Goal: Task Accomplishment & Management: Manage account settings

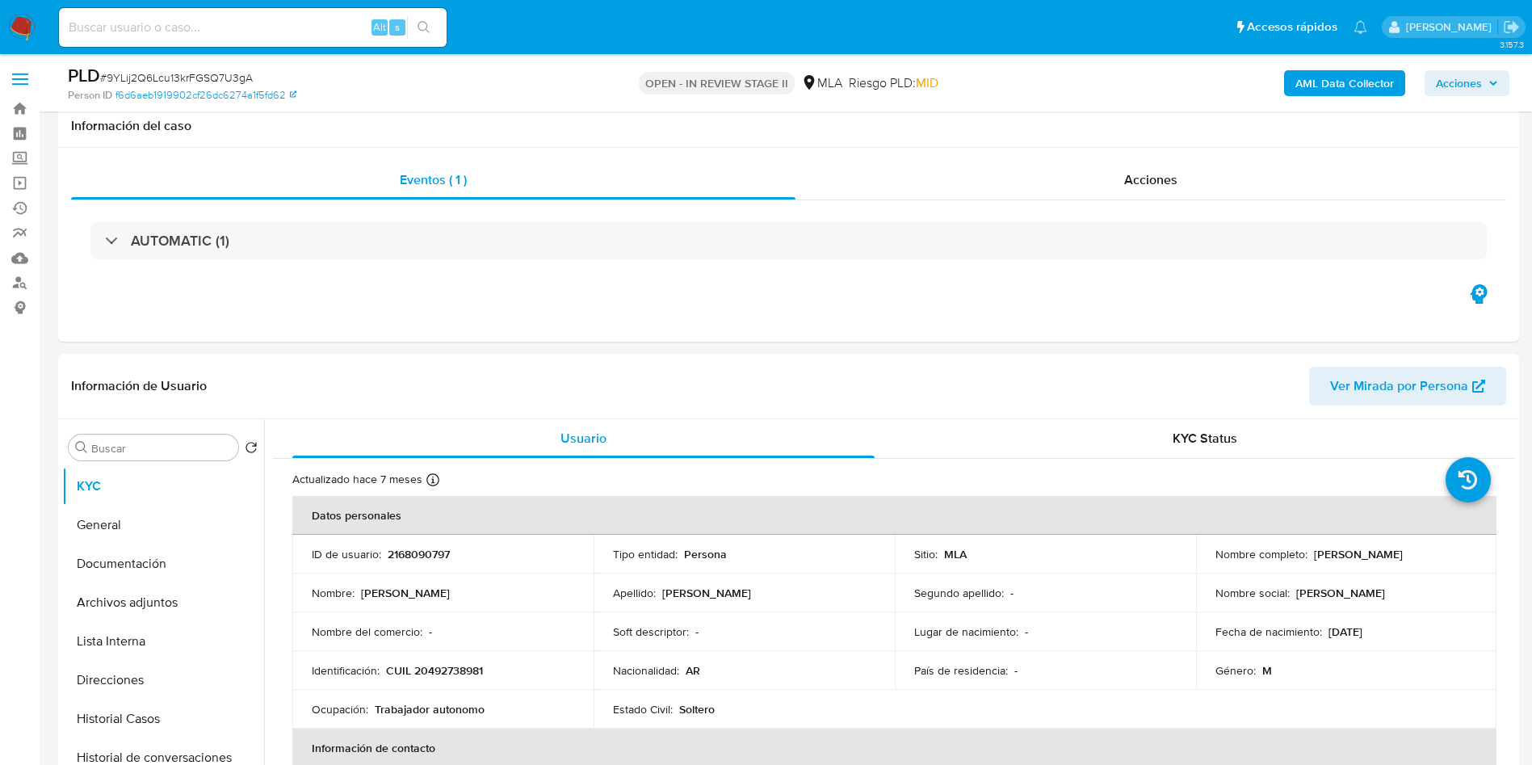
select select "10"
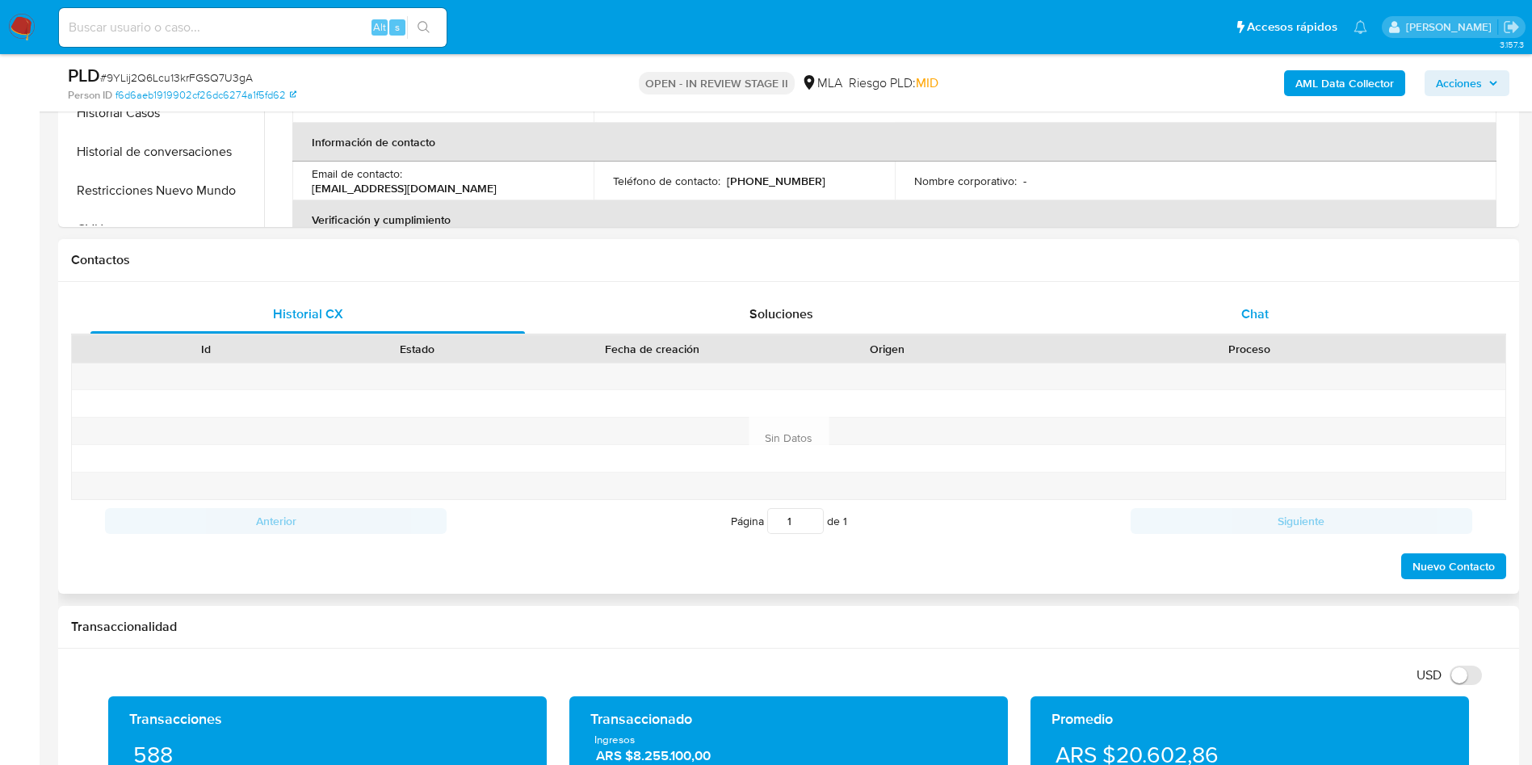
click at [1305, 312] on div "Chat" at bounding box center [1255, 314] width 435 height 39
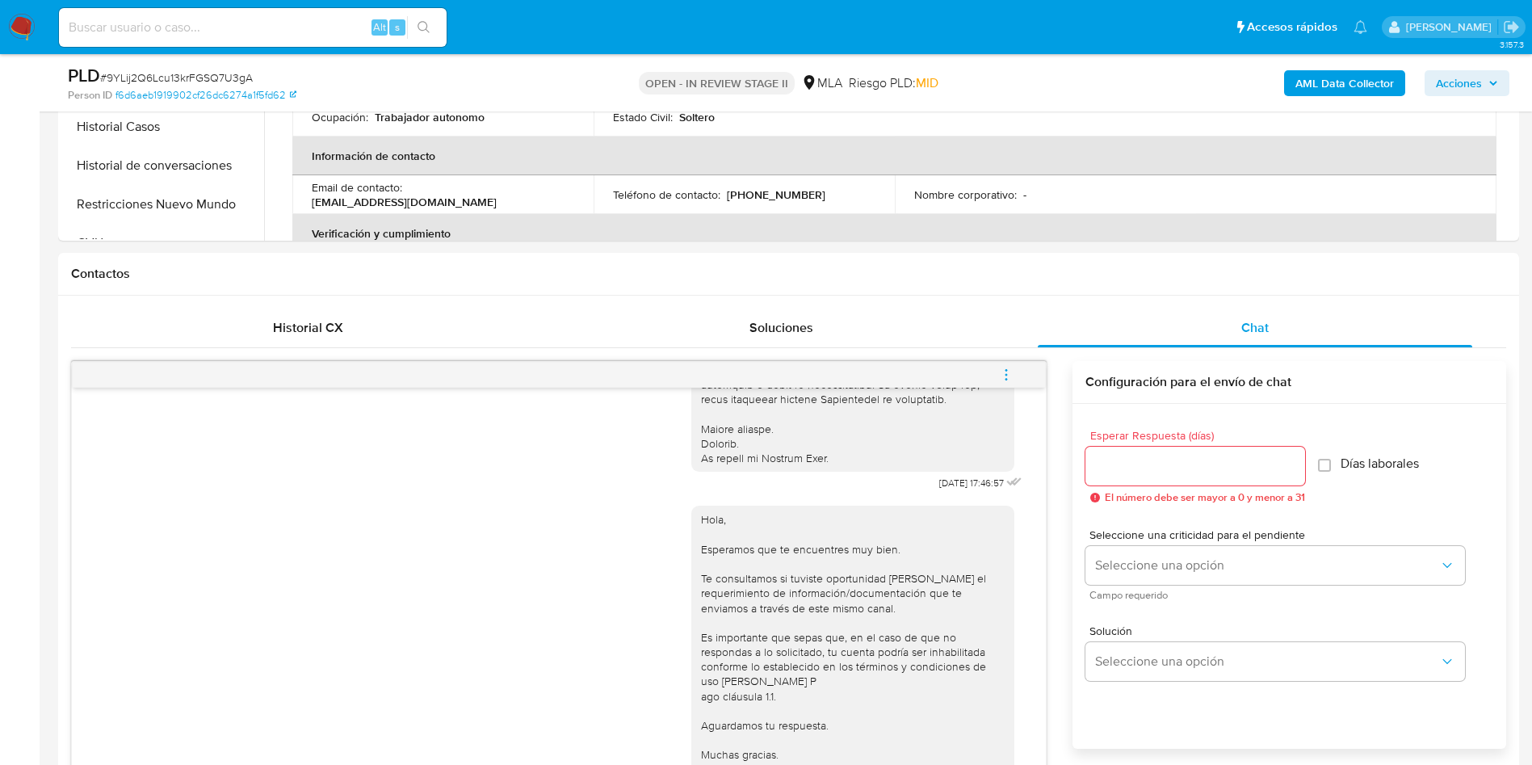
scroll to position [848, 0]
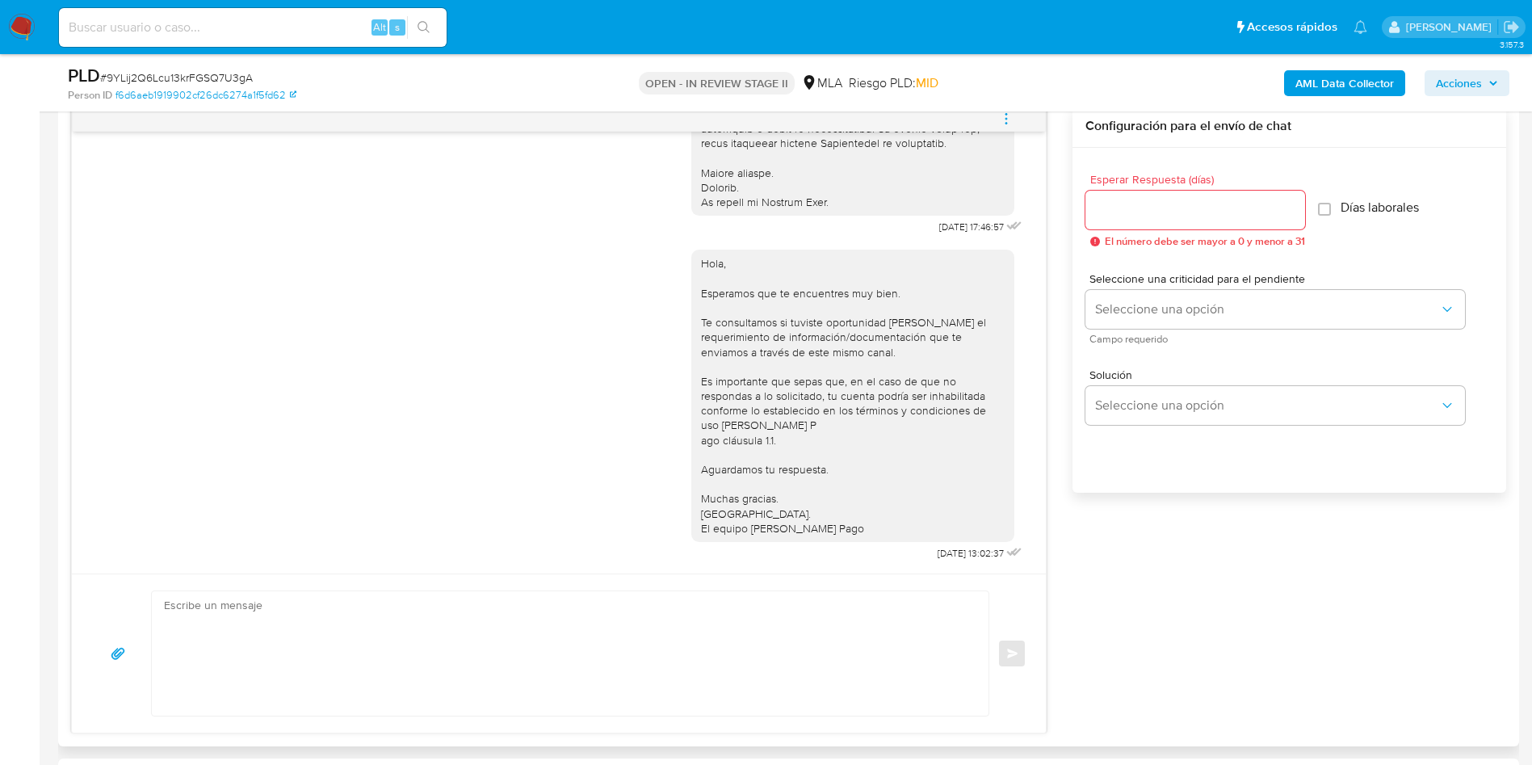
click at [1015, 125] on button "menu-action" at bounding box center [1006, 118] width 53 height 39
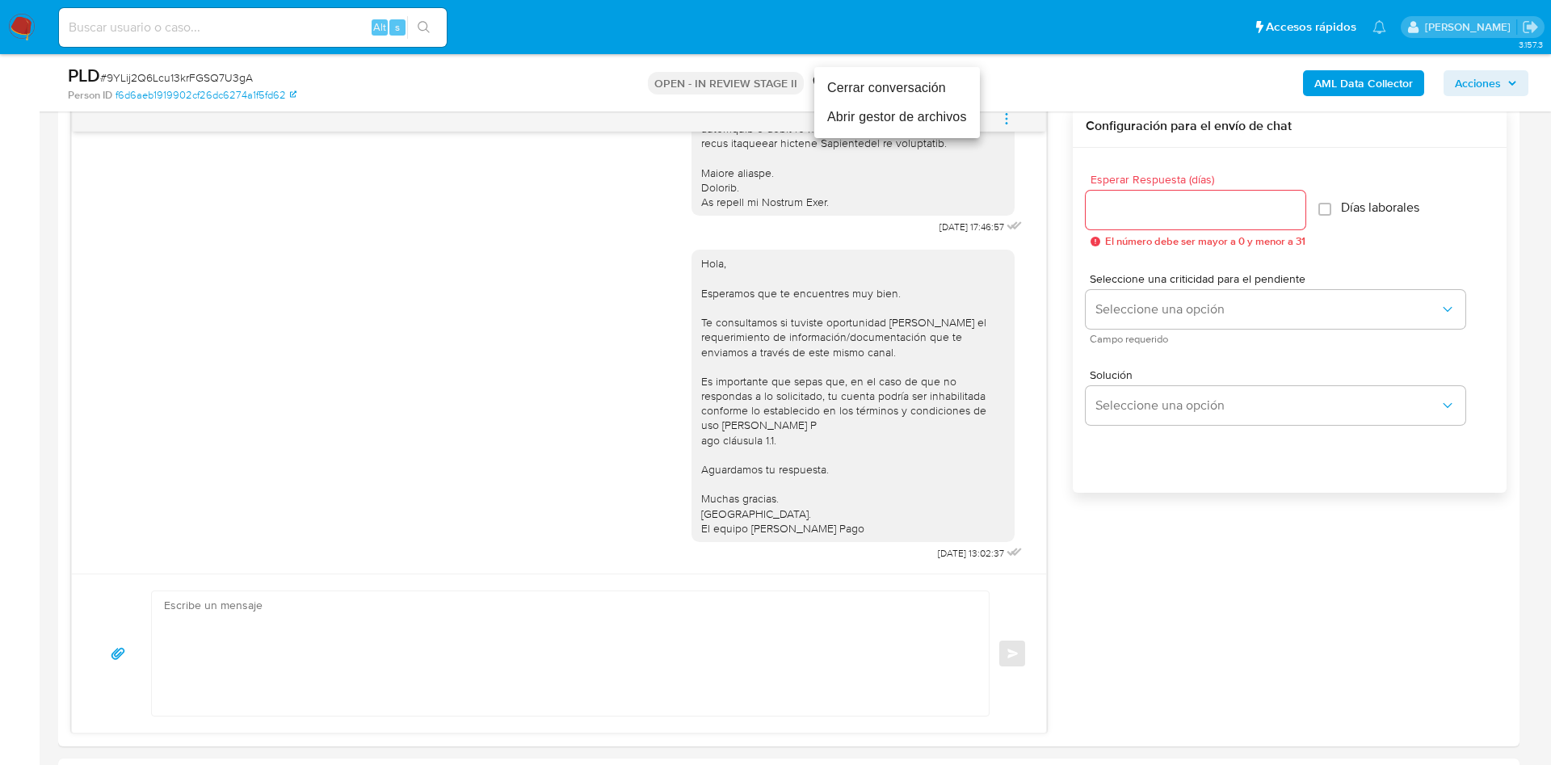
click at [937, 92] on li "Cerrar conversación" at bounding box center [897, 88] width 166 height 29
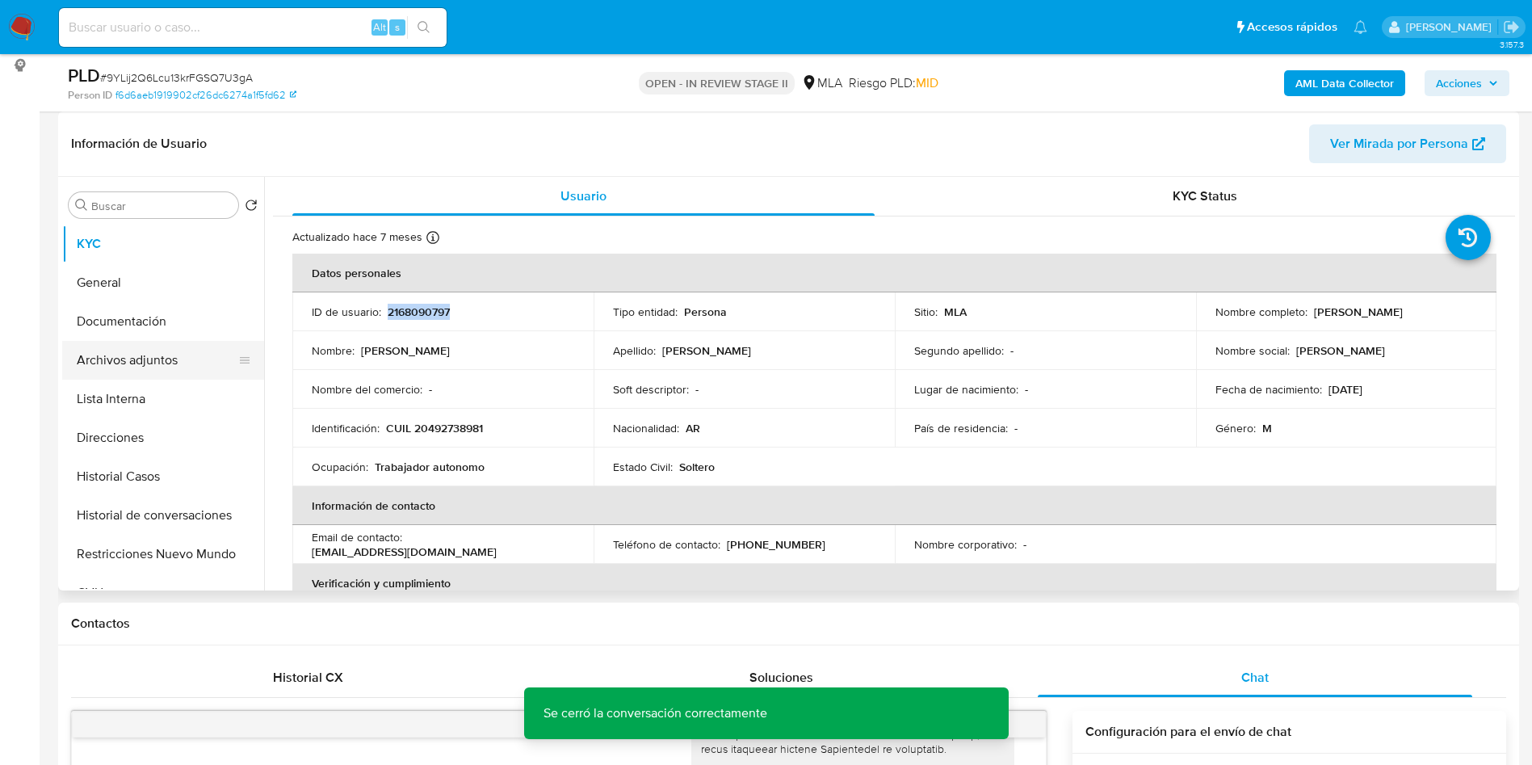
click at [166, 377] on button "Archivos adjuntos" at bounding box center [156, 360] width 189 height 39
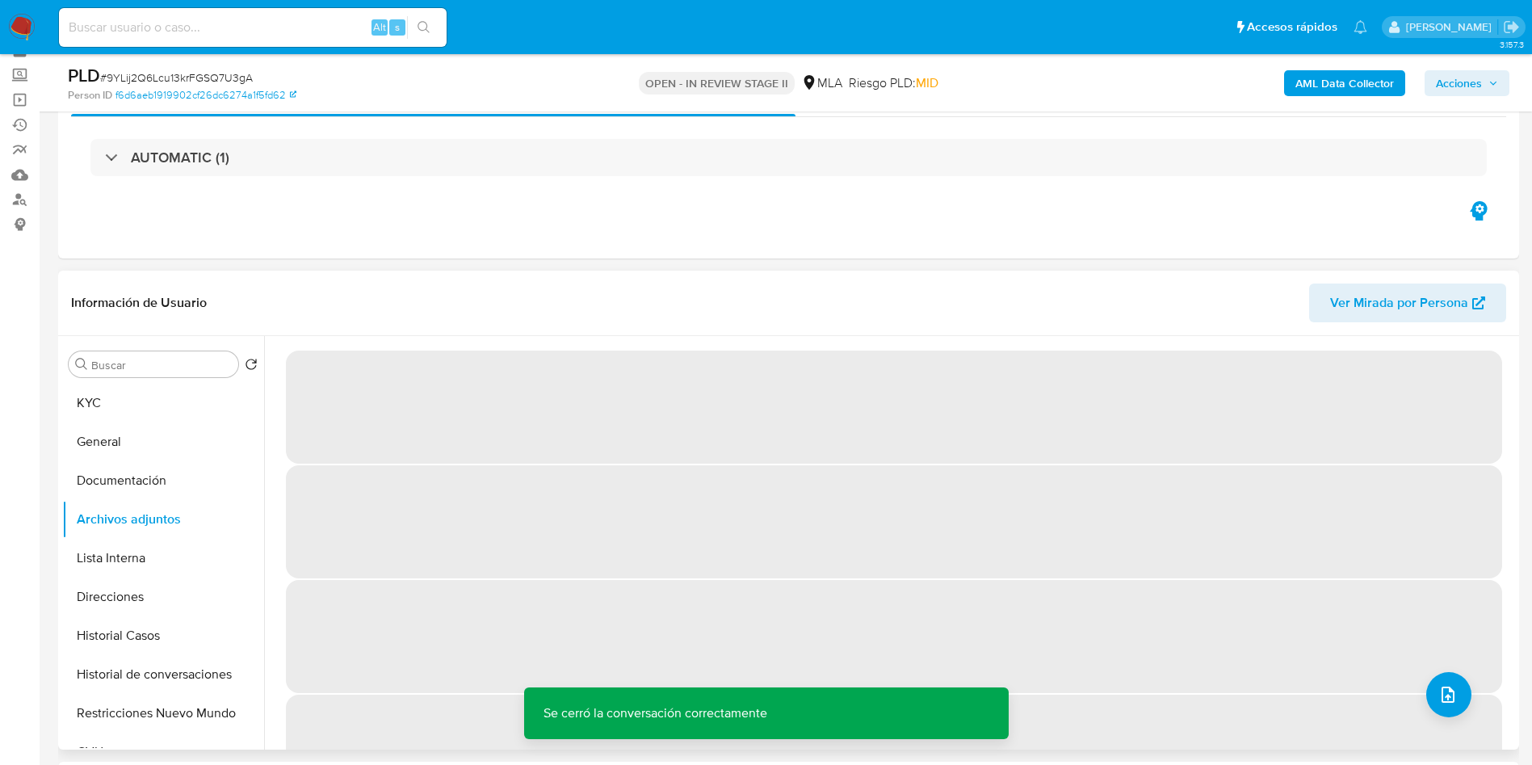
scroll to position [121, 0]
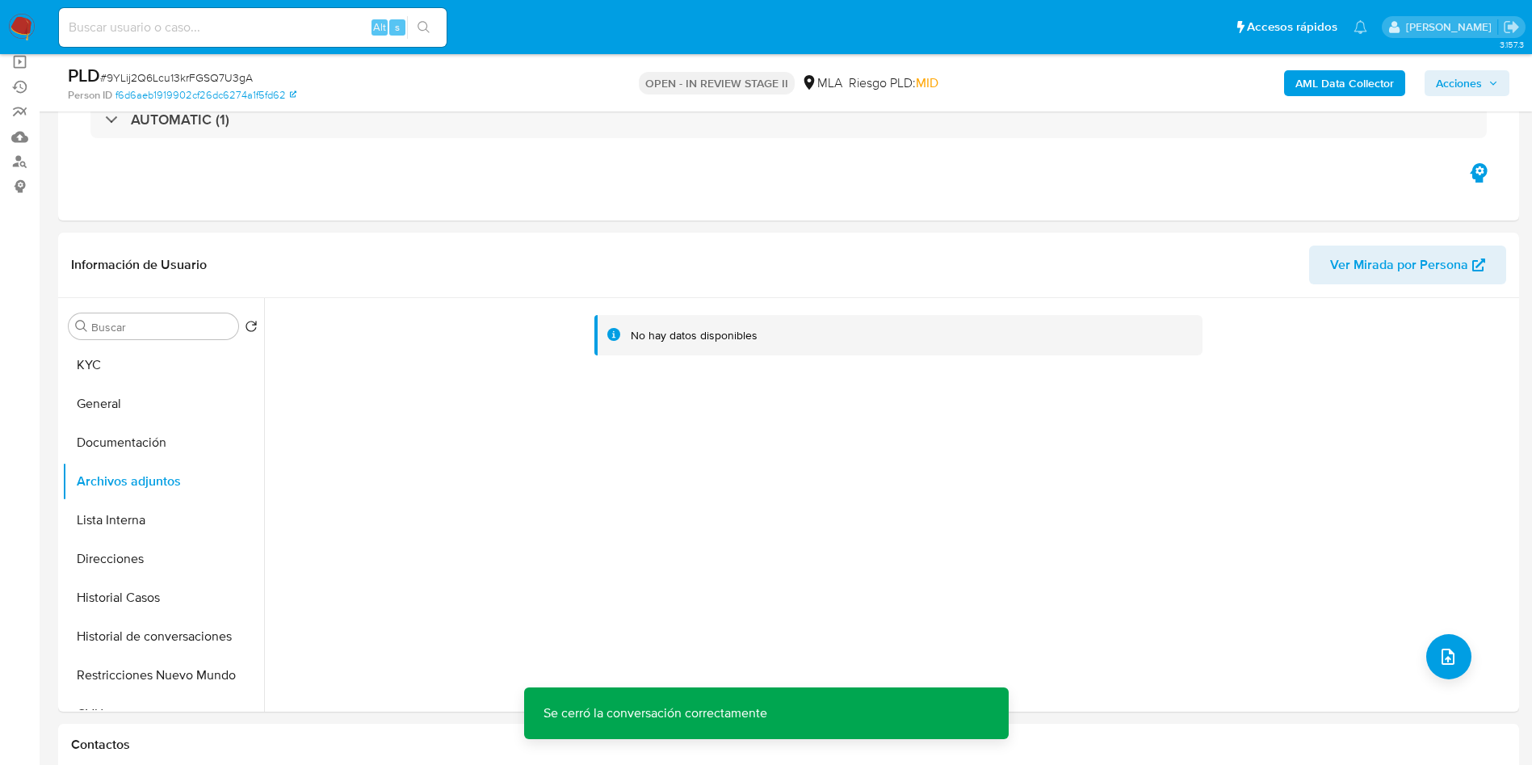
click at [1349, 75] on b "AML Data Collector" at bounding box center [1345, 83] width 99 height 26
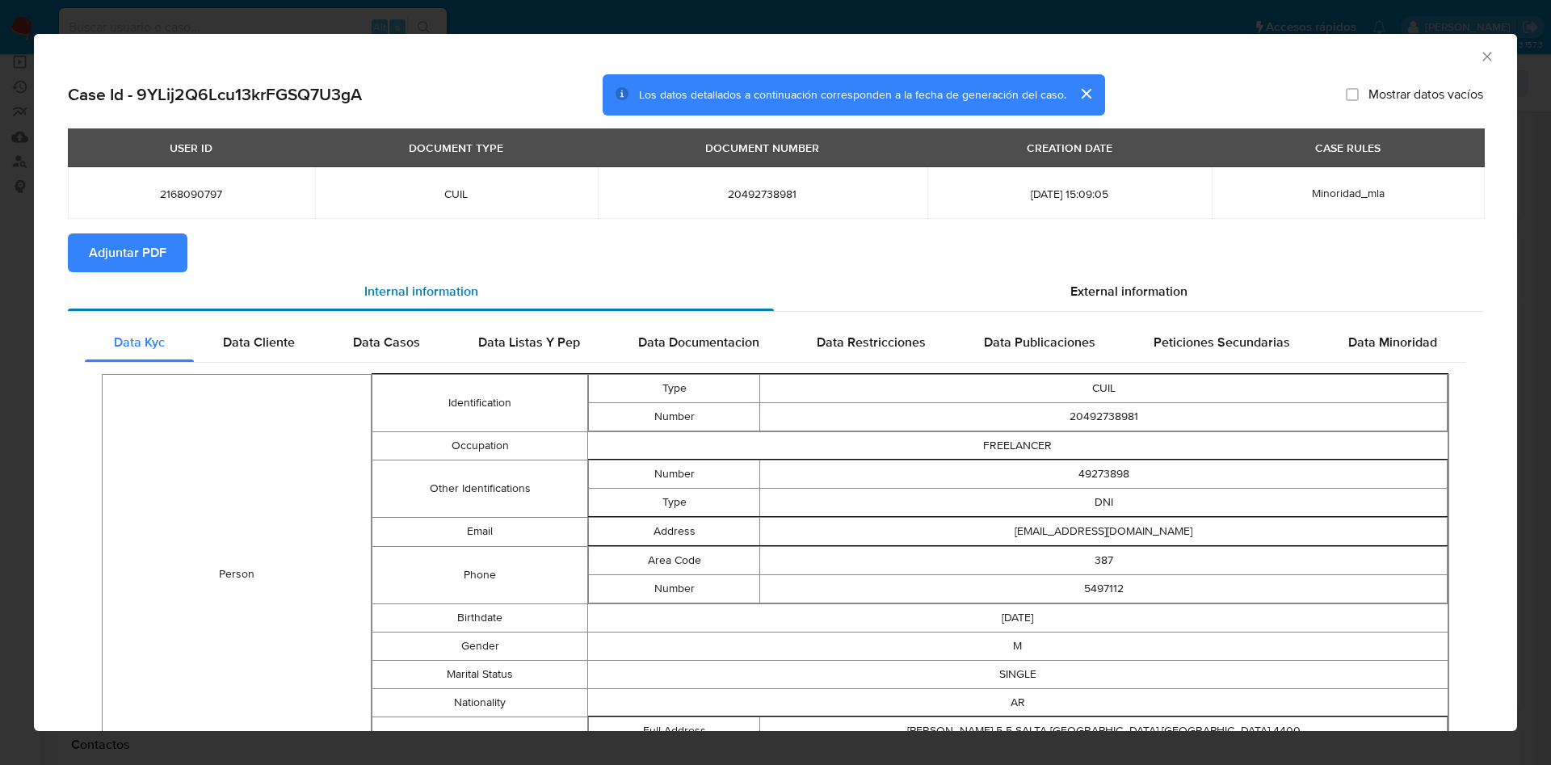
click at [102, 274] on div "Internal information" at bounding box center [421, 291] width 706 height 39
click at [92, 258] on span "Adjuntar PDF" at bounding box center [128, 253] width 78 height 36
click at [1482, 60] on icon "Cerrar ventana" at bounding box center [1486, 56] width 9 height 9
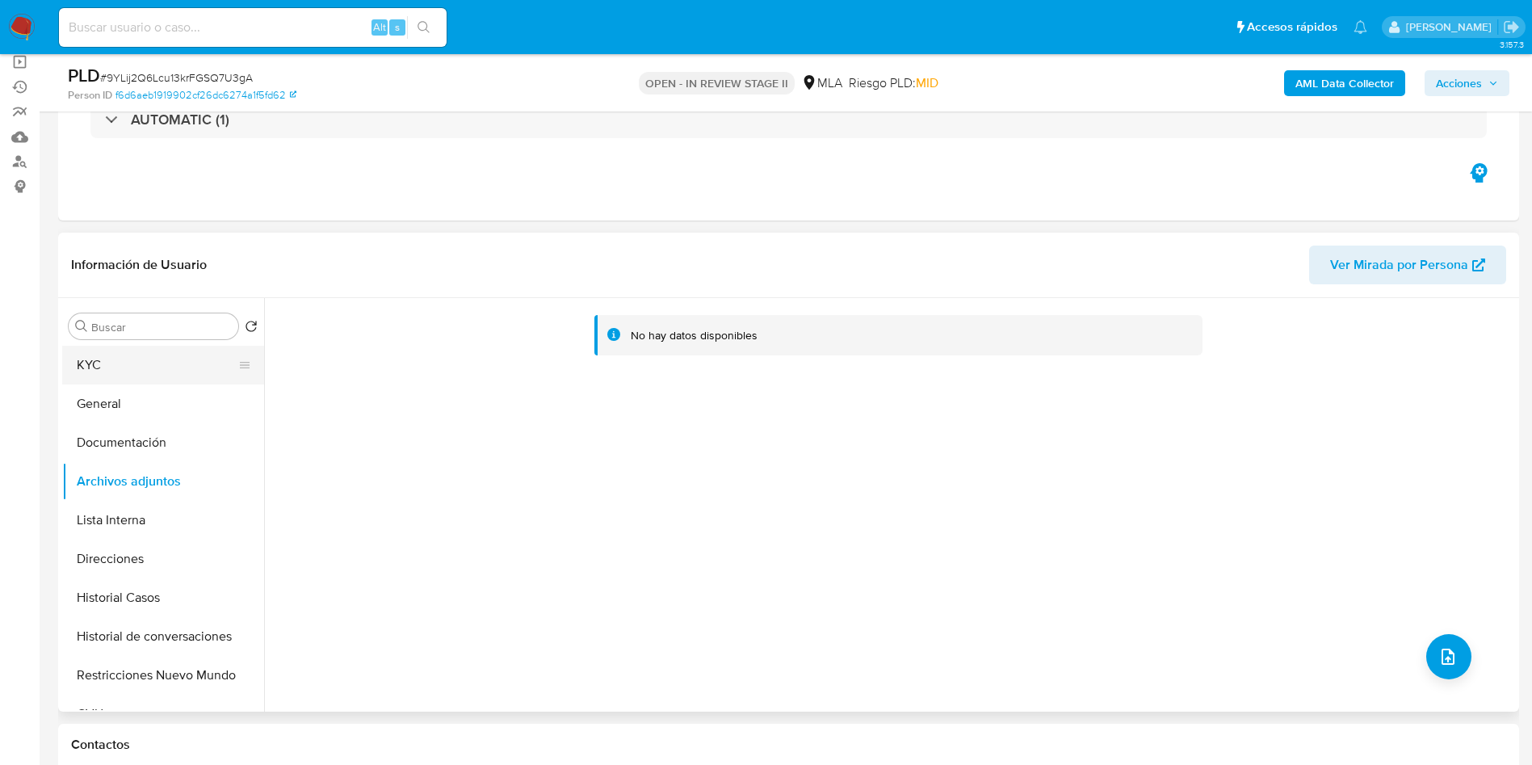
click at [221, 380] on button "KYC" at bounding box center [156, 365] width 189 height 39
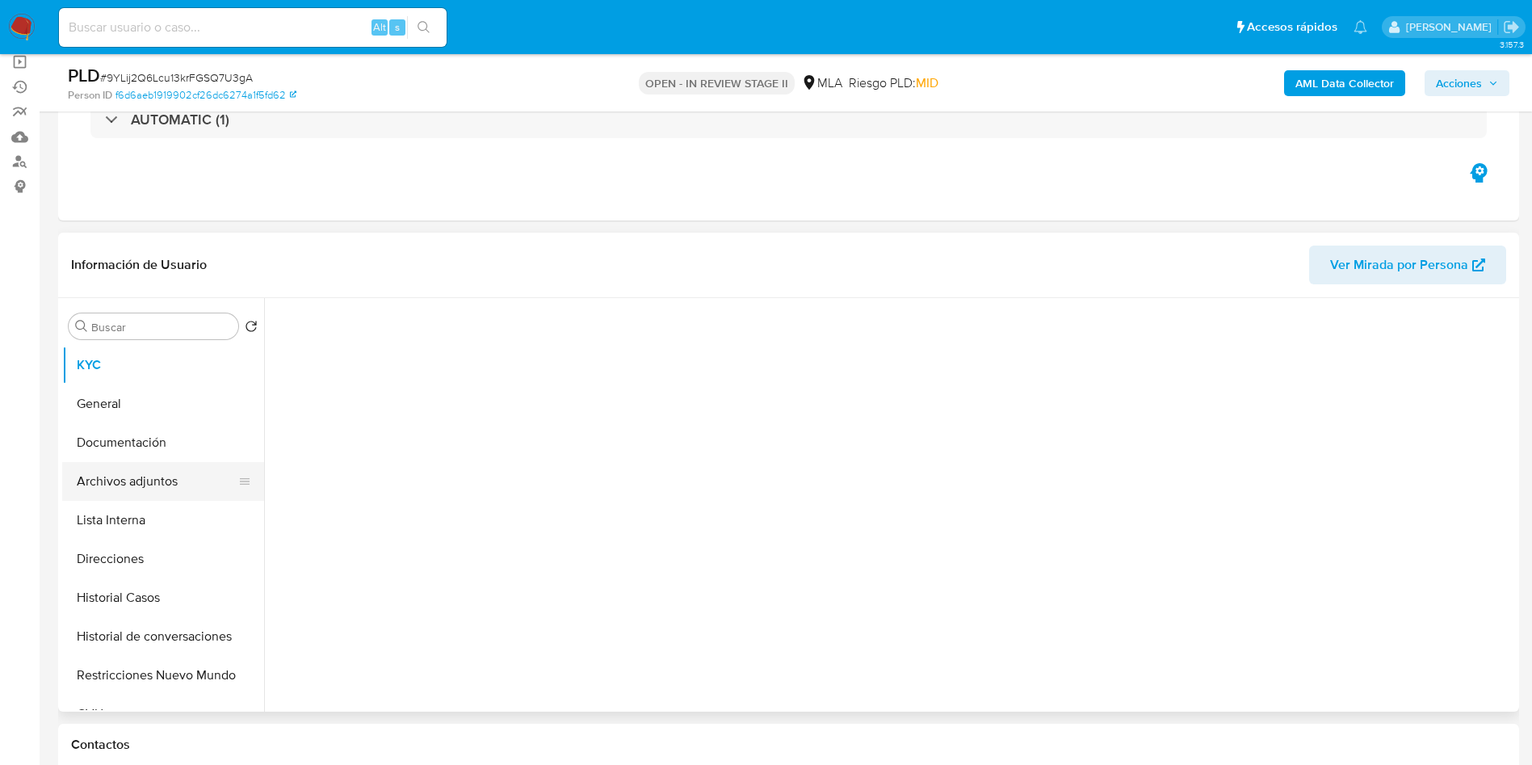
click at [195, 494] on button "Archivos adjuntos" at bounding box center [156, 481] width 189 height 39
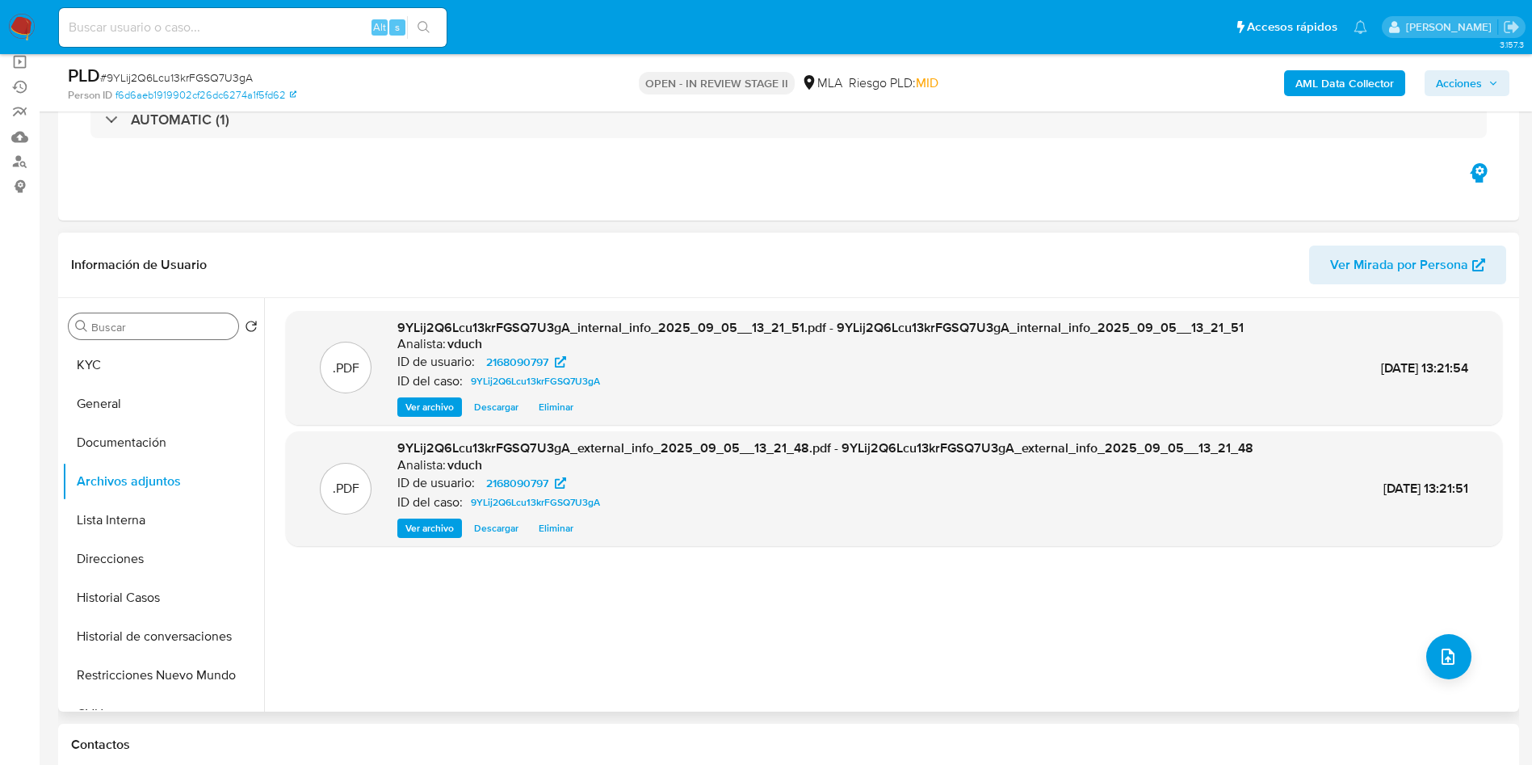
click at [166, 331] on input "Buscar" at bounding box center [161, 327] width 141 height 15
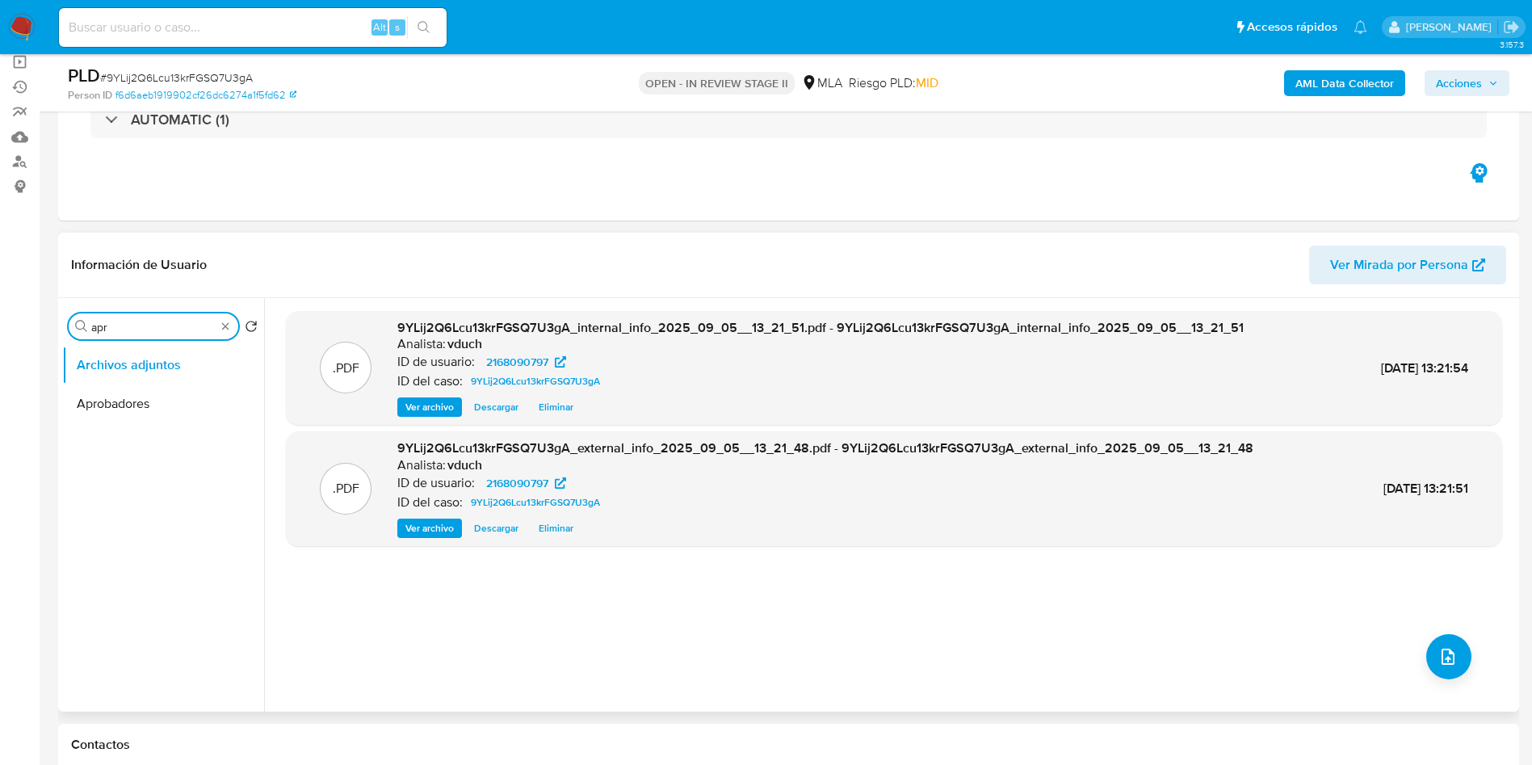
type input "apr"
click at [147, 437] on ul "Archivos adjuntos Aprobadores" at bounding box center [163, 528] width 202 height 364
click at [144, 410] on button "Aprobadores" at bounding box center [156, 403] width 189 height 39
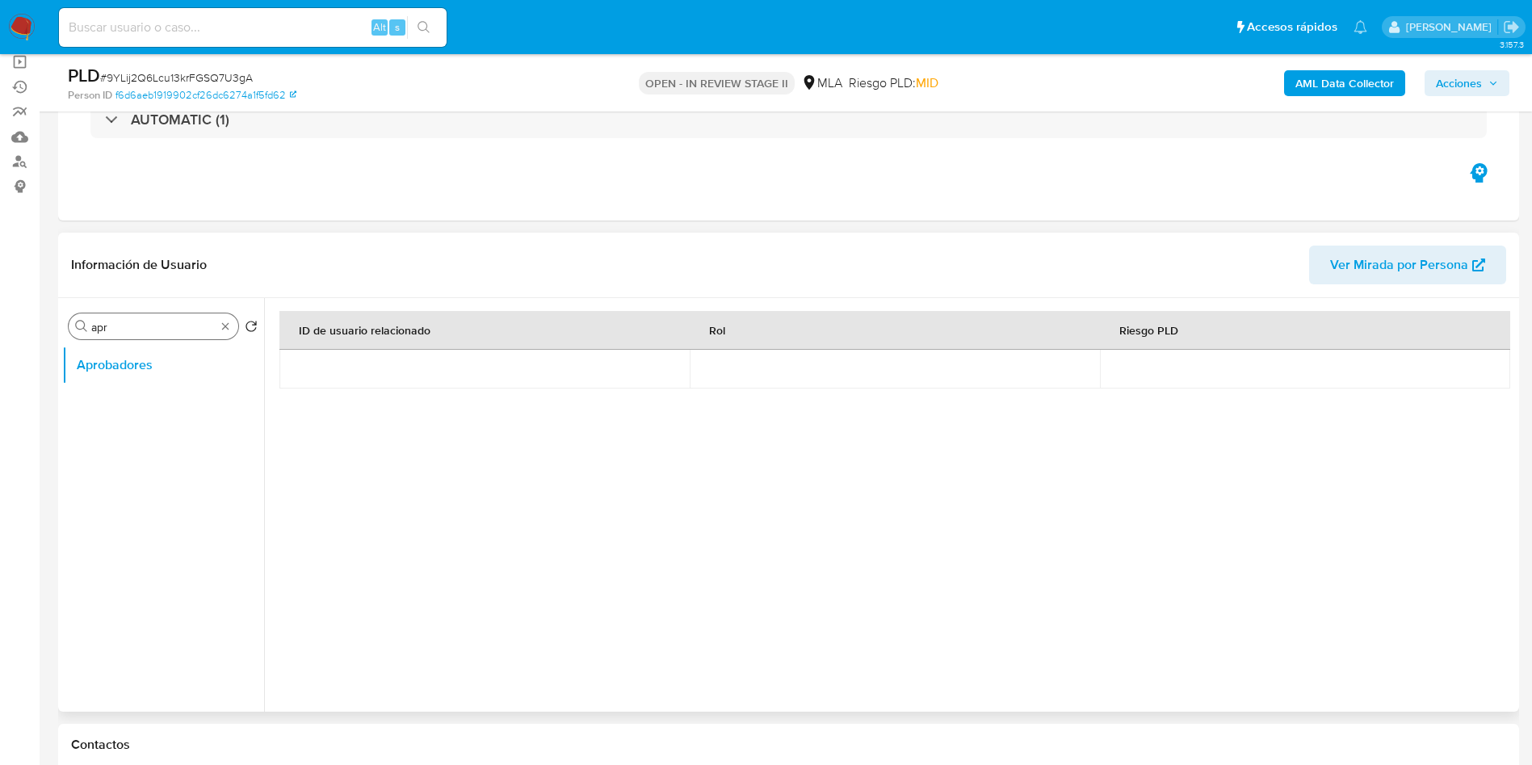
click at [216, 330] on div "Buscar apr" at bounding box center [154, 326] width 170 height 26
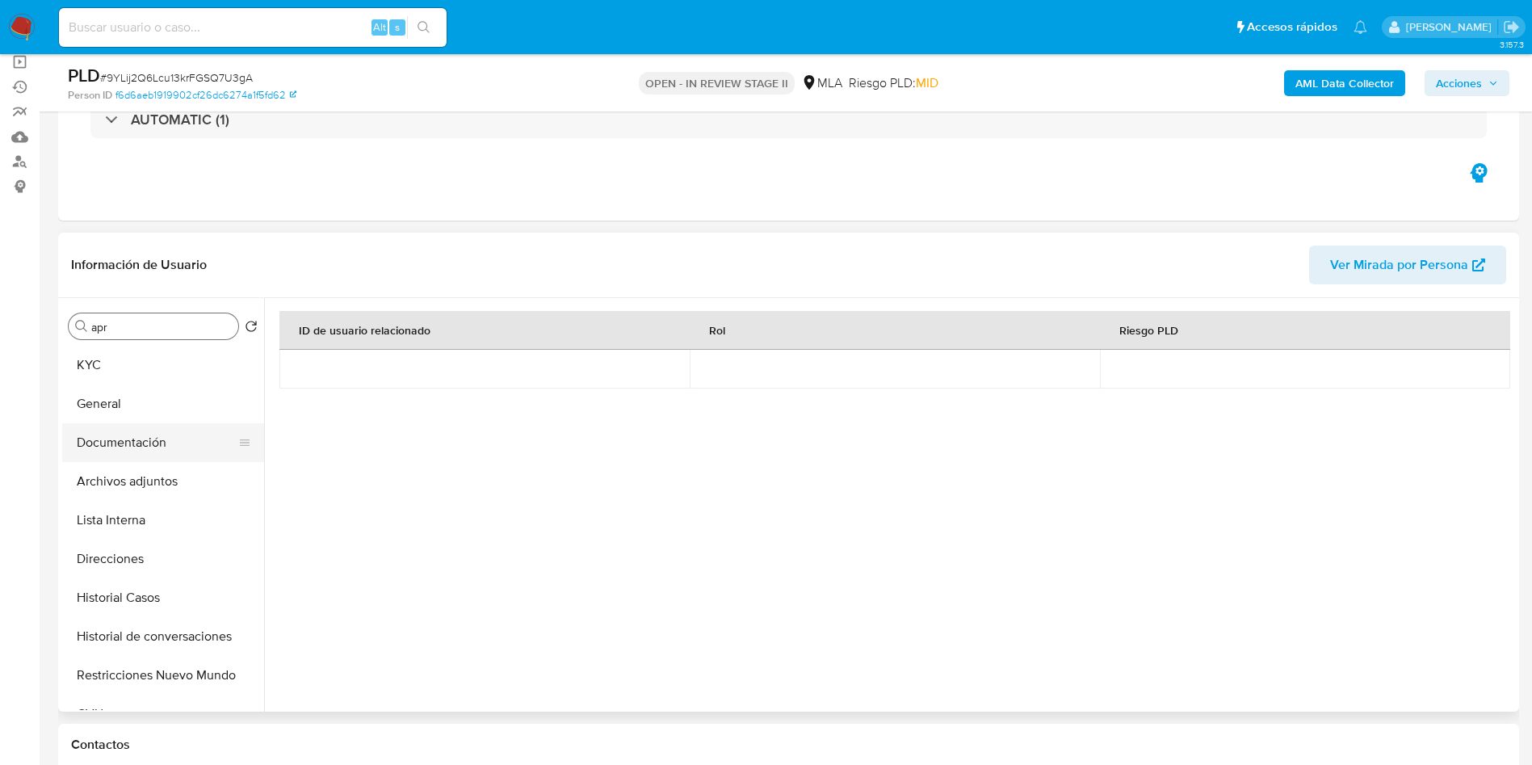
click at [141, 434] on button "Documentación" at bounding box center [156, 442] width 189 height 39
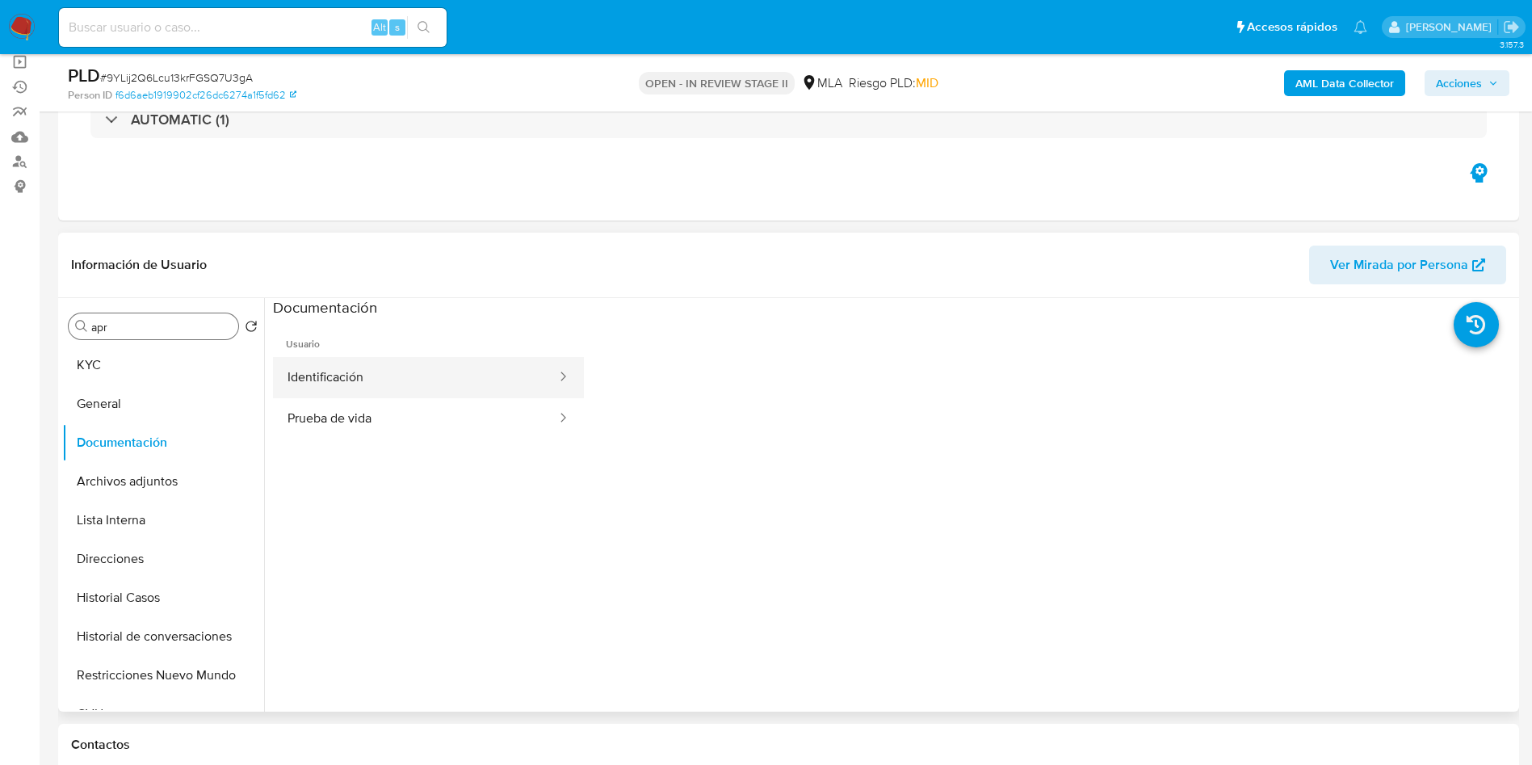
click at [377, 383] on button "Identificación" at bounding box center [415, 377] width 285 height 41
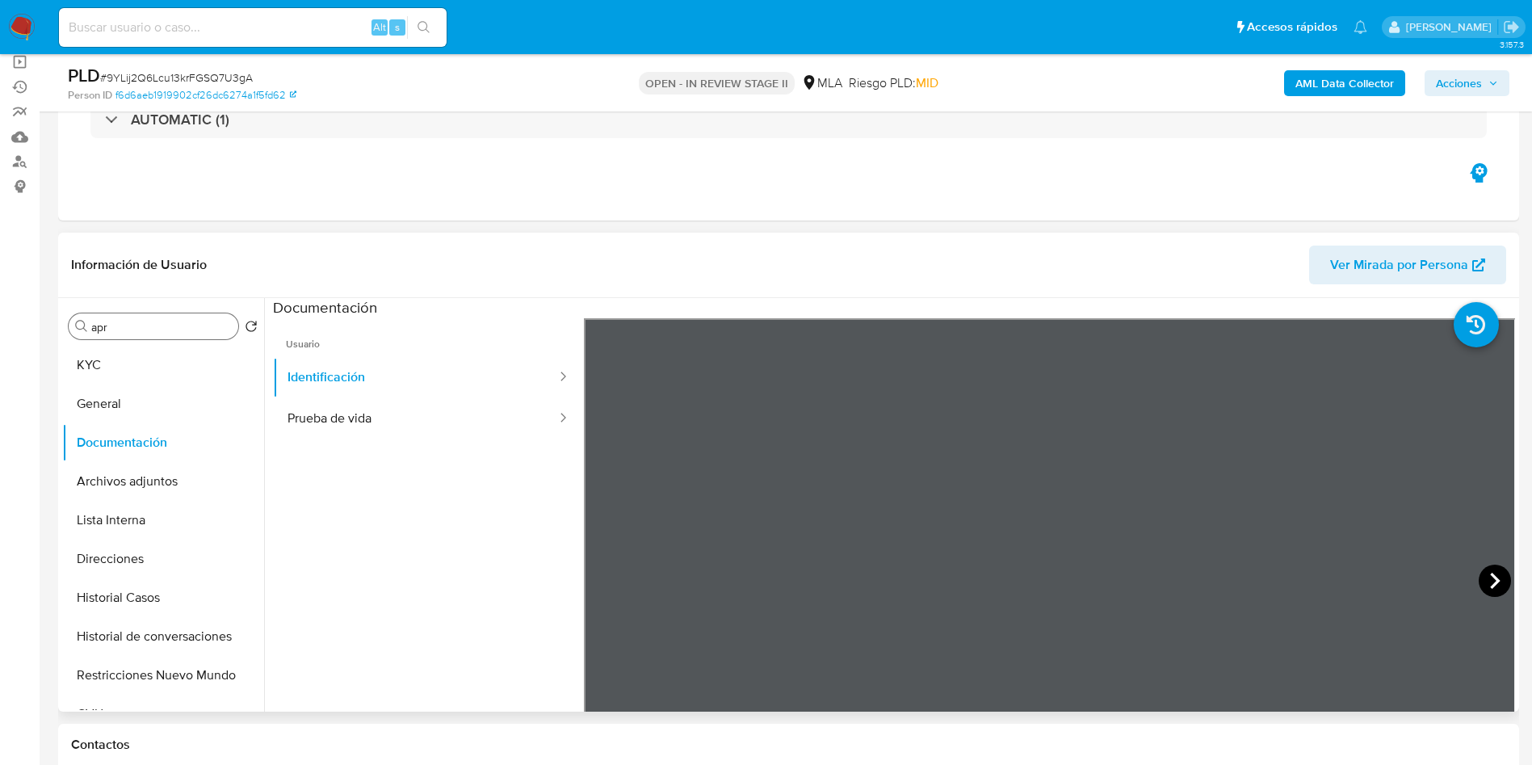
click at [1494, 586] on icon at bounding box center [1495, 581] width 32 height 32
click at [1068, 291] on div "Información de Usuario Ver Mirada por Persona Buscar apr Volver al orden por de…" at bounding box center [788, 472] width 1461 height 479
click at [402, 421] on button "Prueba de vida" at bounding box center [415, 418] width 285 height 41
click at [162, 352] on button "KYC" at bounding box center [156, 365] width 189 height 39
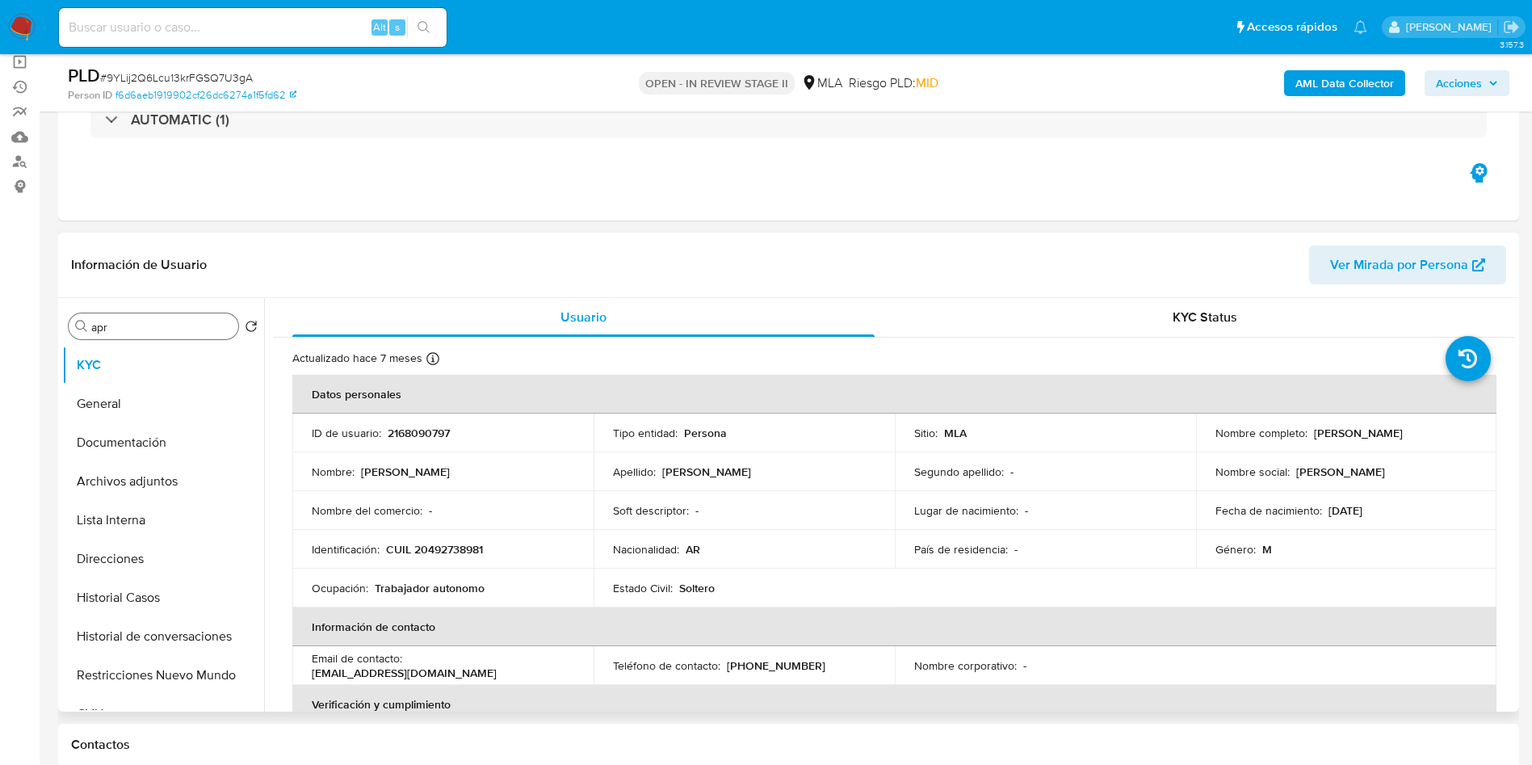
scroll to position [836, 0]
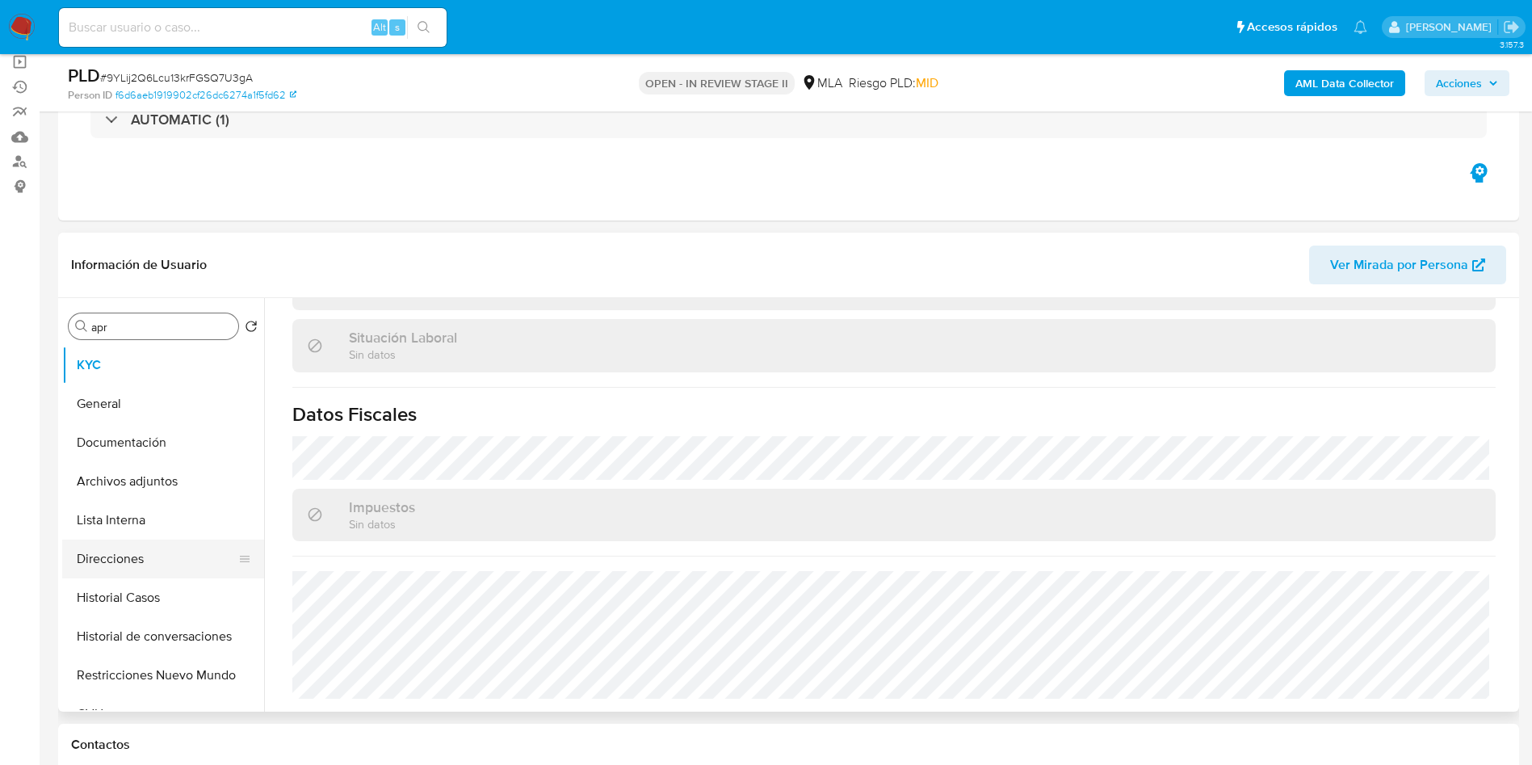
click at [137, 557] on button "Direcciones" at bounding box center [156, 559] width 189 height 39
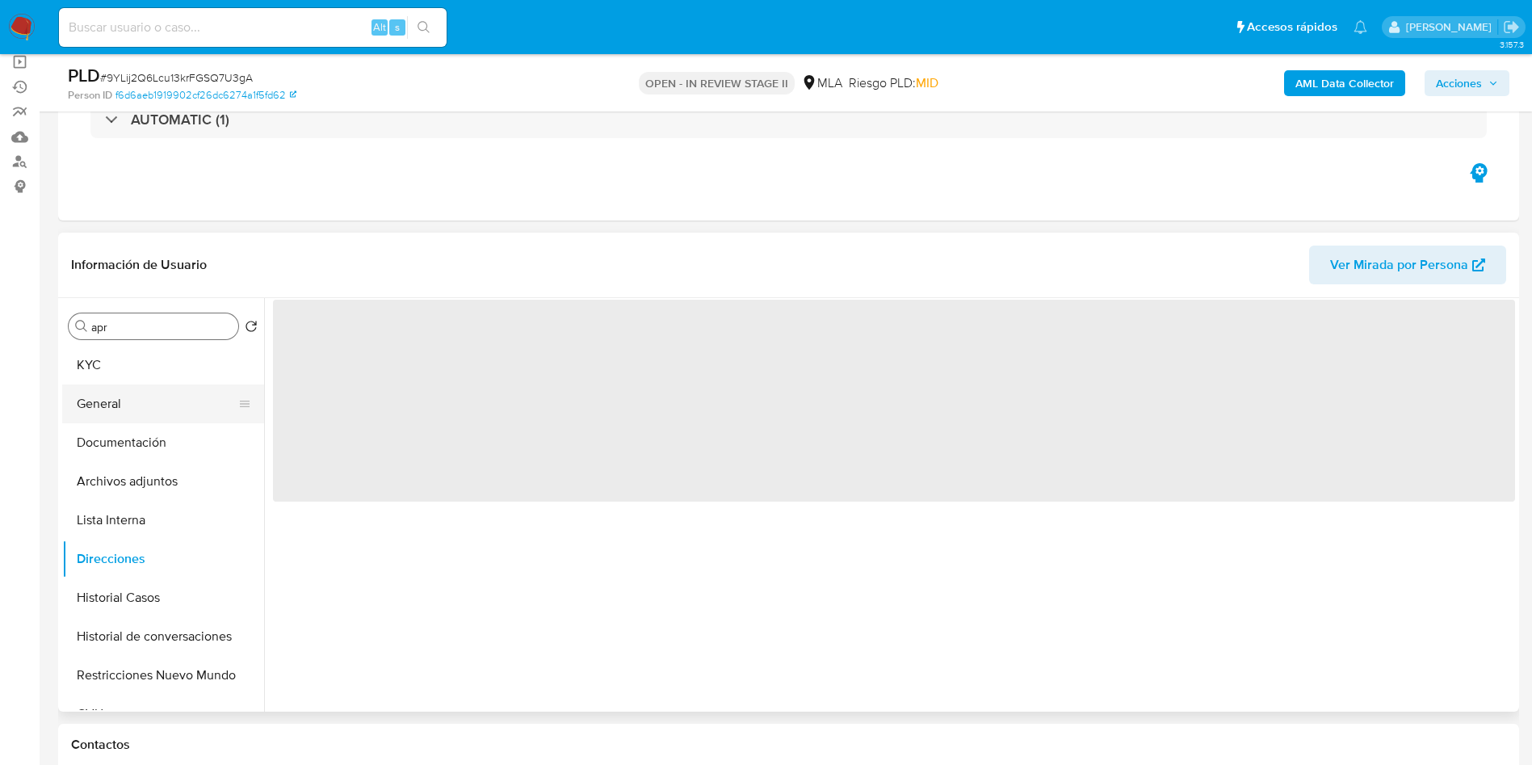
scroll to position [0, 0]
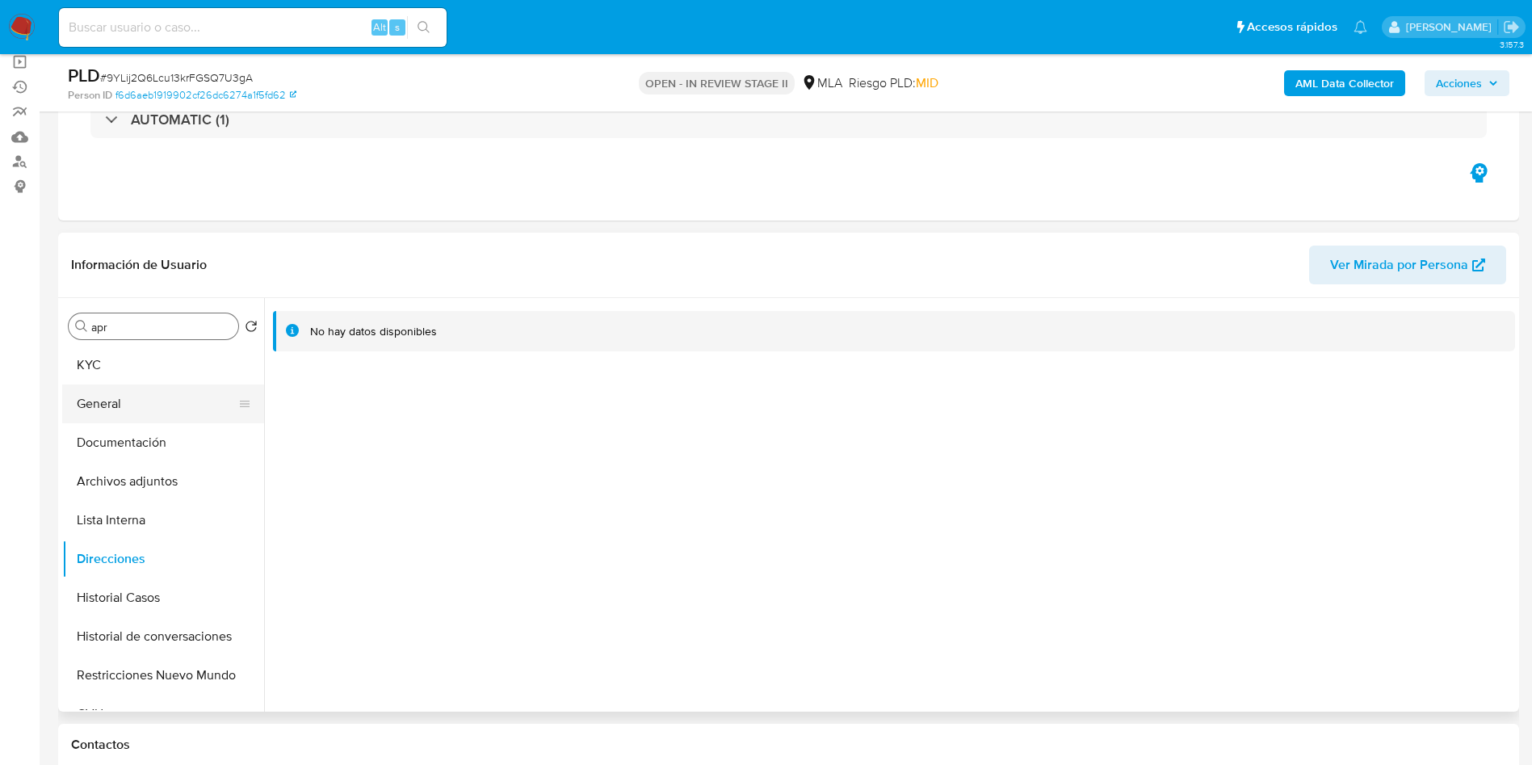
click at [213, 413] on button "General" at bounding box center [156, 403] width 189 height 39
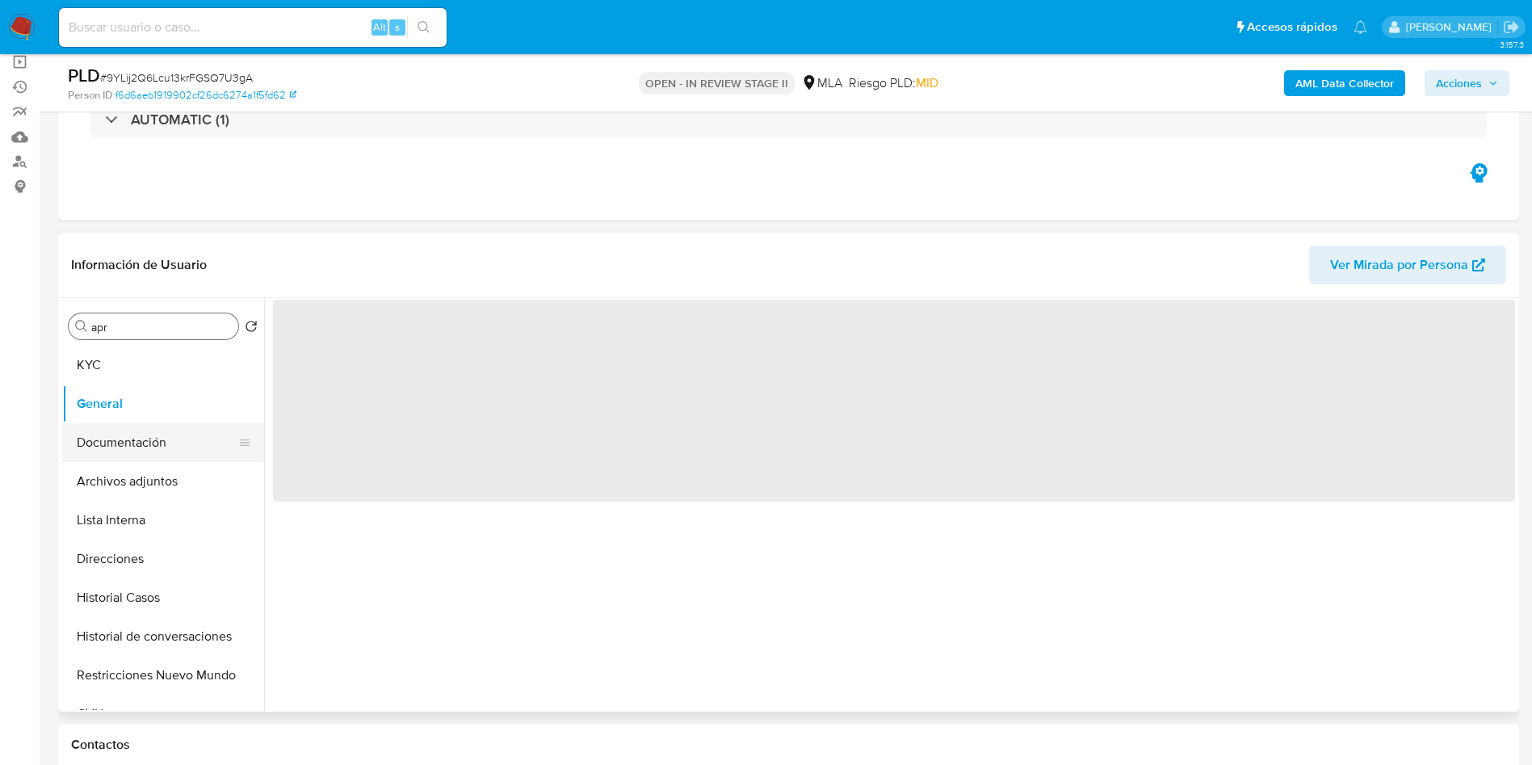
click at [200, 435] on button "Documentación" at bounding box center [156, 442] width 189 height 39
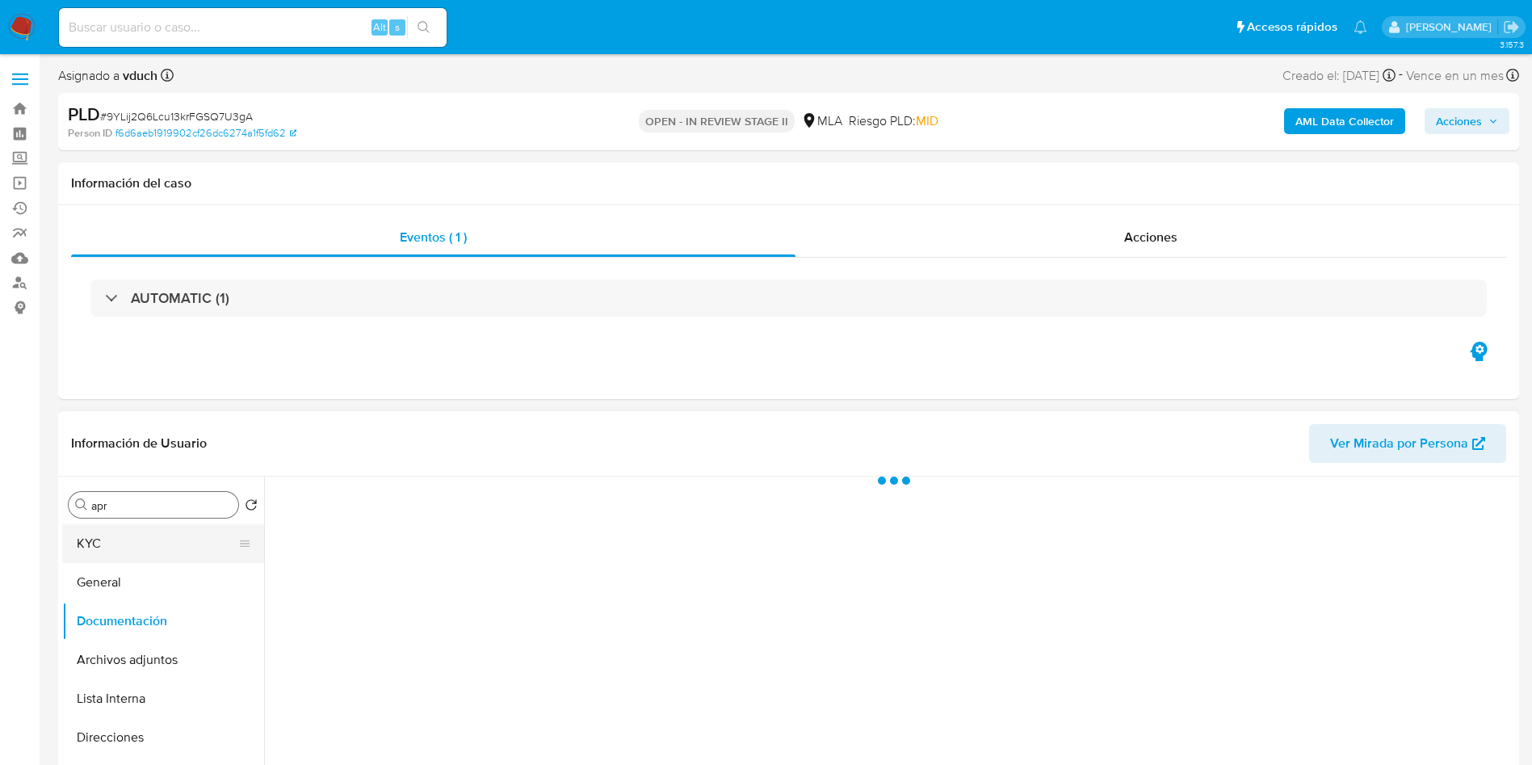
click at [121, 540] on button "KYC" at bounding box center [156, 543] width 189 height 39
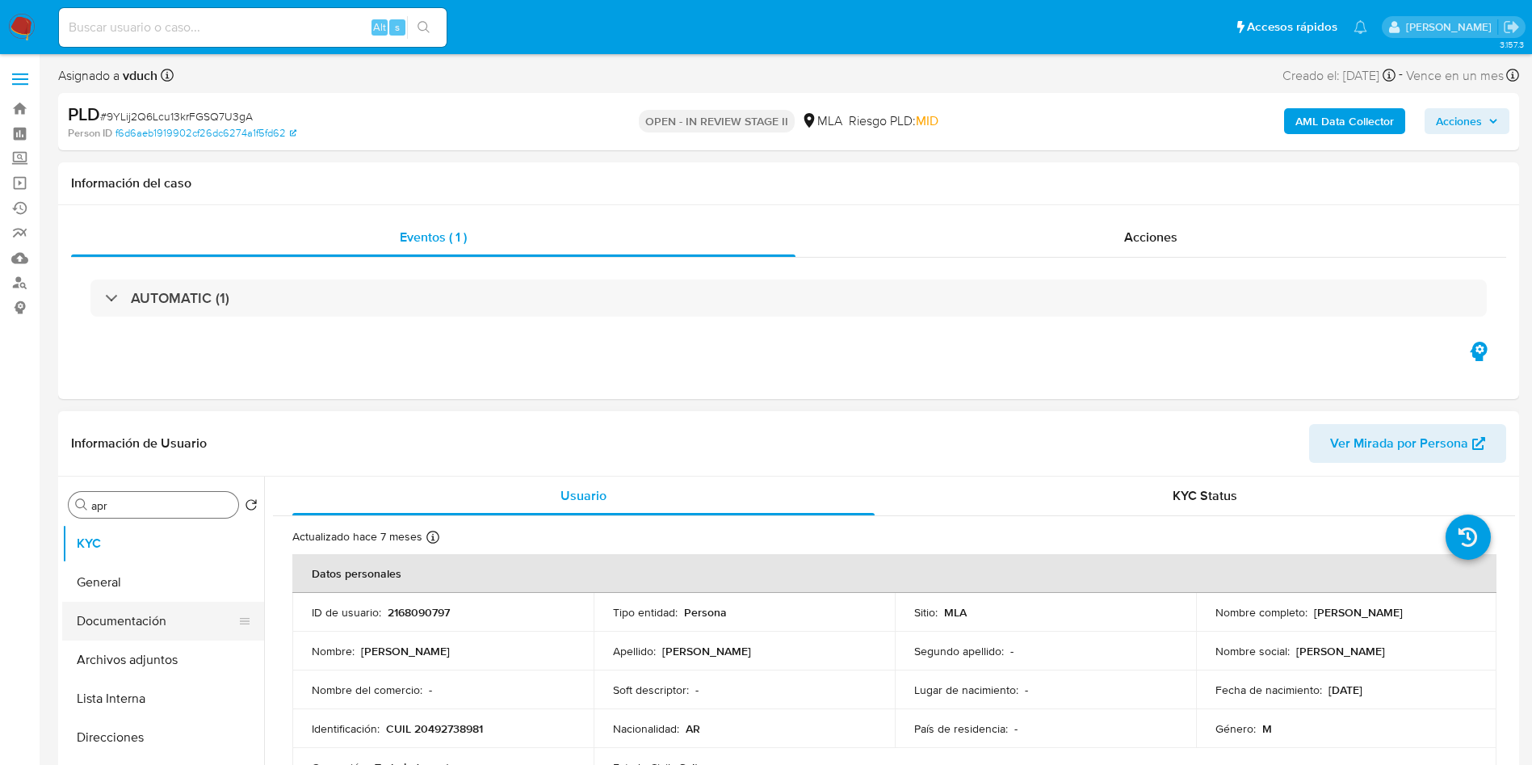
click at [151, 613] on button "Documentación" at bounding box center [156, 621] width 189 height 39
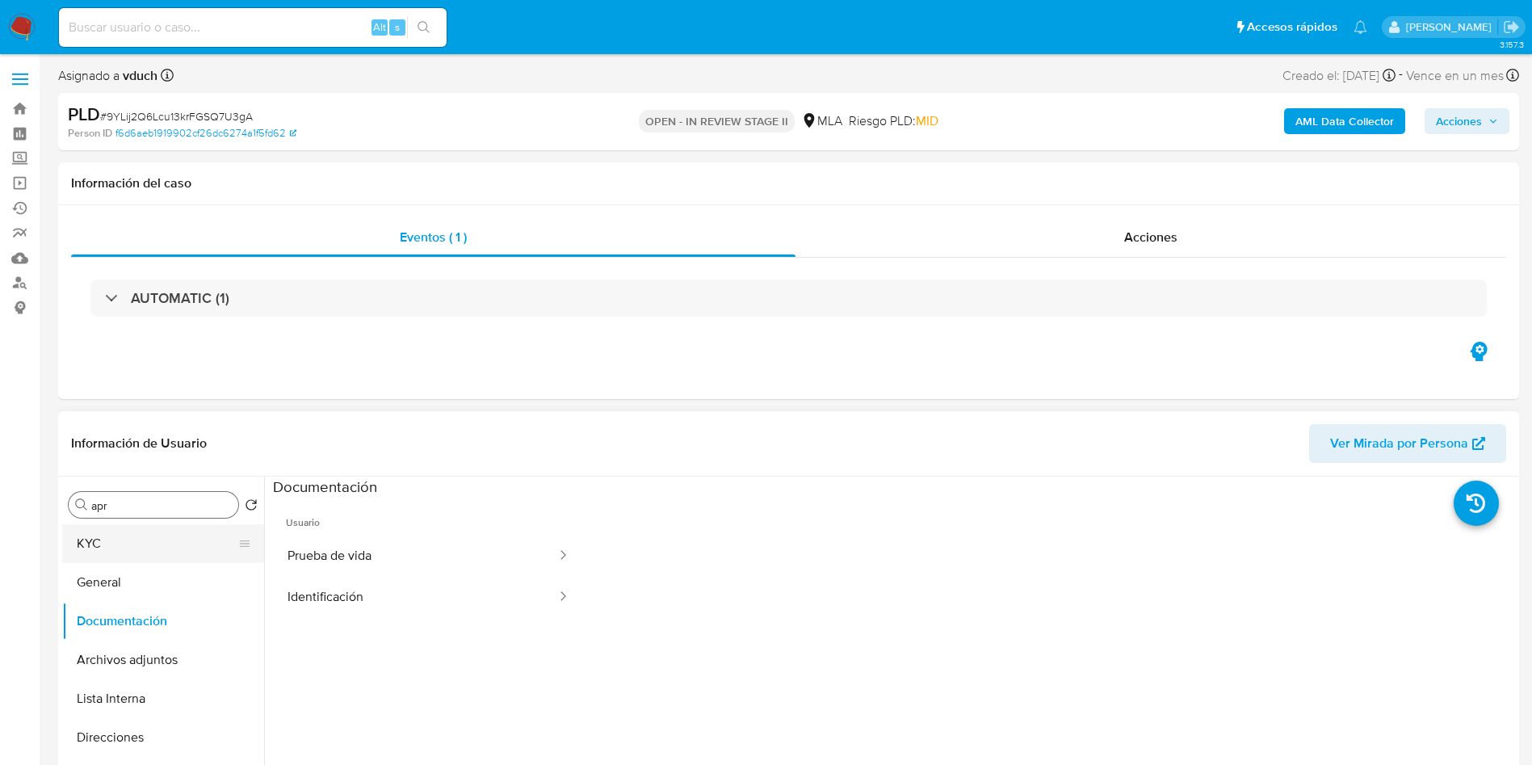
click at [94, 553] on button "KYC" at bounding box center [156, 543] width 189 height 39
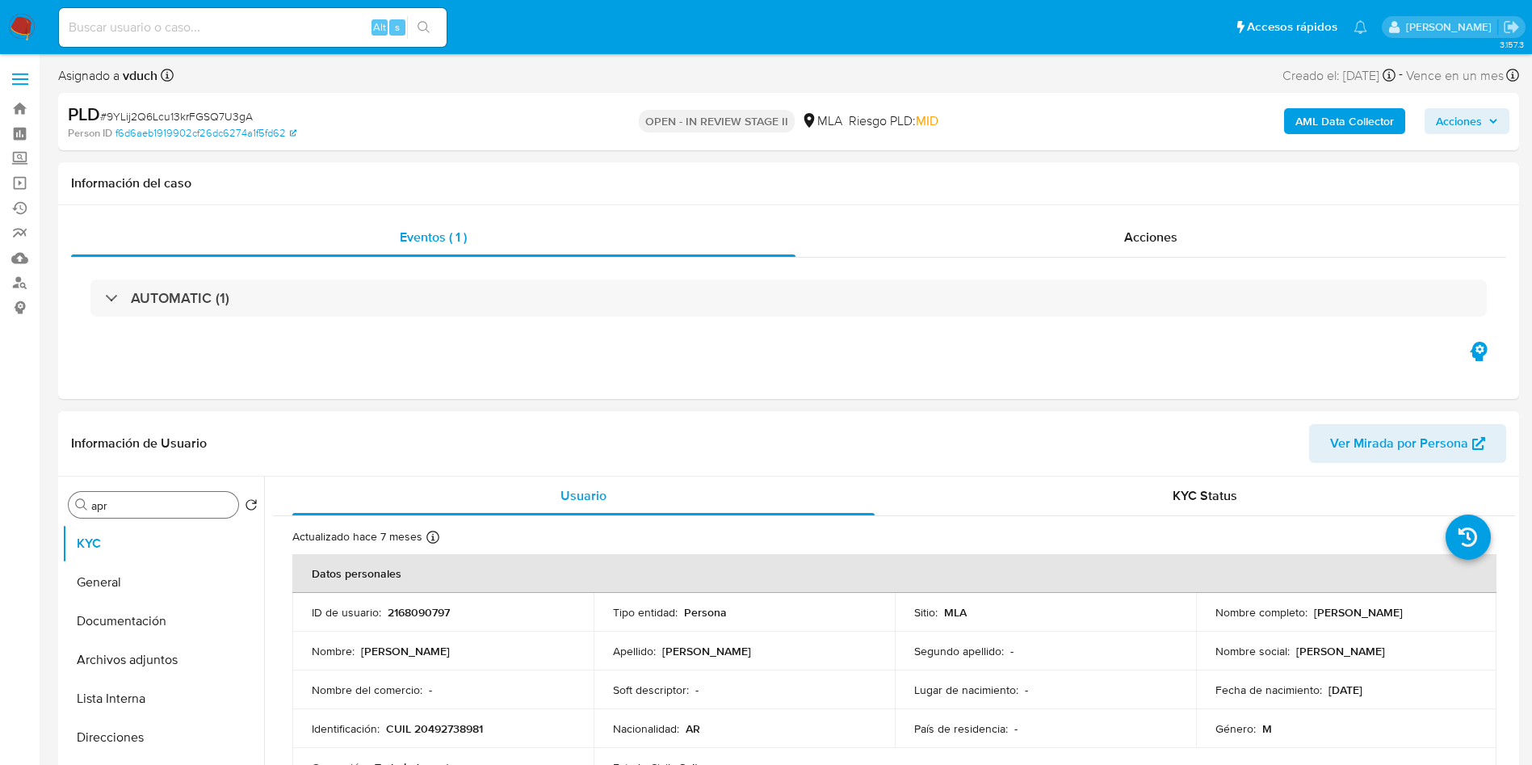
click at [880, 732] on td "Nacionalidad : AR" at bounding box center [744, 728] width 301 height 39
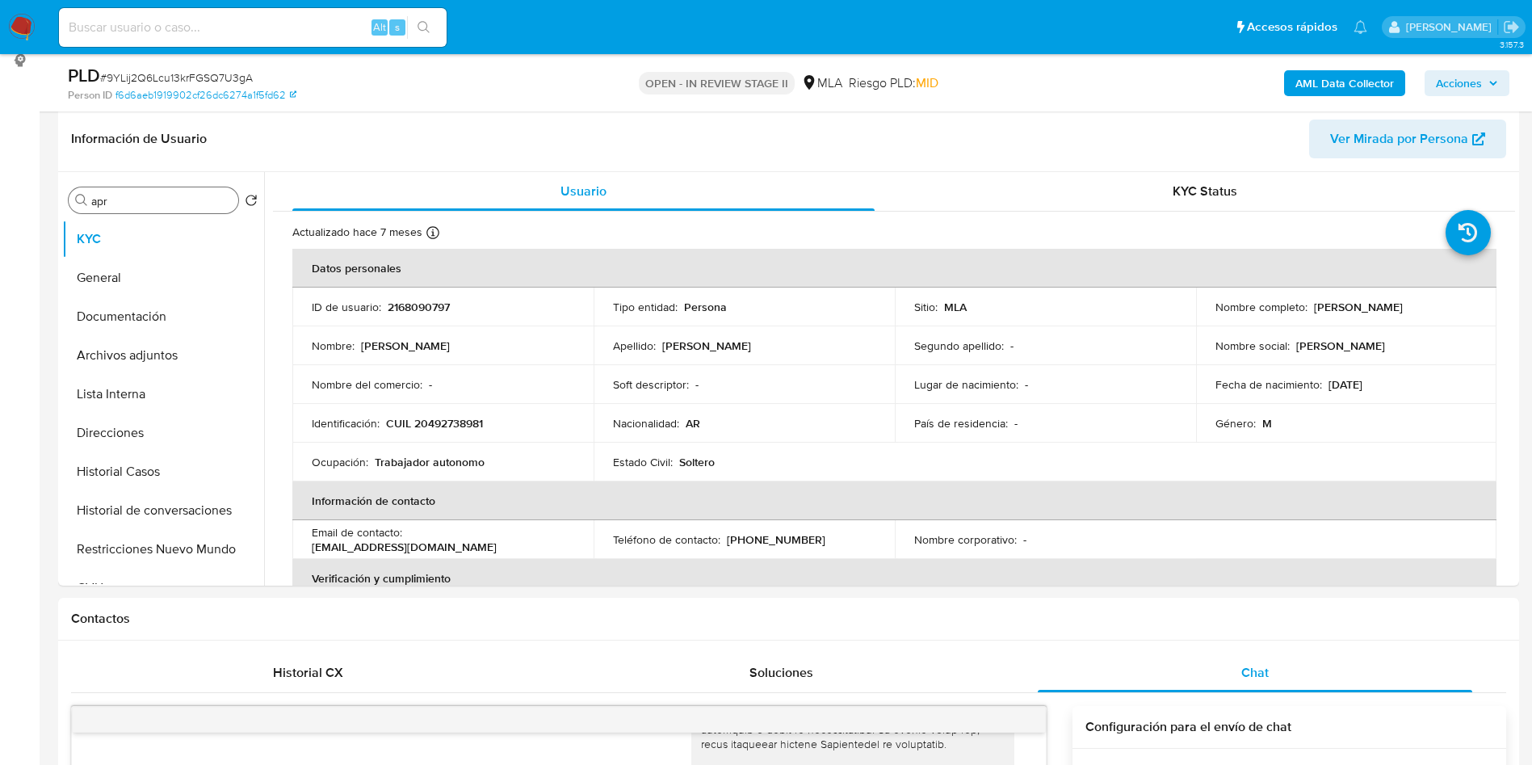
scroll to position [242, 0]
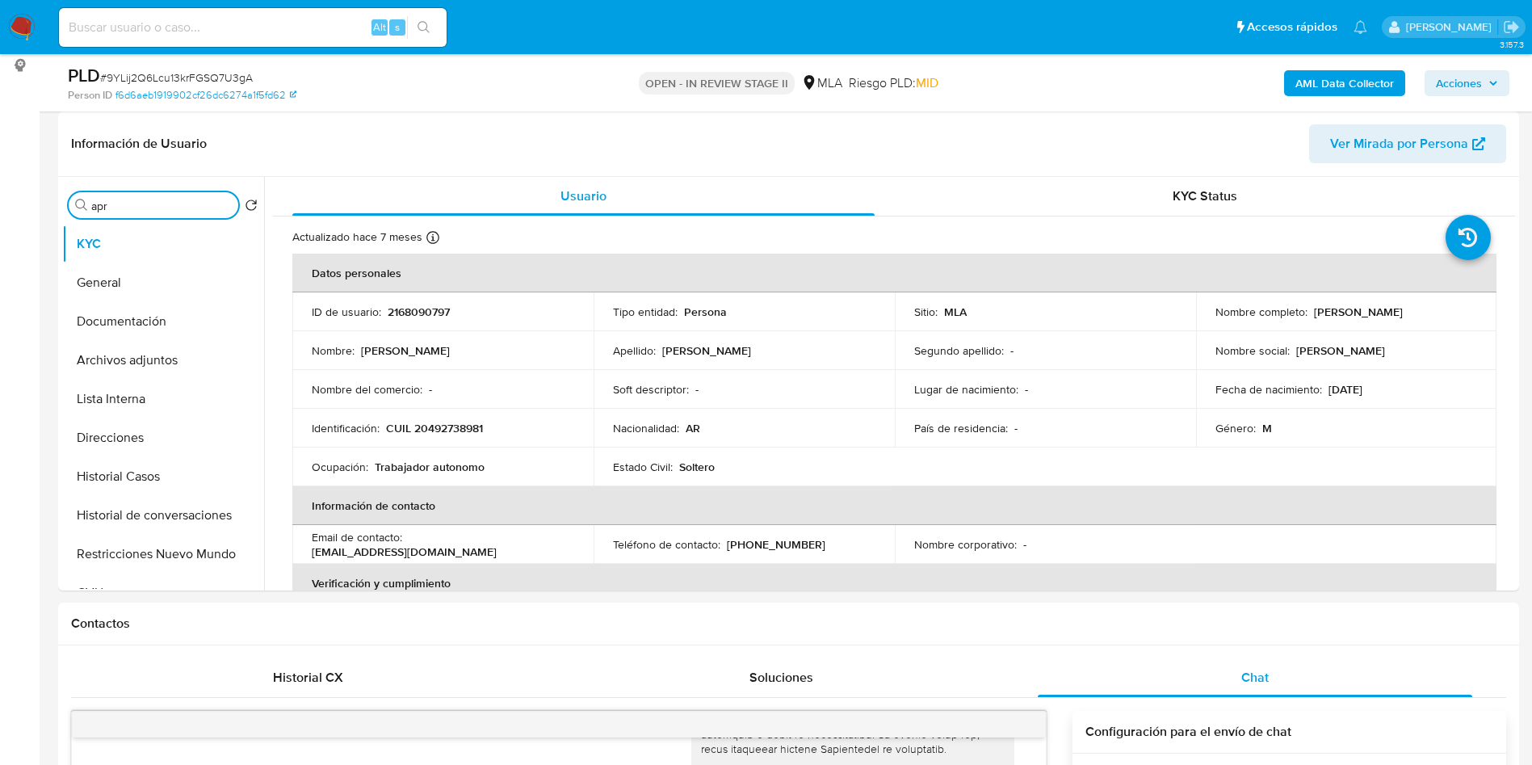
click at [123, 204] on input "apr" at bounding box center [161, 206] width 141 height 15
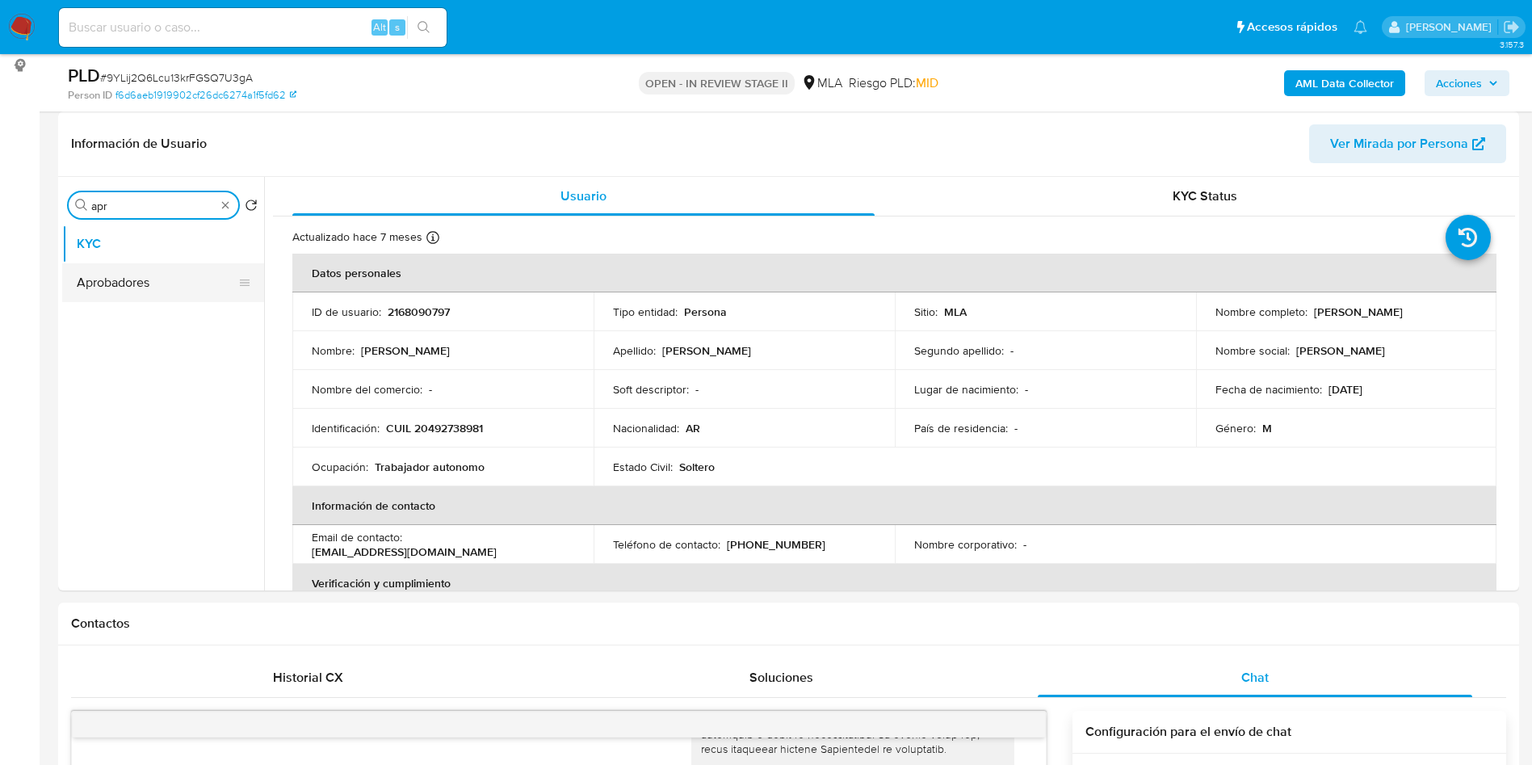
type input "apr"
click at [155, 286] on button "Aprobadores" at bounding box center [156, 282] width 189 height 39
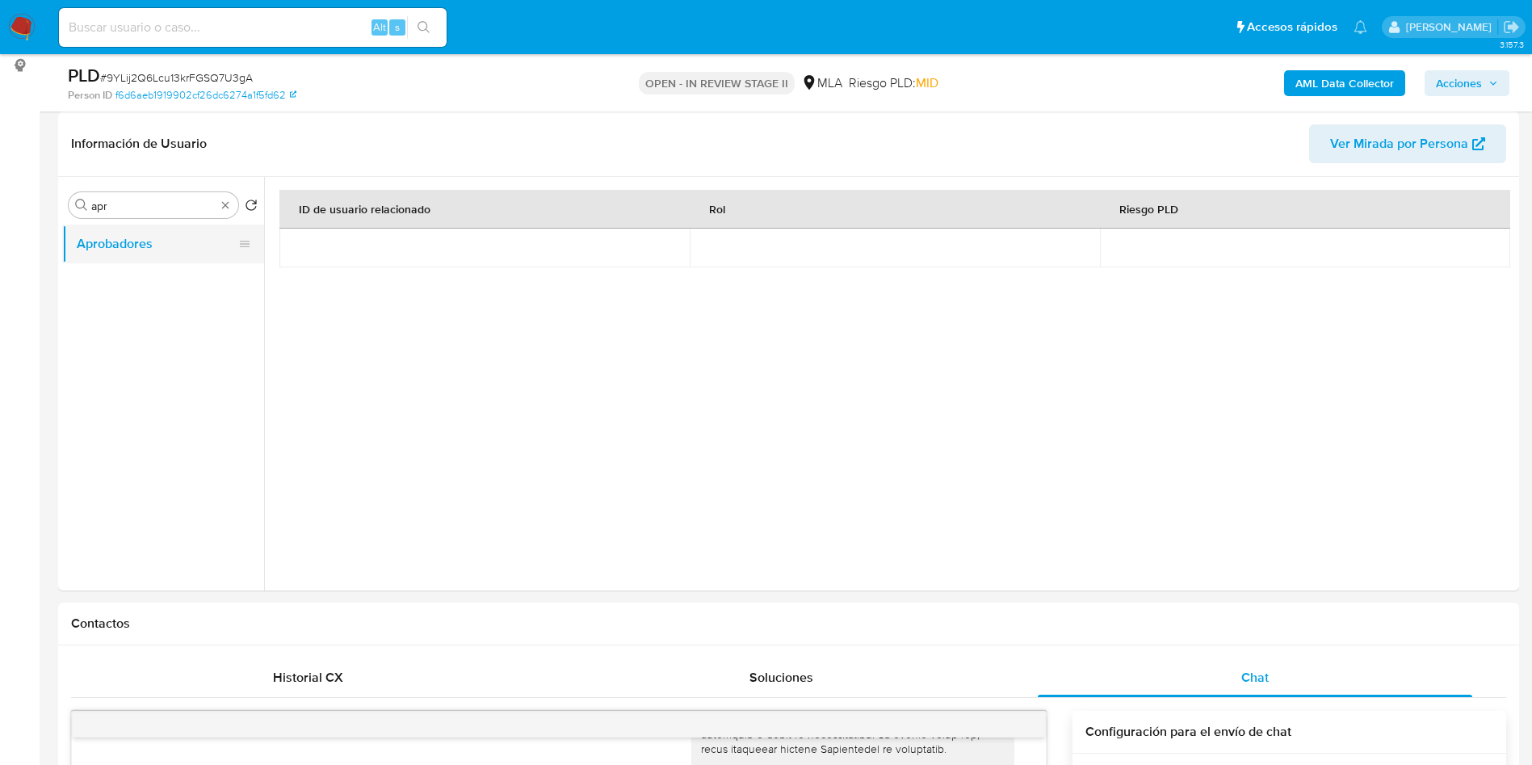
click at [86, 238] on button "Aprobadores" at bounding box center [156, 244] width 189 height 39
click at [130, 200] on input "apr" at bounding box center [153, 206] width 124 height 15
click at [212, 203] on input "apr" at bounding box center [153, 206] width 124 height 15
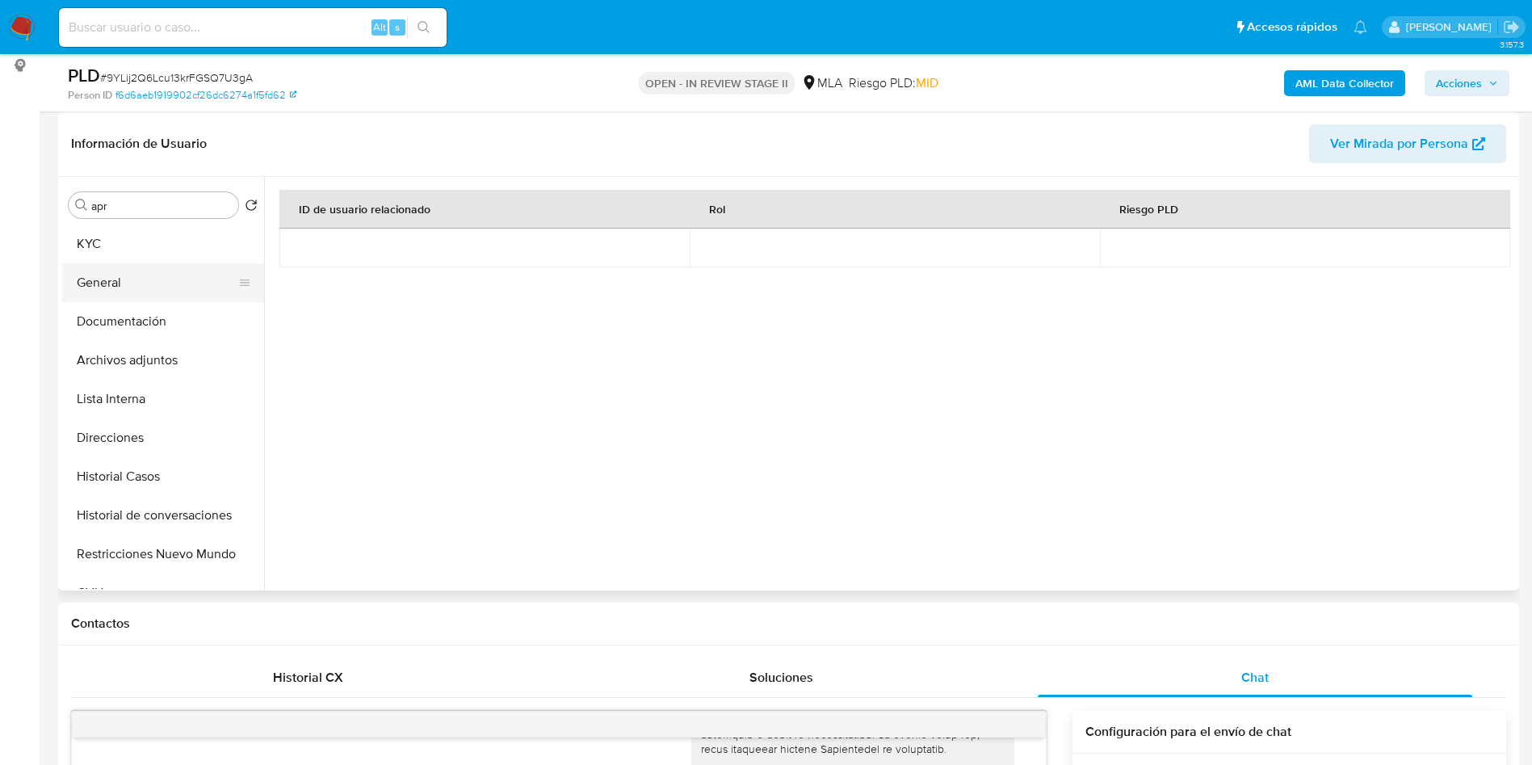
click at [112, 272] on button "General" at bounding box center [156, 282] width 189 height 39
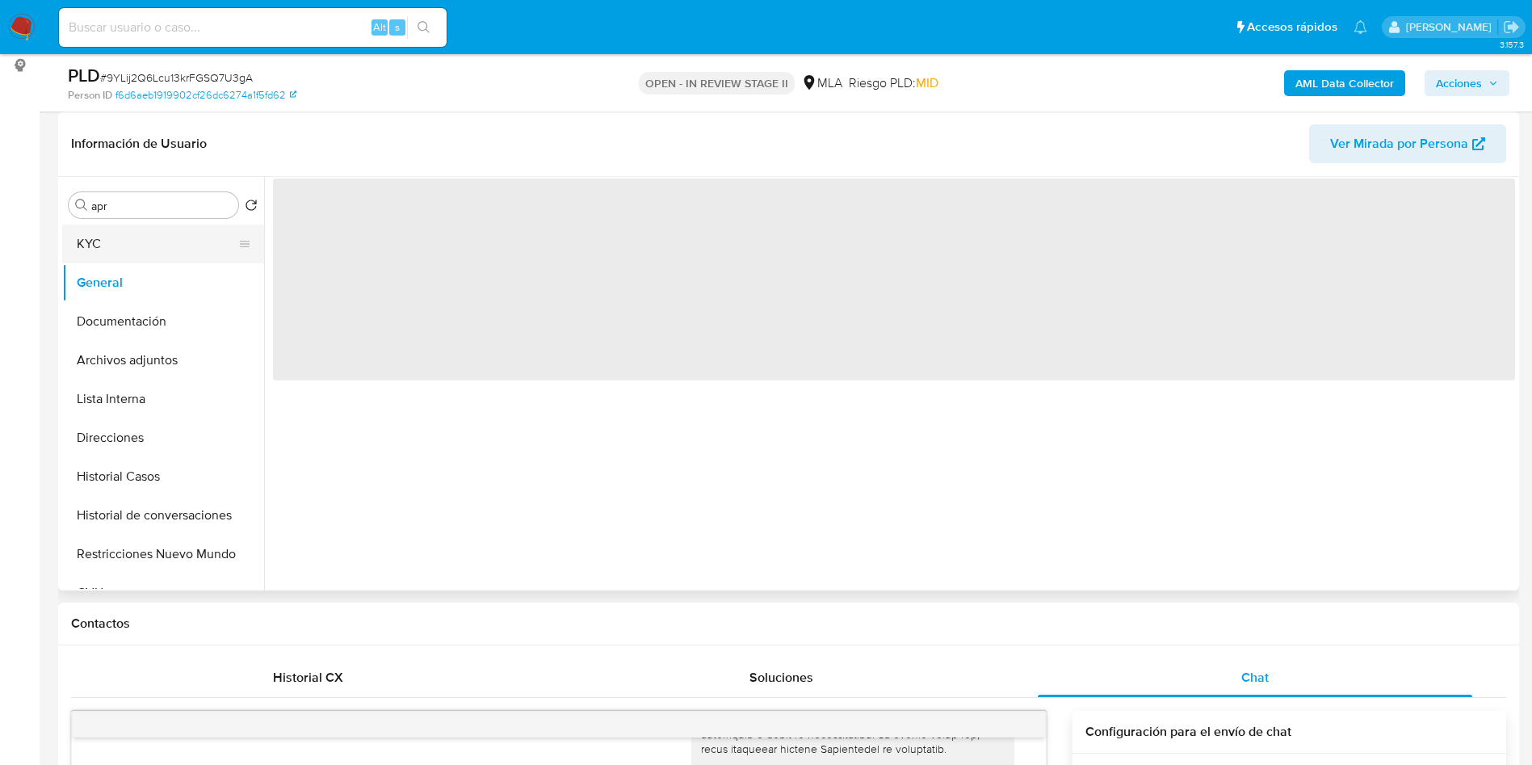
click at [109, 242] on button "KYC" at bounding box center [156, 244] width 189 height 39
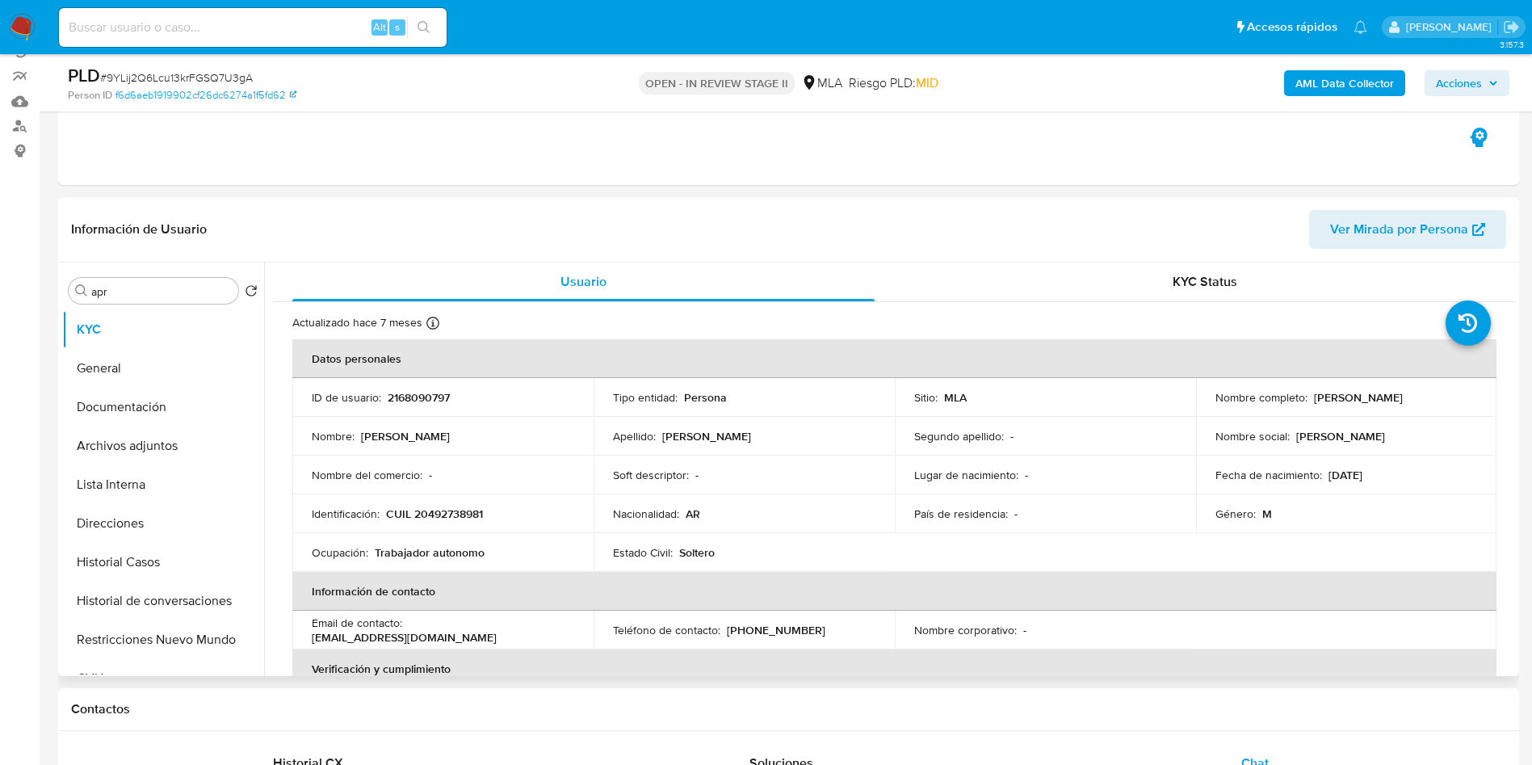
scroll to position [121, 0]
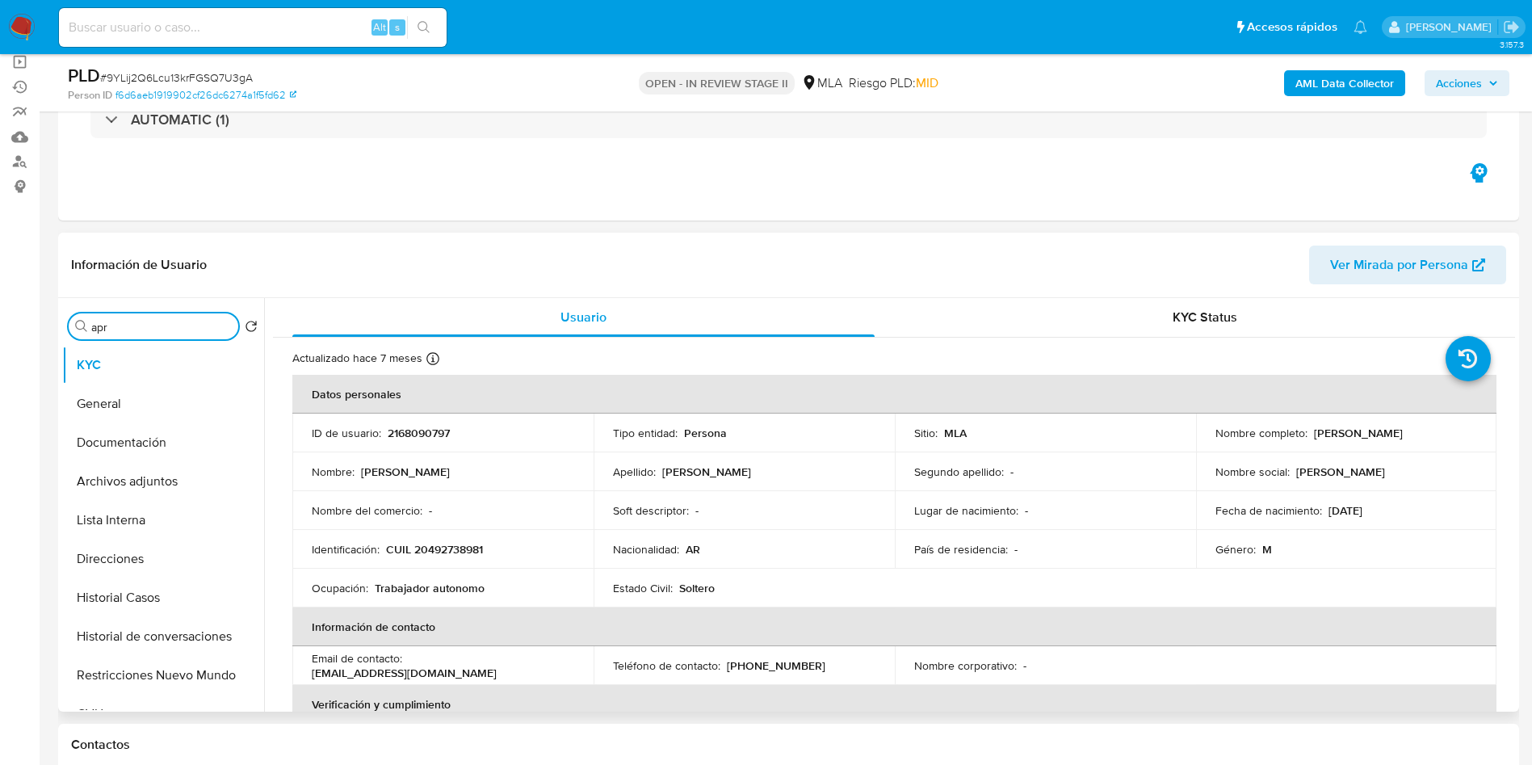
click at [146, 321] on input "apr" at bounding box center [161, 327] width 141 height 15
click at [226, 69] on span "# 9YLij2Q6Lcu13krFGSQ7U3gA" at bounding box center [176, 77] width 153 height 16
copy span "9YLij2Q6Lcu13krFGSQ7U3gA"
click at [262, 44] on div "Alt s" at bounding box center [253, 27] width 388 height 39
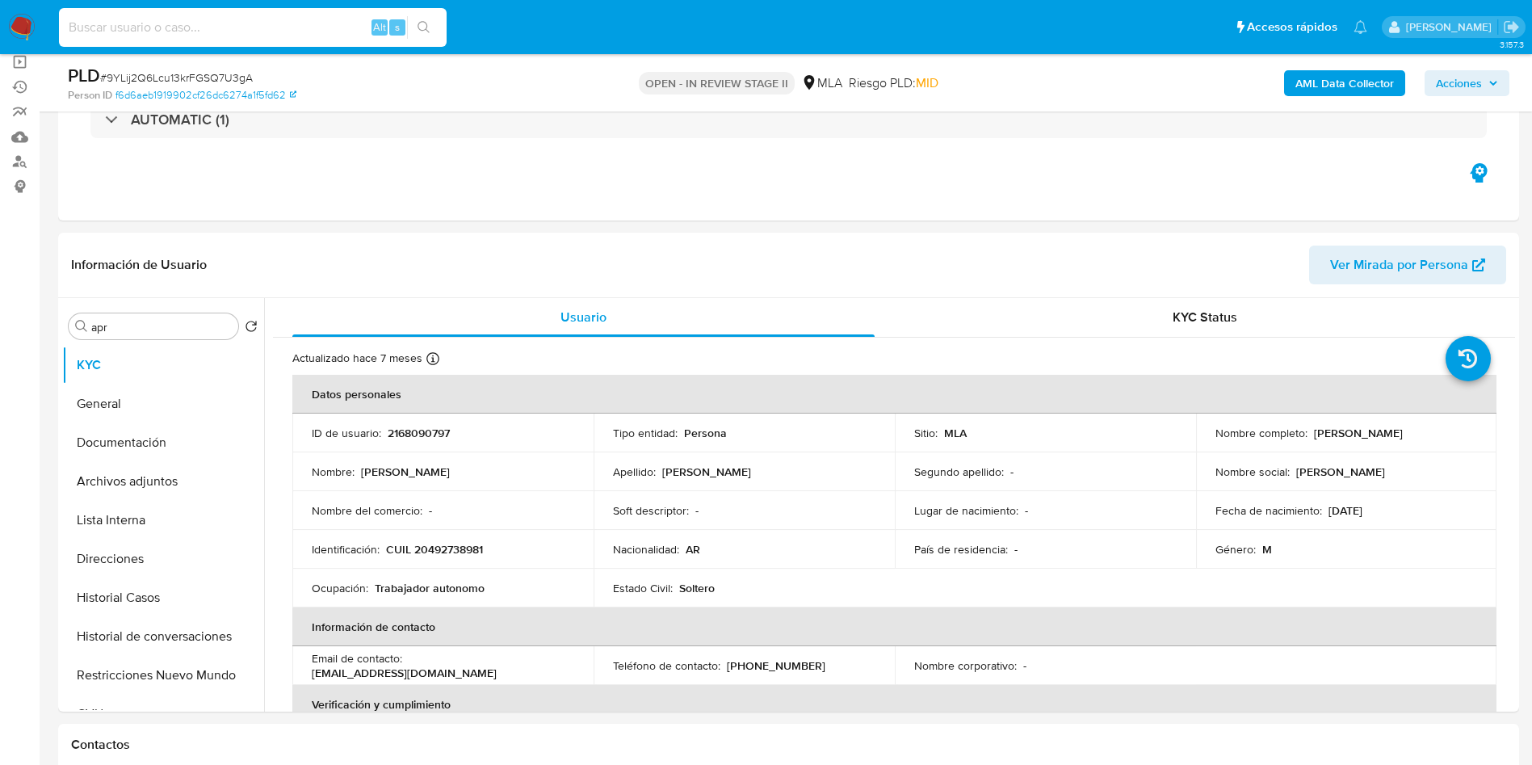
click at [284, 34] on input at bounding box center [253, 27] width 388 height 21
paste input "e0lTCwkCa2MppdelpwKW0ZZa"
type input "e0lTCwkCa2MppdelpwKW0ZZa"
click at [418, 24] on icon "search-icon" at bounding box center [424, 27] width 12 height 12
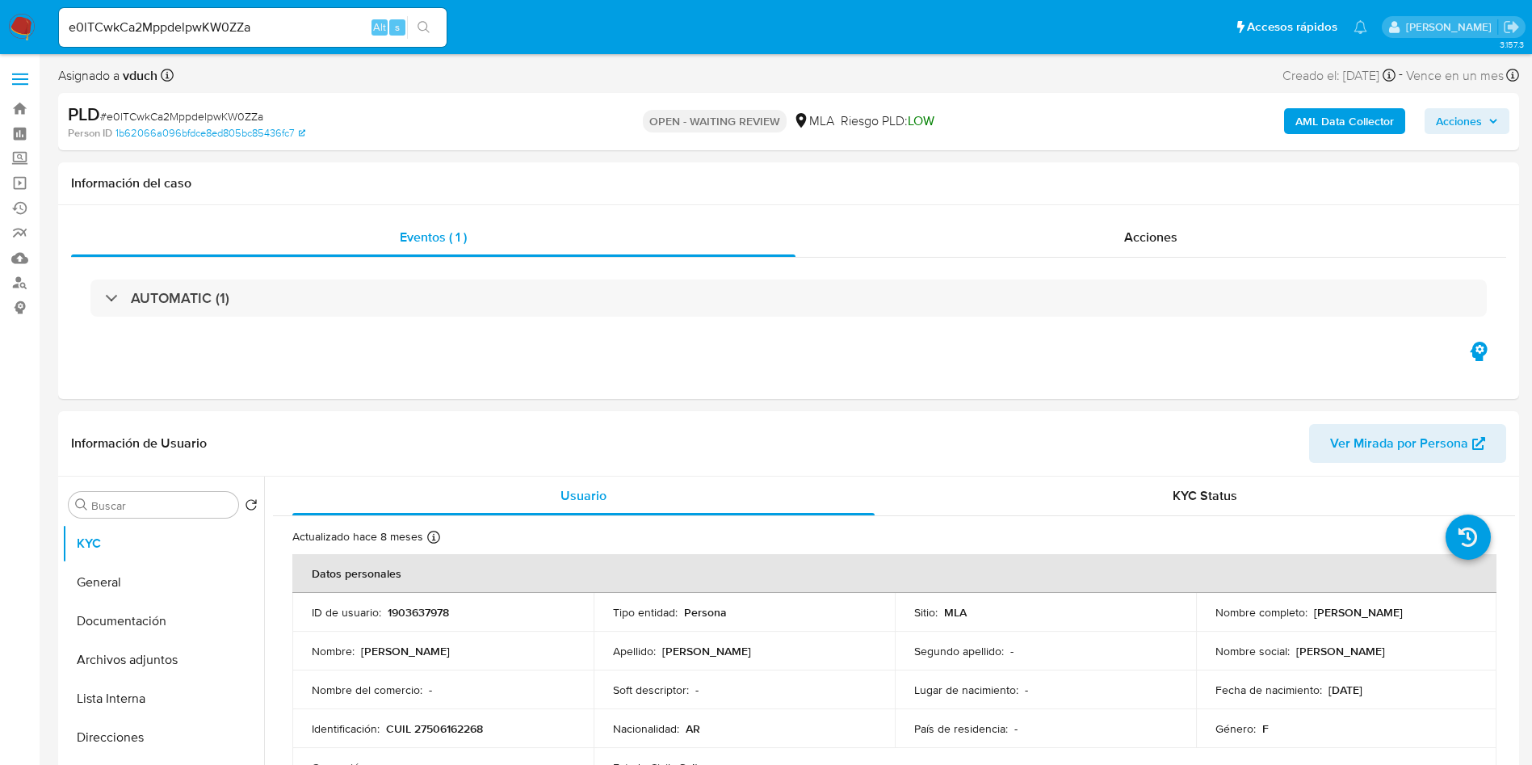
select select "10"
click at [420, 611] on p "1903637978" at bounding box center [418, 612] width 61 height 15
click at [419, 612] on p "1903637978" at bounding box center [418, 612] width 61 height 15
copy p "1903637978"
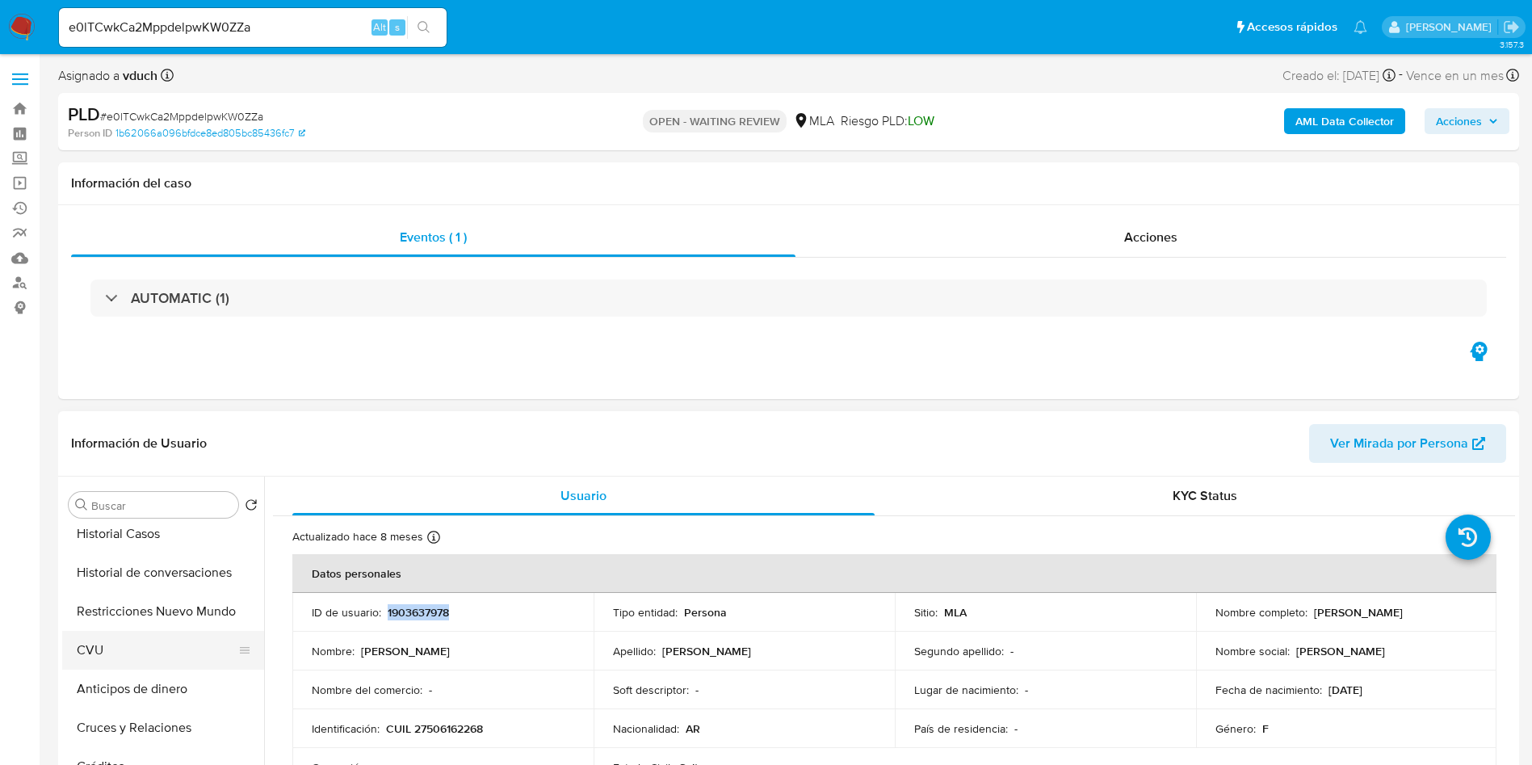
click at [145, 645] on button "CVU" at bounding box center [156, 650] width 189 height 39
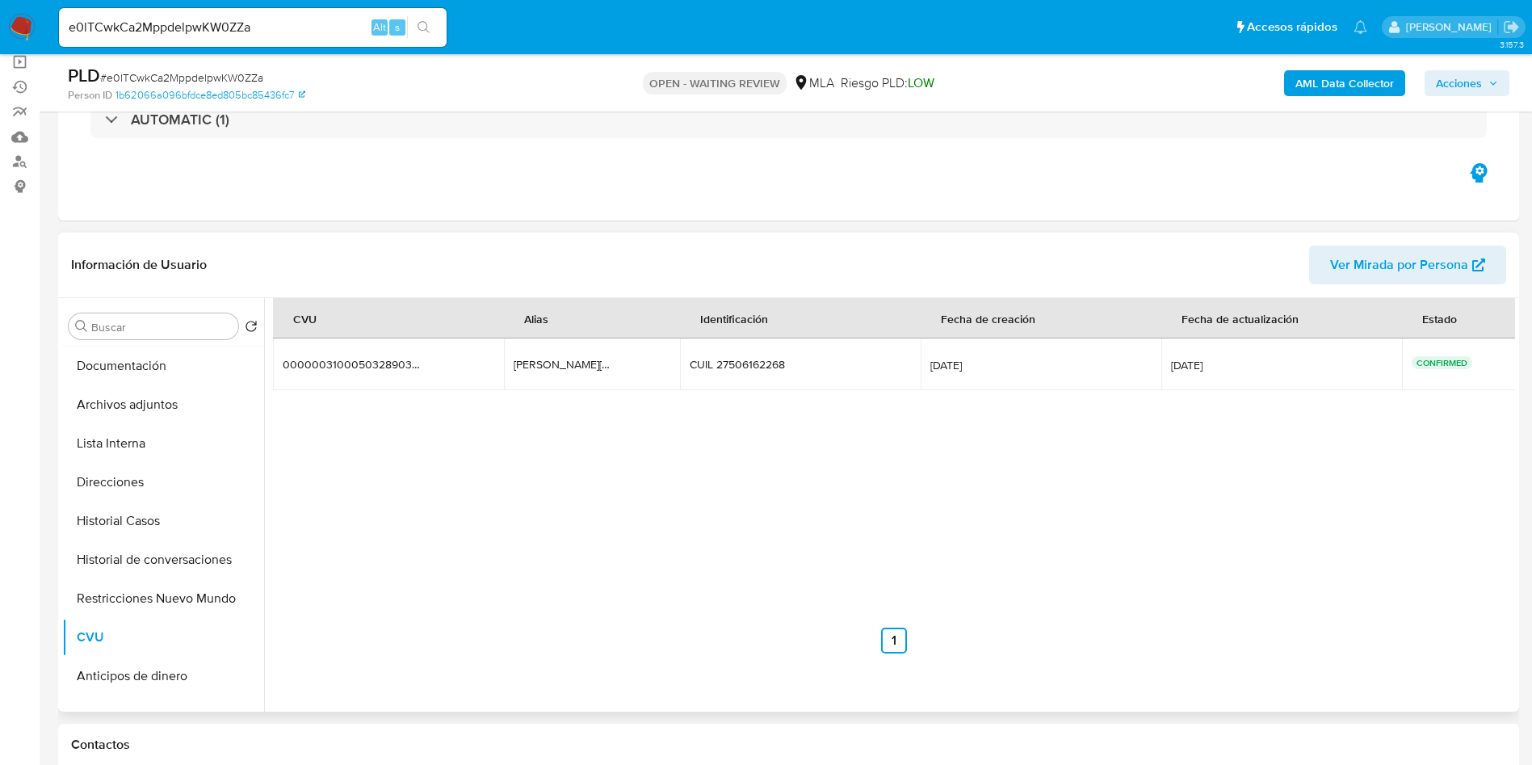
scroll to position [0, 0]
click at [147, 401] on button "General" at bounding box center [156, 403] width 189 height 39
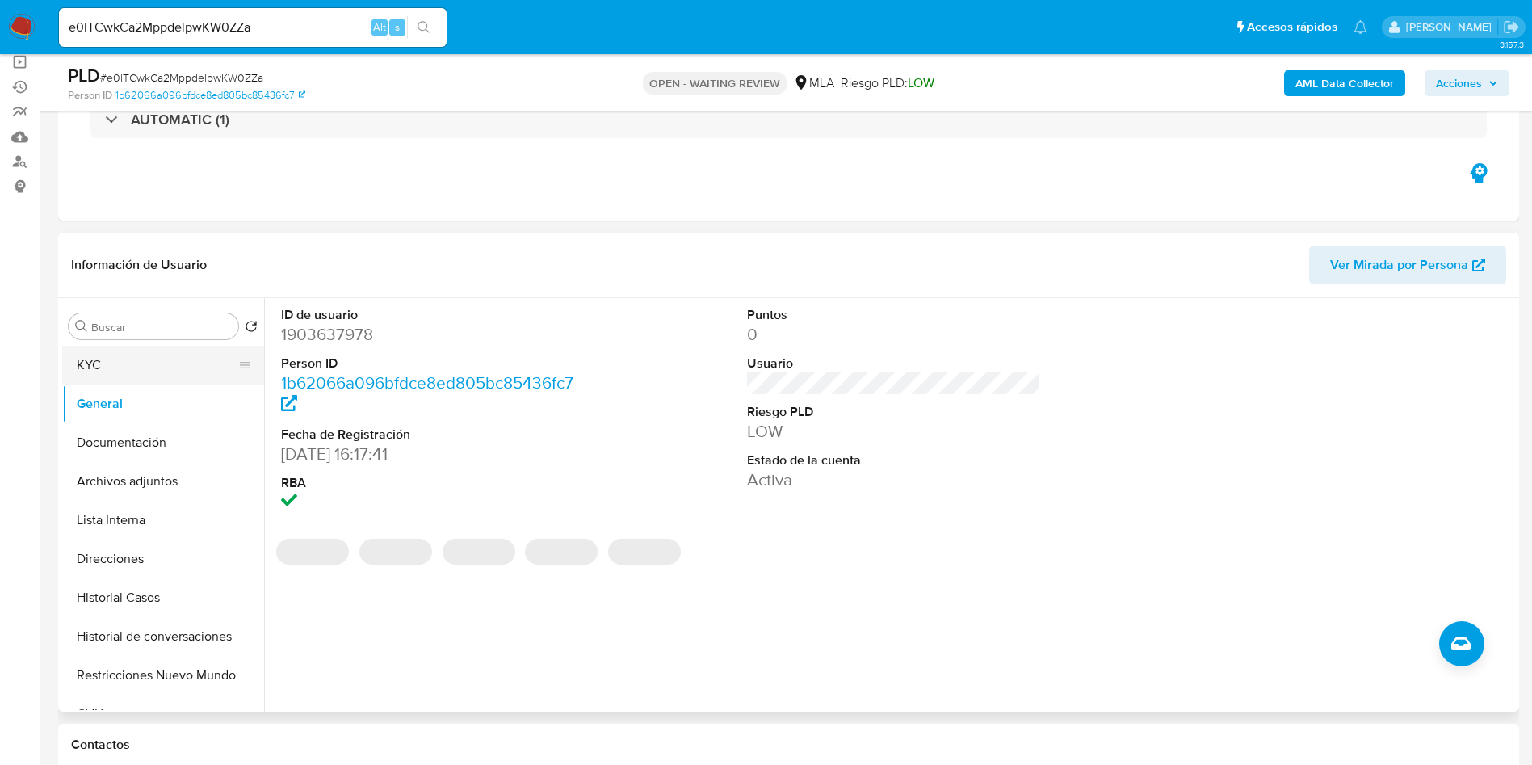
click at [129, 358] on button "KYC" at bounding box center [156, 365] width 189 height 39
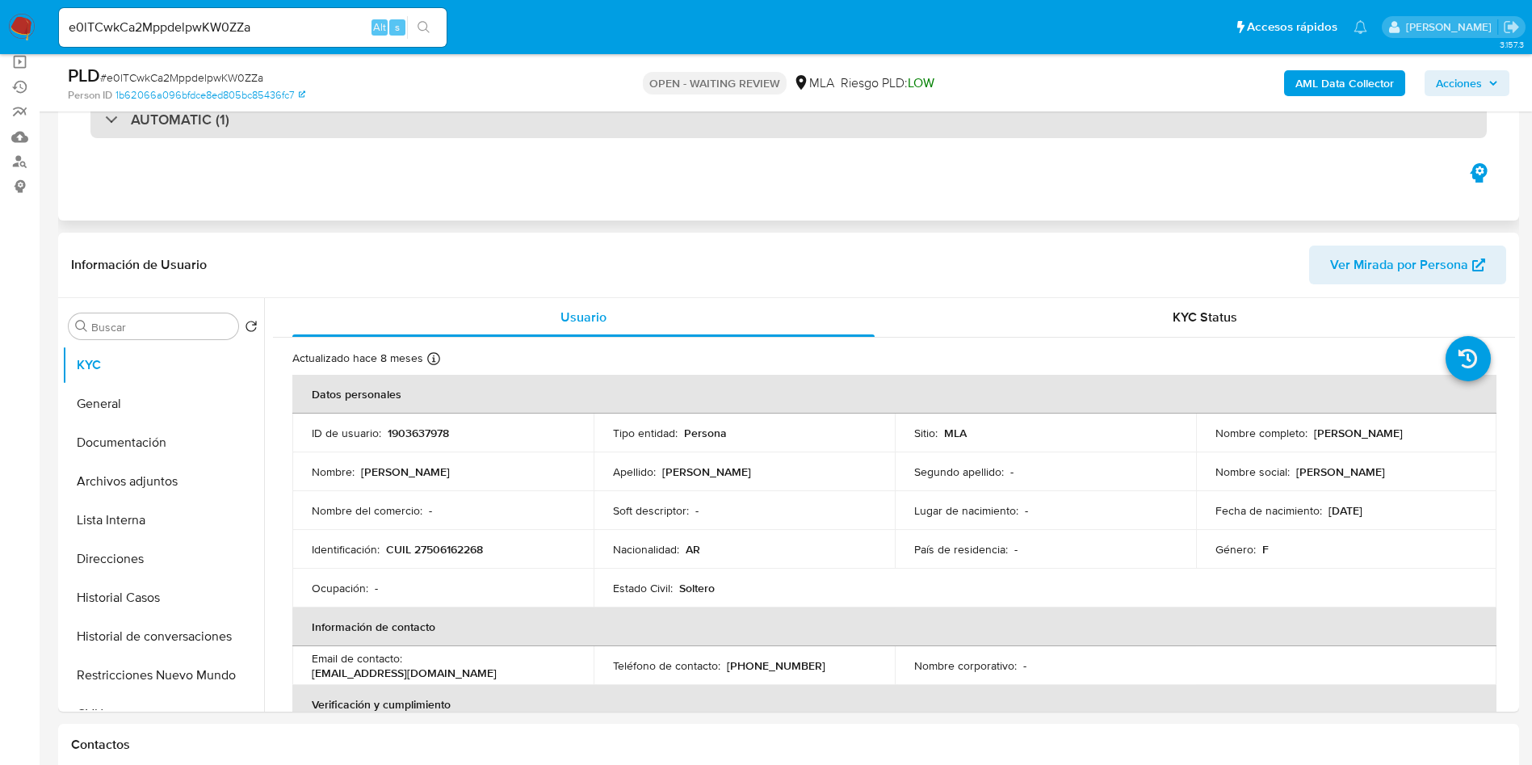
click at [350, 112] on div "AUTOMATIC (1)" at bounding box center [788, 119] width 1397 height 37
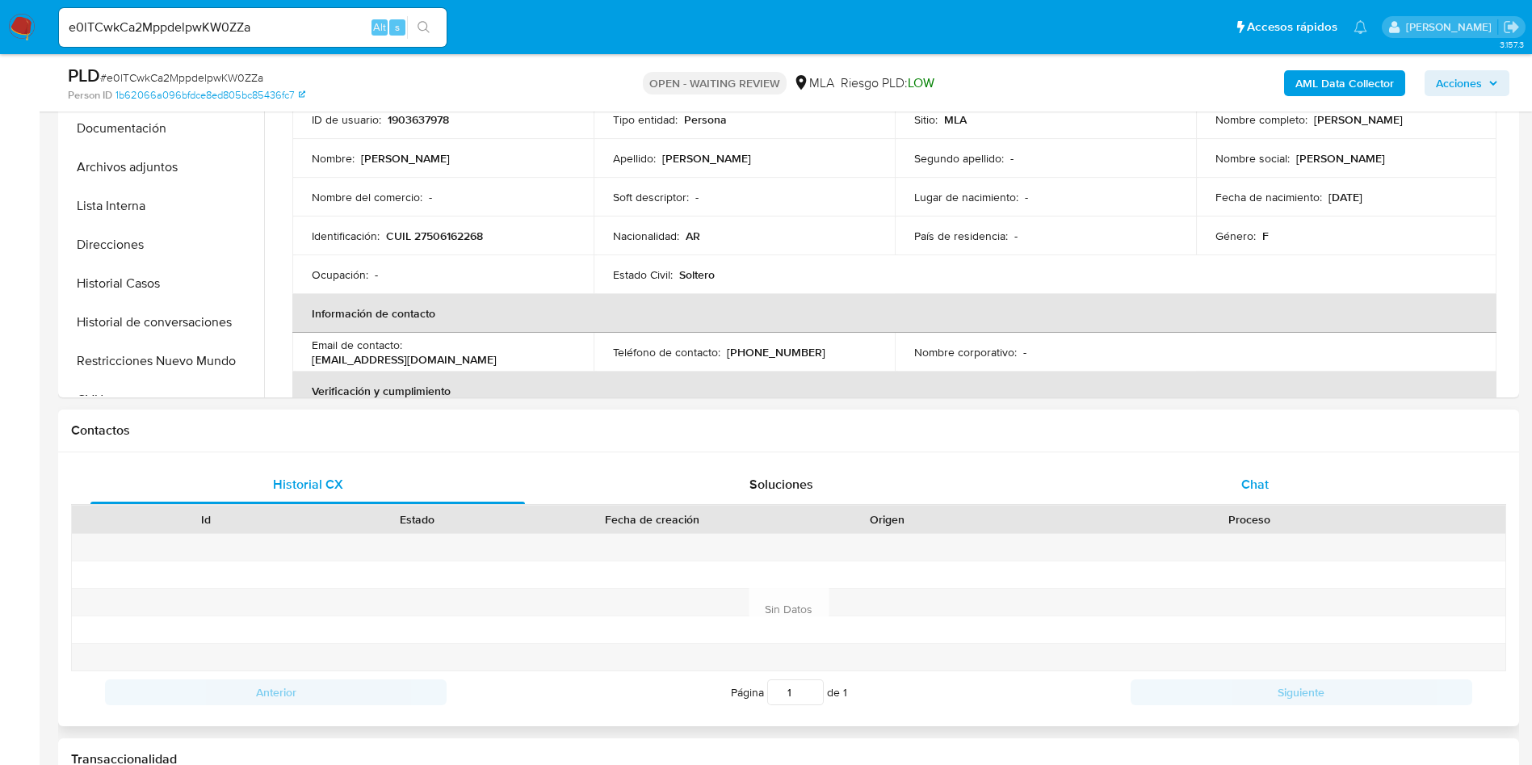
click at [1313, 485] on div "Chat" at bounding box center [1255, 484] width 435 height 39
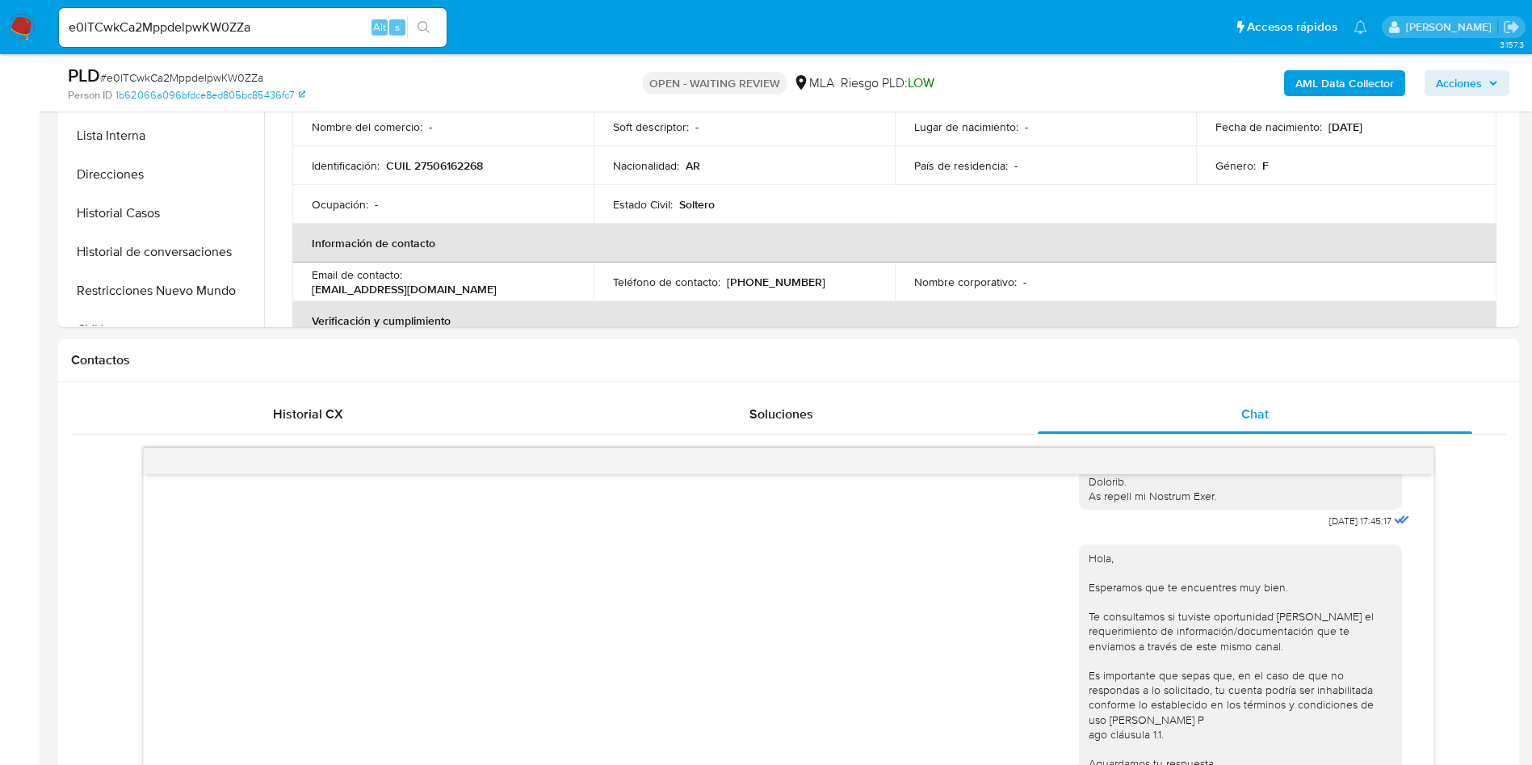
scroll to position [242, 0]
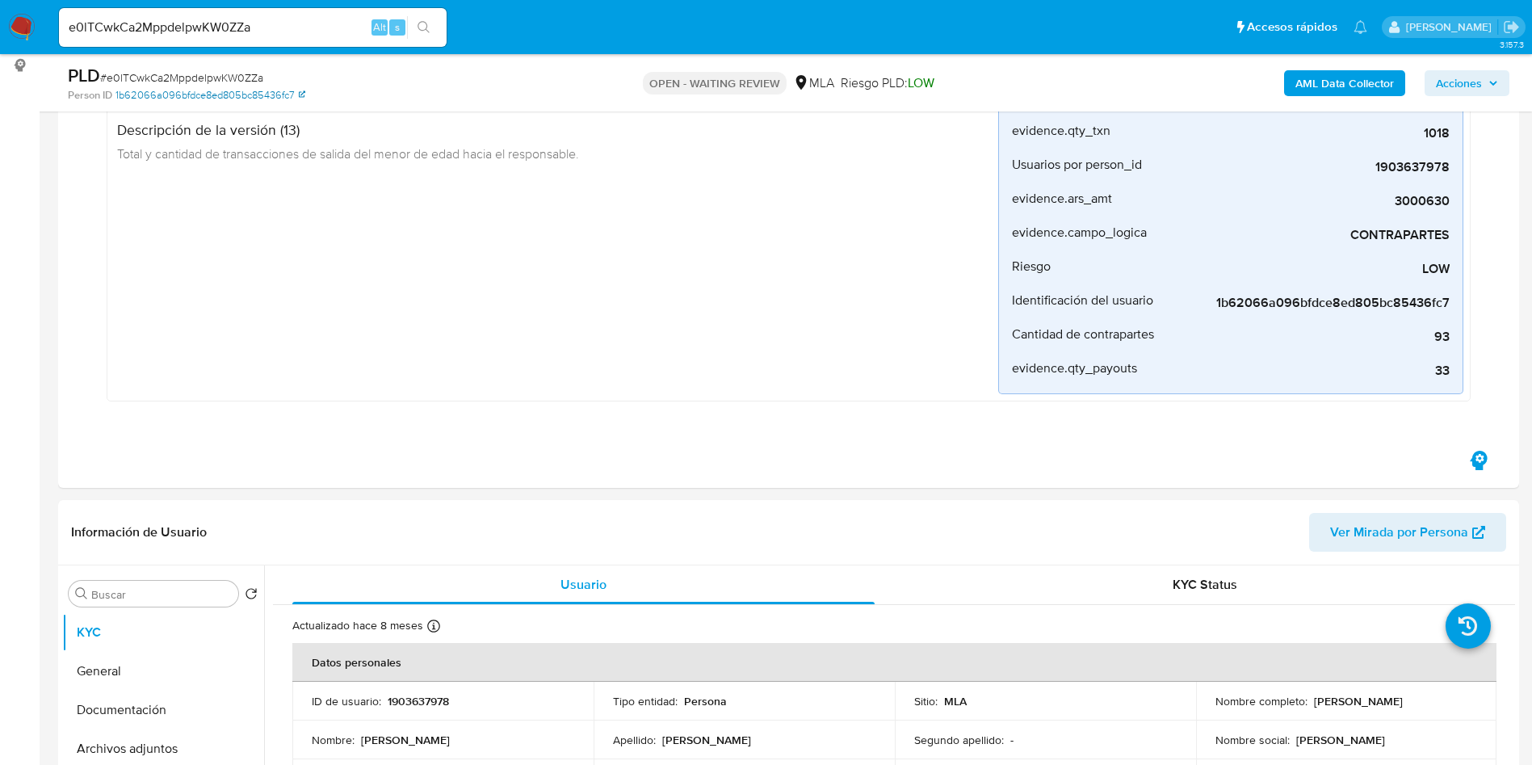
click at [229, 88] on link "1b62066a096bfdce8ed805bc85436fc7" at bounding box center [211, 95] width 190 height 15
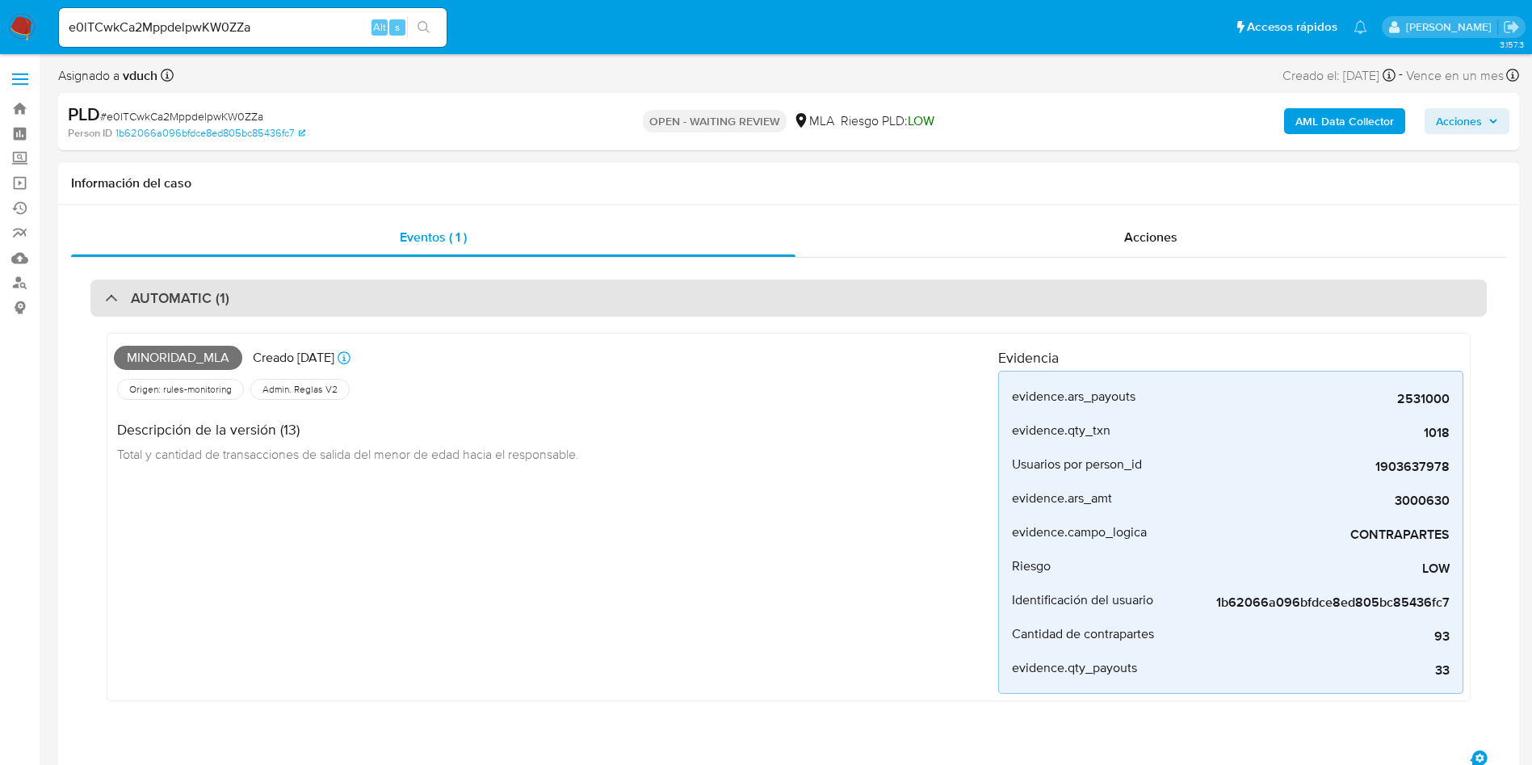
click at [1400, 306] on div "AUTOMATIC (1)" at bounding box center [788, 297] width 1397 height 37
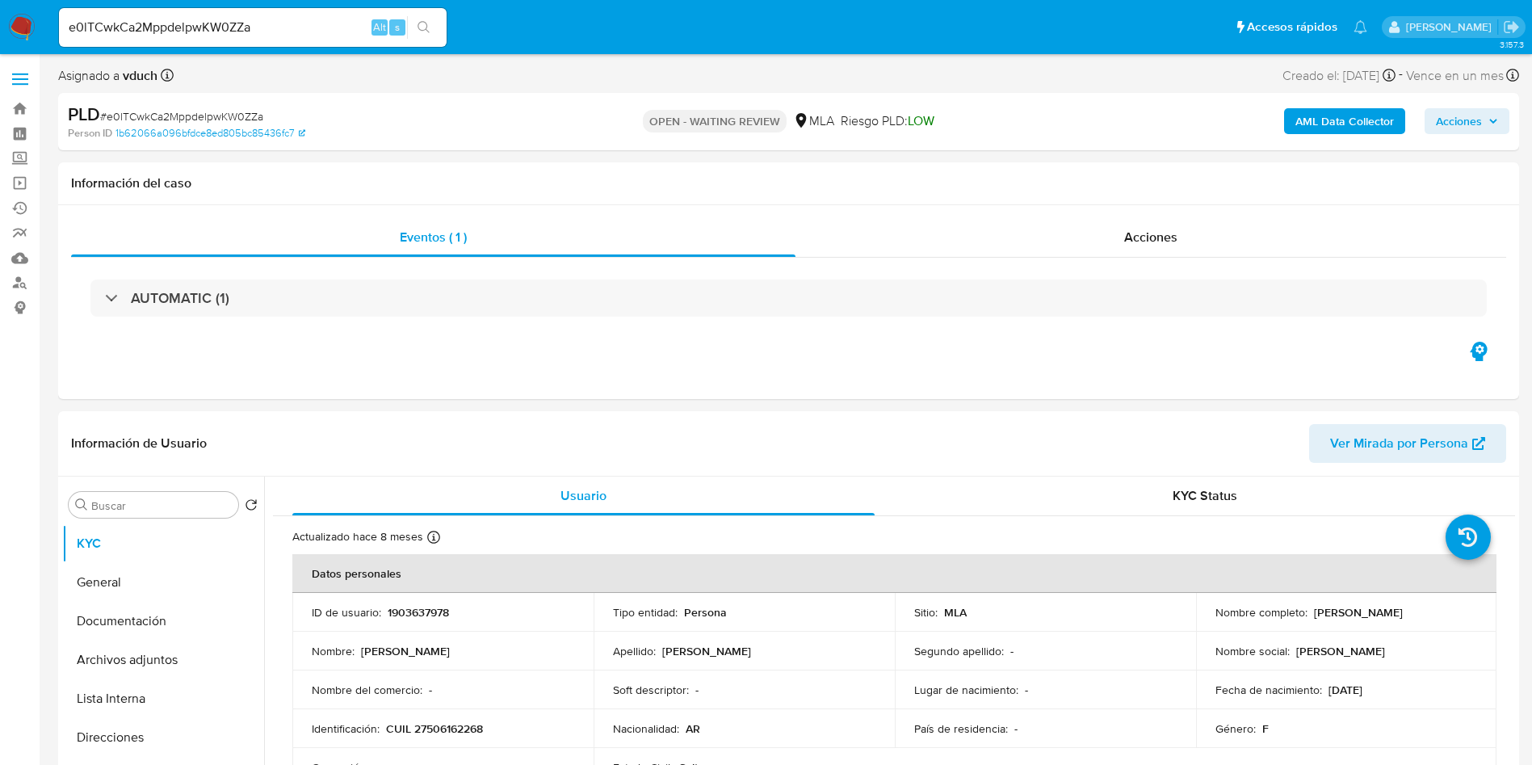
click at [238, 111] on span "# e0lTCwkCa2MppdelpwKW0ZZa" at bounding box center [181, 116] width 163 height 16
copy span "e0lTCwkCa2MppdelpwKW0ZZa"
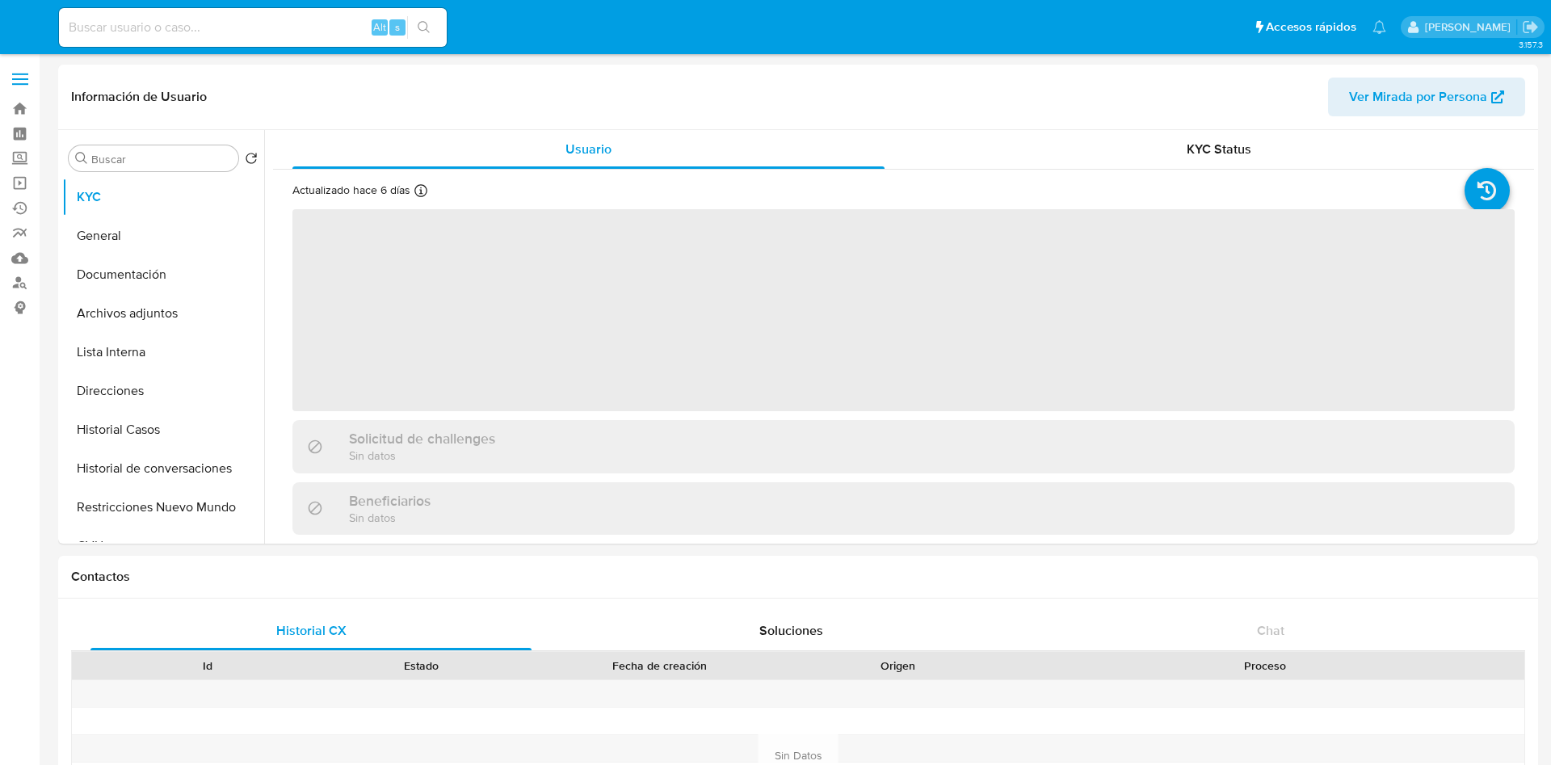
select select "10"
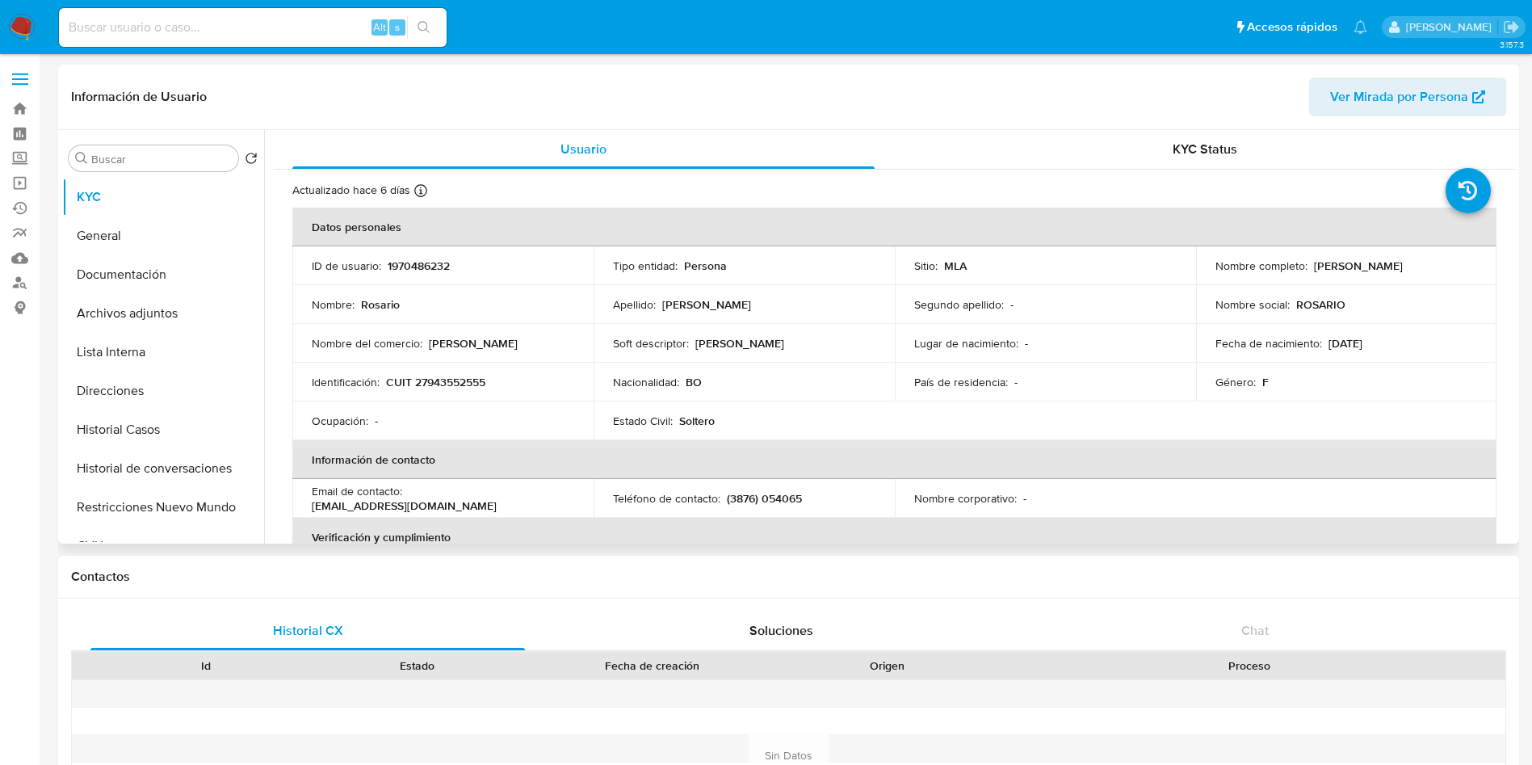
drag, startPoint x: 1341, startPoint y: 268, endPoint x: 1459, endPoint y: 271, distance: 118.0
click at [1459, 271] on div "Nombre completo : [PERSON_NAME]" at bounding box center [1347, 265] width 263 height 15
copy p "[PERSON_NAME]"
click at [427, 380] on p "CUIT 27943552555" at bounding box center [435, 382] width 99 height 15
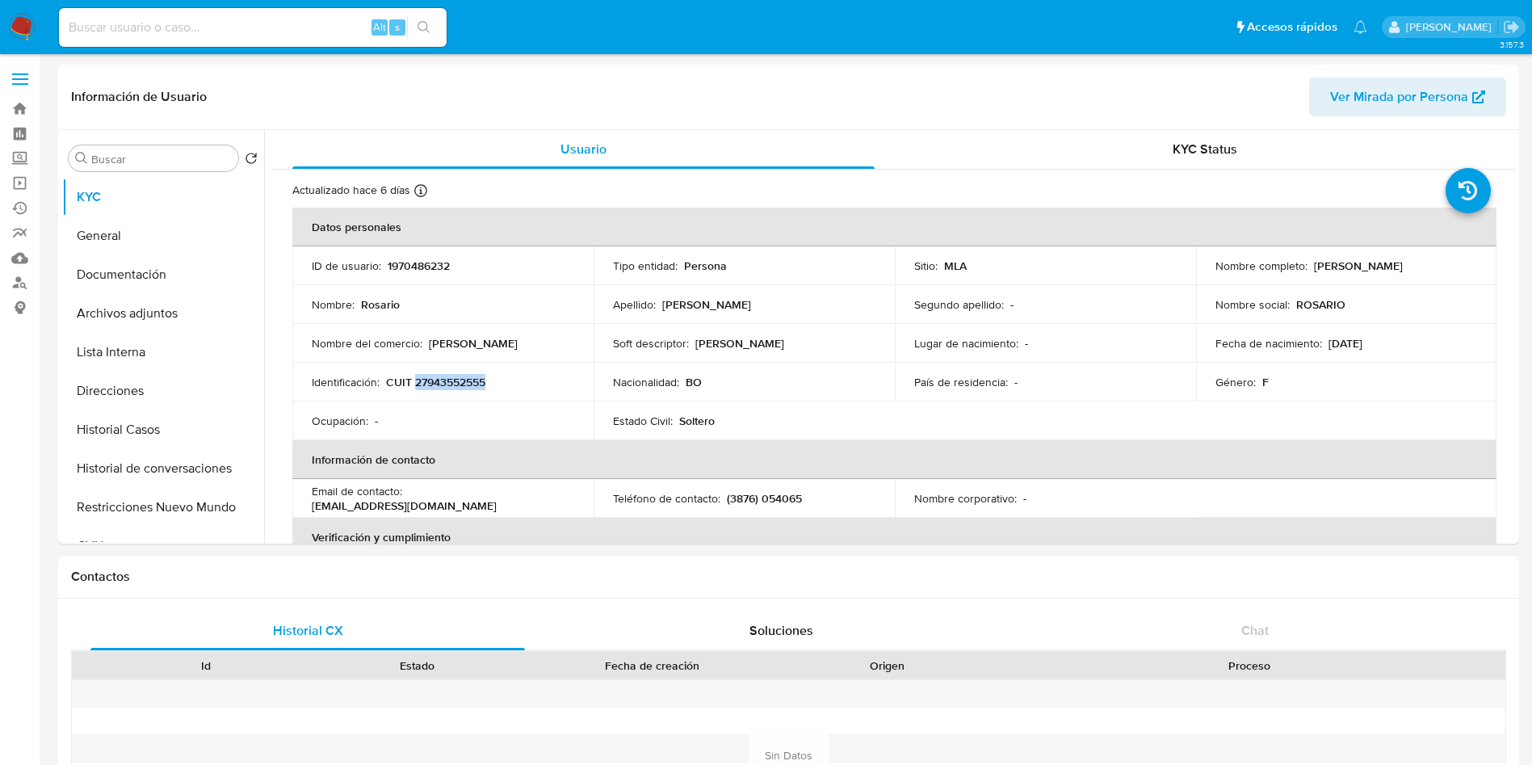
copy p "27943552555"
click at [225, 276] on button "Documentación" at bounding box center [156, 274] width 189 height 39
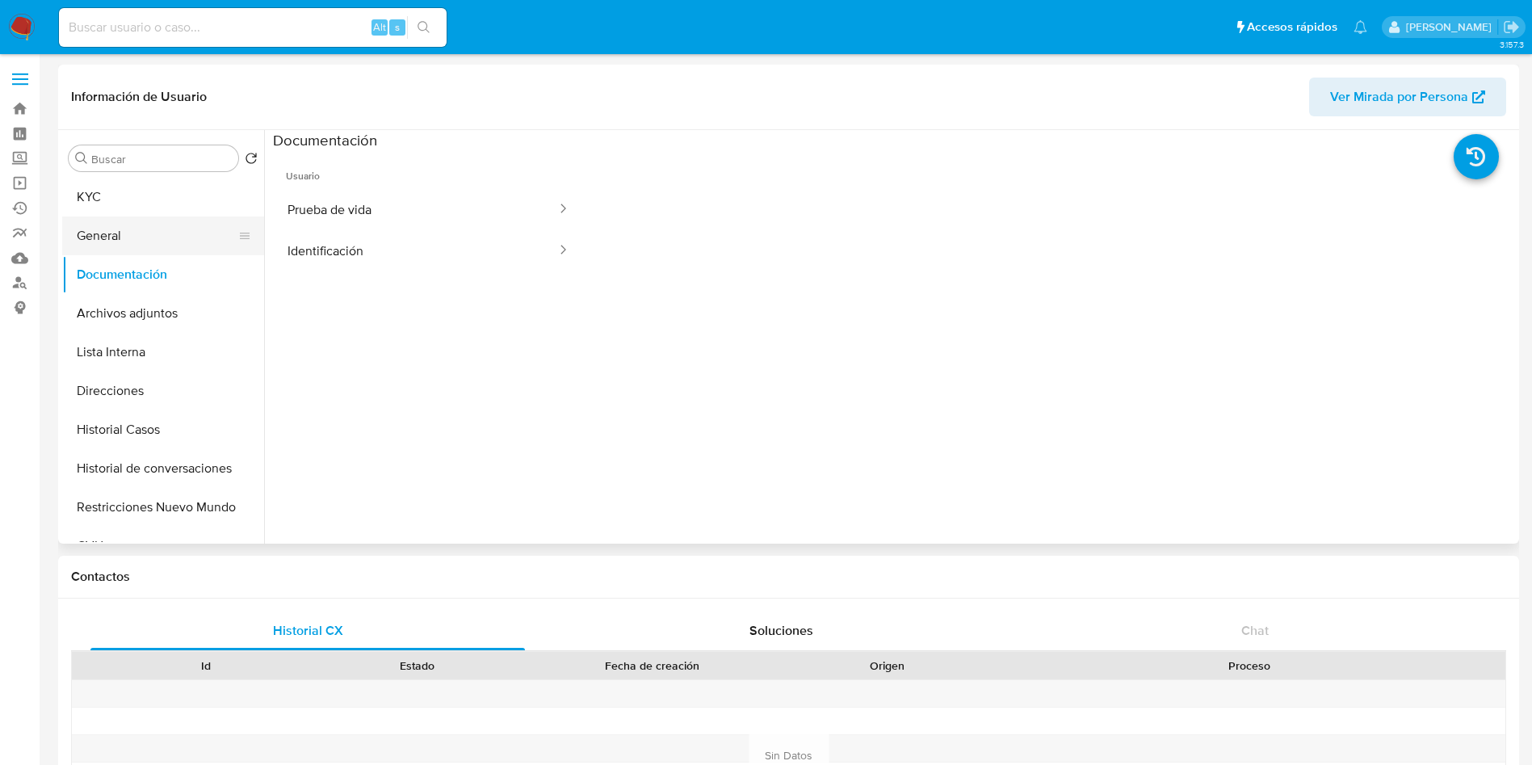
drag, startPoint x: 104, startPoint y: 179, endPoint x: 250, endPoint y: 216, distance: 150.3
click at [103, 179] on button "KYC" at bounding box center [163, 197] width 202 height 39
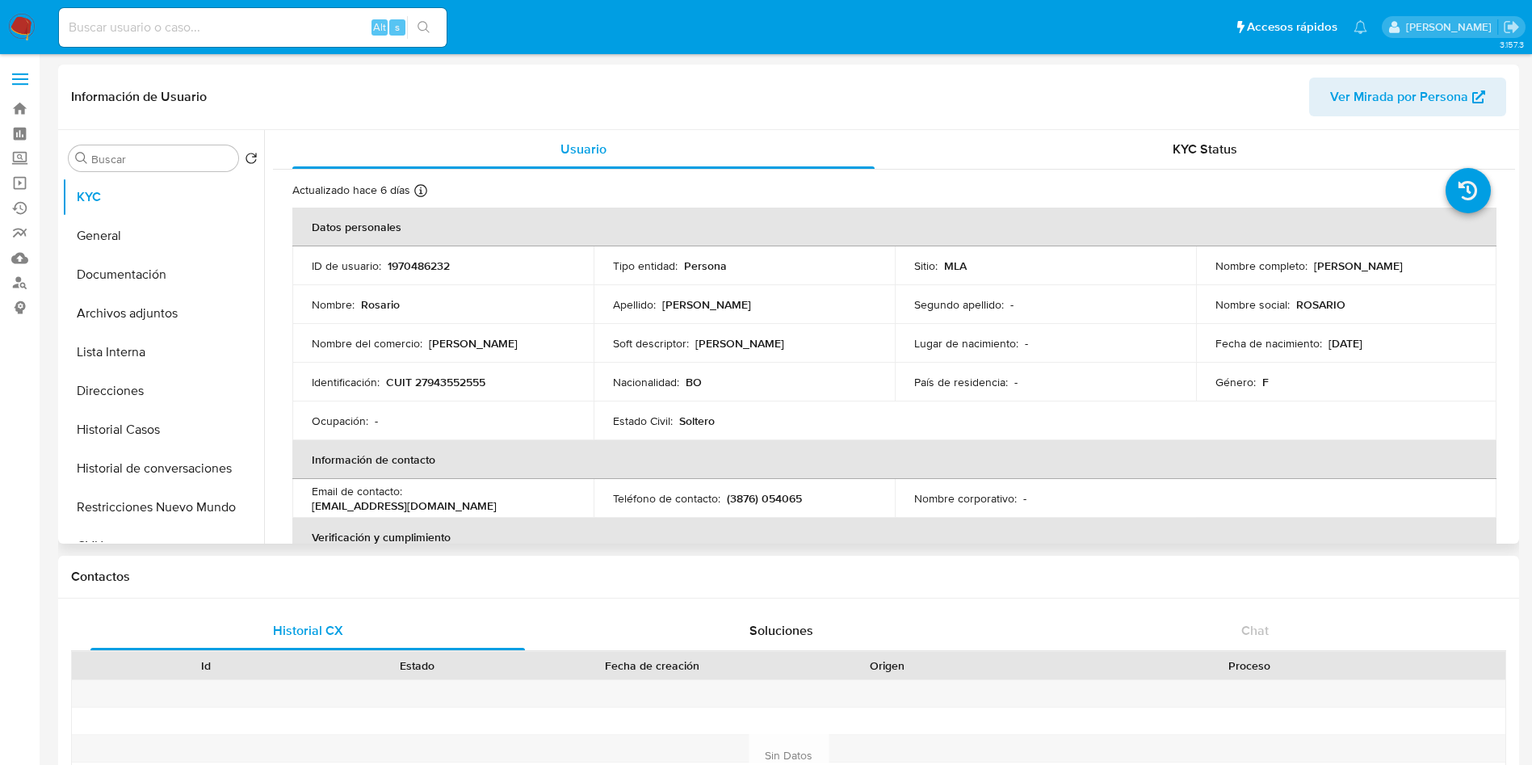
click at [829, 383] on div "Nacionalidad : BO" at bounding box center [744, 382] width 263 height 15
click at [905, 203] on div "Actualizado hace 6 días Creado: 30/08/2024 14:40:09 Actualizado: 30/08/2025 18:…" at bounding box center [873, 193] width 1163 height 21
select select "10"
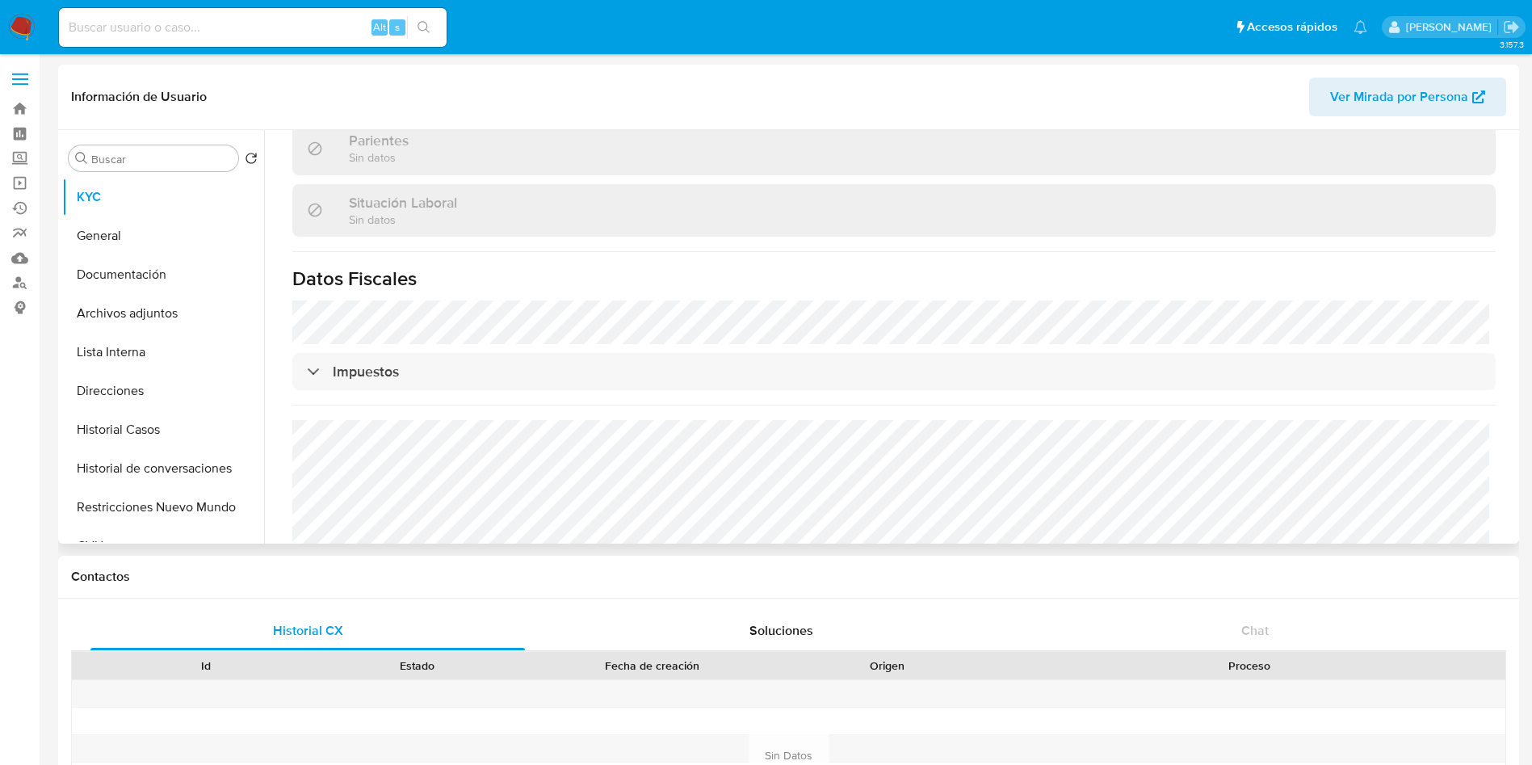
scroll to position [866, 0]
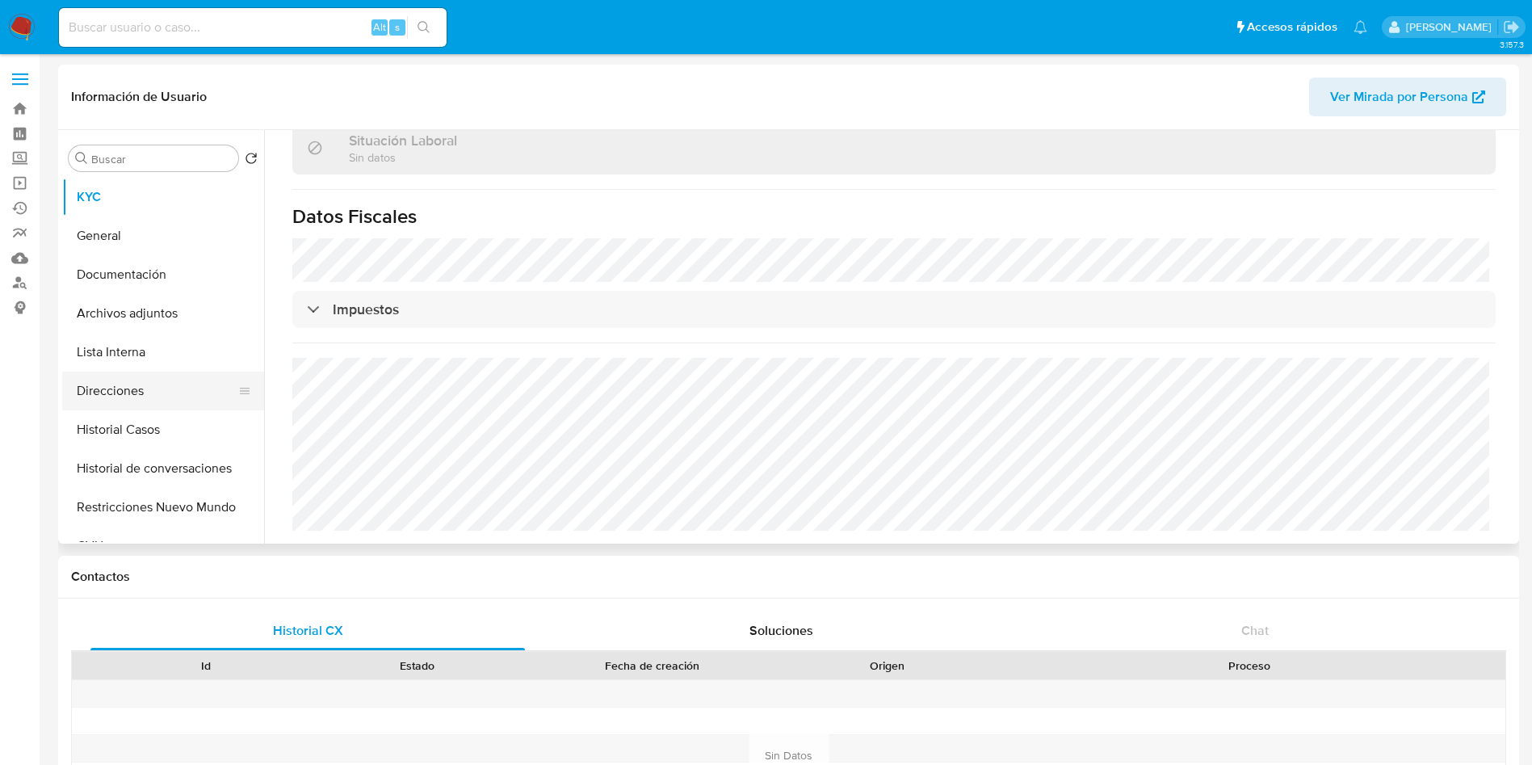
click at [171, 383] on button "Direcciones" at bounding box center [156, 391] width 189 height 39
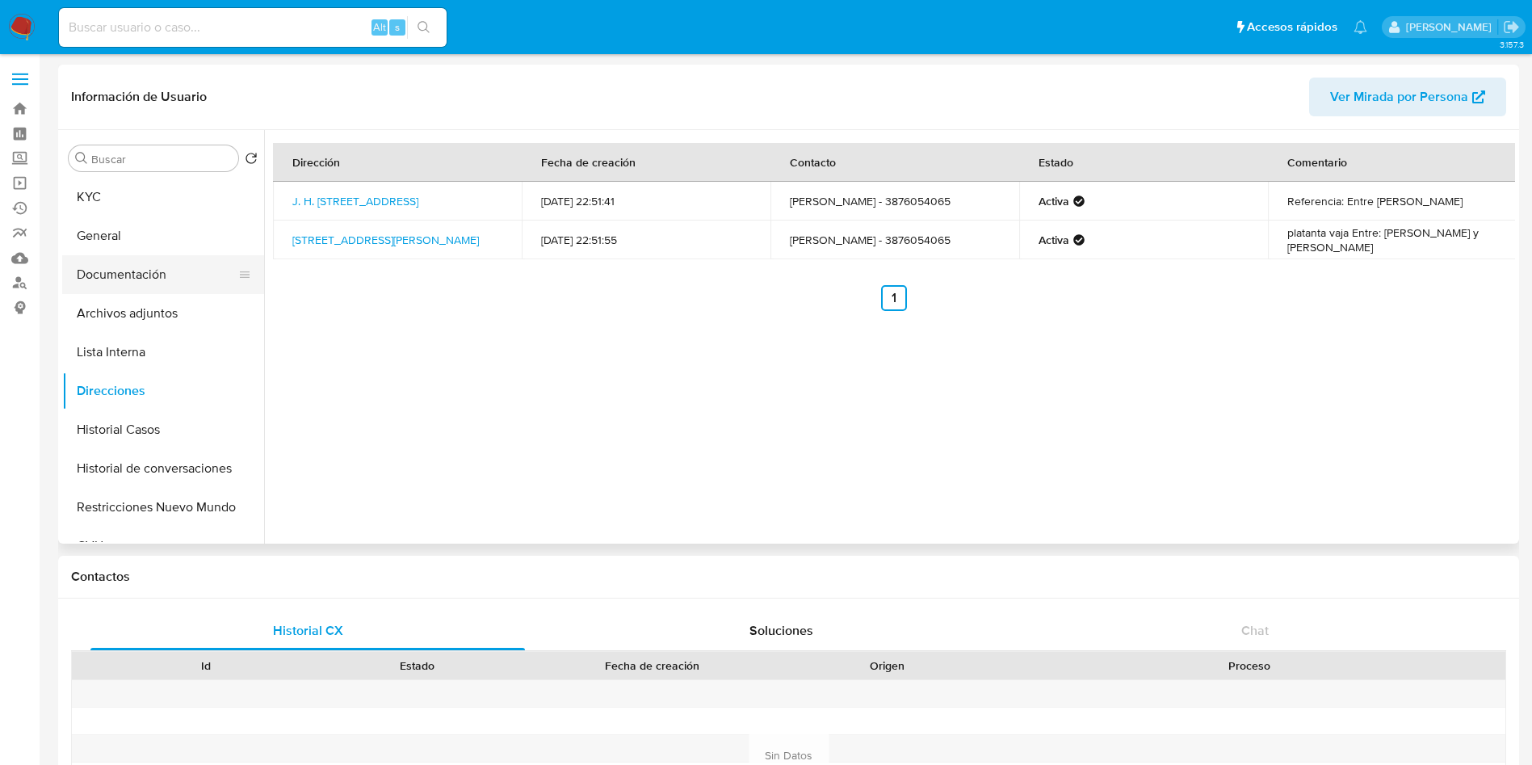
click at [170, 282] on button "Documentación" at bounding box center [156, 274] width 189 height 39
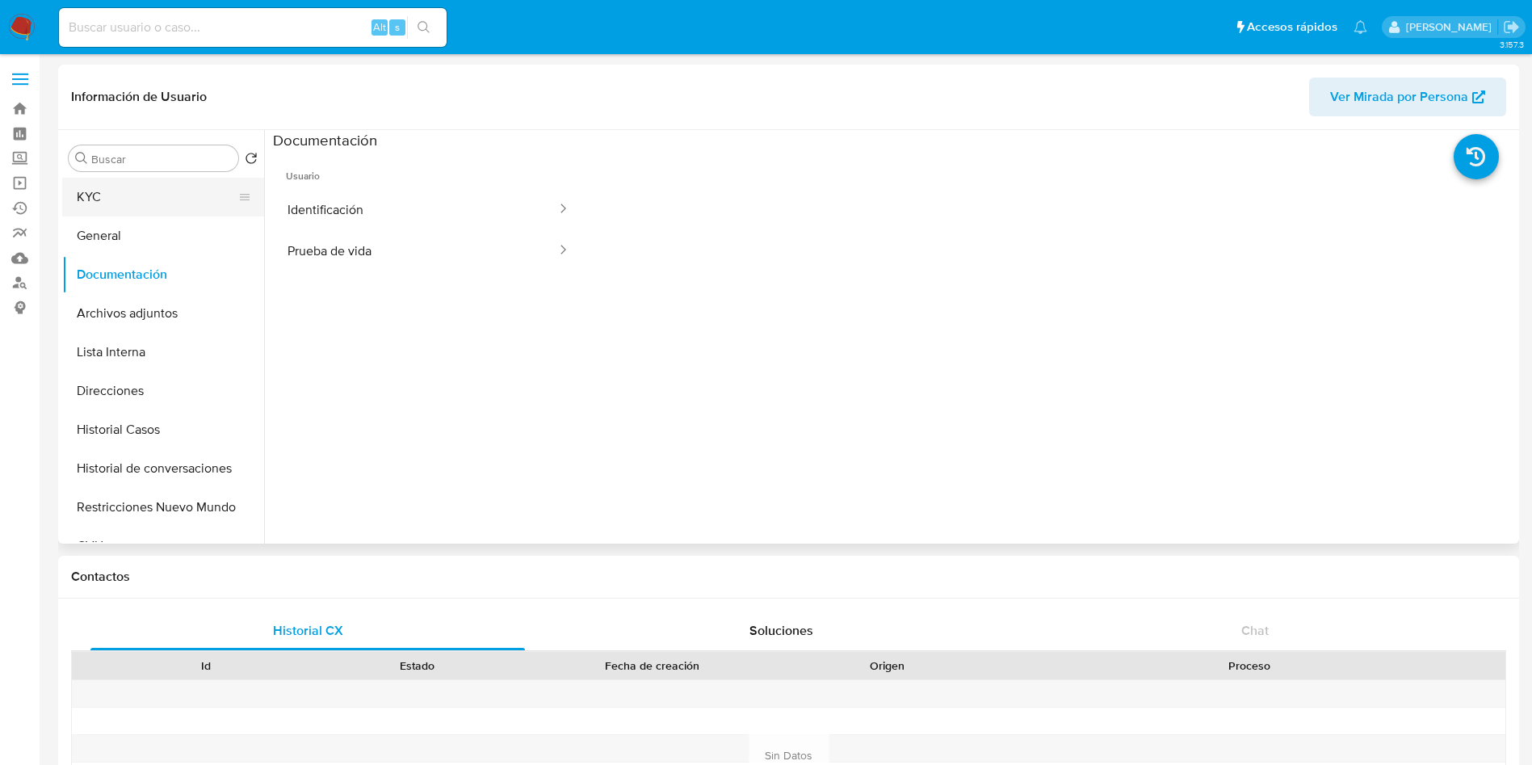
click at [211, 187] on button "KYC" at bounding box center [156, 197] width 189 height 39
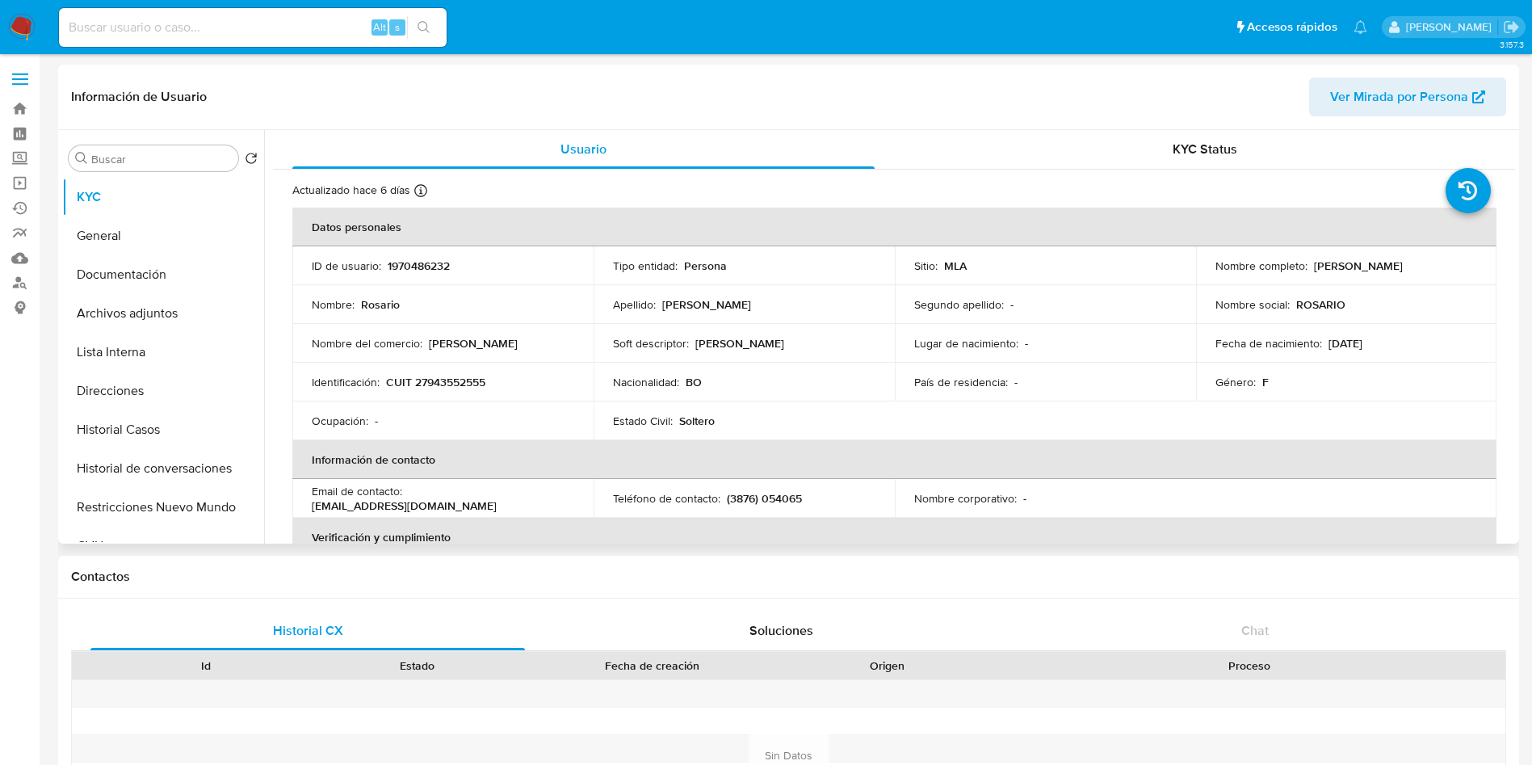
click at [463, 375] on p "CUIT 27943552555" at bounding box center [435, 382] width 99 height 15
click at [438, 389] on p "CUIT 27943552555" at bounding box center [435, 382] width 99 height 15
copy p "27943552555"
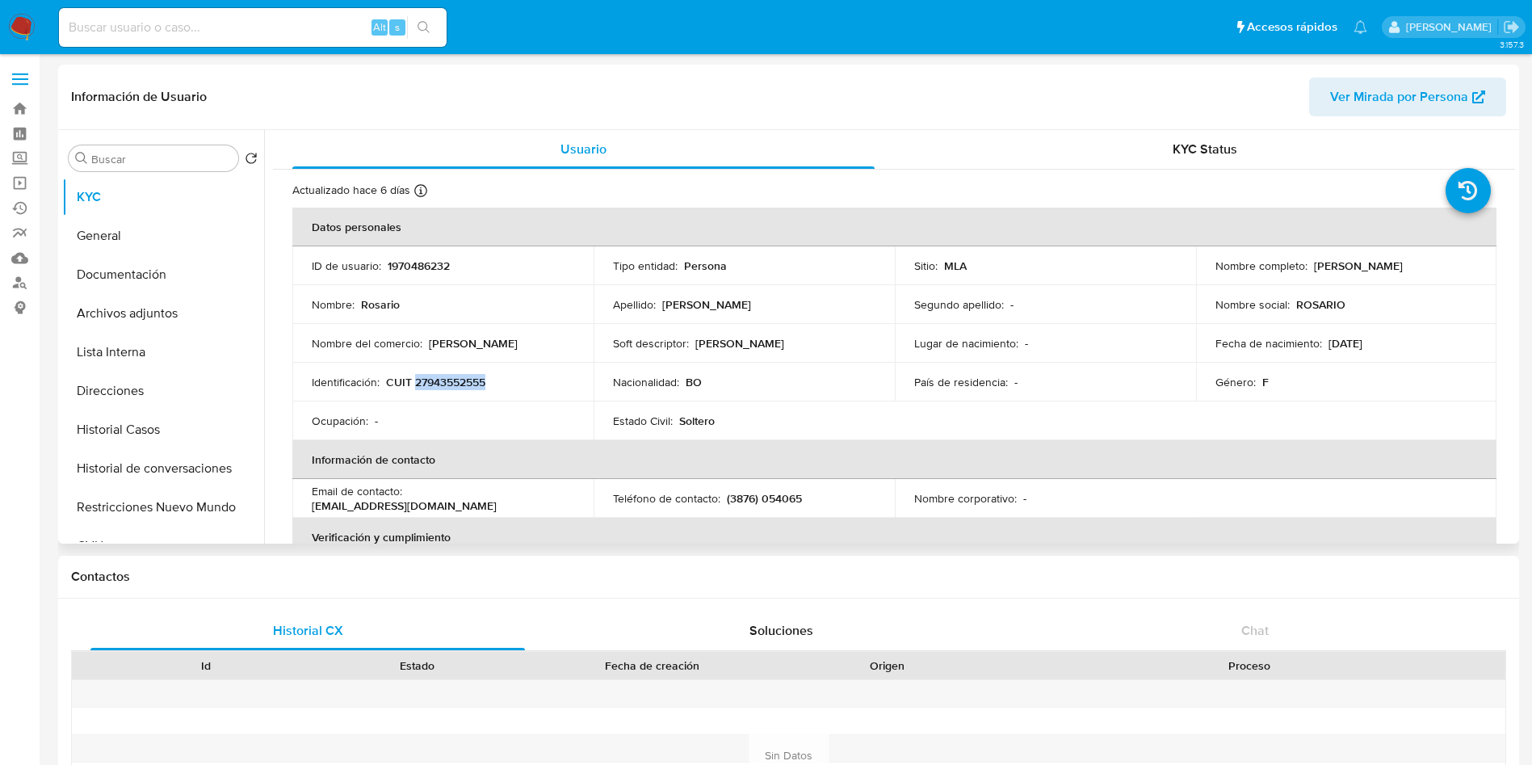
copy p "27943552555"
click at [180, 511] on button "Restricciones Nuevo Mundo" at bounding box center [156, 507] width 189 height 39
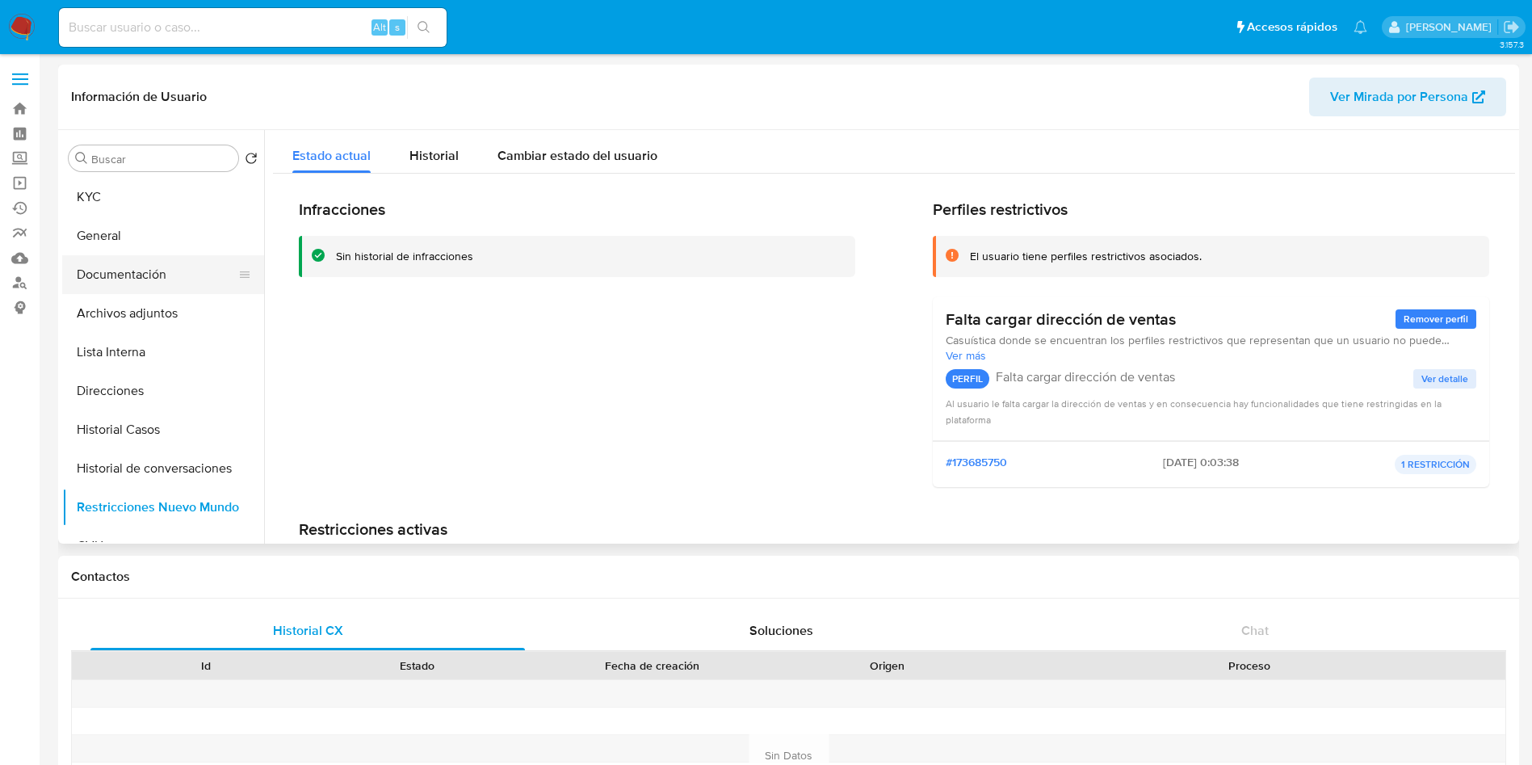
click at [187, 258] on button "Documentación" at bounding box center [156, 274] width 189 height 39
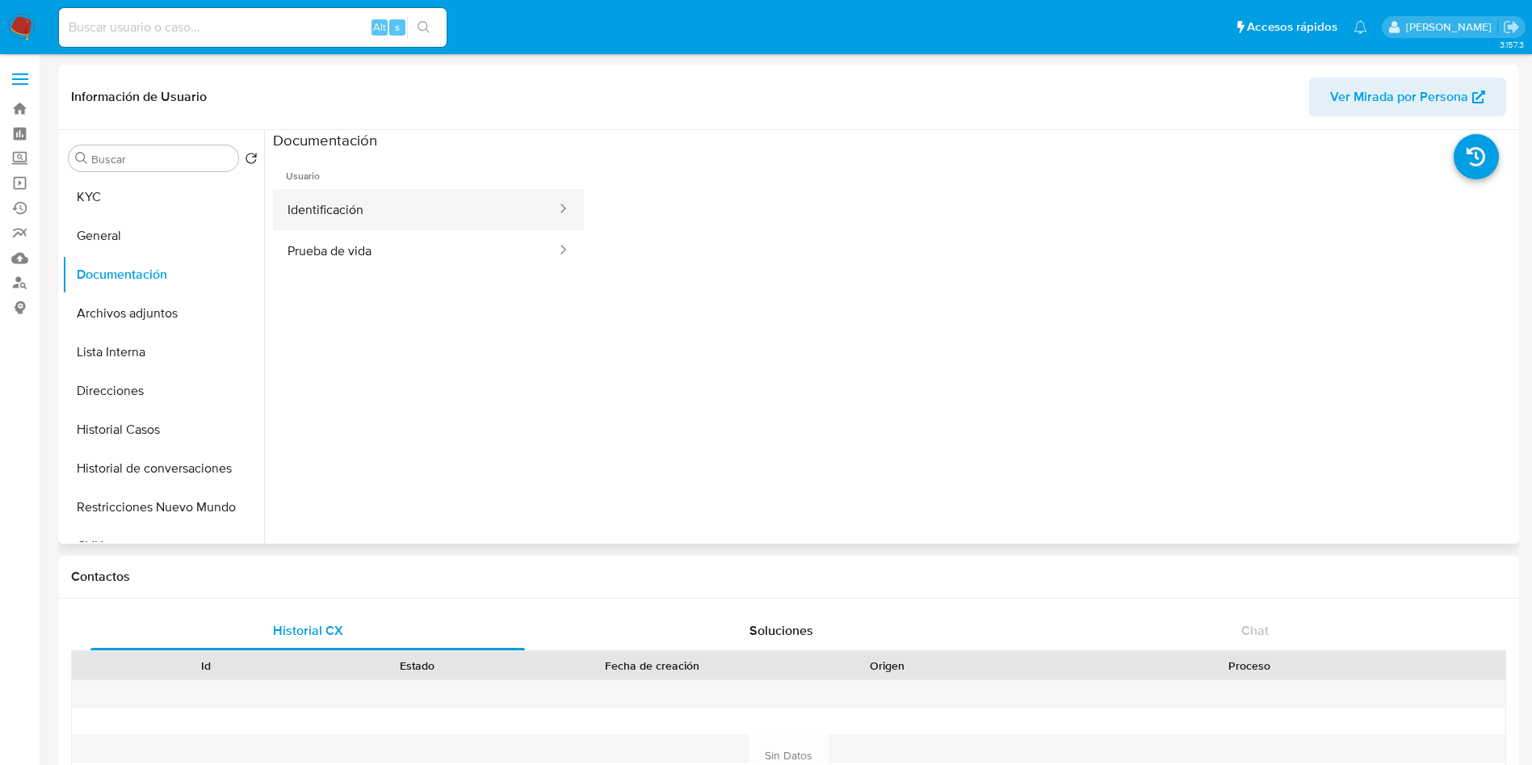
click at [351, 212] on button "Identificación" at bounding box center [415, 209] width 285 height 41
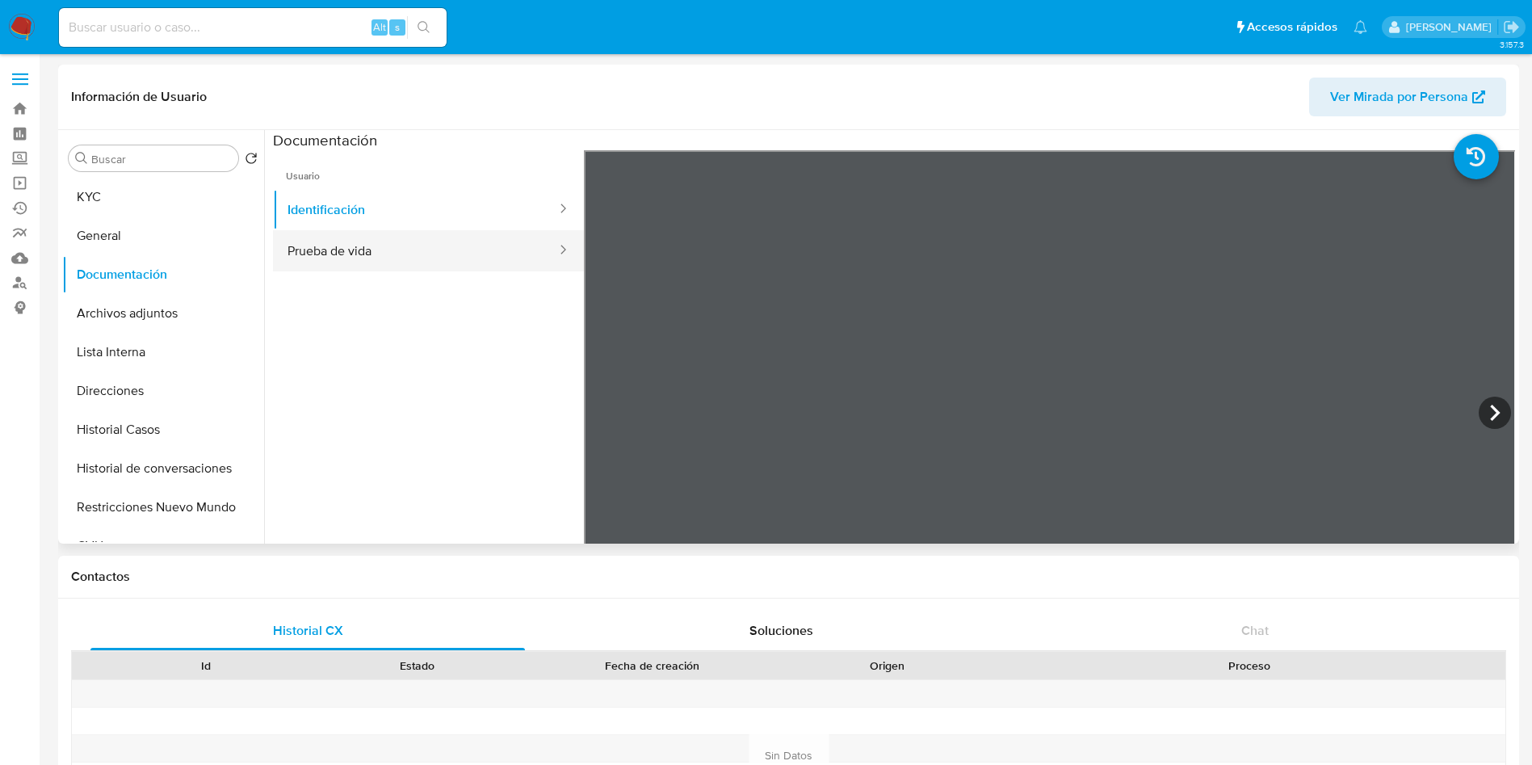
click at [424, 247] on button "Prueba de vida" at bounding box center [415, 250] width 285 height 41
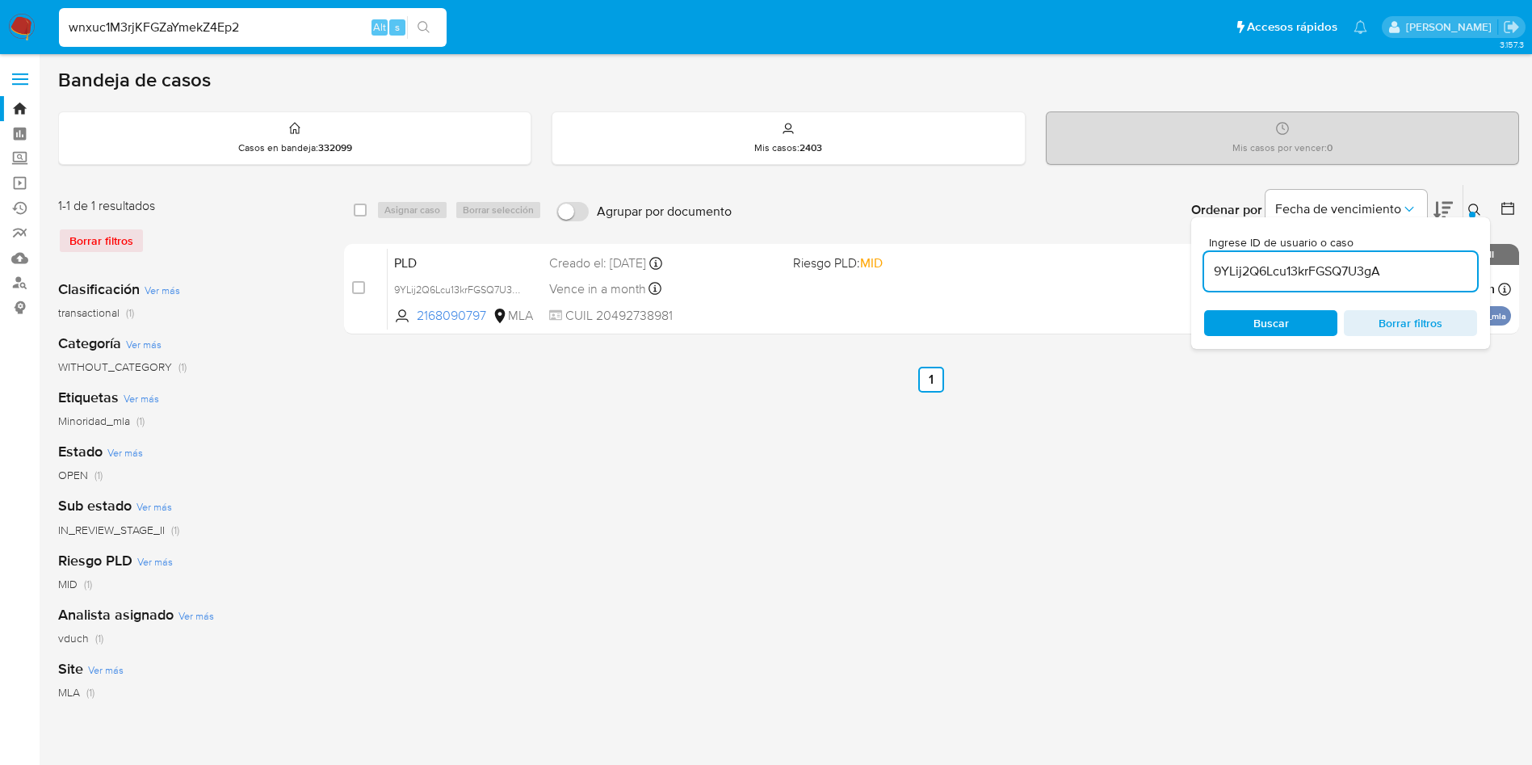
type input "wnxuc1M3rjKFGZaYmekZ4Ep2"
click at [428, 29] on icon "search-icon" at bounding box center [424, 27] width 13 height 13
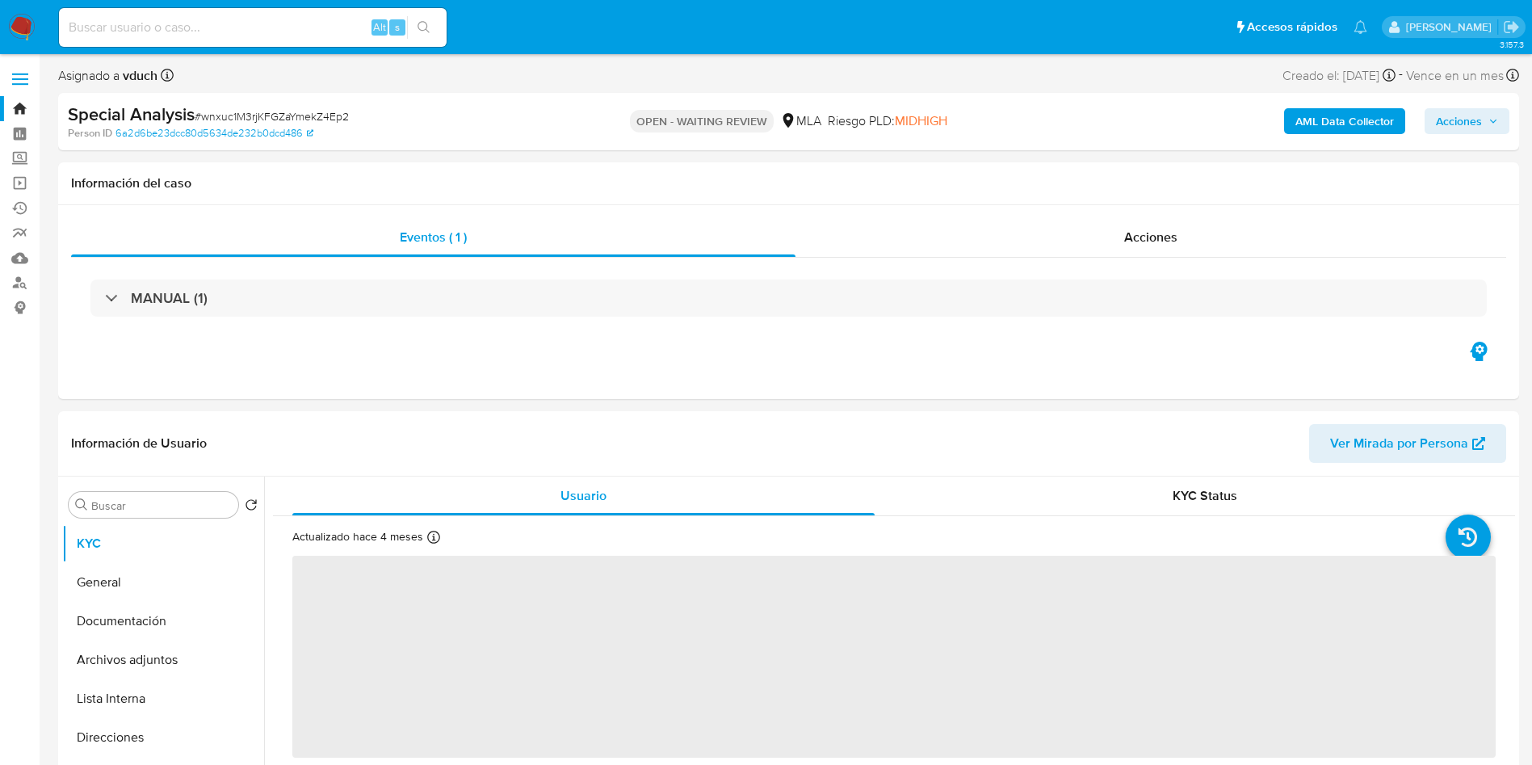
select select "10"
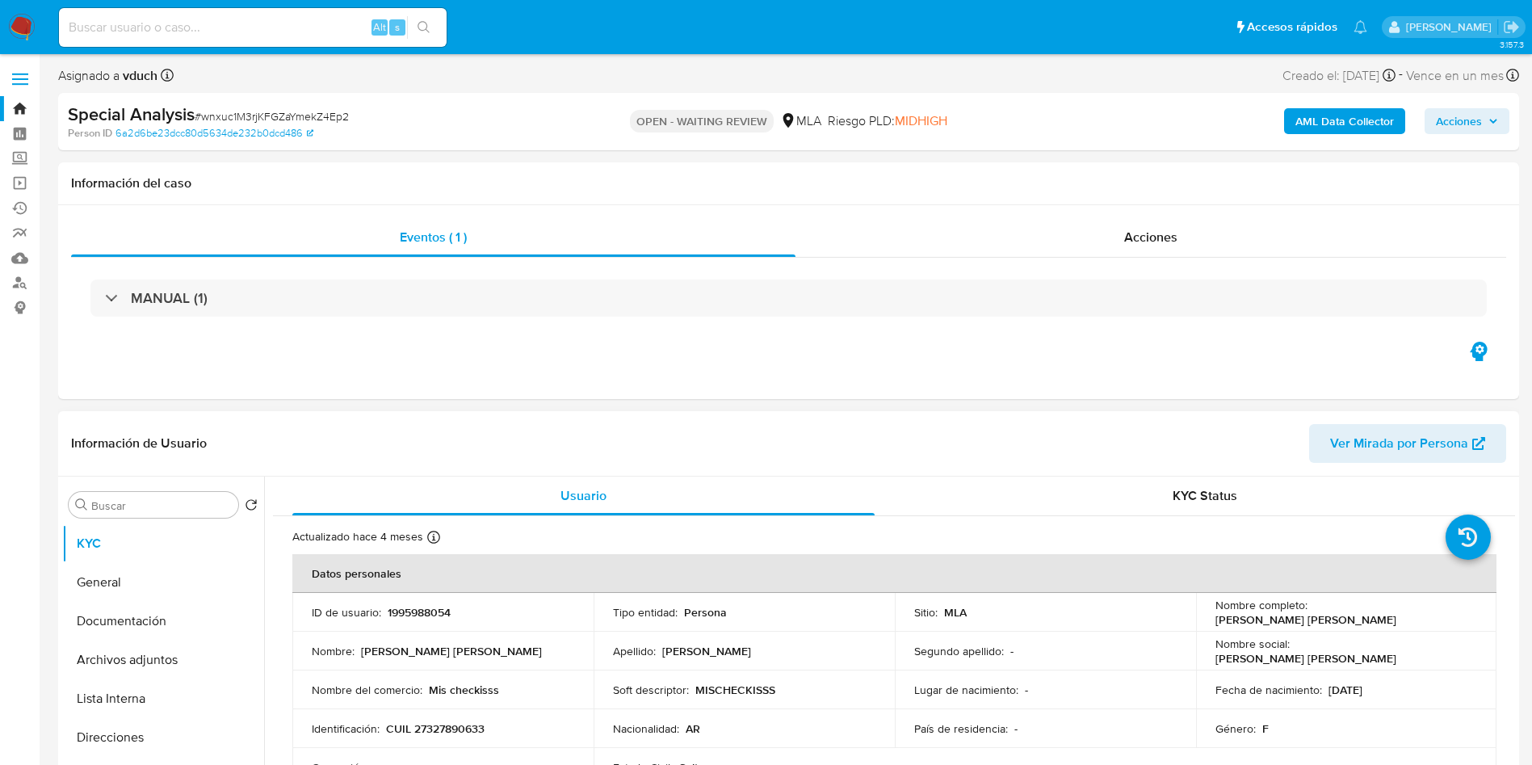
drag, startPoint x: 1309, startPoint y: 612, endPoint x: 1464, endPoint y: 616, distance: 155.1
click at [1464, 616] on div "Nombre completo : Flavia Elizabeth Pasquinelli" at bounding box center [1347, 612] width 263 height 29
copy p "Flavia Elizabeth Pasquinelli"
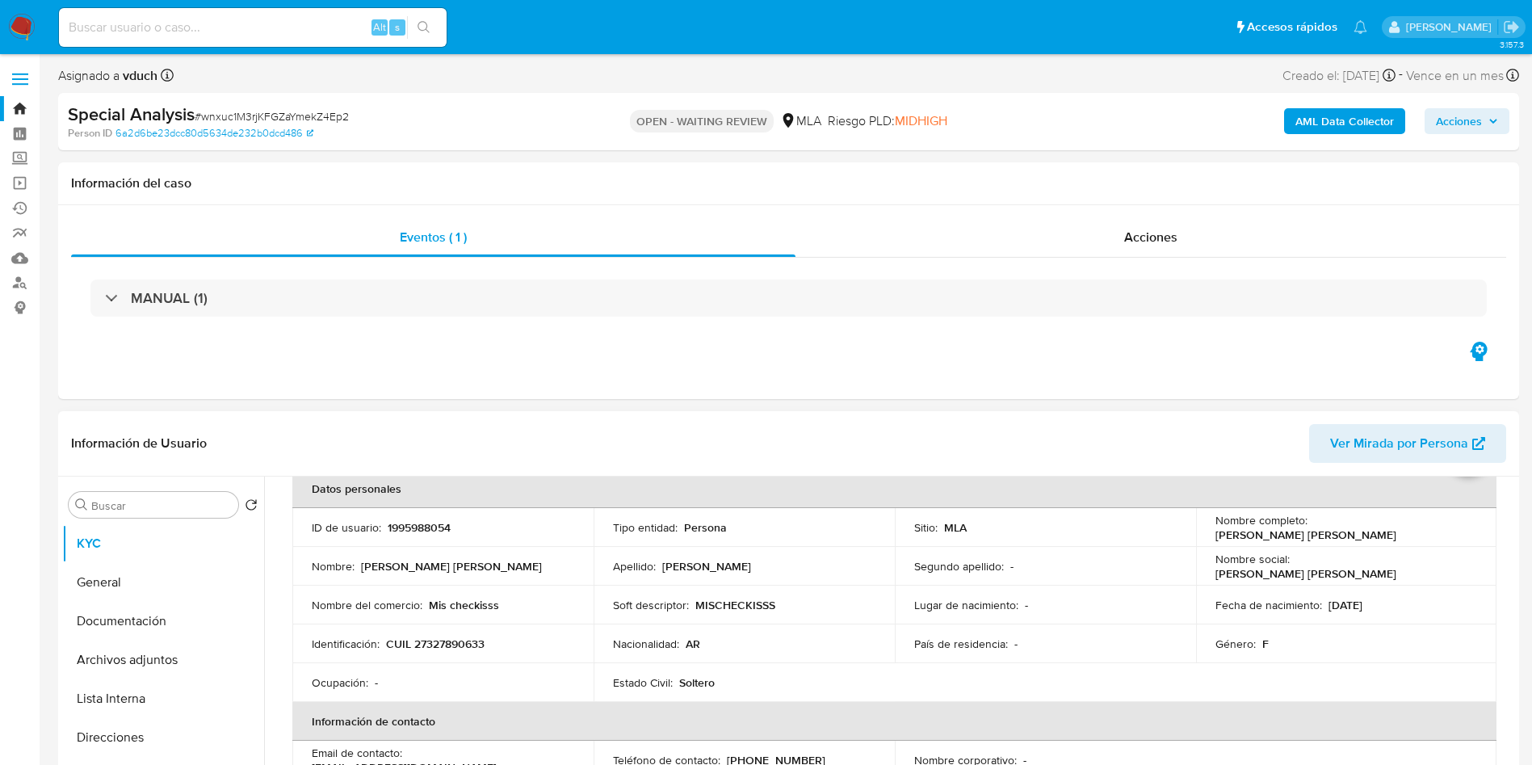
scroll to position [121, 0]
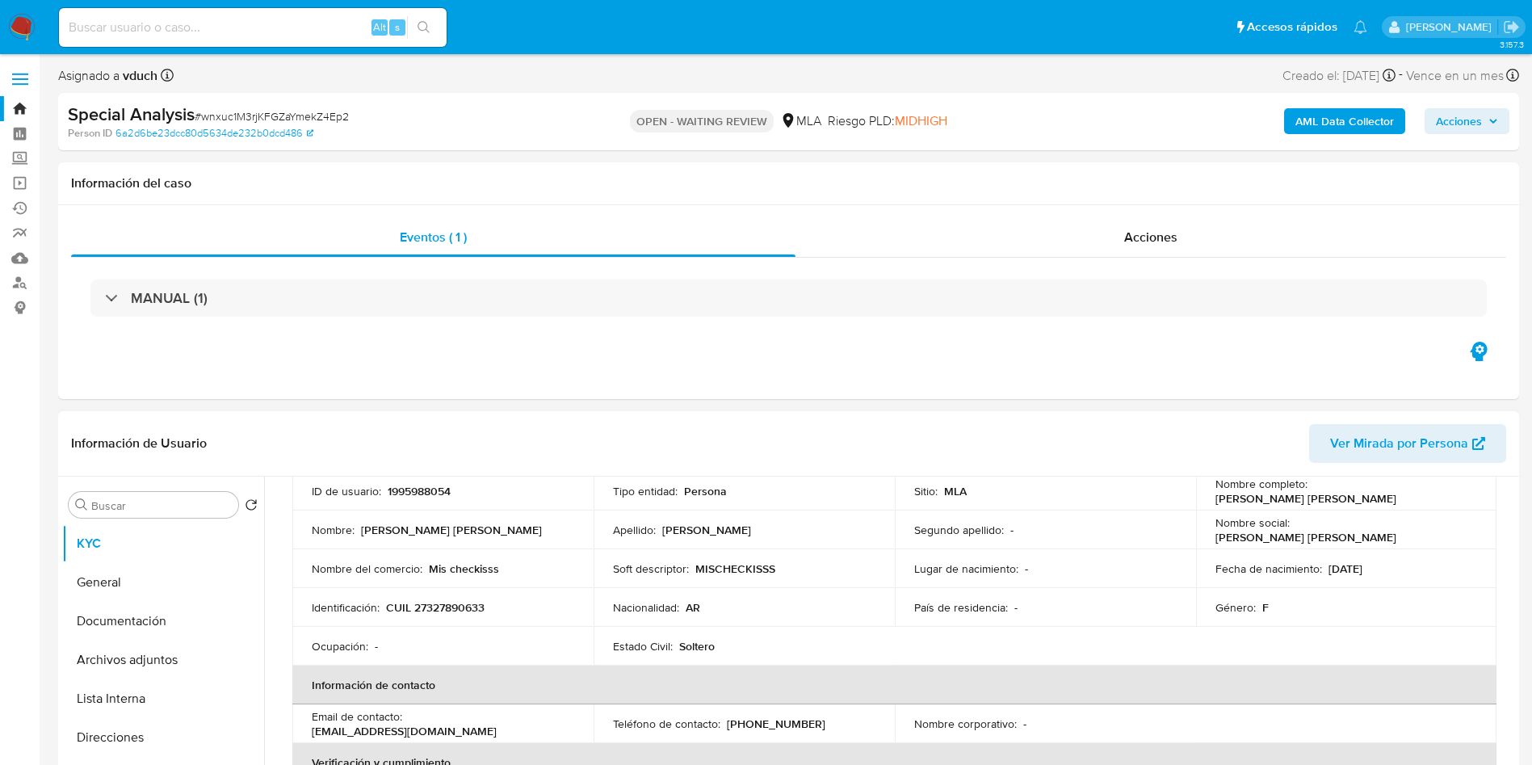
click at [461, 600] on p "CUIL 27327890633" at bounding box center [435, 607] width 99 height 15
click at [430, 586] on td "Nombre del comercio : Mis checkisss" at bounding box center [442, 568] width 301 height 39
click at [460, 603] on p "CUIL 27327890633" at bounding box center [435, 607] width 99 height 15
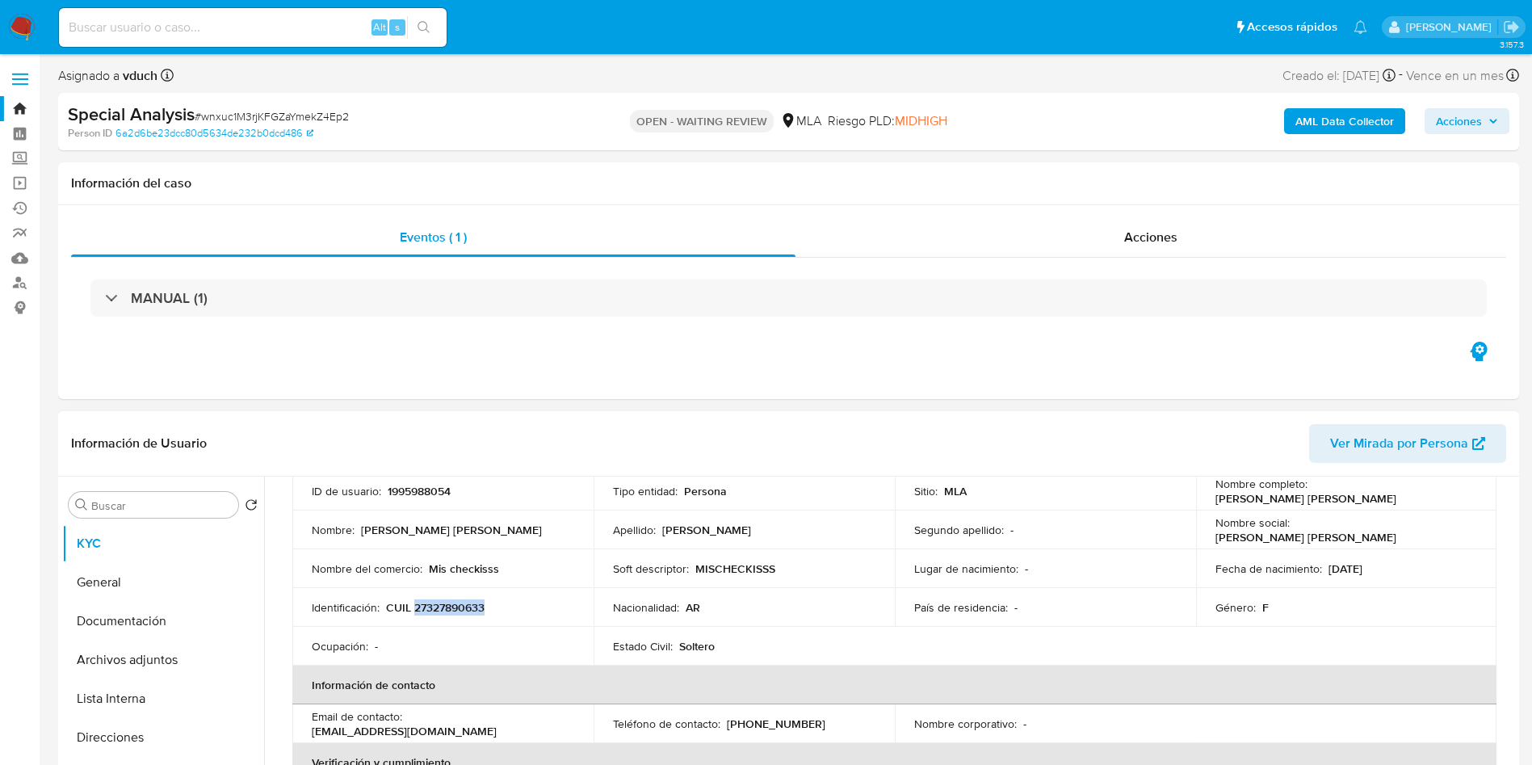
copy p "27327890633"
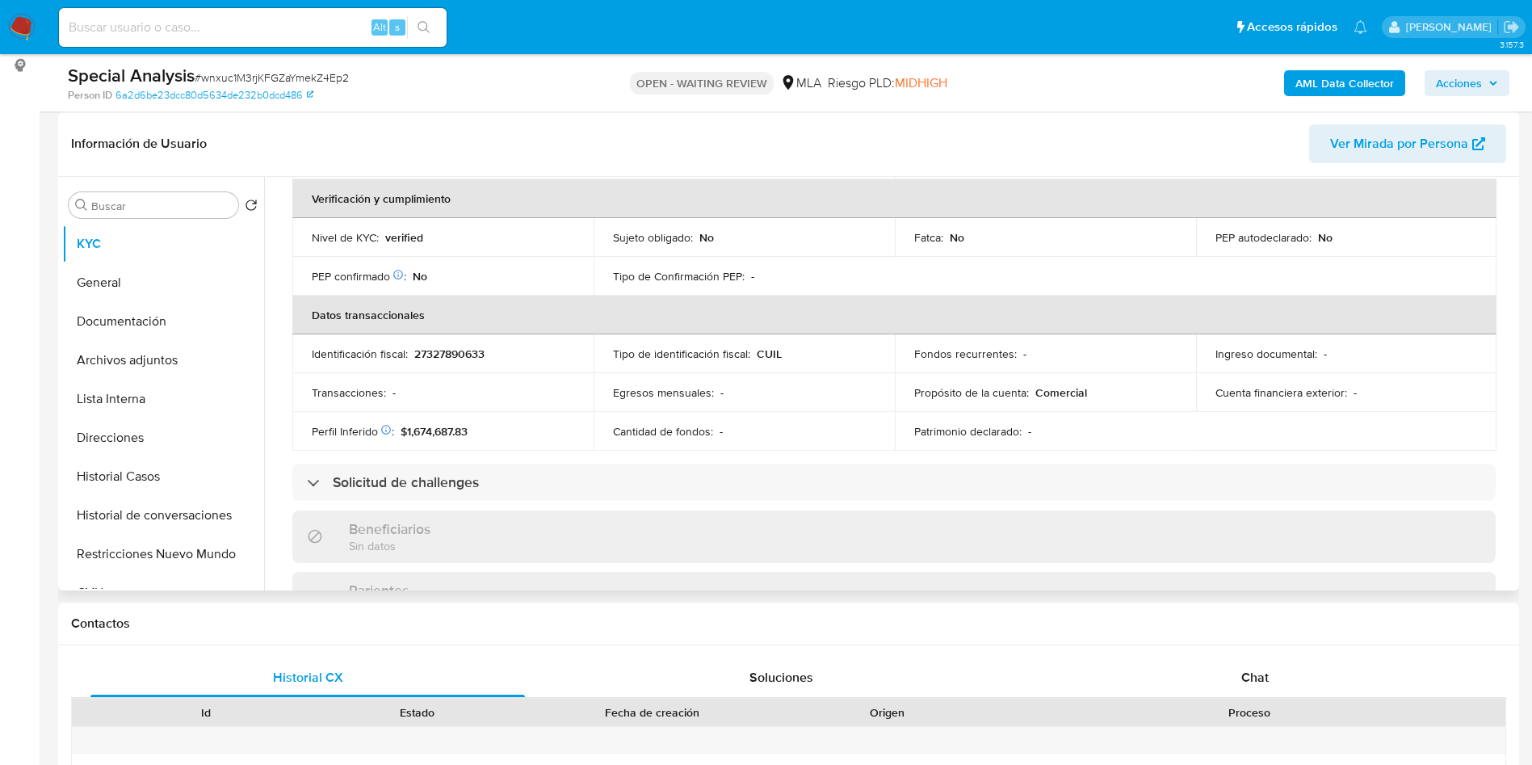
scroll to position [0, 0]
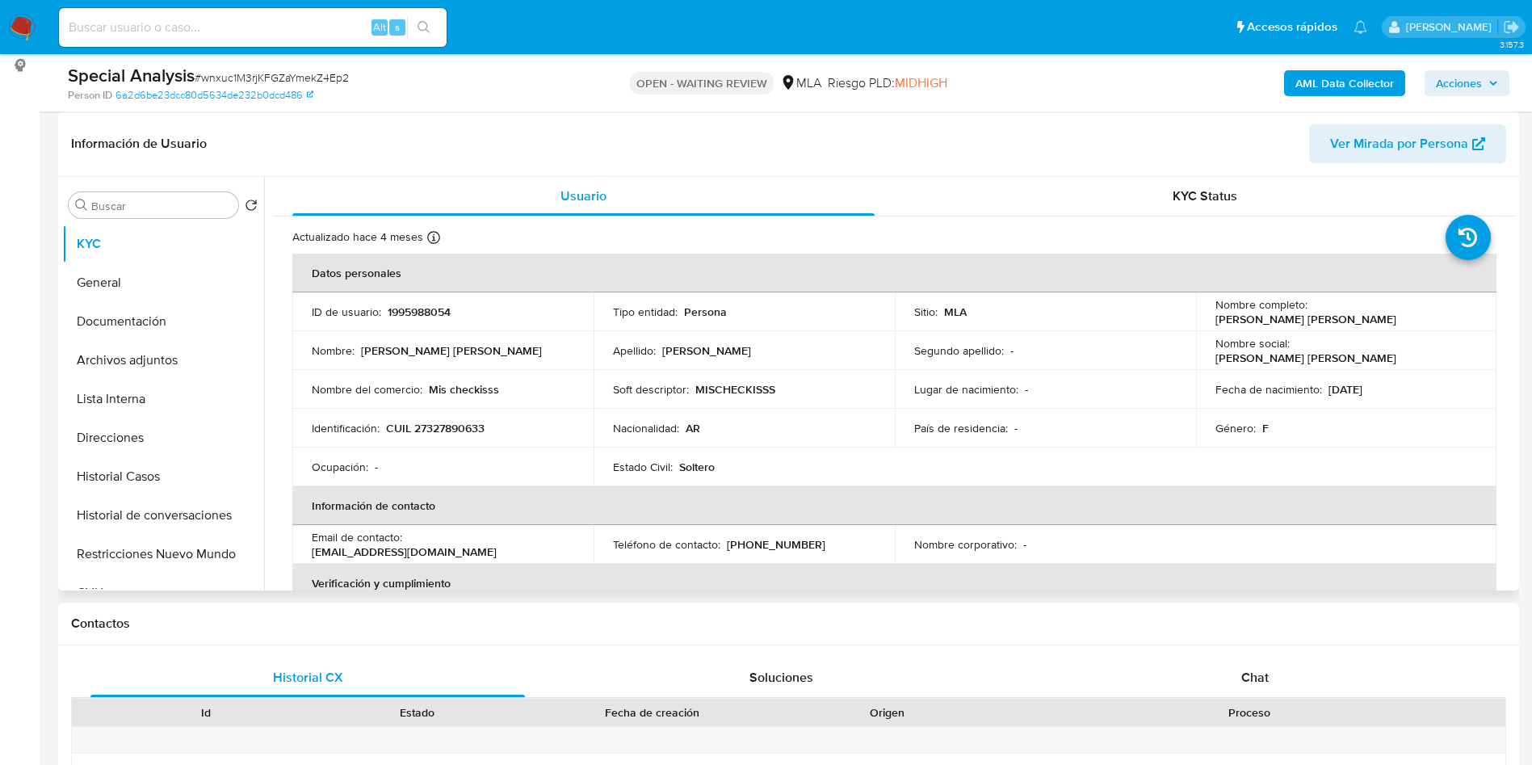
click at [402, 301] on td "ID de usuario : 1995988054" at bounding box center [442, 311] width 301 height 39
copy p "1995988054"
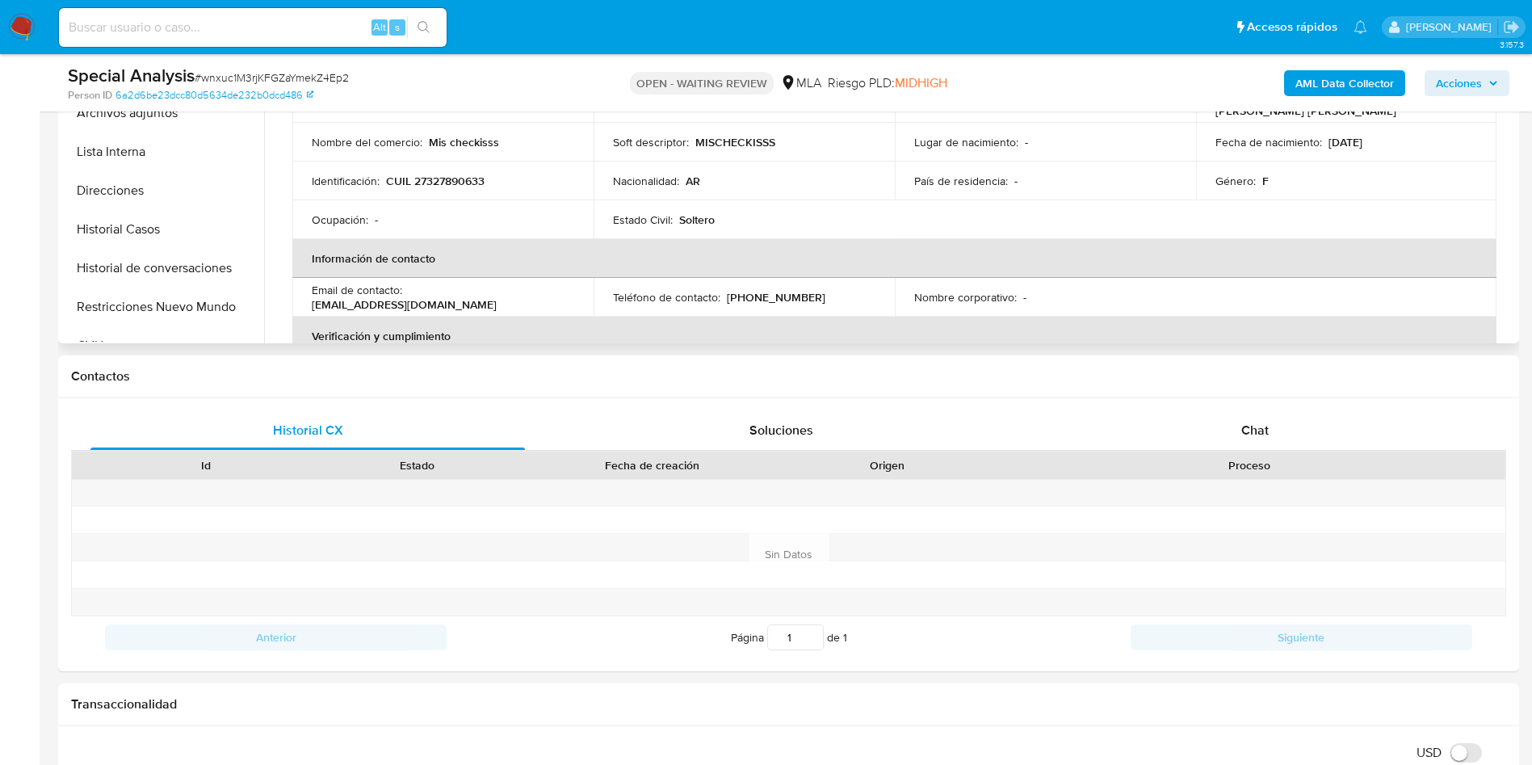
scroll to position [242, 0]
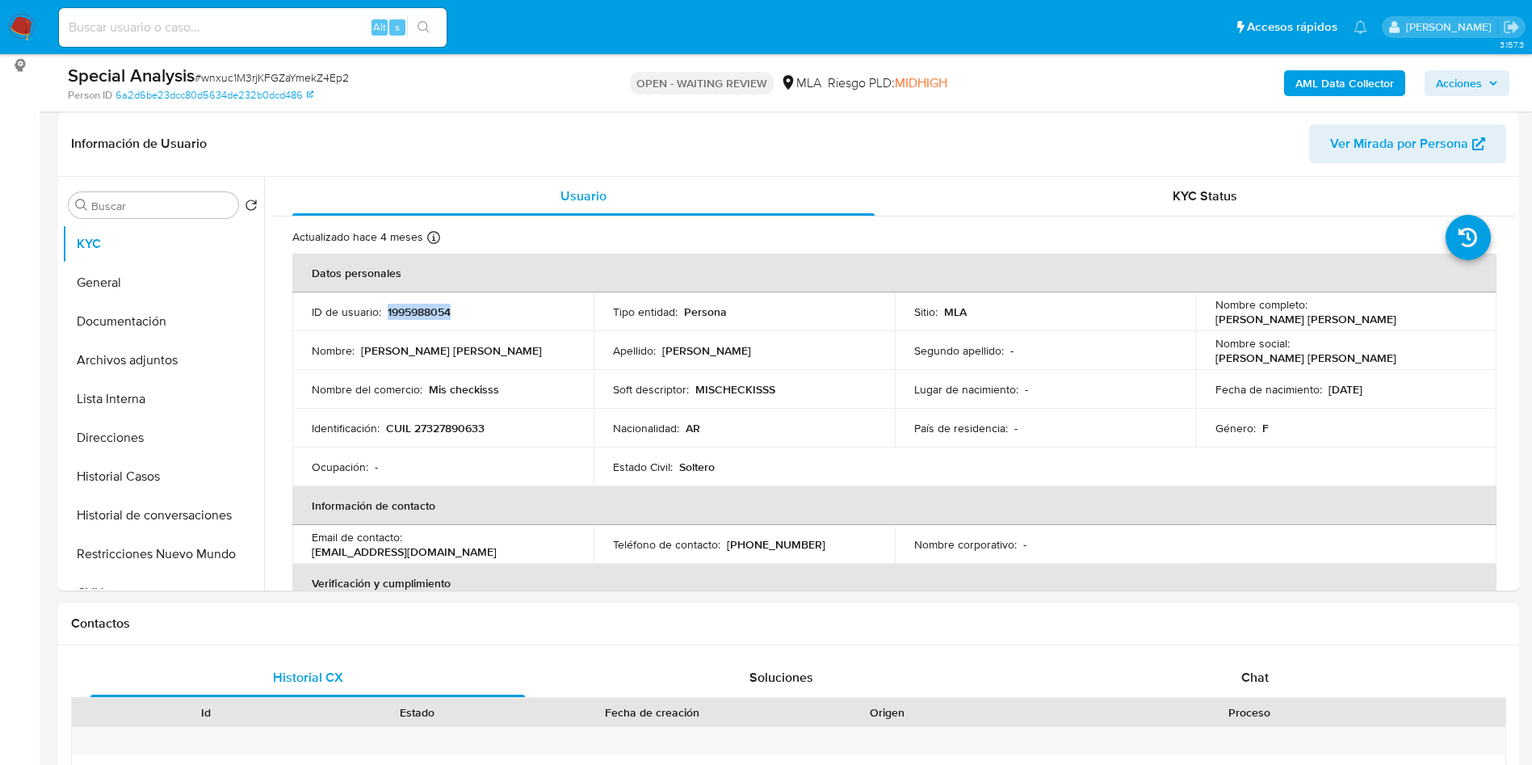
click at [1235, 721] on div "Proceso" at bounding box center [1250, 712] width 512 height 27
click at [1257, 687] on div "Chat" at bounding box center [1255, 677] width 435 height 39
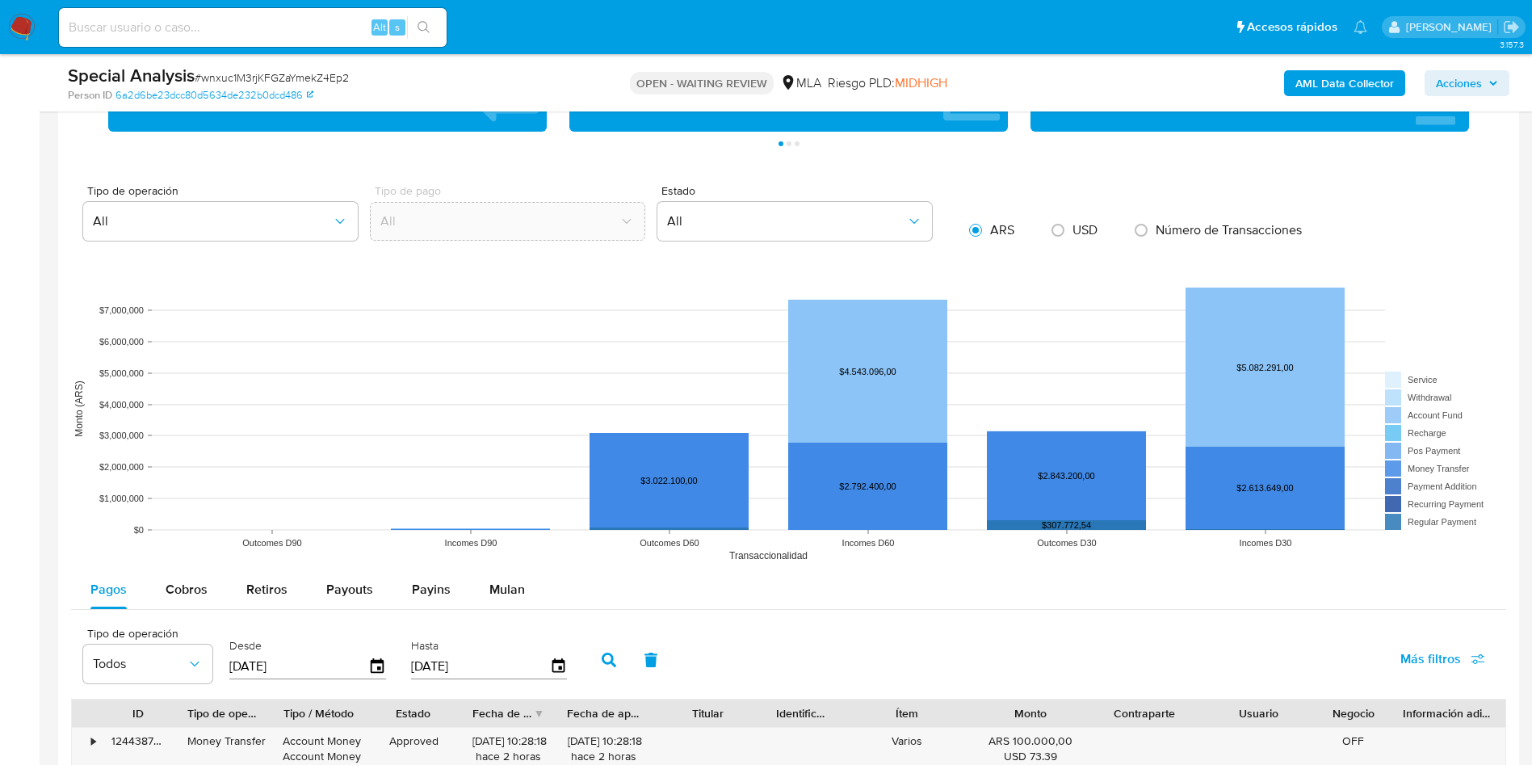
scroll to position [1696, 0]
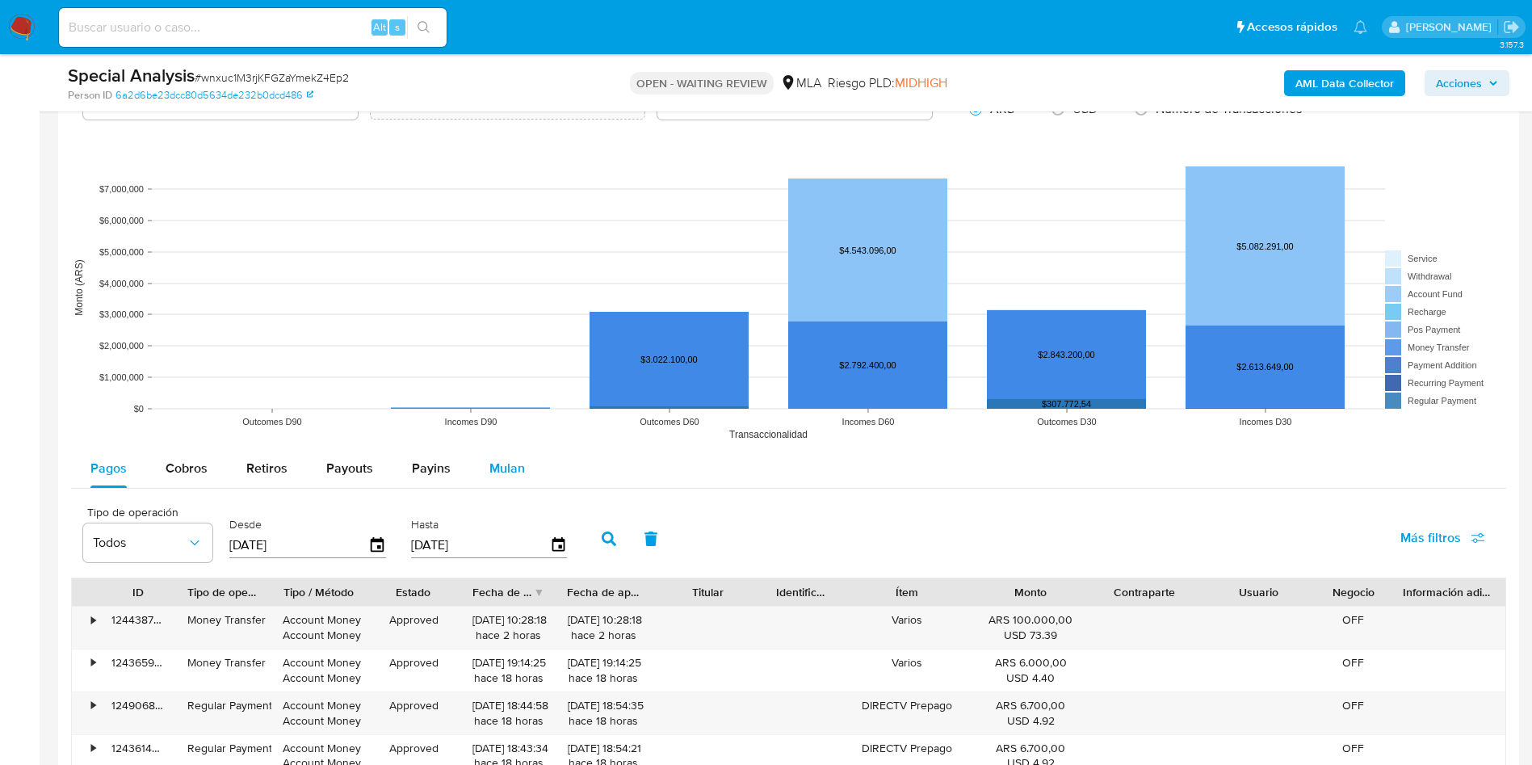
click at [521, 469] on button "Mulan" at bounding box center [507, 468] width 74 height 39
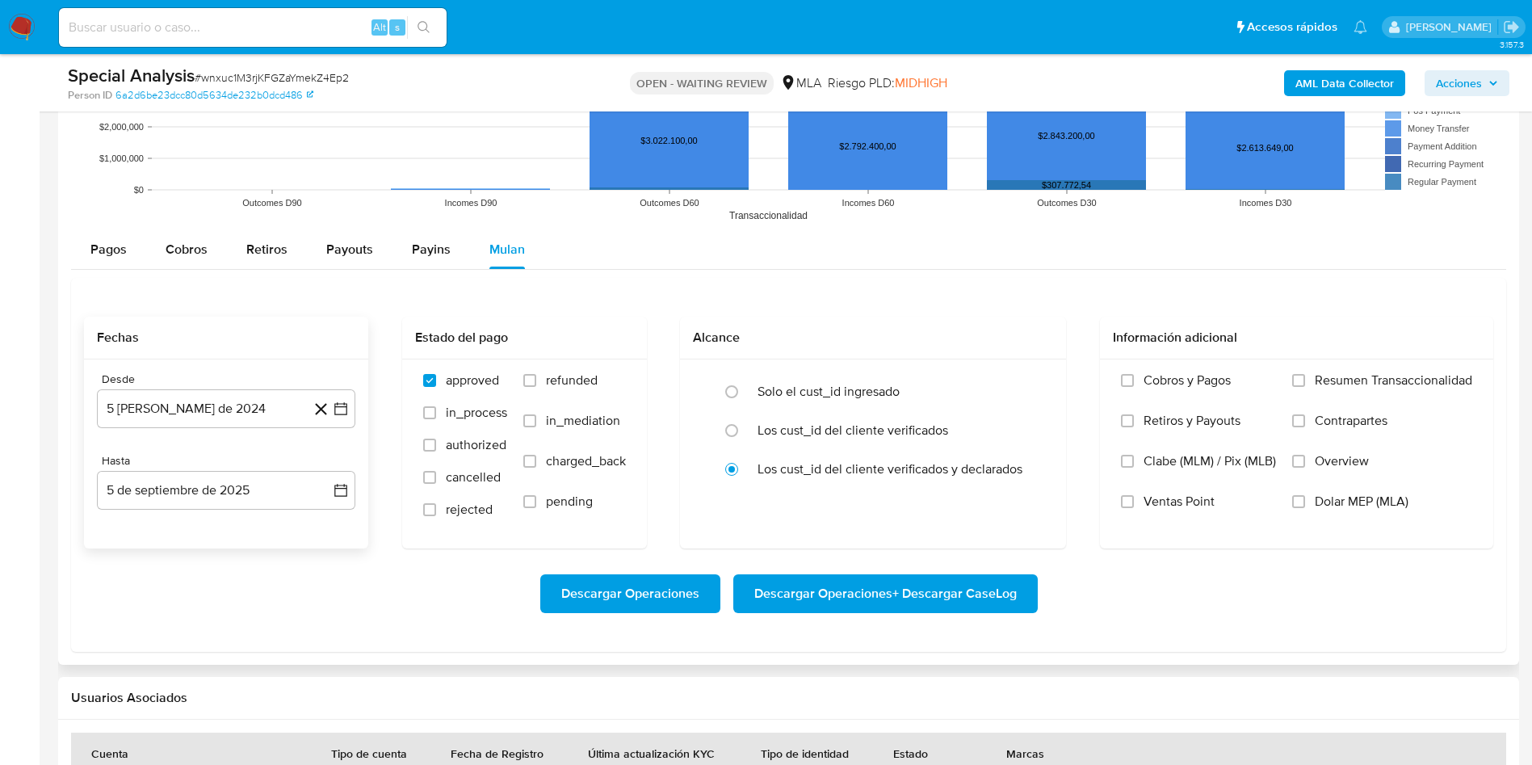
scroll to position [1939, 0]
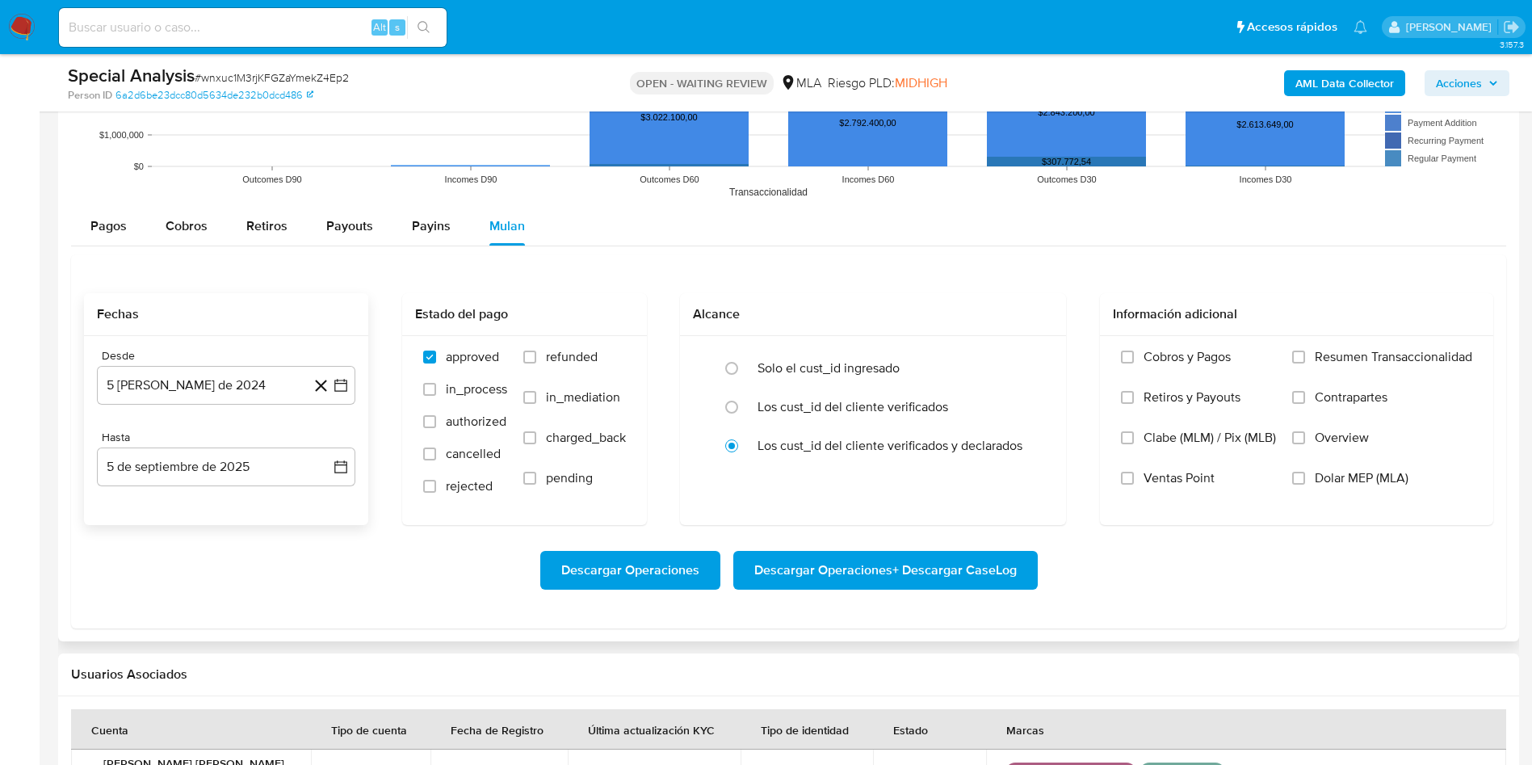
click at [359, 374] on div "Desde 5 de agosto de 2024 5-08-2024 Hasta 5 de septiembre de 2025 5-09-2025" at bounding box center [226, 430] width 284 height 189
click at [356, 381] on div "Desde 5 de agosto de 2024 5-08-2024 Hasta 5 de septiembre de 2025 5-09-2025" at bounding box center [226, 430] width 284 height 189
click at [347, 389] on icon "button" at bounding box center [341, 385] width 16 height 16
click at [235, 432] on div "agosto 2024 agosto 2024 lun lunes mar martes mié miércoles jue jueves vie viern…" at bounding box center [226, 537] width 258 height 255
click at [247, 442] on span "agosto 2024" at bounding box center [219, 443] width 74 height 16
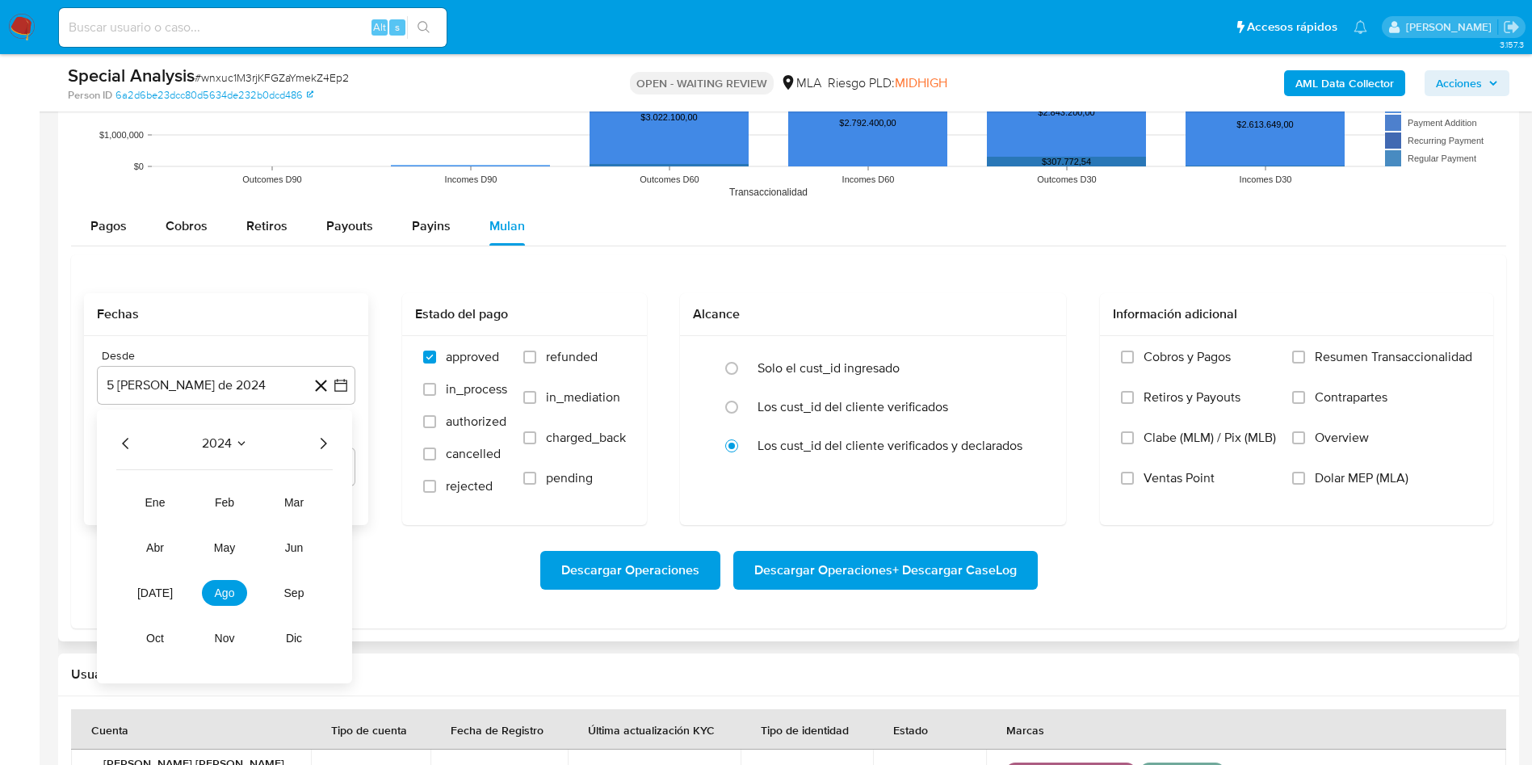
click at [332, 443] on icon "Año siguiente" at bounding box center [322, 443] width 19 height 19
click at [162, 540] on button "abr" at bounding box center [154, 548] width 45 height 26
click at [161, 500] on button "1" at bounding box center [162, 503] width 26 height 26
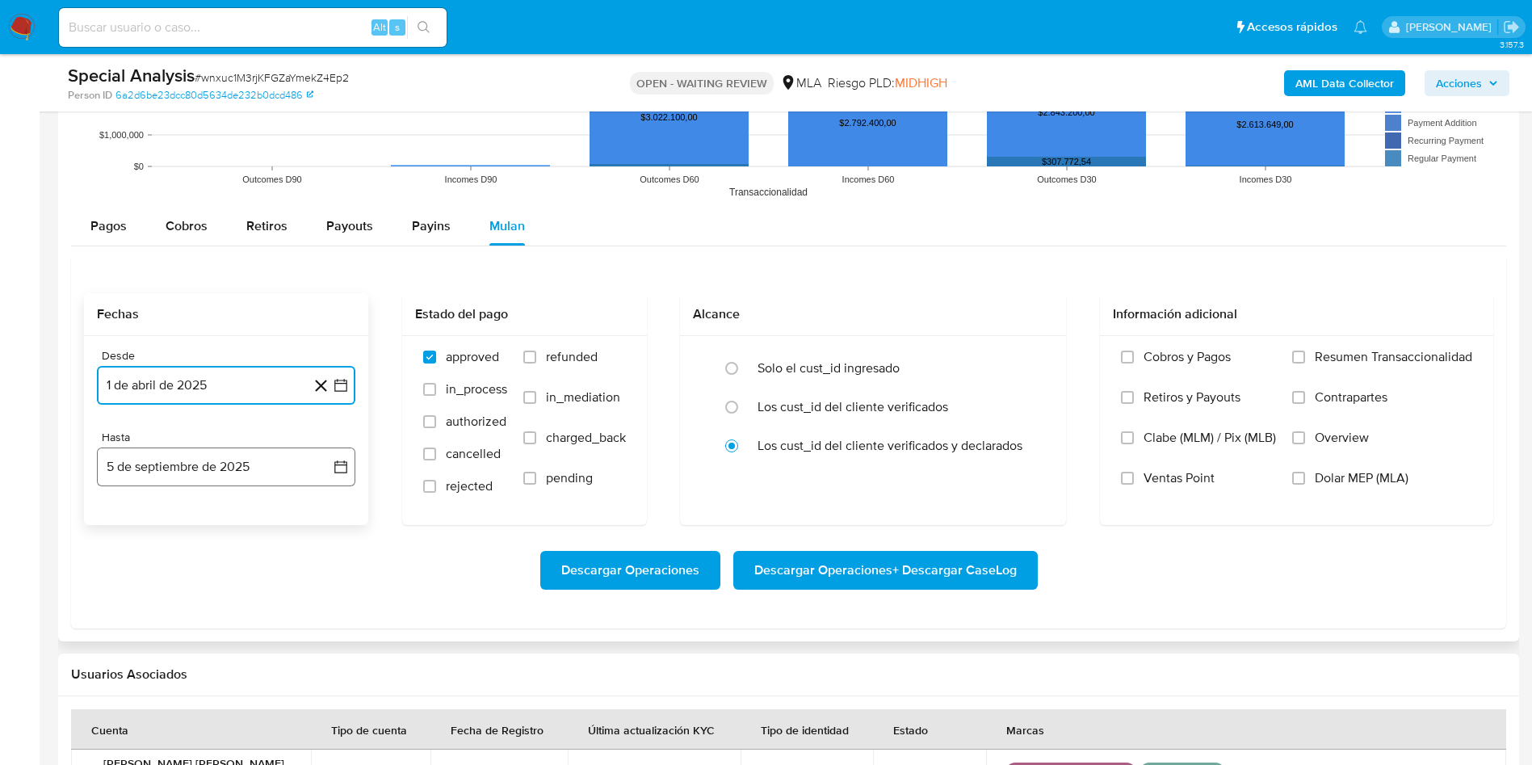
click at [343, 467] on icon "button" at bounding box center [341, 467] width 16 height 16
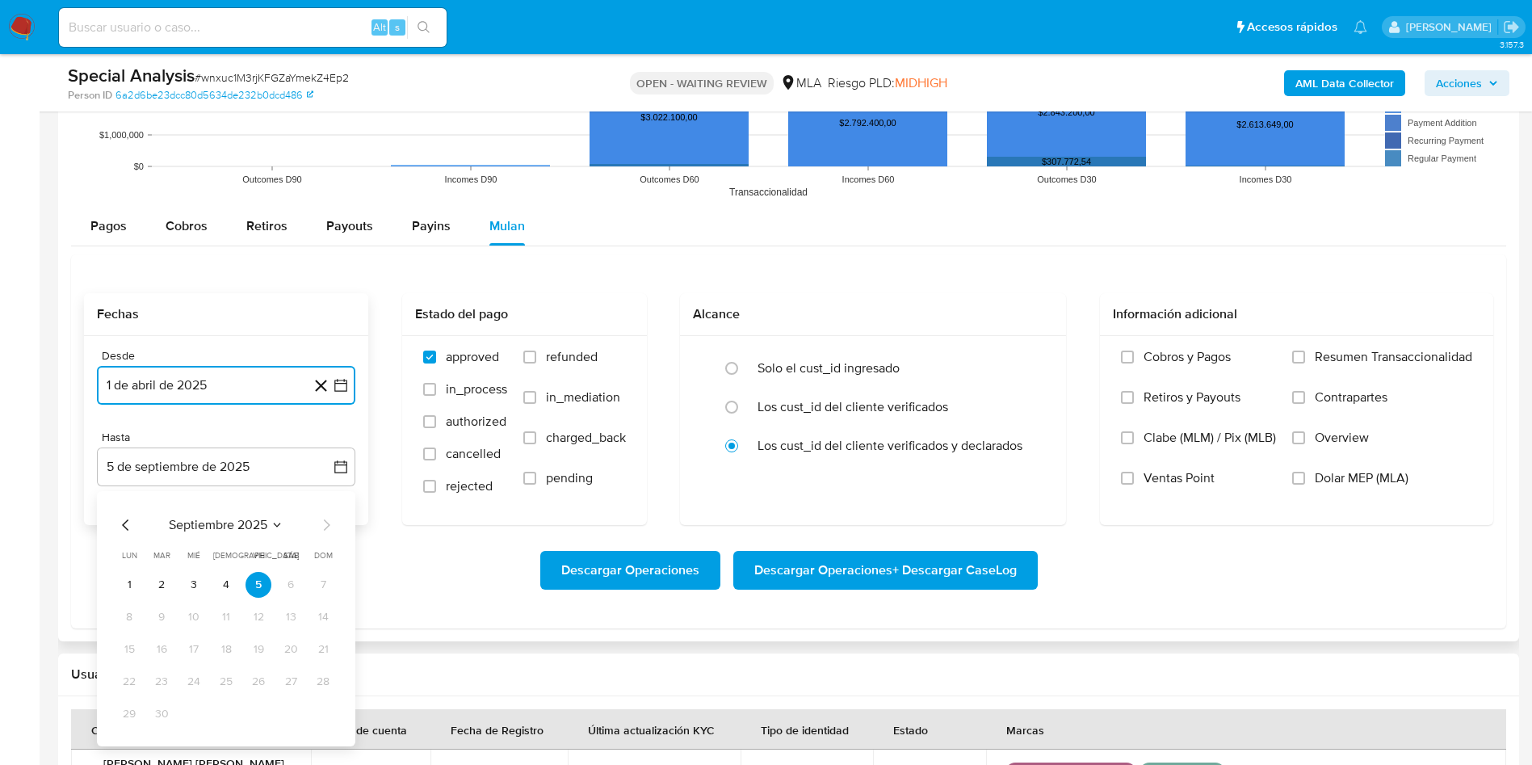
click at [120, 519] on icon "Mes anterior" at bounding box center [125, 524] width 19 height 19
click at [219, 713] on button "31" at bounding box center [226, 714] width 26 height 26
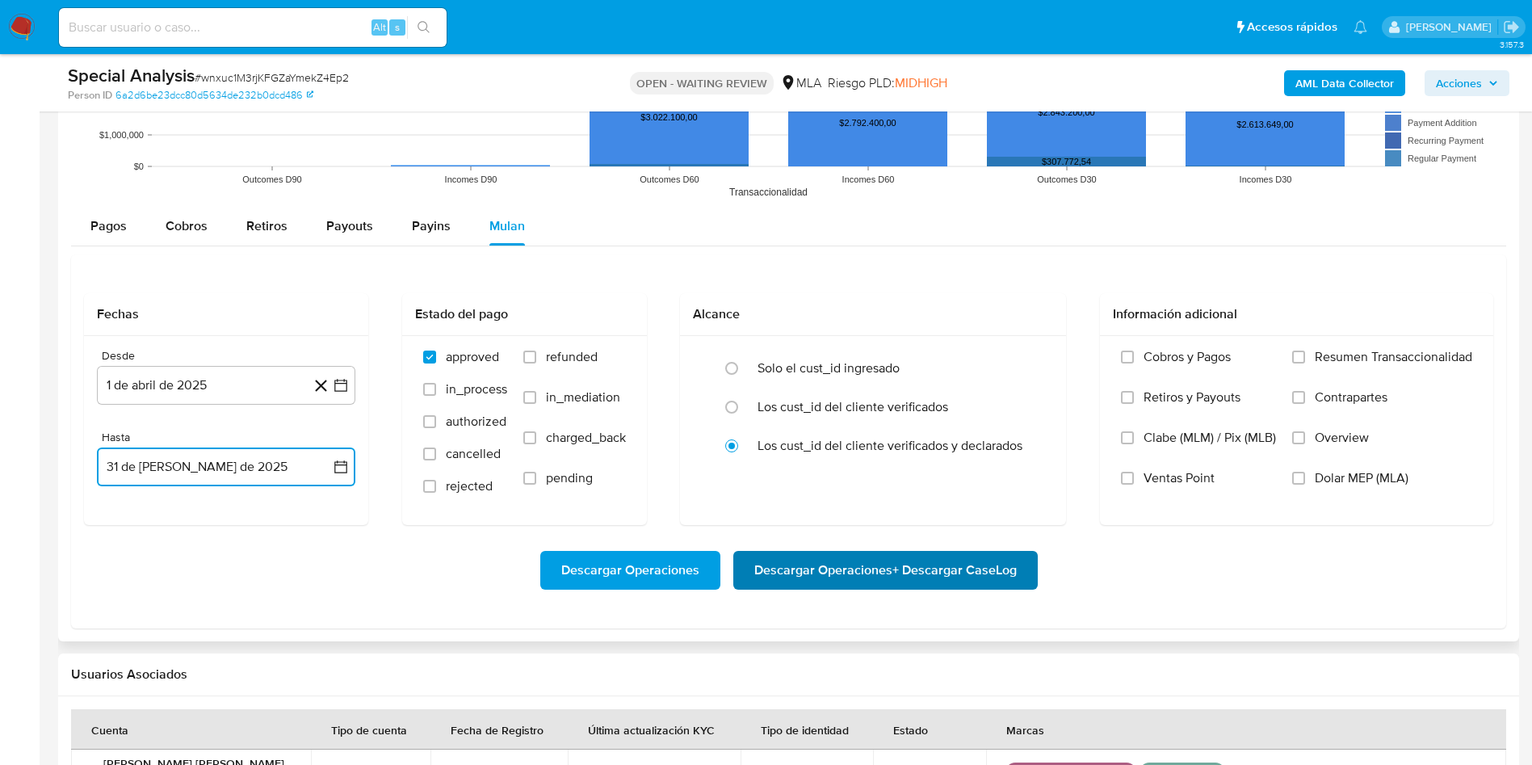
click at [893, 581] on span "Descargar Operaciones + Descargar CaseLog" at bounding box center [885, 571] width 263 height 36
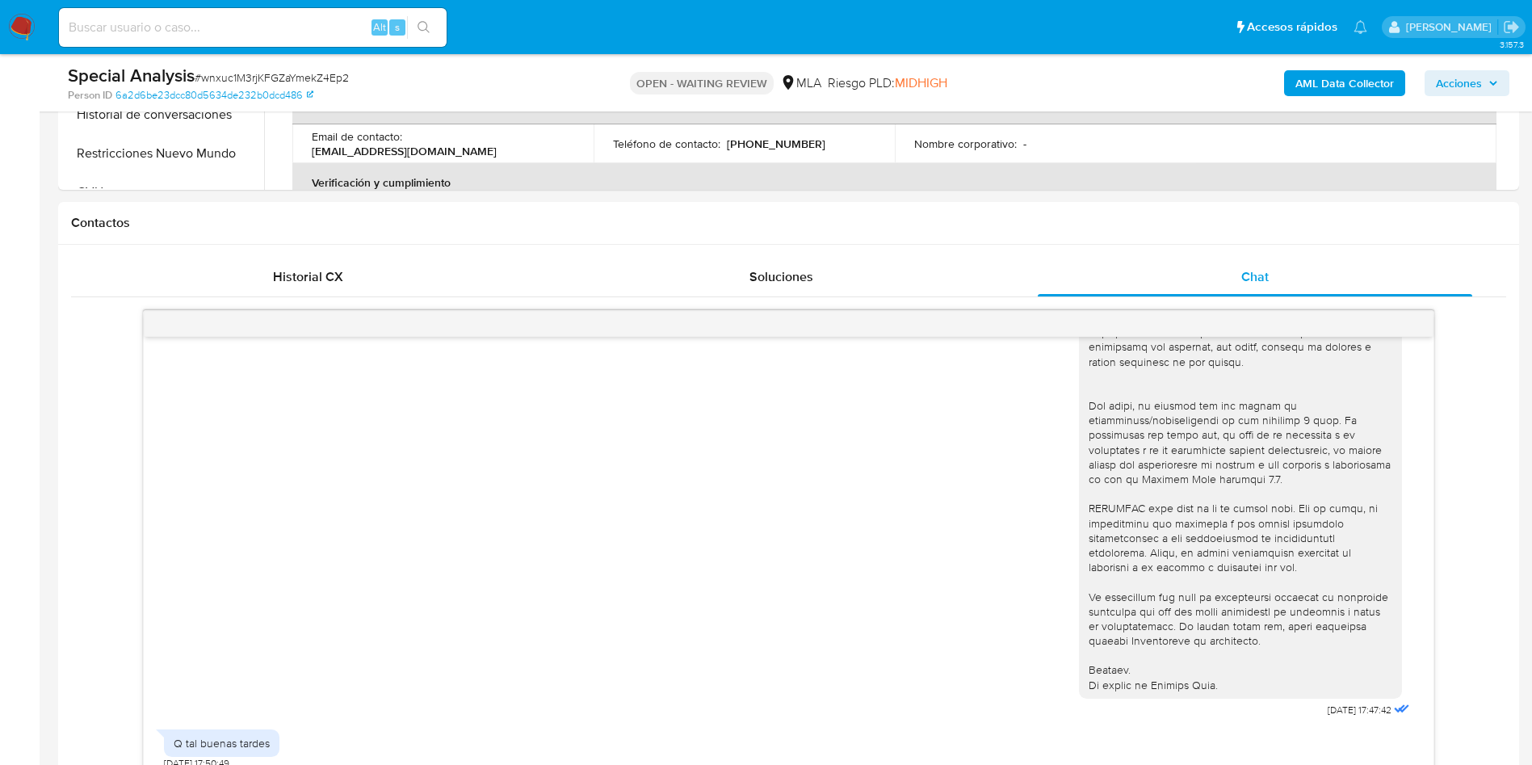
scroll to position [242, 0]
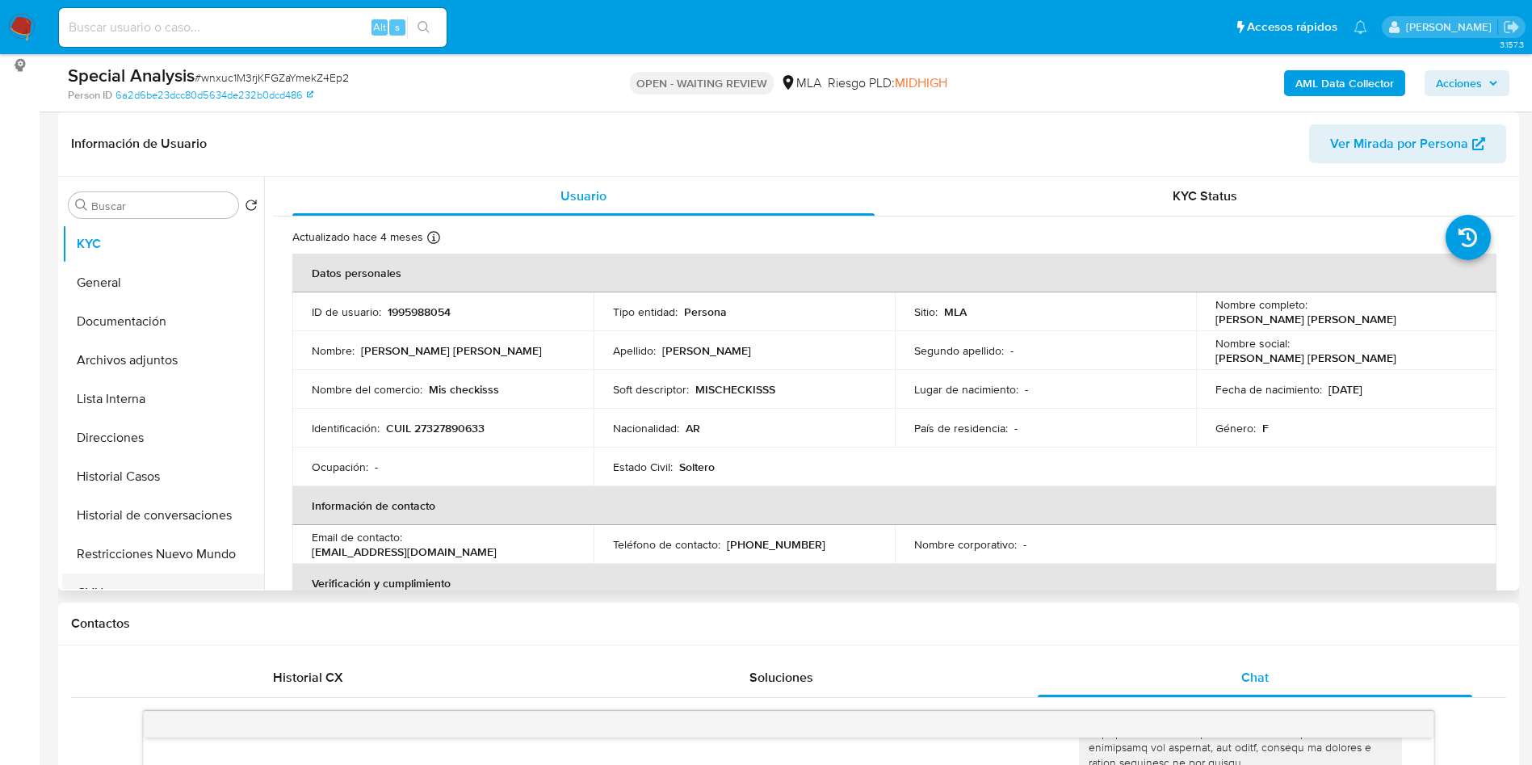
click at [109, 578] on button "CVU" at bounding box center [156, 593] width 189 height 39
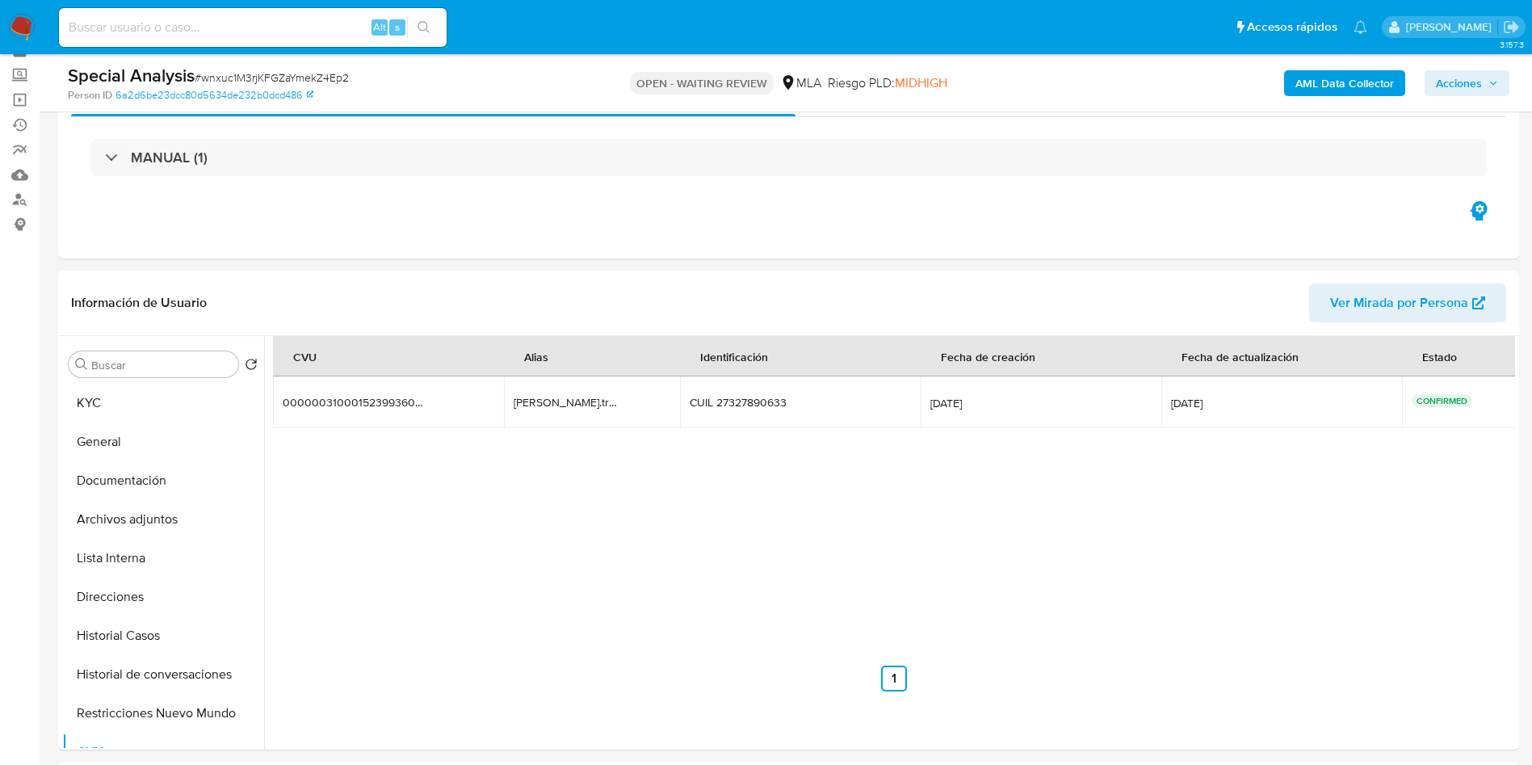
scroll to position [121, 0]
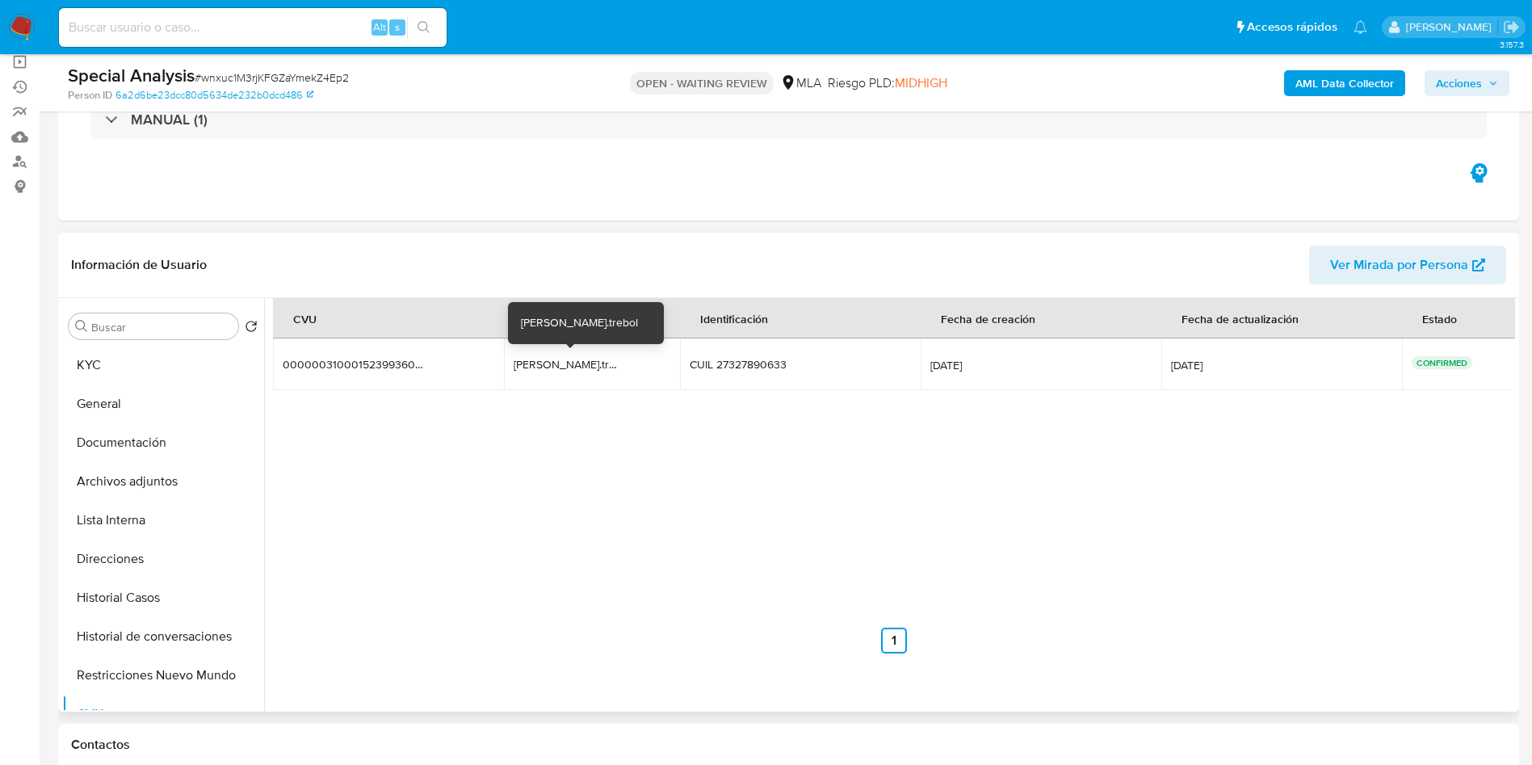
click at [561, 369] on div "pasquinelli.trebol" at bounding box center [565, 364] width 103 height 15
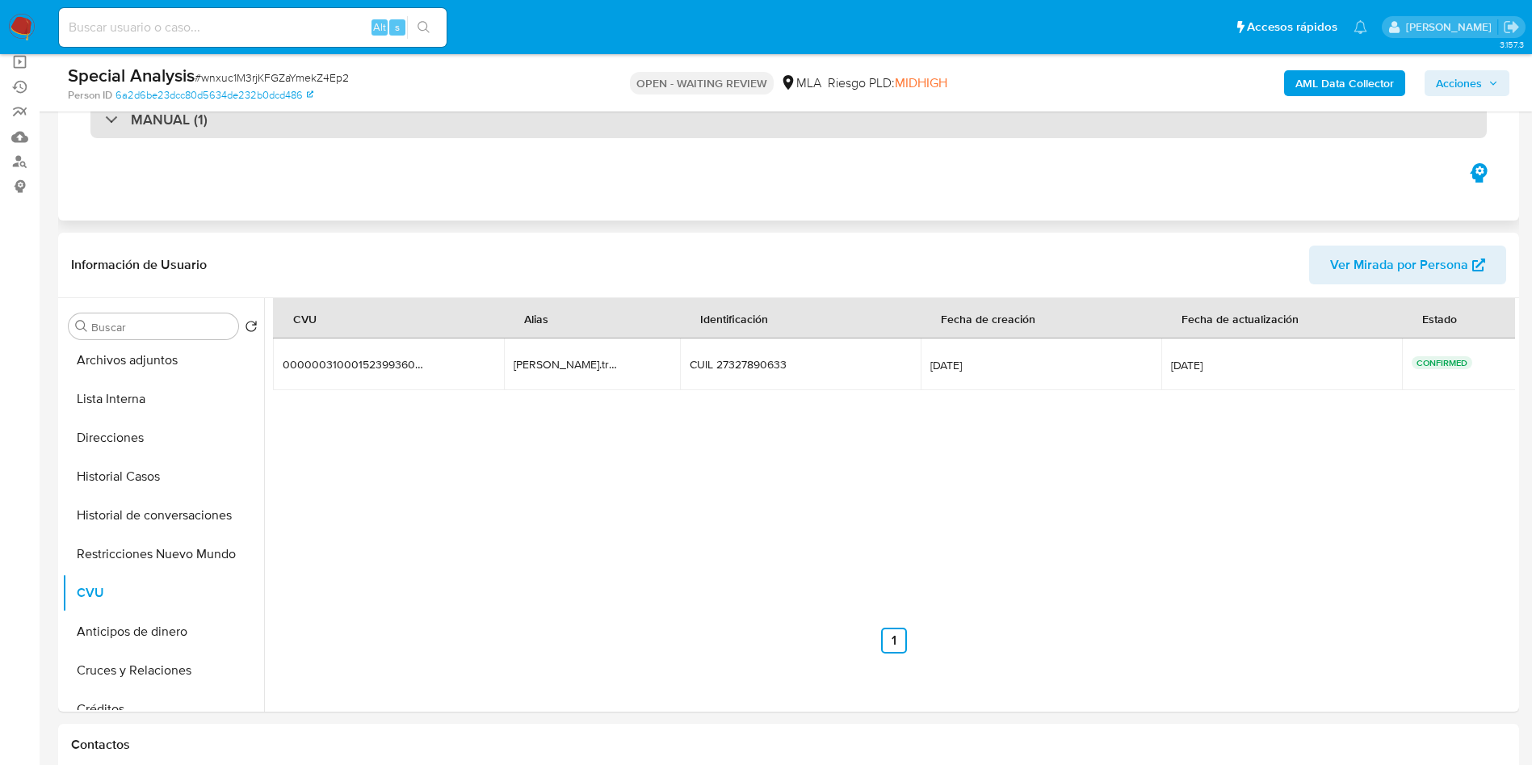
click at [323, 131] on div "MANUAL (1)" at bounding box center [788, 119] width 1397 height 37
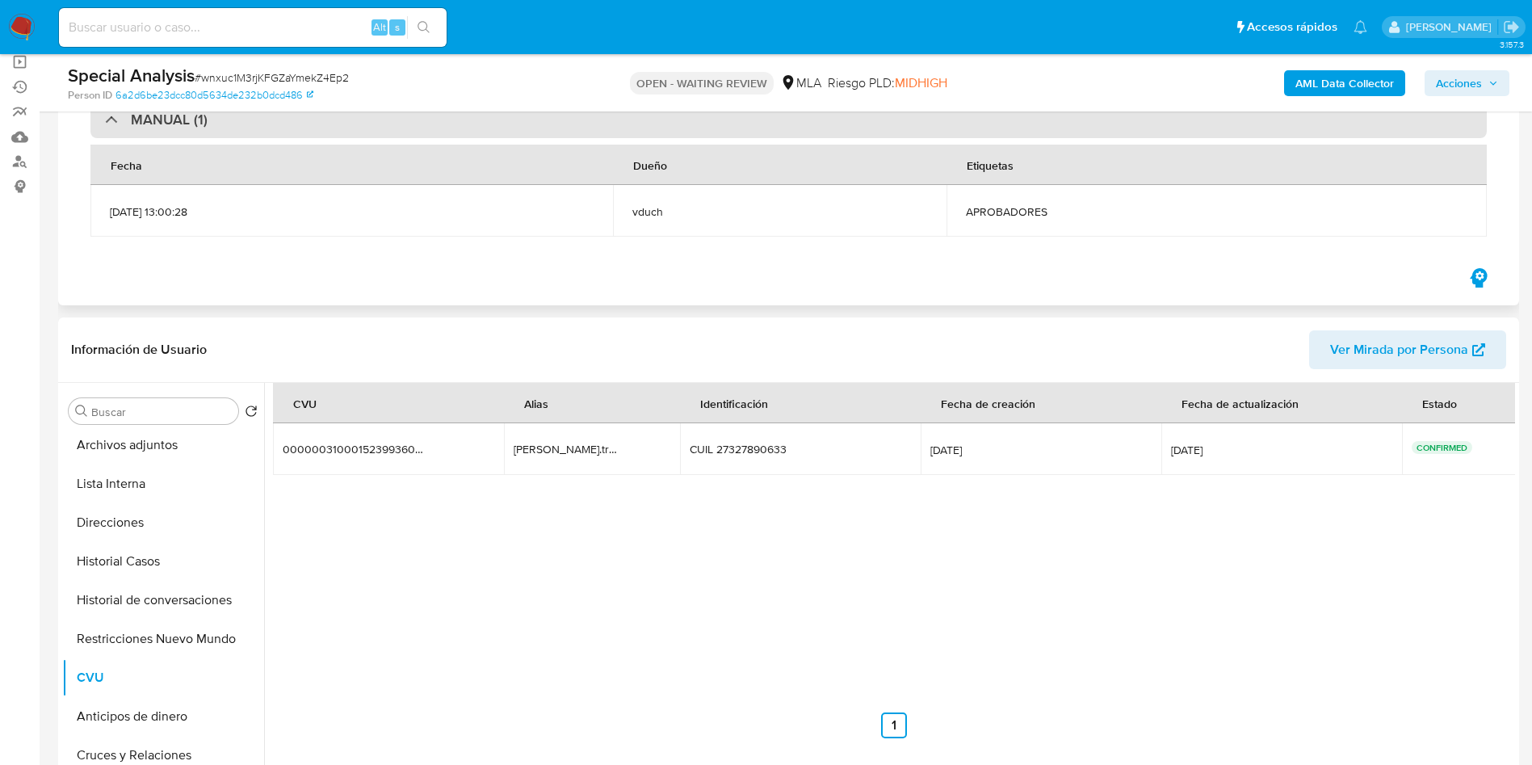
click at [323, 131] on div "MANUAL (1)" at bounding box center [788, 119] width 1397 height 37
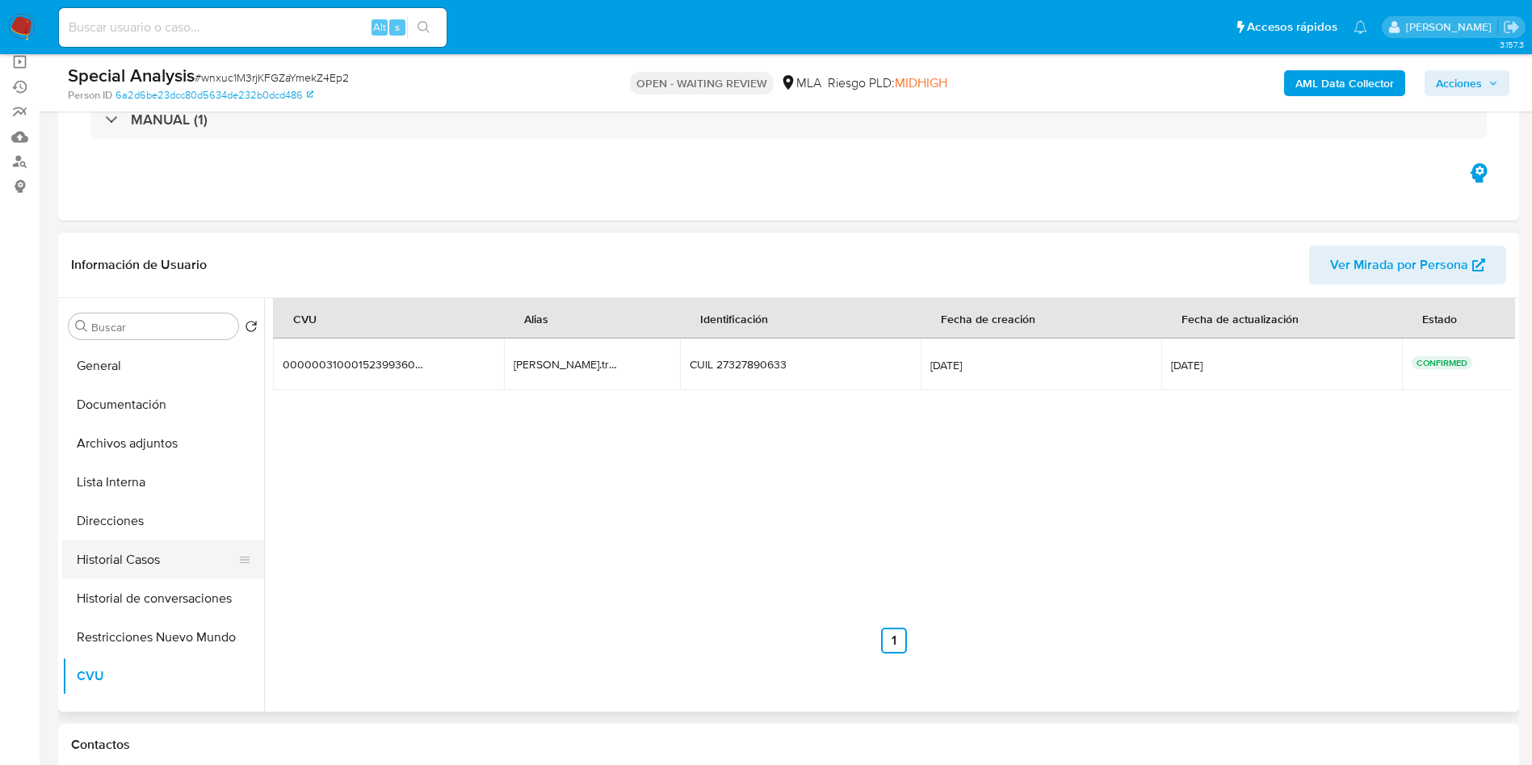
scroll to position [0, 0]
click at [233, 77] on span "# wnxuc1M3rjKFGZaYmekZ4Ep2" at bounding box center [272, 77] width 154 height 16
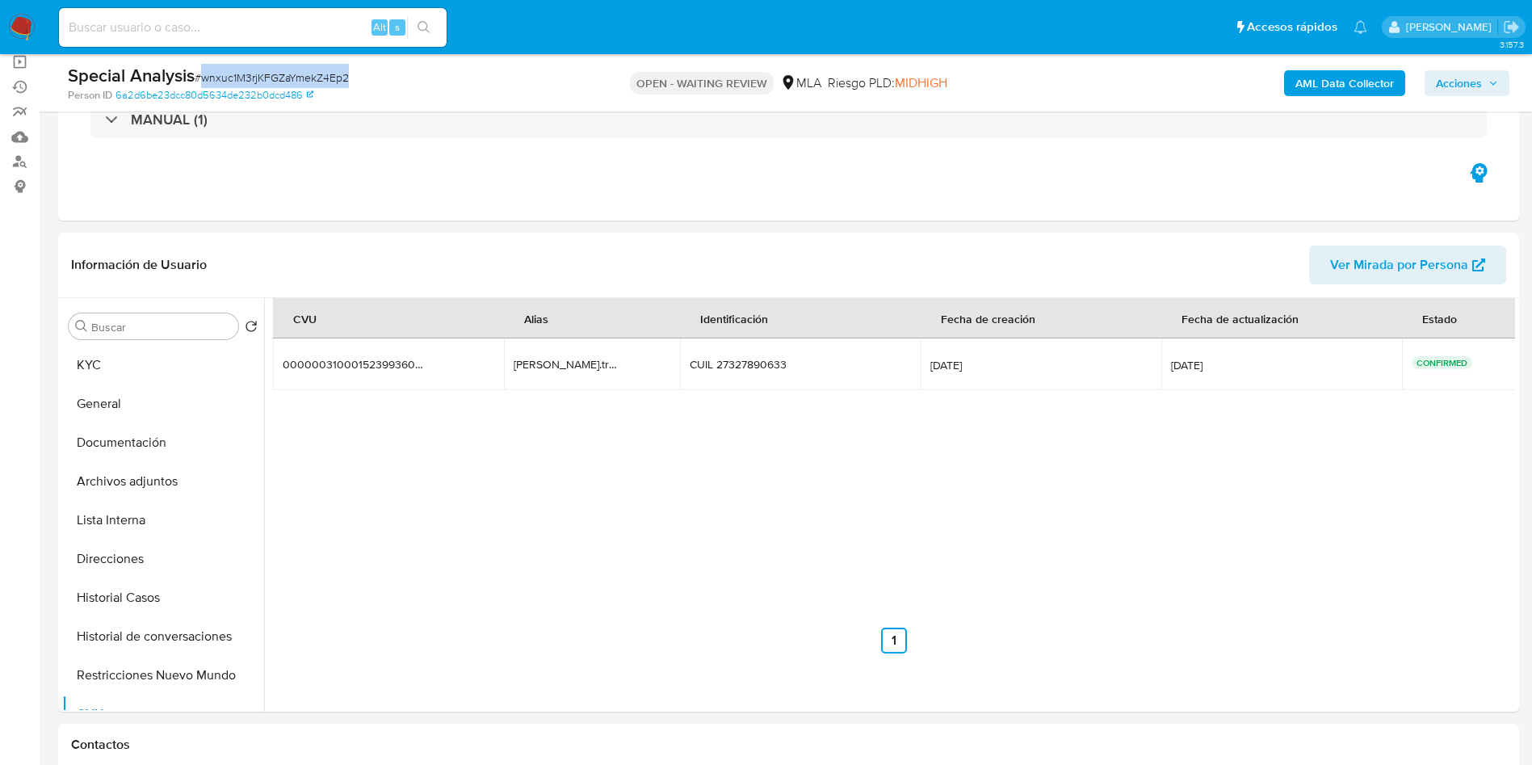
click at [233, 77] on span "# wnxuc1M3rjKFGZaYmekZ4Ep2" at bounding box center [272, 77] width 154 height 16
copy span "wnxuc1M3rjKFGZaYmekZ4Ep2"
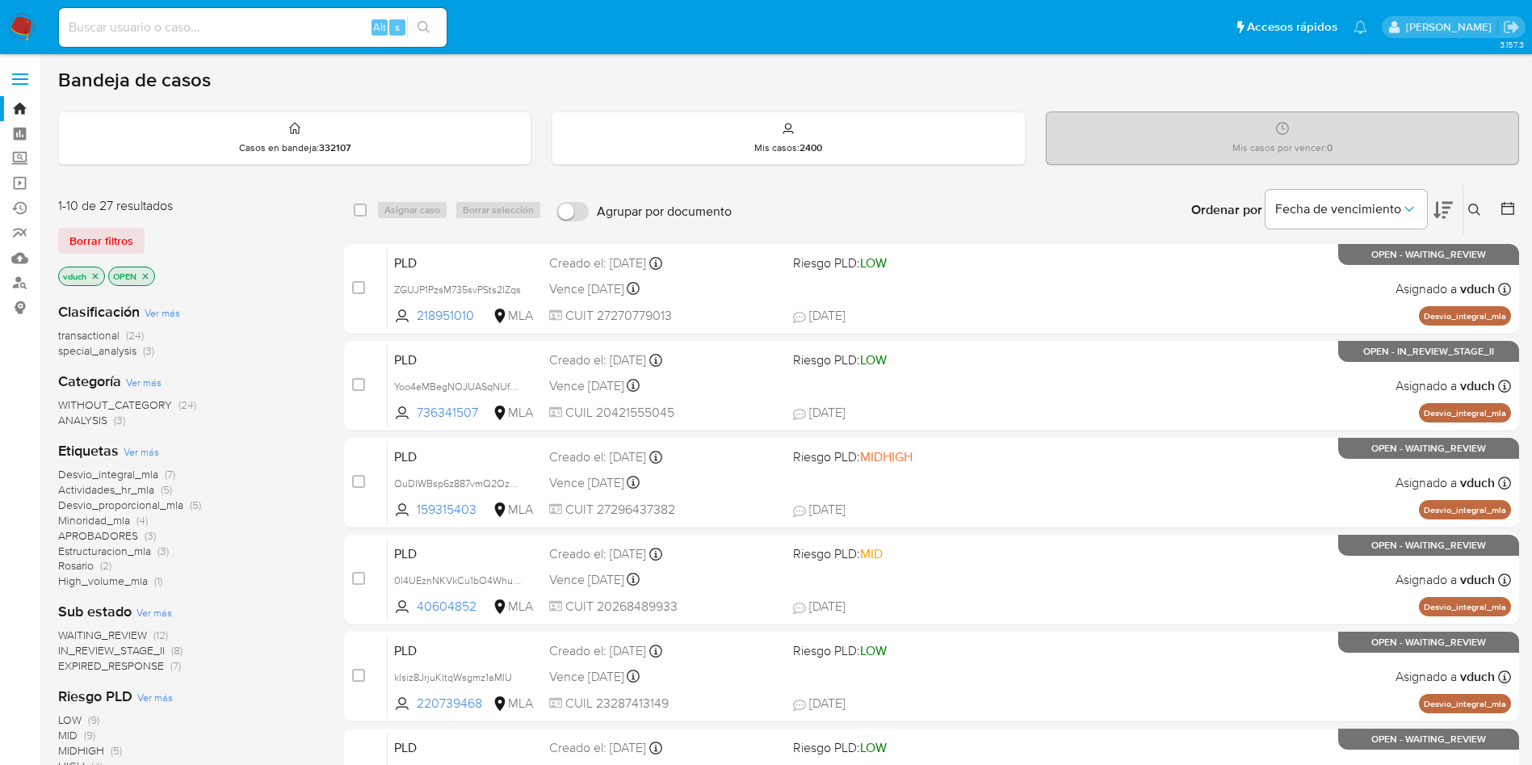
click at [1481, 204] on button at bounding box center [1477, 209] width 27 height 19
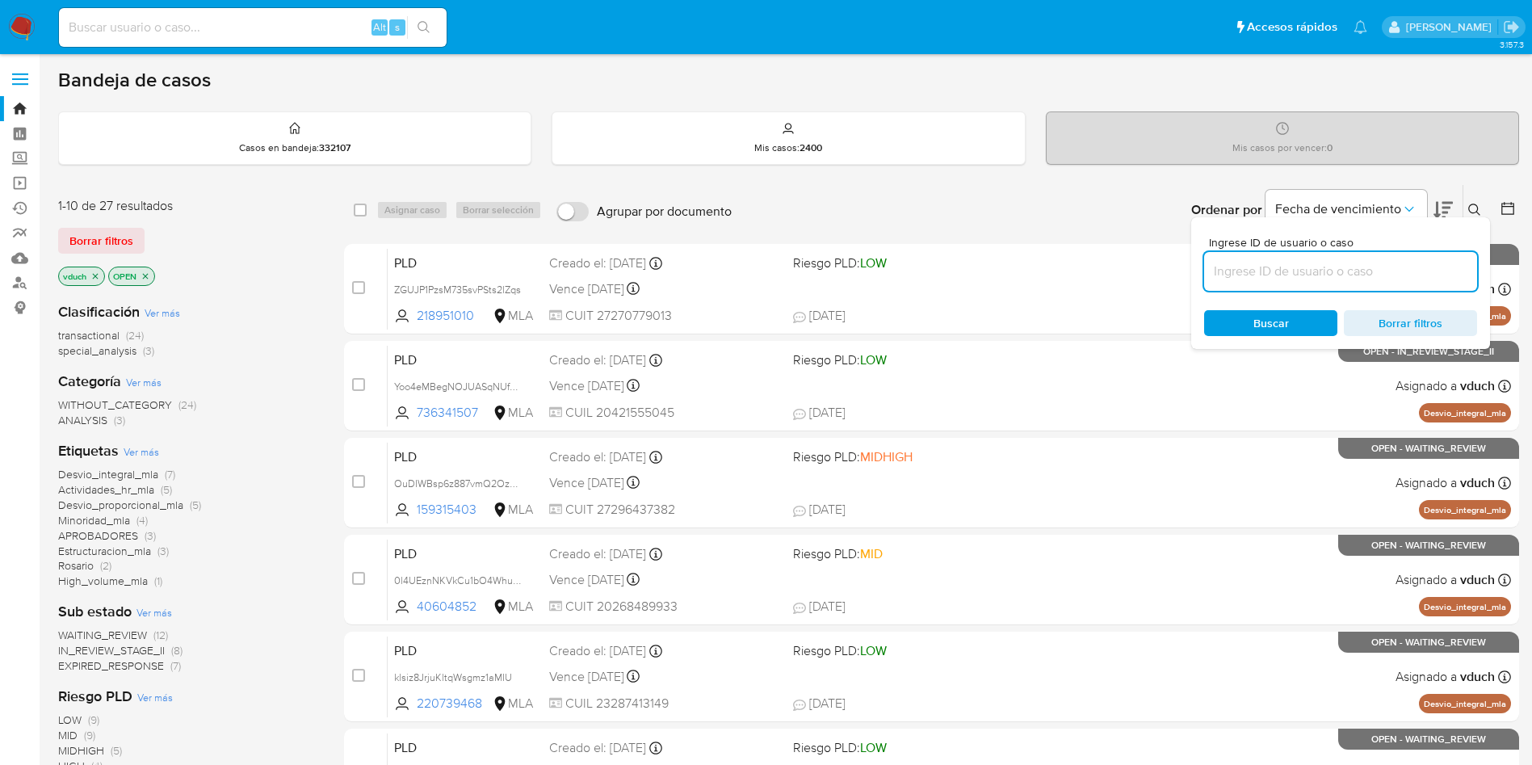
click at [1407, 273] on input at bounding box center [1340, 271] width 273 height 21
type input "e0lTCwkCa2MppdelpwKW0ZZa"
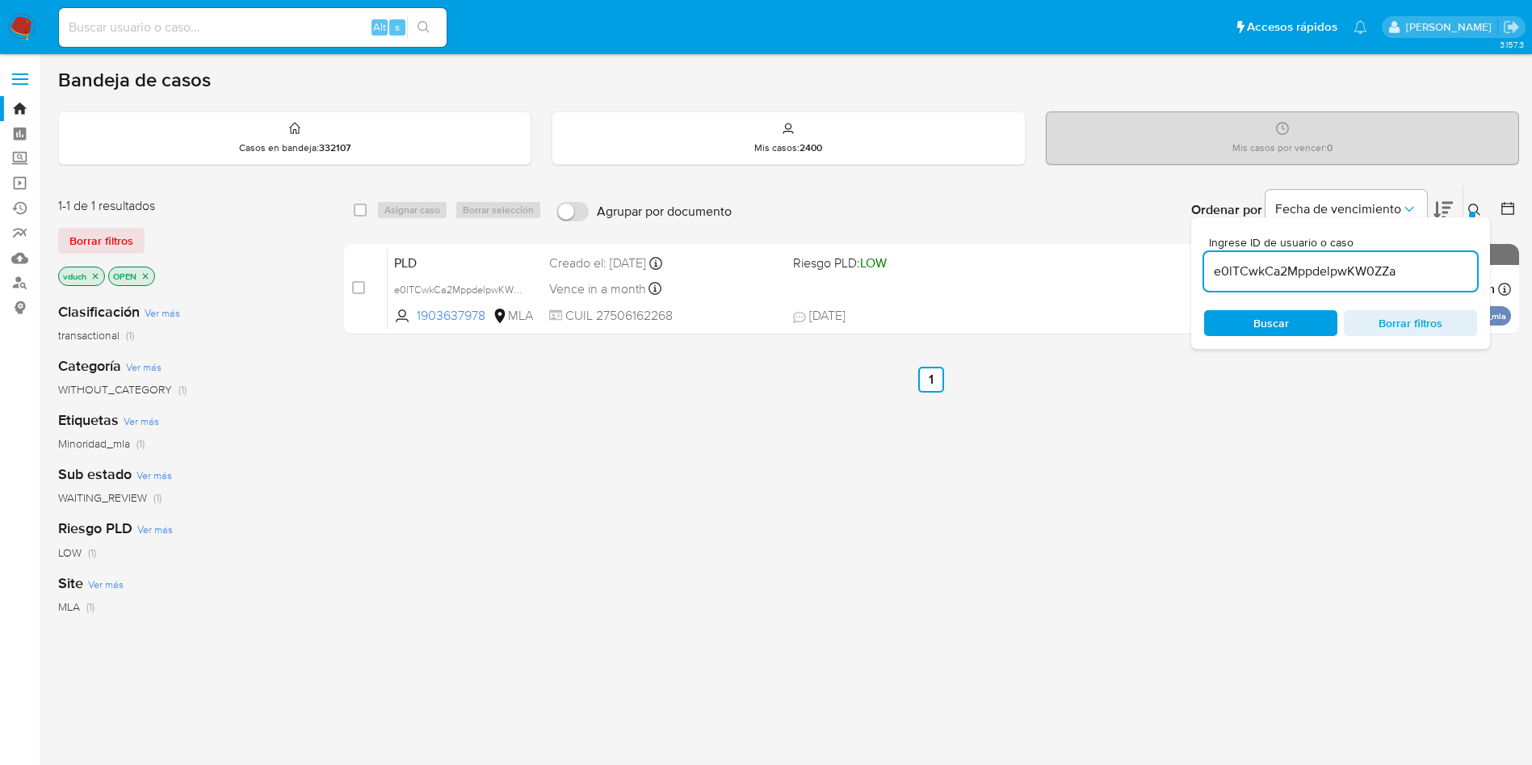
click at [368, 208] on div "select-all-cases-checkbox" at bounding box center [363, 209] width 19 height 19
click at [363, 208] on input "checkbox" at bounding box center [360, 210] width 13 height 13
checkbox input "true"
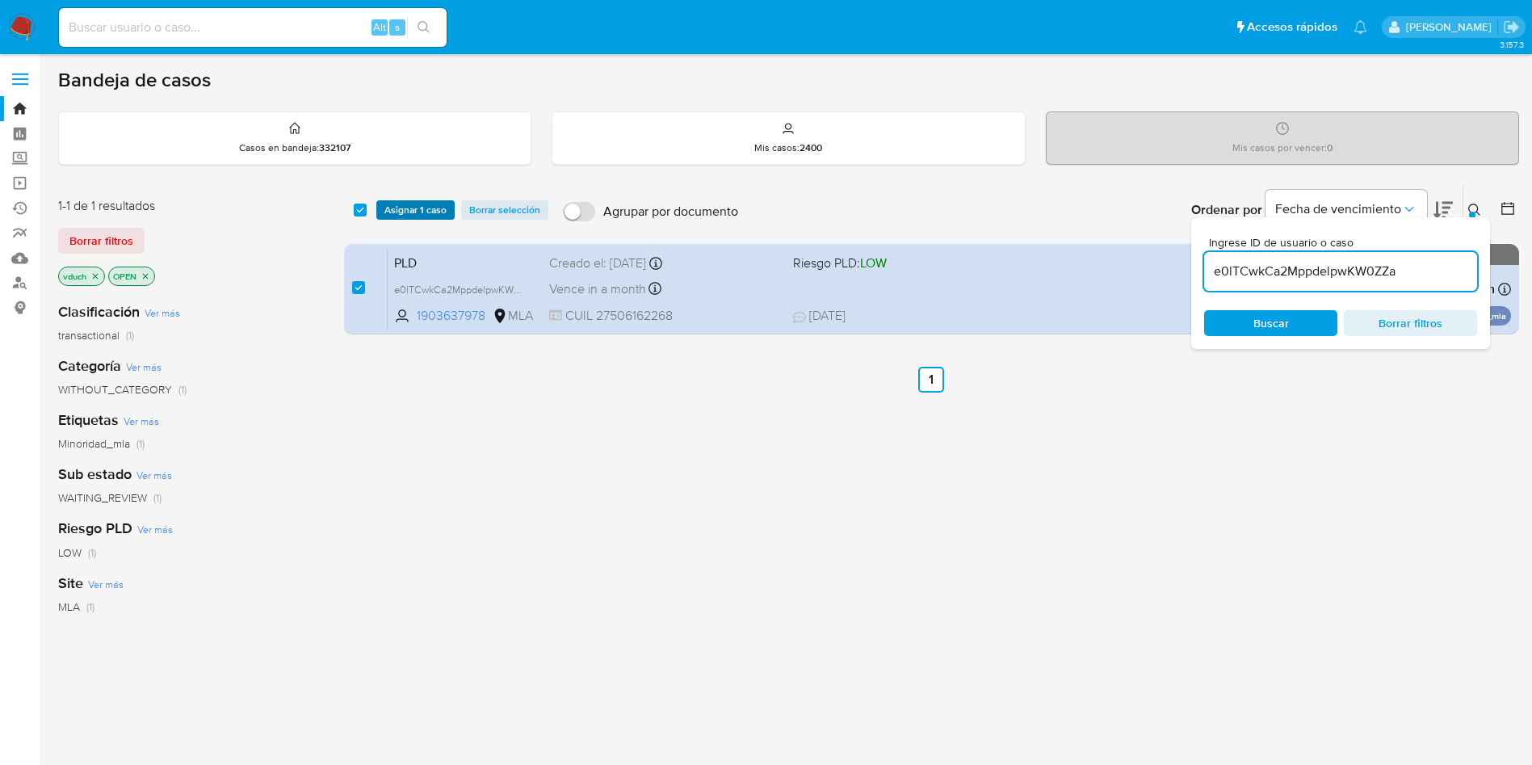
click at [416, 213] on span "Asignar 1 caso" at bounding box center [415, 210] width 62 height 16
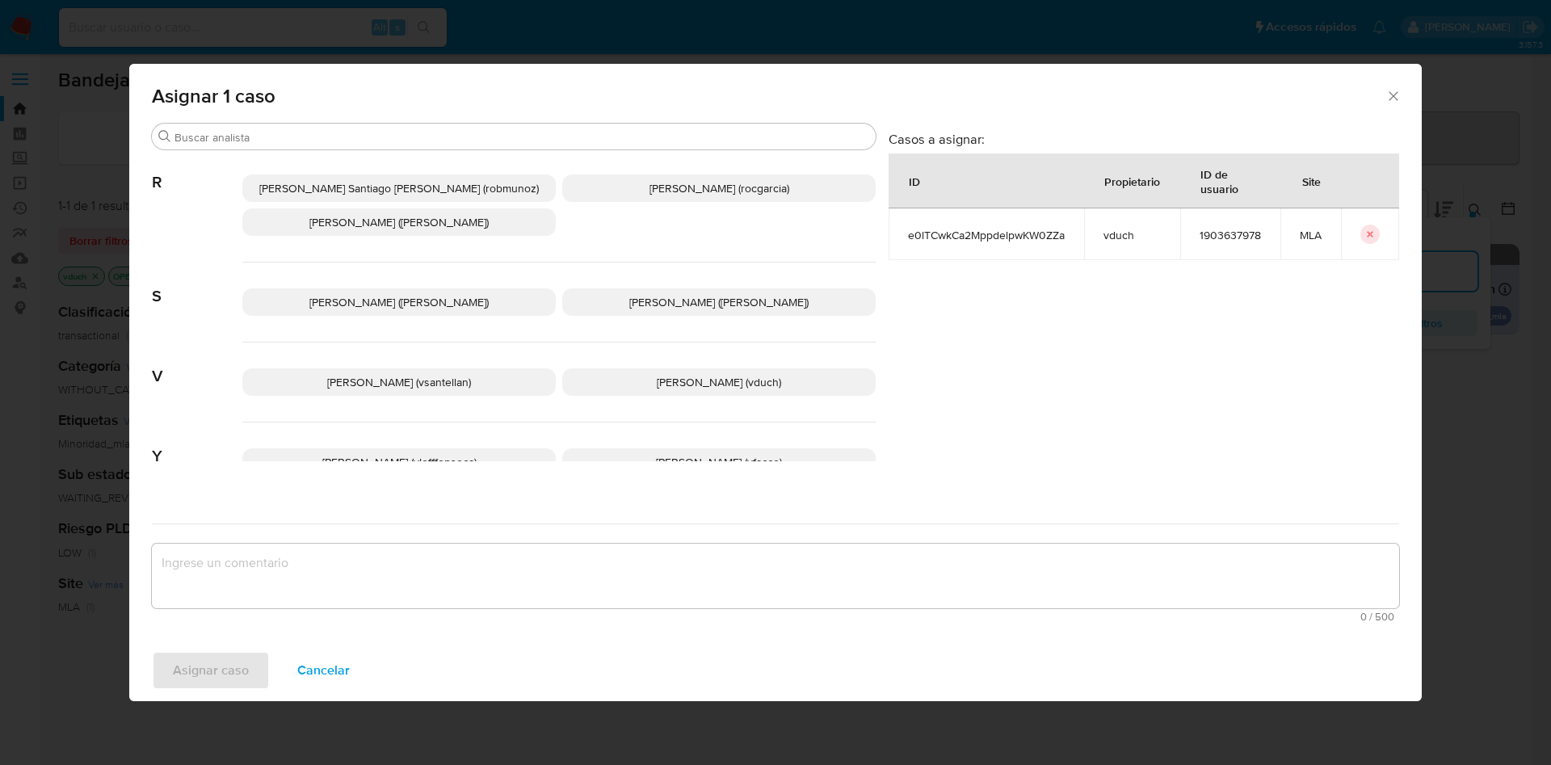
scroll to position [1397, 0]
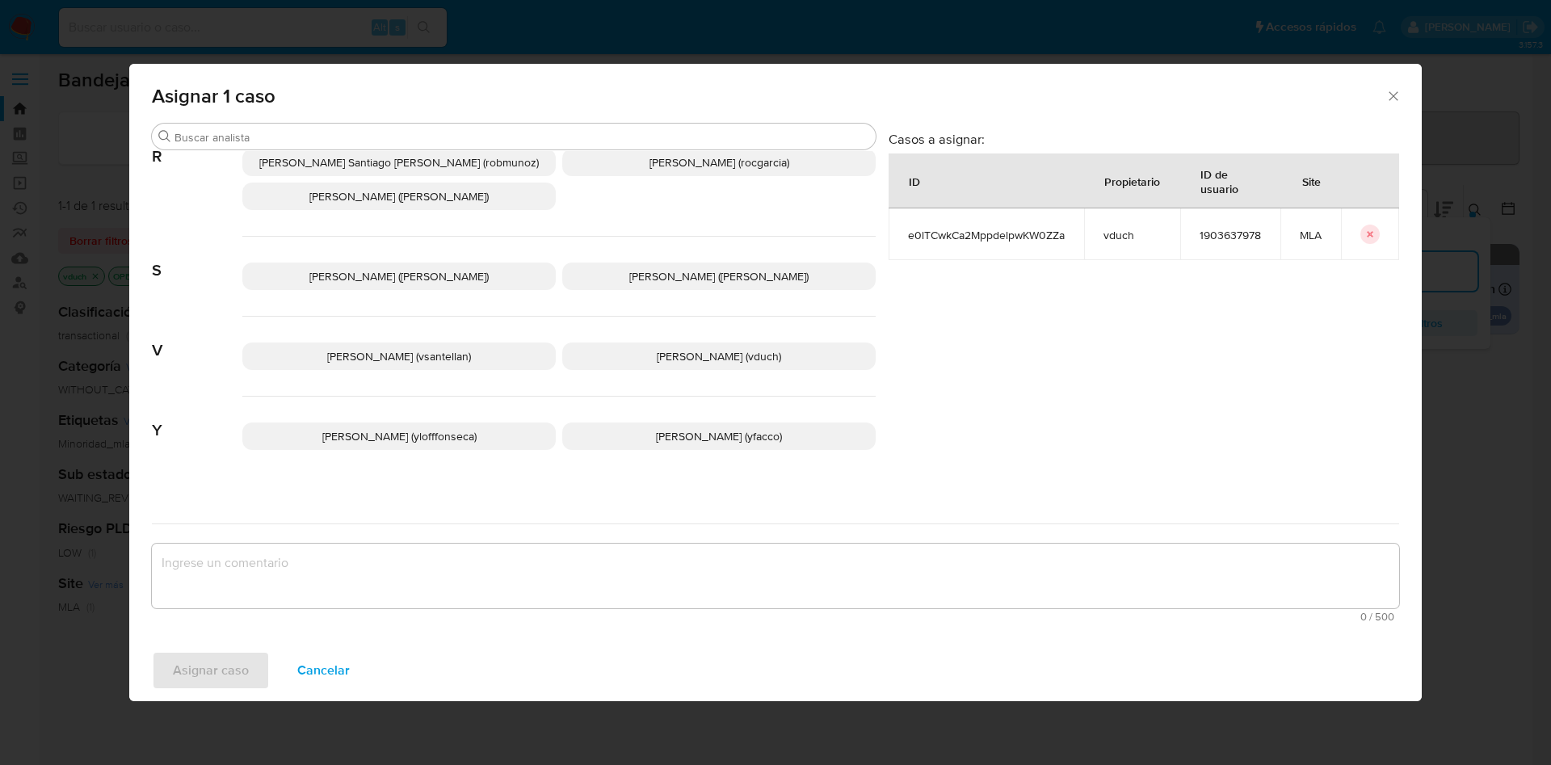
click at [729, 350] on p "Valeria Duch (vduch)" at bounding box center [718, 355] width 313 height 27
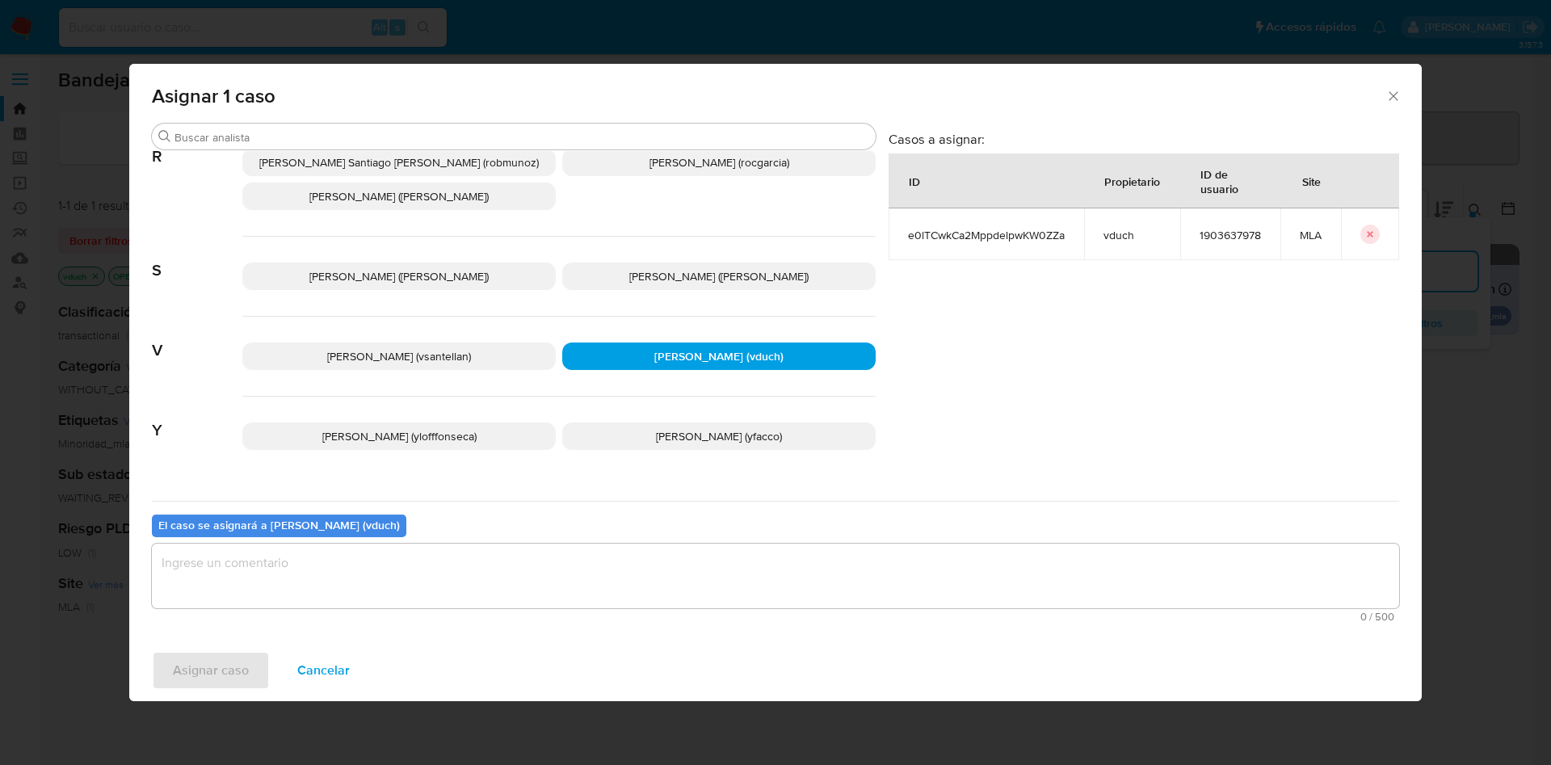
click at [784, 580] on textarea "assign-modal" at bounding box center [775, 576] width 1247 height 65
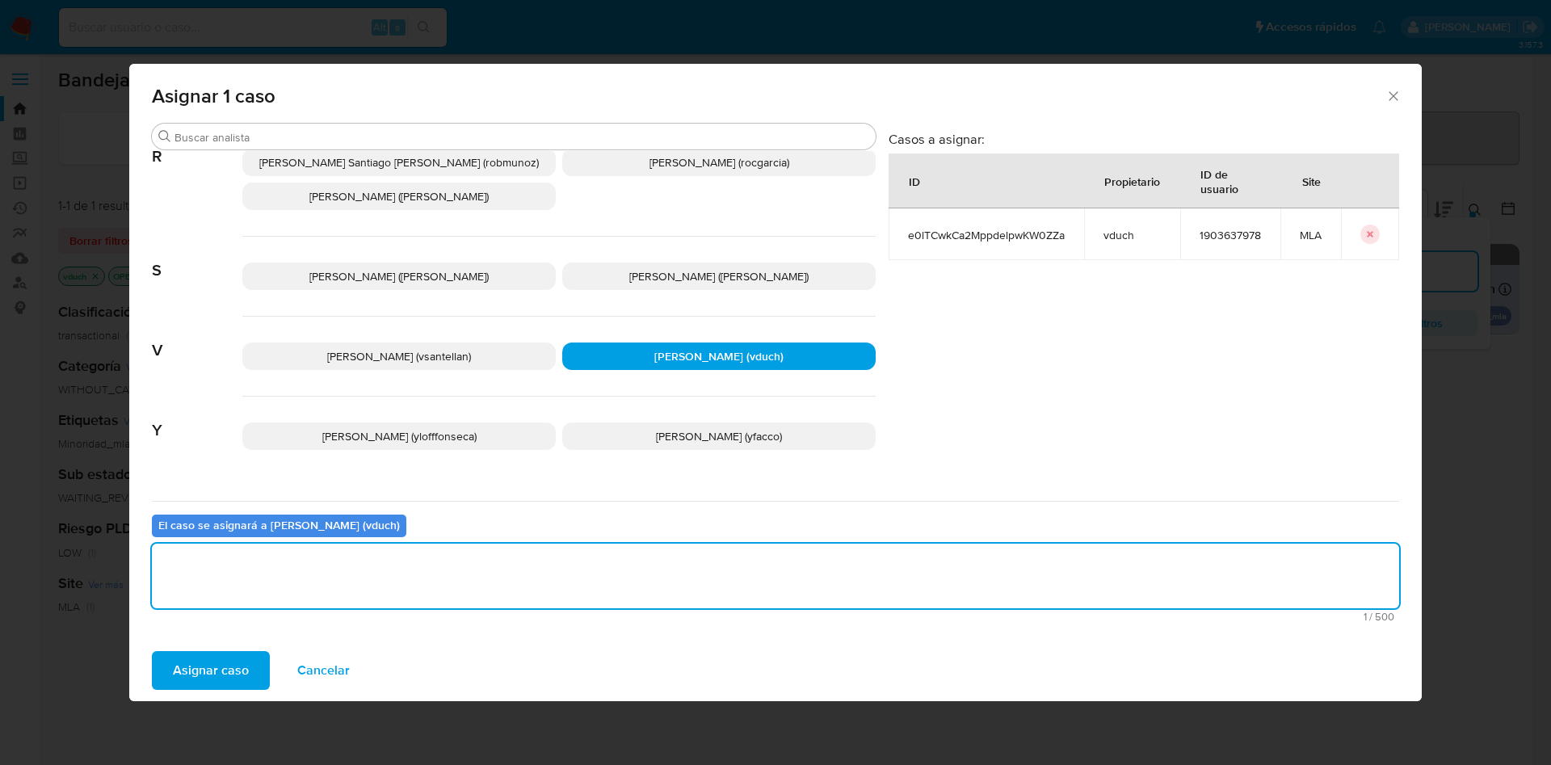
click at [229, 665] on span "Asignar caso" at bounding box center [211, 671] width 76 height 36
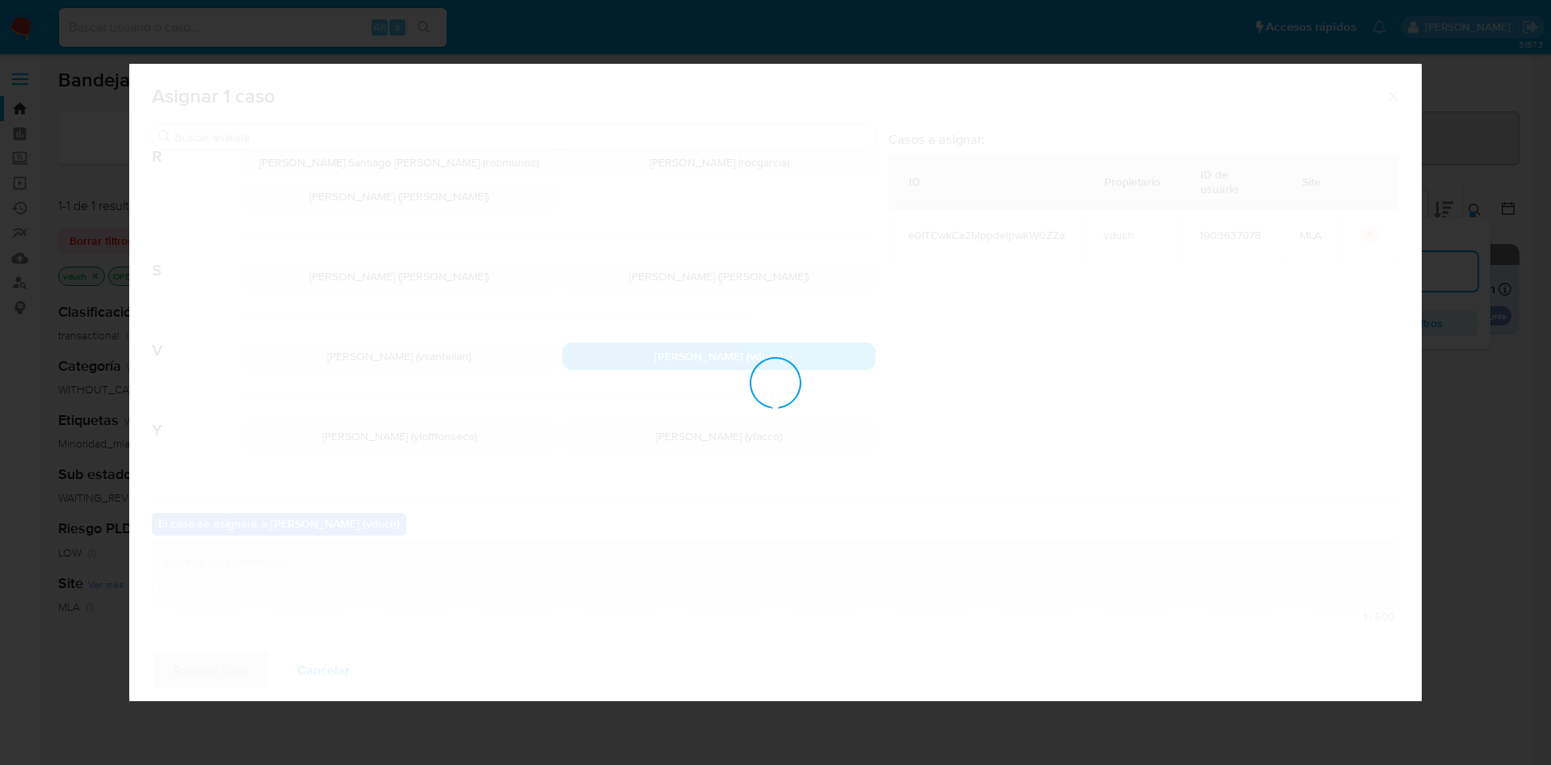
checkbox input "false"
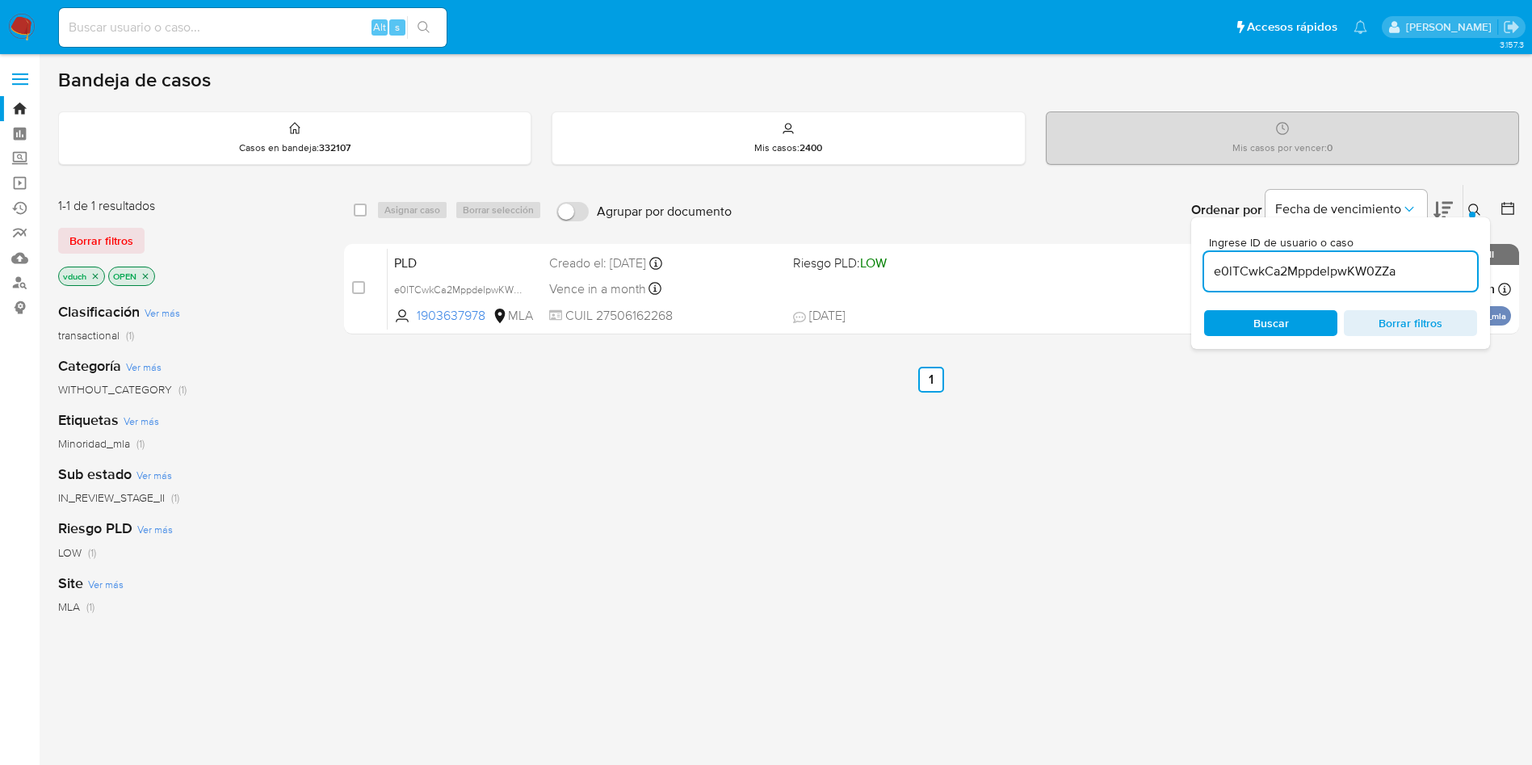
click at [1347, 275] on input "e0lTCwkCa2MppdelpwKW0ZZa" at bounding box center [1340, 271] width 273 height 21
paste input "wnxuc1M3rjKFGZaYmekZ4Ep2"
type input "wnxuc1M3rjKFGZaYmekZ4Ep2"
click at [367, 221] on div "select-all-cases-checkbox Asignar caso Borrar selección Agrupar por documento O…" at bounding box center [931, 210] width 1175 height 50
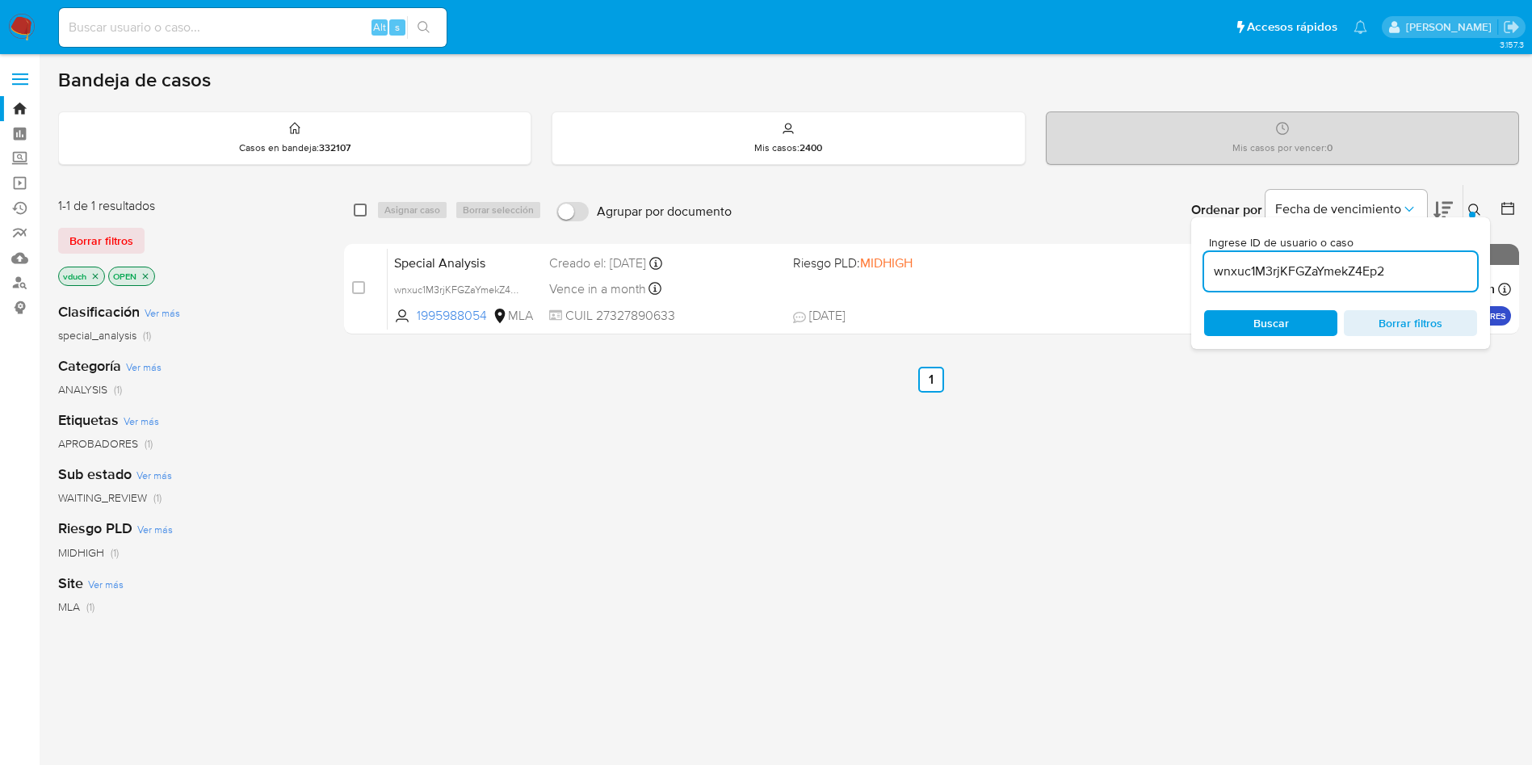
click at [361, 212] on input "checkbox" at bounding box center [360, 210] width 13 height 13
checkbox input "true"
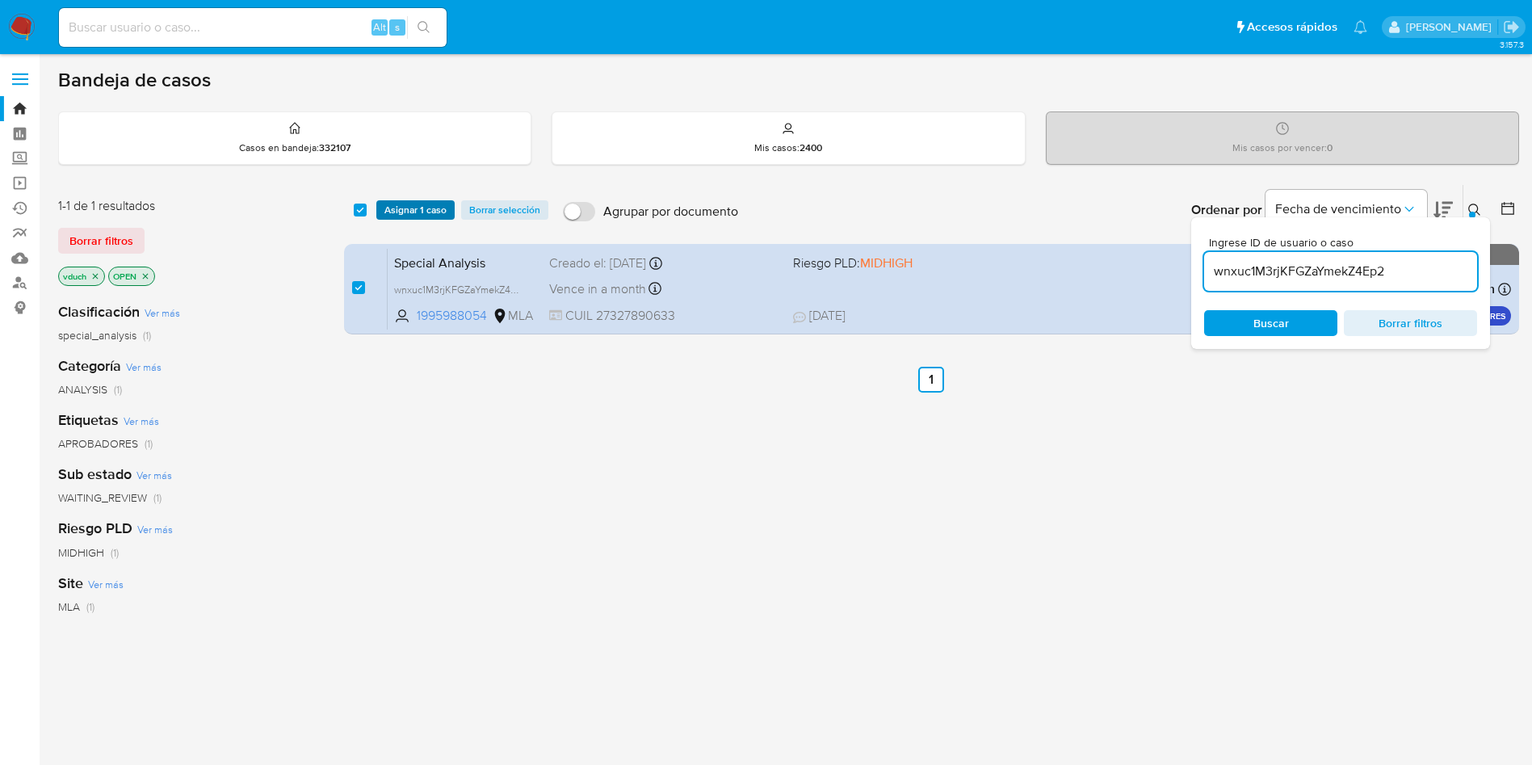
click at [410, 208] on span "Asignar 1 caso" at bounding box center [415, 210] width 62 height 16
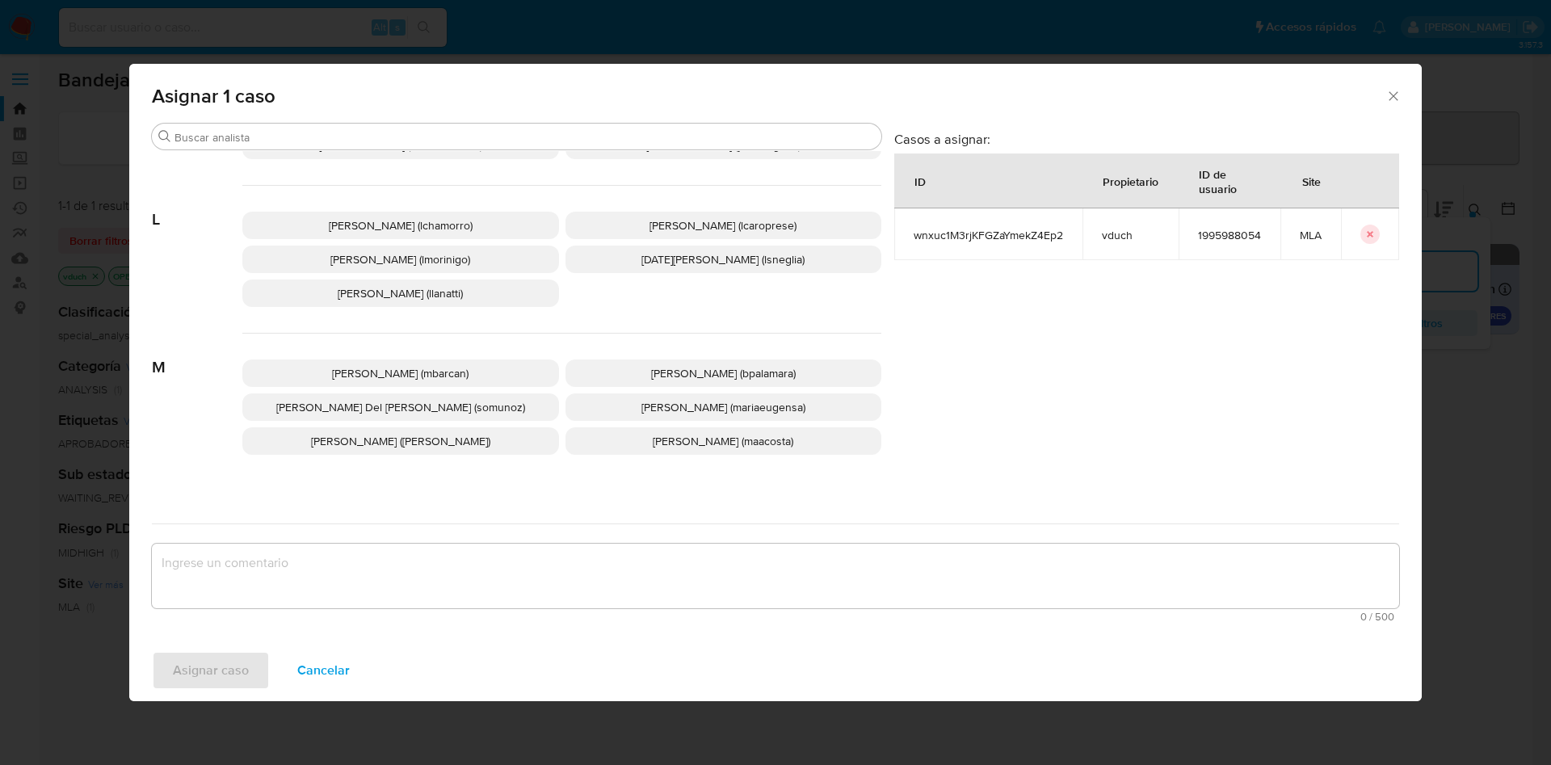
scroll to position [1397, 0]
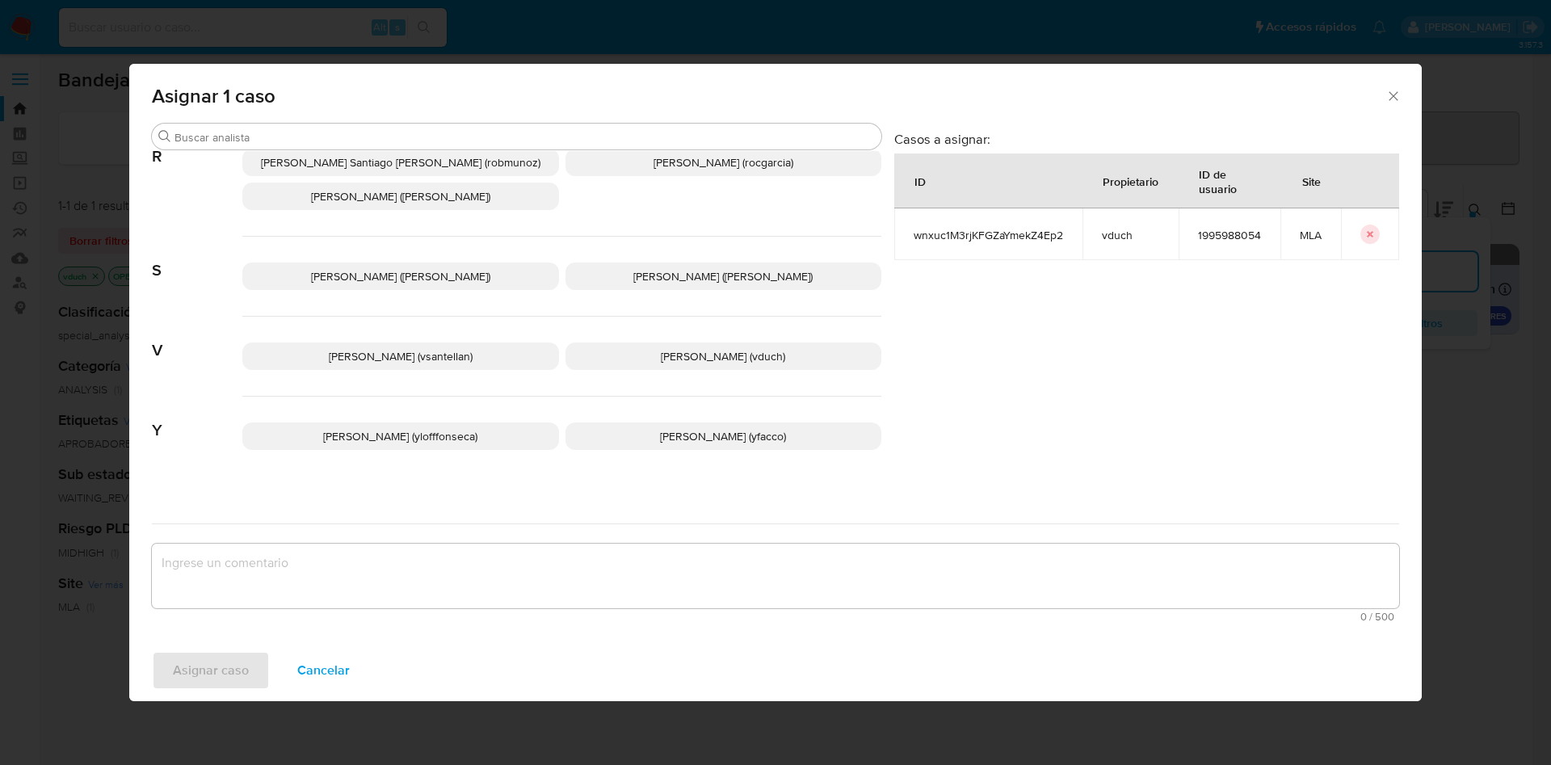
click at [673, 348] on span "Valeria Duch (vduch)" at bounding box center [723, 356] width 124 height 16
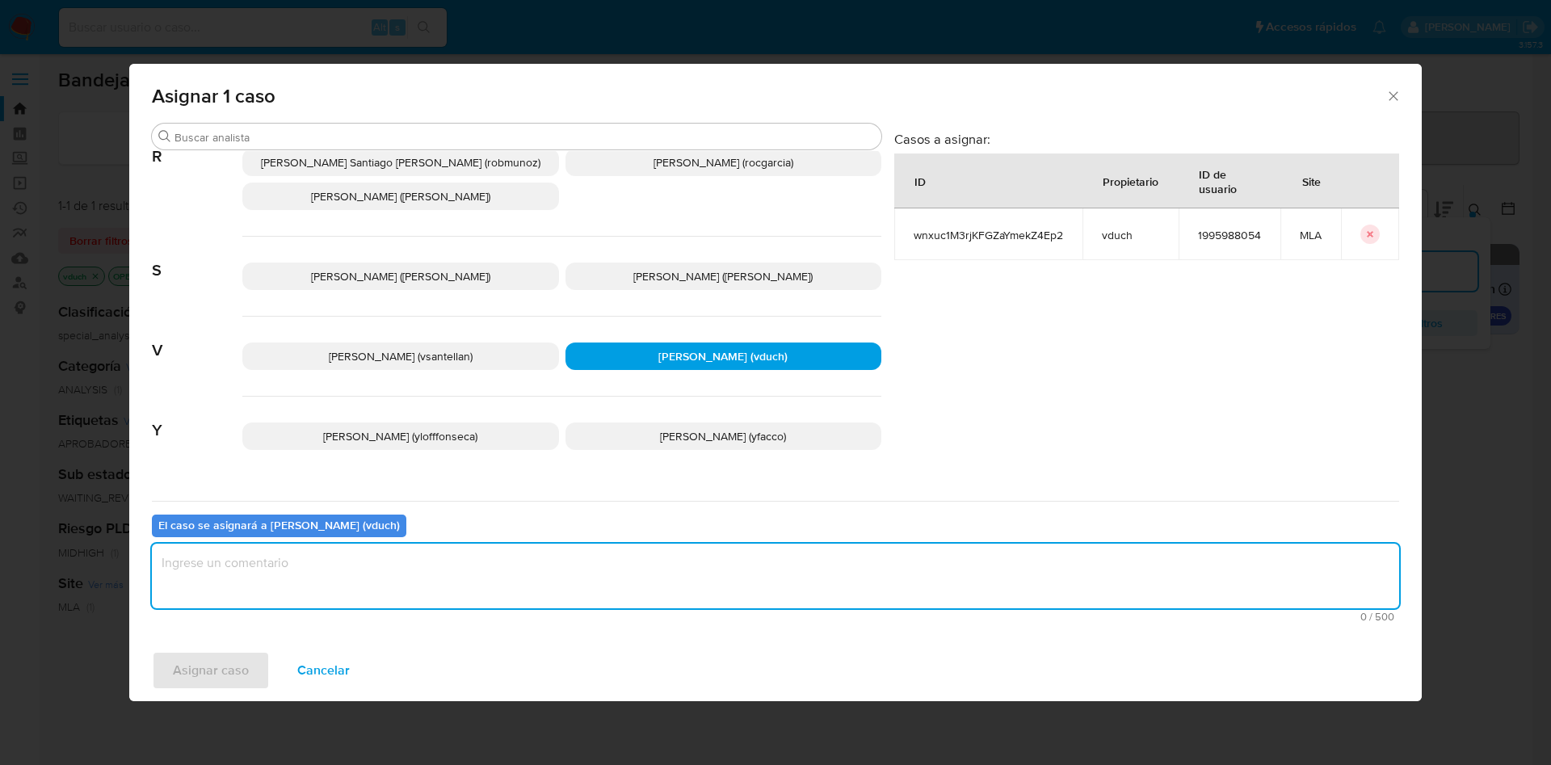
click at [704, 593] on textarea "assign-modal" at bounding box center [775, 576] width 1247 height 65
click at [204, 677] on span "Asignar caso" at bounding box center [211, 671] width 76 height 36
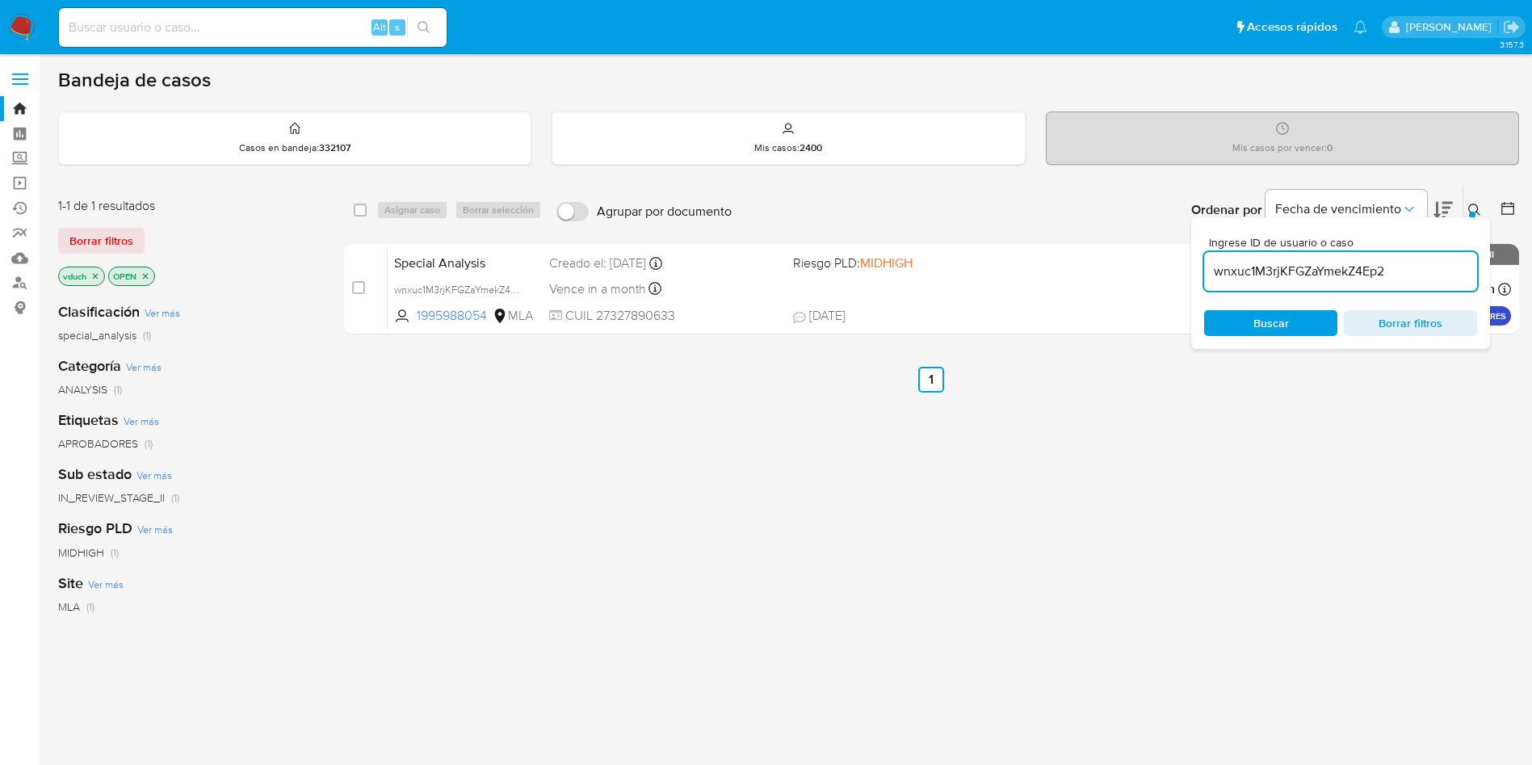
click at [1421, 278] on input "wnxuc1M3rjKFGZaYmekZ4Ep2" at bounding box center [1340, 271] width 273 height 21
click at [363, 212] on input "checkbox" at bounding box center [360, 210] width 13 height 13
checkbox input "true"
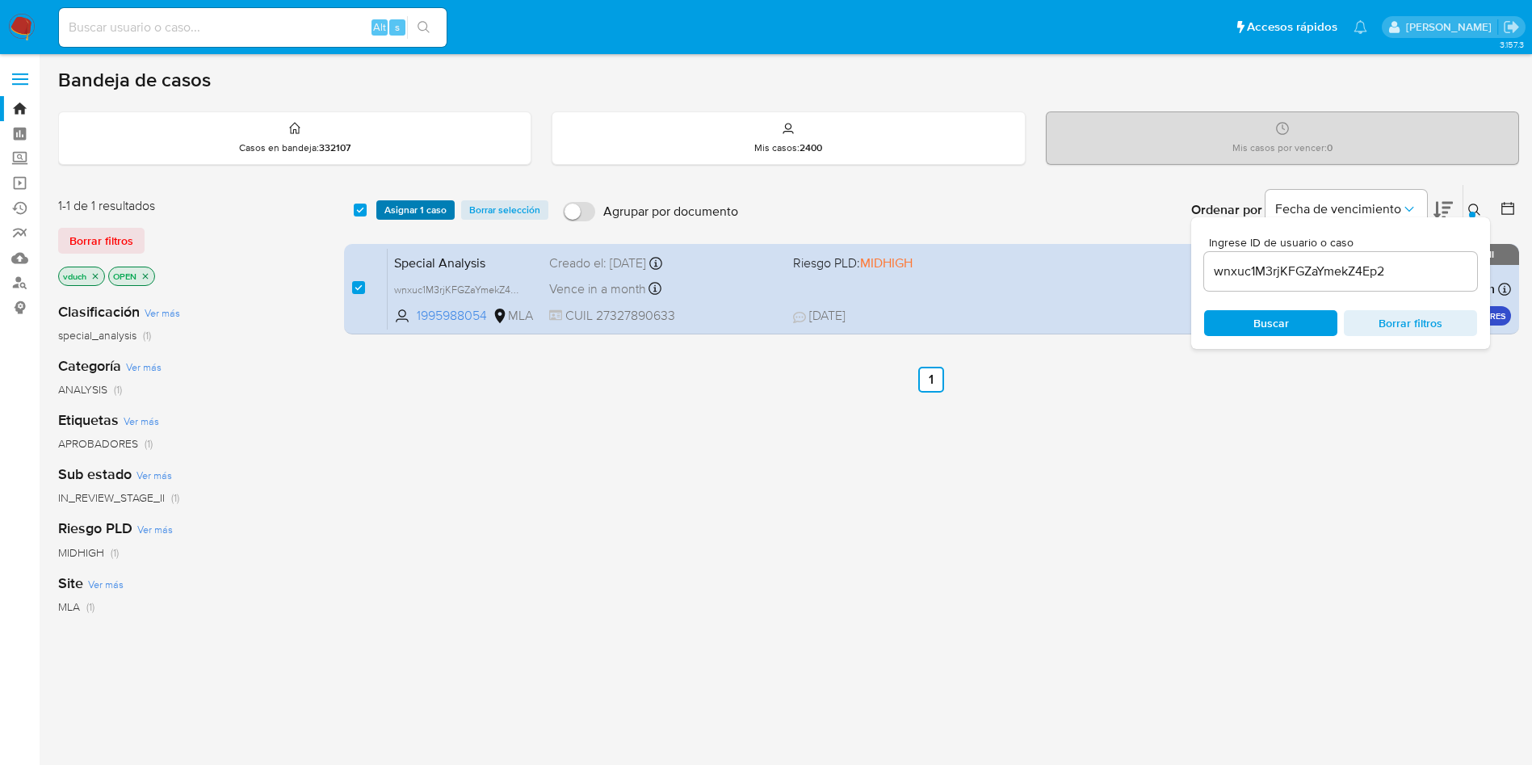
click at [398, 211] on span "Asignar 1 caso" at bounding box center [415, 210] width 62 height 16
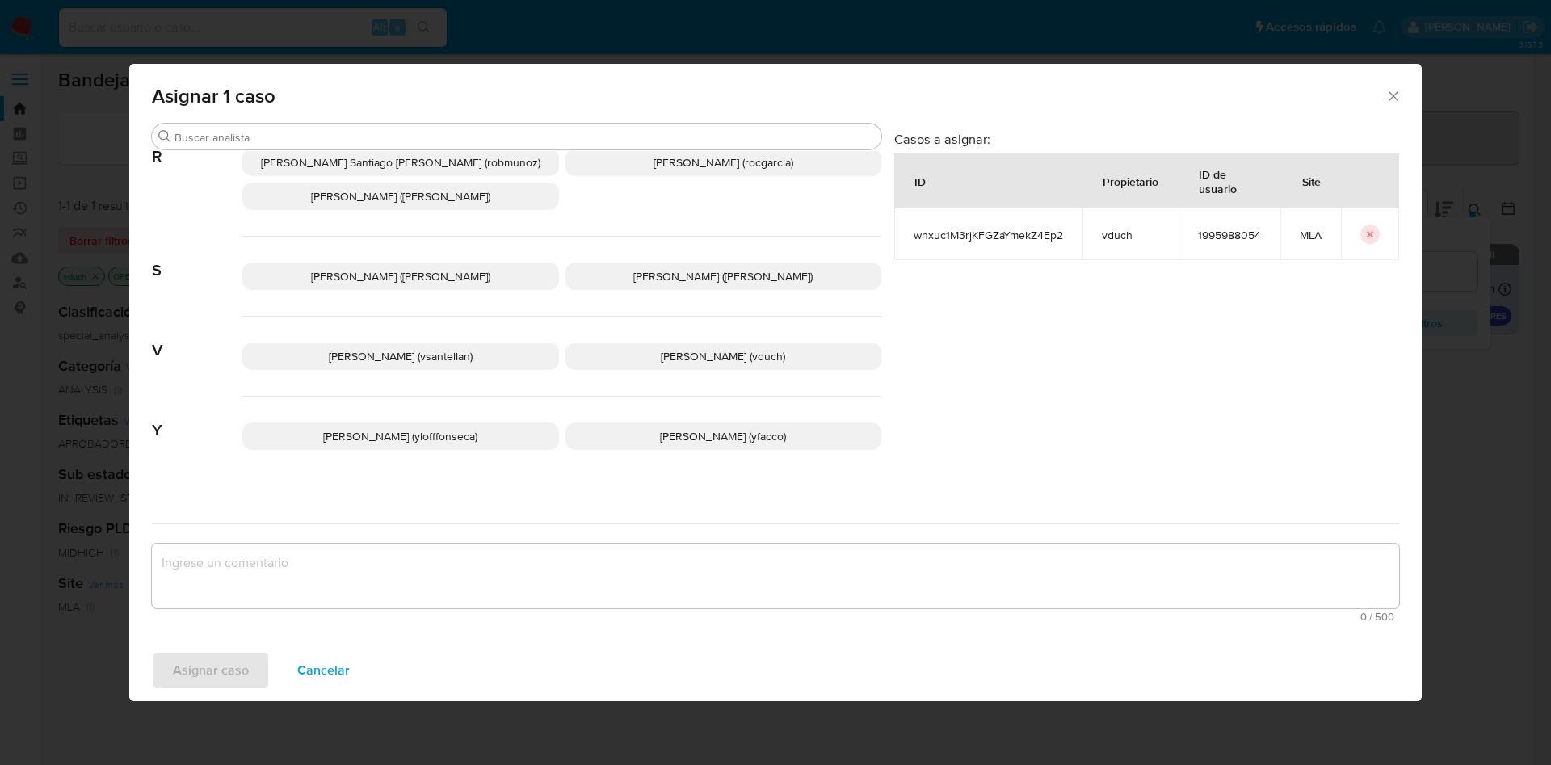
click at [766, 346] on p "Valeria Duch (vduch)" at bounding box center [723, 355] width 317 height 27
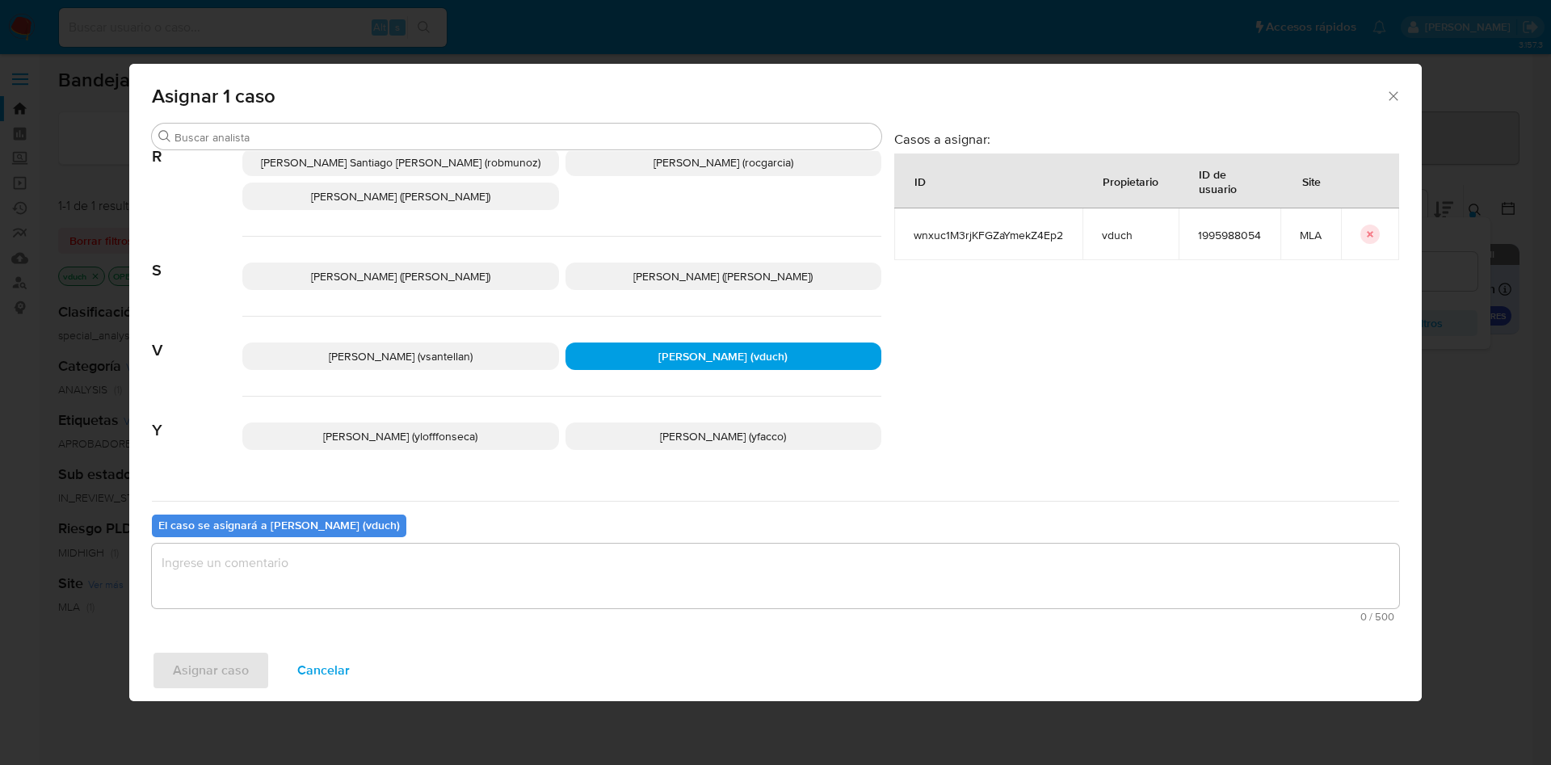
click at [779, 585] on textarea "assign-modal" at bounding box center [775, 576] width 1247 height 65
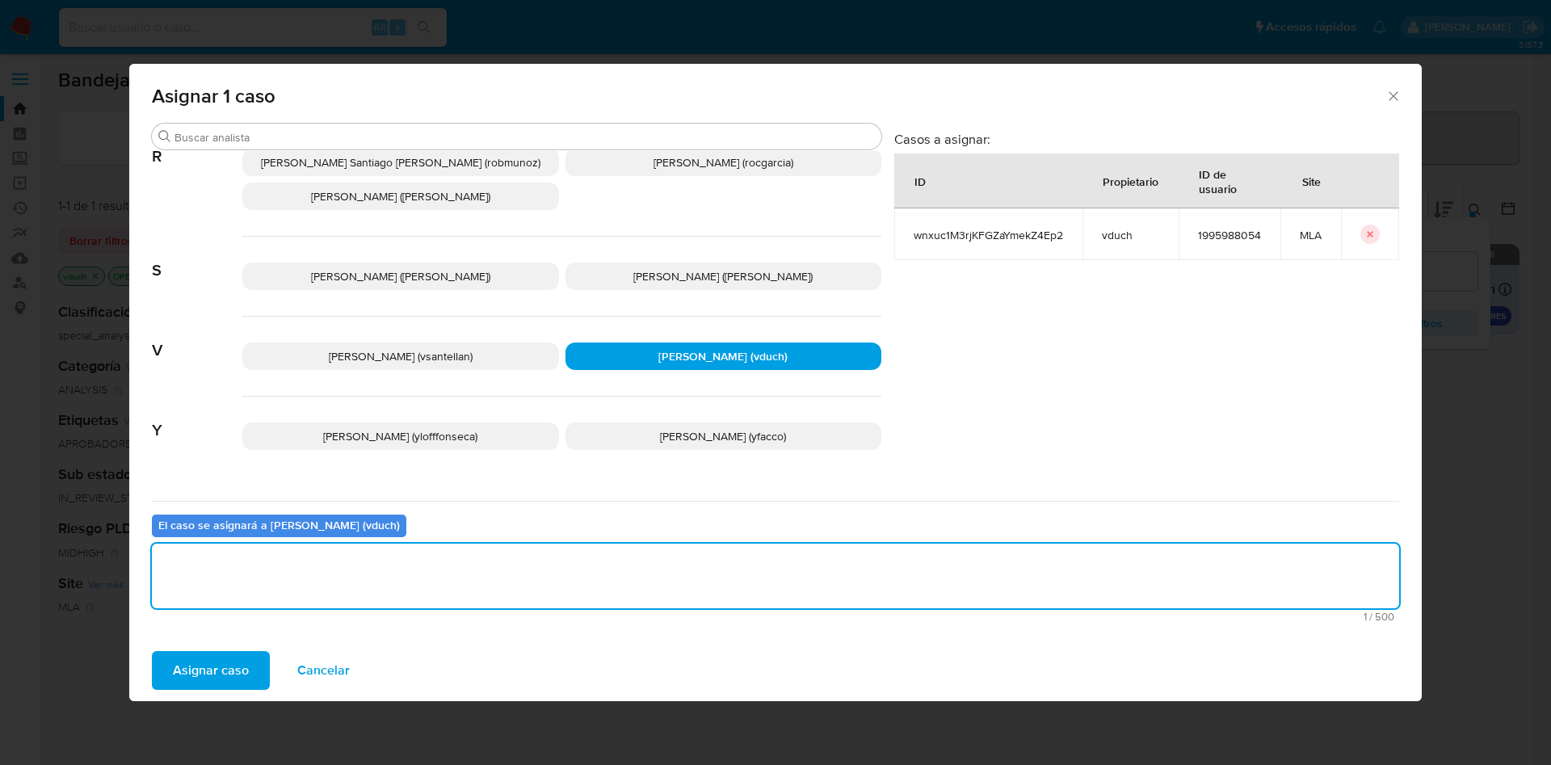
click at [212, 667] on span "Asignar caso" at bounding box center [211, 671] width 76 height 36
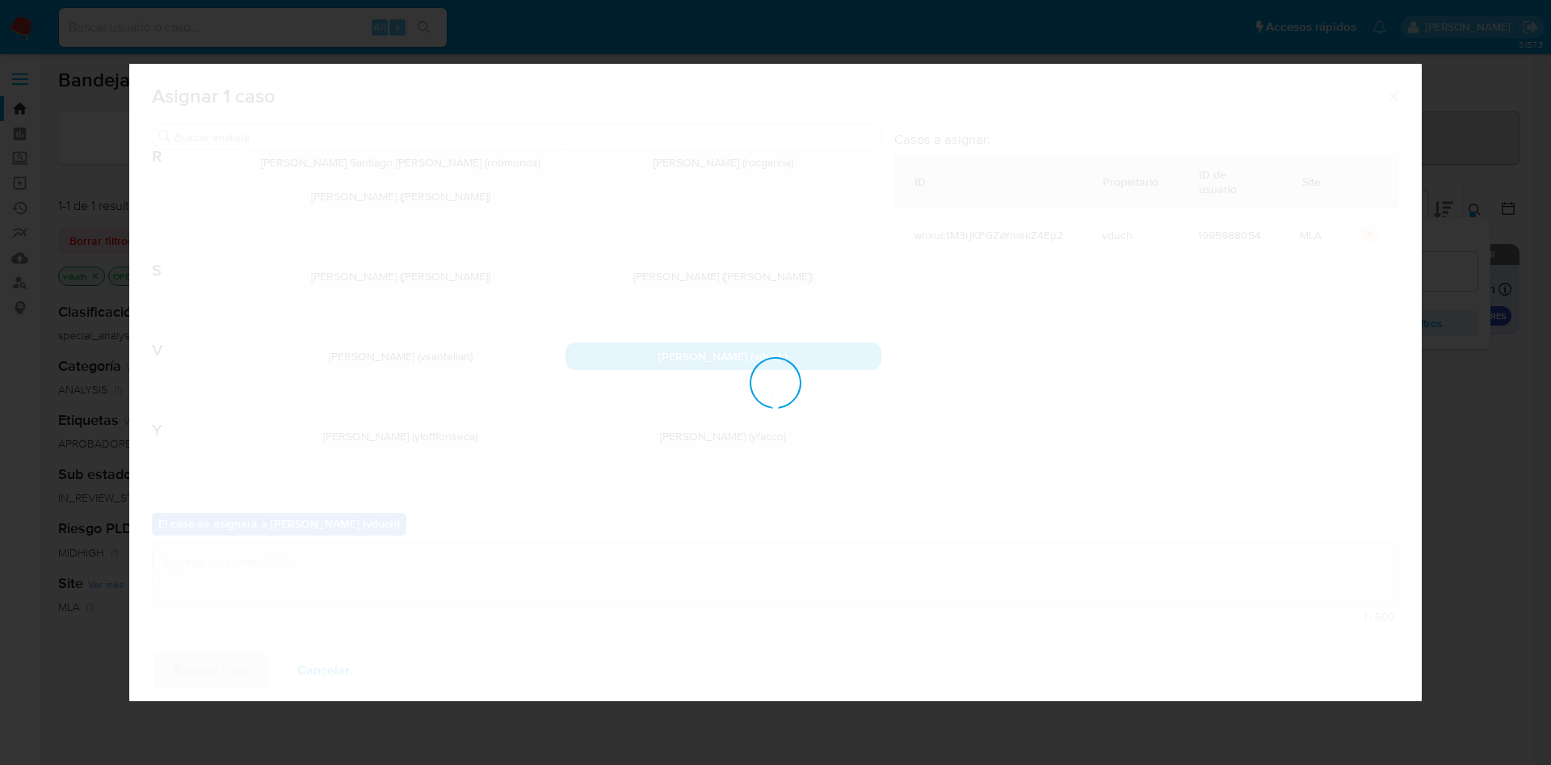
checkbox input "false"
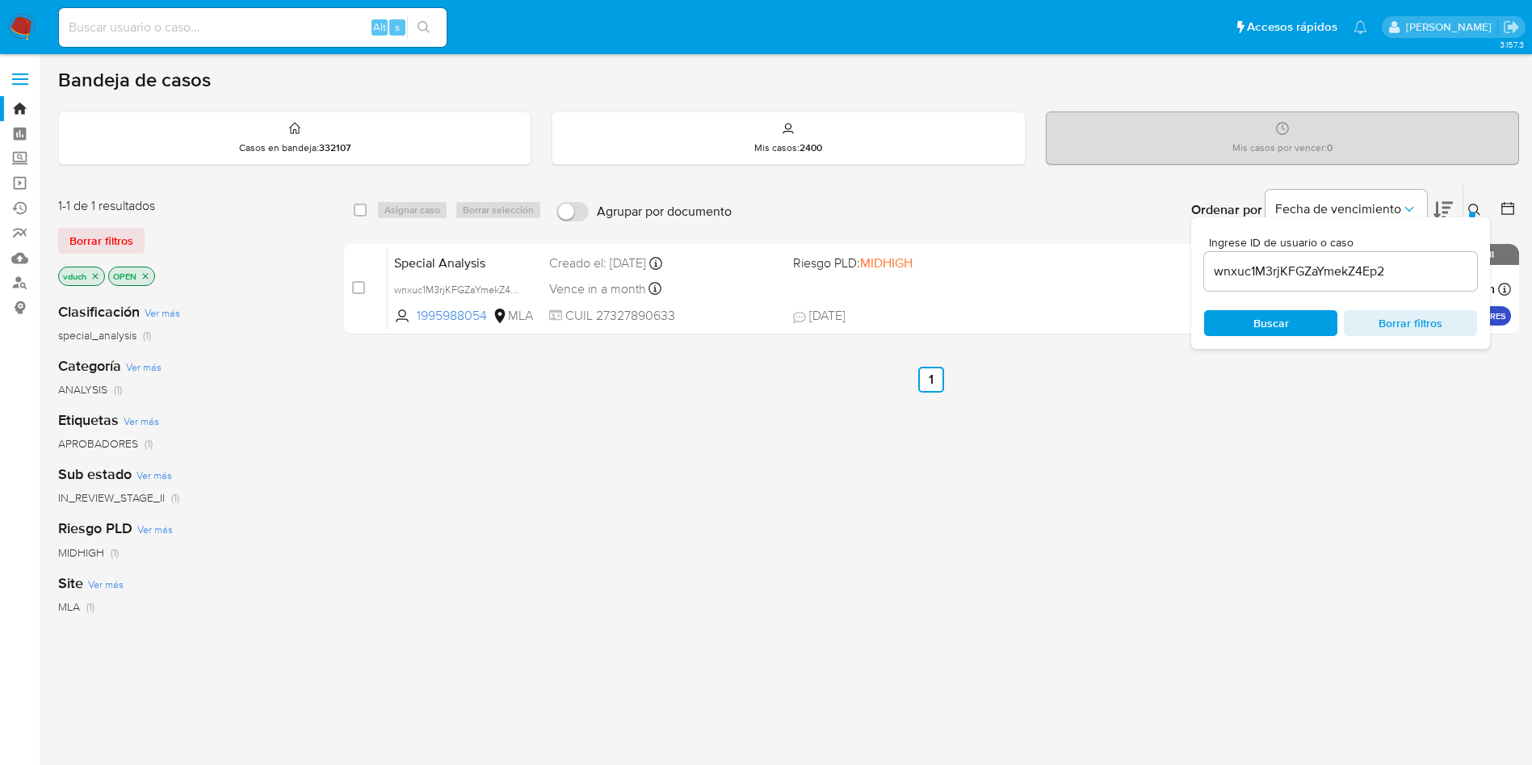
click at [1347, 277] on input "wnxuc1M3rjKFGZaYmekZ4Ep2" at bounding box center [1340, 271] width 273 height 21
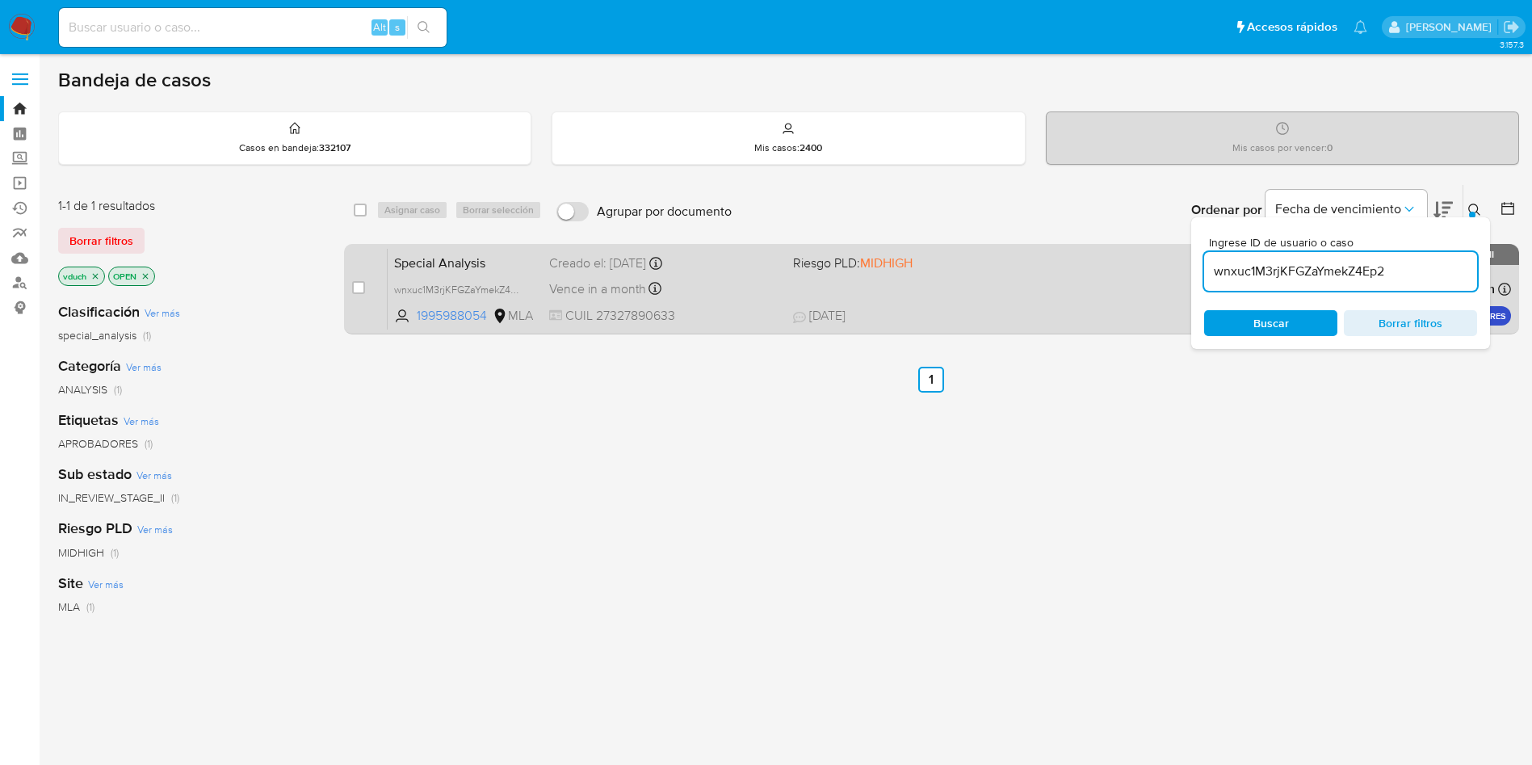
paste input "e0lTCwkCa2MppdelpwKW0ZZa"
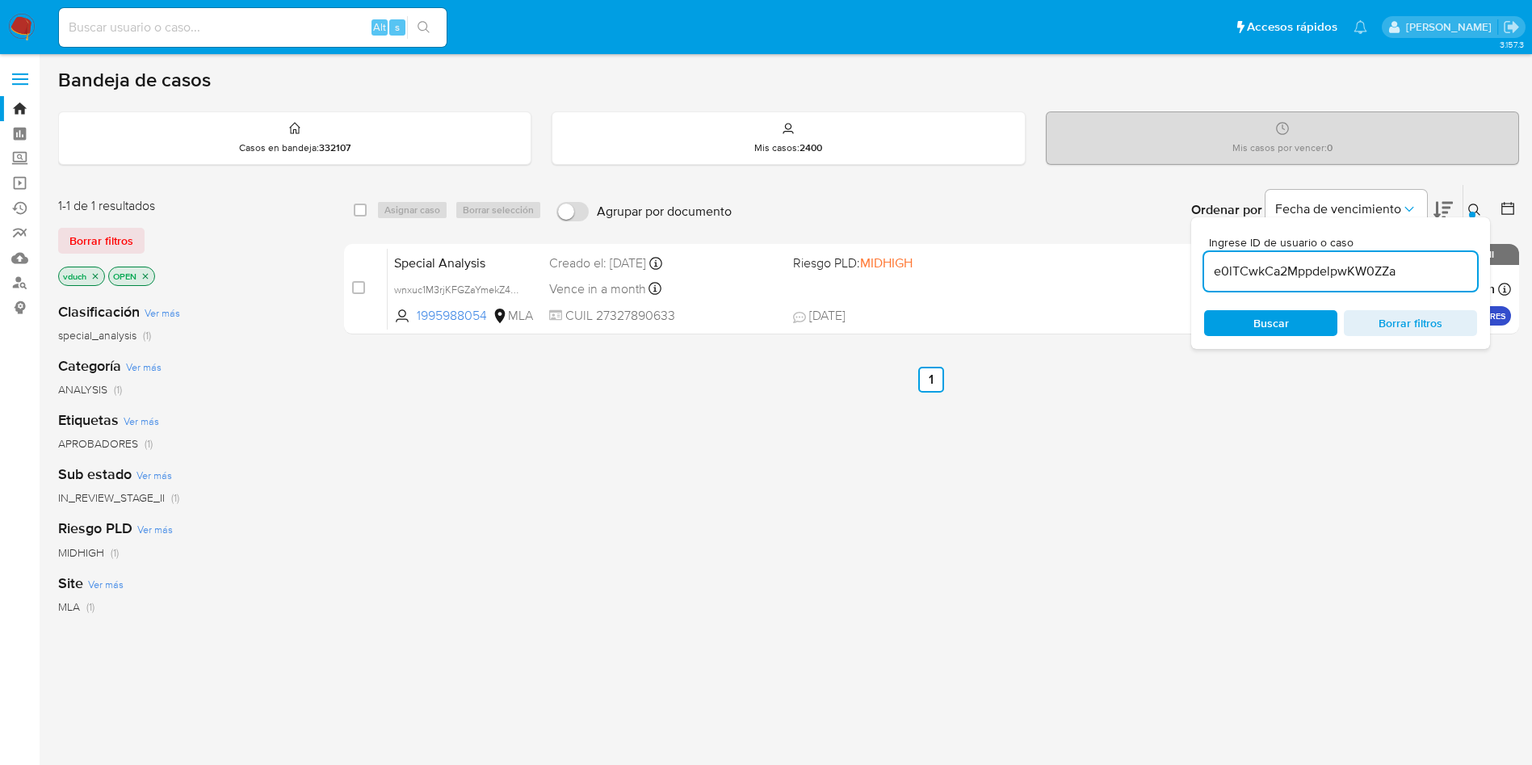
type input "e0lTCwkCa2MppdelpwKW0ZZa"
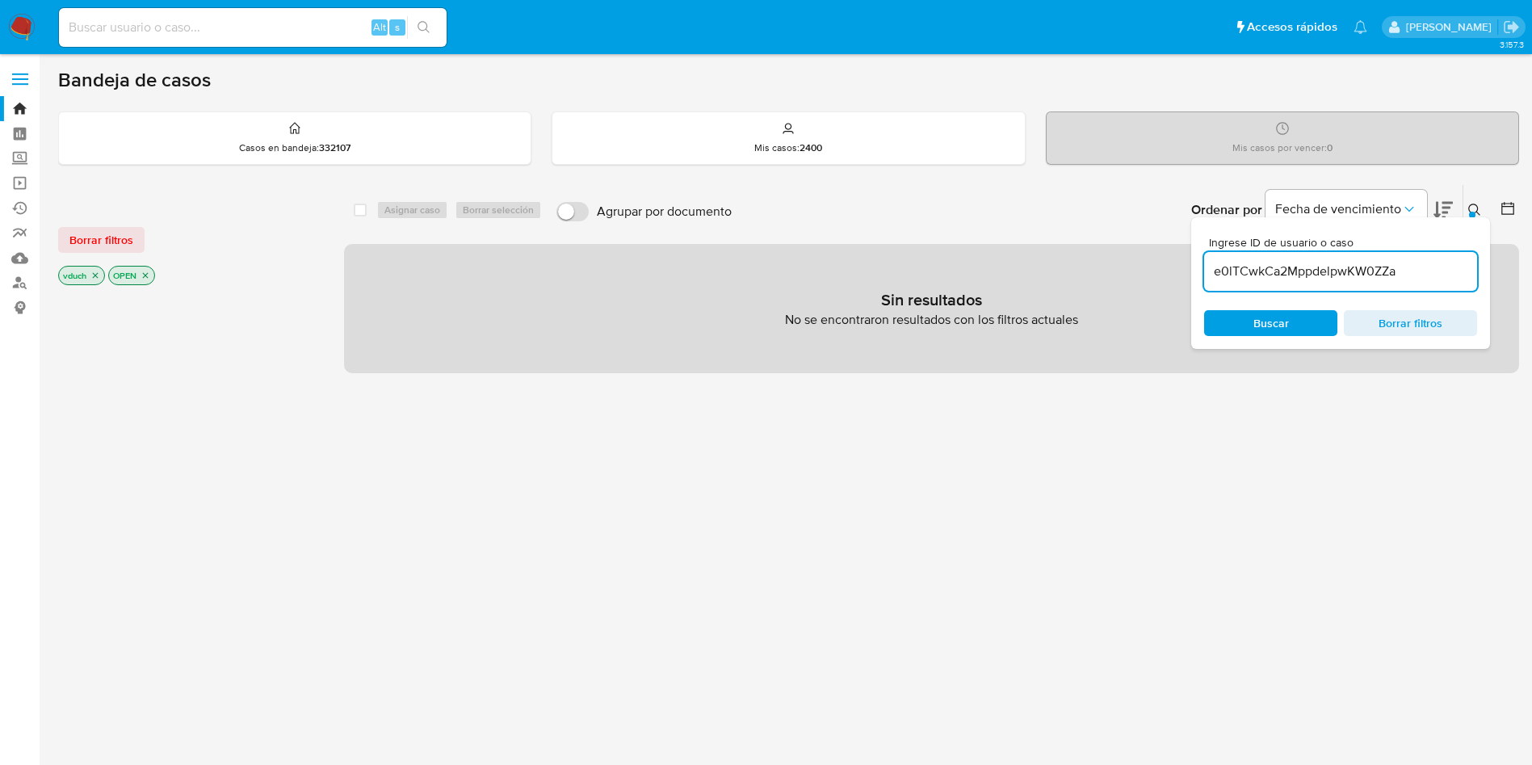
click at [150, 271] on icon "close-filter" at bounding box center [146, 276] width 10 height 10
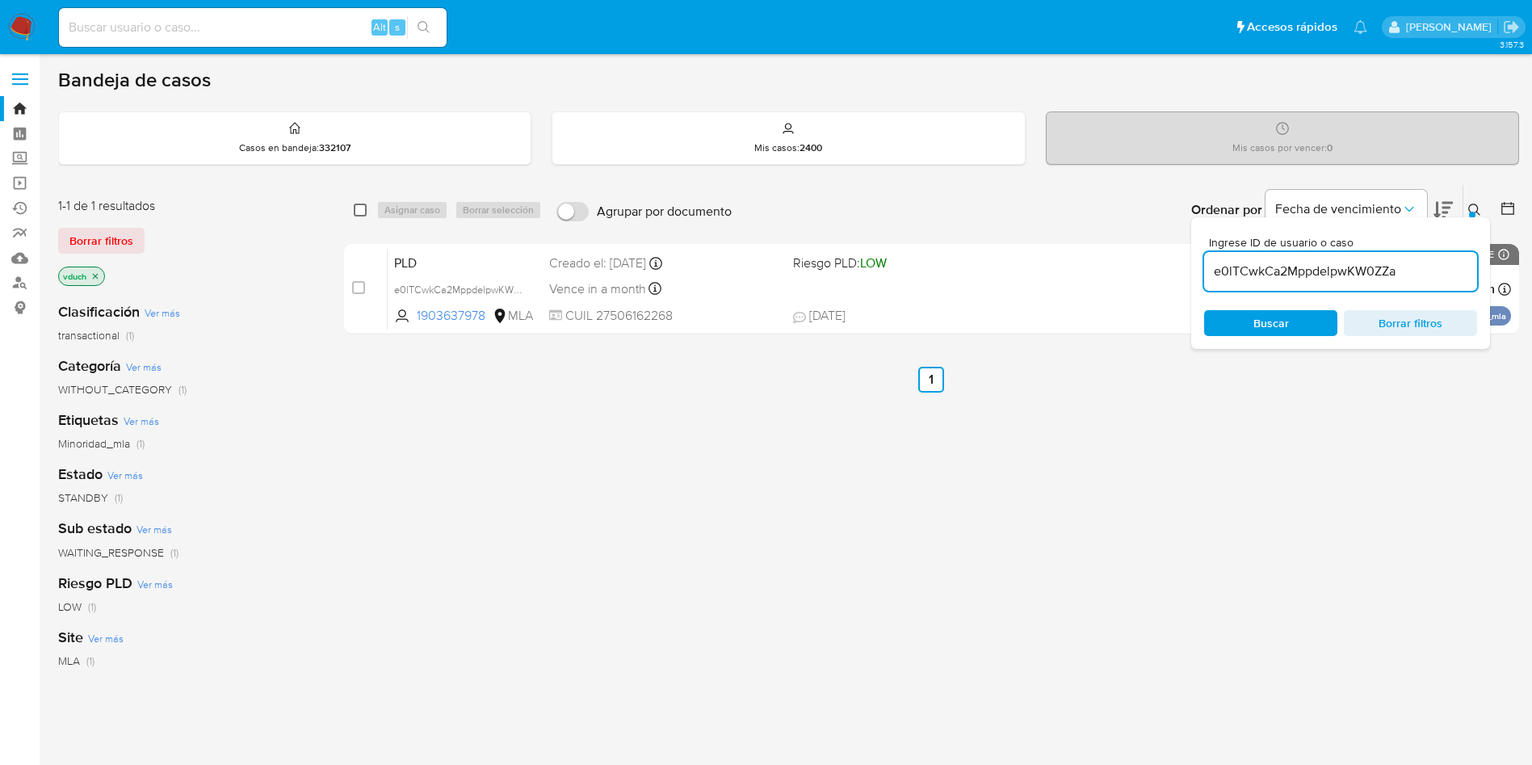
click at [366, 206] on div "select-all-cases-checkbox" at bounding box center [363, 209] width 19 height 19
click at [362, 212] on input "checkbox" at bounding box center [360, 210] width 13 height 13
checkbox input "true"
click at [410, 209] on span "Asignar caso" at bounding box center [412, 210] width 56 height 16
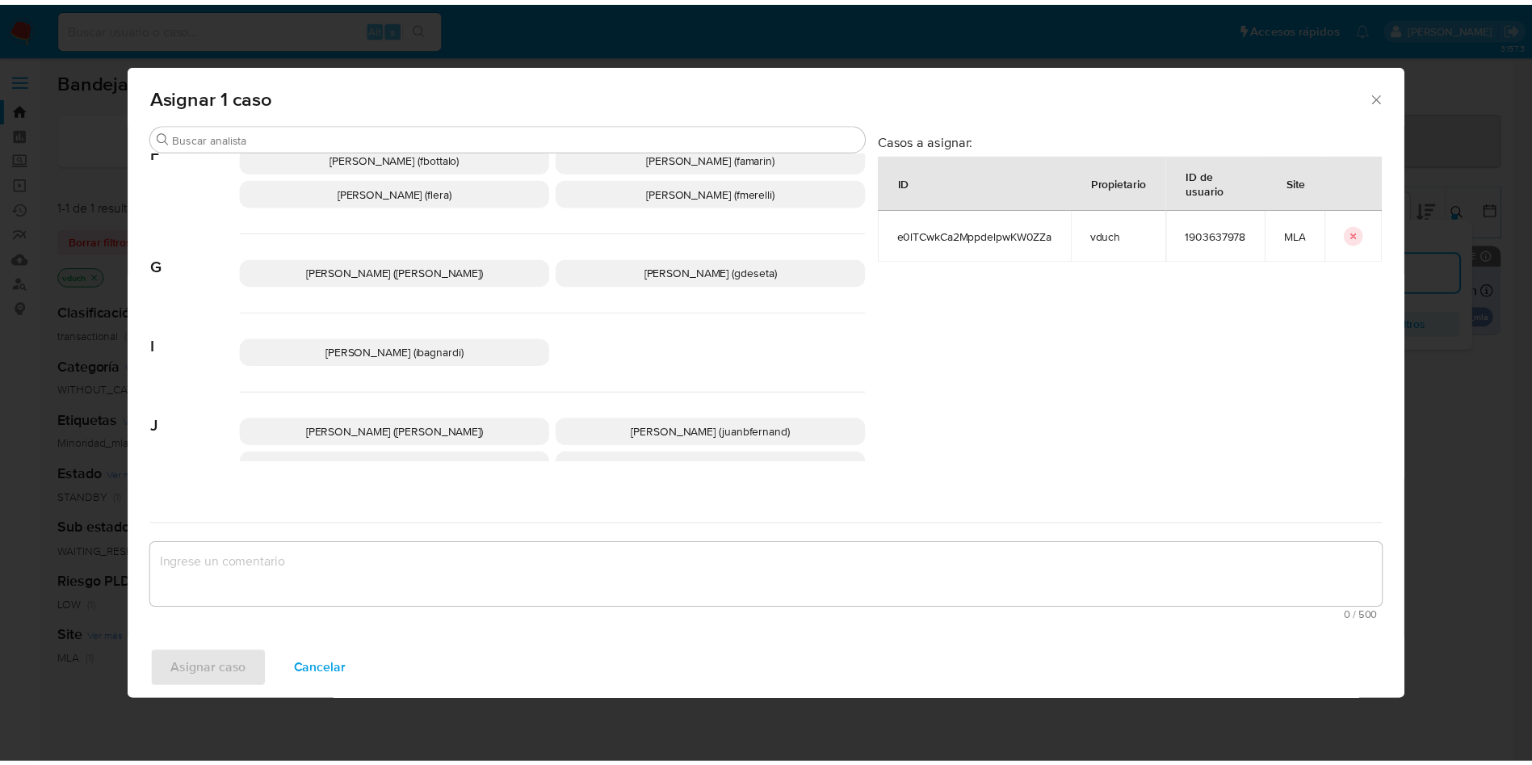
scroll to position [1397, 0]
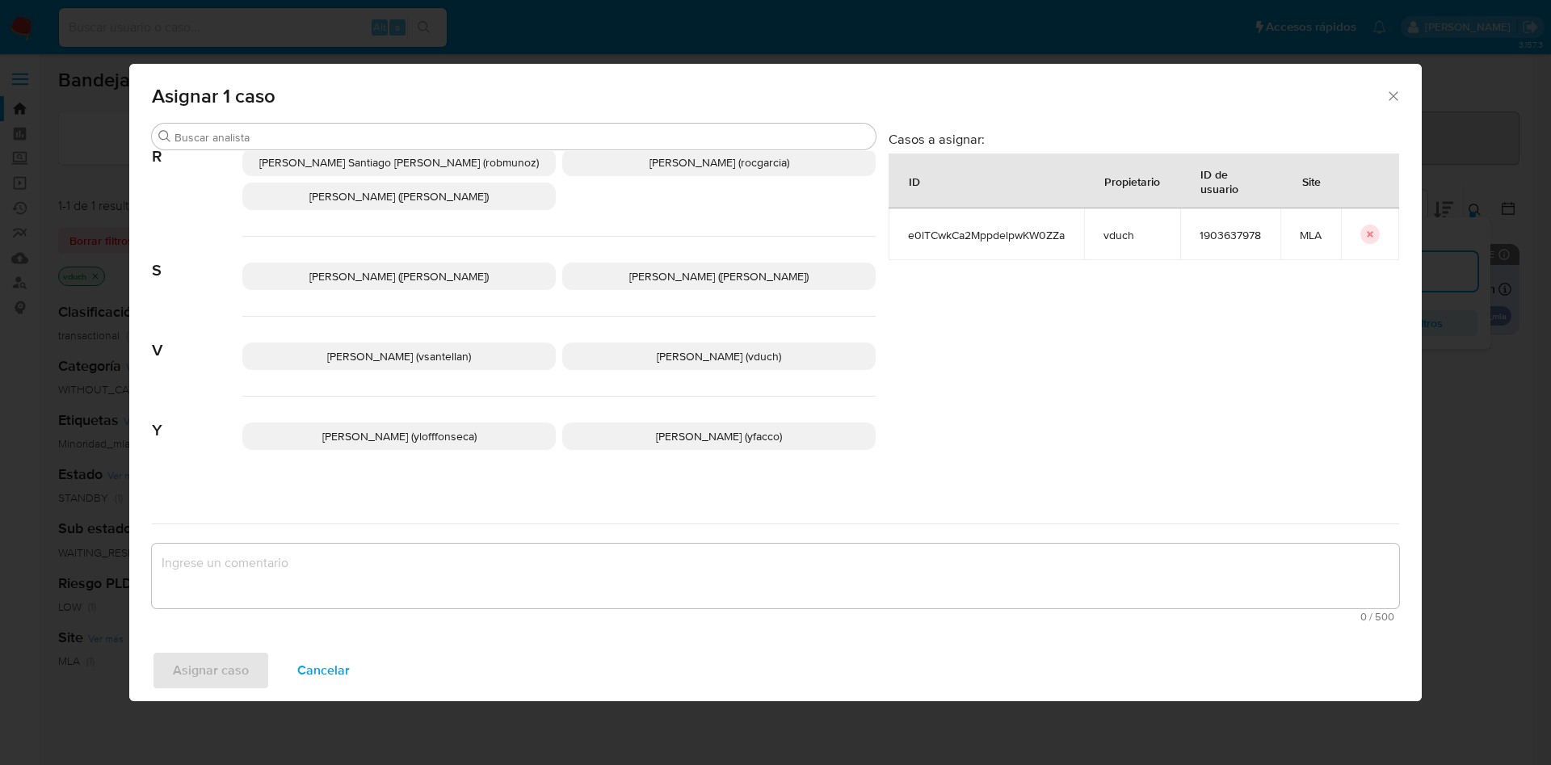
click at [739, 349] on span "Valeria Duch (vduch)" at bounding box center [719, 356] width 124 height 16
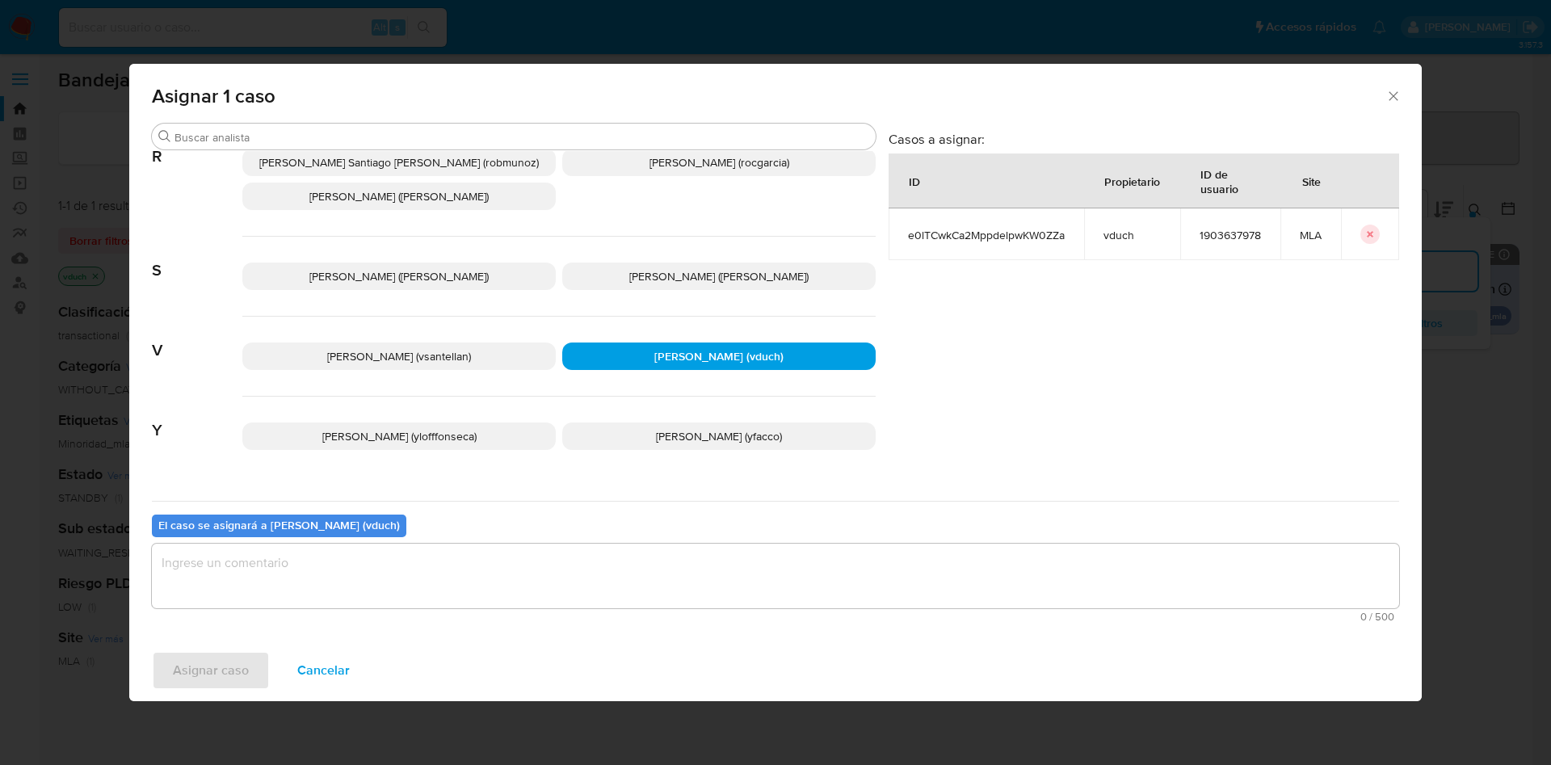
click at [780, 573] on textarea "assign-modal" at bounding box center [775, 576] width 1247 height 65
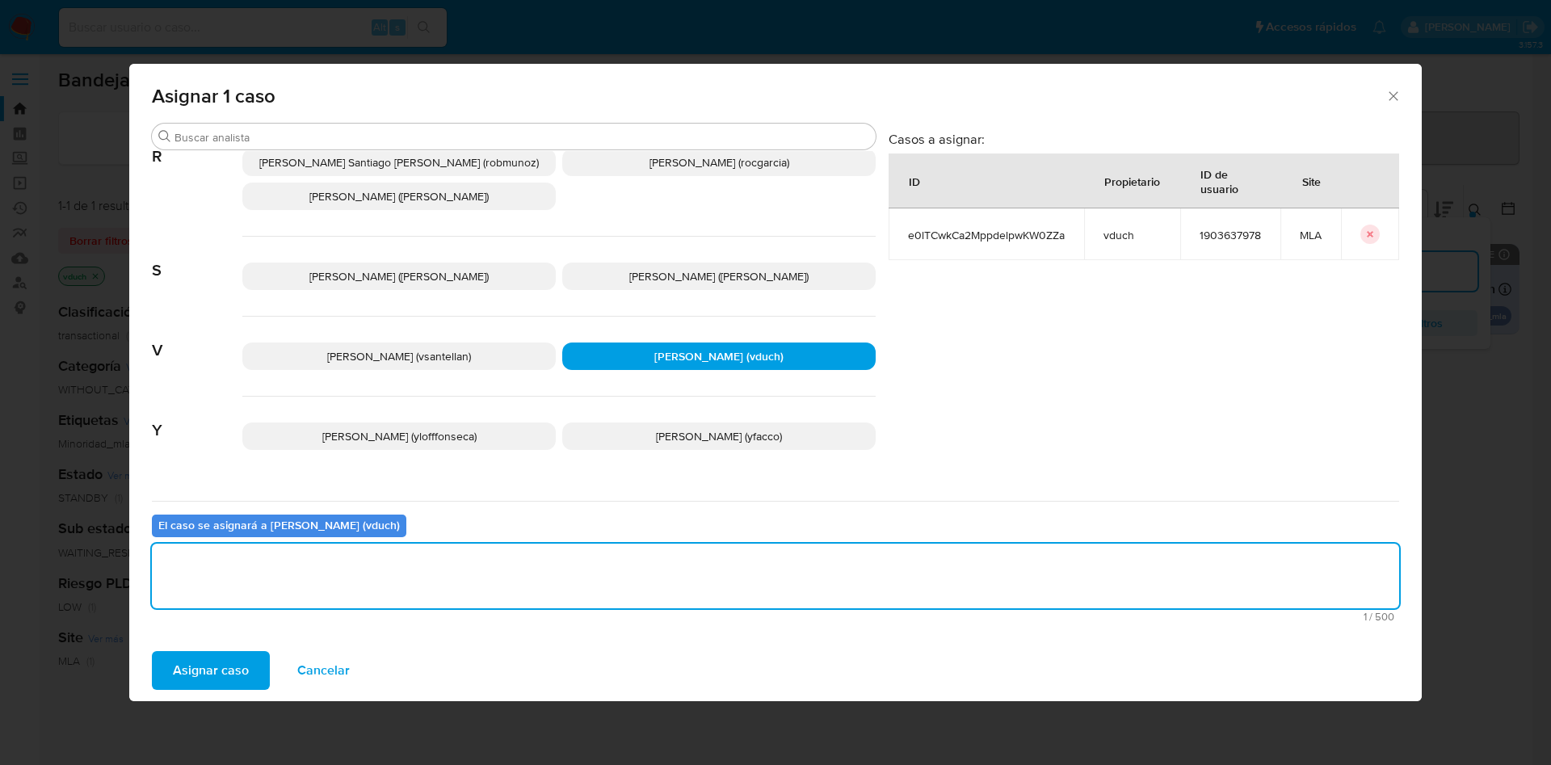
click at [215, 683] on span "Asignar caso" at bounding box center [211, 671] width 76 height 36
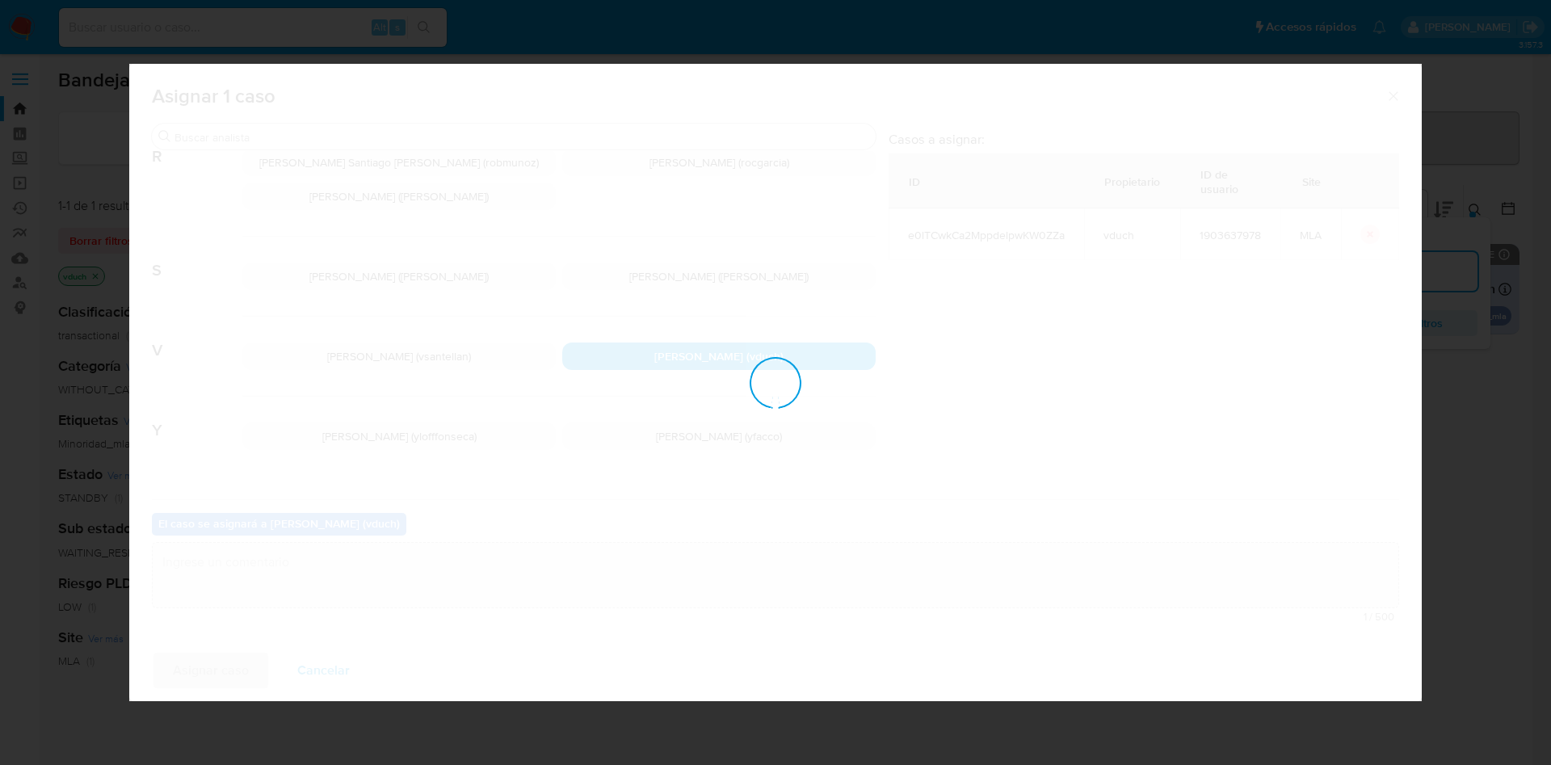
checkbox input "false"
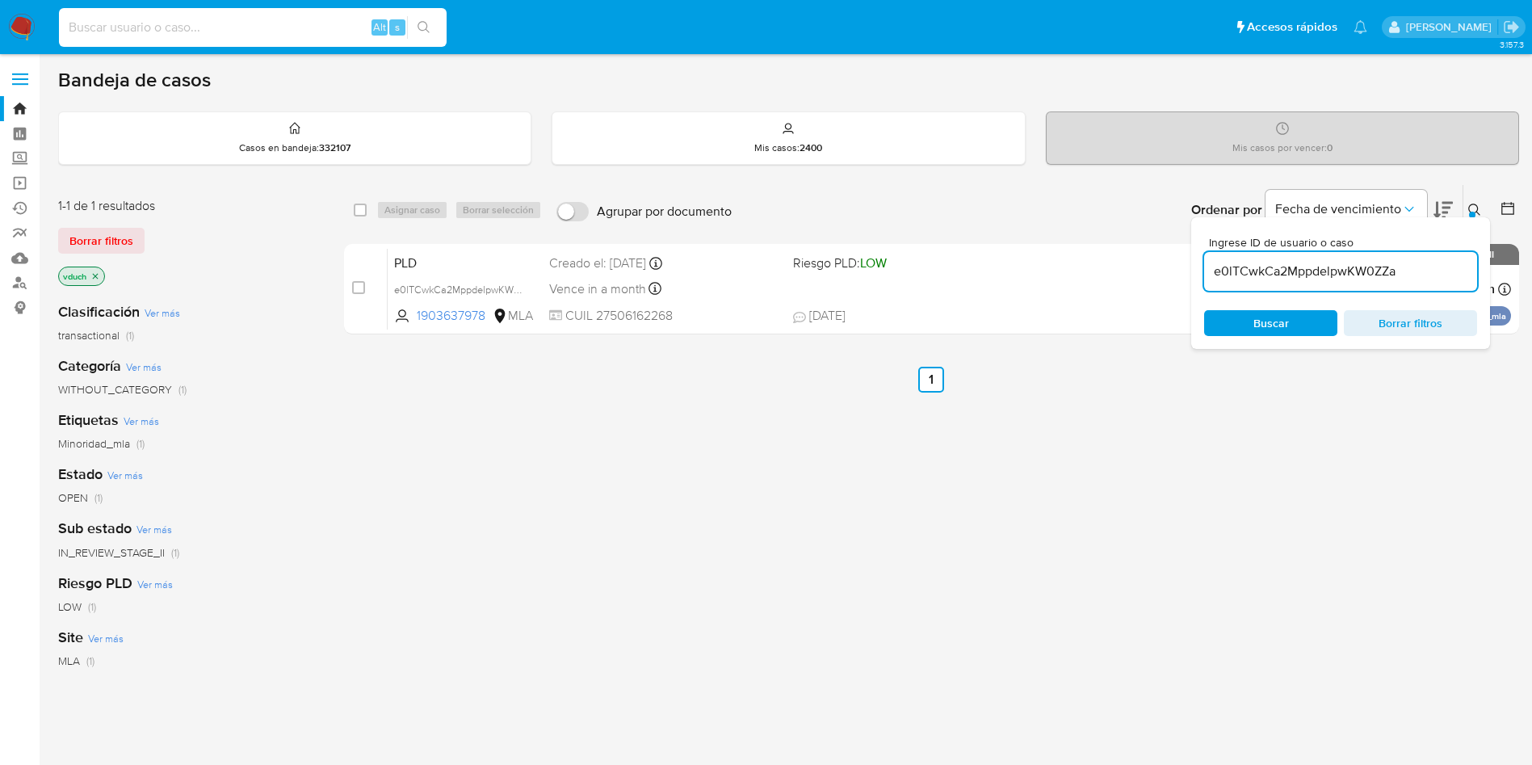
click at [234, 27] on input at bounding box center [253, 27] width 388 height 21
paste input "pBel6ZasPBWAbno7dfRPCwuJ"
type input "pBel6ZasPBWAbno7dfRPCwuJ"
click at [426, 39] on div "pBel6ZasPBWAbno7dfRPCwuJ Alt s" at bounding box center [253, 27] width 388 height 39
click at [420, 36] on button "search-icon" at bounding box center [423, 27] width 33 height 23
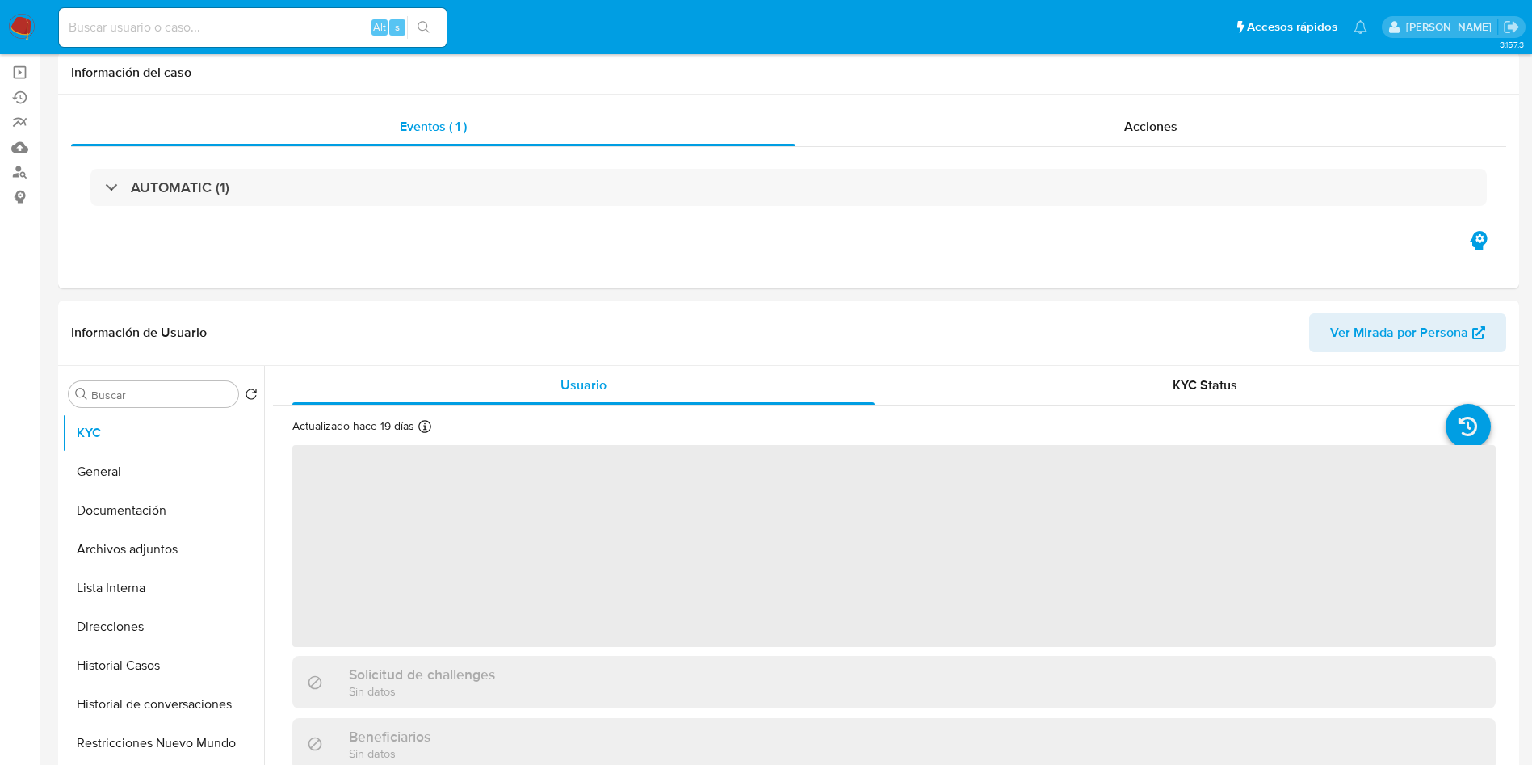
scroll to position [242, 0]
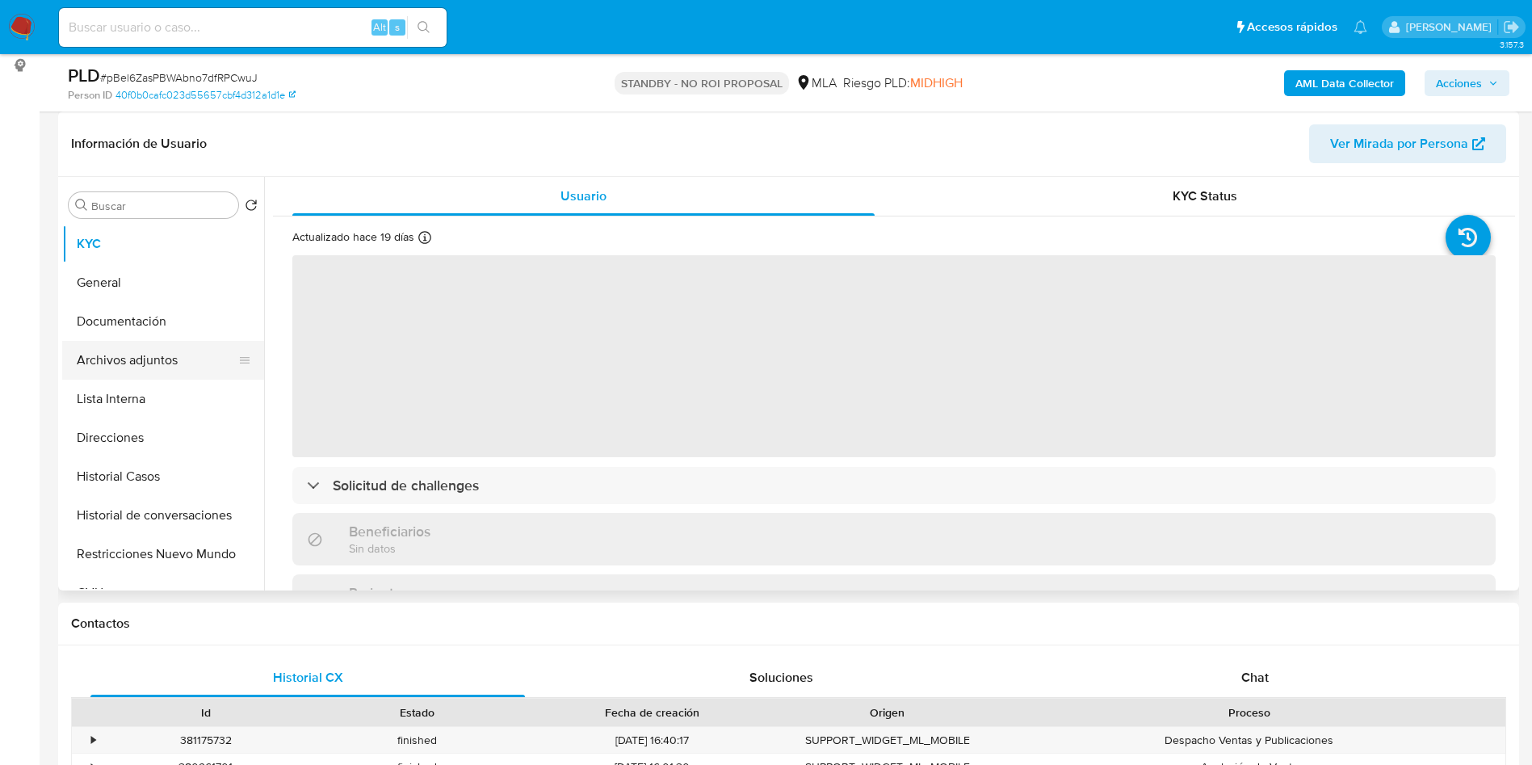
click at [166, 357] on button "Archivos adjuntos" at bounding box center [156, 360] width 189 height 39
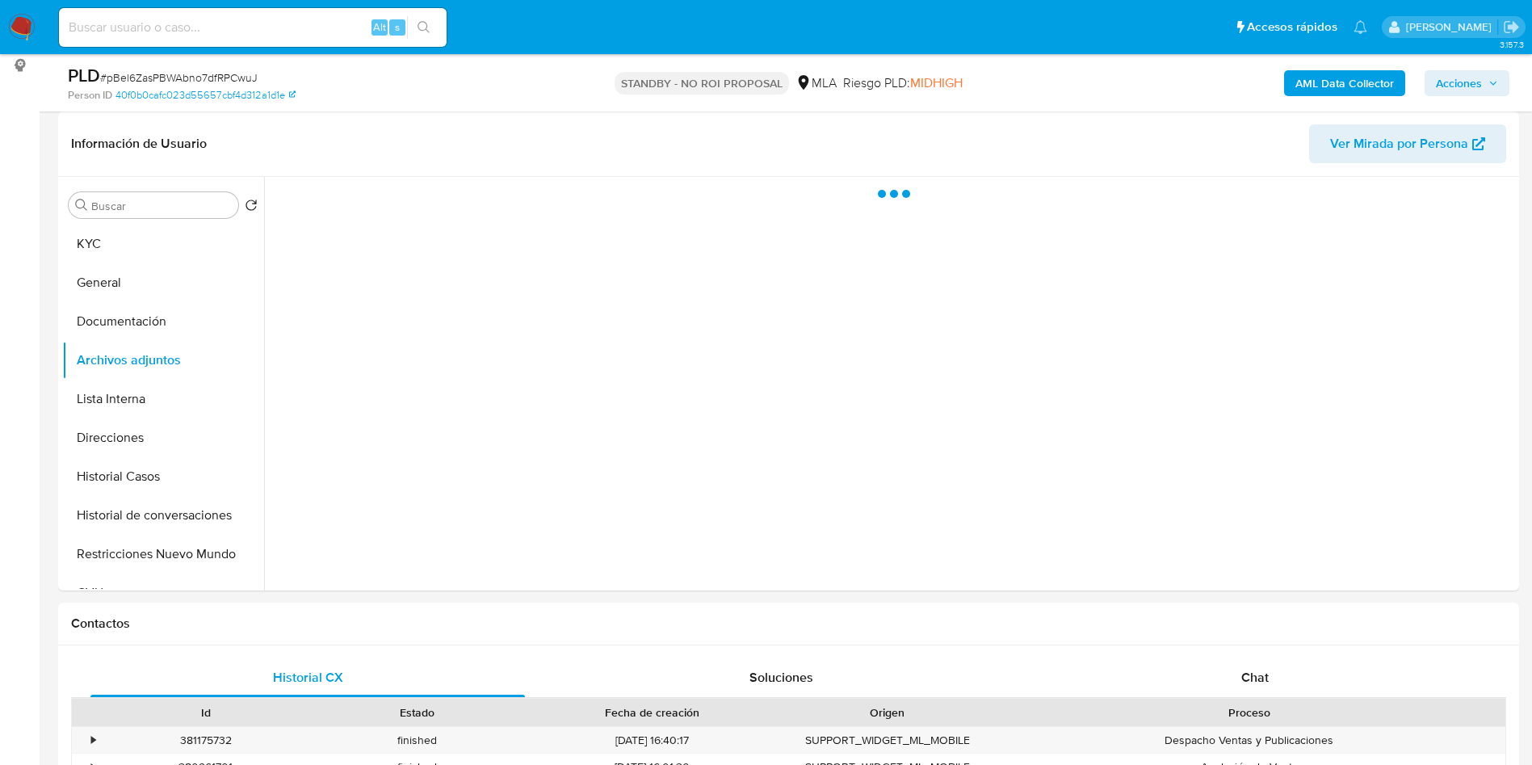
scroll to position [0, 0]
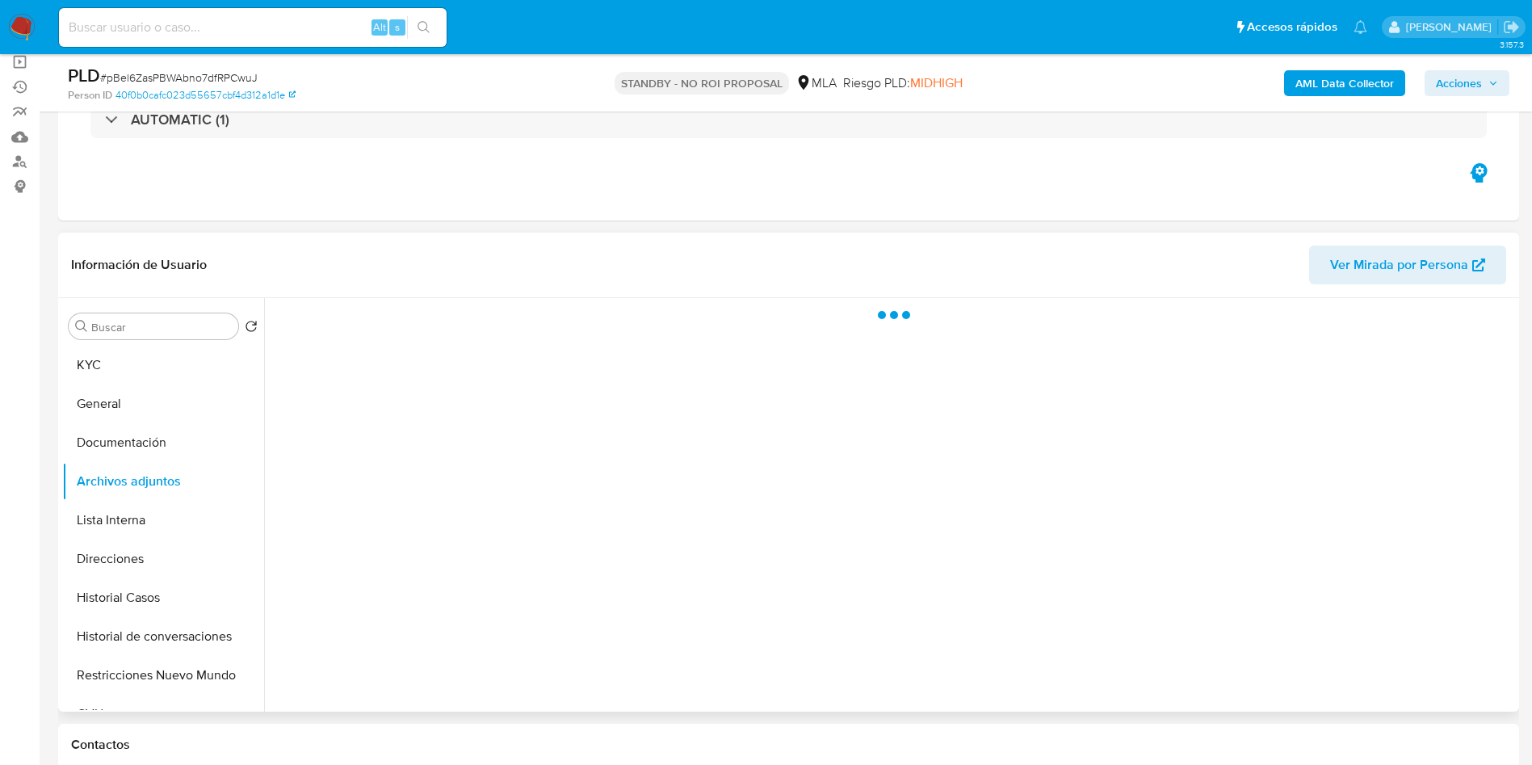
select select "10"
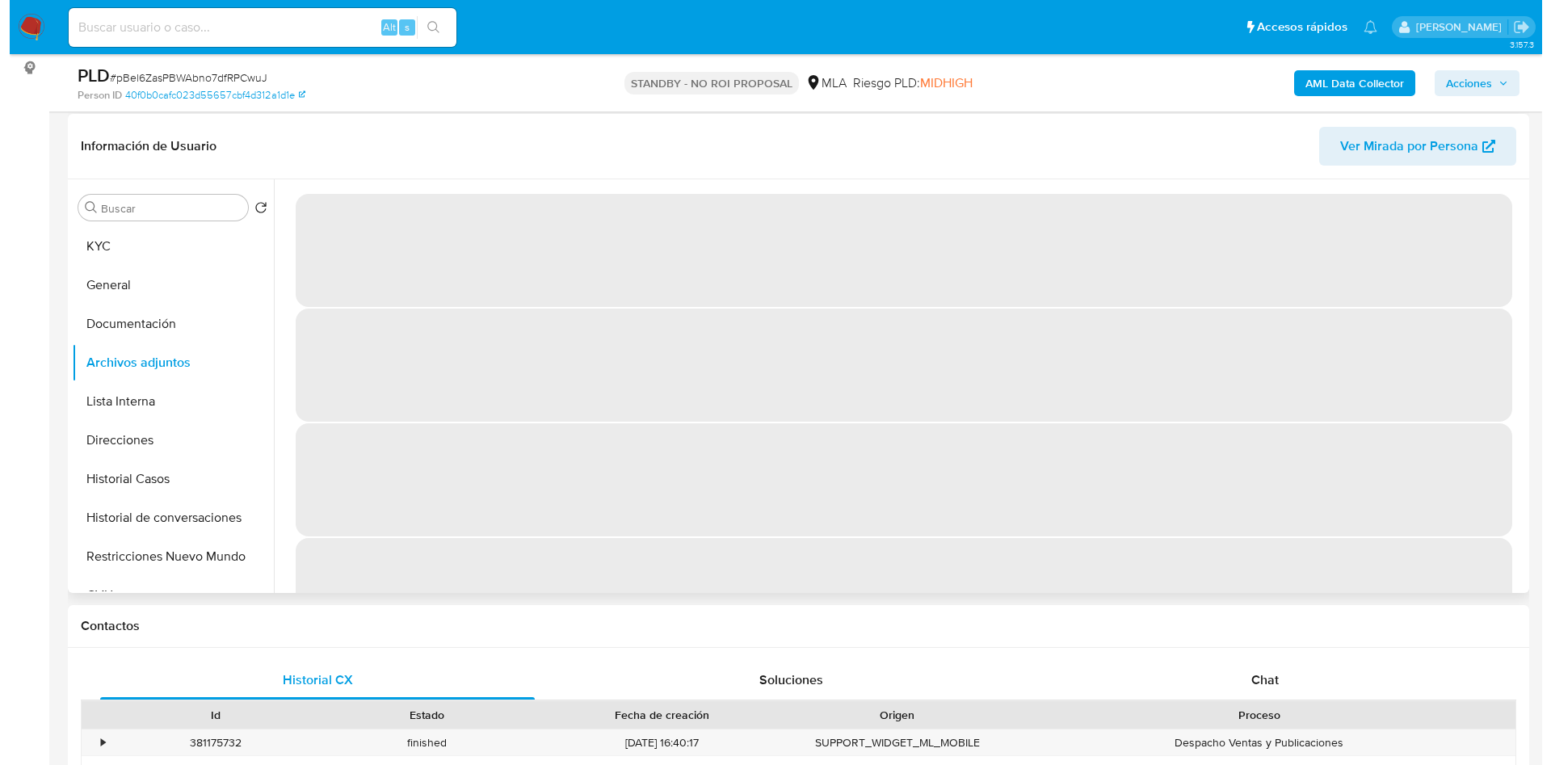
scroll to position [242, 0]
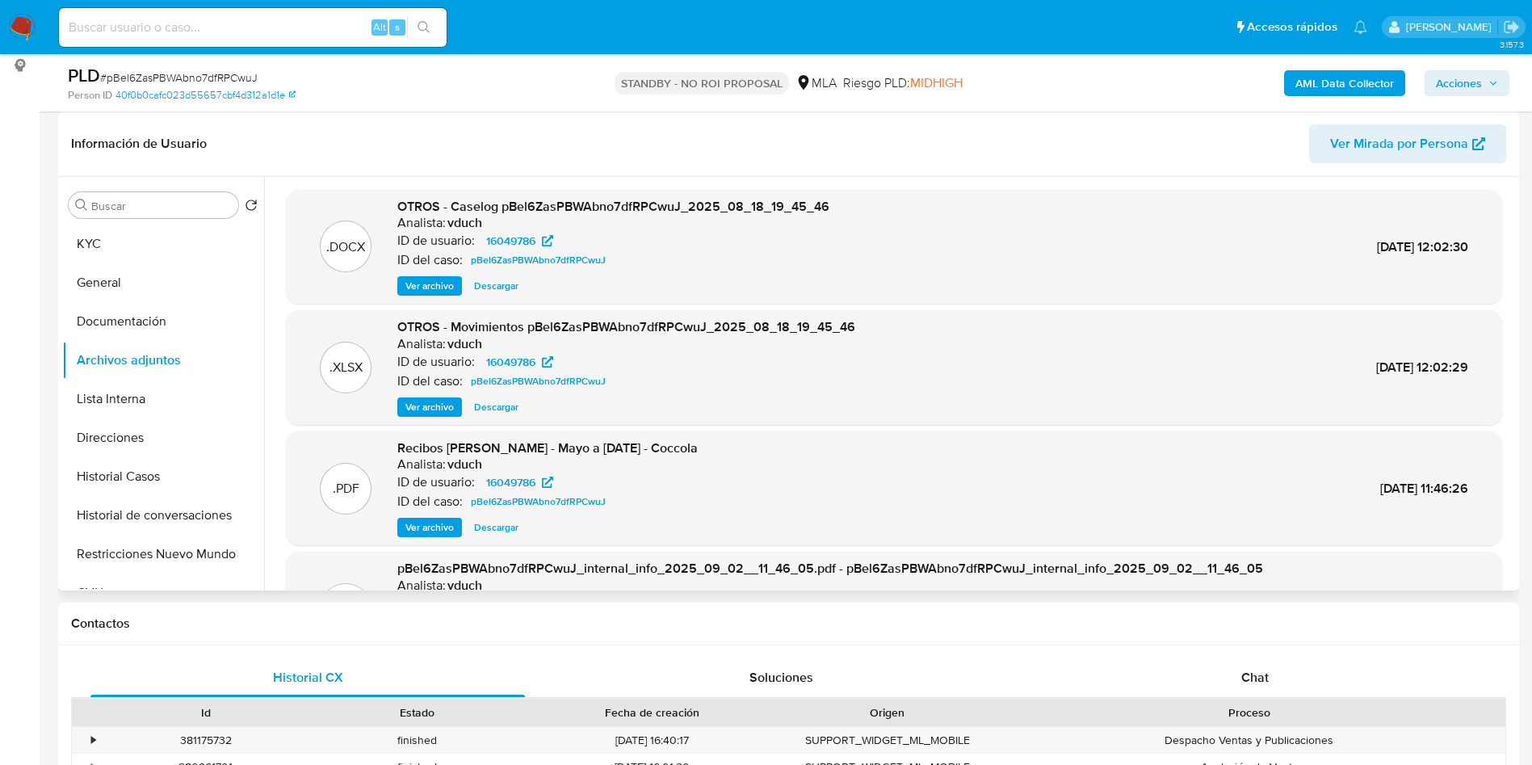
click at [427, 281] on span "Ver archivo" at bounding box center [429, 286] width 48 height 16
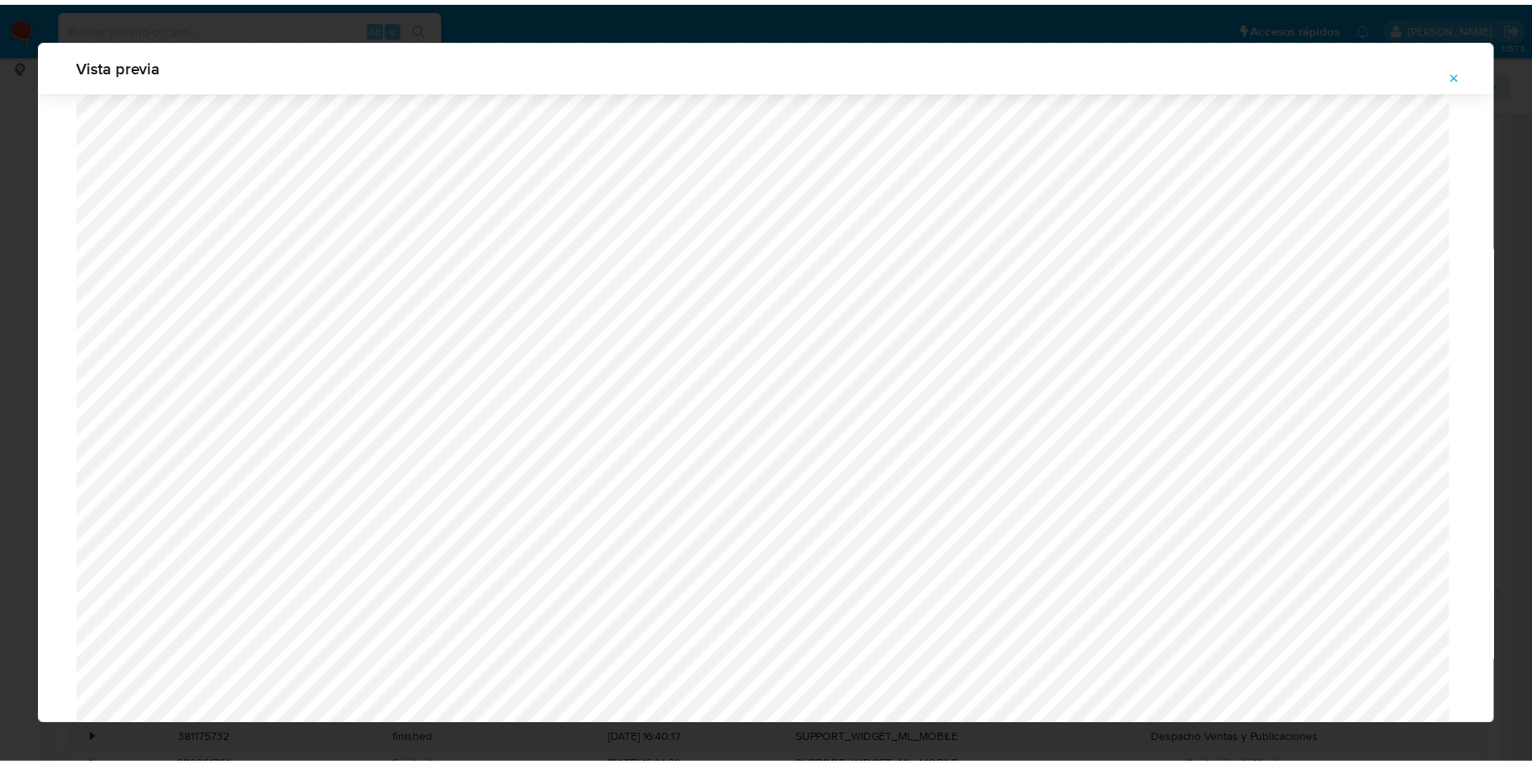
scroll to position [0, 0]
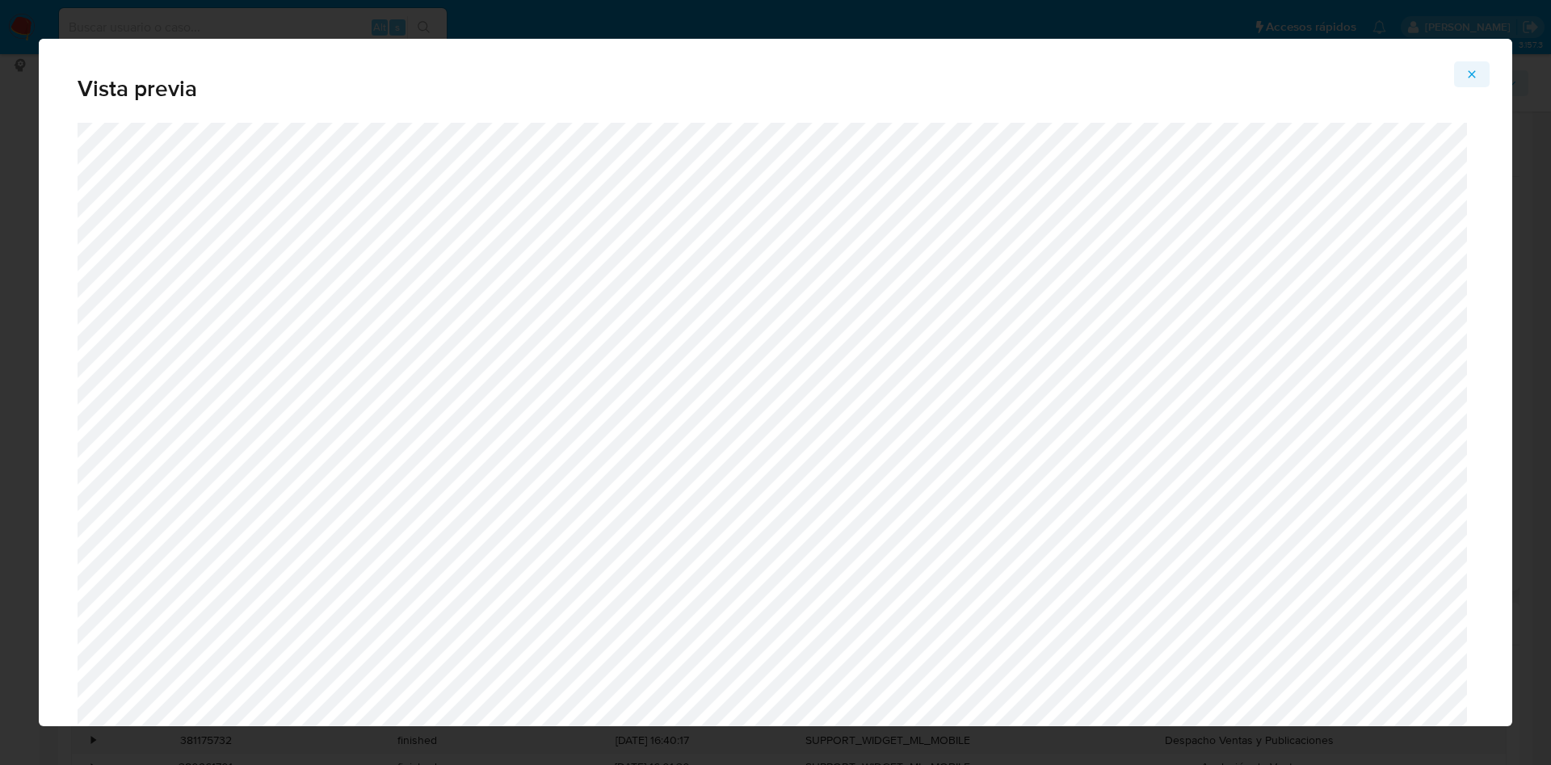
click at [1480, 78] on button "Attachment preview" at bounding box center [1472, 74] width 36 height 26
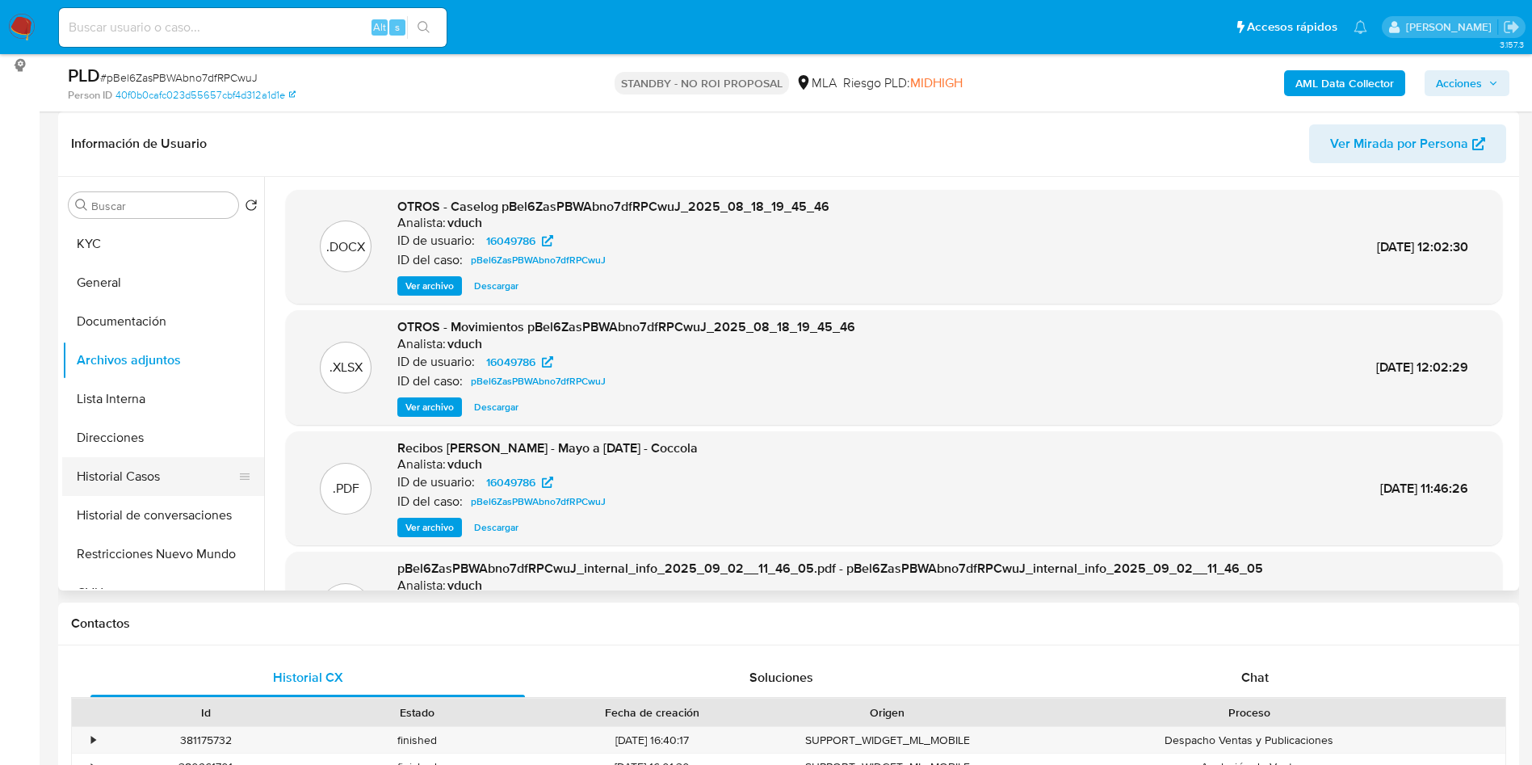
click at [116, 477] on button "Historial Casos" at bounding box center [156, 476] width 189 height 39
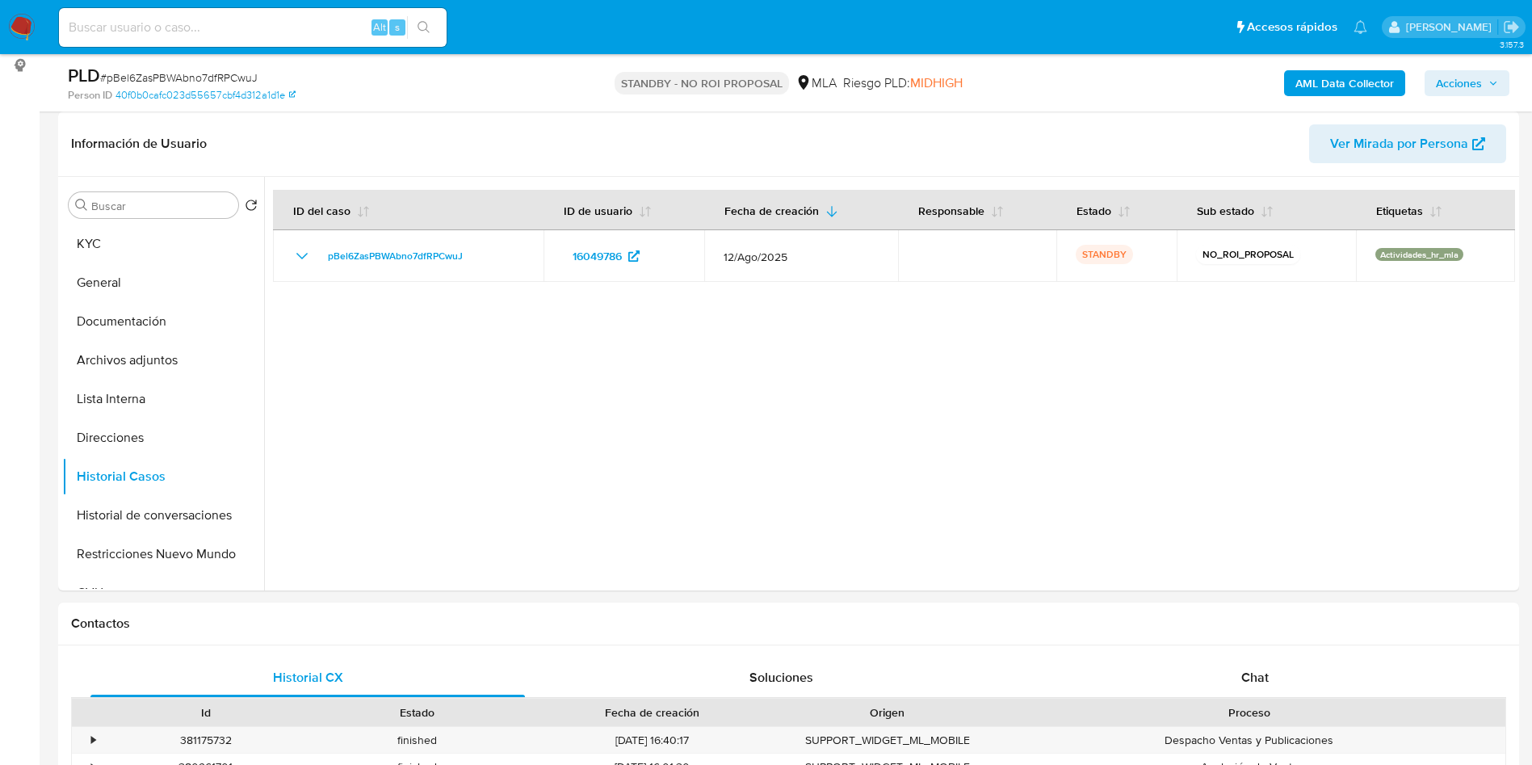
click at [263, 11] on div "Alt s" at bounding box center [253, 27] width 388 height 39
click at [254, 26] on input at bounding box center [253, 27] width 388 height 21
paste input "wQwNQ4eovuDZhtEeq9COyy3t"
type input "wQwNQ4eovuDZhtEeq9COyy3t"
click at [418, 23] on icon "search-icon" at bounding box center [424, 27] width 13 height 13
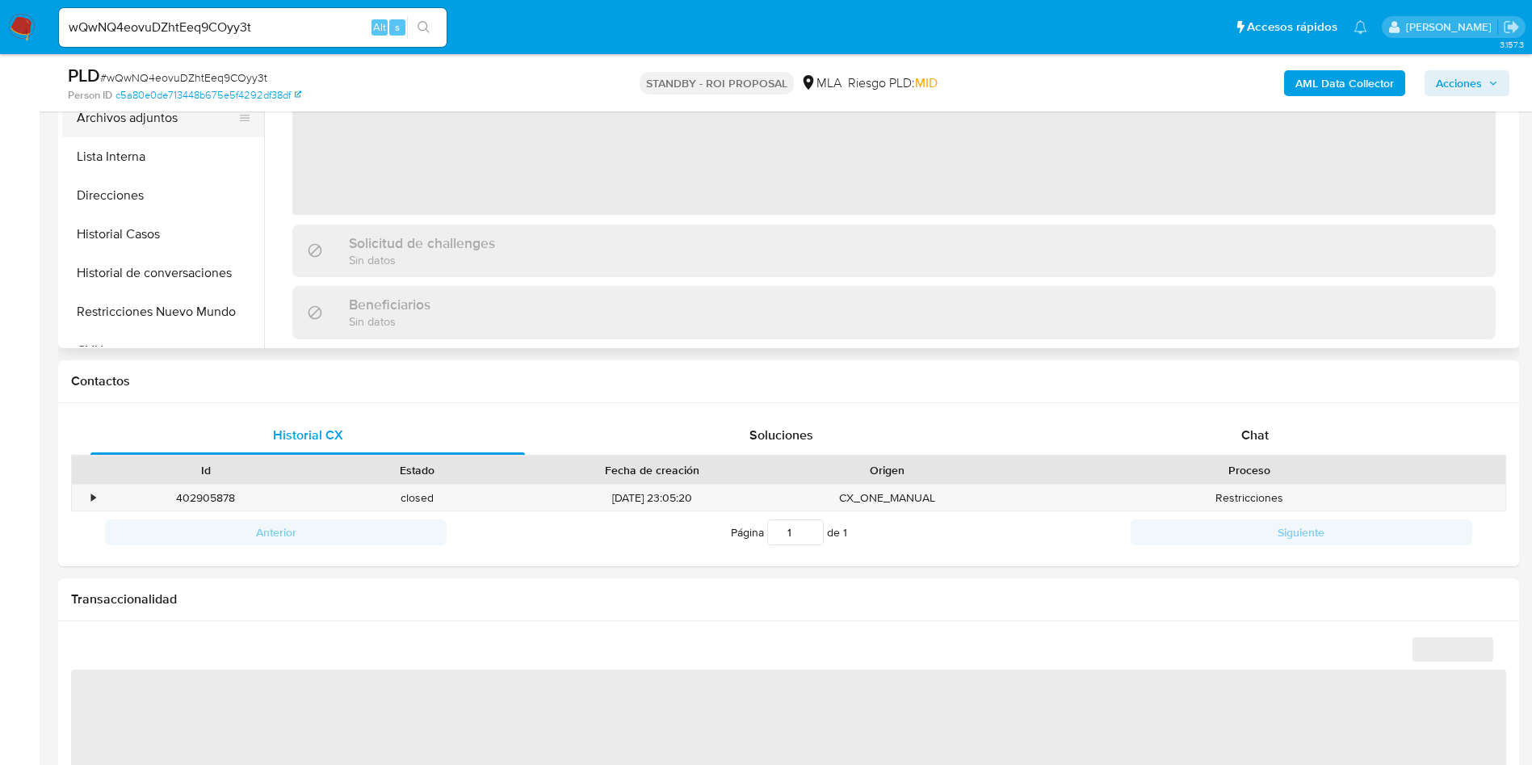
click at [185, 118] on button "Archivos adjuntos" at bounding box center [156, 118] width 189 height 39
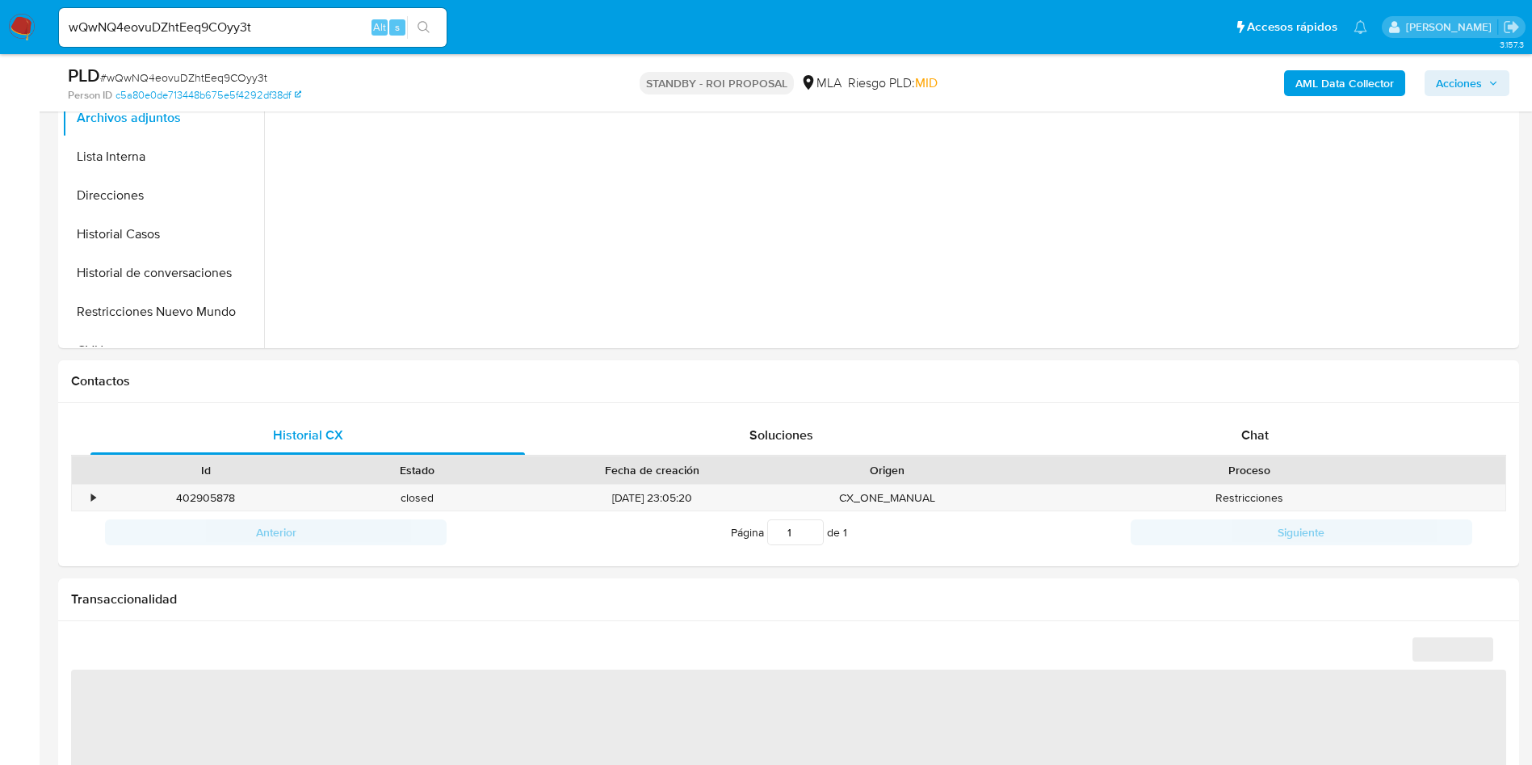
scroll to position [160, 0]
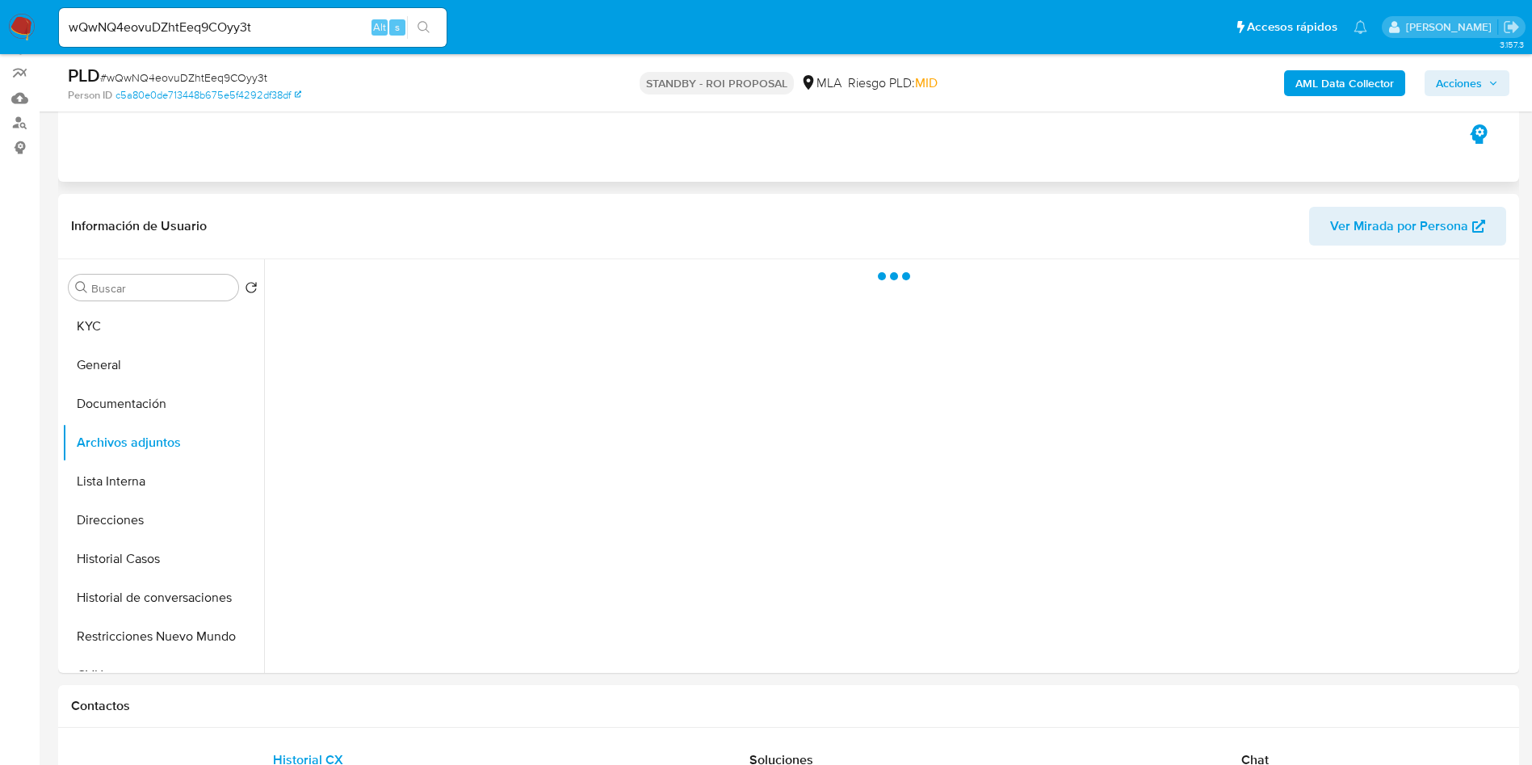
select select "10"
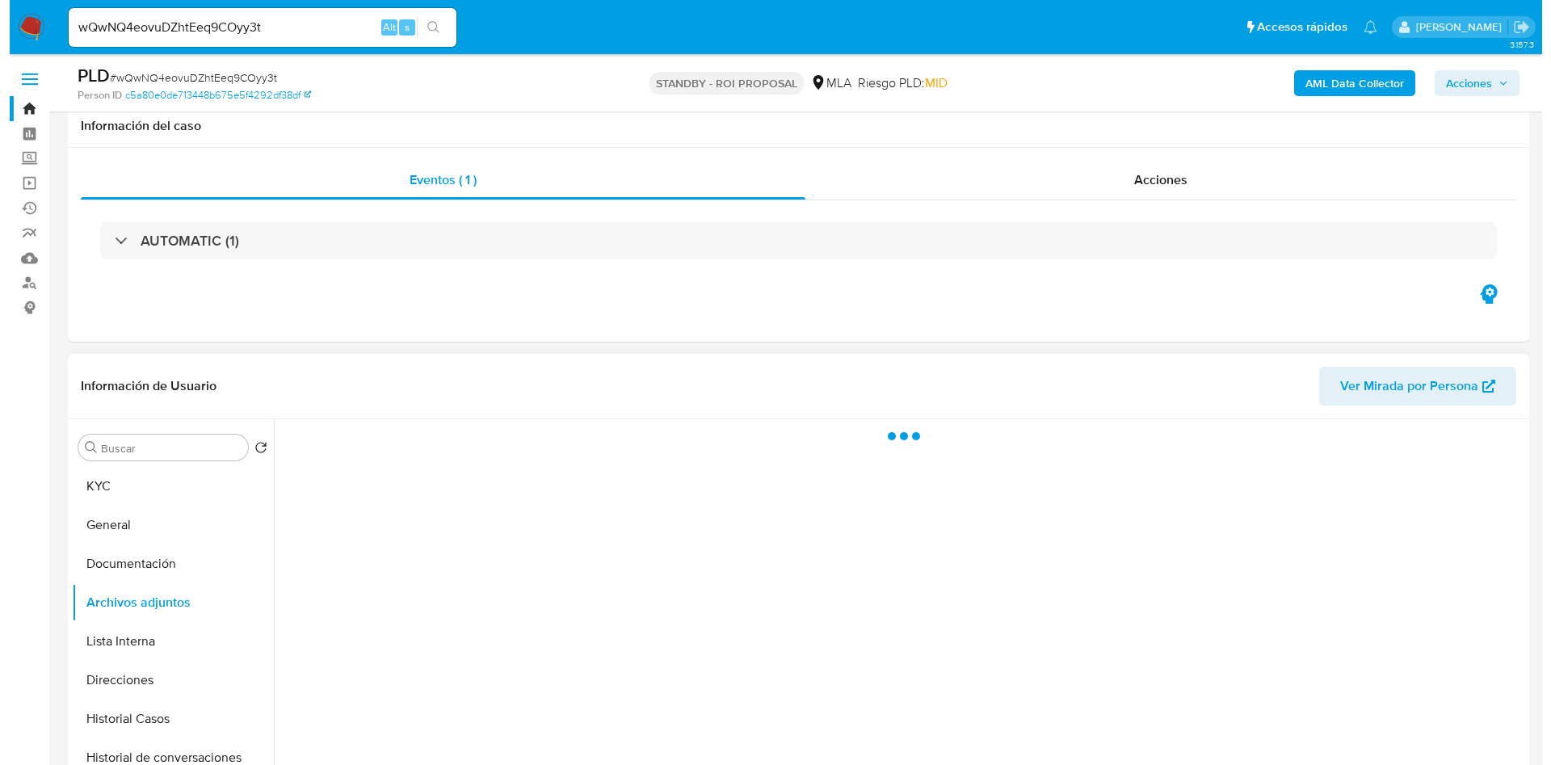
scroll to position [121, 0]
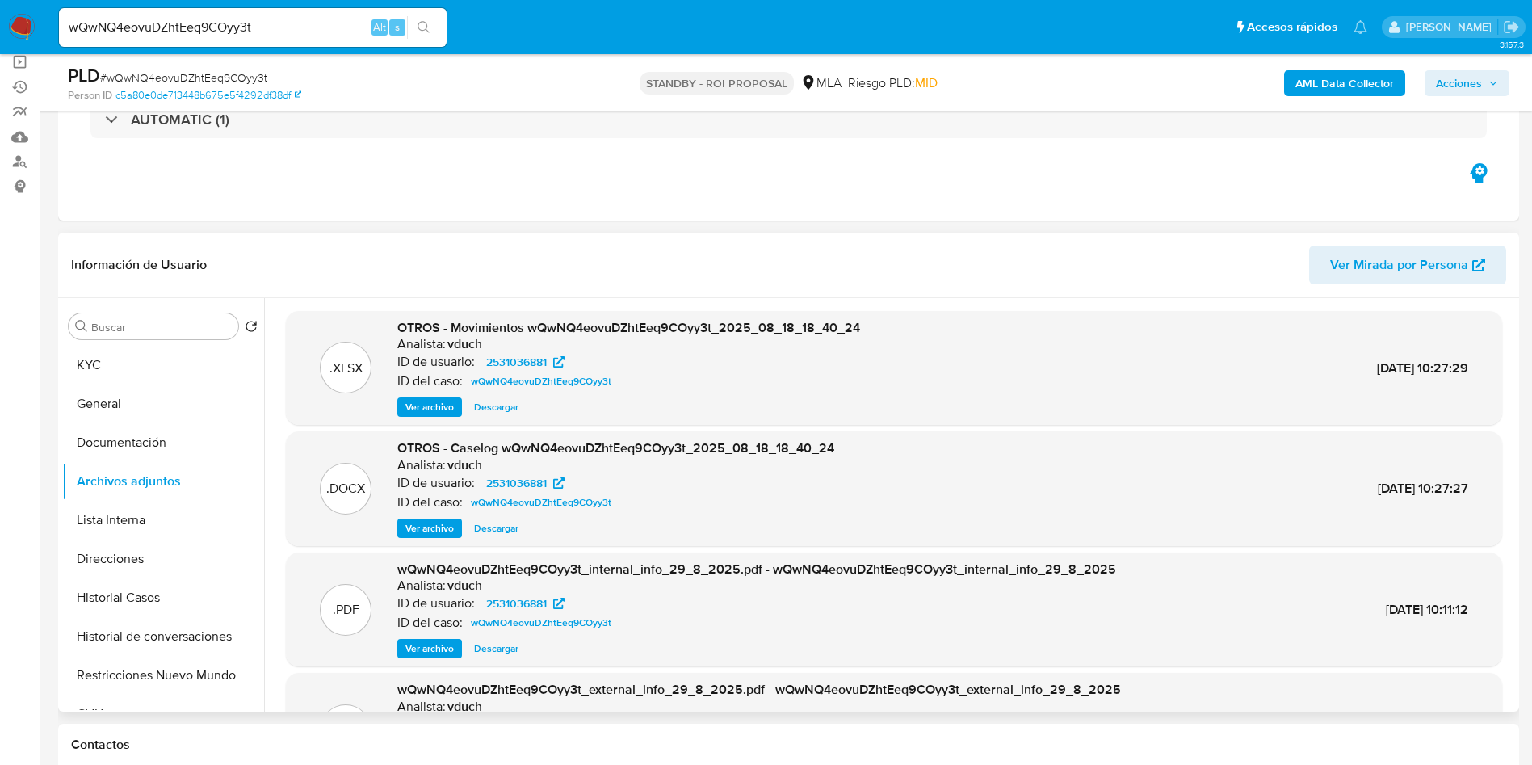
click at [452, 538] on div ".DOCX OTROS - Caselog wQwNQ4eovuDZhtEeq9COyy3t_2025_08_18_18_40_24 Analista: vd…" at bounding box center [894, 488] width 1216 height 115
click at [452, 532] on span "Ver archivo" at bounding box center [429, 528] width 48 height 16
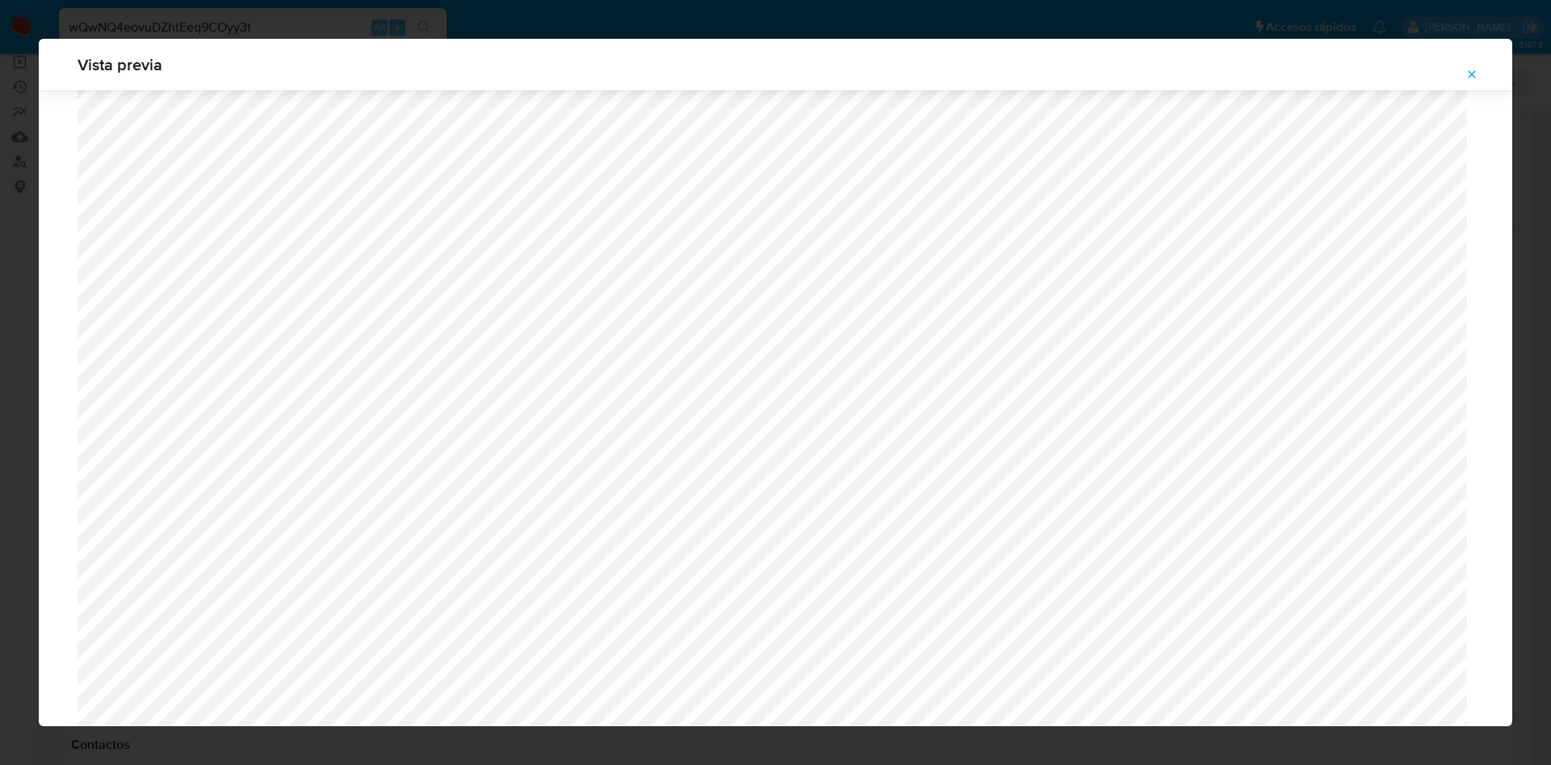
scroll to position [1300, 0]
click at [1477, 78] on icon "Attachment preview" at bounding box center [1471, 74] width 13 height 13
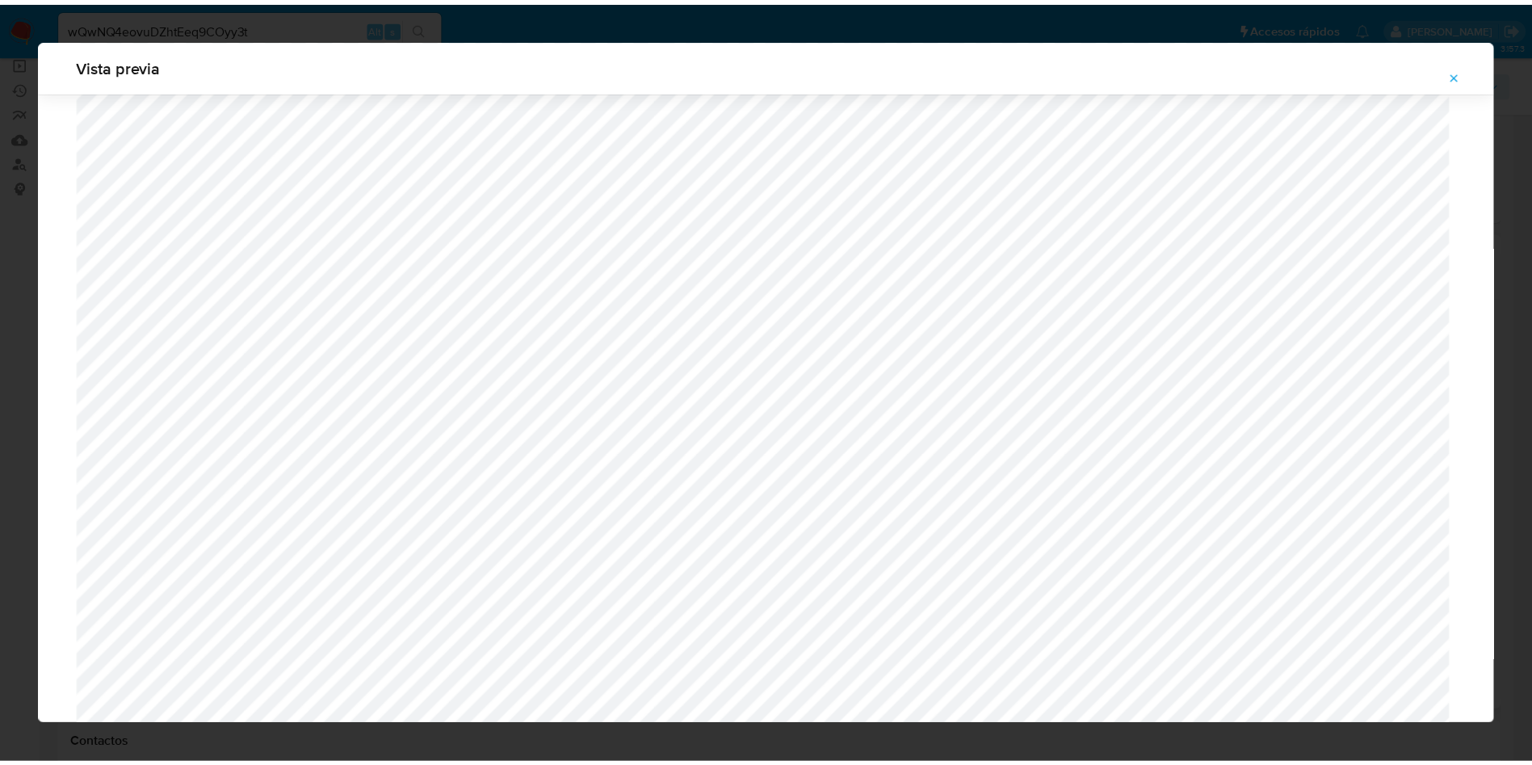
scroll to position [0, 0]
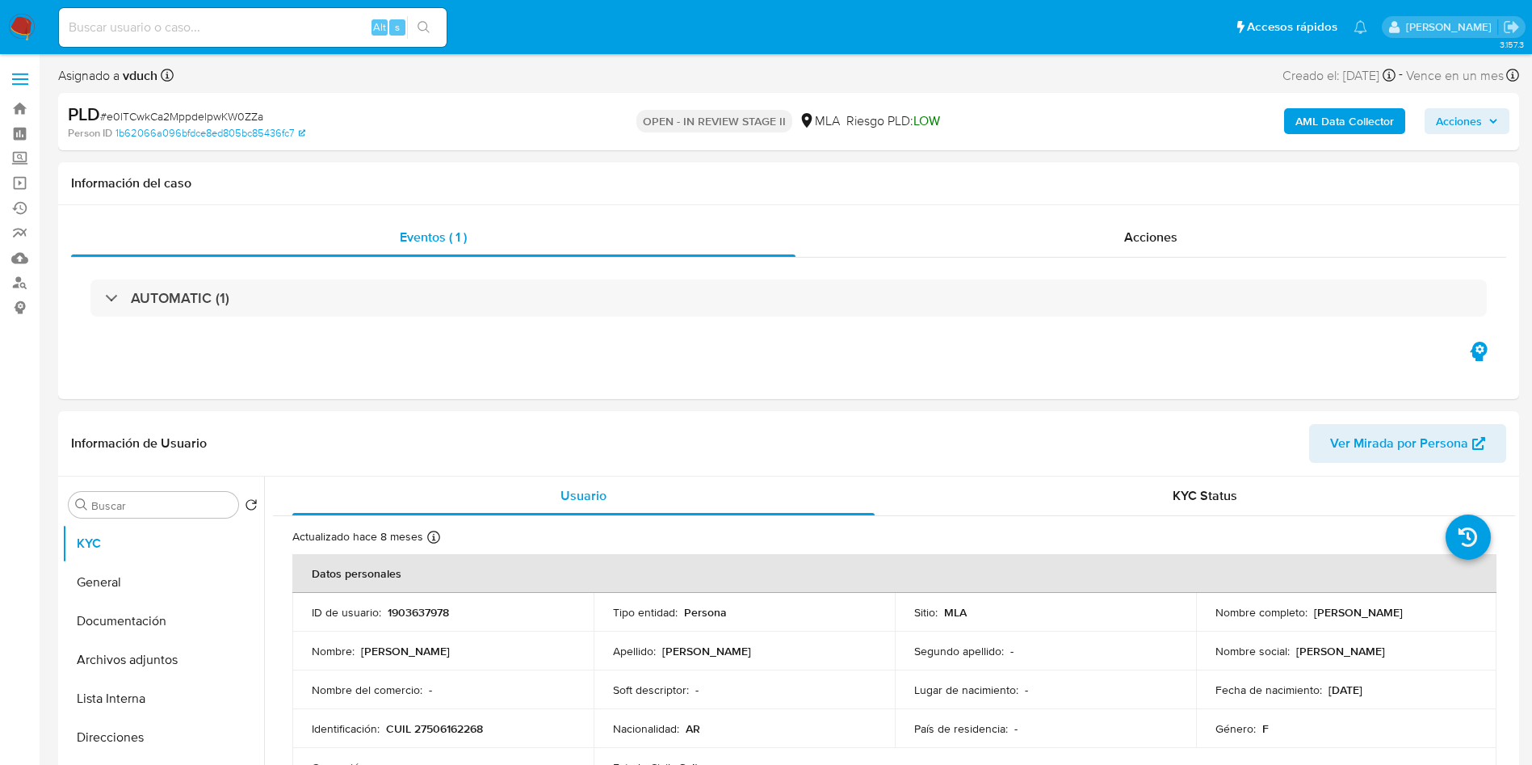
select select "10"
click at [184, 620] on button "Documentación" at bounding box center [156, 621] width 189 height 39
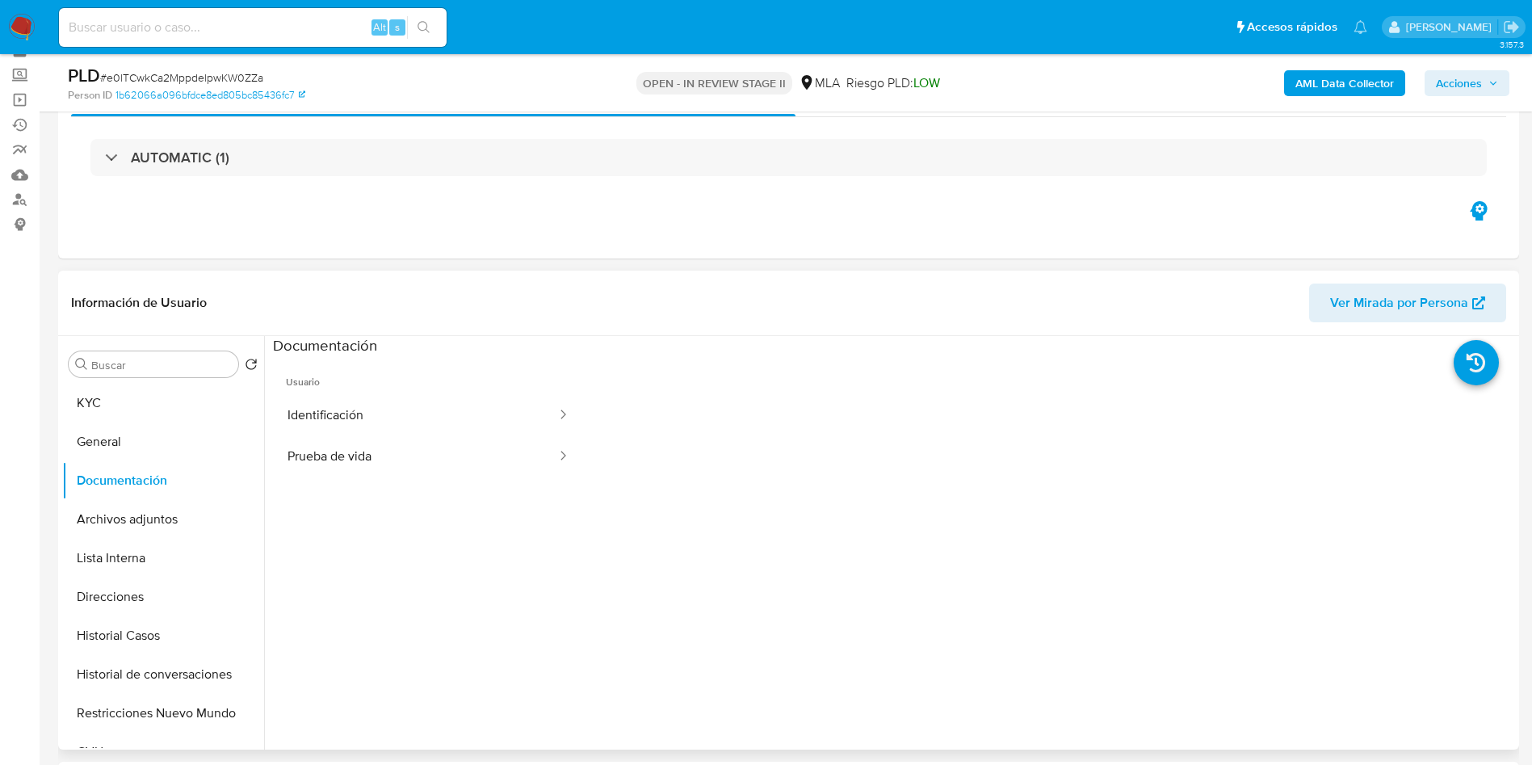
scroll to position [121, 0]
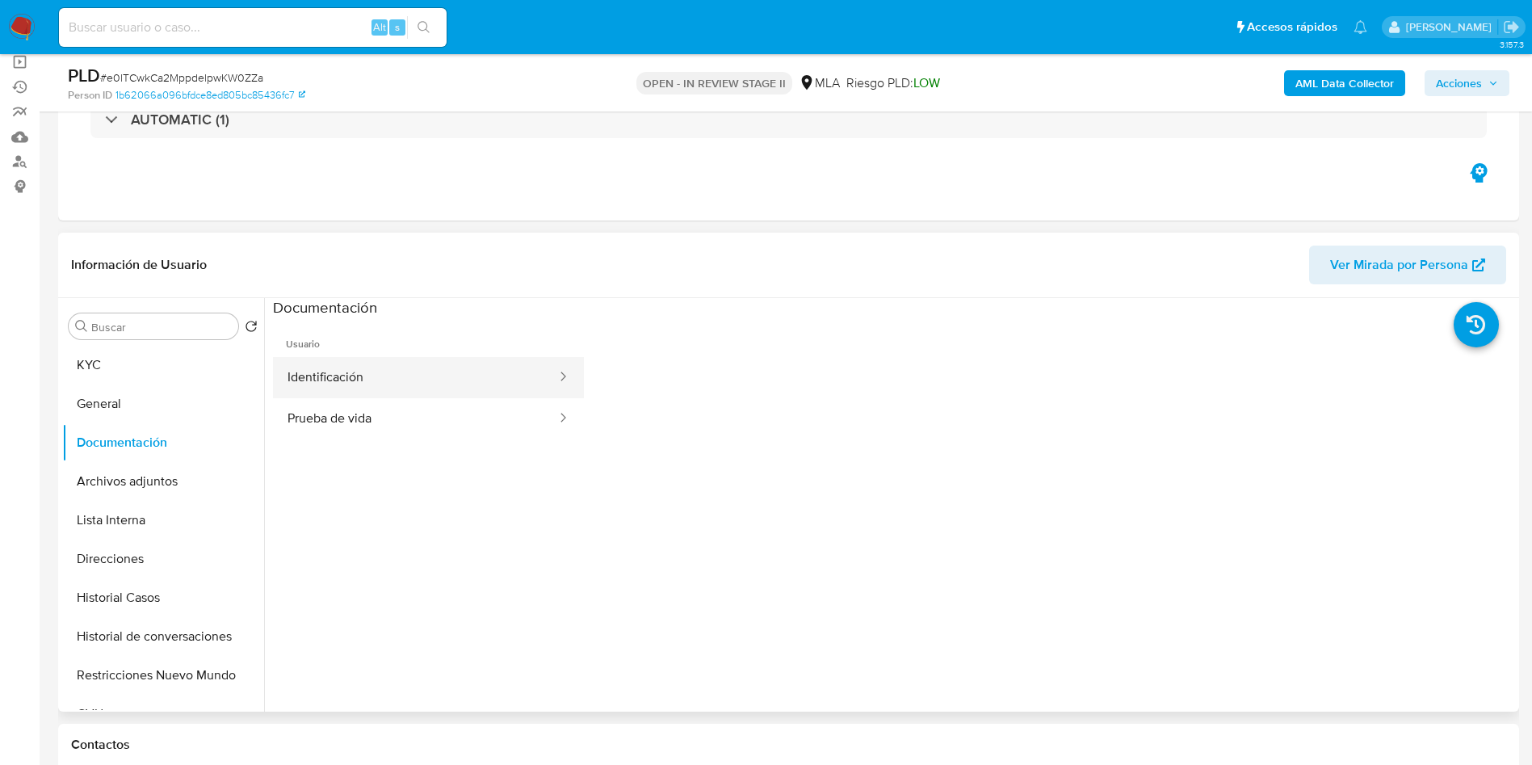
click at [348, 372] on button "Identificación" at bounding box center [415, 377] width 285 height 41
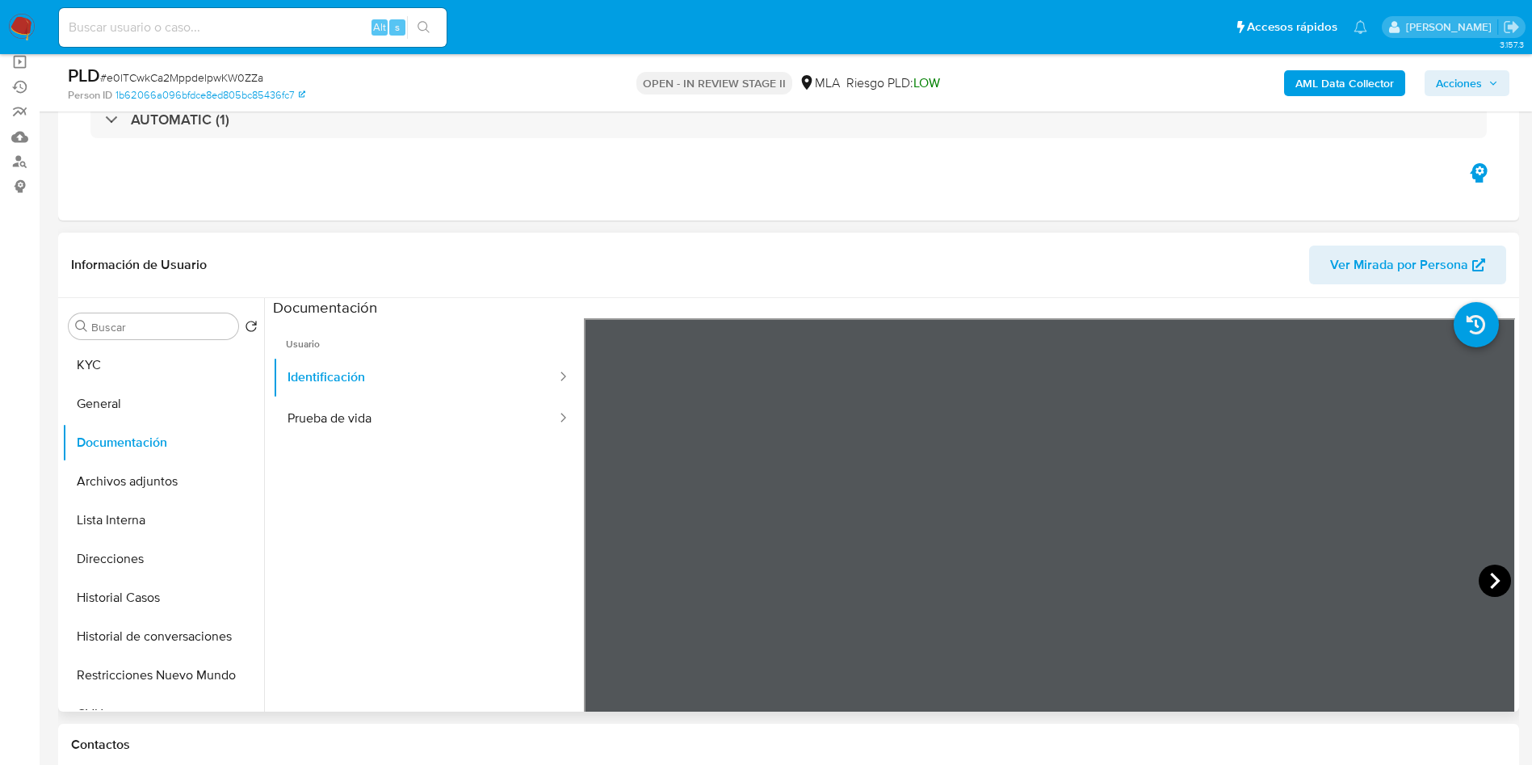
click at [1499, 583] on icon at bounding box center [1495, 581] width 32 height 32
click at [120, 348] on button "KYC" at bounding box center [156, 365] width 189 height 39
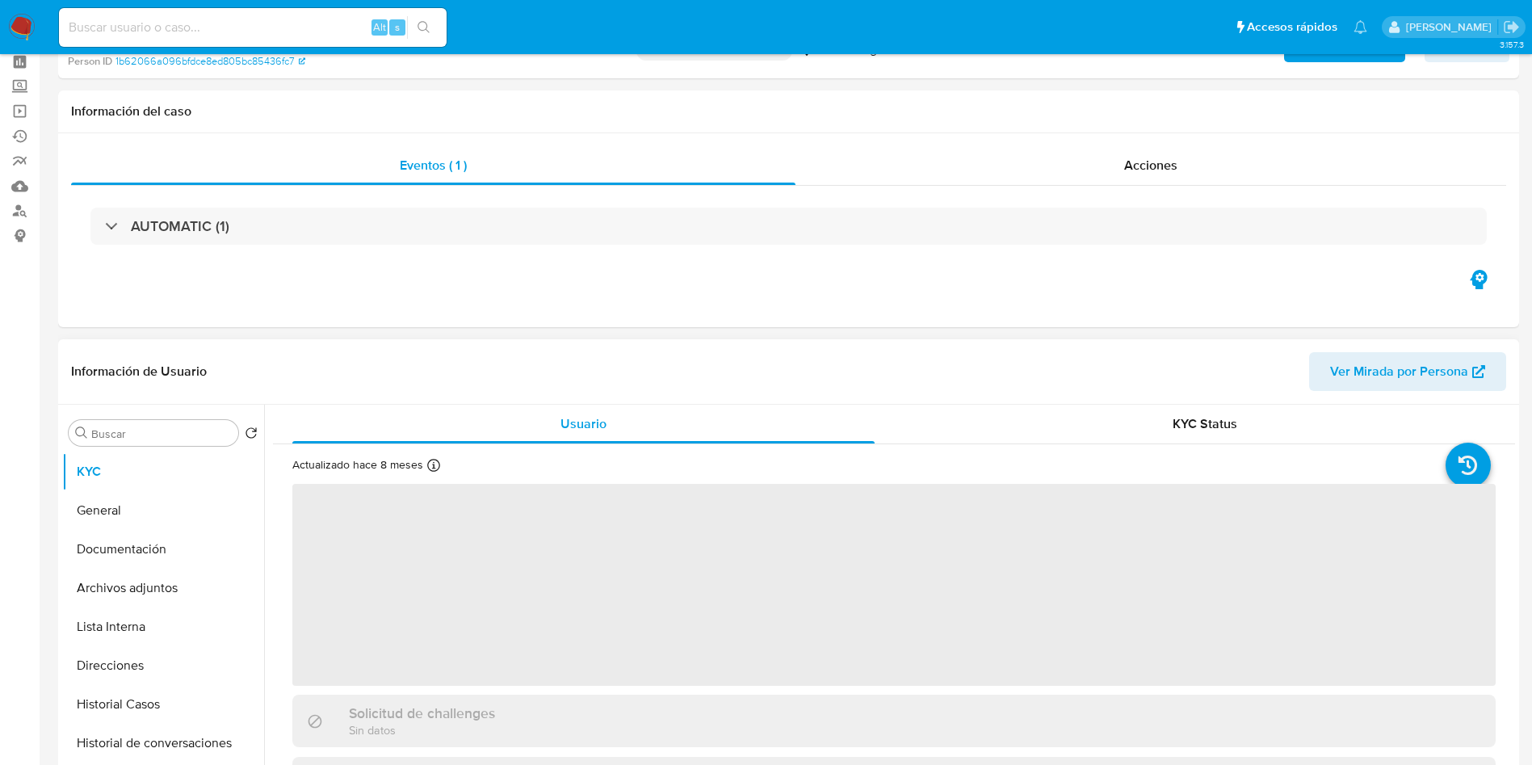
scroll to position [242, 0]
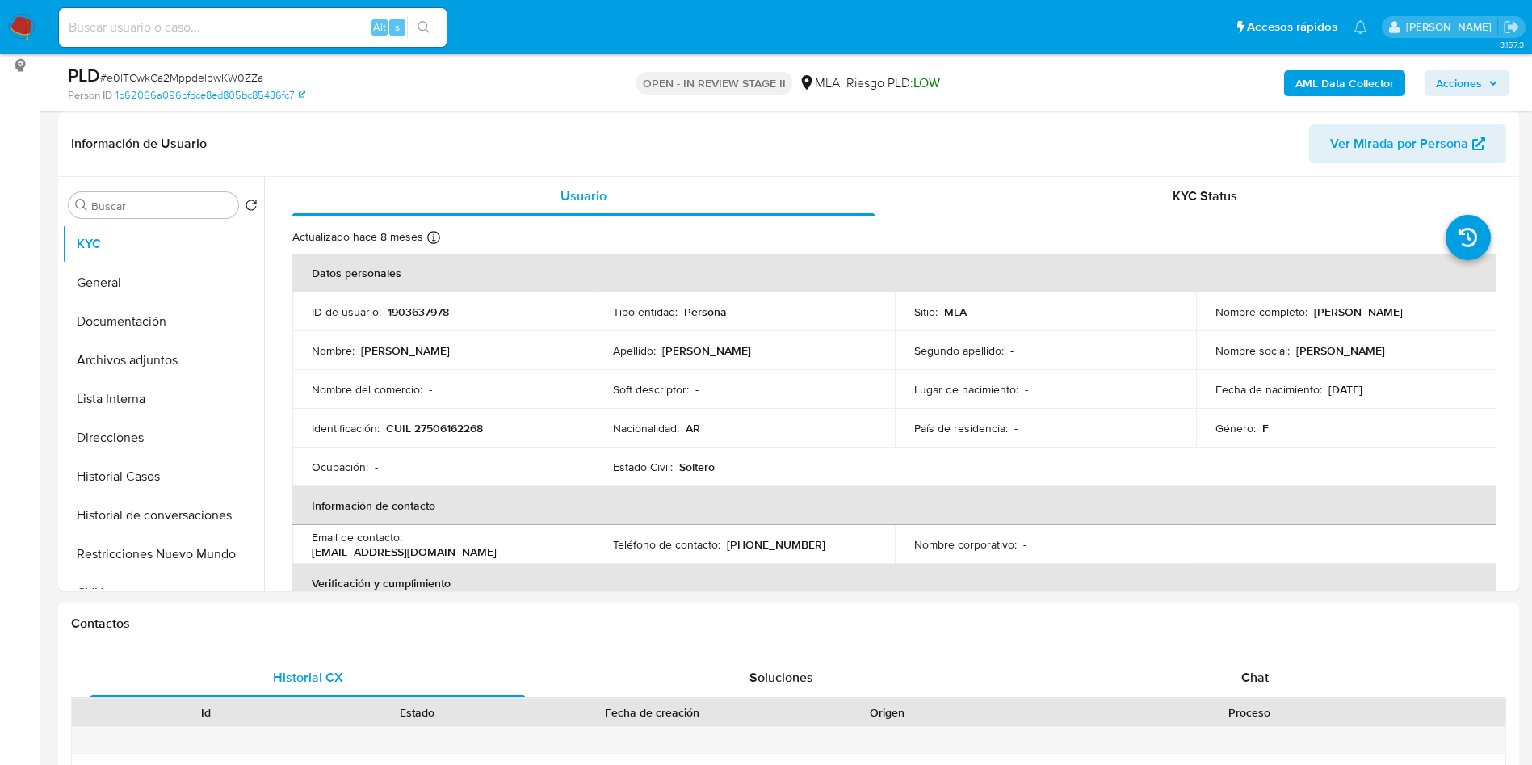
click at [1502, 64] on div "AML Data Collector Acciones" at bounding box center [1271, 83] width 477 height 38
click at [1485, 80] on span "Acciones" at bounding box center [1467, 83] width 62 height 23
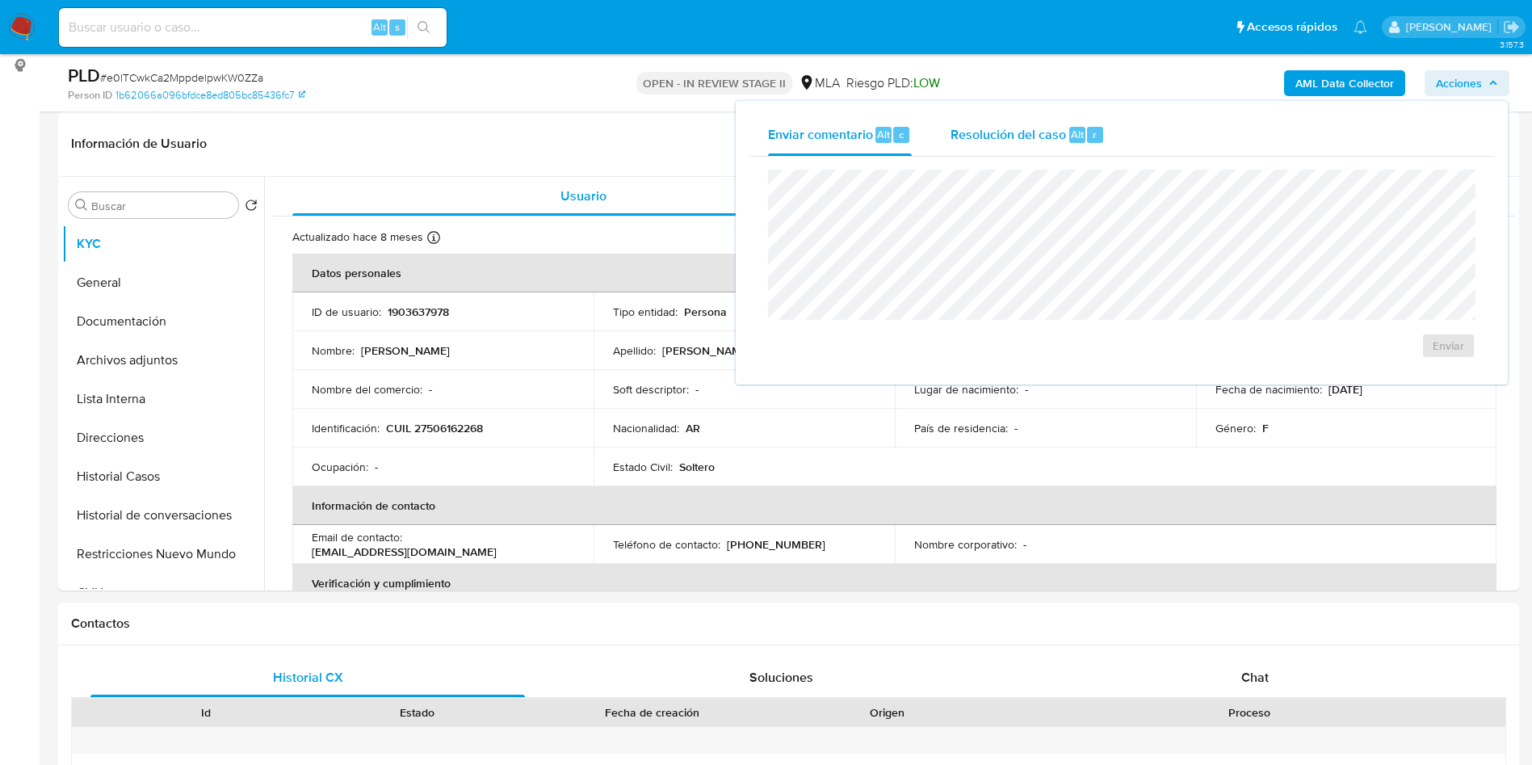
click at [1027, 145] on div "Resolución del caso Alt r" at bounding box center [1028, 135] width 154 height 42
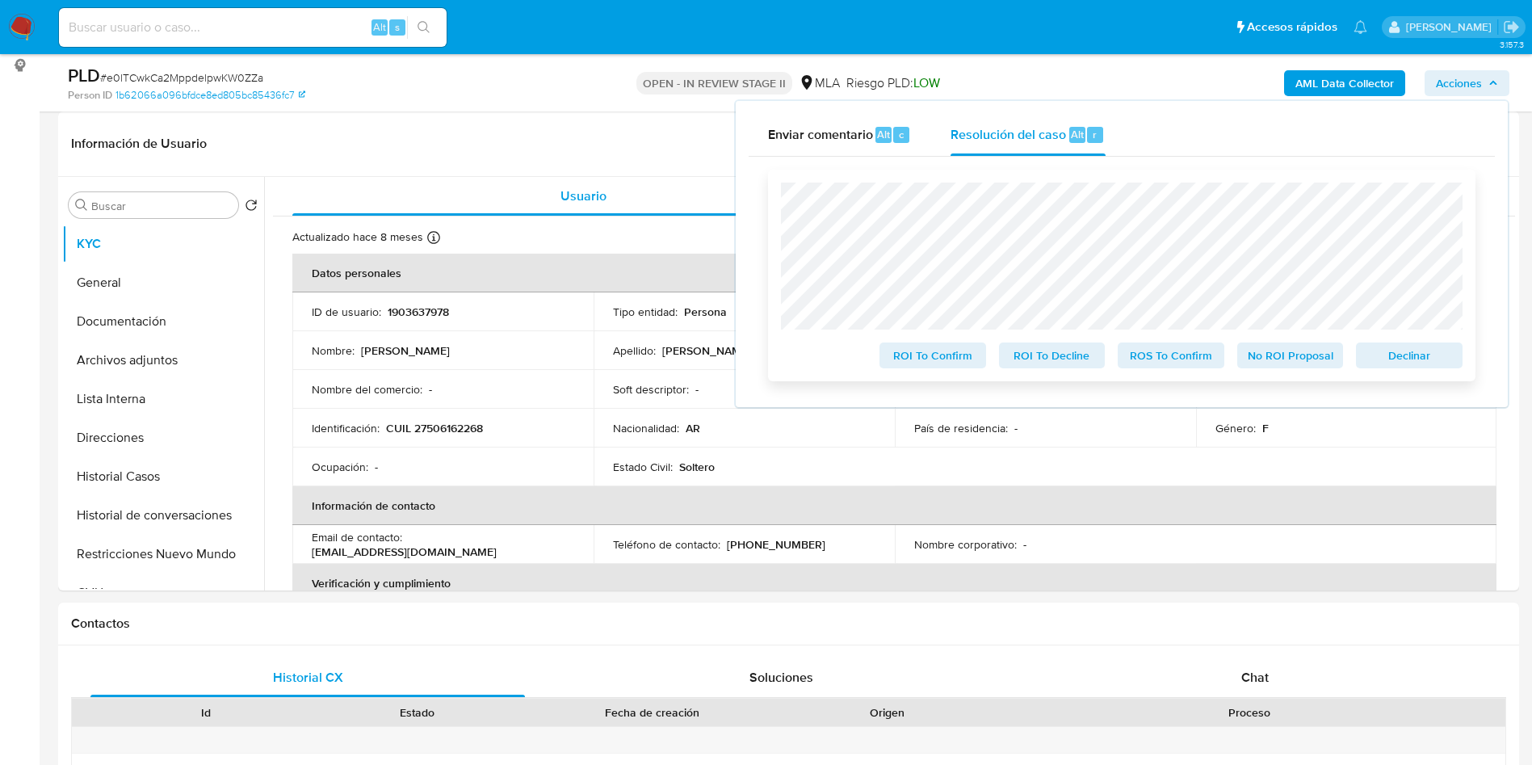
click at [1393, 363] on span "Declinar" at bounding box center [1410, 355] width 84 height 23
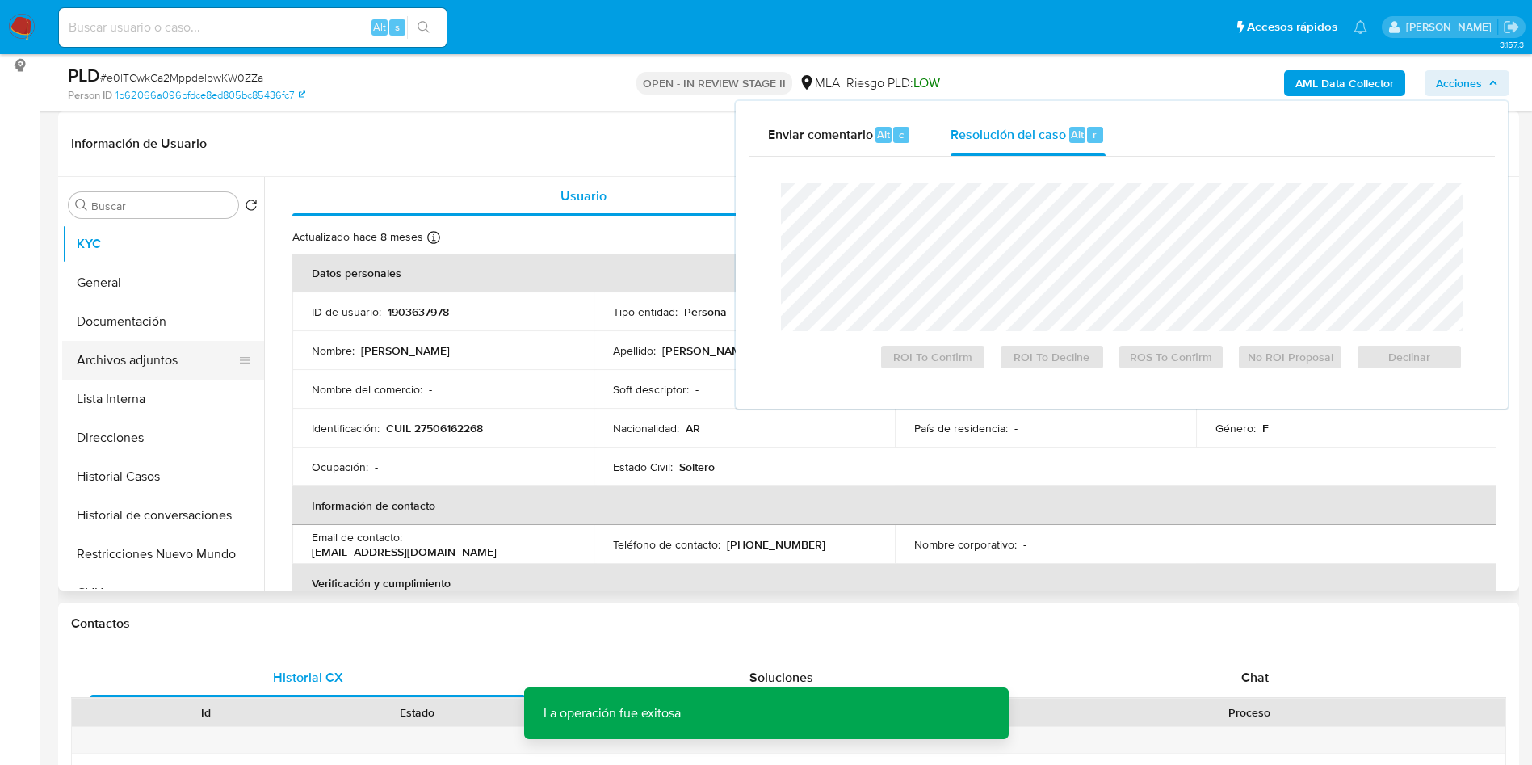
click at [132, 362] on button "Archivos adjuntos" at bounding box center [156, 360] width 189 height 39
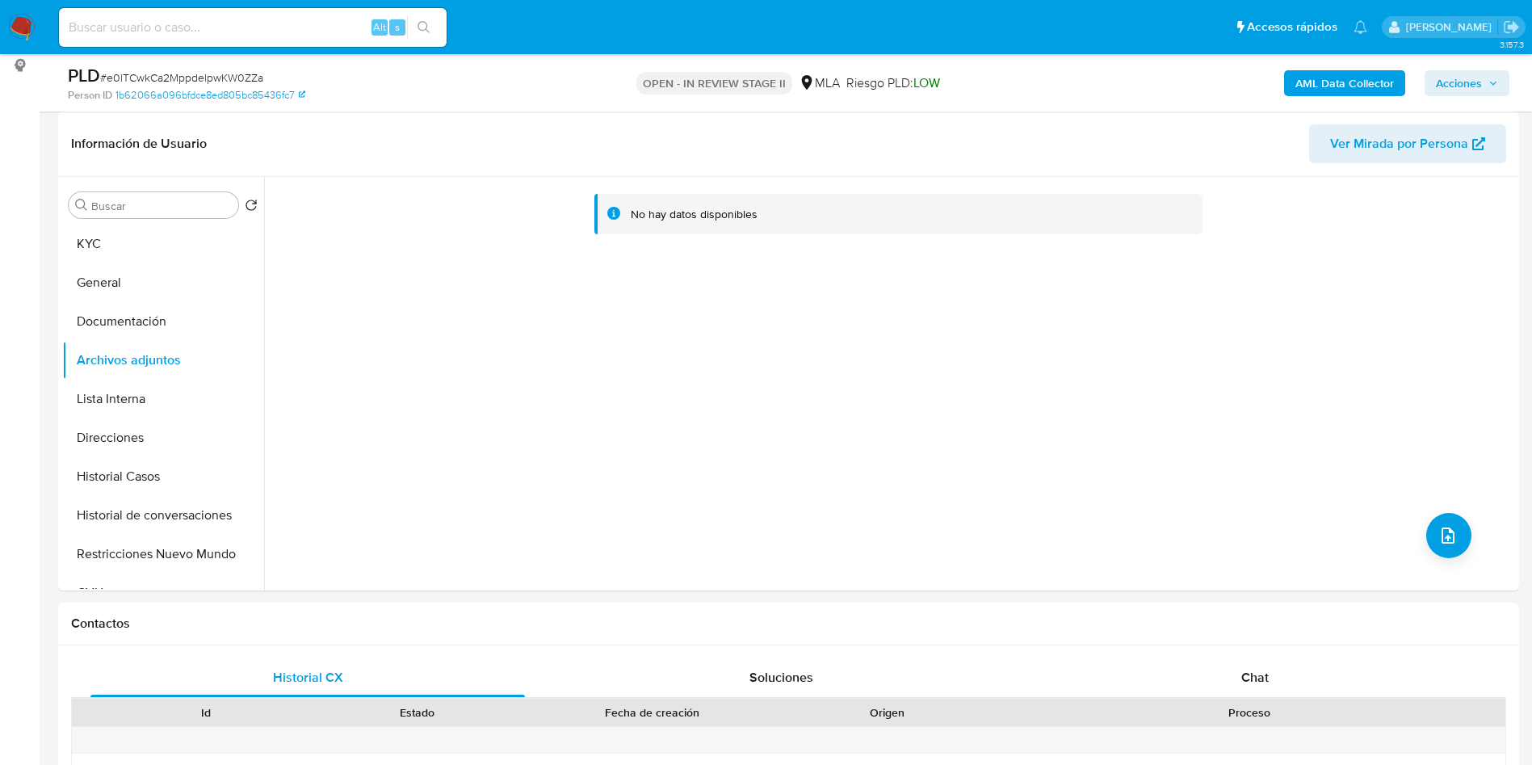
click at [1306, 80] on b "AML Data Collector" at bounding box center [1345, 83] width 99 height 26
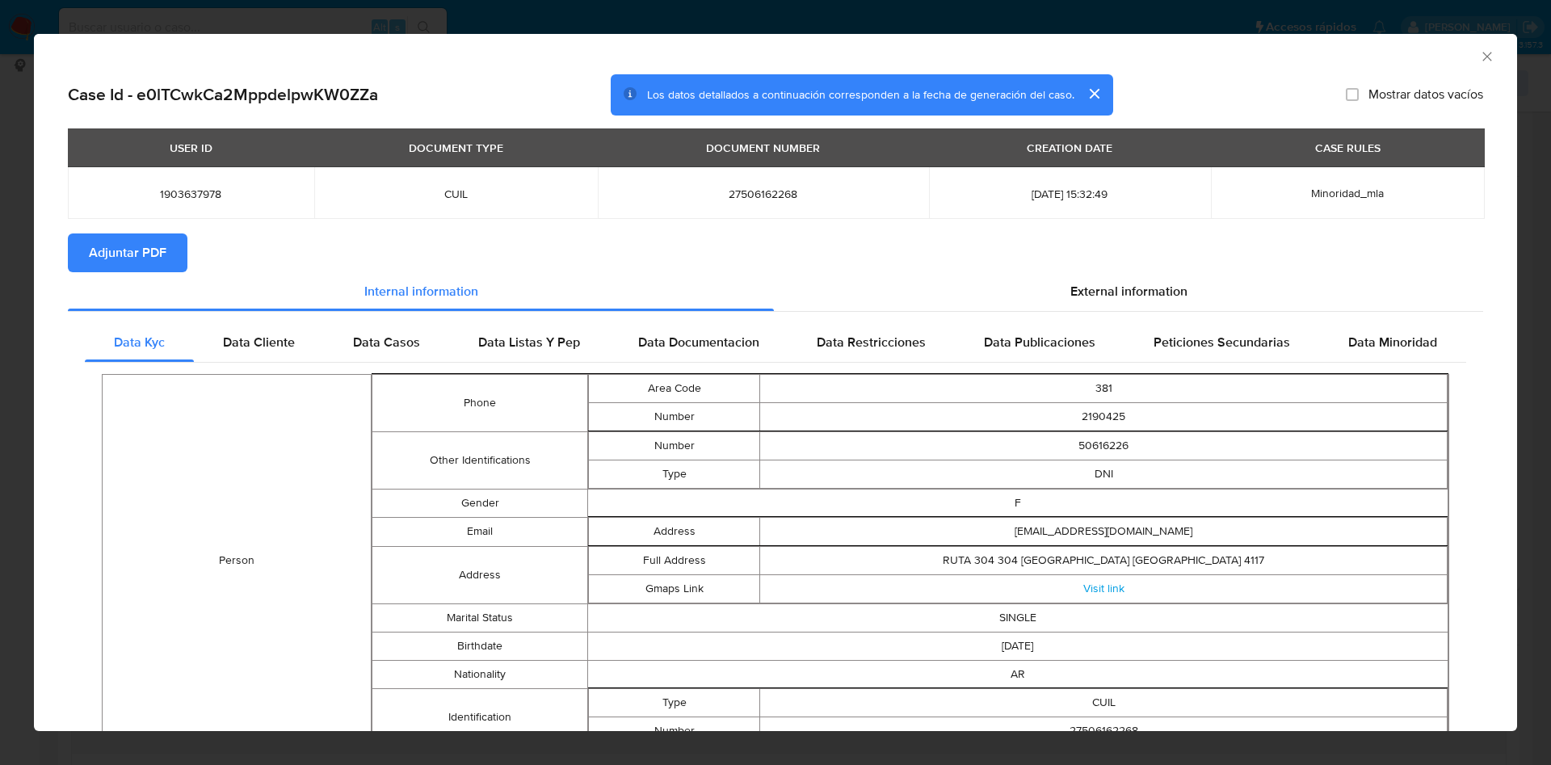
click at [131, 241] on span "Adjuntar PDF" at bounding box center [128, 253] width 78 height 36
click at [1479, 52] on icon "Cerrar ventana" at bounding box center [1487, 56] width 16 height 16
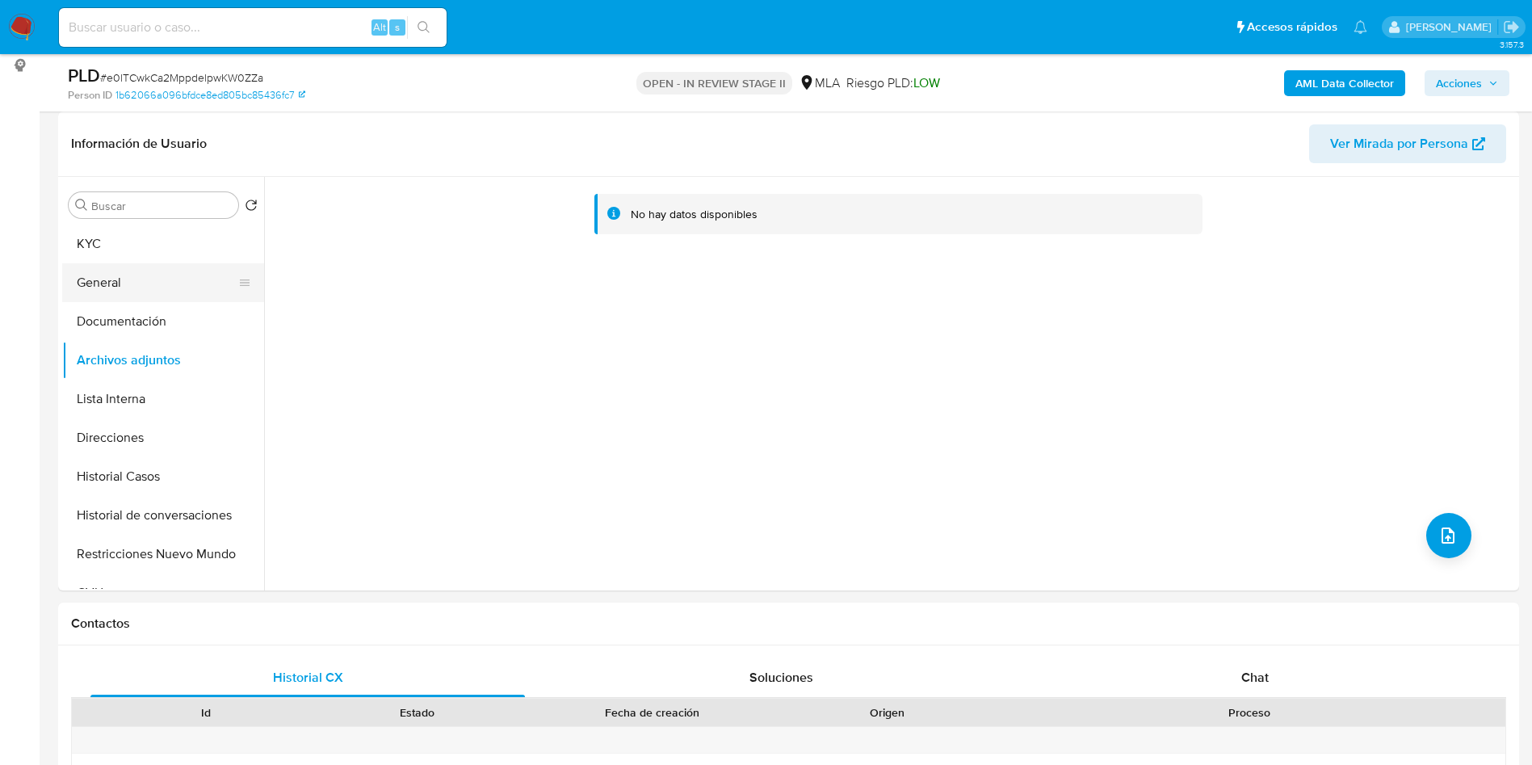
click at [78, 273] on button "General" at bounding box center [156, 282] width 189 height 39
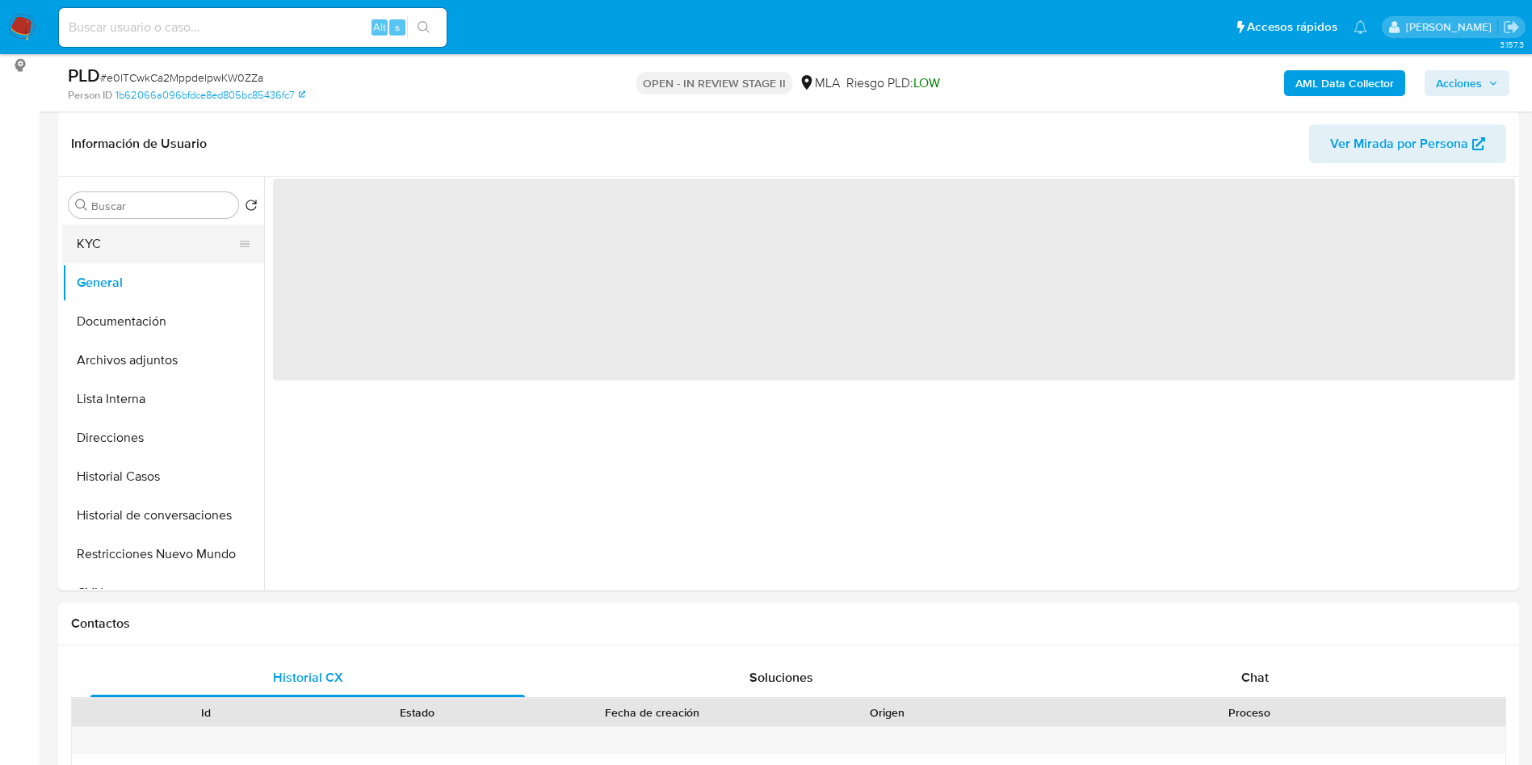
click at [99, 237] on button "KYC" at bounding box center [156, 244] width 189 height 39
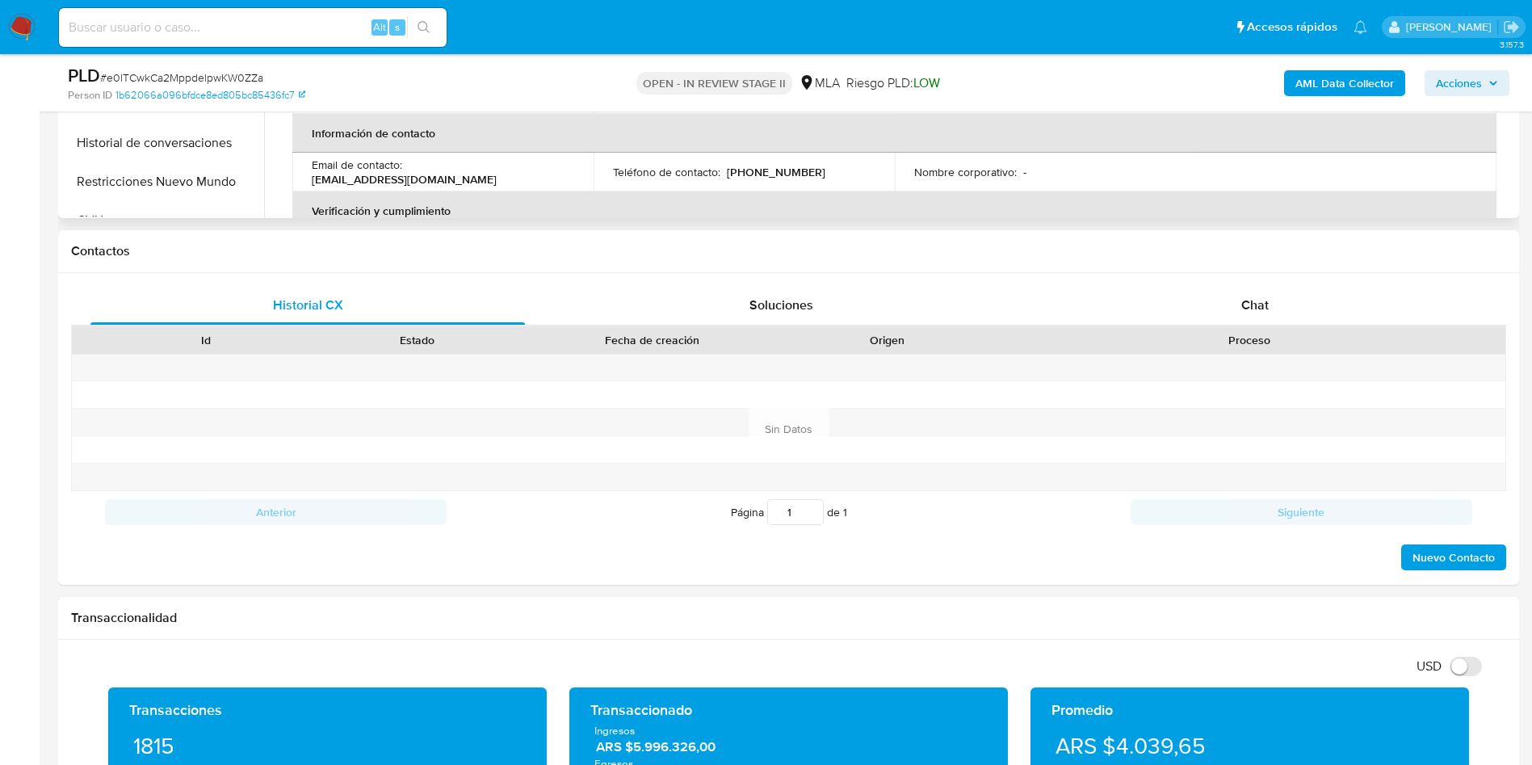
scroll to position [485, 0]
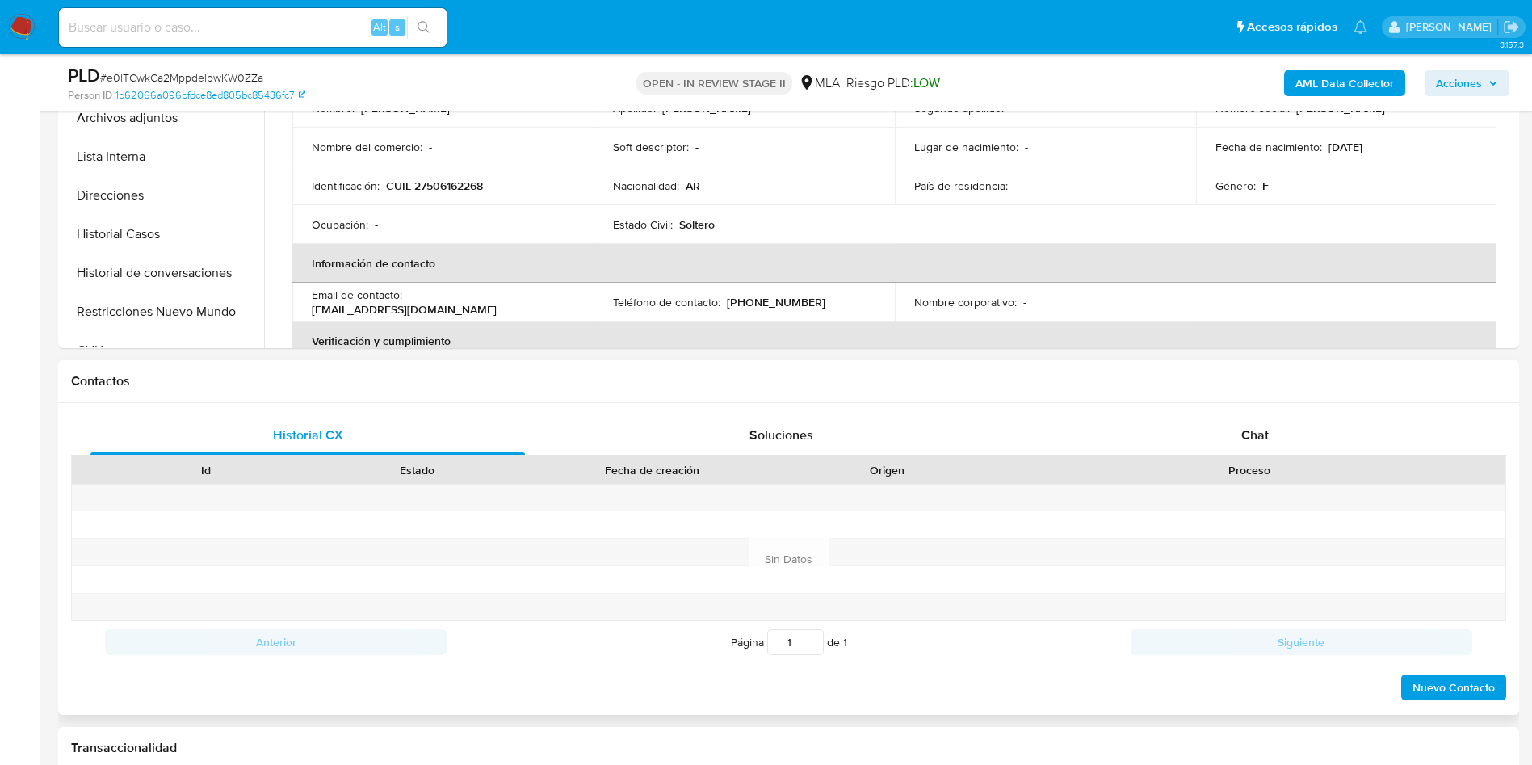
click at [1242, 458] on div "Proceso" at bounding box center [1250, 469] width 512 height 27
click at [1226, 440] on div "Chat" at bounding box center [1255, 435] width 435 height 39
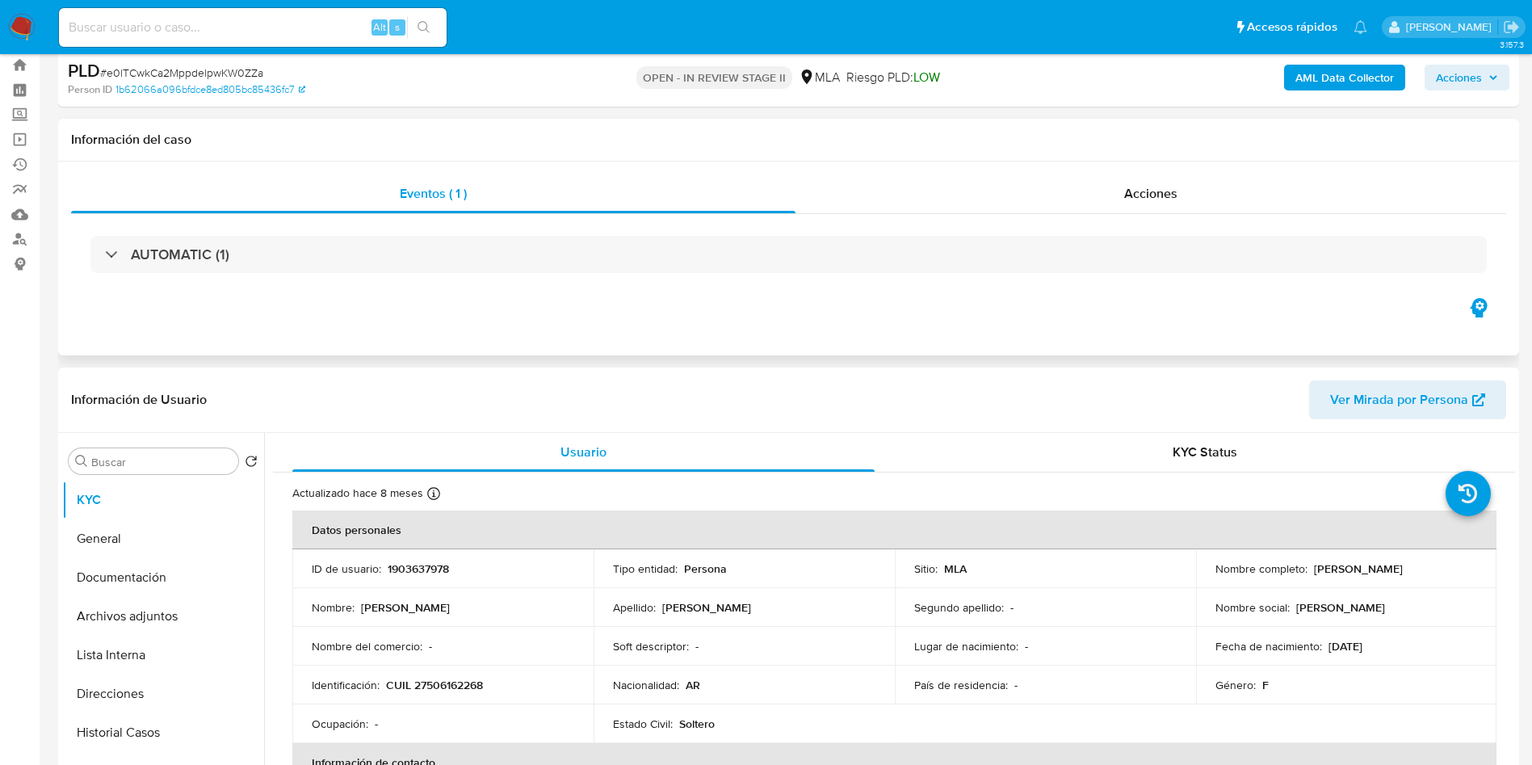
scroll to position [0, 0]
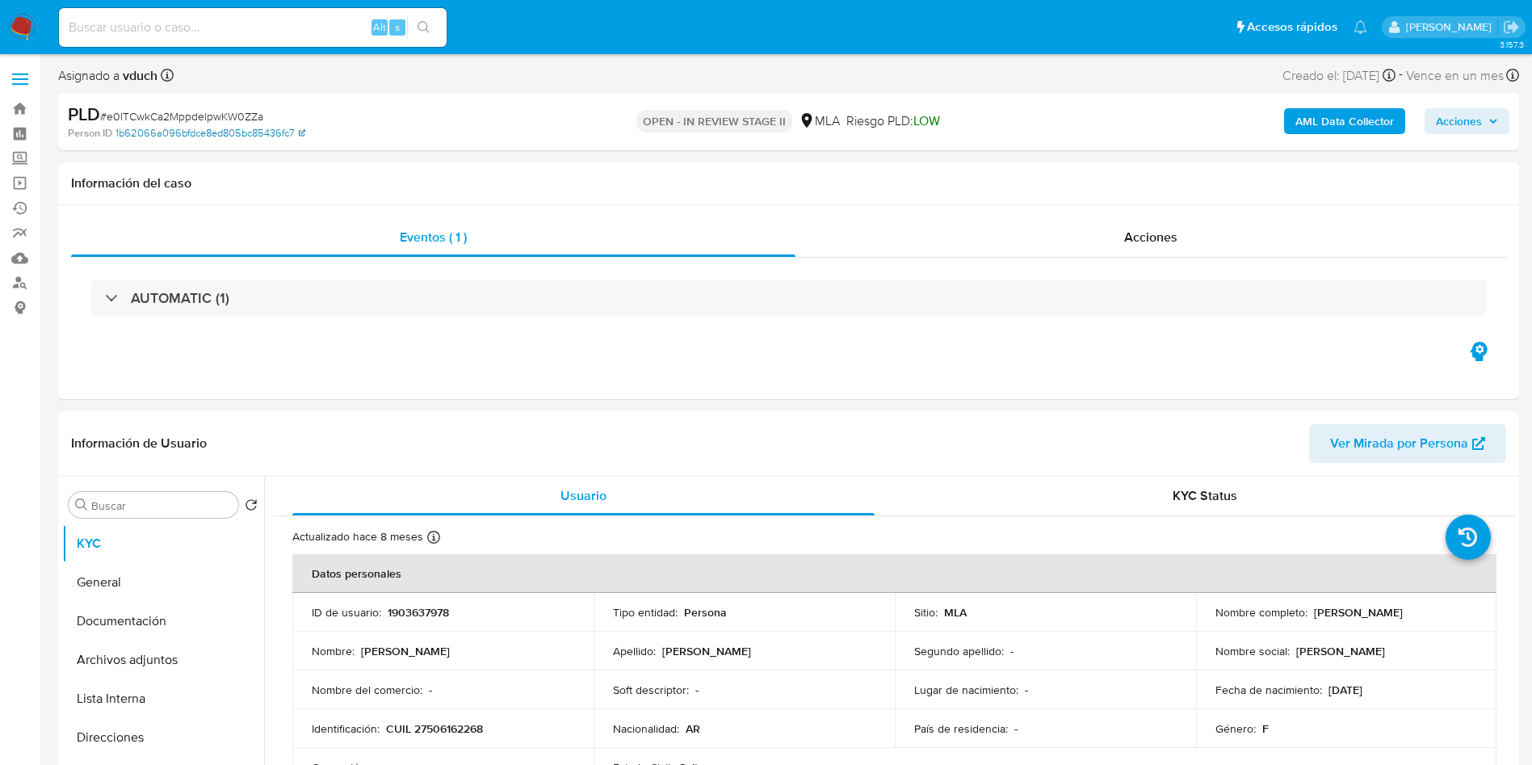
click at [139, 127] on link "1b62066a096bfdce8ed805bc85436fc7" at bounding box center [211, 133] width 190 height 15
click at [208, 99] on div "PLD # e0lTCwkCa2MppdelpwKW0ZZa Person ID 1b62066a096bfdce8ed805bc85436fc7 OPEN …" at bounding box center [788, 121] width 1461 height 57
copy span "e0lTCwkCa2MppdelpwKW0ZZa"
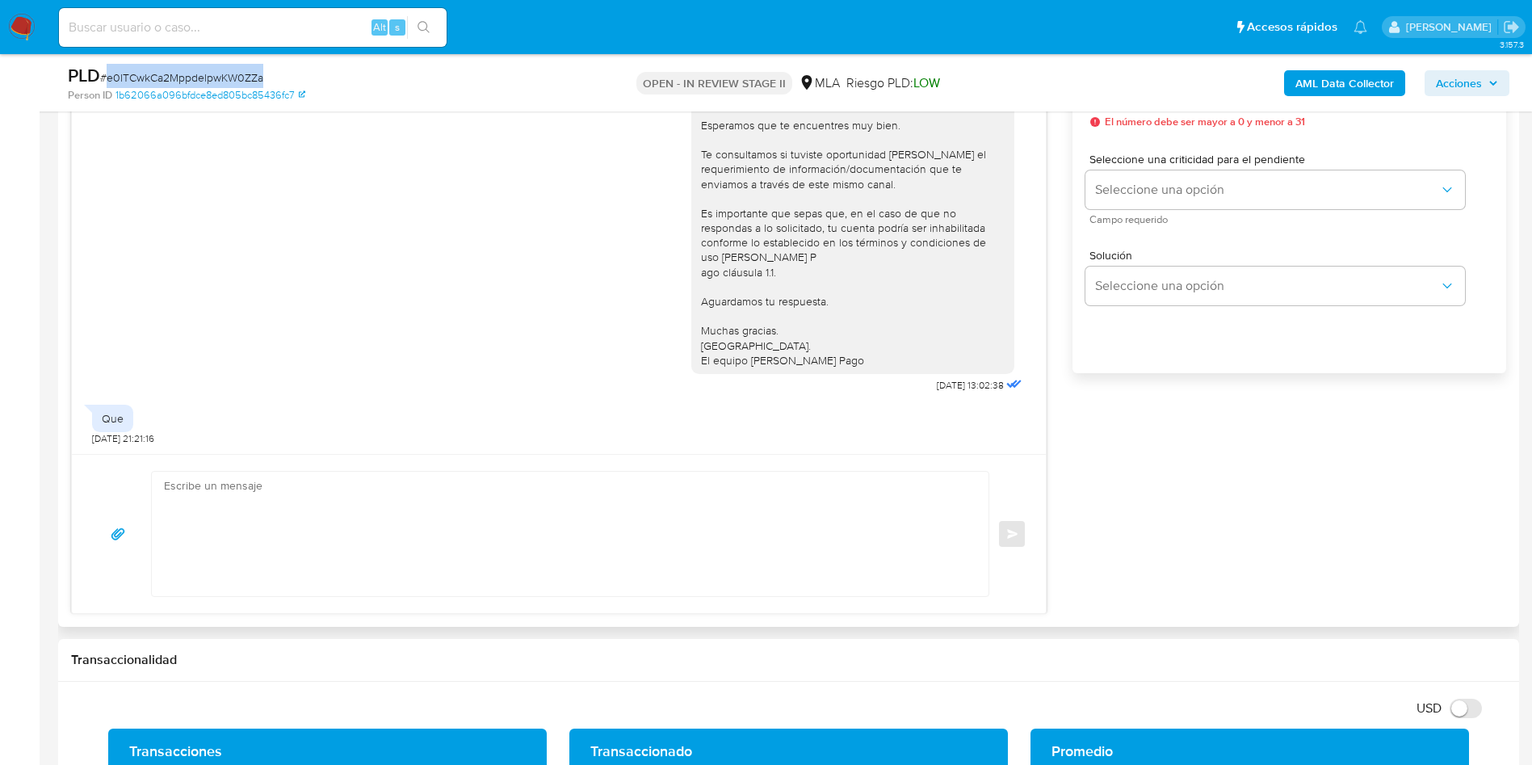
scroll to position [969, 0]
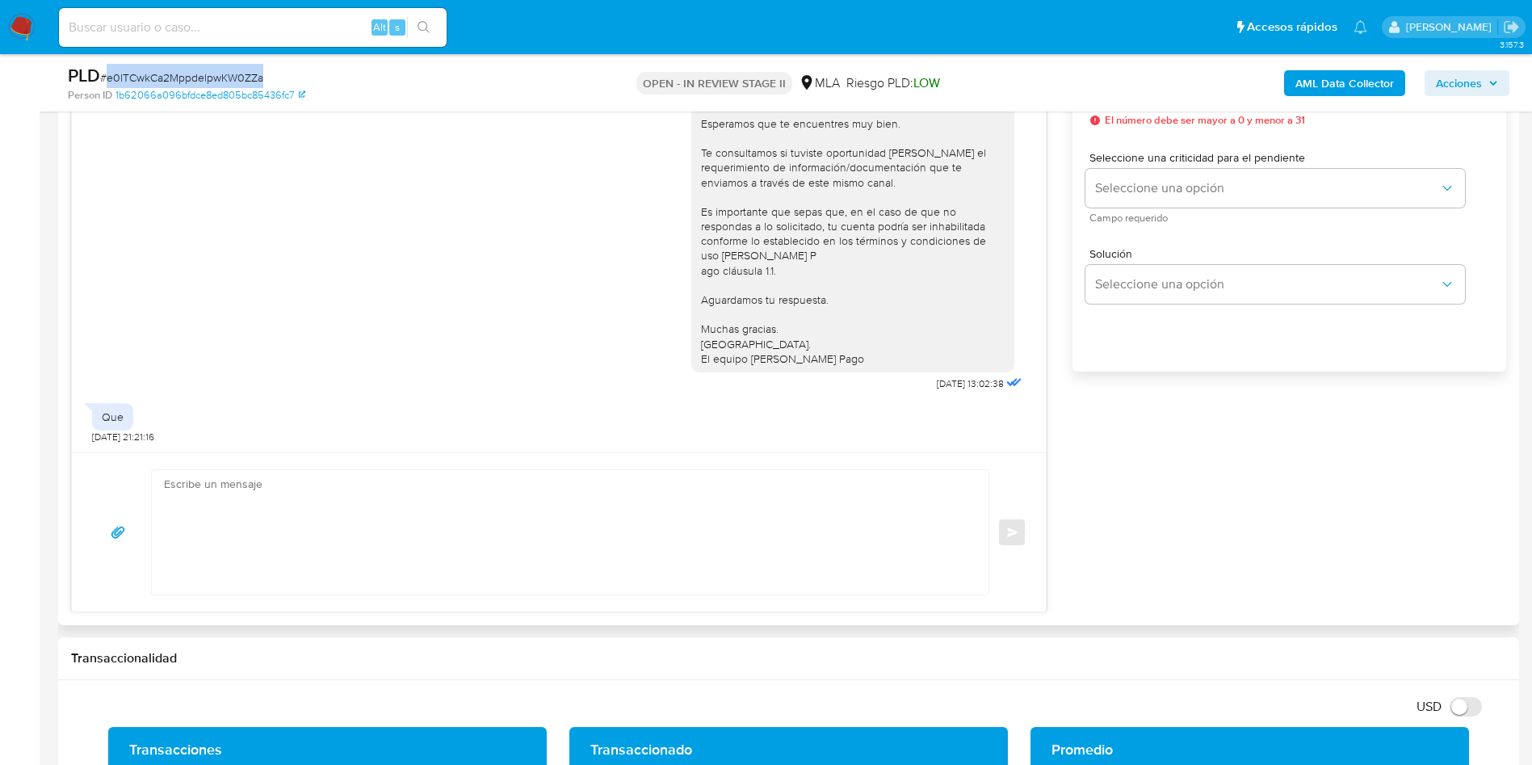
click at [786, 481] on textarea at bounding box center [566, 532] width 805 height 124
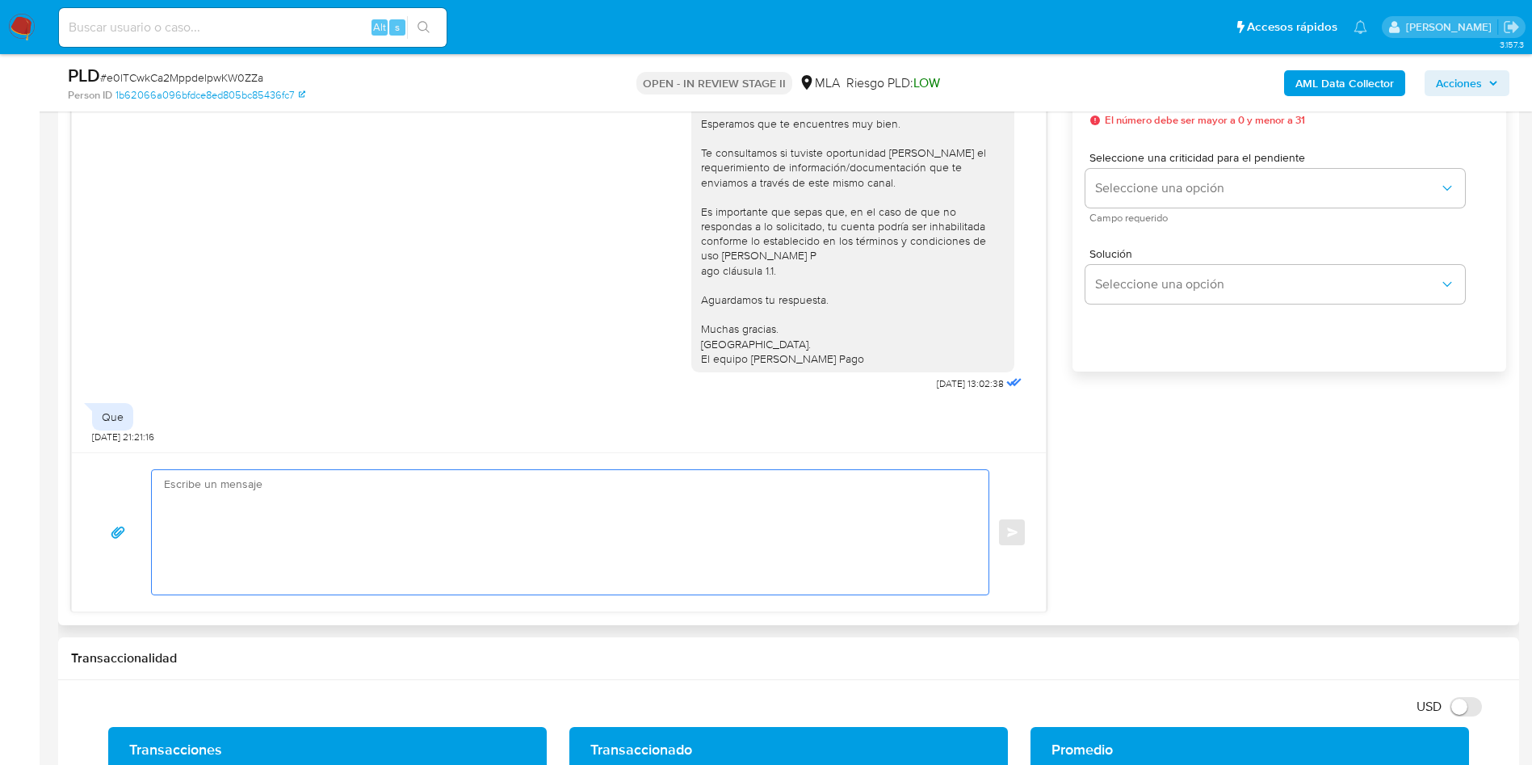
paste textarea "Hola, Muchas gracias por tu respuesta. Te informamos que no fue posible validar…"
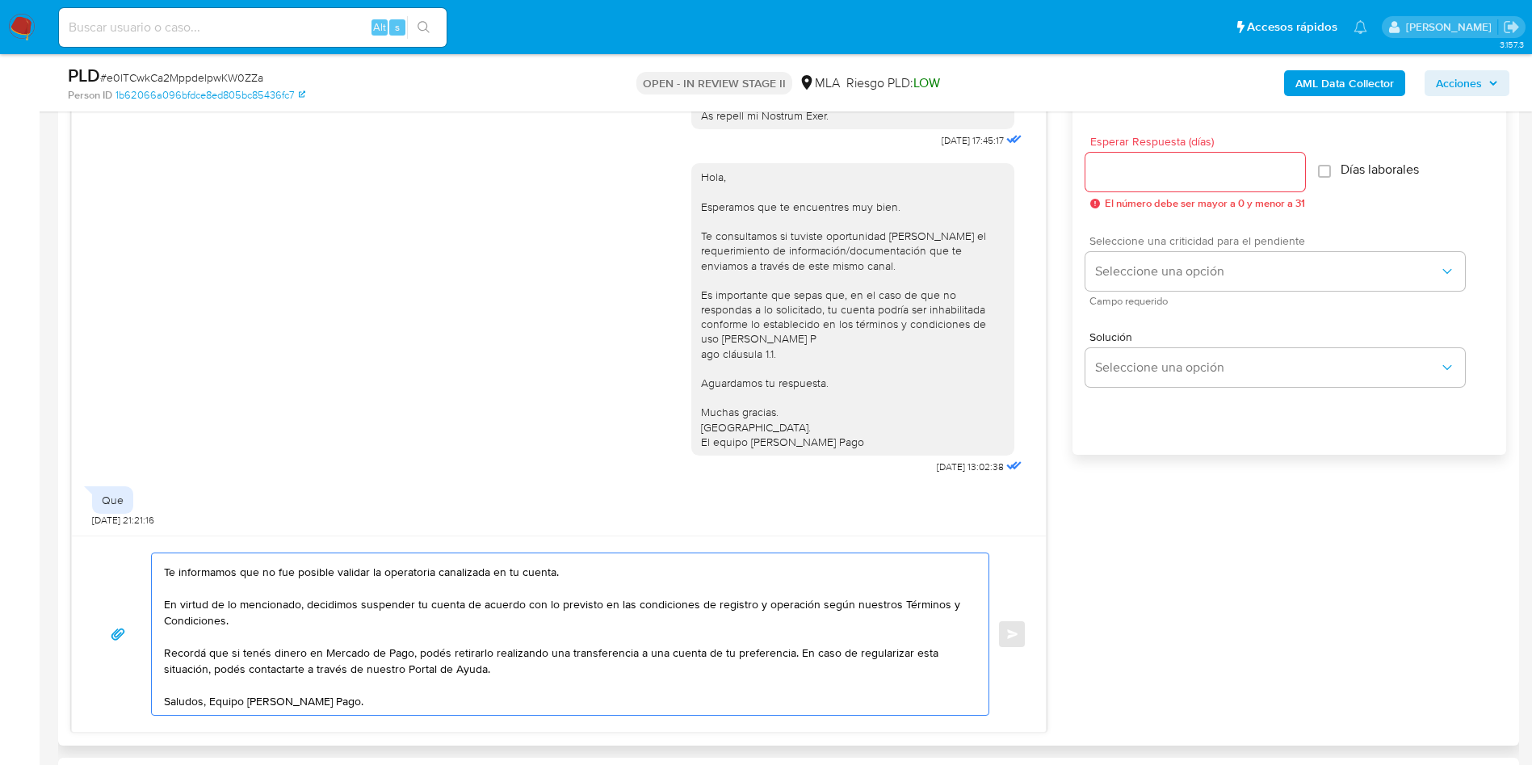
scroll to position [848, 0]
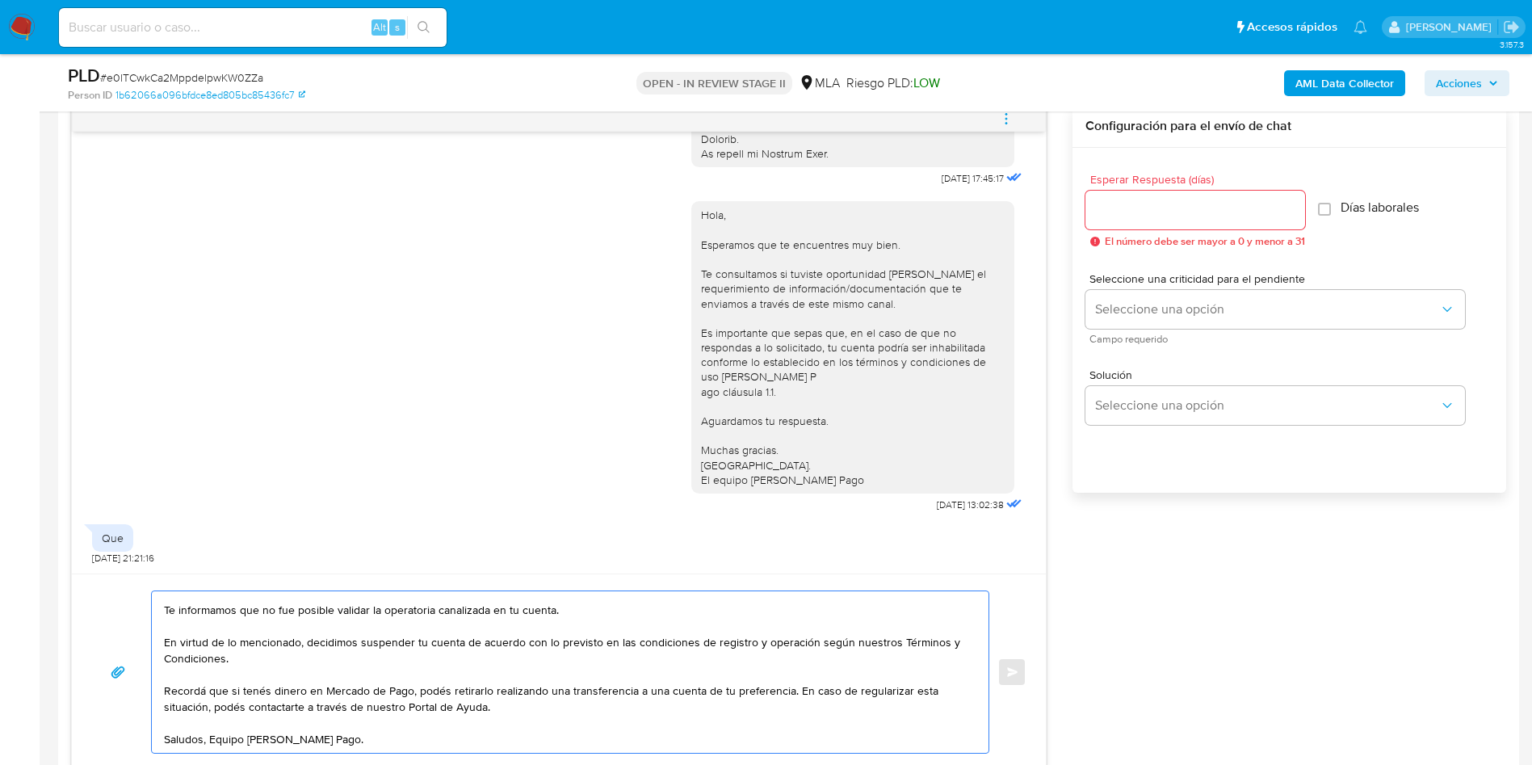
type textarea "Hola, Muchas gracias por tu respuesta. Te informamos que no fue posible validar…"
click at [1170, 227] on div at bounding box center [1196, 210] width 220 height 39
click at [1162, 205] on input "Esperar Respuesta (días)" at bounding box center [1196, 210] width 220 height 21
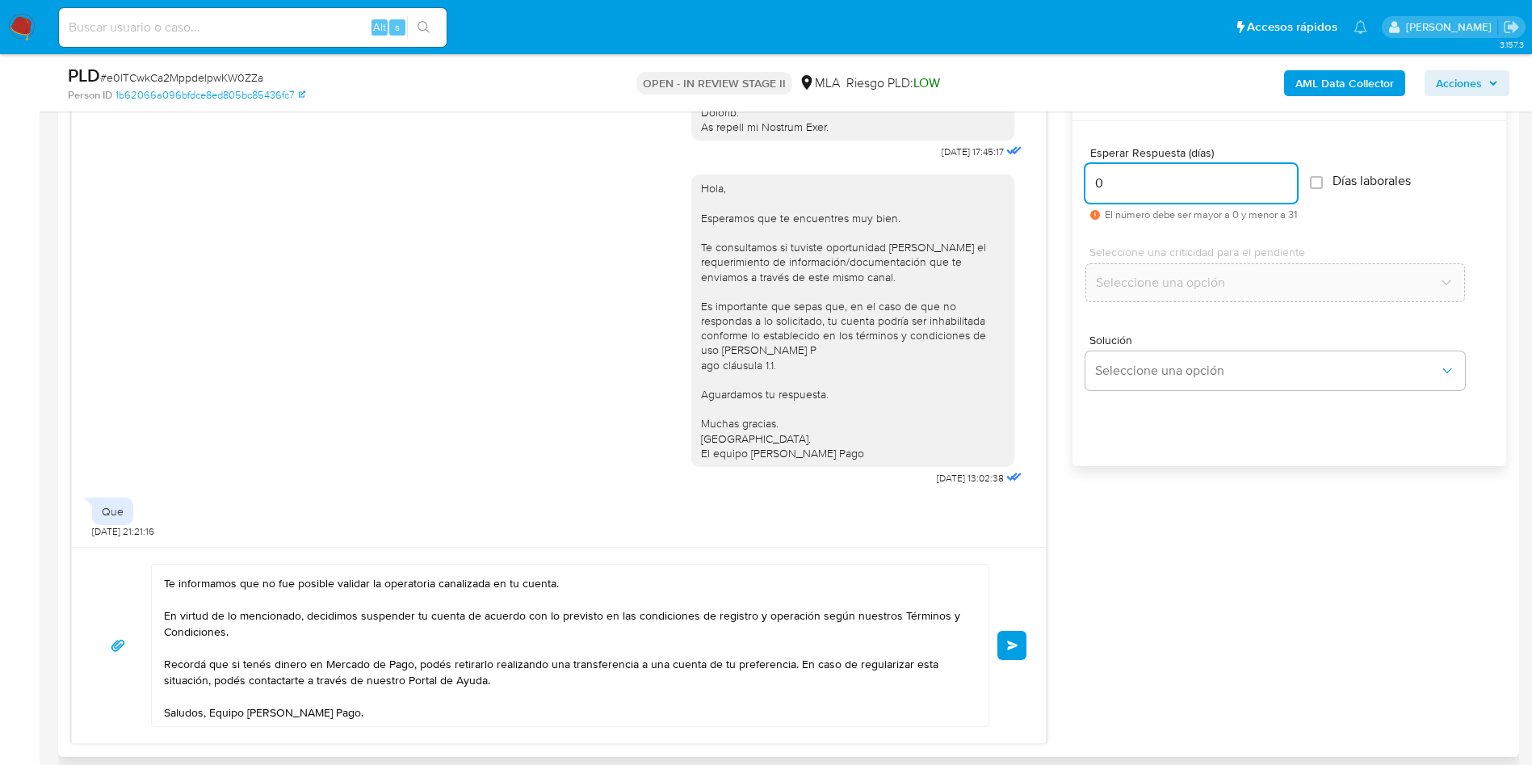
scroll to position [969, 0]
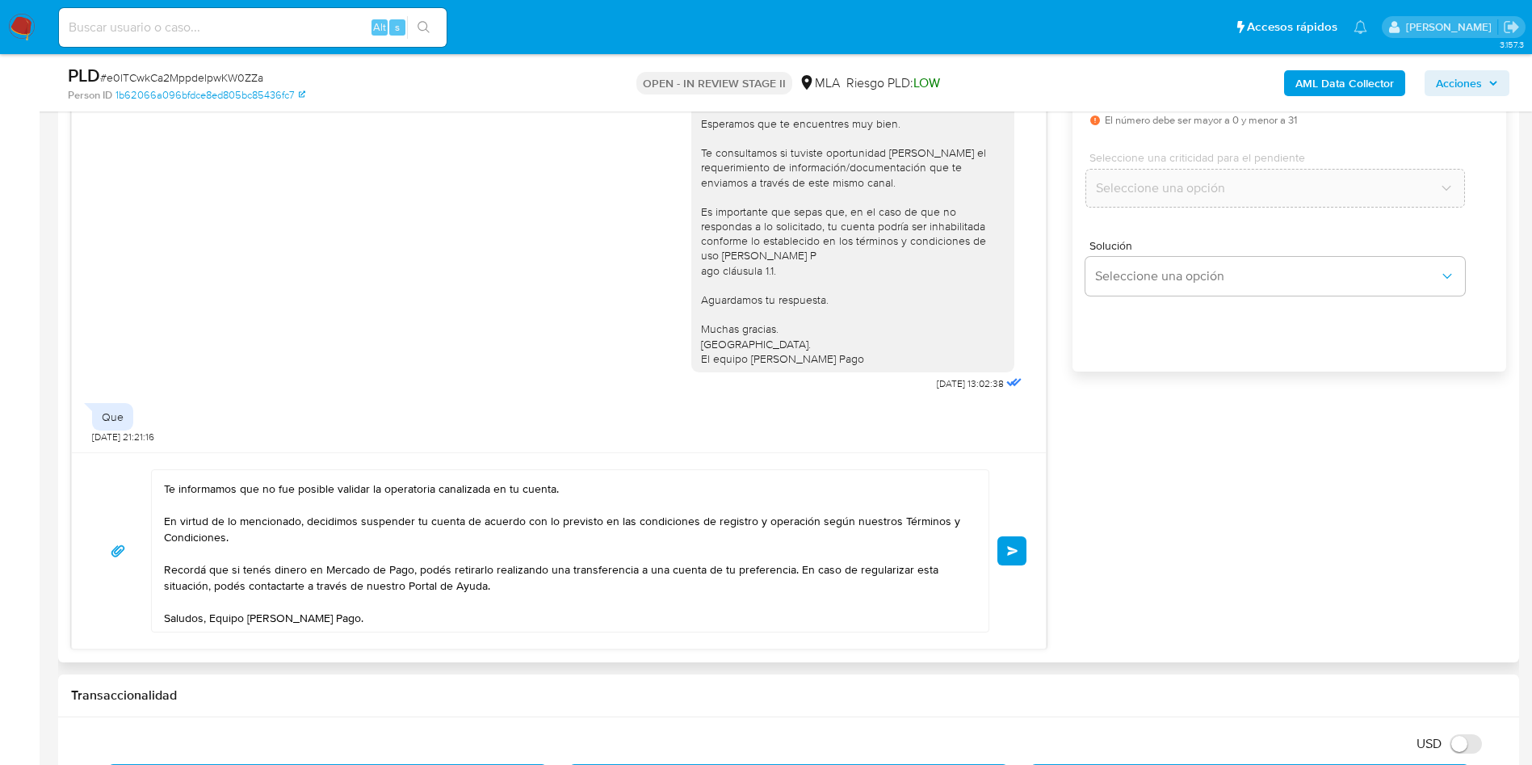
type input "0"
click at [436, 623] on textarea "Hola, Muchas gracias por tu respuesta. Te informamos que no fue posible validar…" at bounding box center [566, 551] width 805 height 162
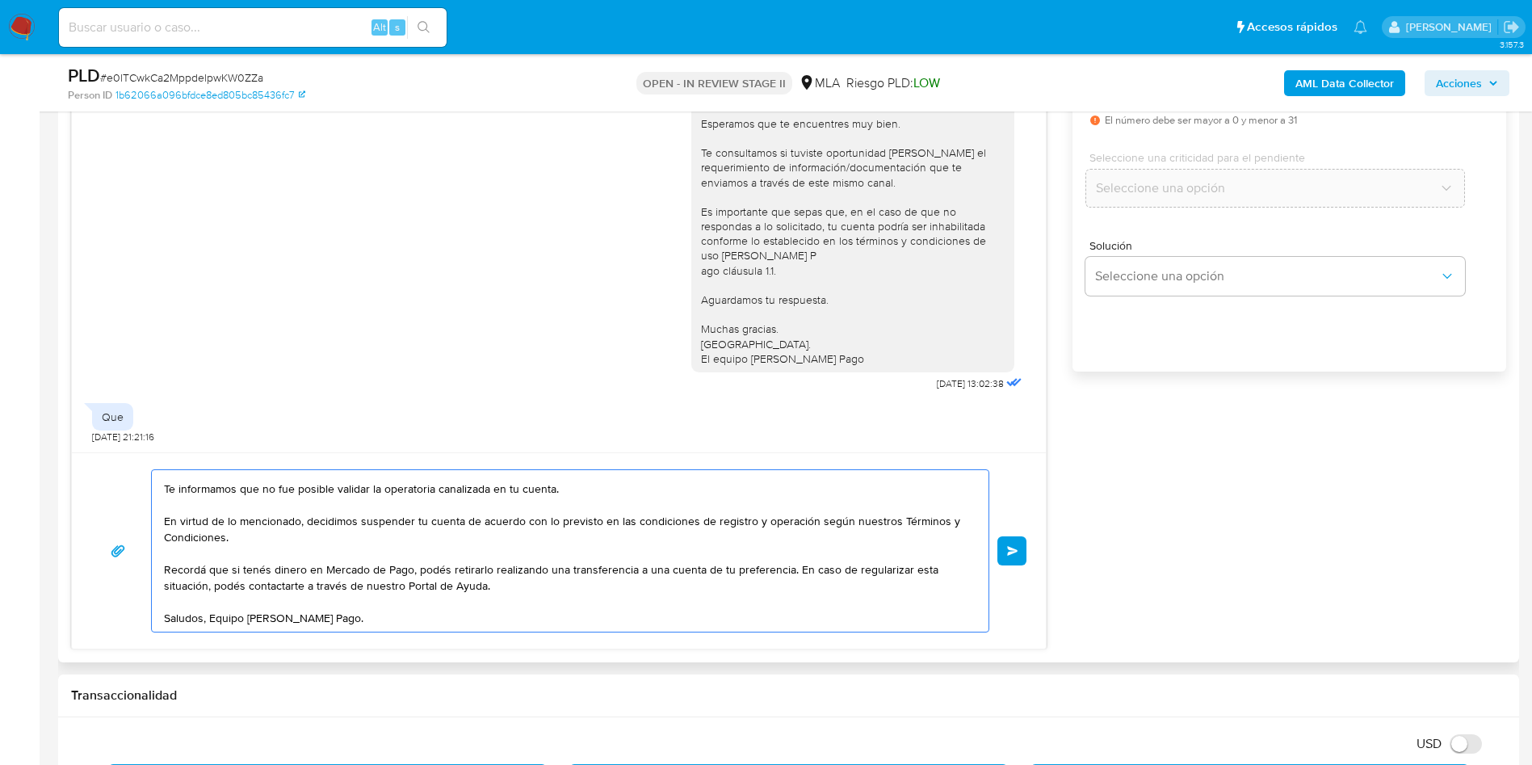
scroll to position [60, 0]
click at [210, 616] on textarea "Hola, Muchas gracias por tu respuesta. Te informamos que no fue posible validar…" at bounding box center [566, 551] width 805 height 162
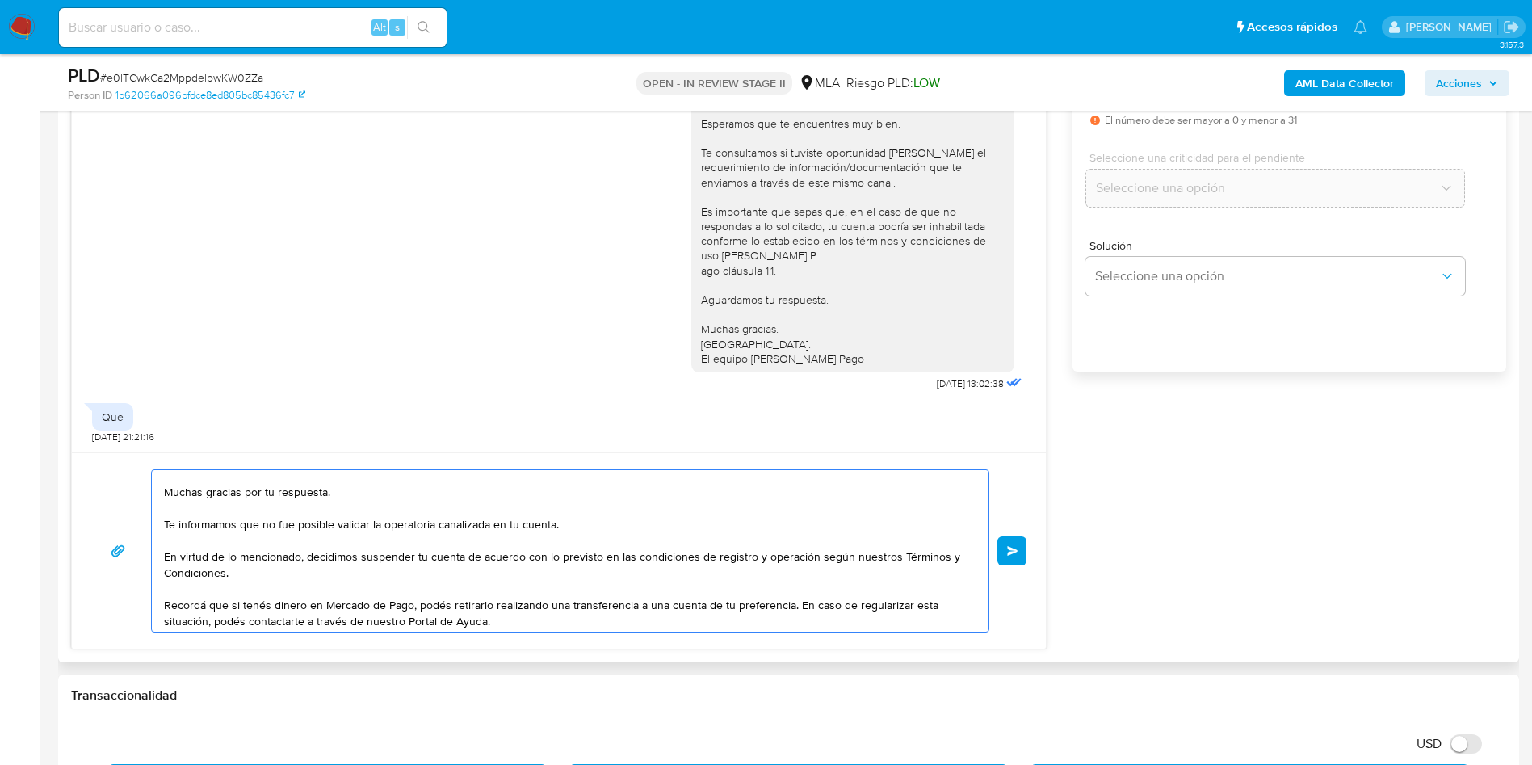
scroll to position [0, 0]
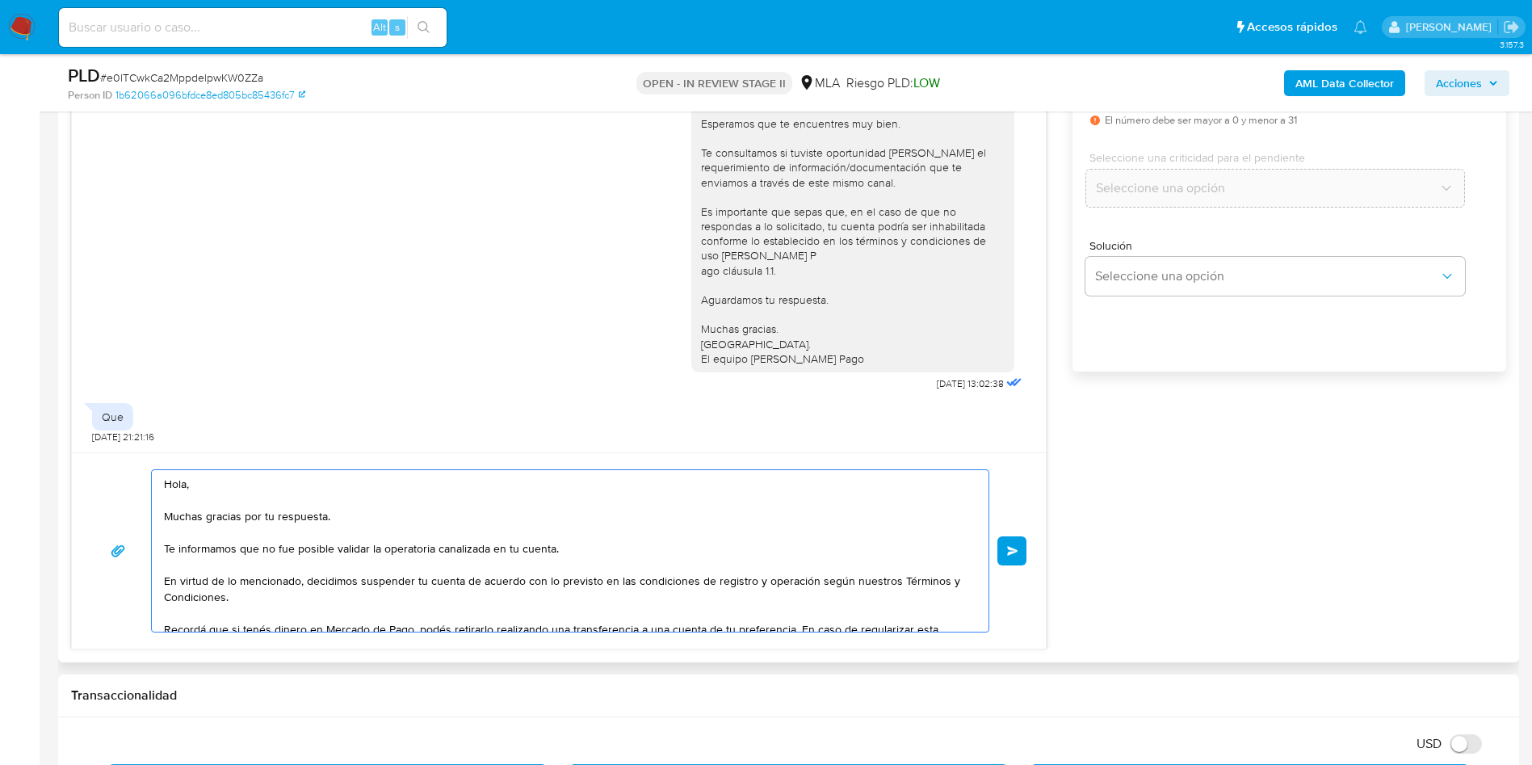
click at [279, 517] on textarea "Hola, Muchas gracias por tu respuesta. Te informamos que no fue posible validar…" at bounding box center [566, 551] width 805 height 162
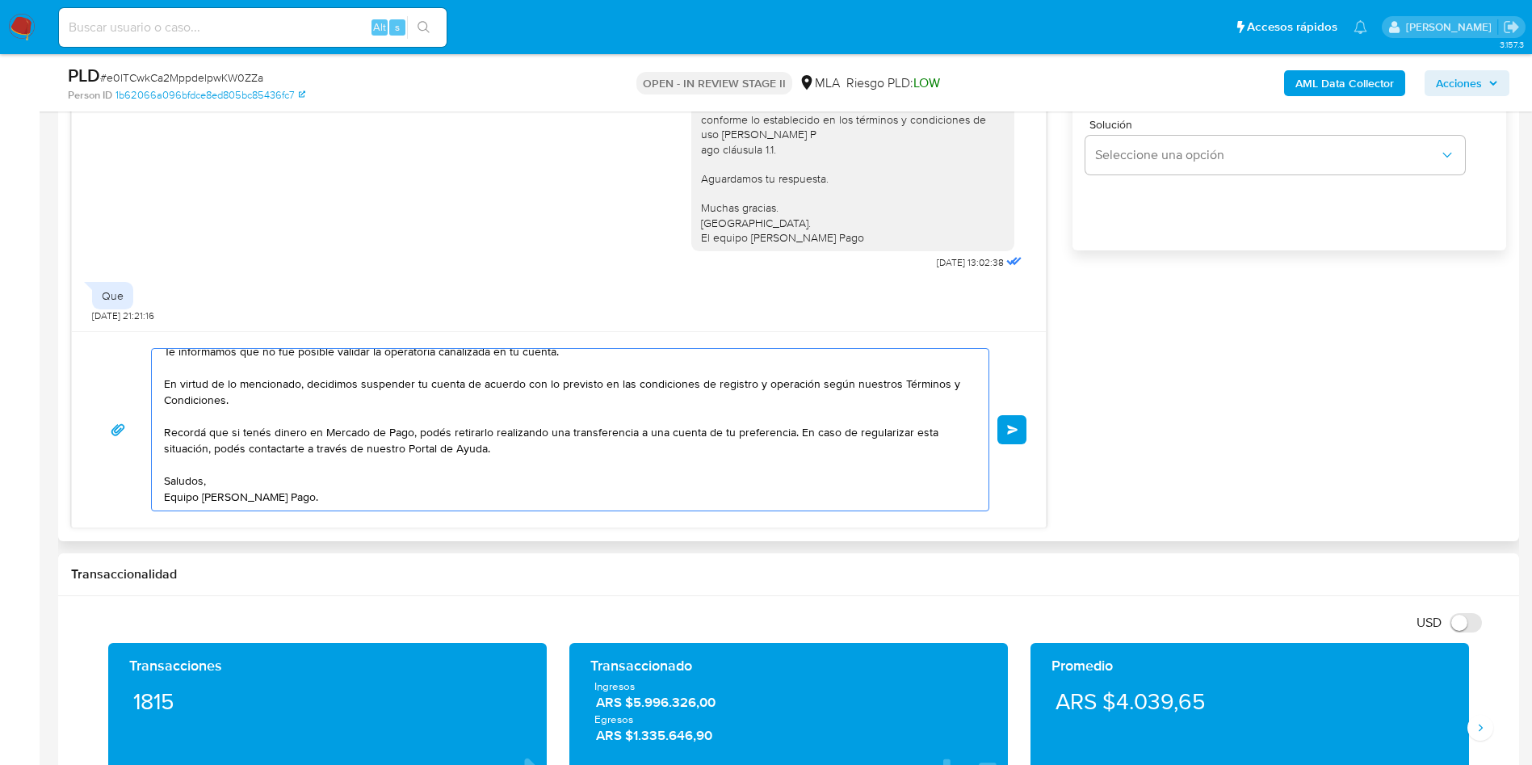
scroll to position [969, 0]
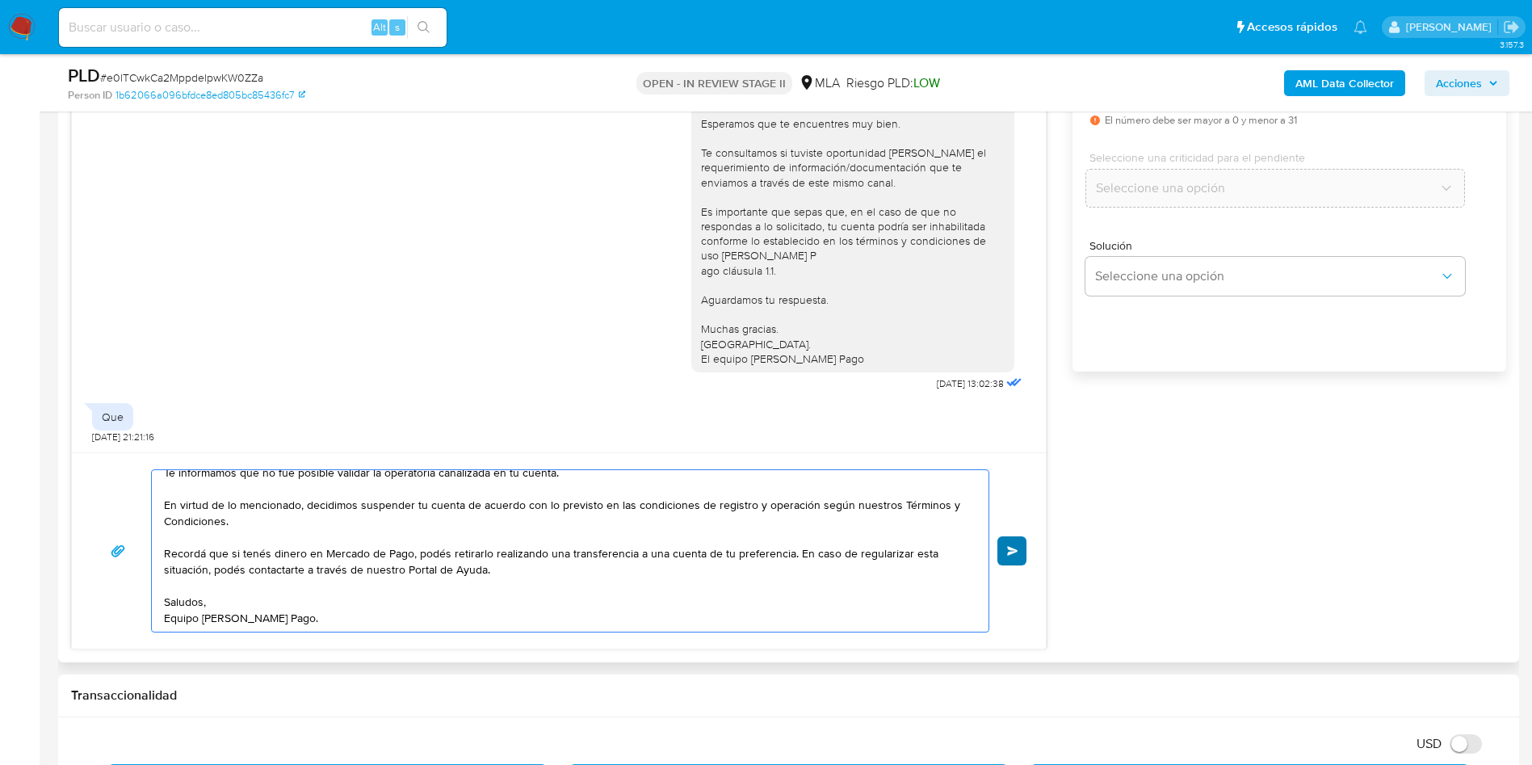
type textarea "Hola, Te informamos que no fue posible validar la operatoria canalizada en tu c…"
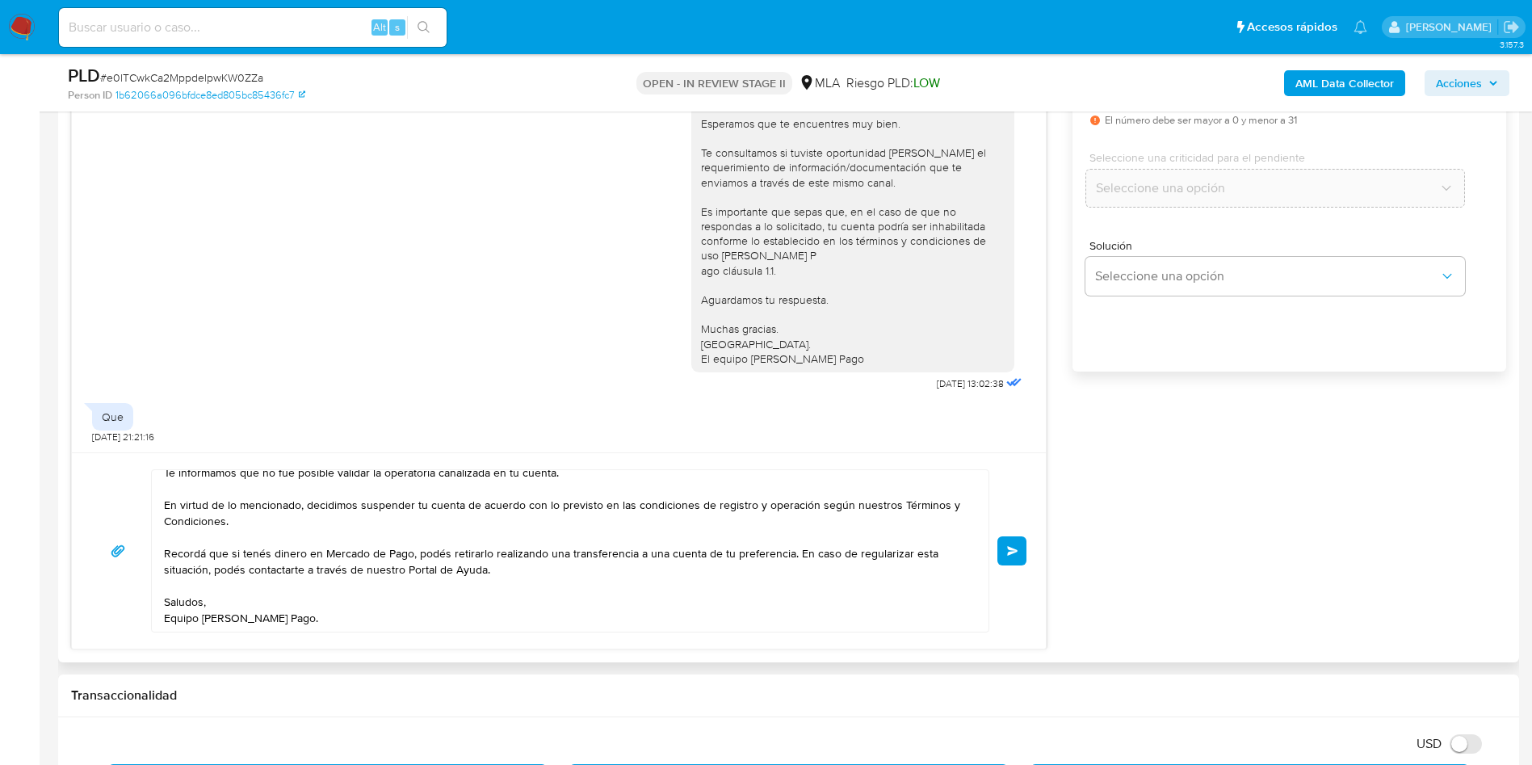
click at [1007, 559] on button "Enviar" at bounding box center [1012, 550] width 29 height 29
click at [191, 65] on div "PLD # e0lTCwkCa2MppdelpwKW0ZZa" at bounding box center [305, 76] width 475 height 24
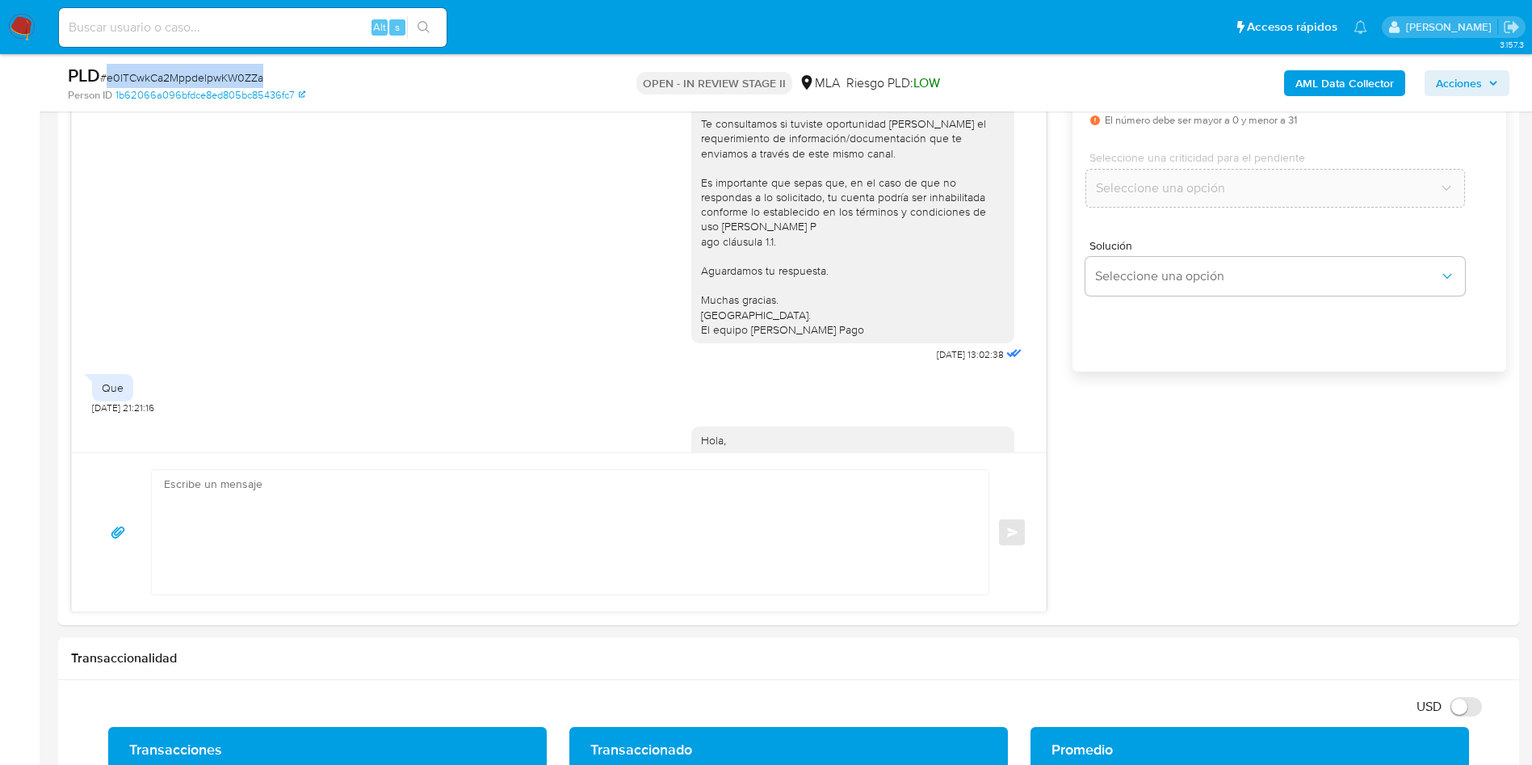
scroll to position [0, 0]
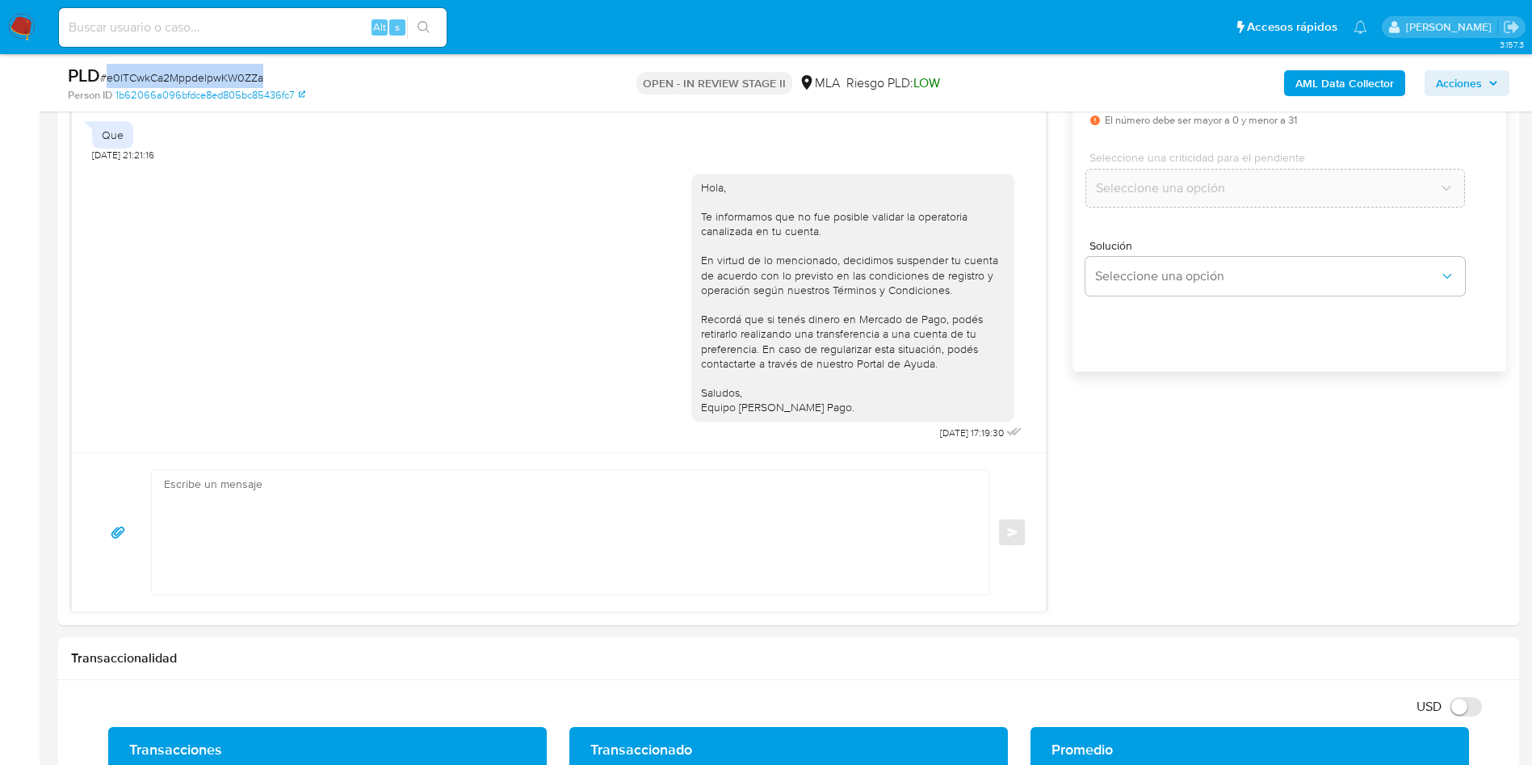
copy span "e0lTCwkCa2MppdelpwKW0ZZa"
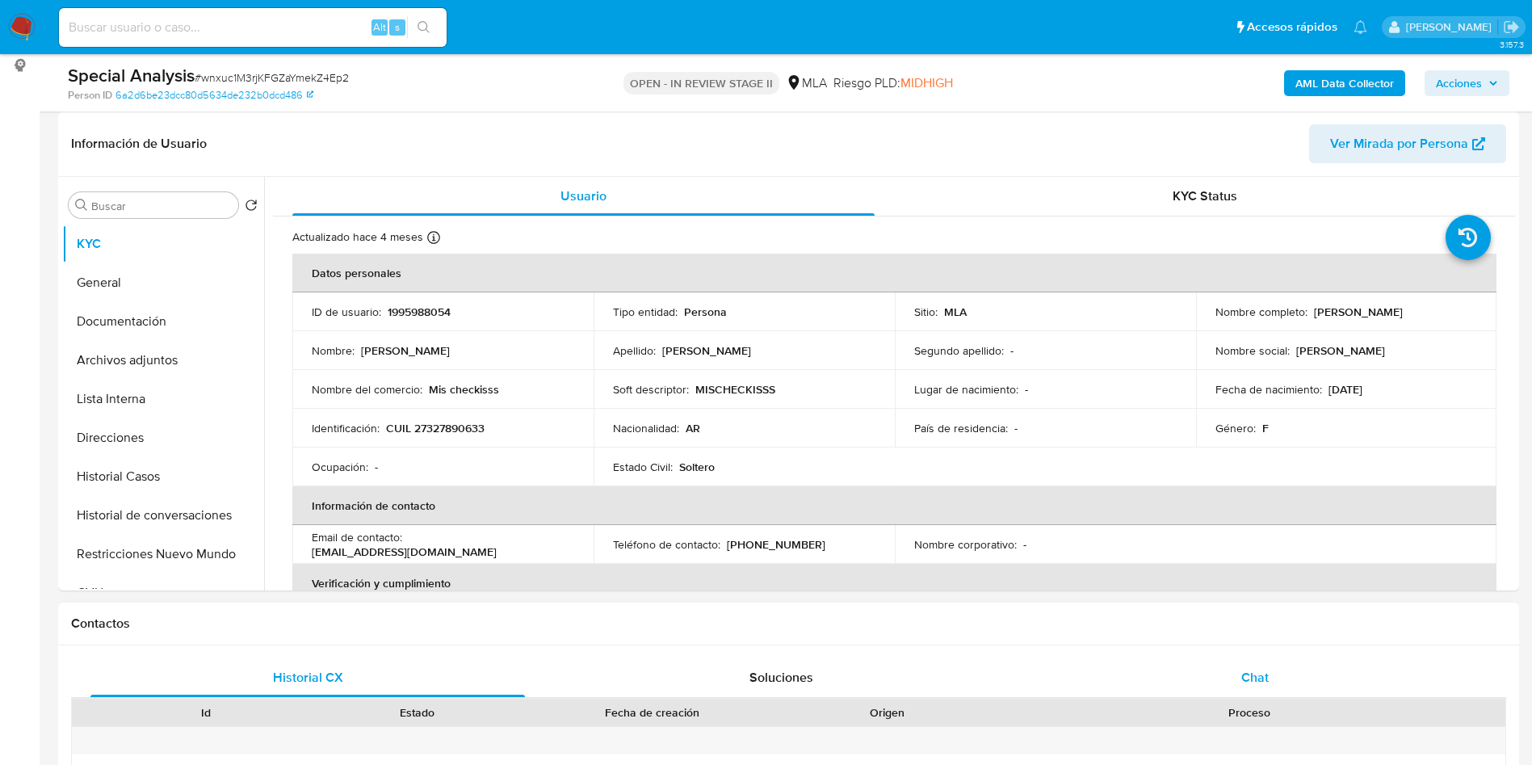
click at [1283, 662] on div "Chat" at bounding box center [1255, 677] width 435 height 39
select select "10"
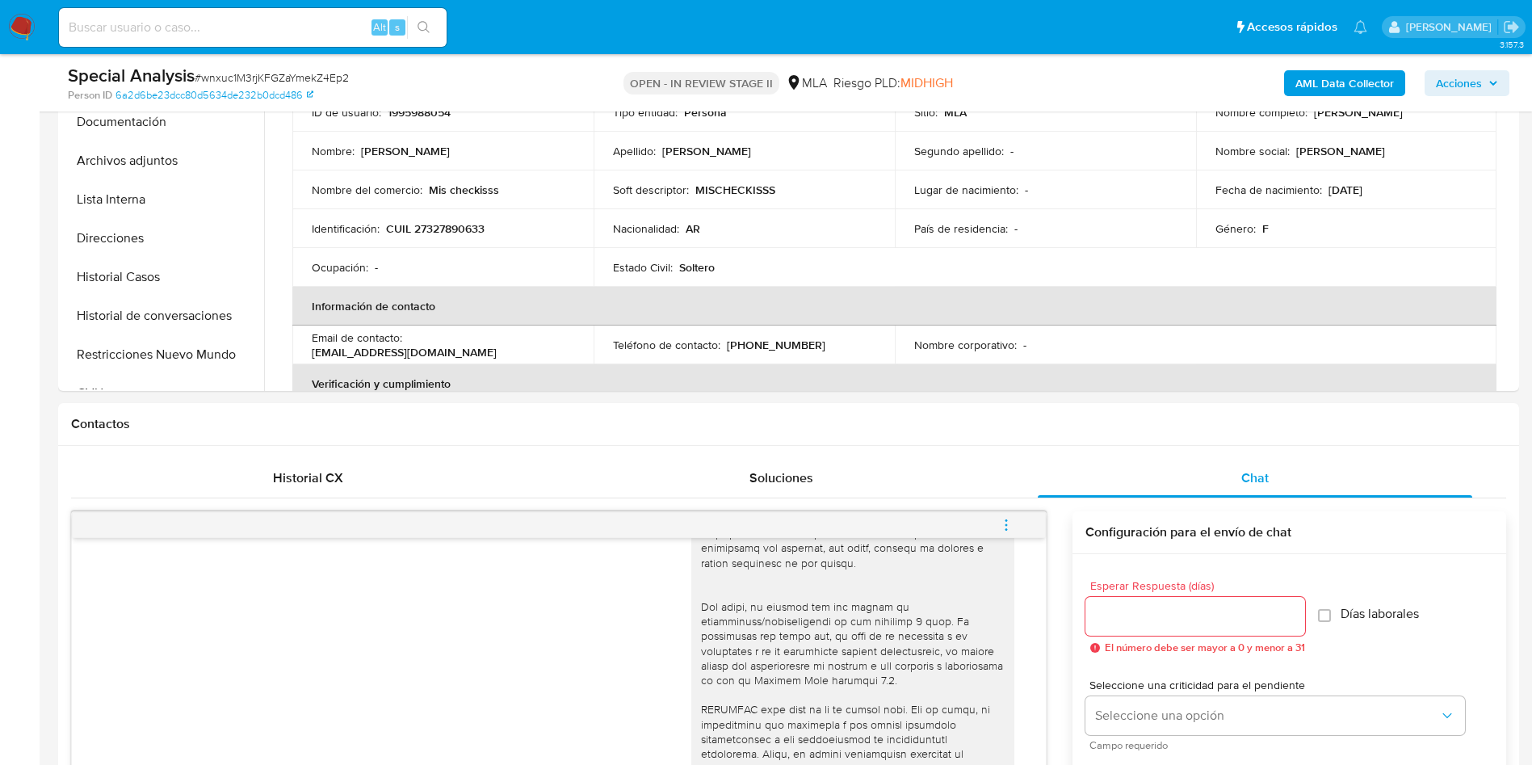
scroll to position [121, 0]
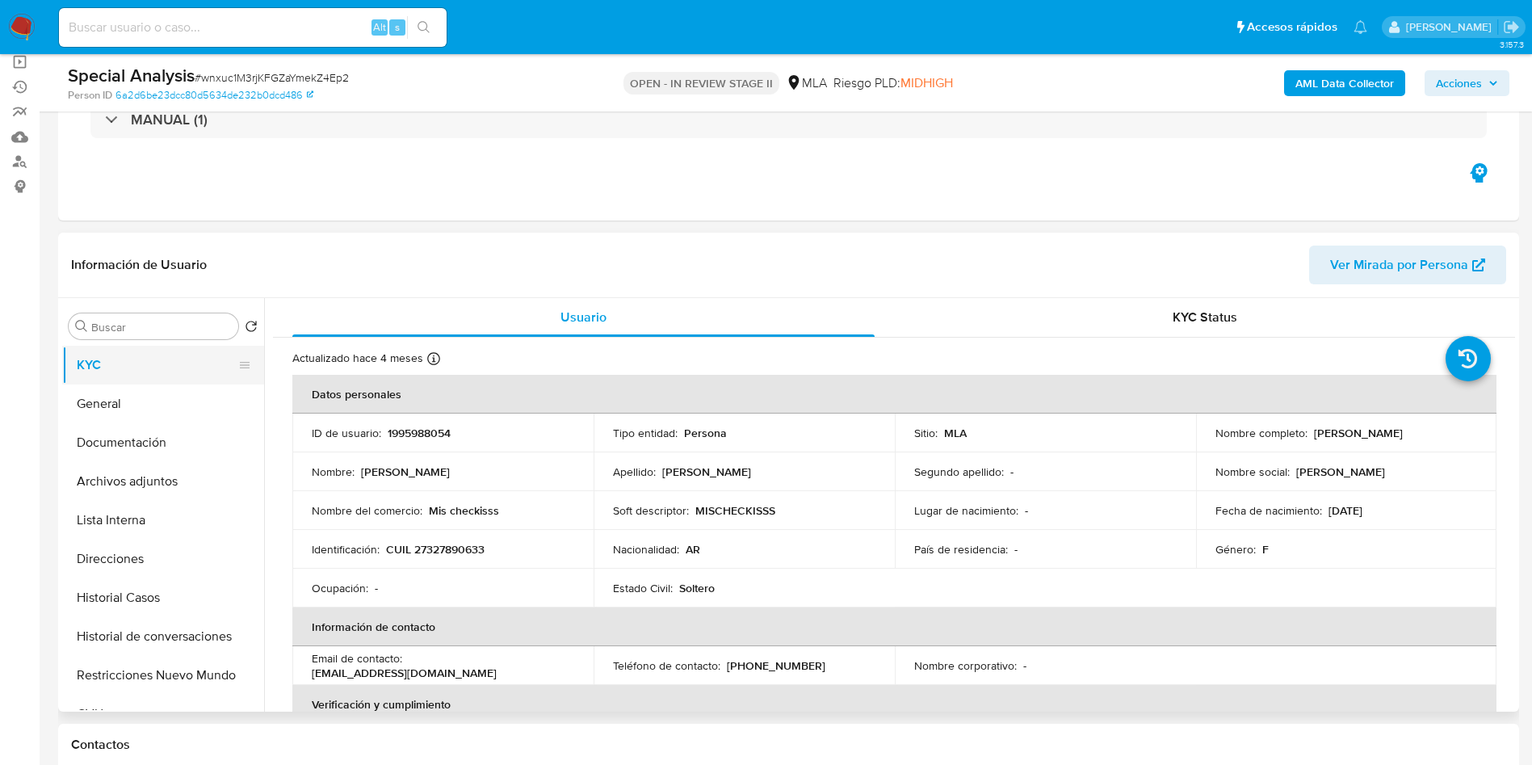
click at [138, 380] on button "KYC" at bounding box center [156, 365] width 189 height 39
click at [149, 452] on button "Documentación" at bounding box center [156, 442] width 189 height 39
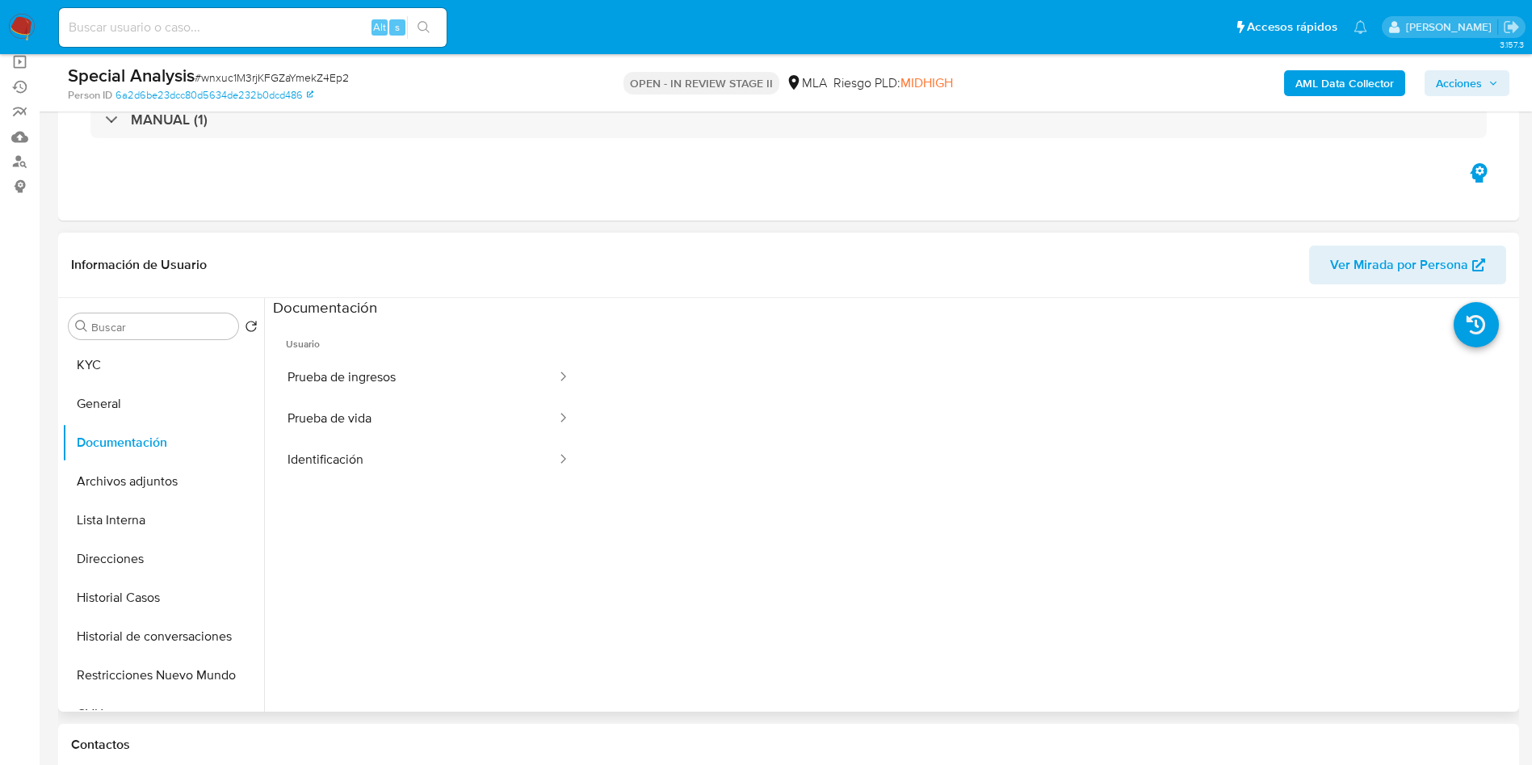
click at [307, 355] on span "Usuario" at bounding box center [428, 337] width 311 height 39
click at [339, 374] on button "Prueba de ingresos" at bounding box center [415, 377] width 285 height 41
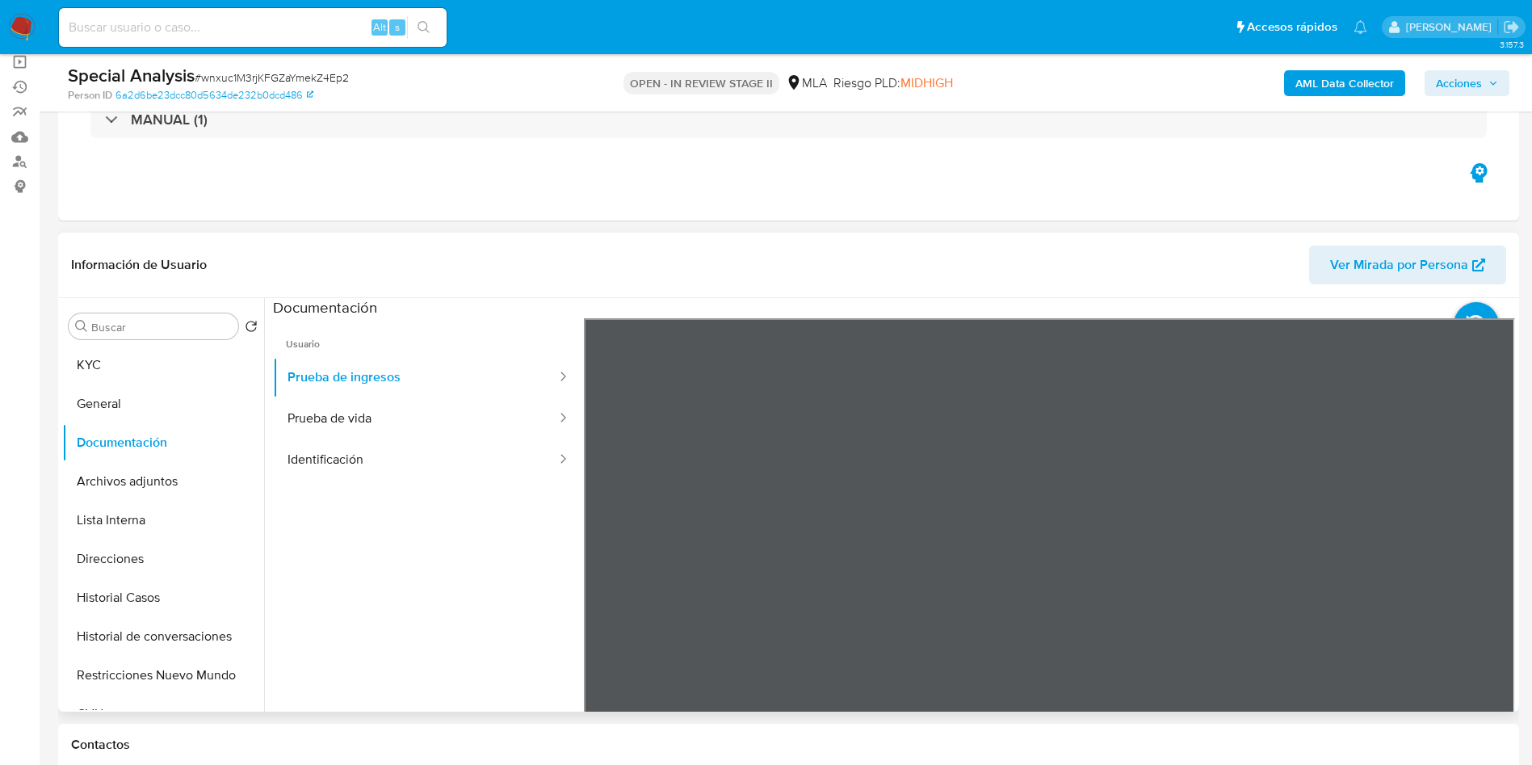
click at [908, 276] on div "Información de Usuario Ver Mirada por Persona Buscar Volver al orden por defect…" at bounding box center [788, 472] width 1461 height 479
click at [1021, 263] on div "Información de Usuario Ver Mirada por Persona Buscar Volver al orden por defect…" at bounding box center [788, 472] width 1461 height 479
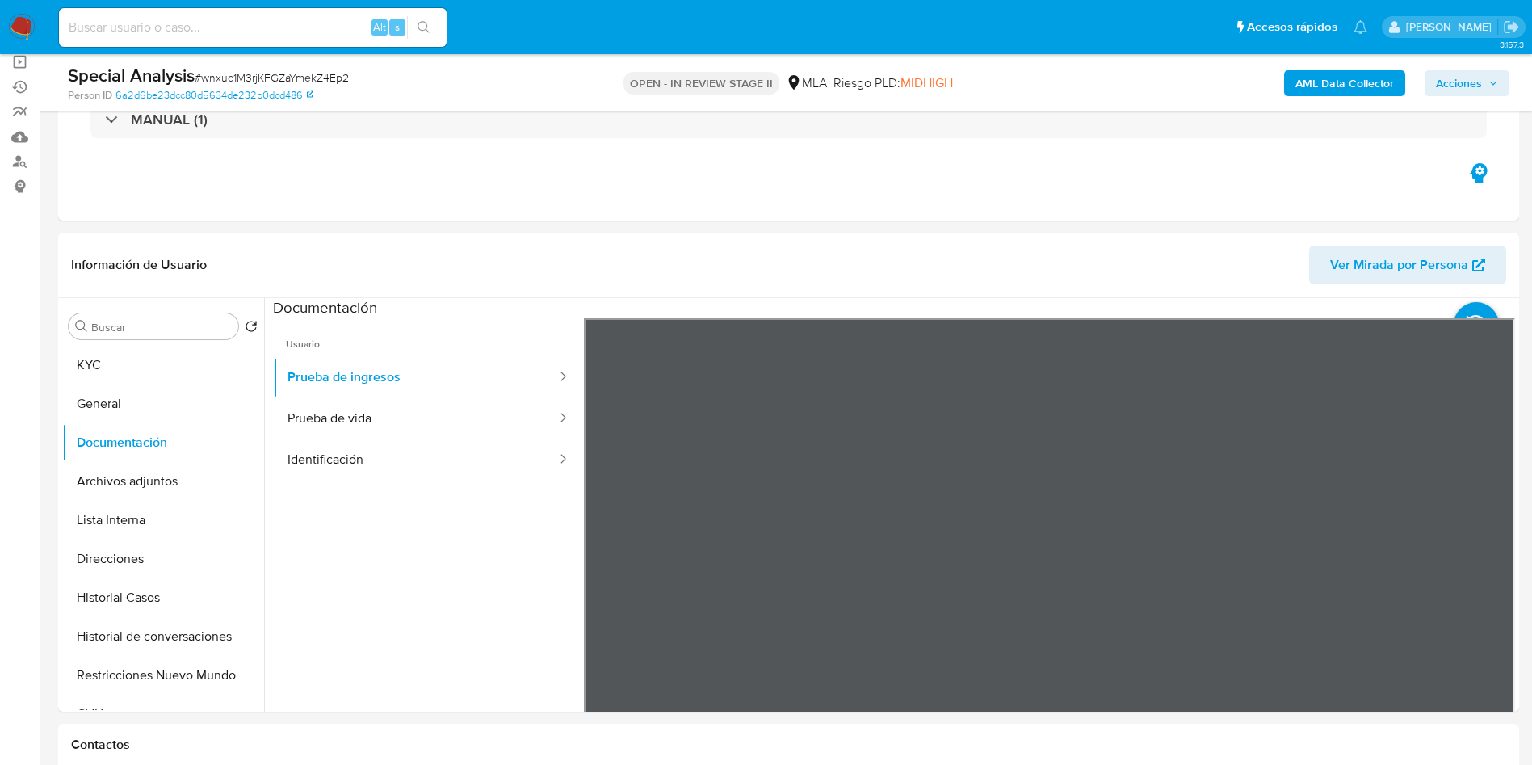
click at [126, 376] on button "KYC" at bounding box center [156, 365] width 189 height 39
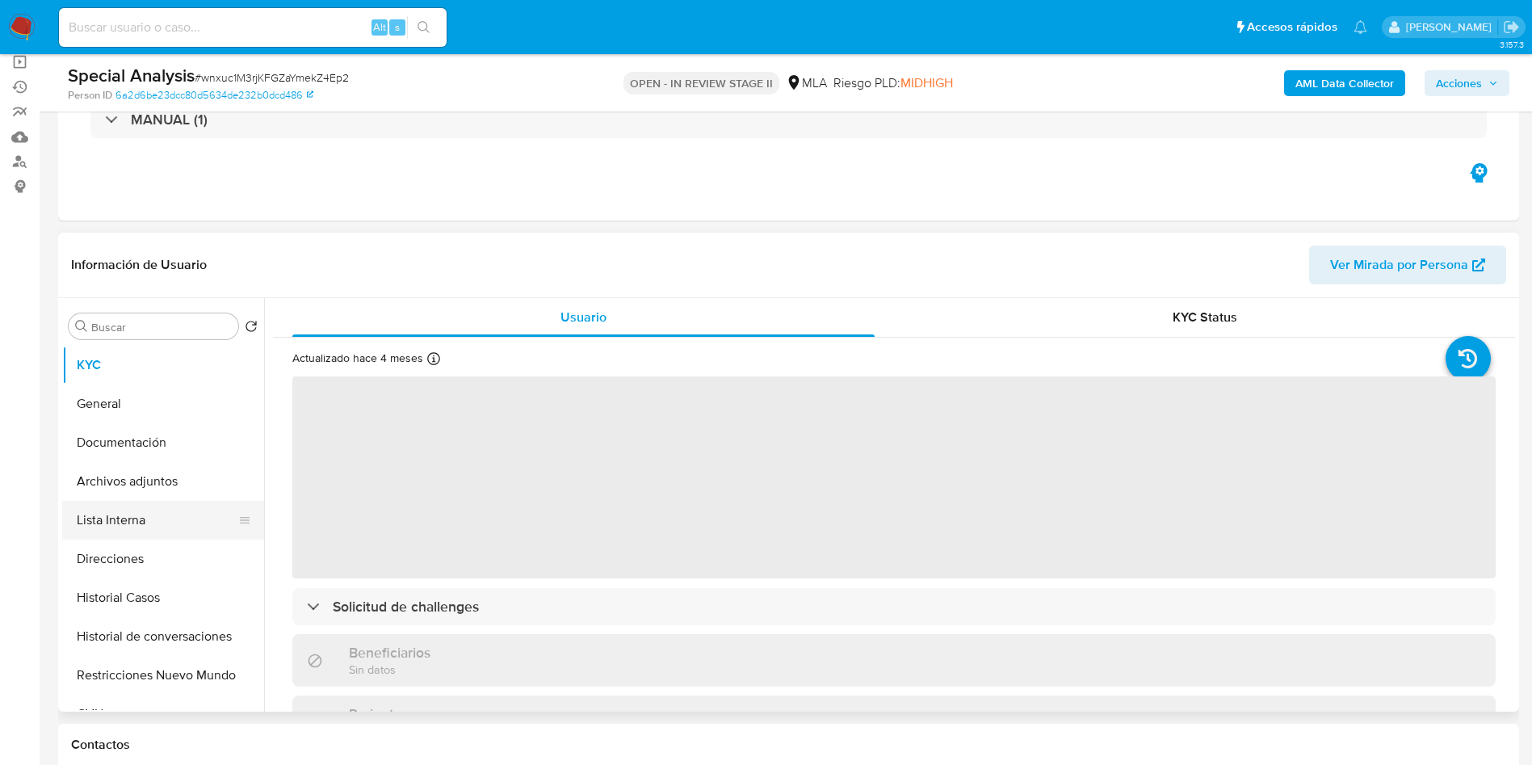
click at [173, 502] on button "Lista Interna" at bounding box center [156, 520] width 189 height 39
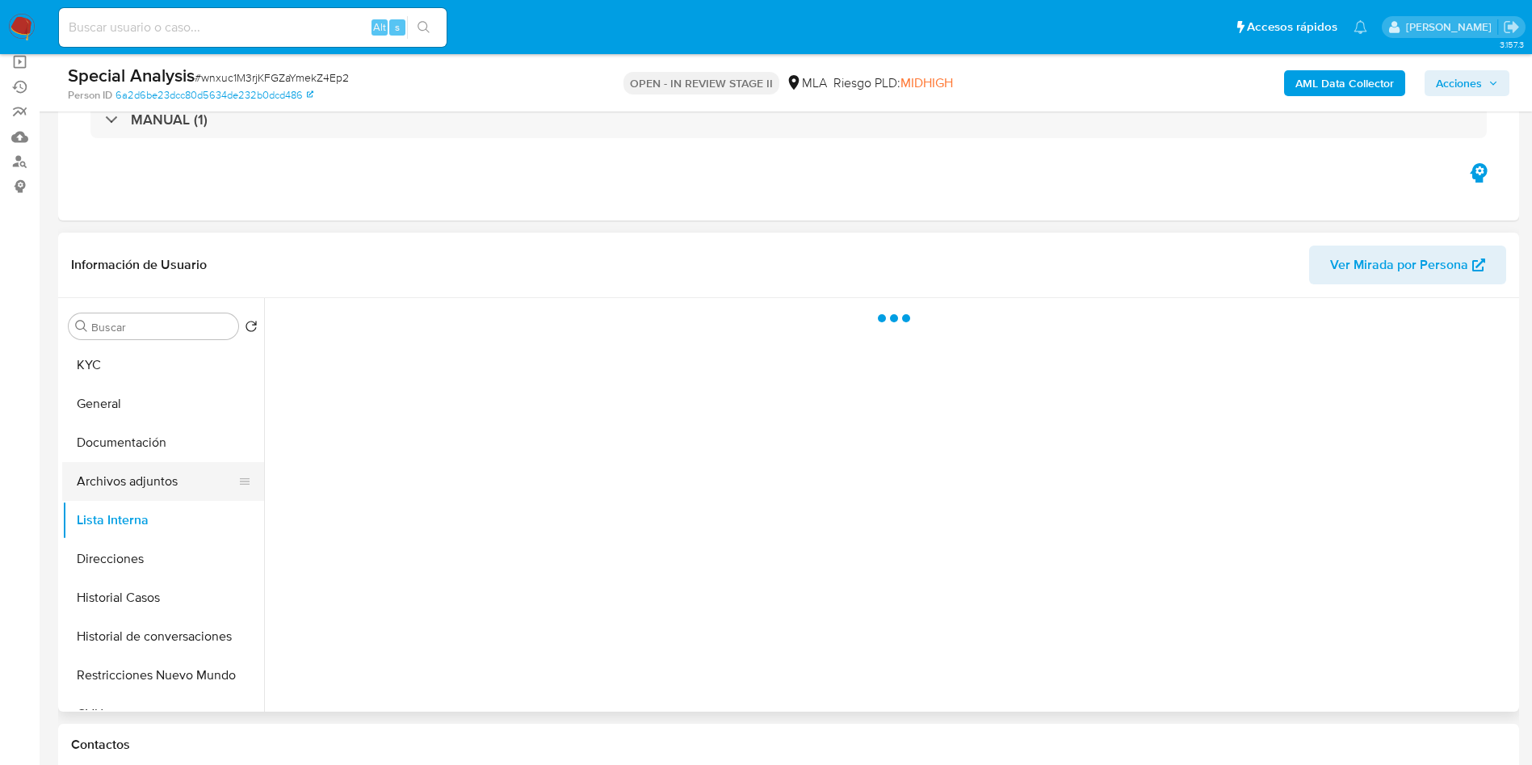
click at [197, 477] on button "Archivos adjuntos" at bounding box center [156, 481] width 189 height 39
click at [170, 450] on button "Documentación" at bounding box center [156, 442] width 189 height 39
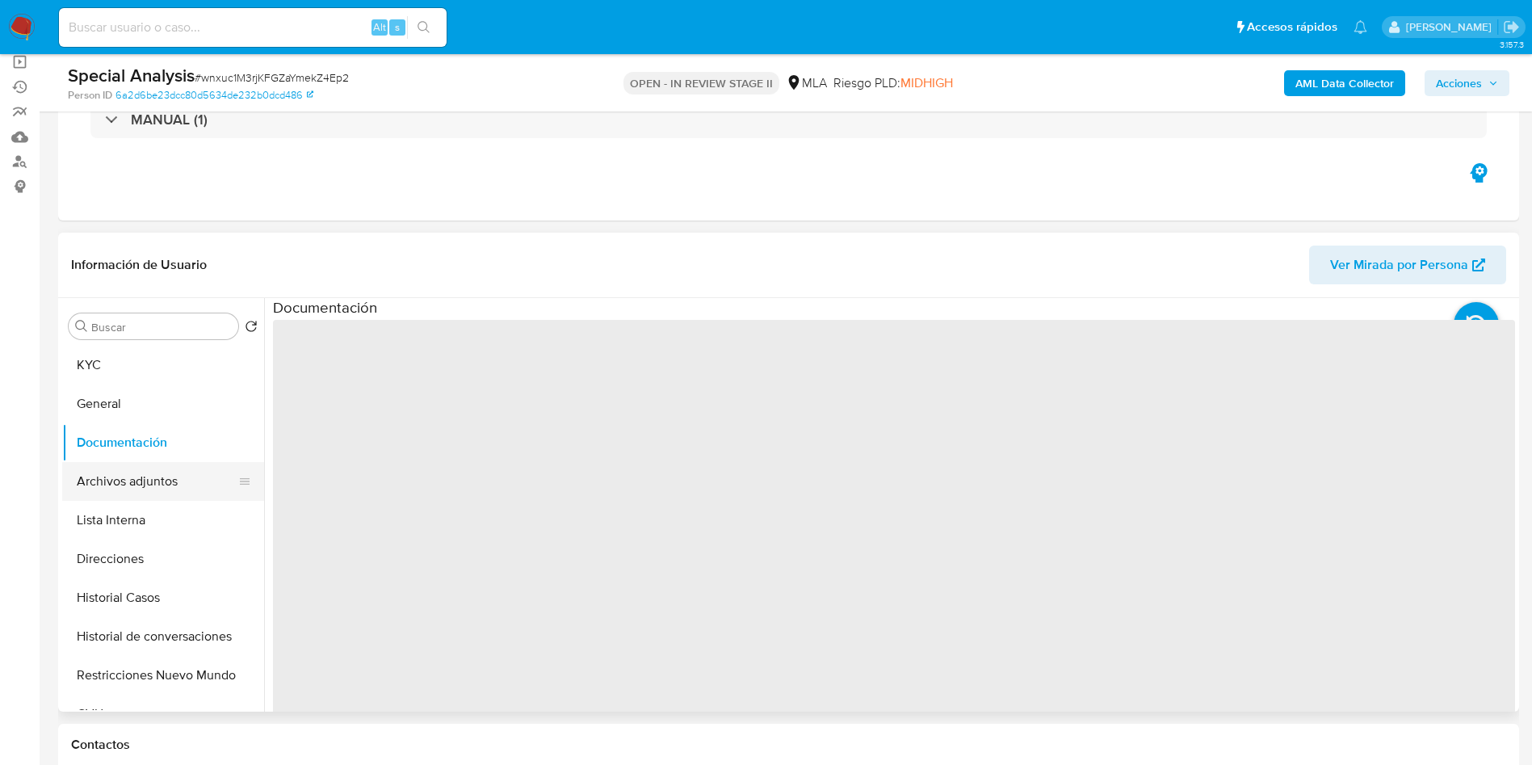
click at [169, 497] on button "Archivos adjuntos" at bounding box center [156, 481] width 189 height 39
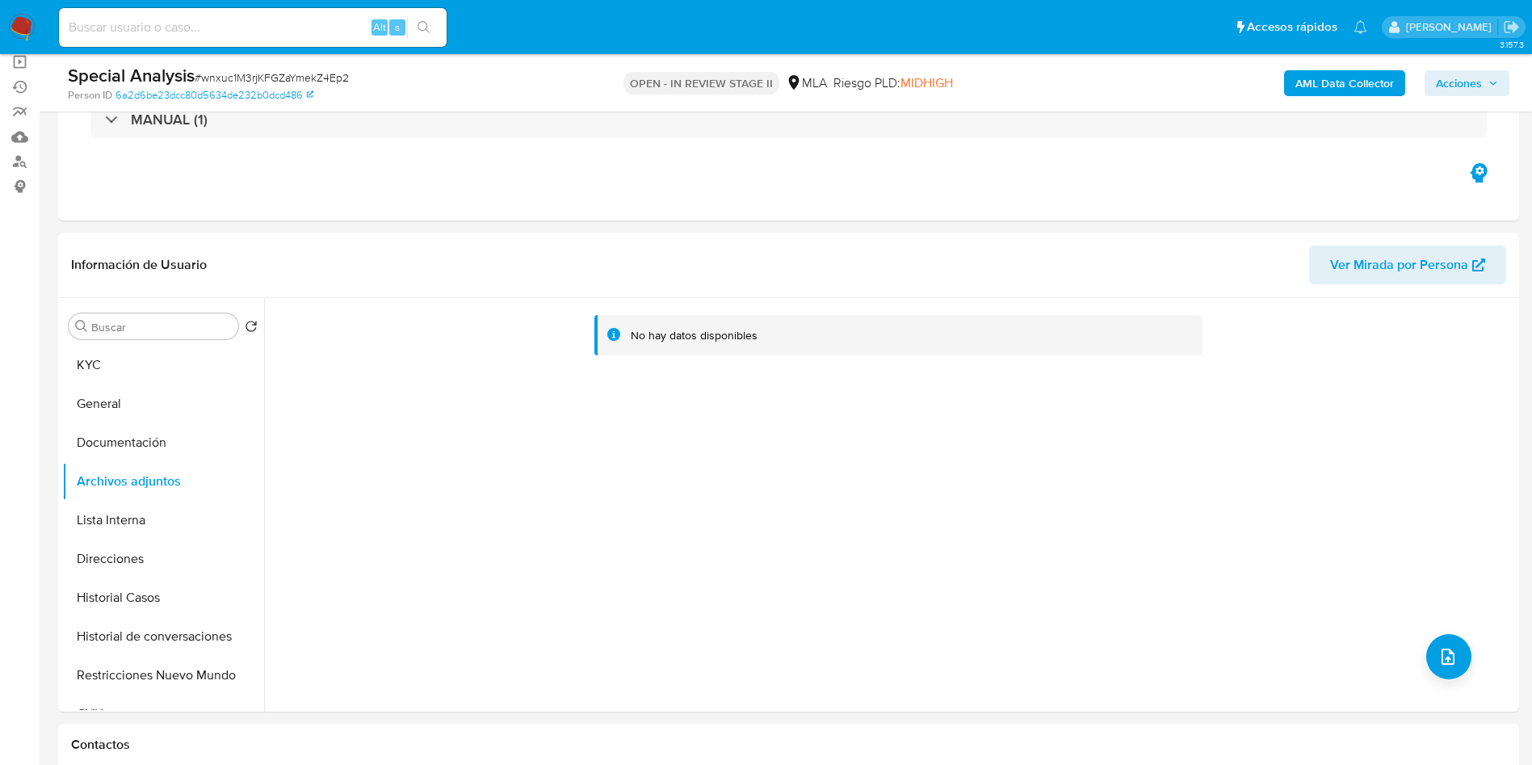
click at [1359, 102] on div "Special Analysis # wnxuc1M3rjKFGZaYmekZ4Ep2 Person ID 6a2d6be23dcc80d5634de232b…" at bounding box center [788, 82] width 1461 height 57
click at [1355, 85] on b "AML Data Collector" at bounding box center [1345, 83] width 99 height 26
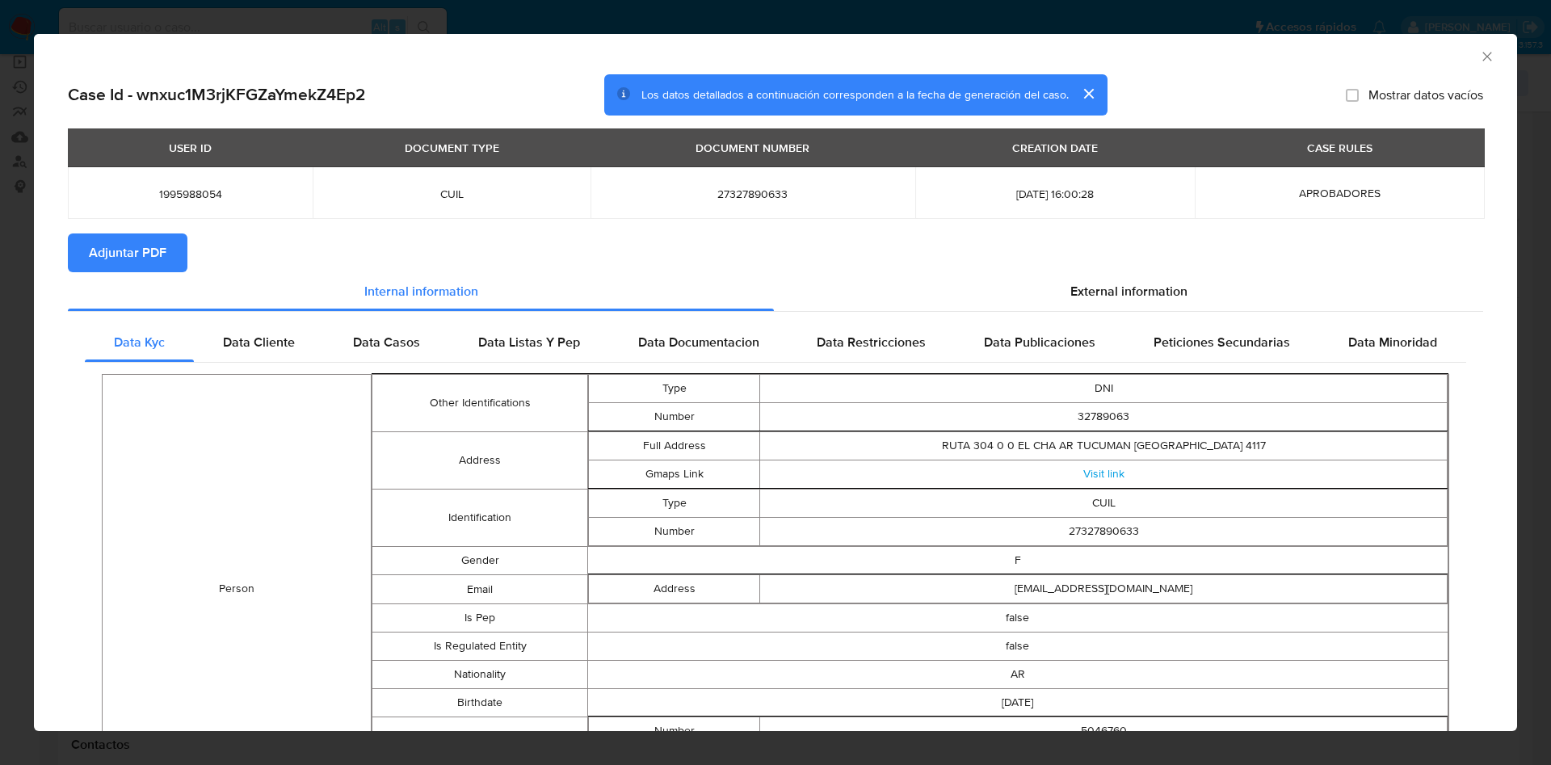
click at [152, 257] on span "Adjuntar PDF" at bounding box center [128, 253] width 78 height 36
click at [1478, 57] on div "AML Data Collector" at bounding box center [775, 54] width 1483 height 40
click at [1482, 55] on icon "Cerrar ventana" at bounding box center [1486, 56] width 9 height 9
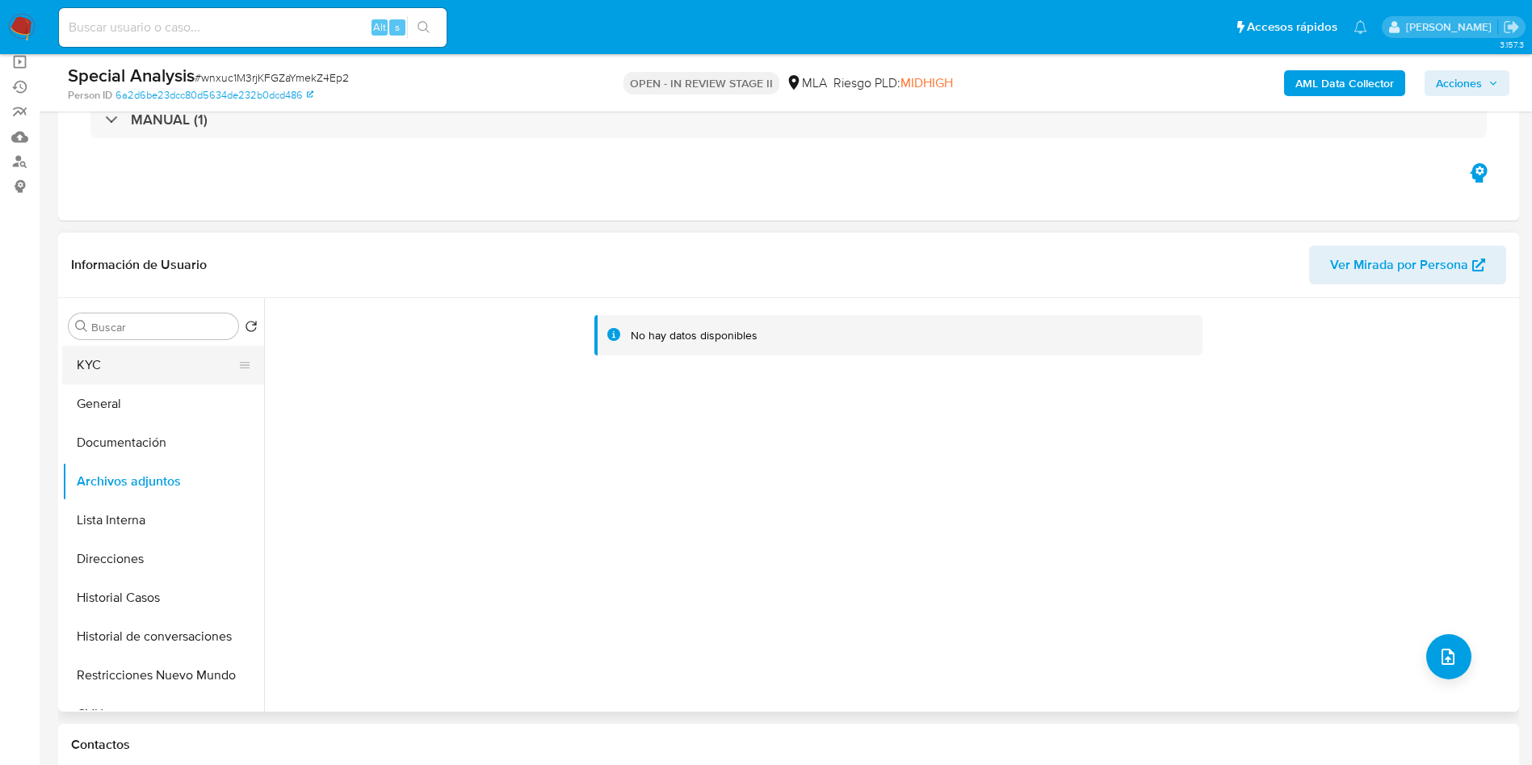
click at [102, 373] on button "KYC" at bounding box center [156, 365] width 189 height 39
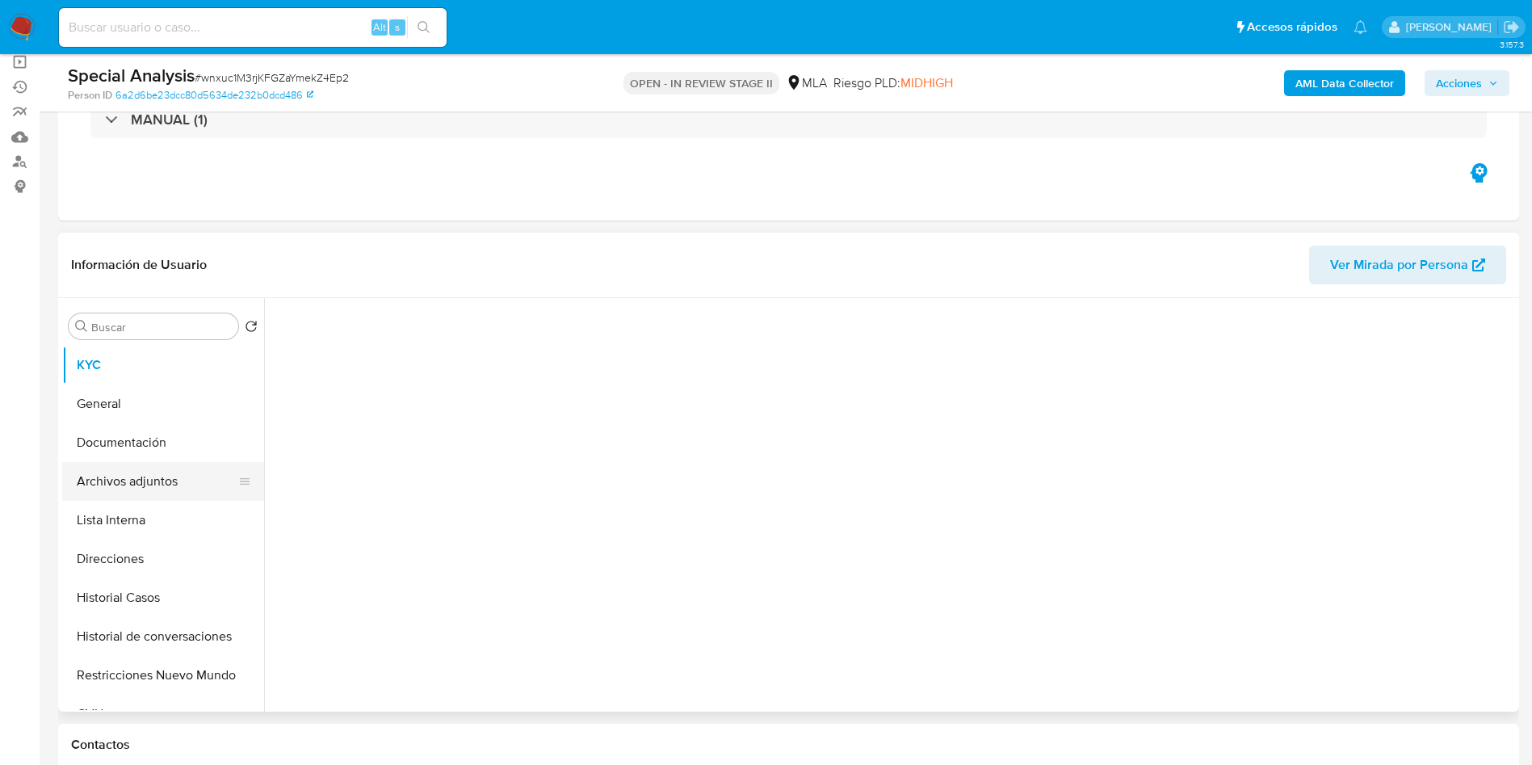
click at [109, 461] on ul "KYC General Documentación Archivos adjuntos Lista Interna Direcciones Historial…" at bounding box center [163, 528] width 202 height 364
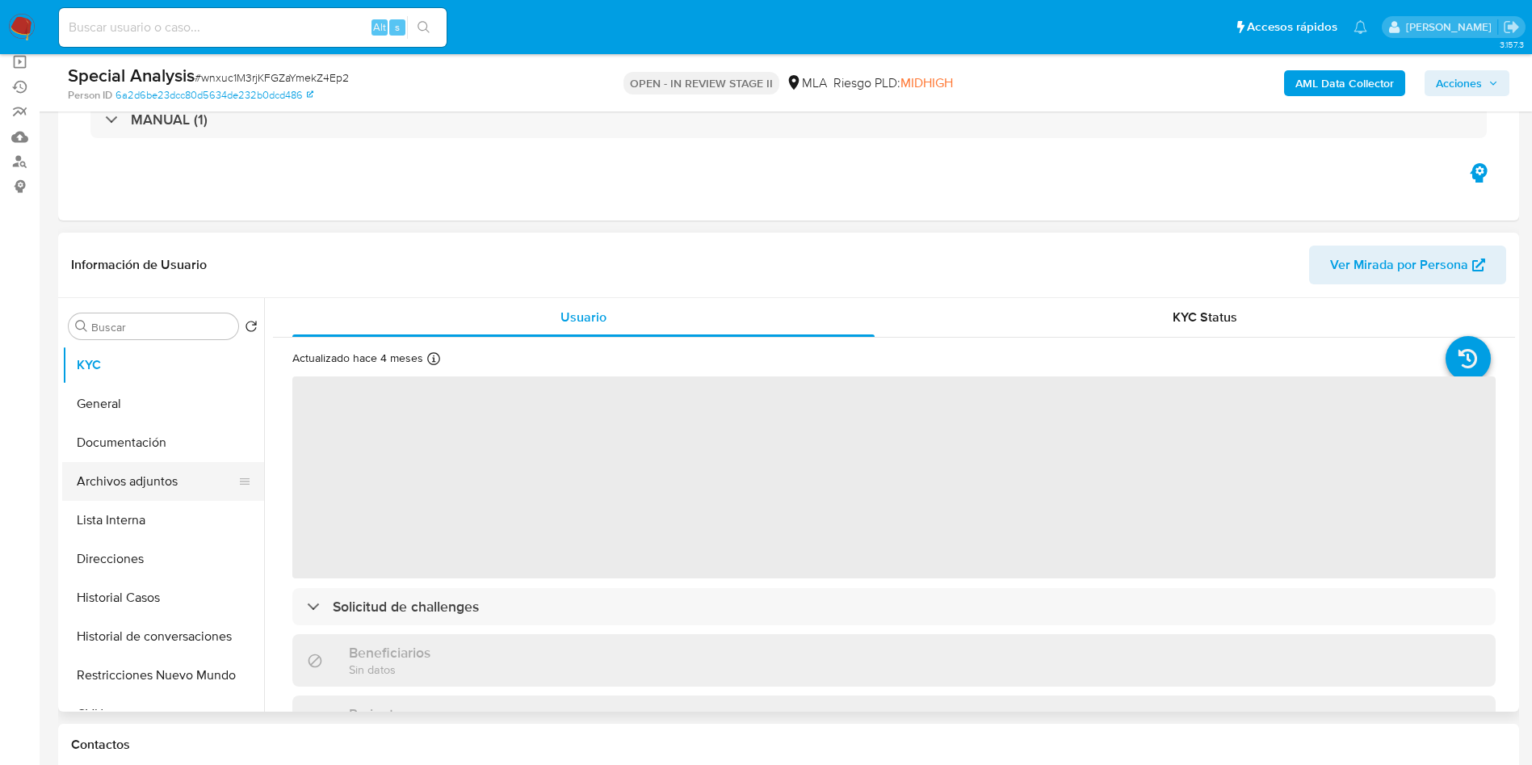
click at [113, 481] on button "Archivos adjuntos" at bounding box center [156, 481] width 189 height 39
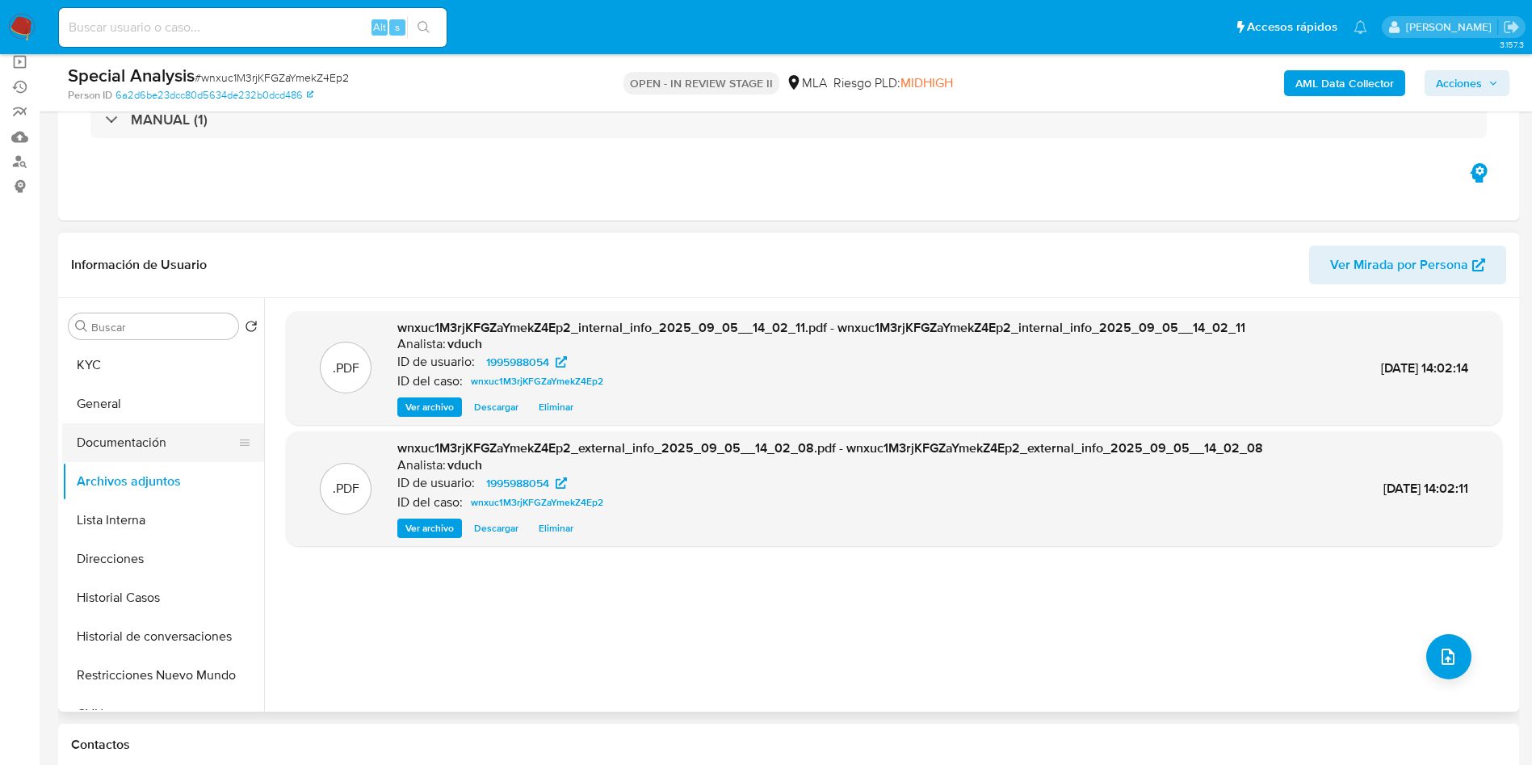
click at [130, 443] on button "Documentación" at bounding box center [156, 442] width 189 height 39
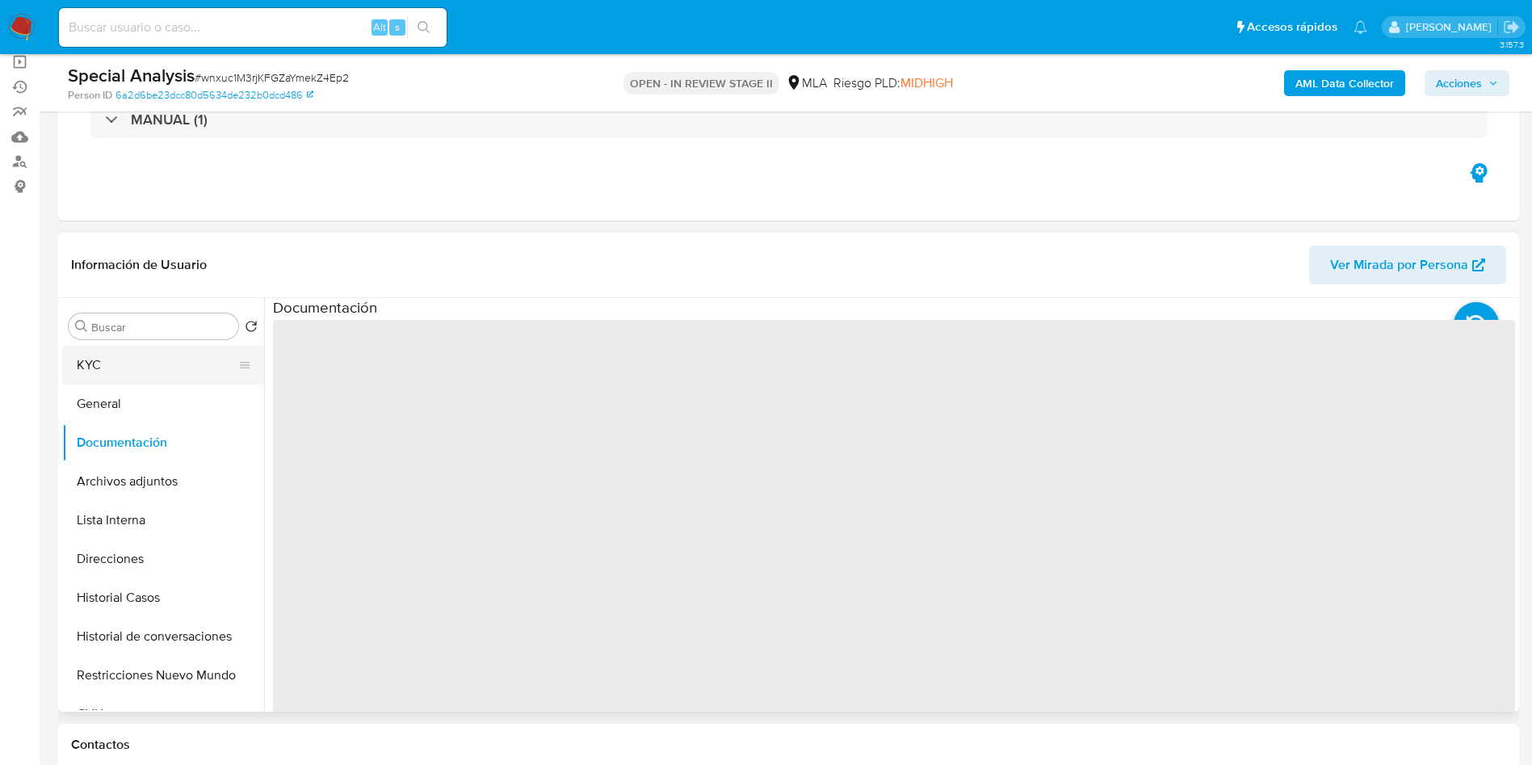
click at [131, 346] on button "KYC" at bounding box center [156, 365] width 189 height 39
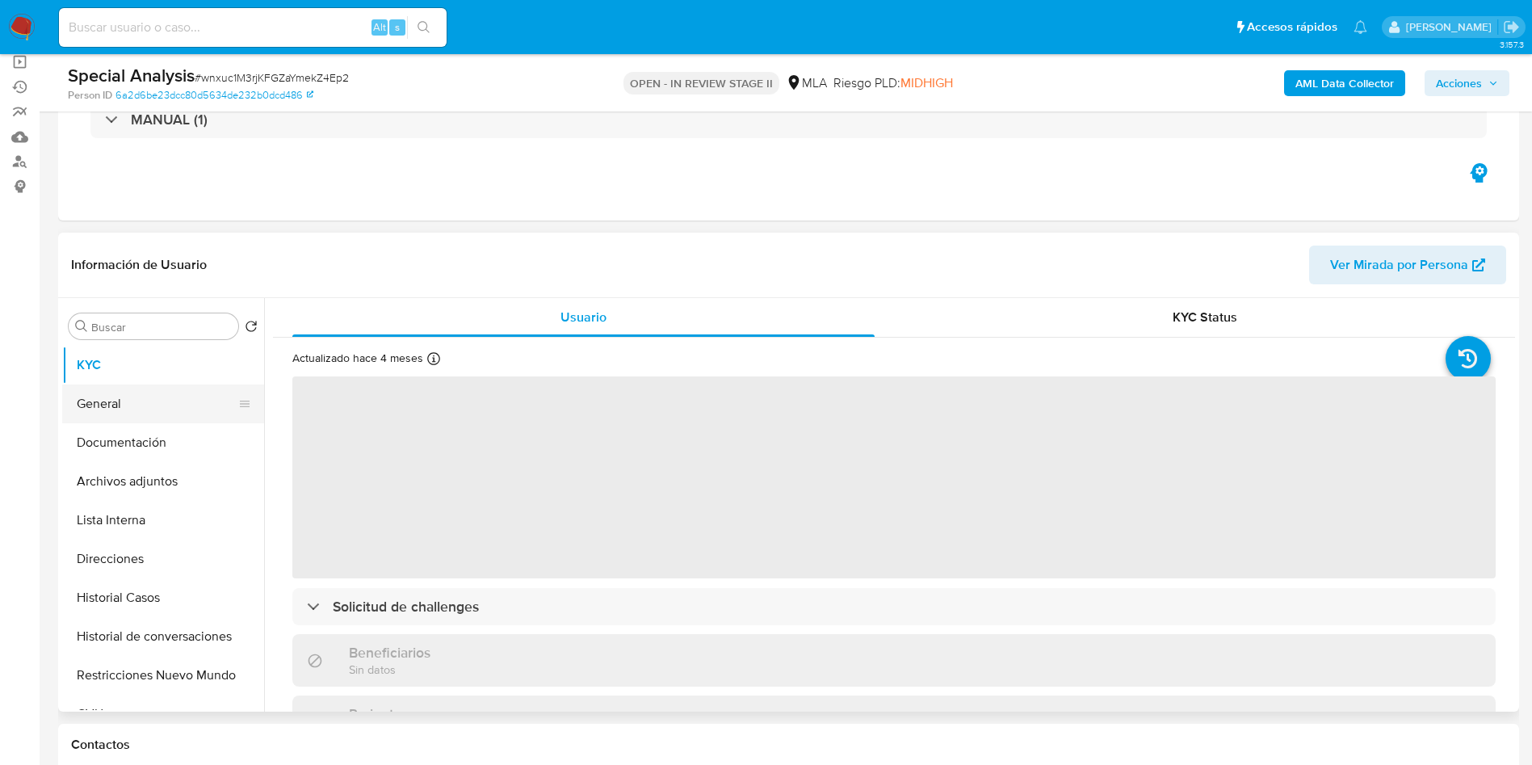
click at [135, 393] on button "General" at bounding box center [156, 403] width 189 height 39
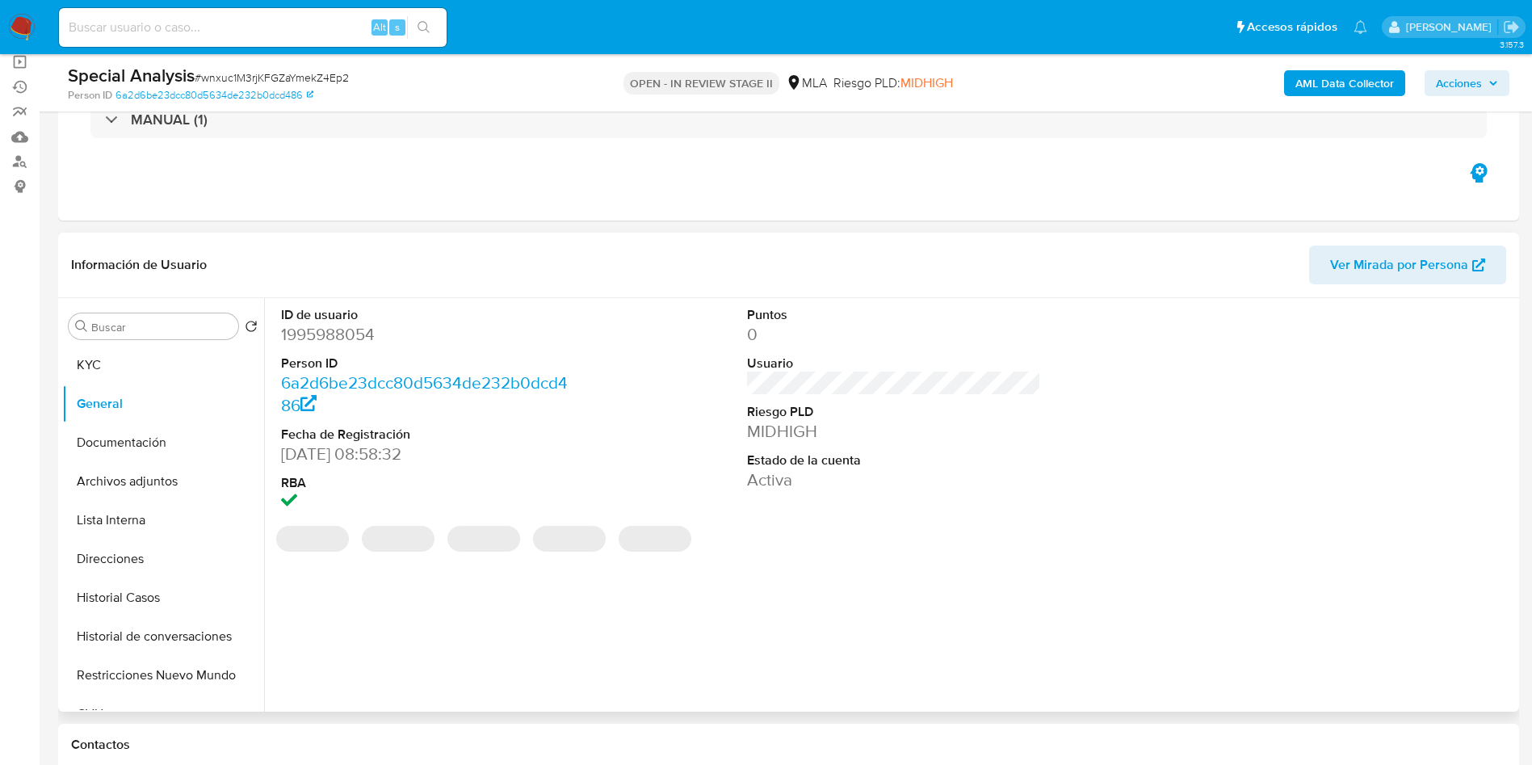
click at [363, 333] on dd "1995988054" at bounding box center [428, 334] width 295 height 23
click at [330, 335] on dd "1995988054" at bounding box center [428, 334] width 295 height 23
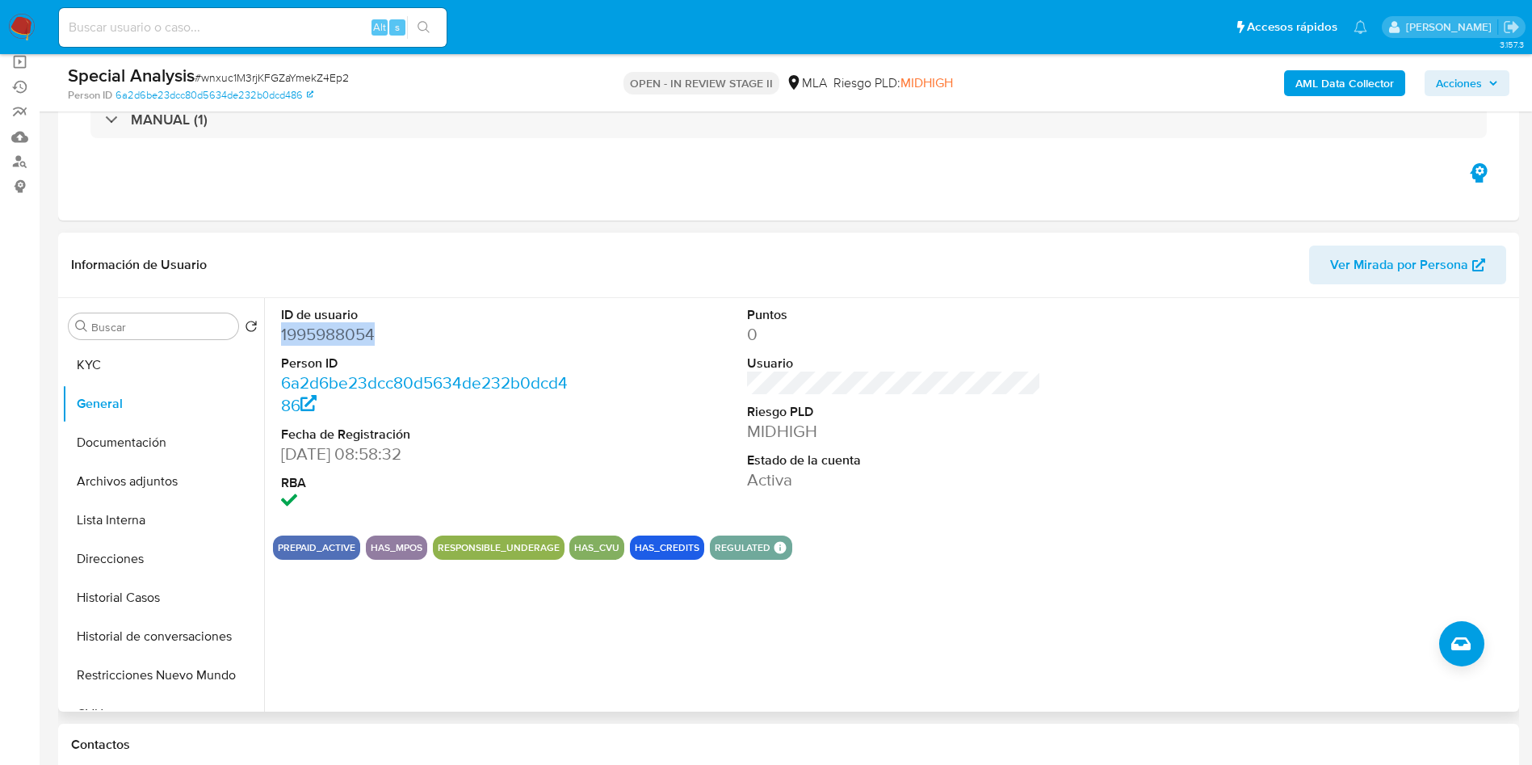
click at [328, 337] on dd "1995988054" at bounding box center [428, 334] width 295 height 23
click at [355, 338] on dd "1995988054" at bounding box center [428, 334] width 295 height 23
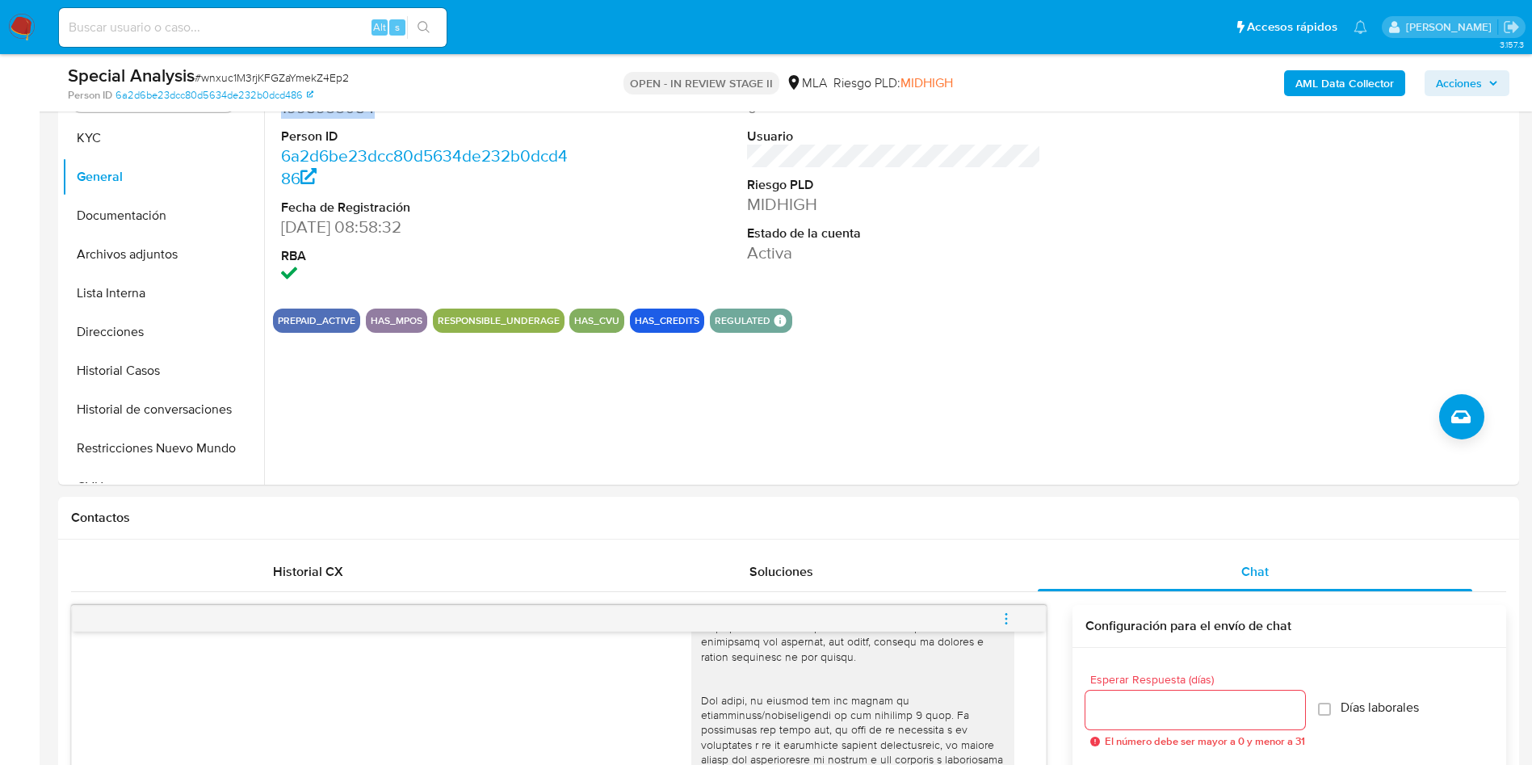
scroll to position [727, 0]
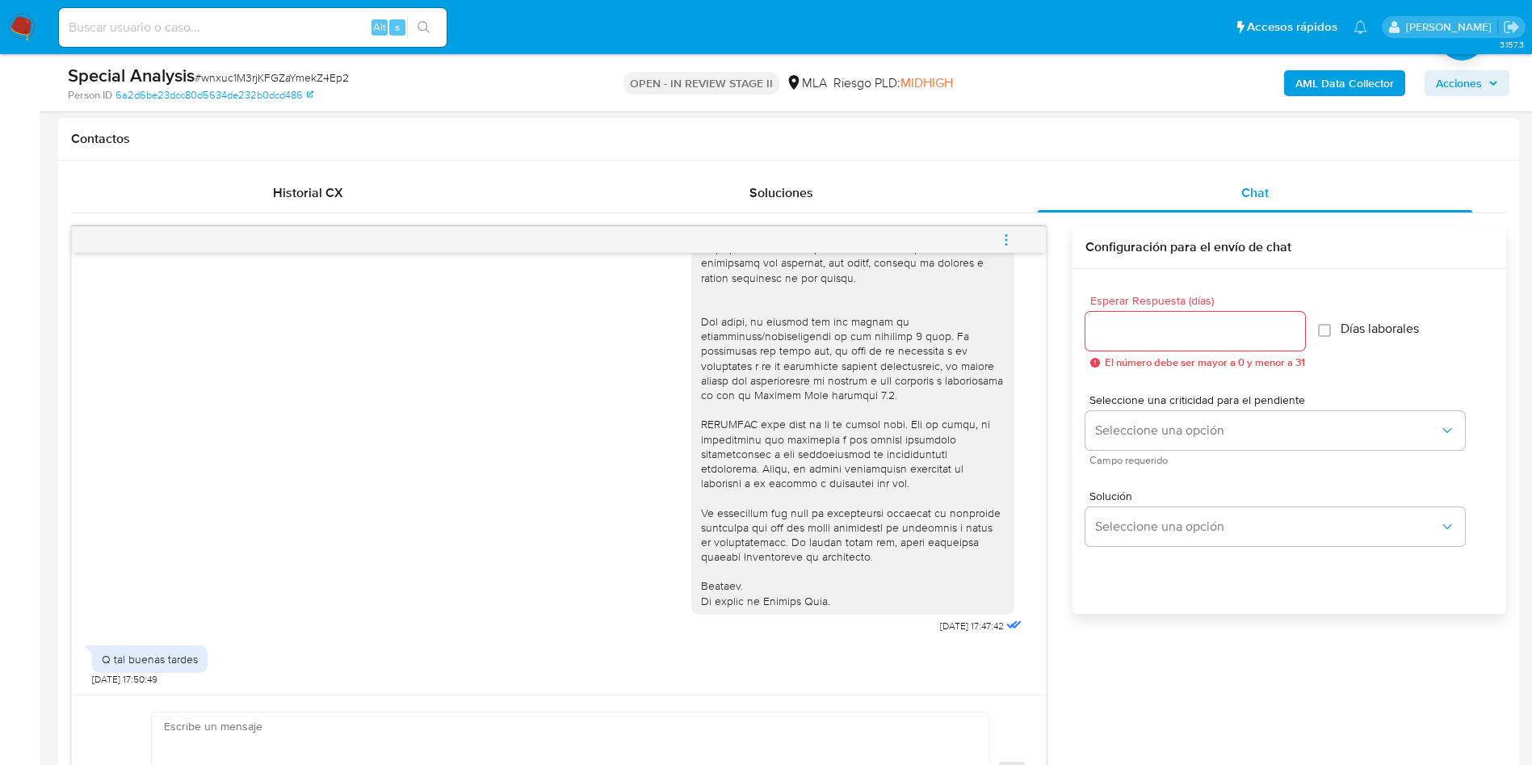
click at [399, 722] on textarea at bounding box center [566, 774] width 805 height 124
paste textarea "Hola, Muchas gracias por tu respuesta. Analizamos tu caso y verificamos que no …"
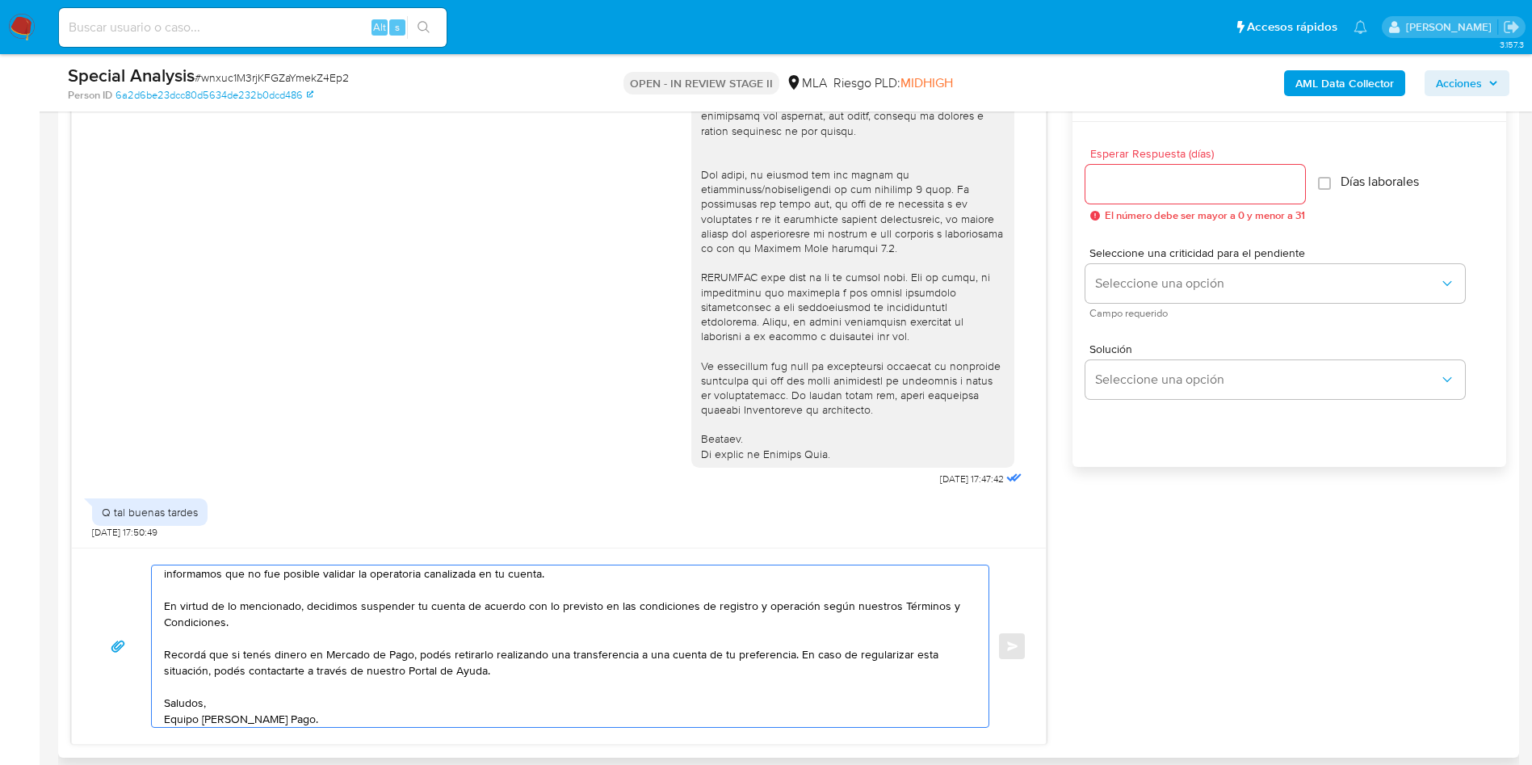
scroll to position [836, 0]
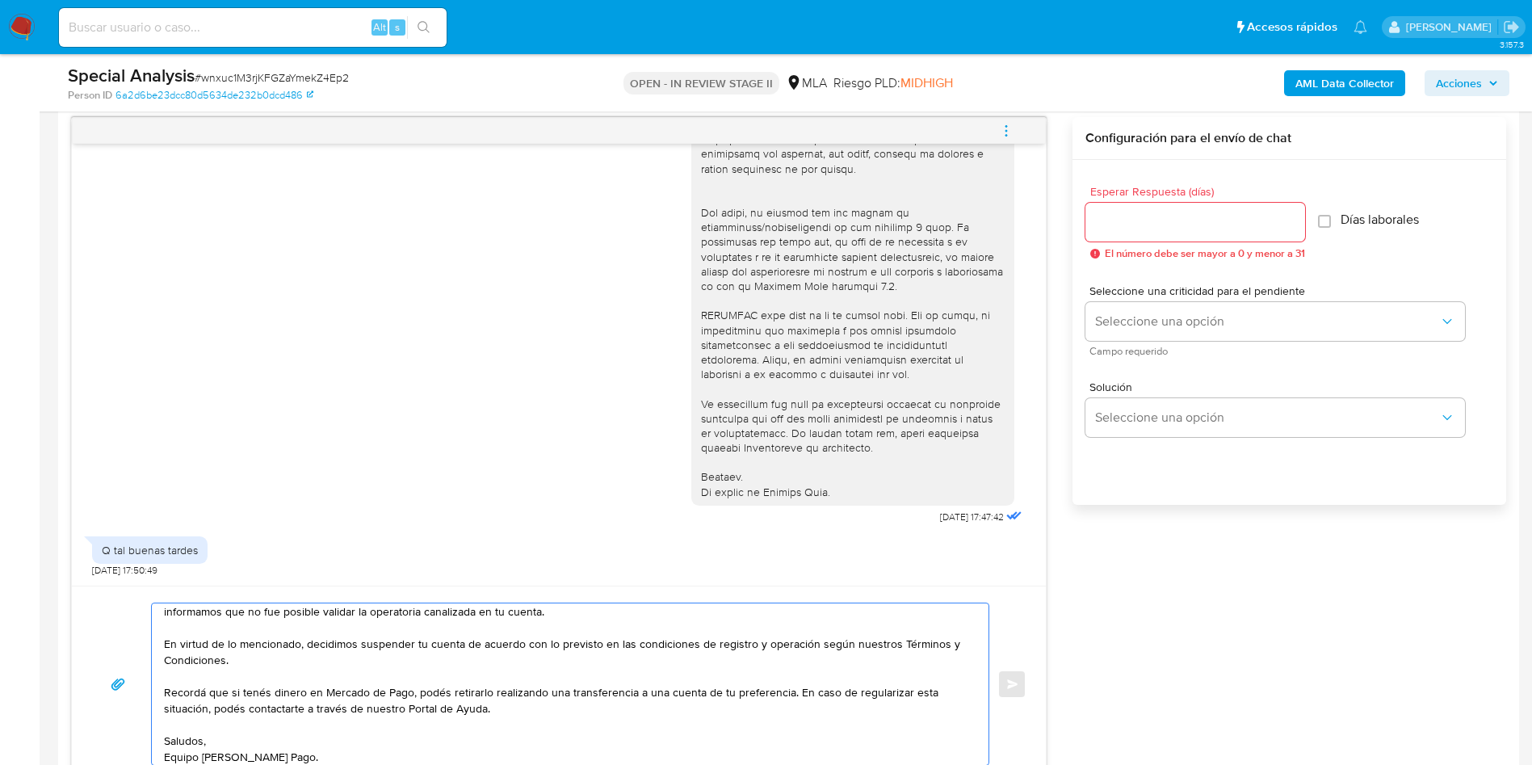
type textarea "Hola, Muchas gracias por tu respuesta. Analizamos tu caso y verificamos que no …"
click at [1217, 237] on div at bounding box center [1196, 222] width 220 height 39
click at [1222, 239] on div at bounding box center [1196, 222] width 220 height 39
click at [1255, 216] on input "Esperar Respuesta (días)" at bounding box center [1196, 222] width 220 height 21
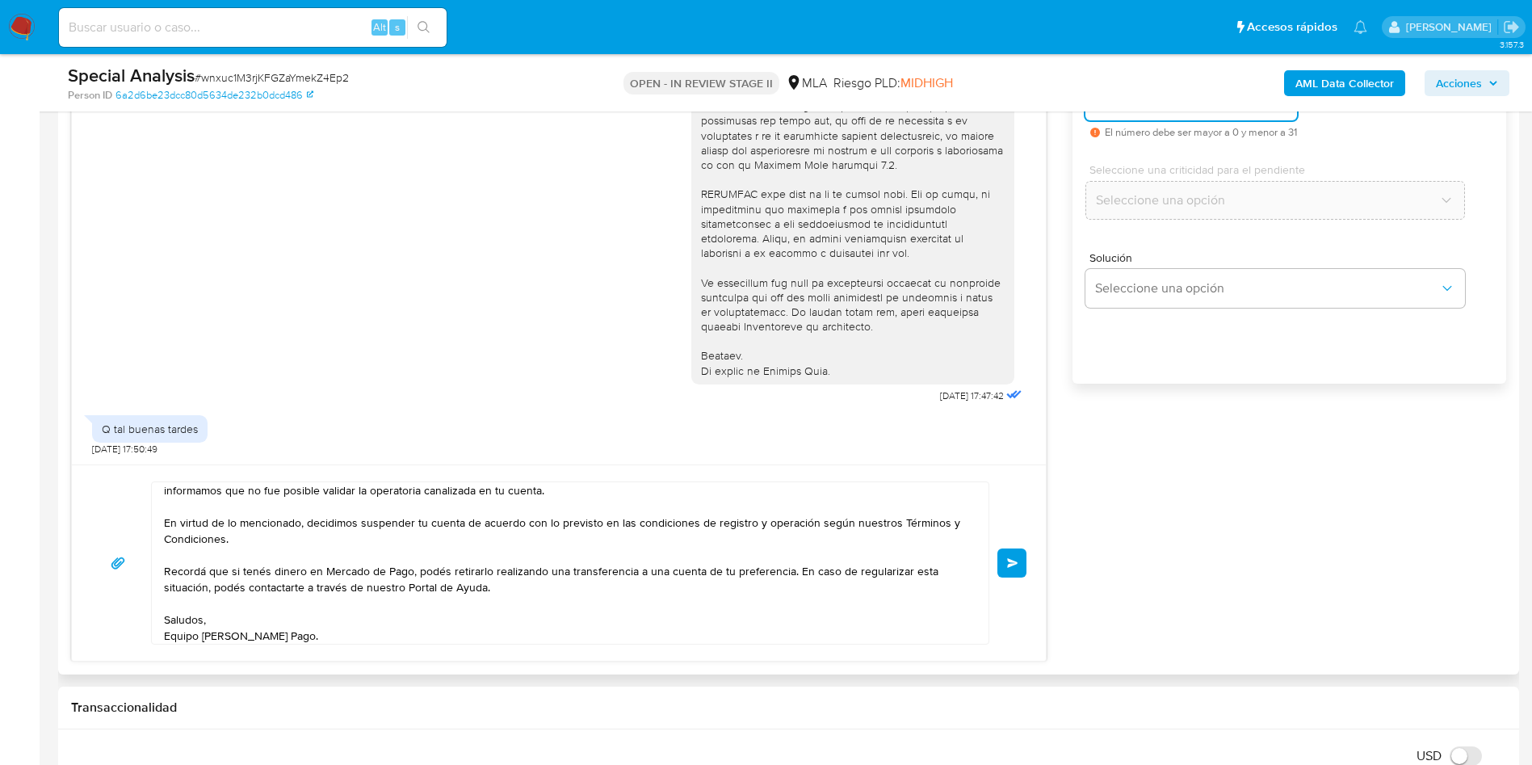
scroll to position [0, 0]
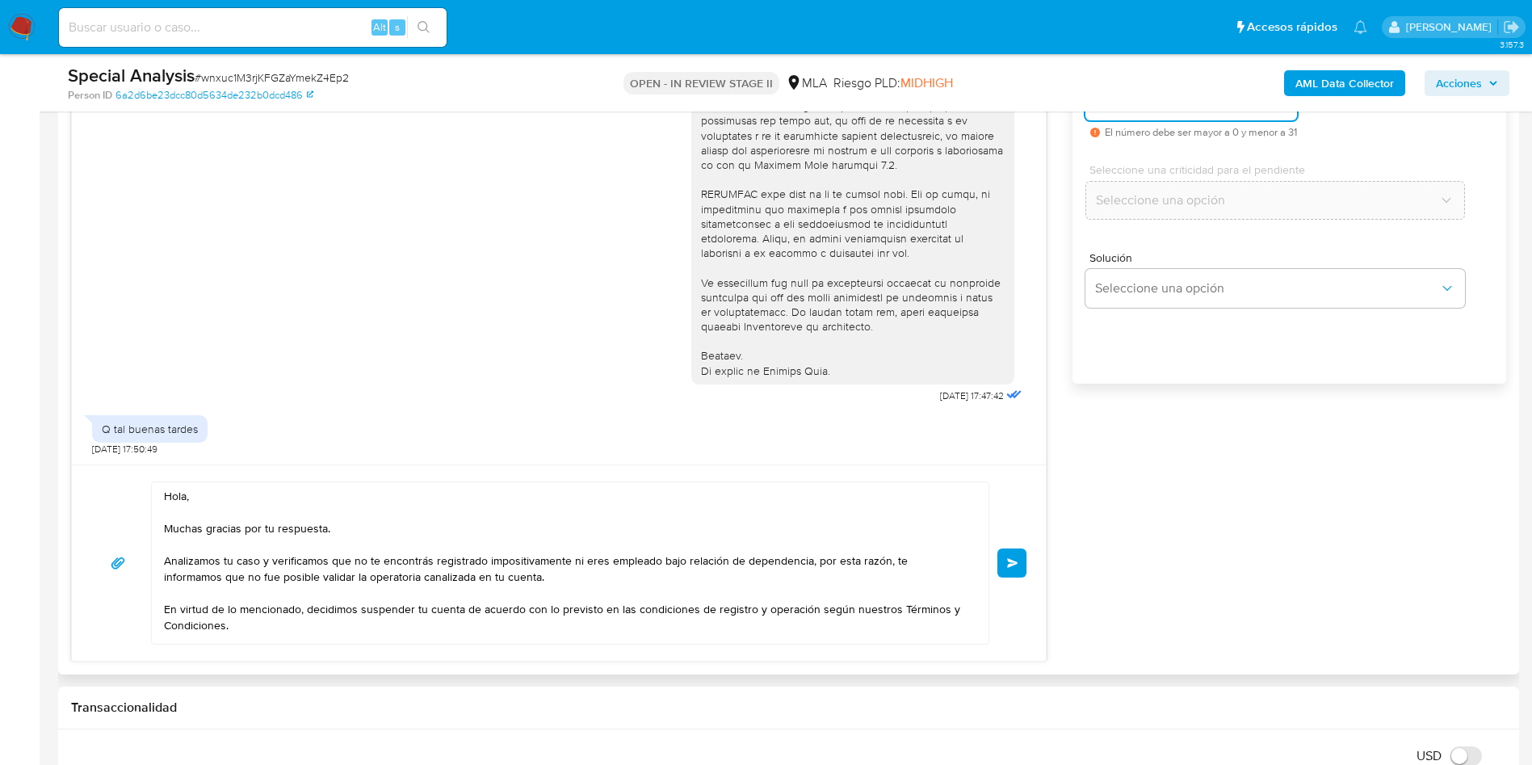
type input "0"
click at [823, 553] on textarea "Hola, Muchas gracias por tu respuesta. Analizamos tu caso y verificamos que no …" at bounding box center [566, 563] width 805 height 162
type textarea "Hola, Muchas gracias por tu respuesta. Analizamos tu caso y verificamos que no …"
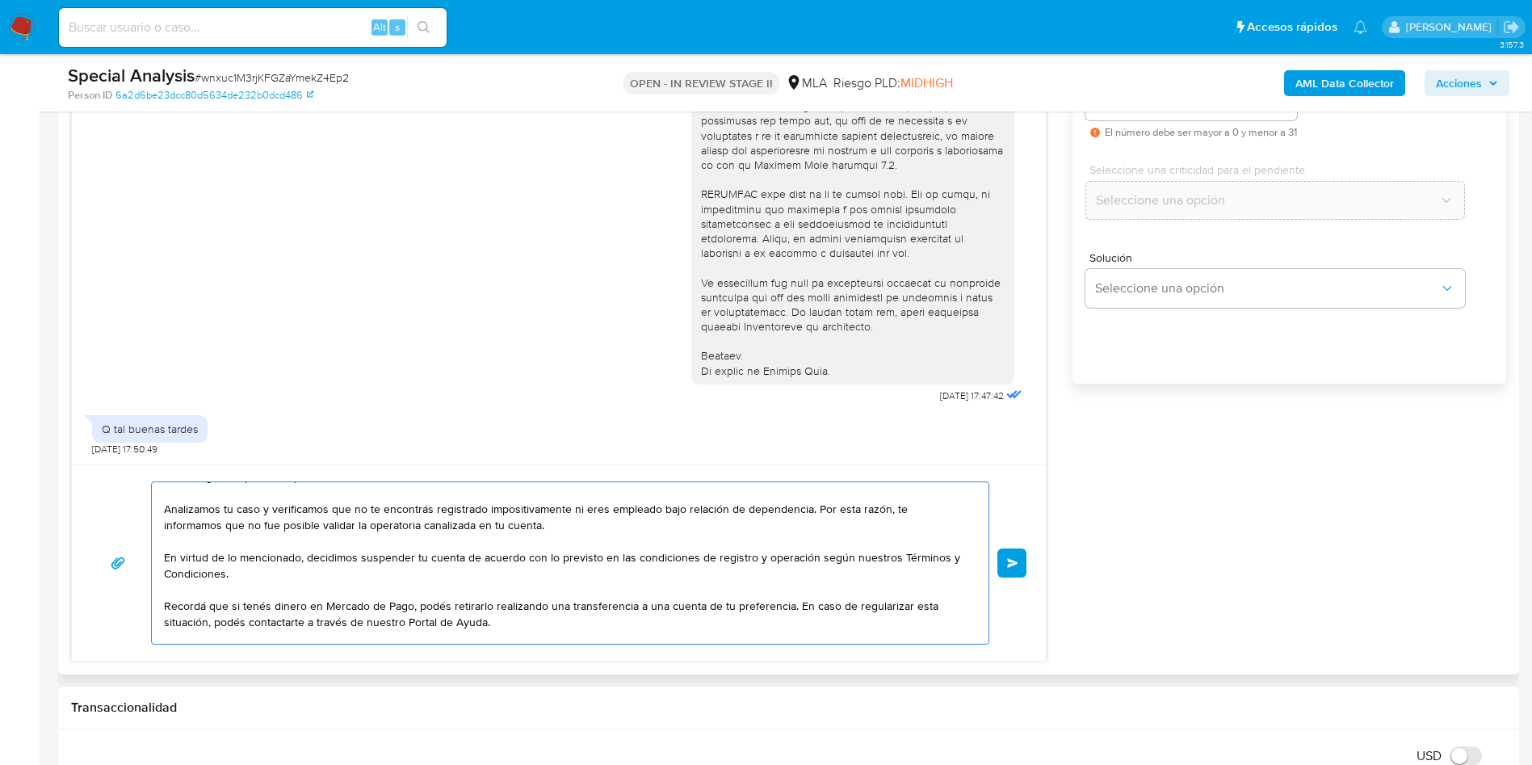
scroll to position [92, 0]
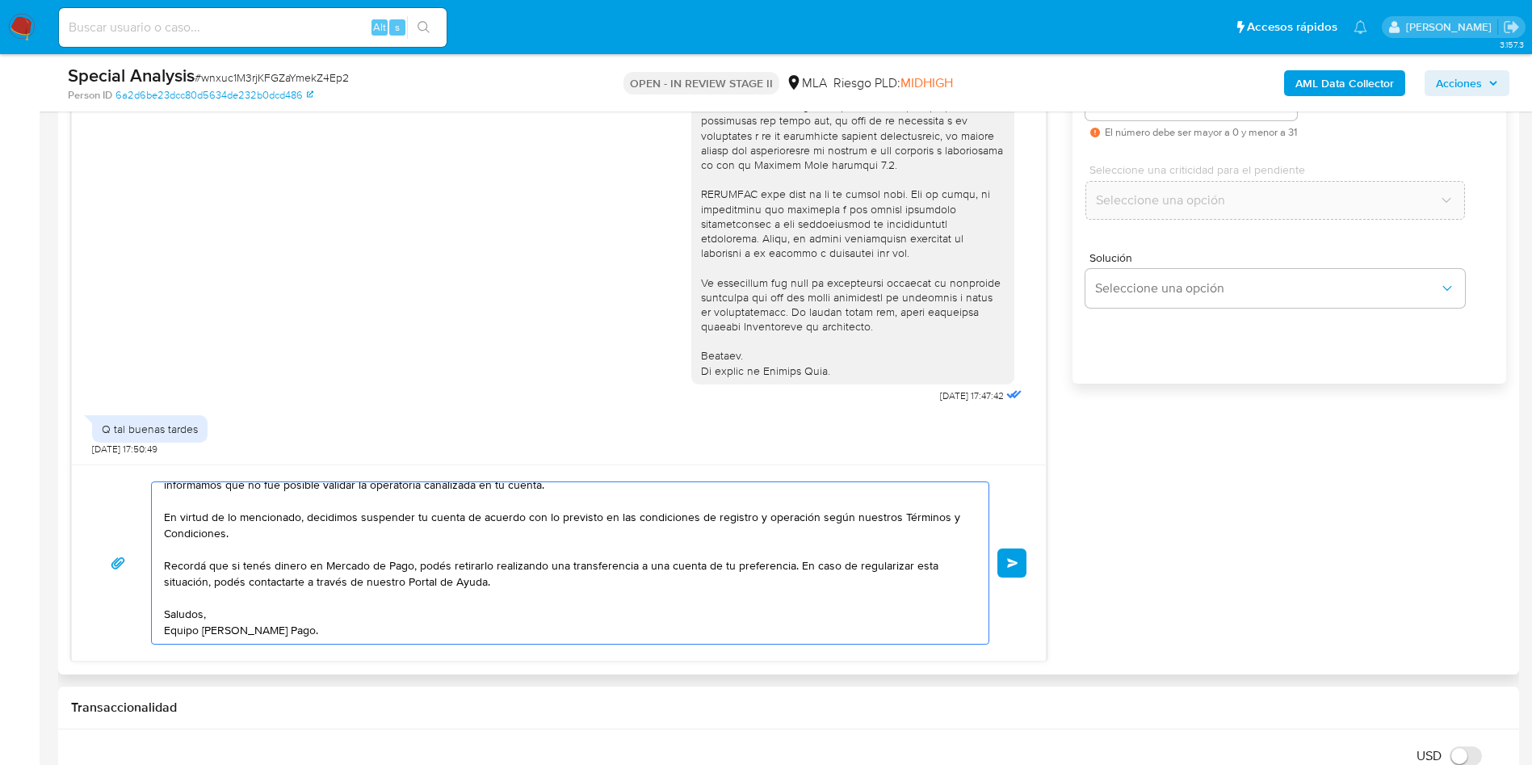
click at [463, 633] on textarea "Hola, Muchas gracias por tu respuesta. Analizamos tu caso y verificamos que no …" at bounding box center [566, 563] width 805 height 162
click at [1009, 570] on button "Enviar" at bounding box center [1012, 562] width 29 height 29
click at [250, 73] on span "# wnxuc1M3rjKFGZaYmekZ4Ep2" at bounding box center [272, 77] width 154 height 16
copy span "wnxuc1M3rjKFGZaYmekZ4Ep2"
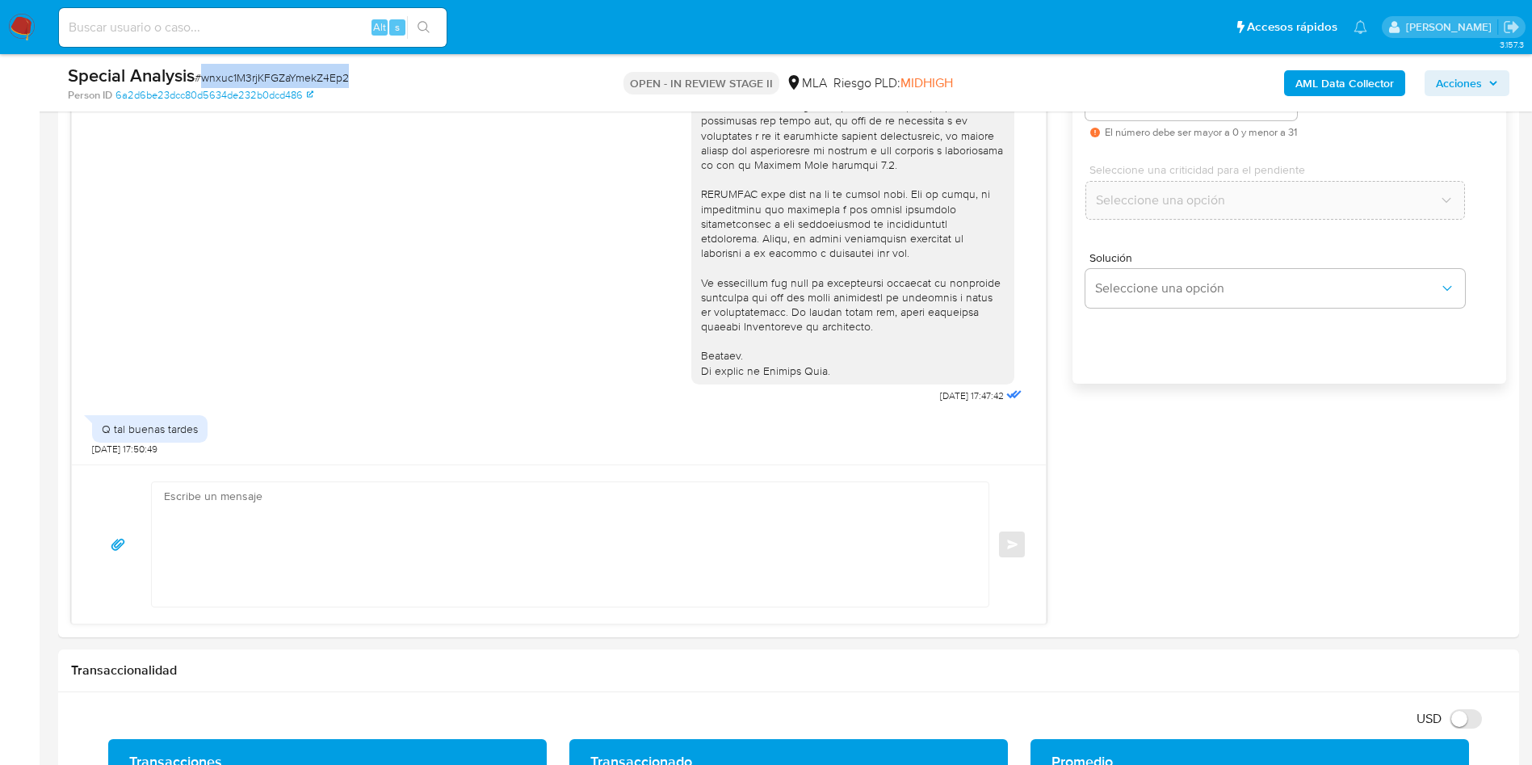
scroll to position [893, 0]
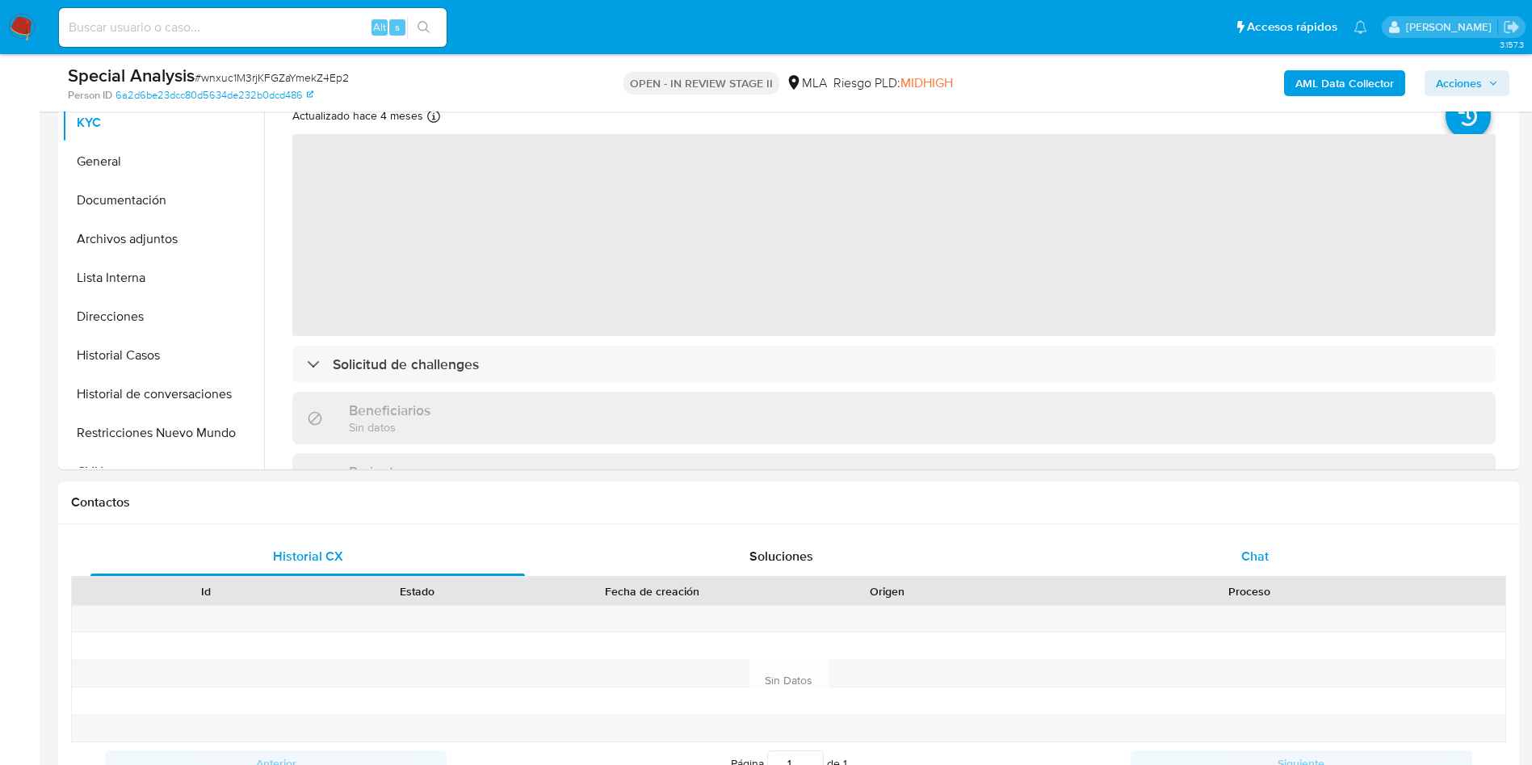
click at [1271, 557] on div "Chat" at bounding box center [1255, 556] width 435 height 39
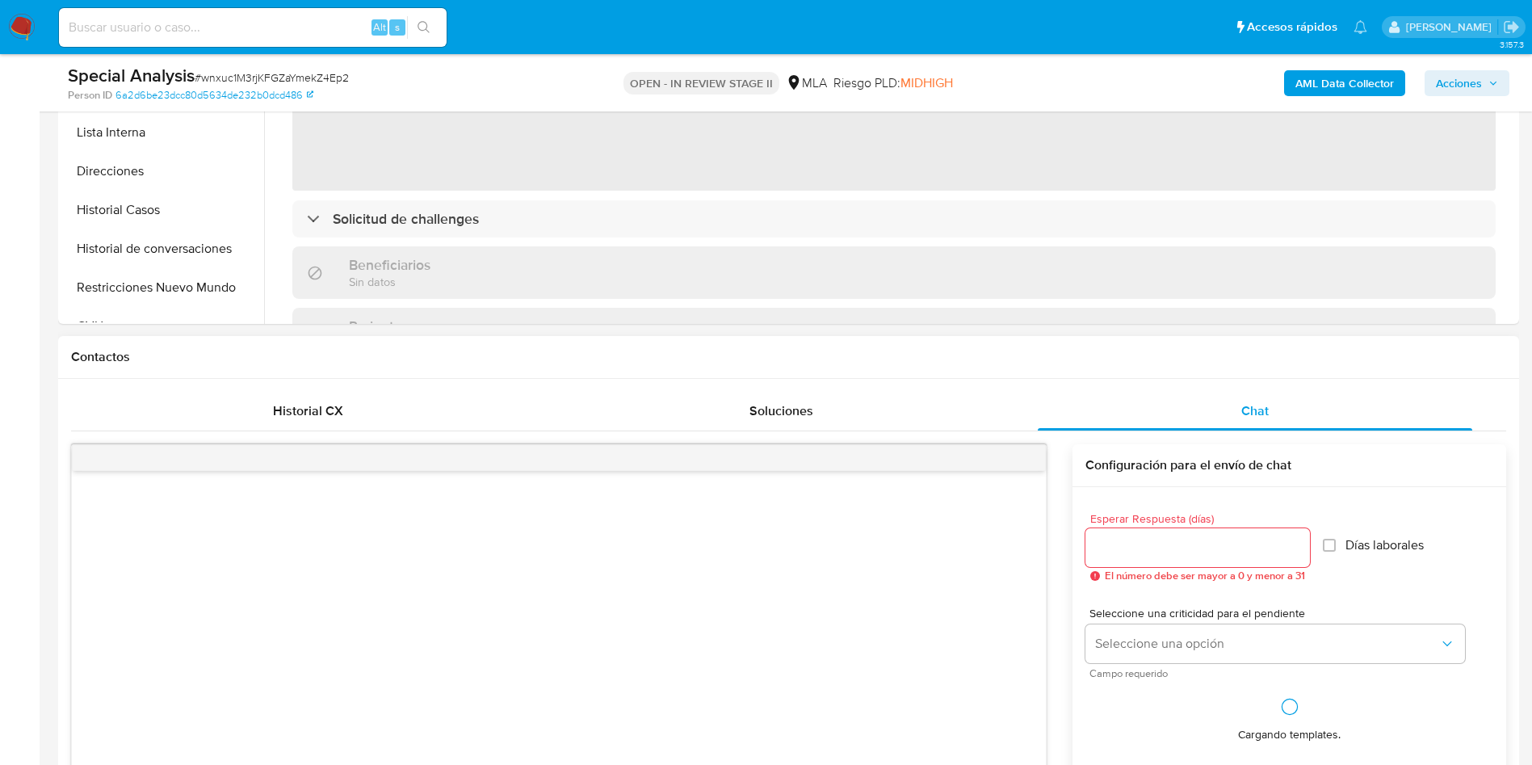
scroll to position [727, 0]
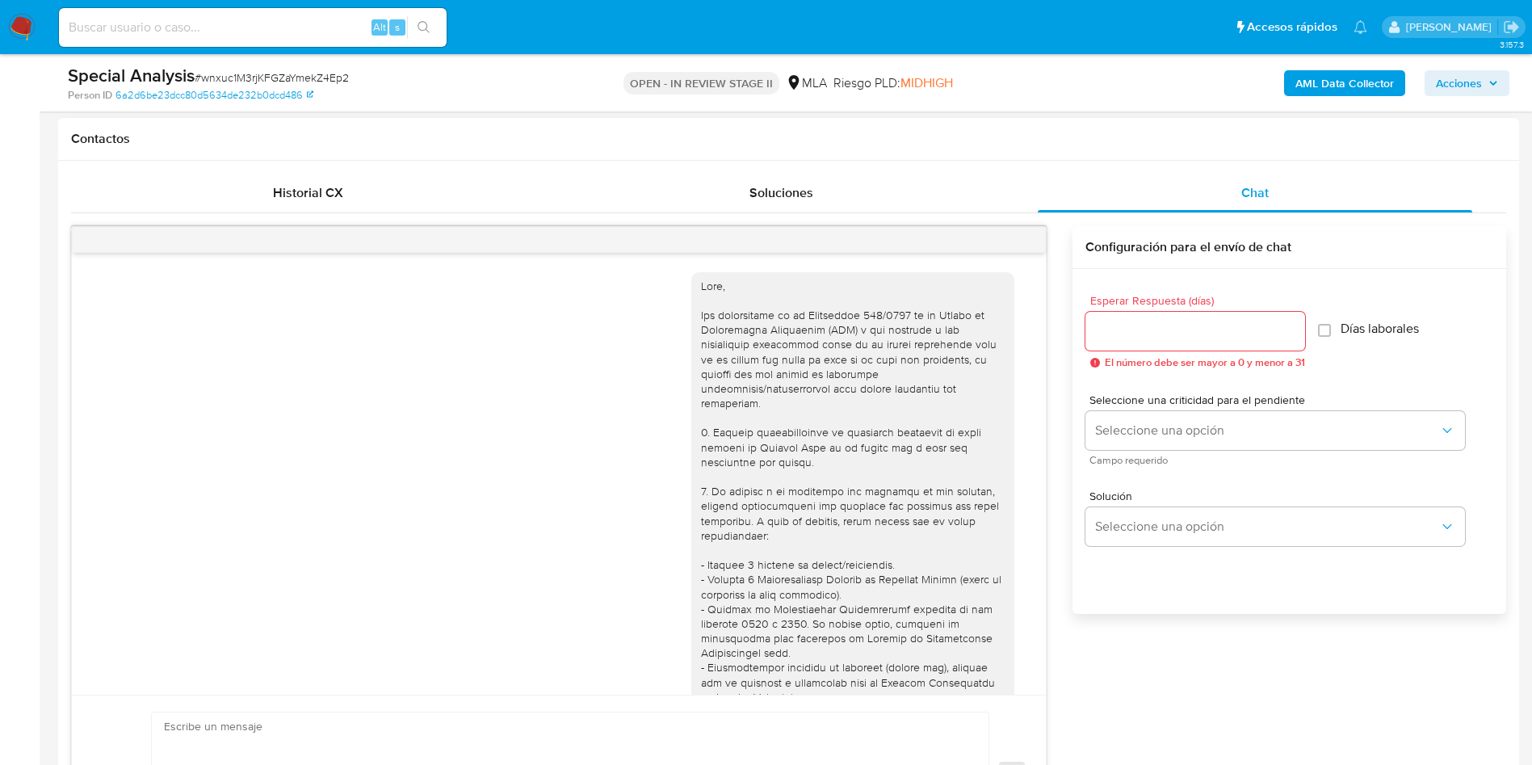
select select "10"
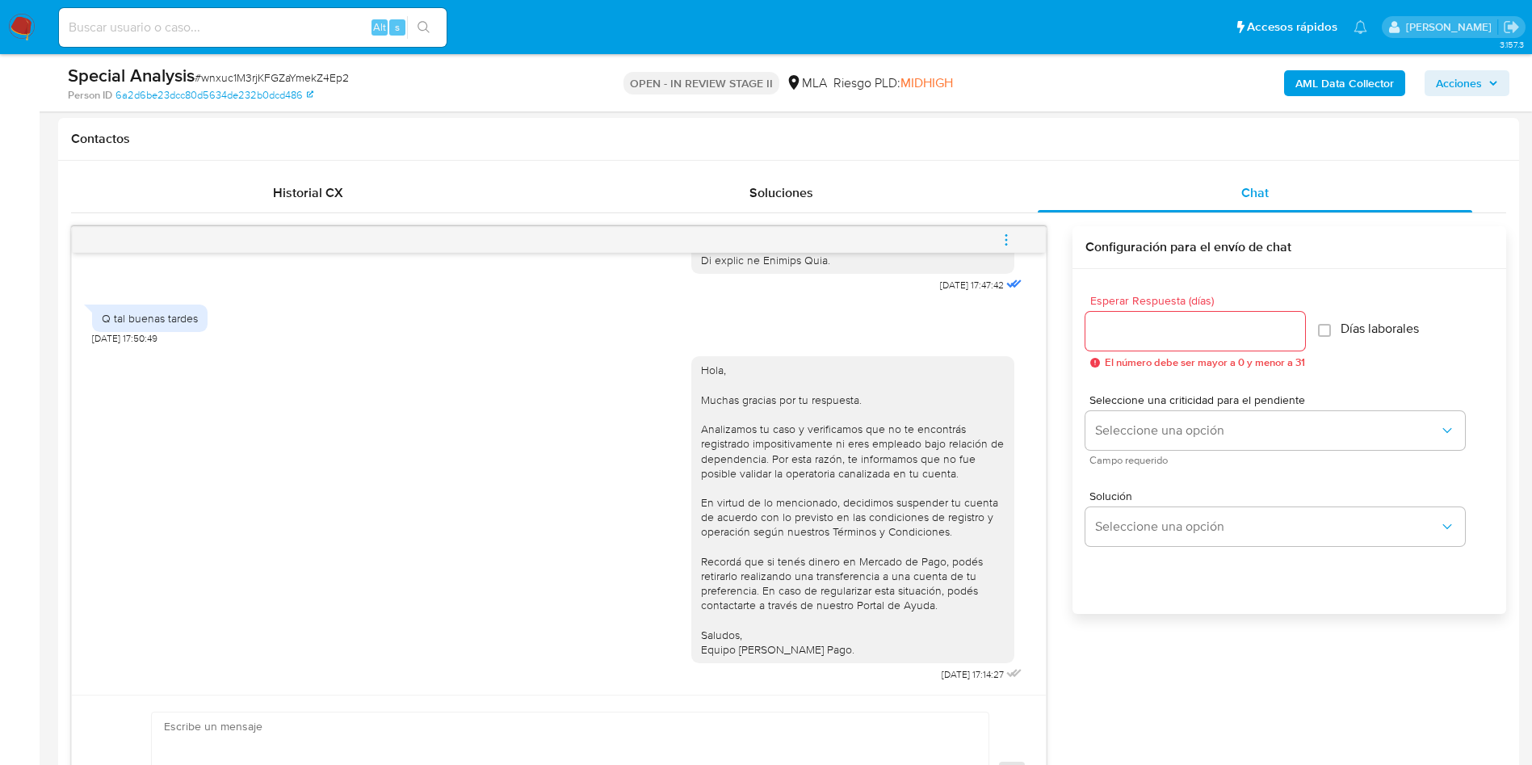
click at [1019, 237] on button "menu-action" at bounding box center [1006, 240] width 53 height 39
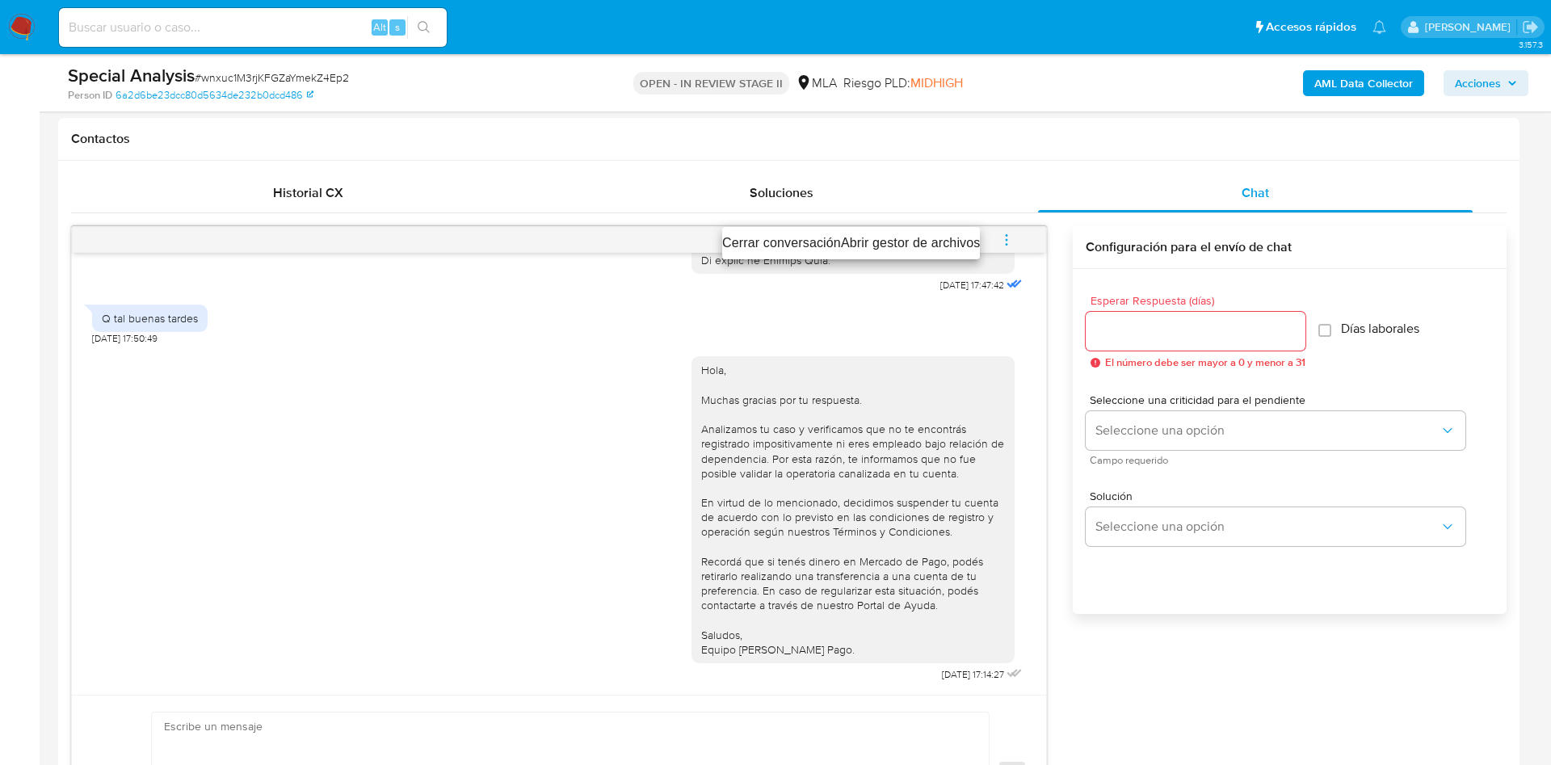
click at [799, 238] on li "Cerrar conversación" at bounding box center [781, 242] width 119 height 19
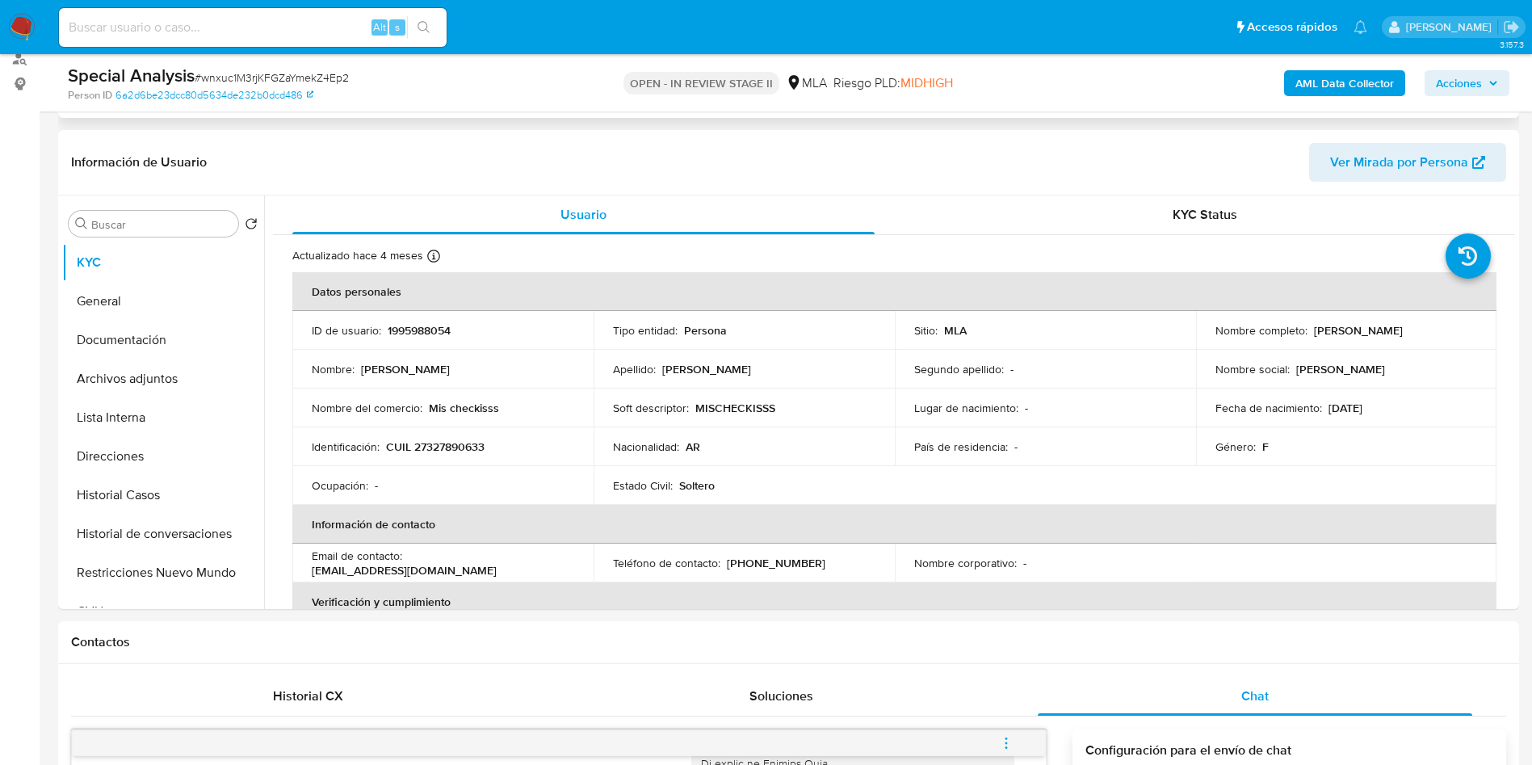
scroll to position [0, 0]
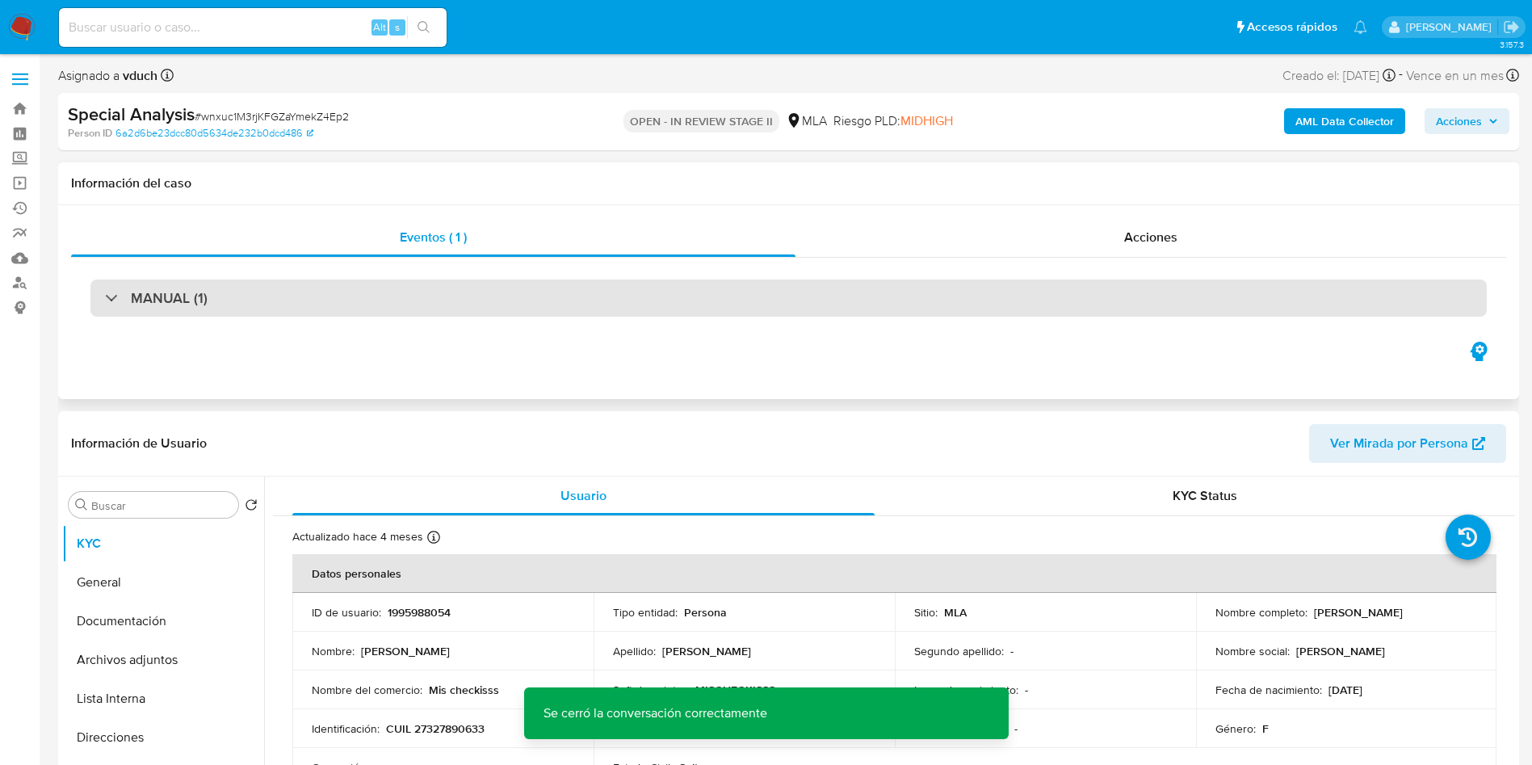
click at [326, 298] on div "MANUAL (1)" at bounding box center [788, 297] width 1397 height 37
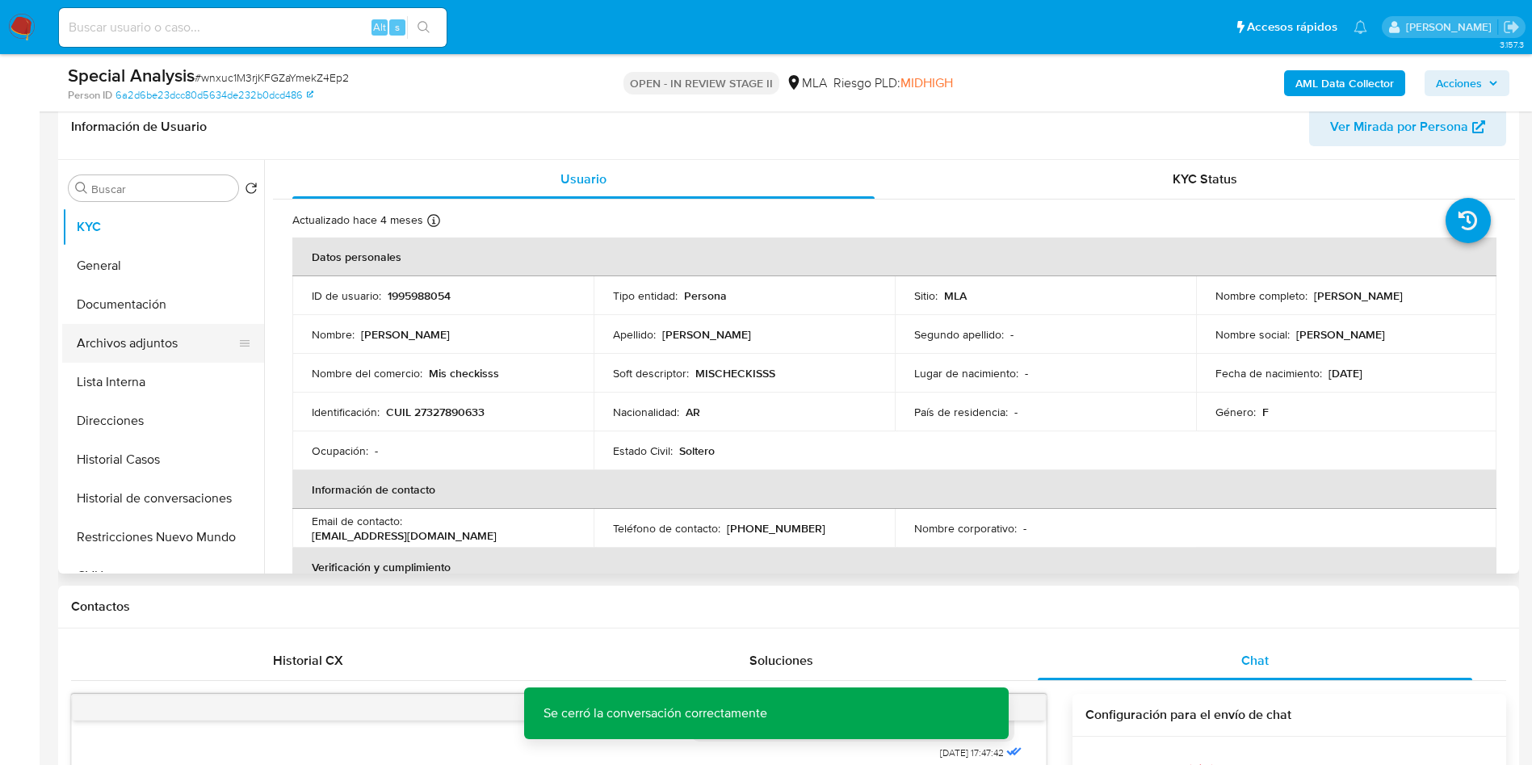
click at [184, 342] on button "Archivos adjuntos" at bounding box center [156, 343] width 189 height 39
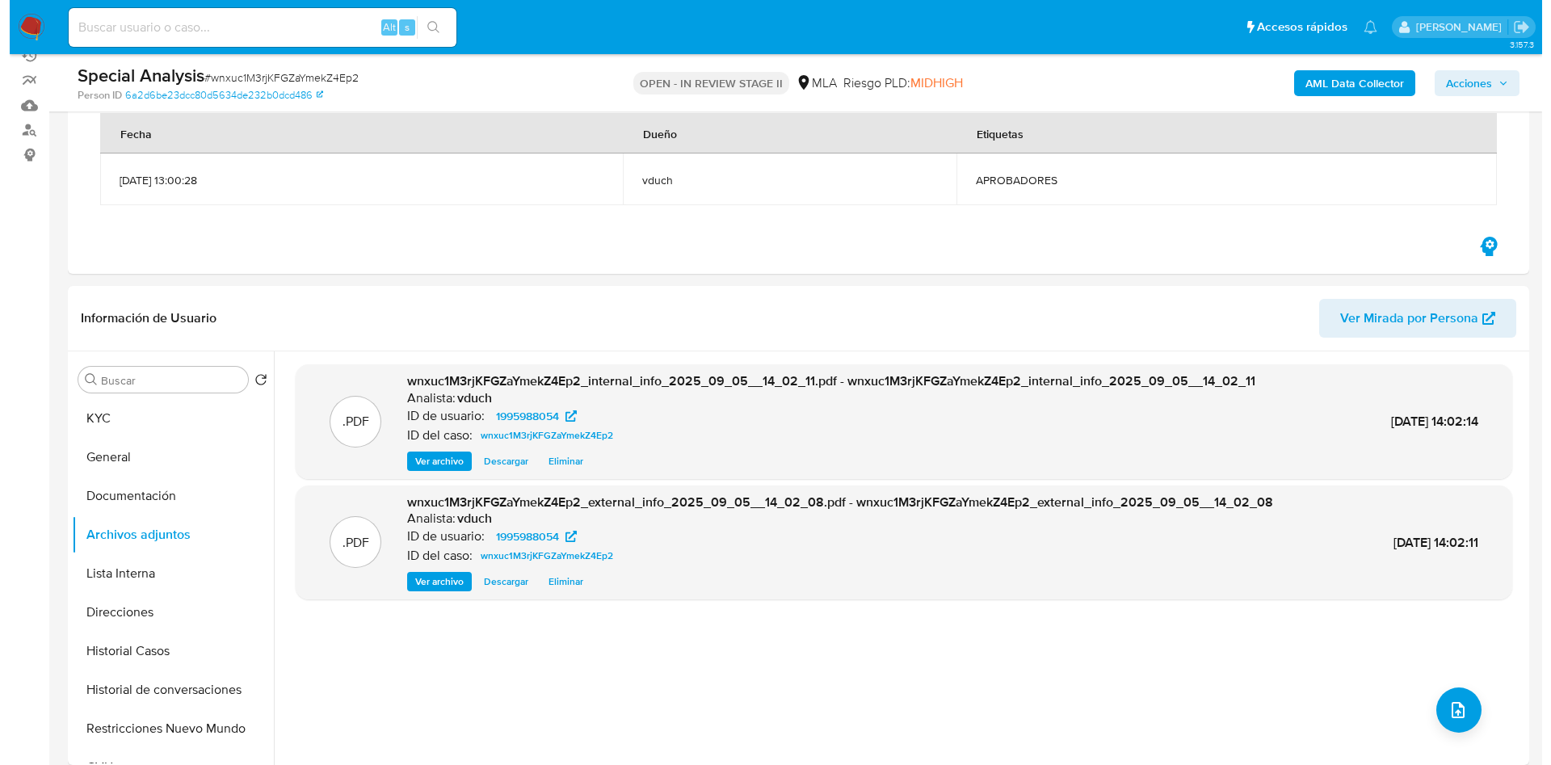
scroll to position [242, 0]
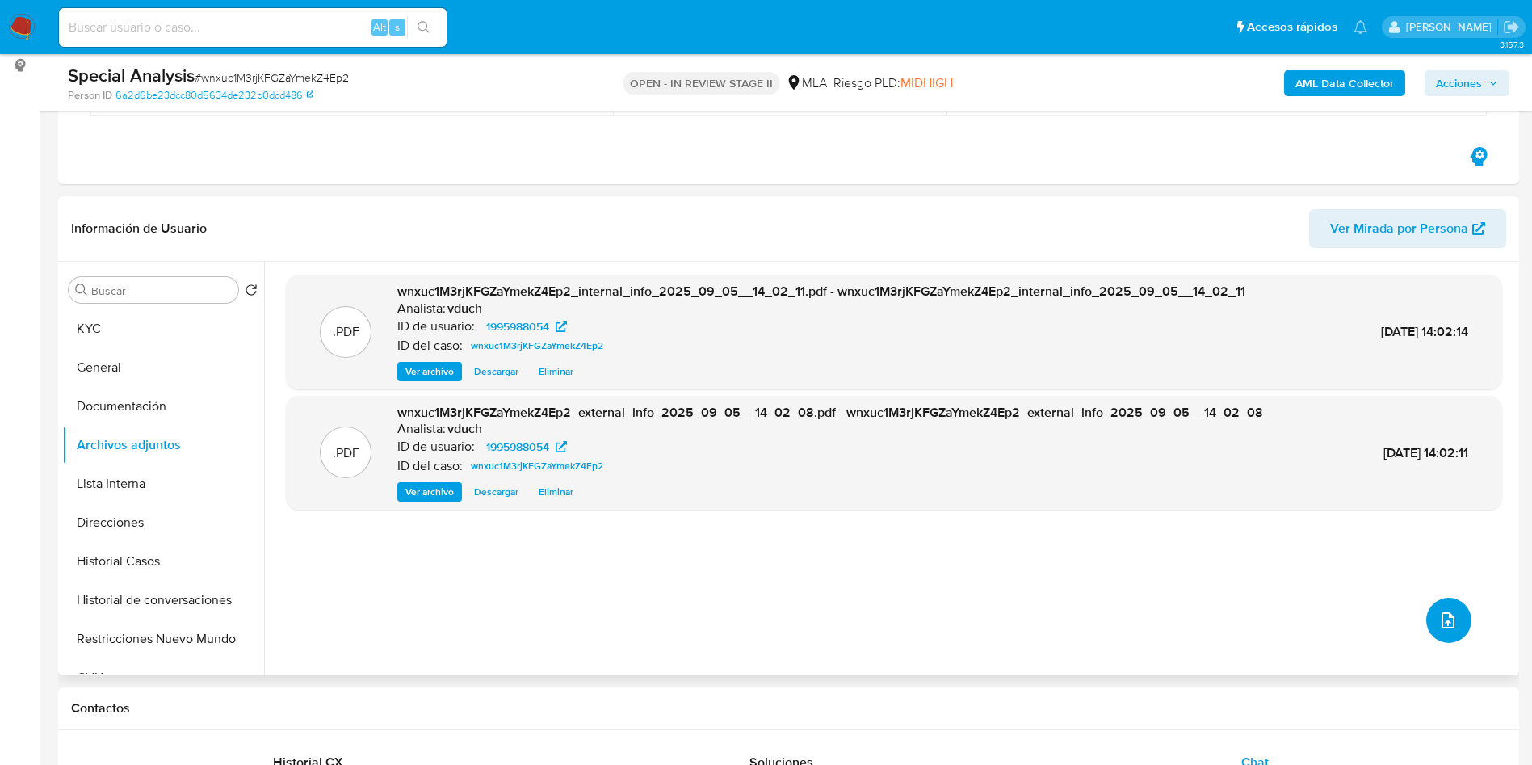
click at [1439, 629] on span "upload-file" at bounding box center [1448, 620] width 19 height 19
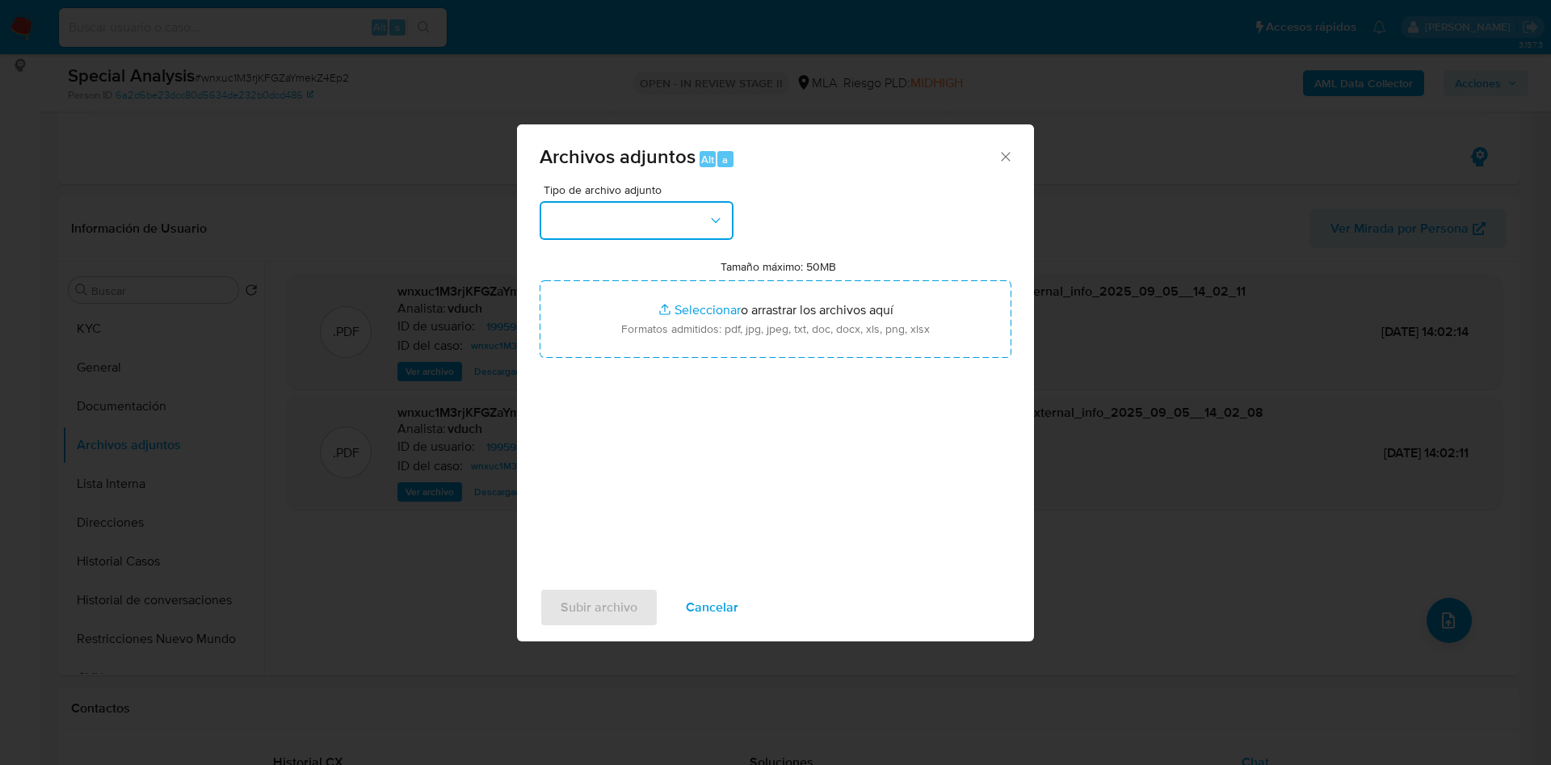
click at [657, 214] on button "button" at bounding box center [637, 220] width 194 height 39
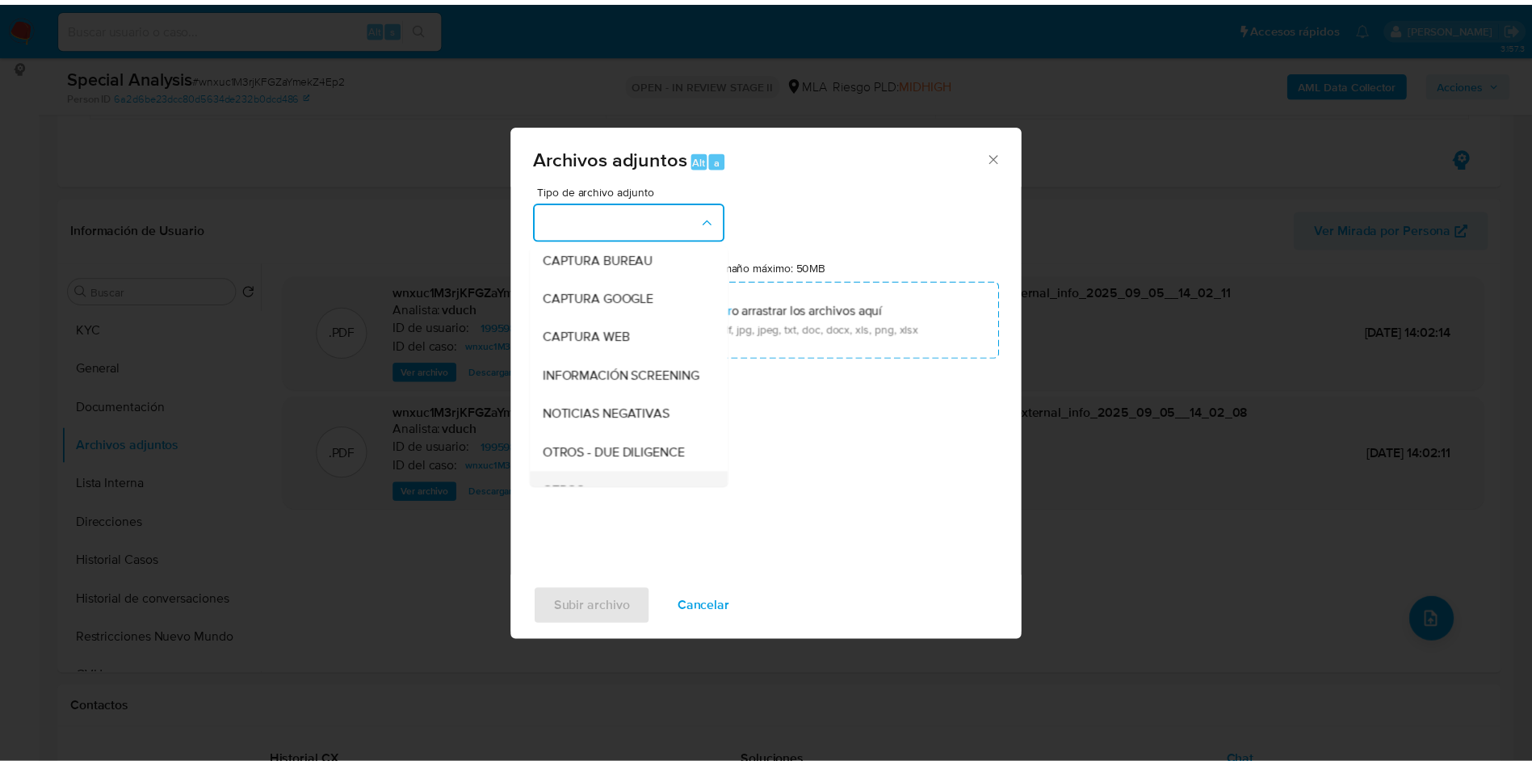
scroll to position [121, 0]
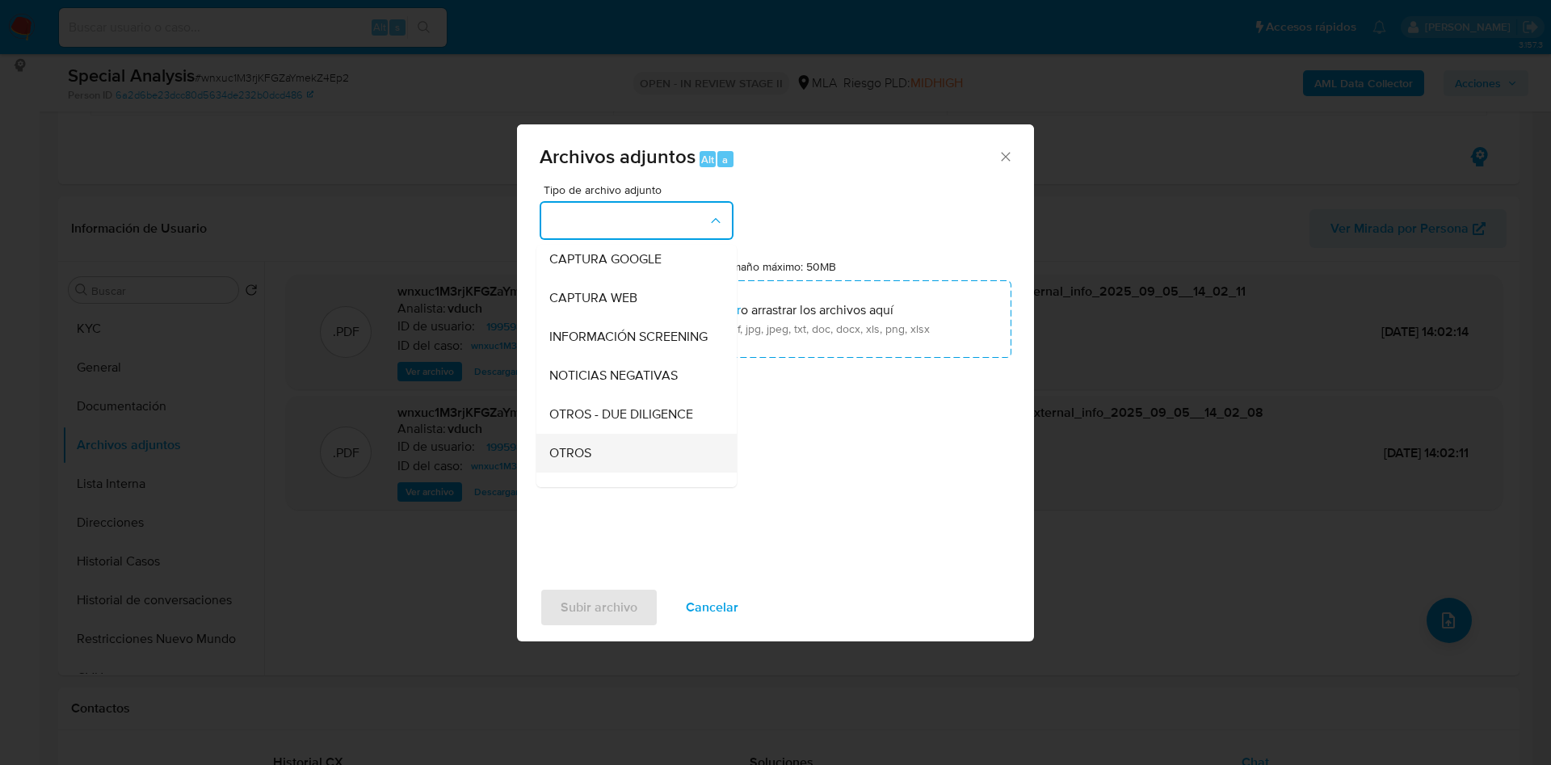
click at [599, 460] on div "OTROS" at bounding box center [631, 453] width 165 height 39
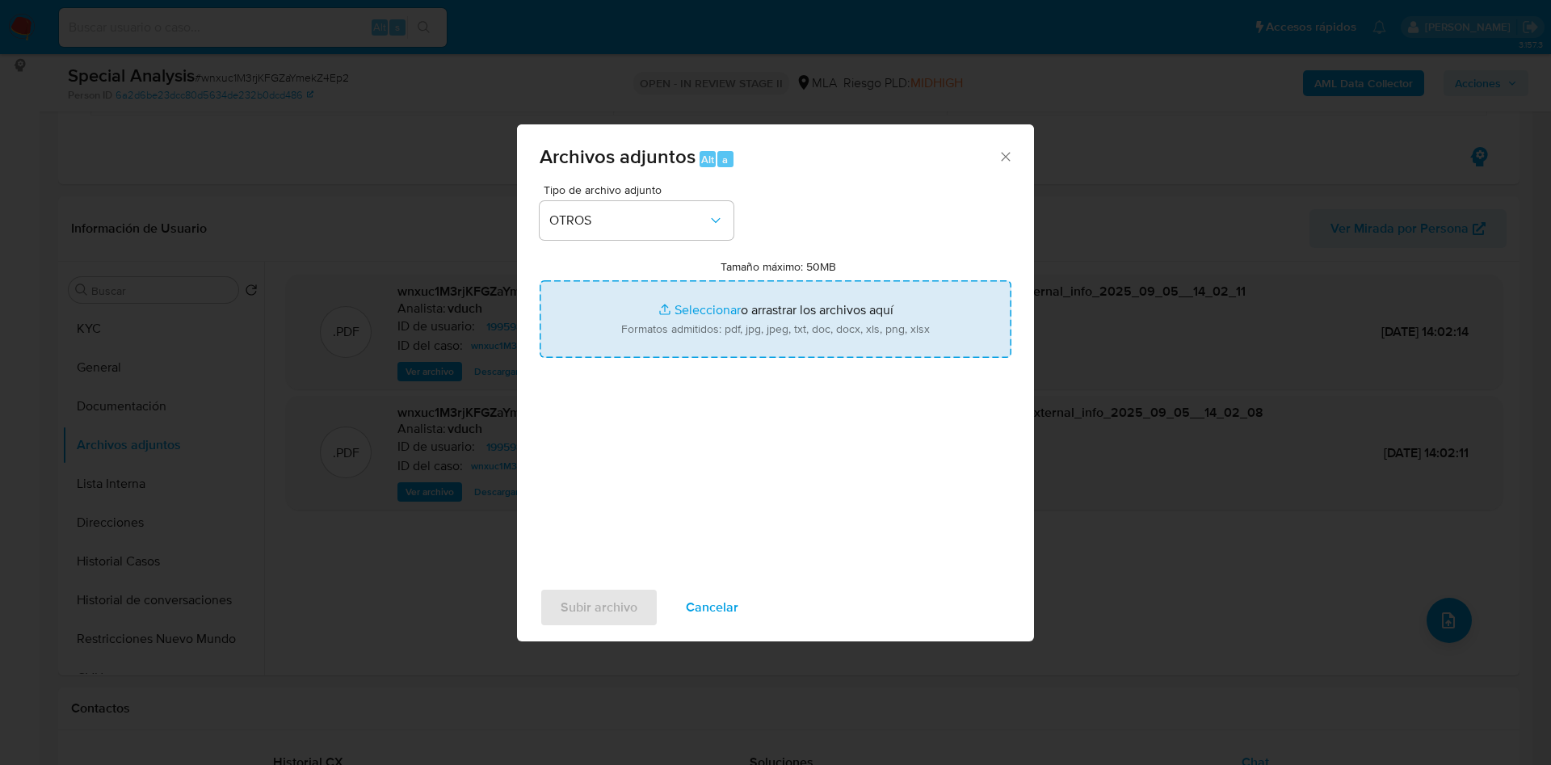
type input "C:\fakepath\Caselog wnxuc1M3rjKFGZaYmekZ4Ep2_2025_09_05_13_01_46.docx"
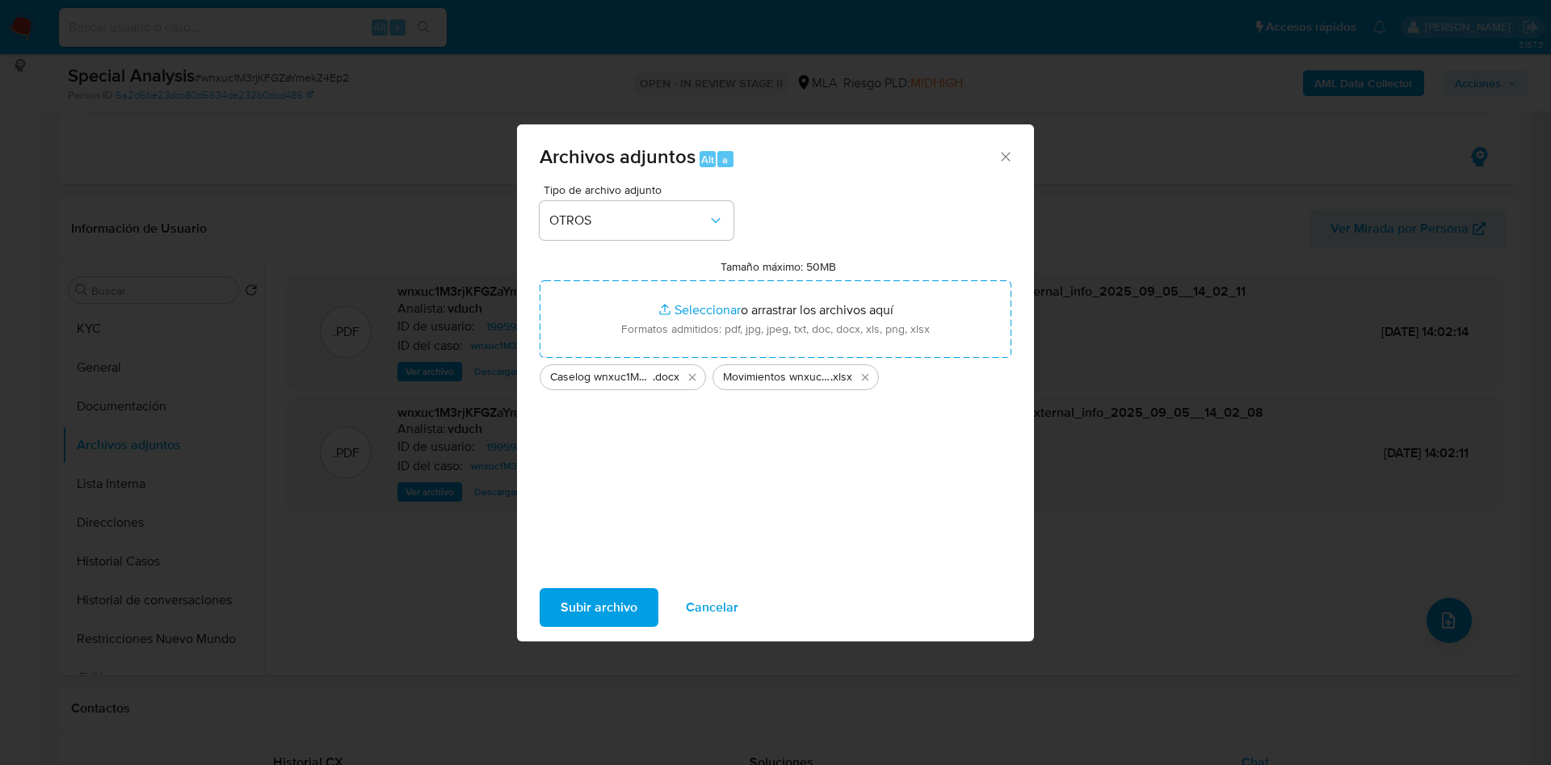
click at [645, 633] on div "Subir archivo Cancelar" at bounding box center [775, 607] width 517 height 61
click at [624, 608] on span "Subir archivo" at bounding box center [599, 608] width 77 height 36
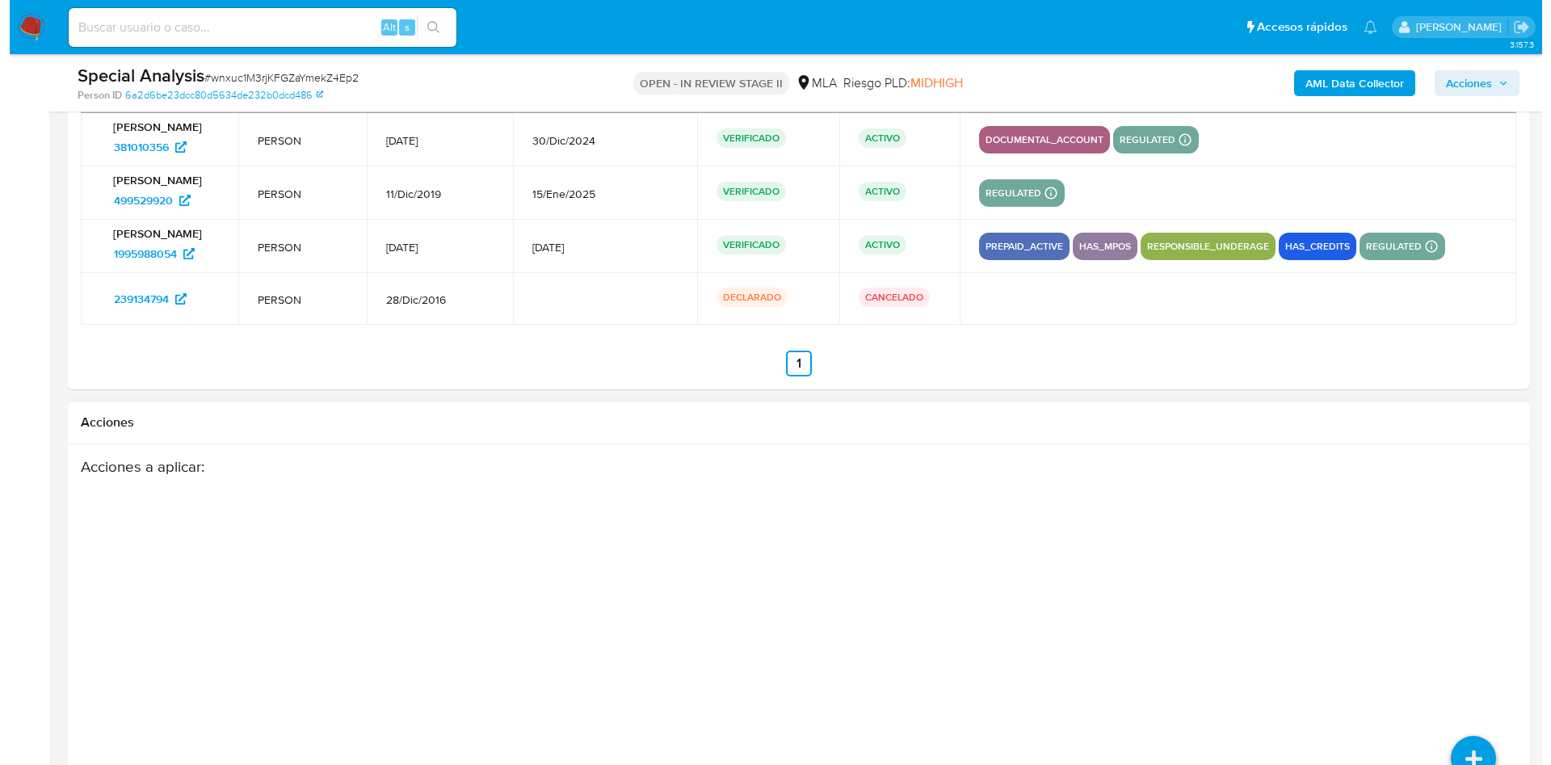
scroll to position [3084, 0]
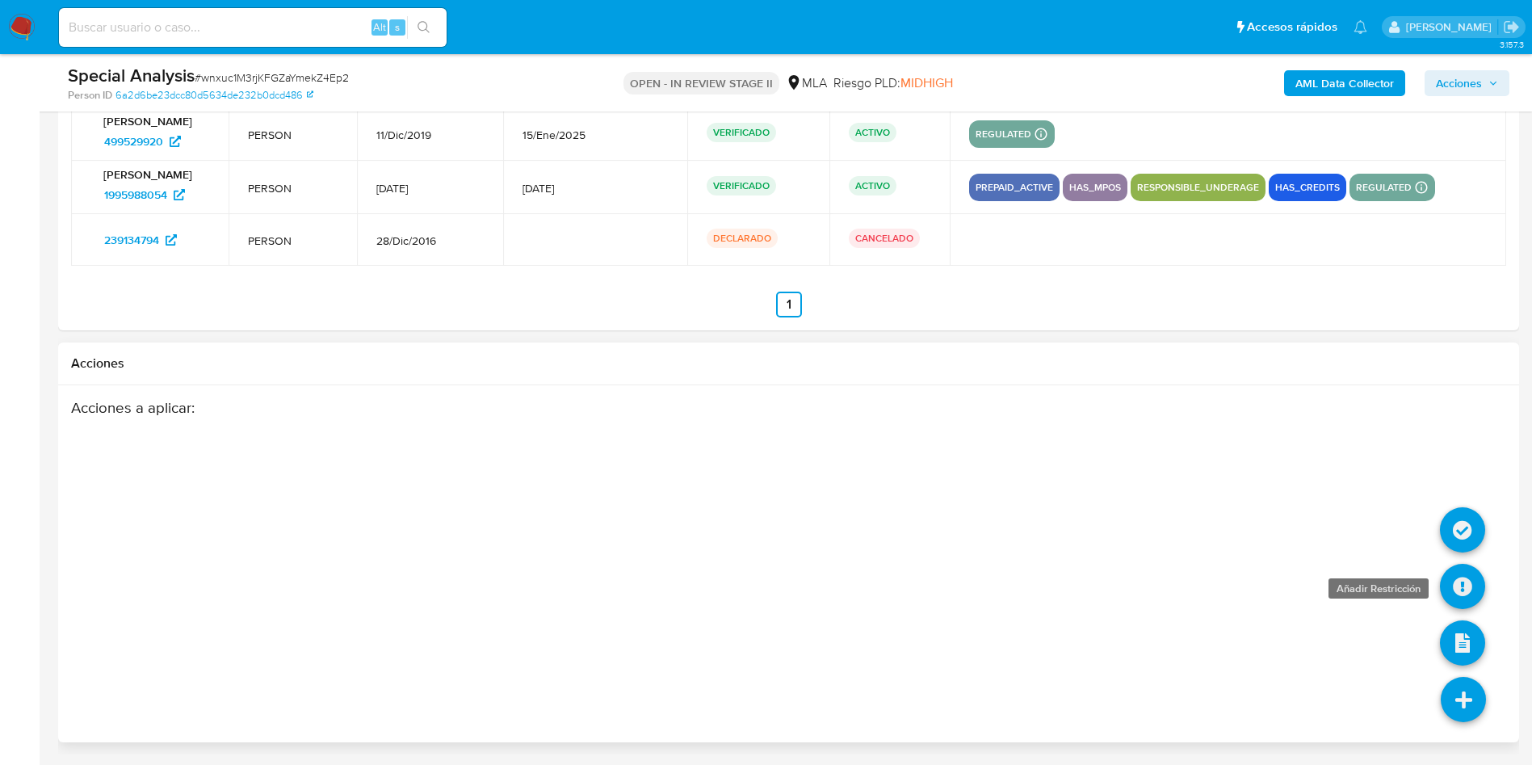
click at [1460, 582] on icon at bounding box center [1462, 586] width 45 height 45
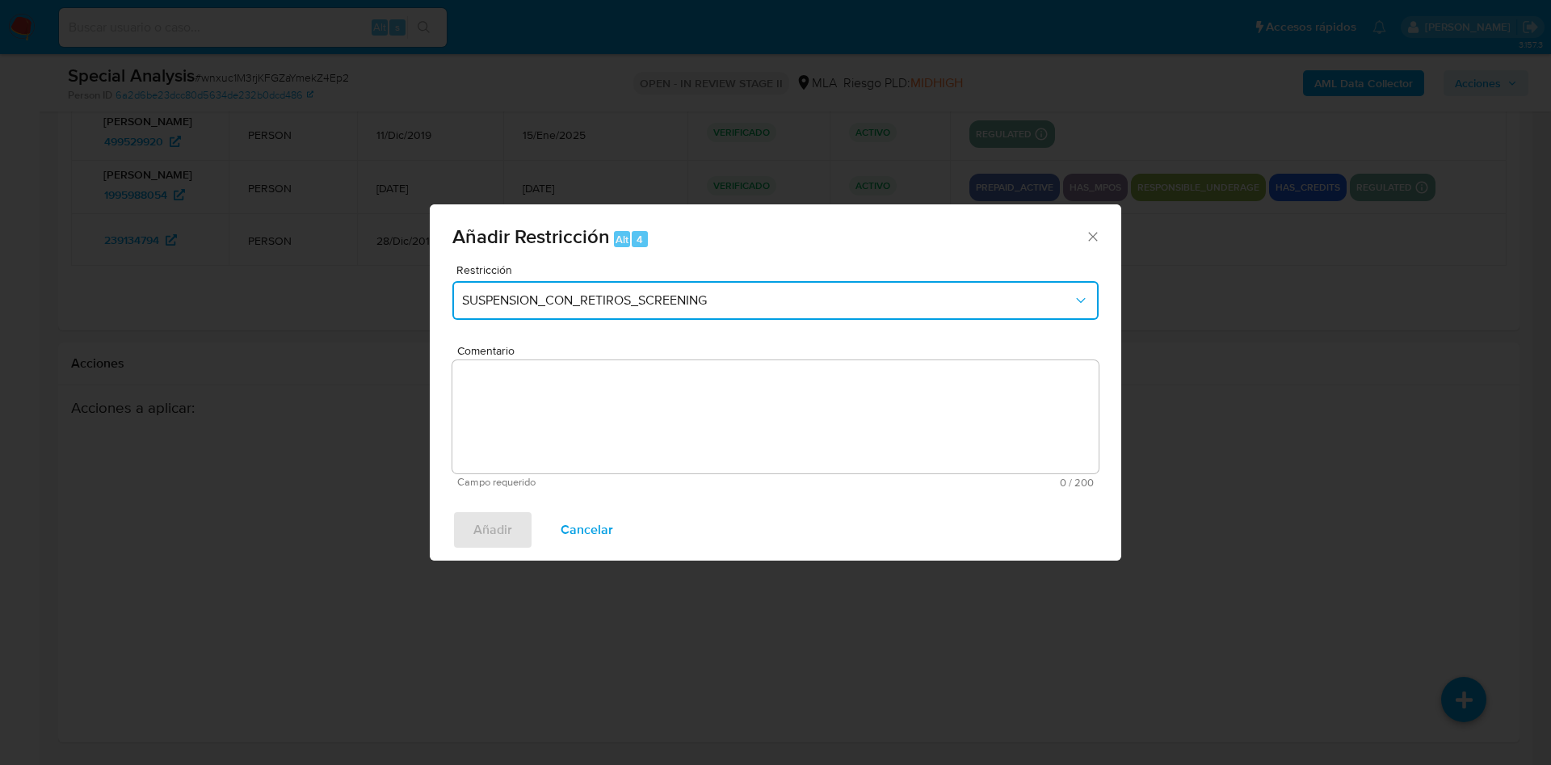
click at [766, 315] on button "SUSPENSION_CON_RETIROS_SCREENING" at bounding box center [775, 300] width 646 height 39
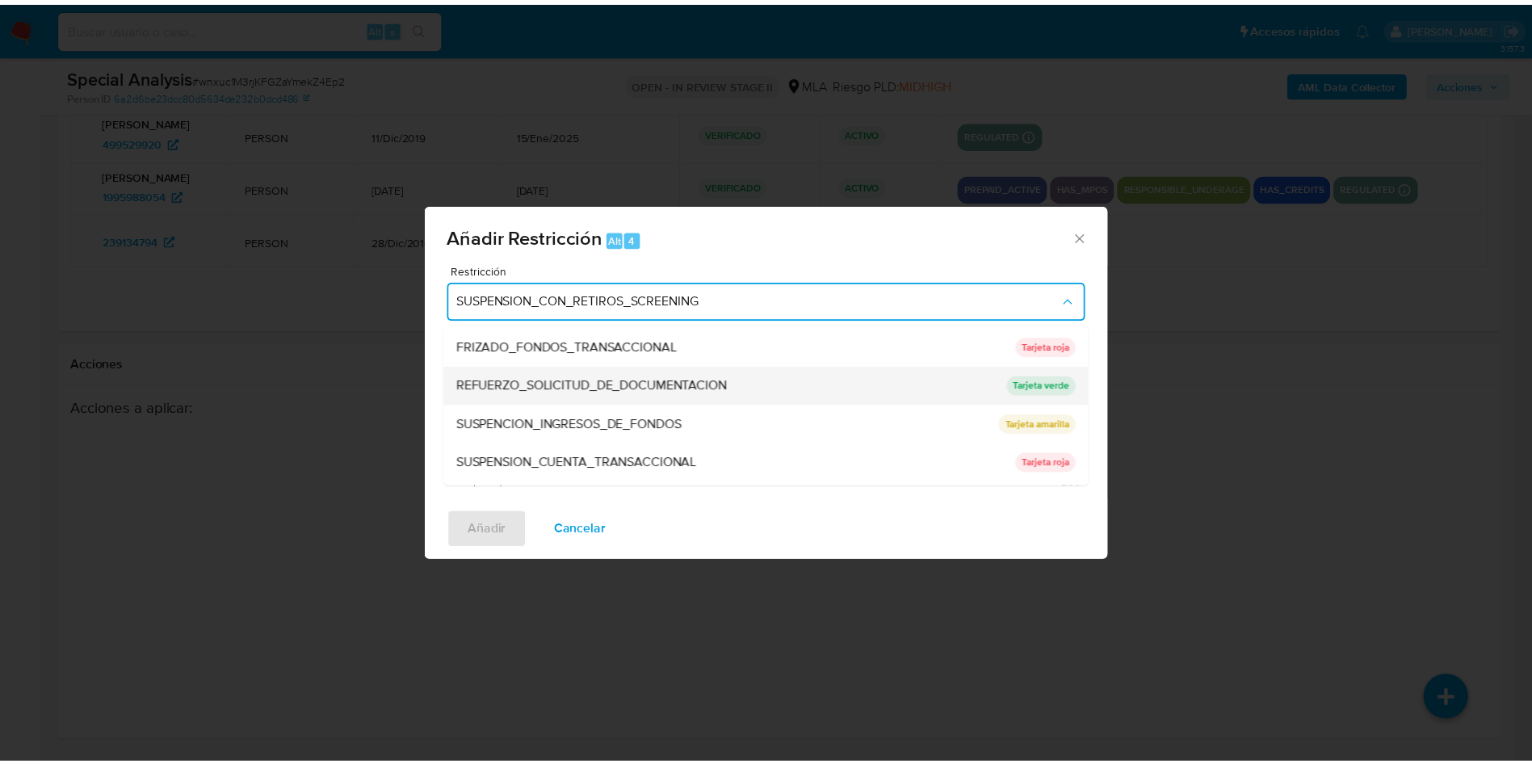
scroll to position [342, 0]
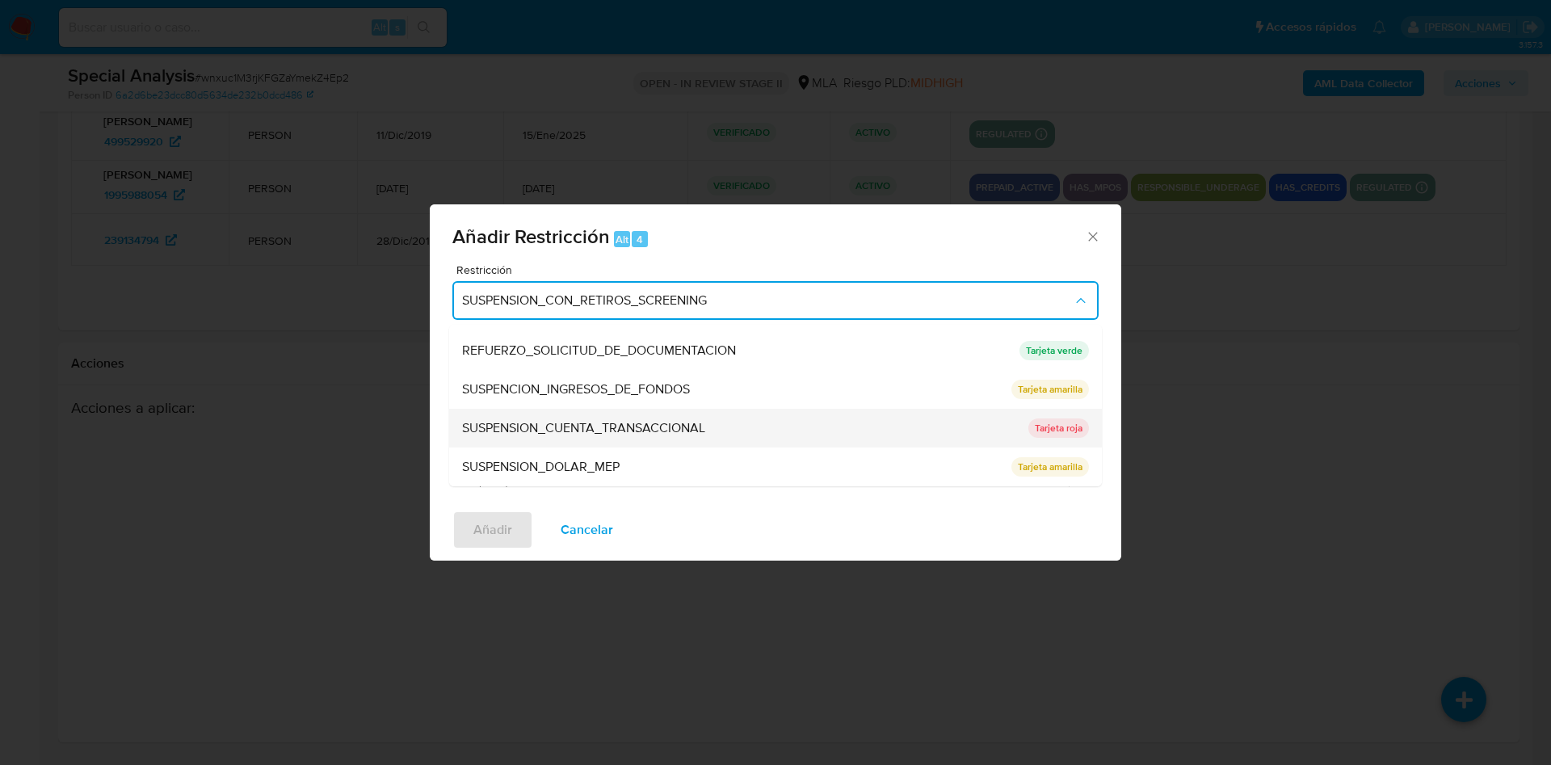
click at [686, 431] on span "SUSPENSION_CUENTA_TRANSACCIONAL" at bounding box center [583, 428] width 243 height 16
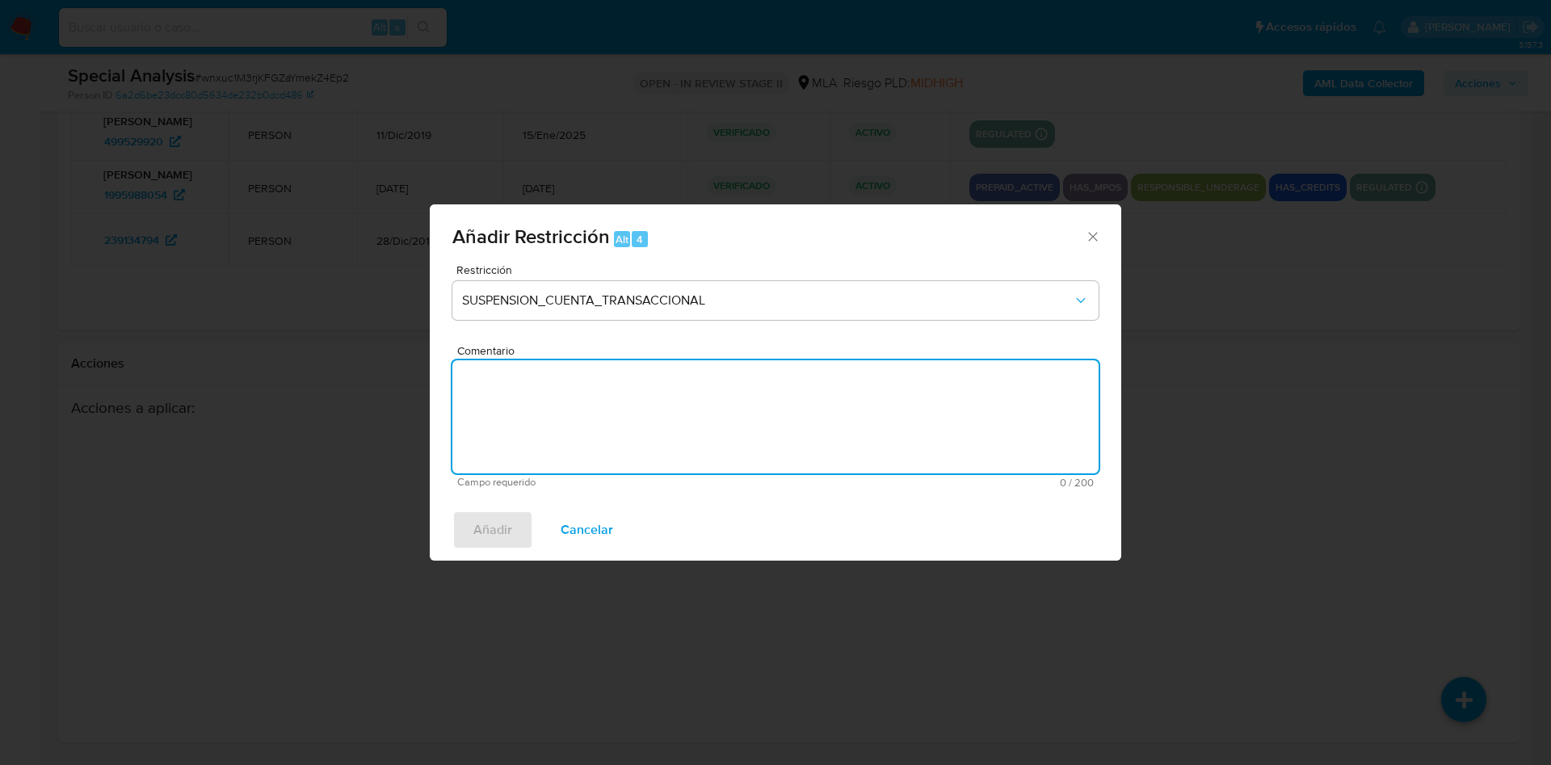
click at [618, 427] on textarea "Comentario" at bounding box center [775, 416] width 646 height 113
type textarea "AML"
click at [492, 536] on span "Añadir" at bounding box center [492, 530] width 39 height 36
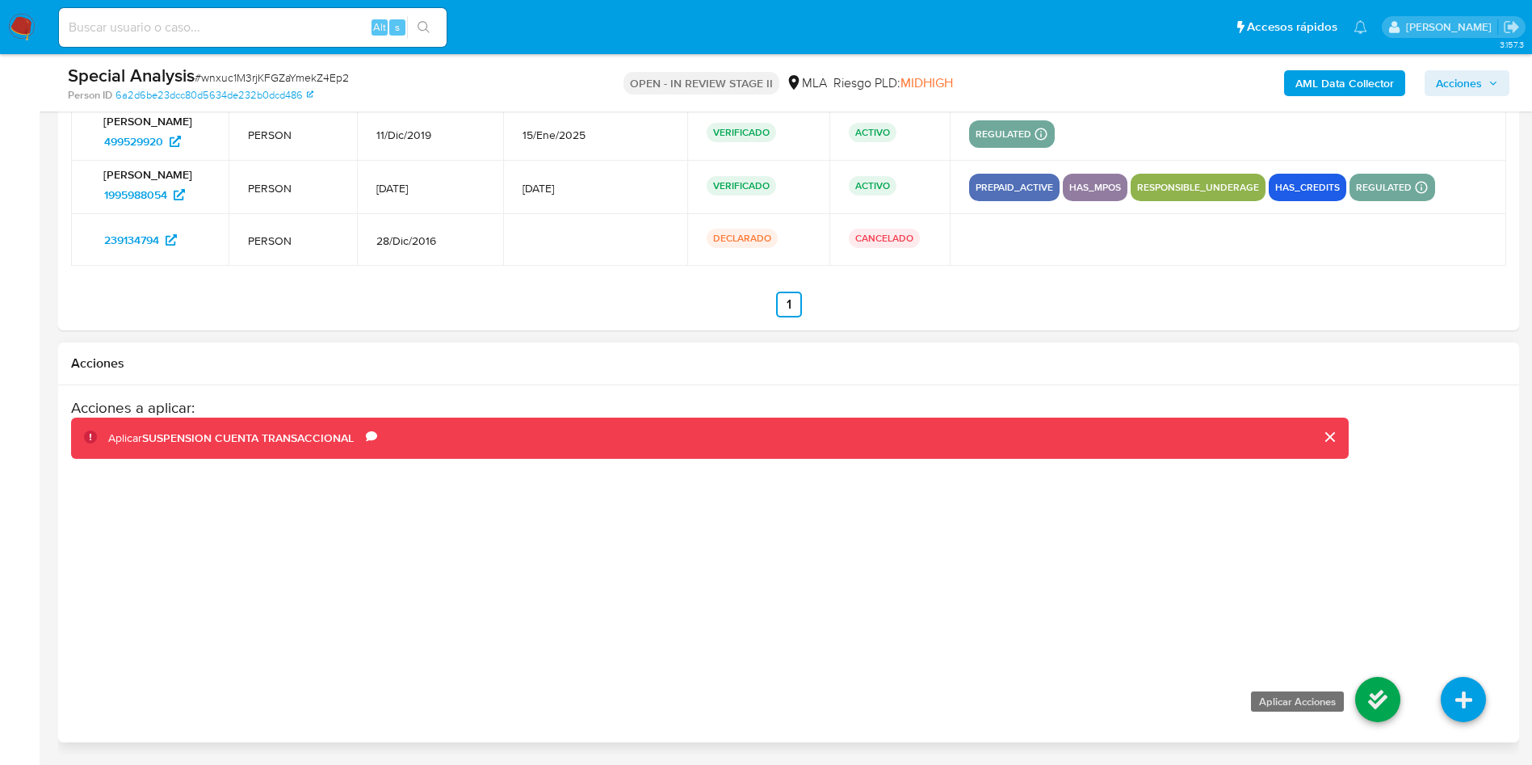
click at [1381, 700] on icon at bounding box center [1377, 699] width 45 height 45
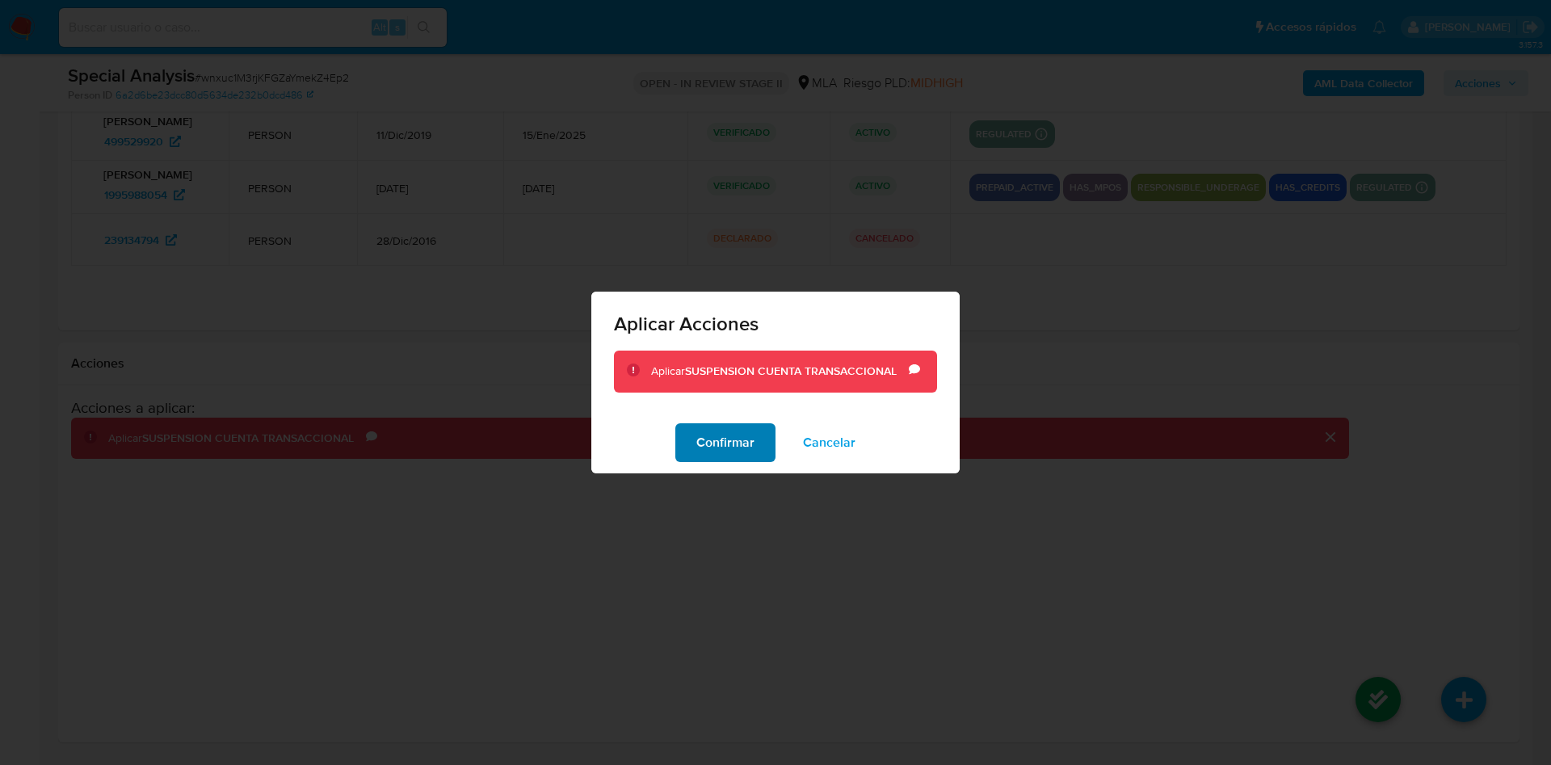
click at [729, 448] on span "Confirmar" at bounding box center [725, 443] width 58 height 36
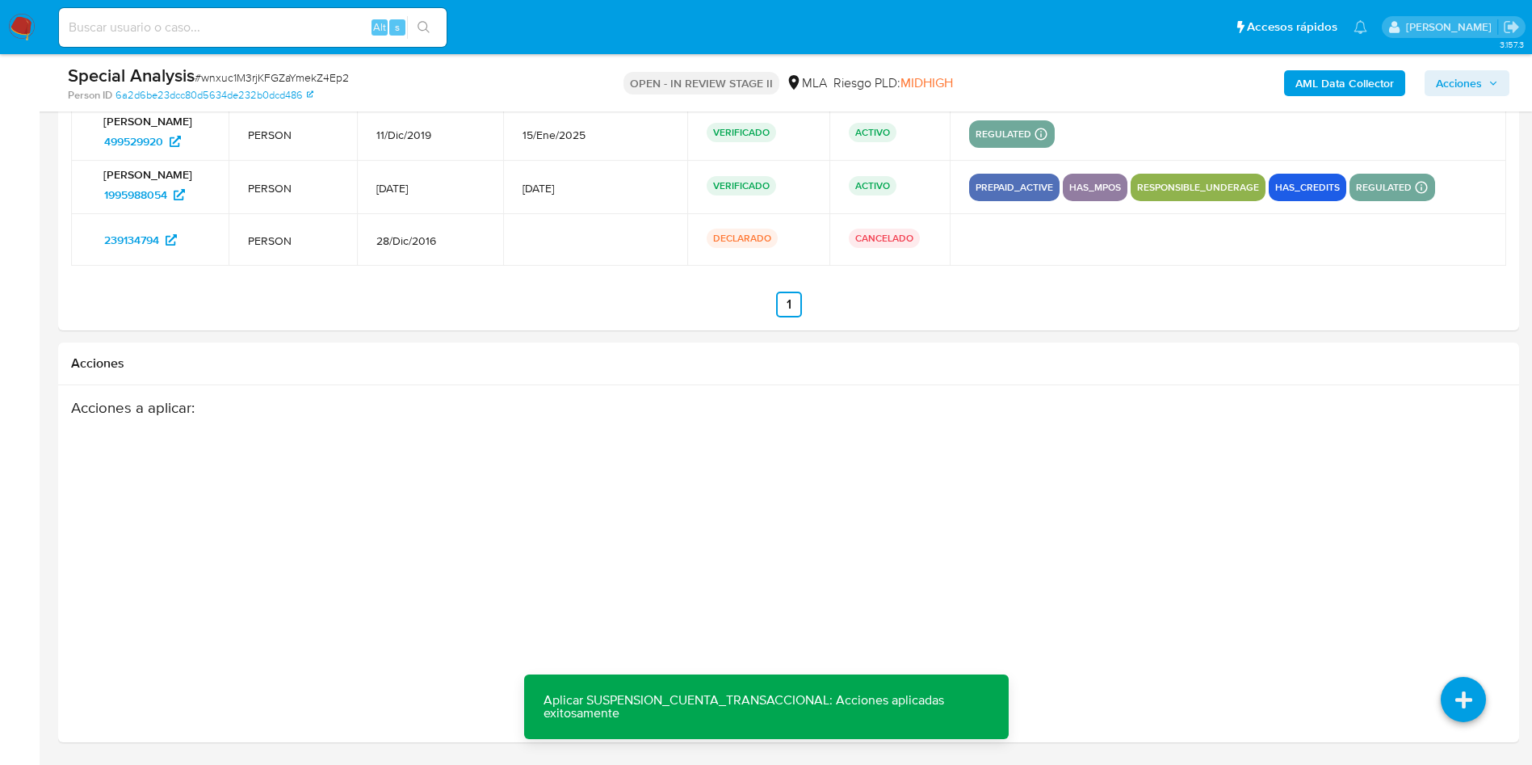
click at [1490, 72] on span "Acciones" at bounding box center [1467, 83] width 62 height 23
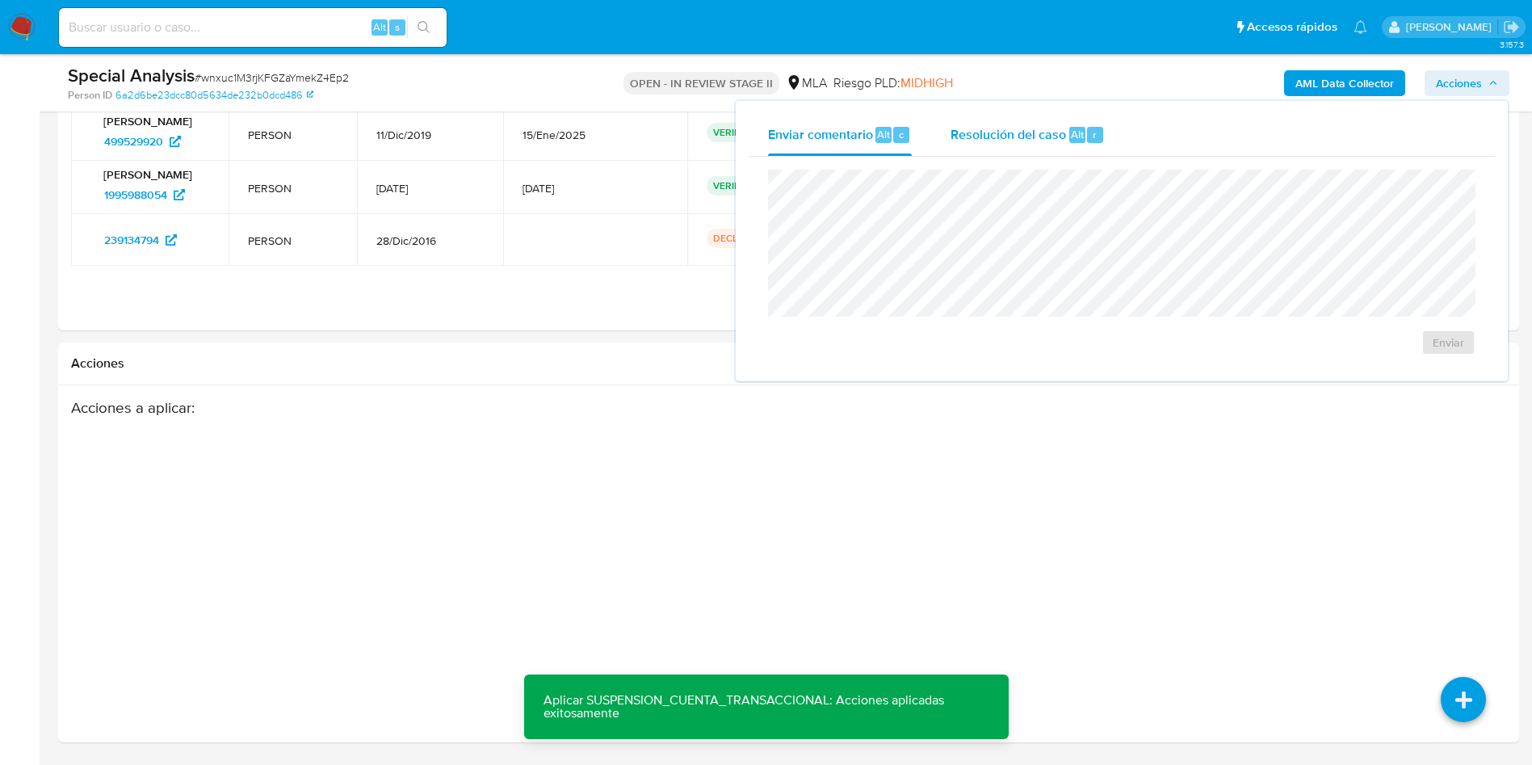
click at [1106, 139] on button "Resolución del caso Alt r" at bounding box center [1027, 135] width 193 height 42
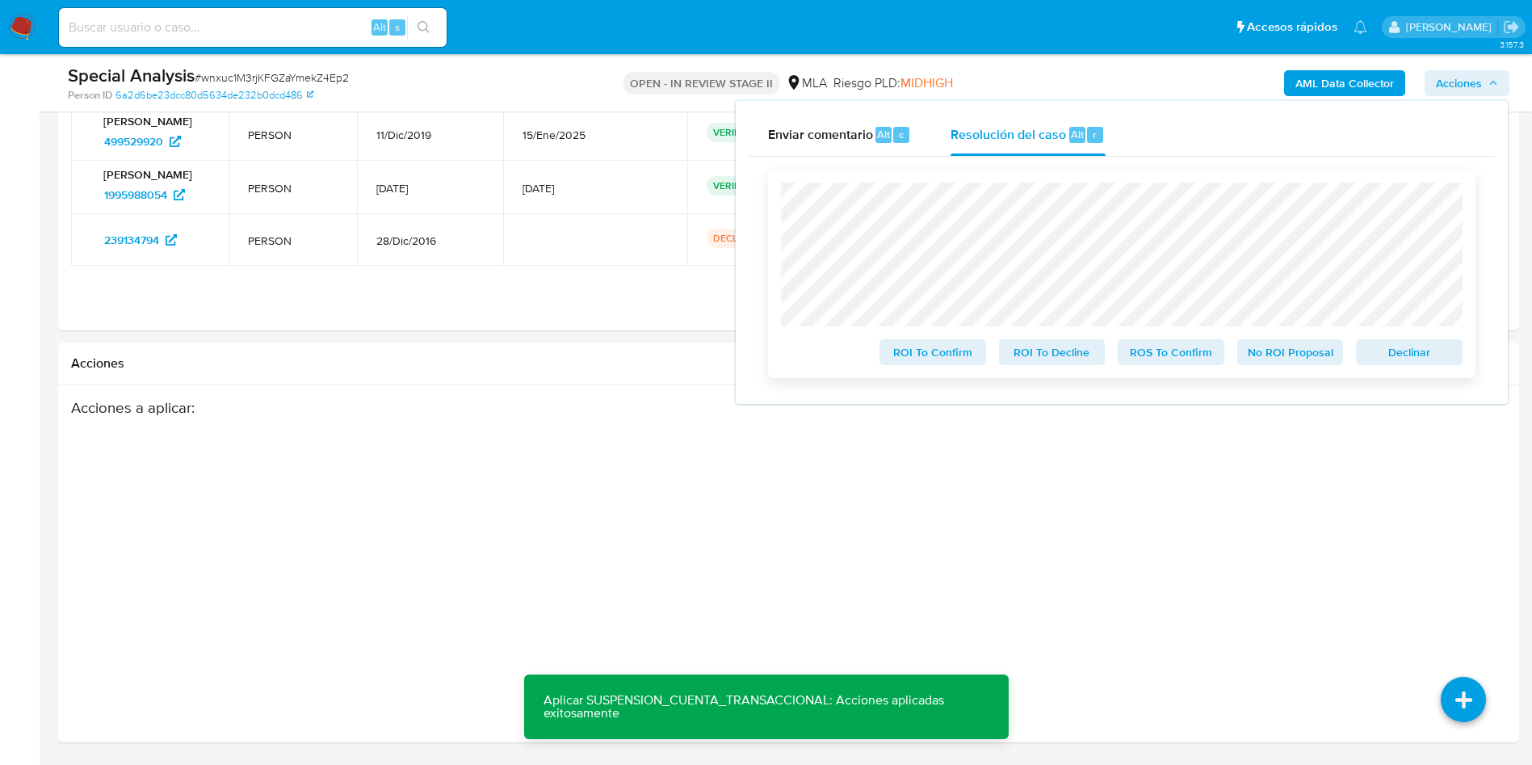
click at [1415, 359] on span "Declinar" at bounding box center [1410, 352] width 84 height 23
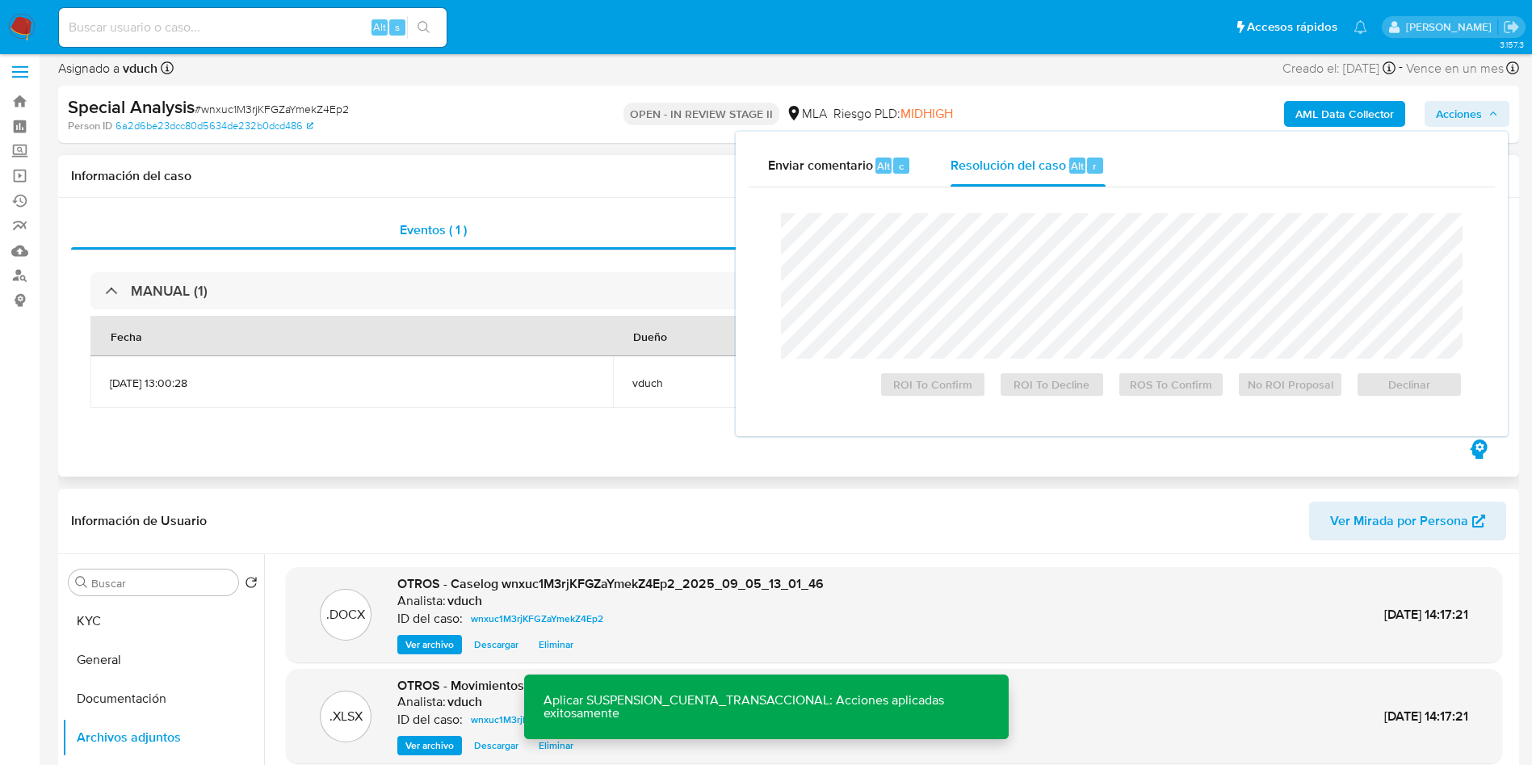
scroll to position [0, 0]
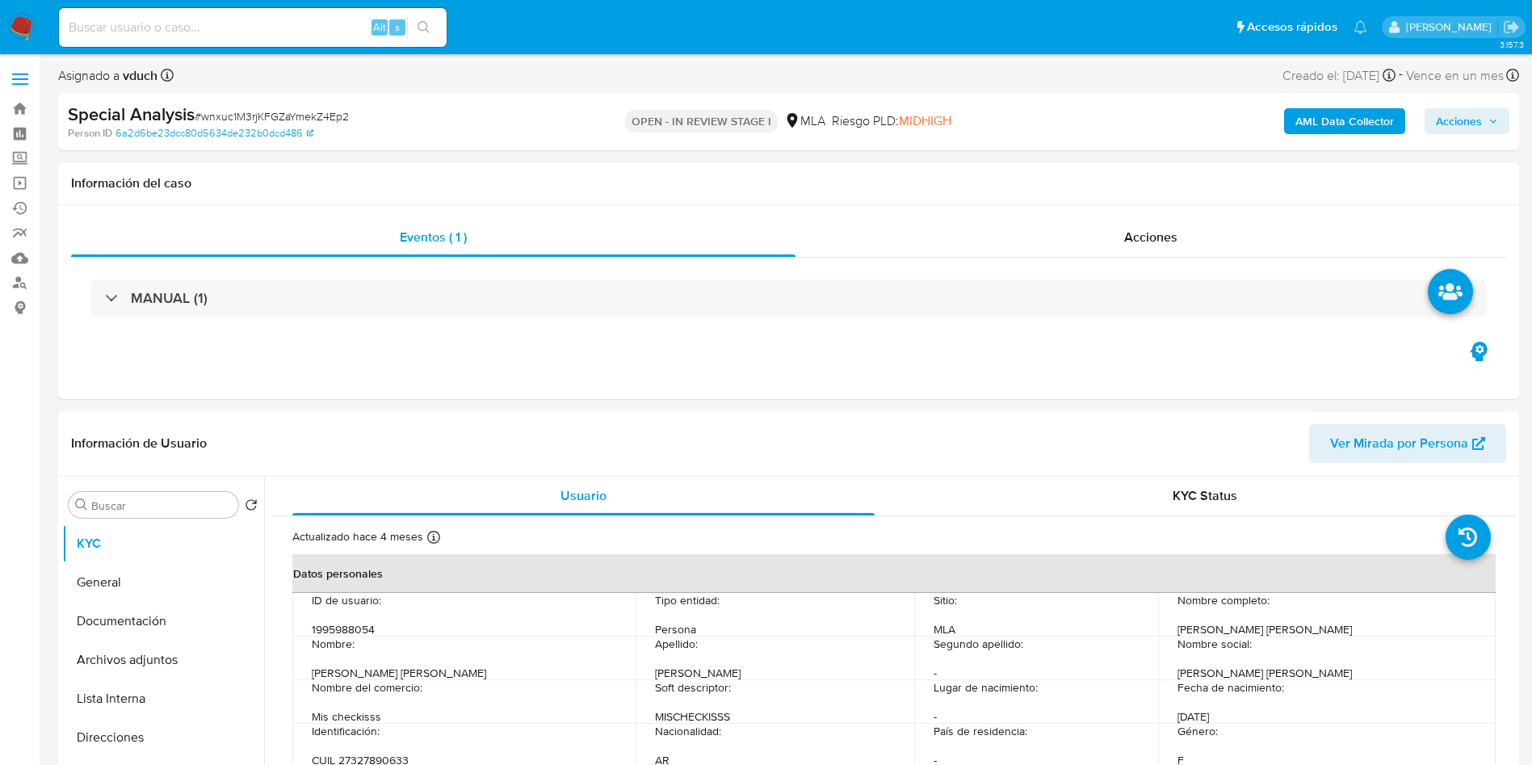
select select "10"
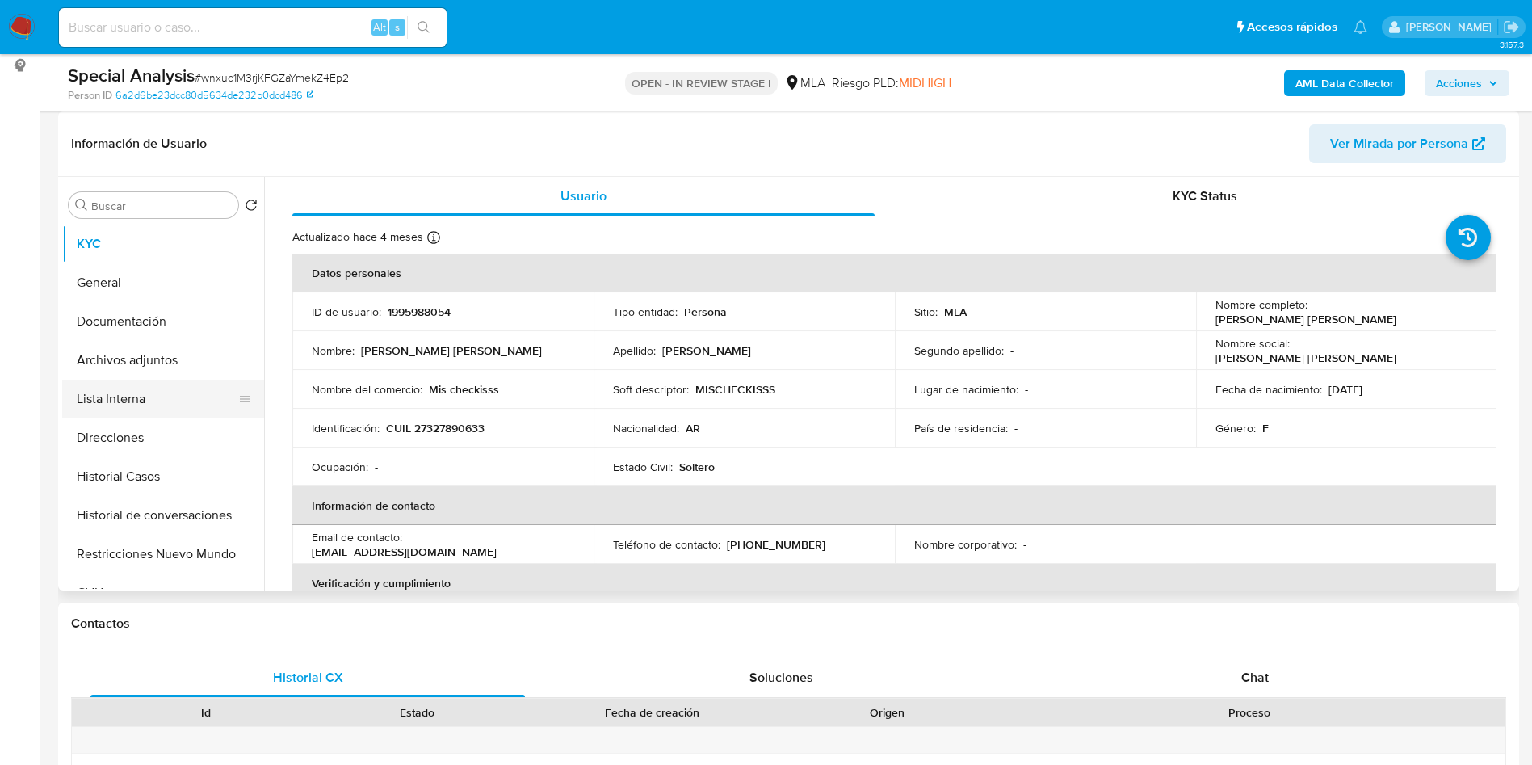
click at [130, 388] on button "Lista Interna" at bounding box center [156, 399] width 189 height 39
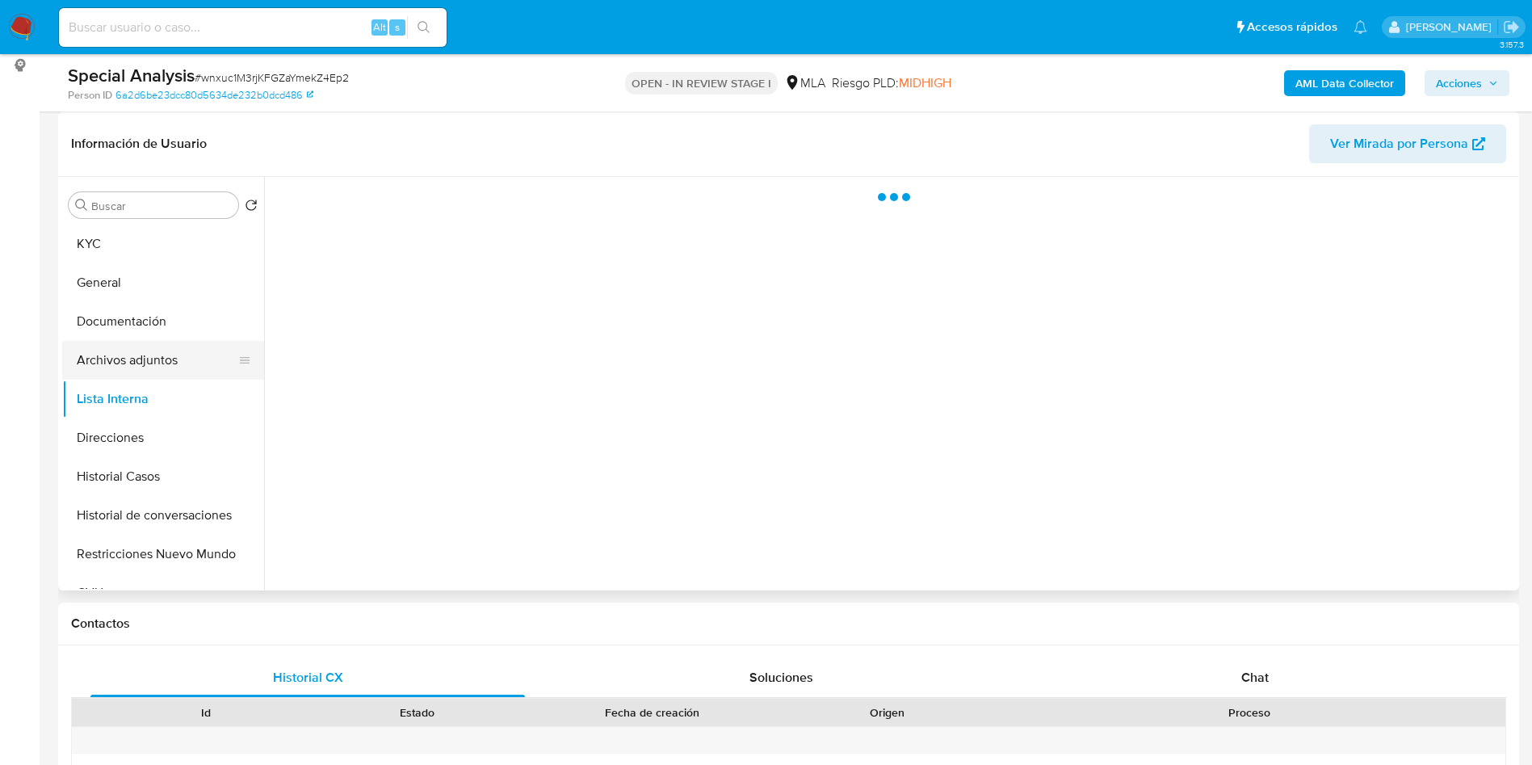
click at [141, 356] on button "Archivos adjuntos" at bounding box center [156, 360] width 189 height 39
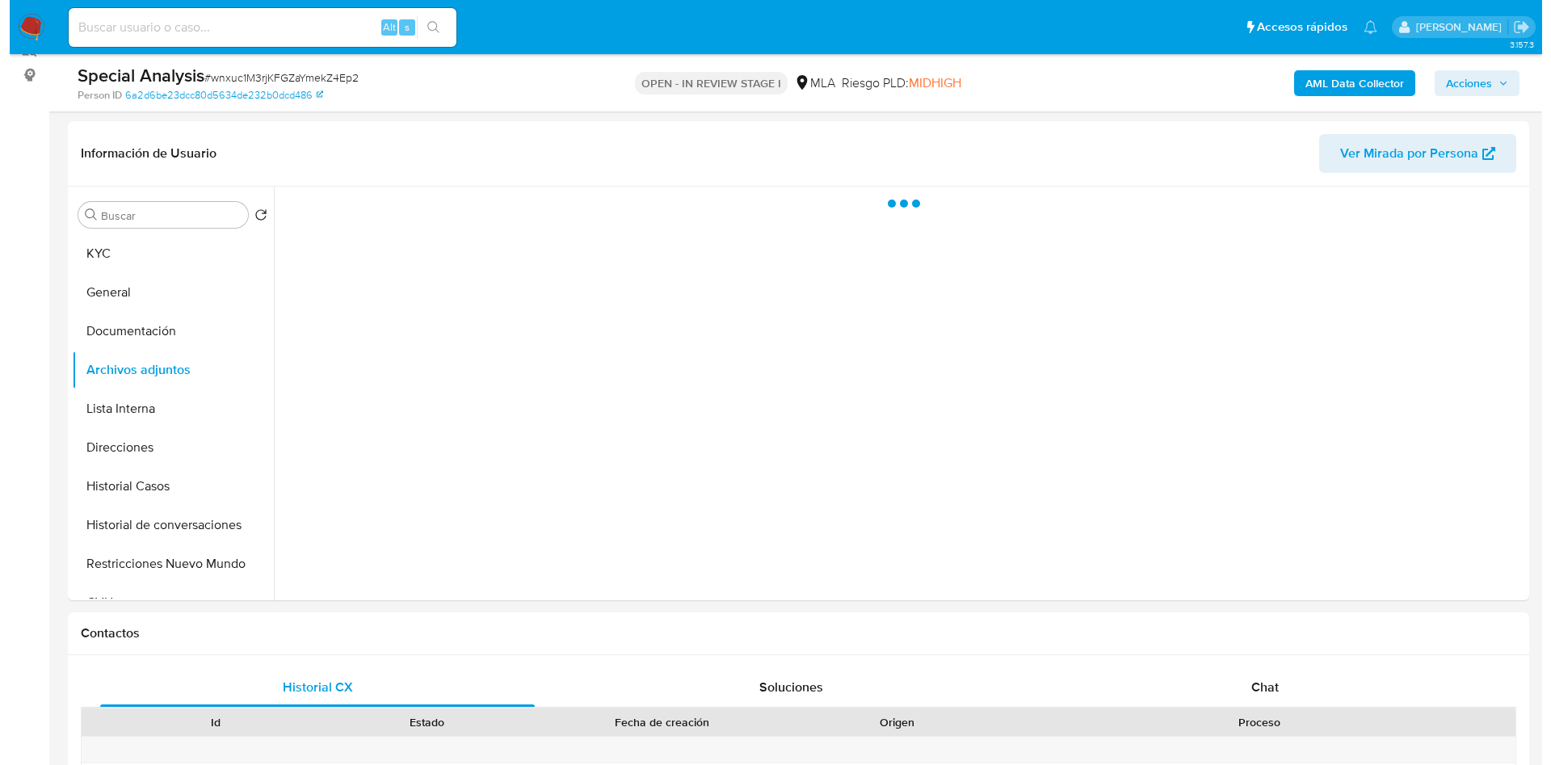
scroll to position [242, 0]
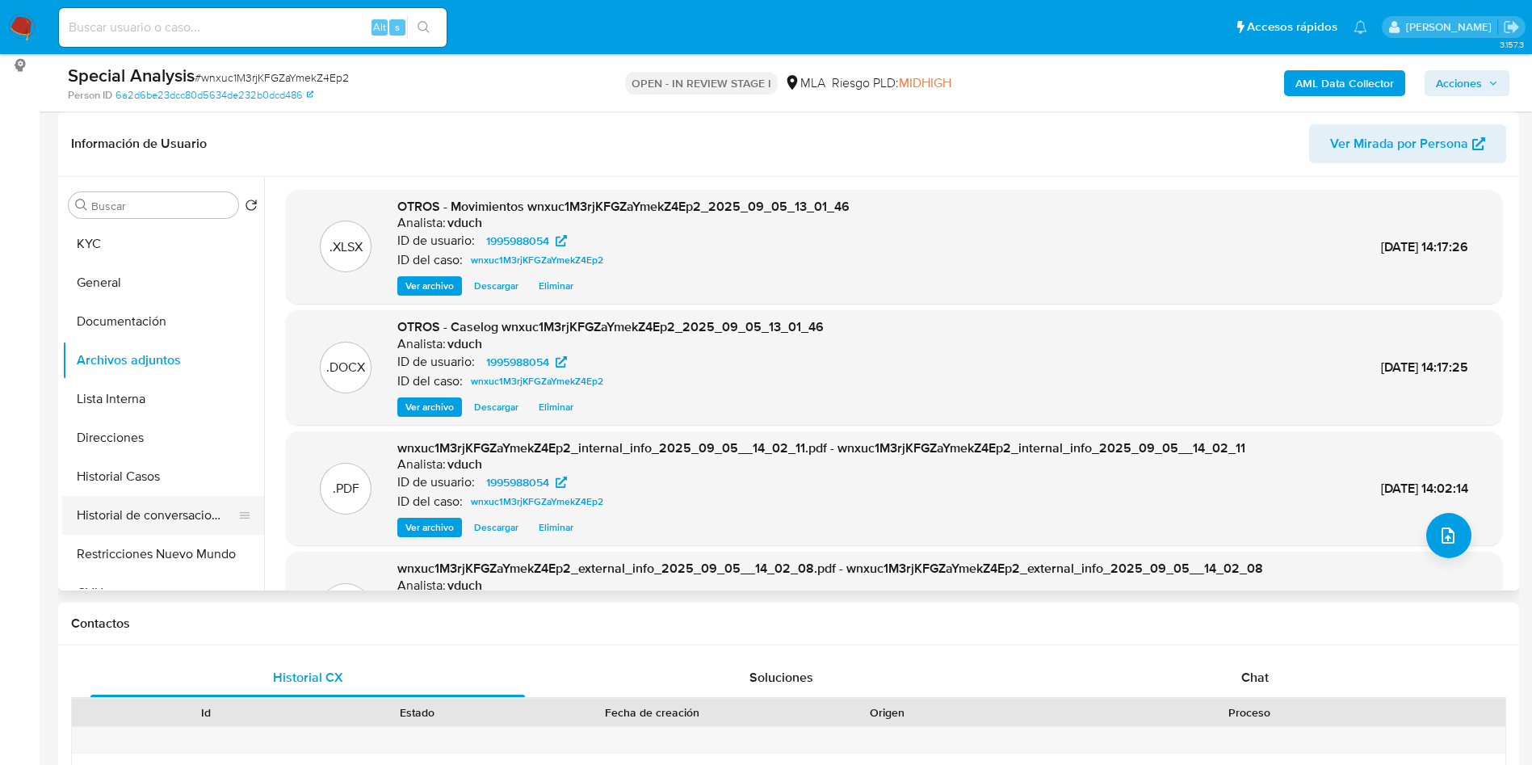
click at [162, 520] on button "Historial de conversaciones" at bounding box center [156, 515] width 189 height 39
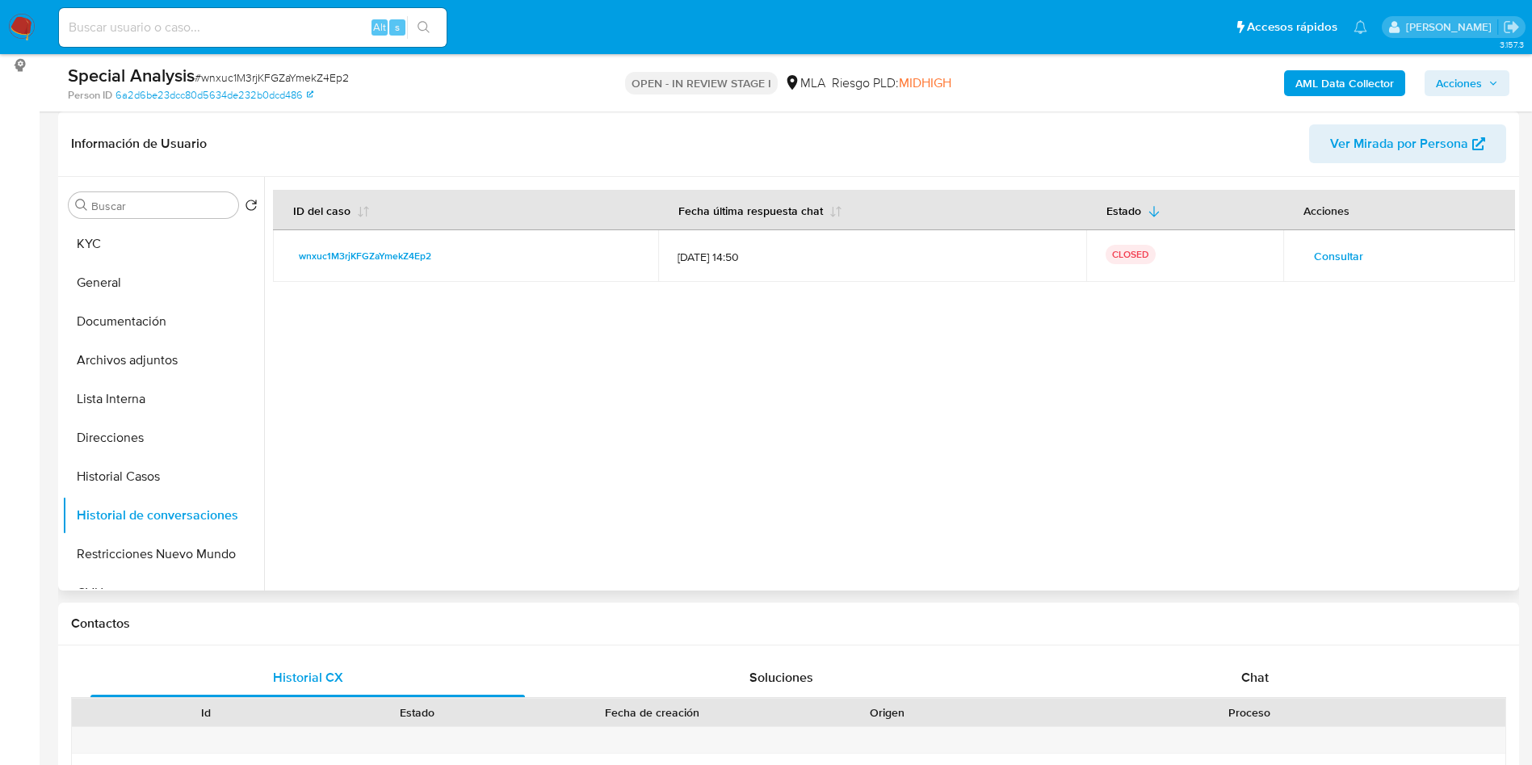
click at [1315, 256] on span "Consultar" at bounding box center [1338, 256] width 49 height 23
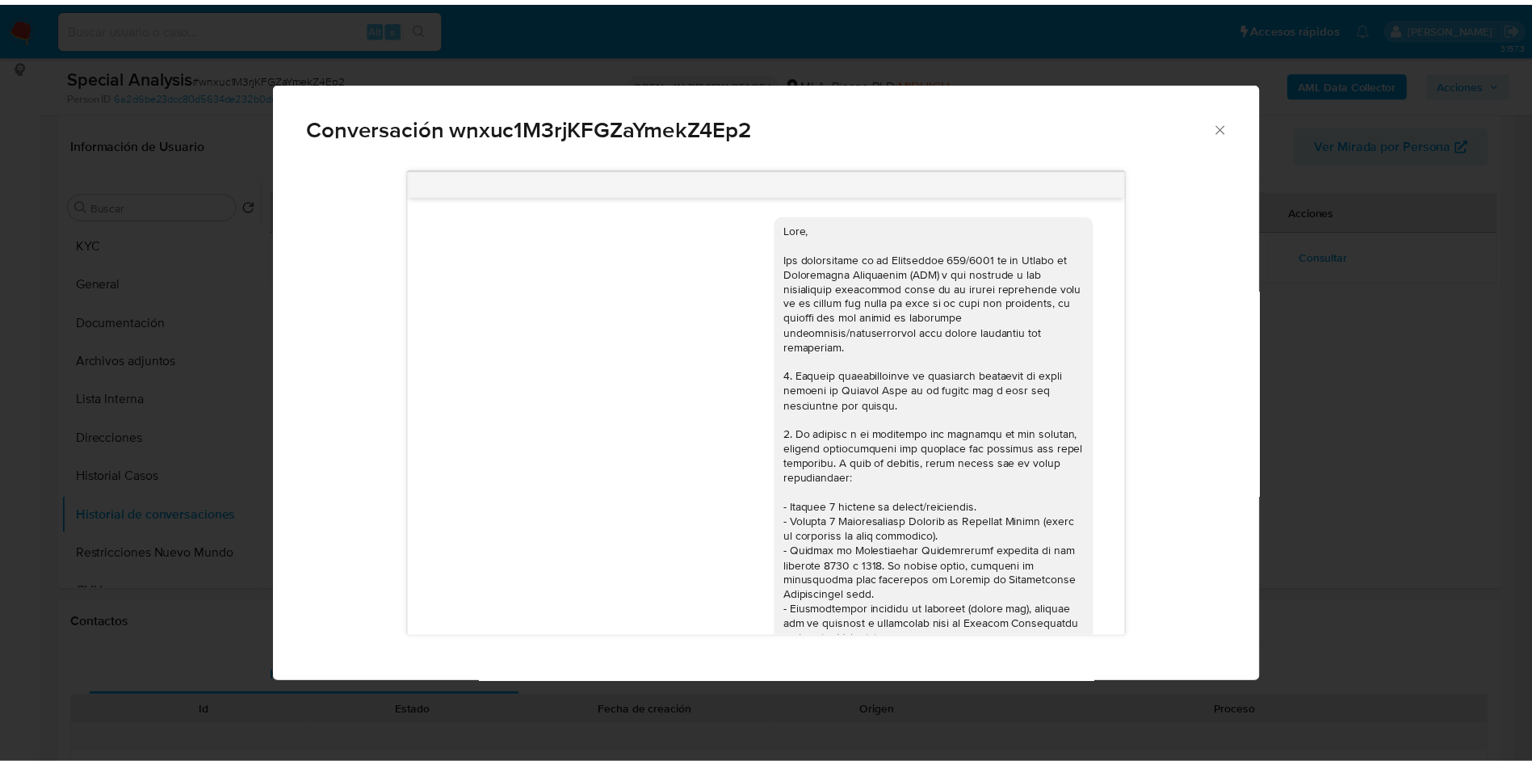
scroll to position [894, 0]
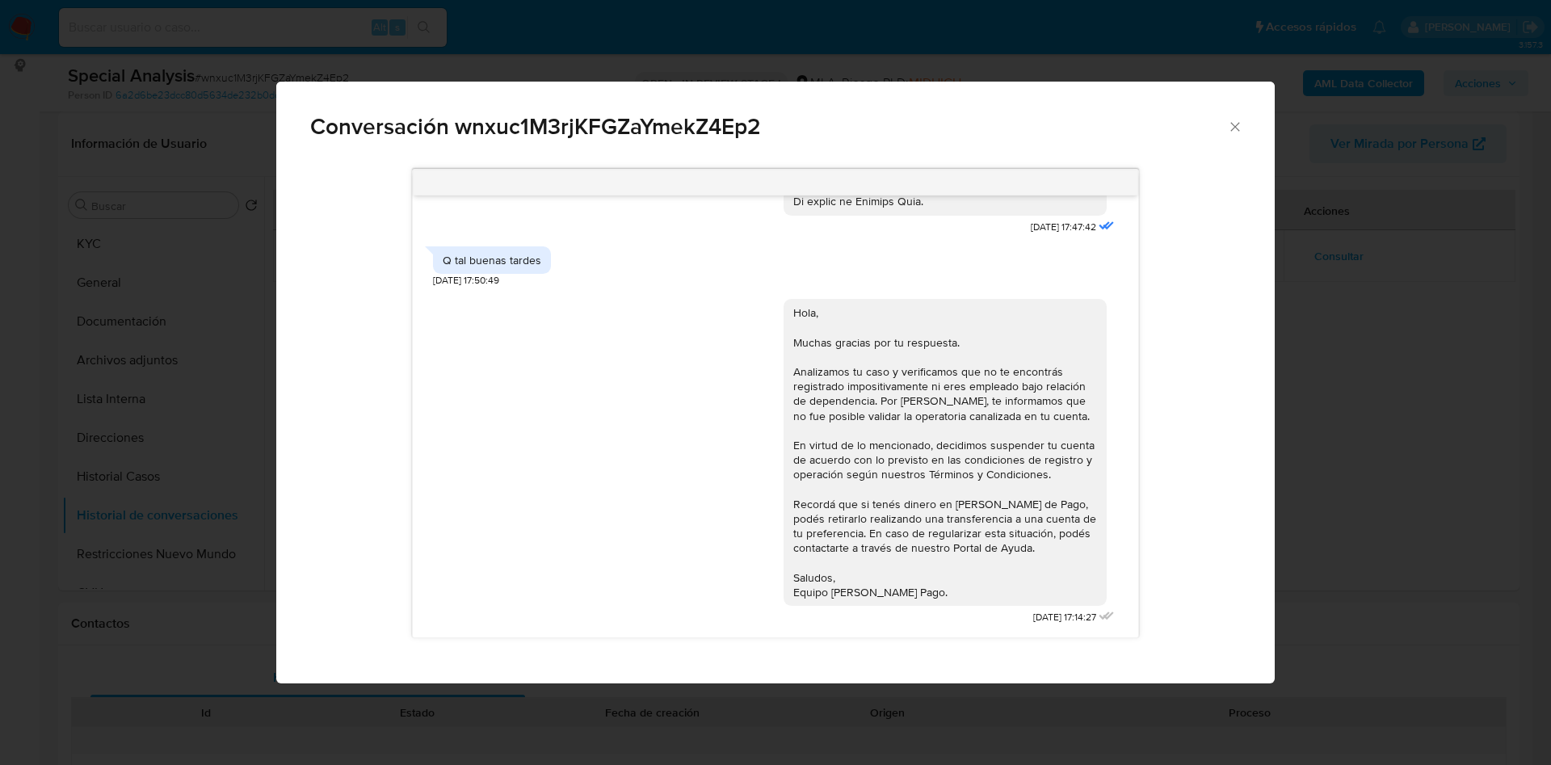
click at [1300, 406] on div "Conversación wnxuc1M3rjKFGZaYmekZ4Ep2 [DATE] 17:47:42 Q tal buenas tardes [DATE…" at bounding box center [775, 382] width 1551 height 765
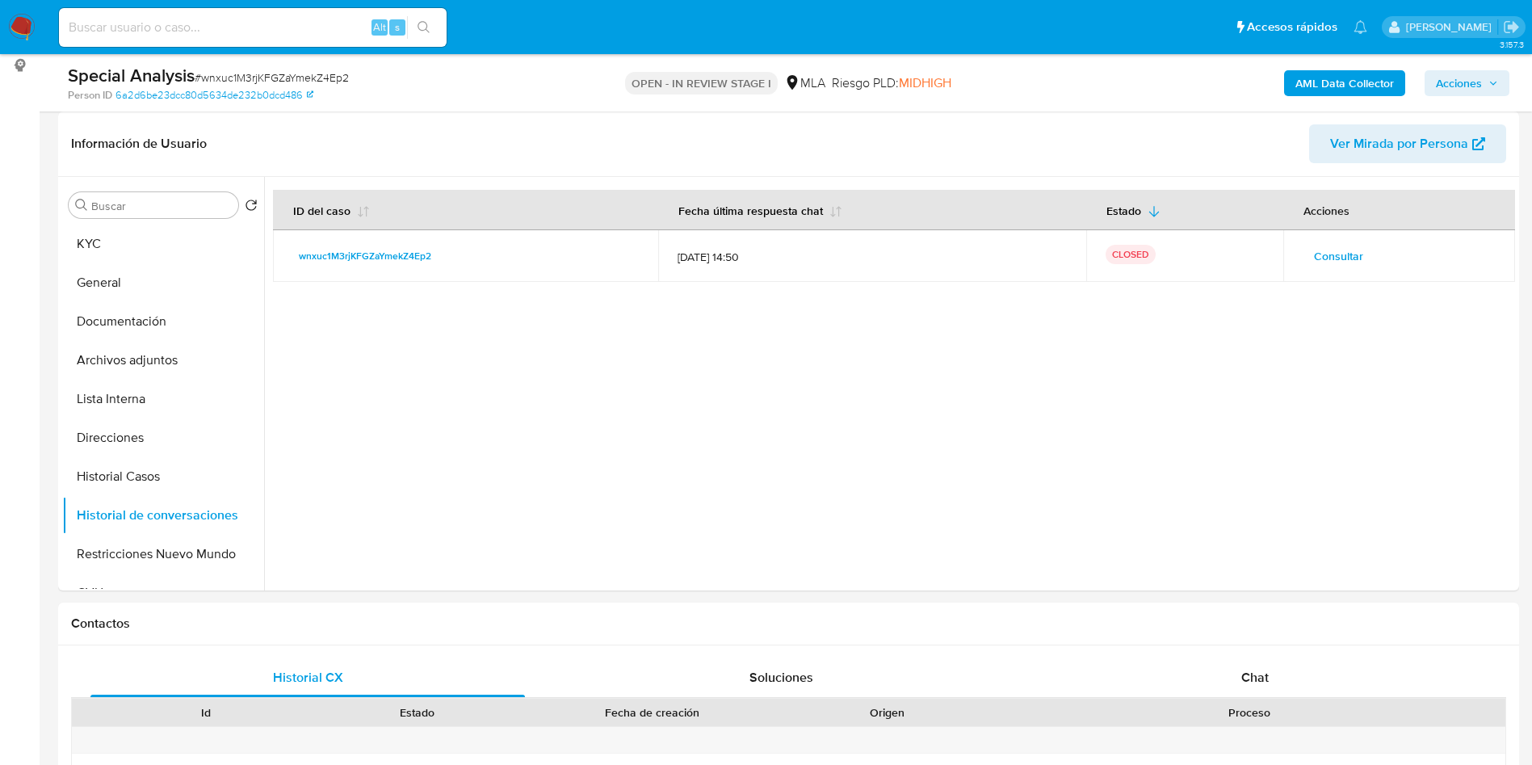
click at [1446, 72] on span "Acciones" at bounding box center [1459, 83] width 46 height 26
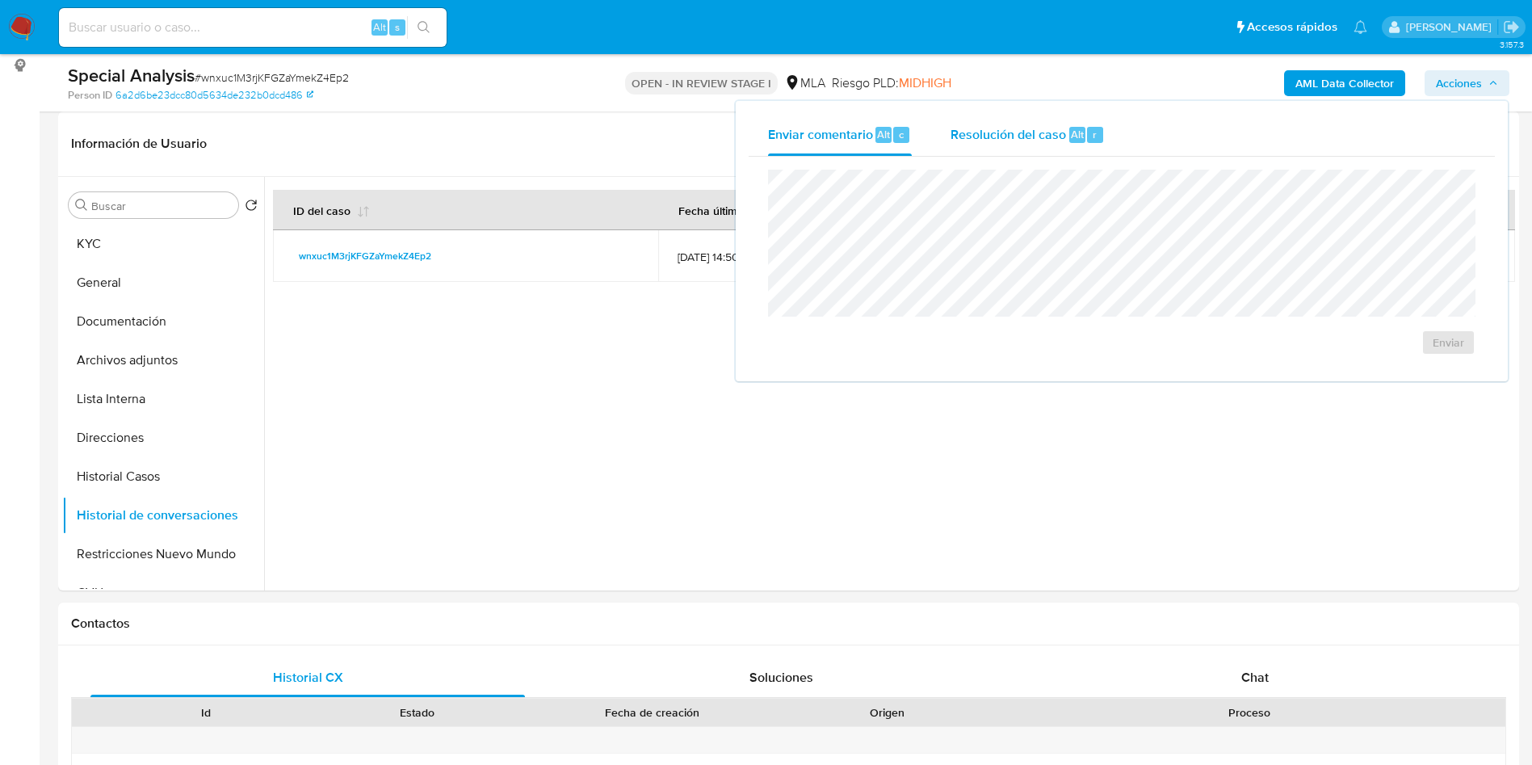
click at [1056, 141] on span "Resolución del caso" at bounding box center [1009, 133] width 116 height 19
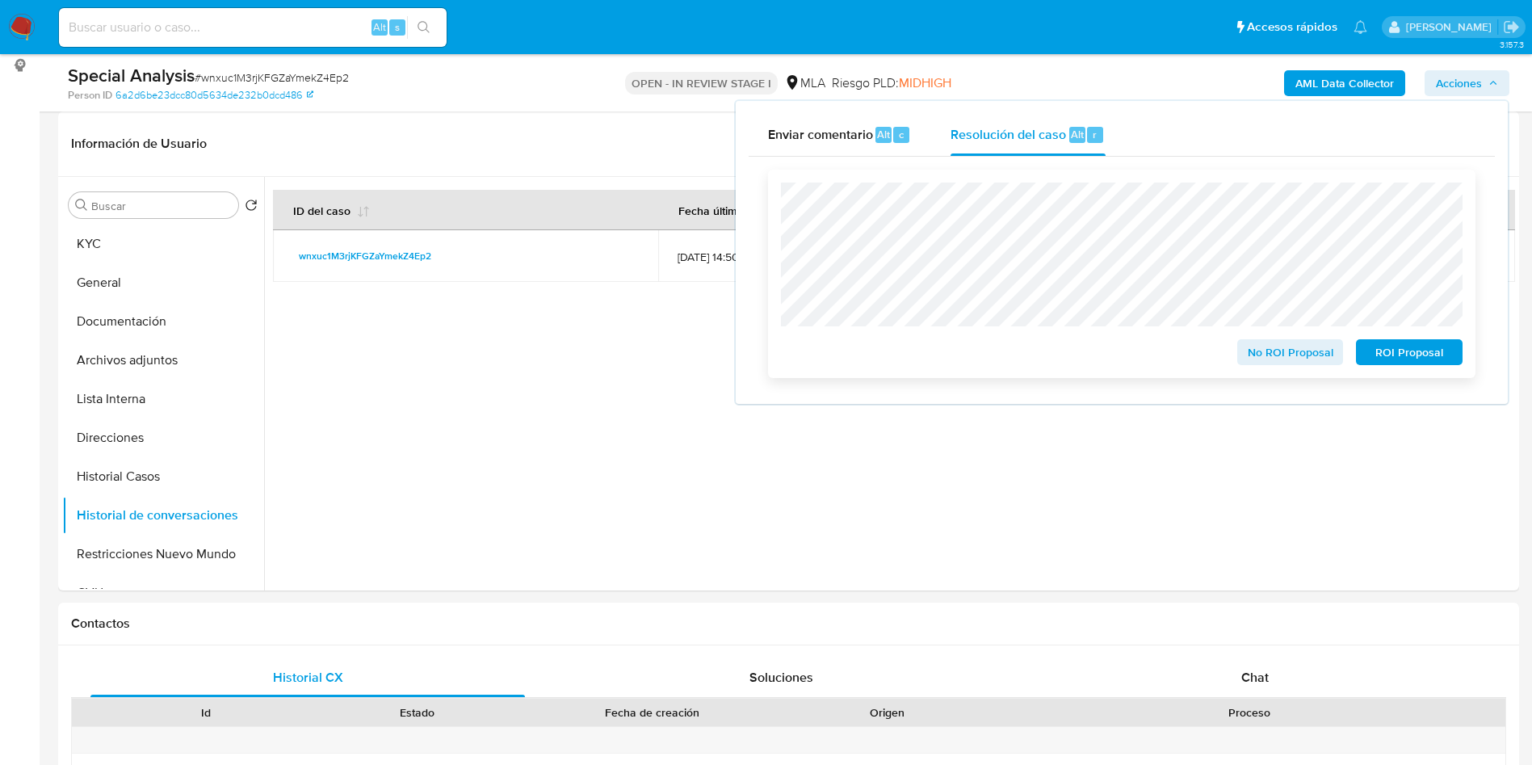
click at [1379, 361] on span "ROI Proposal" at bounding box center [1410, 352] width 84 height 23
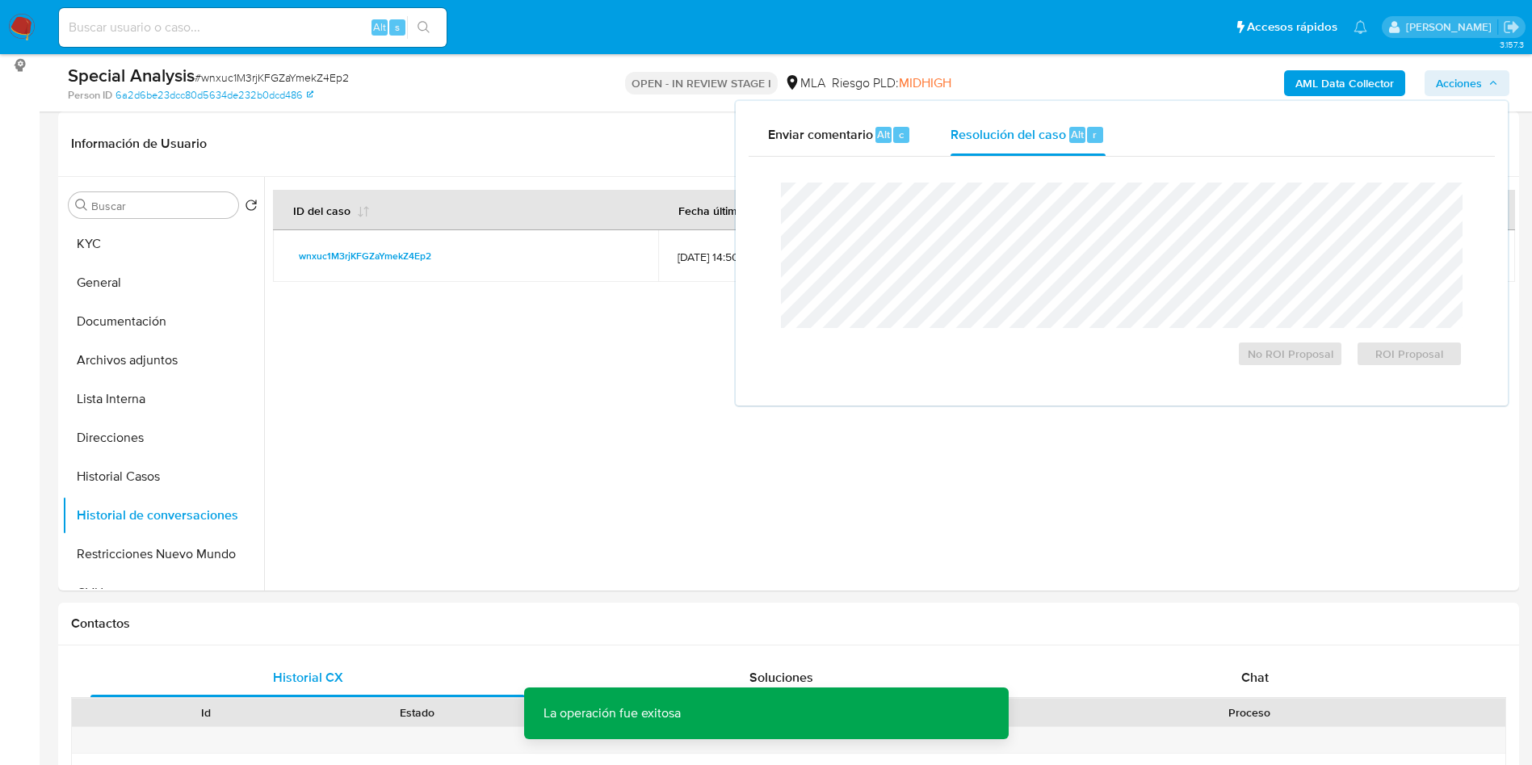
scroll to position [0, 0]
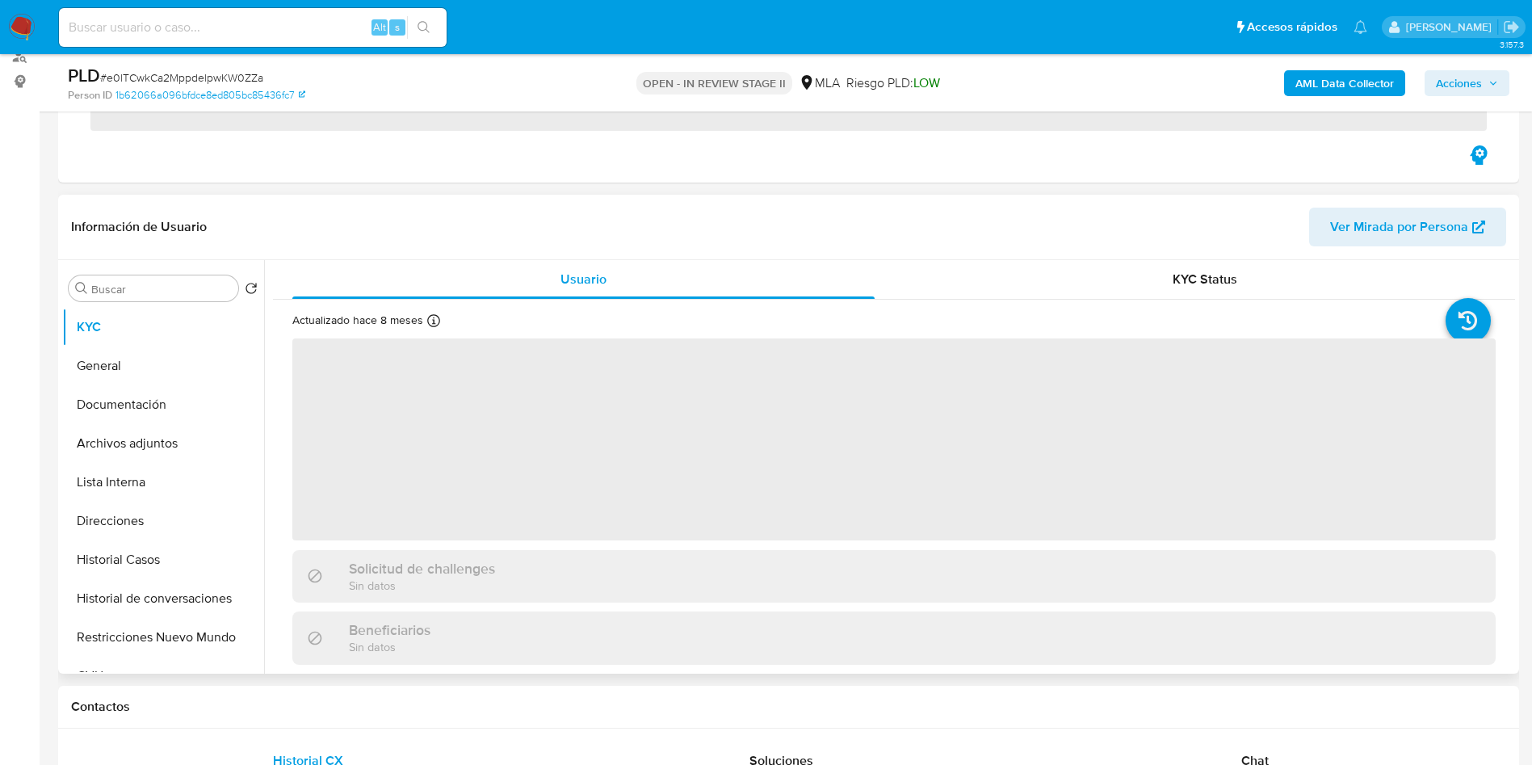
scroll to position [363, 0]
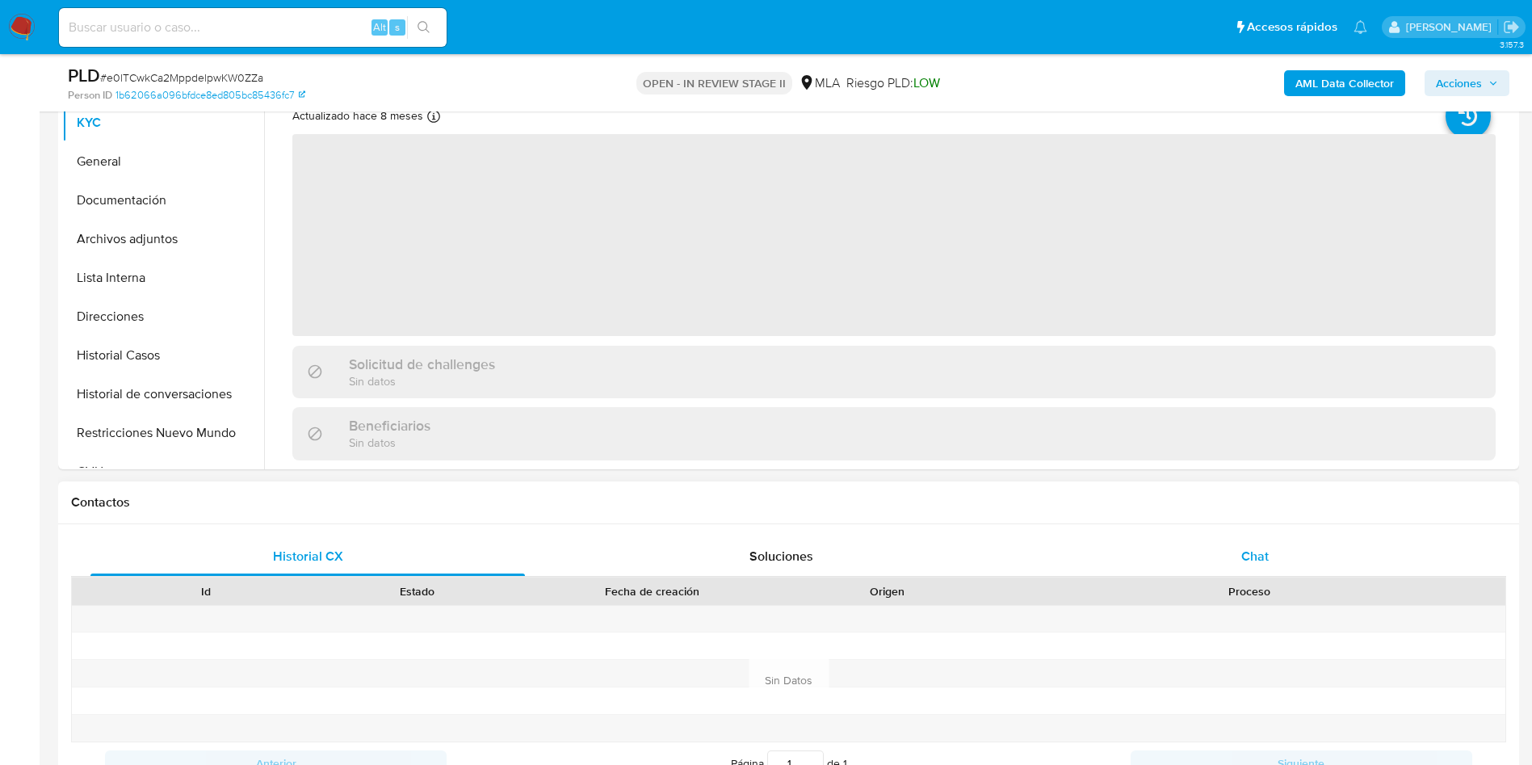
click at [1294, 569] on div "Chat" at bounding box center [1255, 556] width 435 height 39
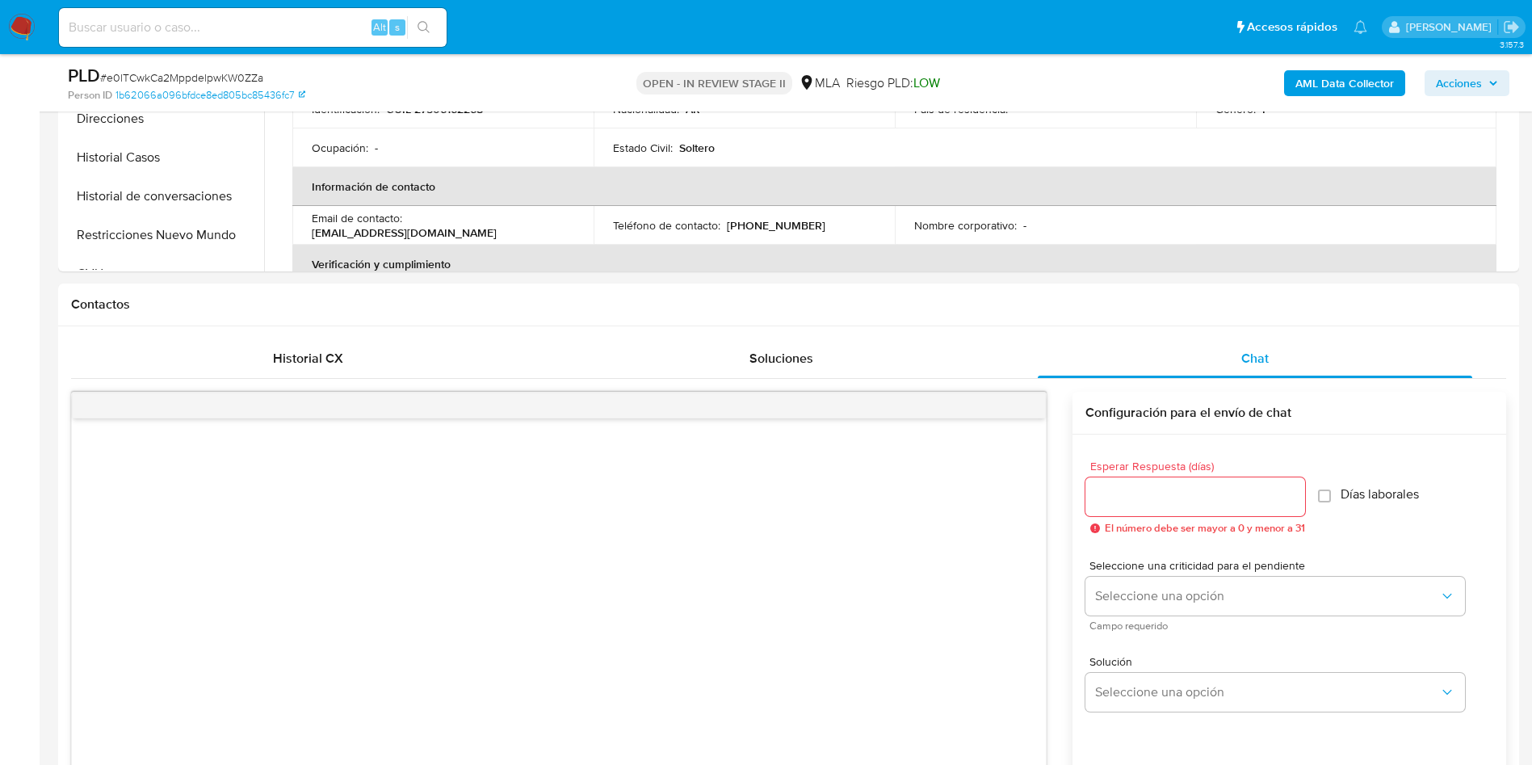
scroll to position [969, 0]
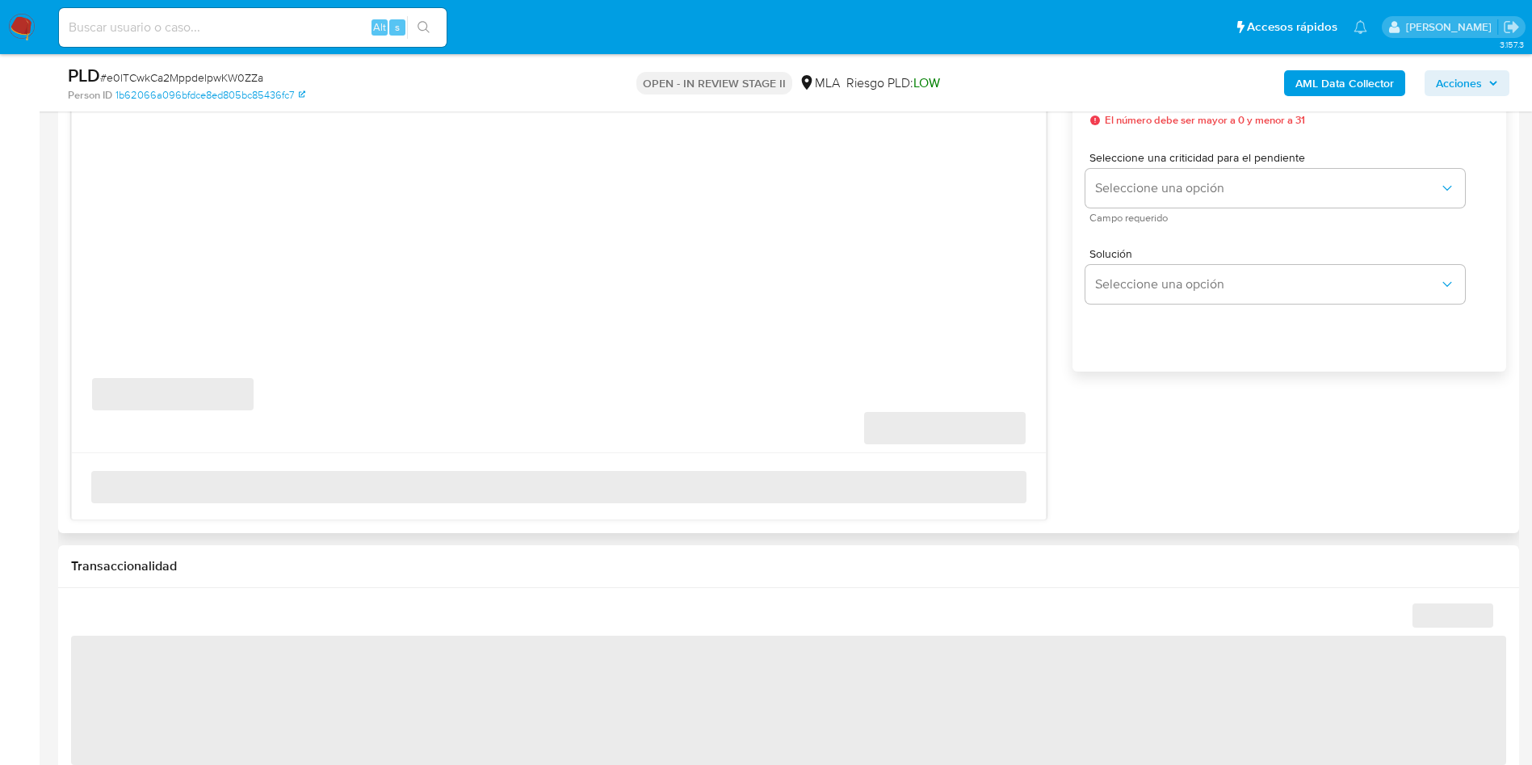
select select "10"
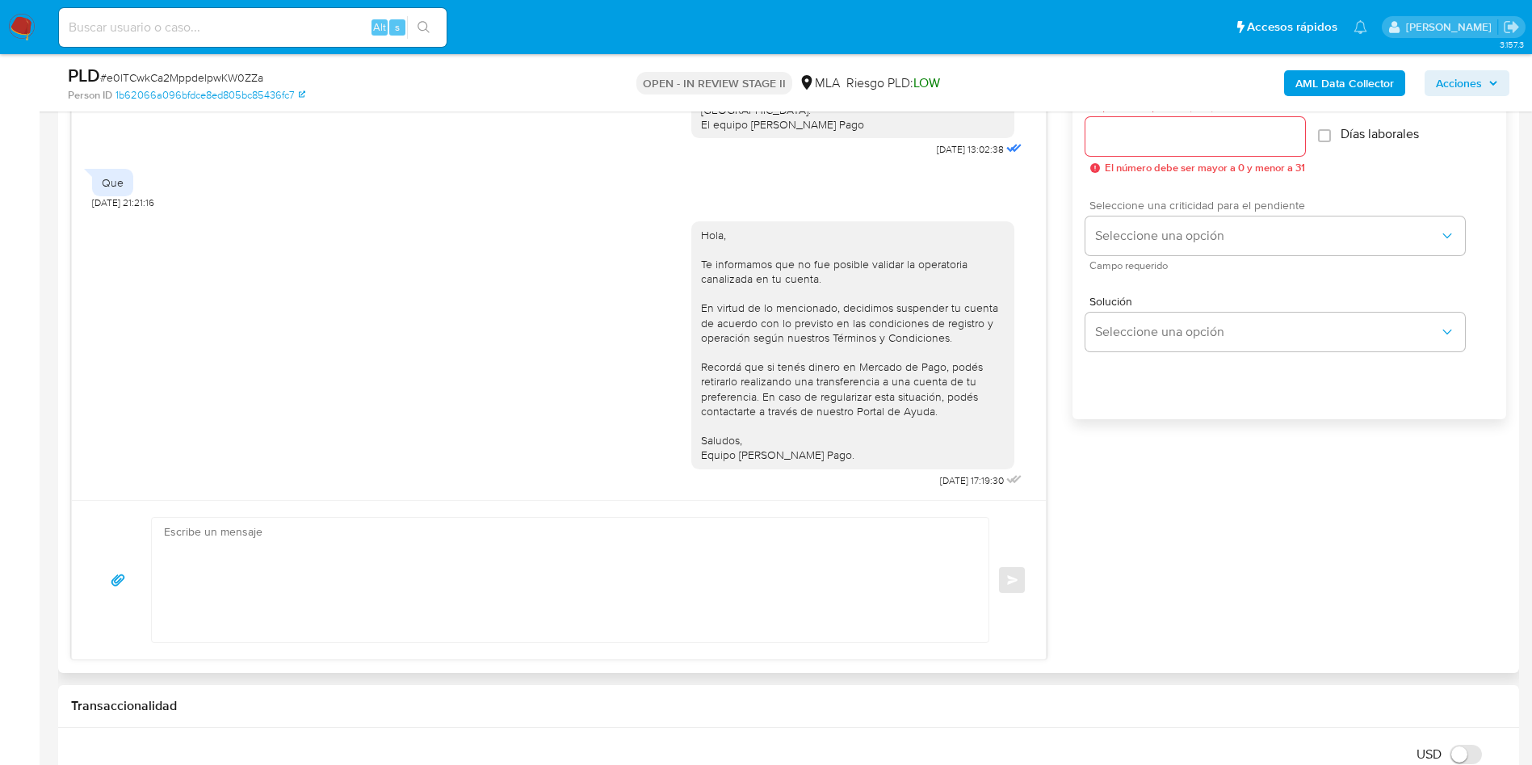
scroll to position [848, 0]
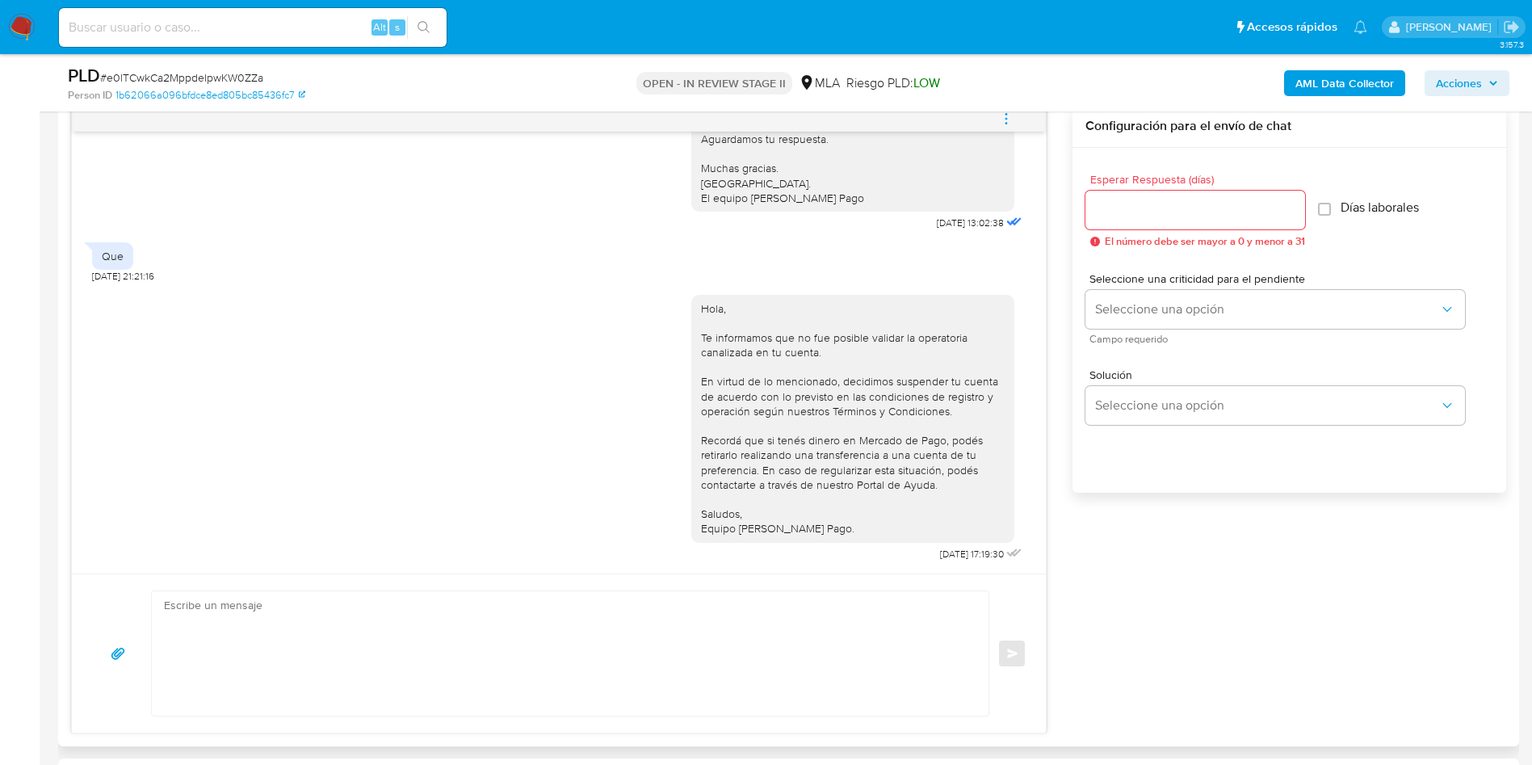
click at [1015, 120] on button "menu-action" at bounding box center [1006, 118] width 53 height 39
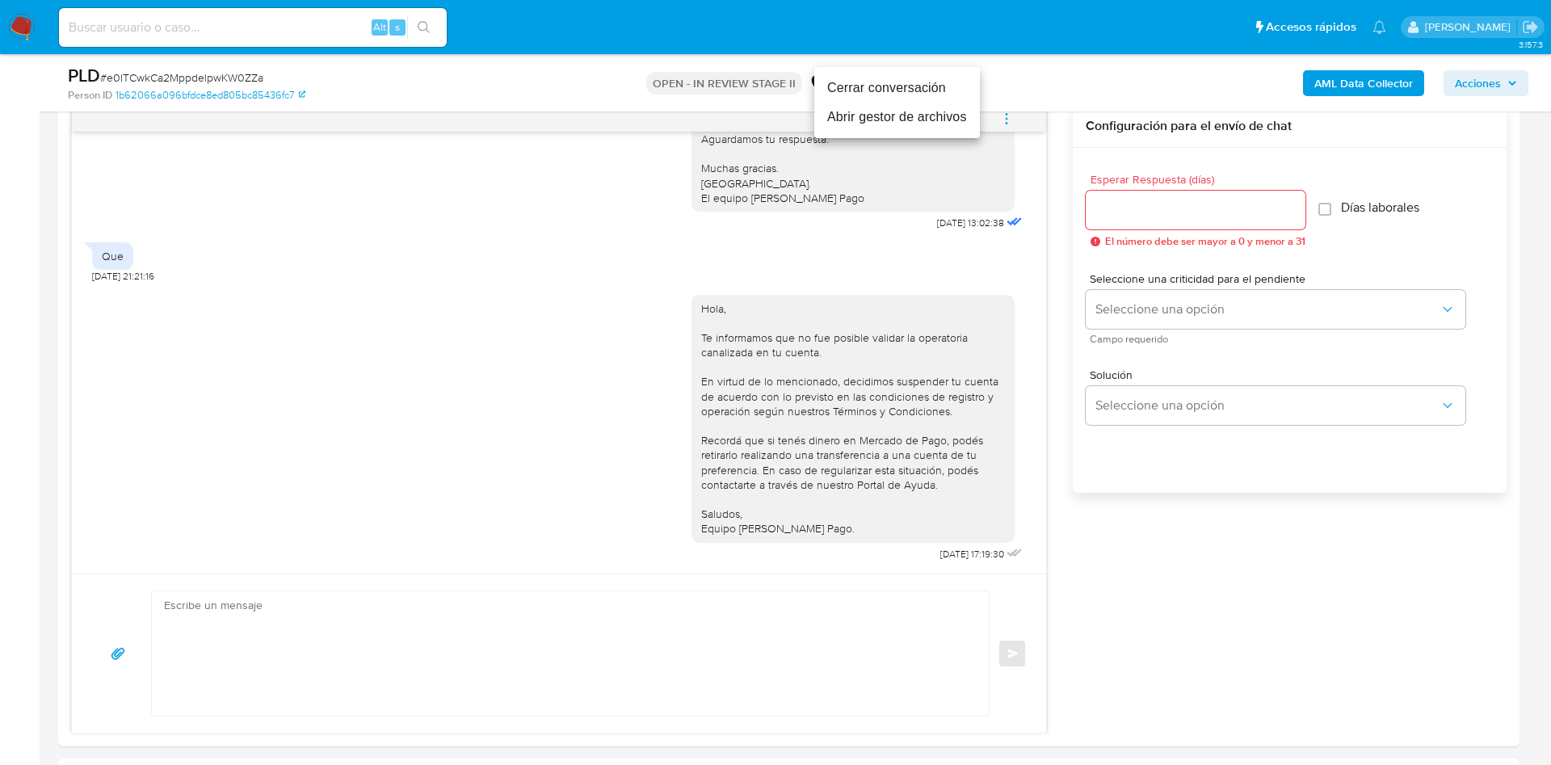
click at [920, 91] on li "Cerrar conversación" at bounding box center [897, 88] width 166 height 29
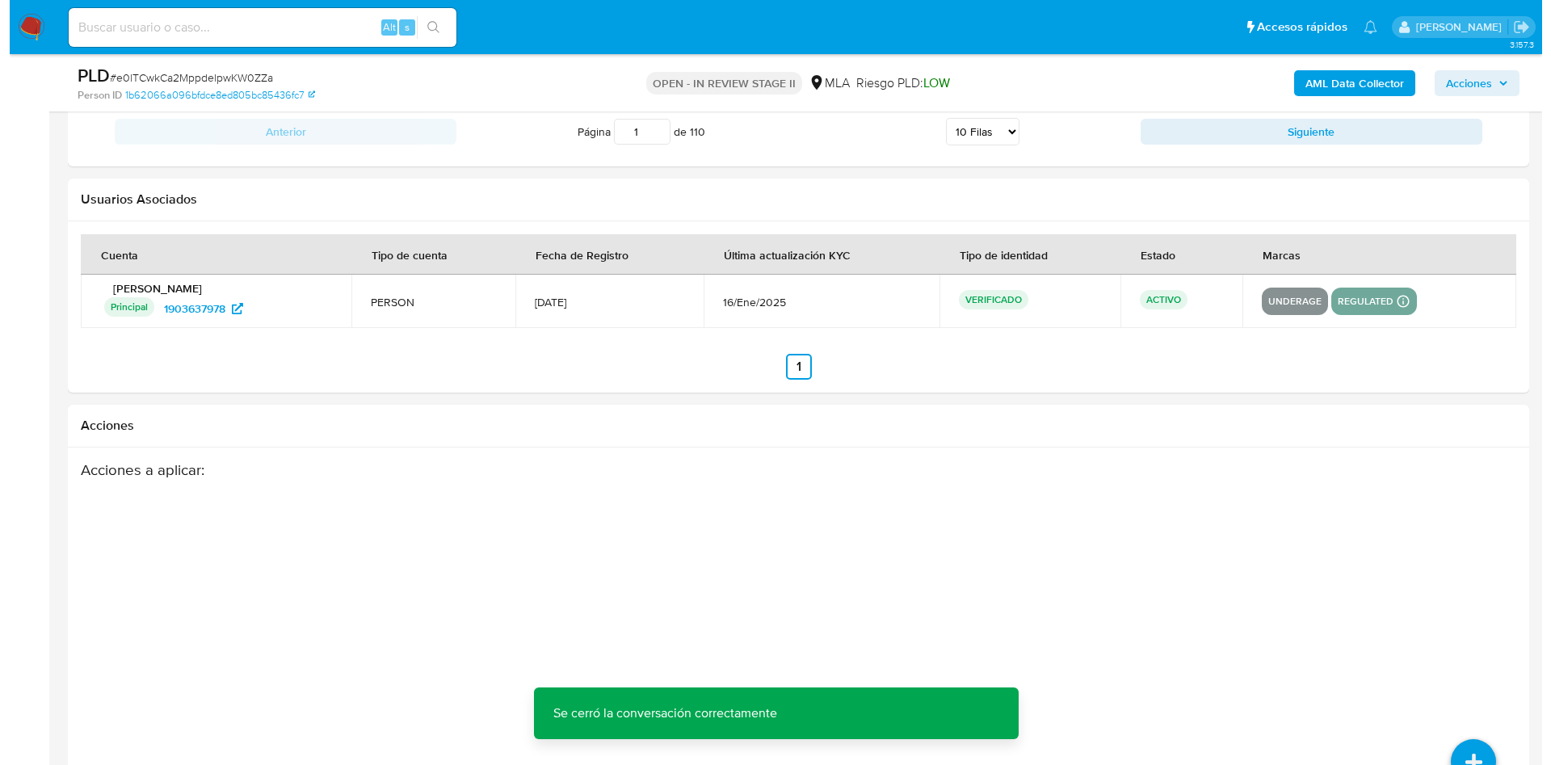
scroll to position [2841, 0]
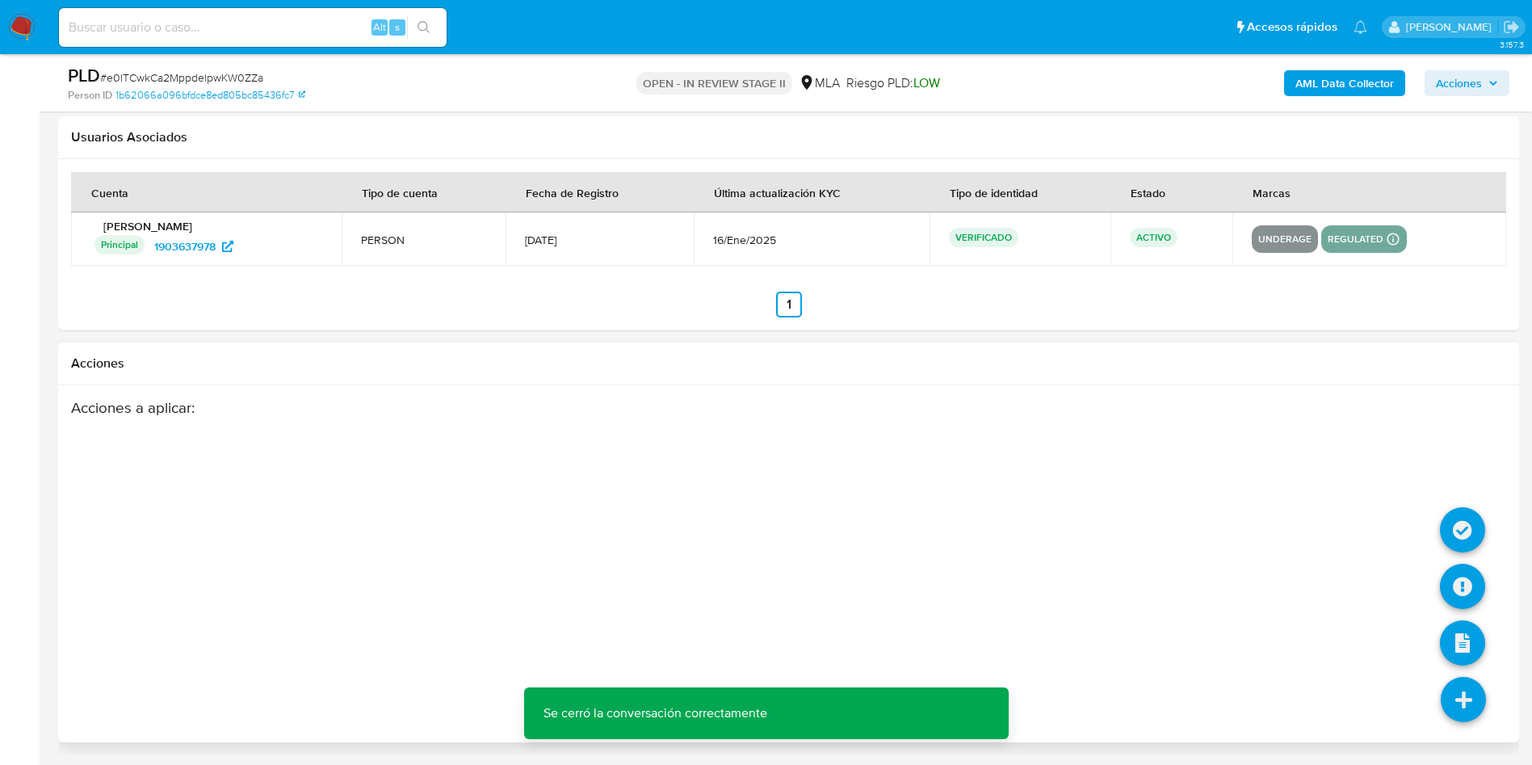
click at [1452, 707] on icon at bounding box center [1463, 699] width 45 height 45
click at [1477, 577] on icon at bounding box center [1462, 586] width 45 height 45
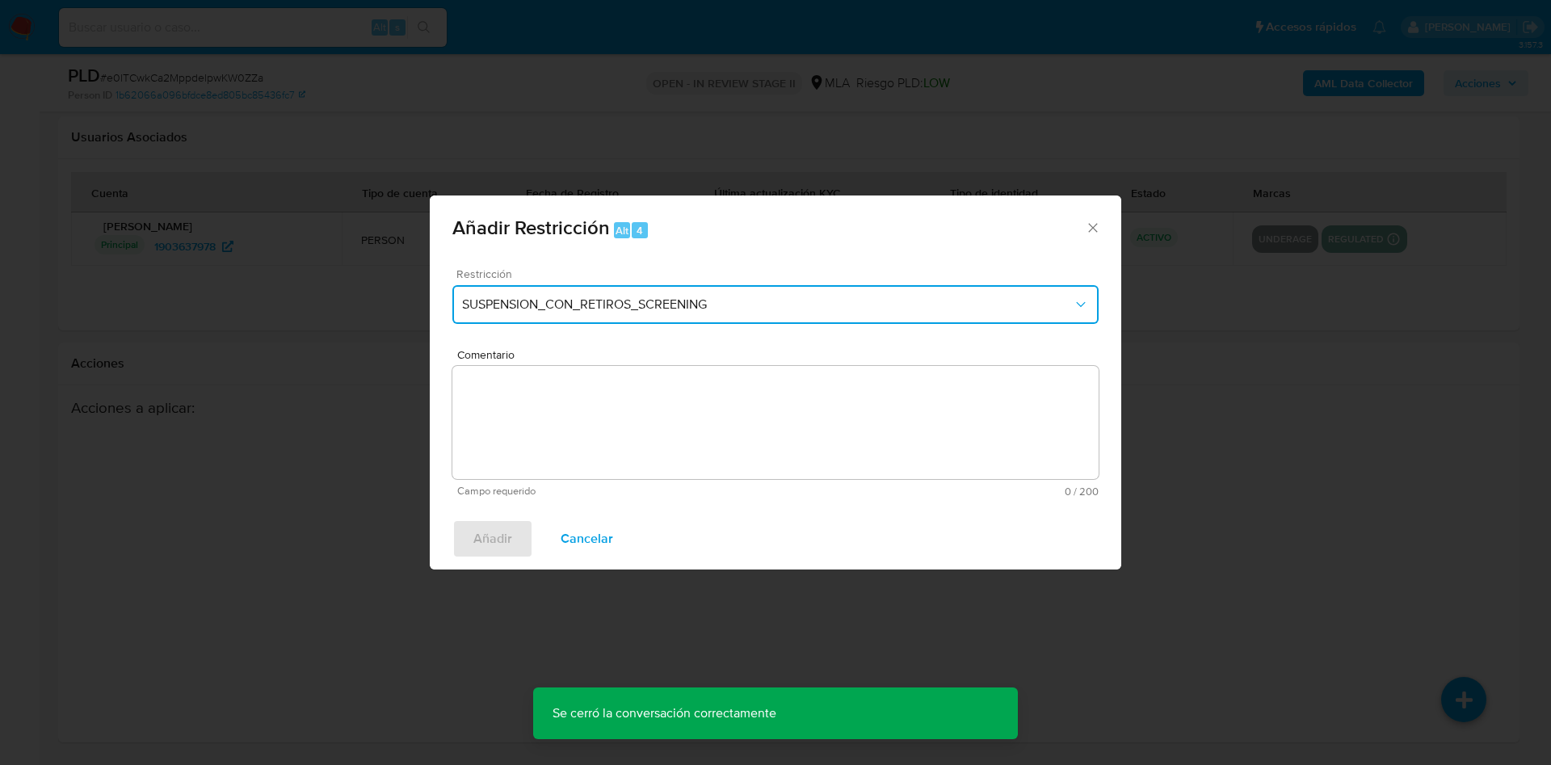
click at [659, 292] on button "SUSPENSION_CON_RETIROS_SCREENING" at bounding box center [775, 304] width 646 height 39
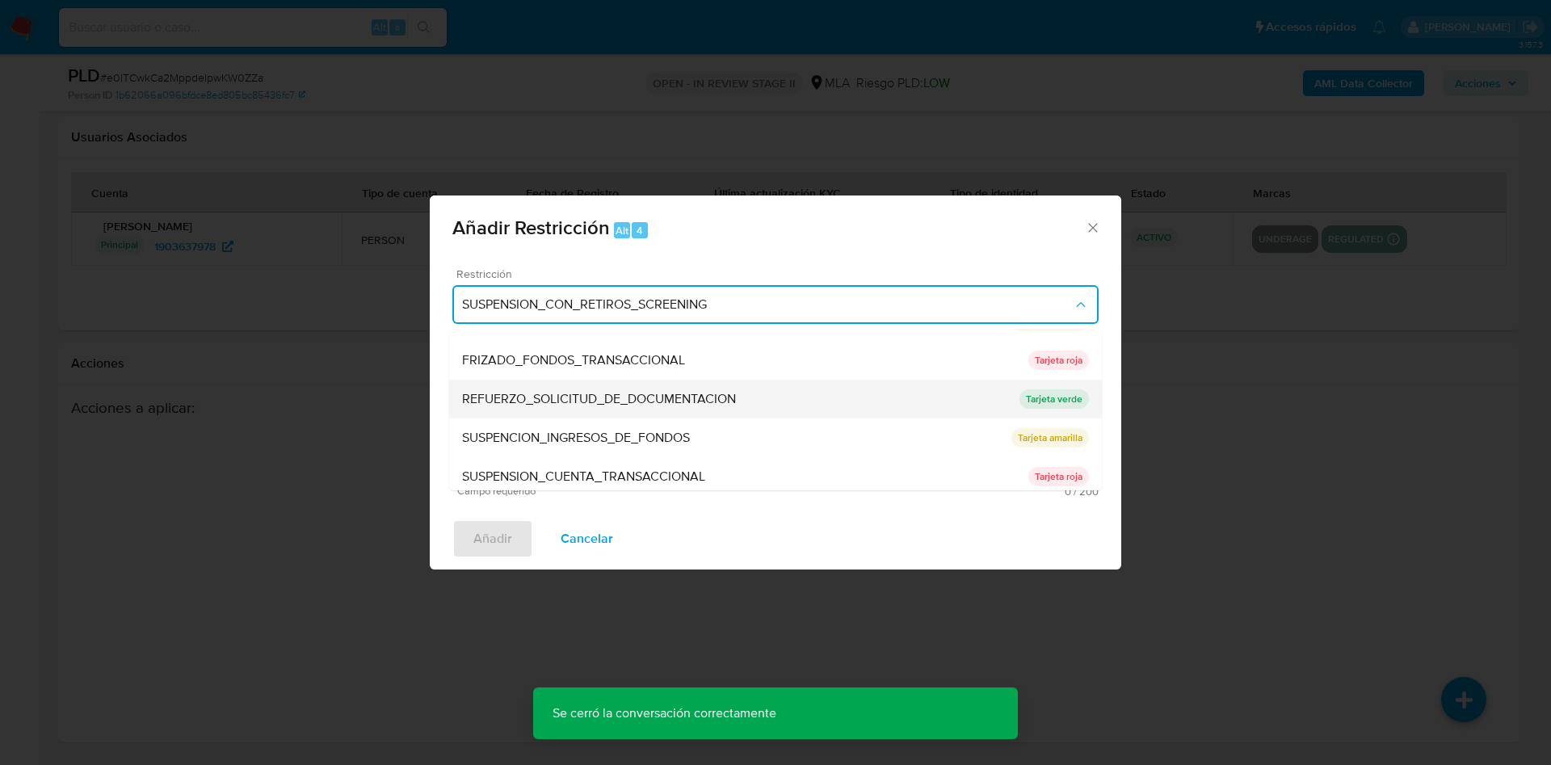
scroll to position [342, 0]
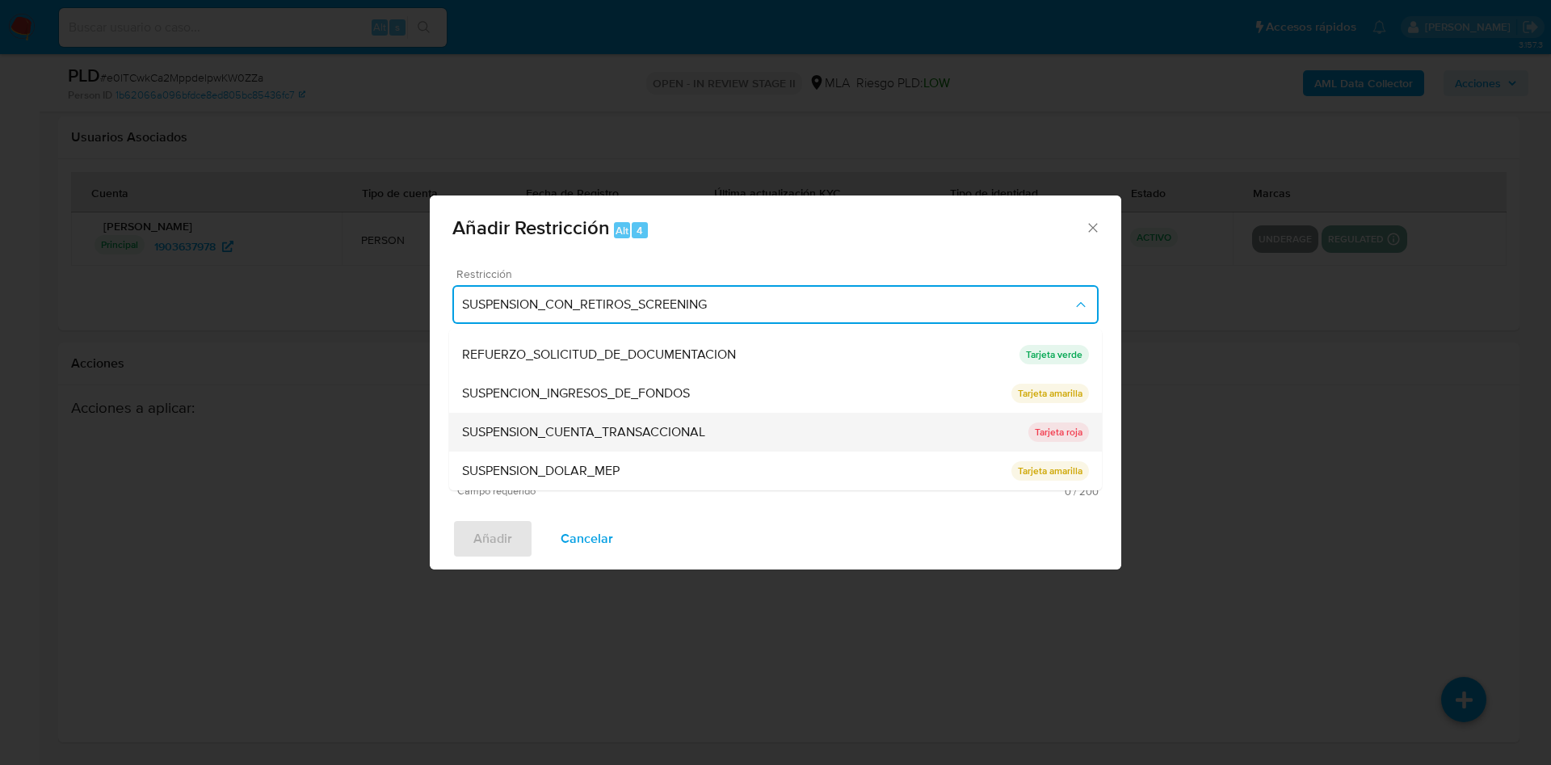
click at [542, 427] on span "SUSPENSION_CUENTA_TRANSACCIONAL" at bounding box center [583, 432] width 243 height 16
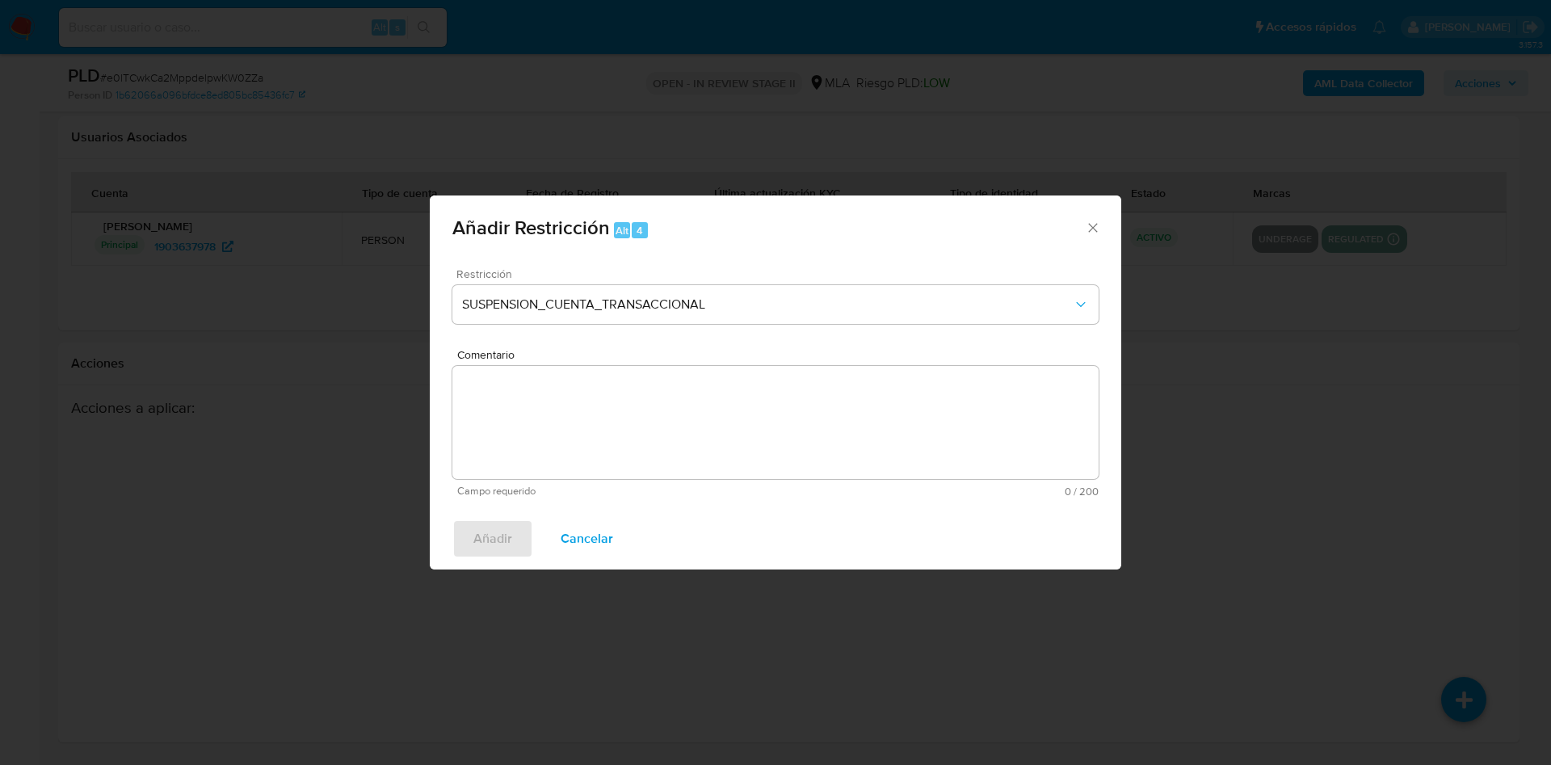
click at [617, 418] on textarea "Comentario" at bounding box center [775, 422] width 646 height 113
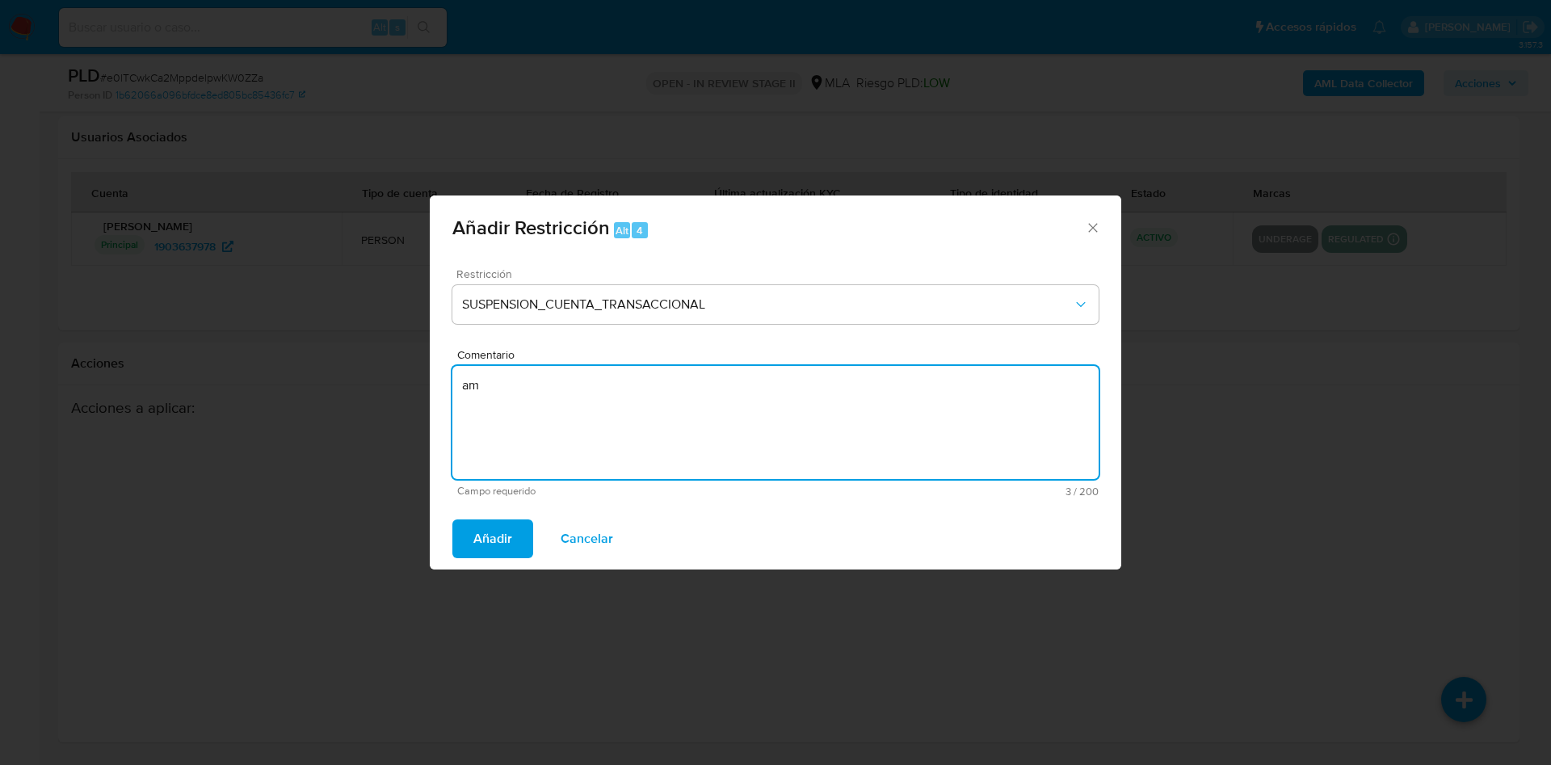
type textarea "a"
type textarea "AML"
click at [502, 523] on span "Añadir" at bounding box center [492, 539] width 39 height 36
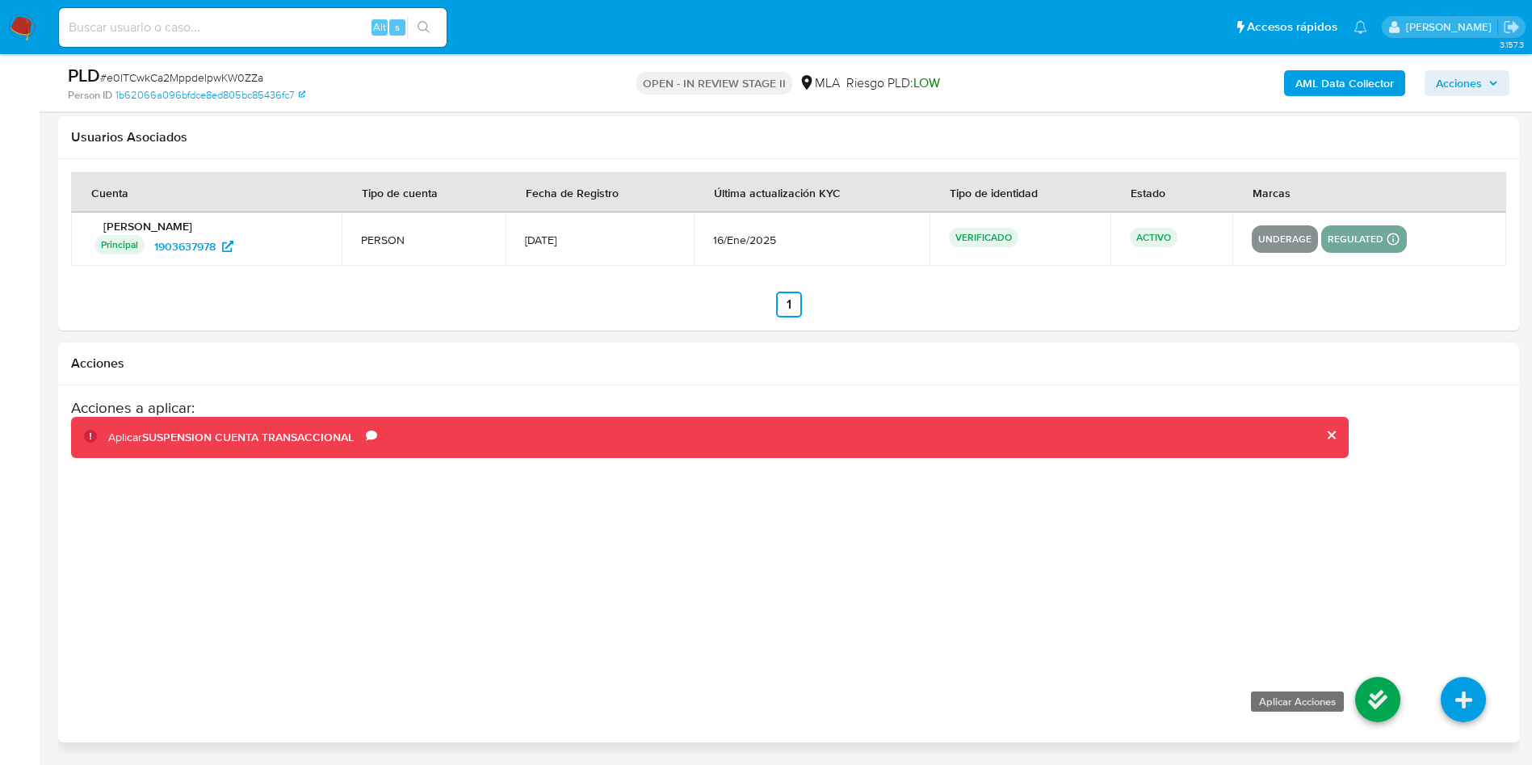
click at [1376, 680] on icon at bounding box center [1377, 699] width 45 height 45
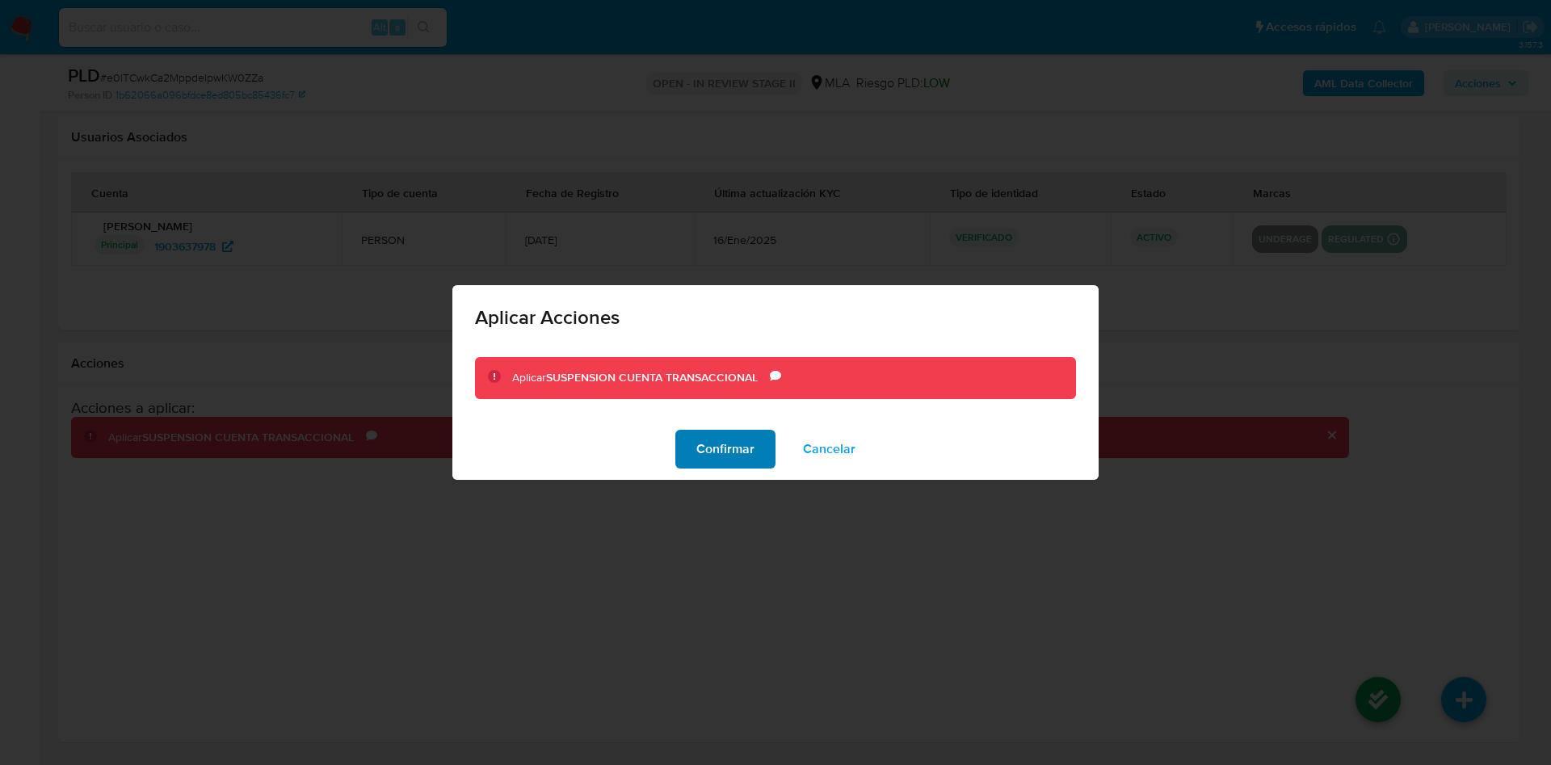
click at [730, 452] on span "Confirmar" at bounding box center [725, 449] width 58 height 36
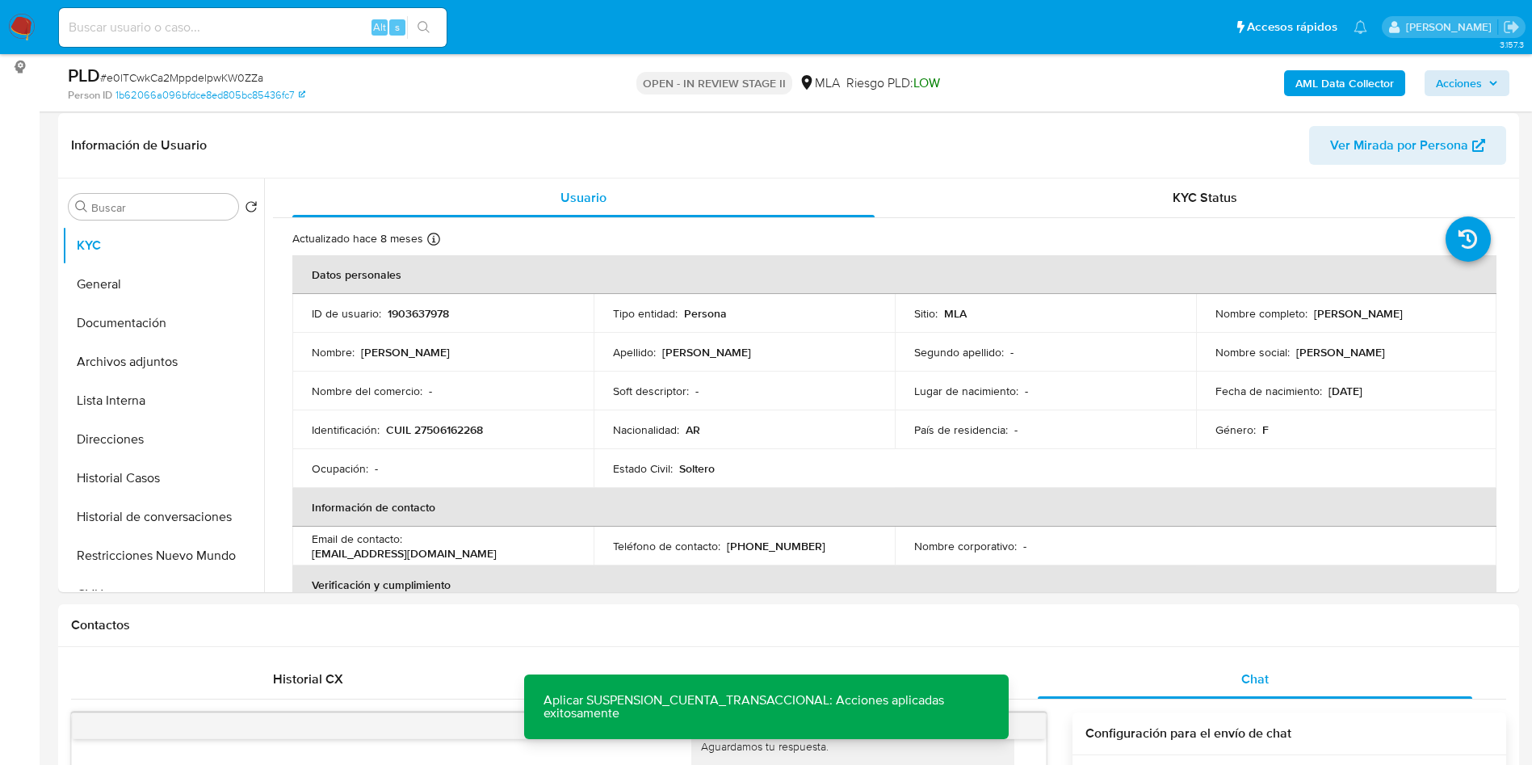
scroll to position [242, 0]
click at [1472, 71] on span "Acciones" at bounding box center [1459, 83] width 46 height 26
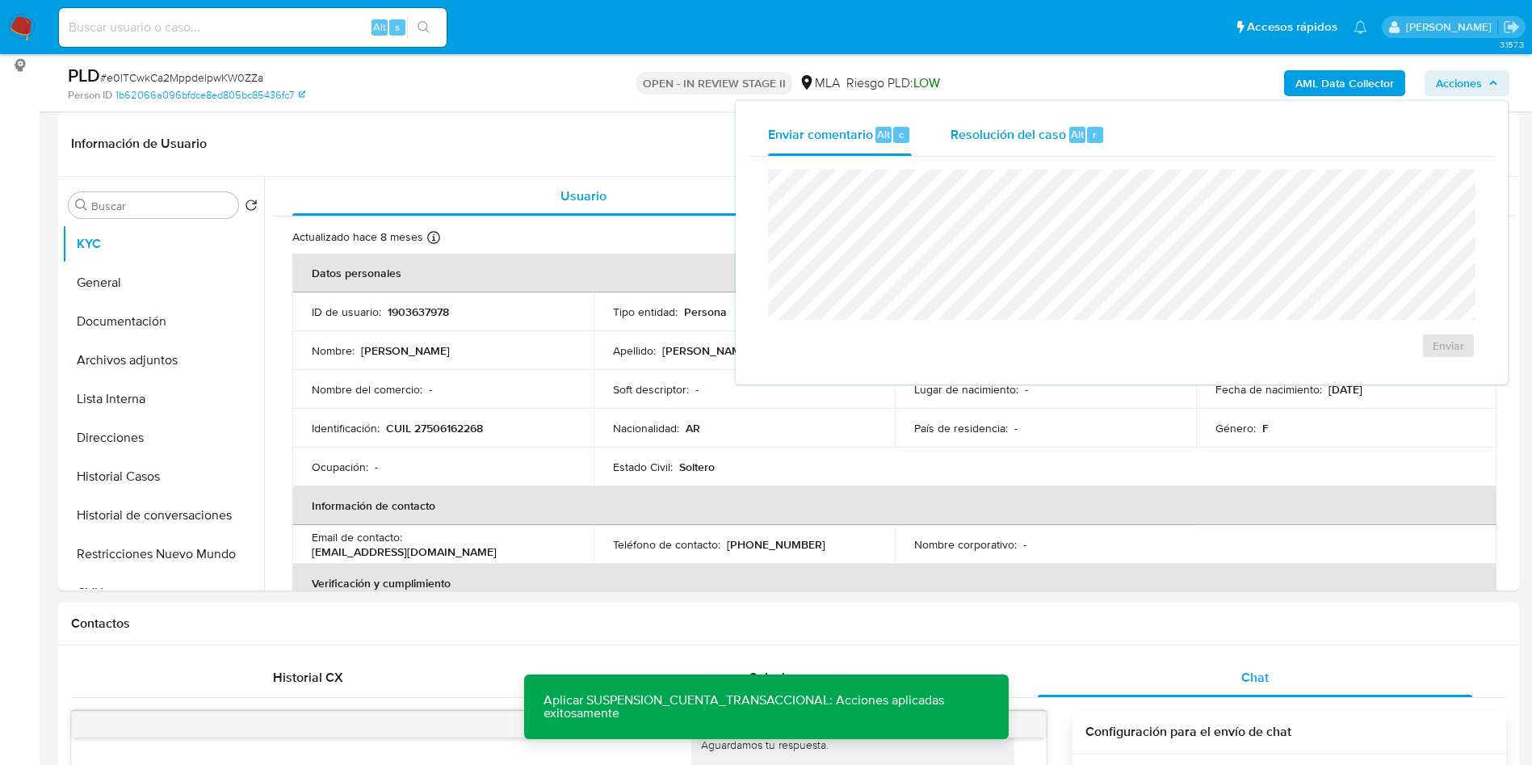
click at [1036, 137] on span "Resolución del caso" at bounding box center [1009, 133] width 116 height 19
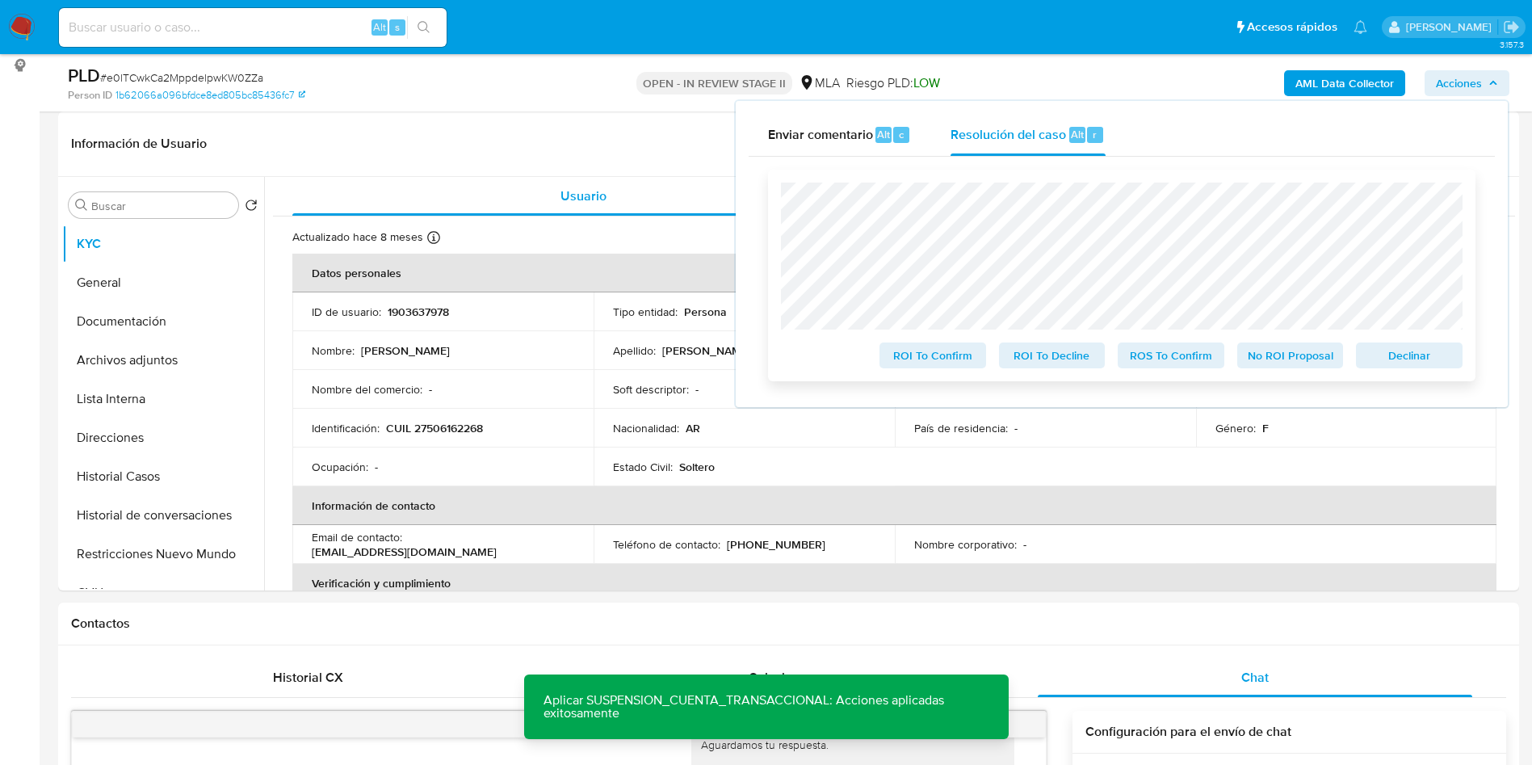
click at [1443, 363] on span "Declinar" at bounding box center [1410, 355] width 84 height 23
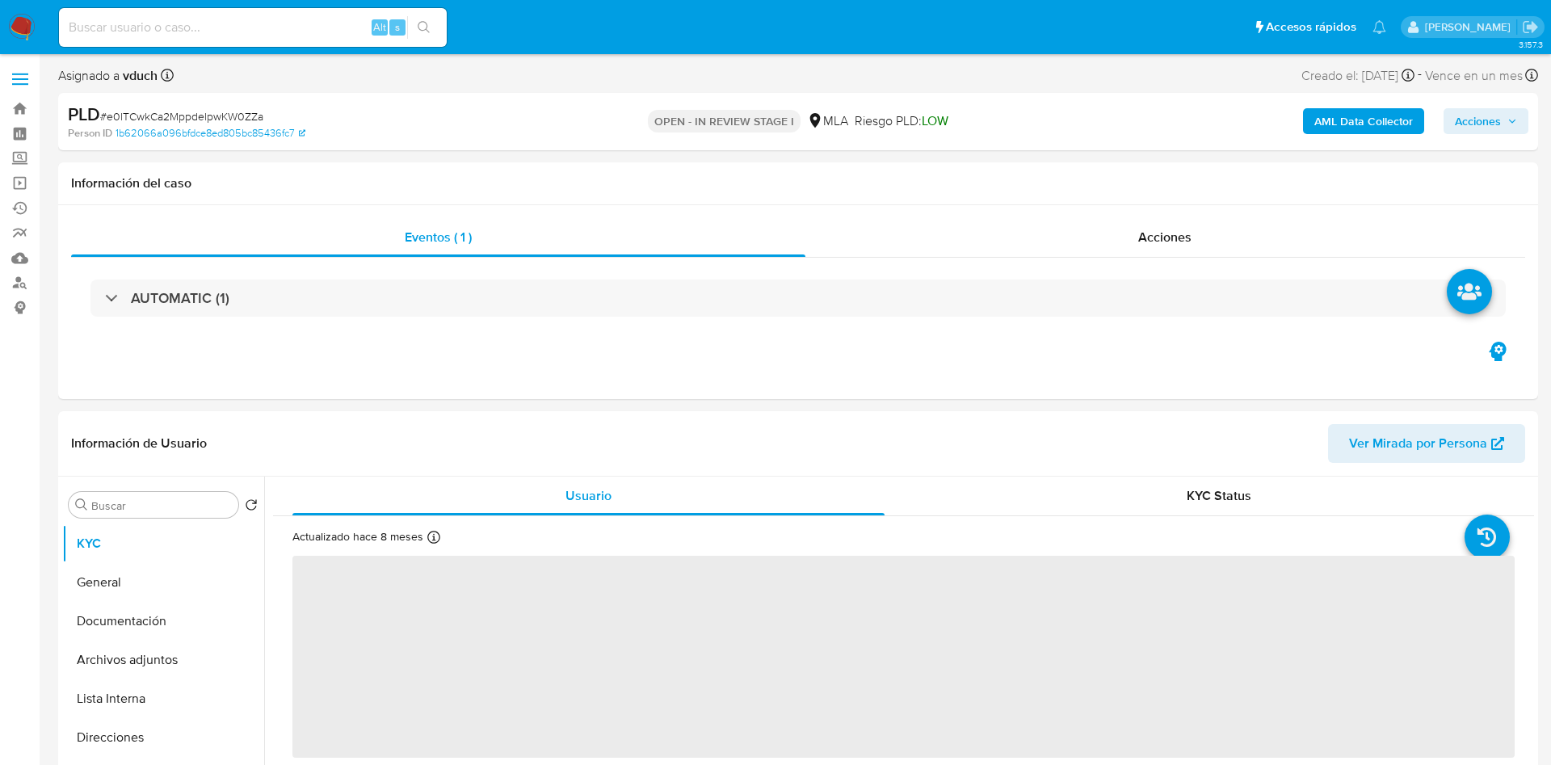
select select "10"
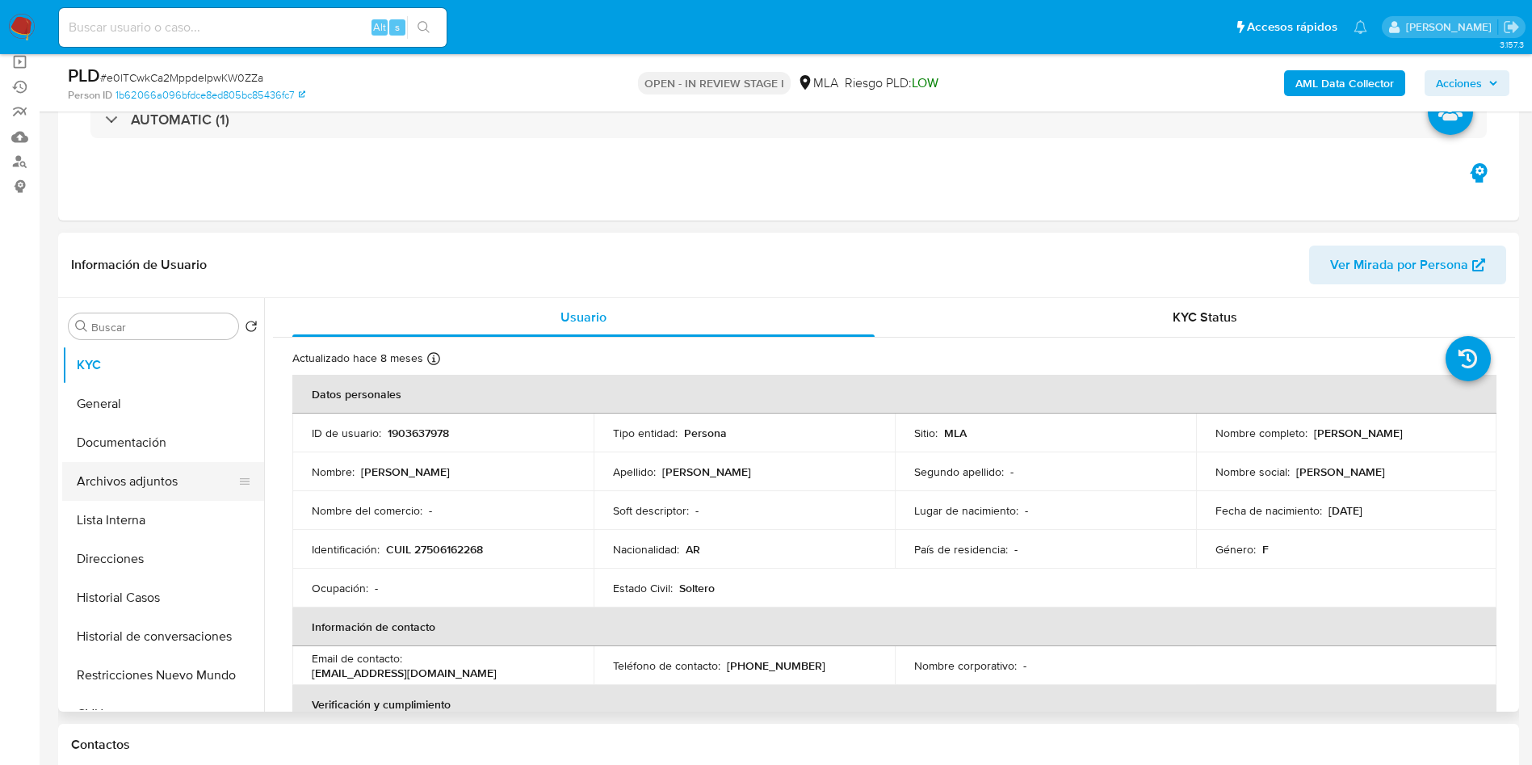
click at [141, 491] on button "Archivos adjuntos" at bounding box center [156, 481] width 189 height 39
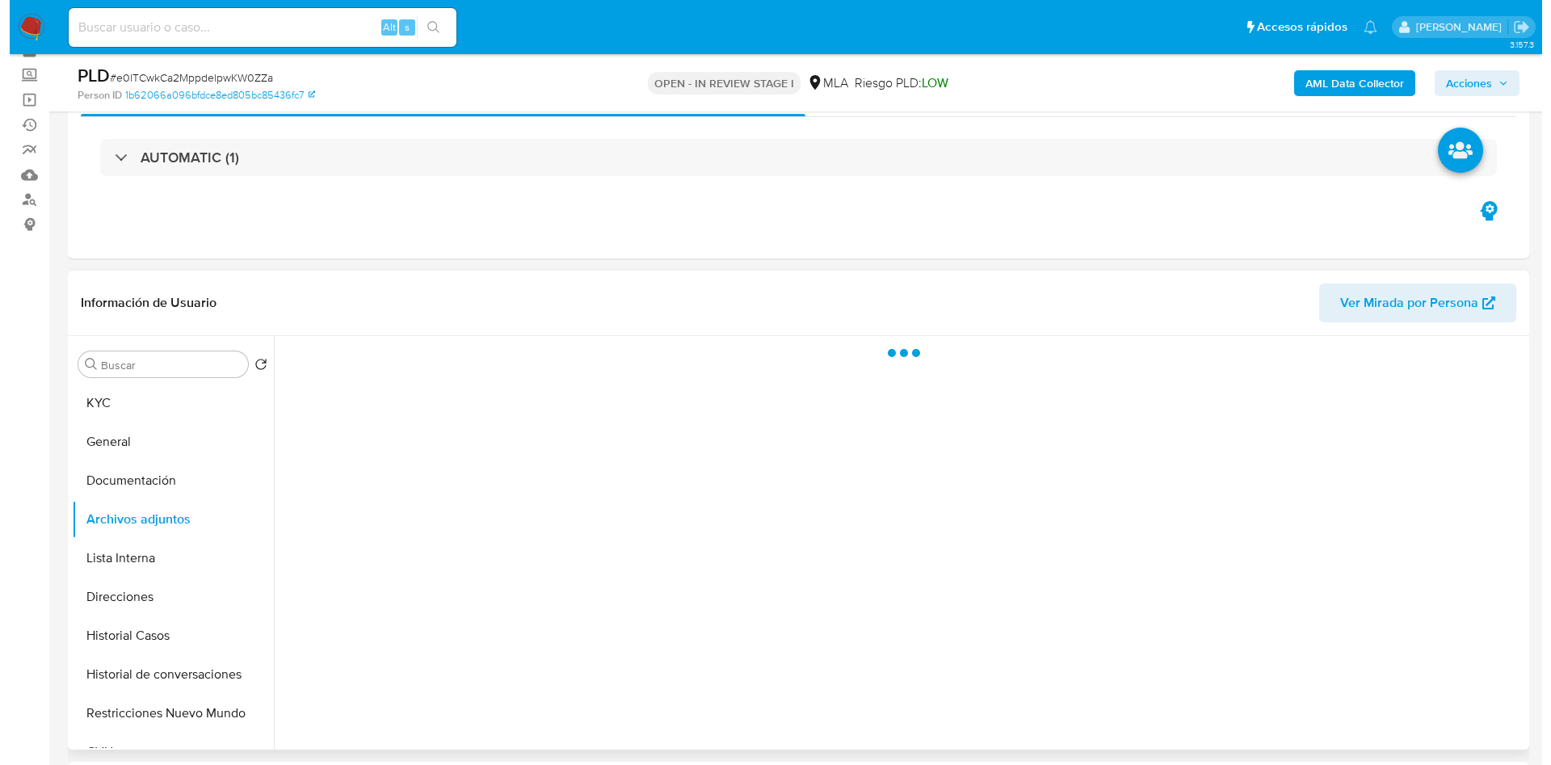
scroll to position [121, 0]
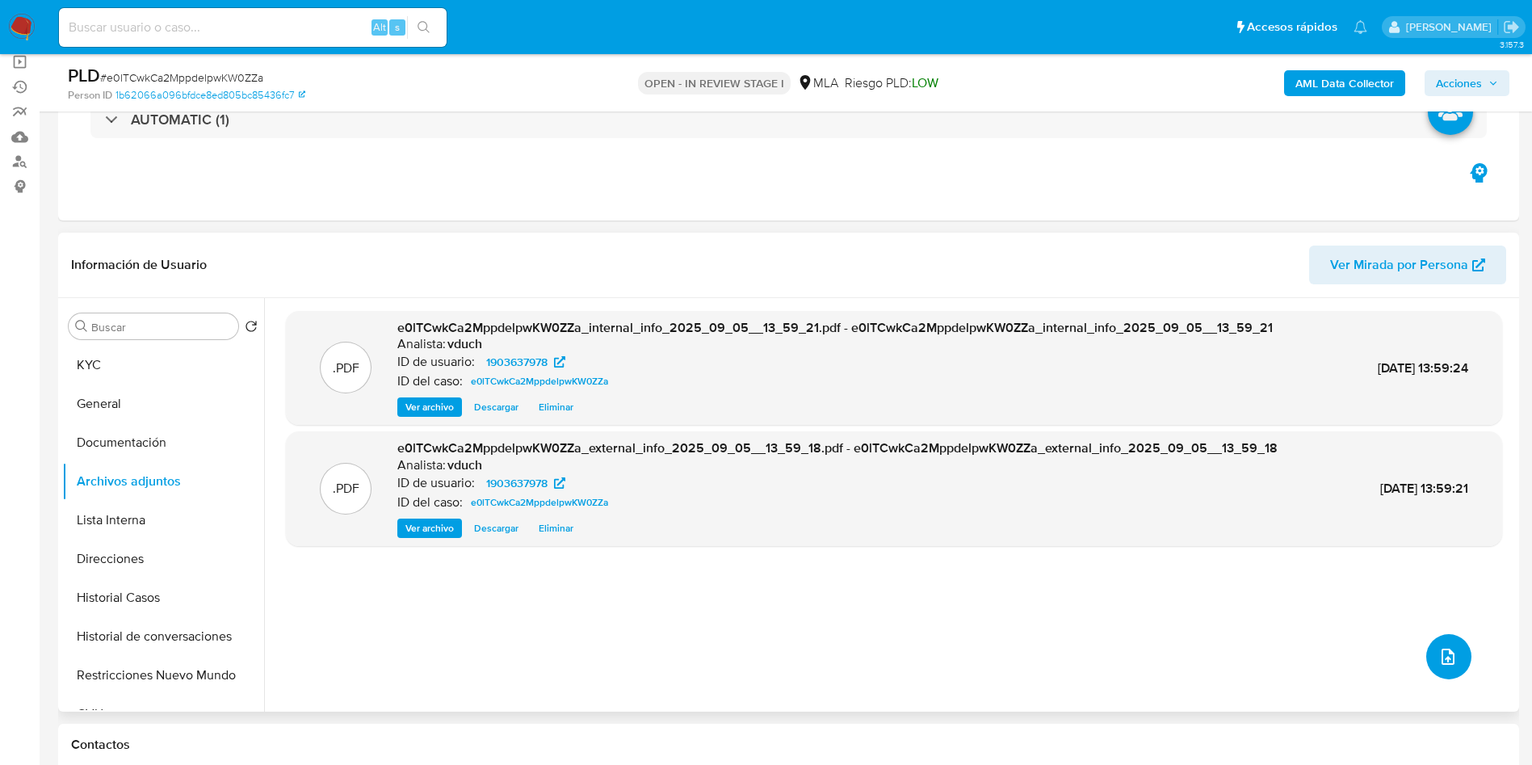
click at [1439, 649] on icon "upload-file" at bounding box center [1448, 656] width 19 height 19
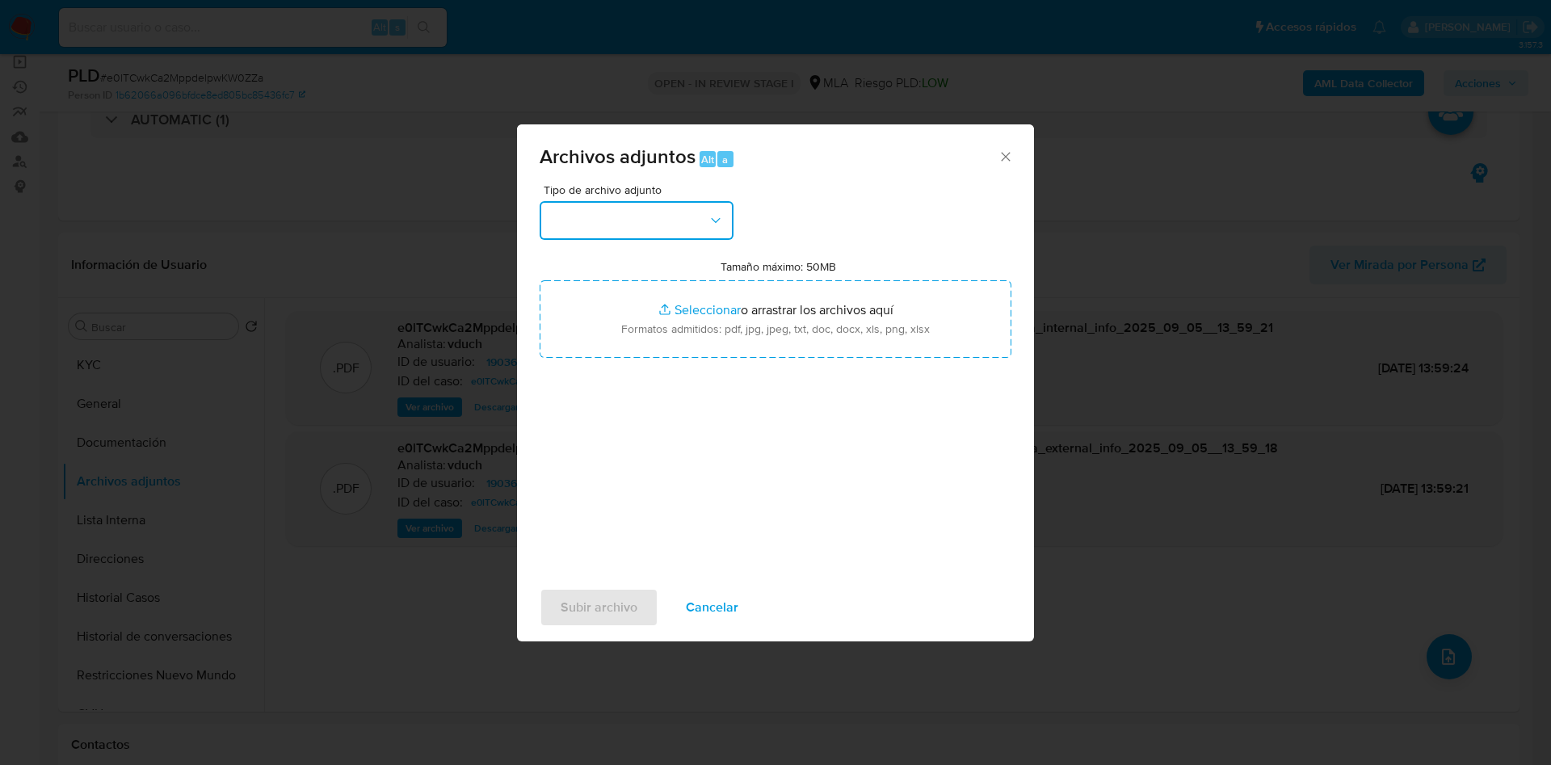
click at [698, 229] on button "button" at bounding box center [637, 220] width 194 height 39
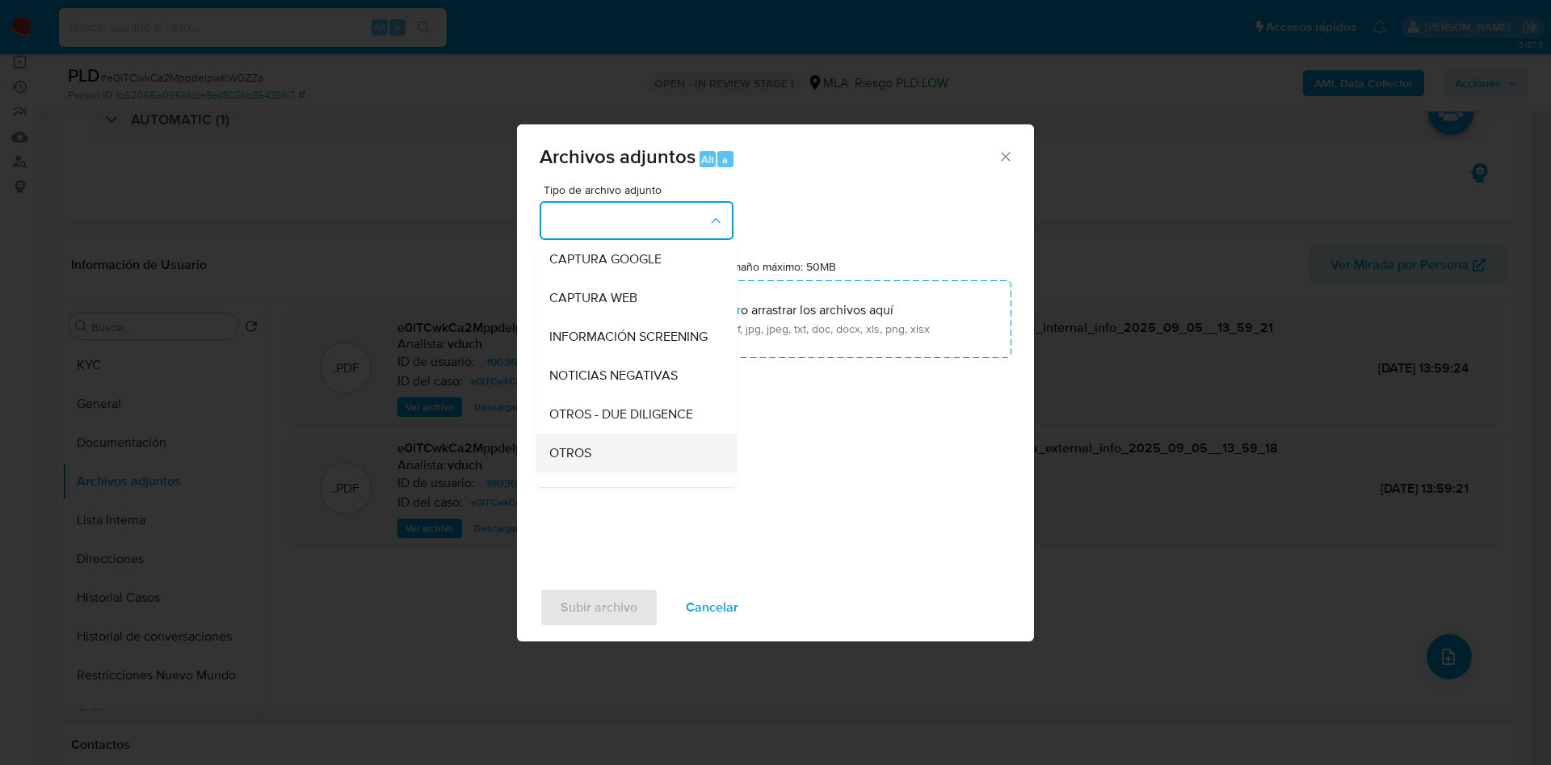
click at [624, 456] on div "OTROS" at bounding box center [631, 453] width 165 height 39
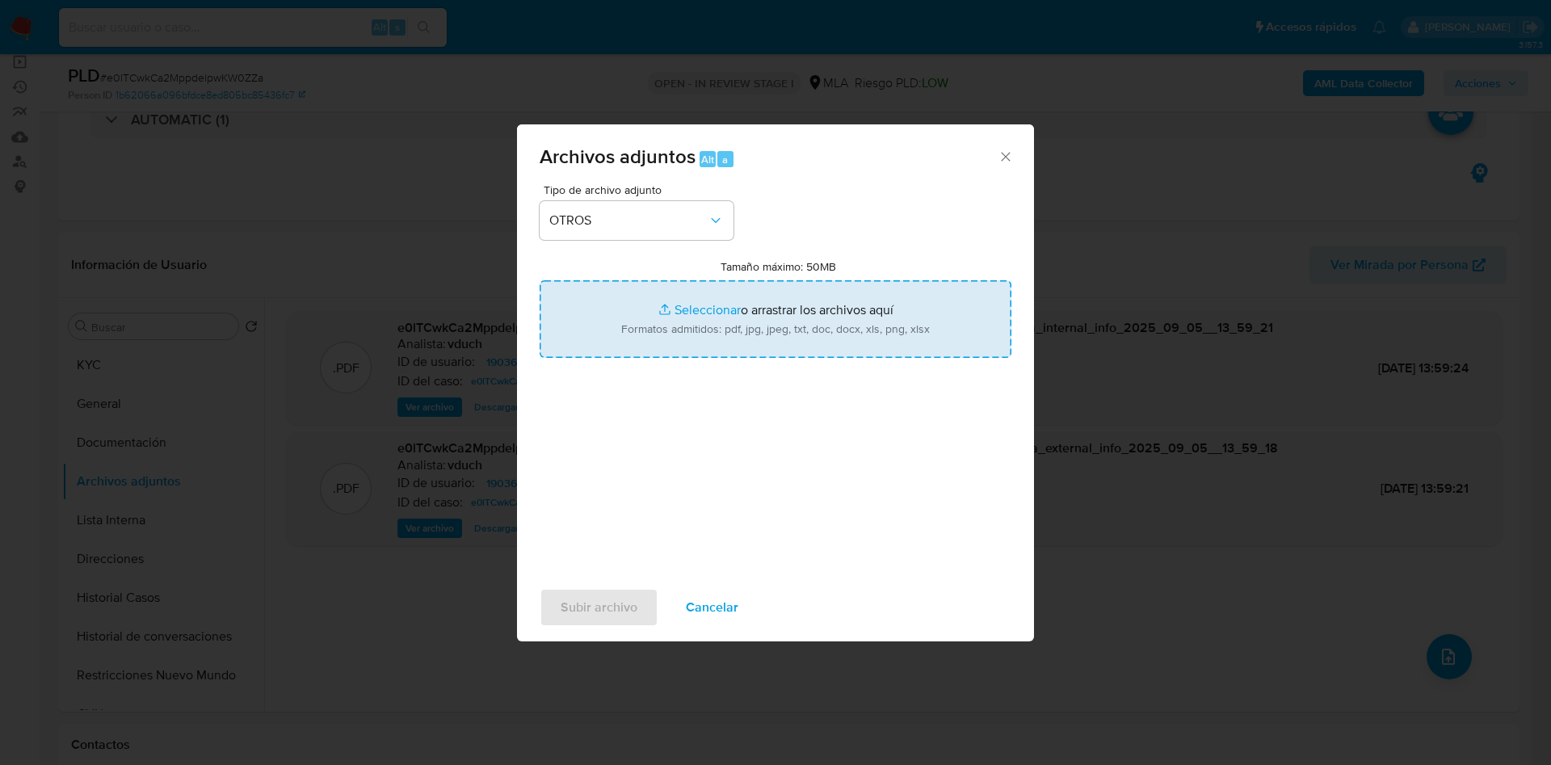
type input "C:\fakepath\Caselog e0lTCwkCa2MppdelpwKW0ZZa_2025_08_18_17_27_09.docx"
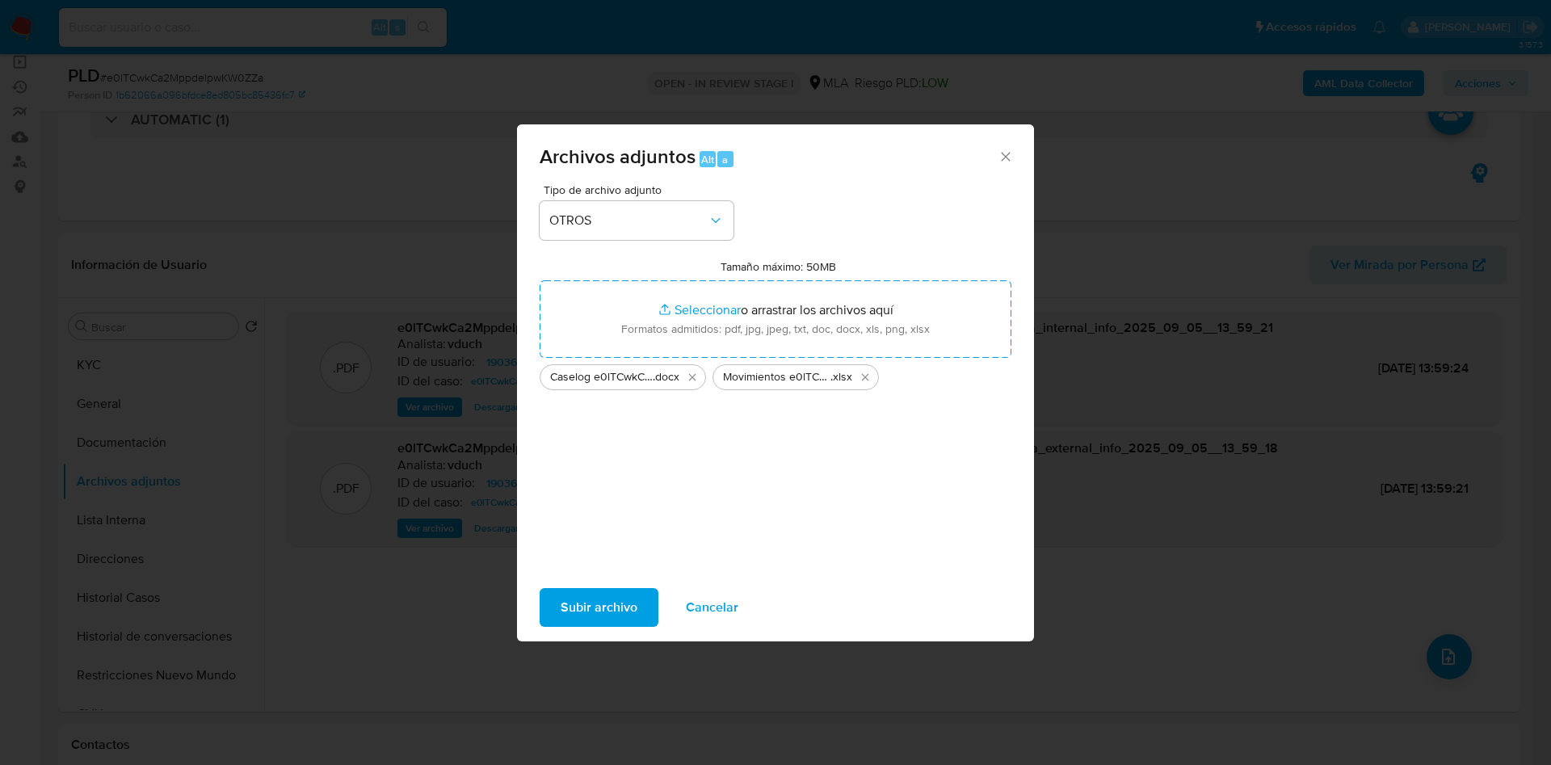
click at [602, 603] on span "Subir archivo" at bounding box center [599, 608] width 77 height 36
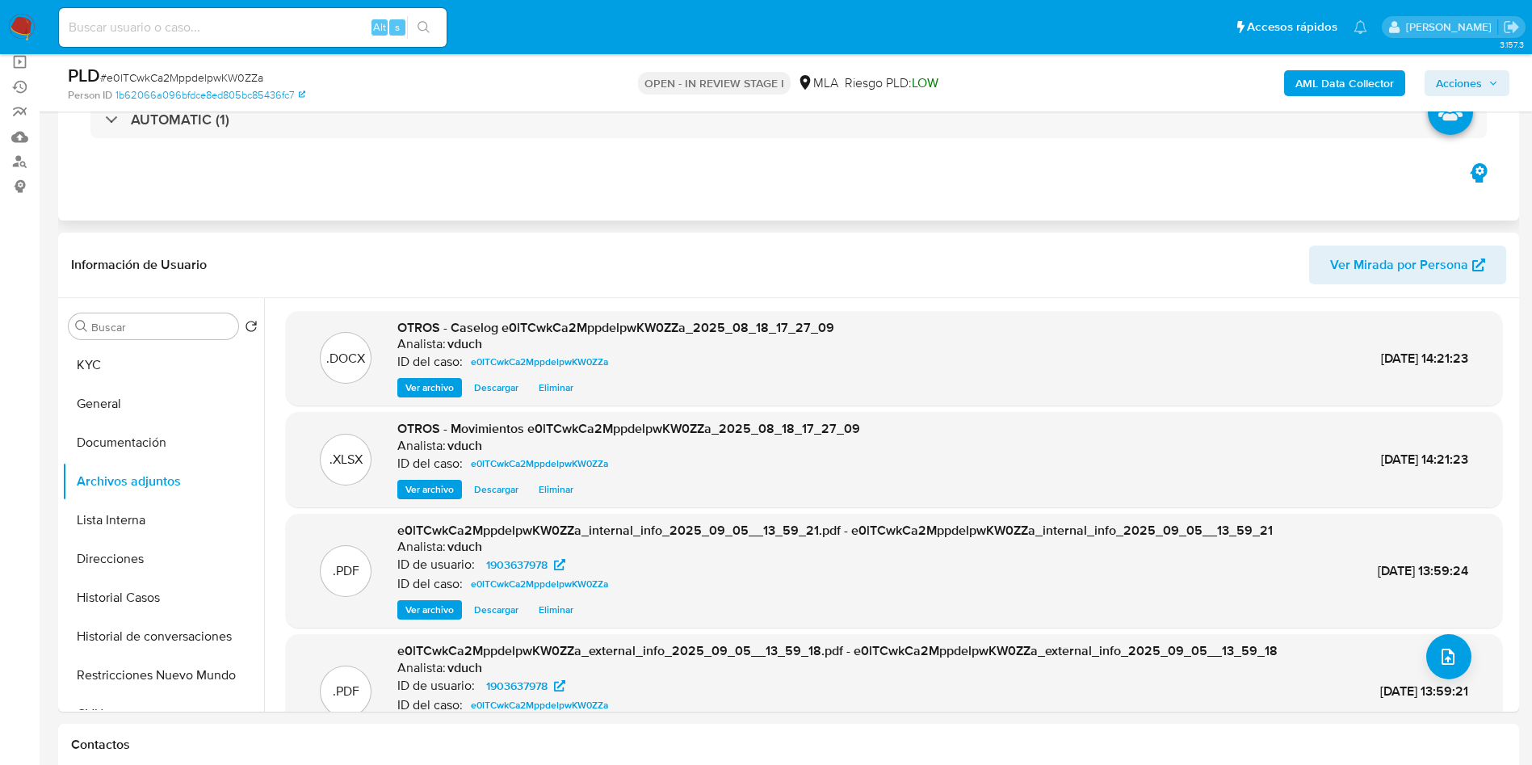
click at [397, 206] on div "Eventos ( 1 ) Acciones AUTOMATIC (1)" at bounding box center [788, 124] width 1461 height 194
click at [1490, 74] on span "Acciones" at bounding box center [1467, 83] width 62 height 23
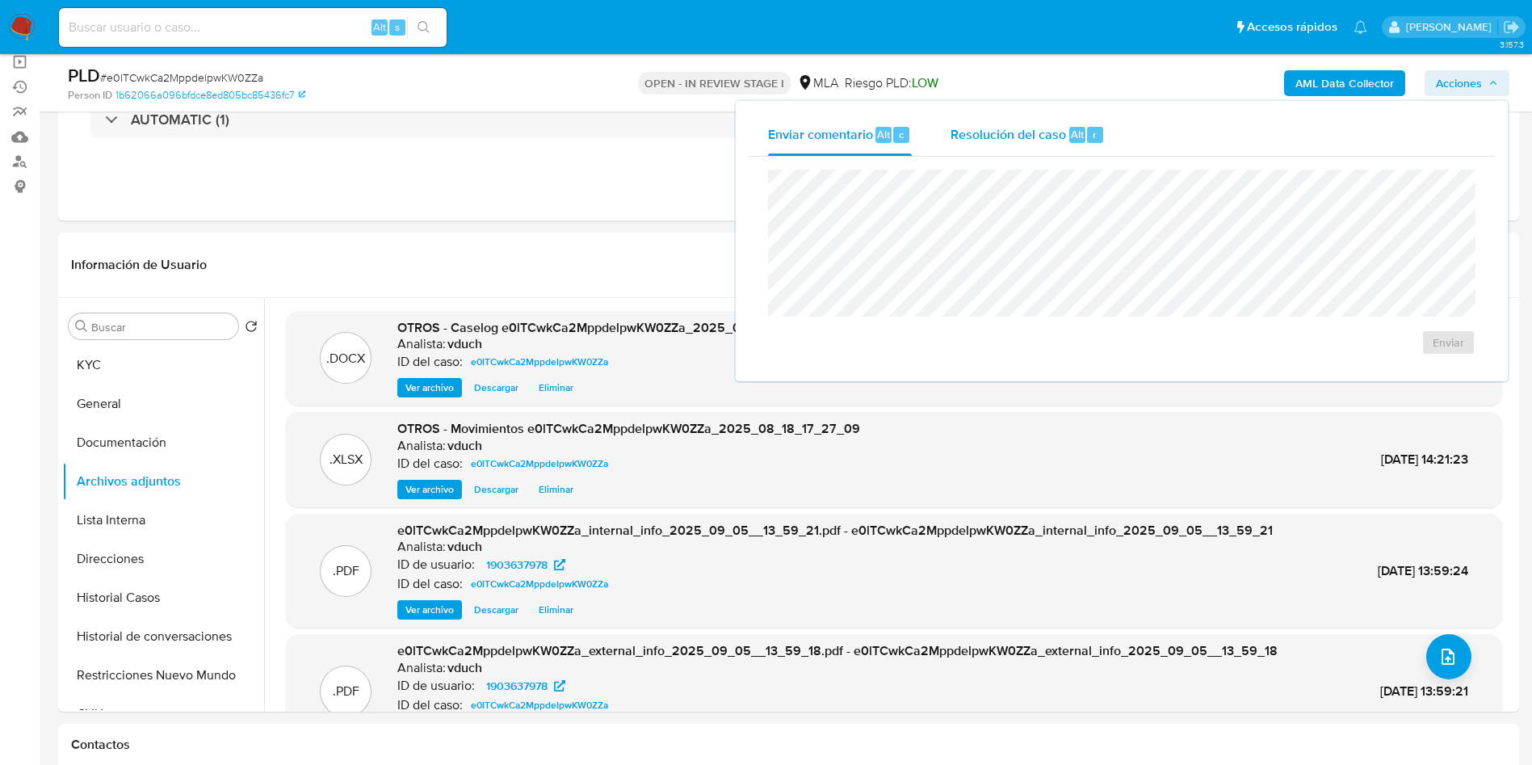
click at [1062, 137] on span "Resolución del caso" at bounding box center [1009, 133] width 116 height 19
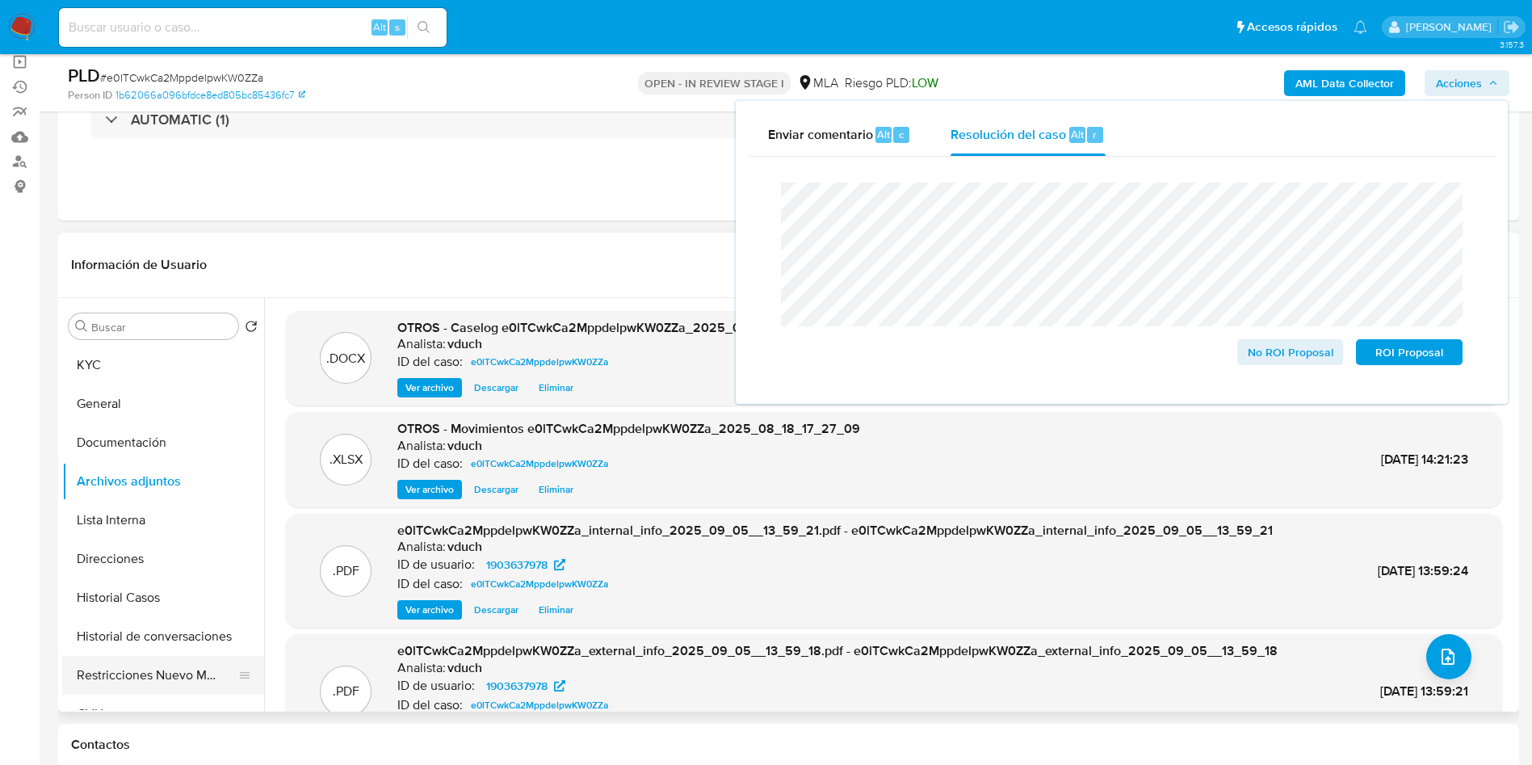
click at [132, 687] on button "Restricciones Nuevo Mundo" at bounding box center [156, 675] width 189 height 39
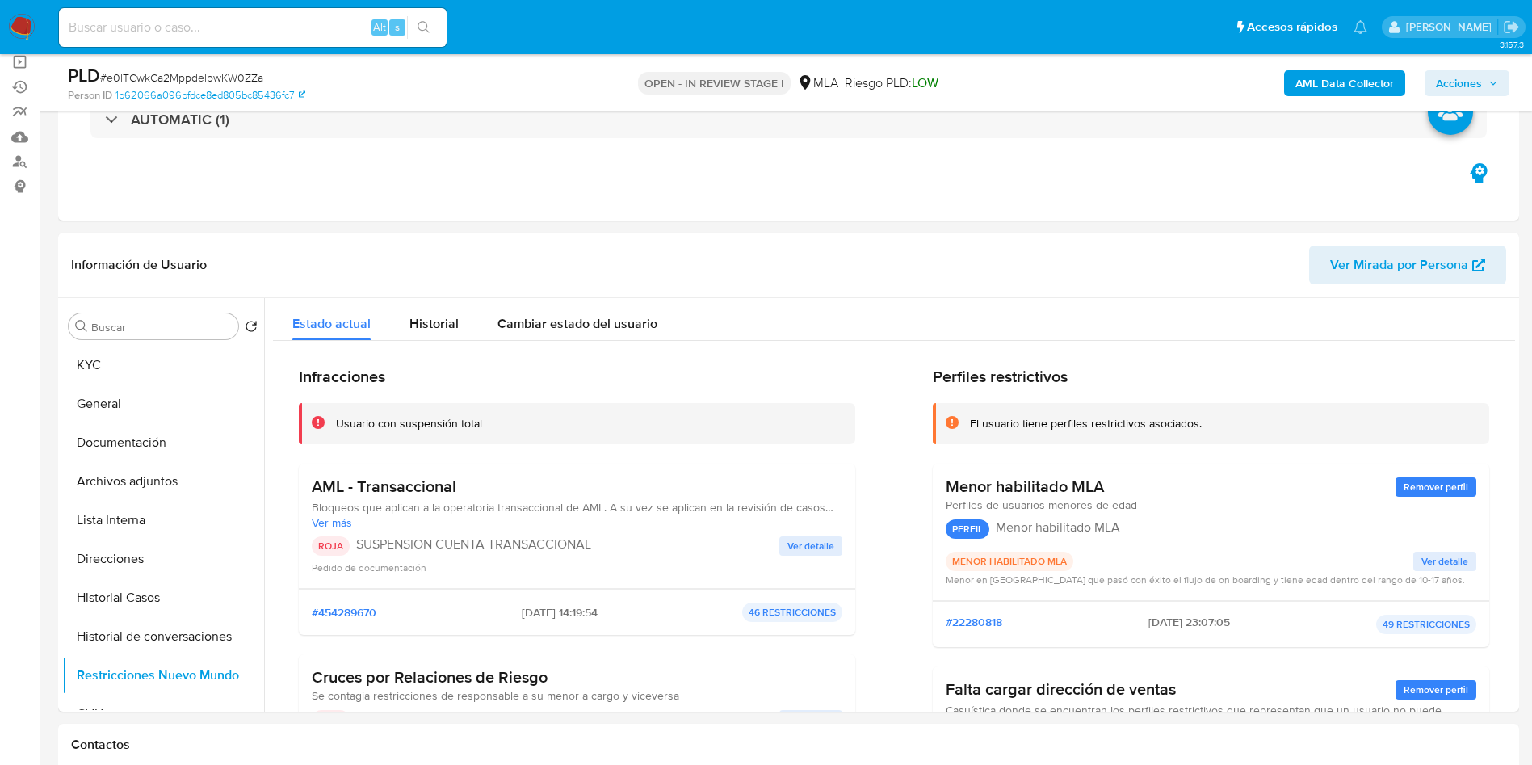
click at [1477, 70] on span "Acciones" at bounding box center [1459, 83] width 46 height 26
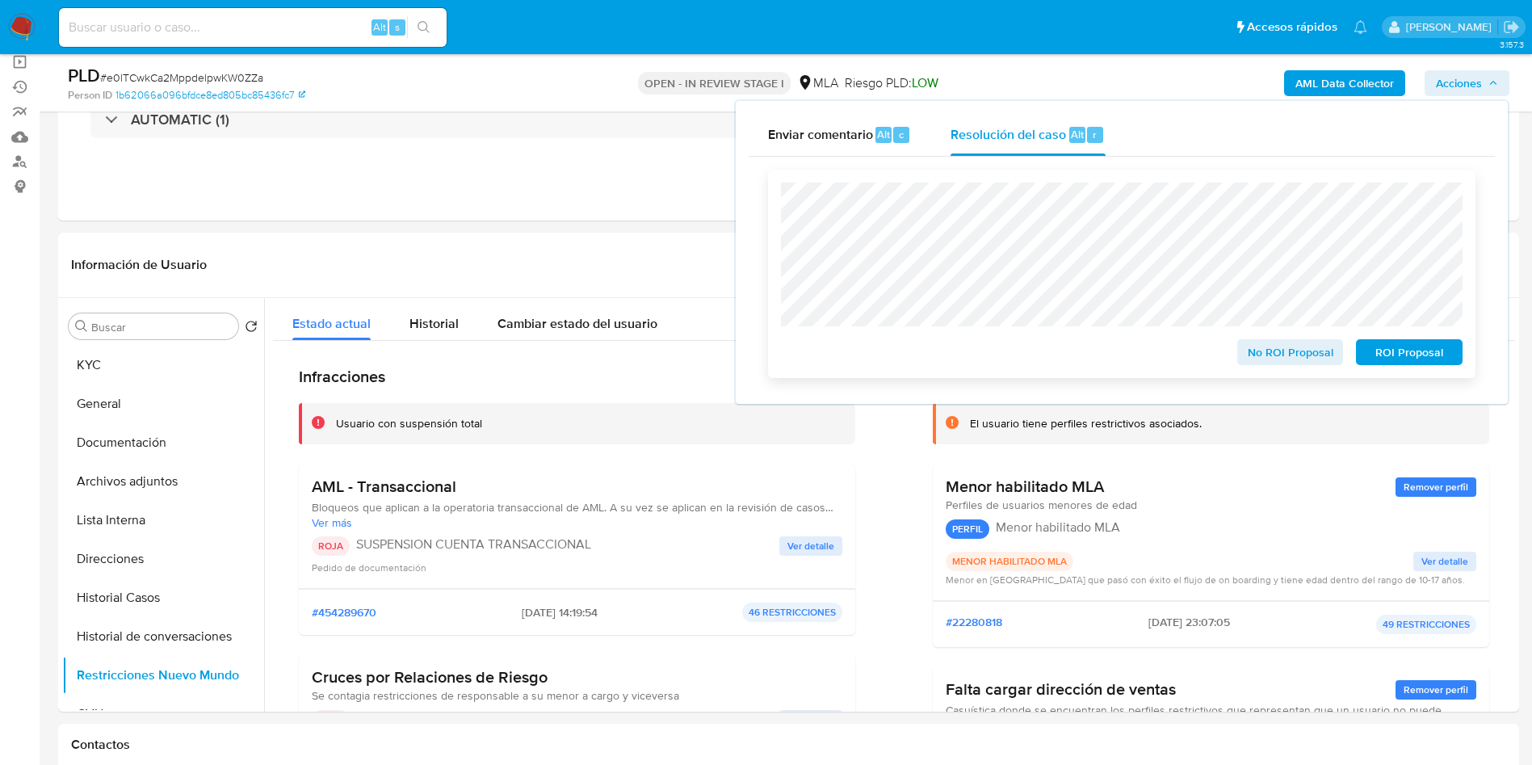
click at [1418, 341] on div "ROI Proposal" at bounding box center [1406, 349] width 113 height 32
click at [1431, 338] on div "ROI Proposal" at bounding box center [1406, 349] width 113 height 32
click at [1426, 351] on span "ROI Proposal" at bounding box center [1410, 352] width 84 height 23
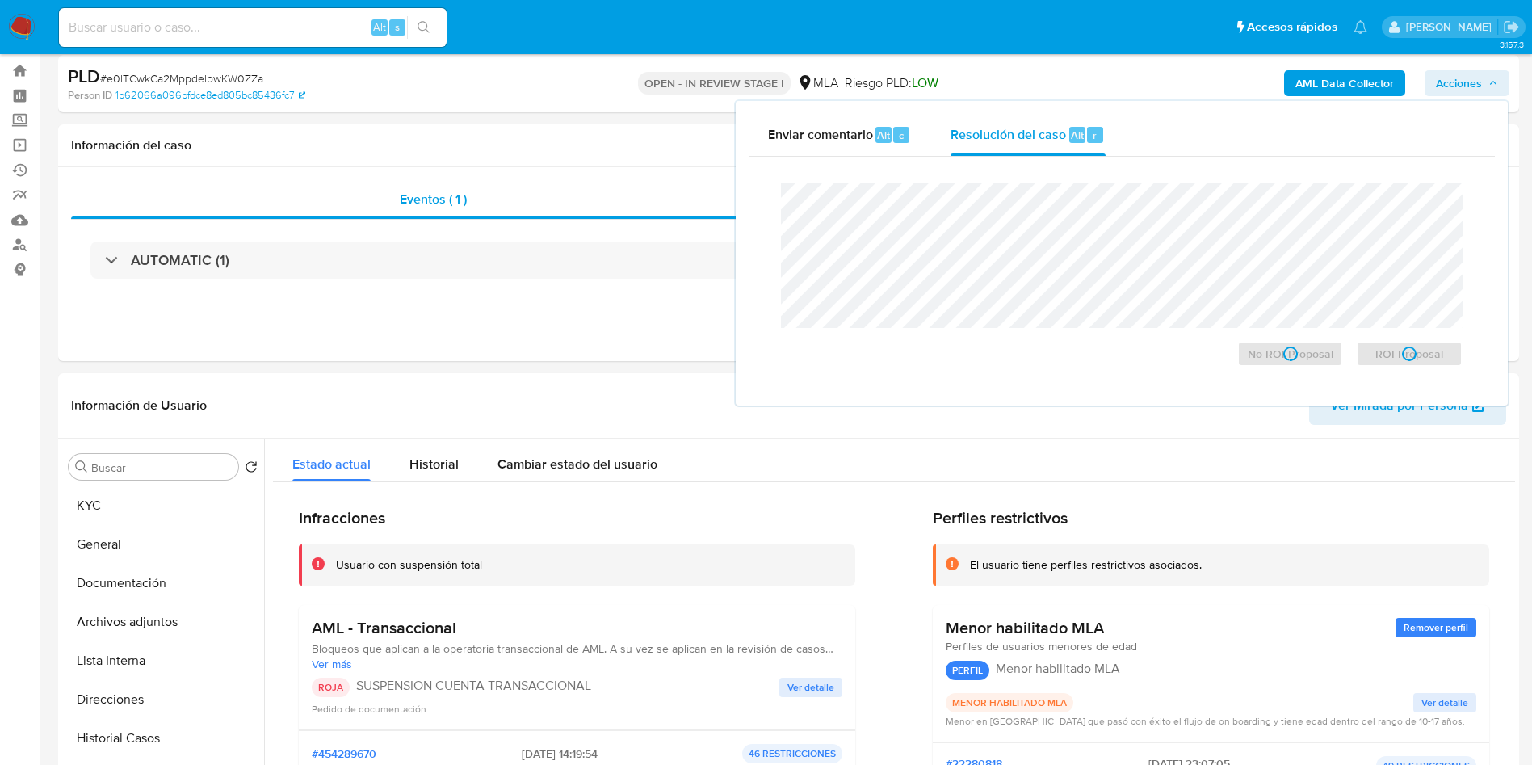
scroll to position [0, 0]
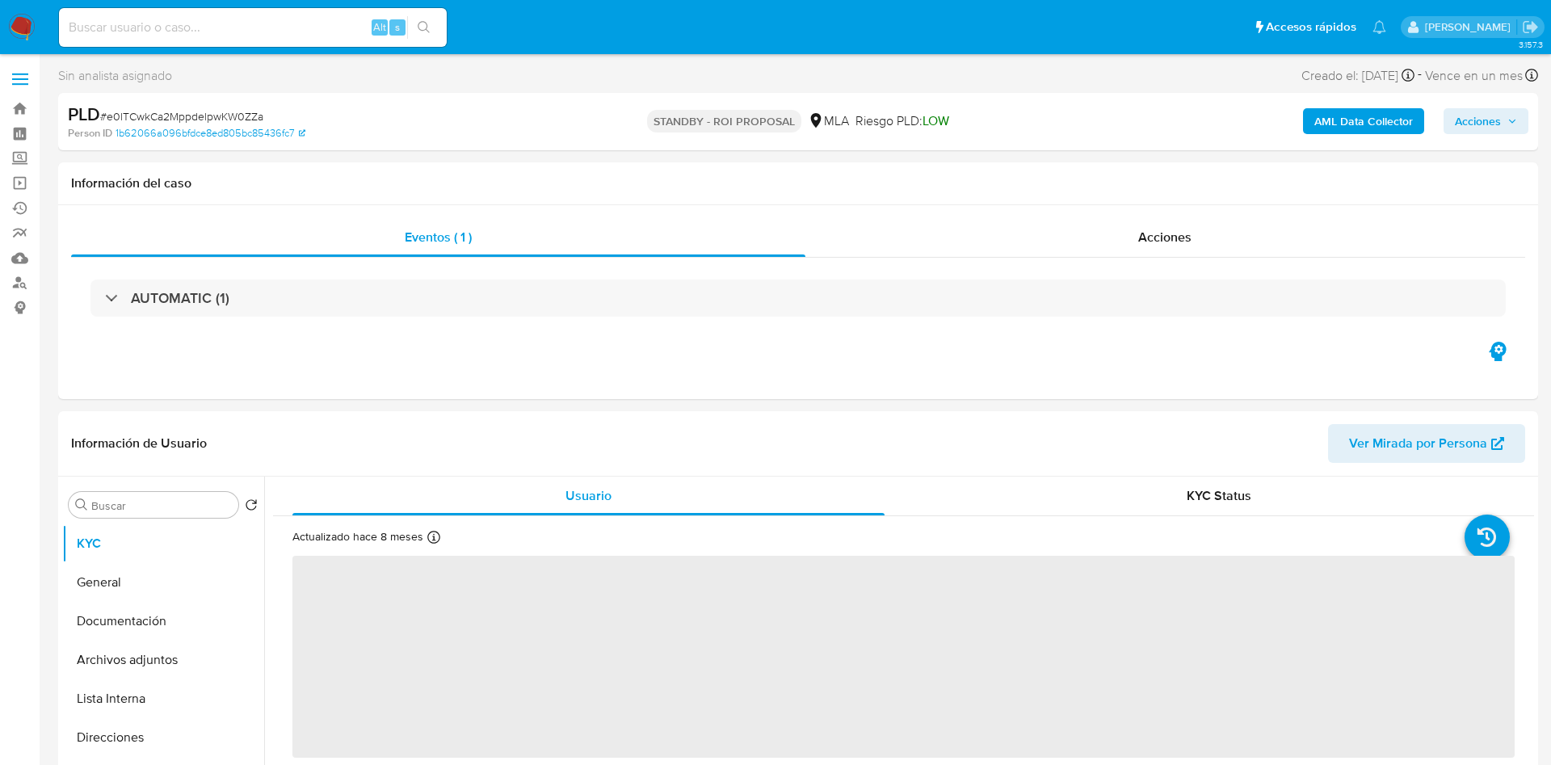
select select "10"
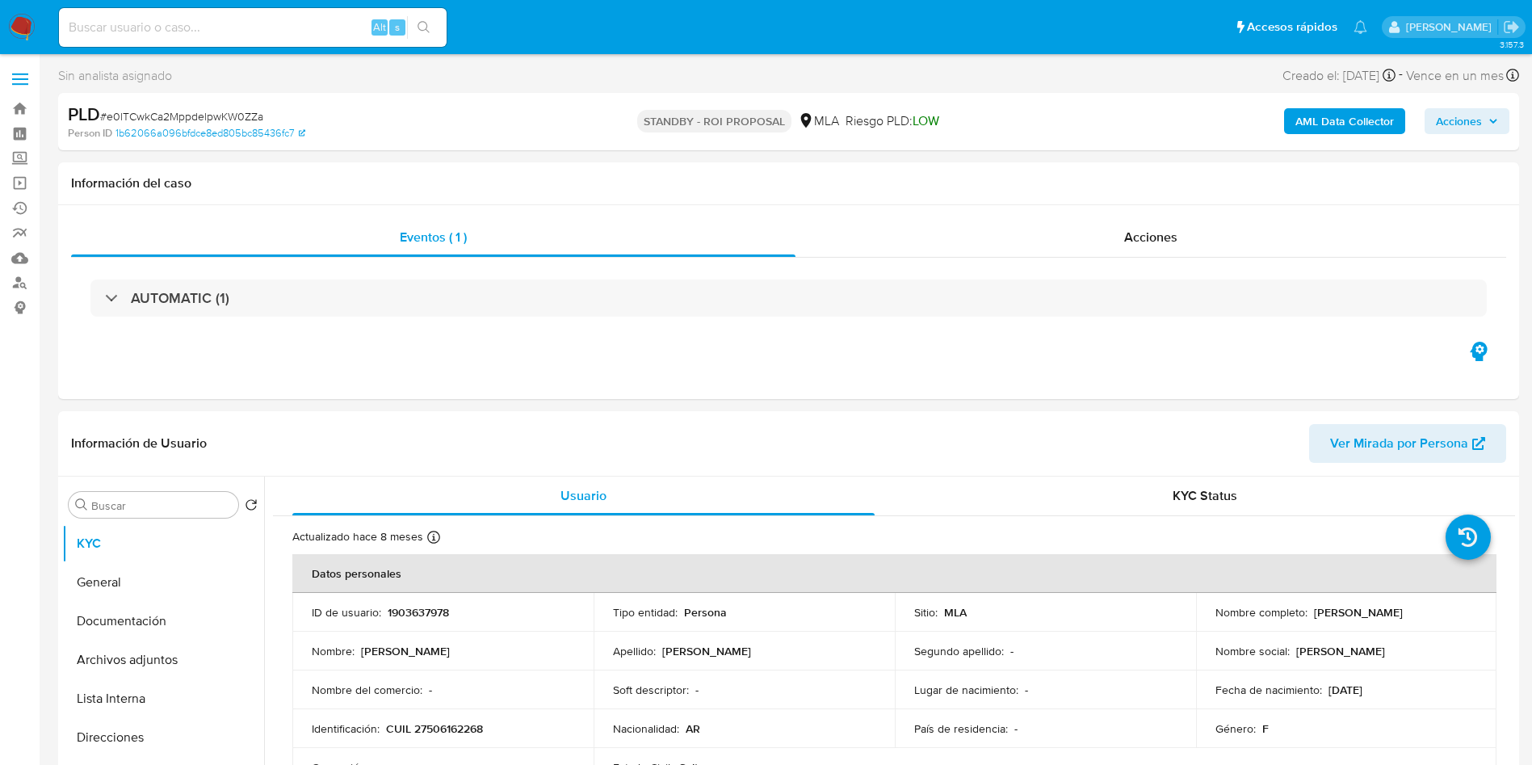
click at [271, 28] on input at bounding box center [253, 27] width 388 height 21
paste input "OuDIWBsp6z887vmQ2OzCUrCc"
type input "OuDIWBsp6z887vmQ2OzCUrCc"
click at [422, 27] on icon "search-icon" at bounding box center [424, 27] width 13 height 13
select select "10"
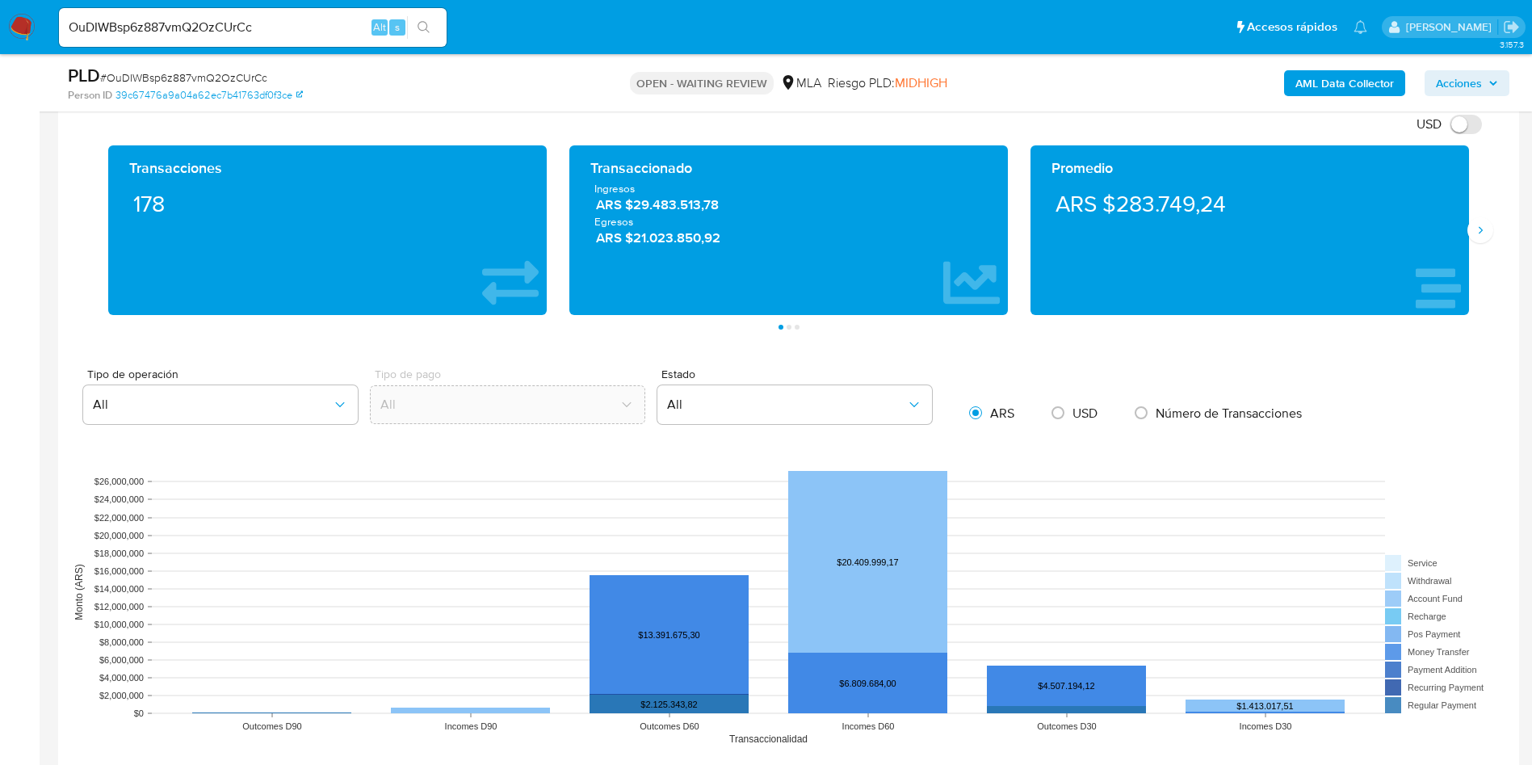
scroll to position [727, 0]
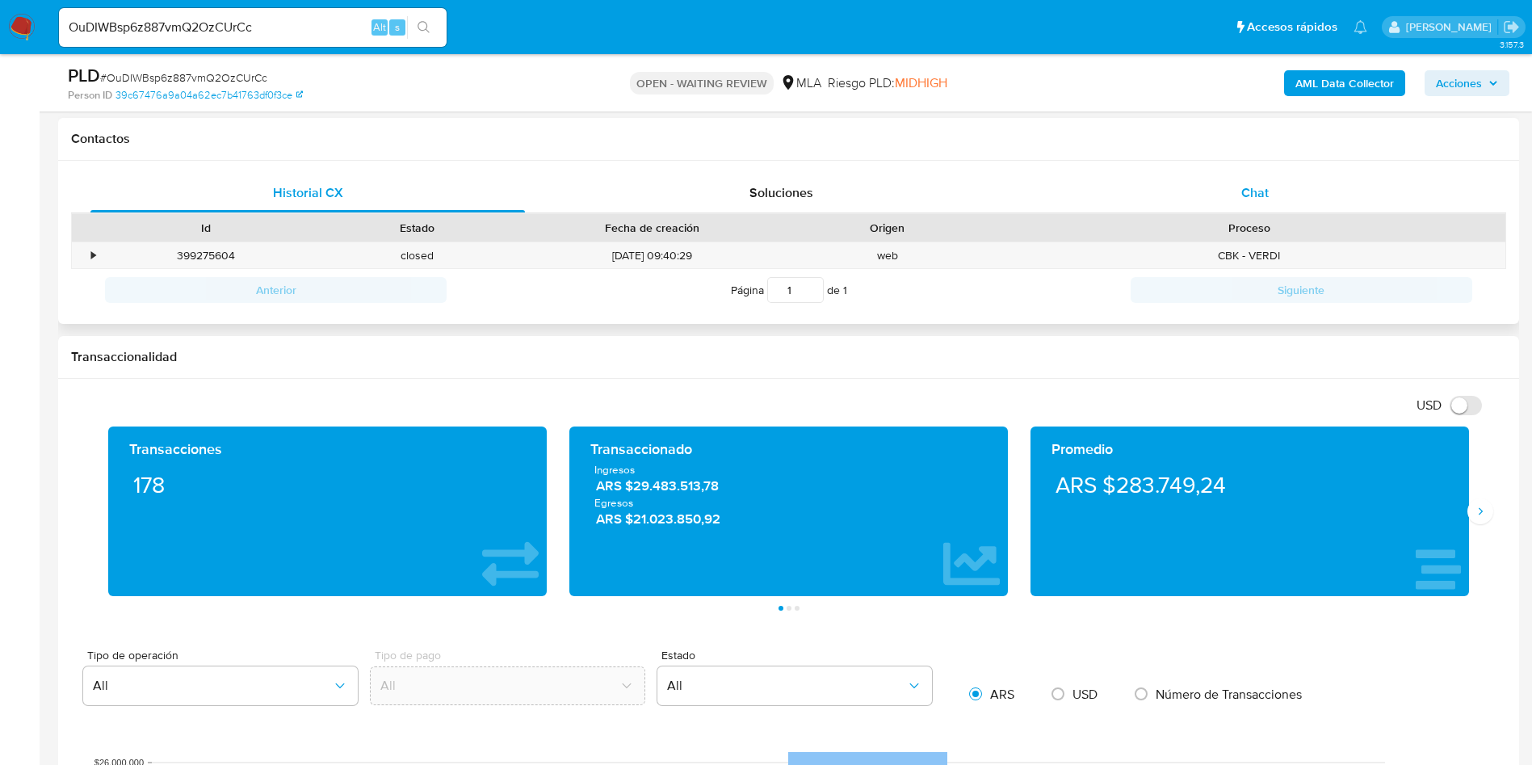
click at [1283, 199] on div "Chat" at bounding box center [1255, 193] width 435 height 39
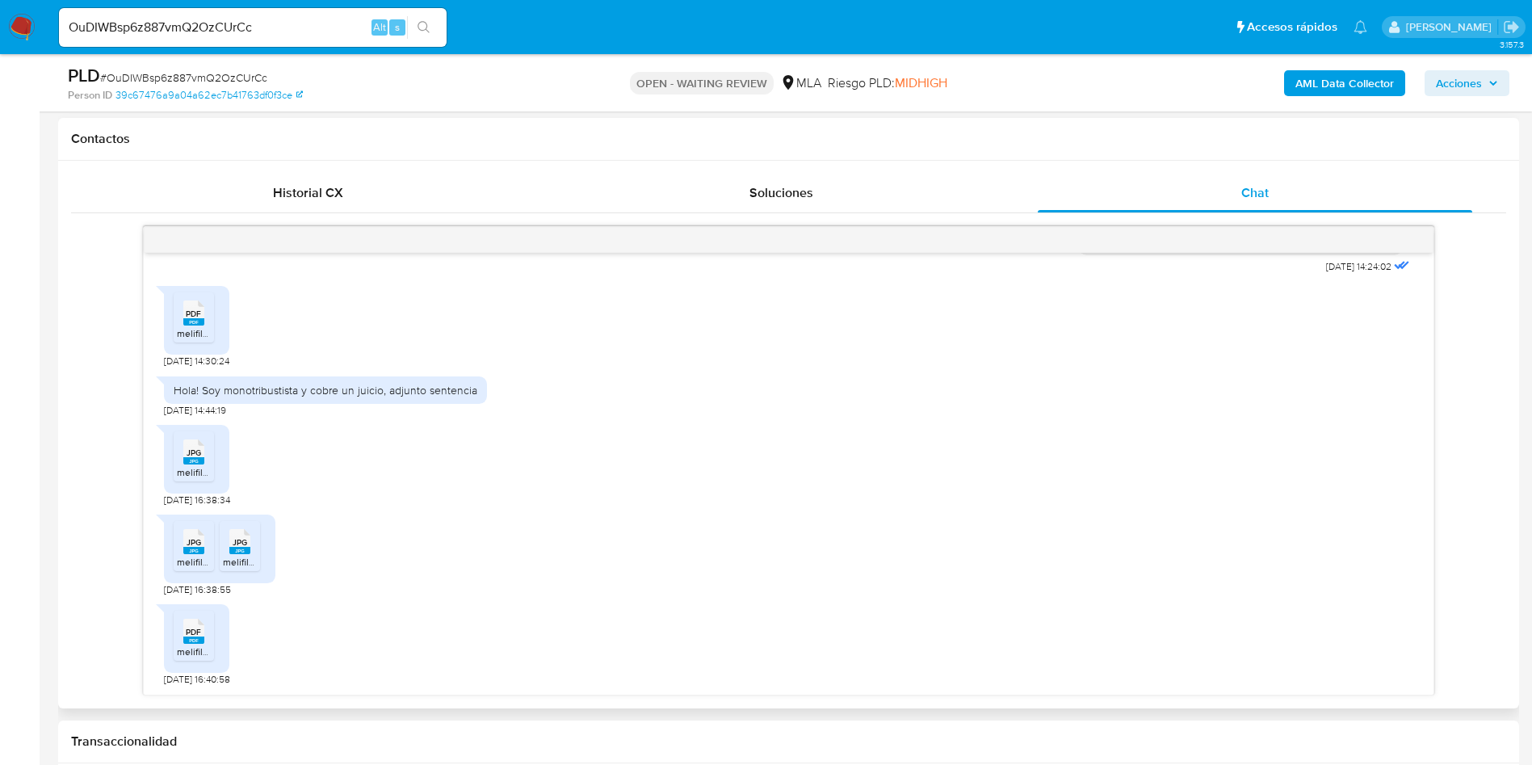
scroll to position [896, 0]
click at [203, 334] on span "melifile8493512428566697014.pdf" at bounding box center [251, 333] width 149 height 14
click at [204, 453] on icon at bounding box center [193, 451] width 21 height 25
click at [191, 561] on span "melifile6773281668169906505.jpg" at bounding box center [251, 562] width 149 height 14
click at [242, 547] on span "JPG" at bounding box center [240, 542] width 15 height 11
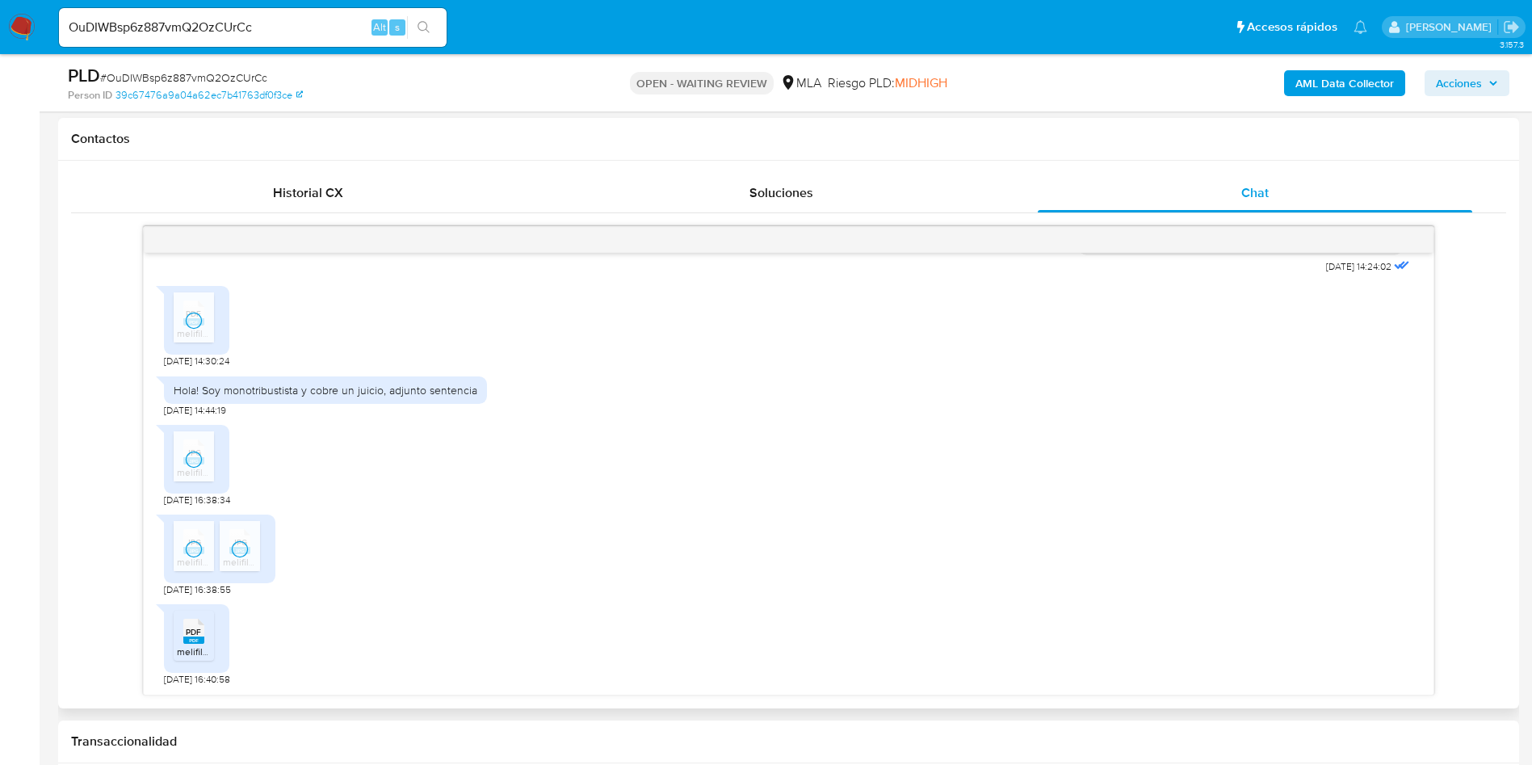
click at [180, 648] on span "melifile4881231194439824791.pdf" at bounding box center [249, 652] width 145 height 14
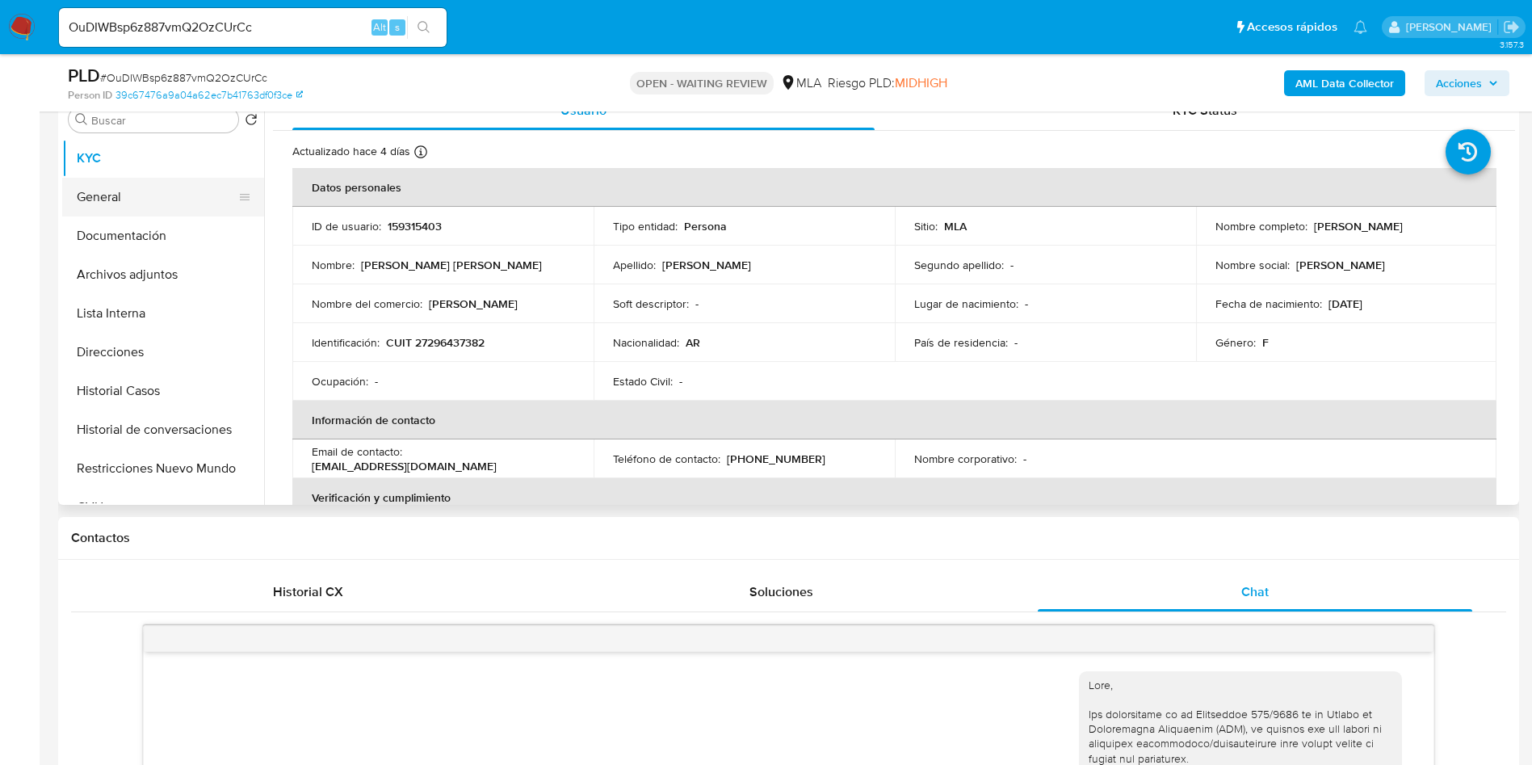
scroll to position [242, 0]
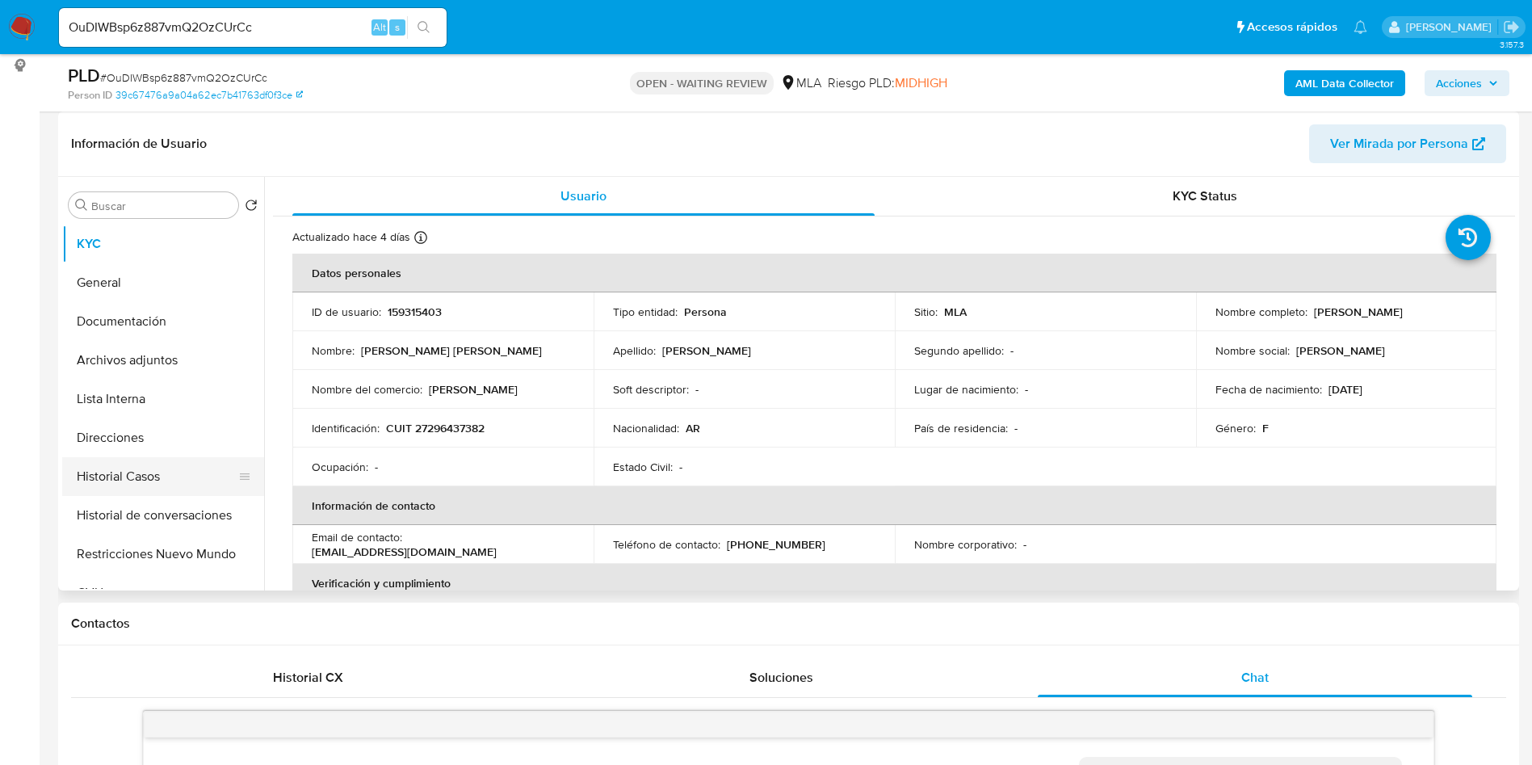
click at [156, 480] on button "Historial Casos" at bounding box center [156, 476] width 189 height 39
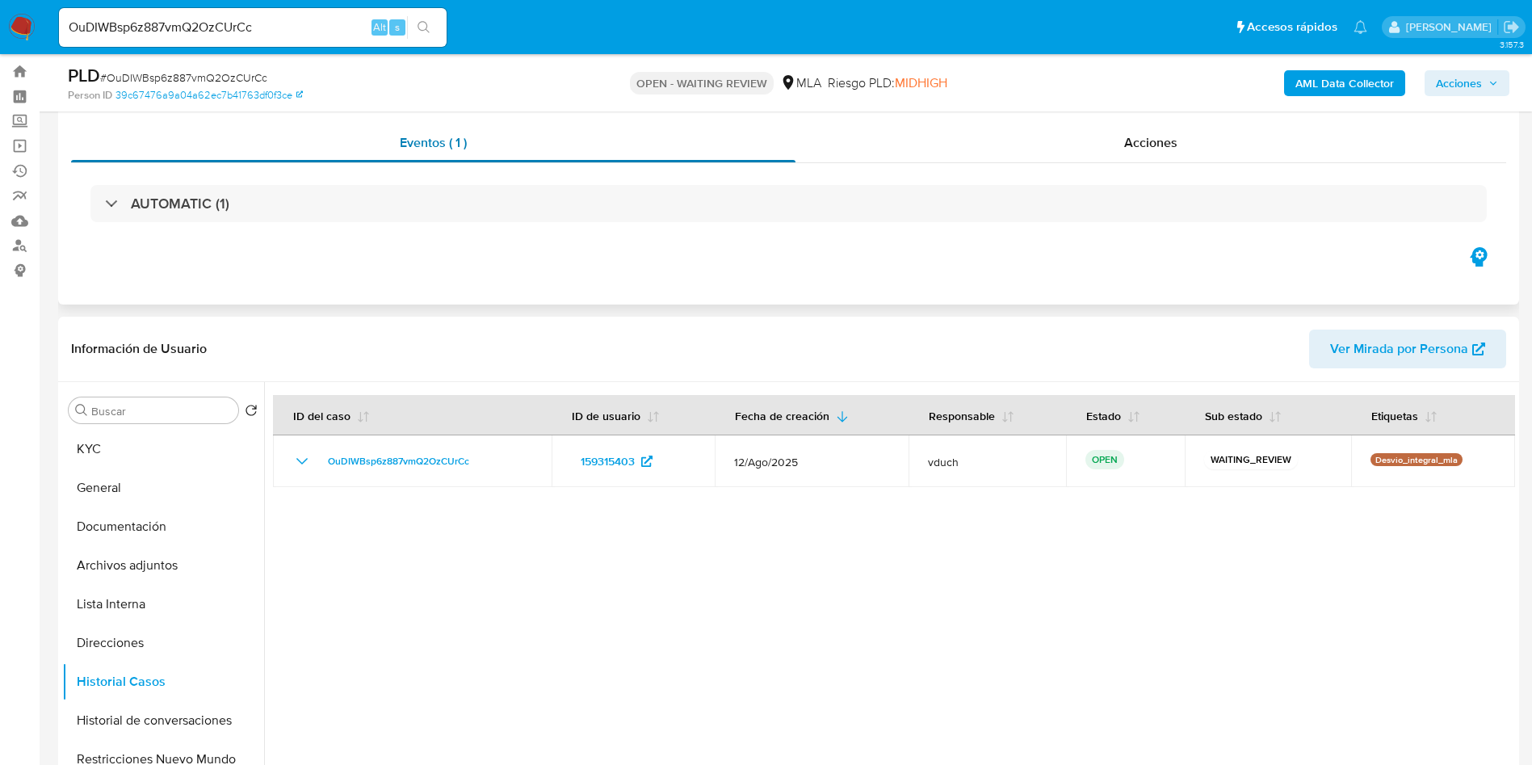
scroll to position [0, 0]
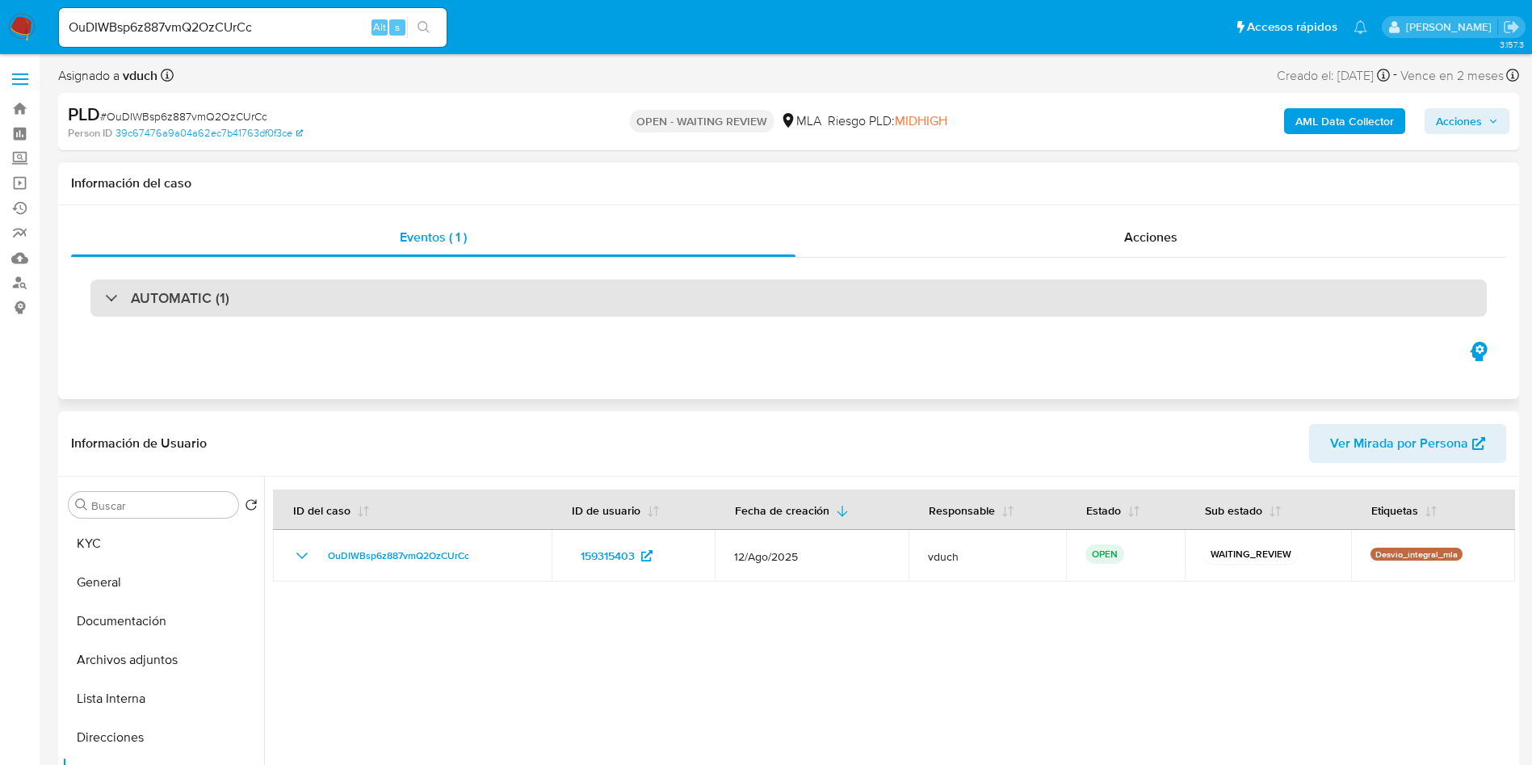
click at [295, 302] on div "AUTOMATIC (1)" at bounding box center [788, 297] width 1397 height 37
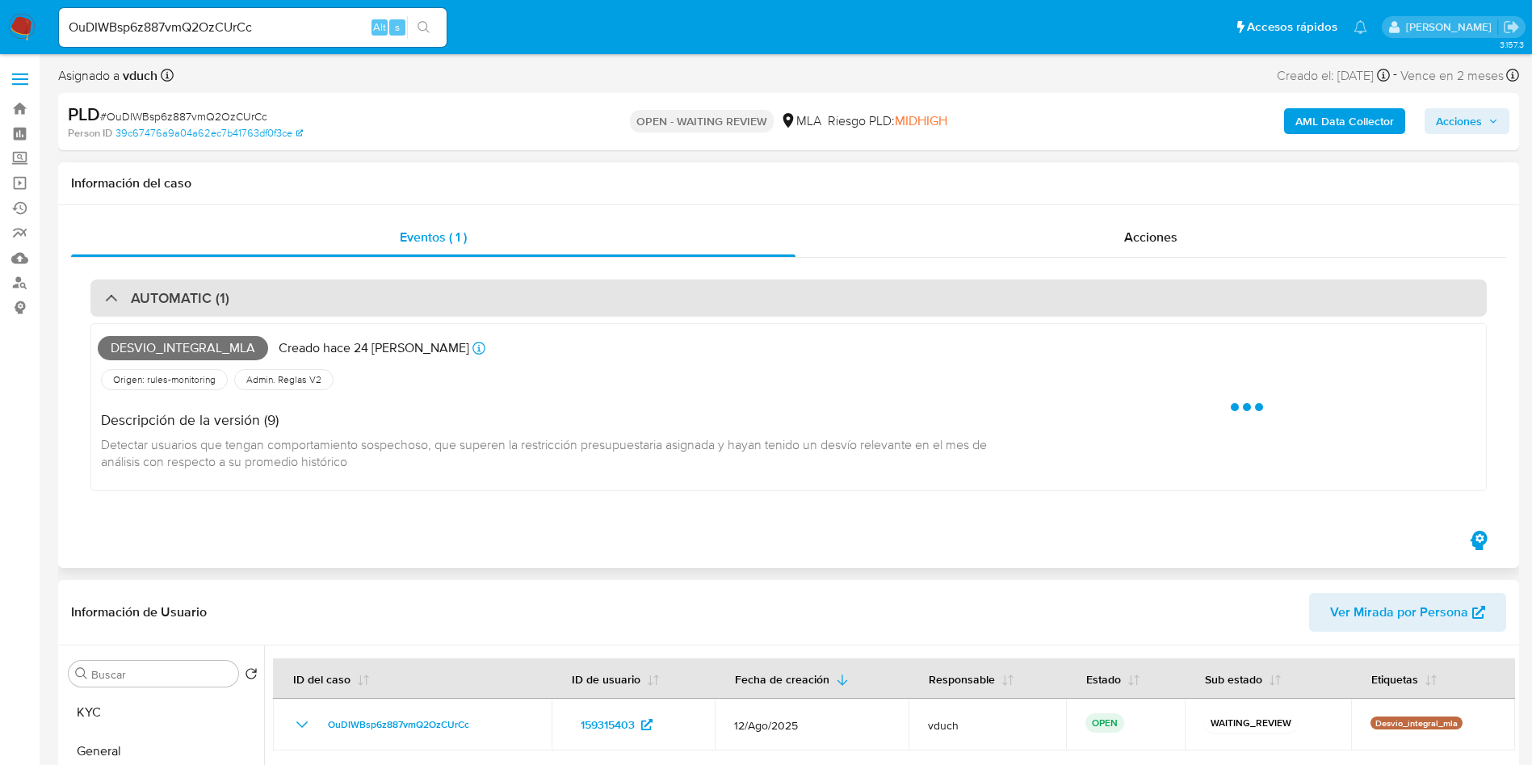
click at [280, 305] on div "AUTOMATIC (1)" at bounding box center [788, 297] width 1397 height 37
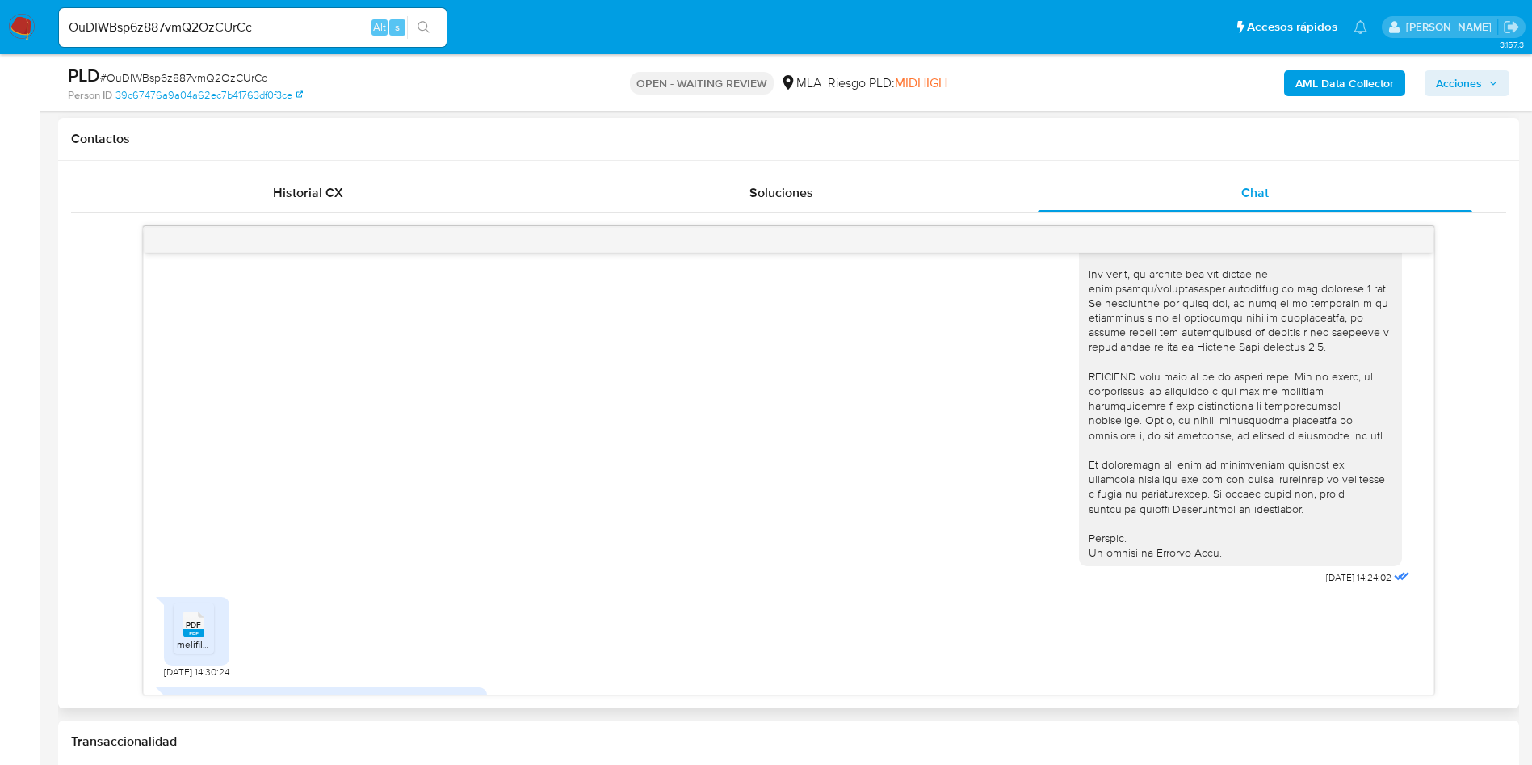
scroll to position [565, 0]
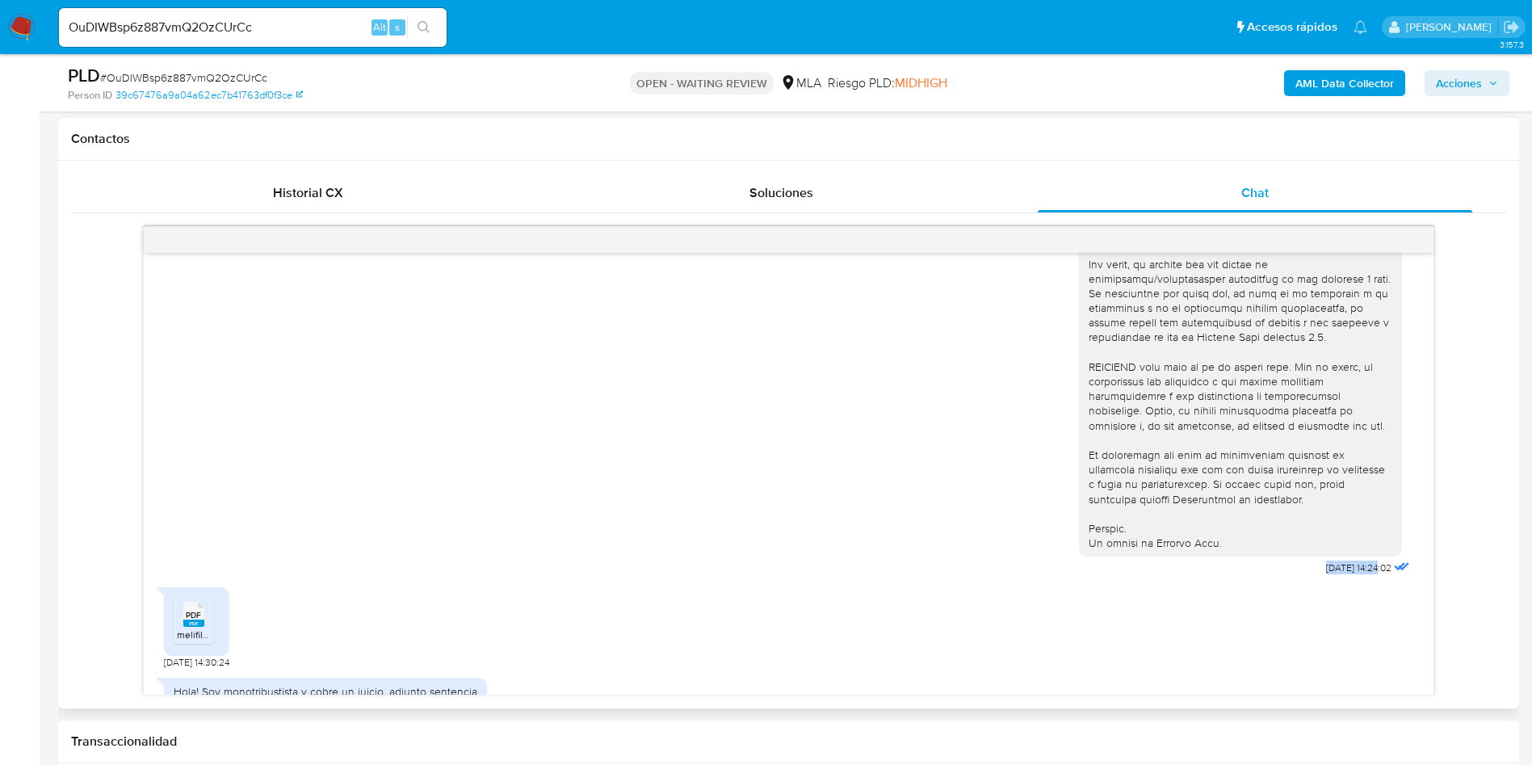
drag, startPoint x: 1285, startPoint y: 683, endPoint x: 1340, endPoint y: 593, distance: 105.1
click at [1340, 574] on span "26/08/2025 14:24:02" at bounding box center [1358, 567] width 65 height 13
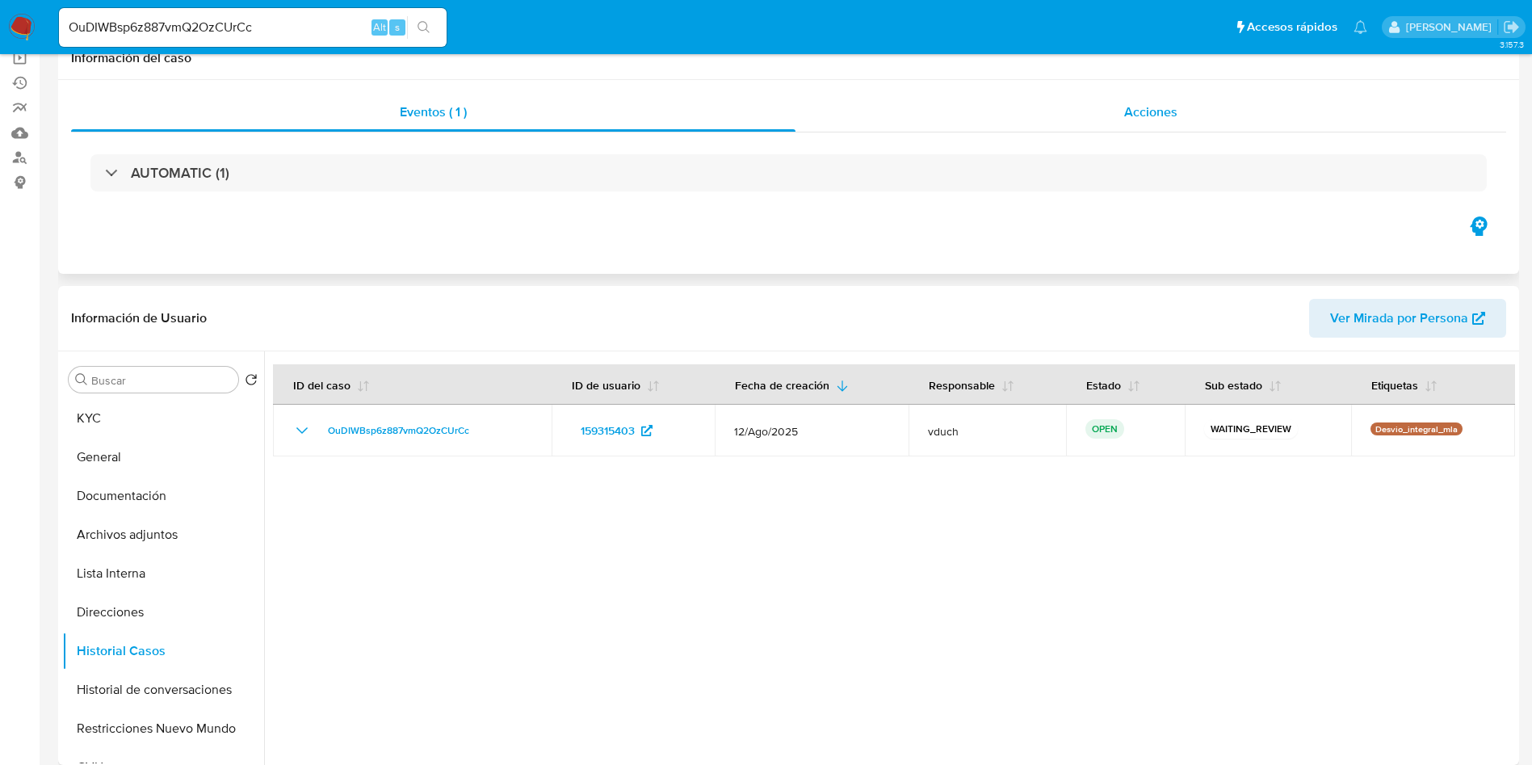
scroll to position [0, 0]
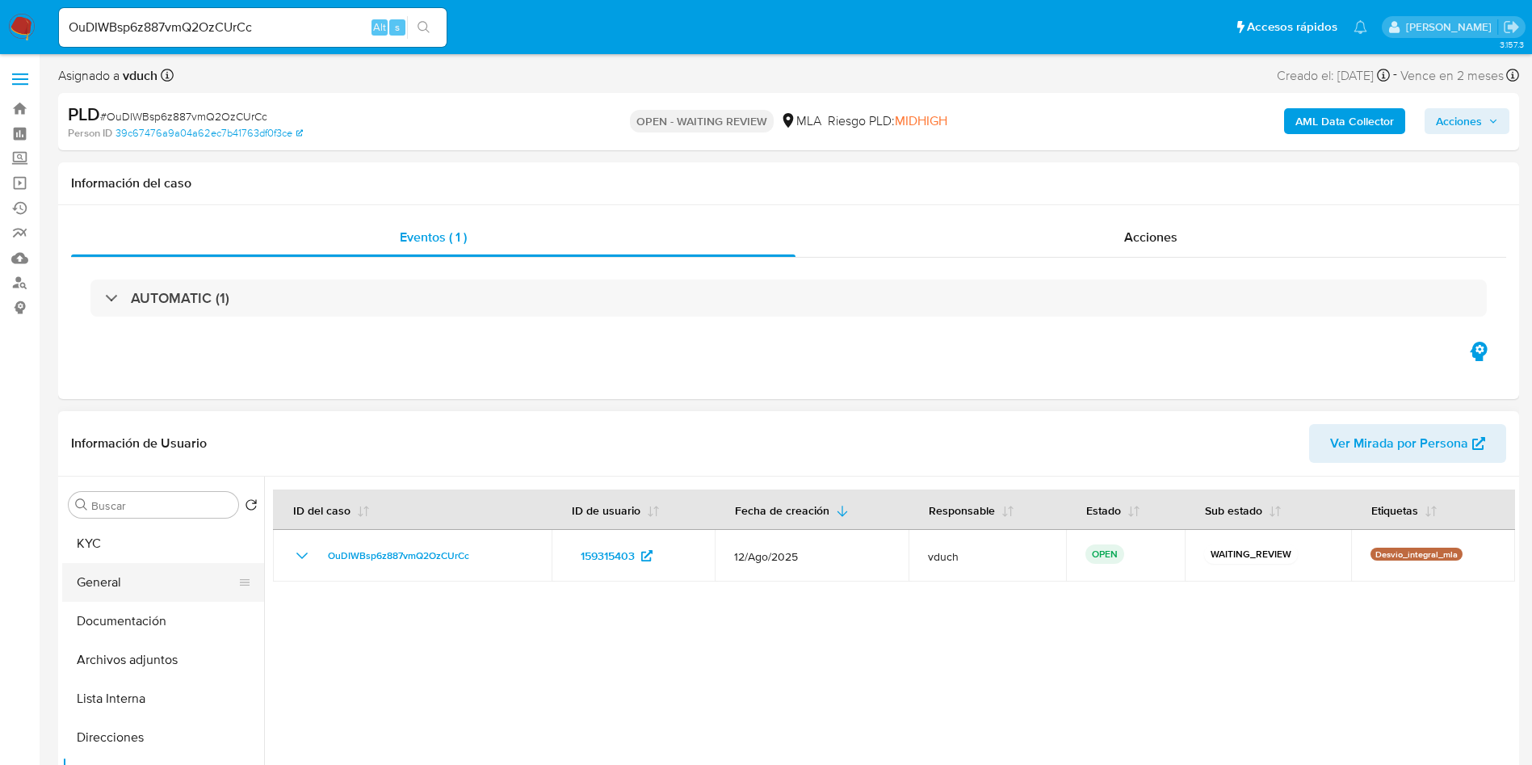
click at [134, 590] on button "General" at bounding box center [156, 582] width 189 height 39
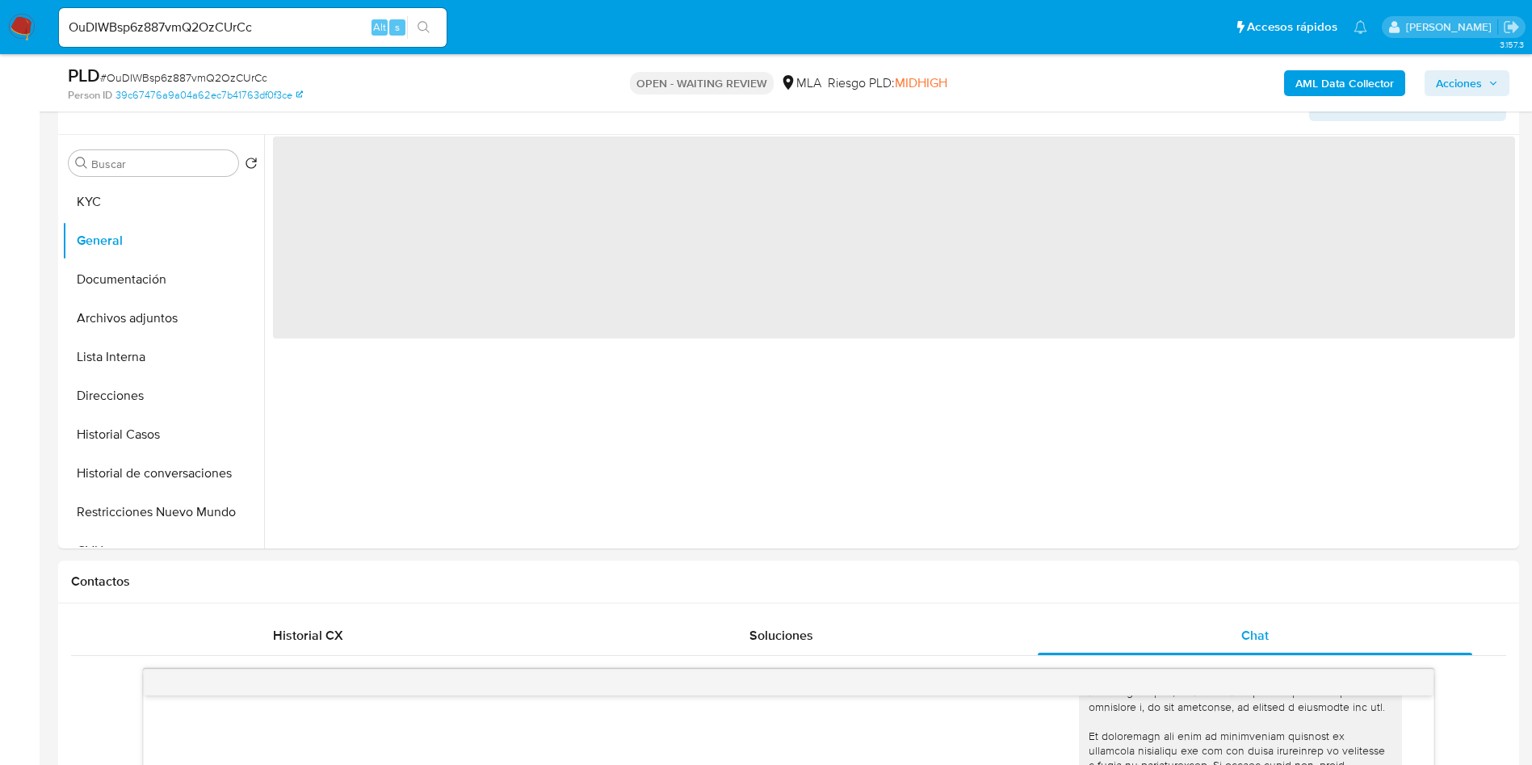
scroll to position [121, 0]
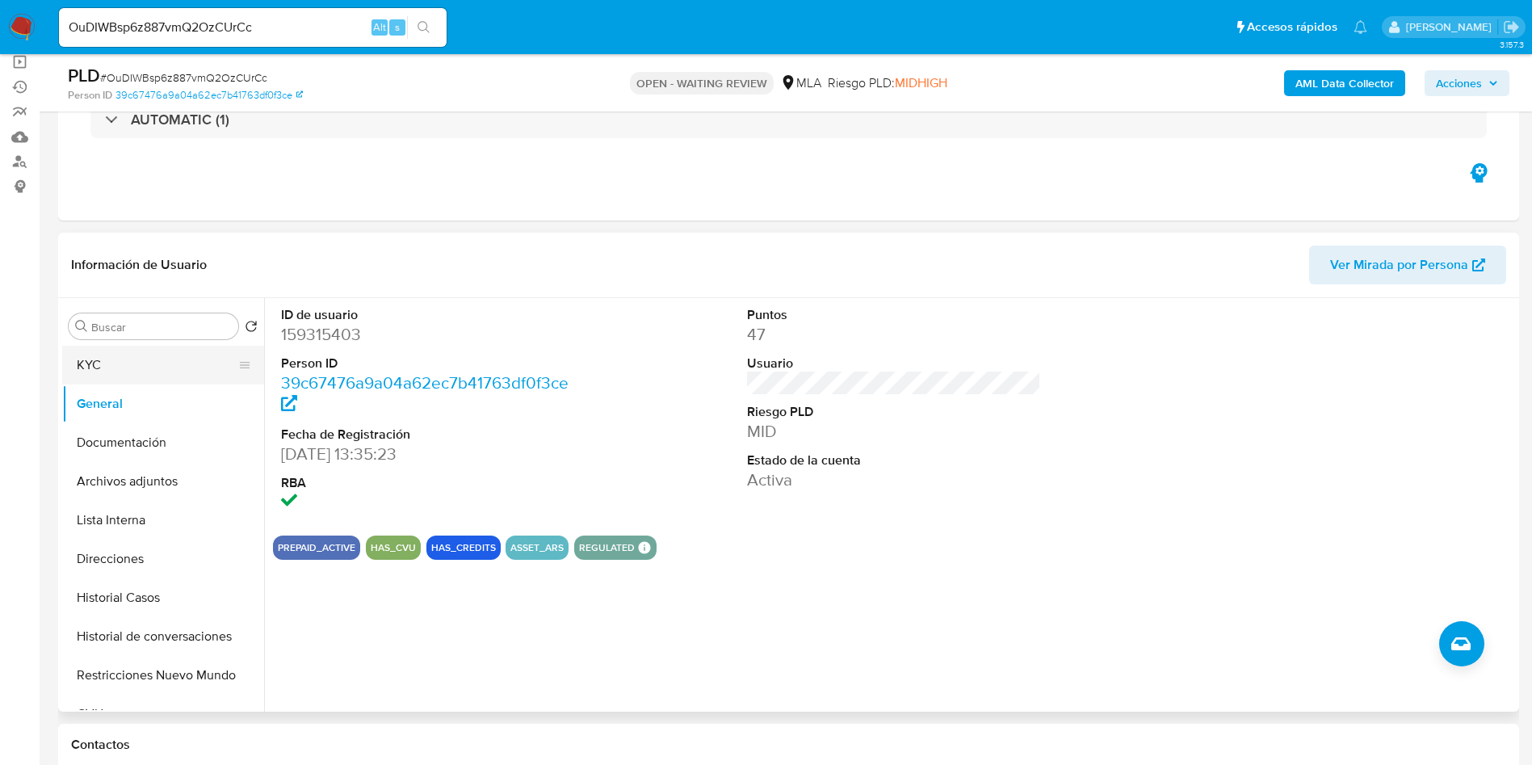
click at [184, 366] on button "KYC" at bounding box center [156, 365] width 189 height 39
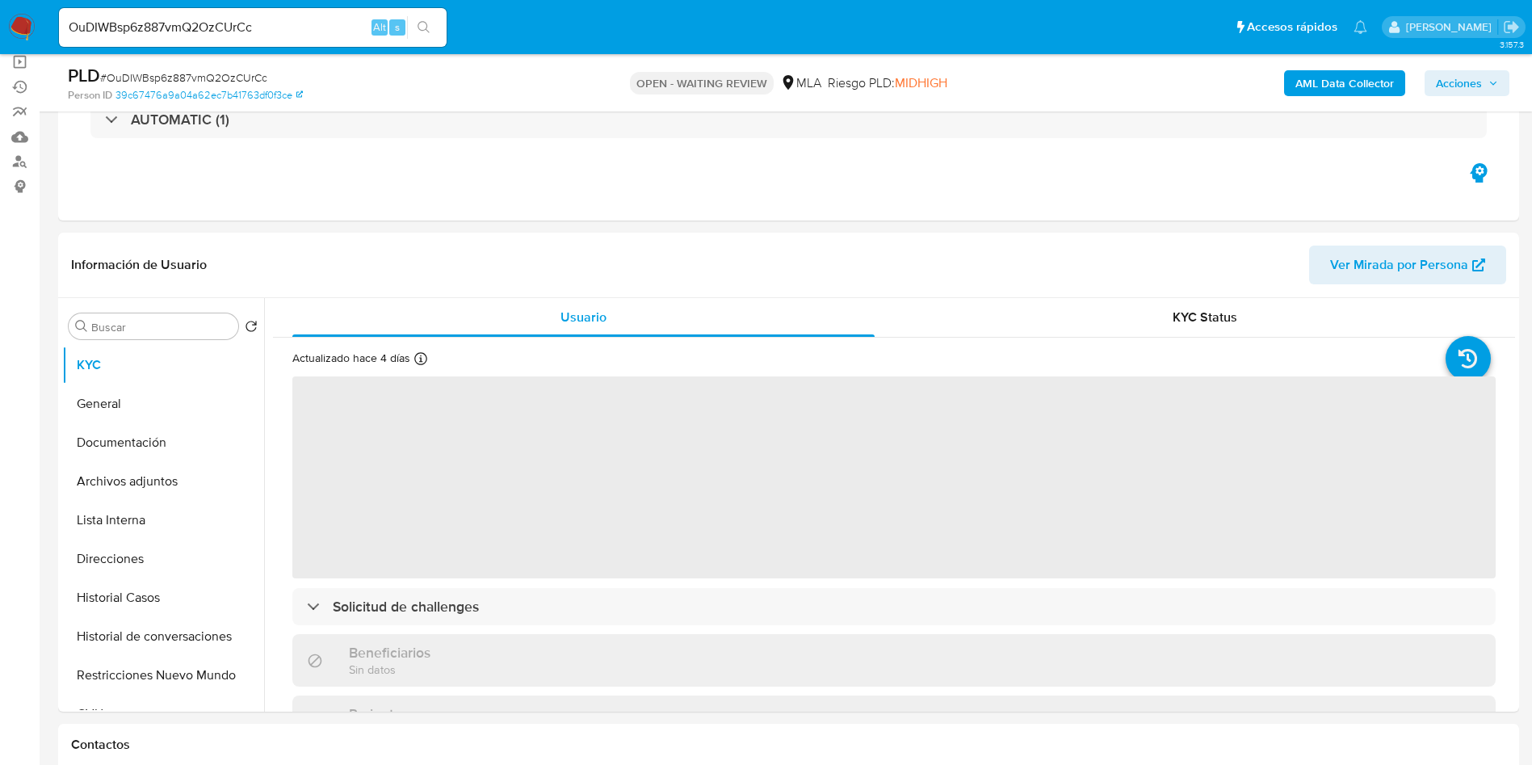
click at [244, 66] on div "PLD # OuDIWBsp6z887vmQ2OzCUrCc" at bounding box center [305, 76] width 475 height 24
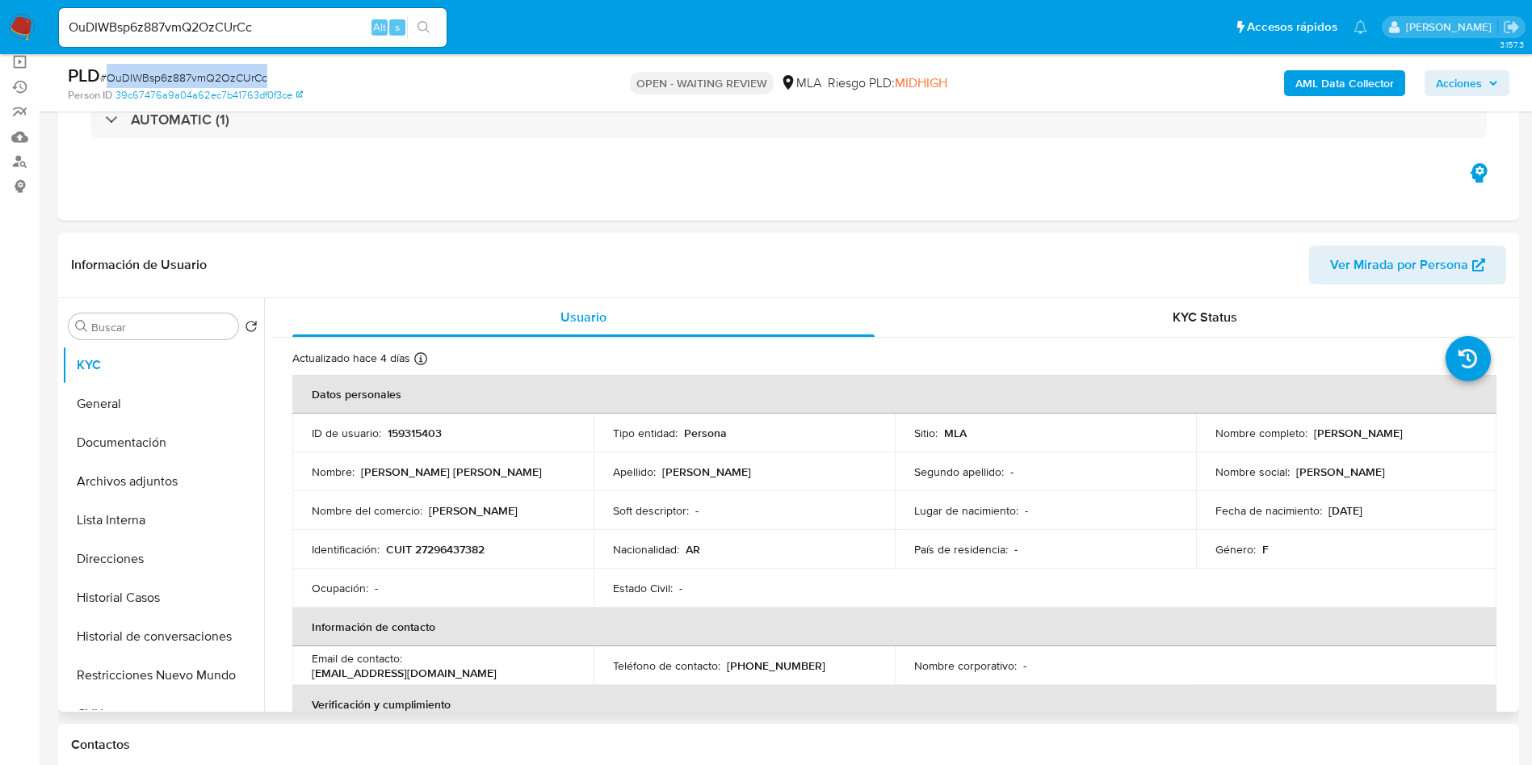
copy span "OuDIWBsp6z887vmQ2OzCUrCc"
click at [306, 6] on div "OuDIWBsp6z887vmQ2OzCUrCc Alt s" at bounding box center [253, 27] width 388 height 45
click at [300, 24] on input "OuDIWBsp6z887vmQ2OzCUrCc" at bounding box center [253, 27] width 388 height 21
paste input "ZGUJP1PzsM735svPSts2lZqs"
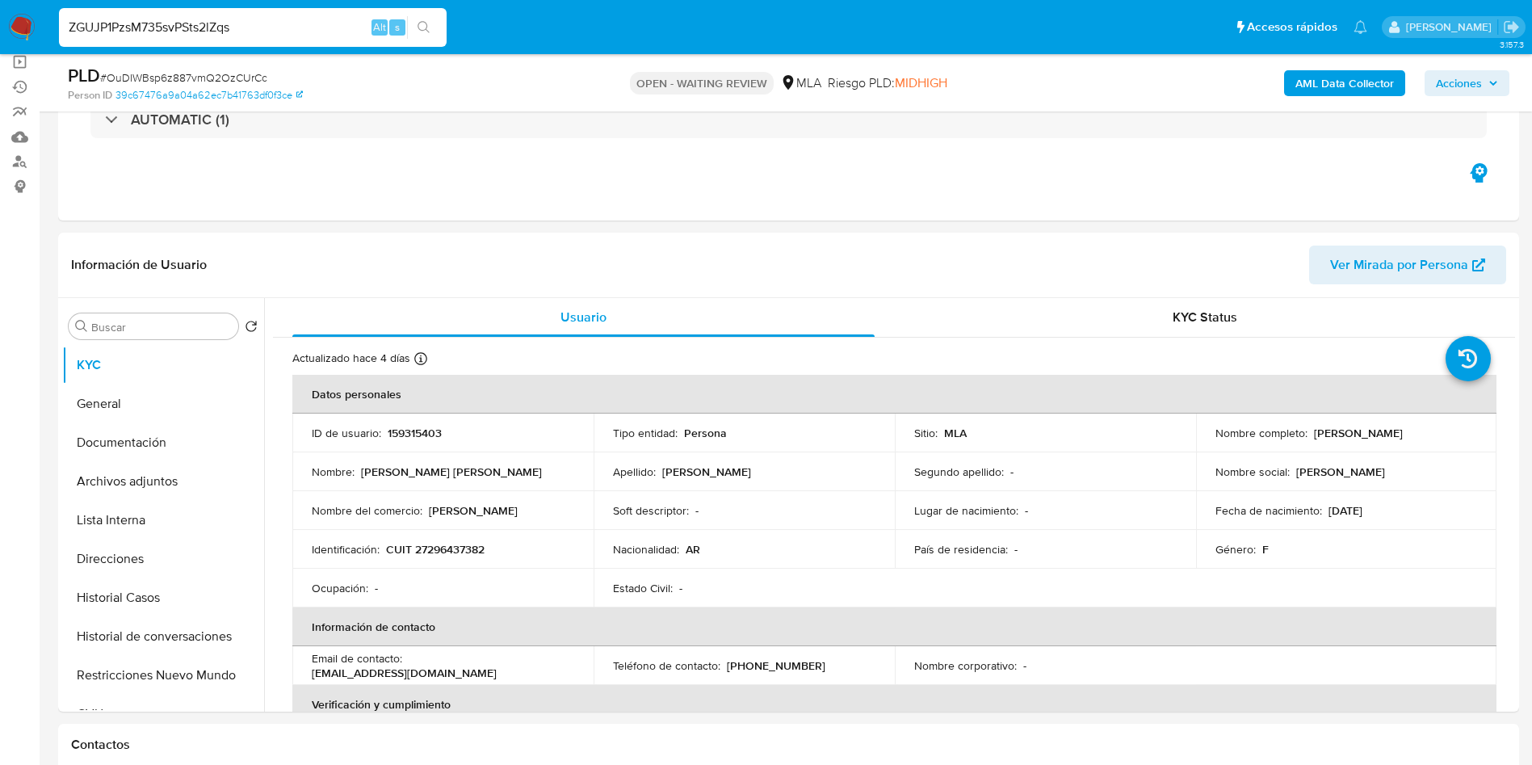
type input "ZGUJP1PzsM735svPSts2lZqs"
click at [431, 23] on icon "search-icon" at bounding box center [424, 27] width 13 height 13
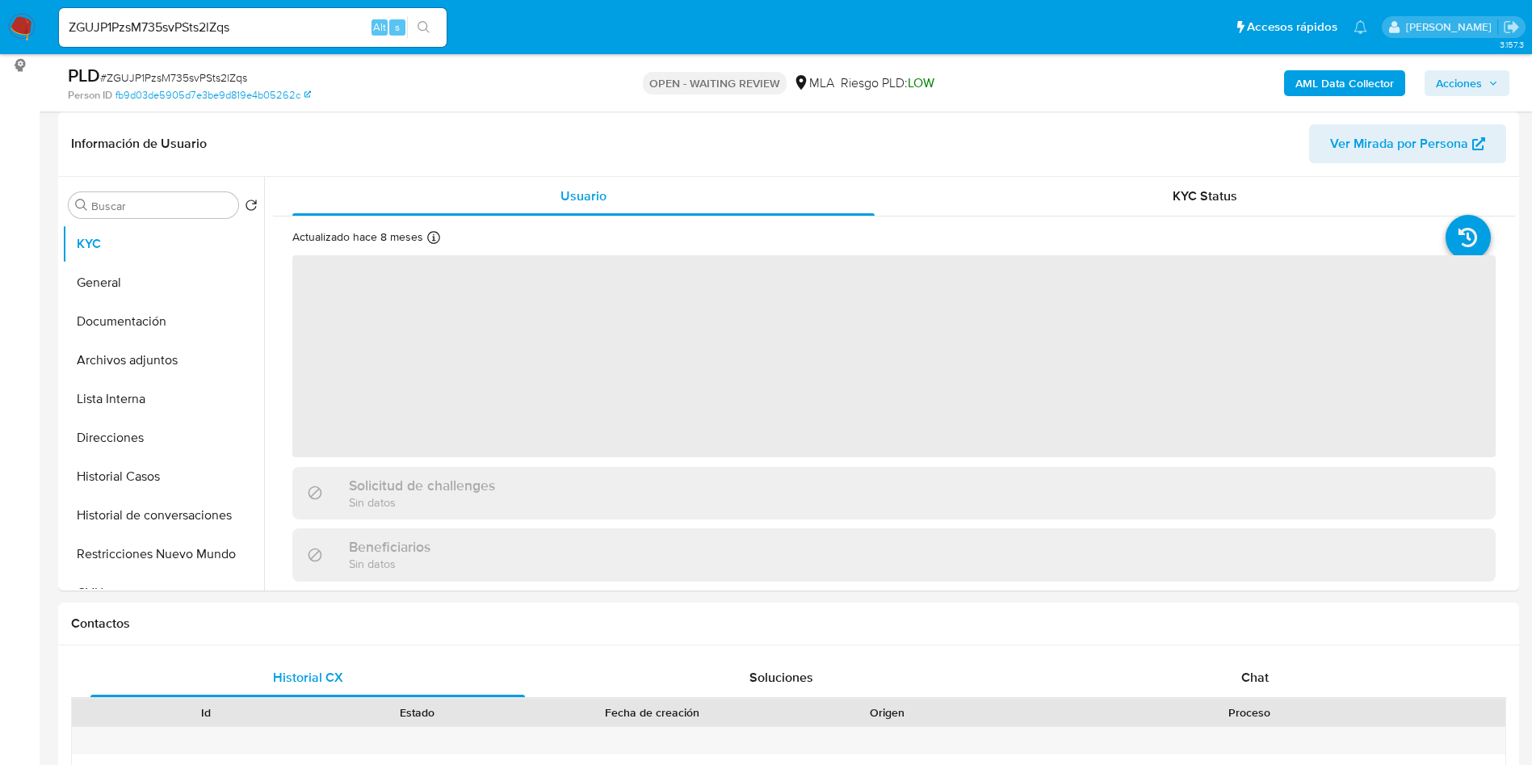
scroll to position [485, 0]
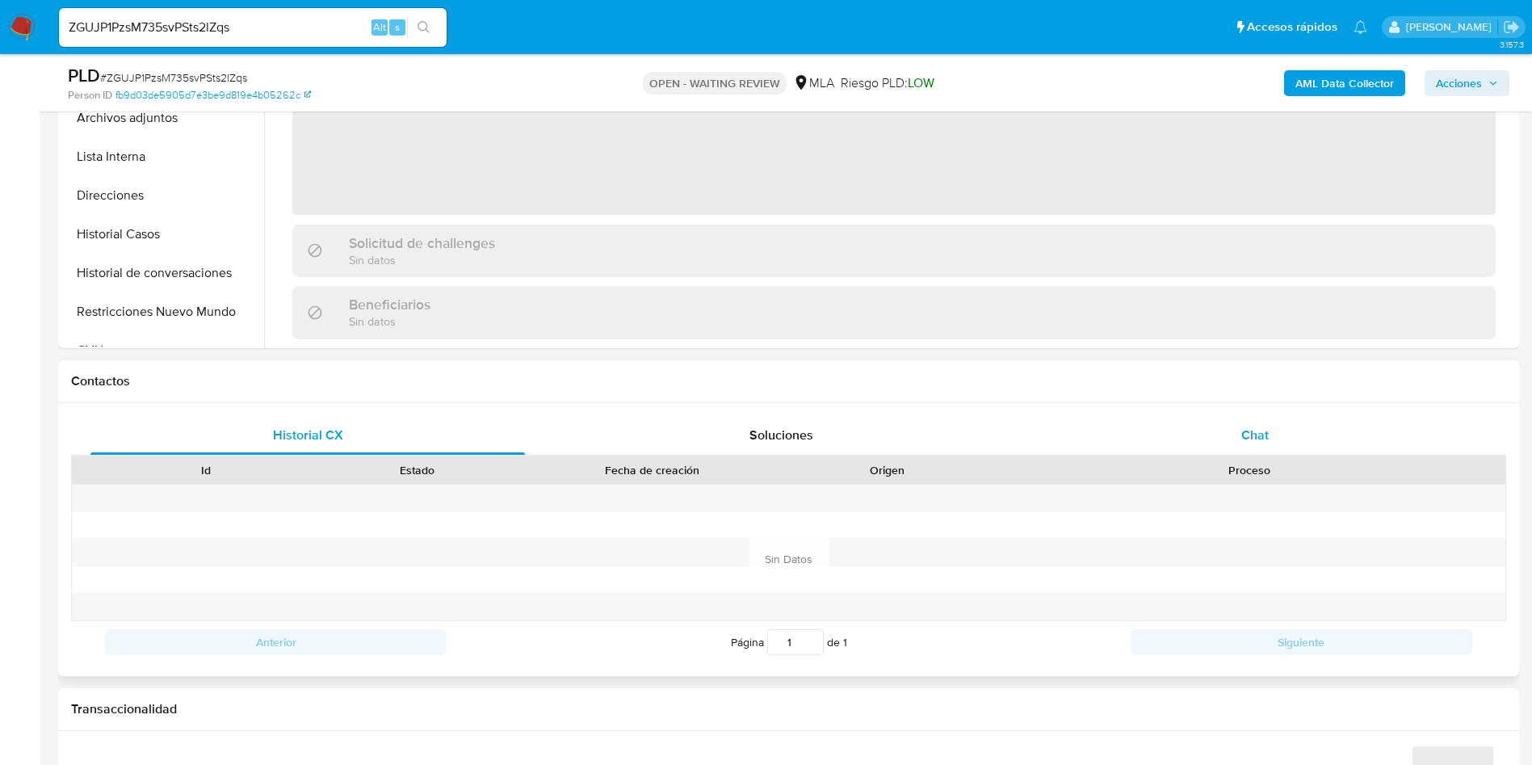
click at [1277, 432] on div "Chat" at bounding box center [1255, 435] width 435 height 39
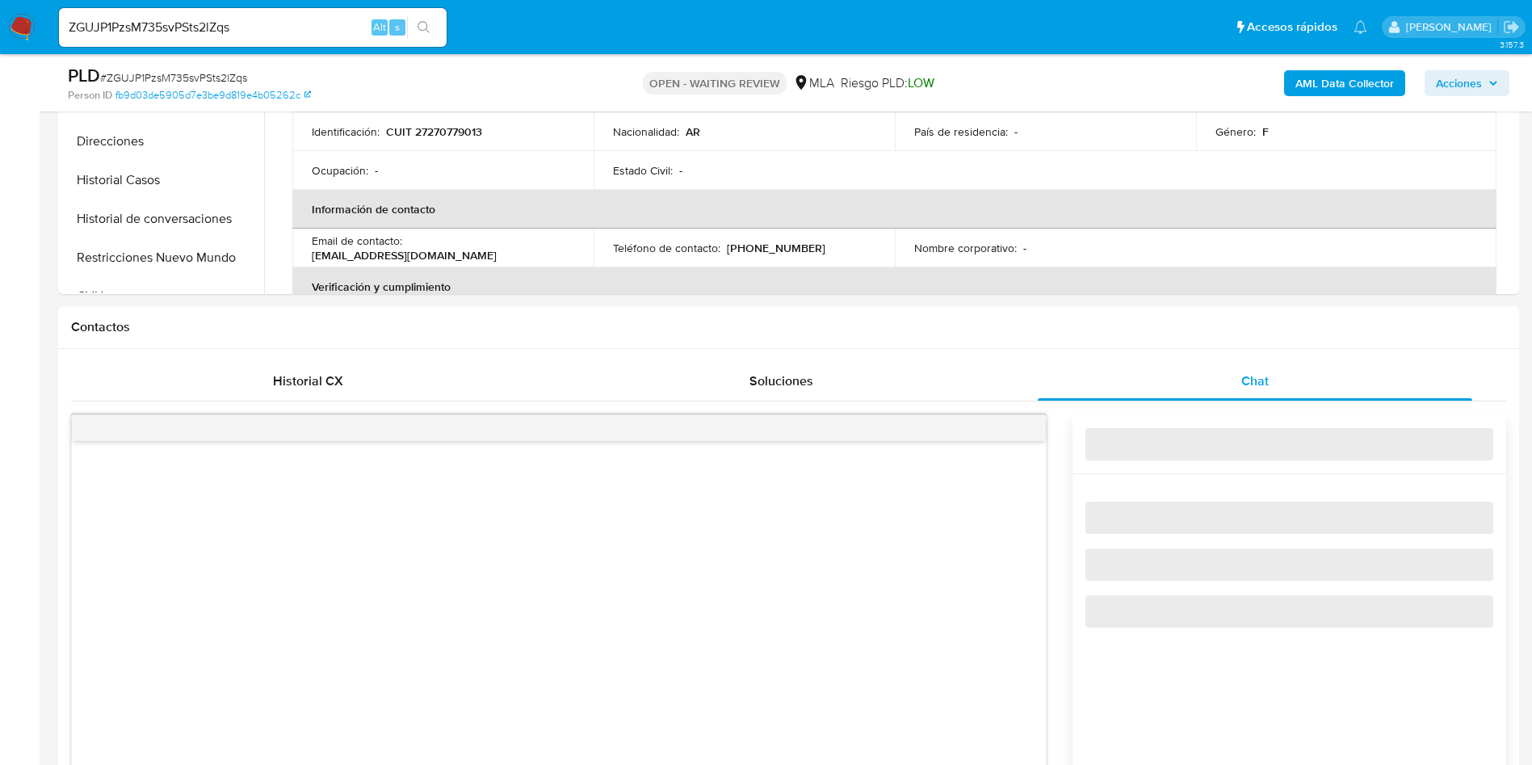
select select "10"
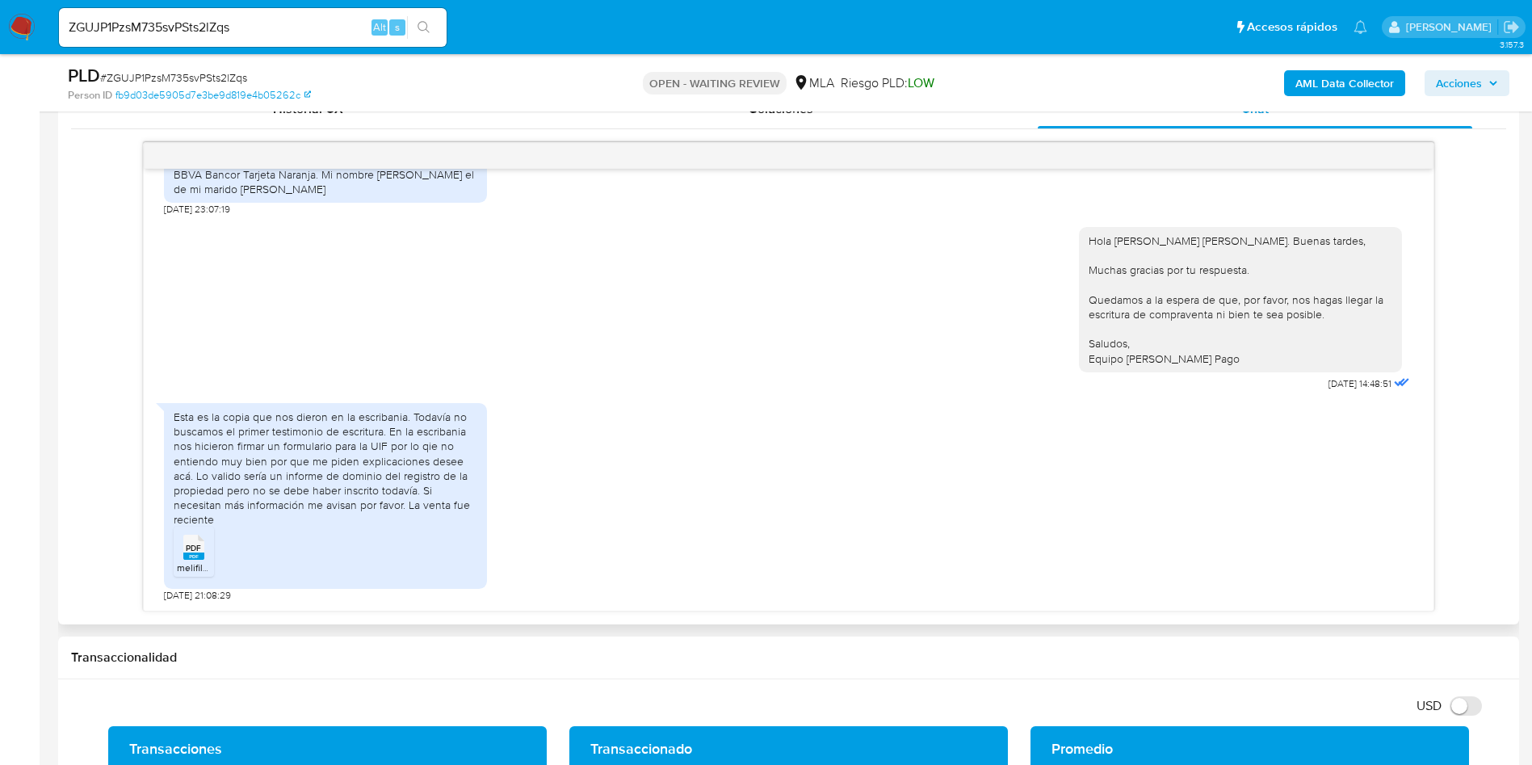
scroll to position [848, 0]
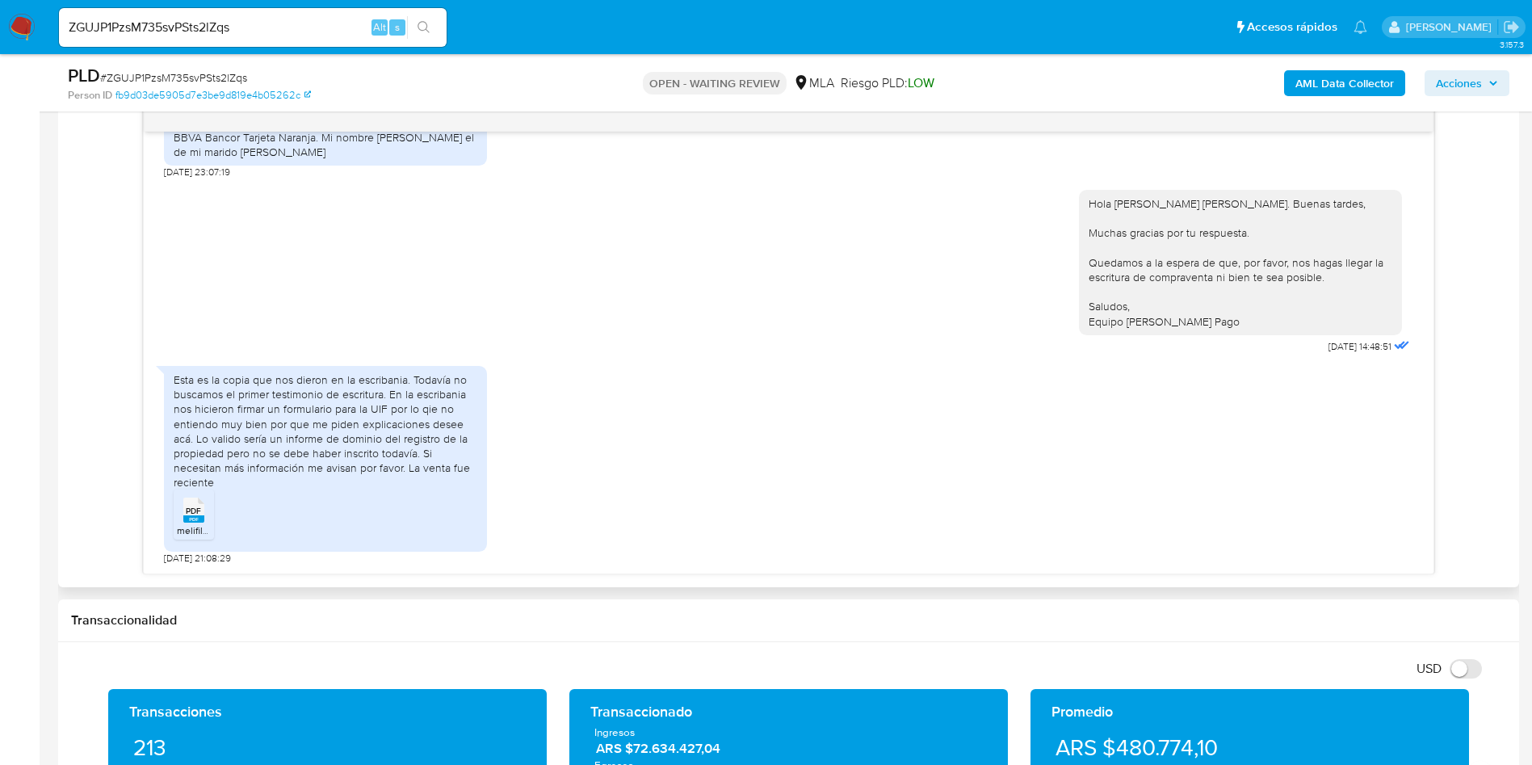
click at [191, 525] on span "melifile33340179414122700.pdf" at bounding box center [244, 530] width 135 height 14
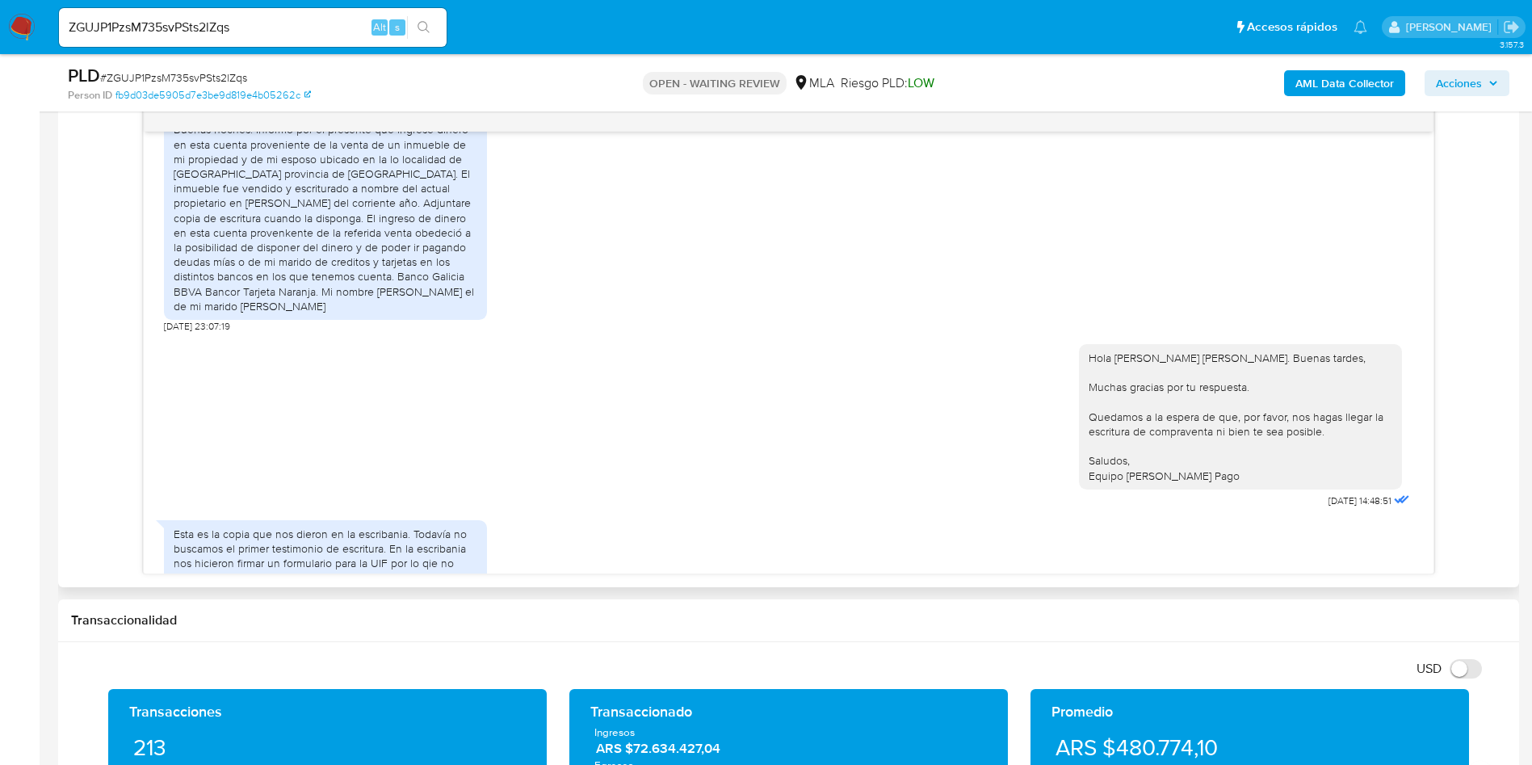
scroll to position [1085, 0]
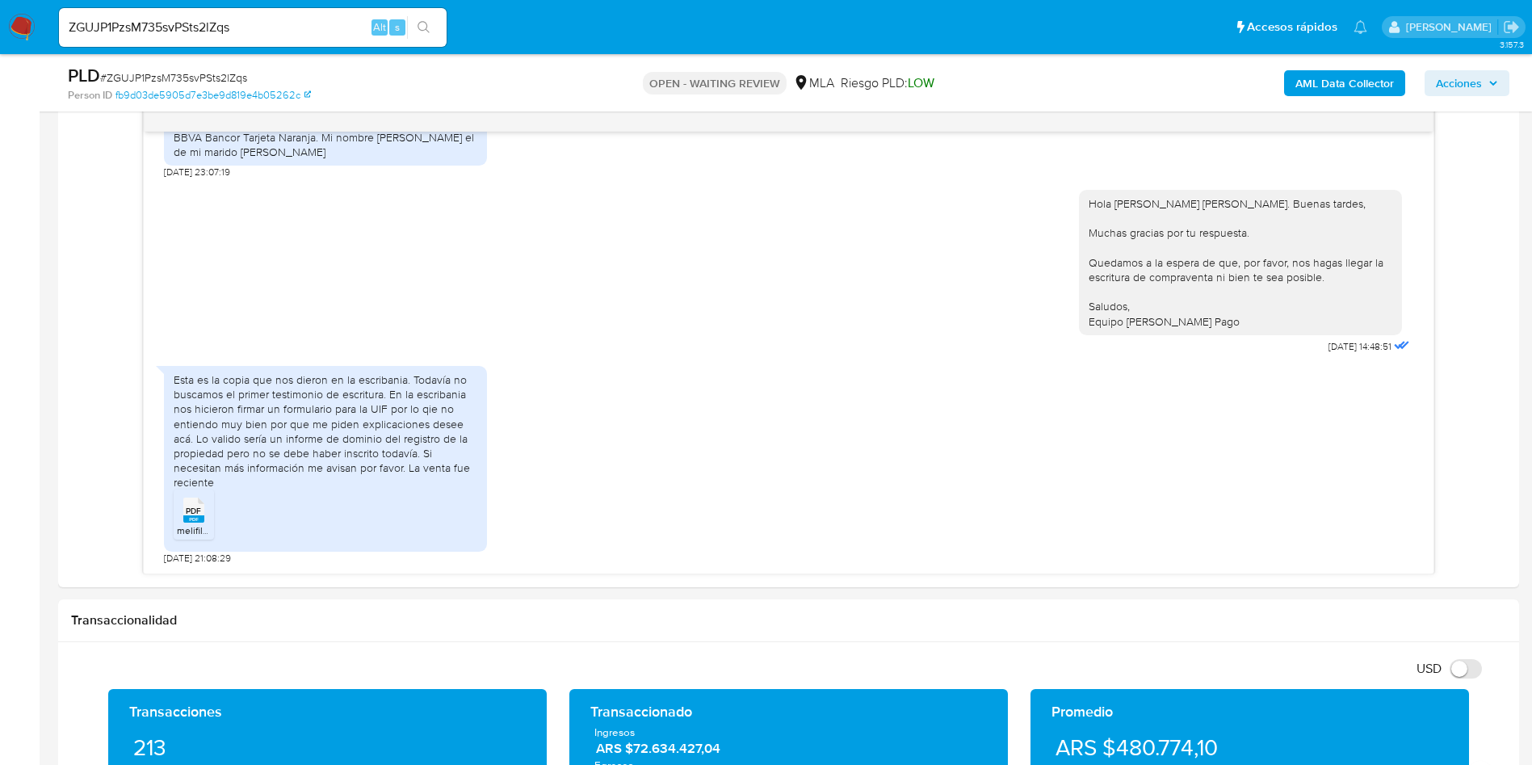
click at [218, 80] on span "# ZGUJP1PzsM735svPSts2lZqs" at bounding box center [173, 77] width 147 height 16
copy span "ZGUJP1PzsM735svPSts2lZqs"
click at [301, 21] on input "ZGUJP1PzsM735svPSts2lZqs" at bounding box center [253, 27] width 388 height 21
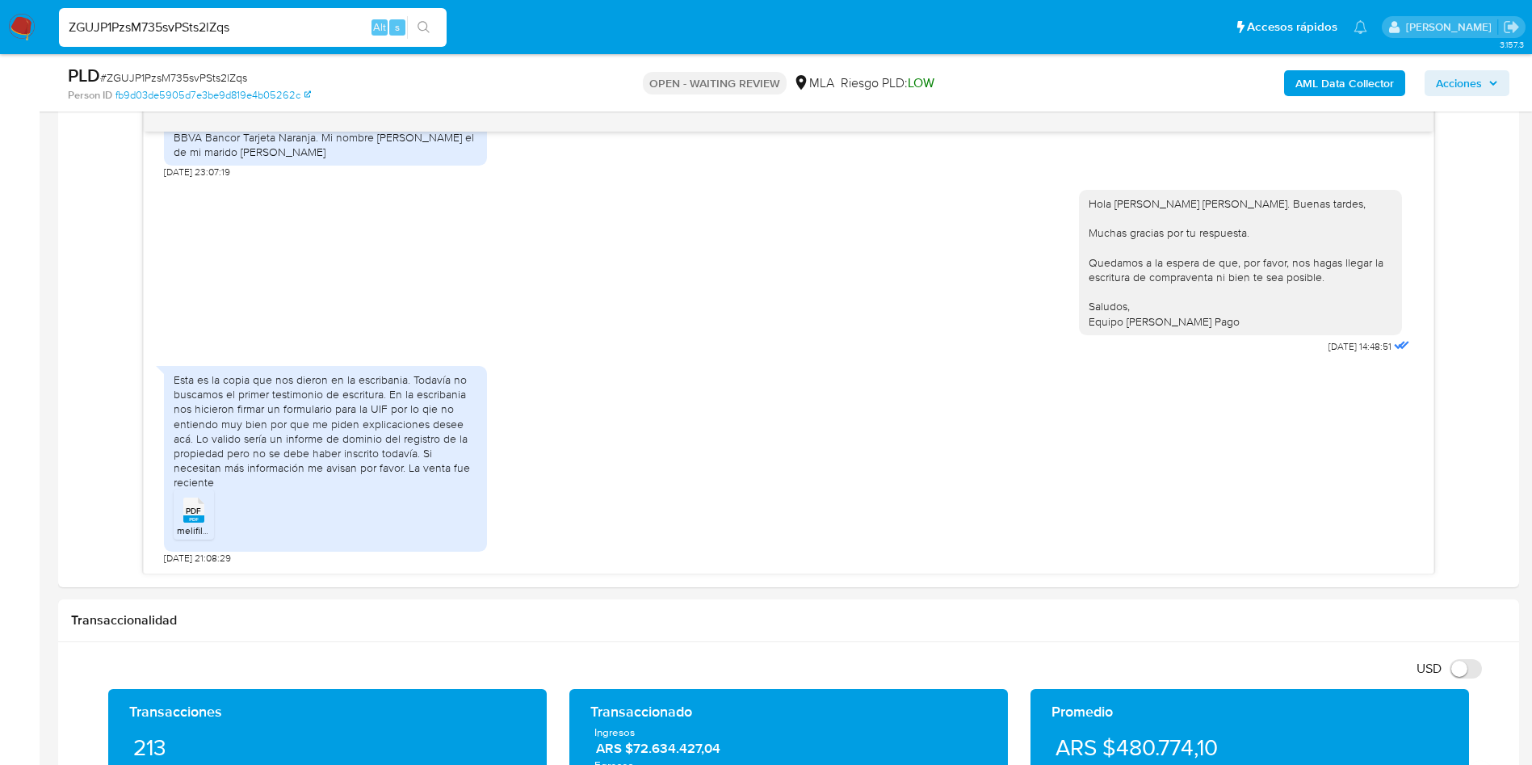
paste input "QyxLMBgtz82Q7oDm13mMoyl9"
type input "QyxLMBgtz82Q7oDm13mMoyl9"
click at [428, 36] on button "search-icon" at bounding box center [423, 27] width 33 height 23
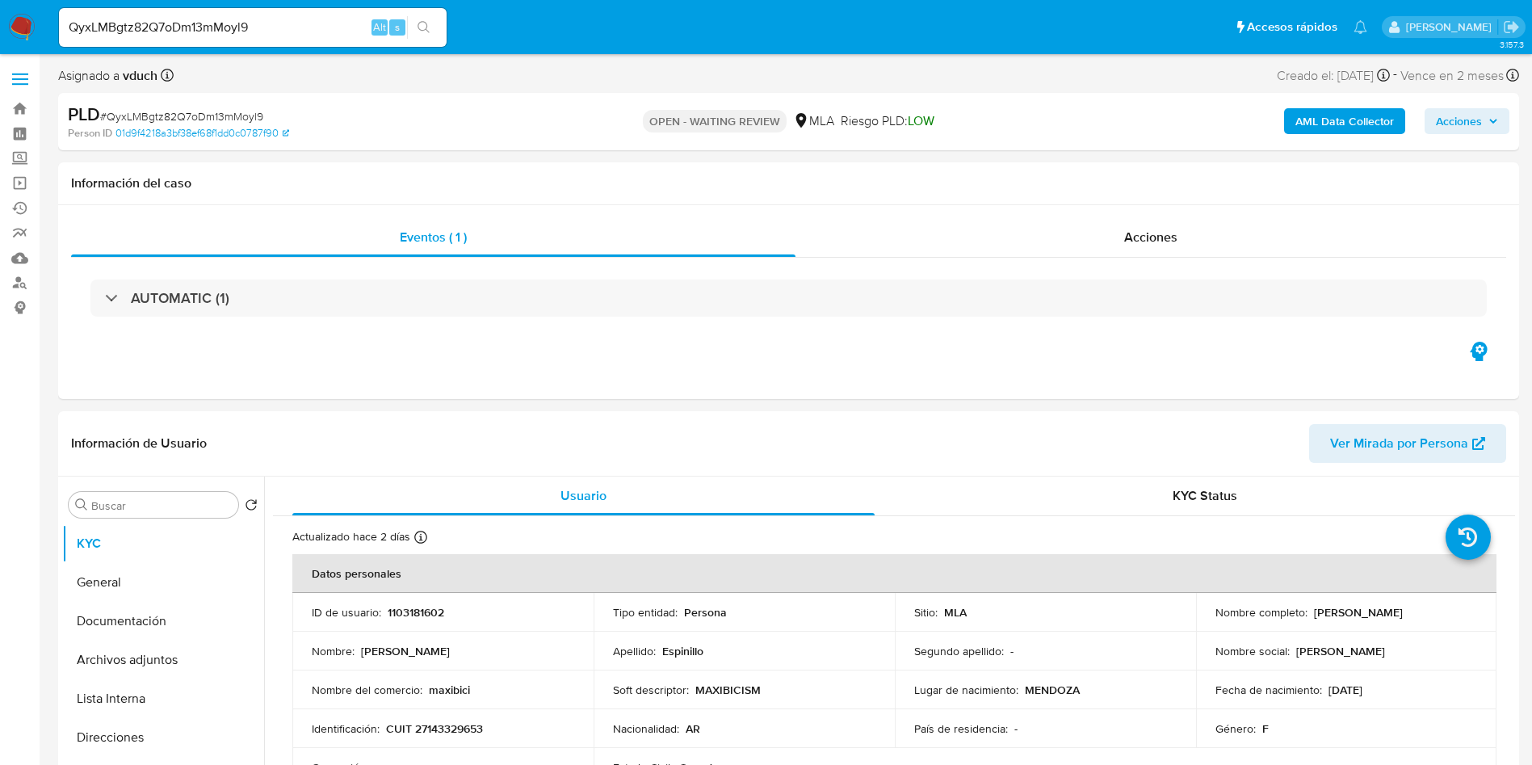
select select "10"
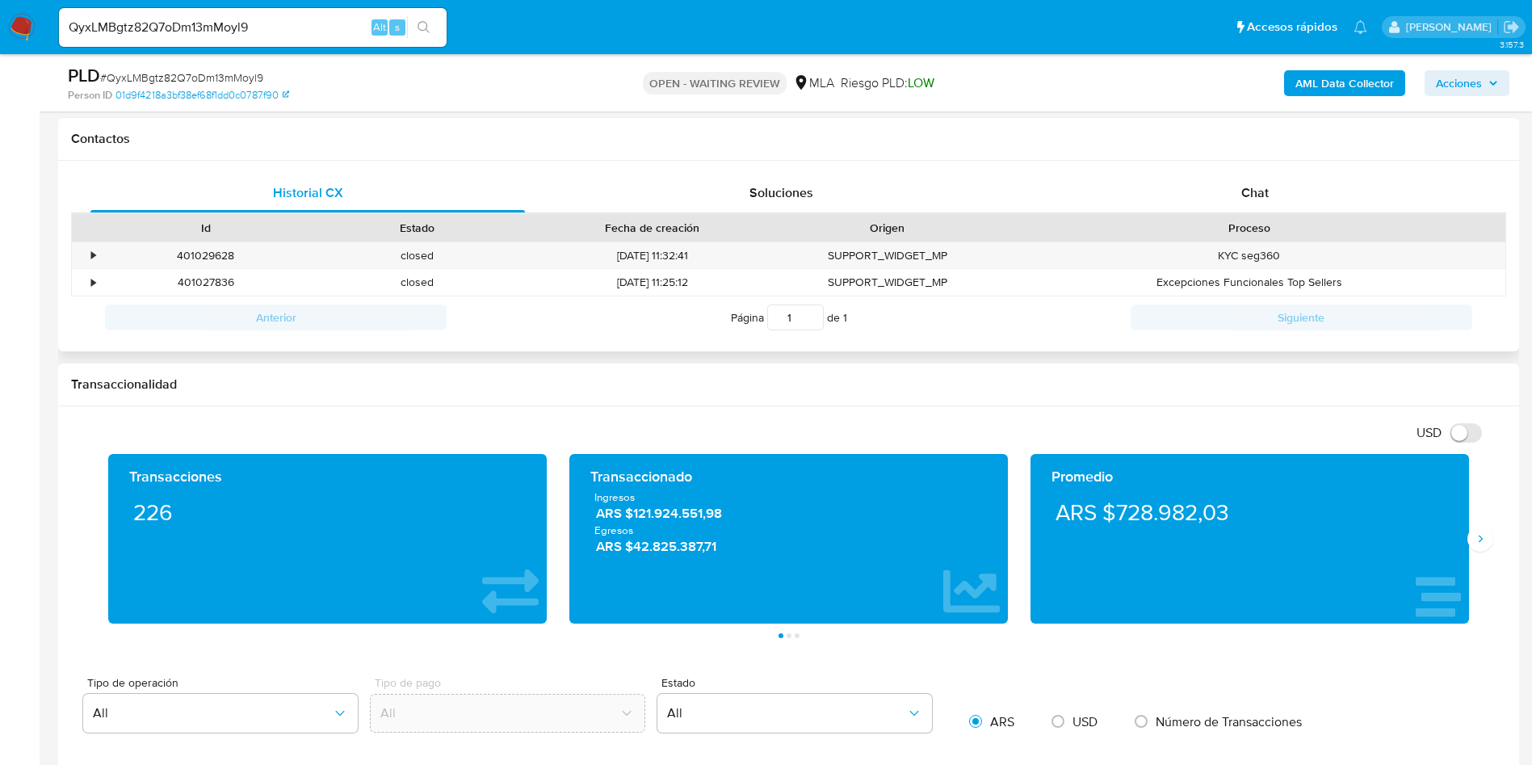
click at [1265, 191] on span "Chat" at bounding box center [1255, 192] width 27 height 19
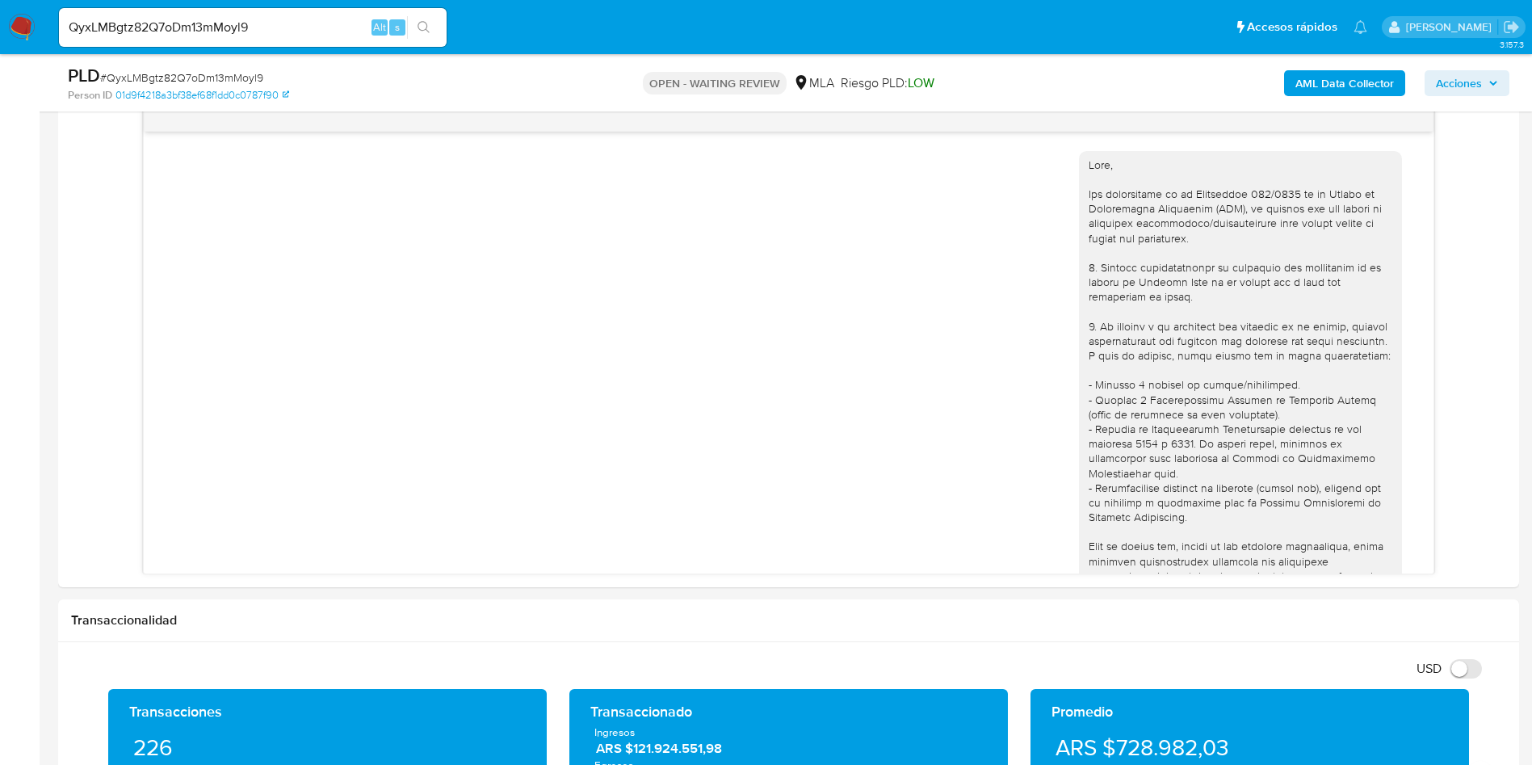
scroll to position [1214, 0]
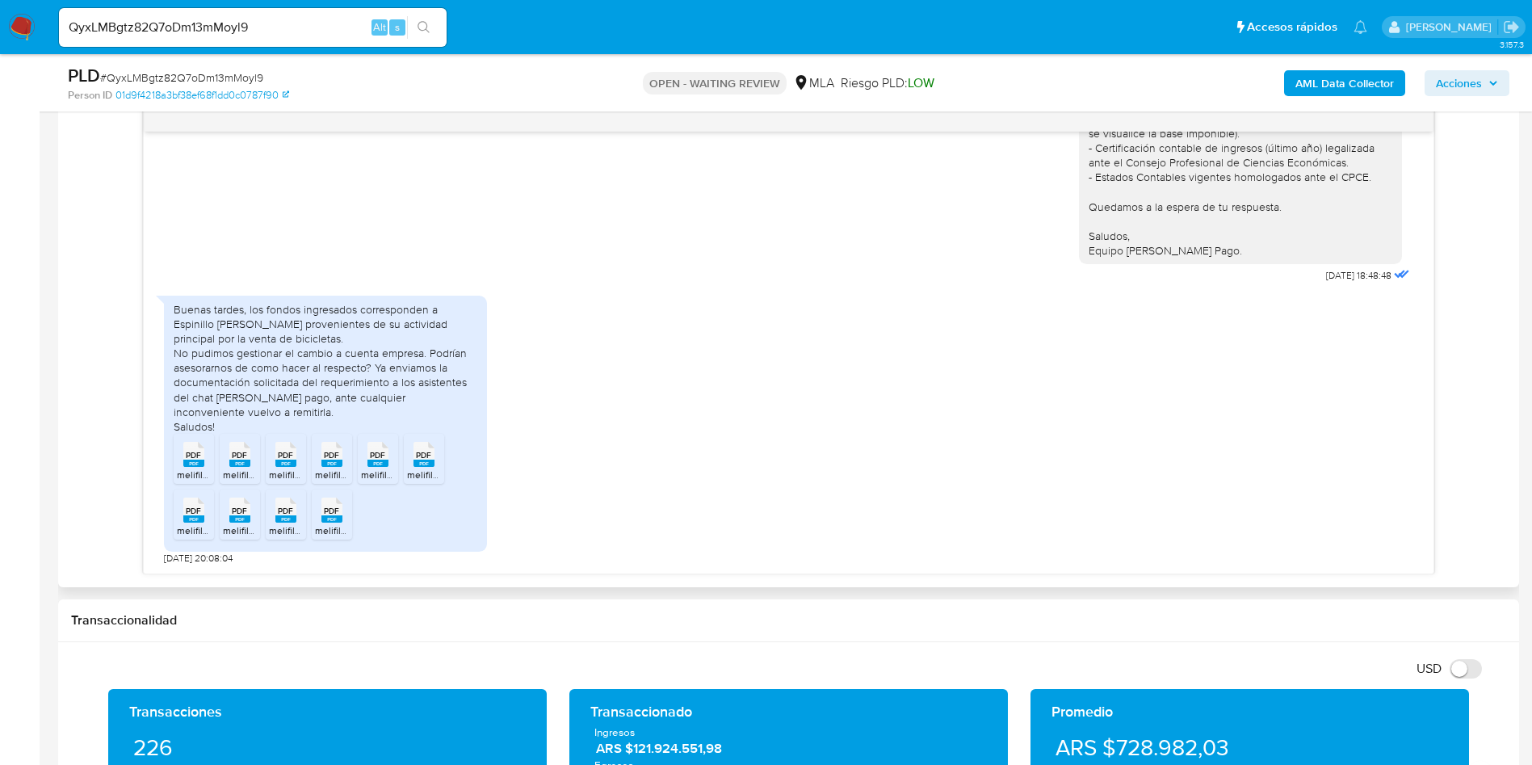
click at [199, 467] on rect at bounding box center [193, 463] width 21 height 7
click at [238, 456] on span "PDF" at bounding box center [239, 455] width 15 height 11
click at [275, 457] on icon at bounding box center [285, 454] width 21 height 25
click at [312, 456] on li "PDF PDF melifile2811334591054528275.pdf" at bounding box center [332, 459] width 40 height 50
click at [321, 450] on div at bounding box center [332, 459] width 40 height 50
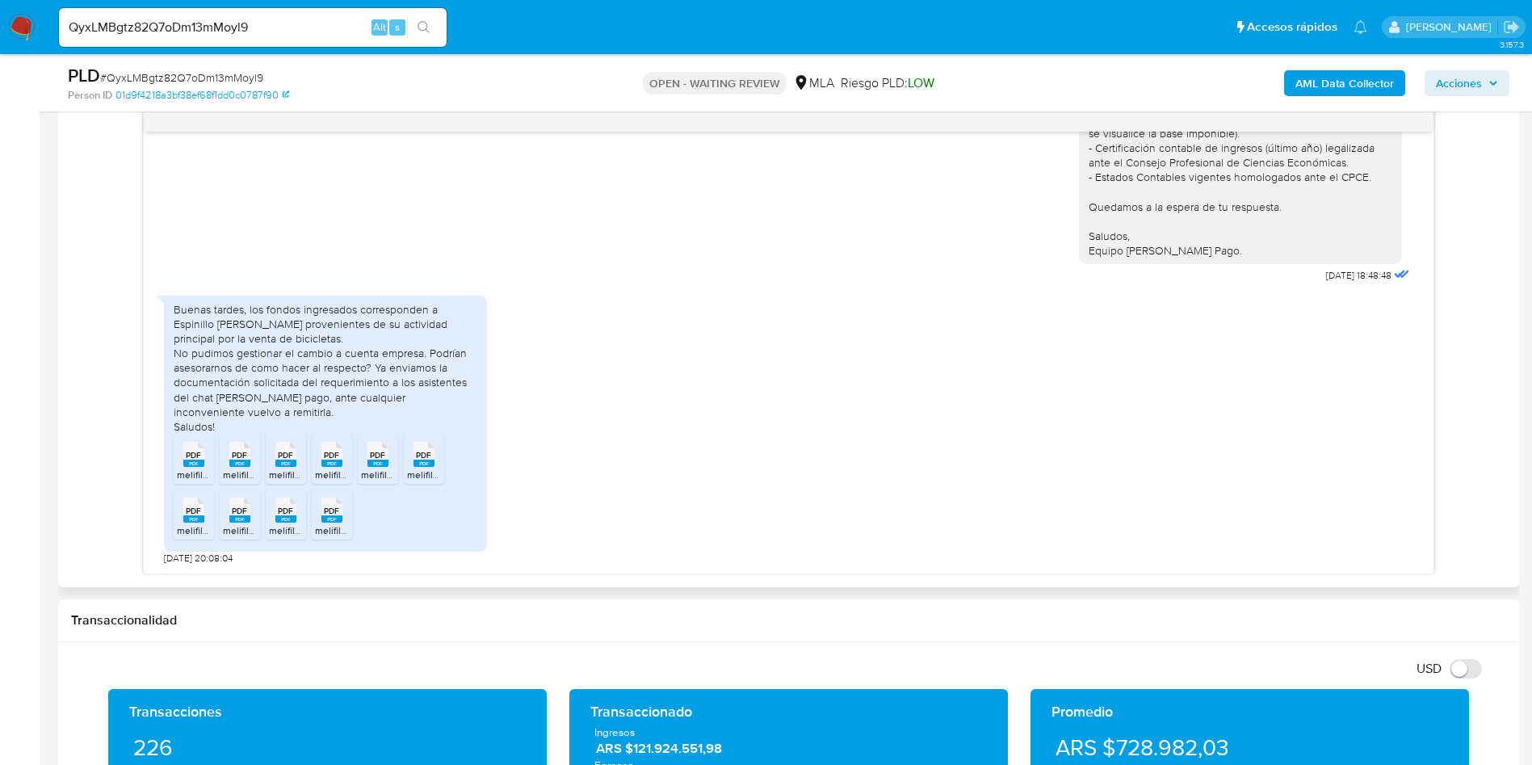
click at [279, 33] on input "QyxLMBgtz82Q7oDm13mMoyl9" at bounding box center [253, 27] width 388 height 21
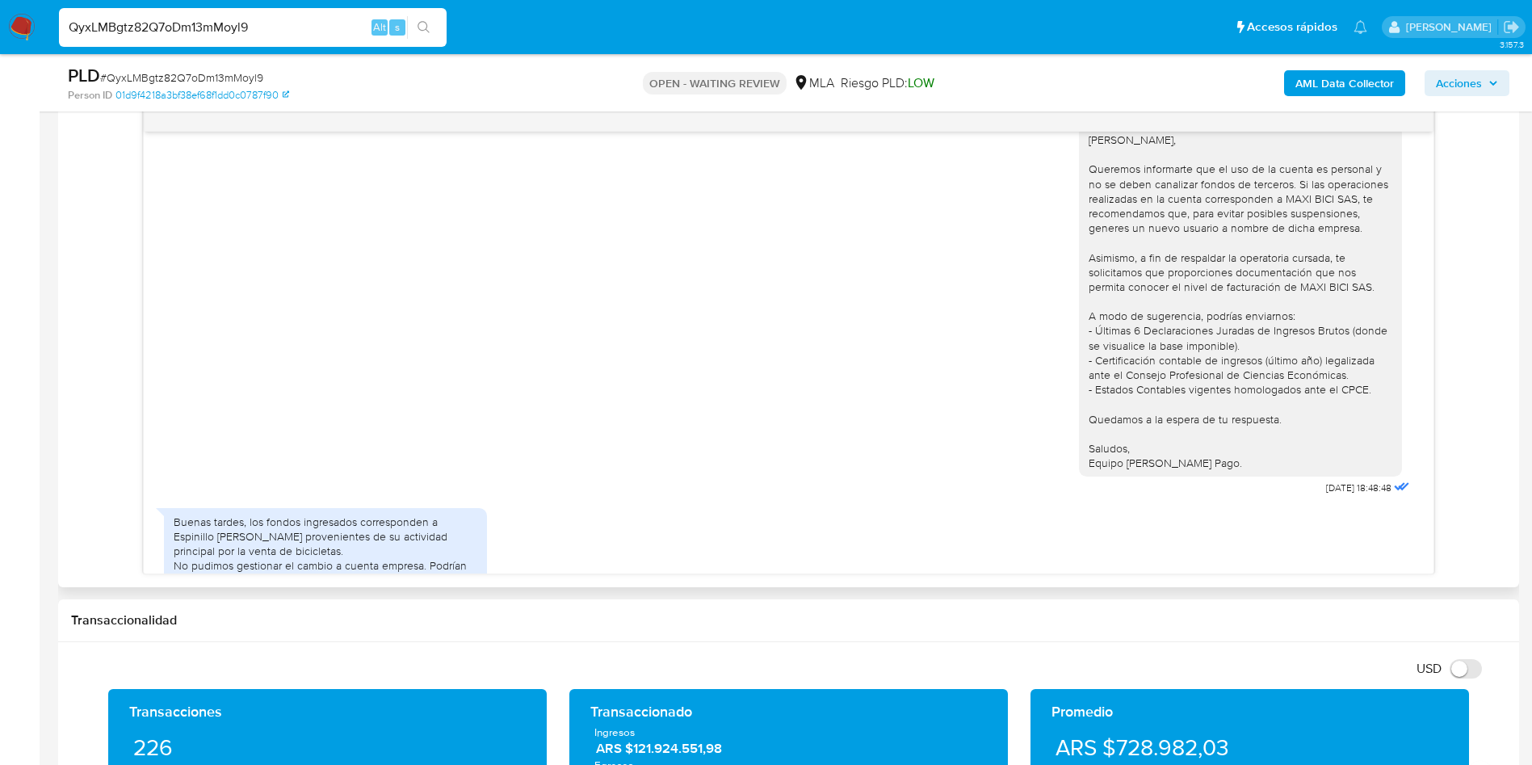
scroll to position [972, 0]
drag, startPoint x: 1263, startPoint y: 226, endPoint x: 1346, endPoint y: 231, distance: 82.5
click at [1346, 231] on div "Hola Ana María, Queremos informarte que el uso de la cuenta es personal y no se…" at bounding box center [1241, 302] width 304 height 338
click at [1232, 246] on div "Hola Ana María, Queremos informarte que el uso de la cuenta es personal y no se…" at bounding box center [1241, 302] width 304 height 338
drag, startPoint x: 1170, startPoint y: 252, endPoint x: 1272, endPoint y: 254, distance: 101.8
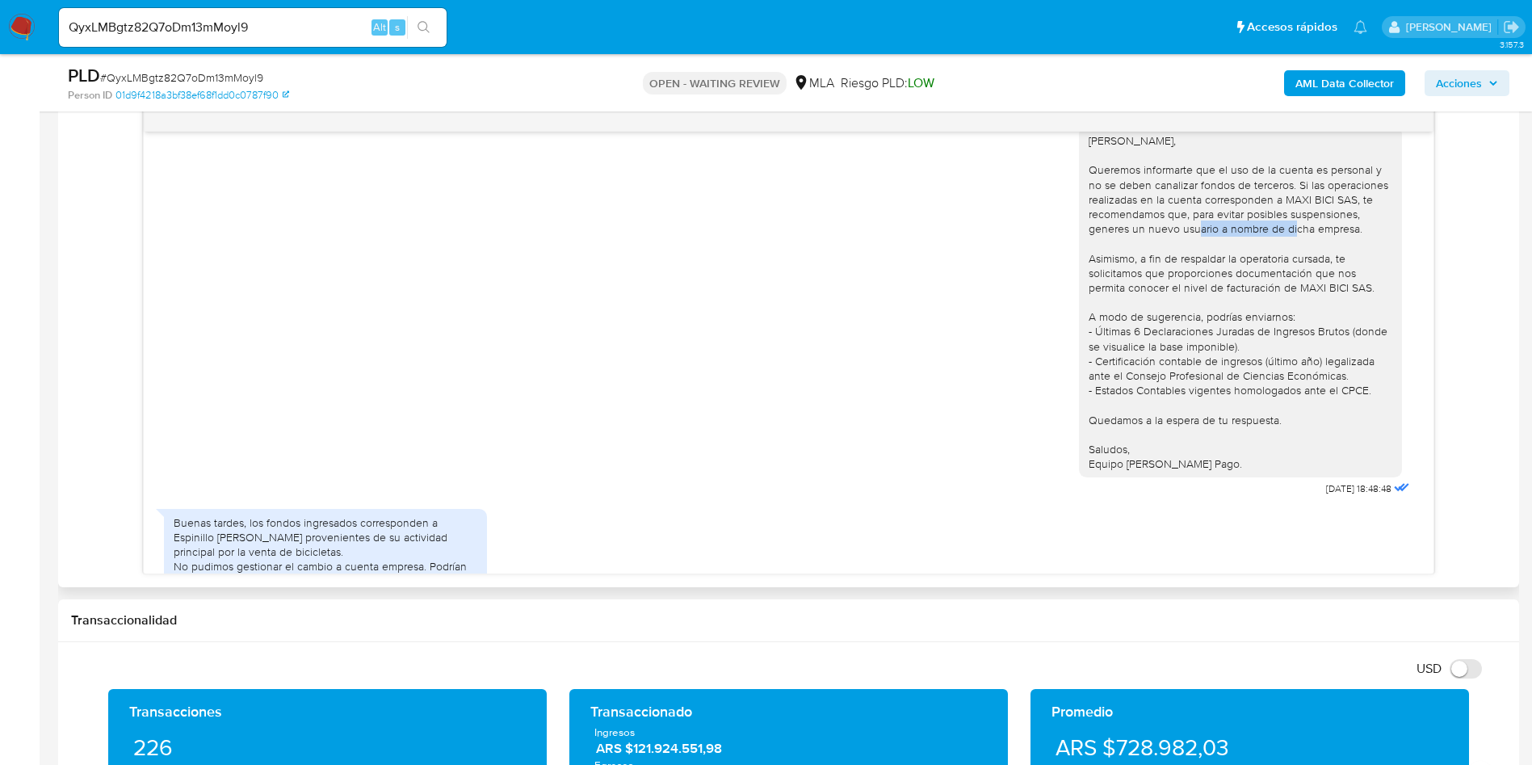
click at [1272, 254] on div "Hola Ana María, Queremos informarte que el uso de la cuenta es personal y no se…" at bounding box center [1241, 302] width 304 height 338
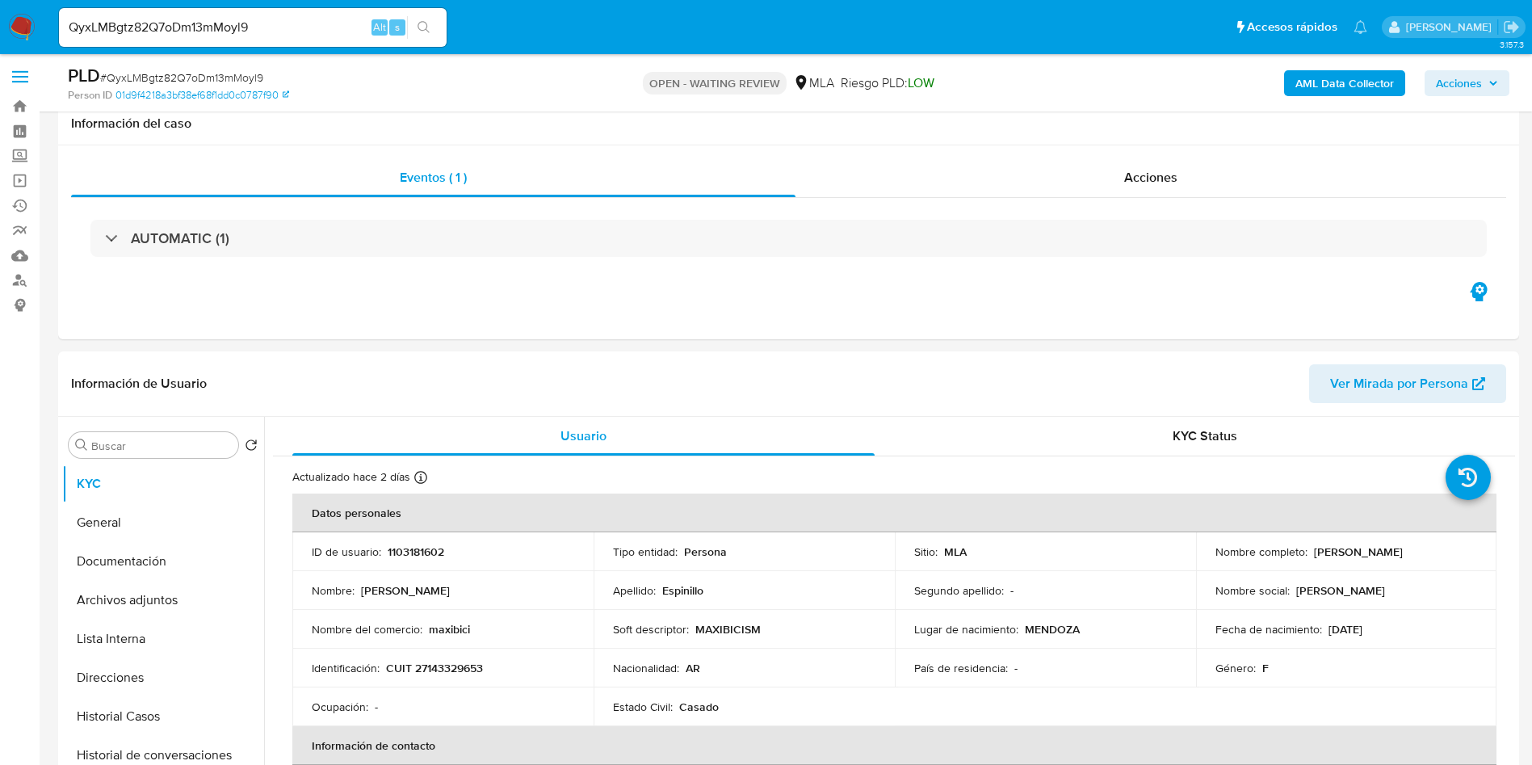
scroll to position [0, 0]
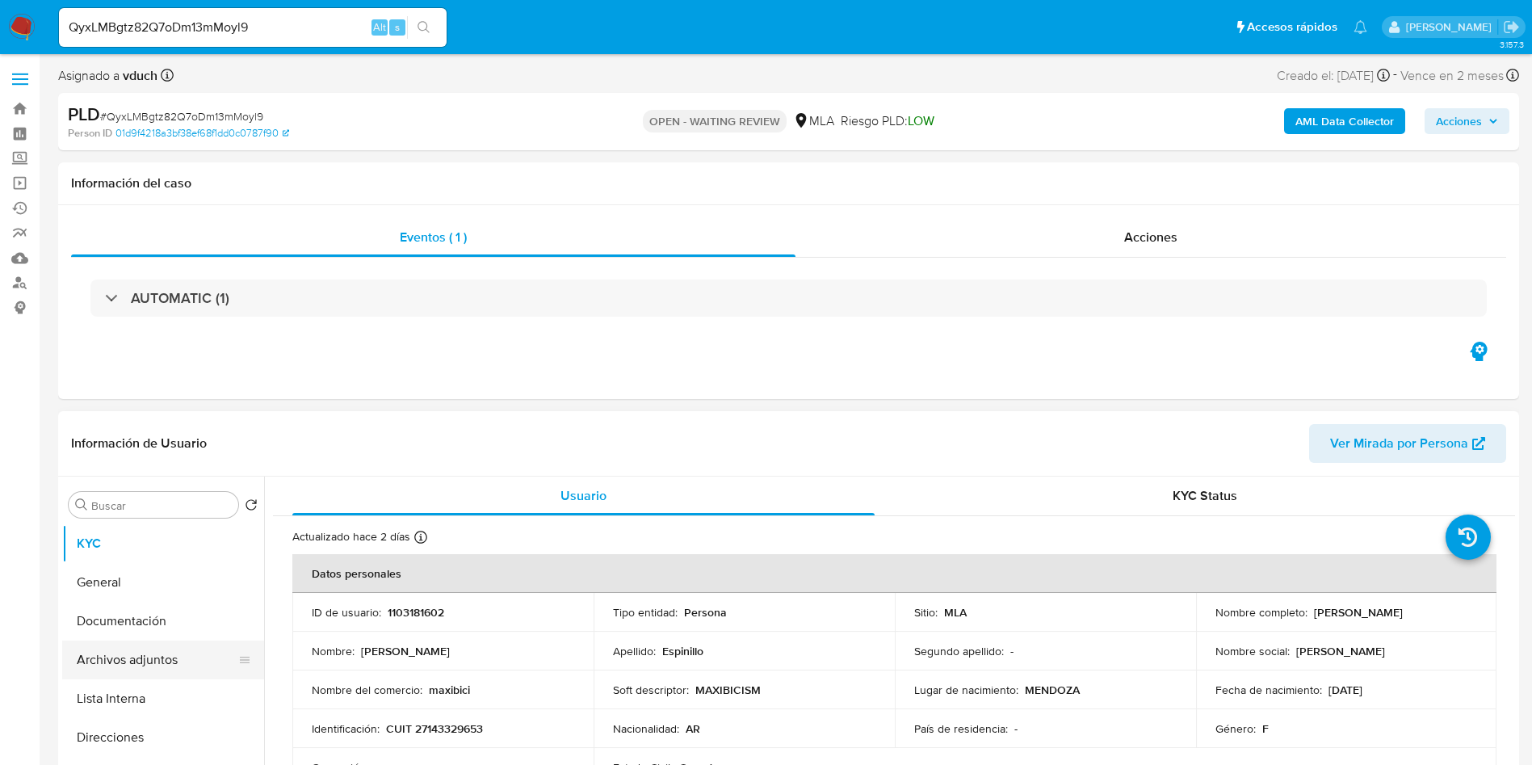
click at [175, 642] on button "Archivos adjuntos" at bounding box center [156, 660] width 189 height 39
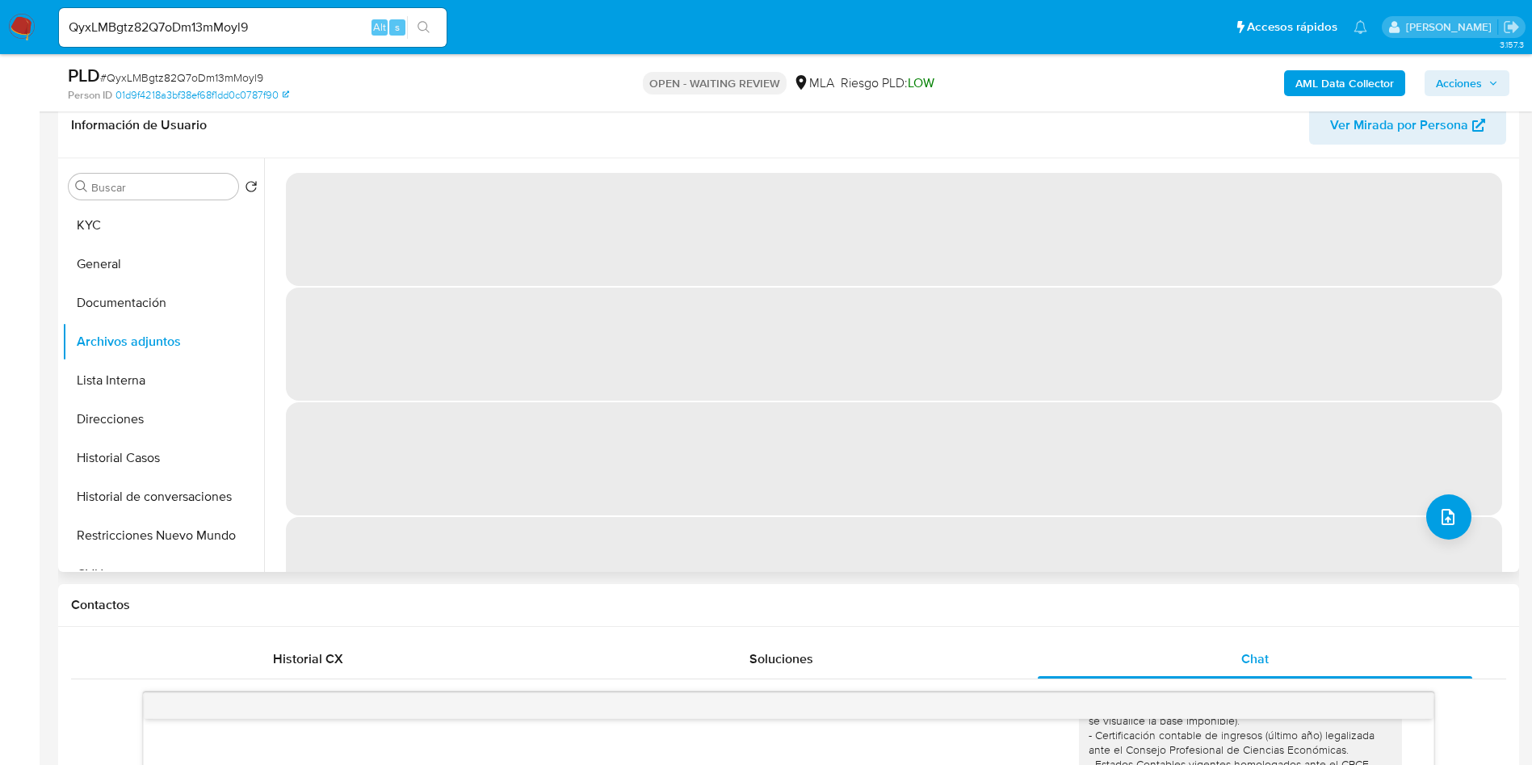
scroll to position [242, 0]
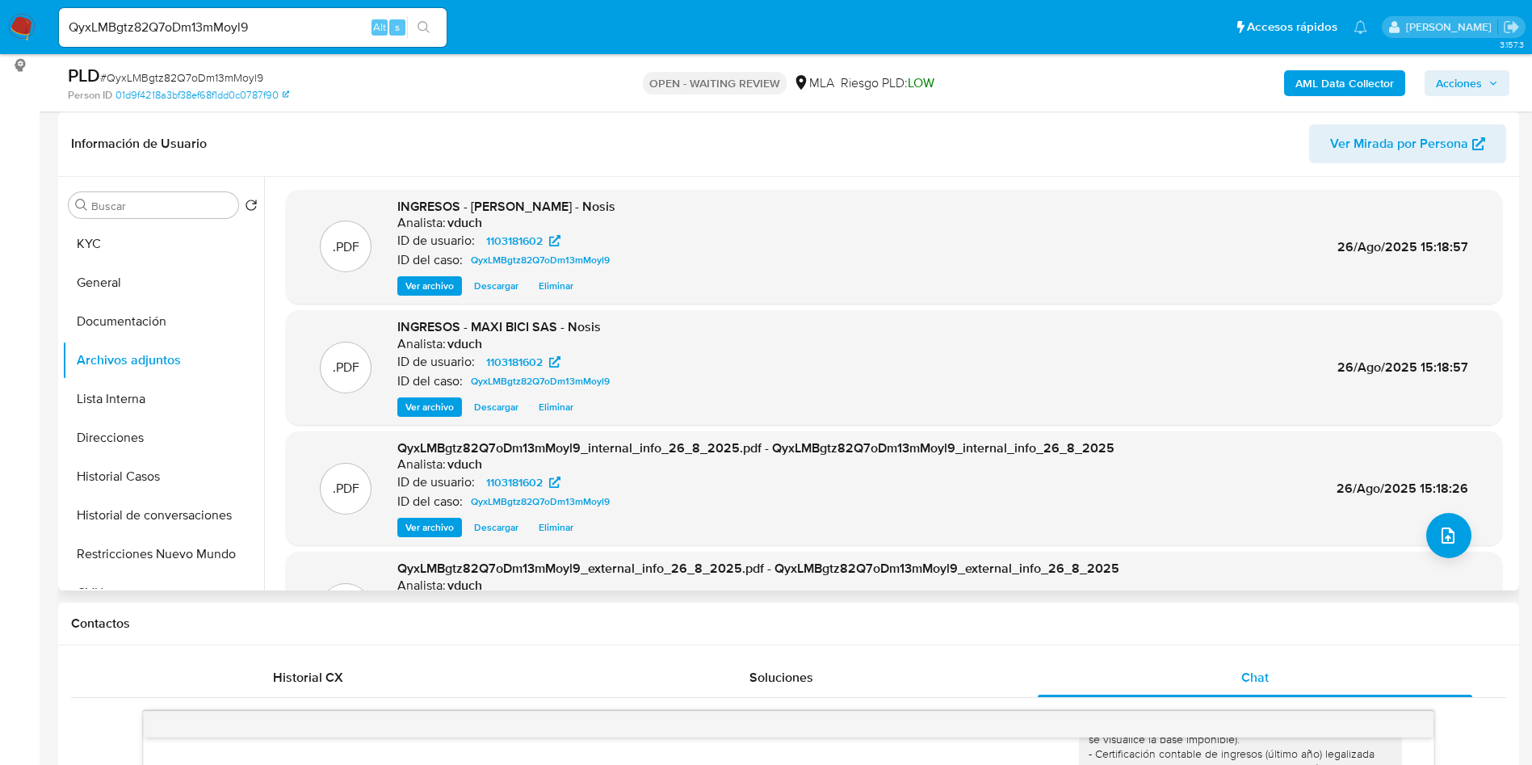
click at [418, 407] on span "Ver archivo" at bounding box center [429, 407] width 48 height 16
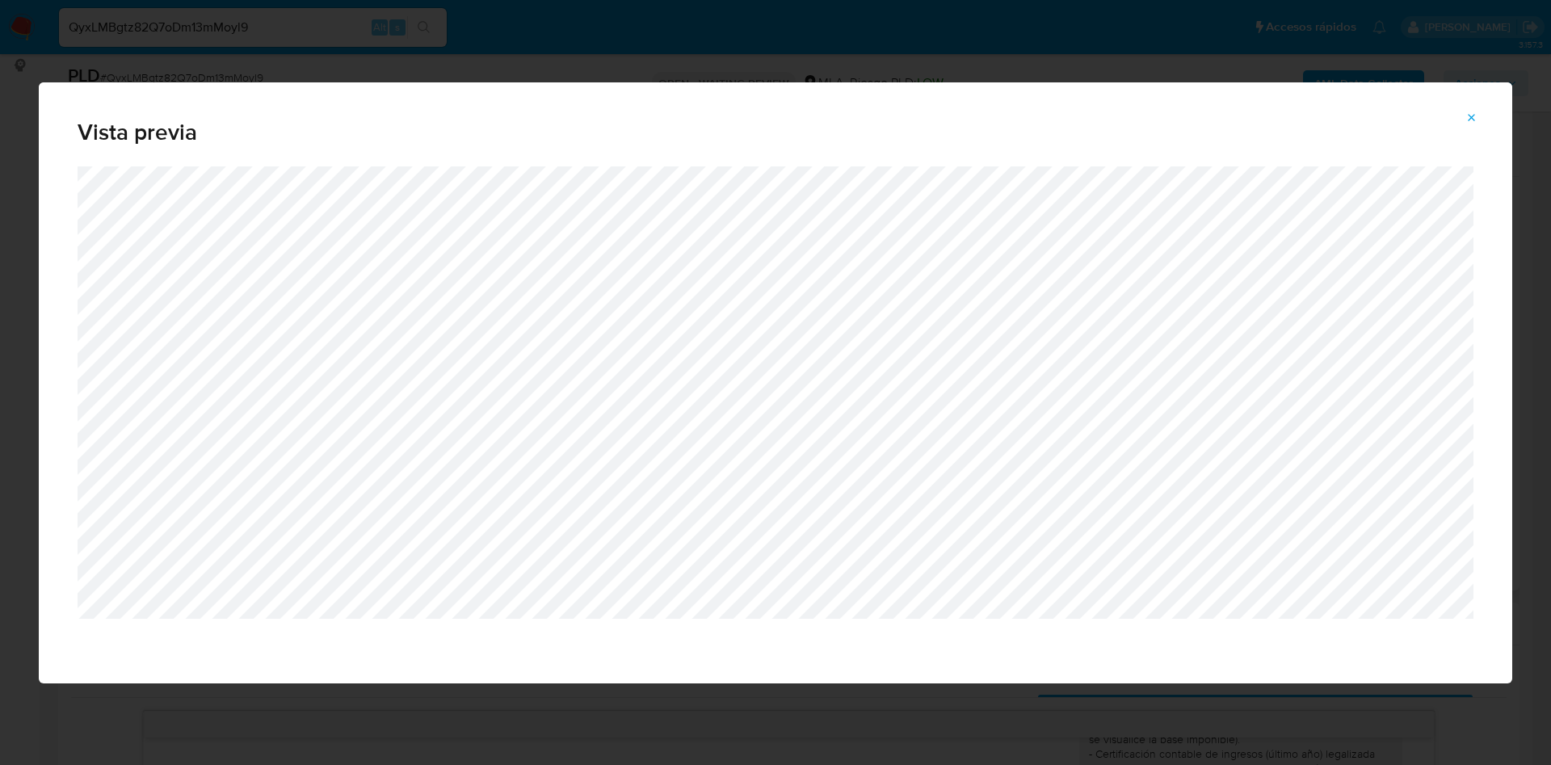
click at [1478, 111] on button "Attachment preview" at bounding box center [1472, 118] width 36 height 26
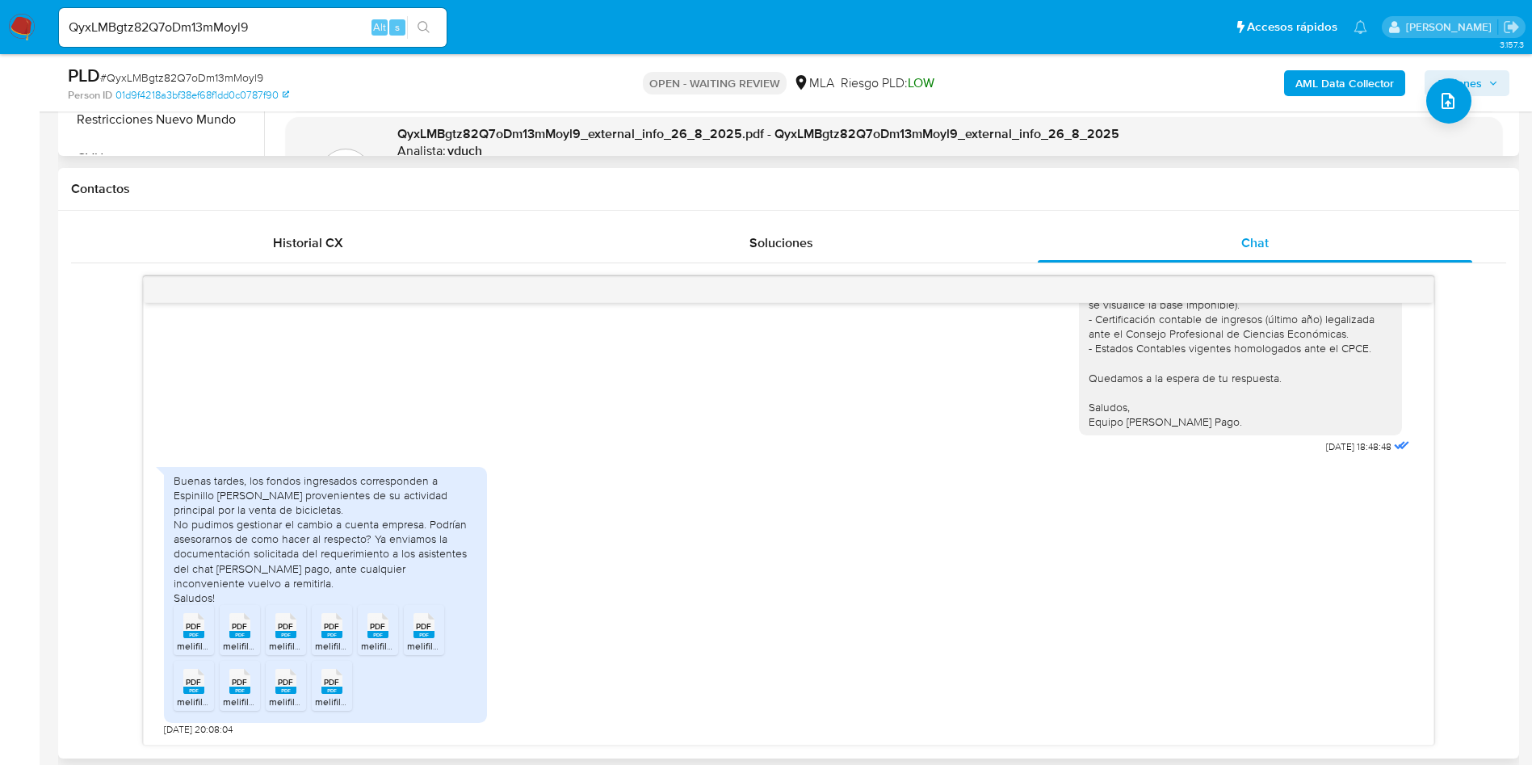
scroll to position [727, 0]
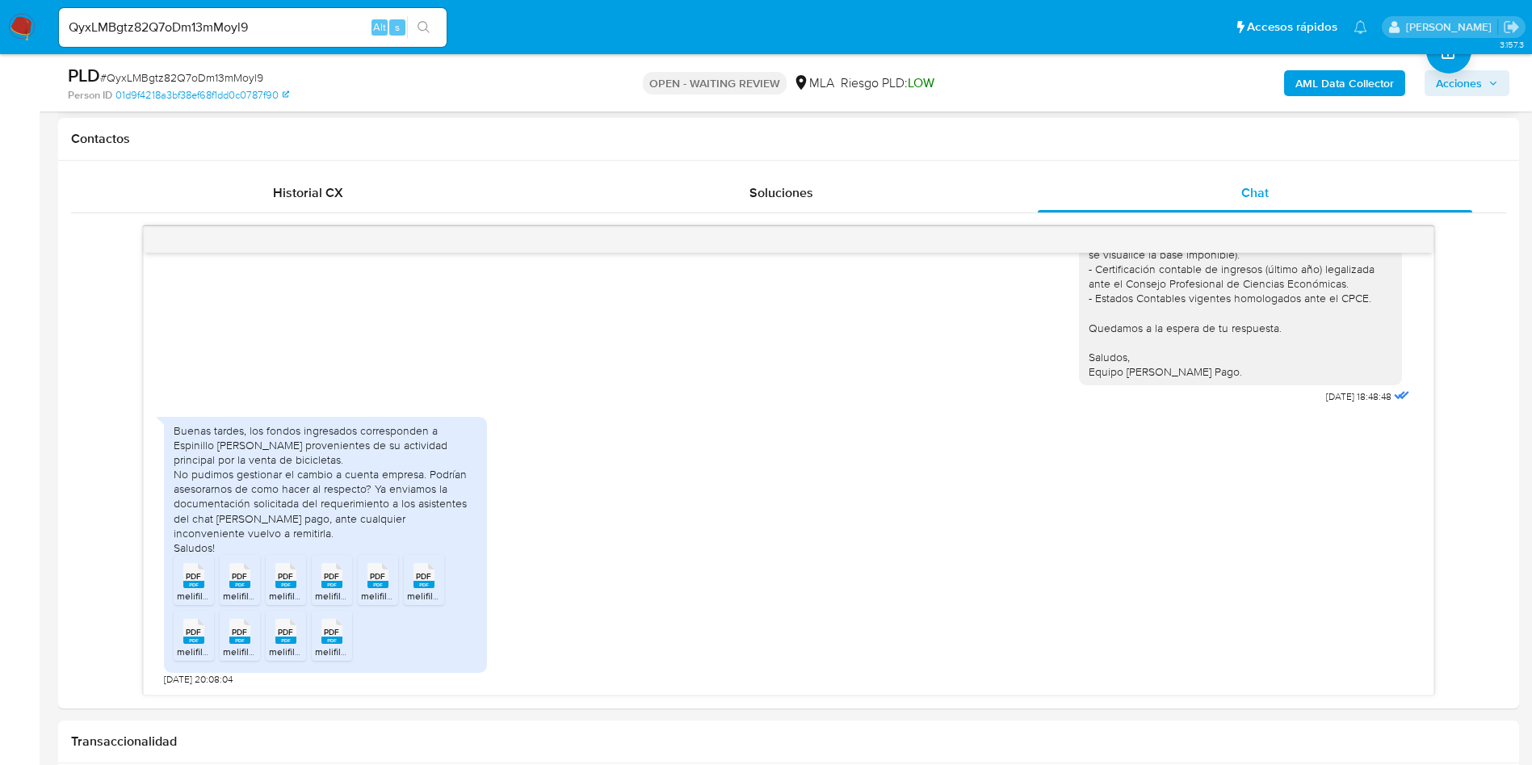
click at [187, 582] on rect at bounding box center [193, 584] width 21 height 7
click at [249, 582] on rect at bounding box center [239, 584] width 21 height 7
drag, startPoint x: 283, startPoint y: 579, endPoint x: 325, endPoint y: 578, distance: 42.0
click at [283, 579] on span "PDF" at bounding box center [285, 576] width 15 height 11
click at [336, 575] on span "PDF" at bounding box center [331, 576] width 15 height 11
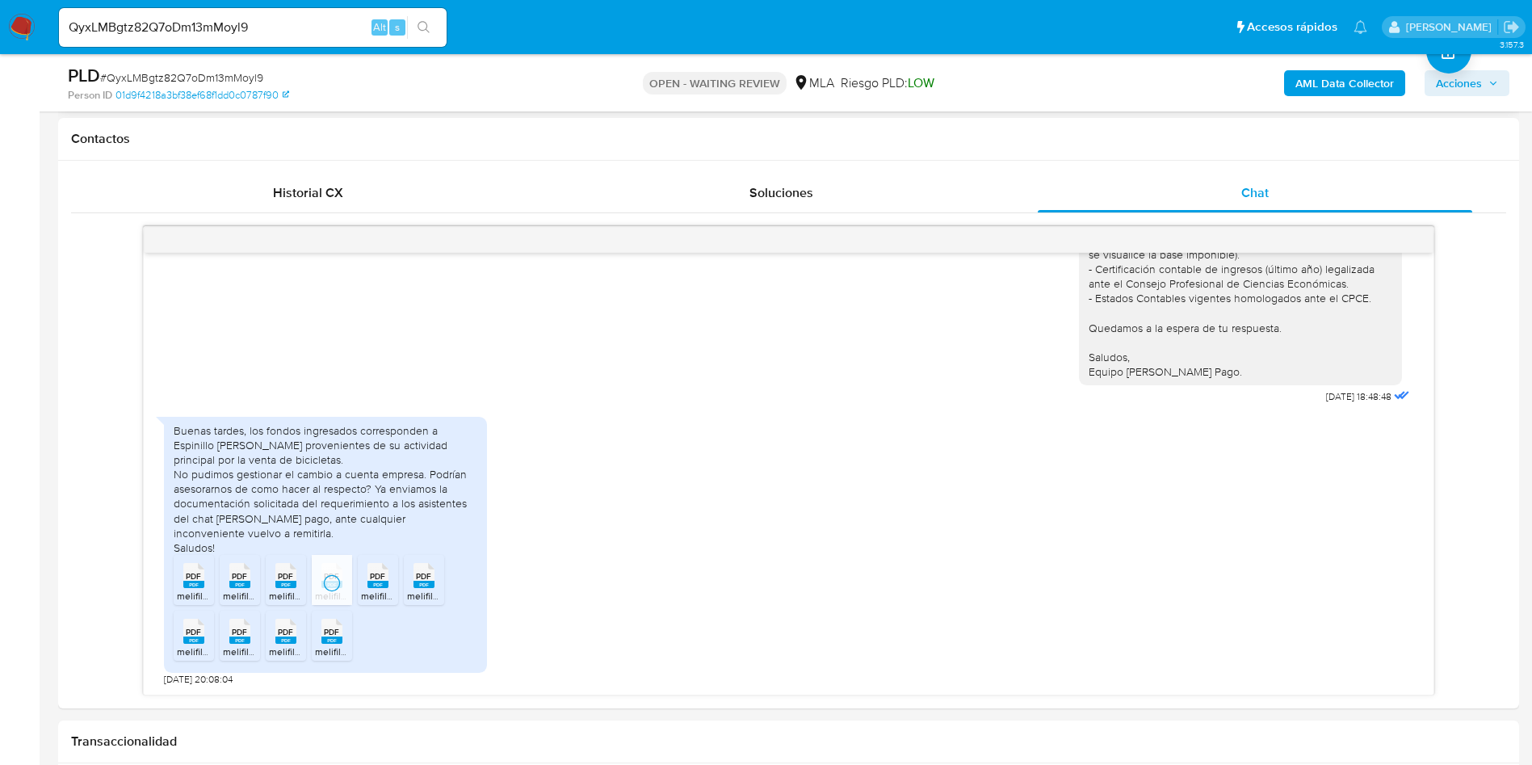
click at [383, 578] on span "PDF" at bounding box center [377, 576] width 15 height 11
drag, startPoint x: 425, startPoint y: 578, endPoint x: 332, endPoint y: 596, distance: 94.7
click at [425, 578] on span "PDF" at bounding box center [423, 576] width 15 height 11
click at [195, 637] on span "PDF" at bounding box center [193, 632] width 15 height 11
click at [242, 636] on span "PDF" at bounding box center [239, 632] width 15 height 11
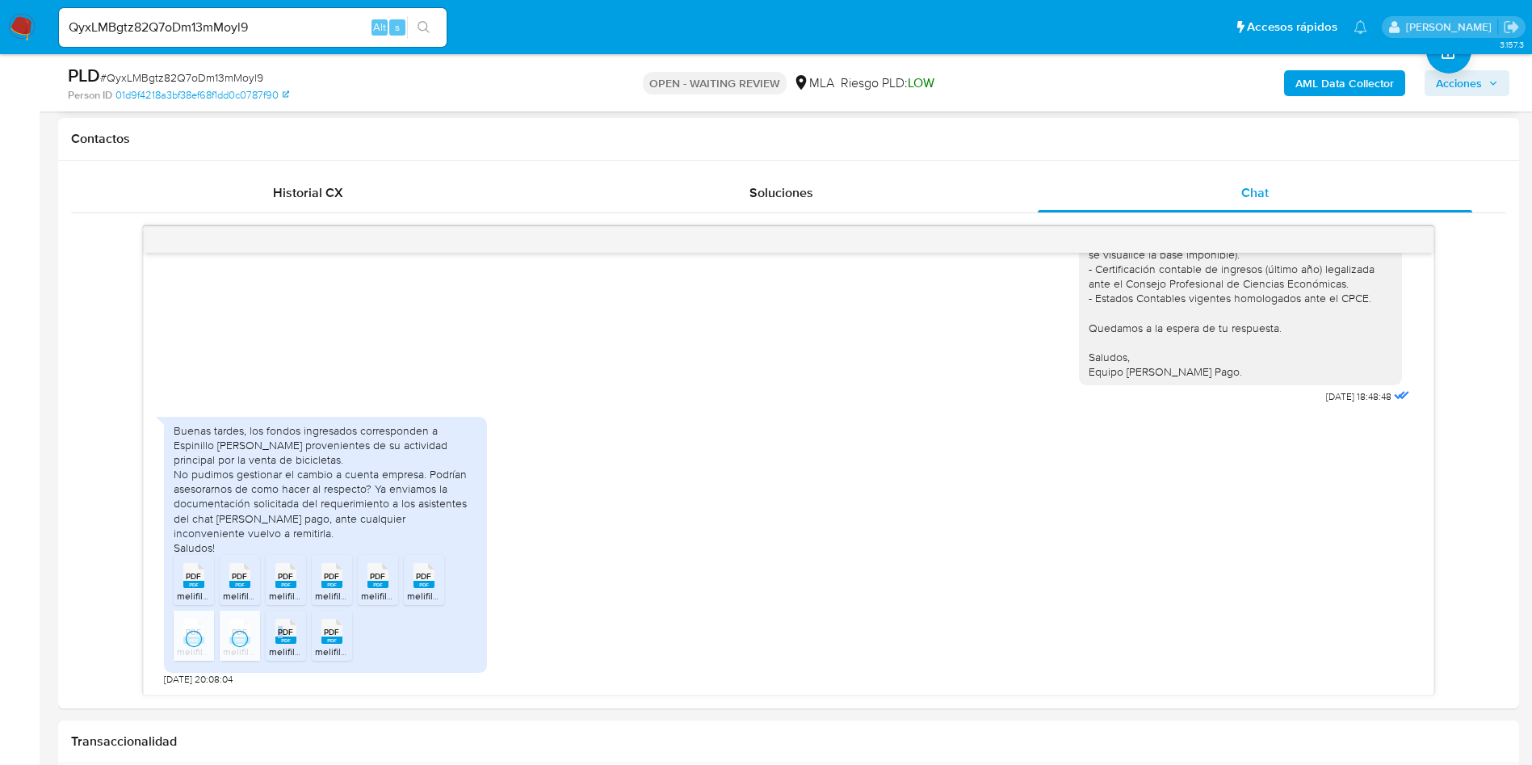
click at [281, 632] on span "PDF" at bounding box center [285, 632] width 15 height 11
click at [321, 632] on icon at bounding box center [331, 631] width 21 height 25
click at [299, 33] on input "QyxLMBgtz82Q7oDm13mMoyl9" at bounding box center [253, 27] width 388 height 21
paste input "klsiz8JrjuKltqWsgmz1aMIU"
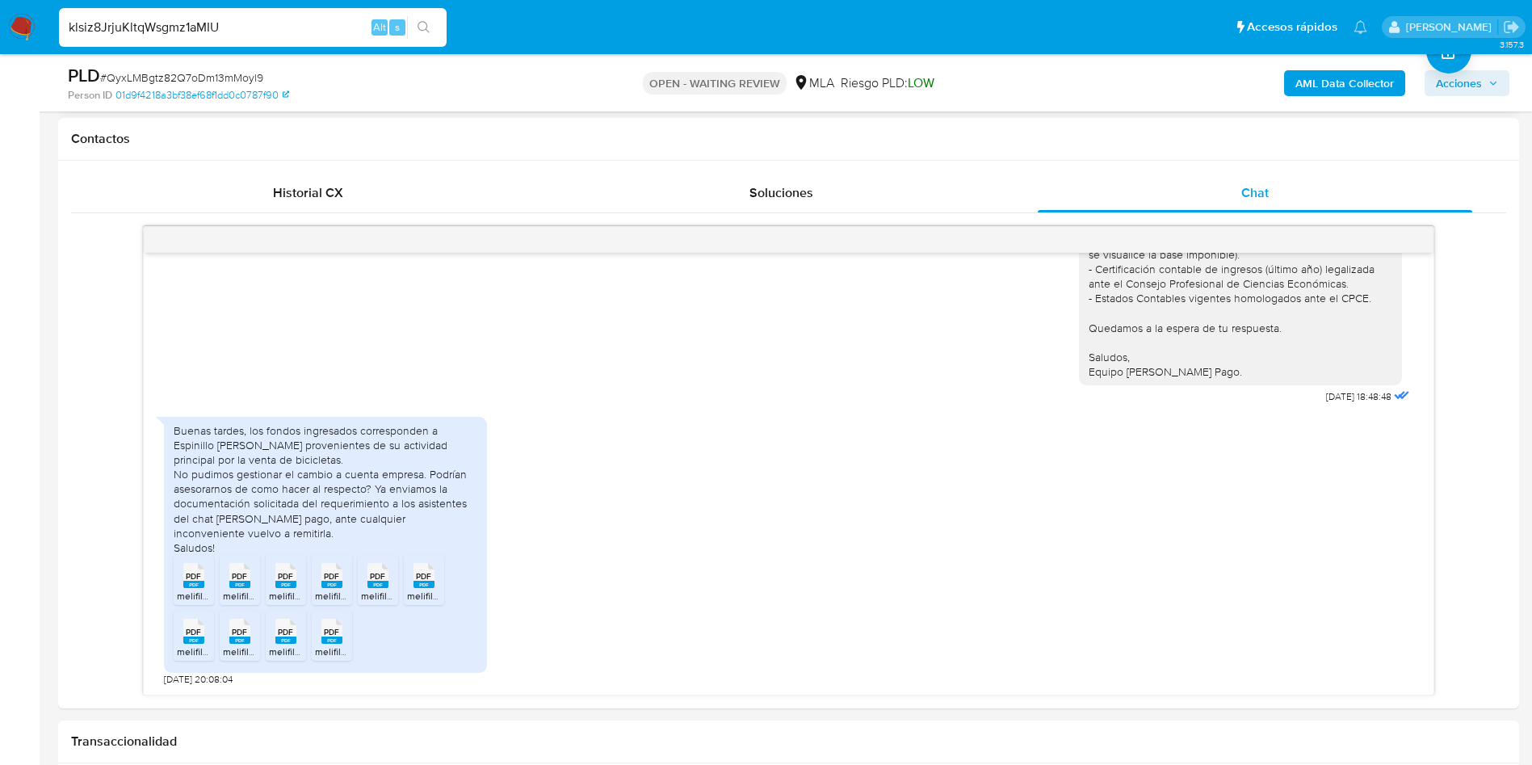
type input "klsiz8JrjuKltqWsgmz1aMIU"
click at [435, 32] on button "search-icon" at bounding box center [423, 27] width 33 height 23
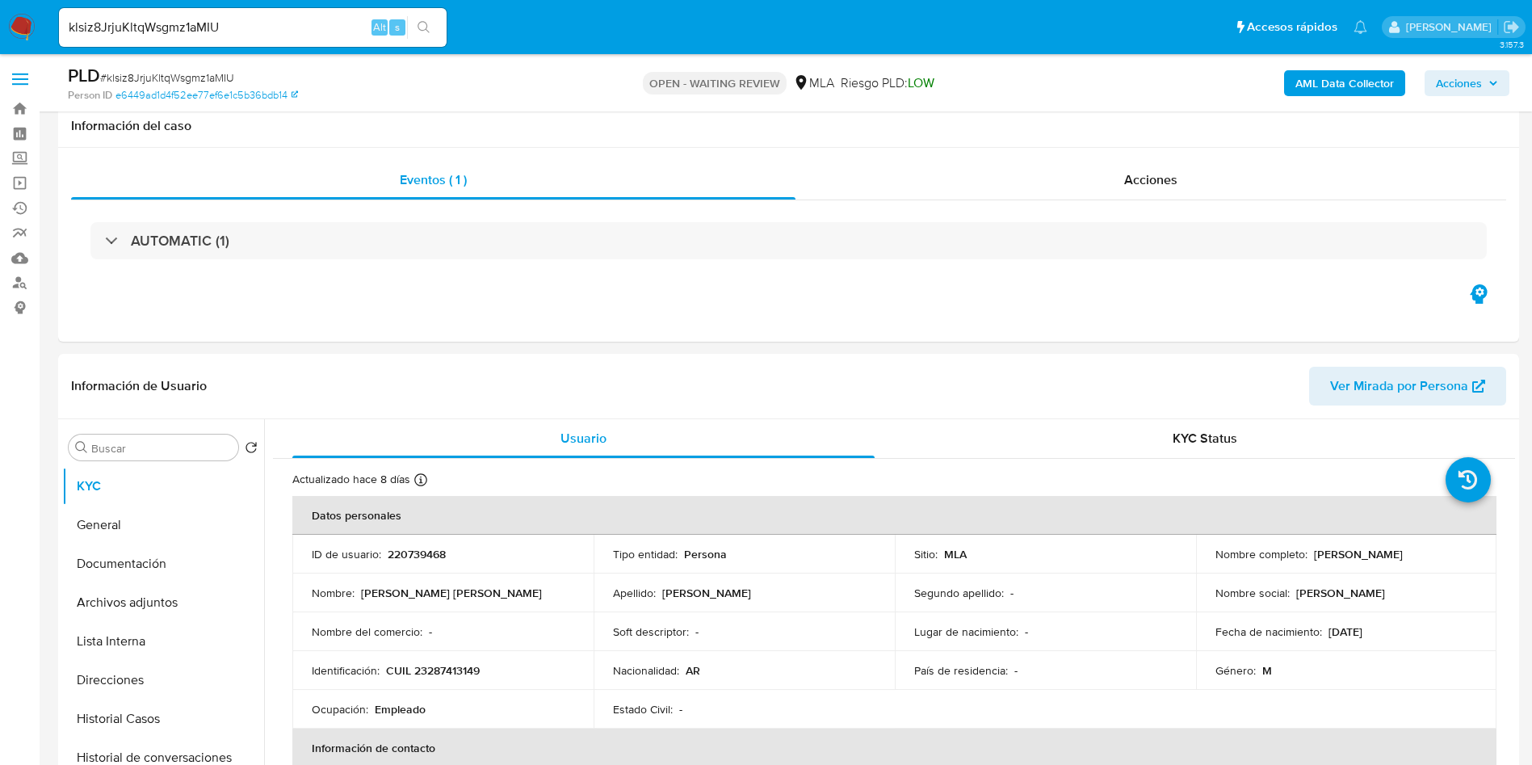
scroll to position [485, 0]
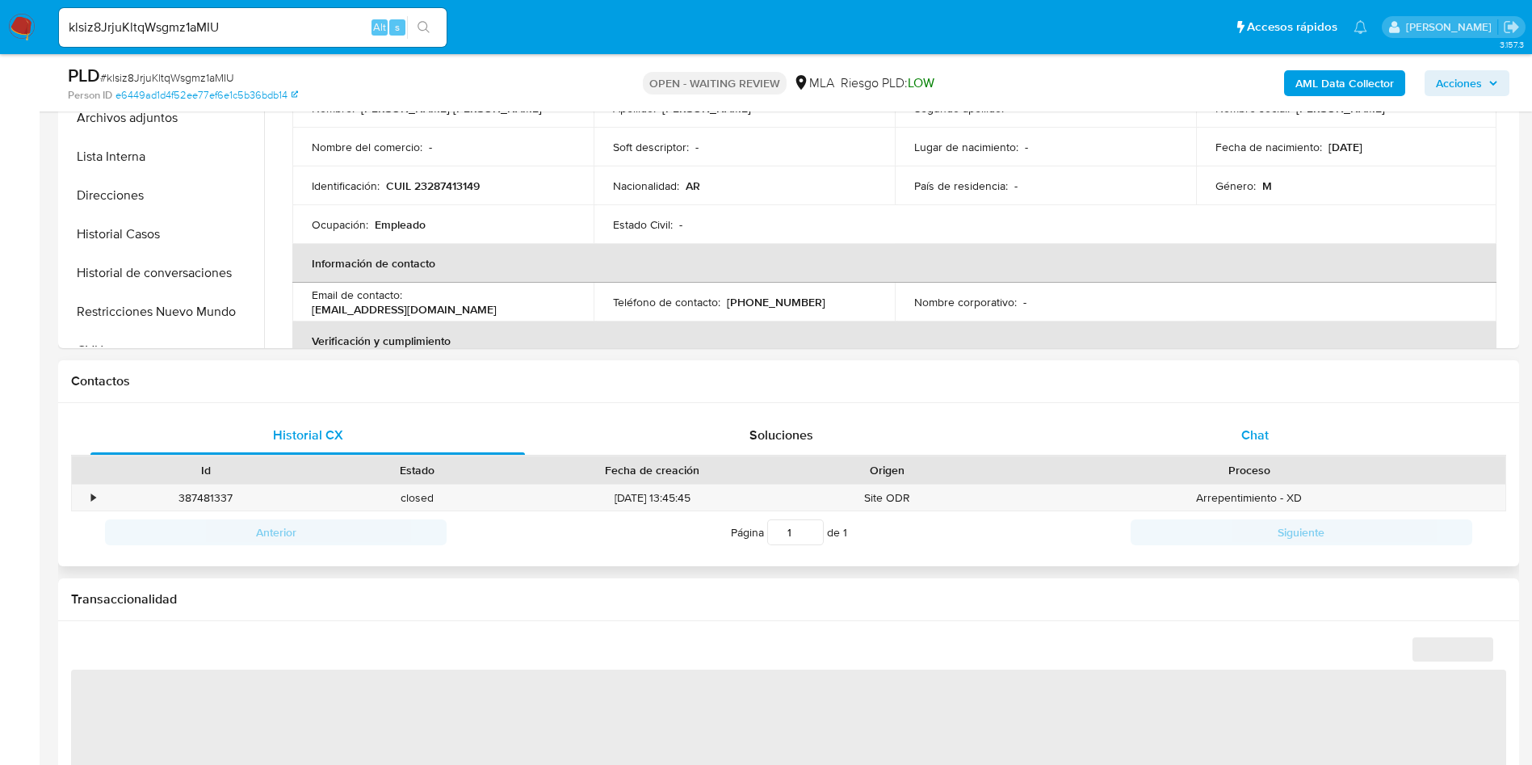
select select "10"
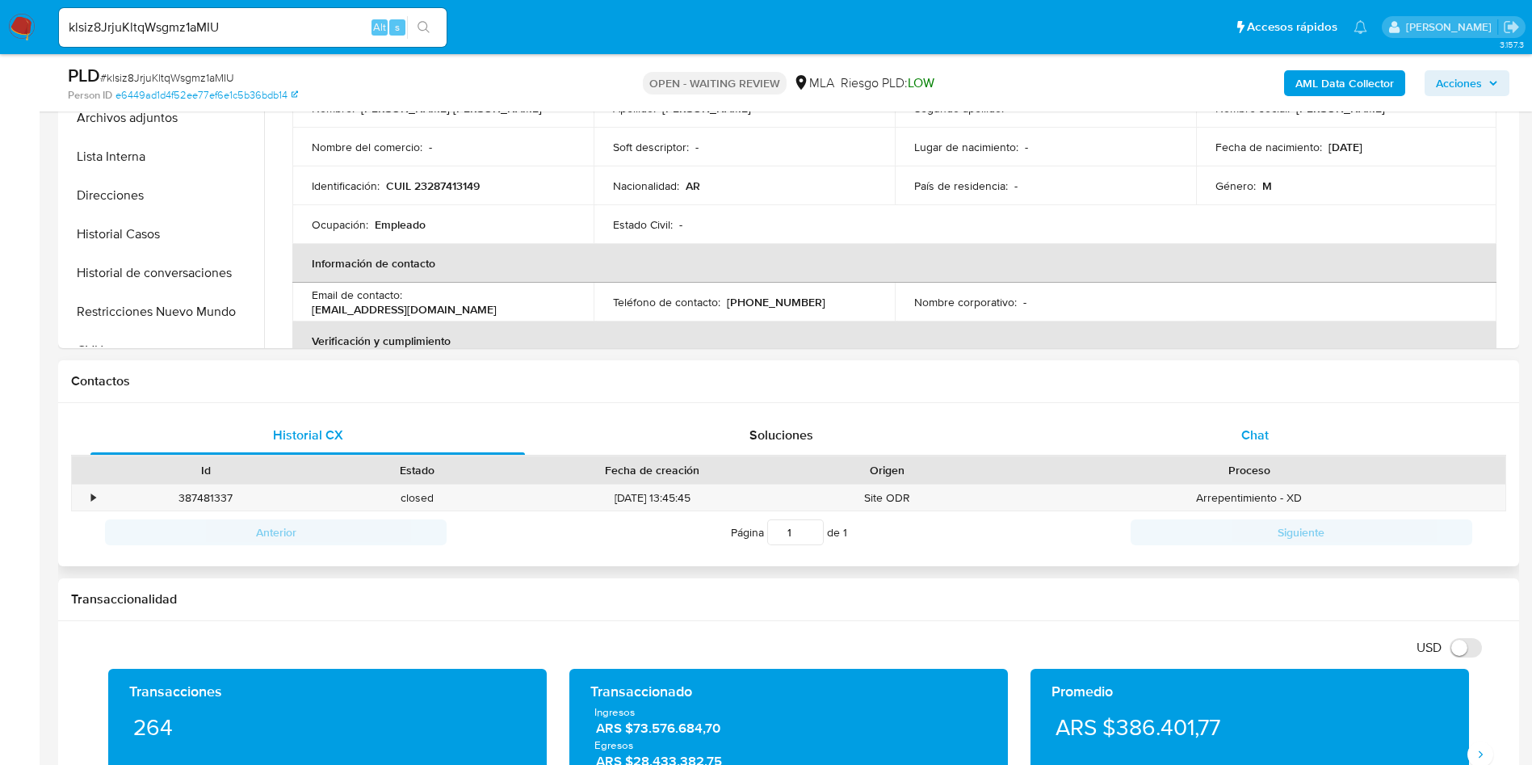
click at [1310, 447] on div "Chat" at bounding box center [1255, 435] width 435 height 39
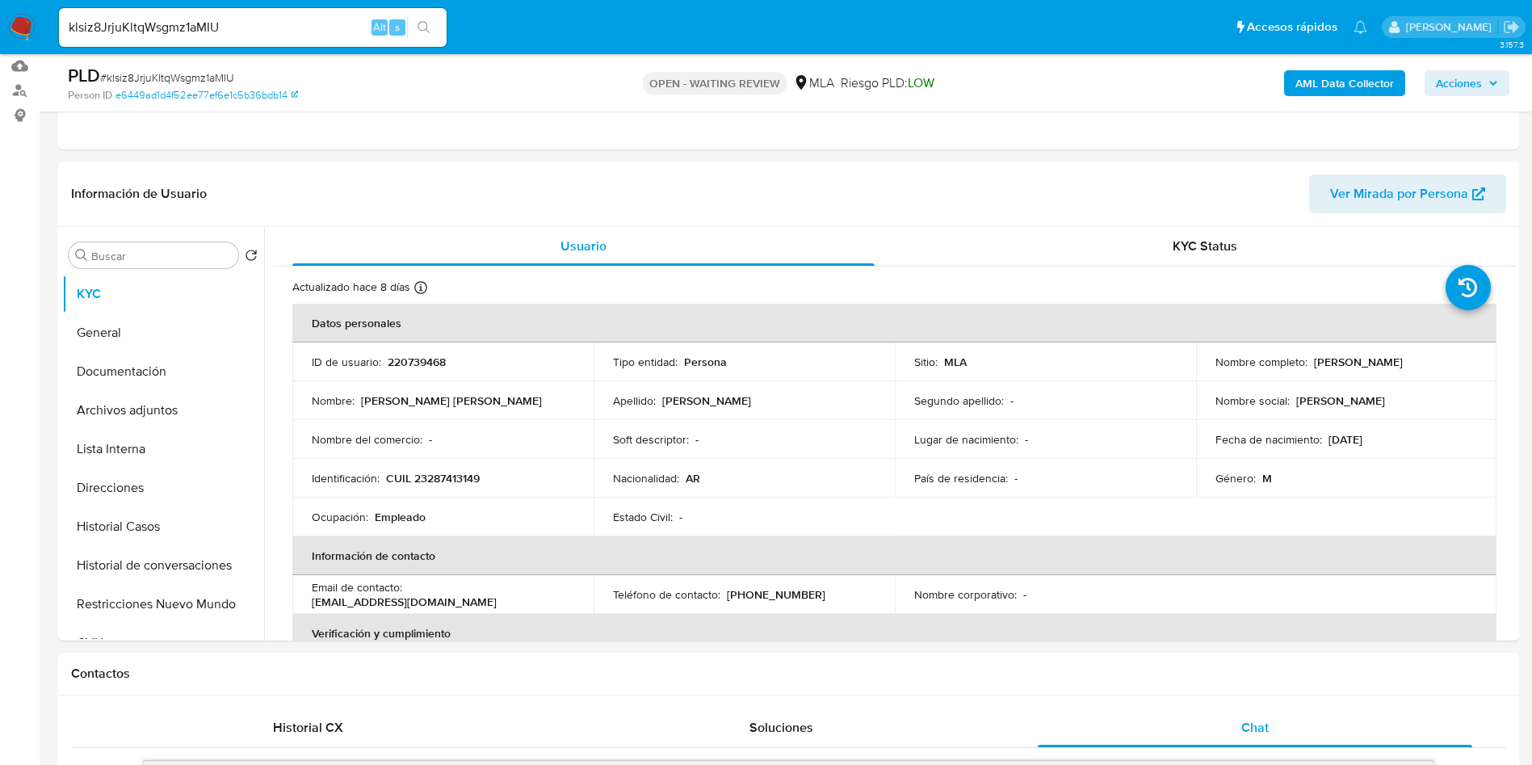
scroll to position [0, 0]
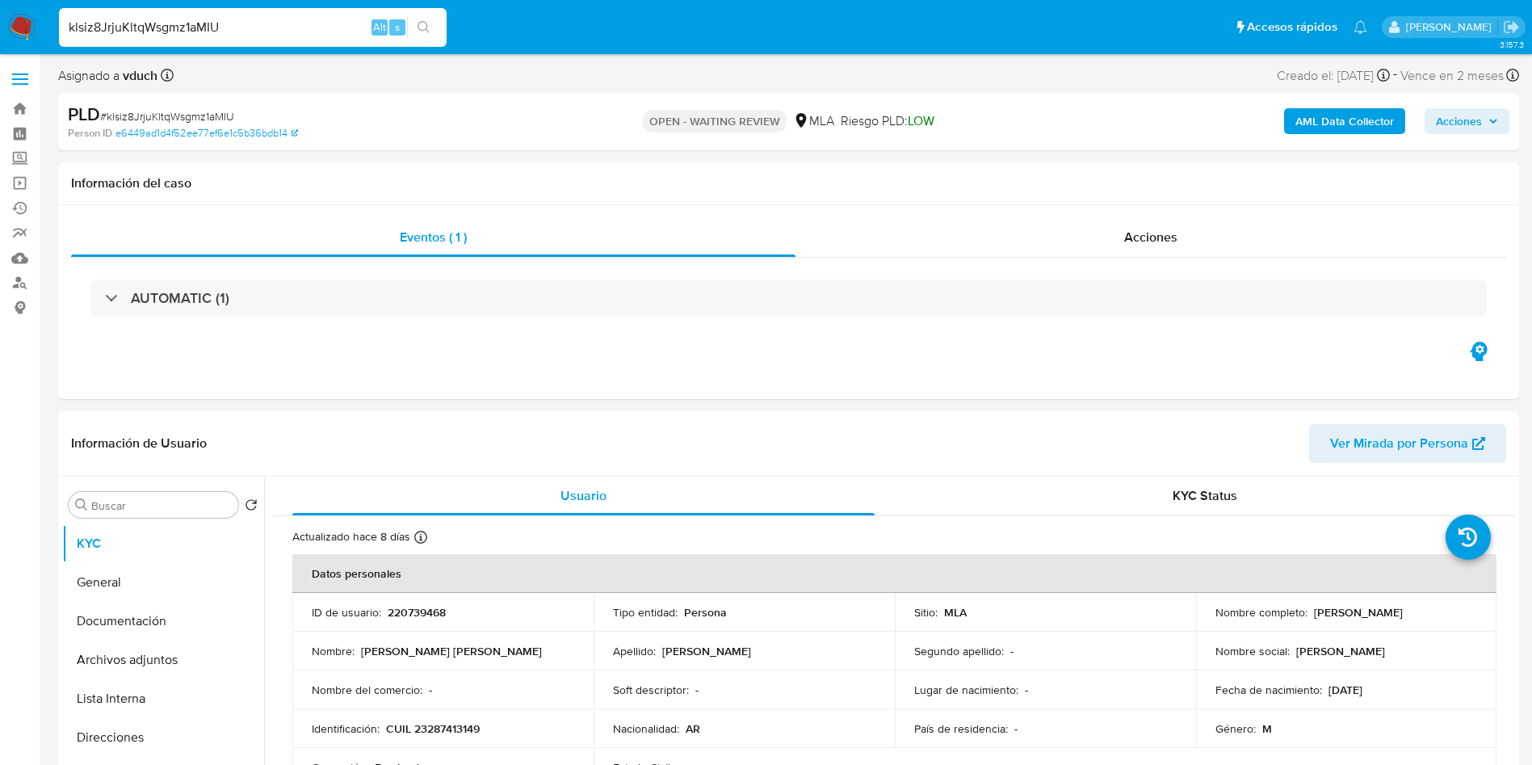
click at [211, 25] on input "klsiz8JrjuKltqWsgmz1aMIU" at bounding box center [253, 27] width 388 height 21
paste input "Yoo4eMBegNOJUASqNUfY4rp7"
type input "Yoo4eMBegNOJUASqNUfY4rp7"
click at [426, 25] on icon "search-icon" at bounding box center [424, 27] width 13 height 13
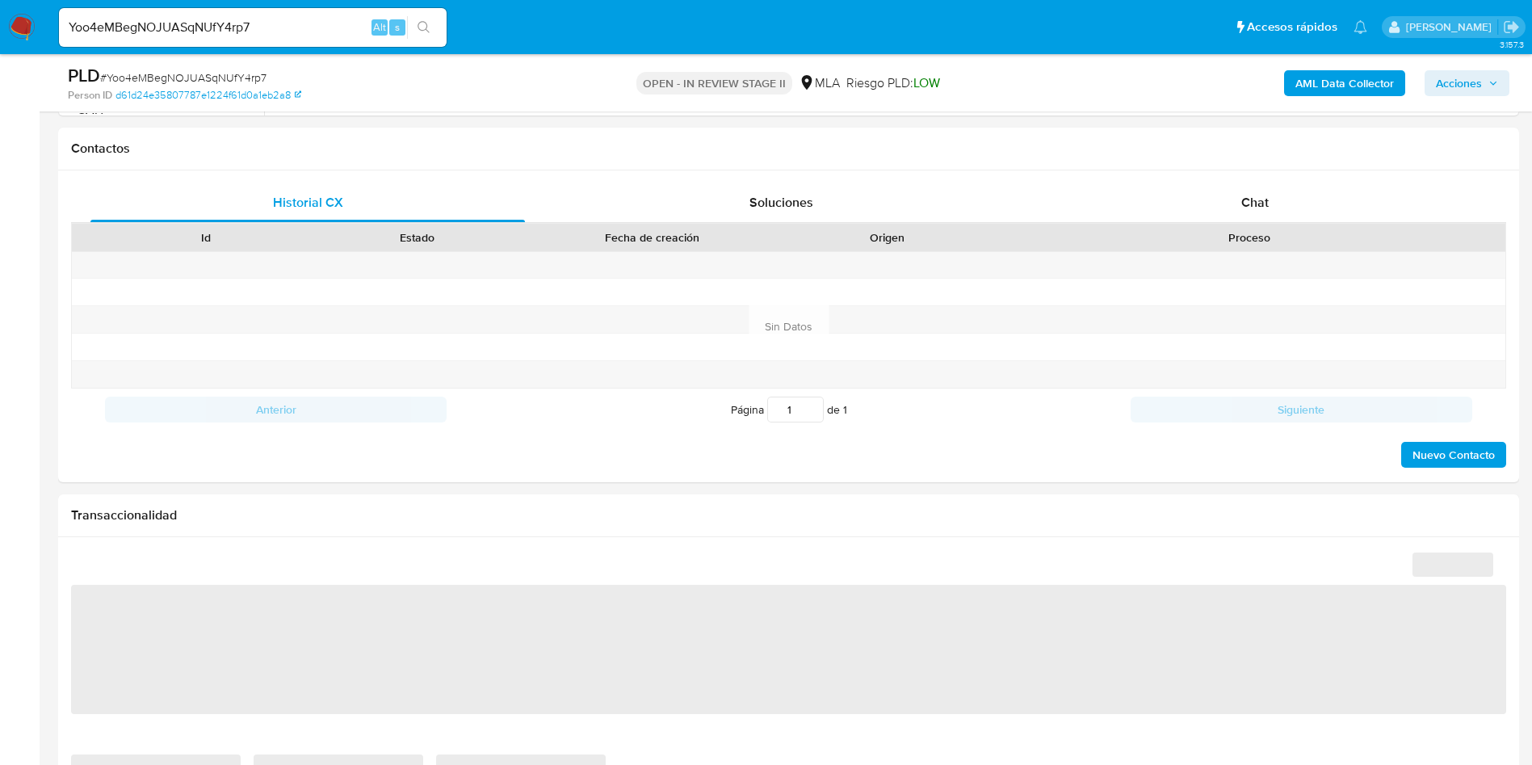
scroll to position [727, 0]
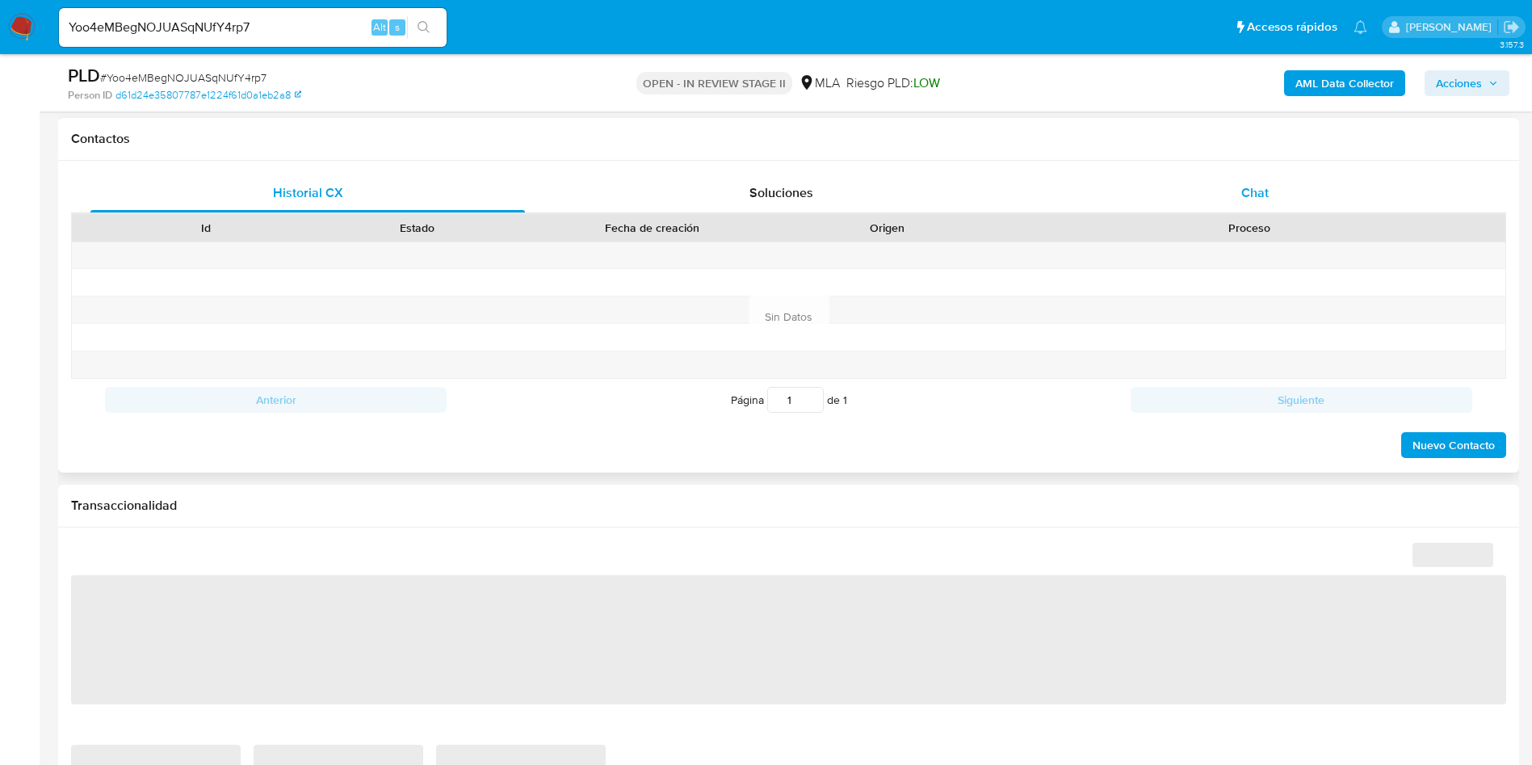
click at [1269, 184] on div "Chat" at bounding box center [1255, 193] width 435 height 39
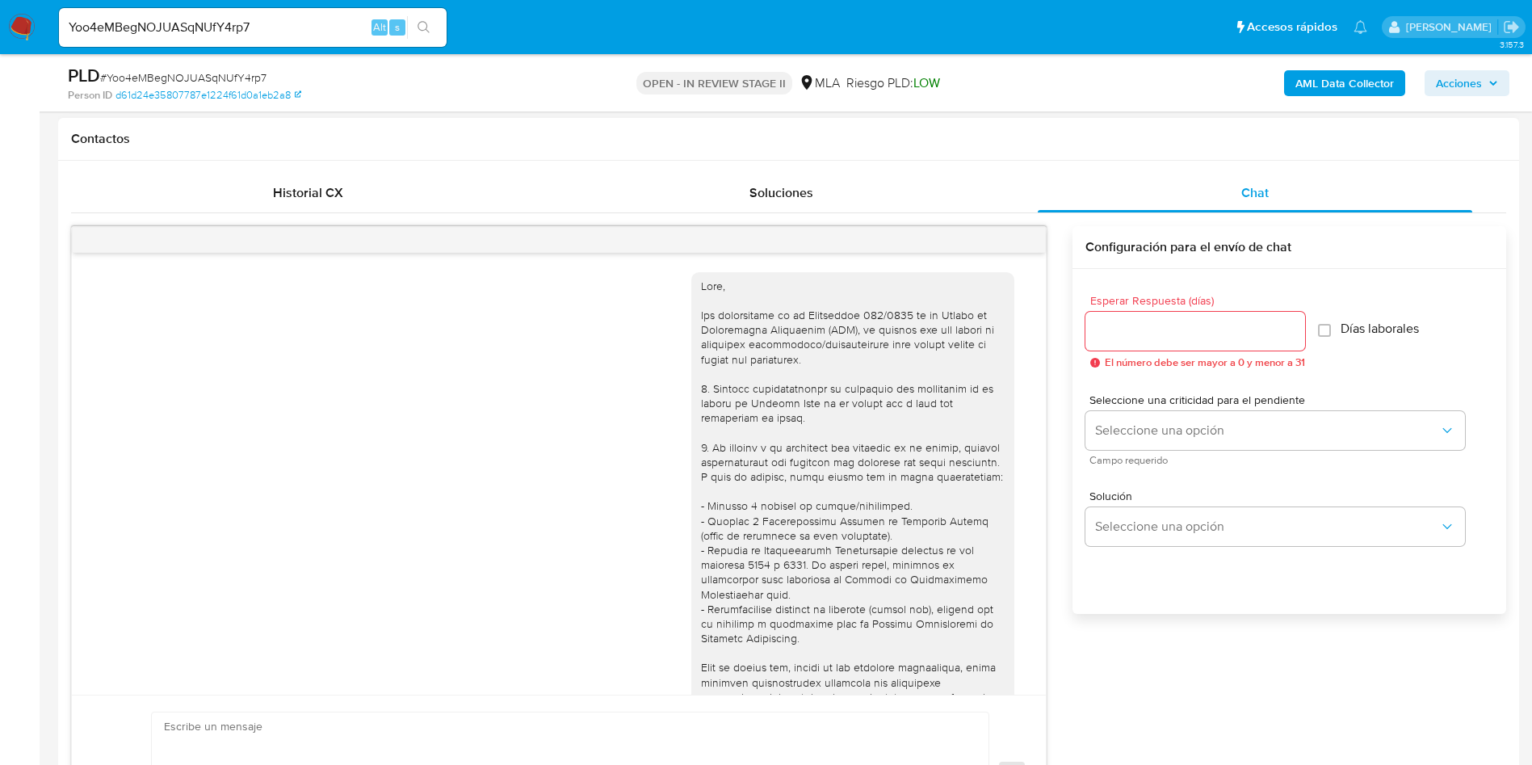
scroll to position [700, 0]
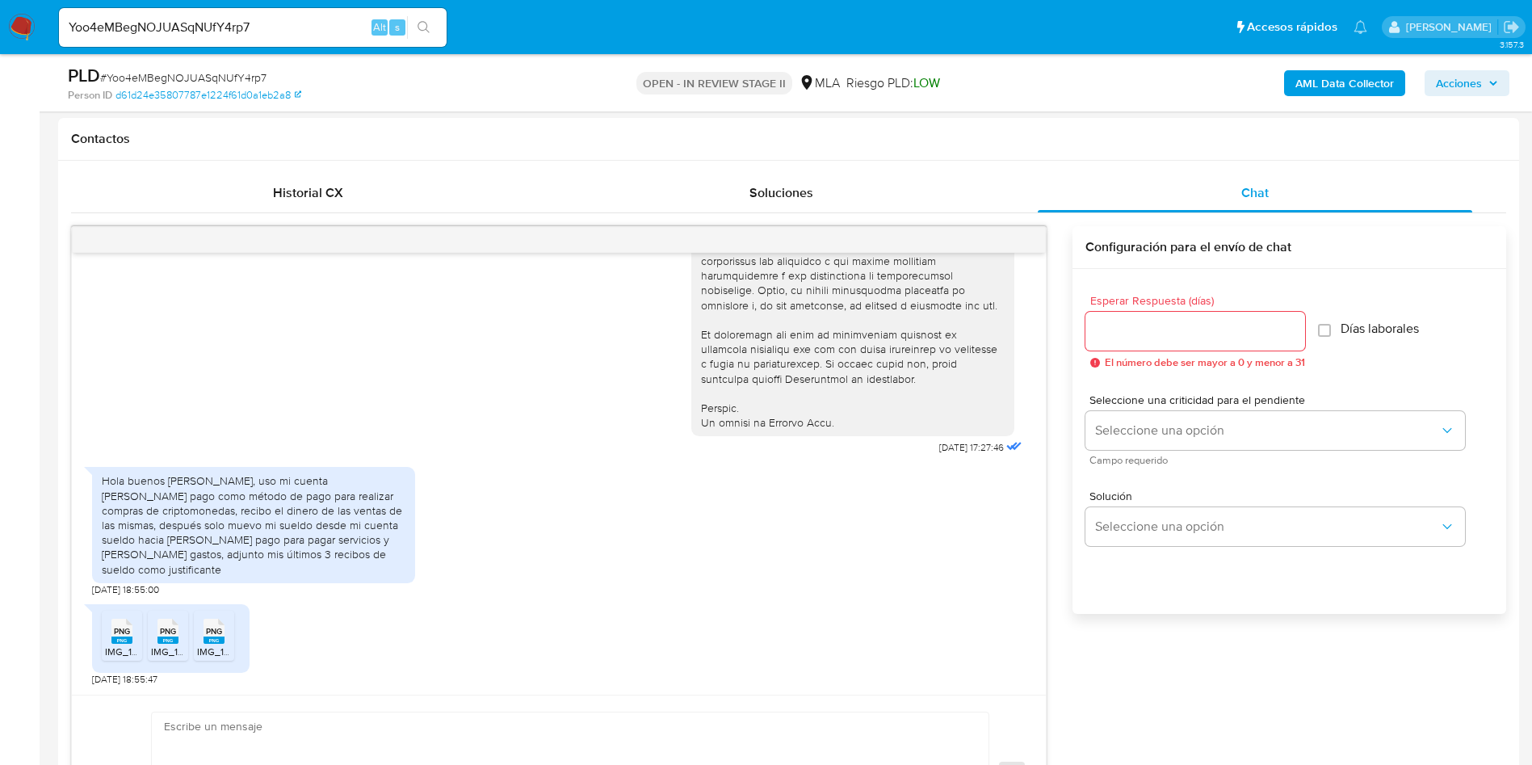
select select "10"
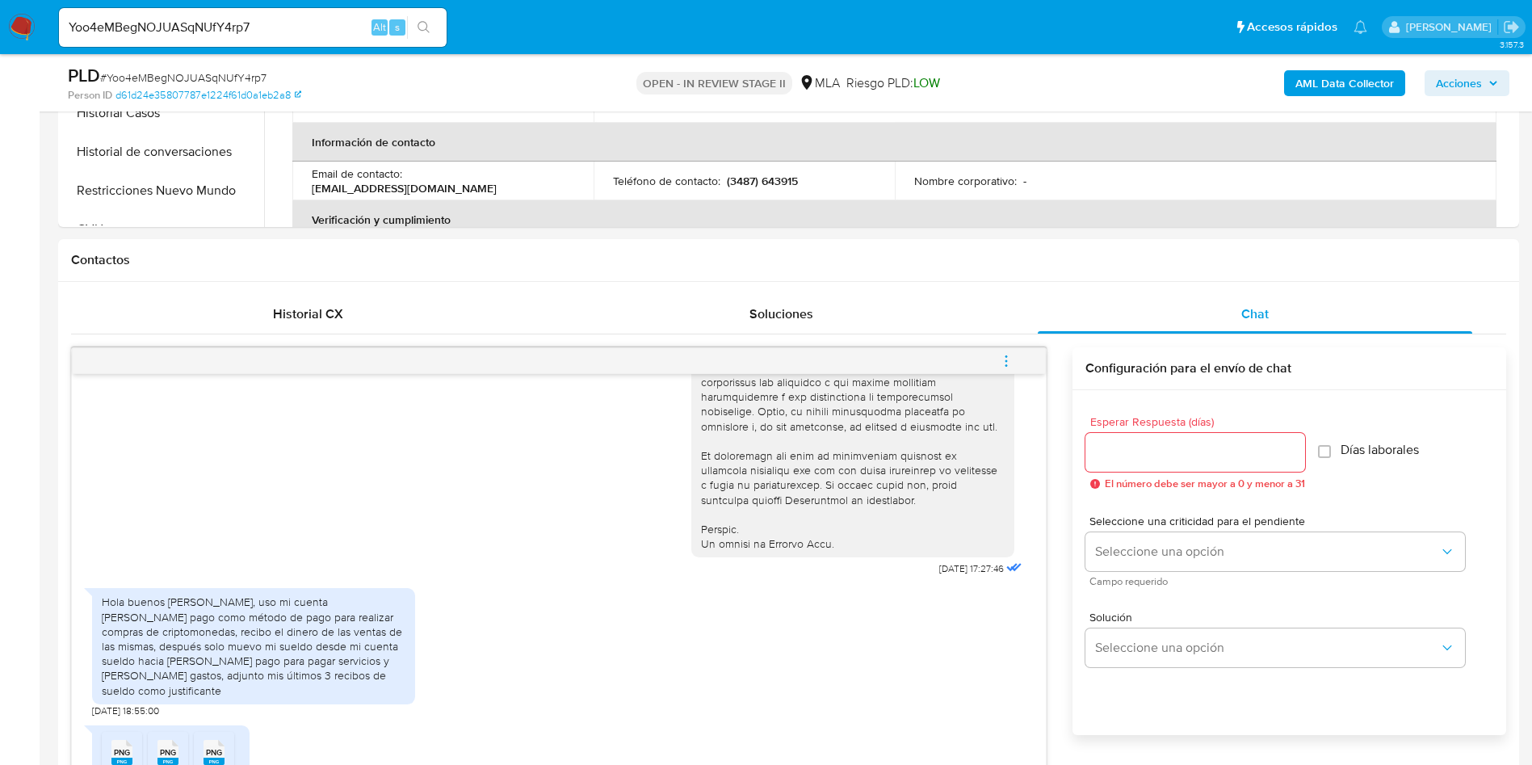
scroll to position [727, 0]
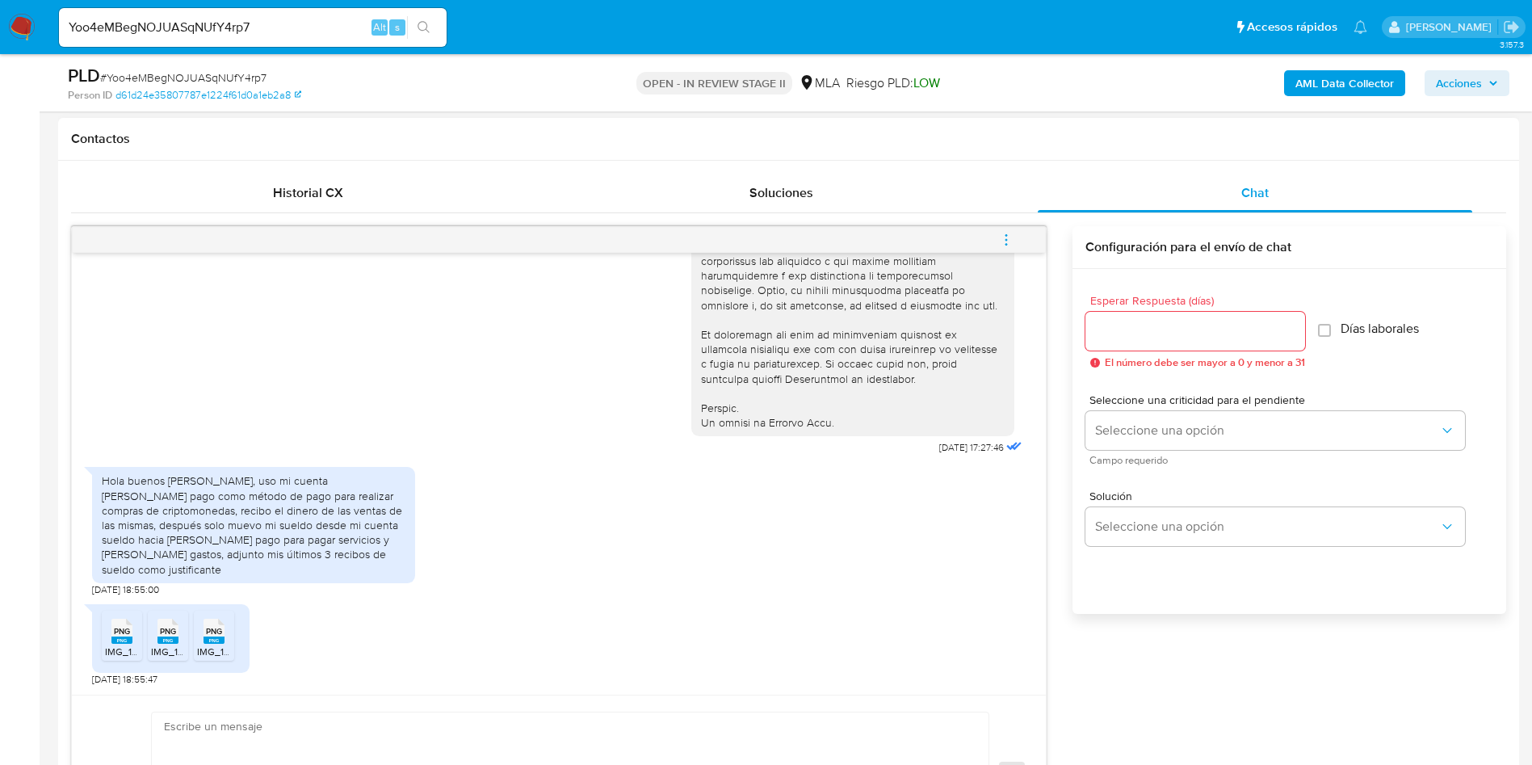
click at [122, 645] on span "IMG_1763.png" at bounding box center [136, 652] width 62 height 14
click at [170, 644] on icon "PNG" at bounding box center [168, 631] width 21 height 28
click at [206, 637] on span "PNG" at bounding box center [214, 631] width 16 height 11
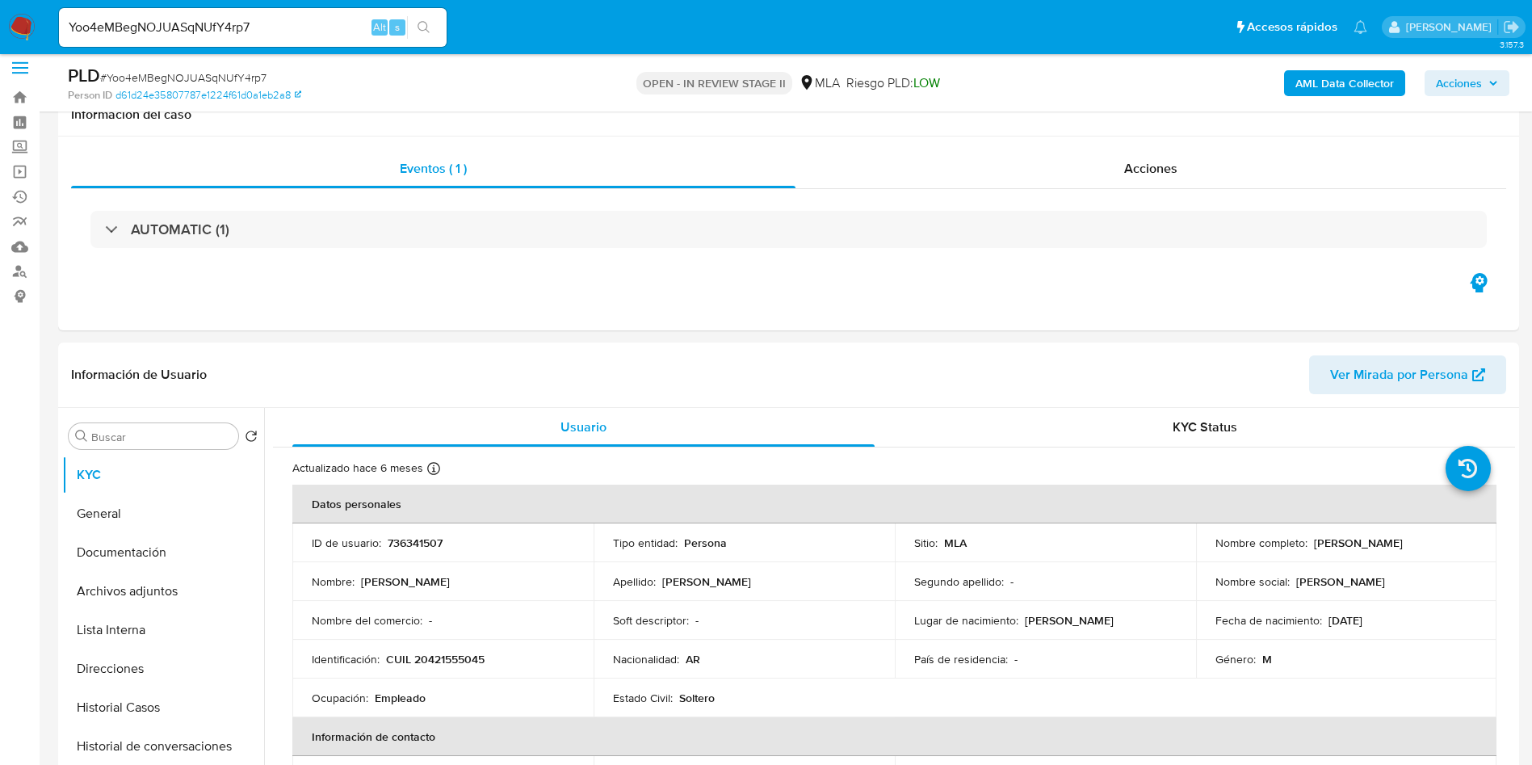
scroll to position [0, 0]
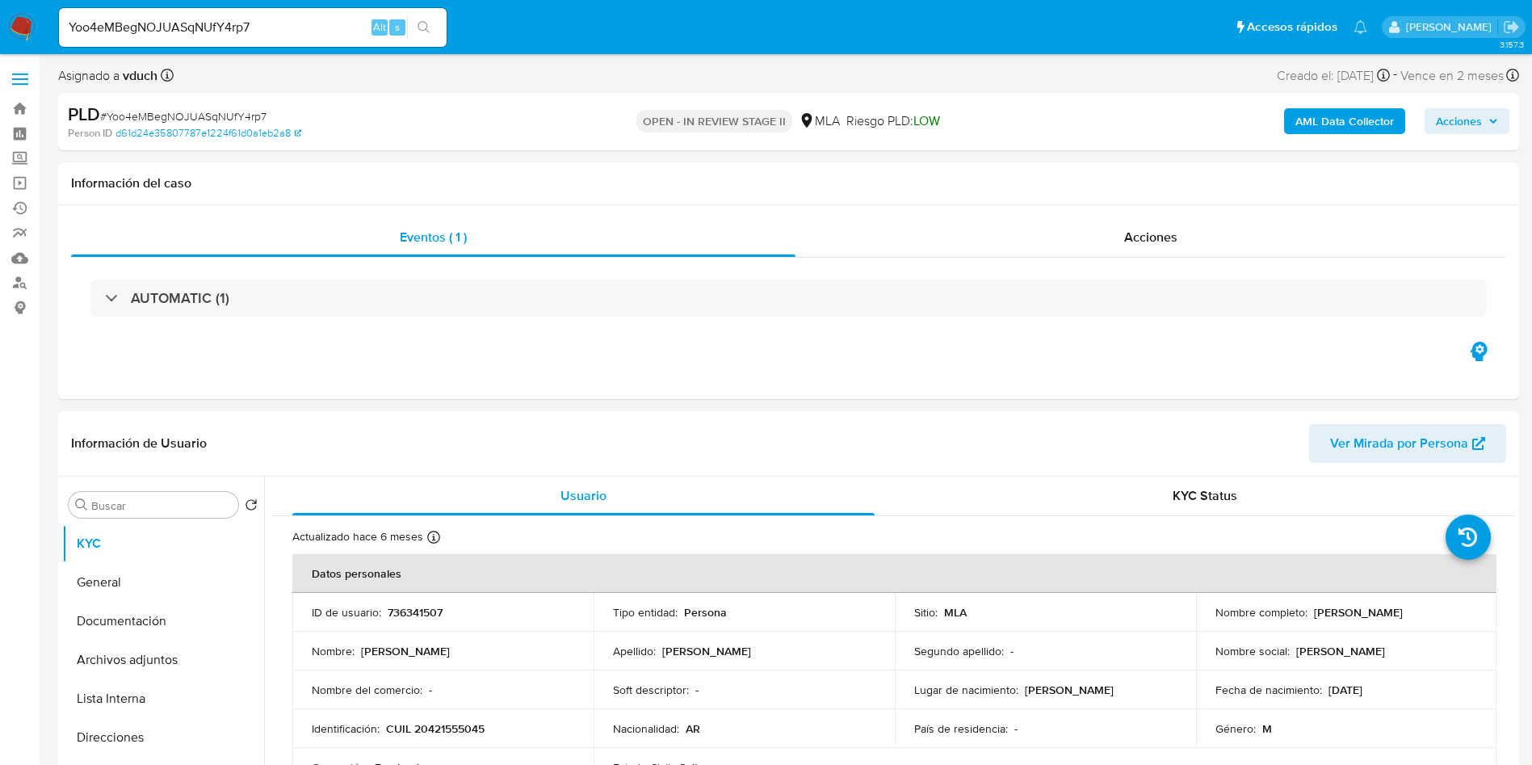
click at [263, 44] on div "Yoo4eMBegNOJUASqNUfY4rp7 Alt s" at bounding box center [253, 27] width 388 height 39
click at [274, 30] on input "Yoo4eMBegNOJUASqNUfY4rp7" at bounding box center [253, 27] width 388 height 21
paste input "xAP8FEIaVJJXbwdvZNoELVqq"
type input "xAP8FEIaVJJXbwdvZNoELVqq"
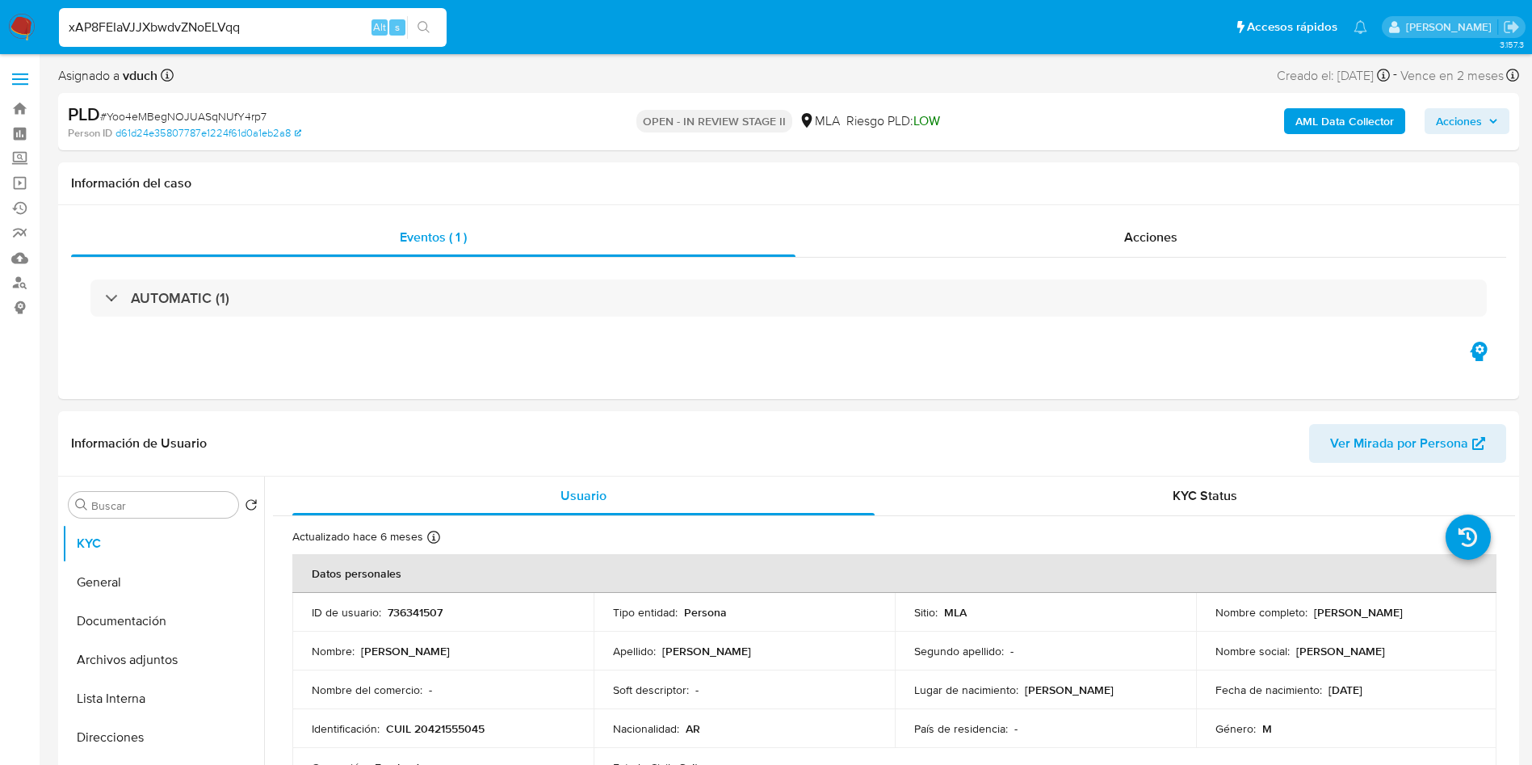
click at [412, 21] on button "search-icon" at bounding box center [423, 27] width 33 height 23
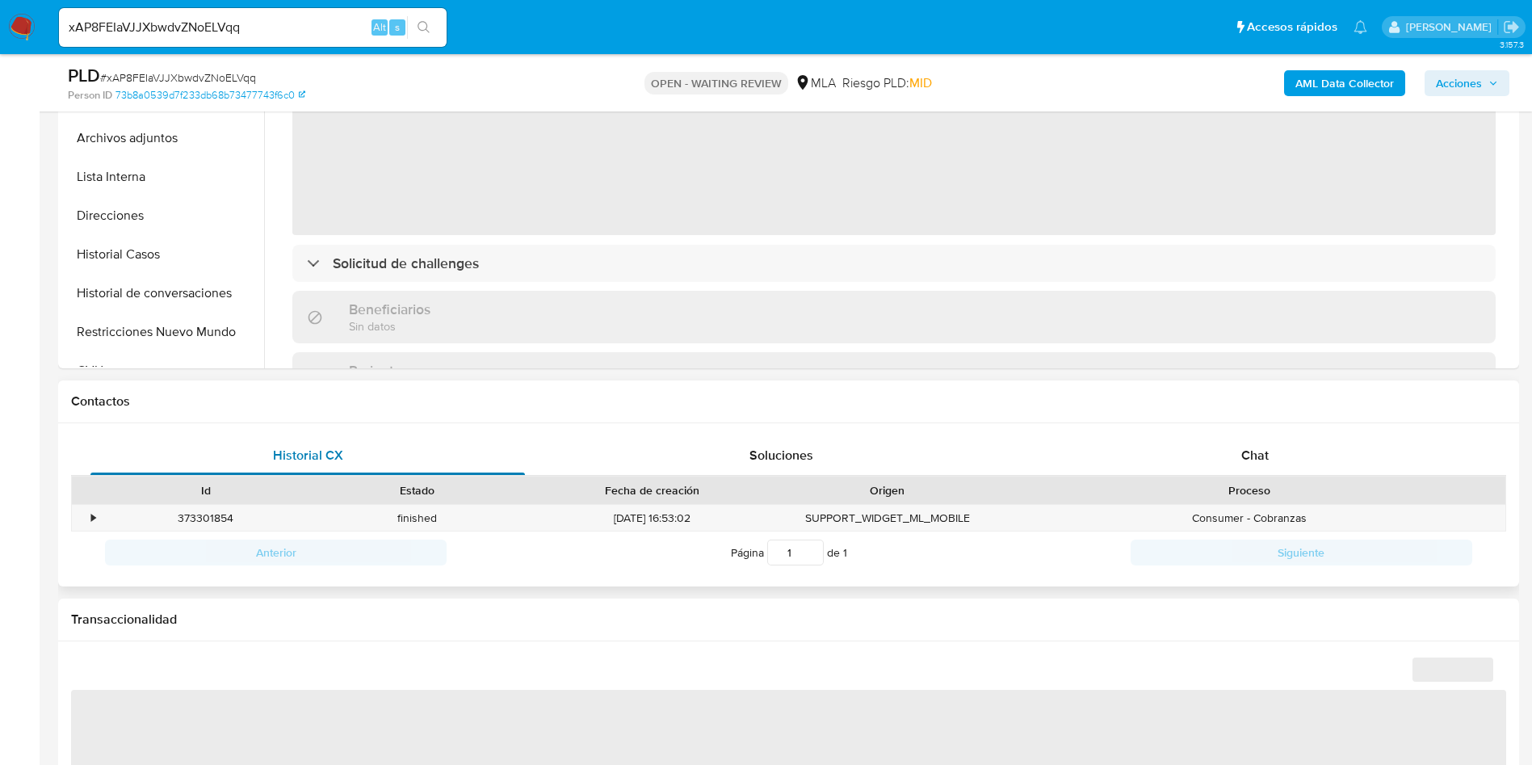
scroll to position [485, 0]
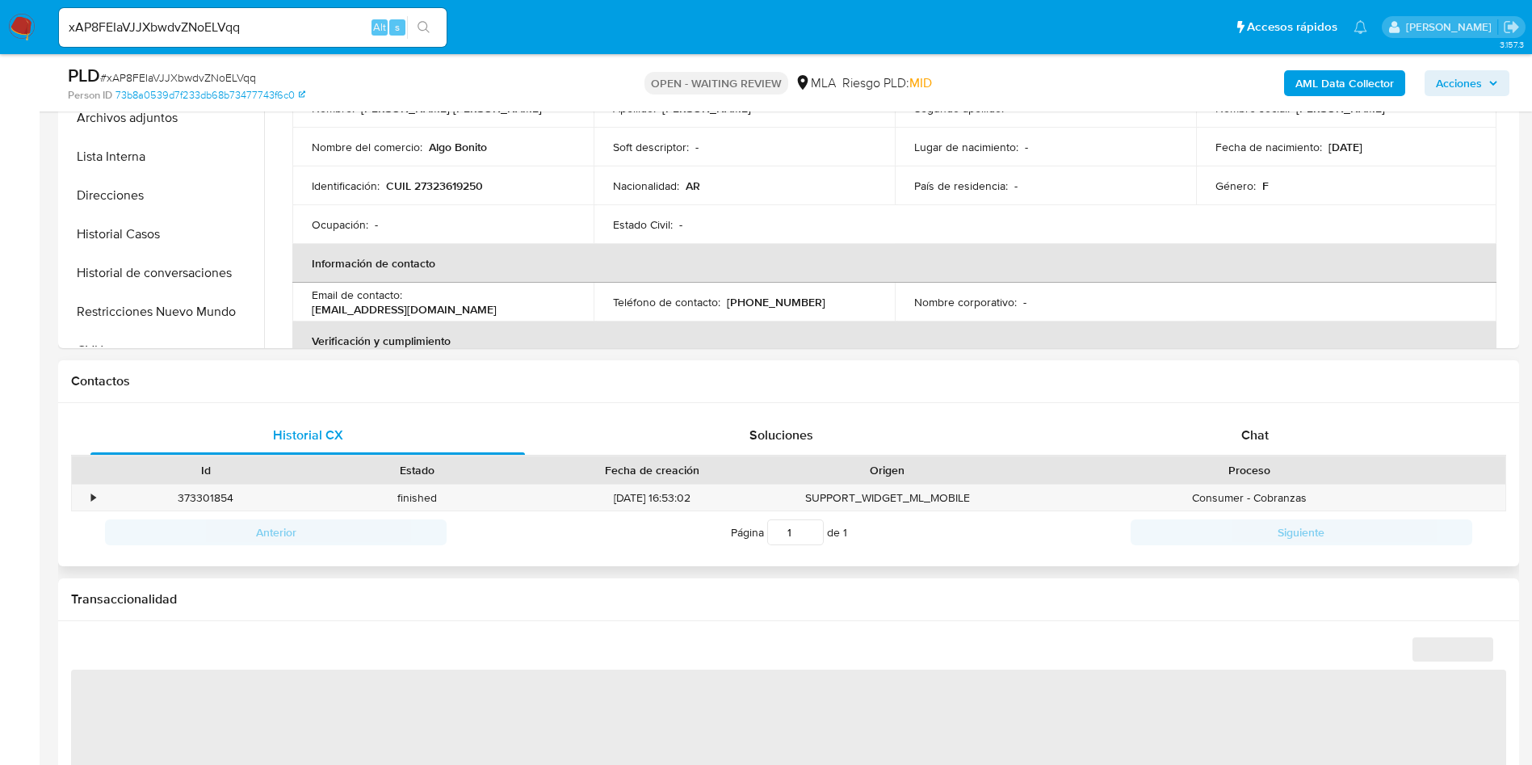
click at [1306, 412] on div "Historial CX Soluciones Chat Id Estado Fecha de creación Origen Proceso • 37330…" at bounding box center [788, 485] width 1461 height 164
select select "10"
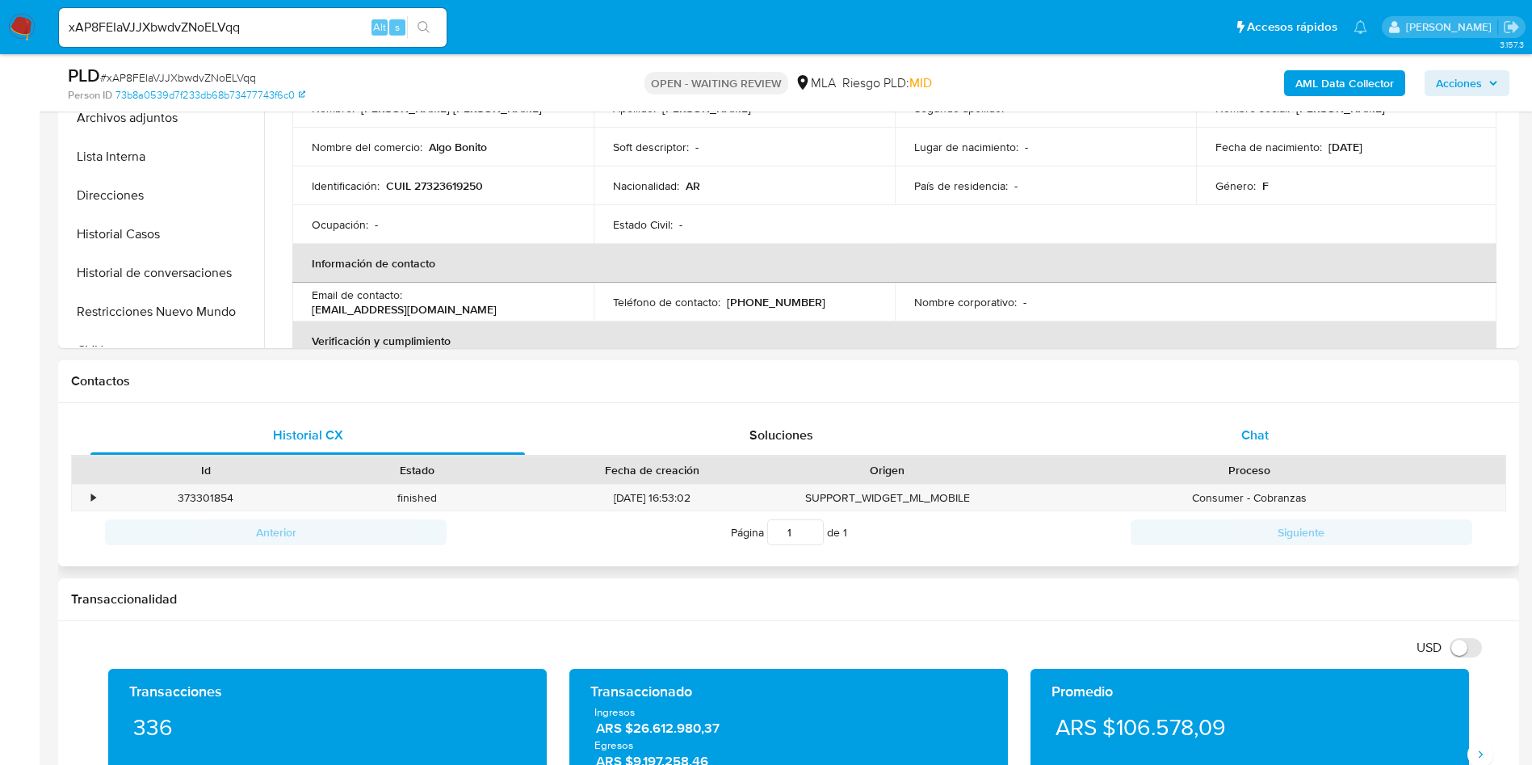
click at [1278, 431] on div "Chat" at bounding box center [1255, 435] width 435 height 39
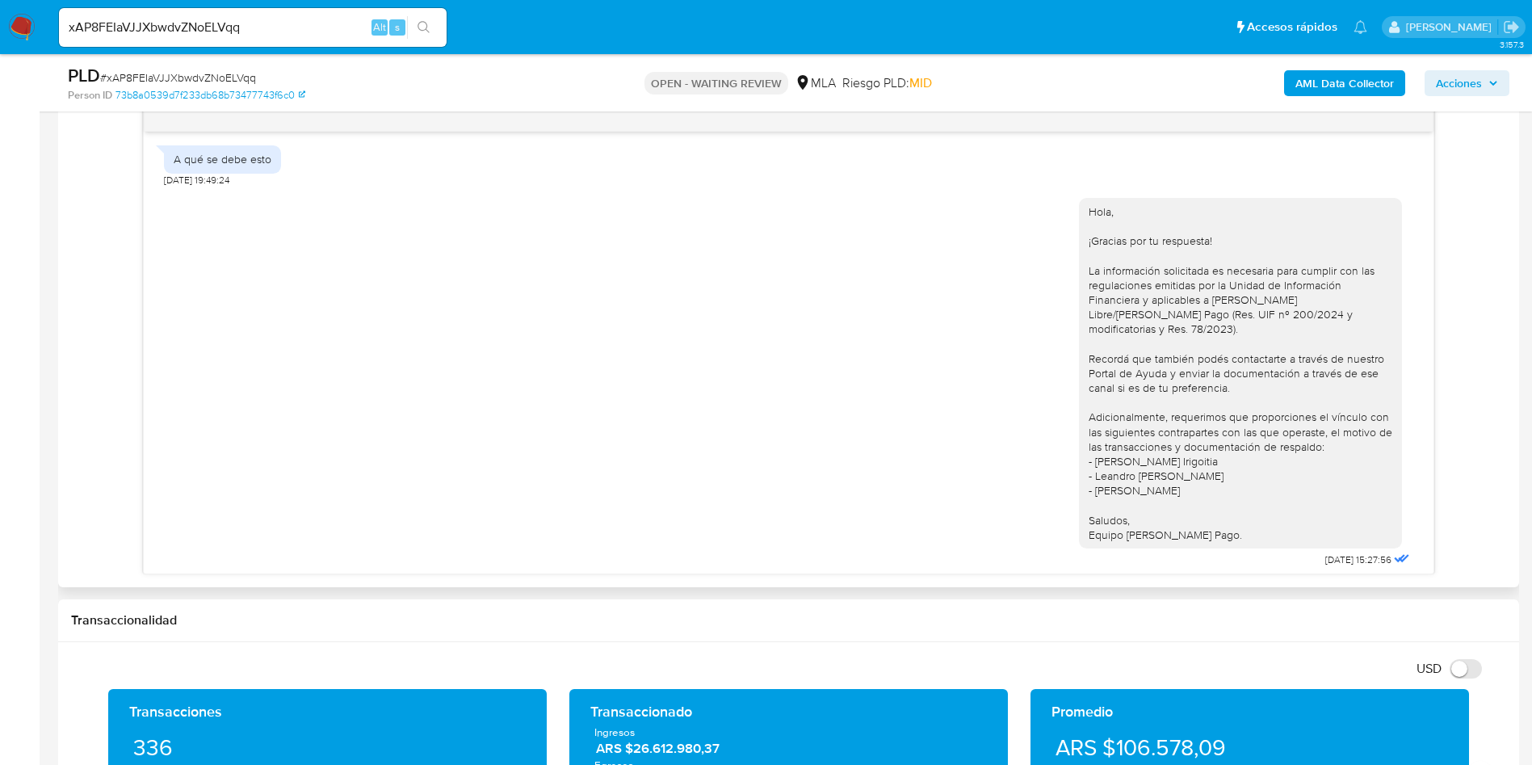
scroll to position [956, 0]
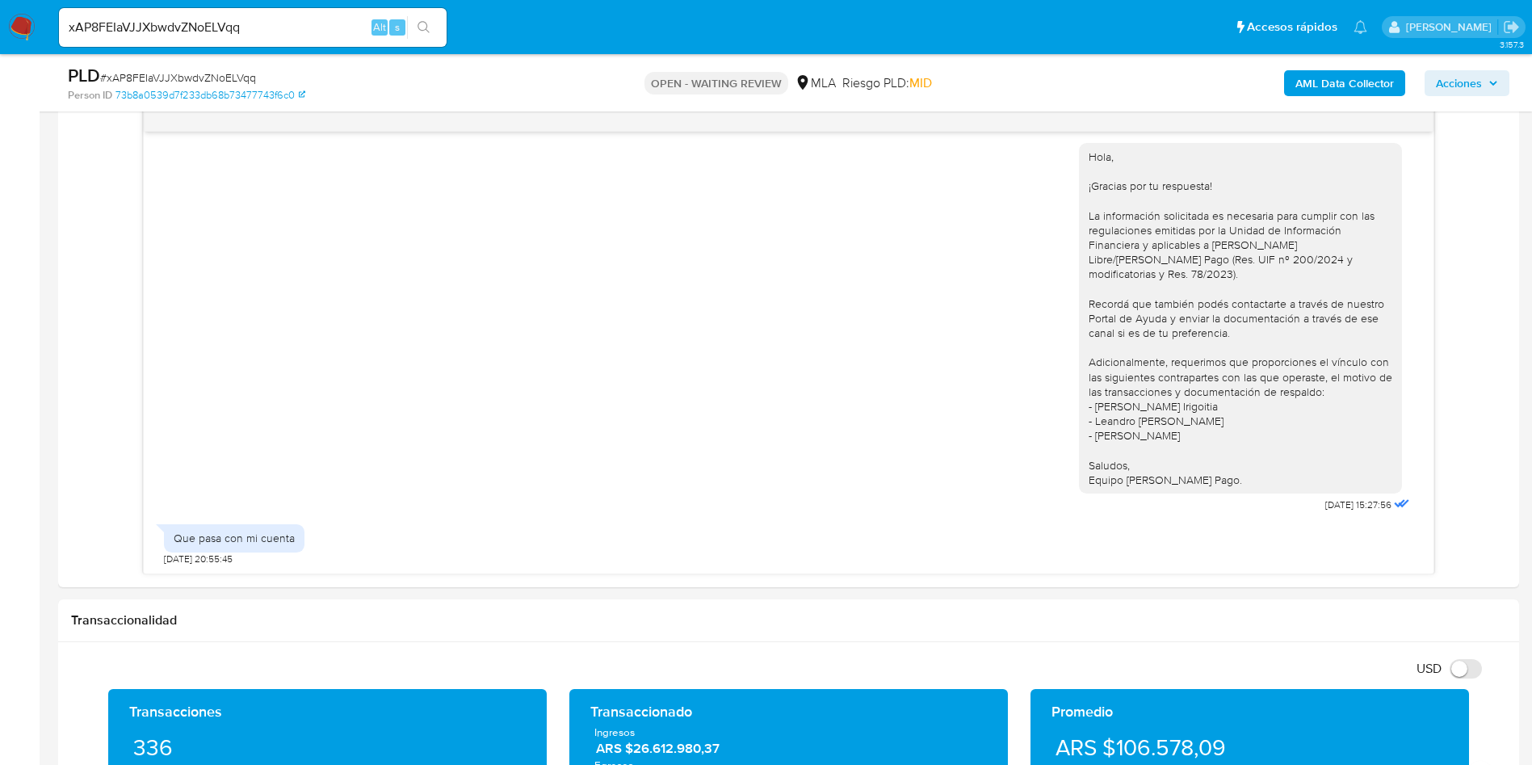
click at [250, 31] on input "xAP8FEIaVJJXbwdvZNoELVqq" at bounding box center [253, 27] width 388 height 21
paste input "o8p1ylxbQfty2fm18OUW5rXW"
type input "o8p1ylxbQfty2fm18OUW5rXW"
click at [428, 29] on icon "search-icon" at bounding box center [424, 27] width 13 height 13
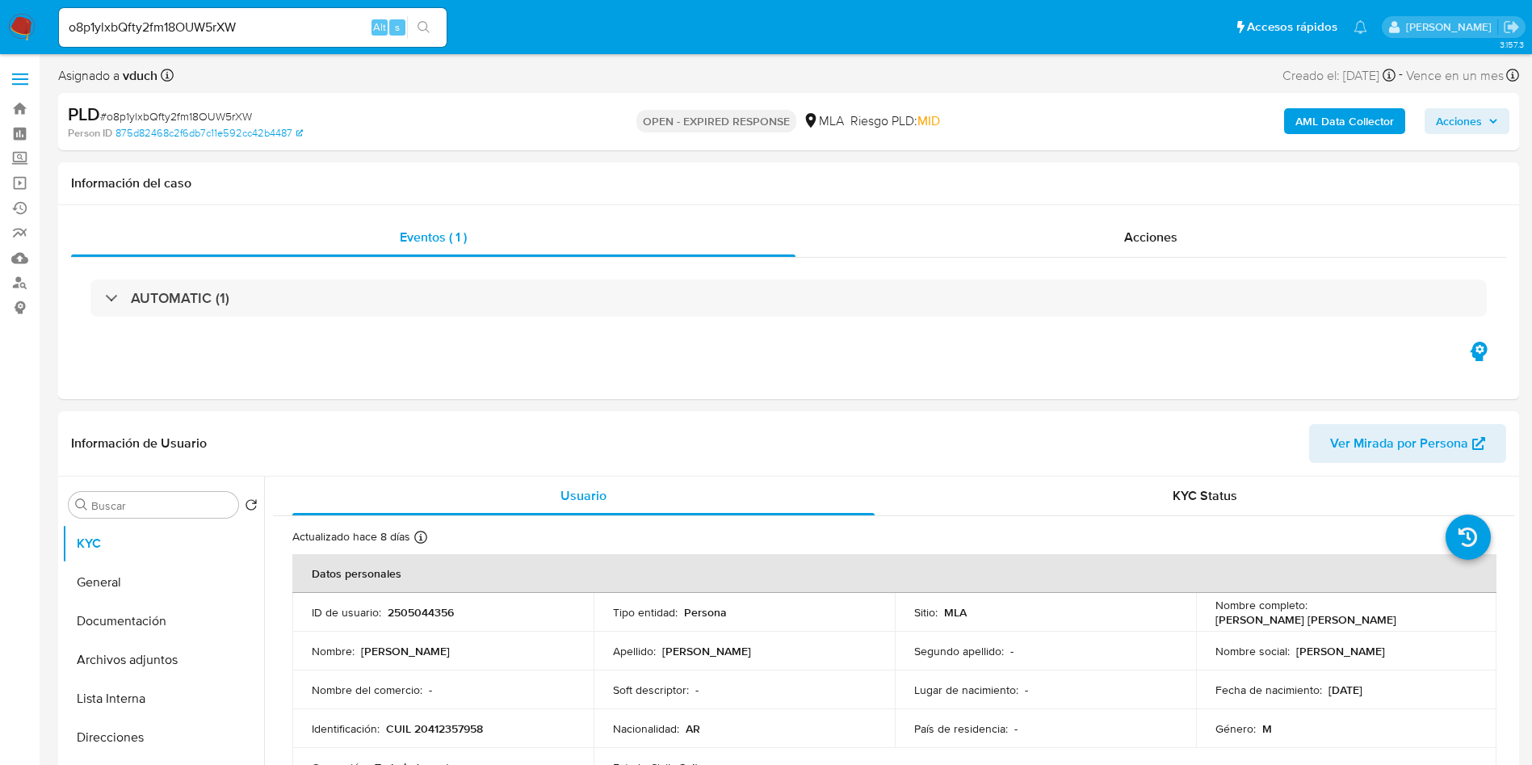
select select "10"
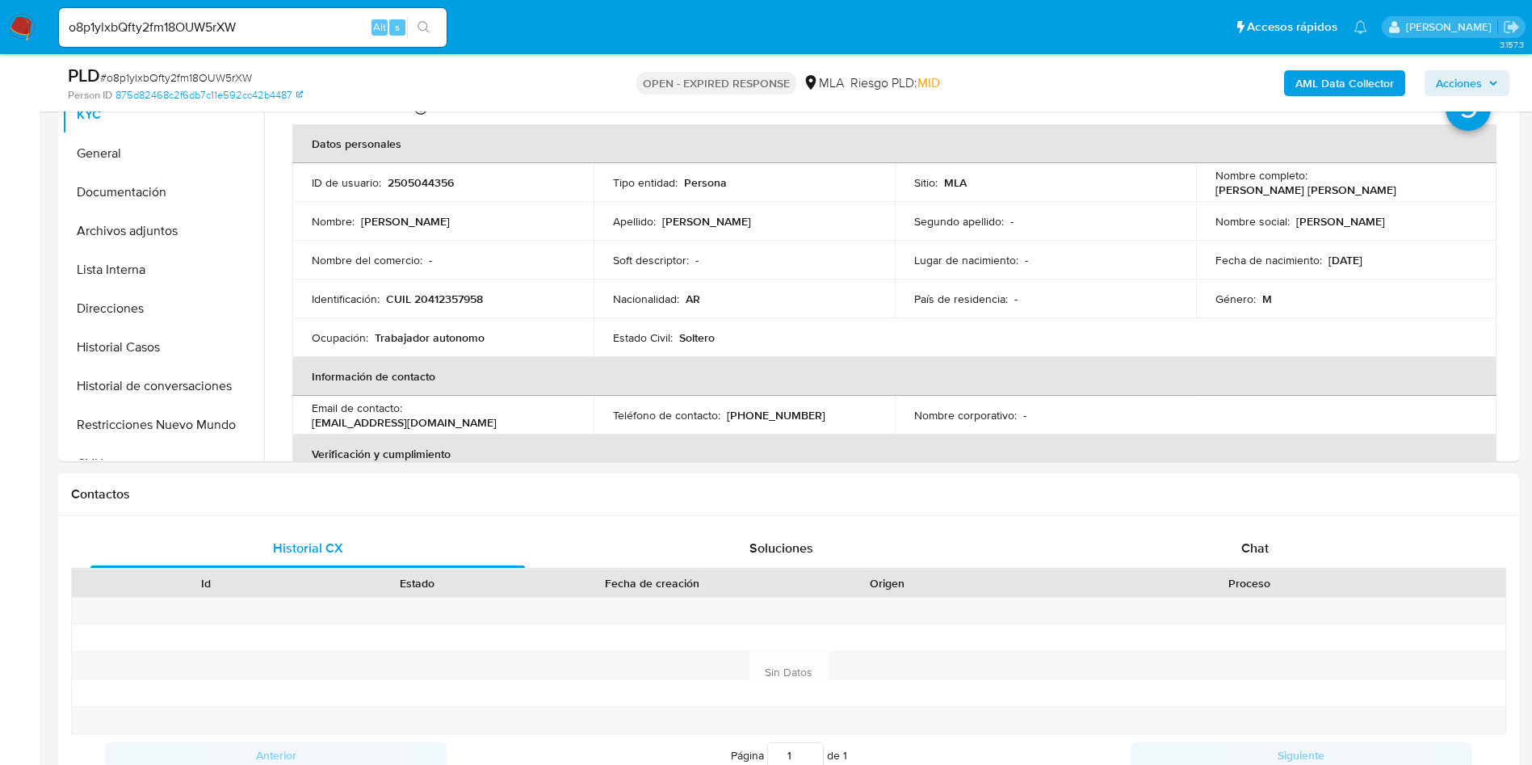
scroll to position [485, 0]
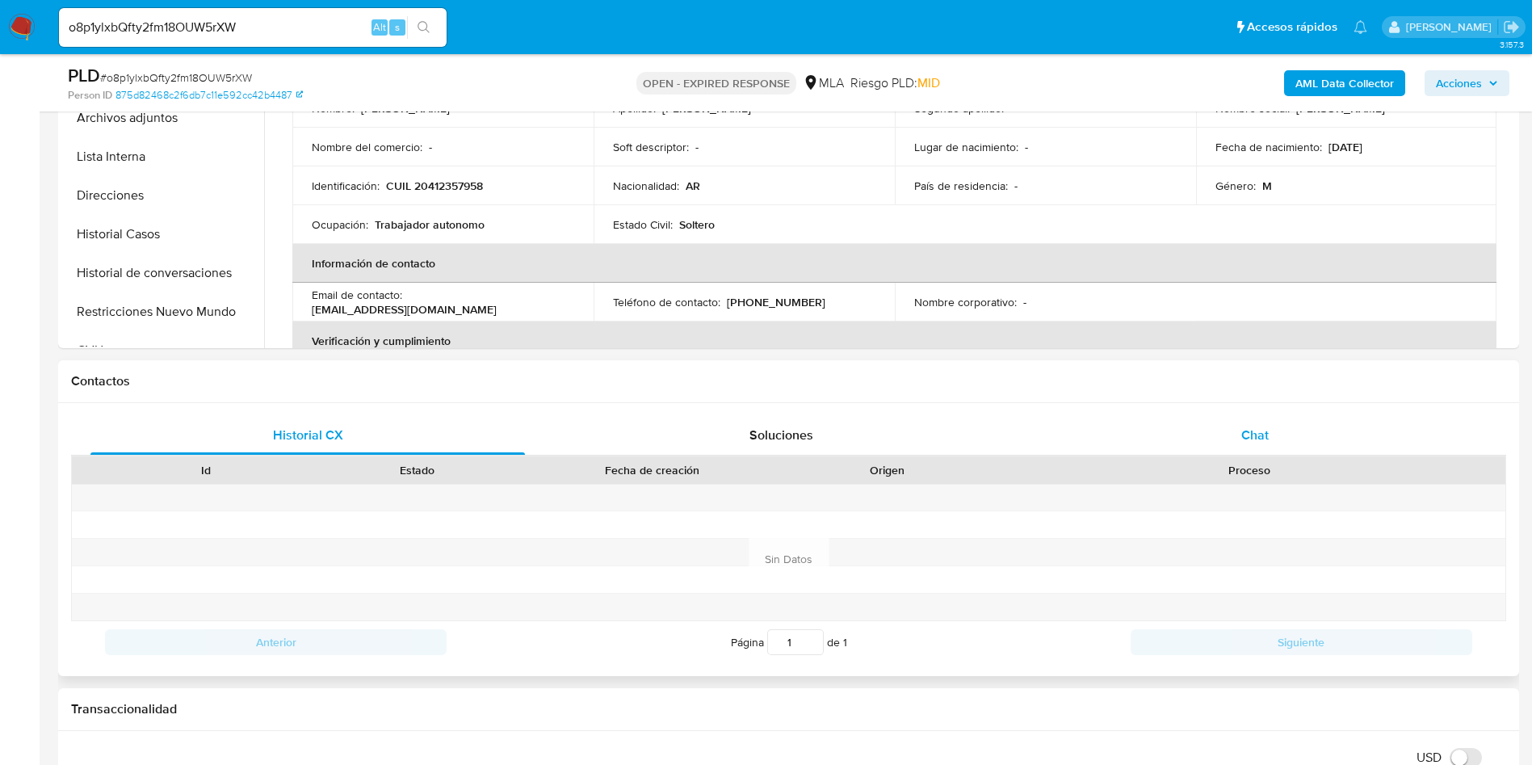
click at [1316, 451] on div "Chat" at bounding box center [1255, 435] width 435 height 39
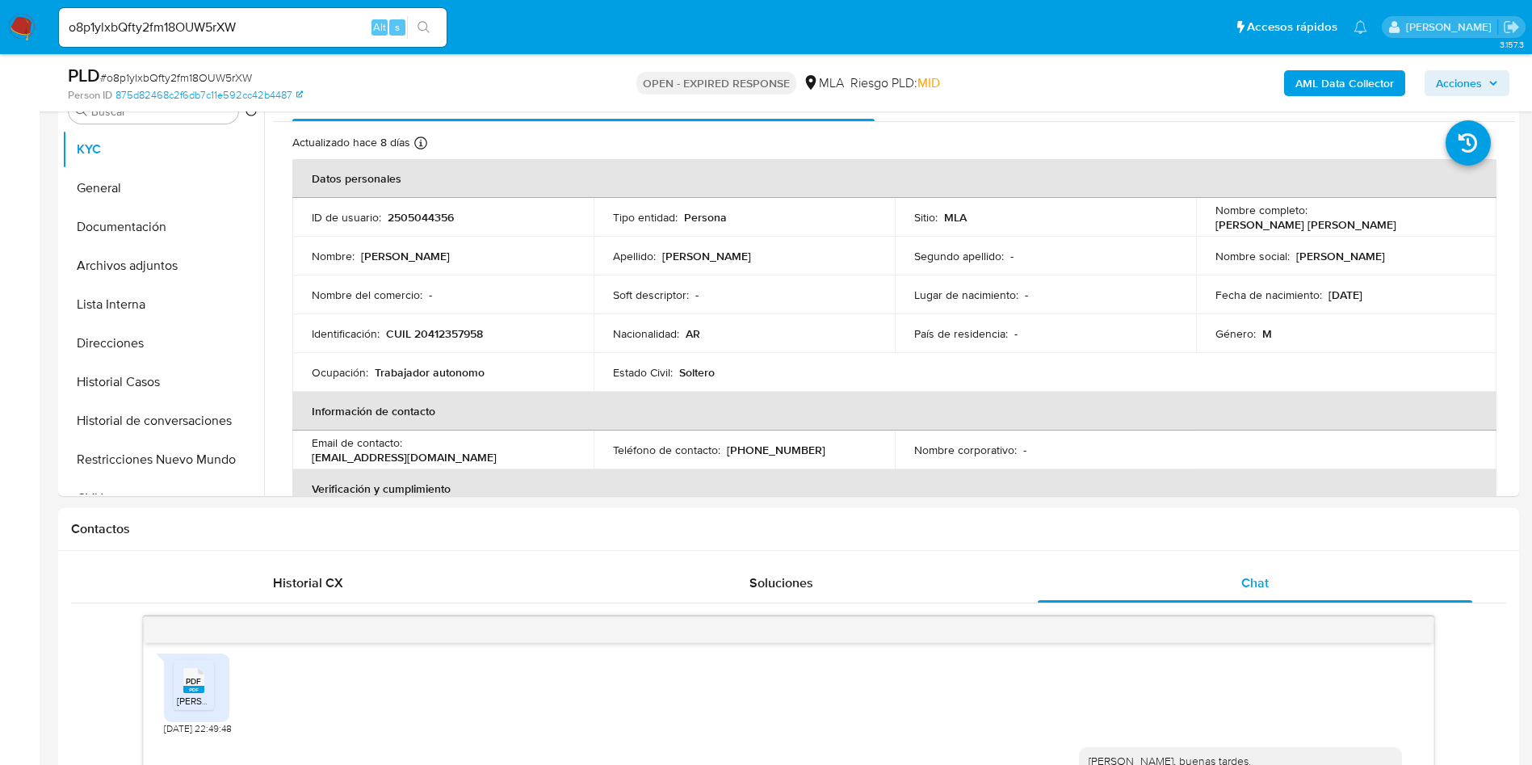
scroll to position [121, 0]
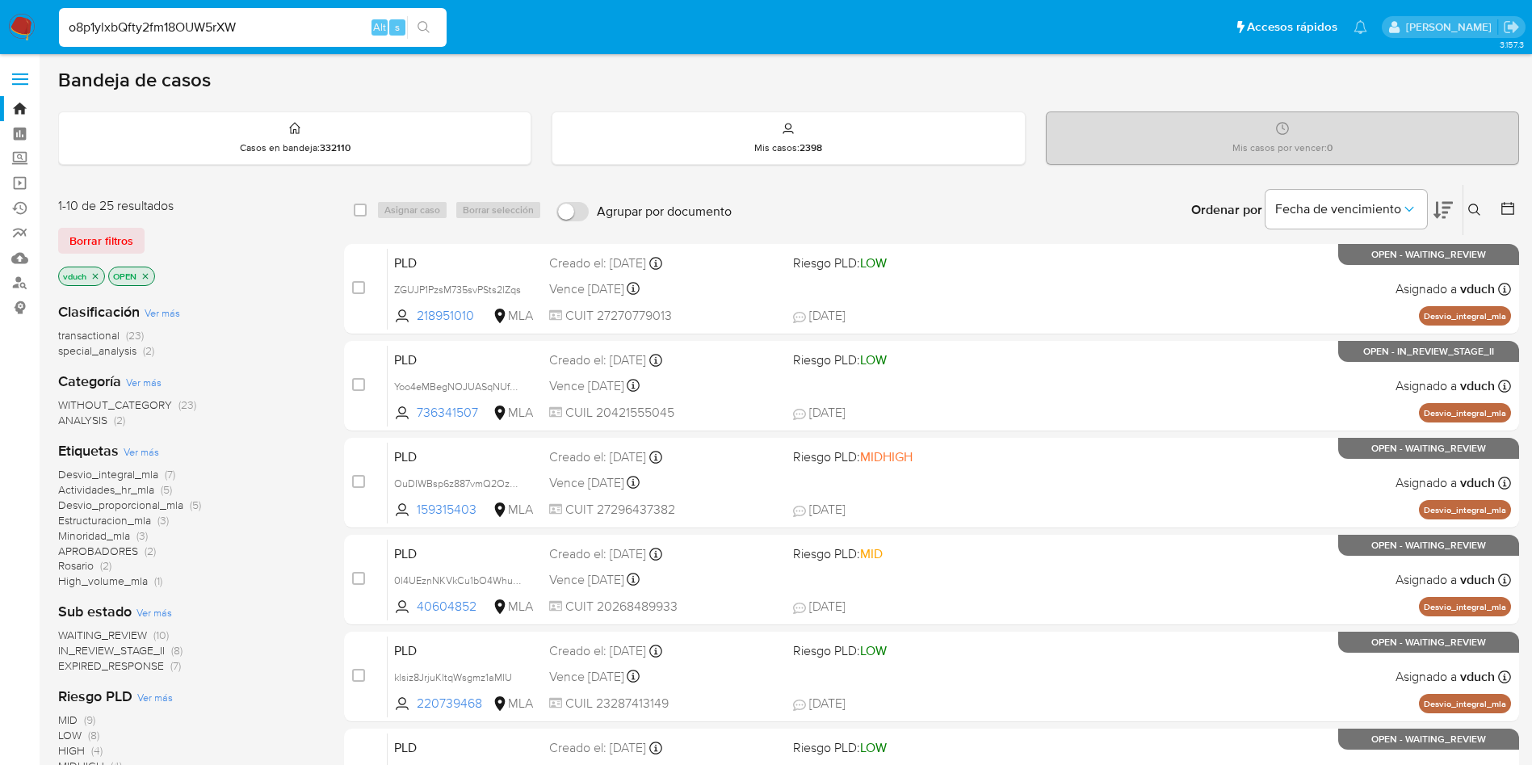
type input "o8p1ylxbQfty2fm18OUW5rXW"
click at [418, 30] on icon "search-icon" at bounding box center [424, 27] width 13 height 13
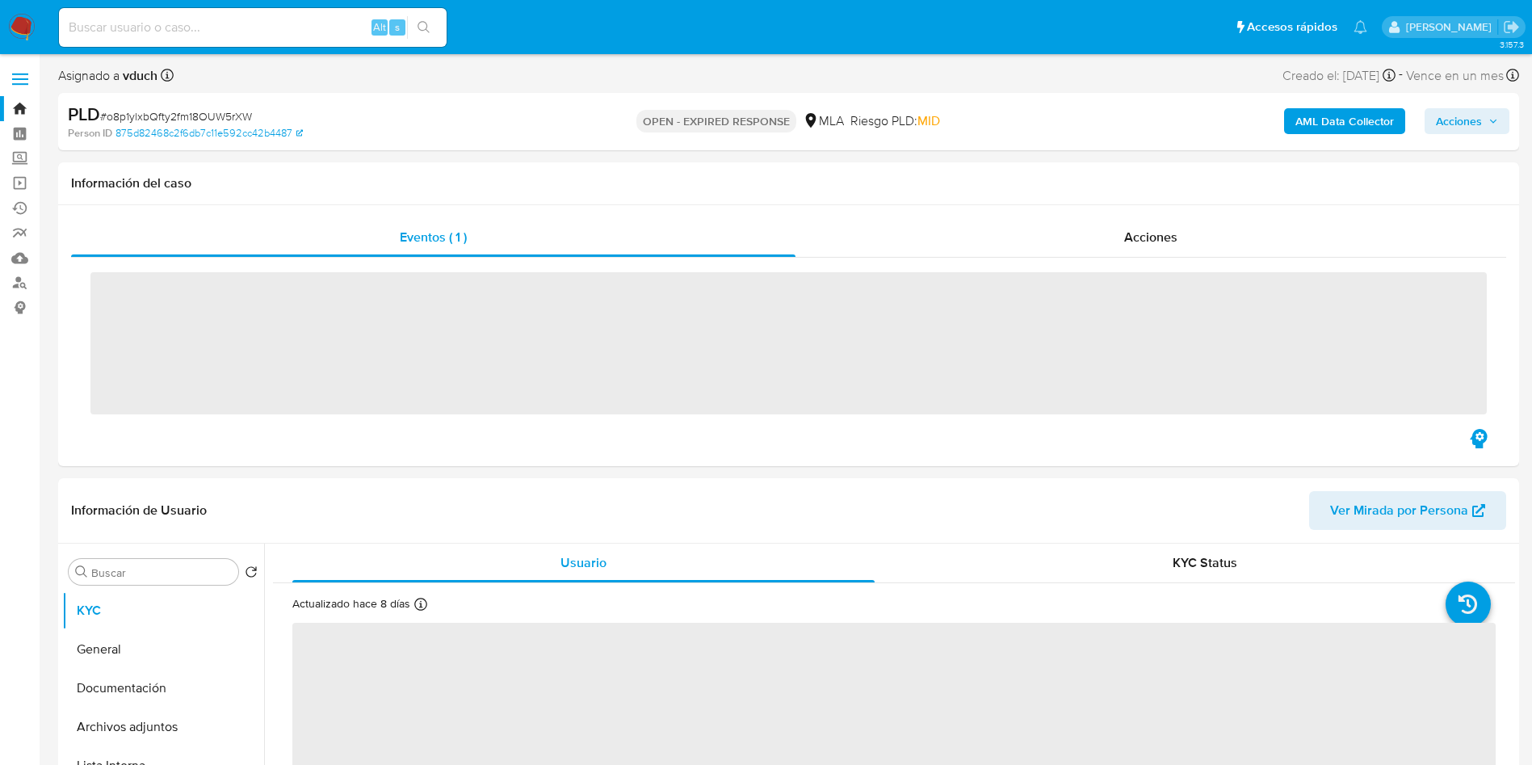
scroll to position [242, 0]
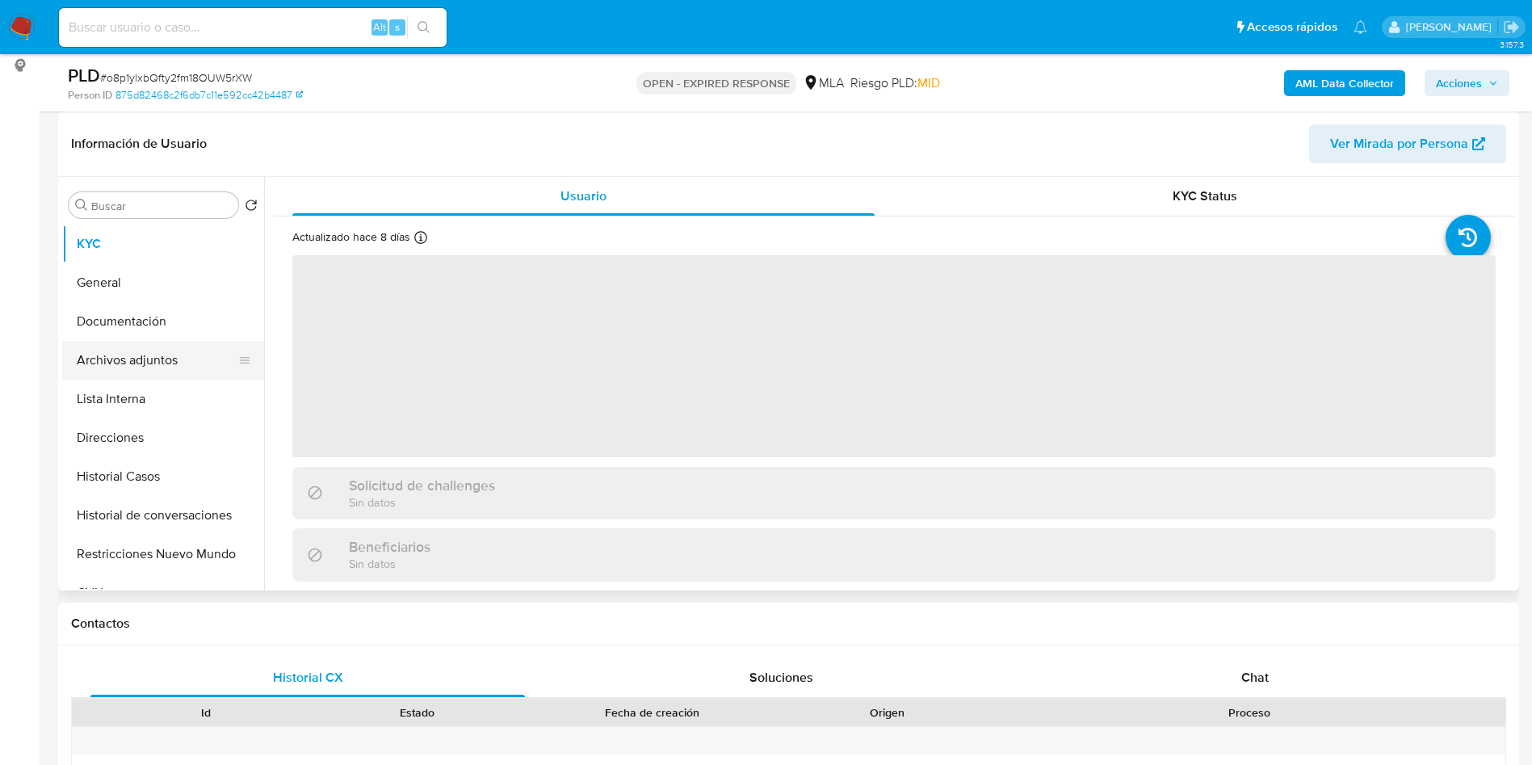
click at [155, 348] on button "Archivos adjuntos" at bounding box center [156, 360] width 189 height 39
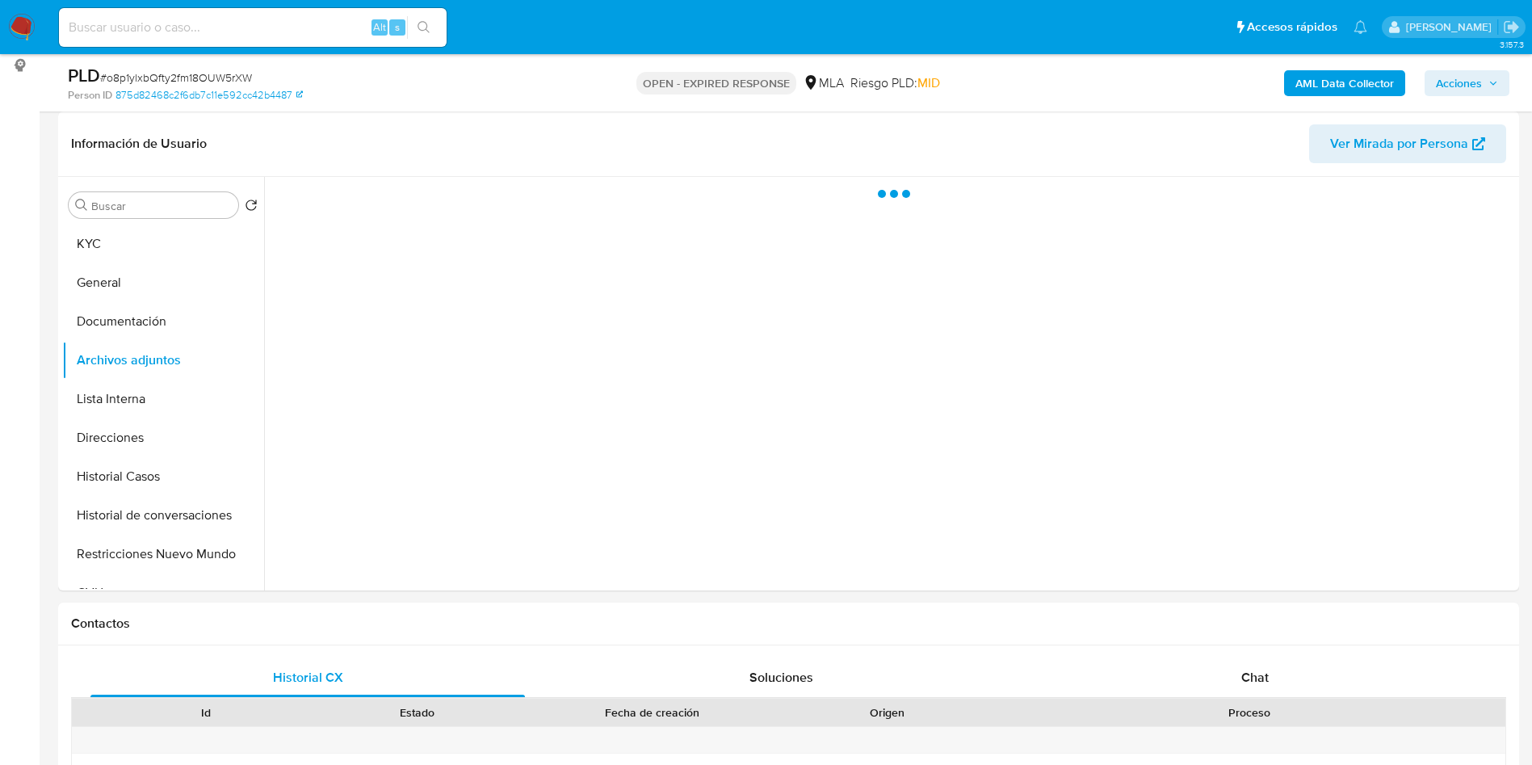
scroll to position [121, 0]
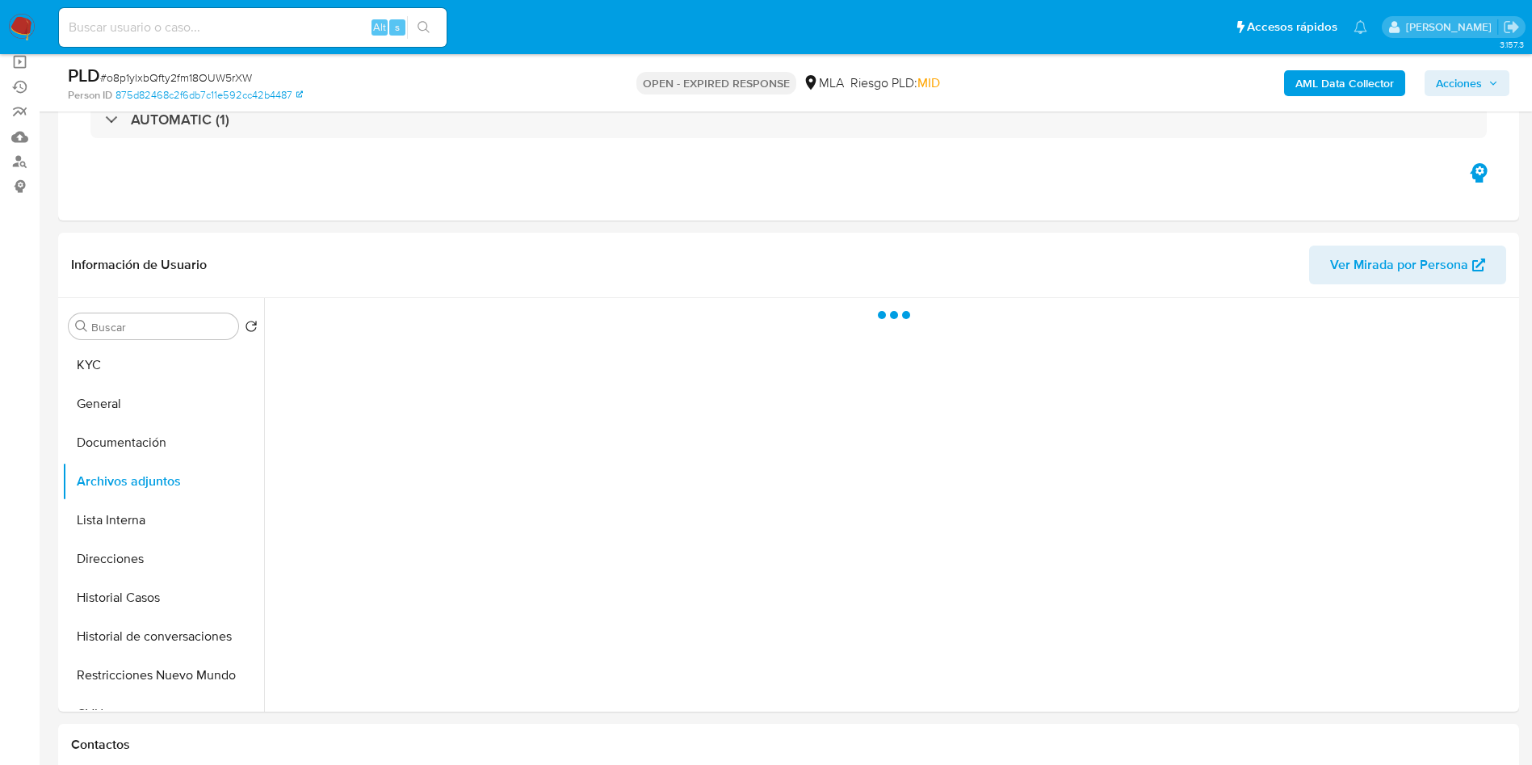
select select "10"
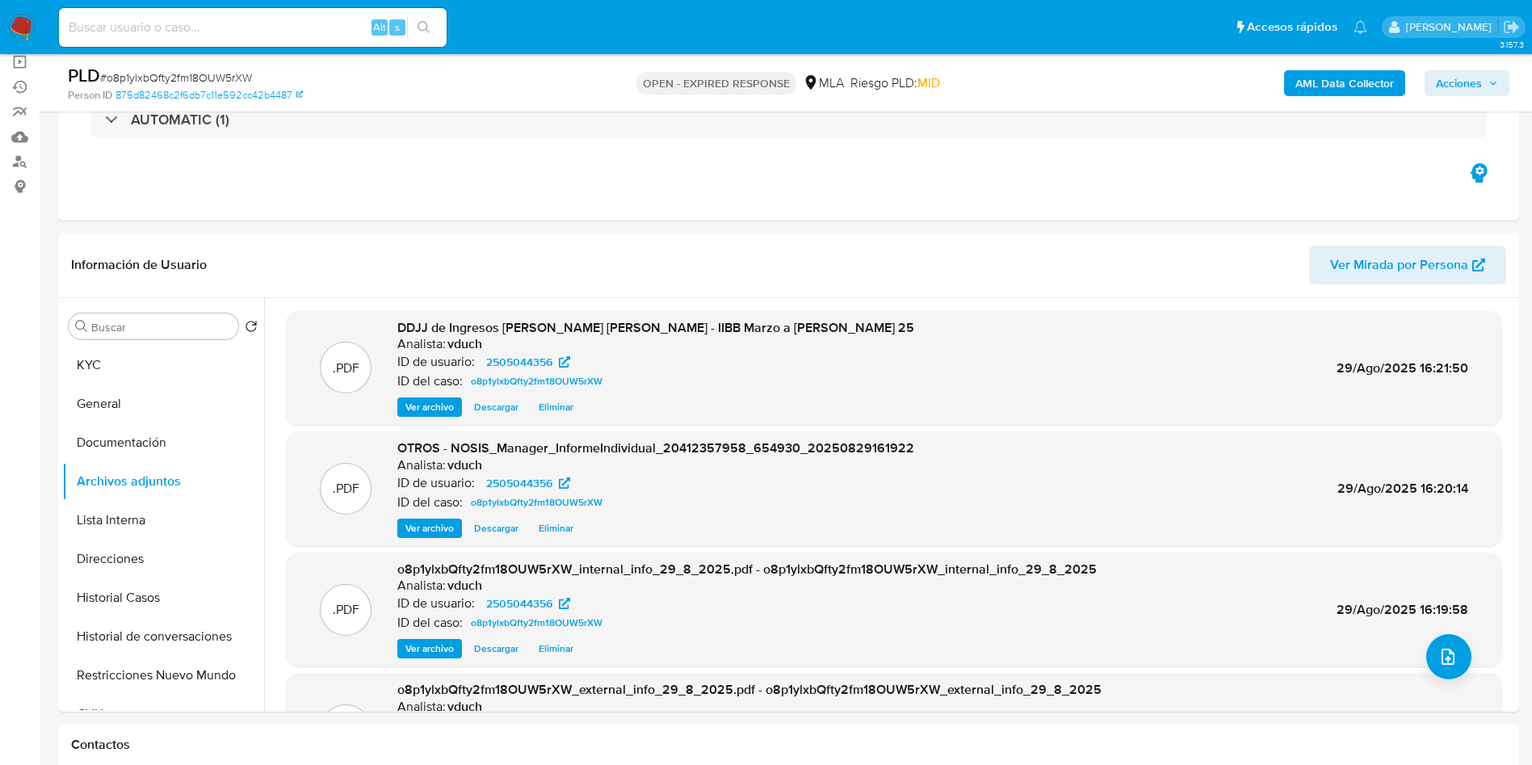
click at [267, 21] on input at bounding box center [253, 27] width 388 height 21
paste input "PPY5bdFsaELX00NJFcYtpsRS"
type input "PPY5bdFsaELX00NJFcYtpsRS"
click at [409, 34] on button "search-icon" at bounding box center [423, 27] width 33 height 23
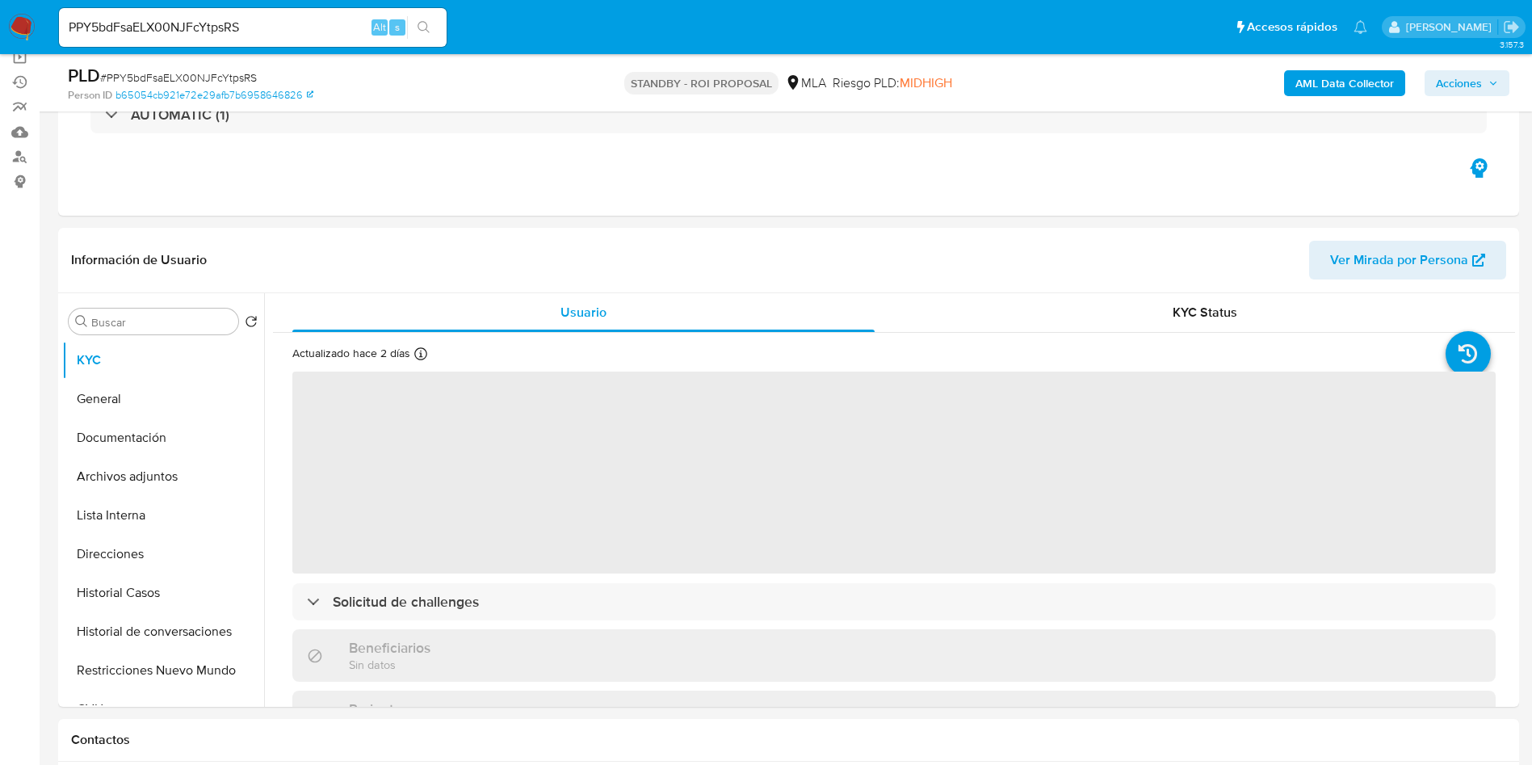
scroll to position [242, 0]
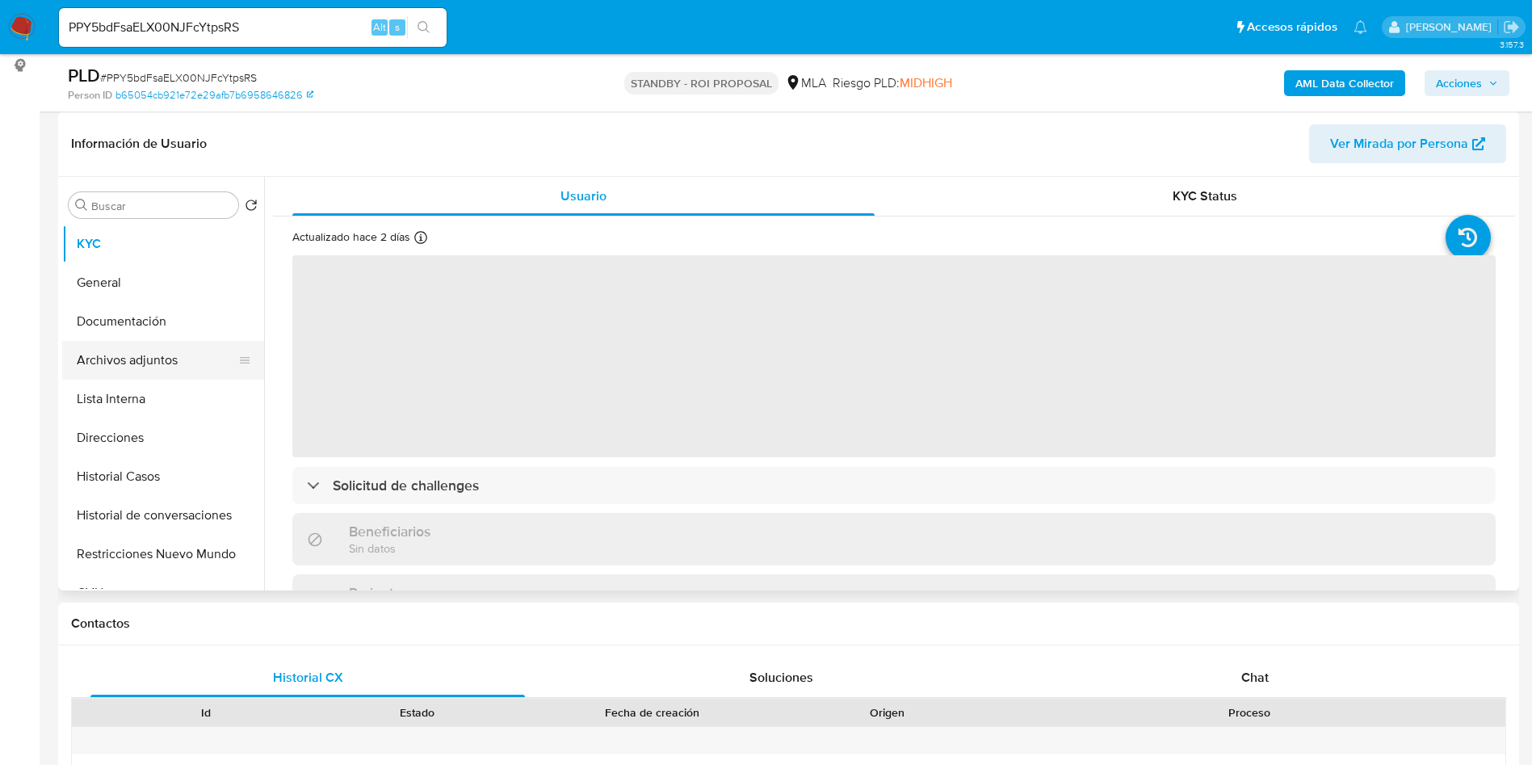
click at [184, 362] on button "Archivos adjuntos" at bounding box center [156, 360] width 189 height 39
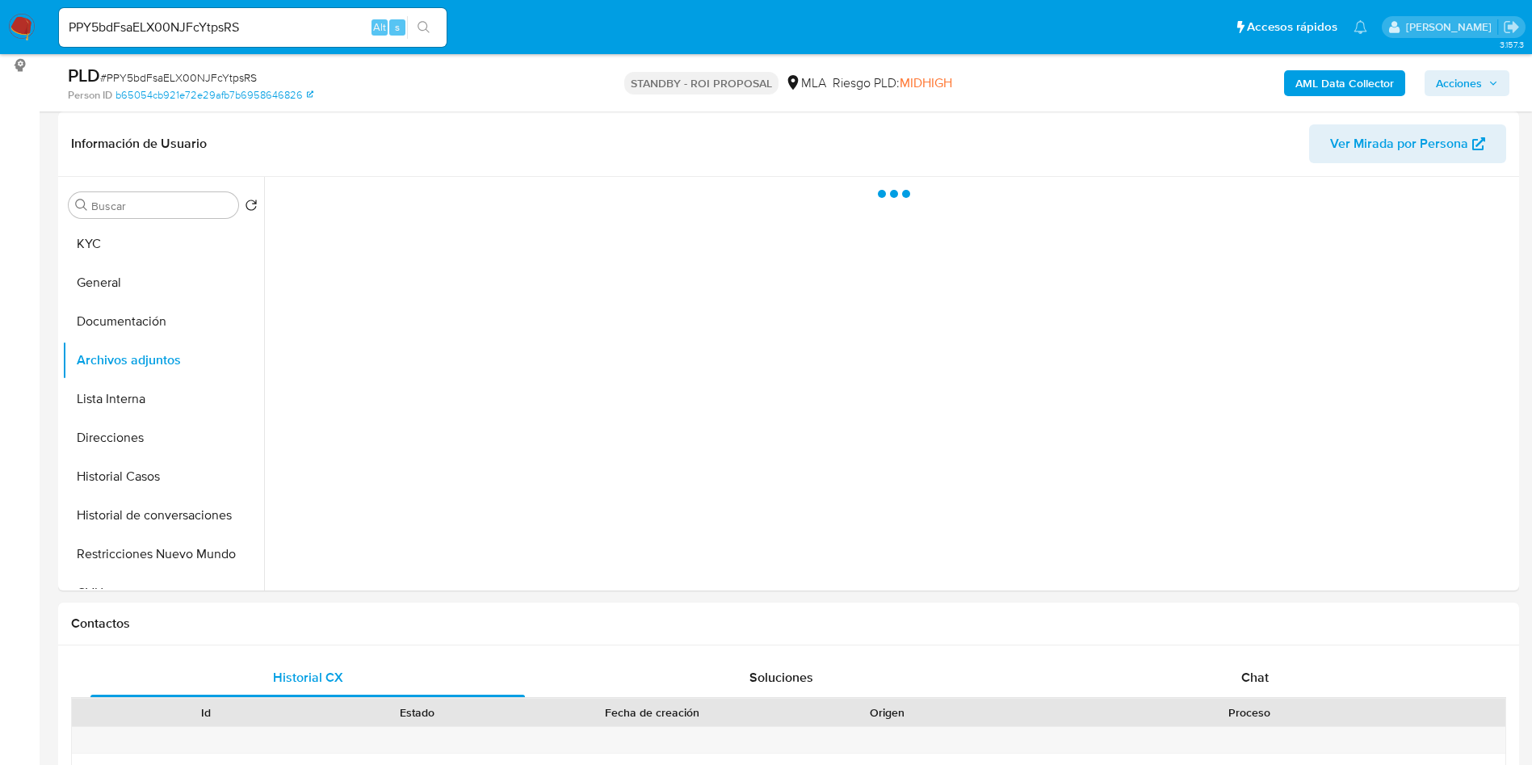
select select "10"
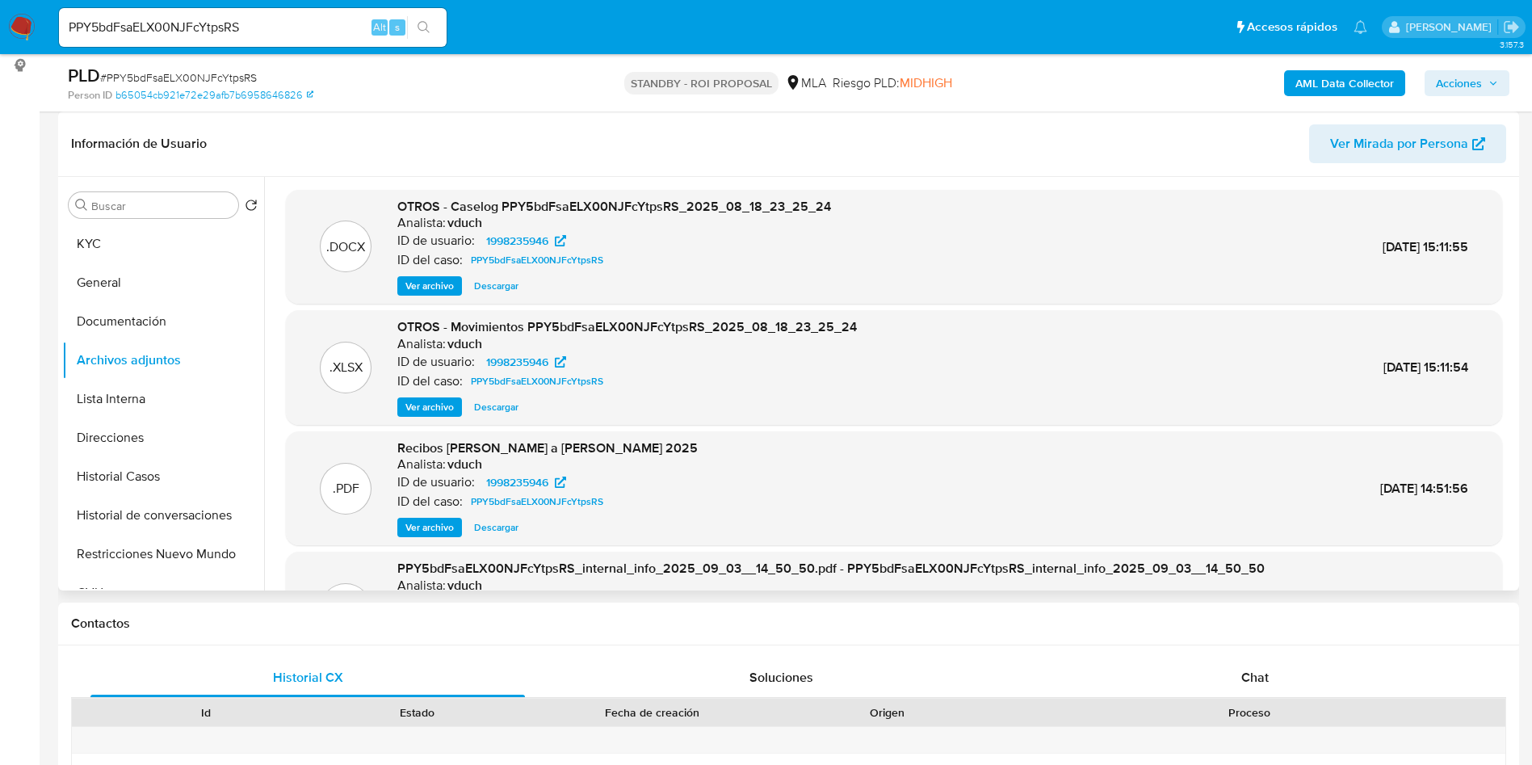
scroll to position [121, 0]
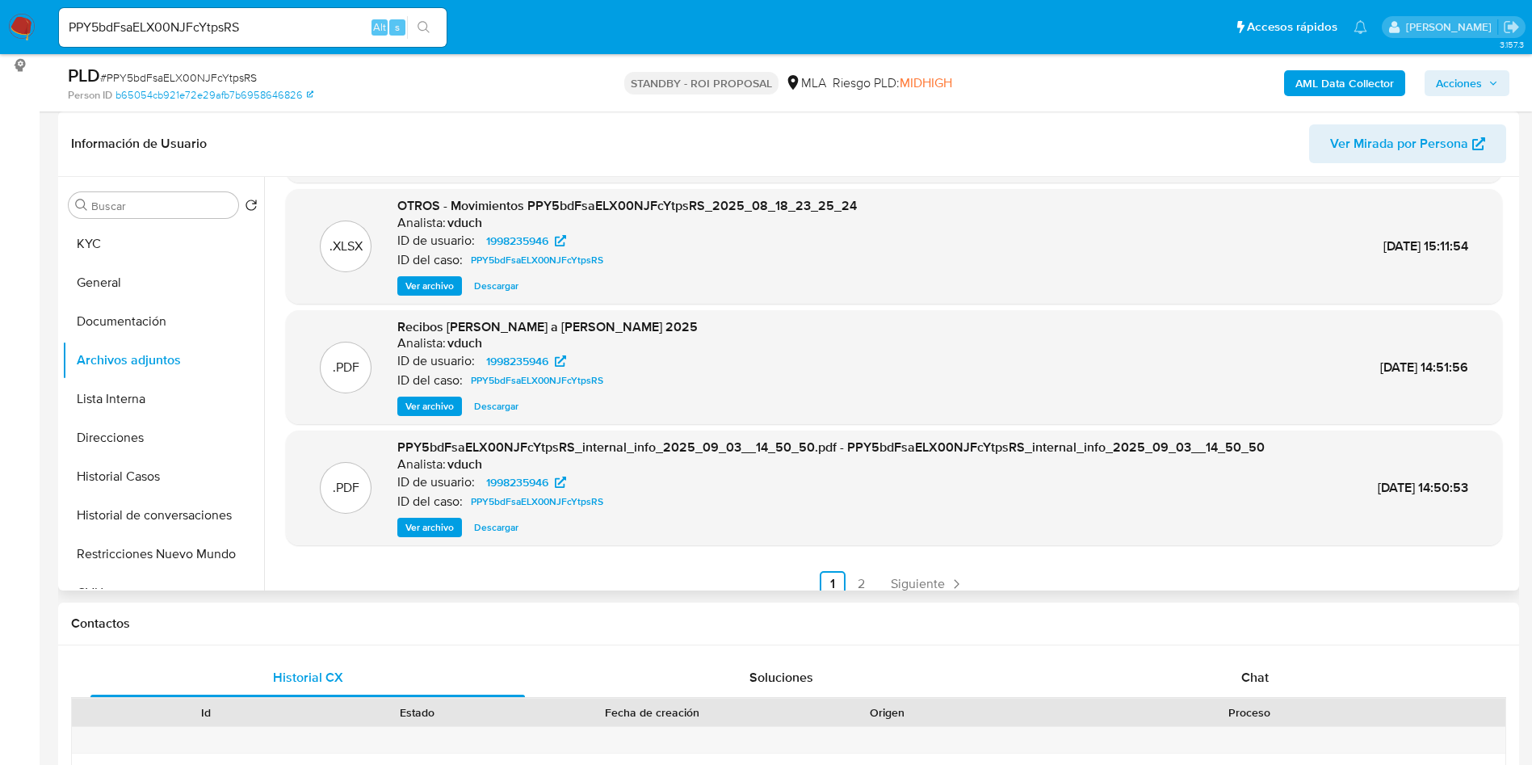
click at [419, 405] on span "Ver archivo" at bounding box center [429, 406] width 48 height 16
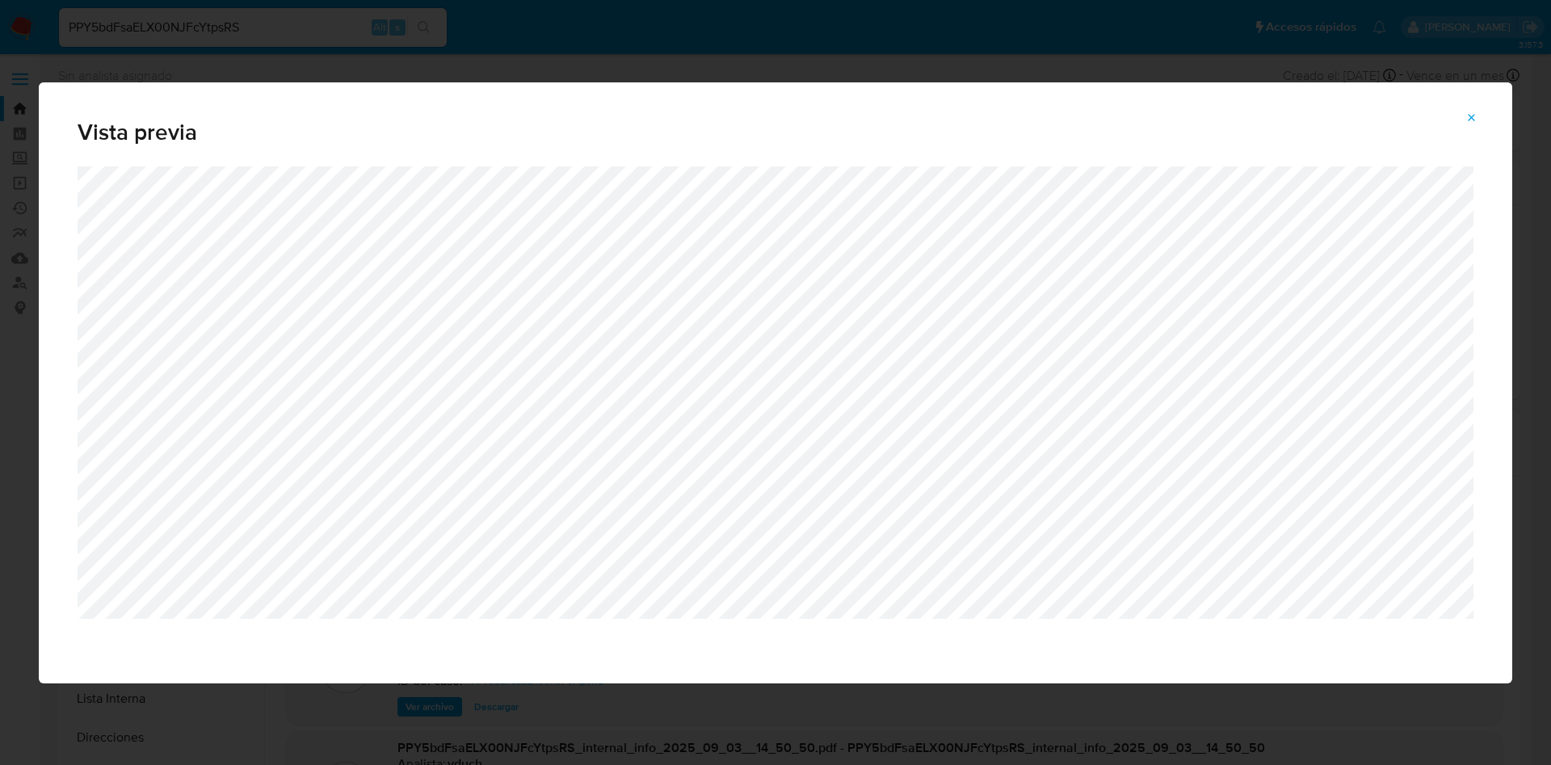
click at [1467, 123] on icon "Attachment preview" at bounding box center [1471, 117] width 13 height 13
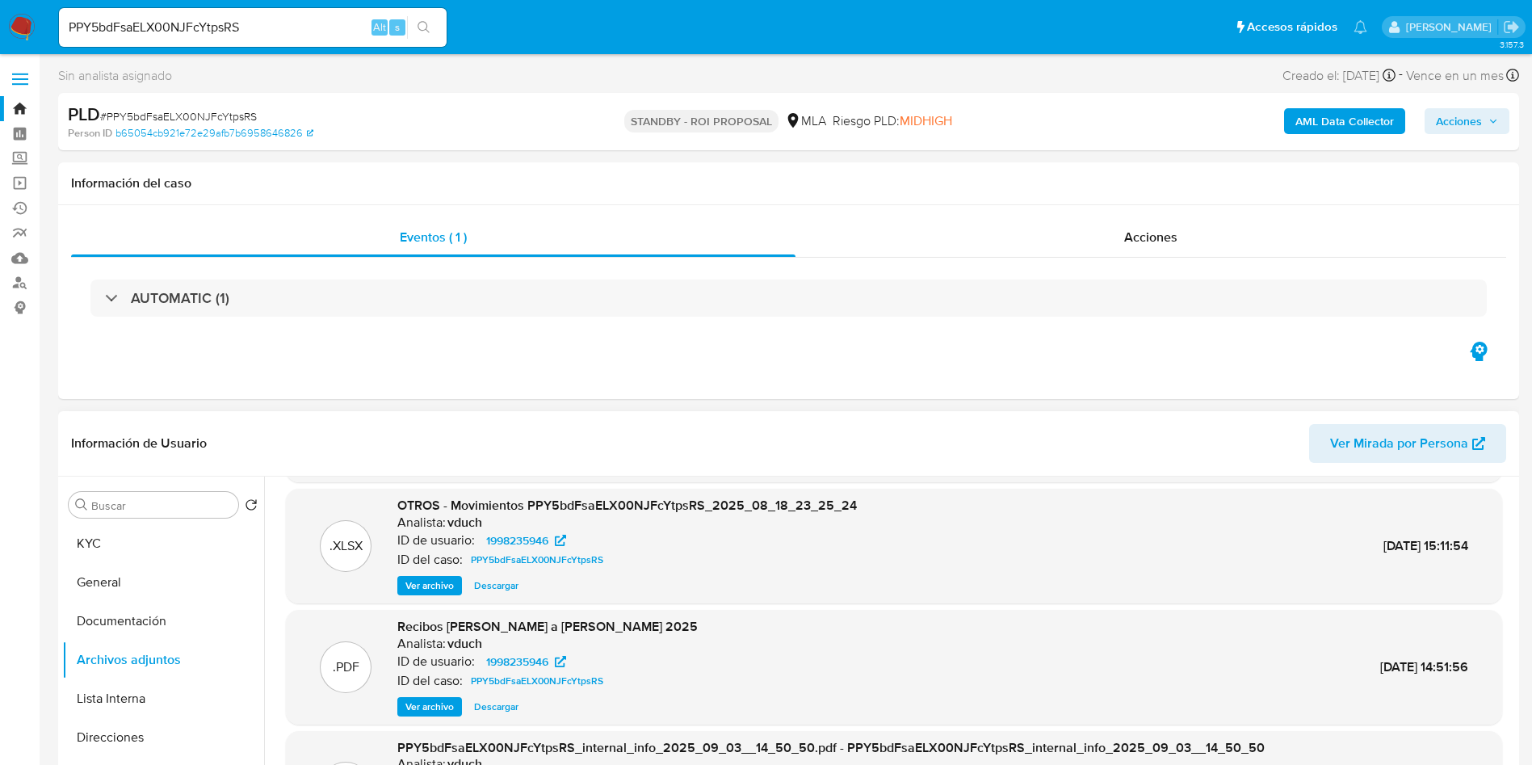
click at [255, 12] on div "PPY5bdFsaELX00NJFcYtpsRS Alt s" at bounding box center [253, 27] width 388 height 39
click at [259, 25] on input "PPY5bdFsaELX00NJFcYtpsRS" at bounding box center [253, 27] width 388 height 21
paste input "0KupHsai8zW4JUksWiHY8fEg"
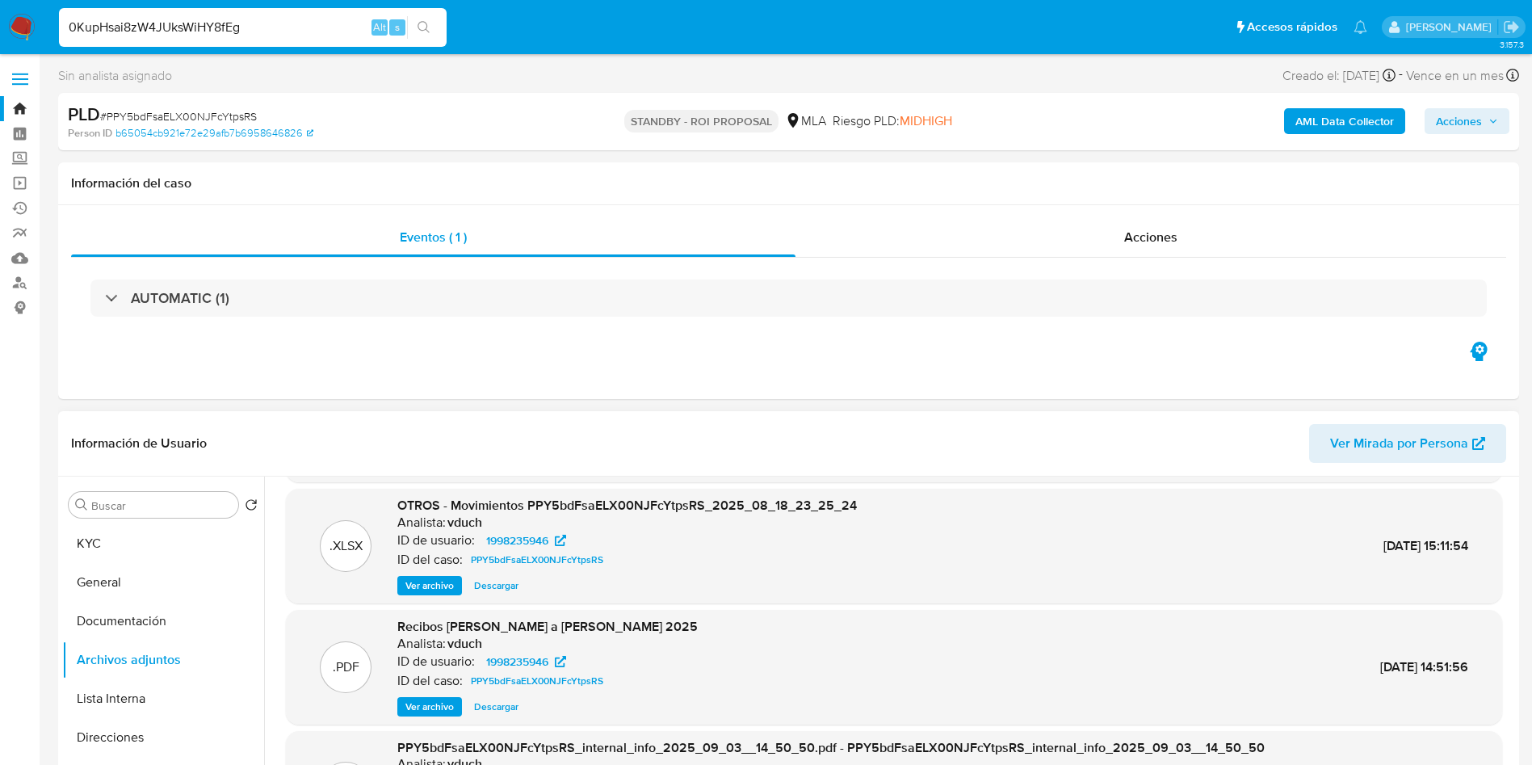
click at [446, 31] on input "0KupHsai8zW4JUksWiHY8fEg" at bounding box center [253, 27] width 388 height 21
type input "0KupHsai8zW4JUksWiHY8fEg"
click at [426, 26] on icon "search-icon" at bounding box center [424, 27] width 13 height 13
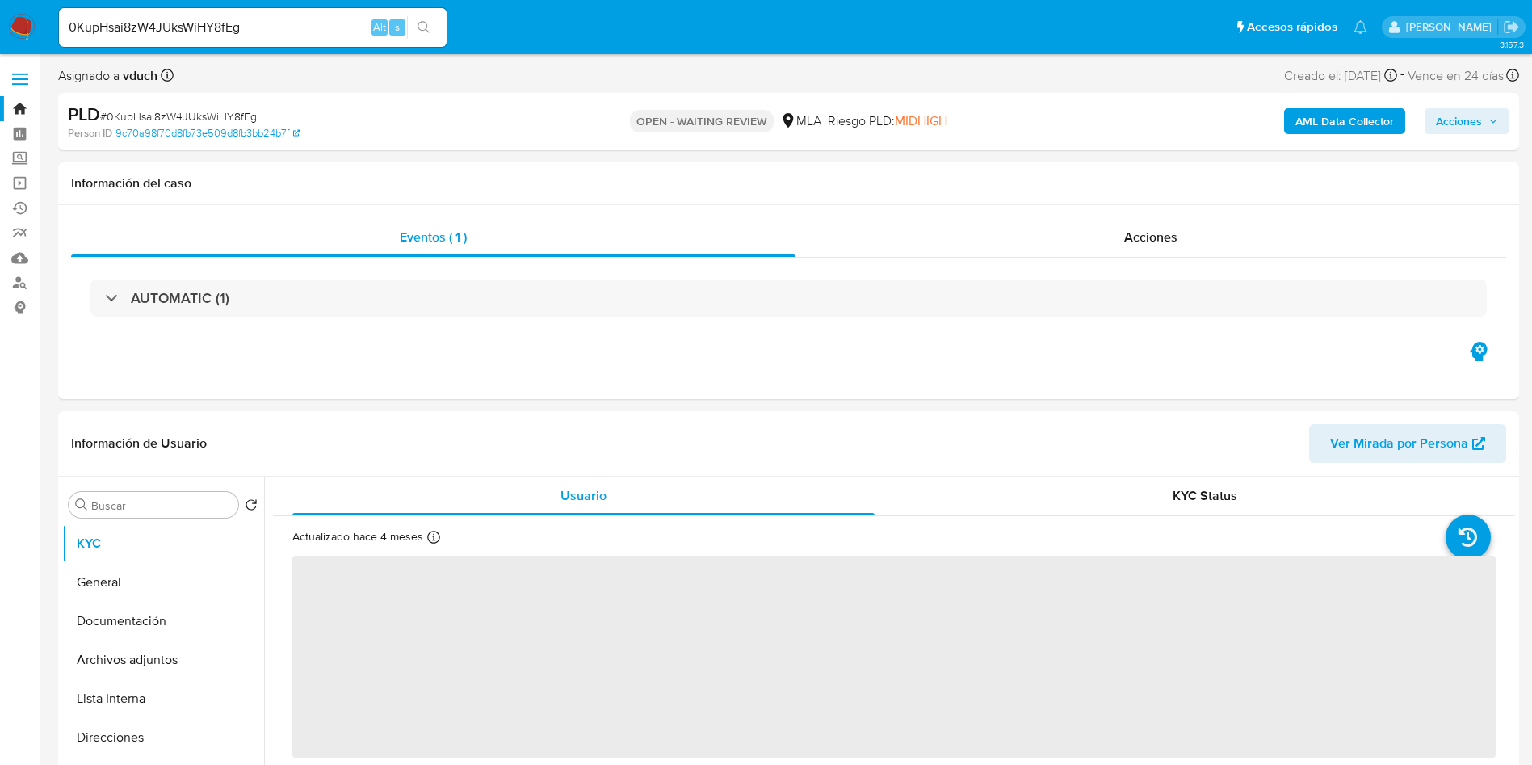
select select "10"
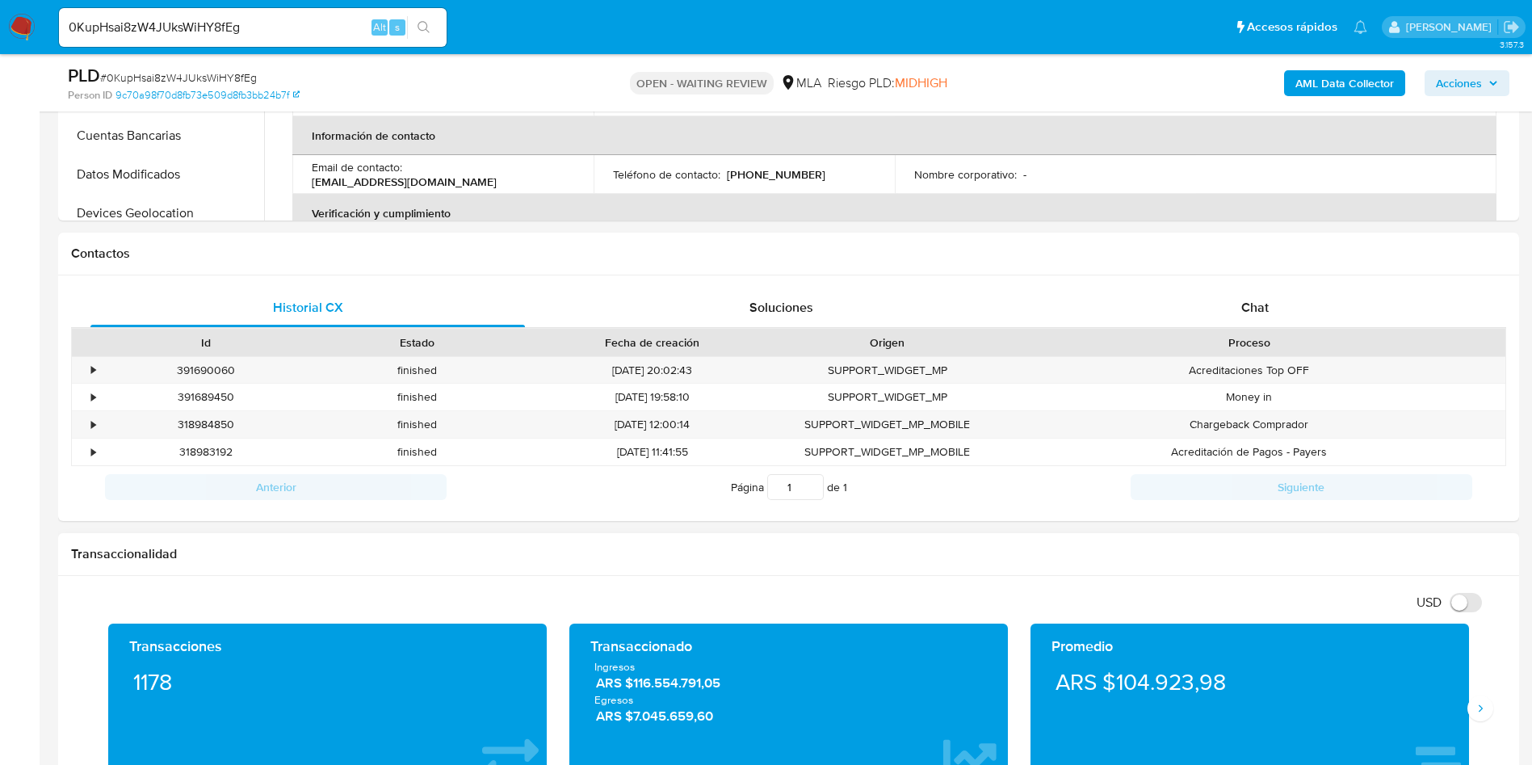
scroll to position [727, 0]
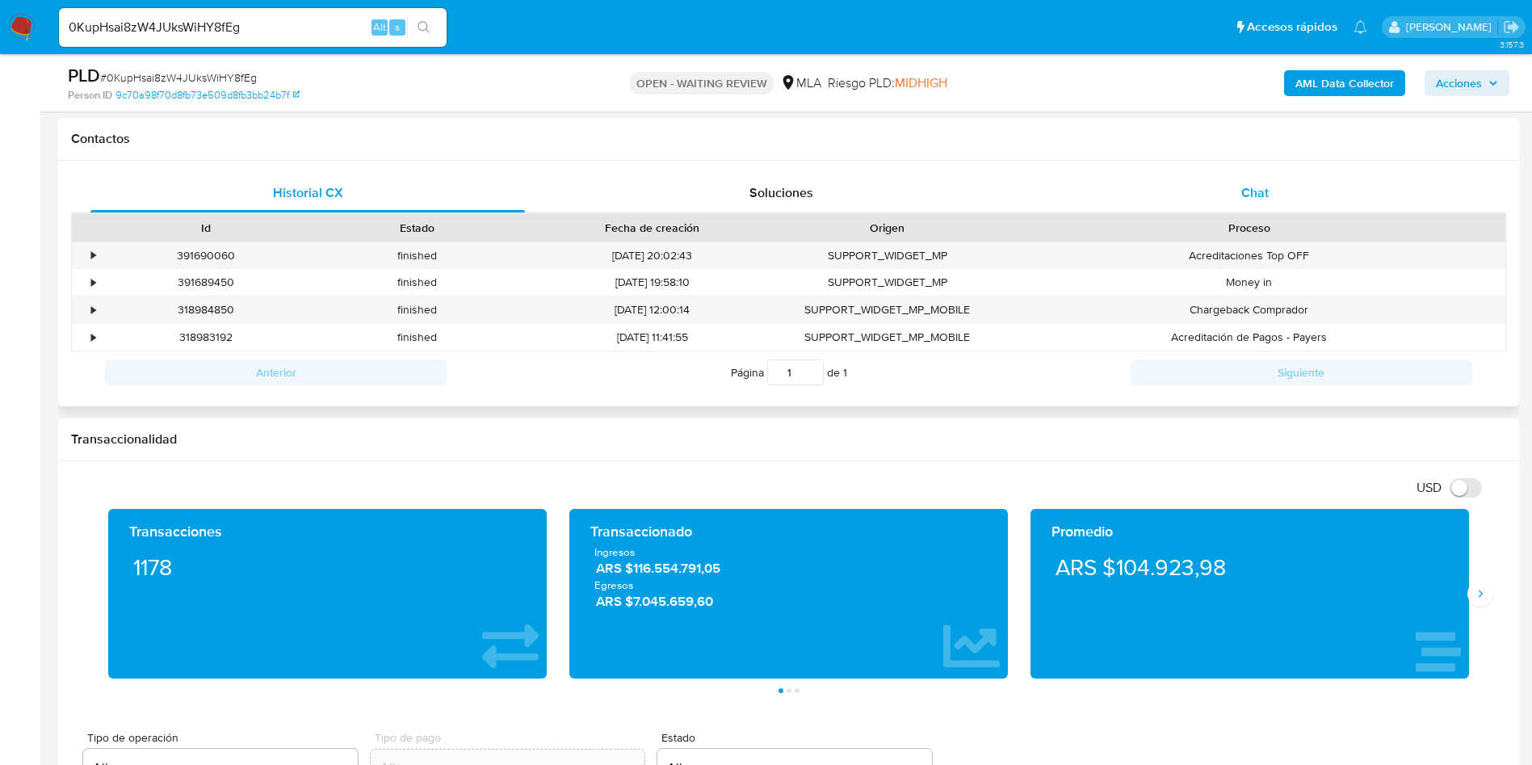
click at [1241, 175] on div "Chat" at bounding box center [1255, 193] width 435 height 39
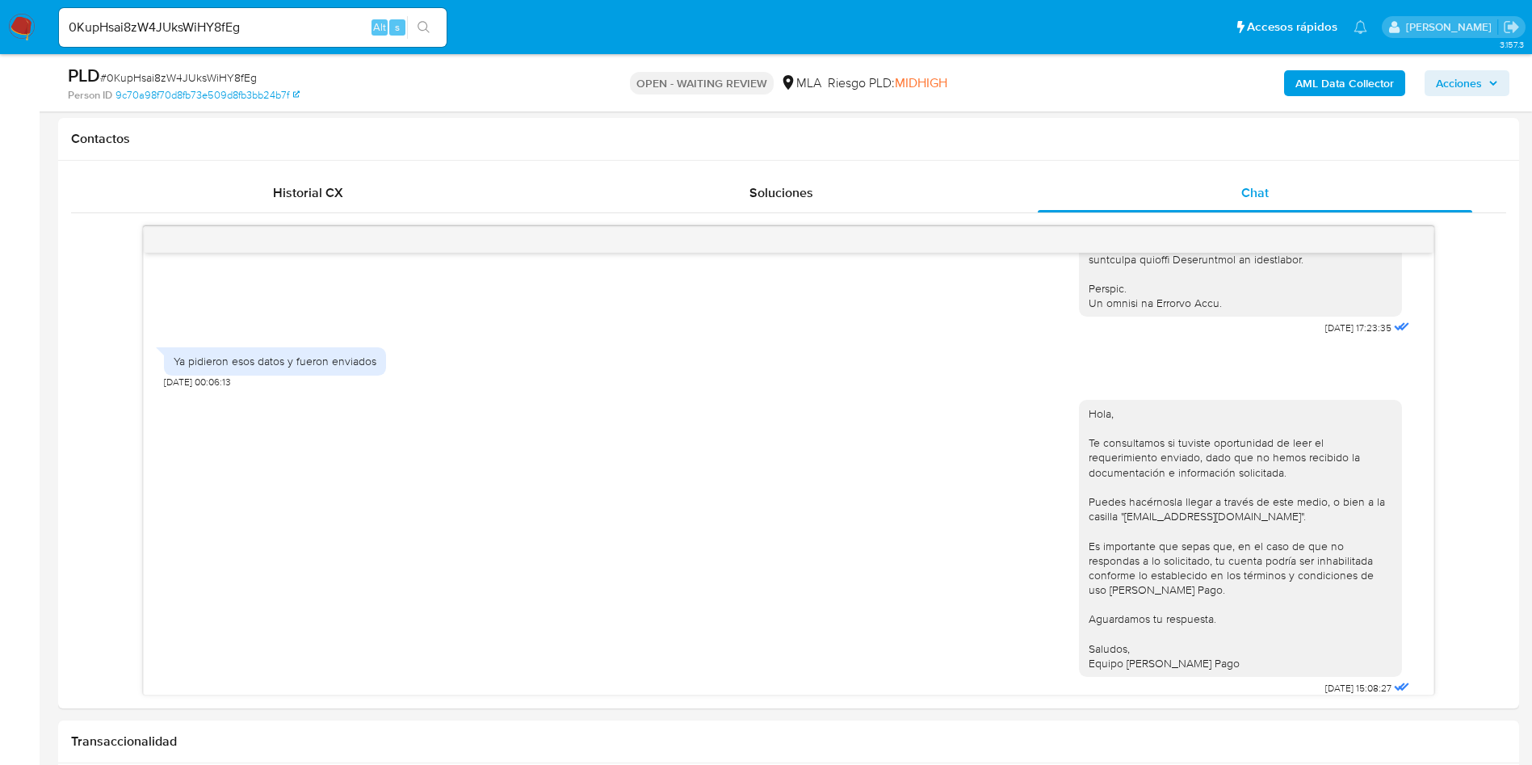
scroll to position [363, 0]
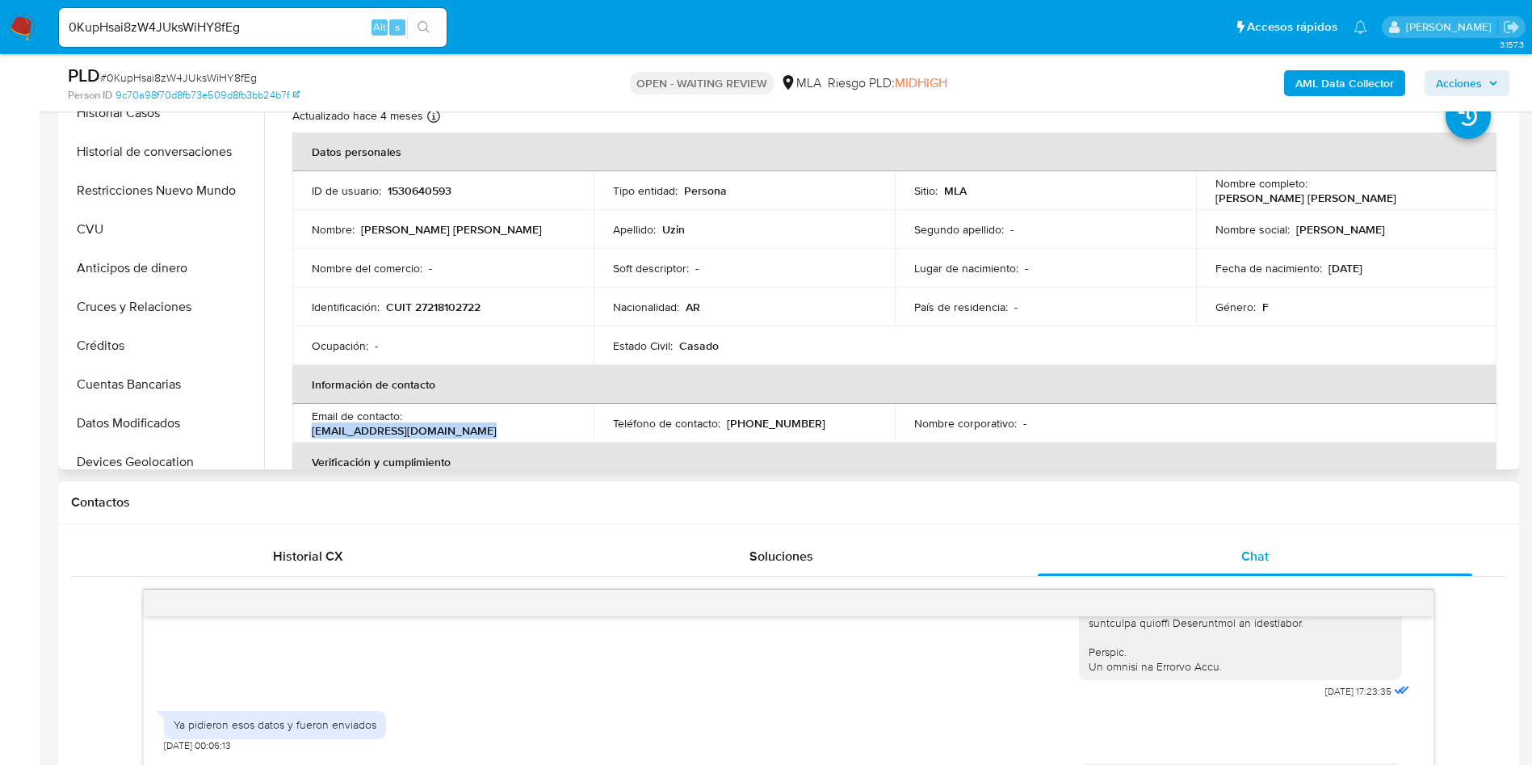
drag, startPoint x: 461, startPoint y: 429, endPoint x: 607, endPoint y: 436, distance: 145.6
click at [607, 436] on tr "Email de contacto : [EMAIL_ADDRESS][DOMAIN_NAME] Teléfono de contacto : [PHONE_…" at bounding box center [894, 423] width 1204 height 39
copy p "[EMAIL_ADDRESS][DOMAIN_NAME]"
click at [262, 30] on input "0KupHsai8zW4JUksWiHY8fEg" at bounding box center [253, 27] width 388 height 21
click at [262, 29] on input "0KupHsai8zW4JUksWiHY8fEg" at bounding box center [253, 27] width 388 height 21
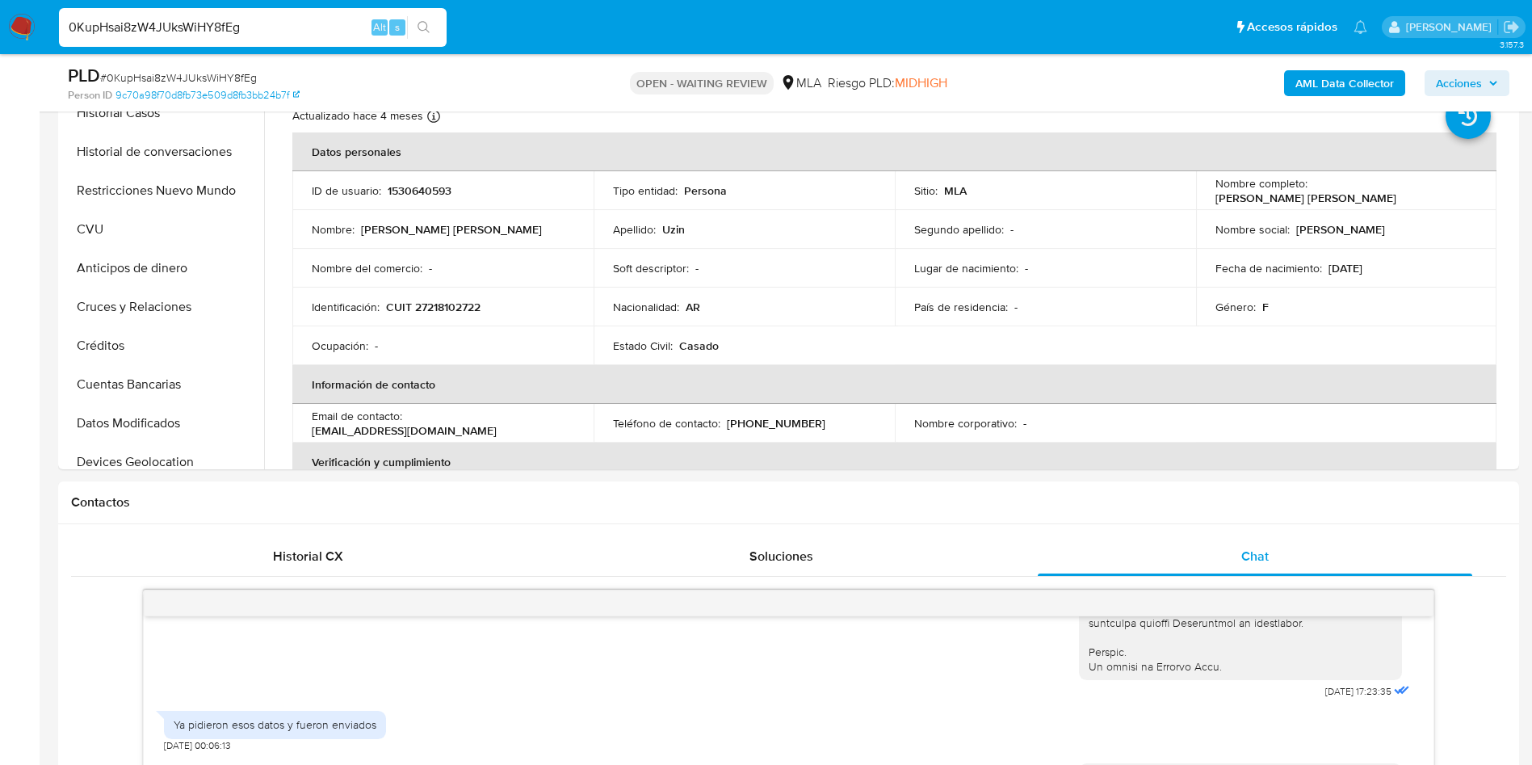
click at [288, 17] on input "0KupHsai8zW4JUksWiHY8fEg" at bounding box center [253, 27] width 388 height 21
paste input "mM2QivNKEy07MOnsmMtfI12i"
type input "mM2QivNKEy07MOnsmMtfI12i"
click at [431, 29] on button "search-icon" at bounding box center [423, 27] width 33 height 23
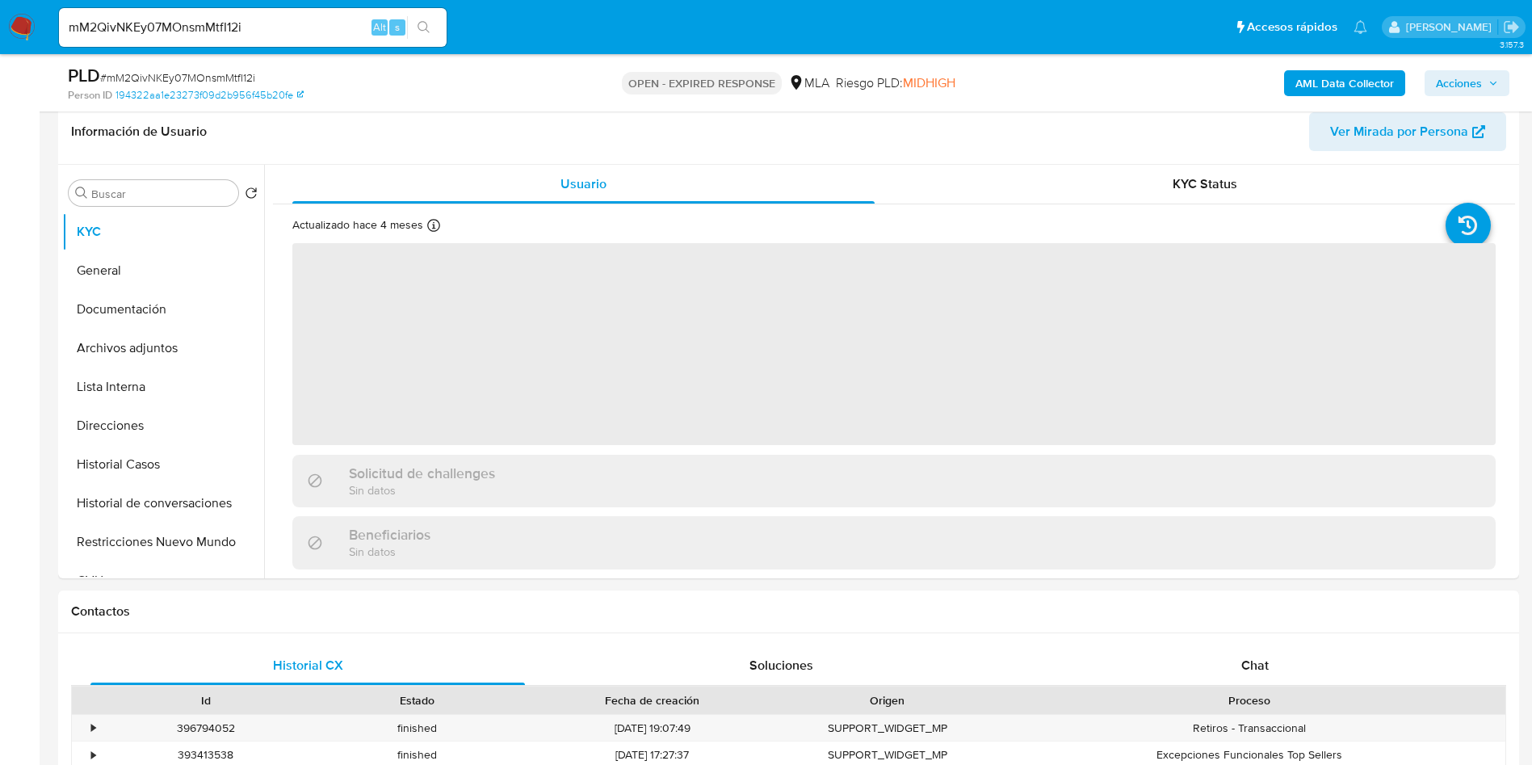
scroll to position [363, 0]
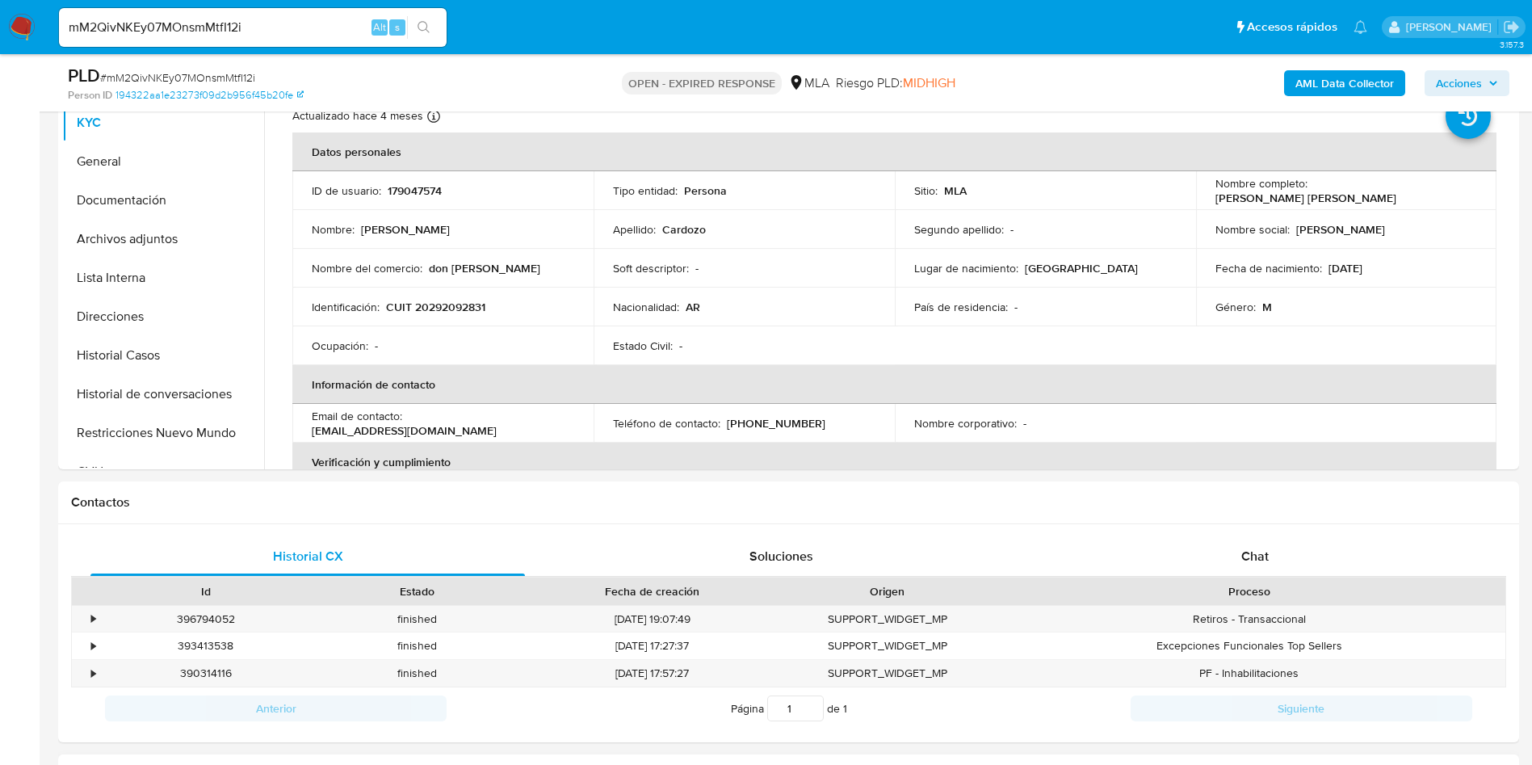
select select "10"
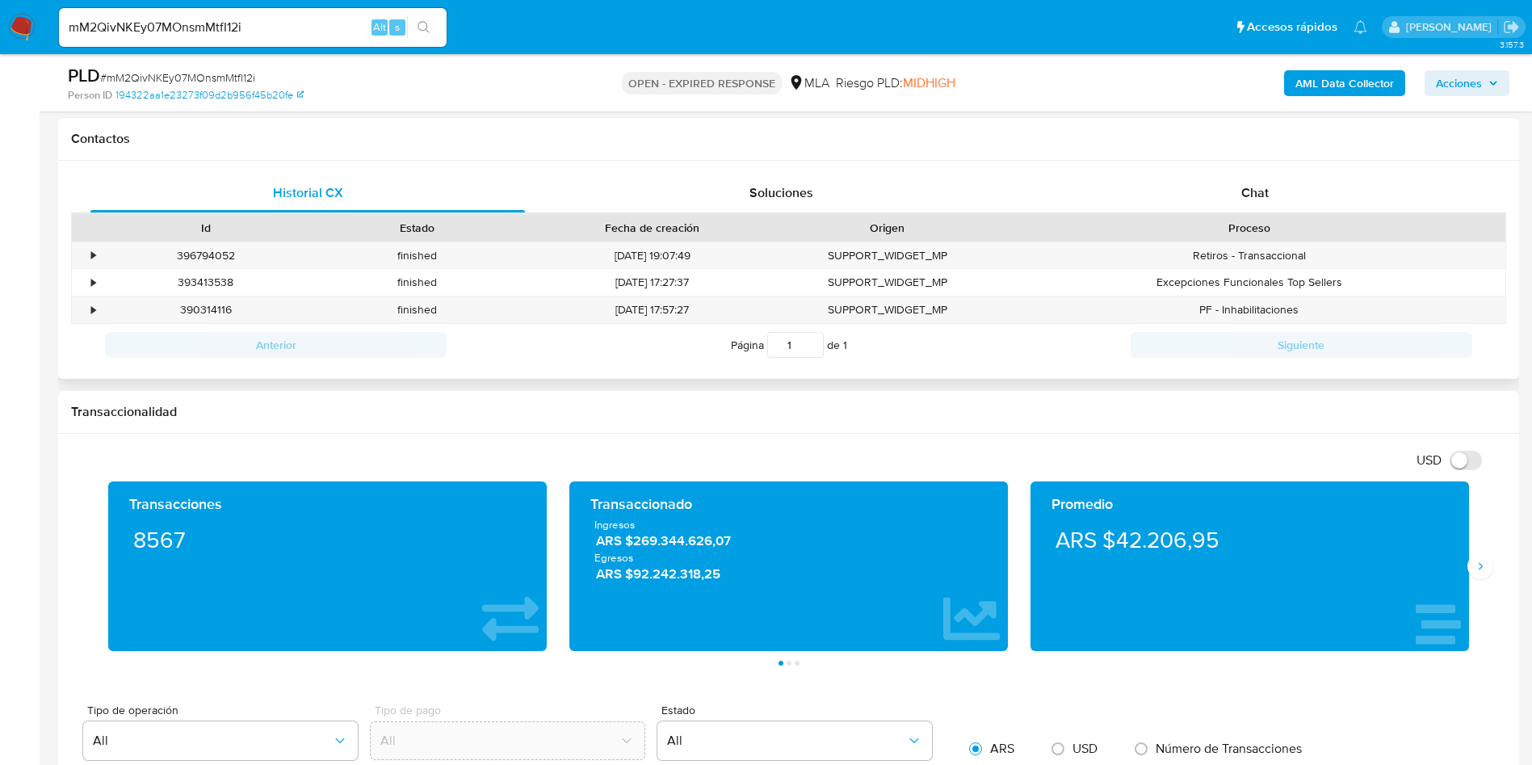
click at [1357, 162] on div "Historial CX Soluciones Chat Id Estado Fecha de creación Origen Proceso • 39679…" at bounding box center [788, 270] width 1461 height 219
click at [1275, 199] on div "Chat" at bounding box center [1255, 193] width 435 height 39
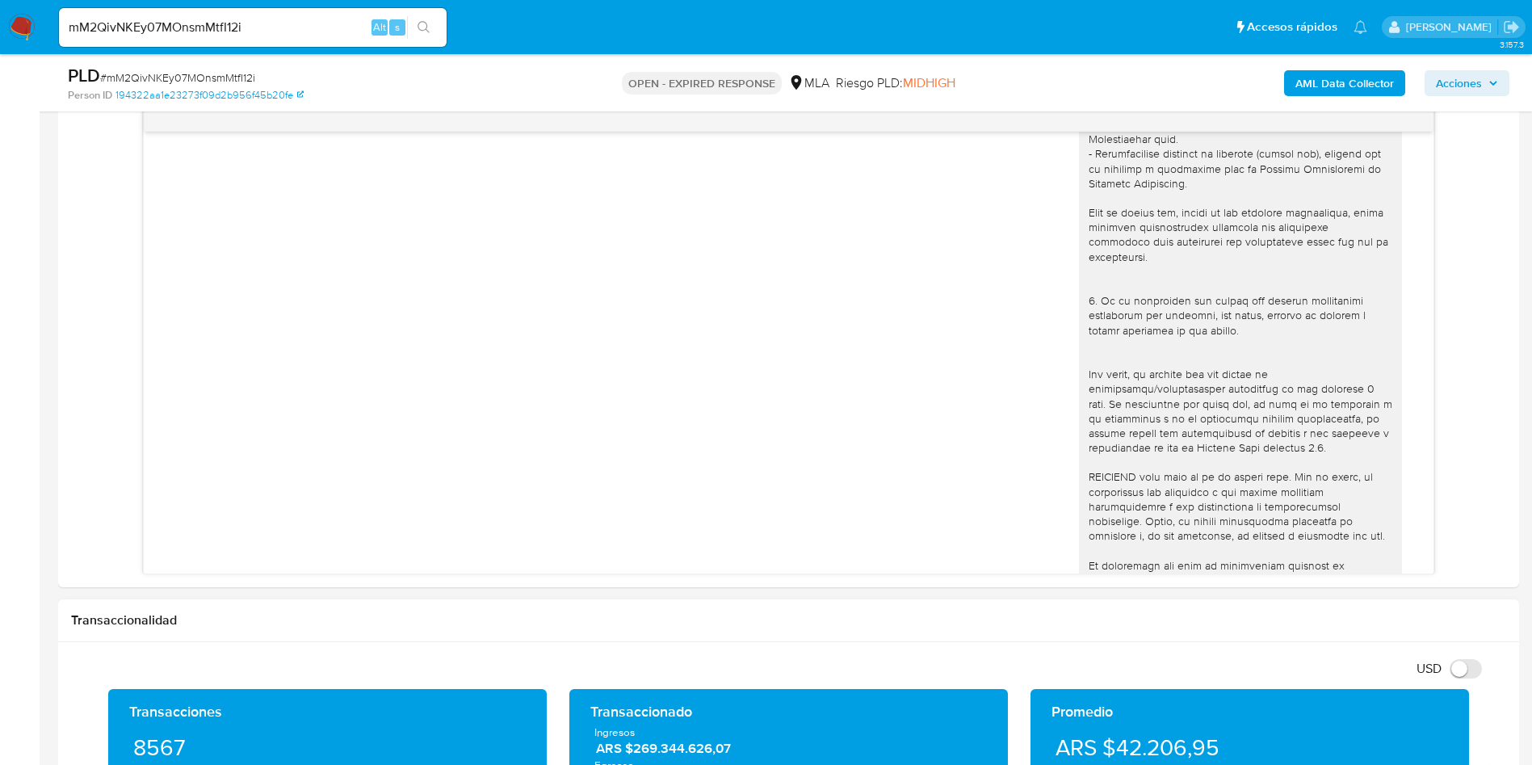
scroll to position [1742, 0]
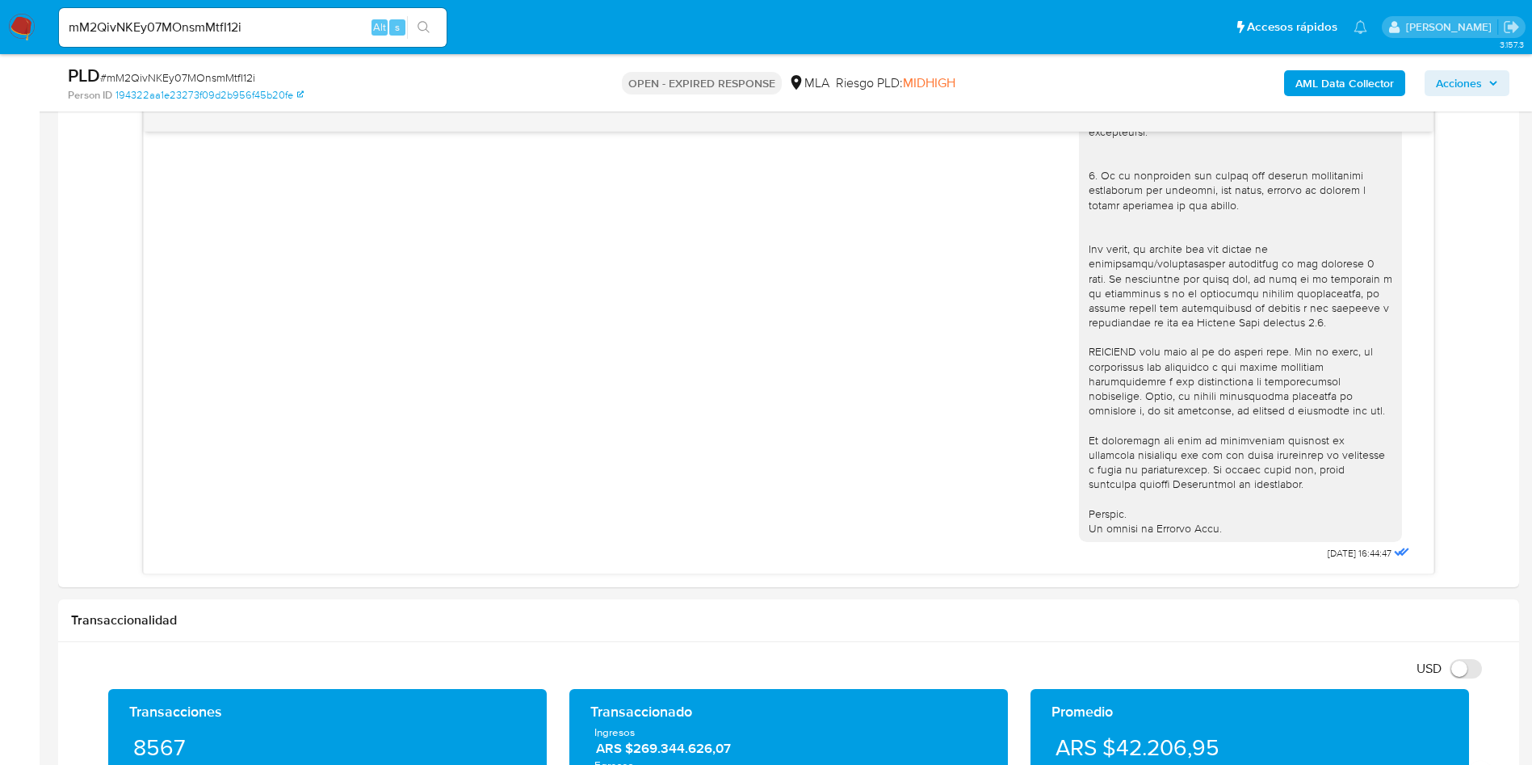
click at [301, 27] on input "mM2QivNKEy07MOnsmMtfI12i" at bounding box center [253, 27] width 388 height 21
paste input "B4fYU86HkEt2oYrxCtOztJ2U"
type input "B4fYU86HkEt2oYrxCtOztJ2U"
click at [425, 23] on icon "search-icon" at bounding box center [424, 27] width 13 height 13
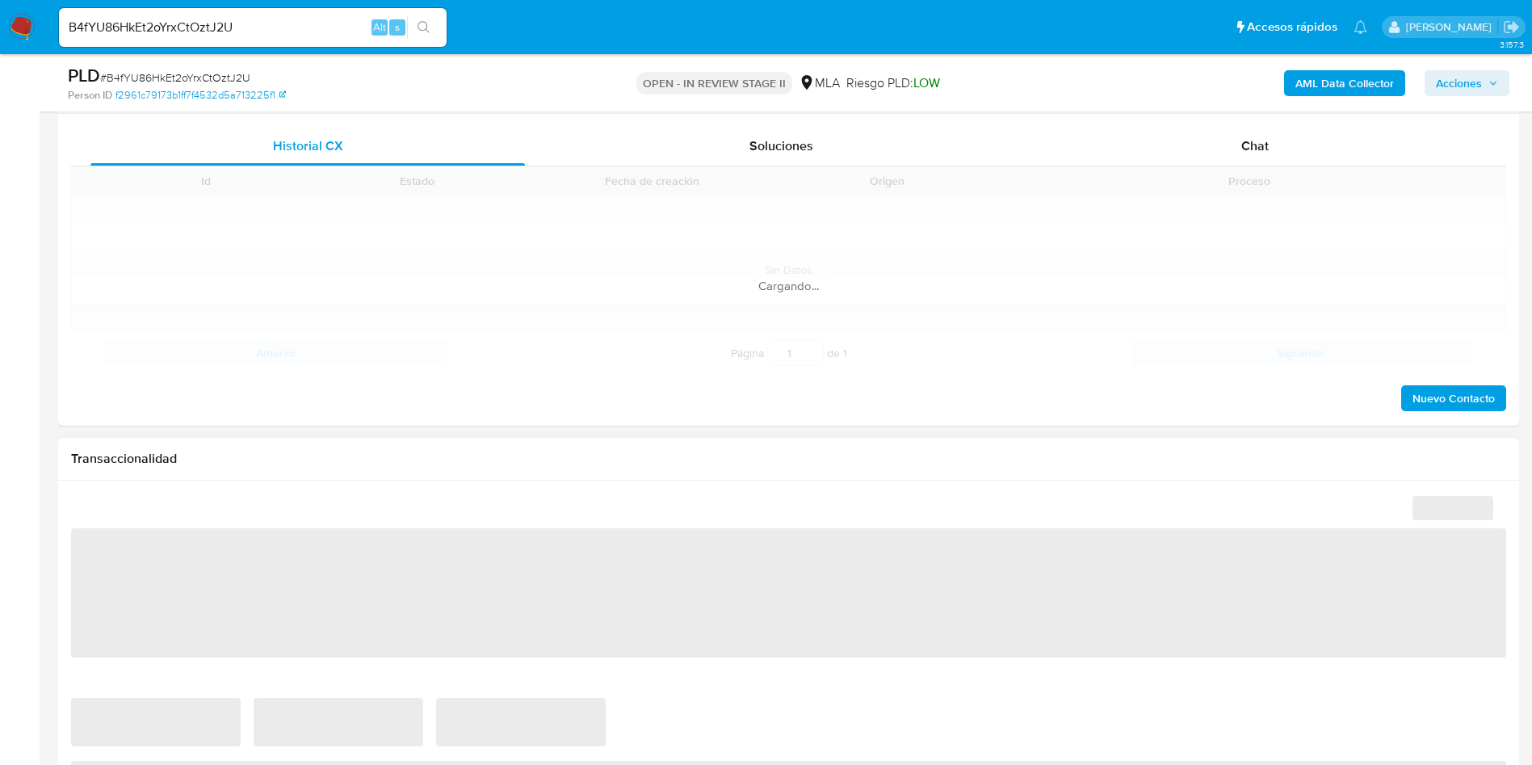
scroll to position [1212, 0]
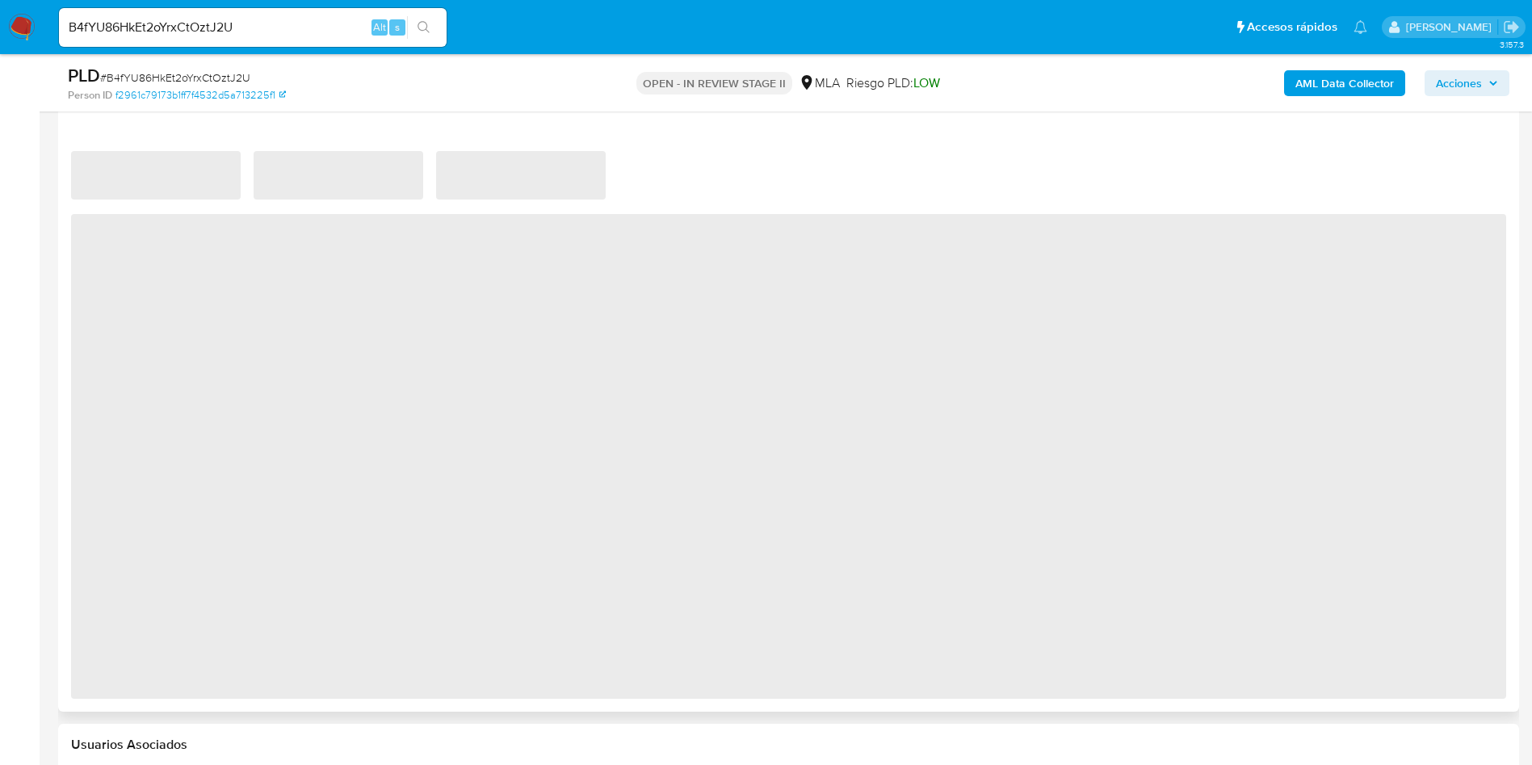
select select "10"
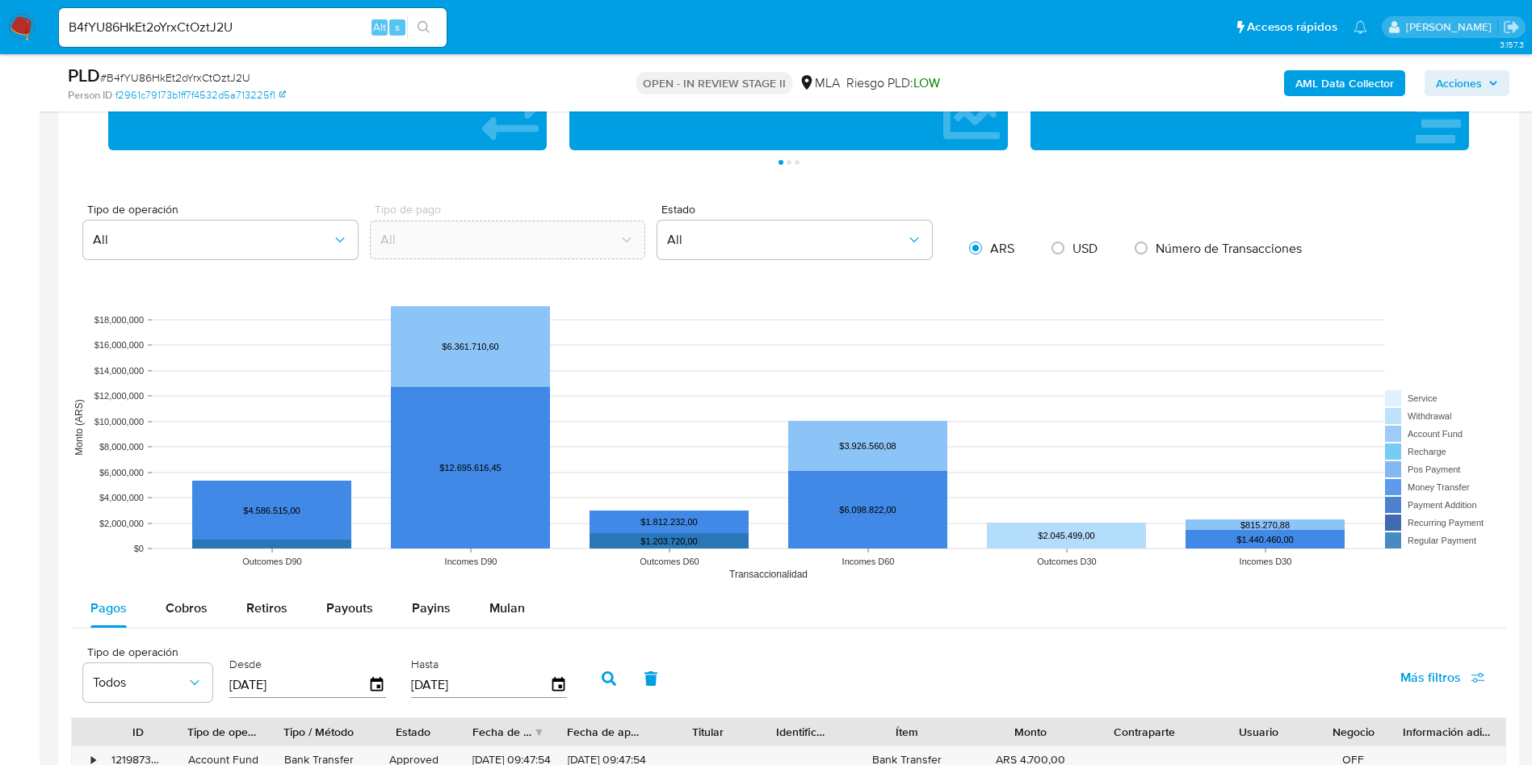
click at [256, 28] on input "B4fYU86HkEt2oYrxCtOztJ2U" at bounding box center [253, 27] width 388 height 21
paste input "Sm8GcItAvgvRC3Xu6rv4Ados"
type input "Sm8GcItAvgvRC3Xu6rv4Ados"
click at [432, 36] on button "search-icon" at bounding box center [423, 27] width 33 height 23
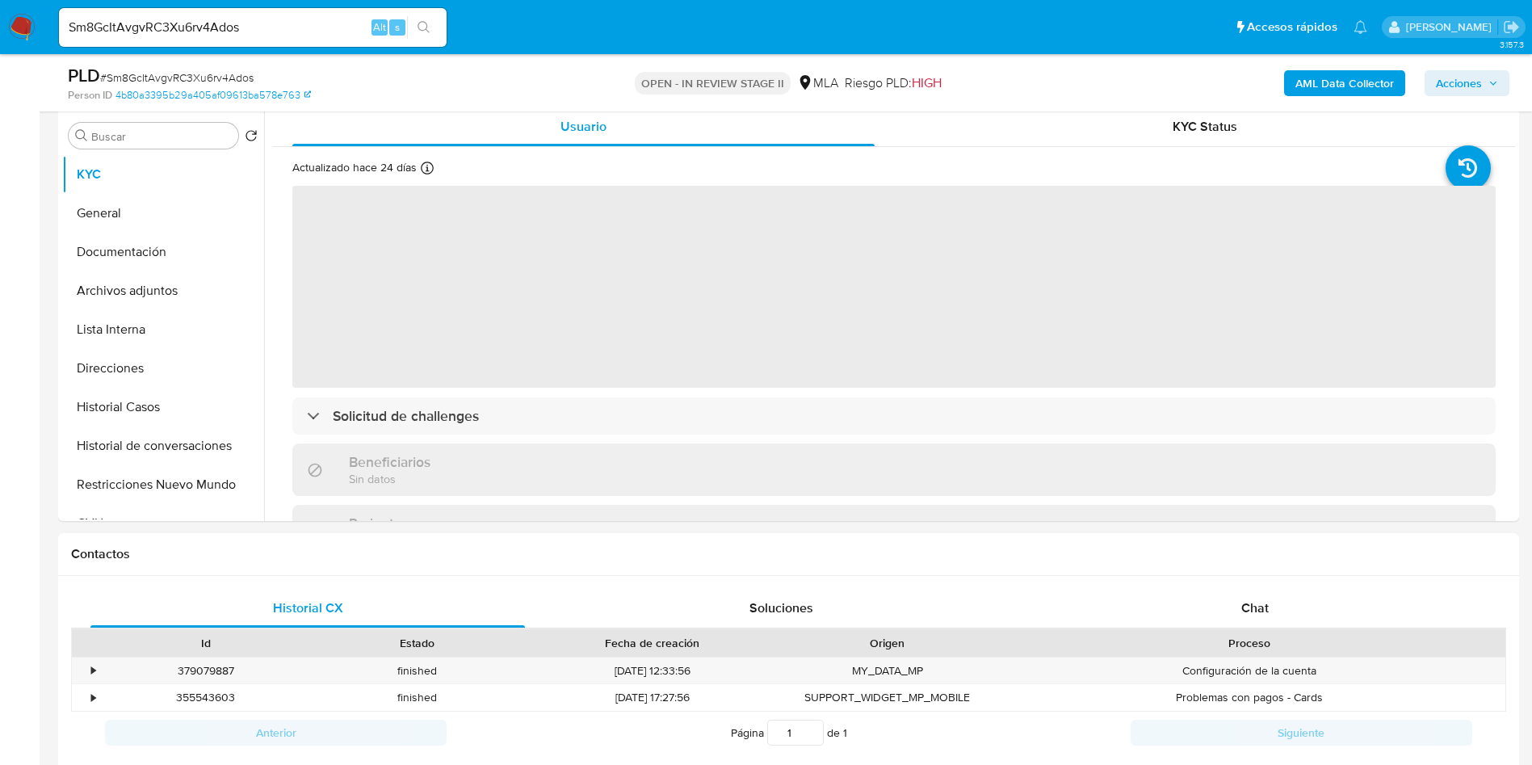
scroll to position [363, 0]
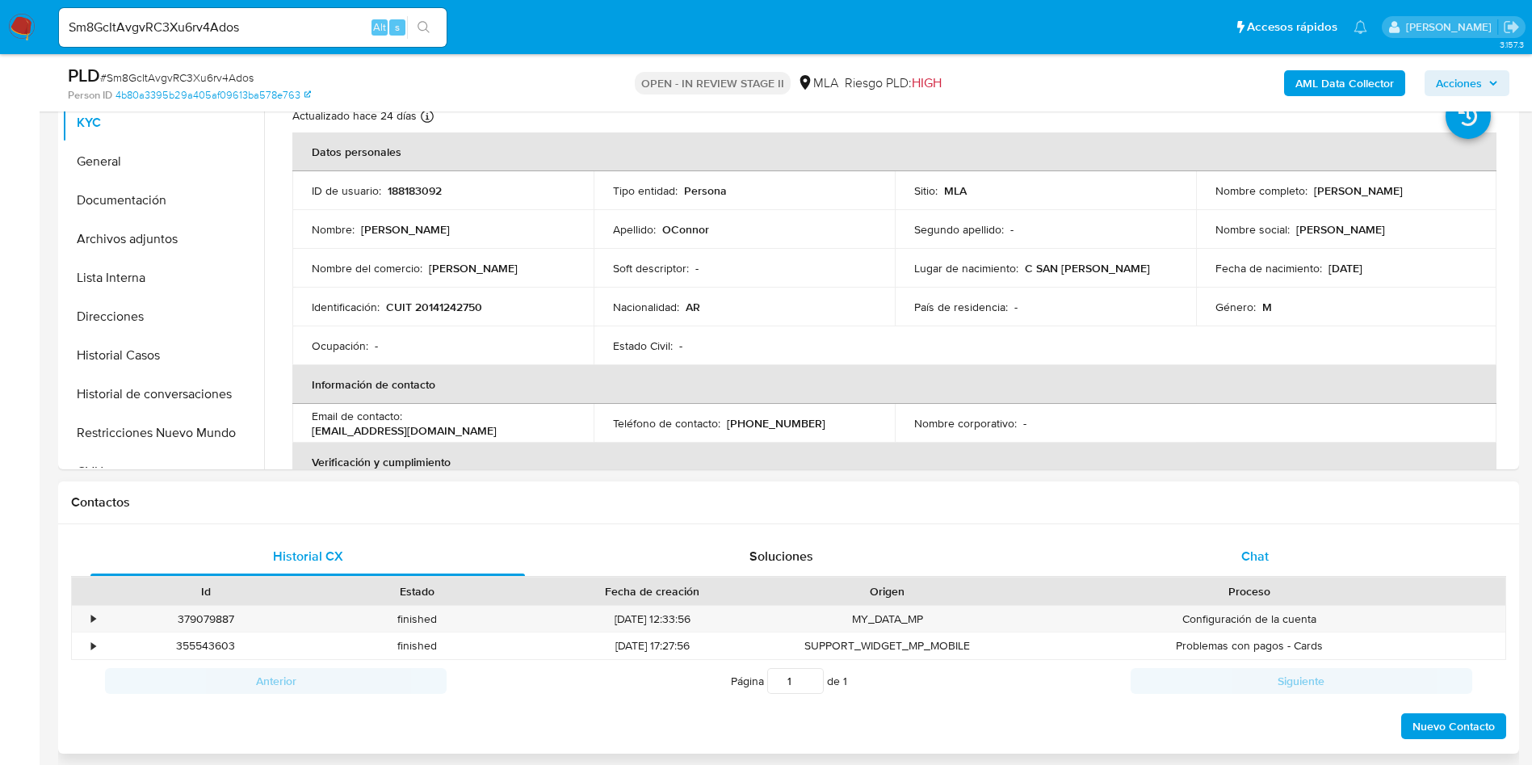
select select "10"
click at [1263, 553] on span "Chat" at bounding box center [1255, 556] width 27 height 19
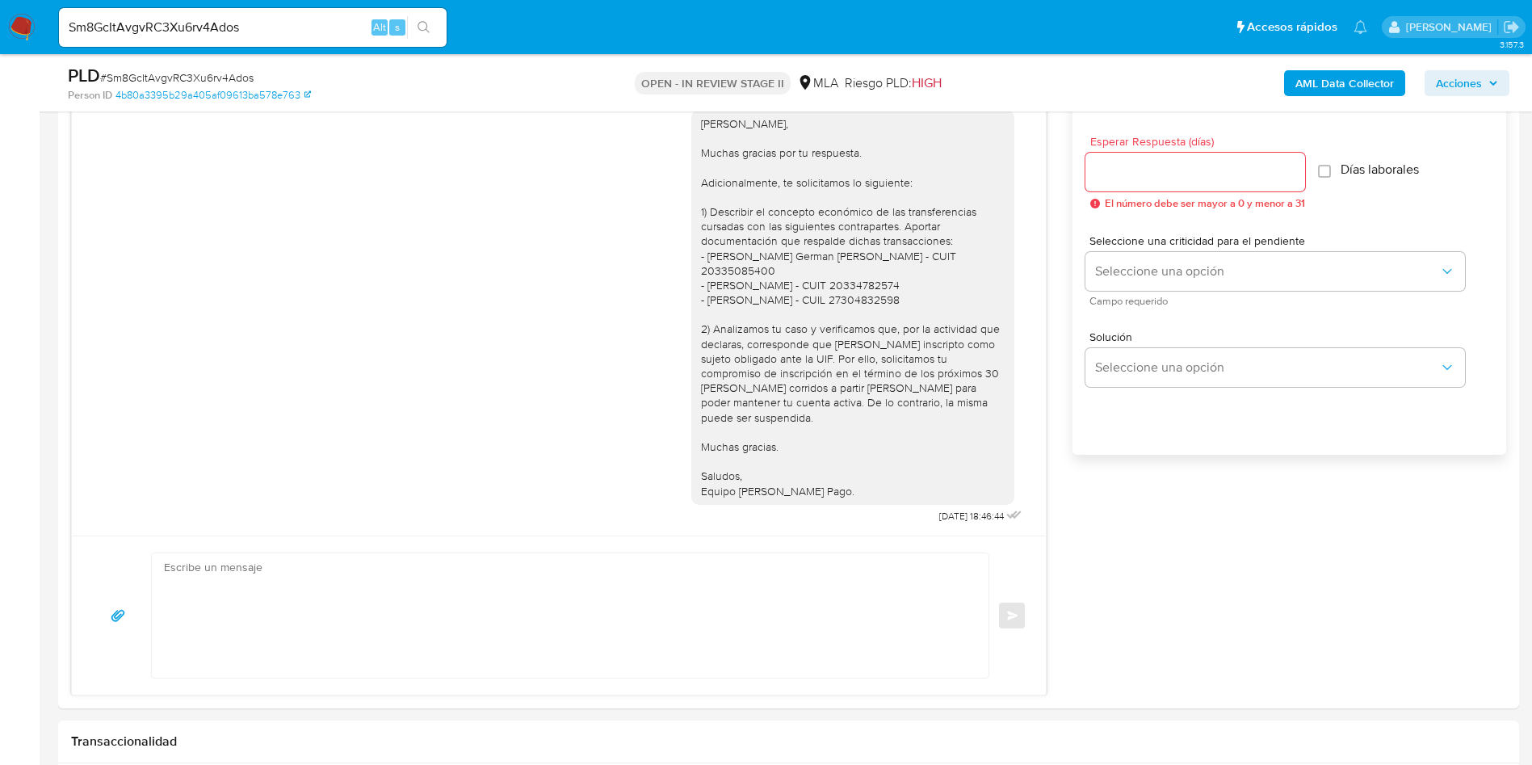
scroll to position [848, 0]
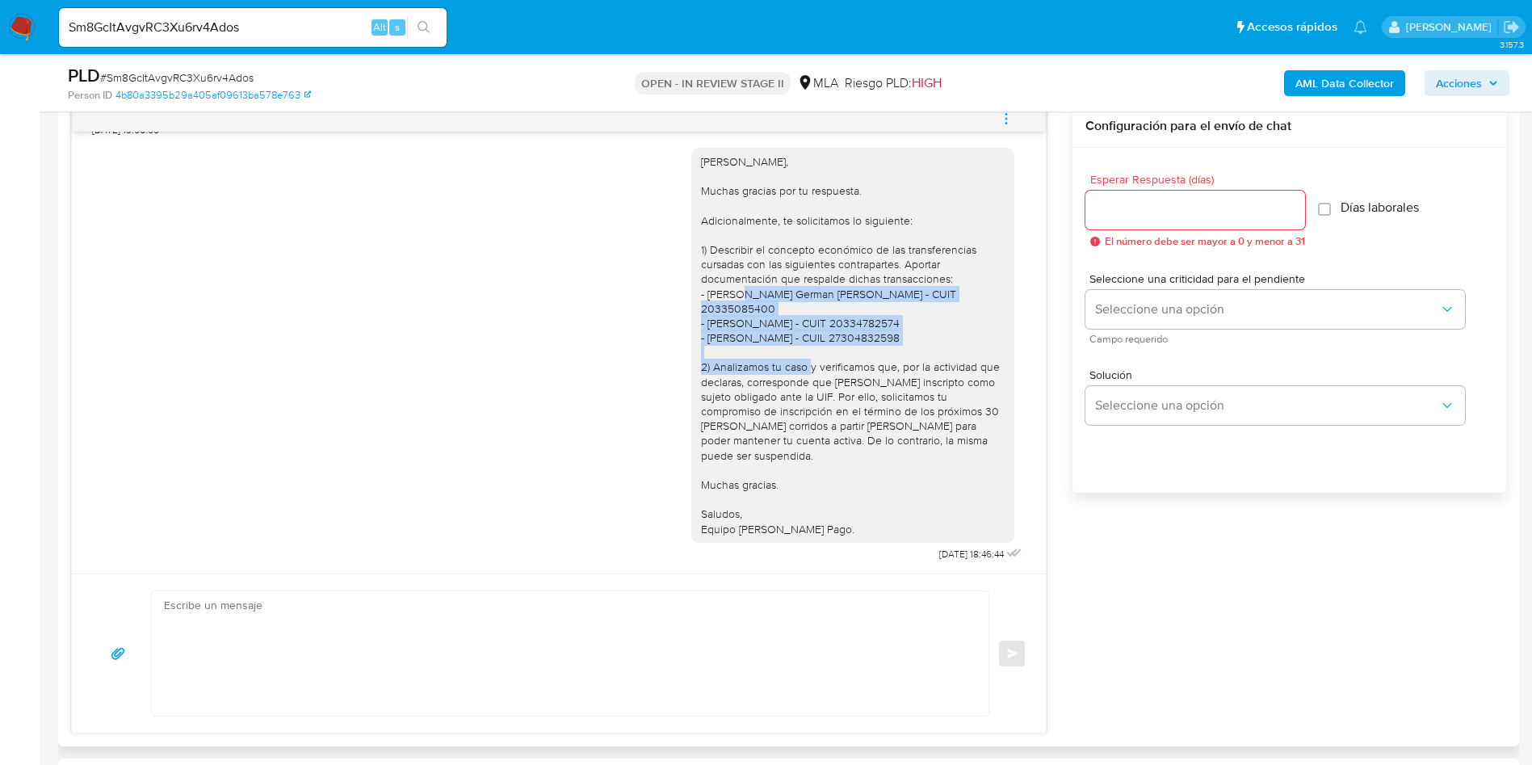
drag, startPoint x: 683, startPoint y: 321, endPoint x: 939, endPoint y: 366, distance: 260.7
click at [939, 366] on div "Hola Gustavo O Connor, Muchas gracias por tu respuesta. Adicionalmente, te soli…" at bounding box center [853, 345] width 304 height 382
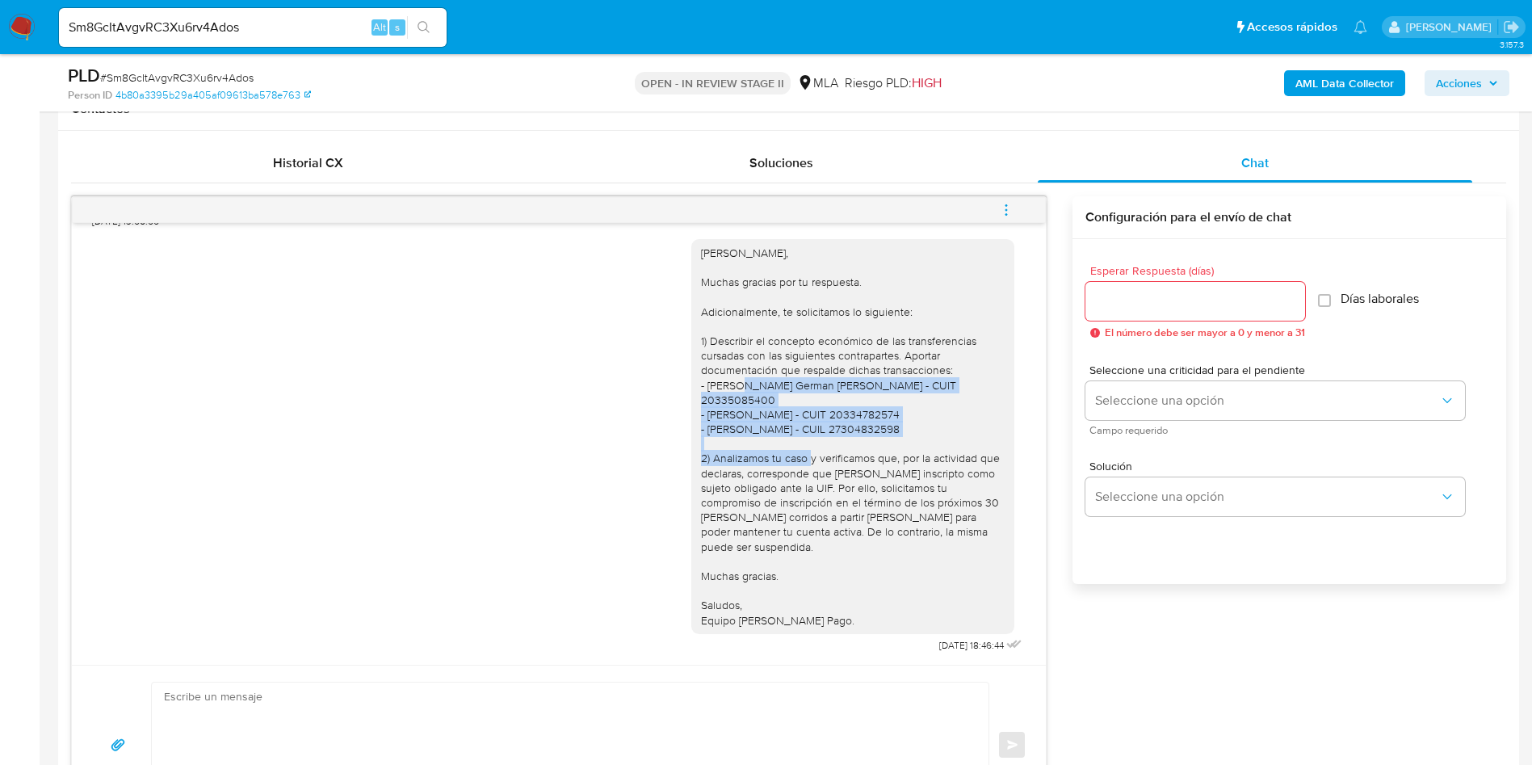
scroll to position [790, 0]
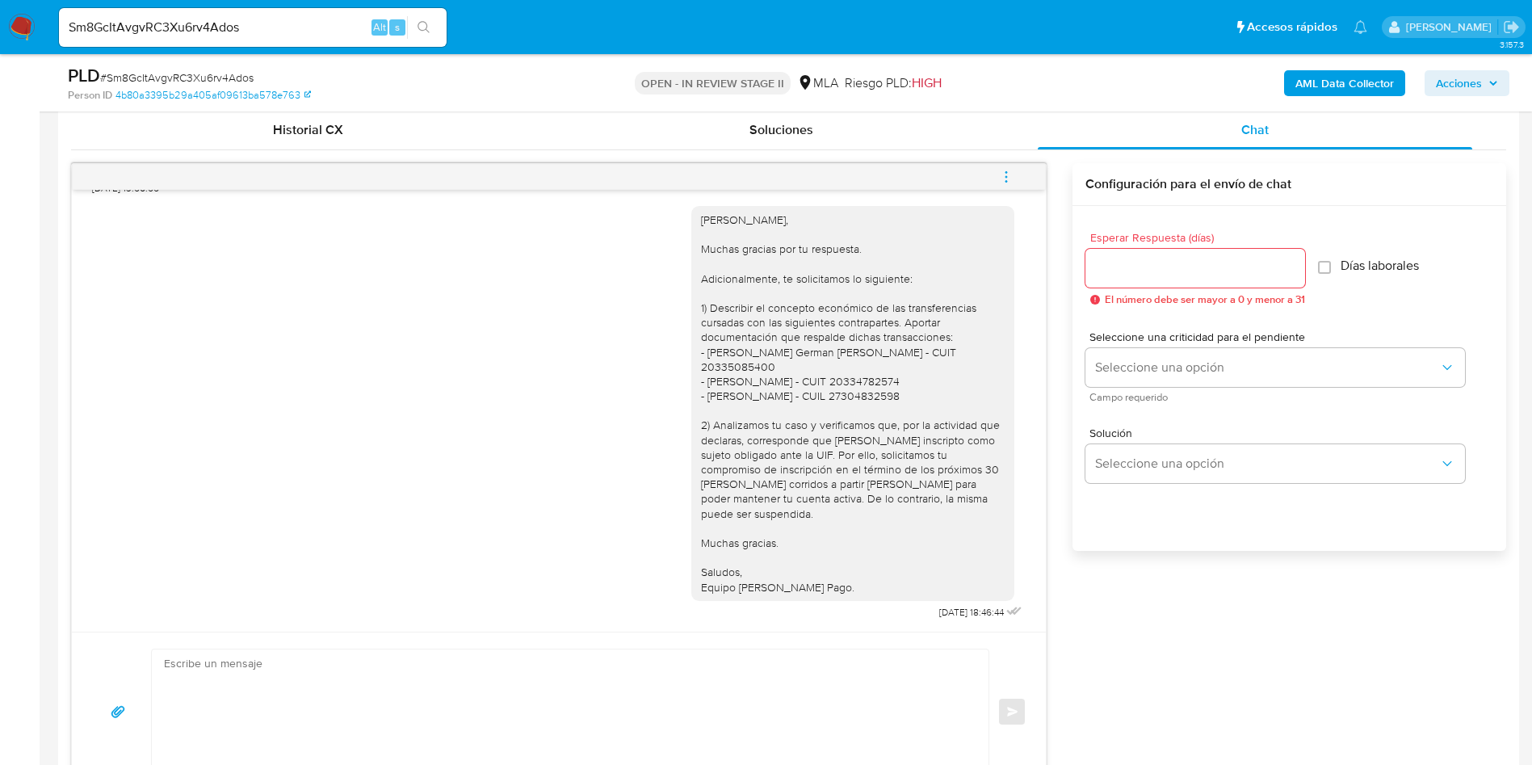
click at [842, 485] on div "Hola Gustavo O Connor, Muchas gracias por tu respuesta. Adicionalmente, te soli…" at bounding box center [853, 403] width 304 height 382
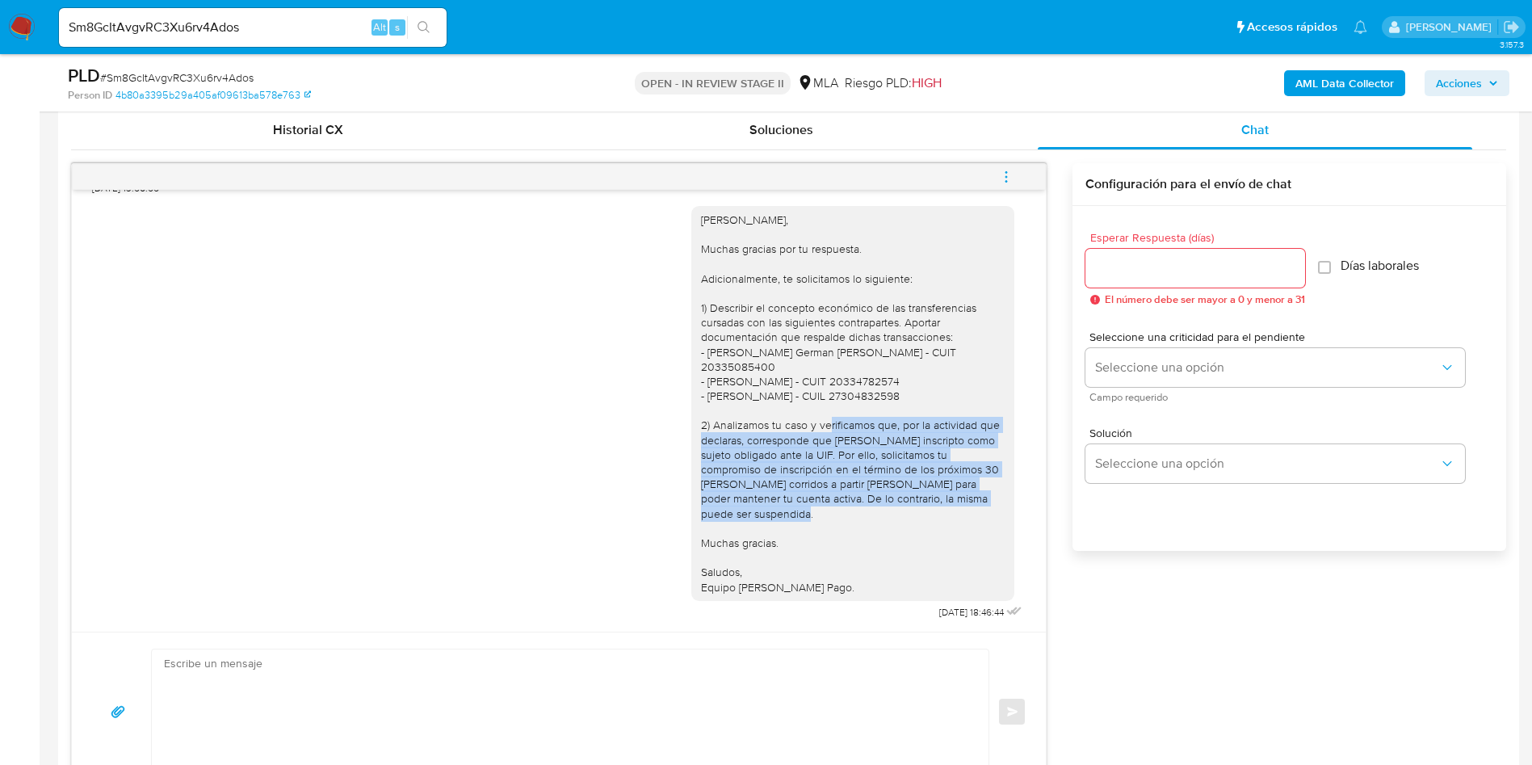
drag, startPoint x: 697, startPoint y: 444, endPoint x: 911, endPoint y: 520, distance: 227.1
click at [911, 520] on div "Hola Gustavo O Connor, Muchas gracias por tu respuesta. Adicionalmente, te soli…" at bounding box center [853, 403] width 304 height 382
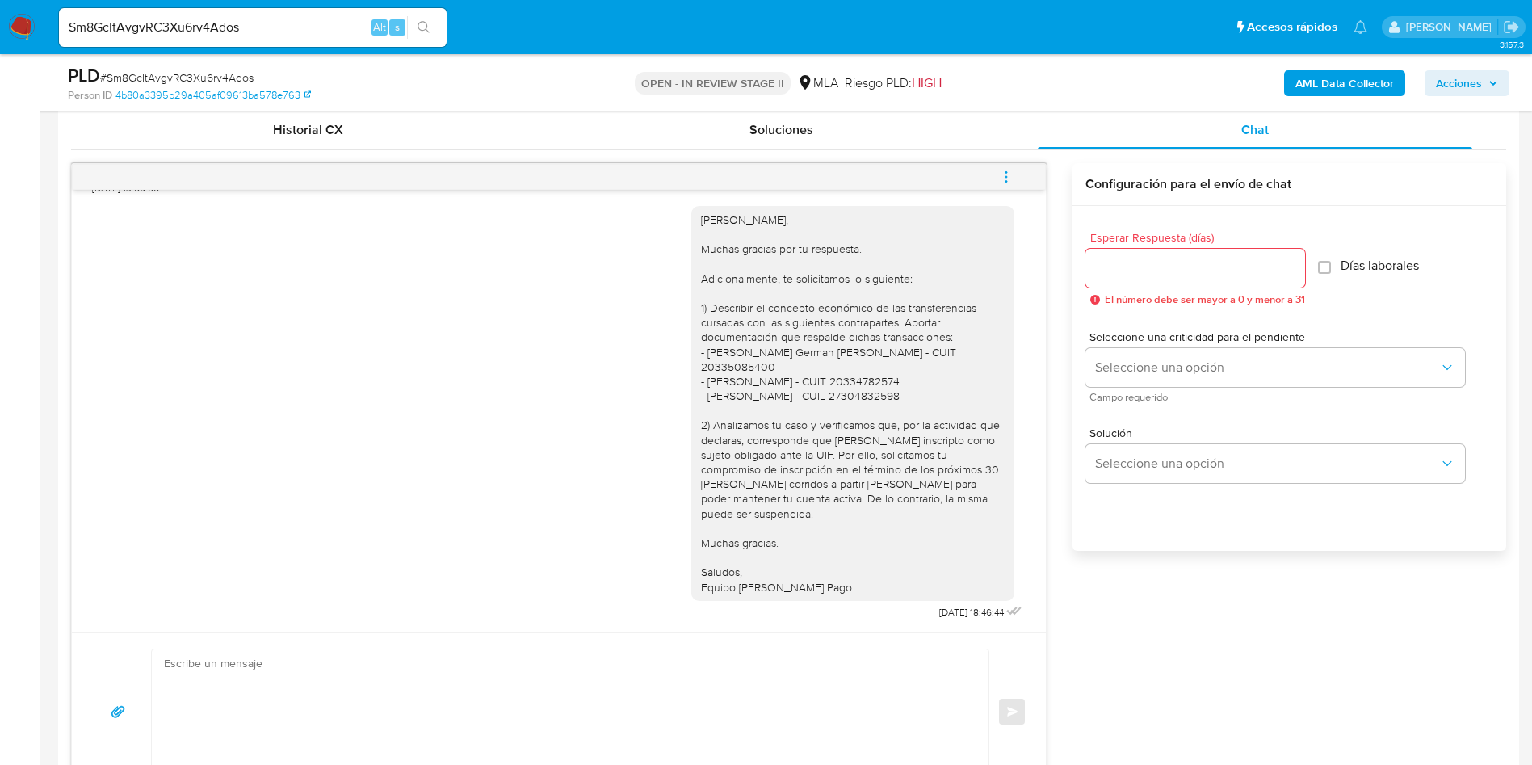
click at [911, 520] on div "Hola Gustavo O Connor, Muchas gracias por tu respuesta. Adicionalmente, te soli…" at bounding box center [853, 403] width 304 height 382
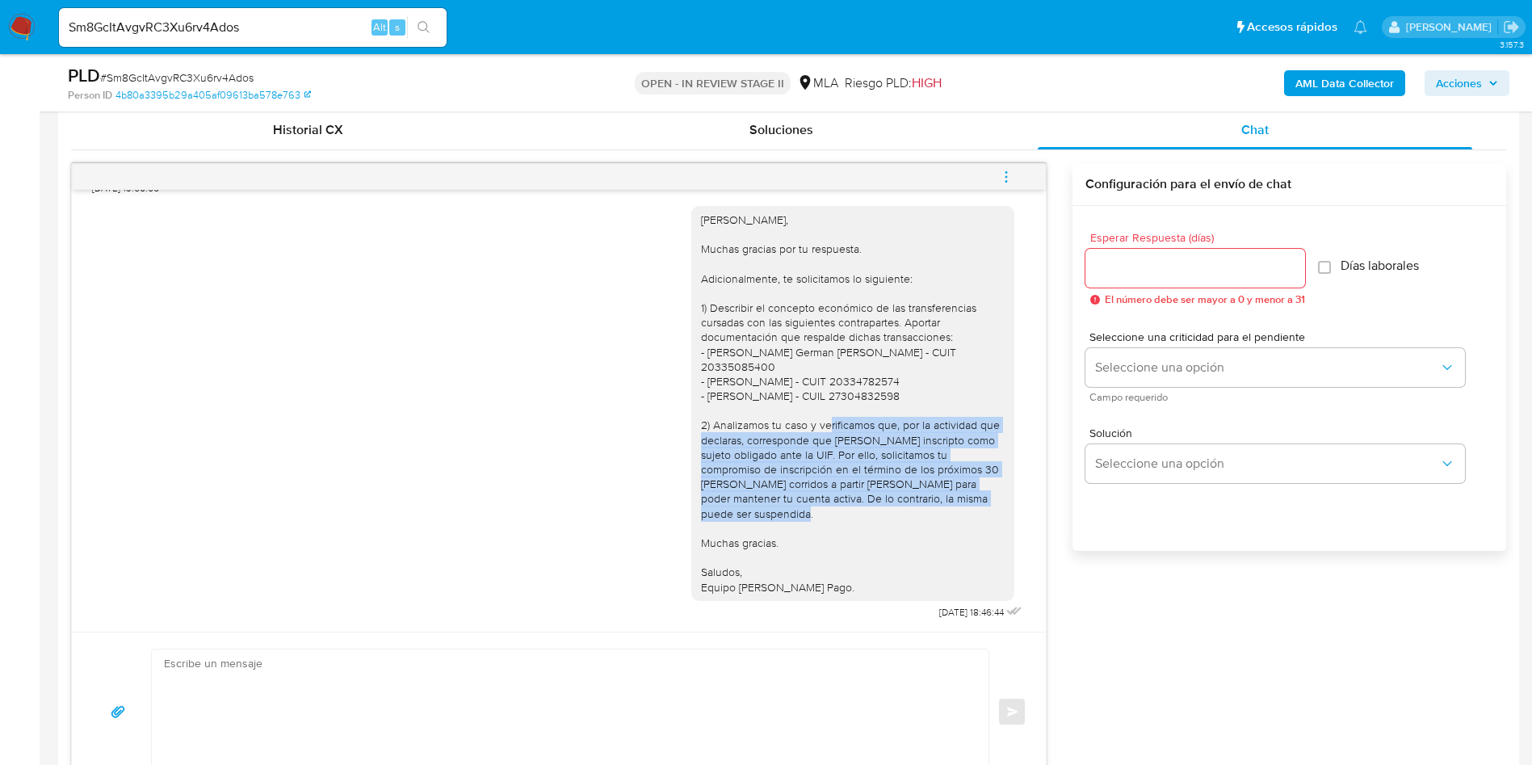
drag, startPoint x: 694, startPoint y: 441, endPoint x: 901, endPoint y: 516, distance: 220.0
click at [901, 516] on div "Hola Gustavo O Connor, Muchas gracias por tu respuesta. Adicionalmente, te soli…" at bounding box center [853, 403] width 304 height 382
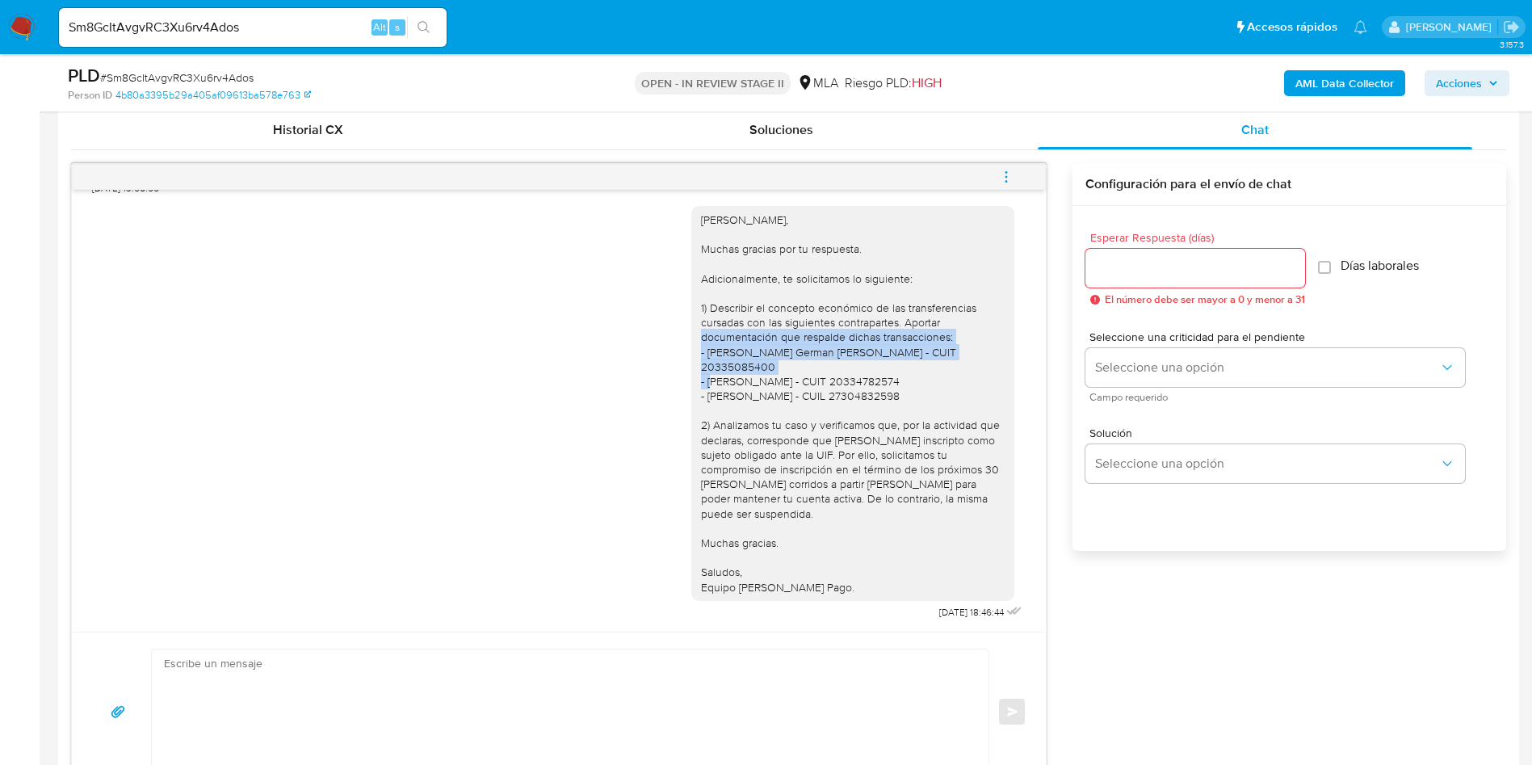
drag, startPoint x: 889, startPoint y: 347, endPoint x: 958, endPoint y: 376, distance: 75.0
click at [958, 376] on div "Hola Gustavo O Connor, Muchas gracias por tu respuesta. Adicionalmente, te soli…" at bounding box center [853, 403] width 304 height 382
click at [884, 483] on div "Hola Gustavo O Connor, Muchas gracias por tu respuesta. Adicionalmente, te soli…" at bounding box center [853, 403] width 304 height 382
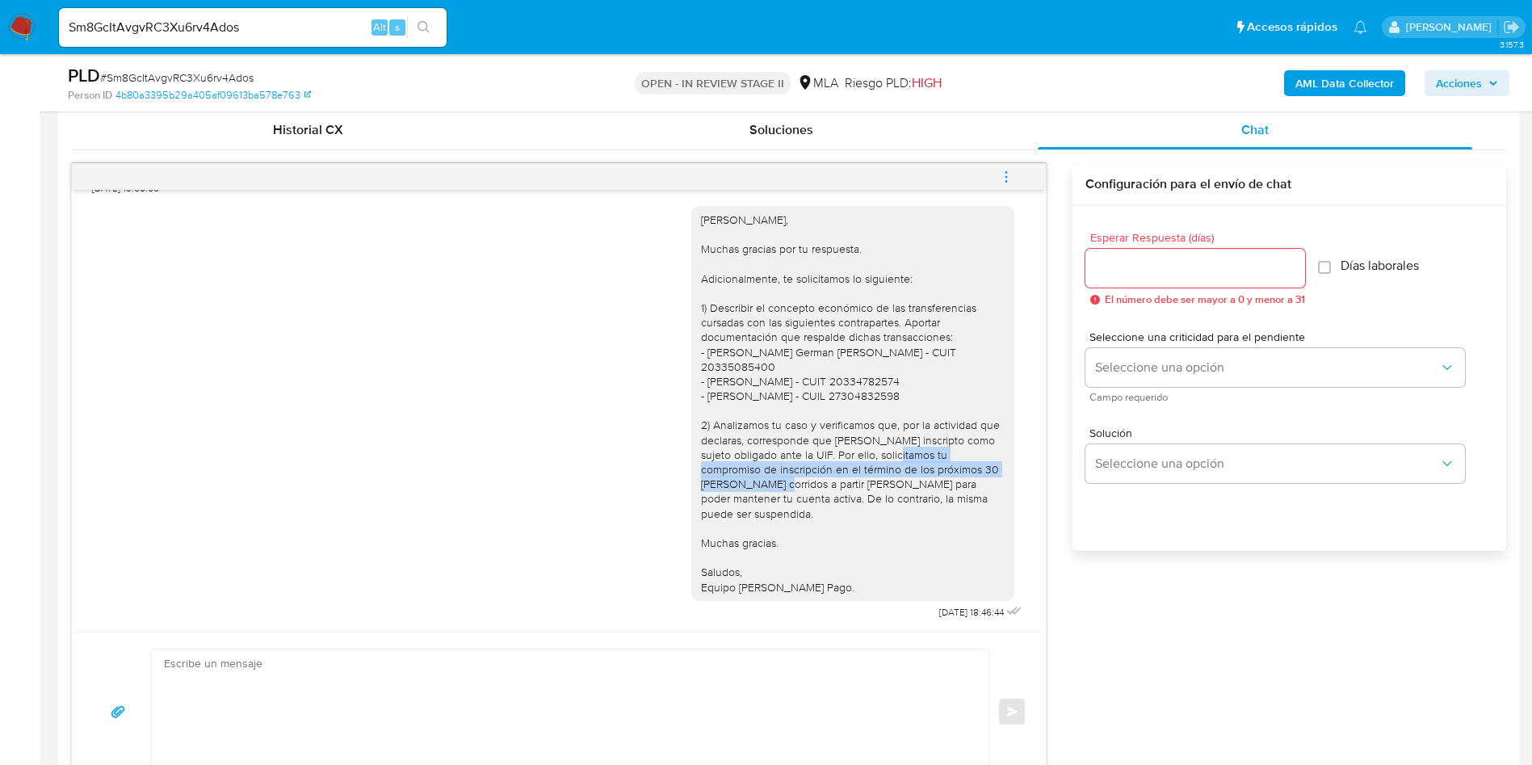
drag, startPoint x: 787, startPoint y: 472, endPoint x: 905, endPoint y: 486, distance: 118.8
click at [905, 486] on div "Hola Gustavo O Connor, Muchas gracias por tu respuesta. Adicionalmente, te soli…" at bounding box center [853, 403] width 304 height 382
click at [869, 497] on div "Hola Gustavo O Connor, Muchas gracias por tu respuesta. Adicionalmente, te soli…" at bounding box center [853, 403] width 304 height 382
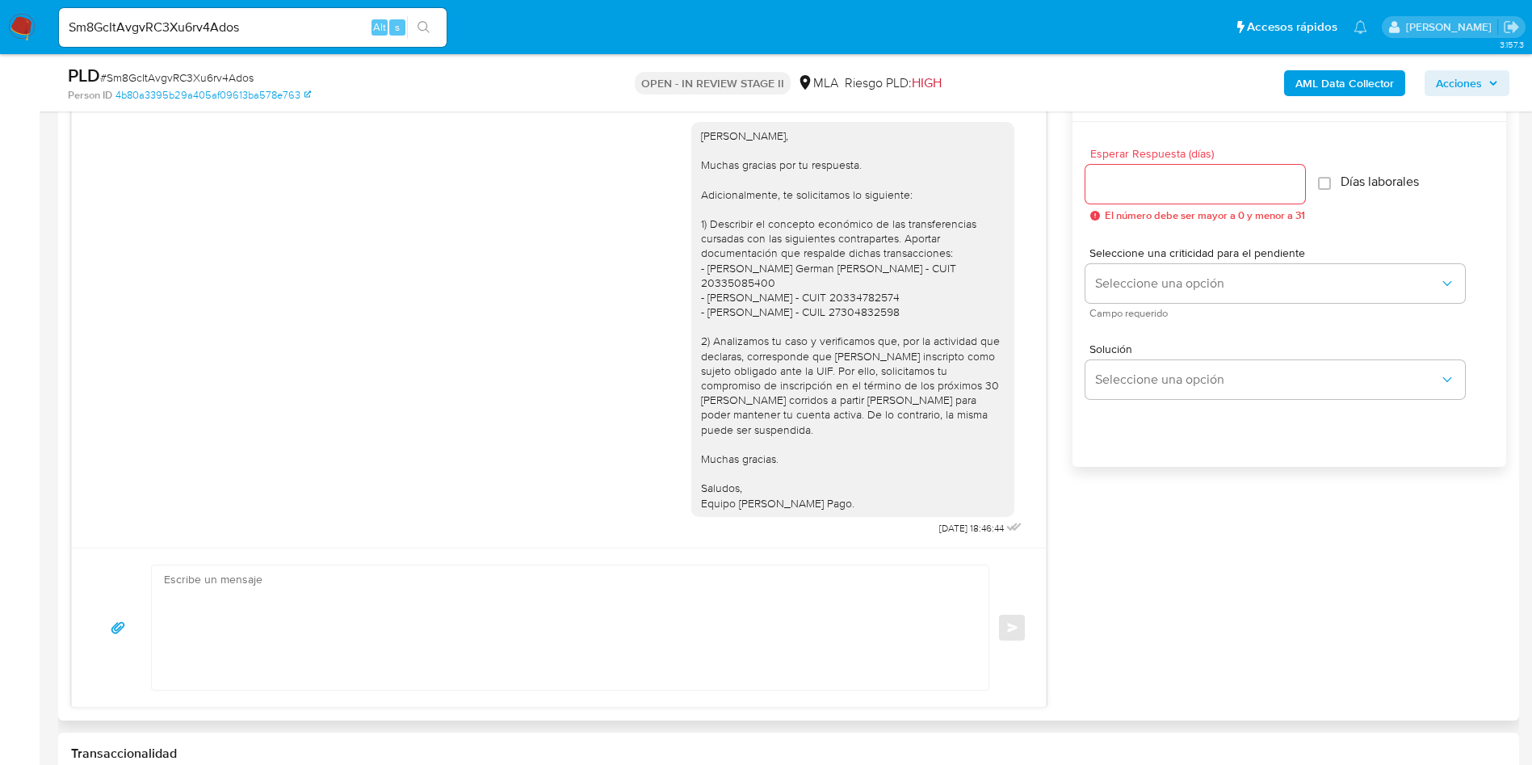
scroll to position [911, 0]
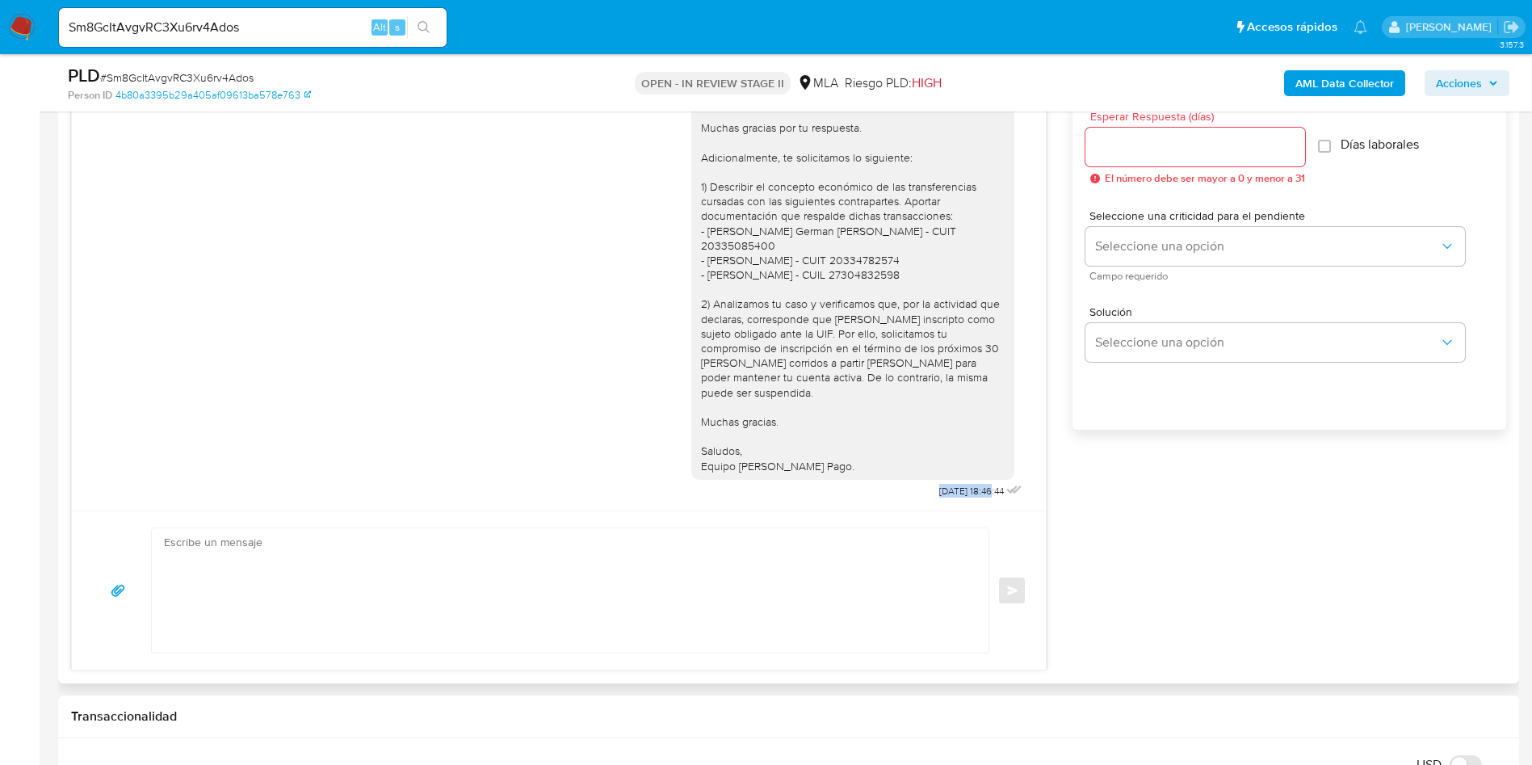
drag, startPoint x: 956, startPoint y: 494, endPoint x: 887, endPoint y: 494, distance: 68.7
click at [887, 494] on div "Hola Gustavo O Connor, Muchas gracias por tu respuesta. Adicionalmente, te soli…" at bounding box center [858, 288] width 334 height 429
click at [1148, 551] on div "18/08/2025 17:37:29 Buen día!! Adjunto documentación solicitada 👍 JPG JPG melif…" at bounding box center [788, 356] width 1435 height 628
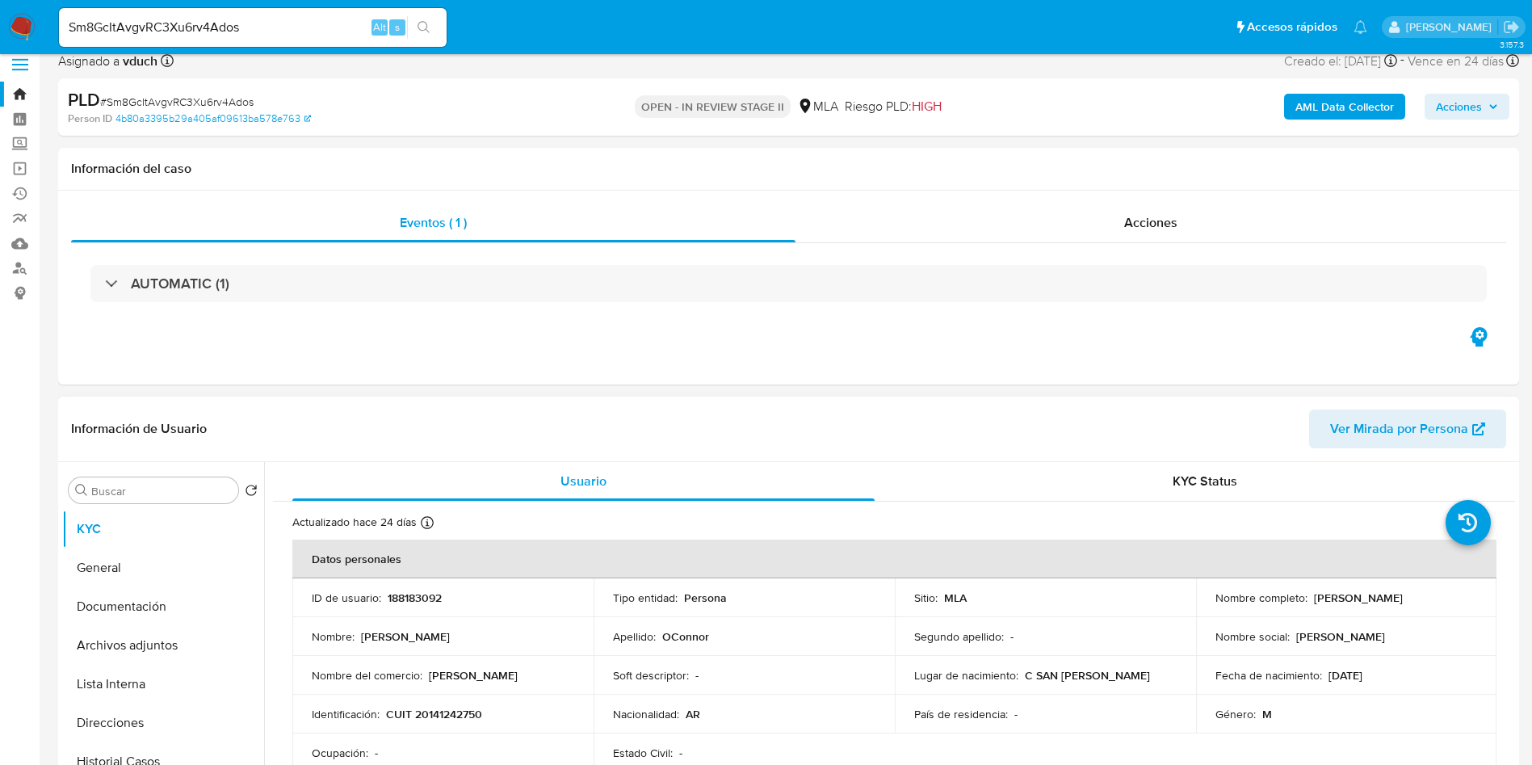
scroll to position [0, 0]
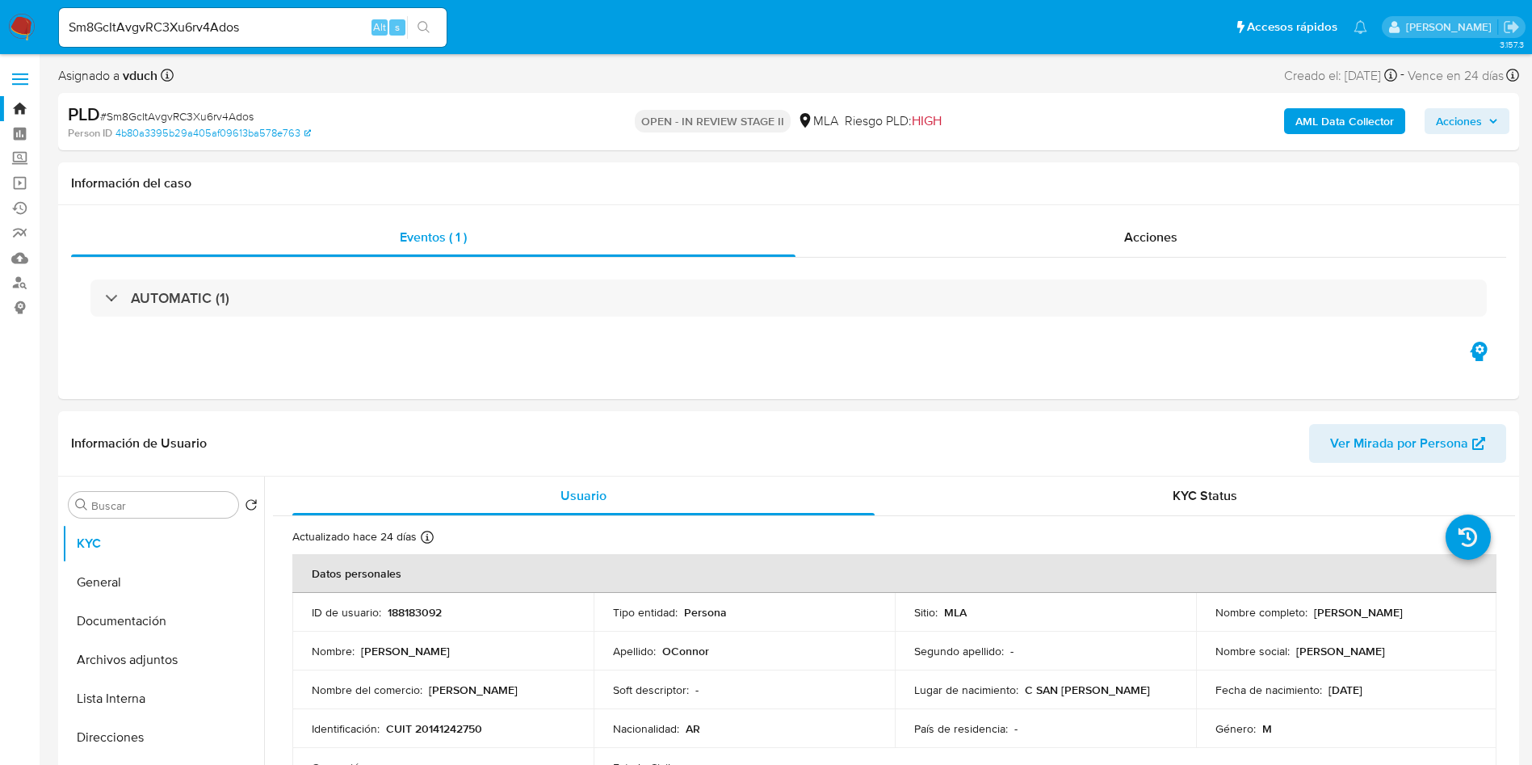
click at [246, 18] on input "Sm8GcItAvgvRC3Xu6rv4Ados" at bounding box center [253, 27] width 388 height 21
paste input "UG8UgYZKhiDhsHpgAnT1CoBU"
type input "UG8UgYZKhiDhsHpgAnT1CoBU"
click at [422, 25] on icon "search-icon" at bounding box center [424, 27] width 13 height 13
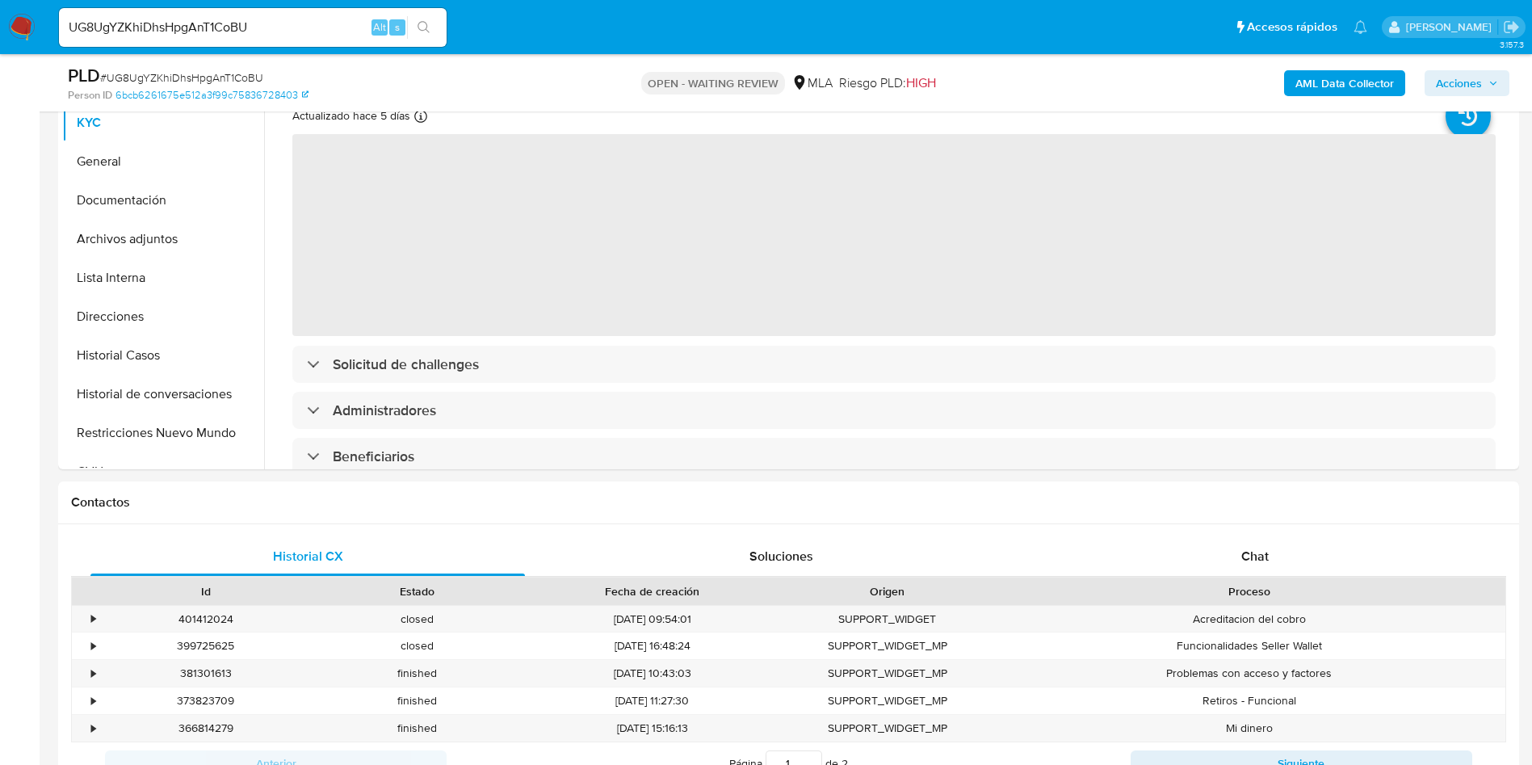
scroll to position [485, 0]
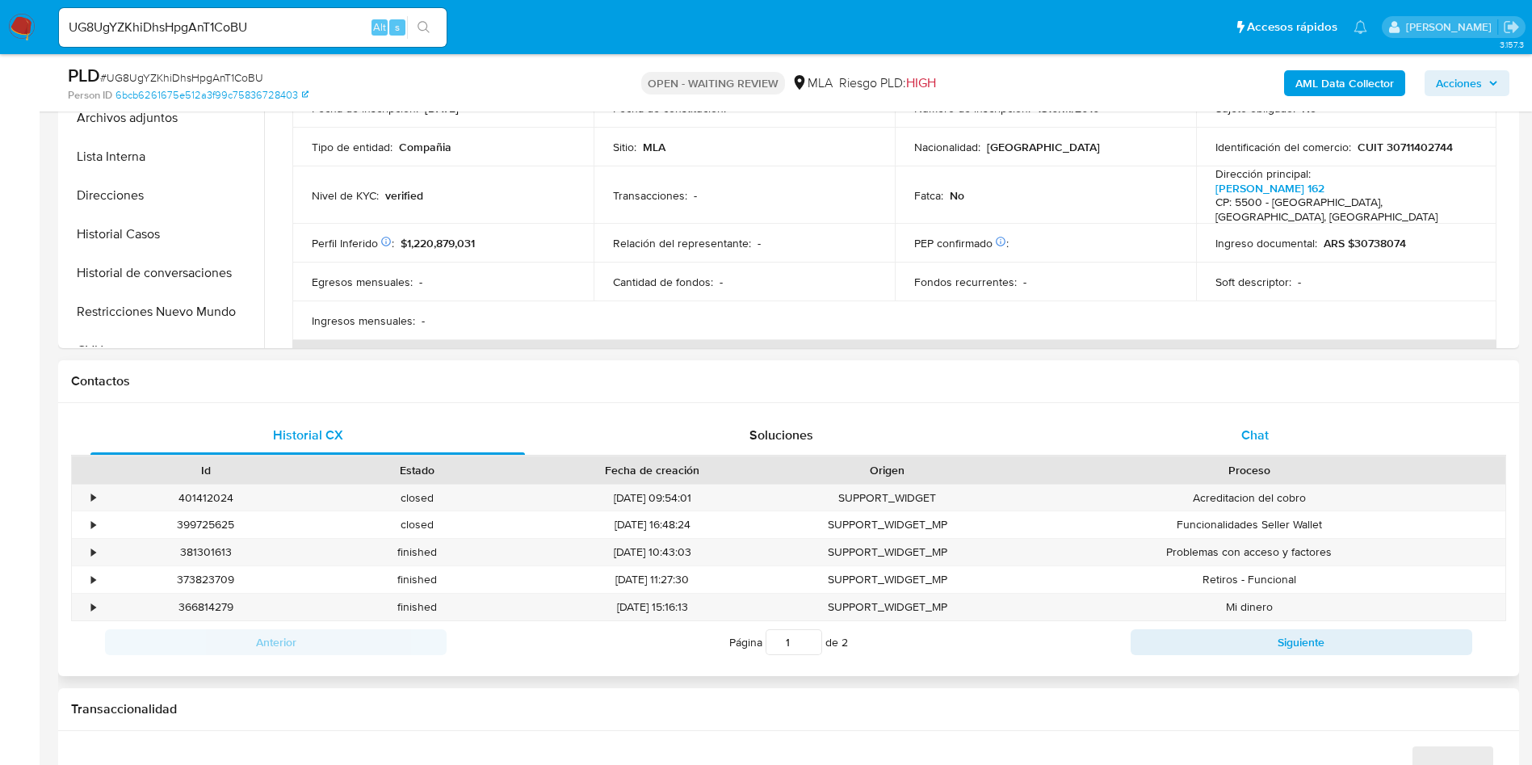
click at [1330, 435] on div "Chat" at bounding box center [1255, 435] width 435 height 39
select select "10"
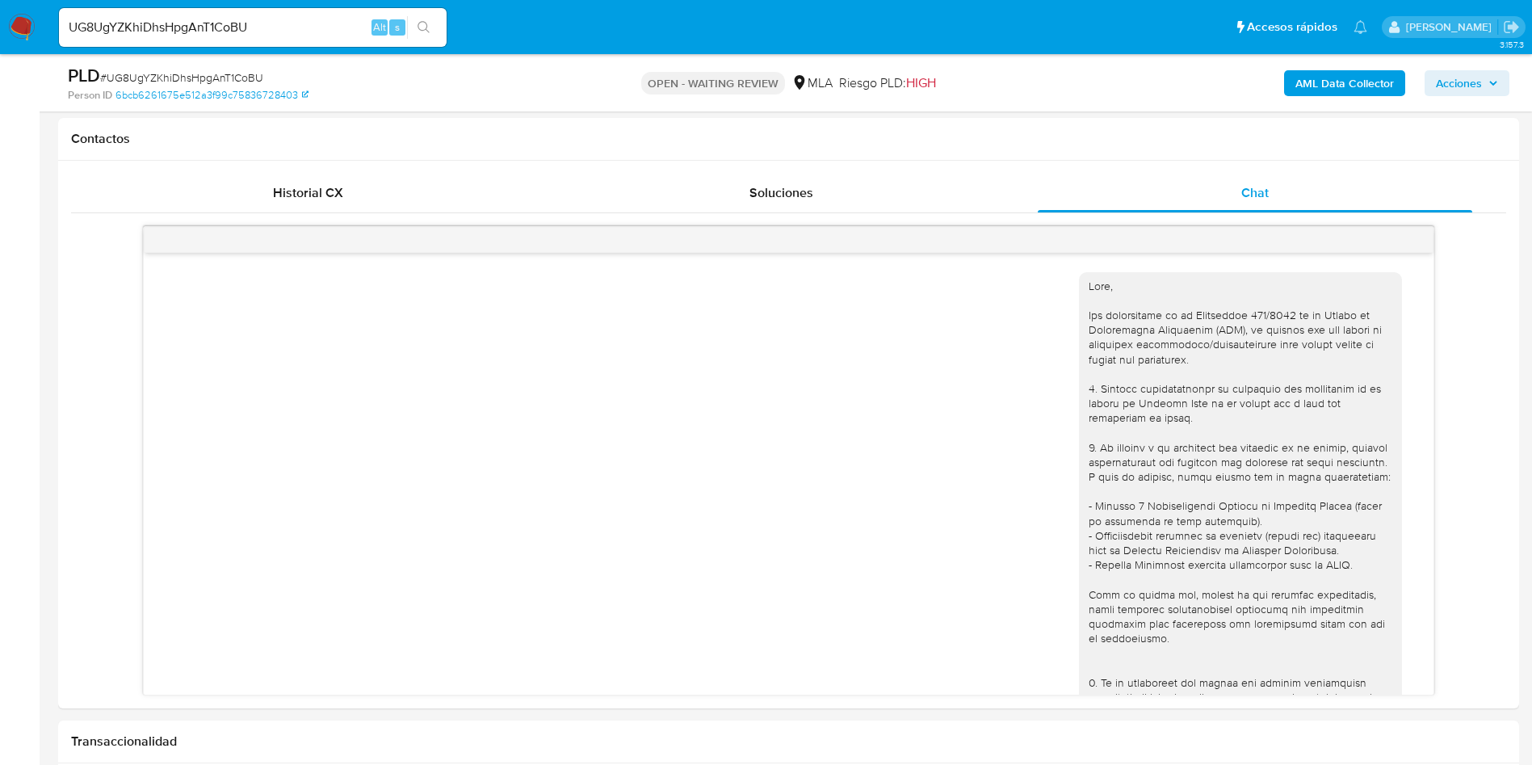
scroll to position [1257, 0]
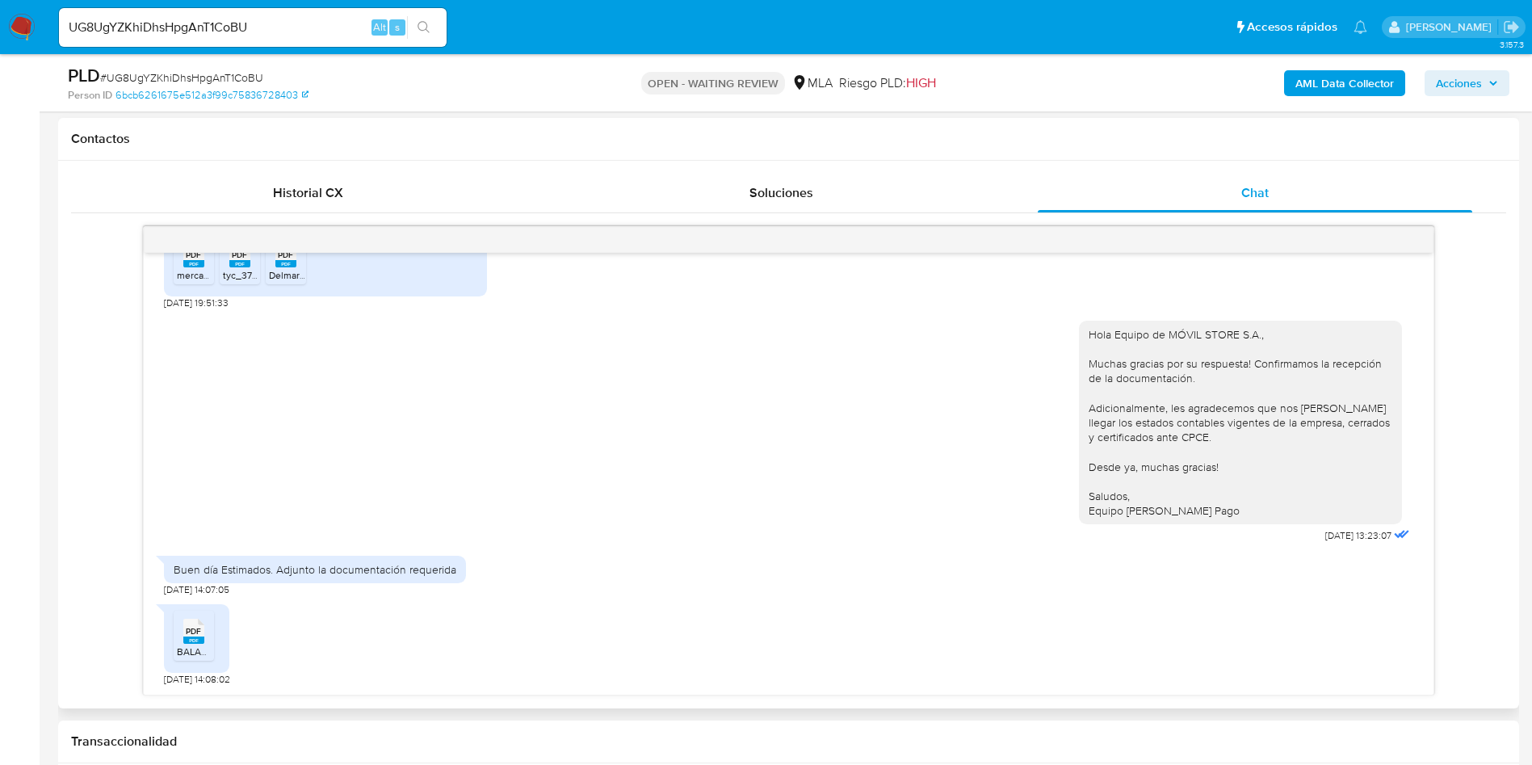
click at [186, 643] on rect at bounding box center [193, 640] width 21 height 7
click at [246, 22] on input "UG8UgYZKhiDhsHpgAnT1CoBU" at bounding box center [253, 27] width 388 height 21
click at [279, 39] on div "UG8UgYZKhiDhsHpgAnT1CoBU Alt s" at bounding box center [253, 27] width 388 height 39
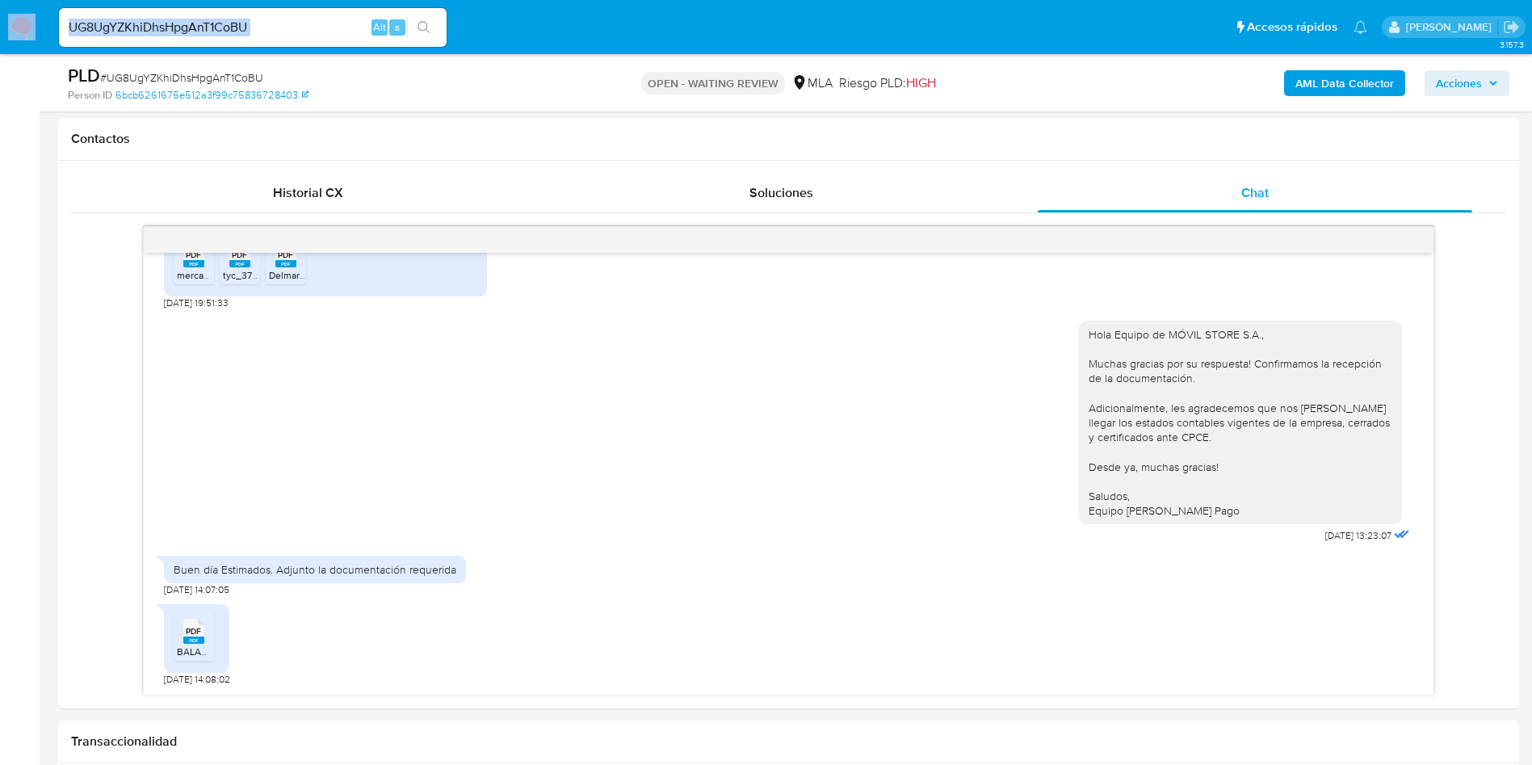
click at [284, 30] on input "UG8UgYZKhiDhsHpgAnT1CoBU" at bounding box center [253, 27] width 388 height 21
paste input "FfhiXRrV8pBmbwEYmdRvwUwN"
click at [406, 23] on input "FfhiXRrV8pBmbwEYmdRvwUwN" at bounding box center [253, 27] width 388 height 21
type input "FfhiXRrV8pBmbwEYmdRvwUwN"
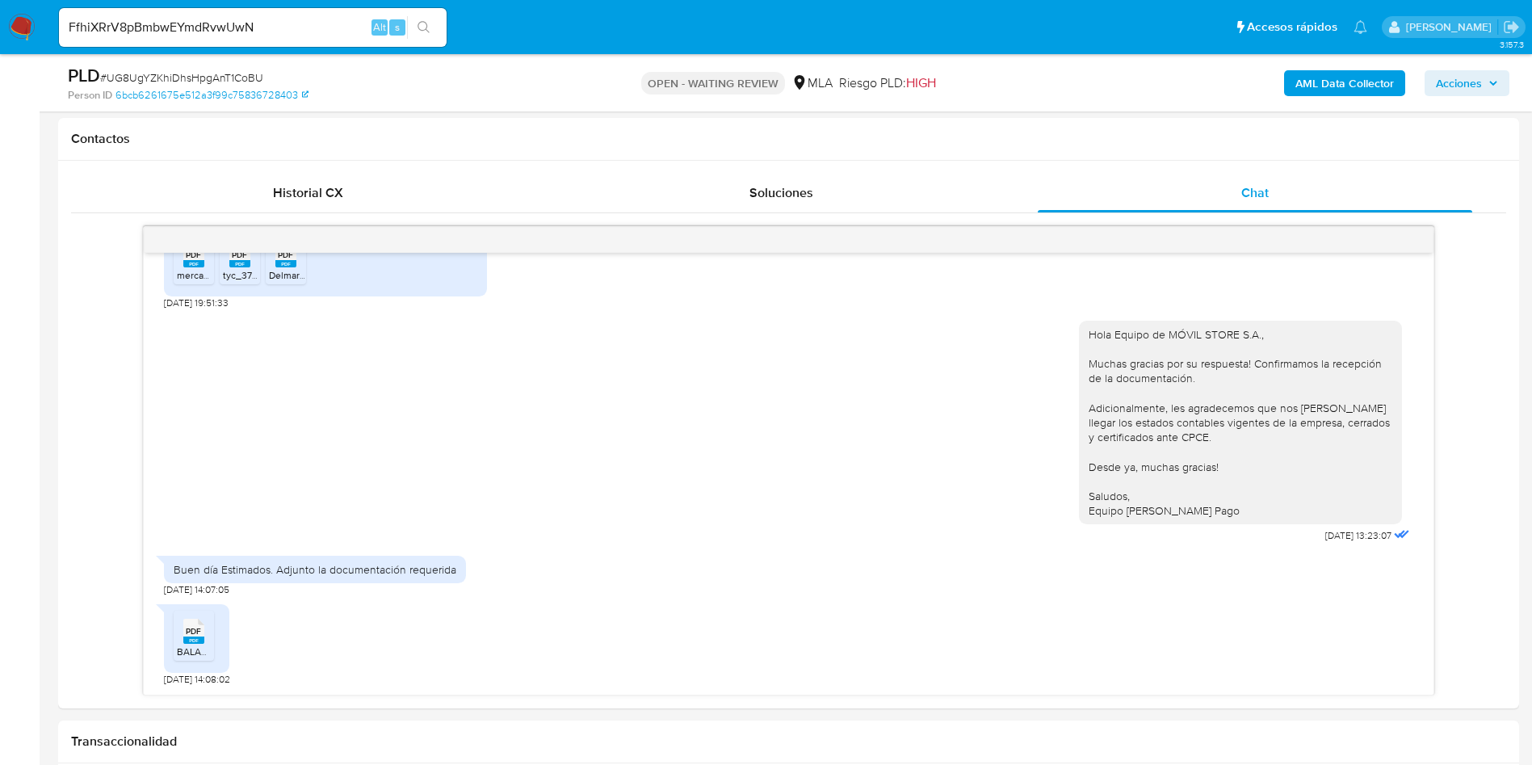
click at [417, 29] on button "search-icon" at bounding box center [423, 27] width 33 height 23
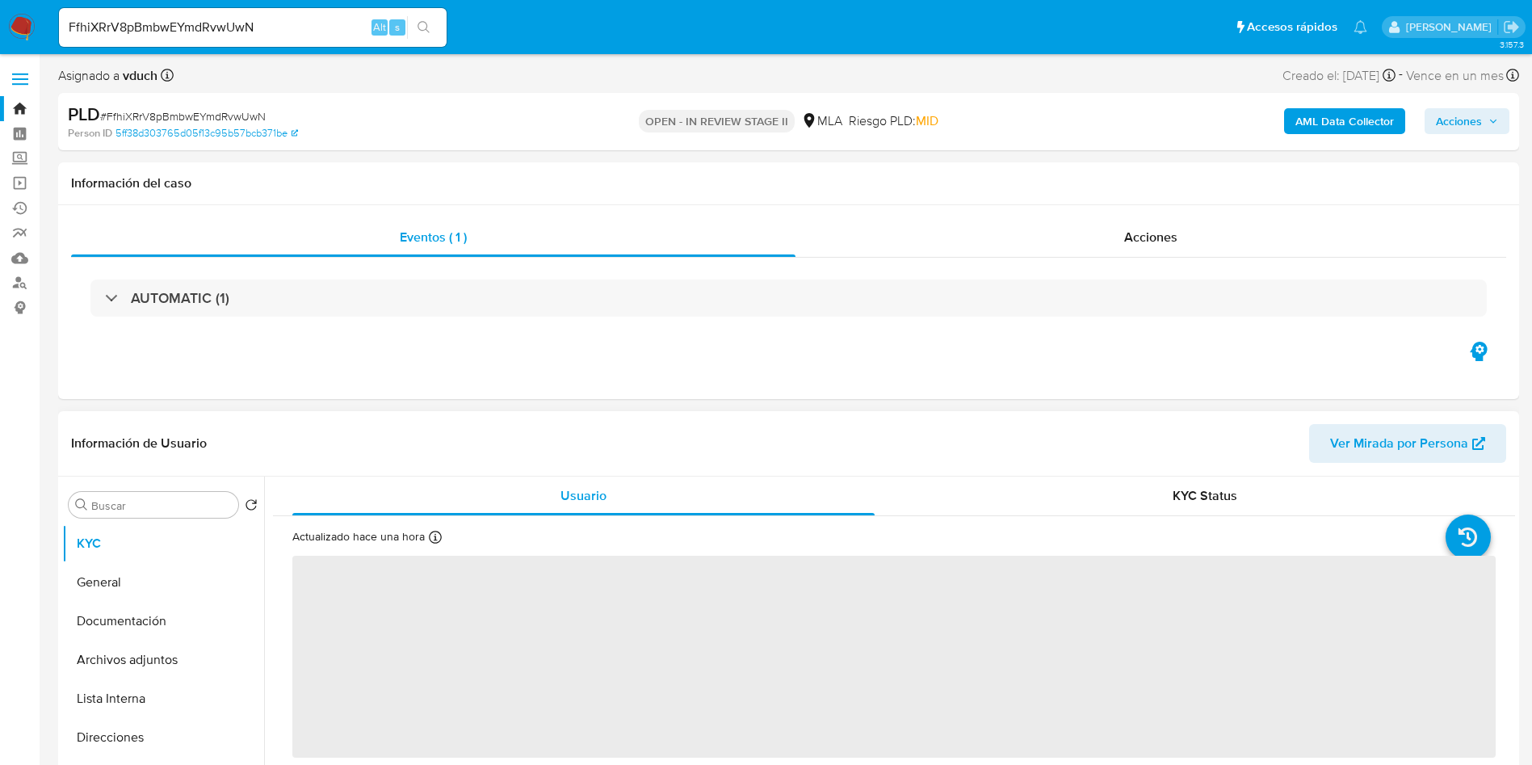
select select "10"
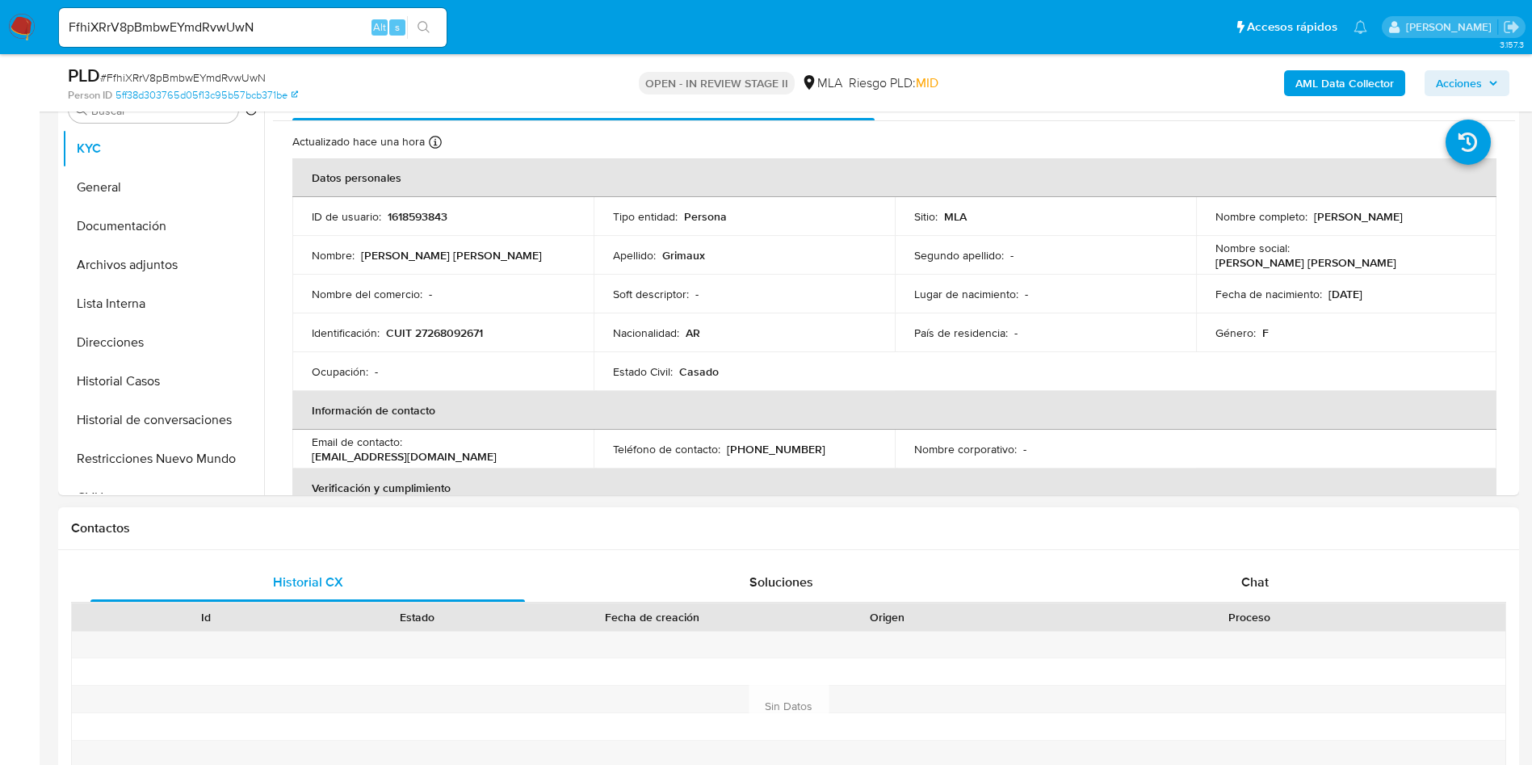
scroll to position [485, 0]
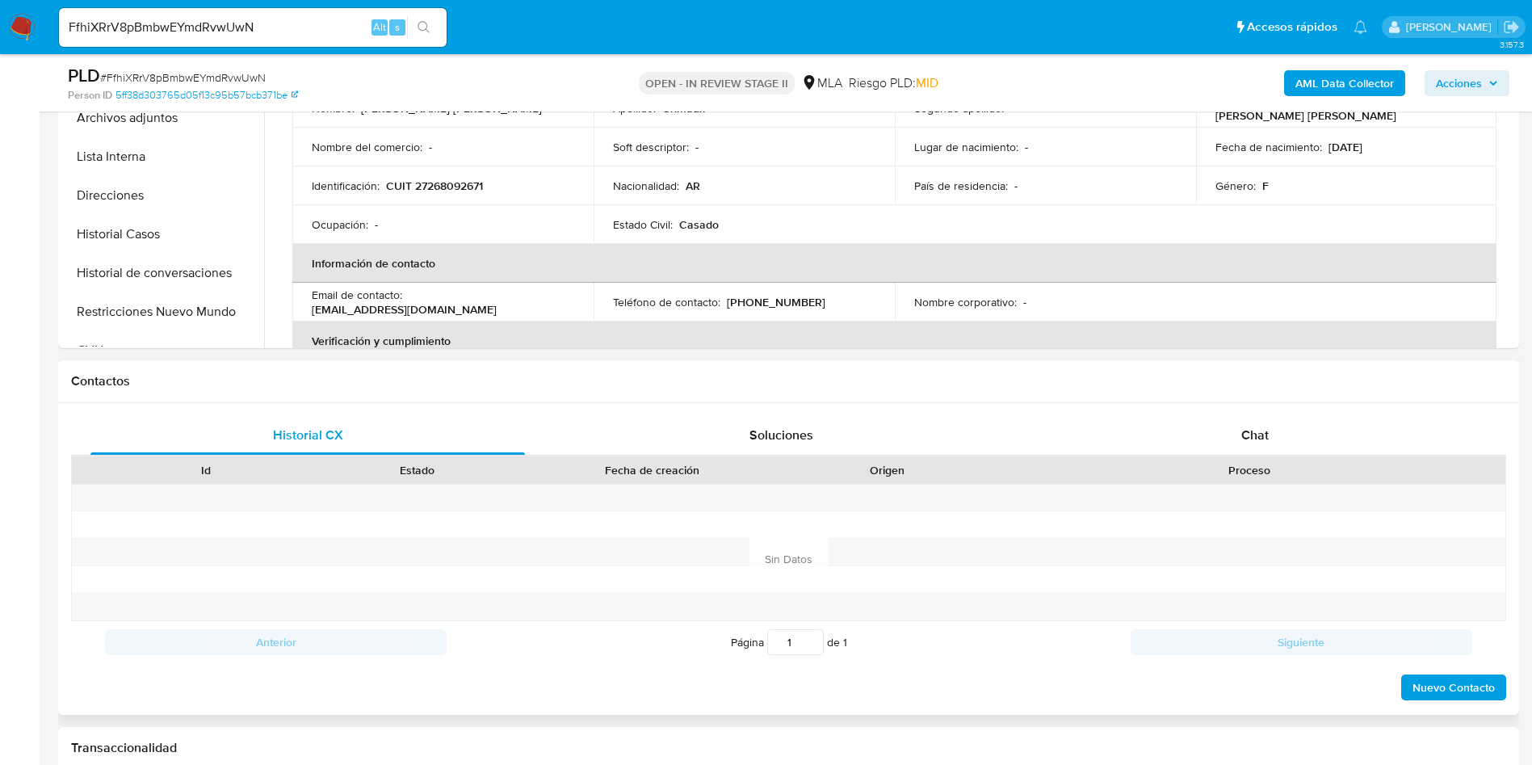
click at [1280, 404] on div "Historial CX Soluciones Chat Id Estado Fecha de creación Origen Proceso Anterio…" at bounding box center [788, 559] width 1461 height 312
click at [1276, 416] on div "Chat" at bounding box center [1255, 435] width 435 height 39
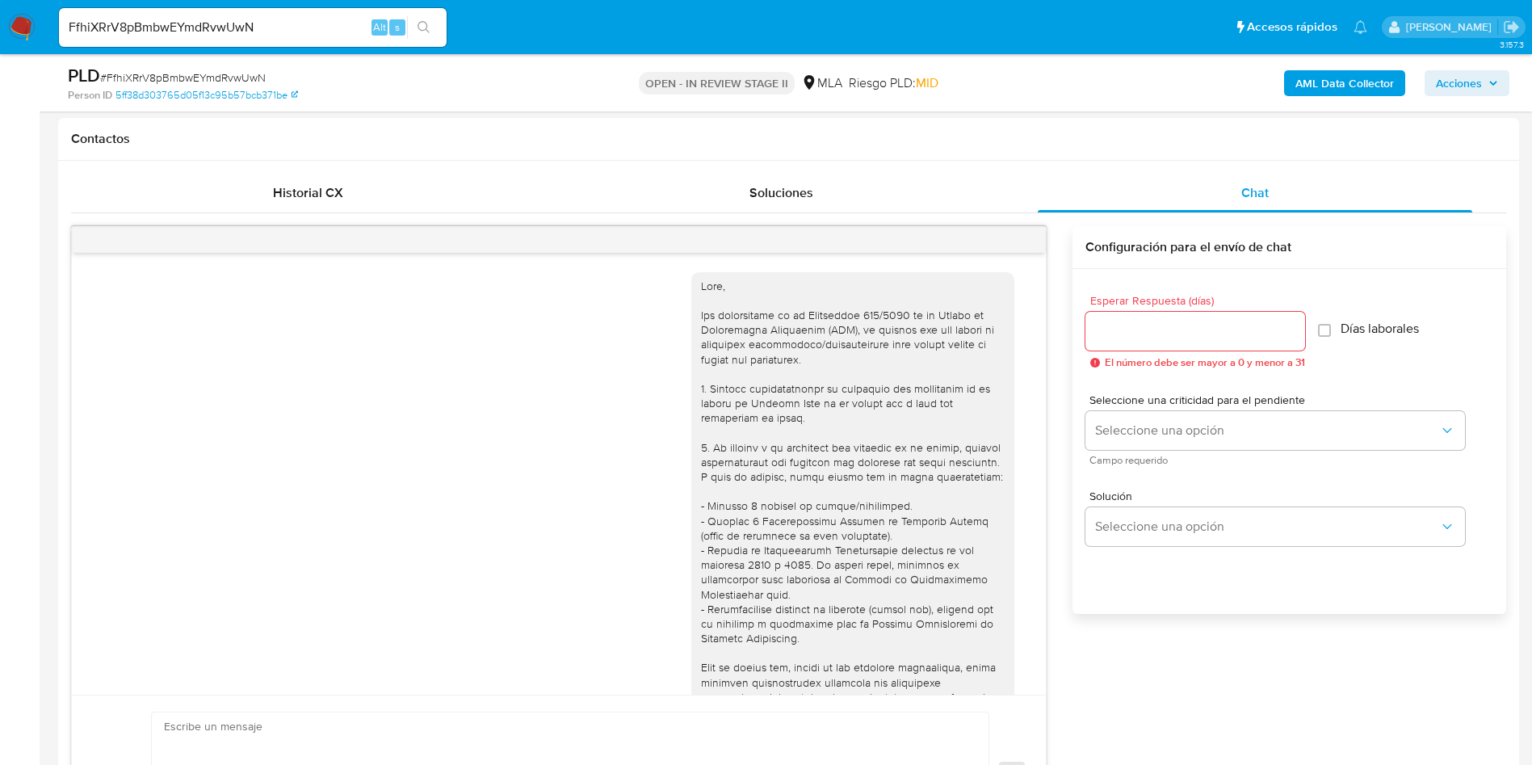
scroll to position [742, 0]
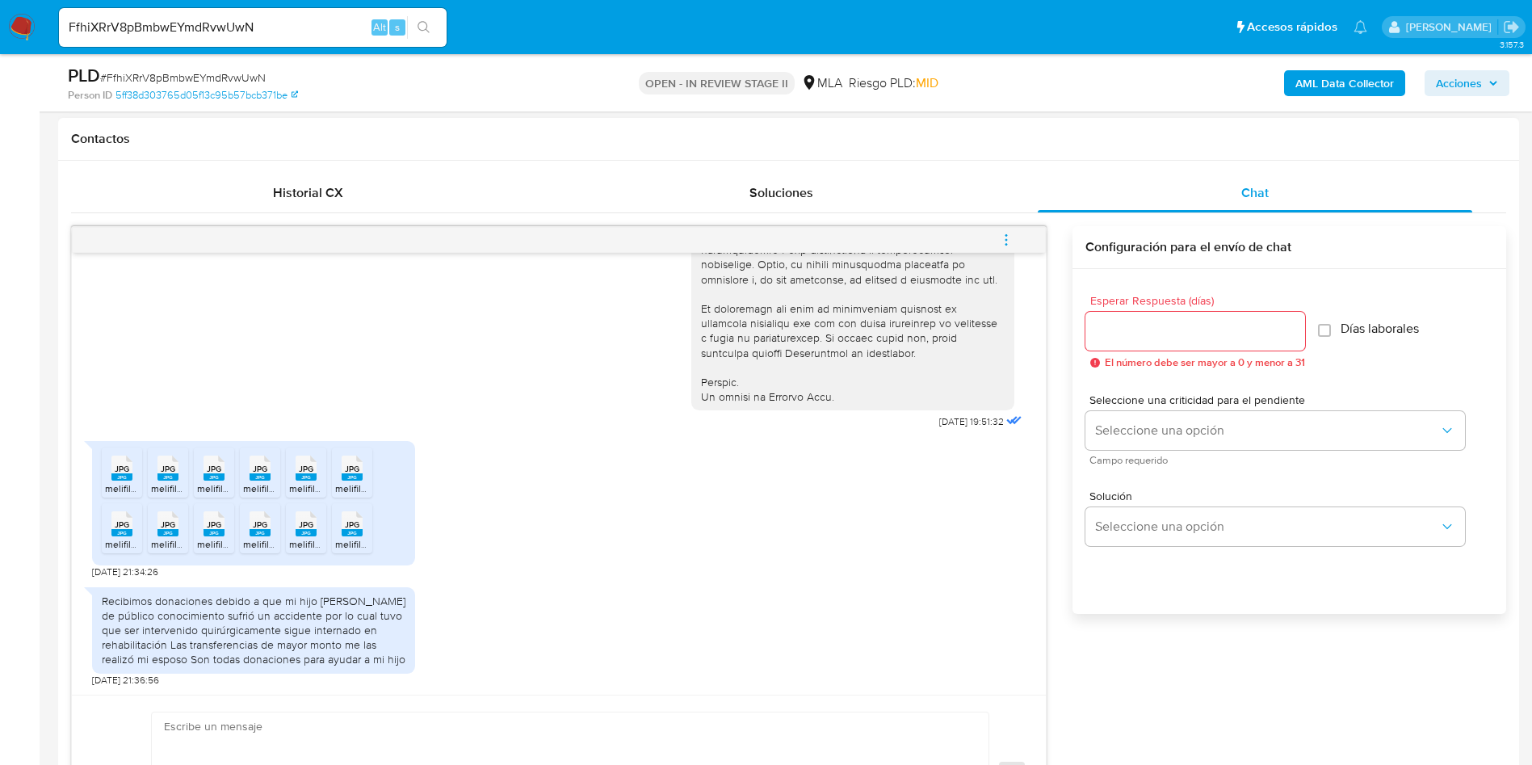
click at [119, 473] on span "JPG" at bounding box center [122, 469] width 15 height 11
click at [155, 475] on div "JPG JPG" at bounding box center [168, 467] width 34 height 32
click at [216, 473] on div "JPG JPG" at bounding box center [214, 467] width 34 height 32
click at [260, 469] on span "JPG" at bounding box center [260, 469] width 15 height 11
click at [302, 472] on span "JPG" at bounding box center [306, 469] width 15 height 11
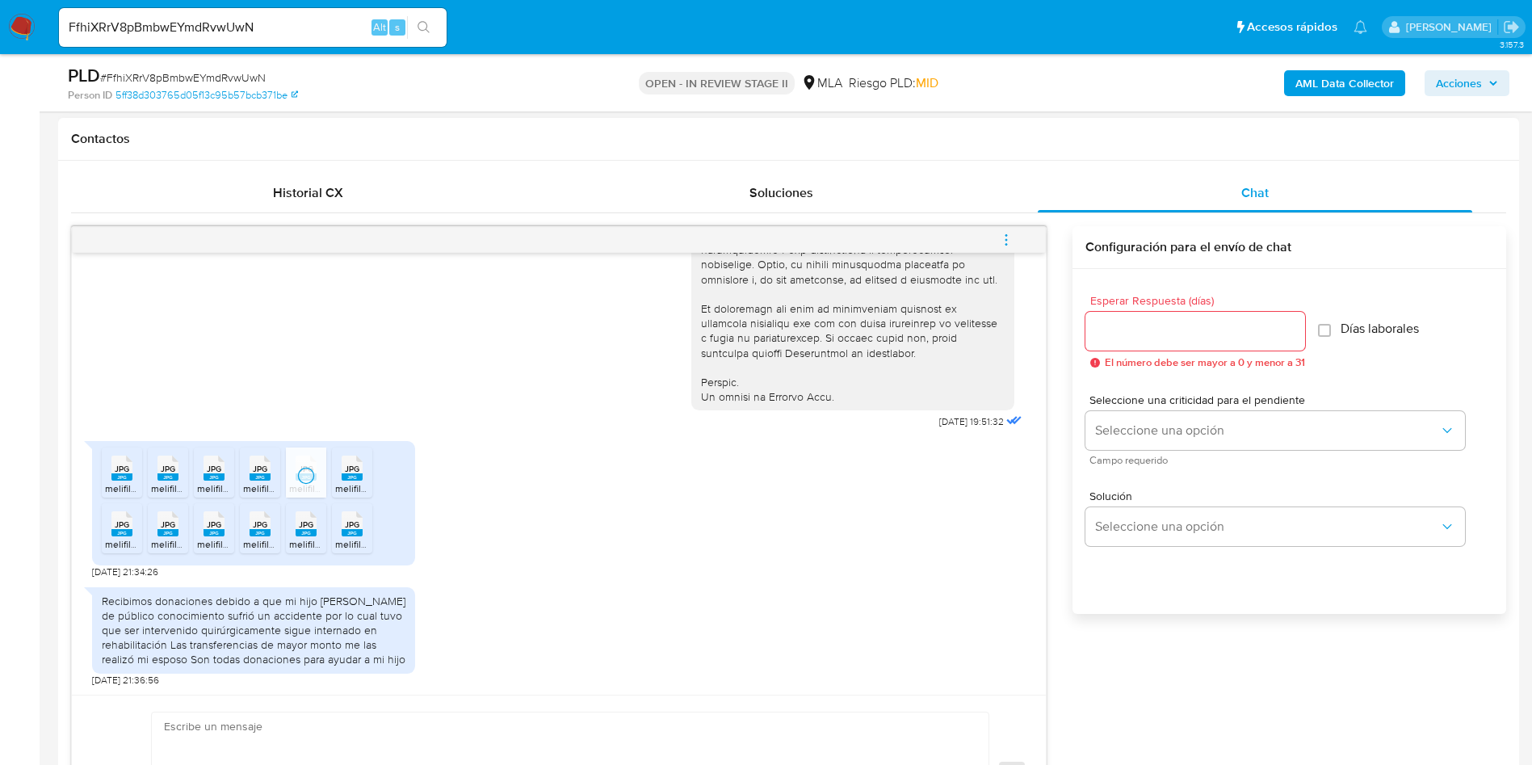
drag, startPoint x: 357, startPoint y: 476, endPoint x: 330, endPoint y: 484, distance: 27.9
click at [357, 476] on rect at bounding box center [352, 476] width 21 height 7
click at [119, 542] on span "melifile5809809190085735161.jpg" at bounding box center [178, 544] width 147 height 14
click at [168, 534] on rect at bounding box center [168, 532] width 21 height 7
drag, startPoint x: 203, startPoint y: 527, endPoint x: 0, endPoint y: 466, distance: 211.8
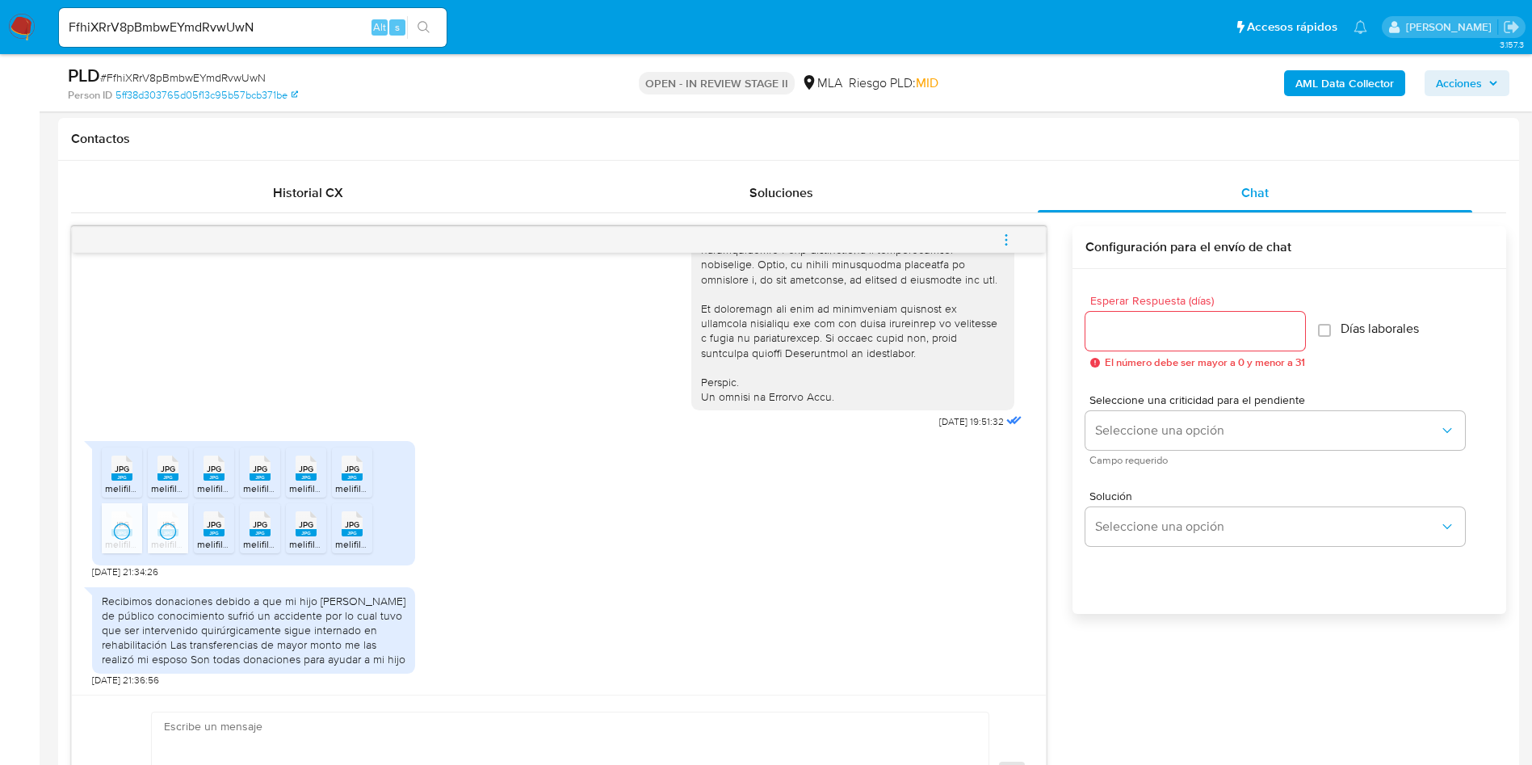
click at [204, 527] on div "JPG JPG" at bounding box center [214, 522] width 34 height 32
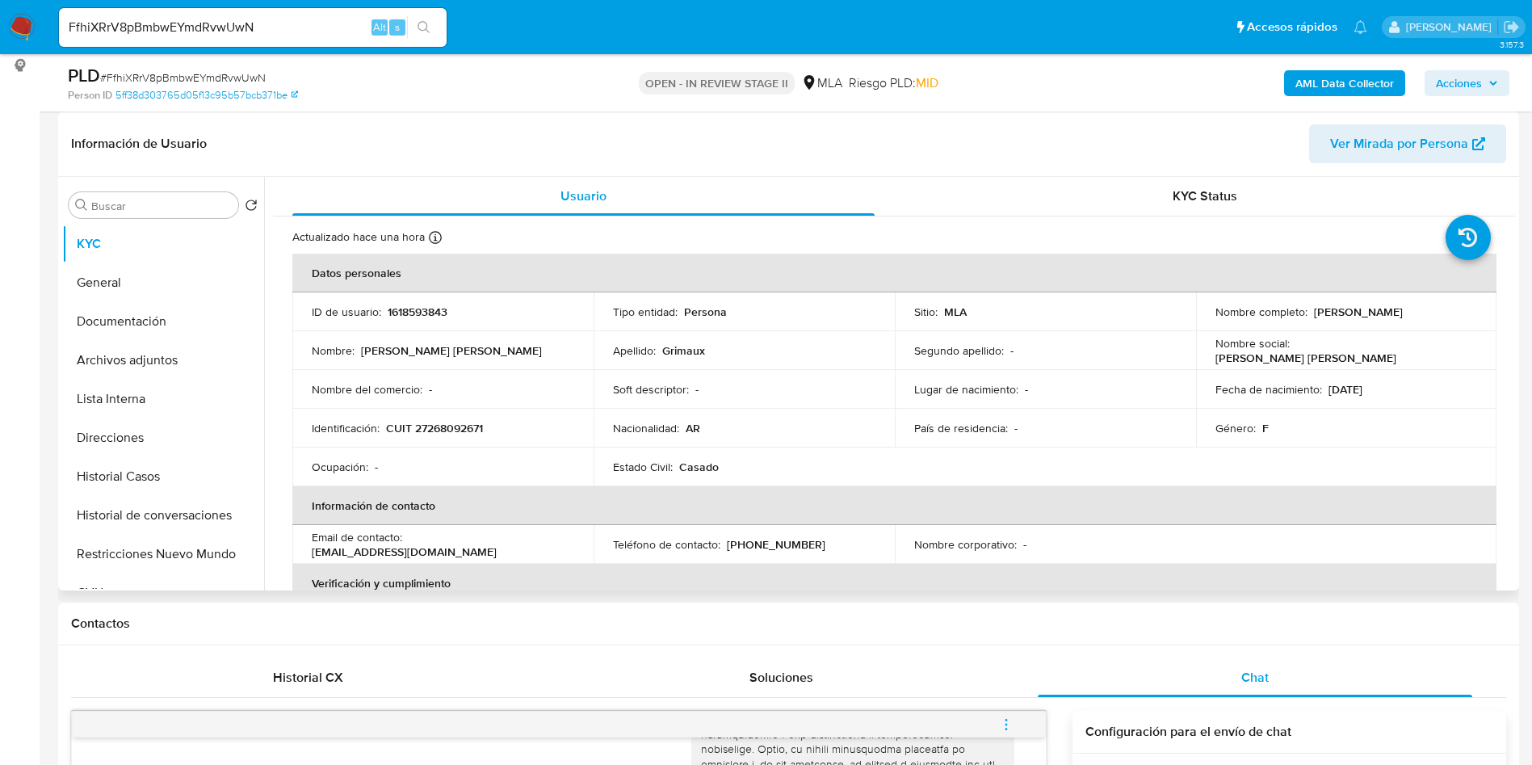
click at [422, 313] on p "1618593843" at bounding box center [418, 312] width 60 height 15
copy p "1618593843"
click at [138, 486] on button "Historial Casos" at bounding box center [156, 476] width 189 height 39
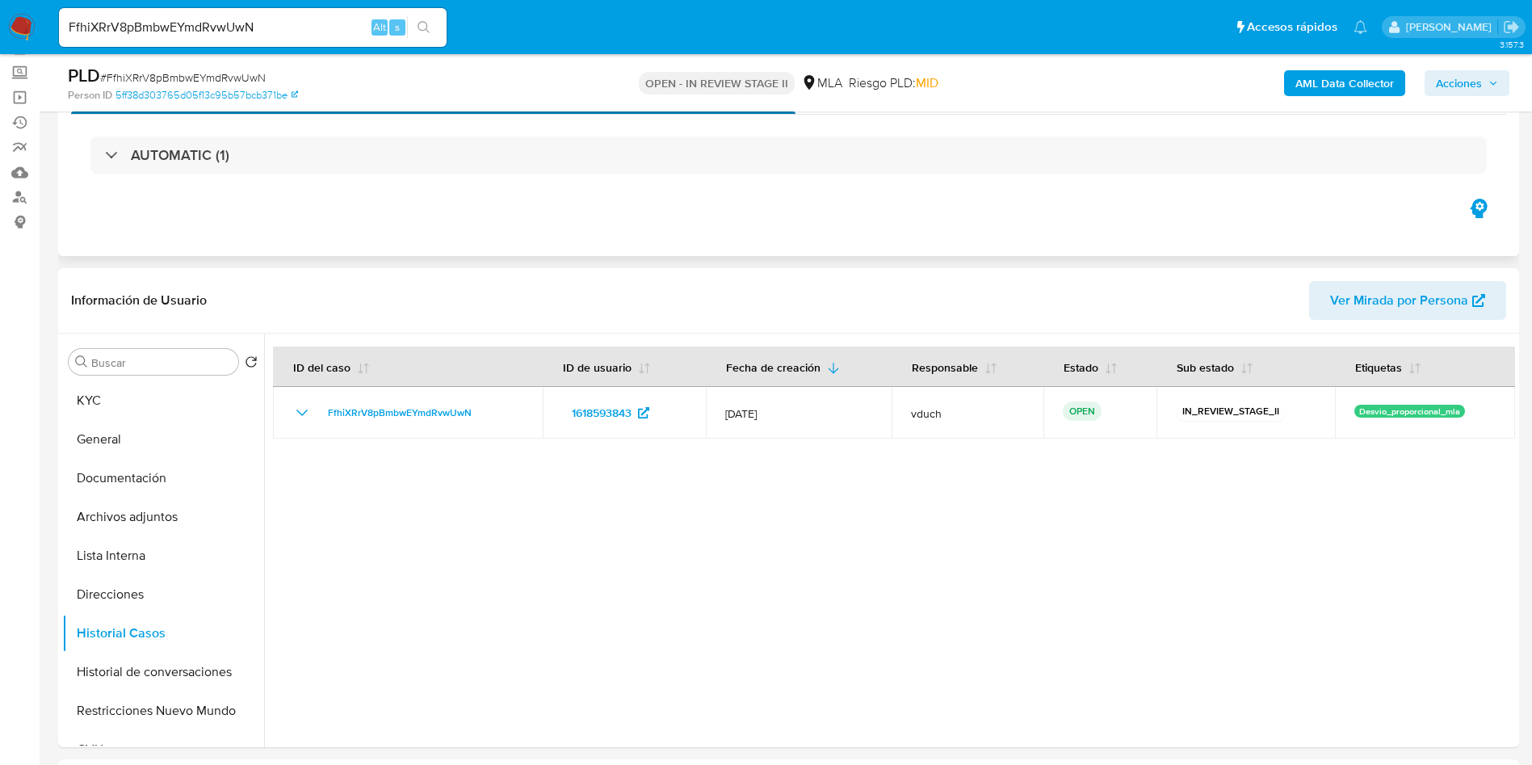
scroll to position [121, 0]
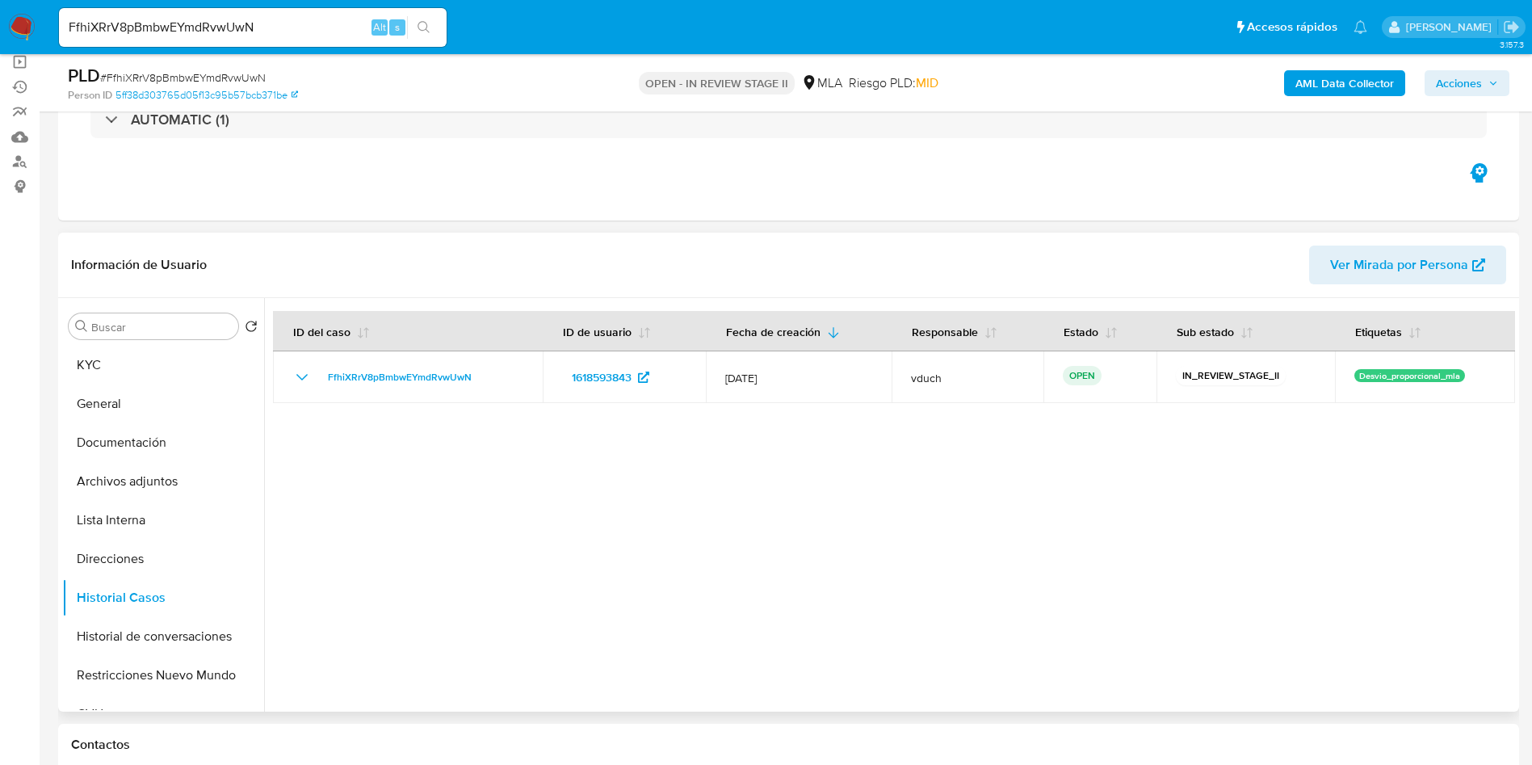
click at [847, 544] on div at bounding box center [889, 505] width 1251 height 414
click at [779, 489] on div at bounding box center [889, 505] width 1251 height 414
click at [115, 378] on button "KYC" at bounding box center [156, 365] width 189 height 39
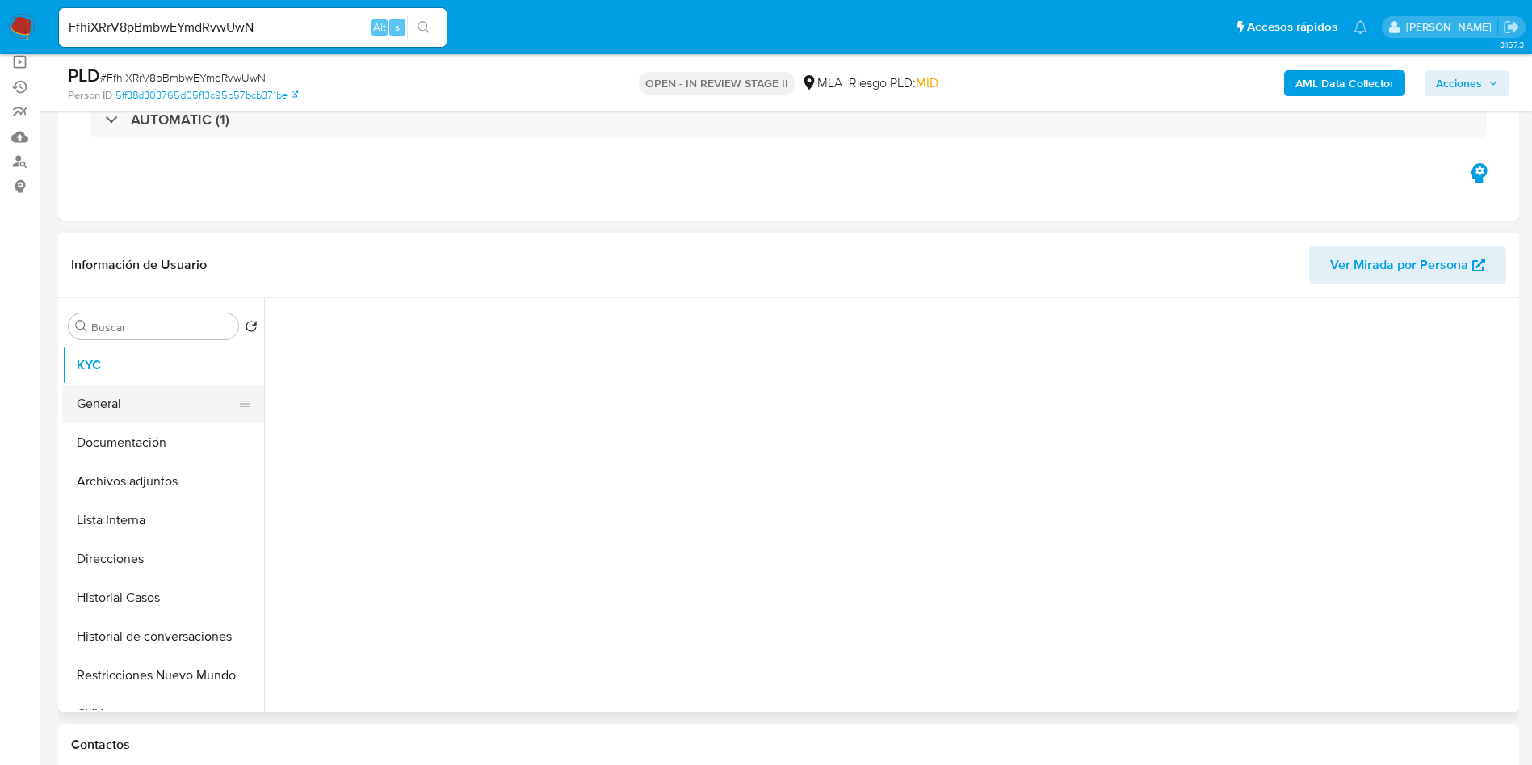
click at [99, 393] on button "General" at bounding box center [156, 403] width 189 height 39
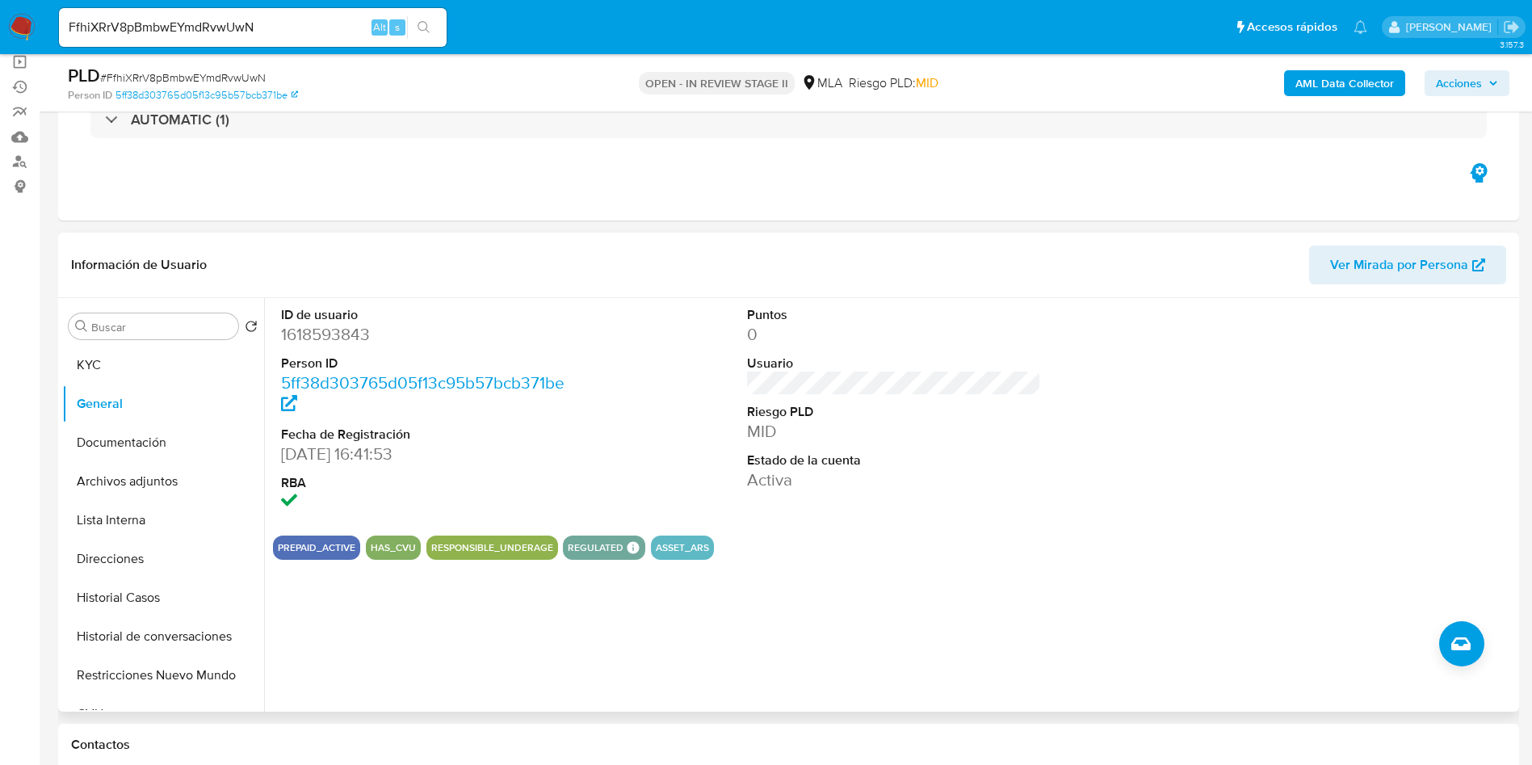
click at [313, 324] on dd "1618593843" at bounding box center [428, 334] width 295 height 23
click at [313, 323] on dd "1618593843" at bounding box center [428, 334] width 295 height 23
copy dd "1618593843"
click at [742, 384] on div "Puntos 0 Usuario Riesgo PLD MID Estado de la cuenta Activa" at bounding box center [894, 410] width 311 height 225
click at [241, 65] on div "PLD # FfhiXRrV8pBmbwEYmdRvwUwN" at bounding box center [305, 76] width 475 height 24
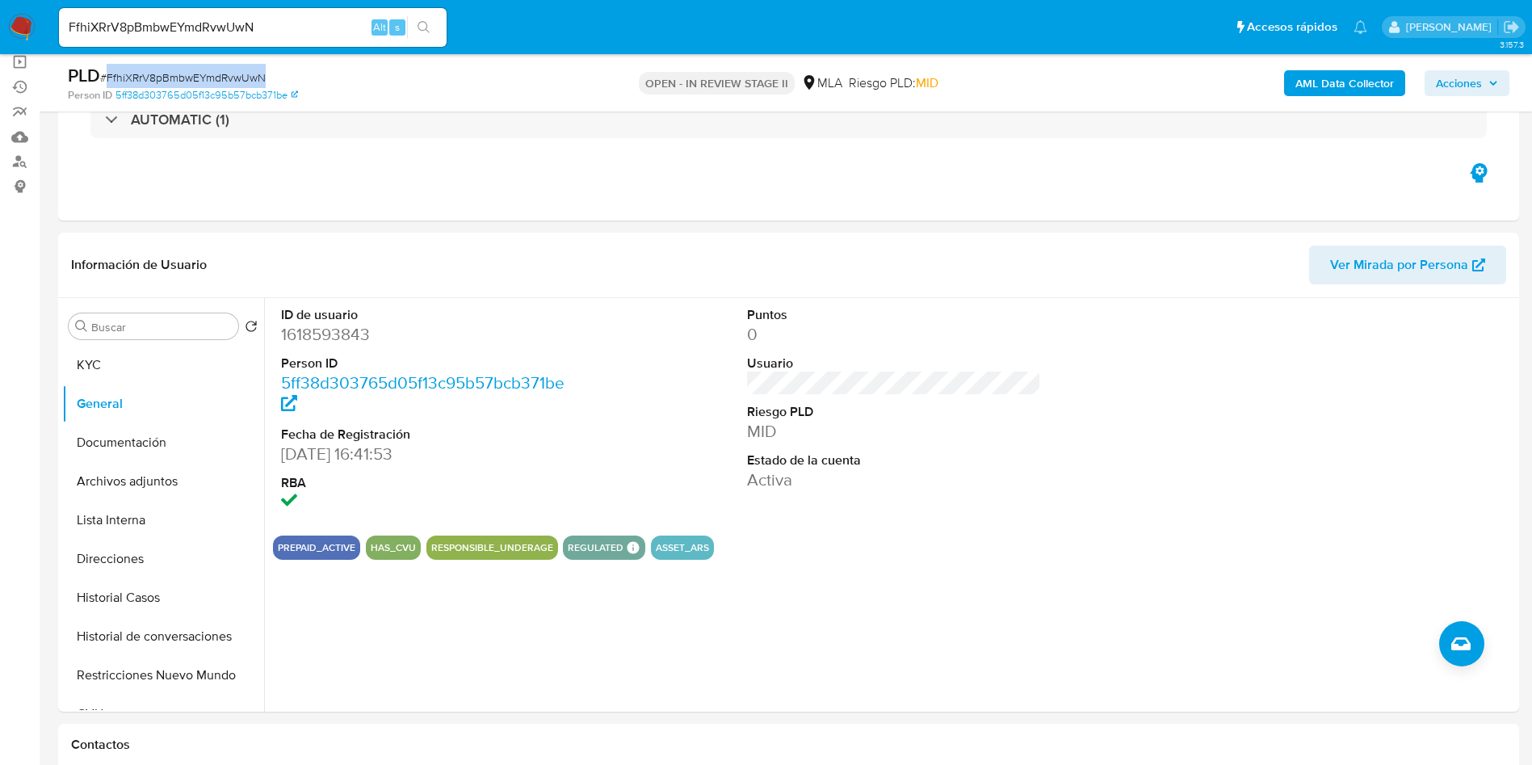
click at [241, 65] on div "PLD # FfhiXRrV8pBmbwEYmdRvwUwN" at bounding box center [305, 76] width 475 height 24
copy span "FfhiXRrV8pBmbwEYmdRvwUwN"
click at [168, 590] on button "Historial Casos" at bounding box center [156, 597] width 189 height 39
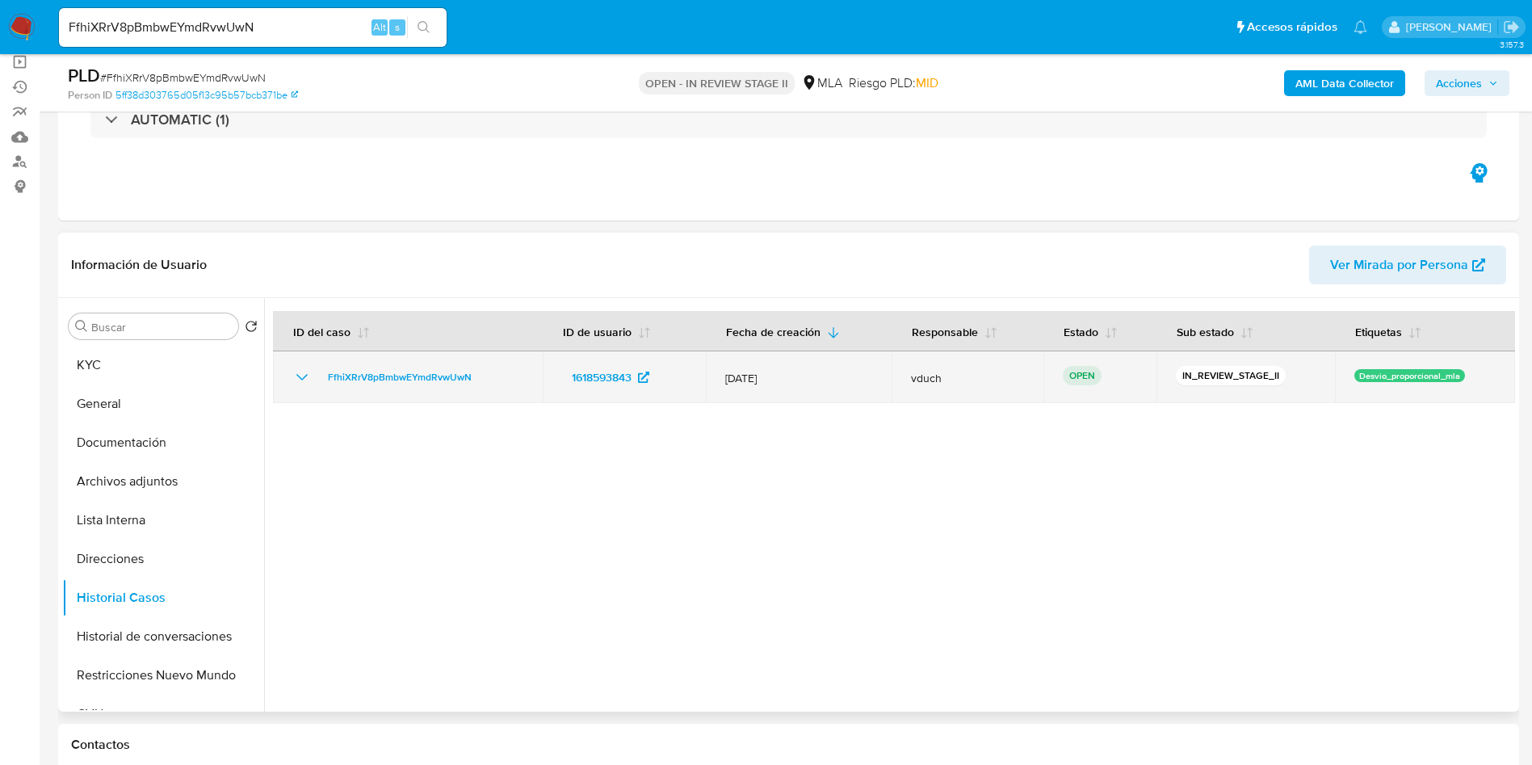
drag, startPoint x: 962, startPoint y: 381, endPoint x: 880, endPoint y: 372, distance: 82.2
click at [880, 372] on tr "FfhiXRrV8pBmbwEYmdRvwUwN 1618593843 12/Jul/2025 vduch OPEN IN_REVIEW_STAGE_II D…" at bounding box center [894, 377] width 1242 height 52
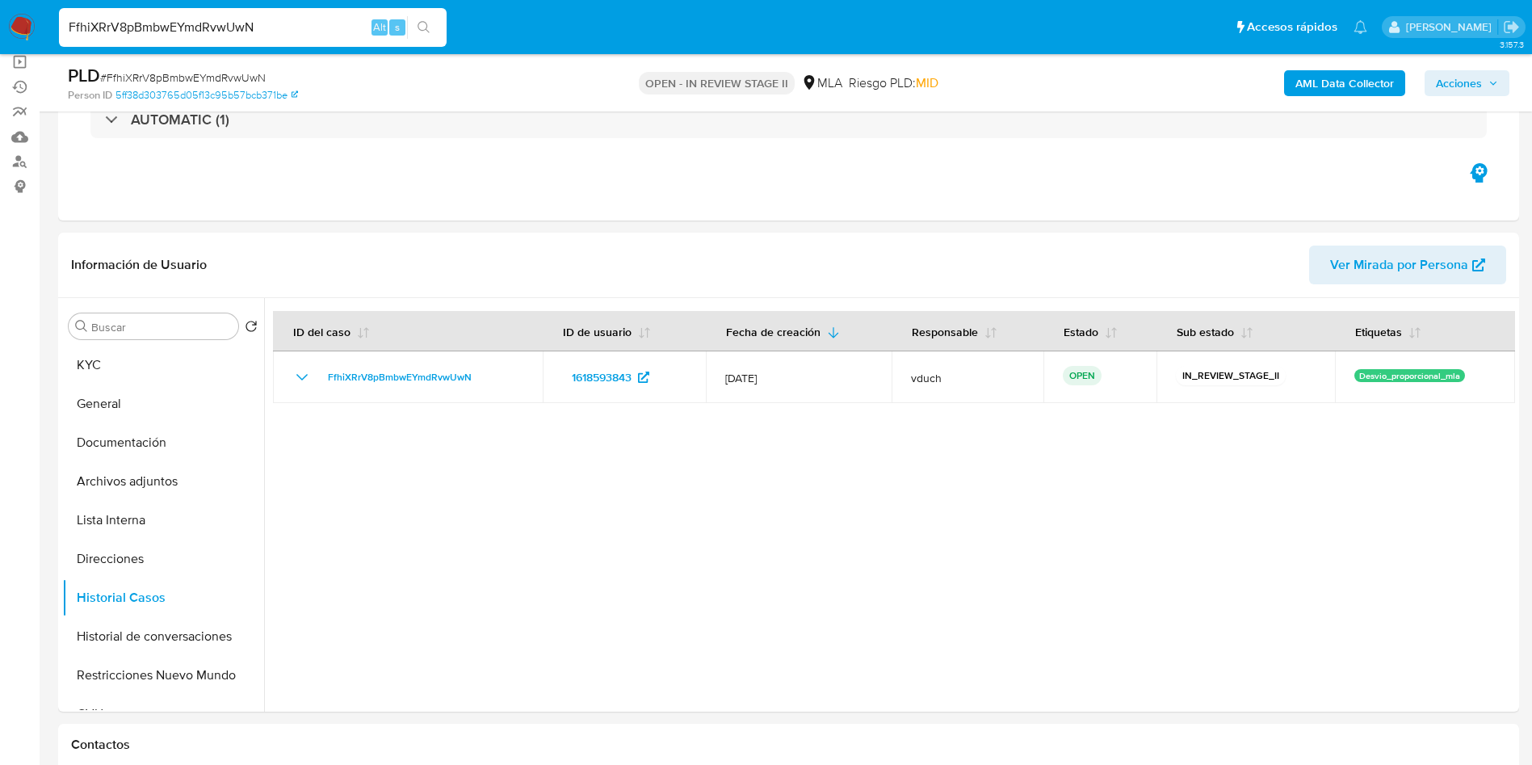
click at [255, 34] on input "FfhiXRrV8pBmbwEYmdRvwUwN" at bounding box center [253, 27] width 388 height 21
click at [255, 33] on input "FfhiXRrV8pBmbwEYmdRvwUwN" at bounding box center [253, 27] width 388 height 21
paste input "437679105"
type input "437679105"
click at [420, 21] on icon "search-icon" at bounding box center [424, 27] width 13 height 13
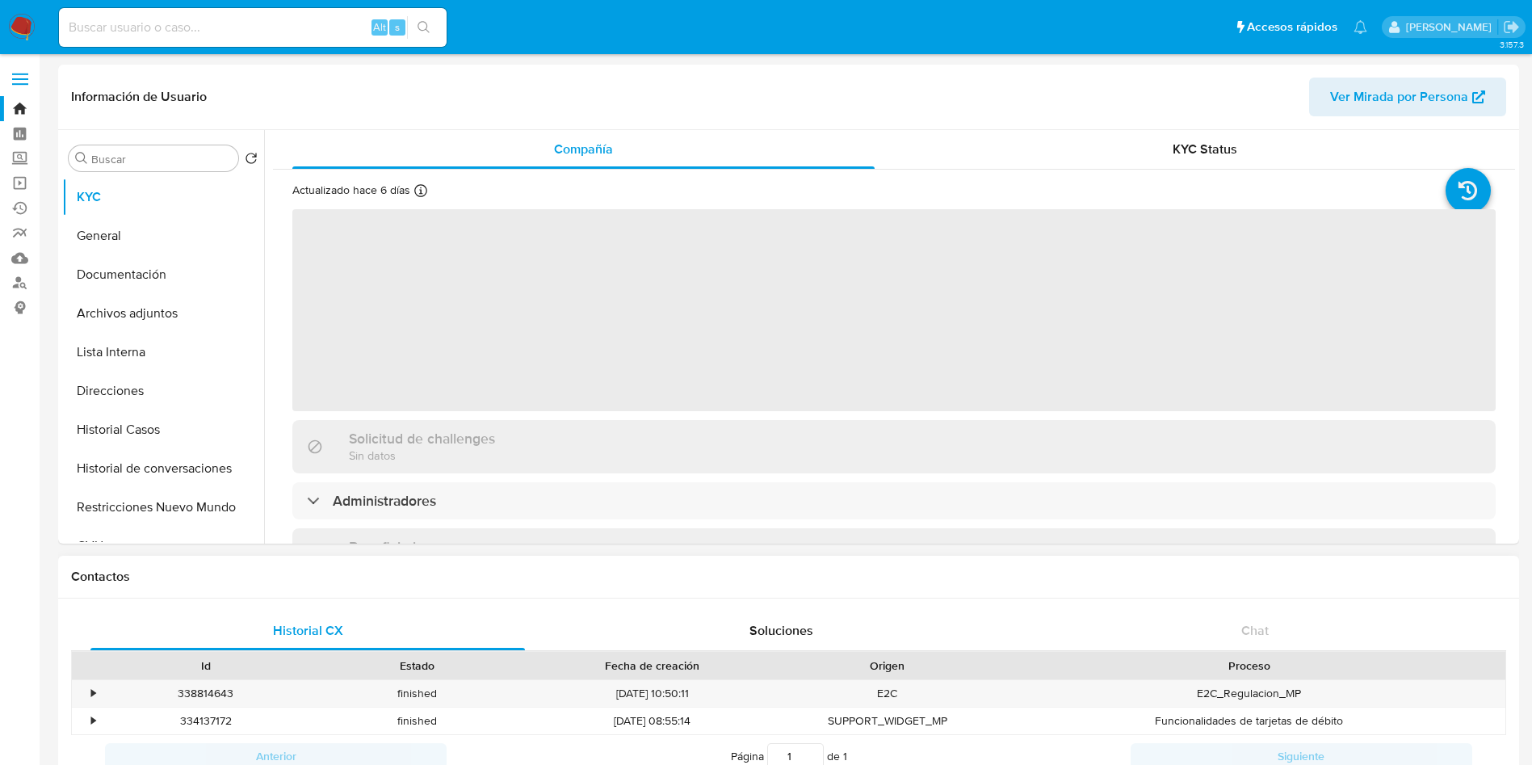
select select "10"
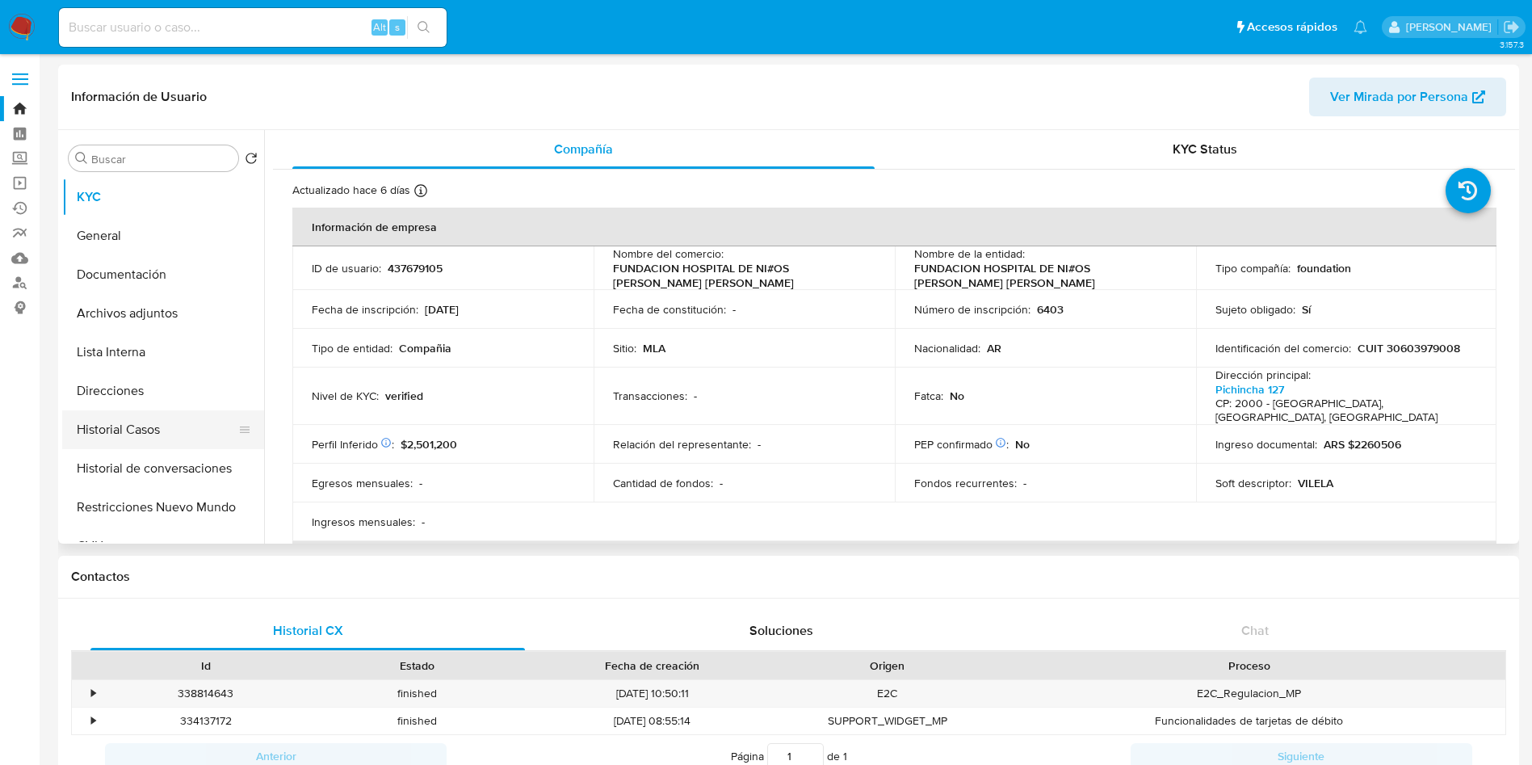
click at [94, 425] on button "Historial Casos" at bounding box center [156, 429] width 189 height 39
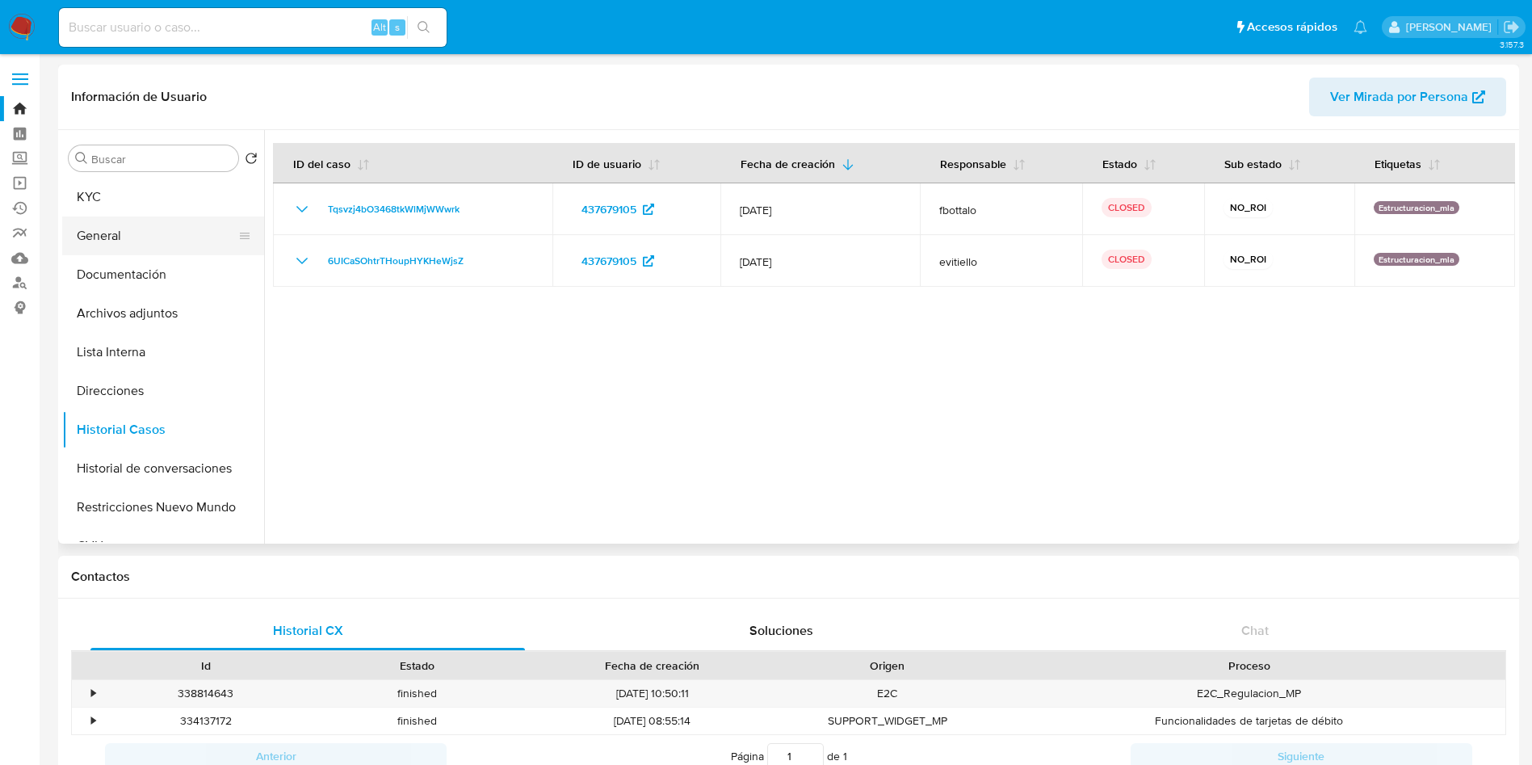
click at [72, 242] on button "General" at bounding box center [156, 235] width 189 height 39
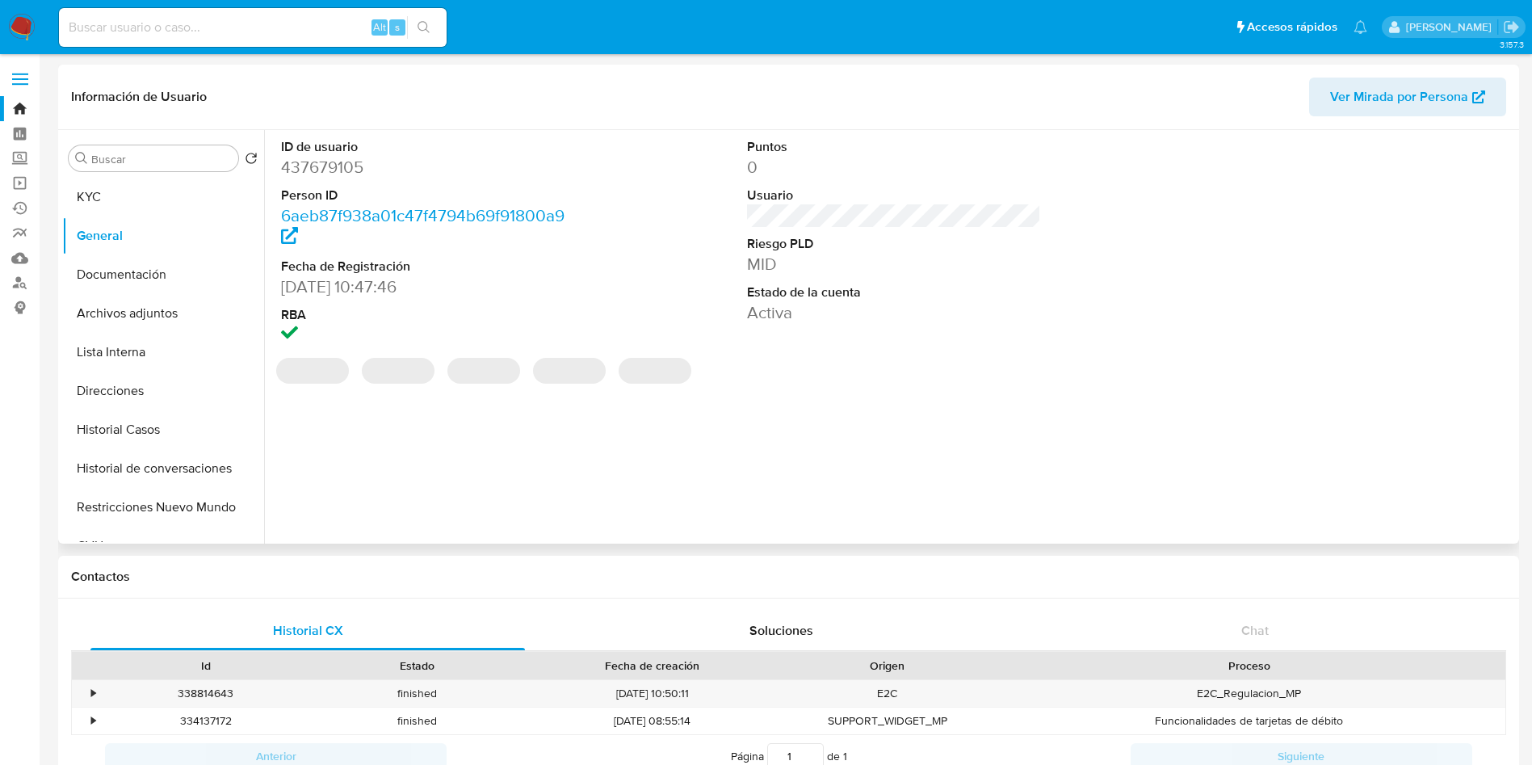
click at [313, 165] on dd "437679105" at bounding box center [428, 167] width 295 height 23
copy dd "437679105"
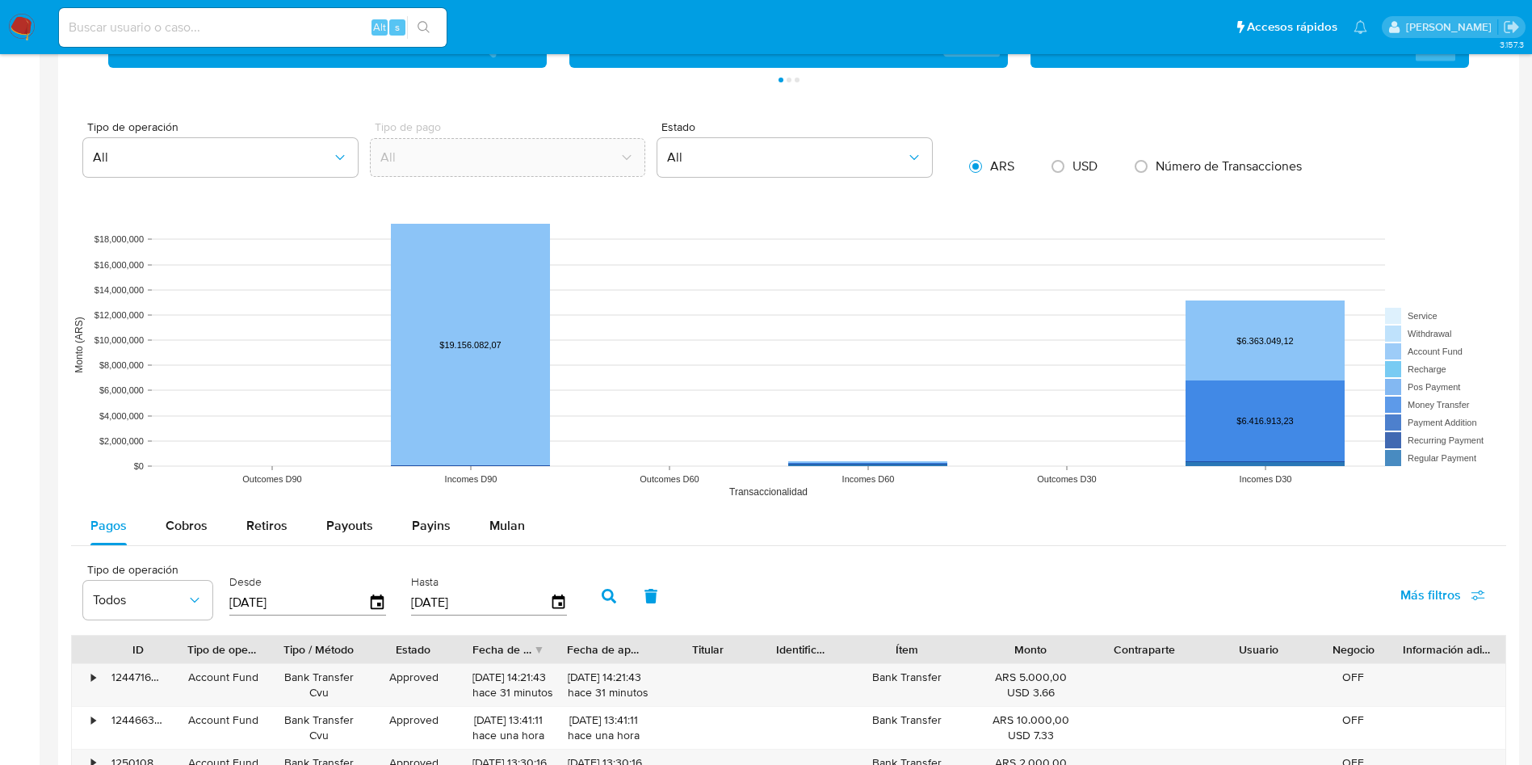
scroll to position [1212, 0]
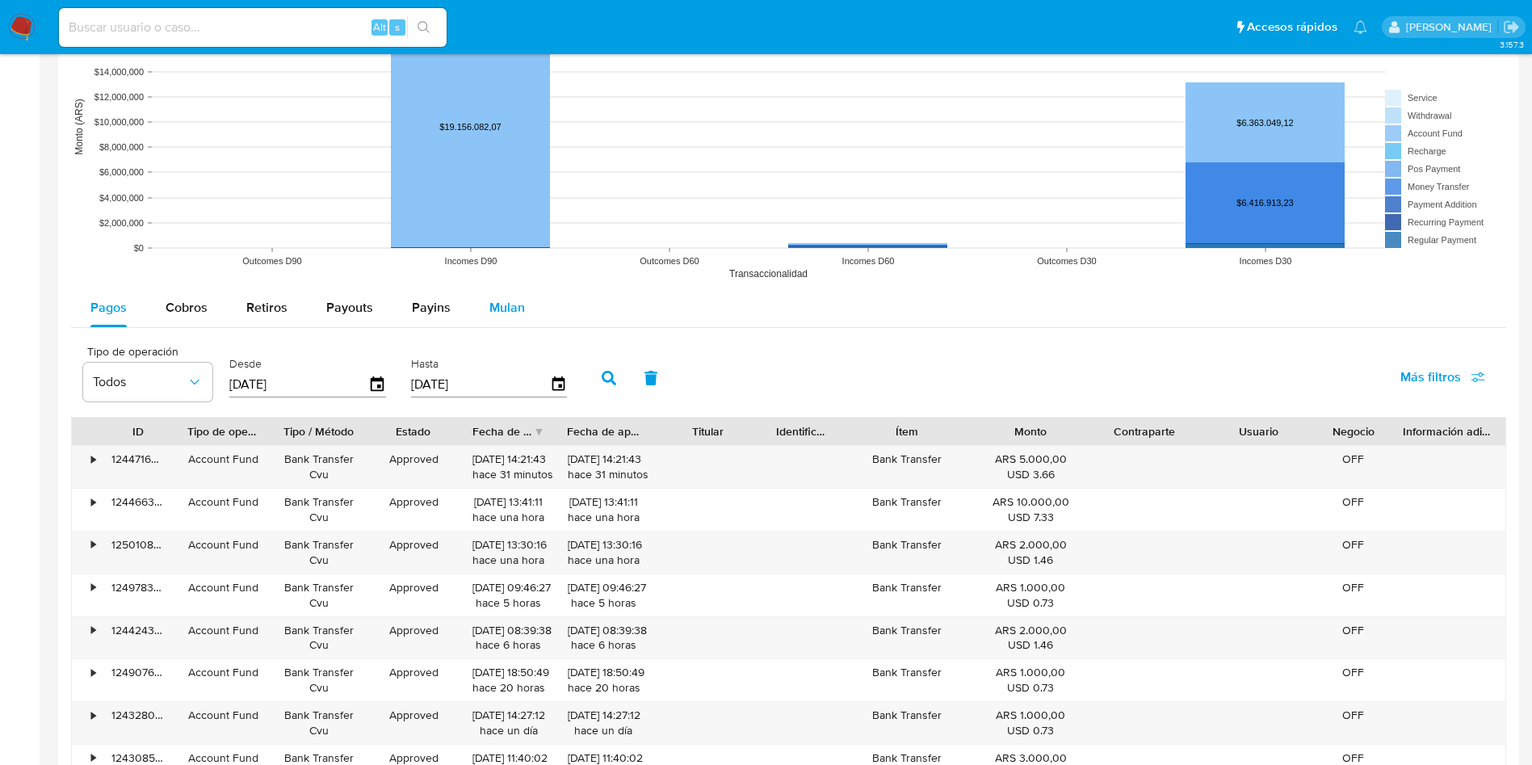
click at [525, 302] on button "Mulan" at bounding box center [507, 307] width 74 height 39
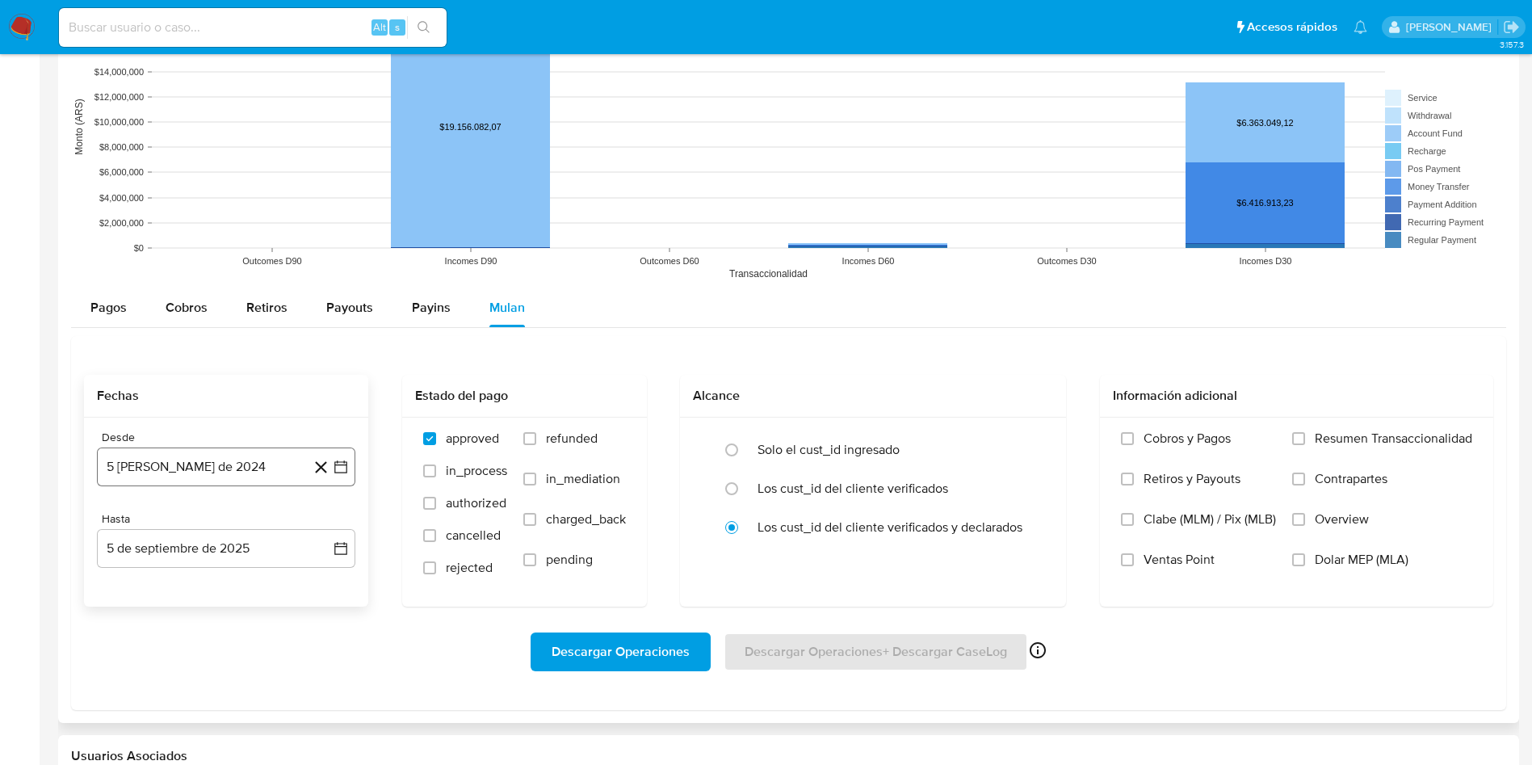
click at [336, 465] on icon "button" at bounding box center [340, 467] width 13 height 13
click at [762, 652] on div "Descargar Operaciones Descargar Operaciones + Descargar CaseLog Habilitado solo…" at bounding box center [789, 651] width 1410 height 39
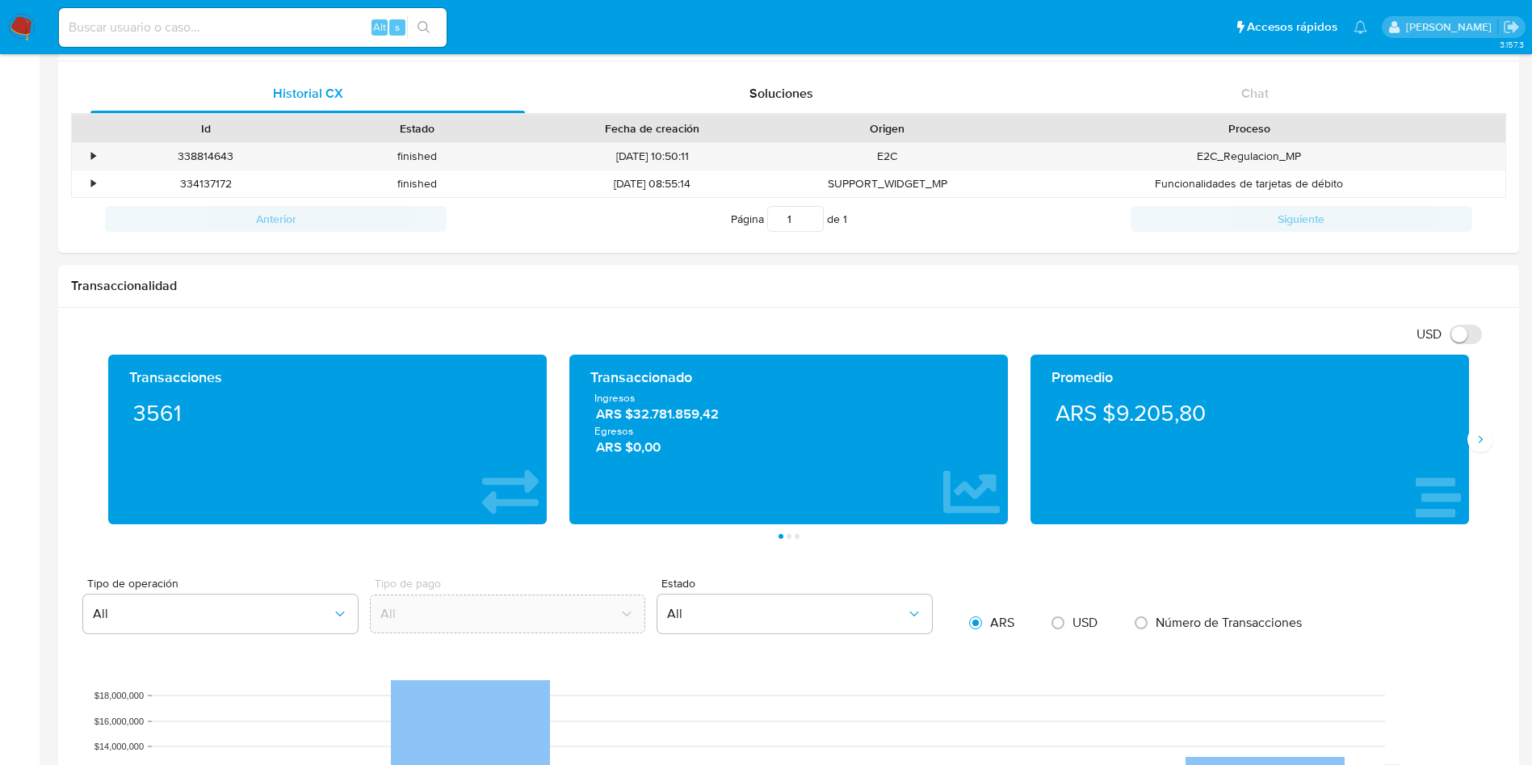
scroll to position [0, 0]
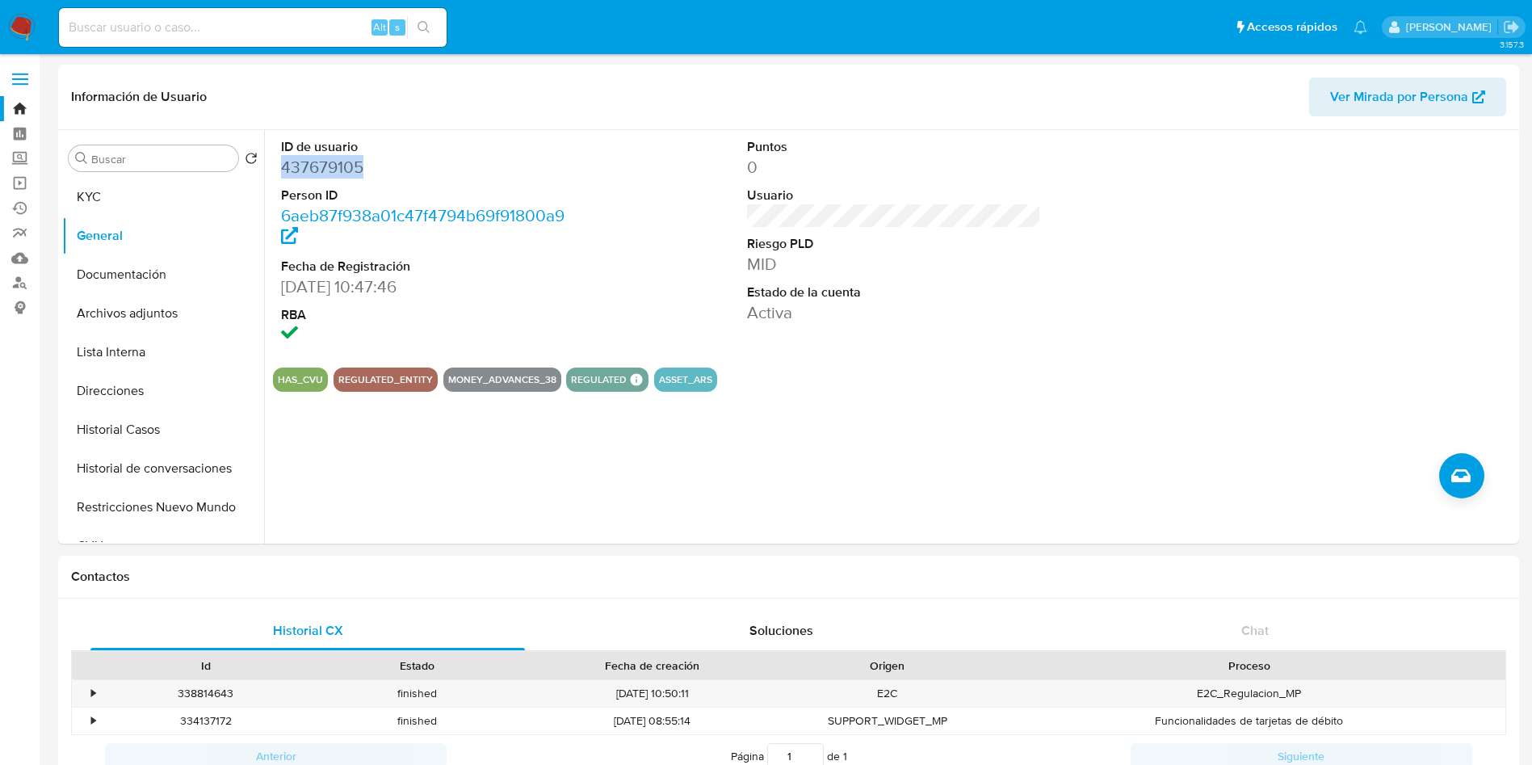
copy dd "437679105"
click at [616, 199] on div "ID de usuario 437679105 Person ID 6aeb87f938a01c47f4794b69f91800a9 Fecha de Reg…" at bounding box center [894, 242] width 1242 height 225
click at [144, 427] on button "Historial Casos" at bounding box center [156, 429] width 189 height 39
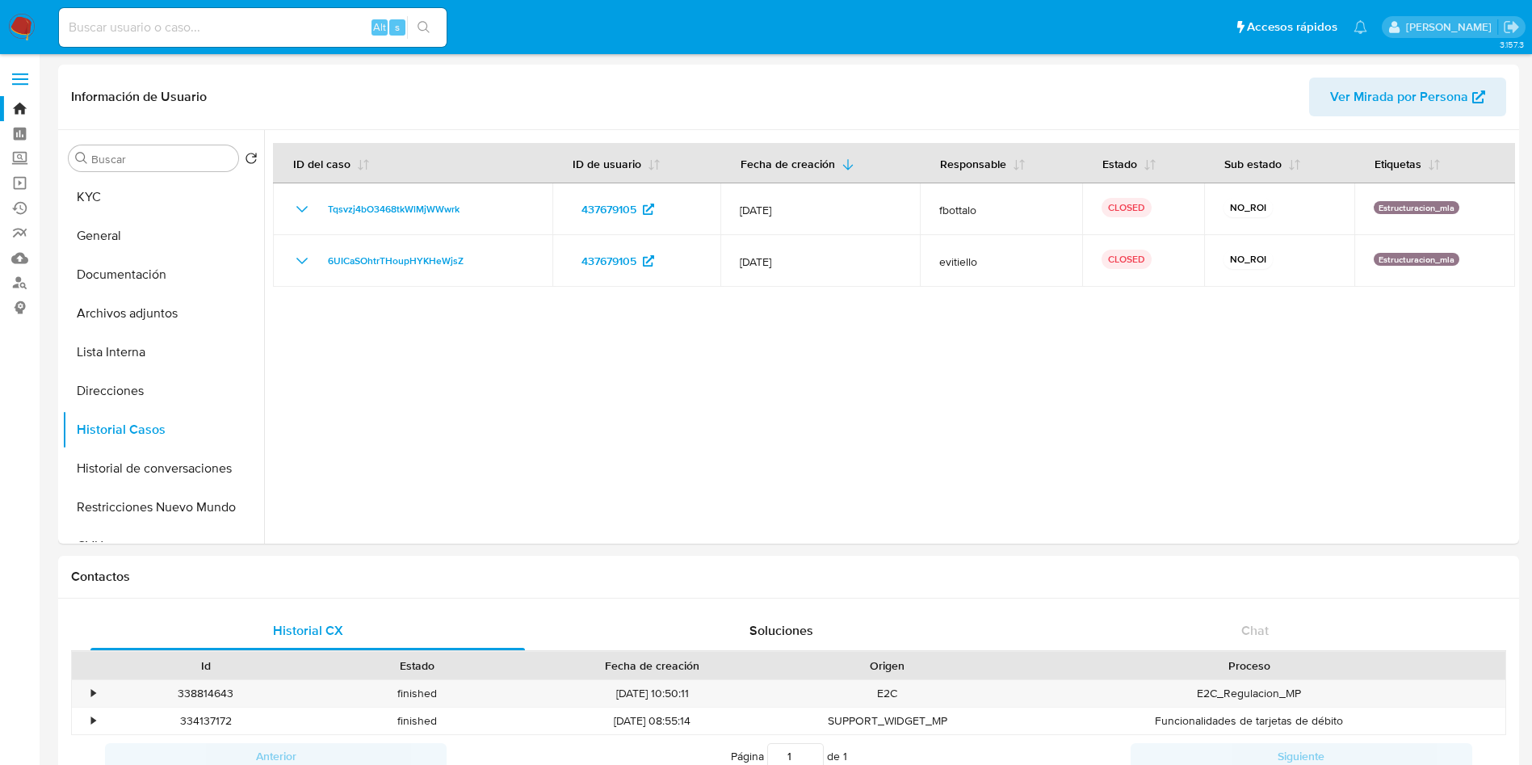
click at [264, 15] on div "Alt s" at bounding box center [253, 27] width 388 height 39
paste input "FfhiXRrV8pBmbwEYmdRvwUwN"
type input "FfhiXRrV8pBmbwEYmdRvwUwN"
click at [432, 29] on button "search-icon" at bounding box center [423, 27] width 33 height 23
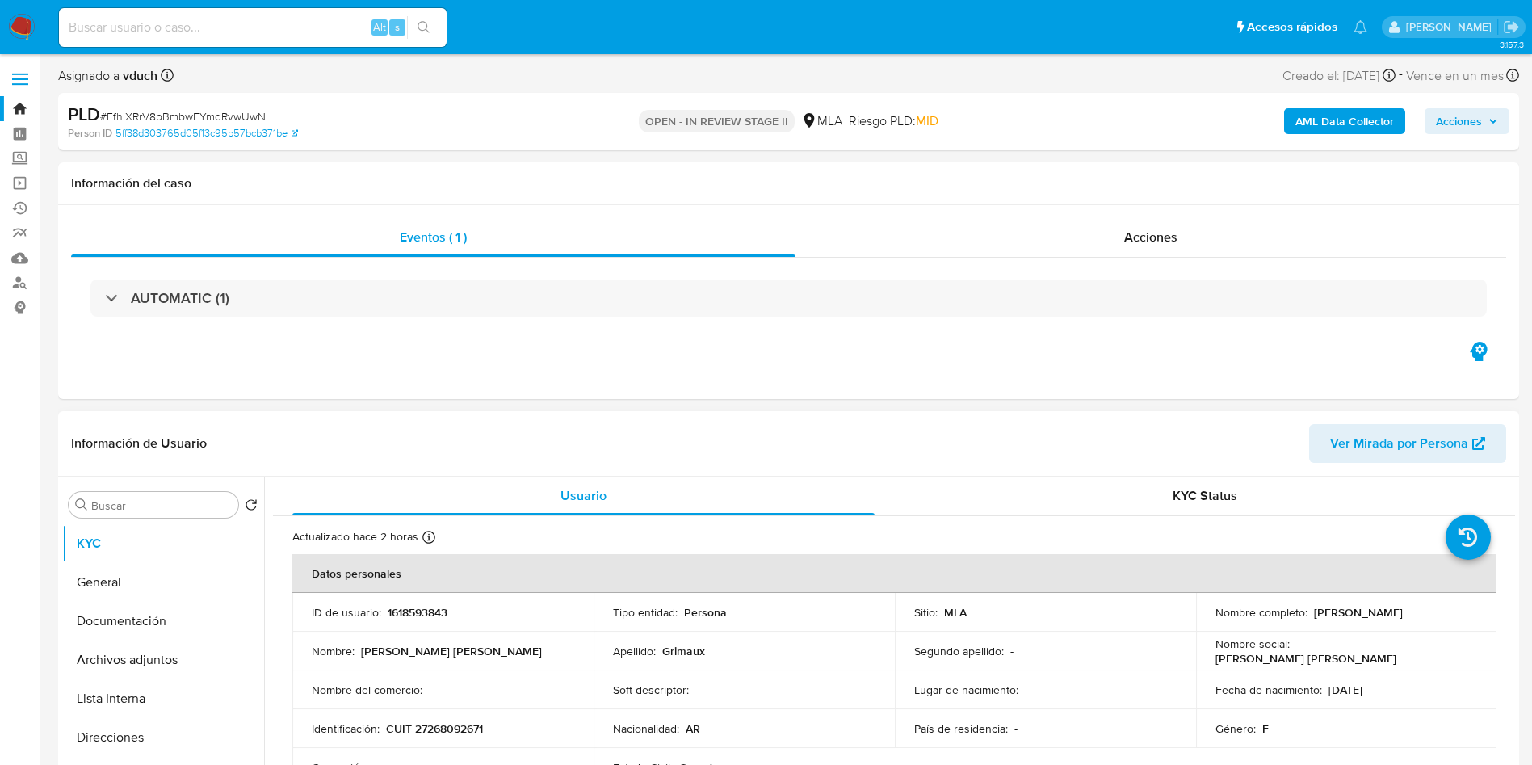
select select "10"
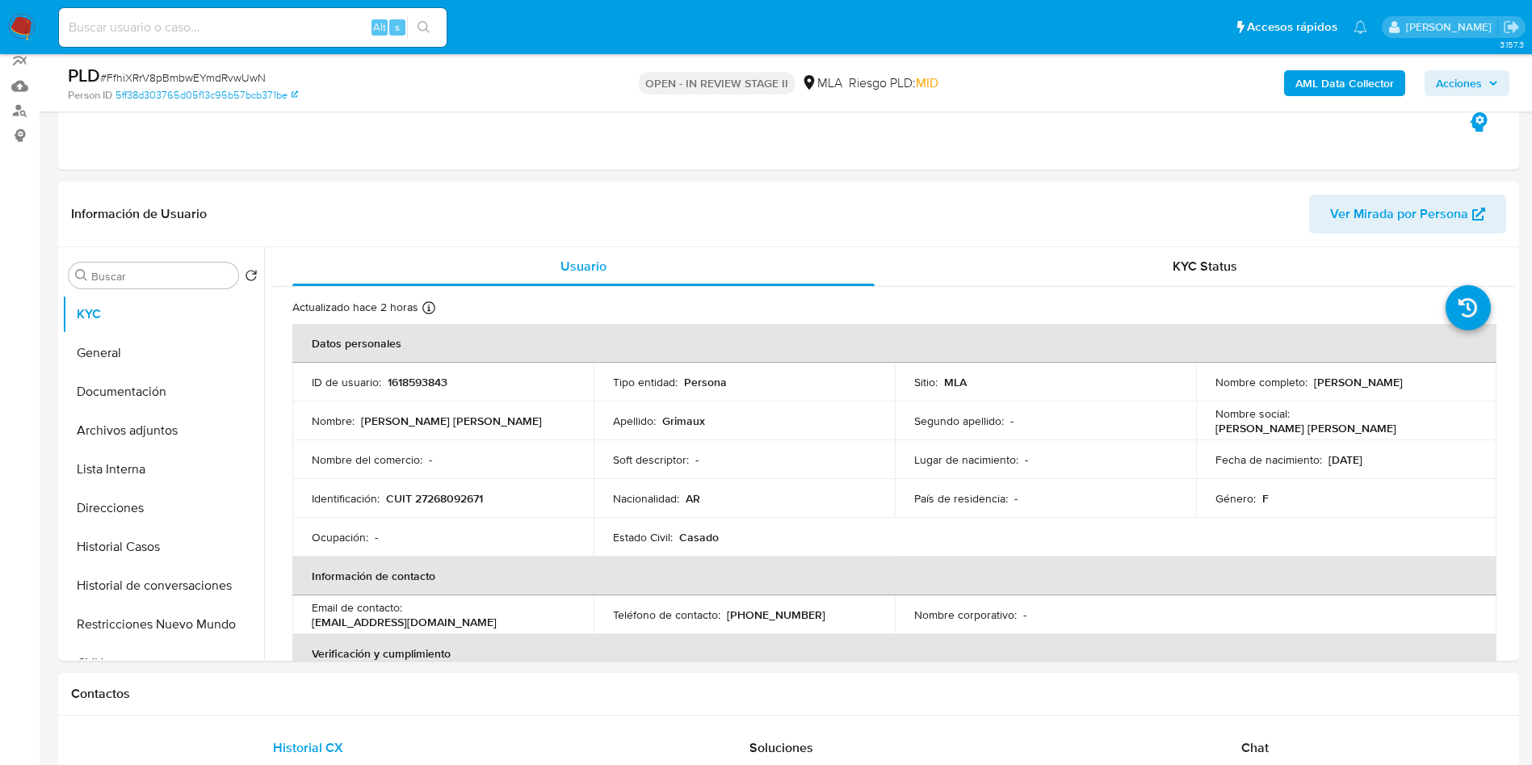
scroll to position [485, 0]
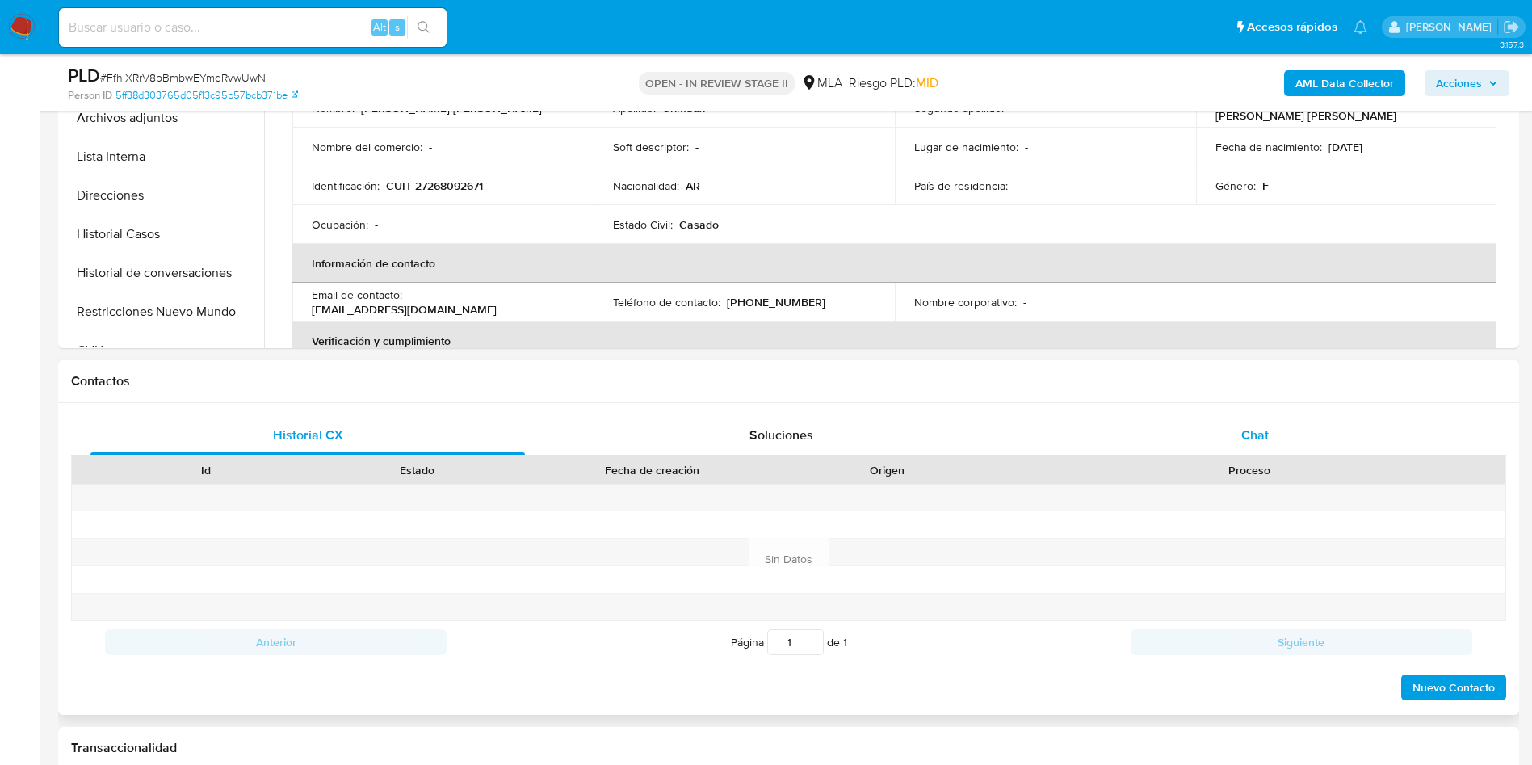
drag, startPoint x: 1238, startPoint y: 422, endPoint x: 1231, endPoint y: 426, distance: 8.3
click at [1231, 426] on div "Chat" at bounding box center [1255, 435] width 435 height 39
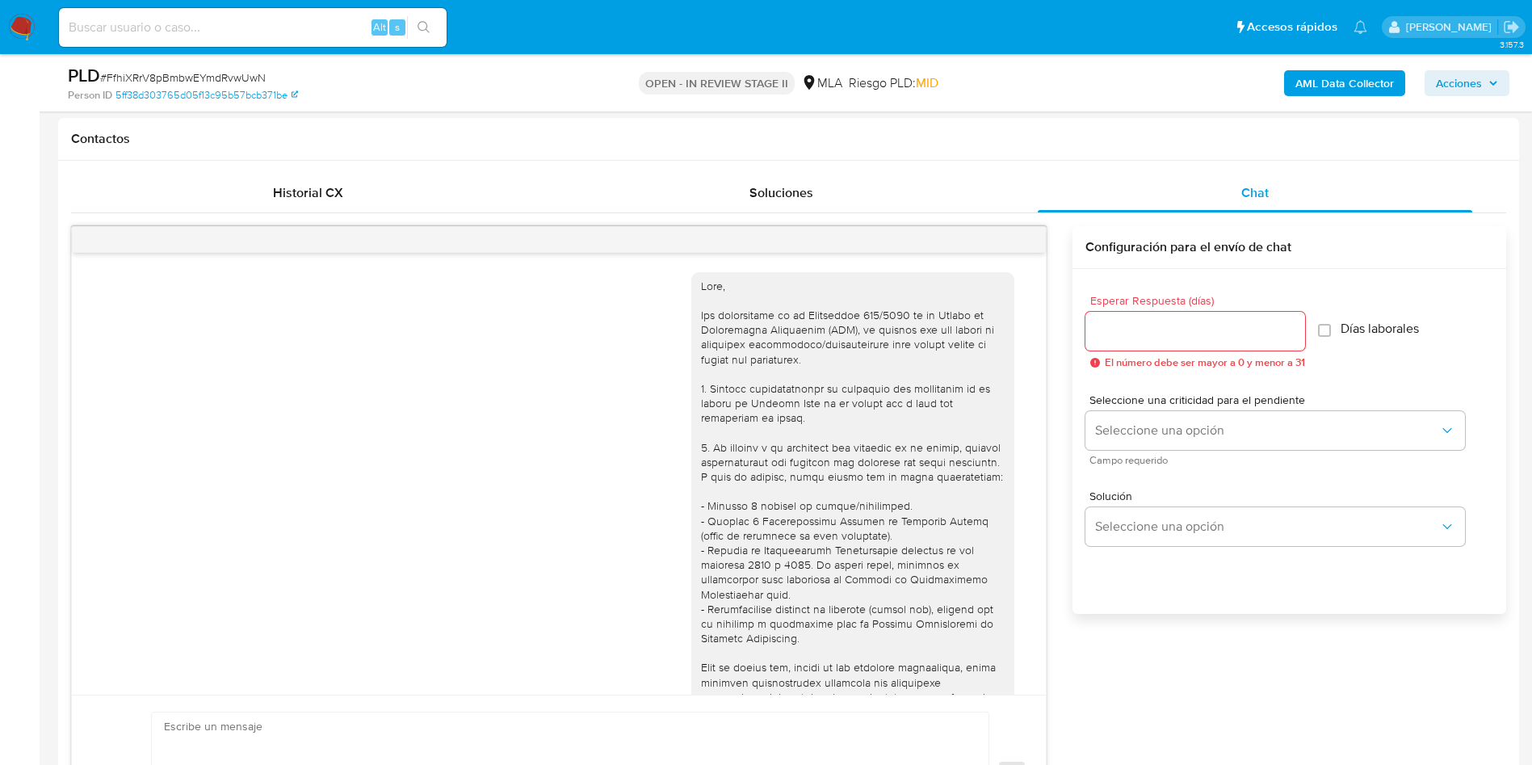
scroll to position [742, 0]
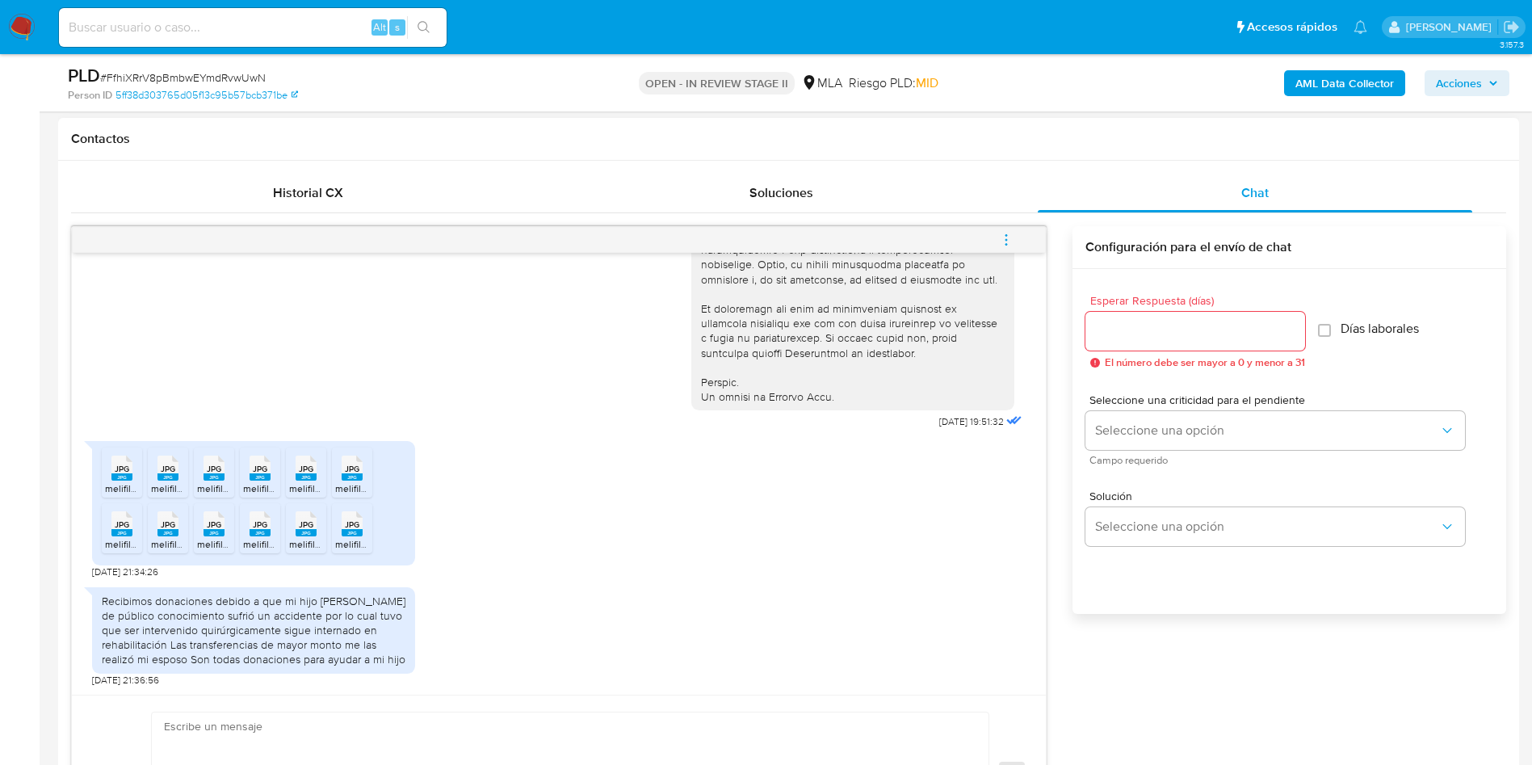
click at [122, 473] on span "JPG" at bounding box center [122, 469] width 15 height 11
click at [179, 473] on div "JPG JPG" at bounding box center [168, 467] width 34 height 32
click at [214, 473] on span "JPG" at bounding box center [214, 469] width 15 height 11
click at [261, 472] on span "JPG" at bounding box center [260, 469] width 15 height 11
click at [306, 472] on span "JPG" at bounding box center [306, 469] width 15 height 11
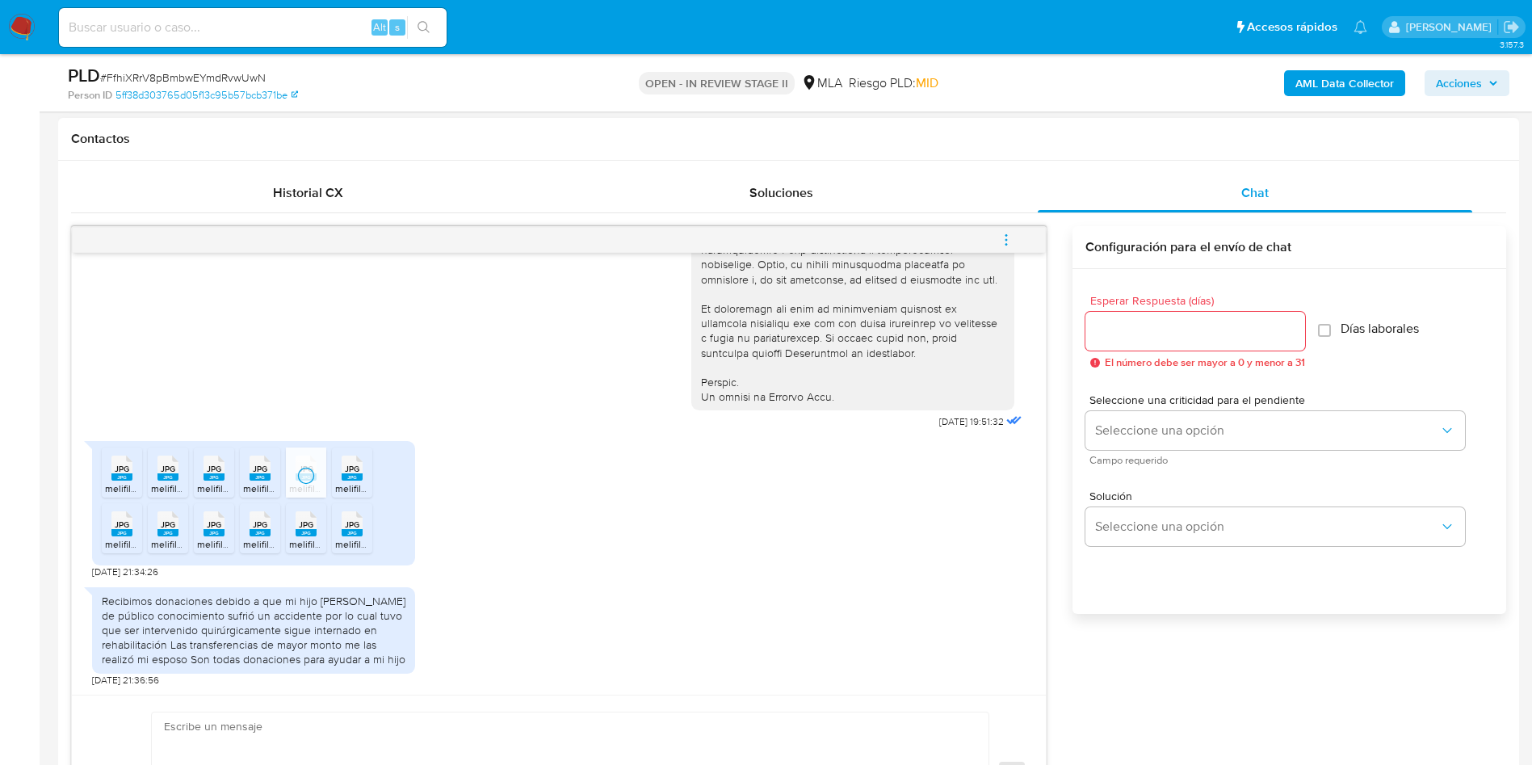
click at [340, 476] on div "JPG JPG" at bounding box center [352, 467] width 34 height 32
click at [116, 534] on rect at bounding box center [121, 532] width 21 height 7
click at [162, 527] on span "JPG" at bounding box center [168, 524] width 15 height 11
click at [207, 527] on span "JPG" at bounding box center [214, 524] width 15 height 11
click at [254, 534] on rect at bounding box center [260, 532] width 21 height 7
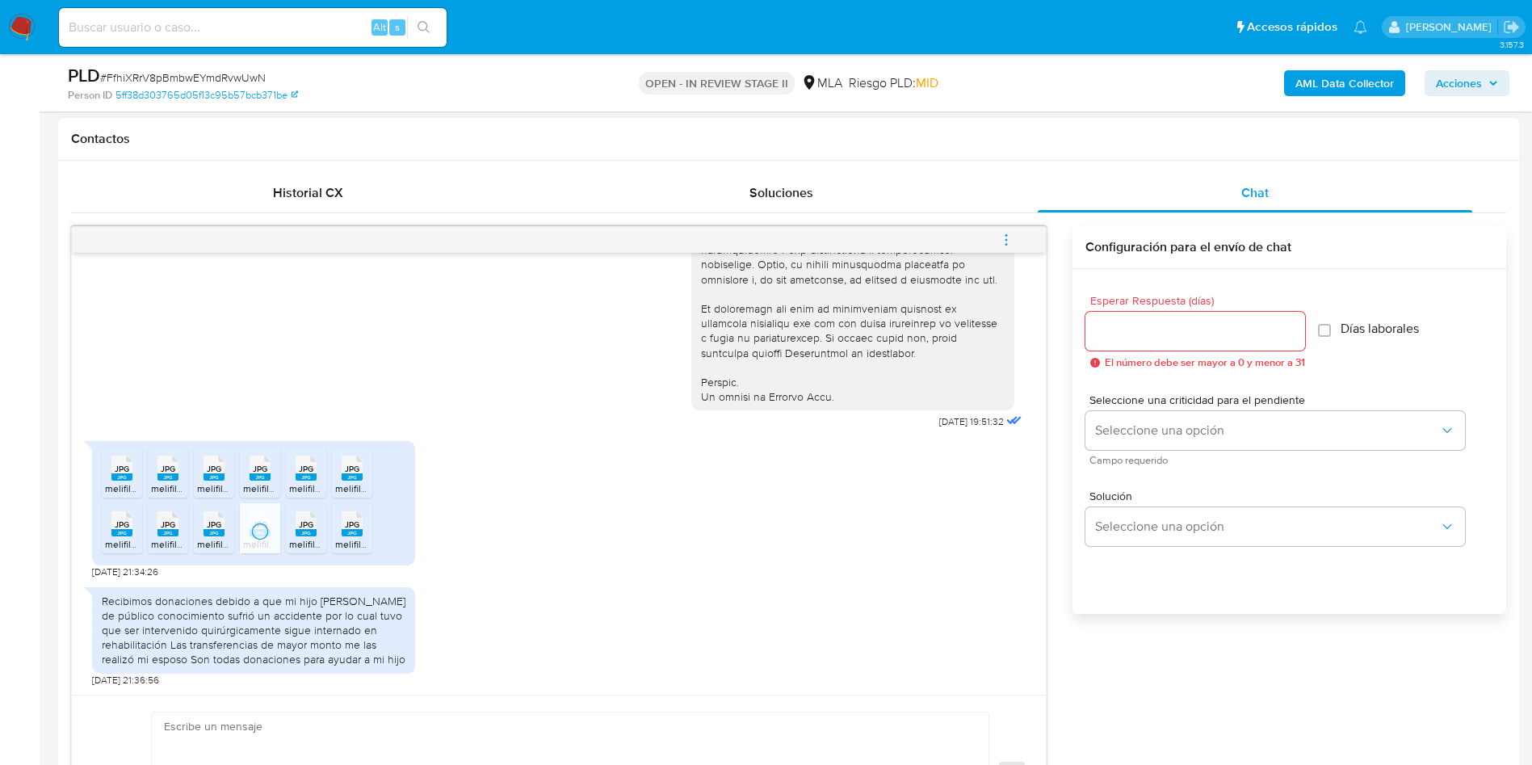
click at [294, 539] on span "melifile7453914487224930604.jpg" at bounding box center [364, 544] width 151 height 14
click at [338, 541] on span "melifile1603950898012044385.jpg" at bounding box center [410, 544] width 150 height 14
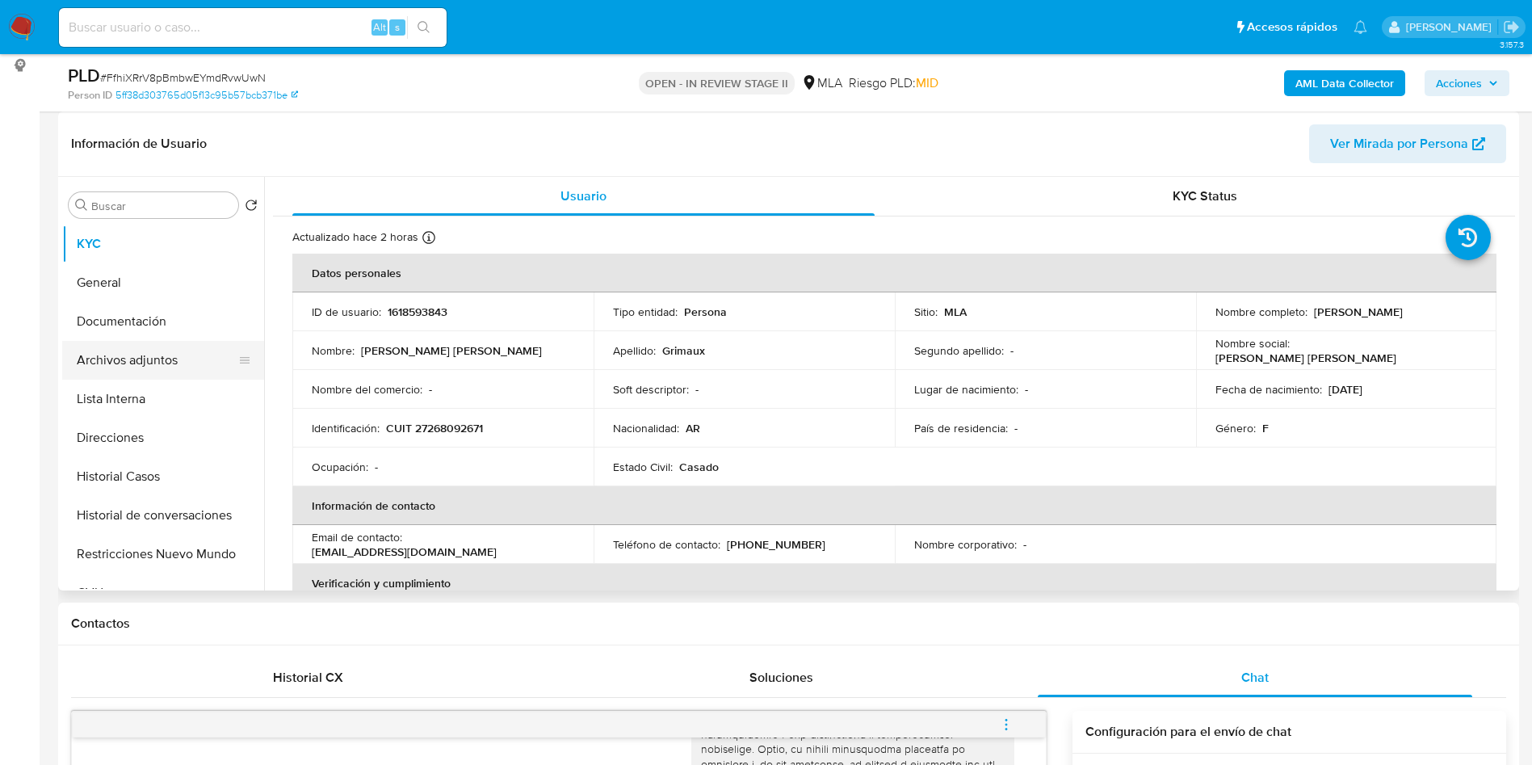
click at [129, 359] on button "Archivos adjuntos" at bounding box center [156, 360] width 189 height 39
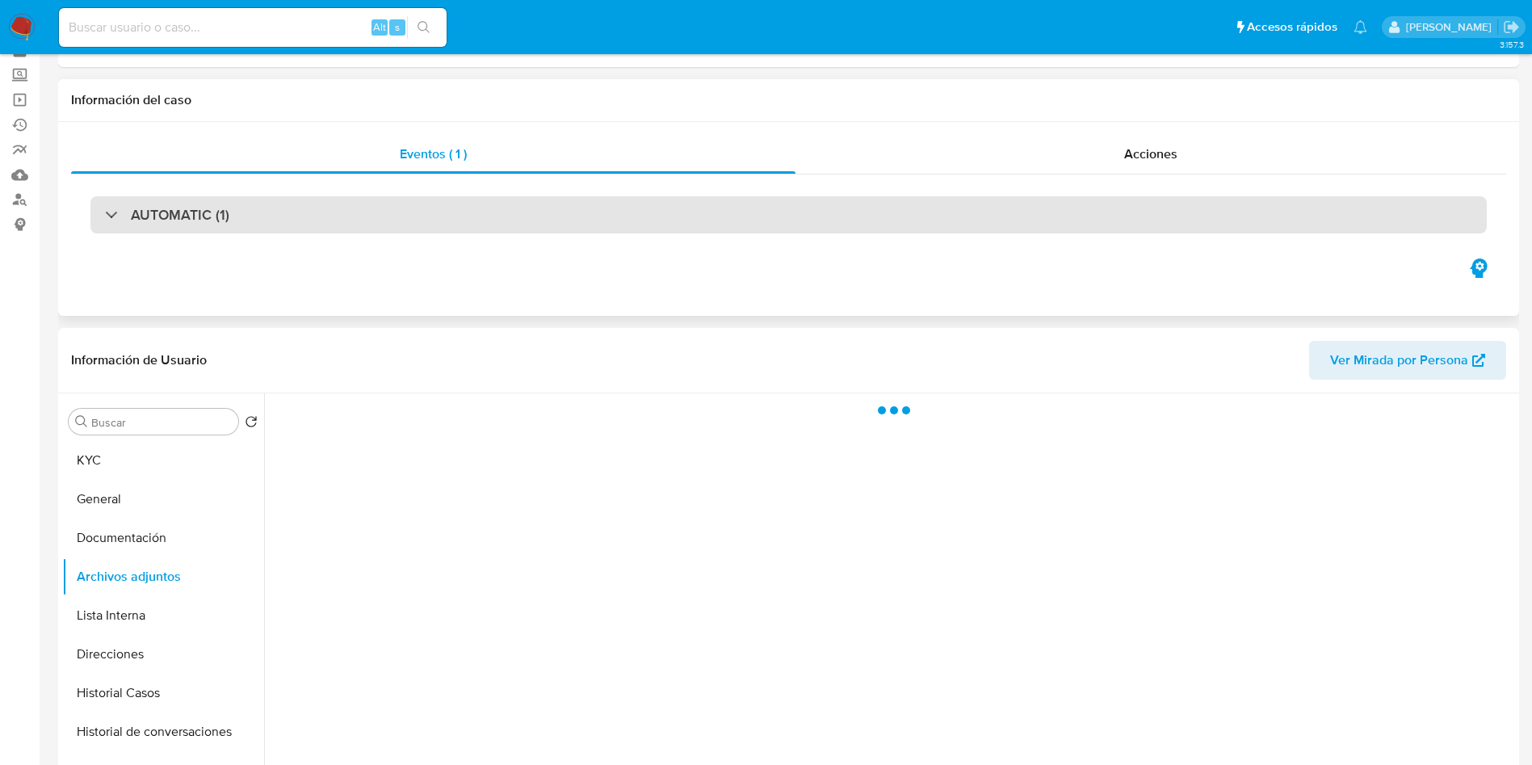
scroll to position [121, 0]
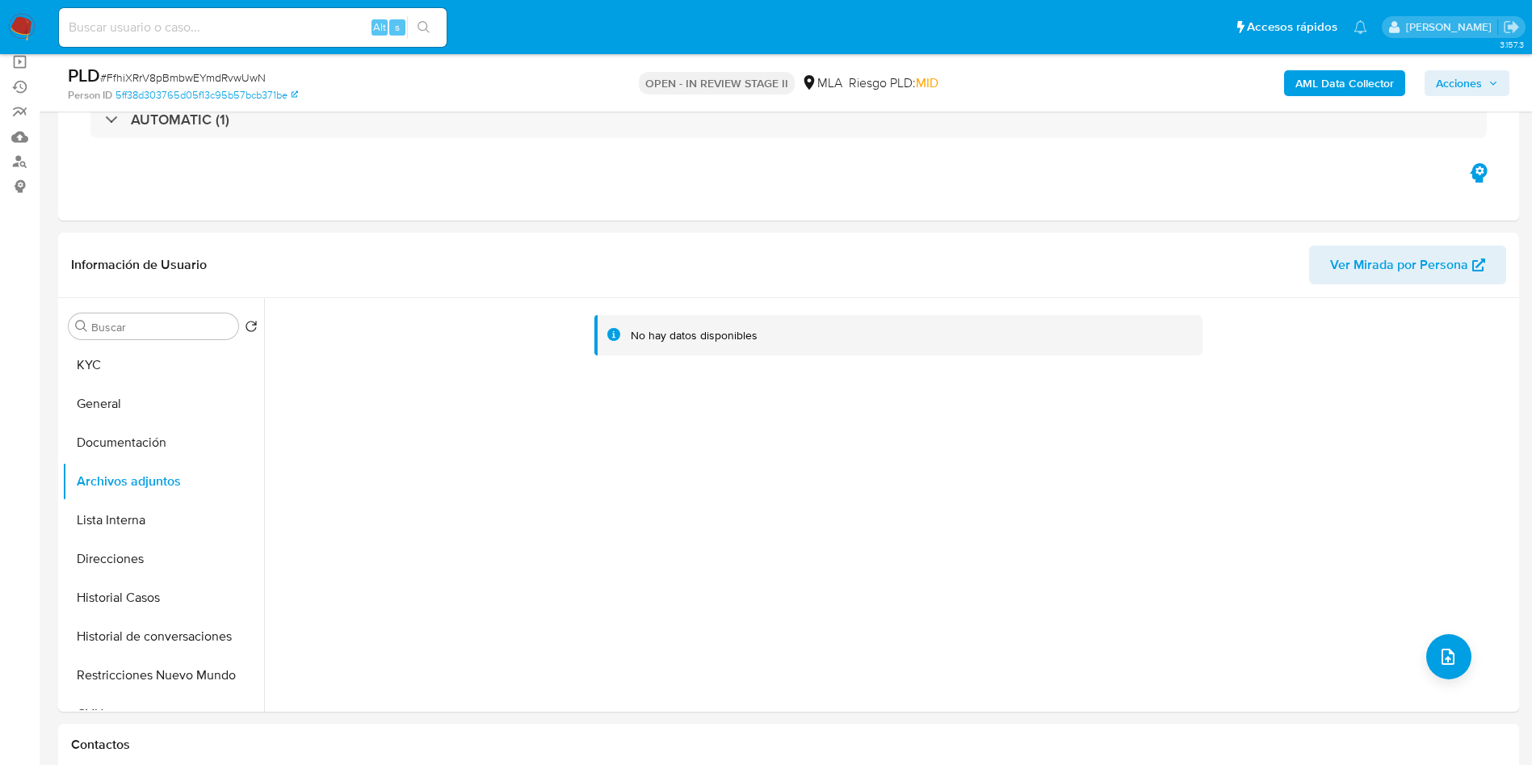
click at [1308, 90] on b "AML Data Collector" at bounding box center [1345, 83] width 99 height 26
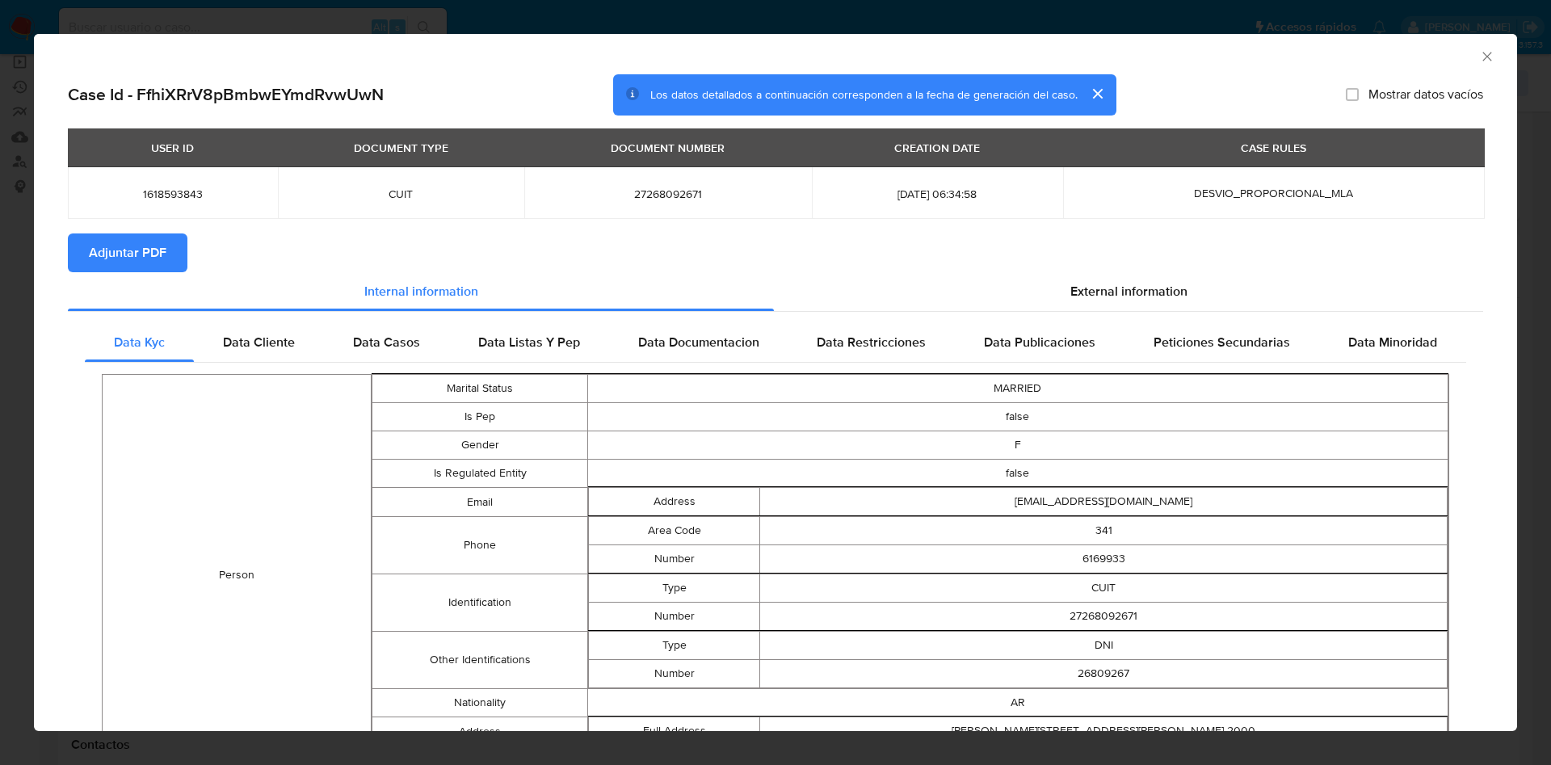
click at [91, 268] on span "Adjuntar PDF" at bounding box center [128, 253] width 78 height 36
click at [1479, 53] on icon "Cerrar ventana" at bounding box center [1487, 56] width 16 height 16
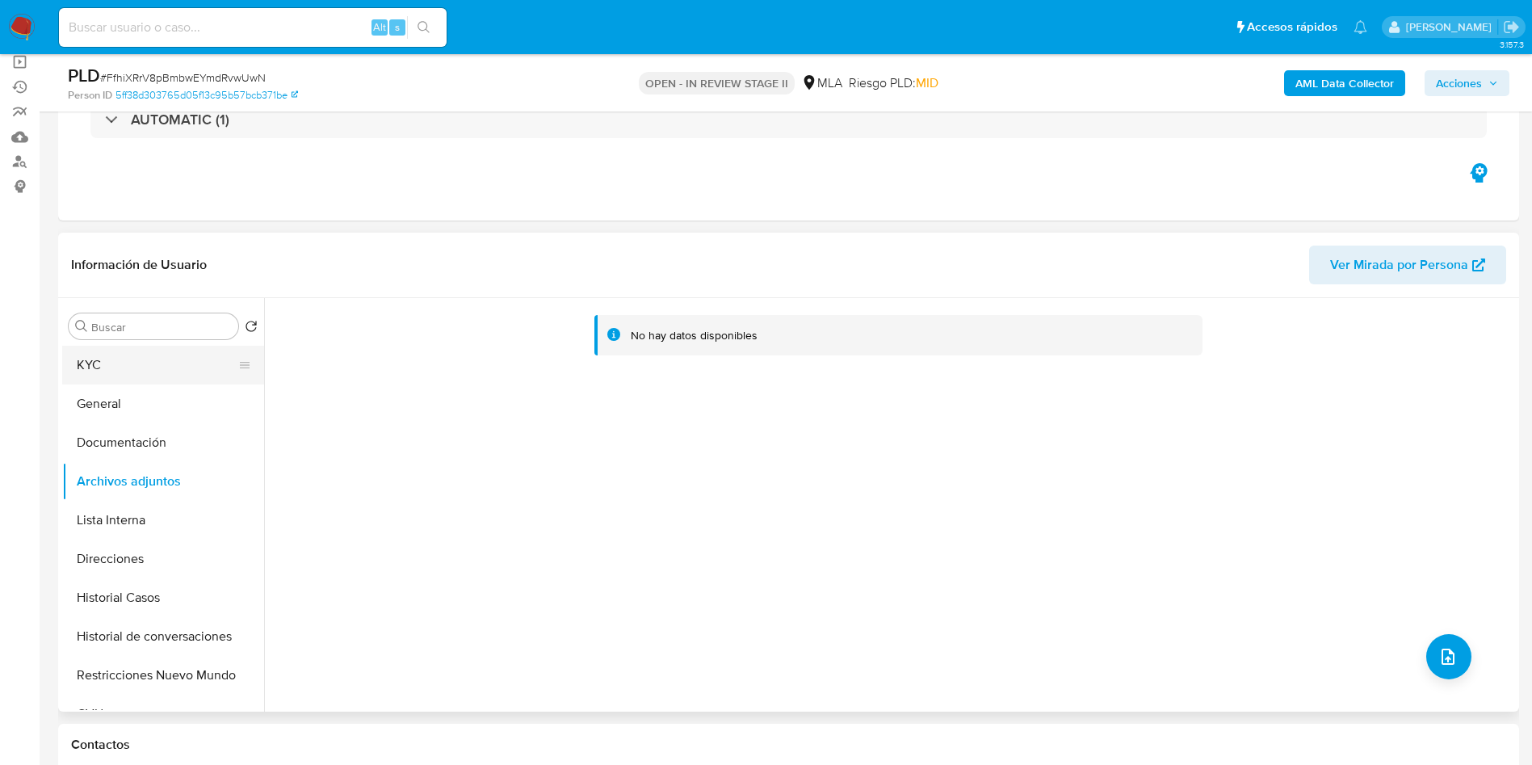
click at [74, 372] on button "KYC" at bounding box center [156, 365] width 189 height 39
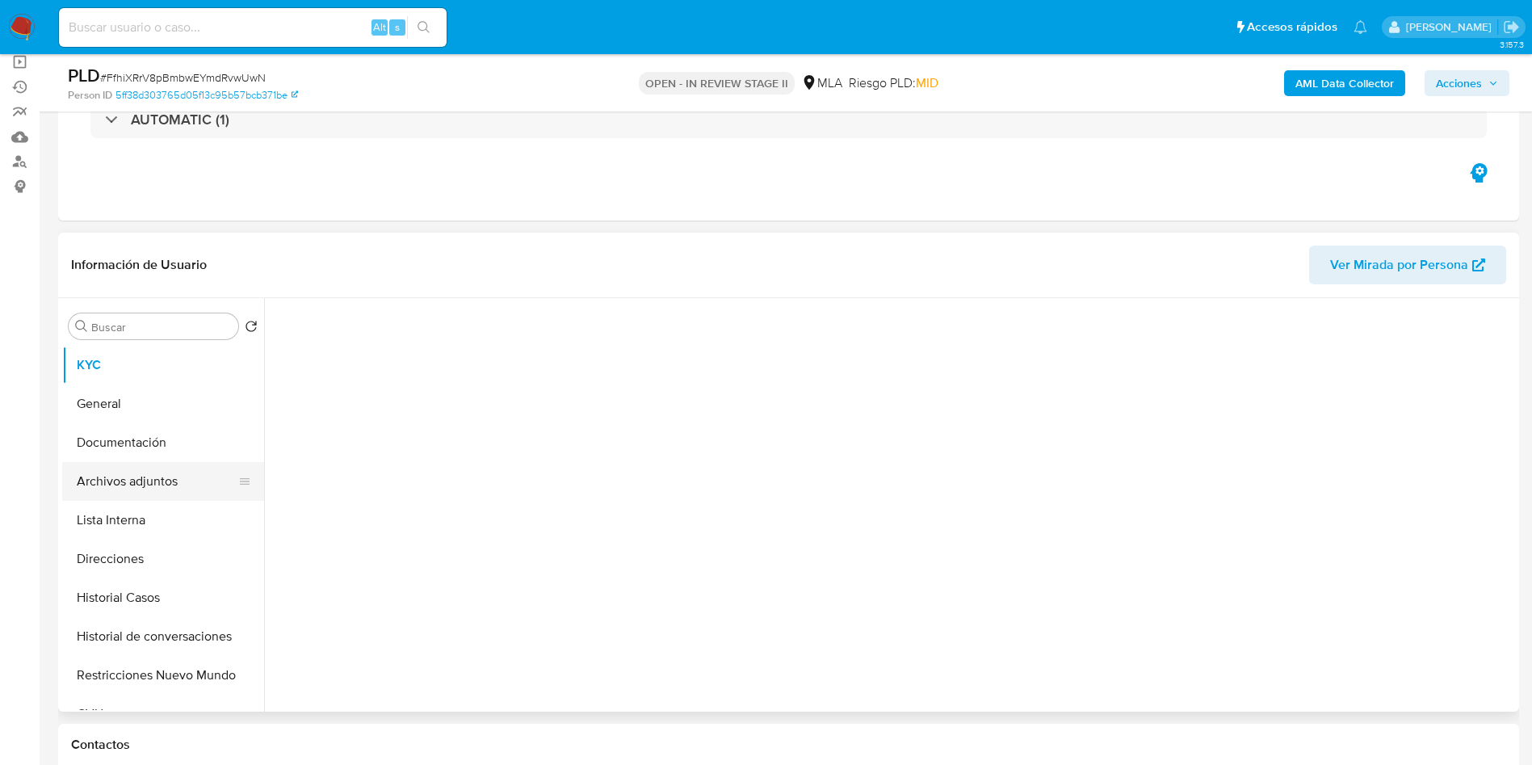
click at [131, 498] on button "Archivos adjuntos" at bounding box center [156, 481] width 189 height 39
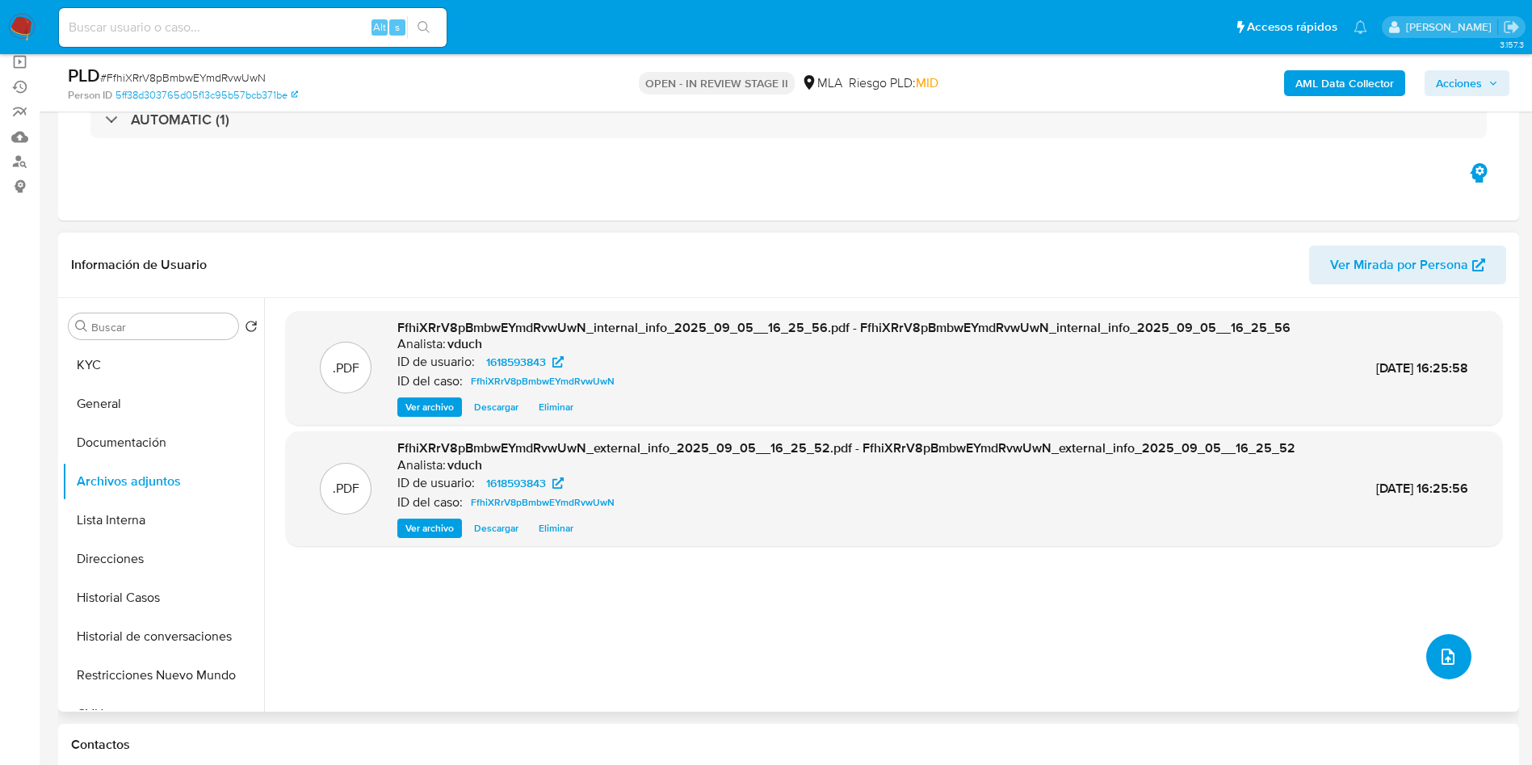
click at [1431, 662] on button "upload-file" at bounding box center [1448, 656] width 45 height 45
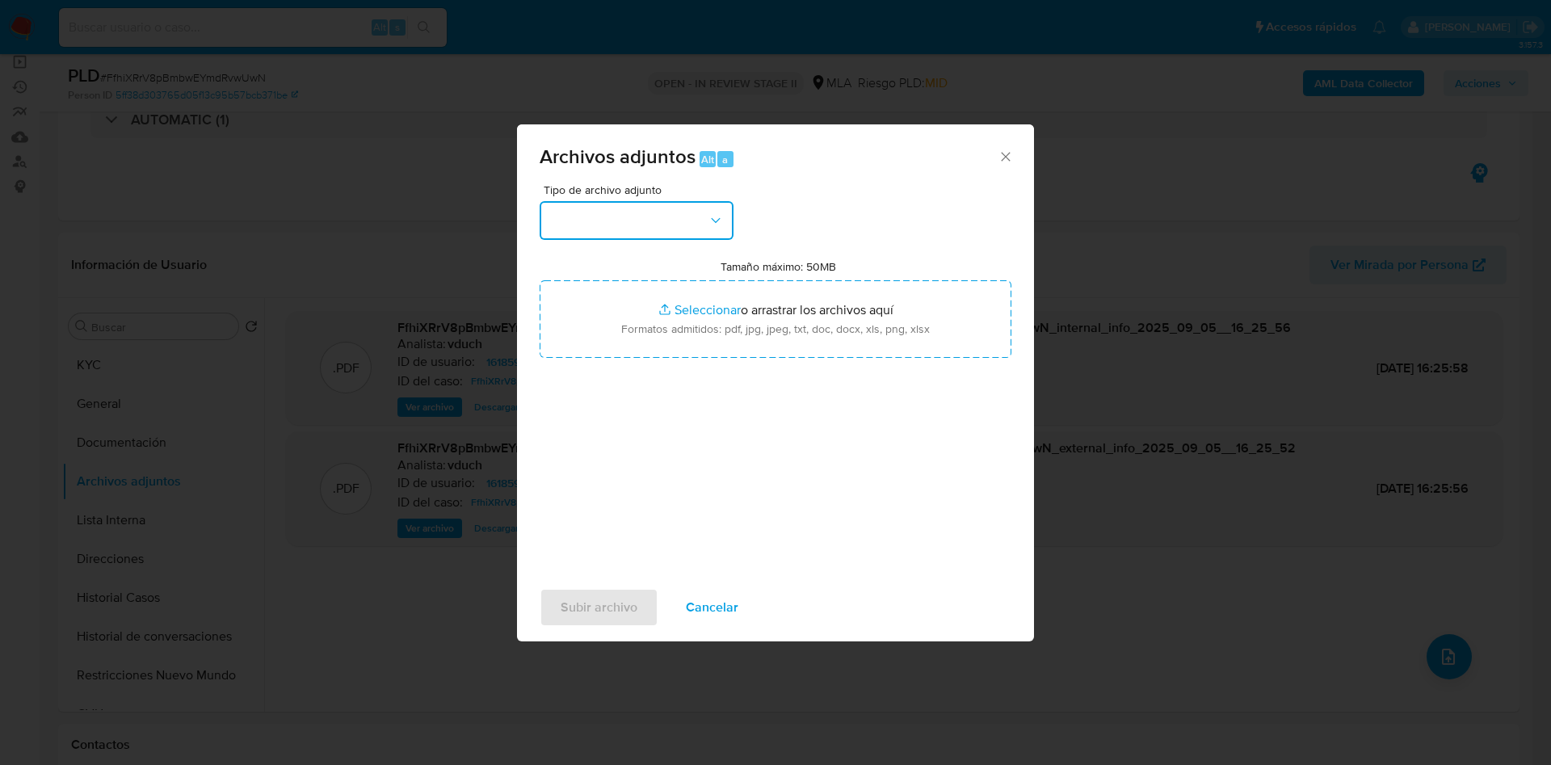
click at [674, 229] on button "button" at bounding box center [637, 220] width 194 height 39
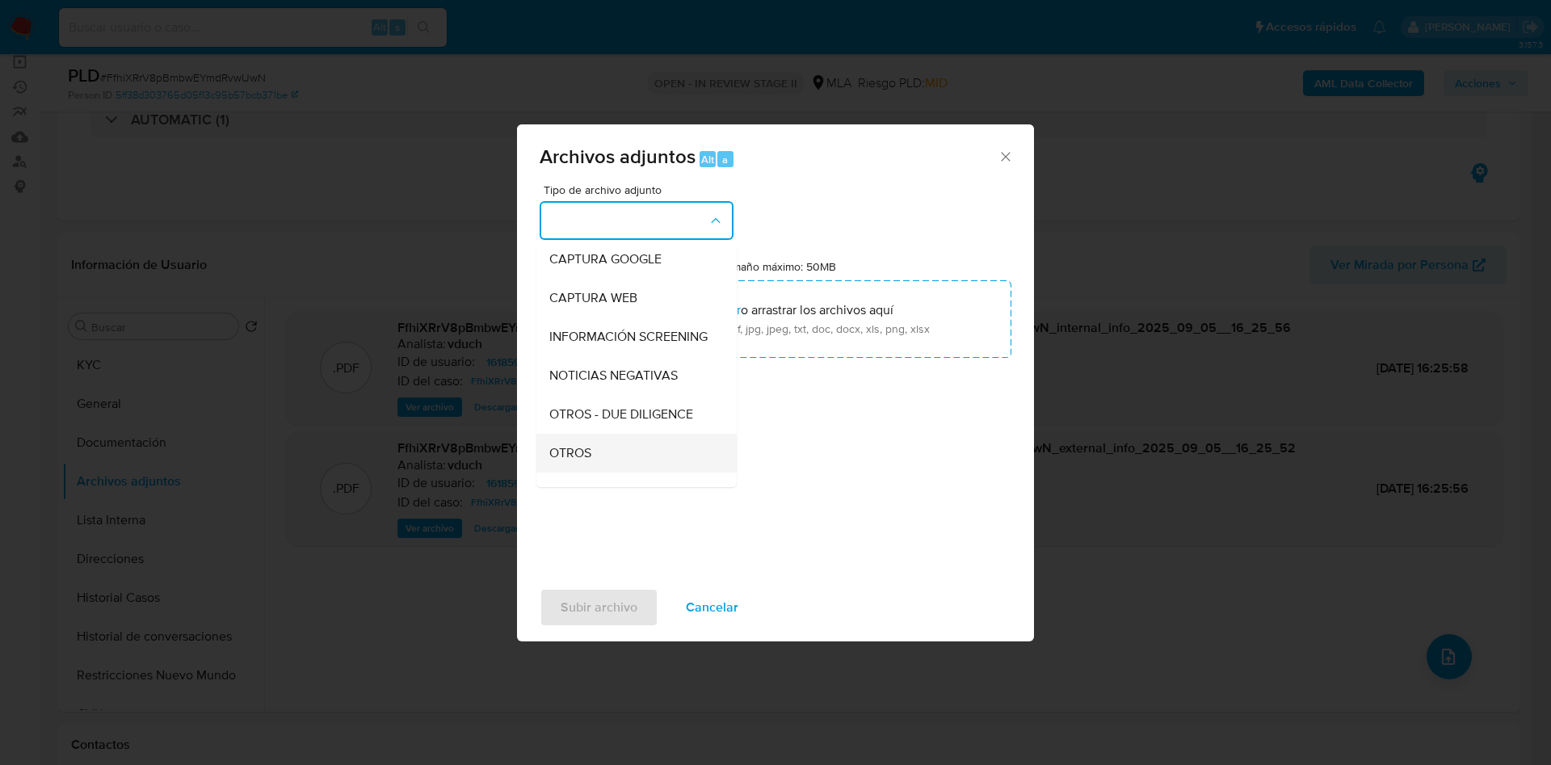
click at [604, 471] on div "OTROS" at bounding box center [631, 453] width 165 height 39
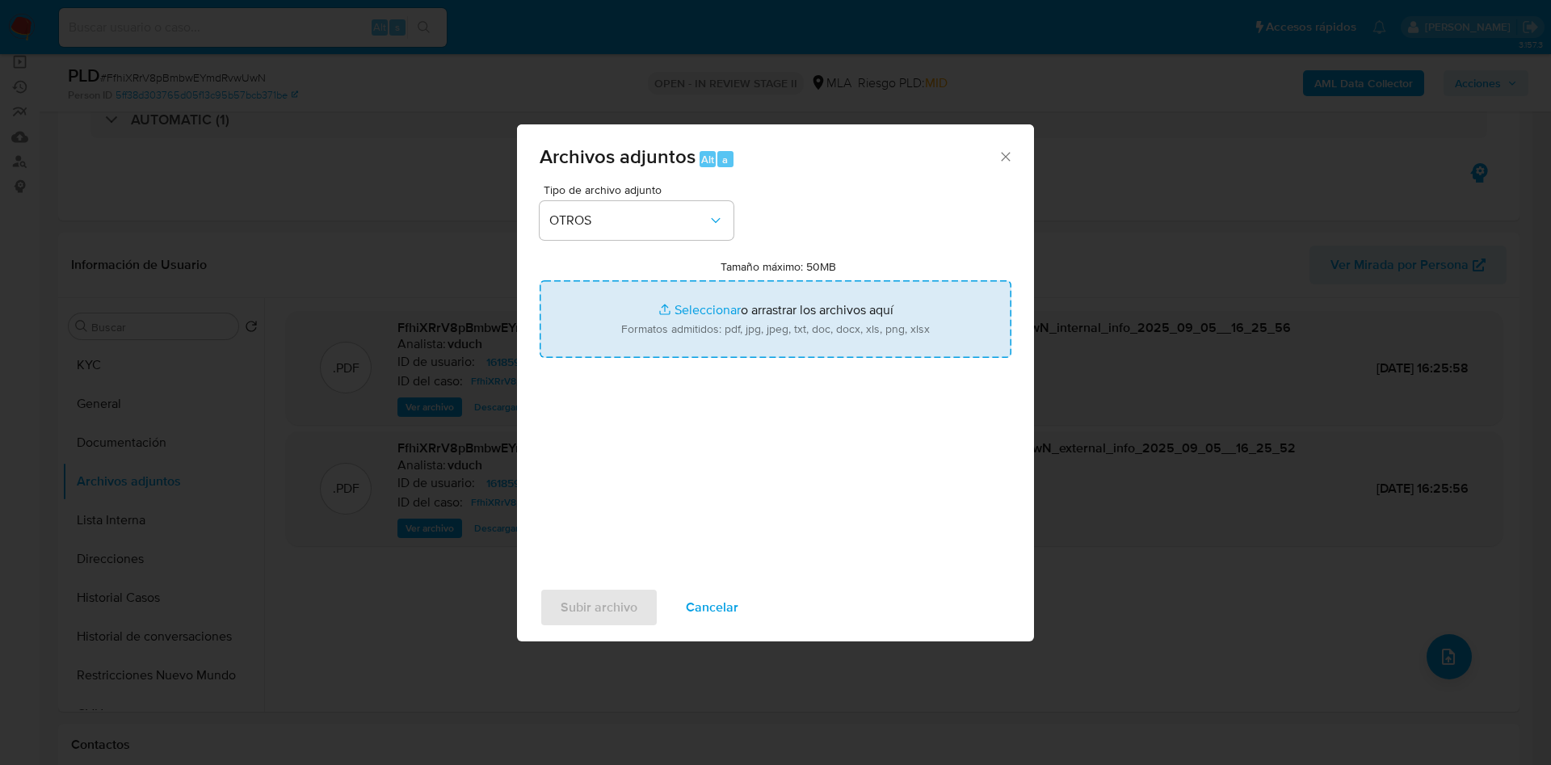
type input "C:\fakepath\Flyers Campaña.pdf"
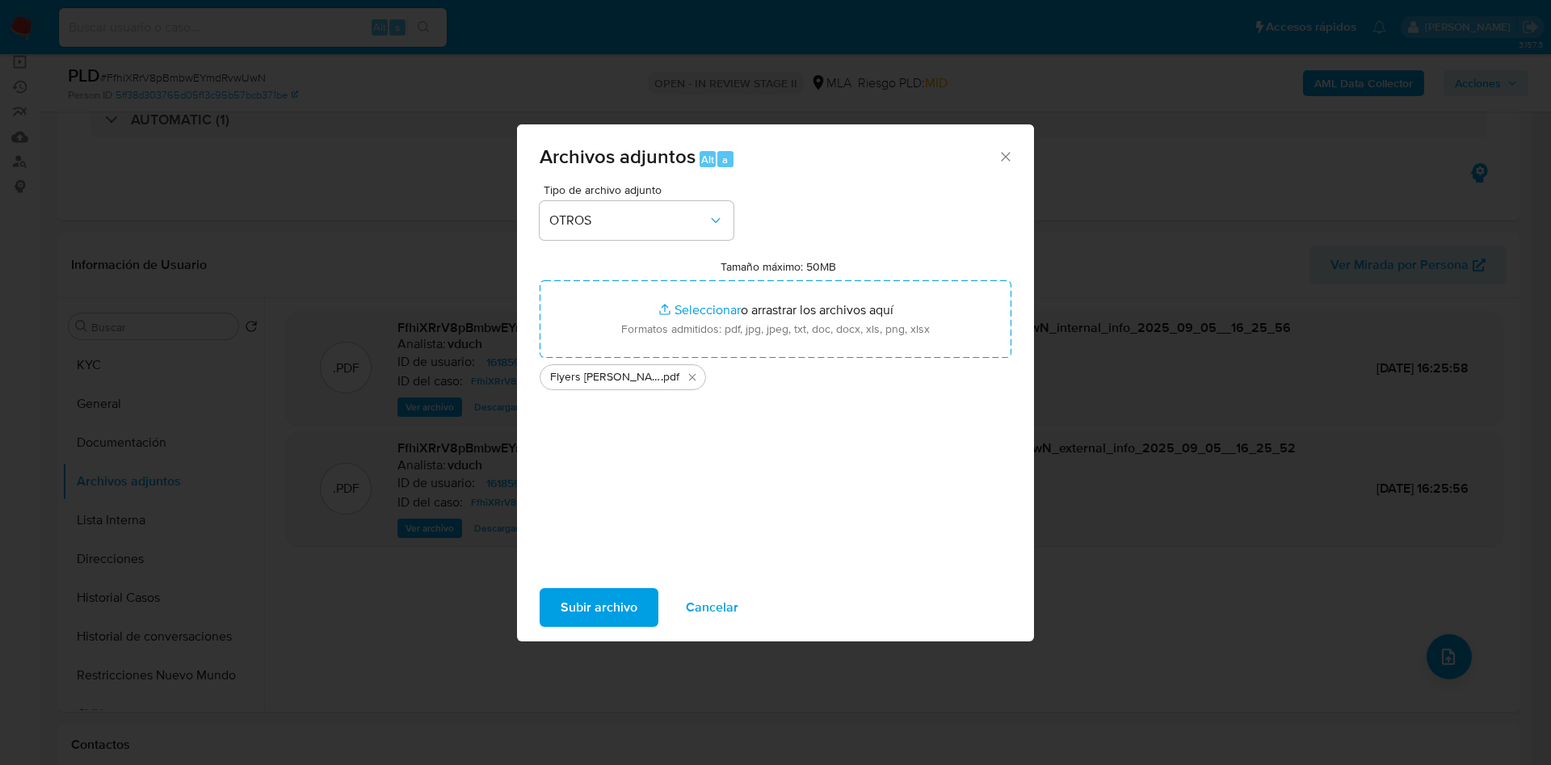
click at [609, 607] on span "Subir archivo" at bounding box center [599, 608] width 77 height 36
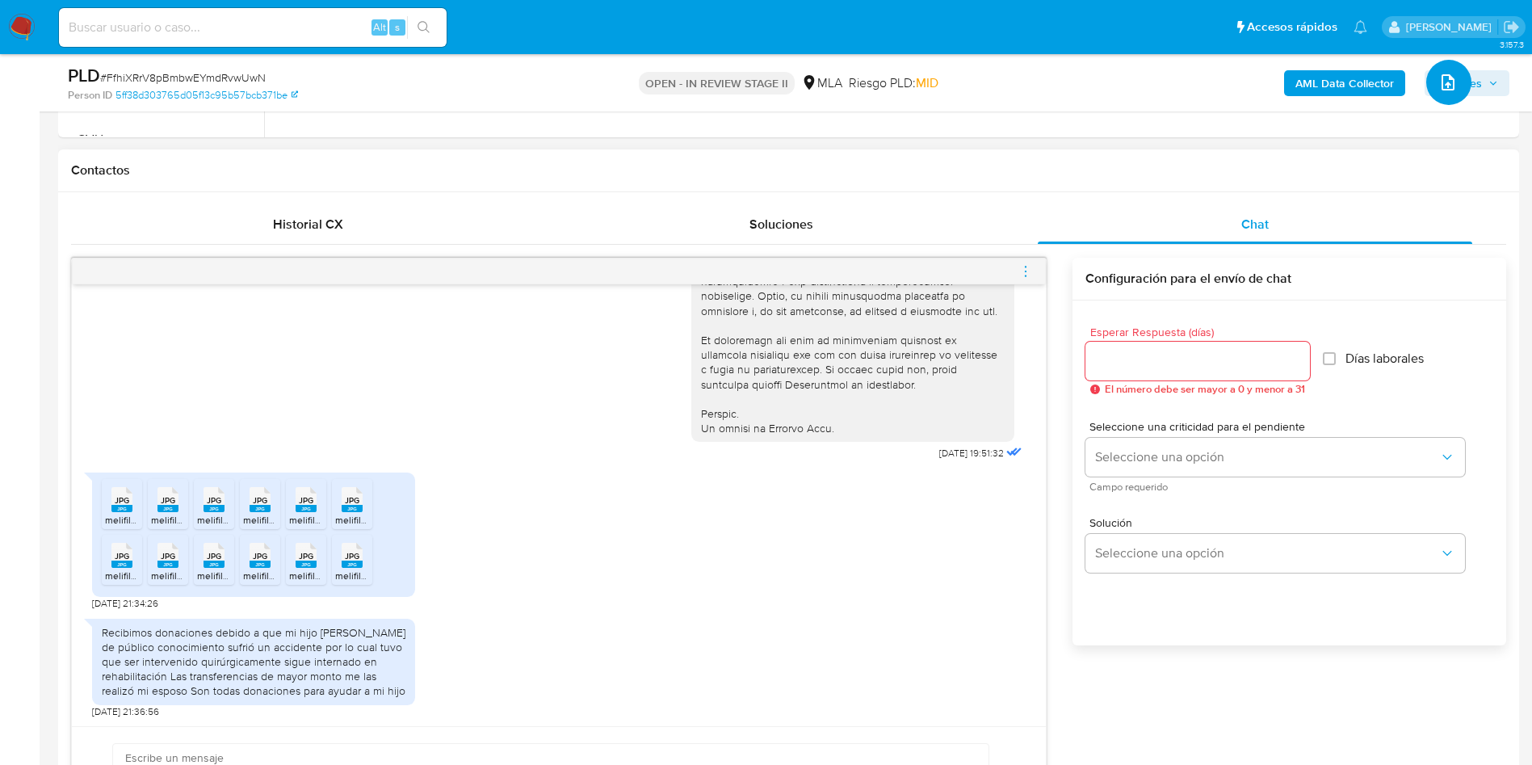
scroll to position [727, 0]
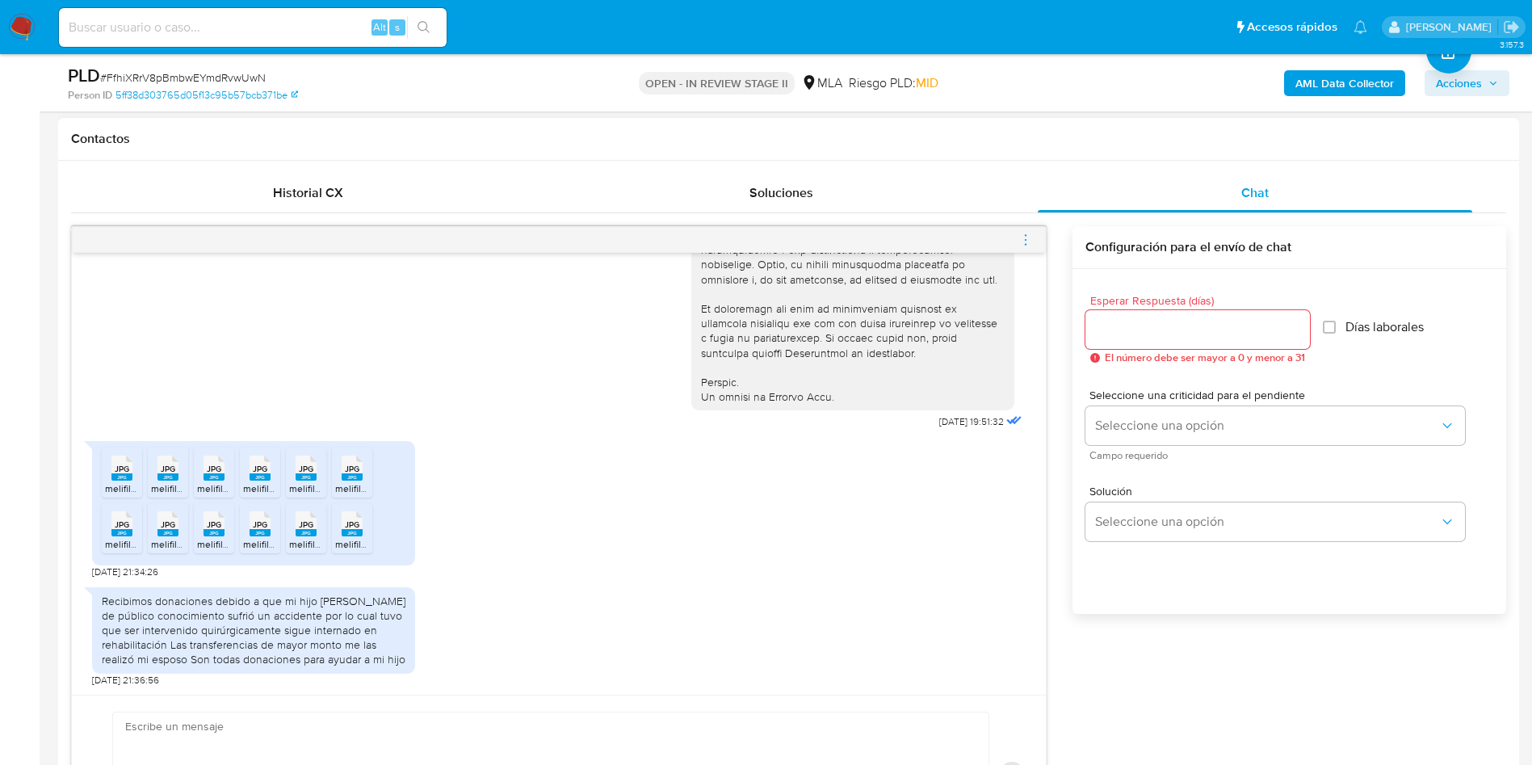
click at [221, 642] on div "Recibimos donaciones debido a que mi hijo [PERSON_NAME] de público conocimiento…" at bounding box center [254, 631] width 304 height 74
click at [228, 632] on div "Recibimos donaciones debido a que mi hijo [PERSON_NAME] de público conocimiento…" at bounding box center [254, 631] width 304 height 74
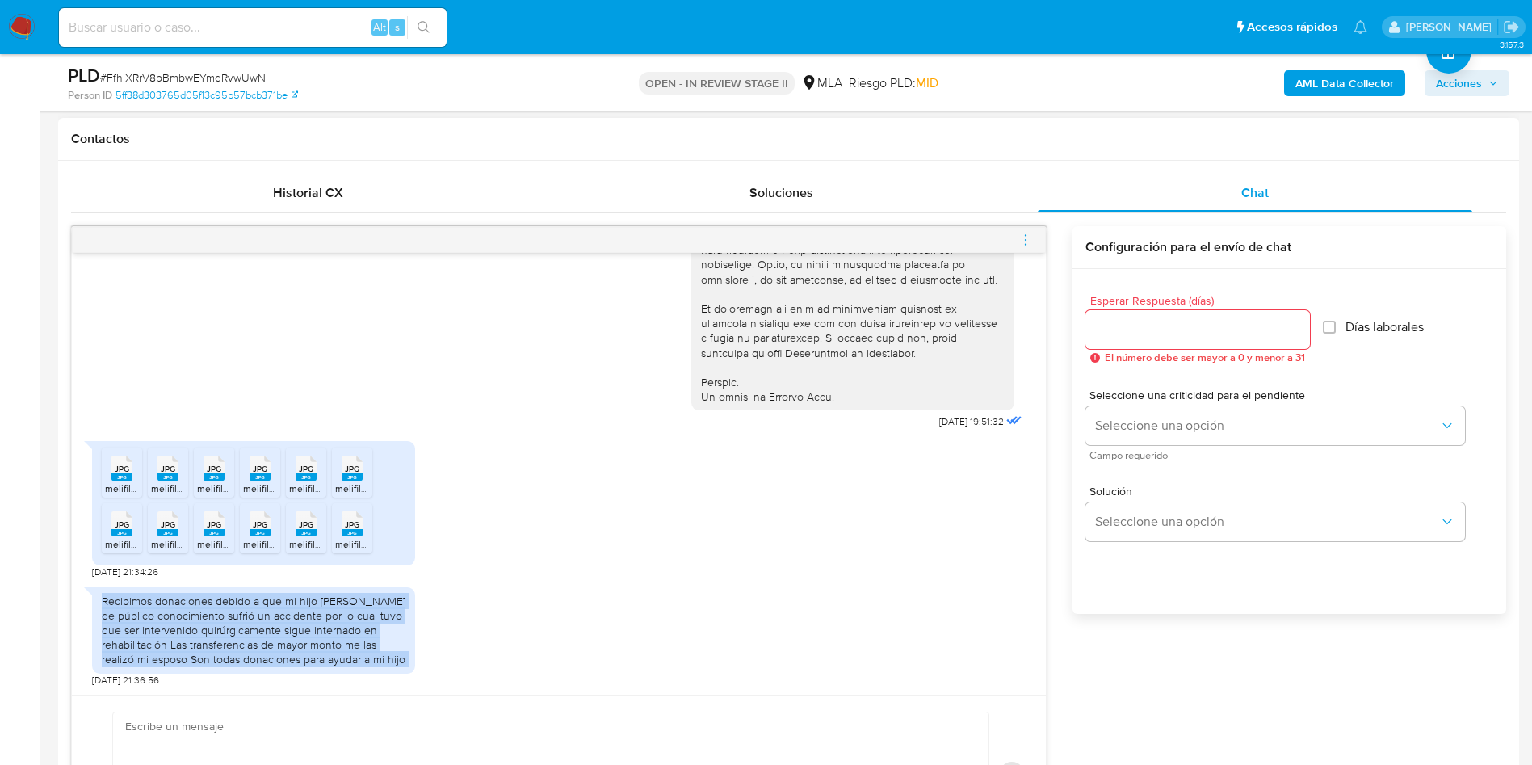
click at [228, 632] on div "Recibimos donaciones debido a que mi hijo [PERSON_NAME] de público conocimiento…" at bounding box center [254, 631] width 304 height 74
copy div "Recibimos donaciones debido a que mi hijo [PERSON_NAME] de público conocimiento…"
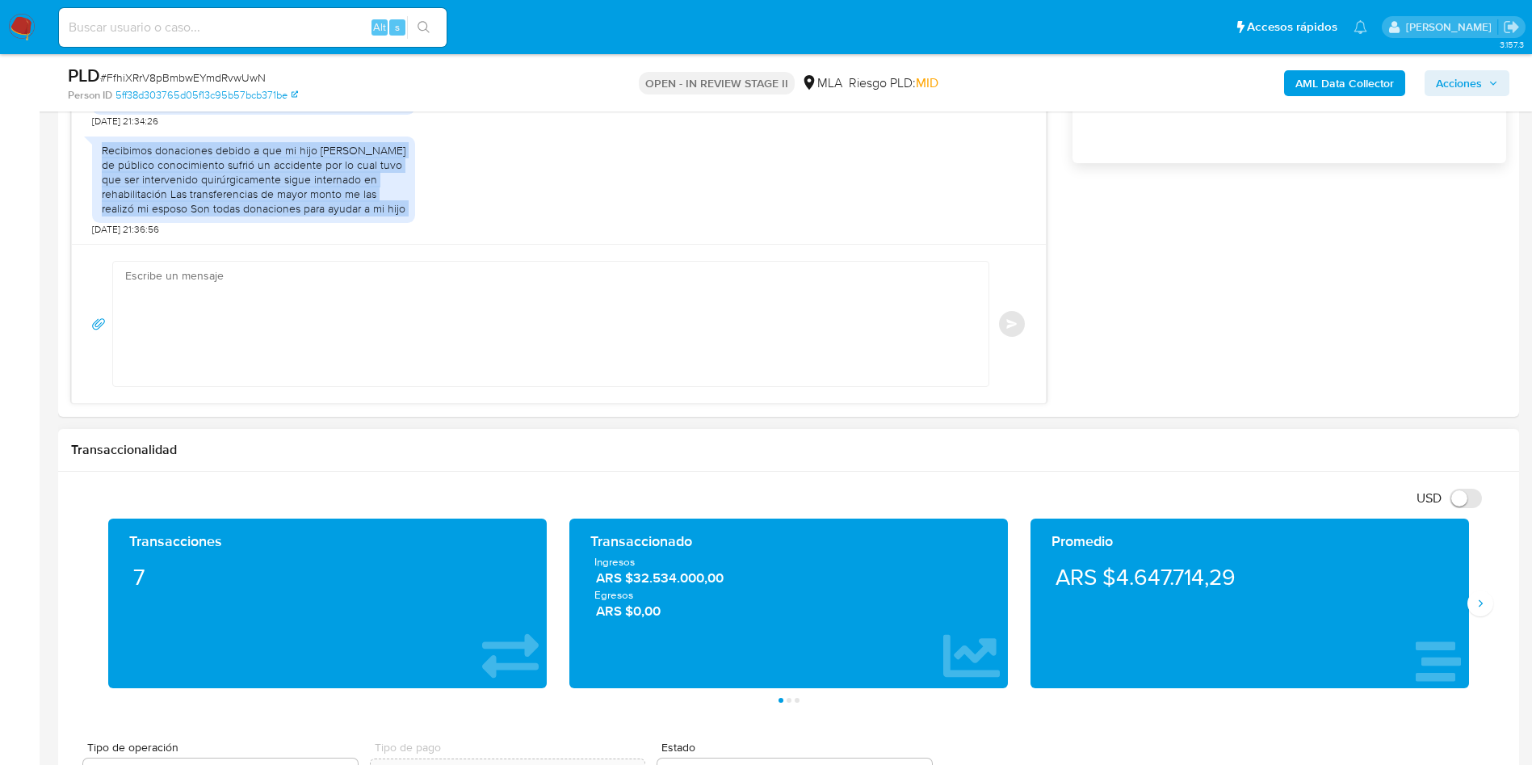
scroll to position [1212, 0]
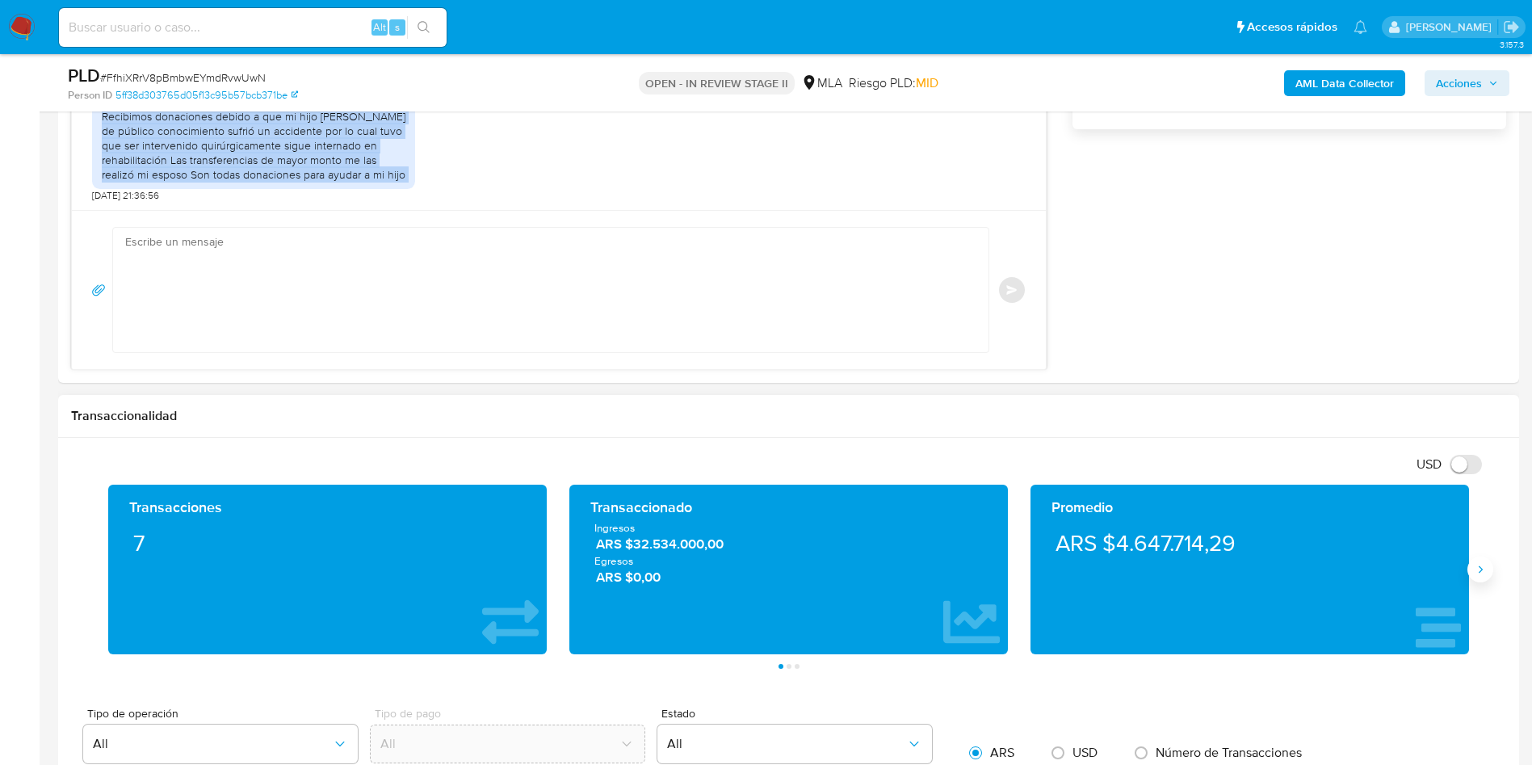
click at [1477, 569] on icon "Siguiente" at bounding box center [1480, 569] width 13 height 13
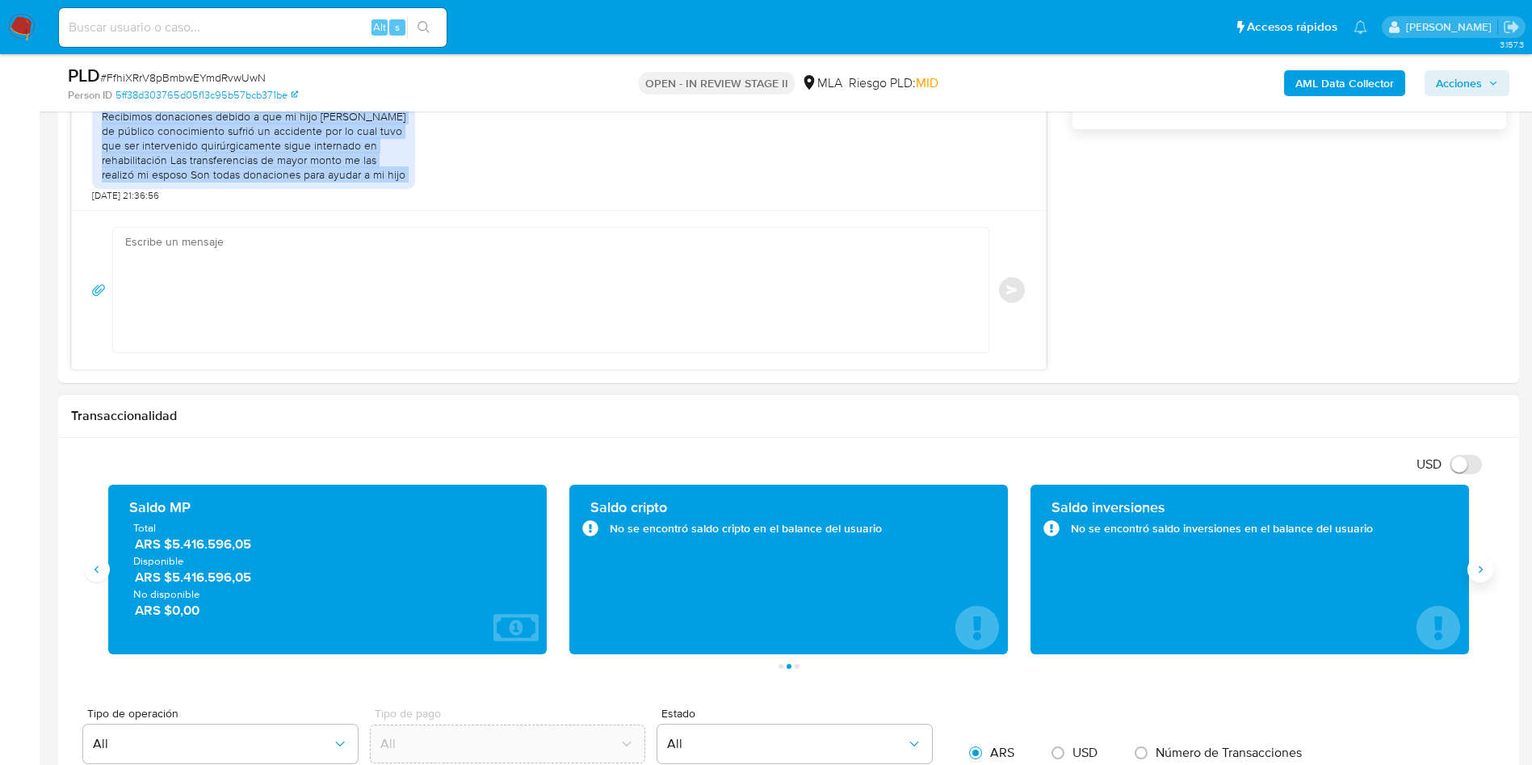
click at [1477, 569] on icon "Siguiente" at bounding box center [1480, 569] width 13 height 13
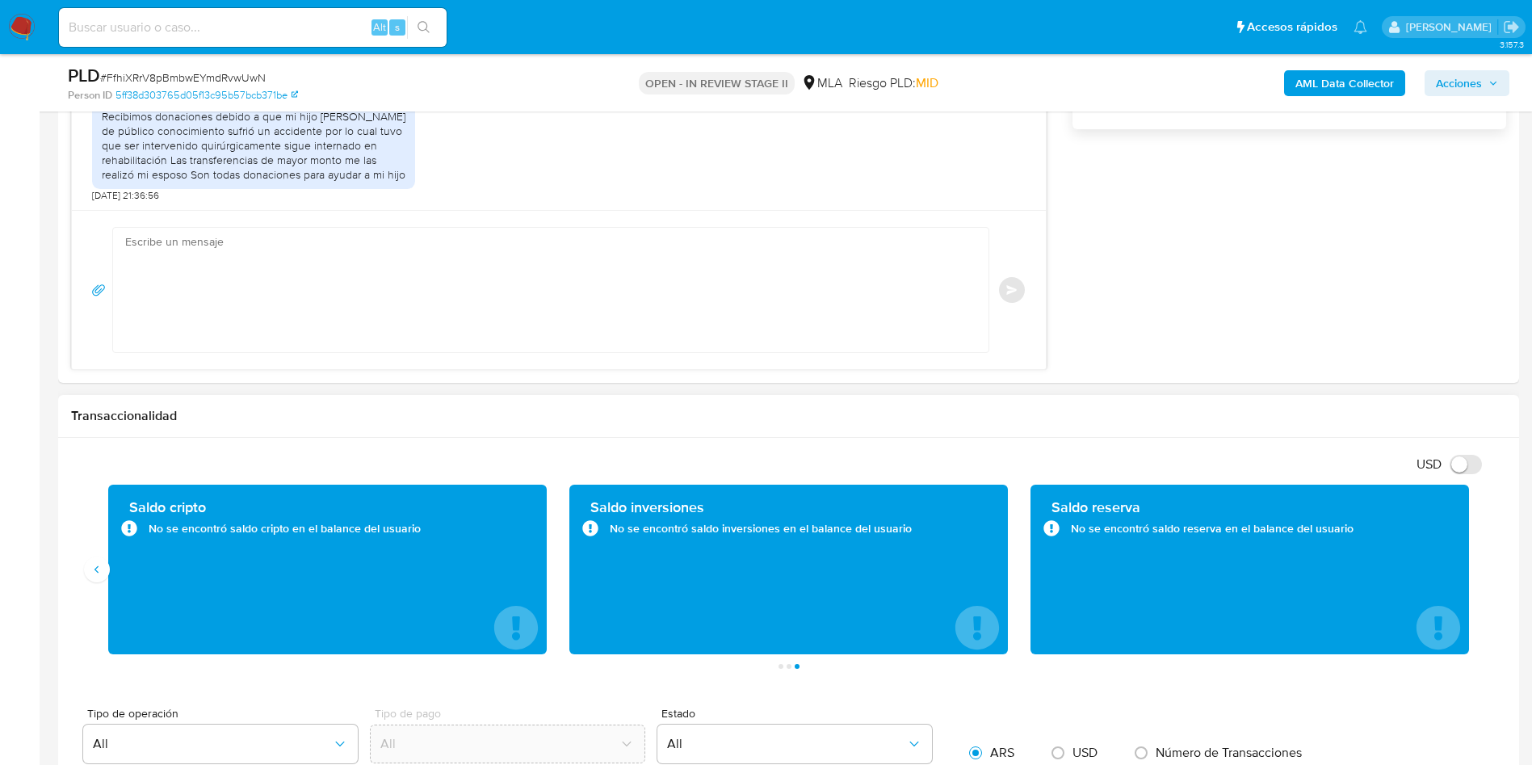
click at [111, 576] on div "Saldo cripto No se encontró saldo cripto en el balance del usuario" at bounding box center [327, 570] width 439 height 170
click at [100, 576] on button "Anterior" at bounding box center [97, 570] width 26 height 26
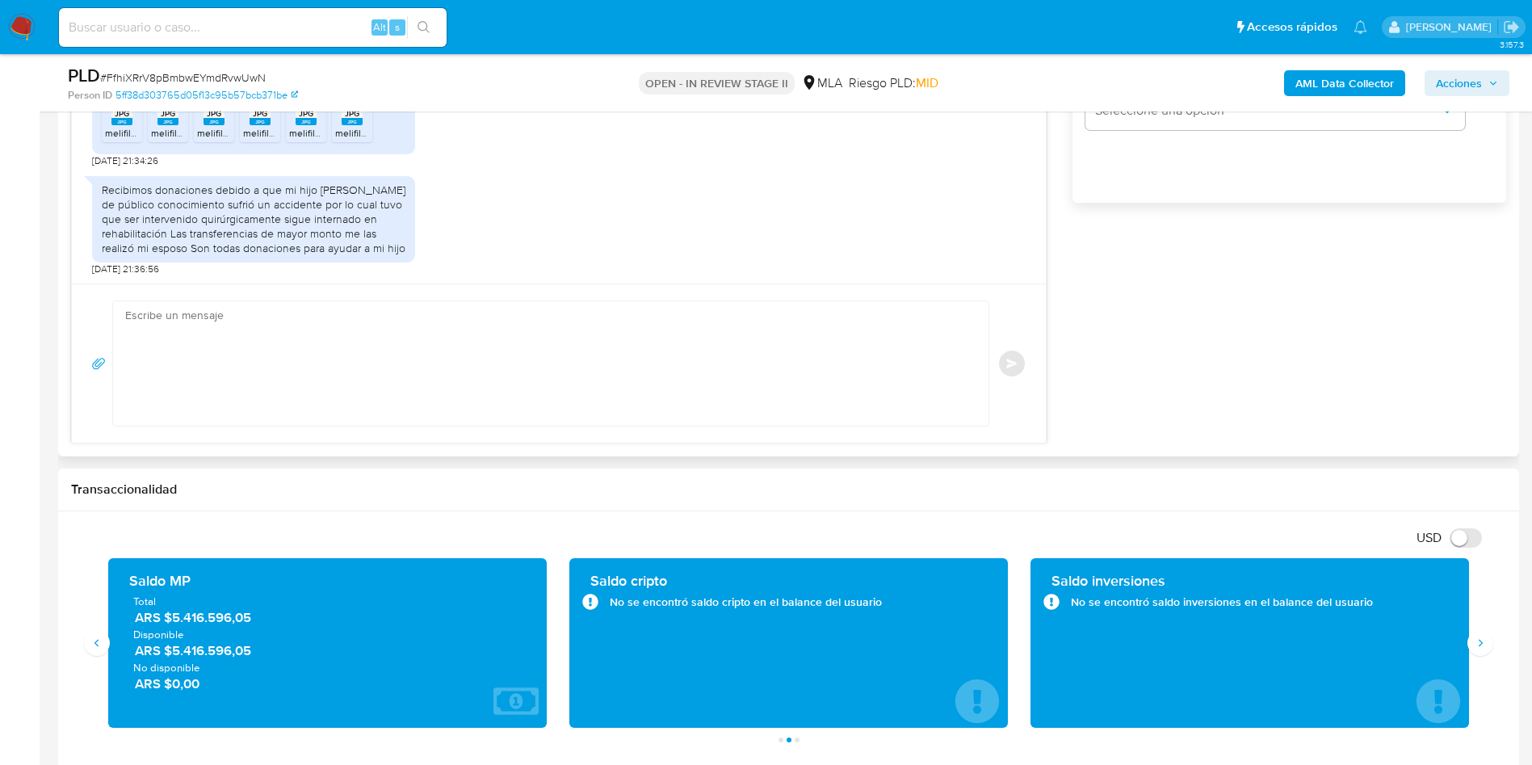
scroll to position [969, 0]
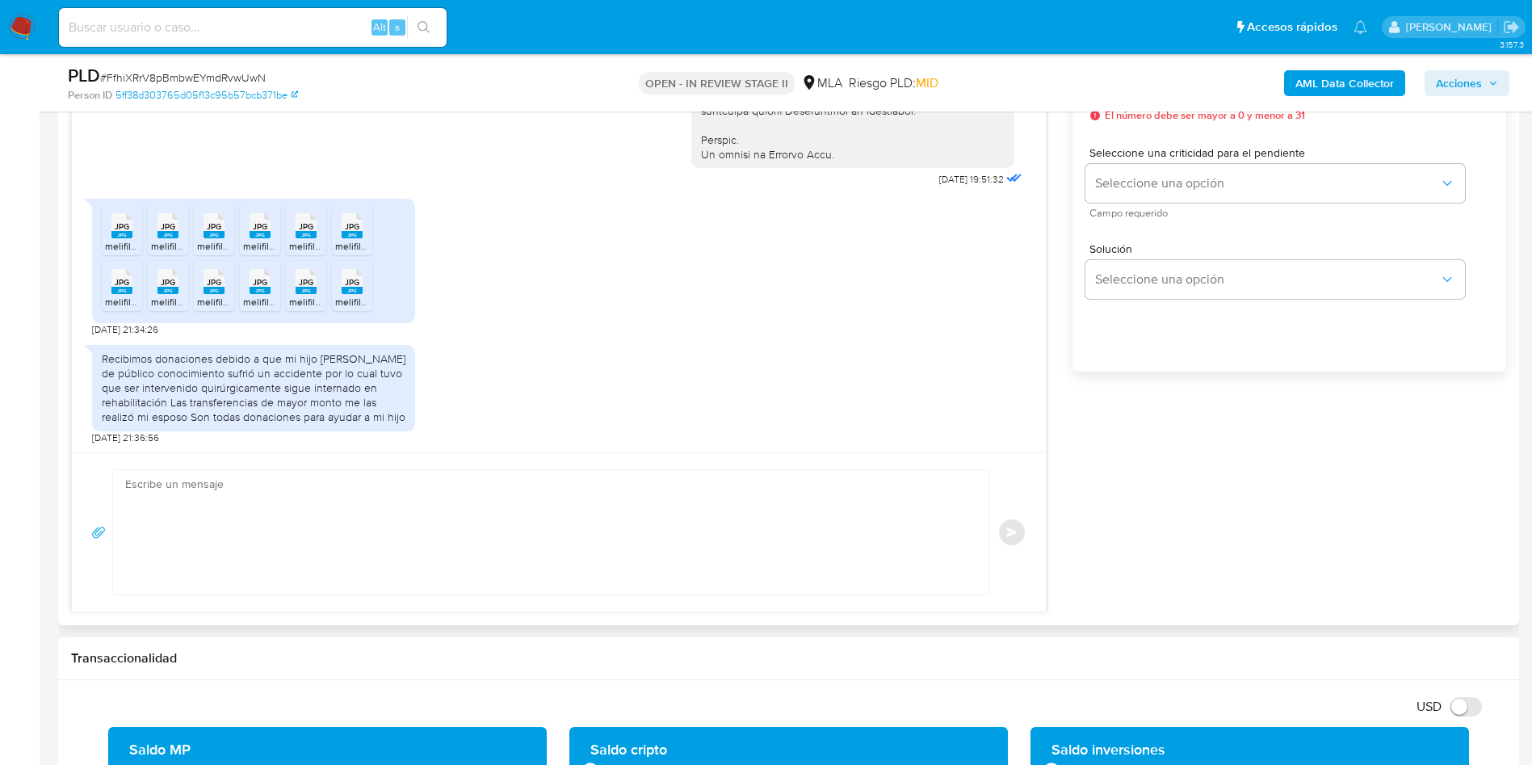
click at [270, 520] on textarea at bounding box center [546, 532] width 843 height 124
paste textarea "Hola, ¡Muchas gracias por tu respuesta! Confirmamos la recepción de la document…"
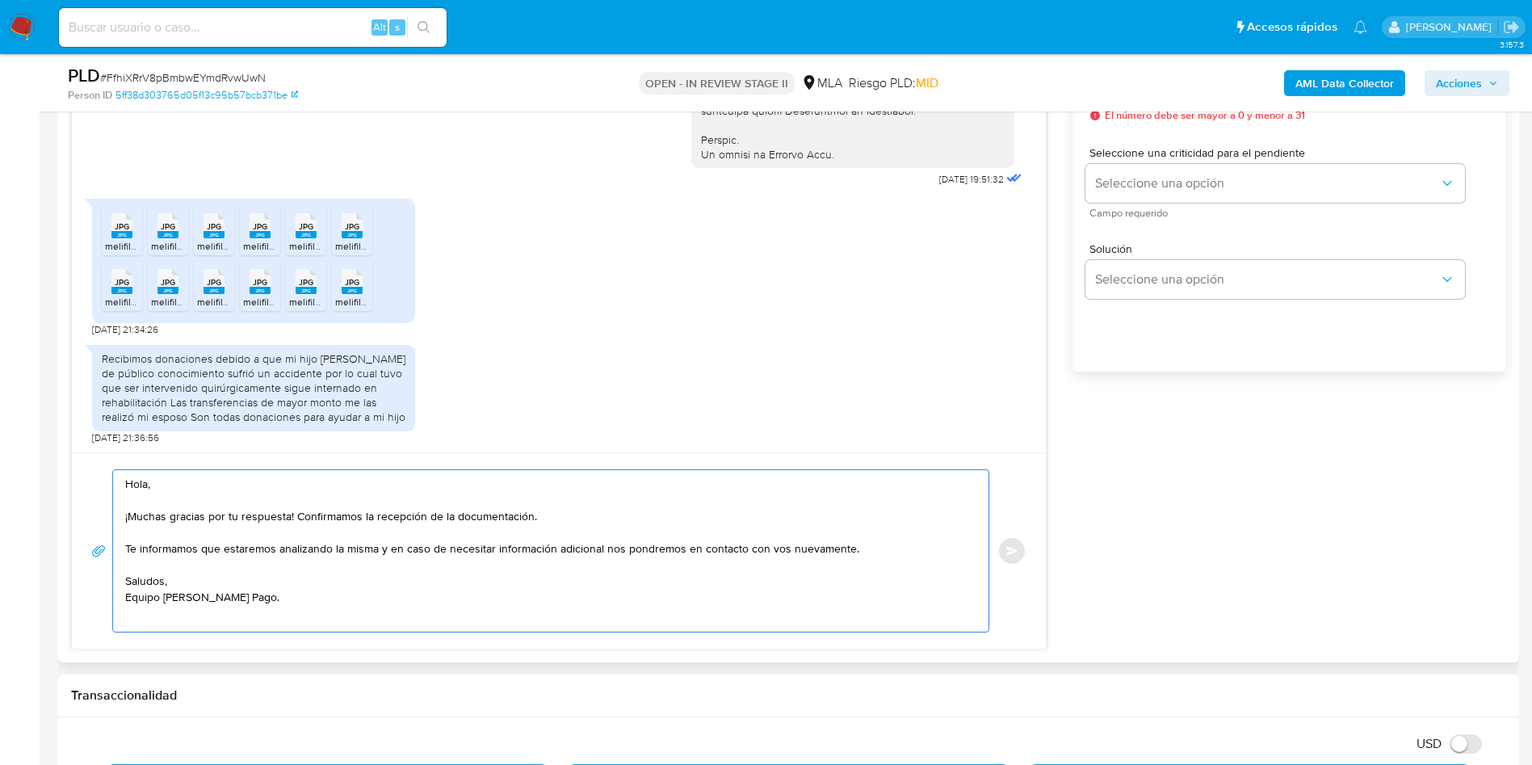
scroll to position [6, 0]
click at [130, 490] on textarea "Hola, ¡Muchas gracias por tu respuesta! Confirmamos la recepción de la document…" at bounding box center [546, 551] width 843 height 162
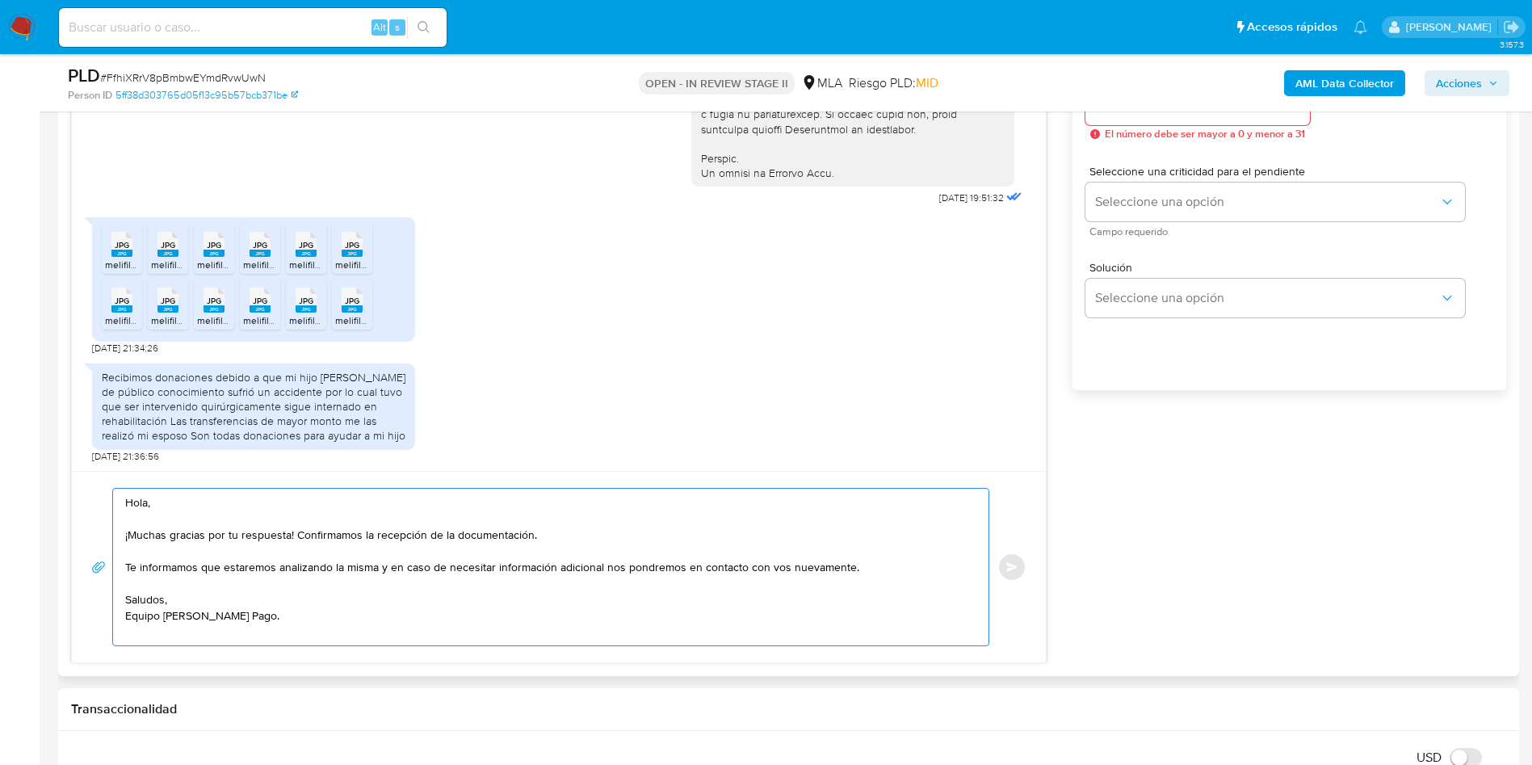
scroll to position [727, 0]
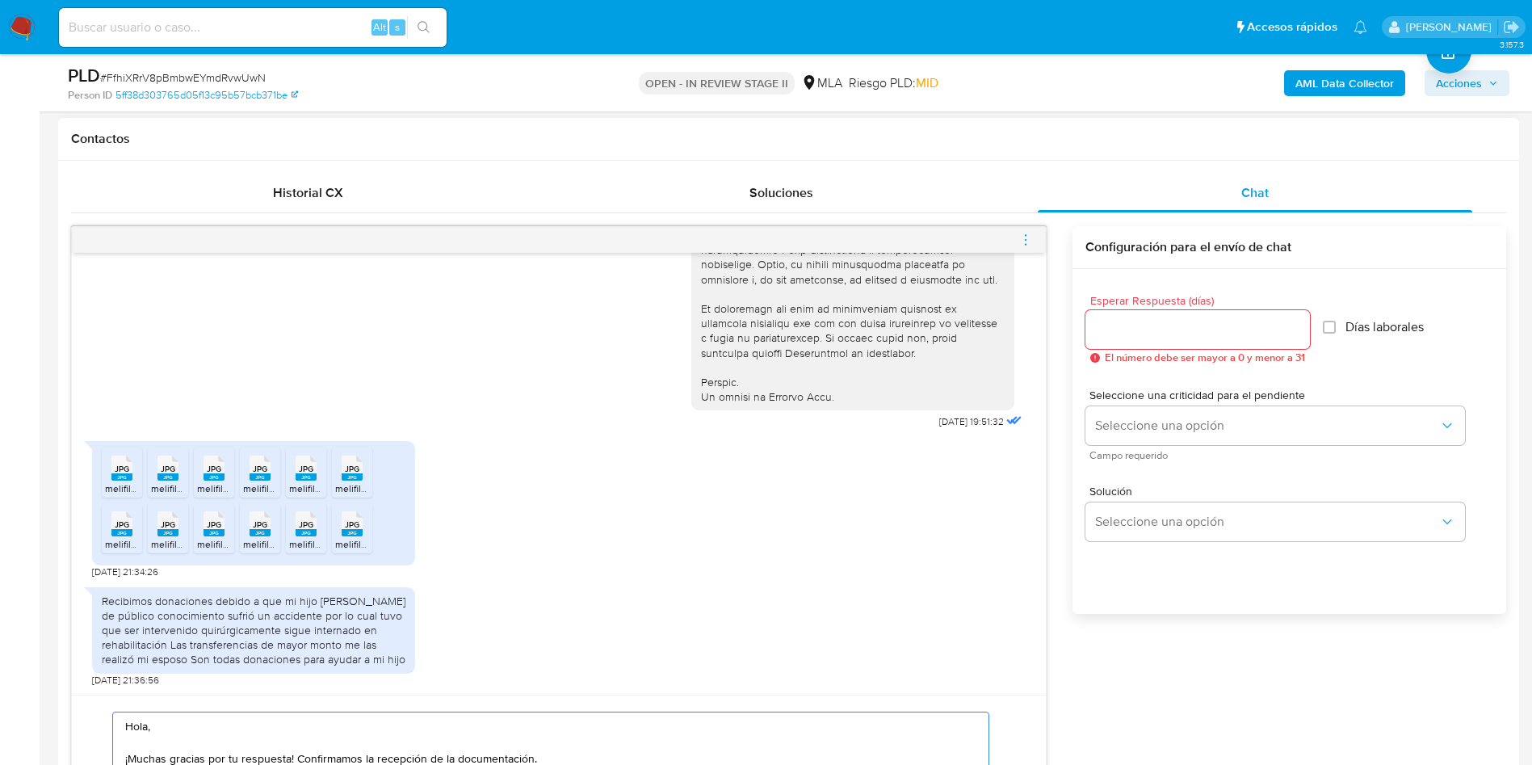
type textarea "Hola, ¡Muchas gracias por tu respuesta! Confirmamos la recepción de la document…"
click at [1145, 333] on input "Esperar Respuesta (días)" at bounding box center [1198, 329] width 225 height 21
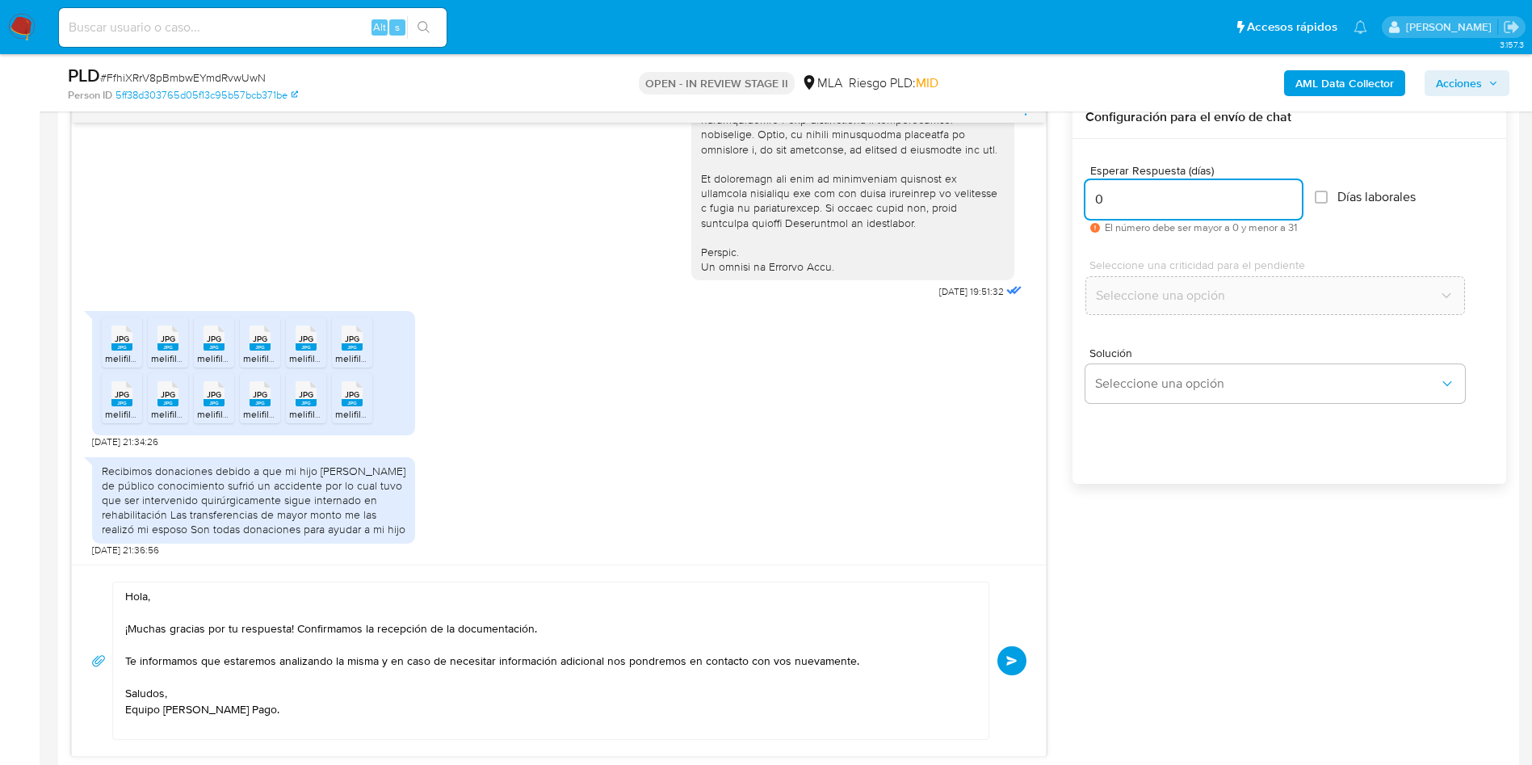
scroll to position [1090, 0]
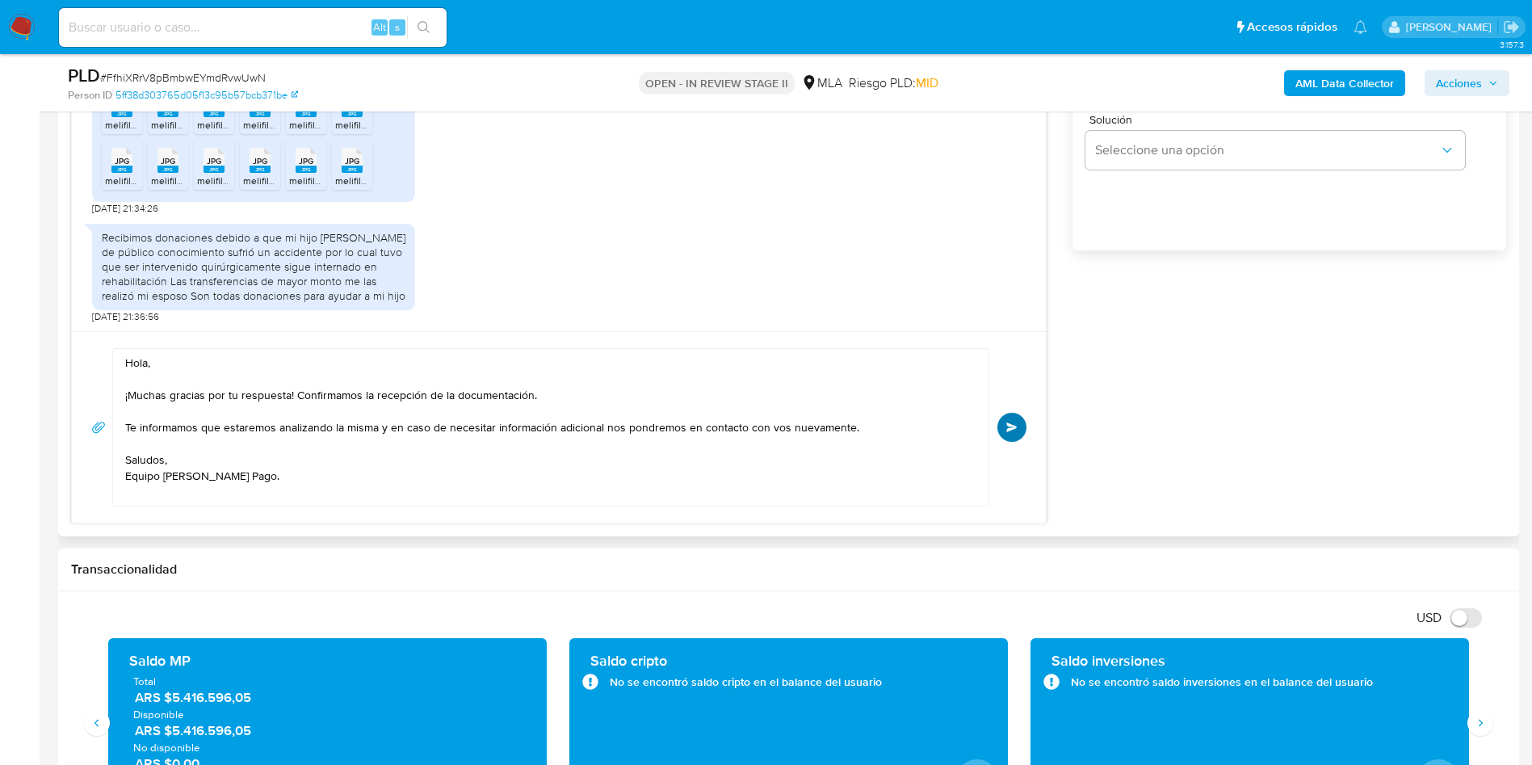
type input "0"
click at [1015, 422] on span "Enviar" at bounding box center [1011, 427] width 11 height 10
click at [241, 70] on span "# FfhiXRrV8pBmbwEYmdRvwUwN" at bounding box center [183, 77] width 166 height 16
copy span "FfhiXRrV8pBmbwEYmdRvwUwN"
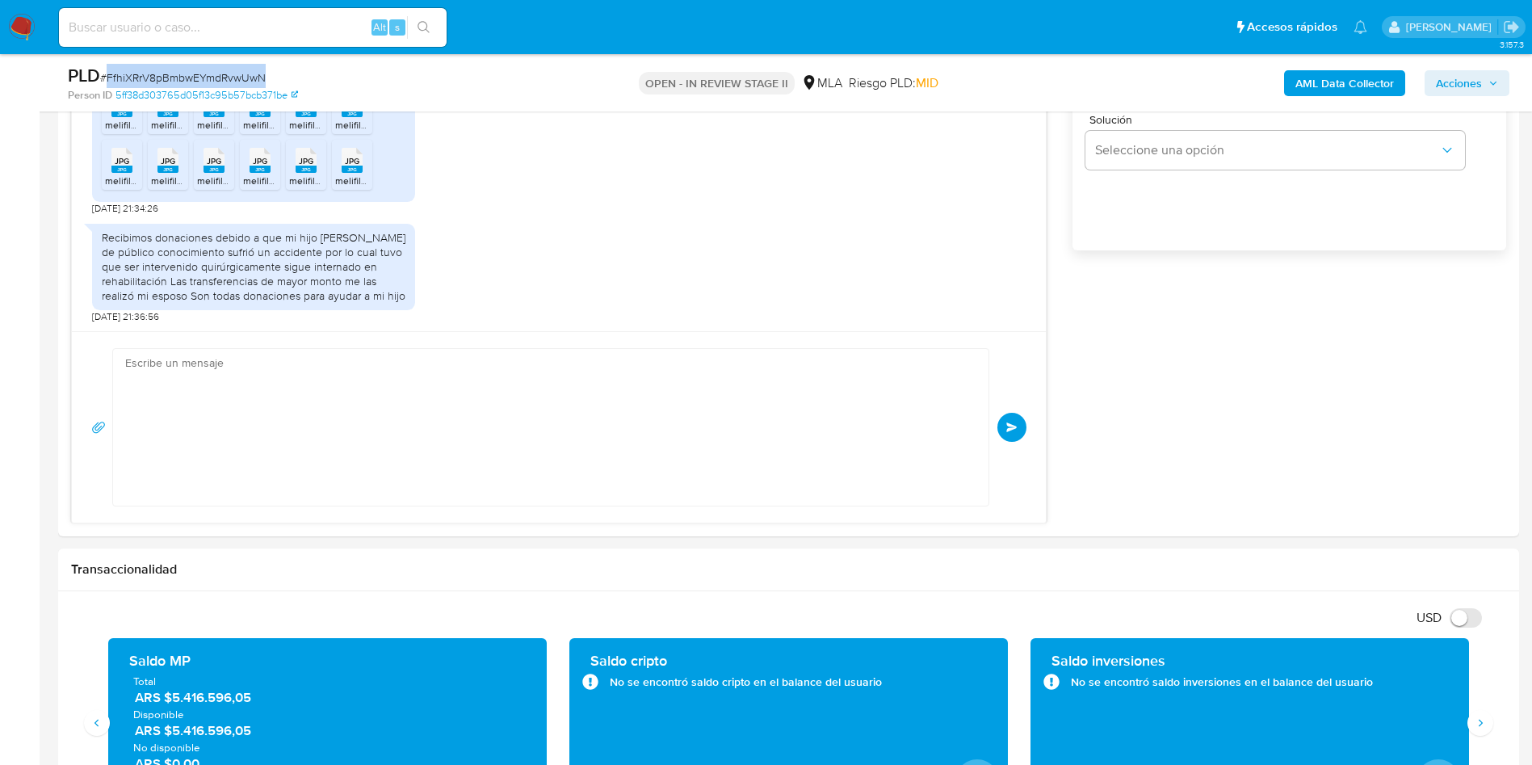
scroll to position [950, 0]
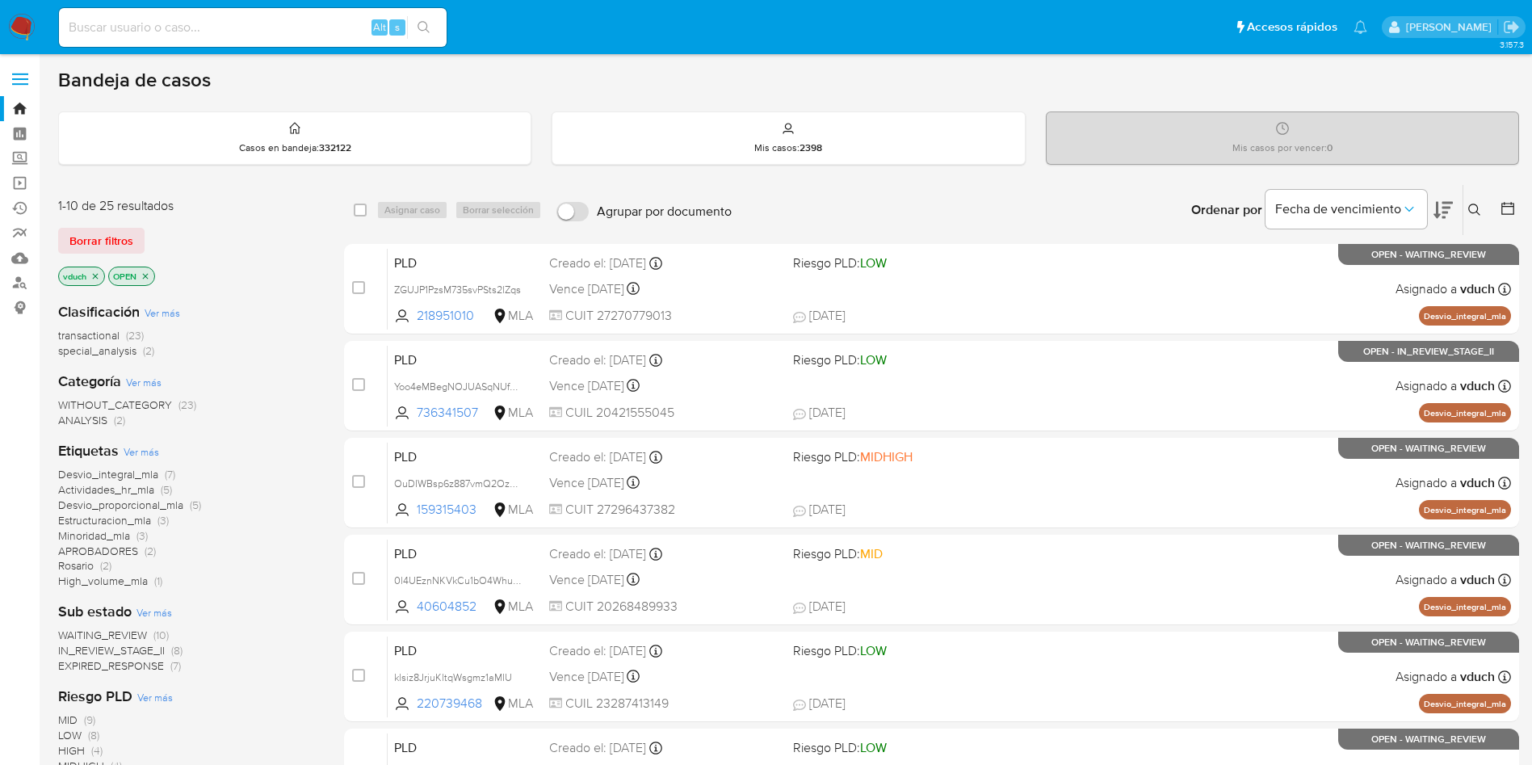
click at [1442, 203] on icon at bounding box center [1443, 209] width 19 height 19
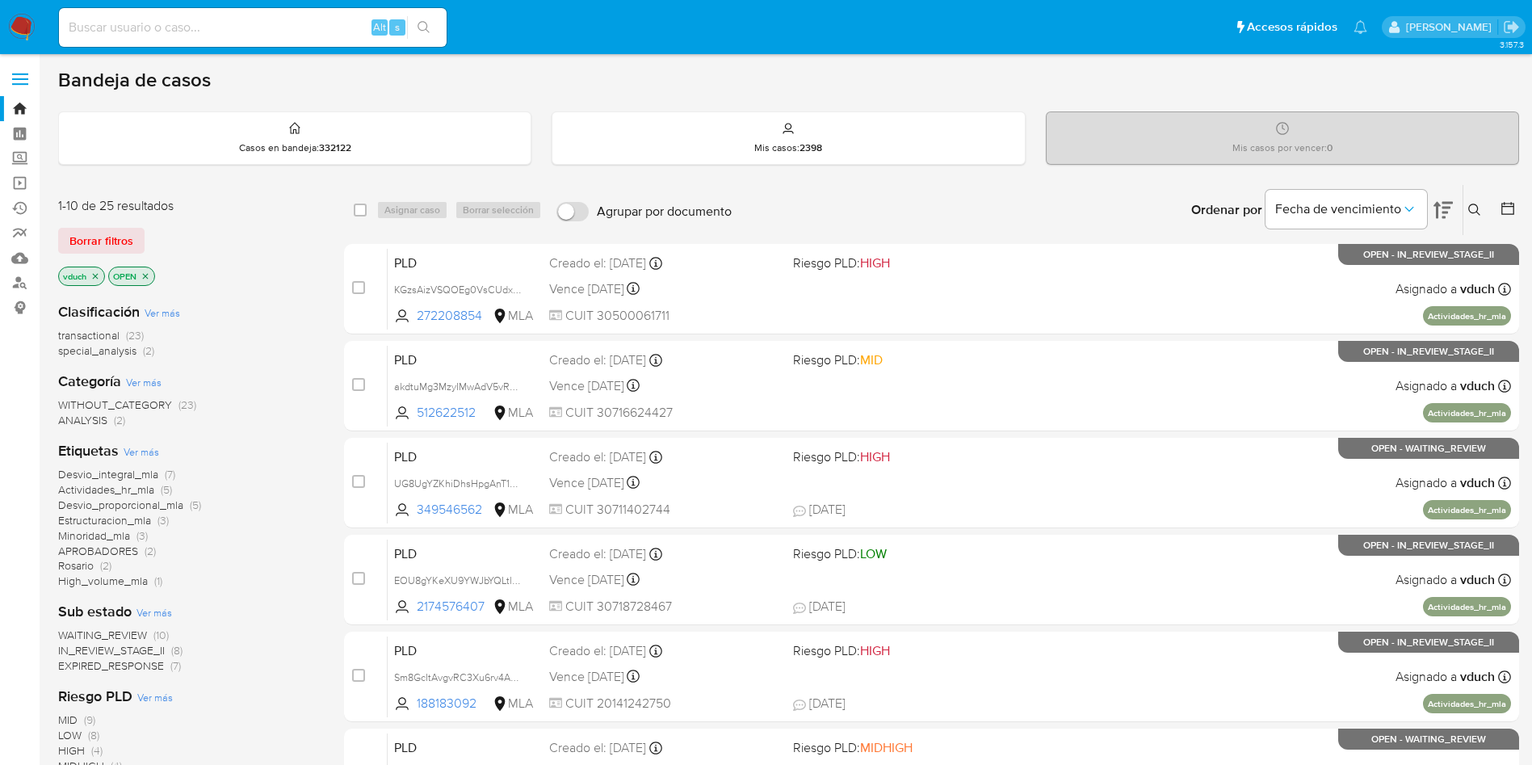
click at [1442, 203] on icon at bounding box center [1443, 209] width 19 height 19
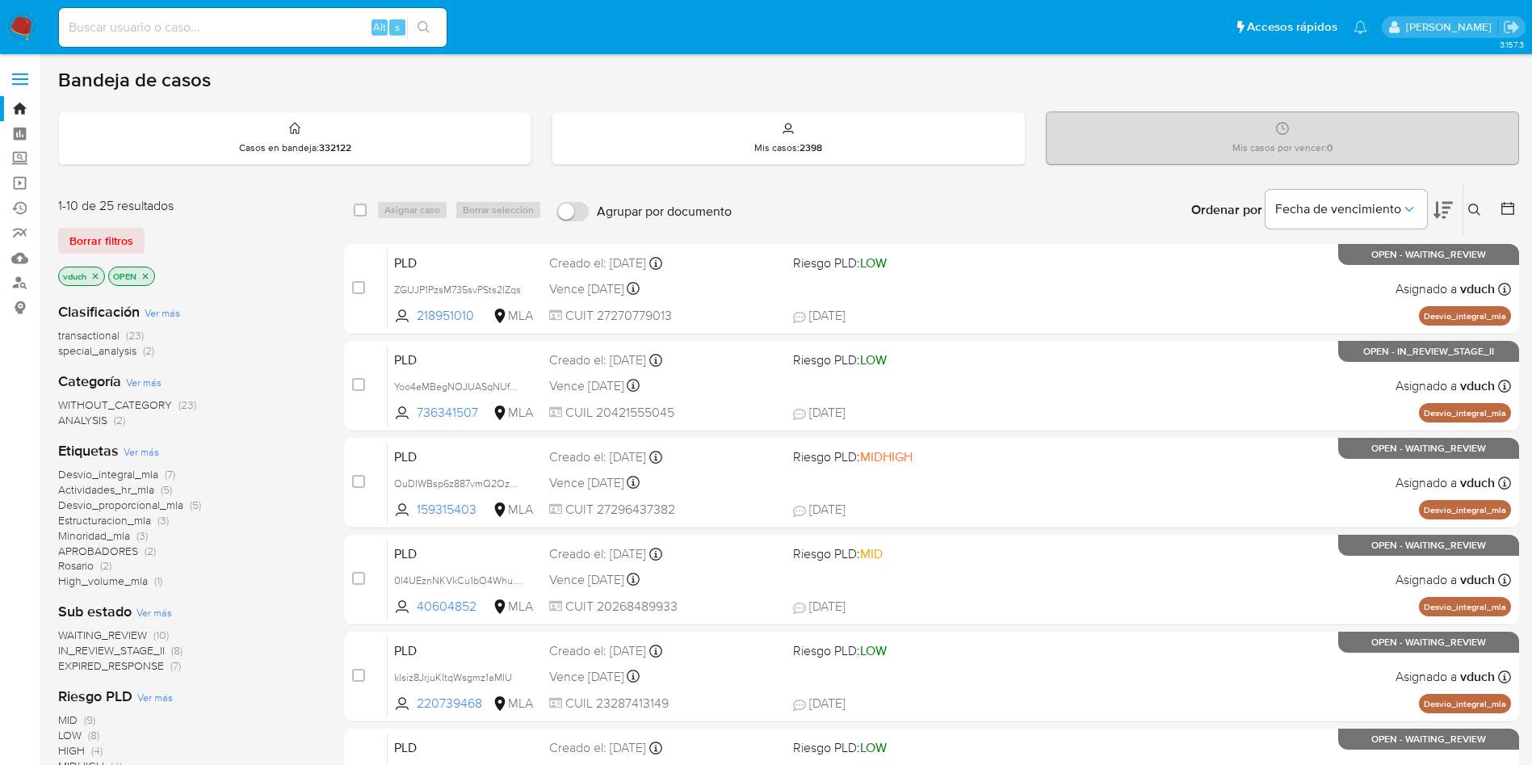
click at [1456, 198] on div "Ordenar por Fecha de vencimiento" at bounding box center [1321, 210] width 284 height 50
click at [1450, 200] on icon at bounding box center [1443, 209] width 19 height 19
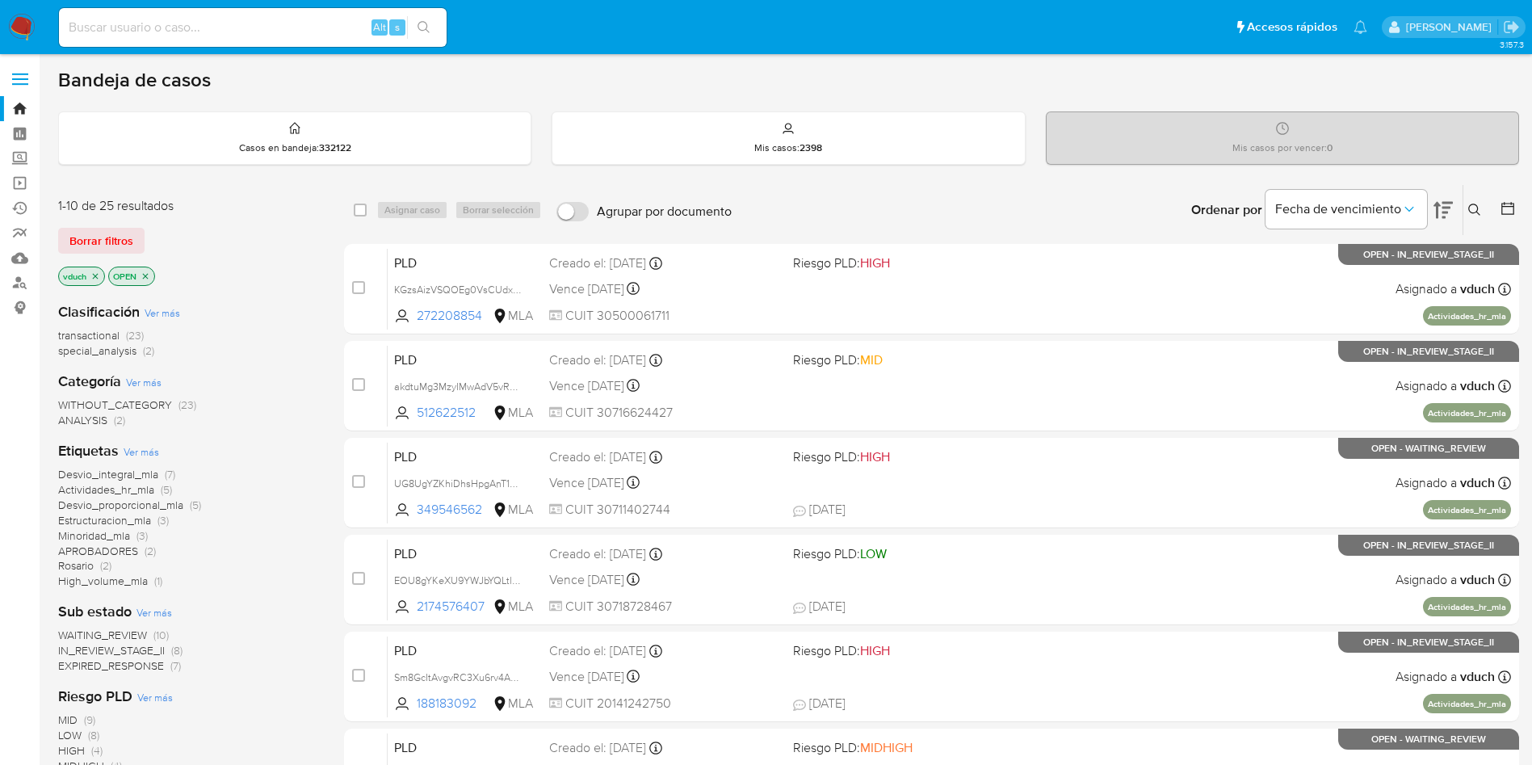
click at [1449, 200] on icon at bounding box center [1443, 209] width 19 height 19
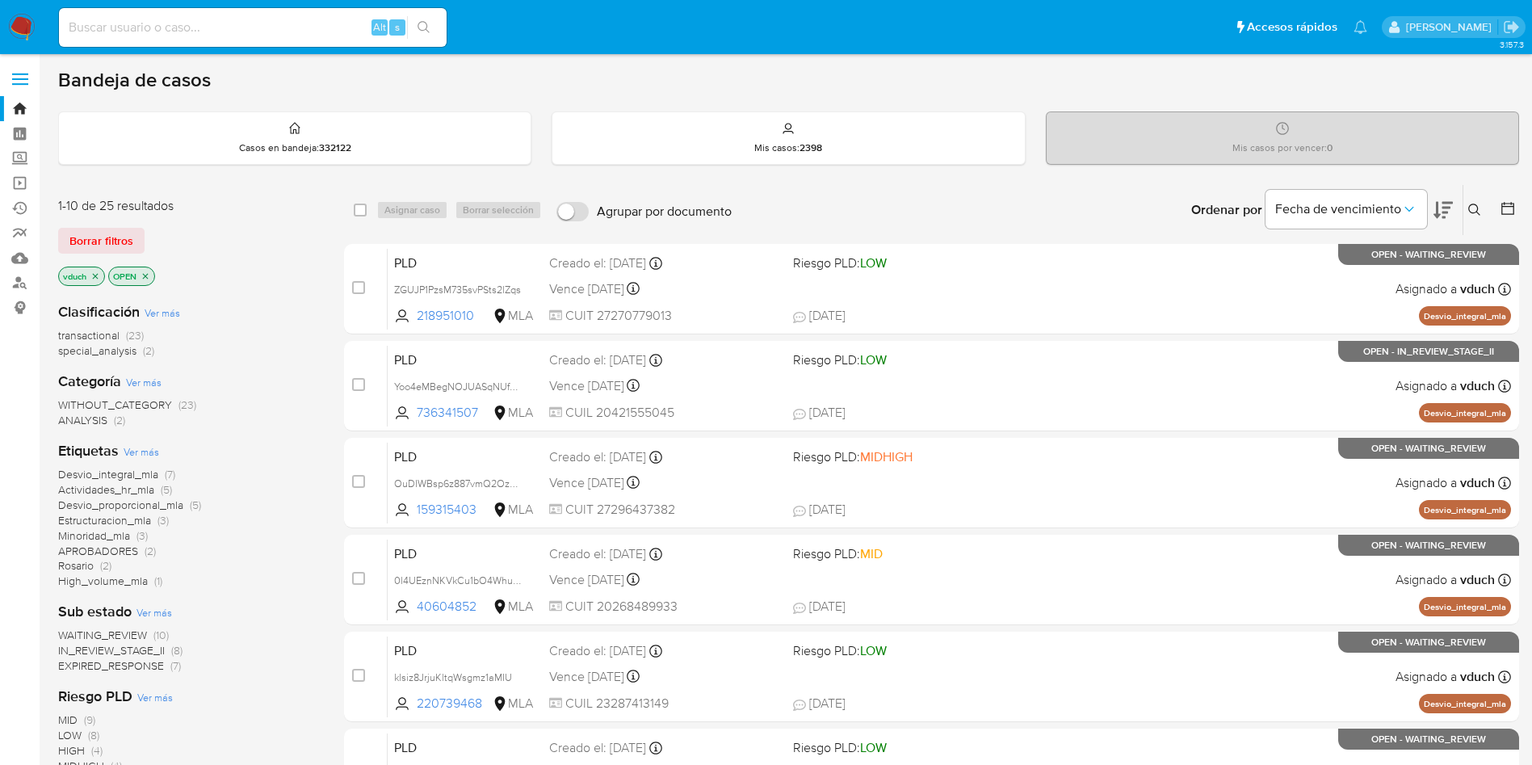
click at [1447, 212] on icon at bounding box center [1443, 210] width 19 height 17
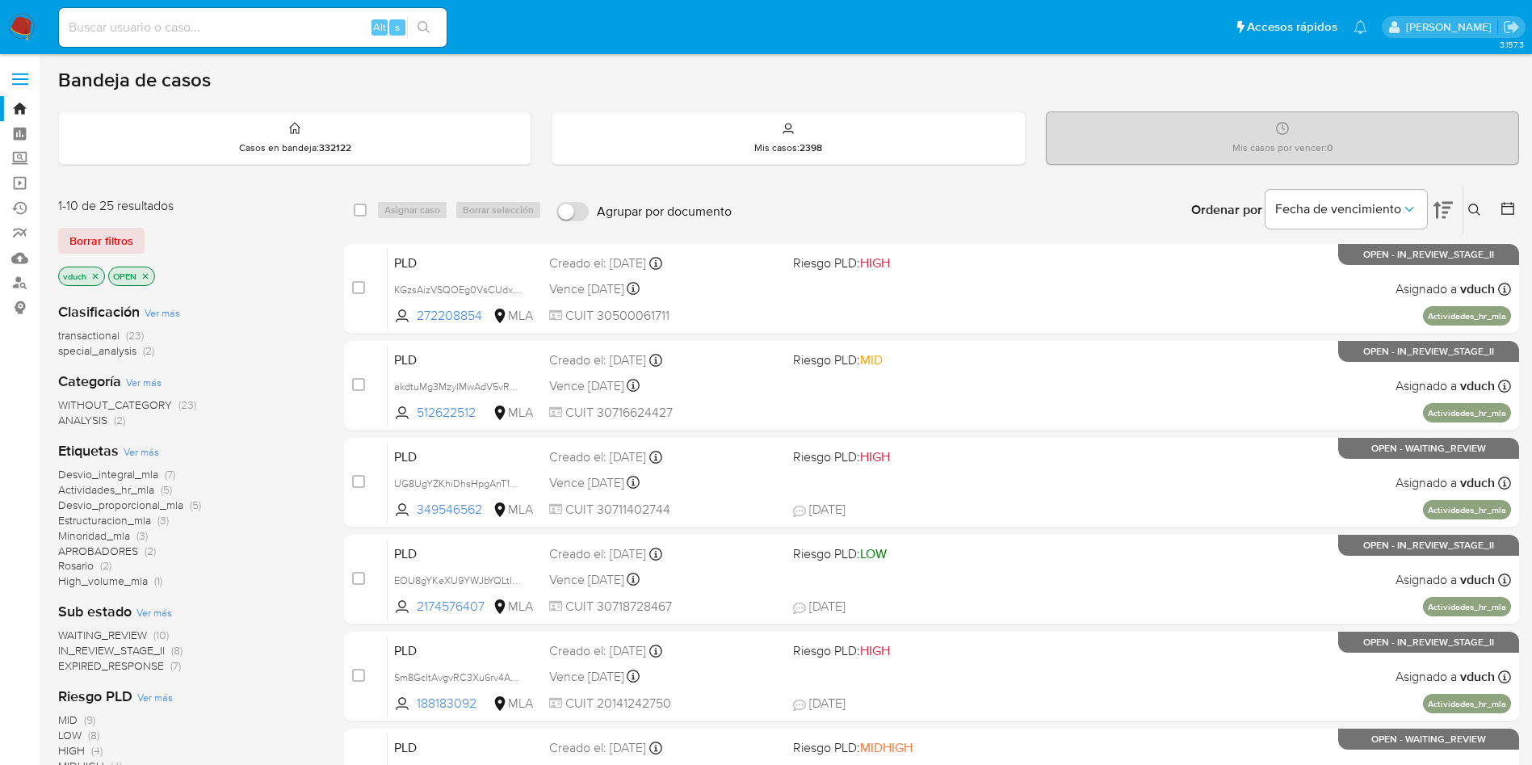
click at [1445, 212] on icon at bounding box center [1443, 210] width 19 height 17
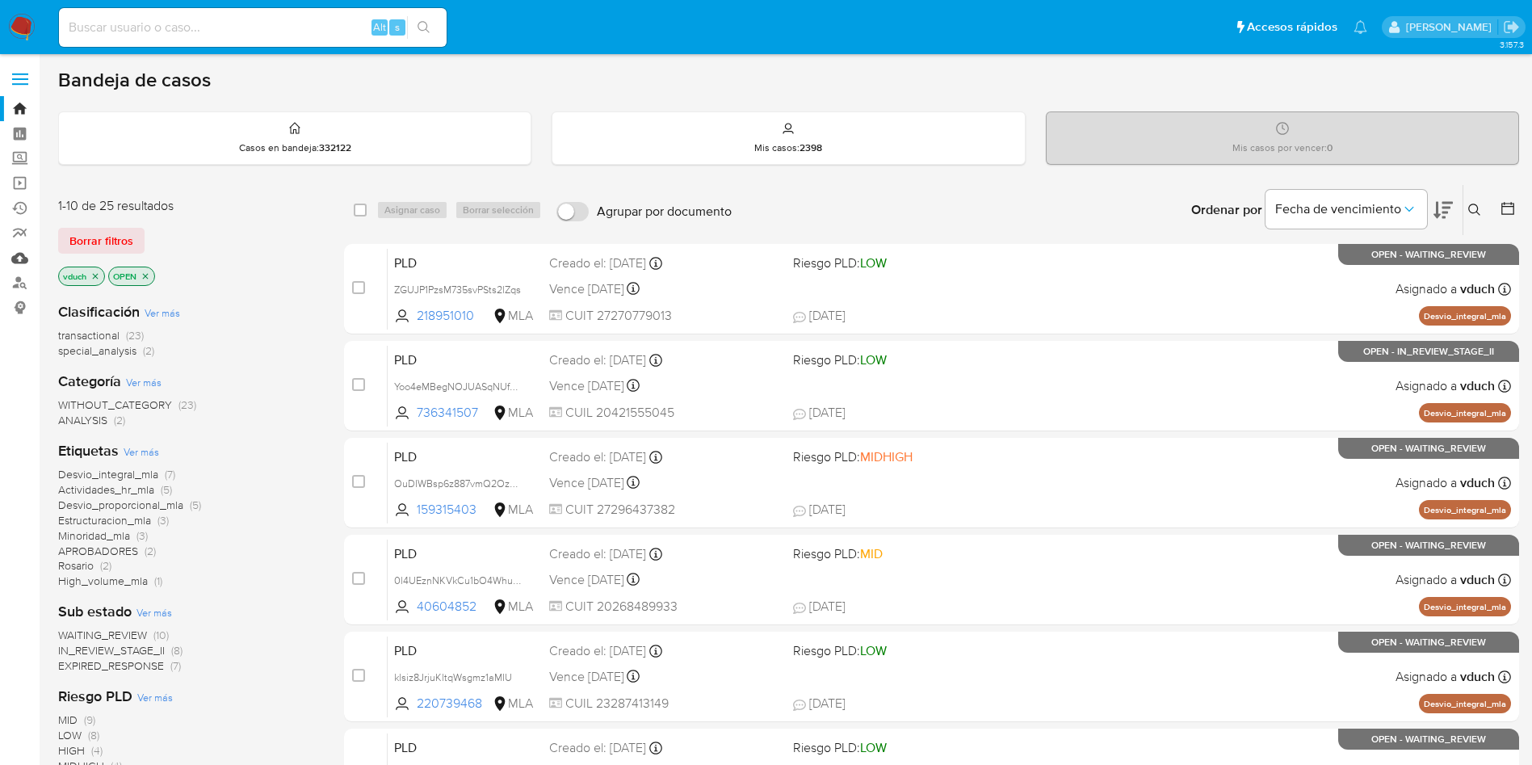
click at [23, 261] on link "Mulan" at bounding box center [96, 258] width 192 height 25
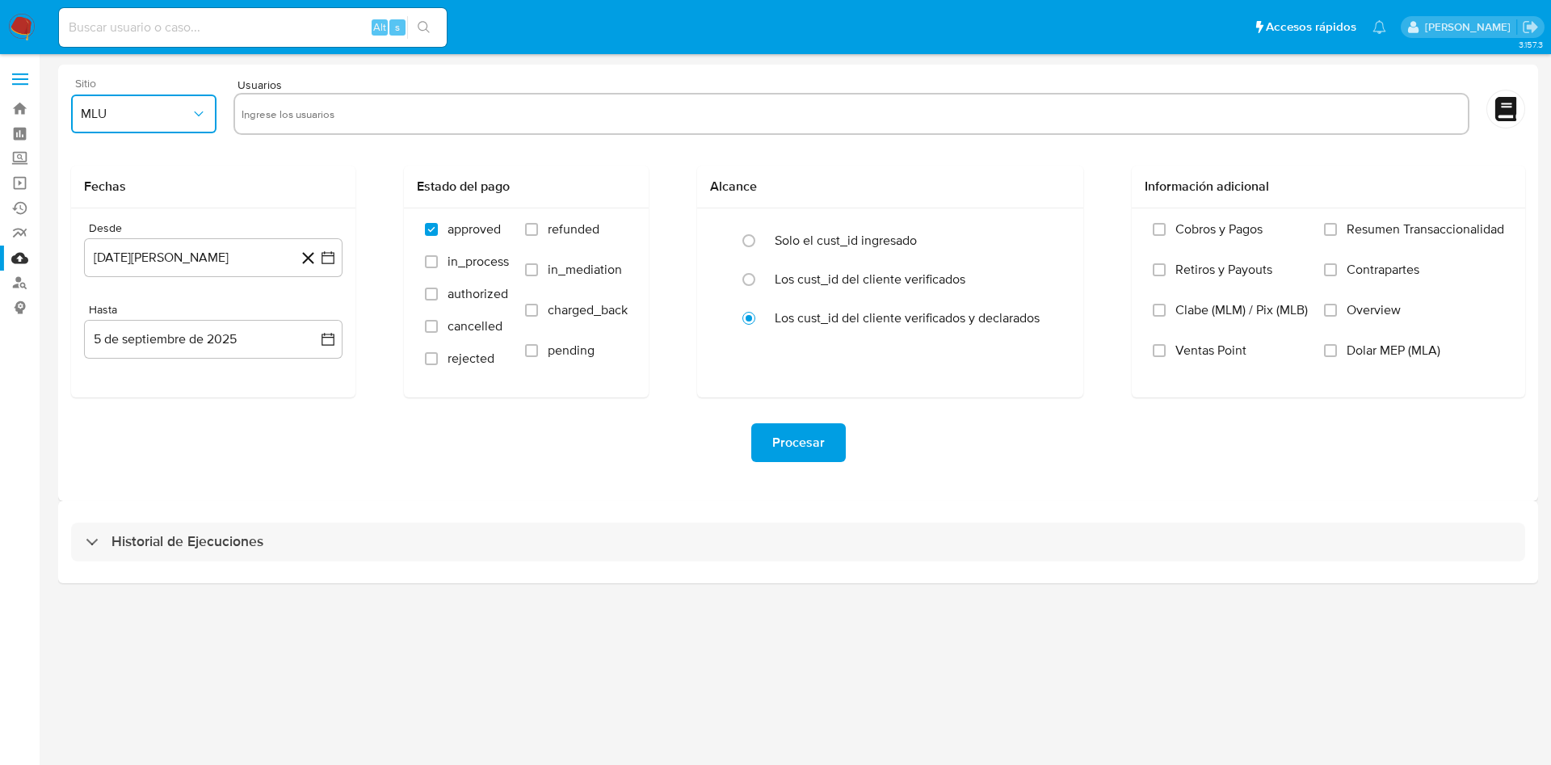
click at [177, 128] on button "MLU" at bounding box center [143, 114] width 145 height 39
click at [144, 164] on div "MLA" at bounding box center [139, 157] width 116 height 39
click at [278, 110] on input "text" at bounding box center [852, 114] width 1220 height 26
type input "437679105"
click at [324, 259] on icon "button" at bounding box center [328, 258] width 16 height 16
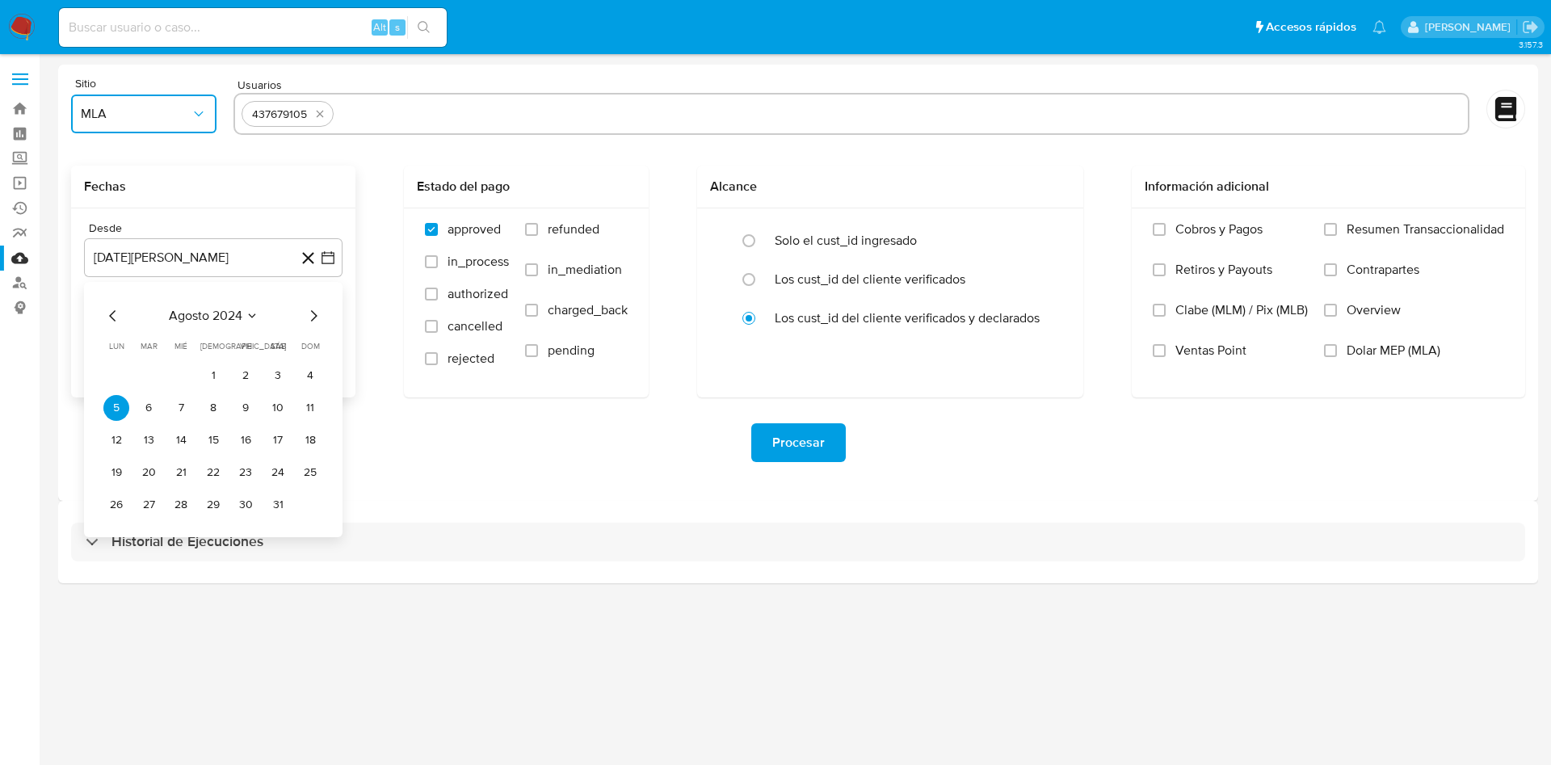
click at [218, 317] on span "agosto 2024" at bounding box center [206, 316] width 74 height 16
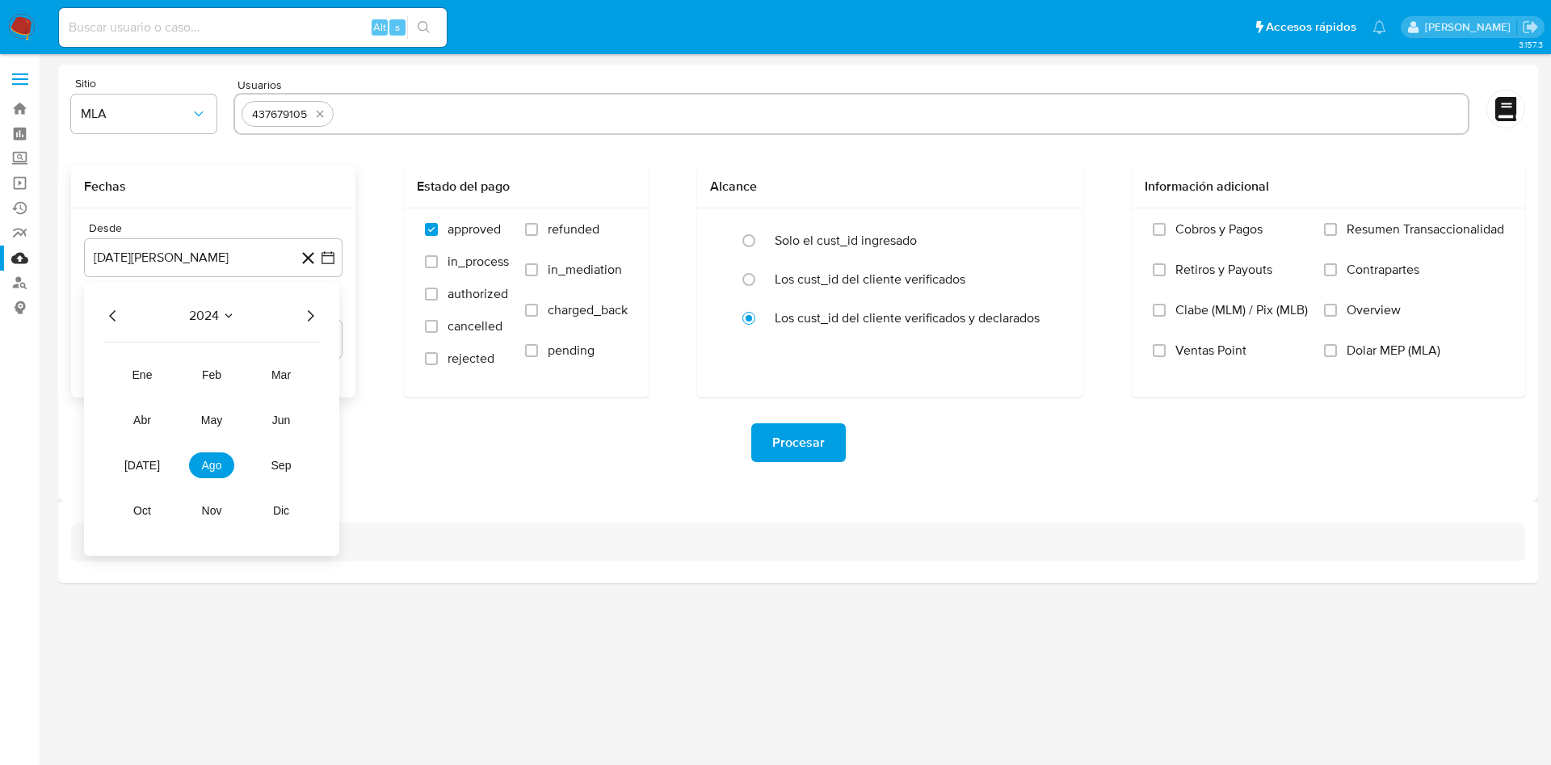
click at [311, 313] on icon "Año siguiente" at bounding box center [311, 315] width 6 height 11
click at [215, 418] on span "may" at bounding box center [211, 420] width 21 height 13
click at [207, 368] on button "1" at bounding box center [213, 376] width 26 height 26
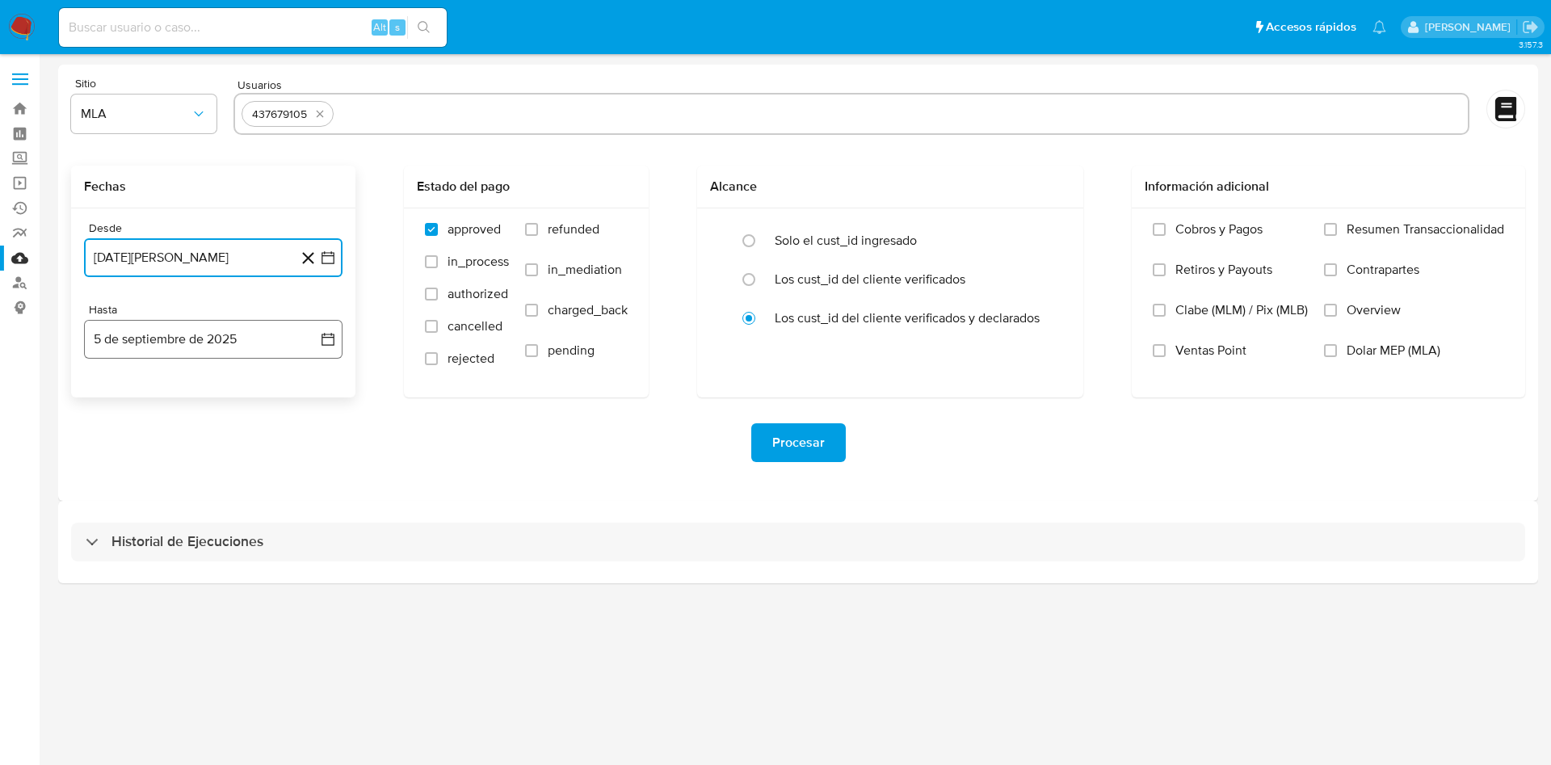
click at [315, 330] on button "5 de septiembre de 2025" at bounding box center [213, 339] width 258 height 39
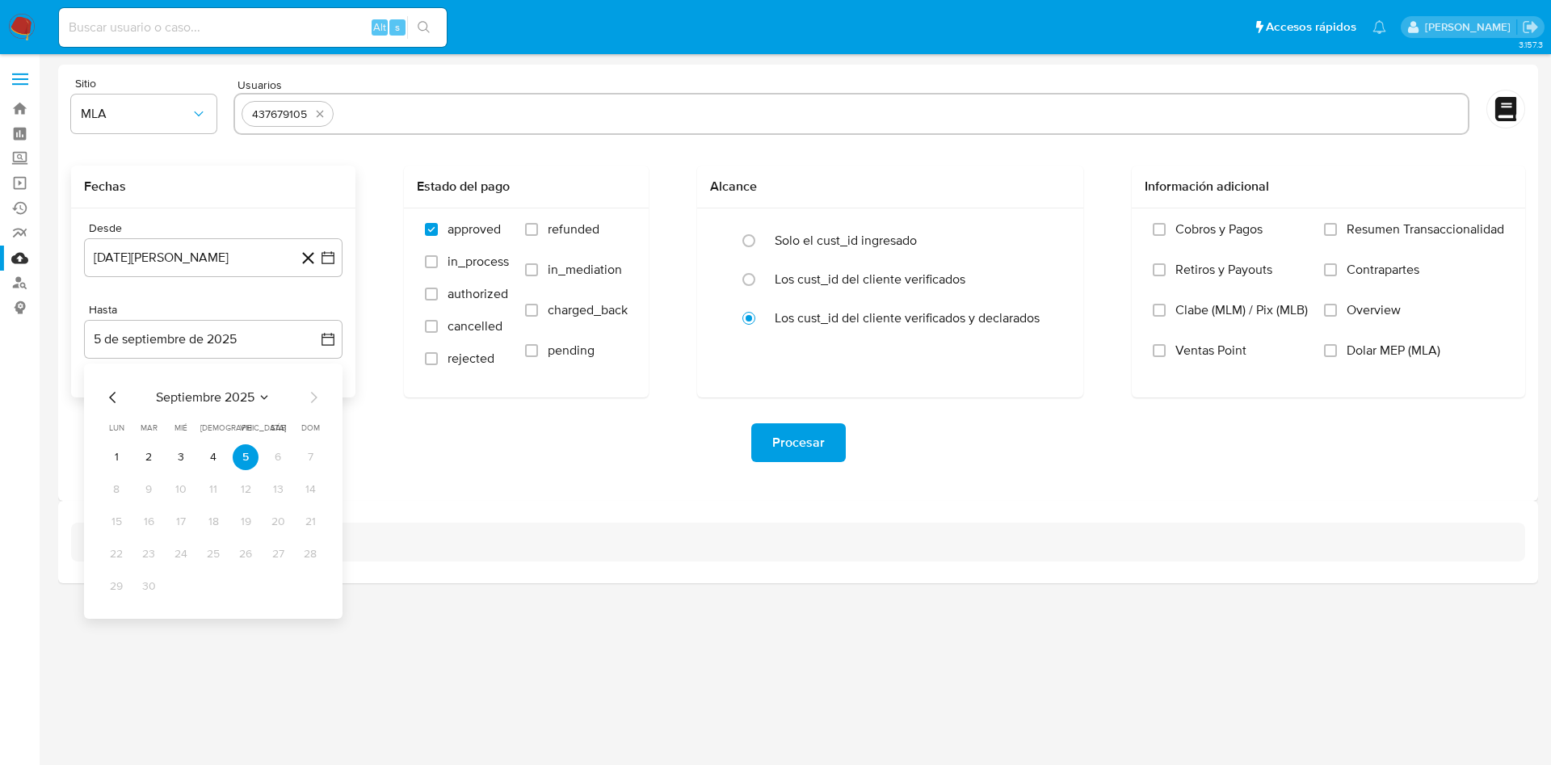
click at [97, 399] on div "[DATE] [DATE] lun [DATE] [PERSON_NAME][DATE] mié [DATE] jue [DATE] vie [DATE] s…" at bounding box center [213, 490] width 258 height 255
click at [107, 399] on icon "Mes anterior" at bounding box center [112, 397] width 19 height 19
click at [312, 586] on button "31" at bounding box center [310, 587] width 26 height 26
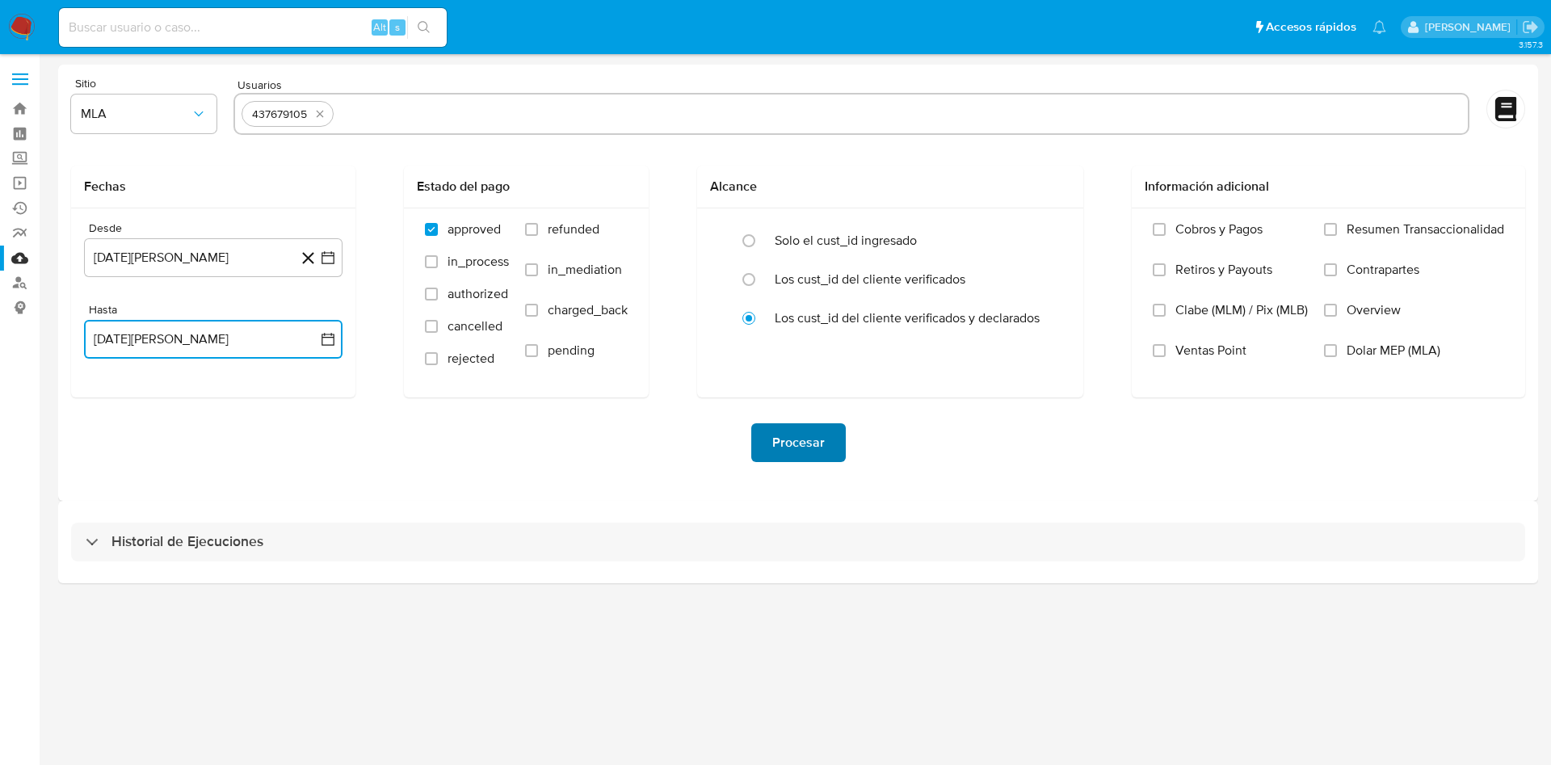
click at [782, 449] on span "Procesar" at bounding box center [798, 443] width 53 height 36
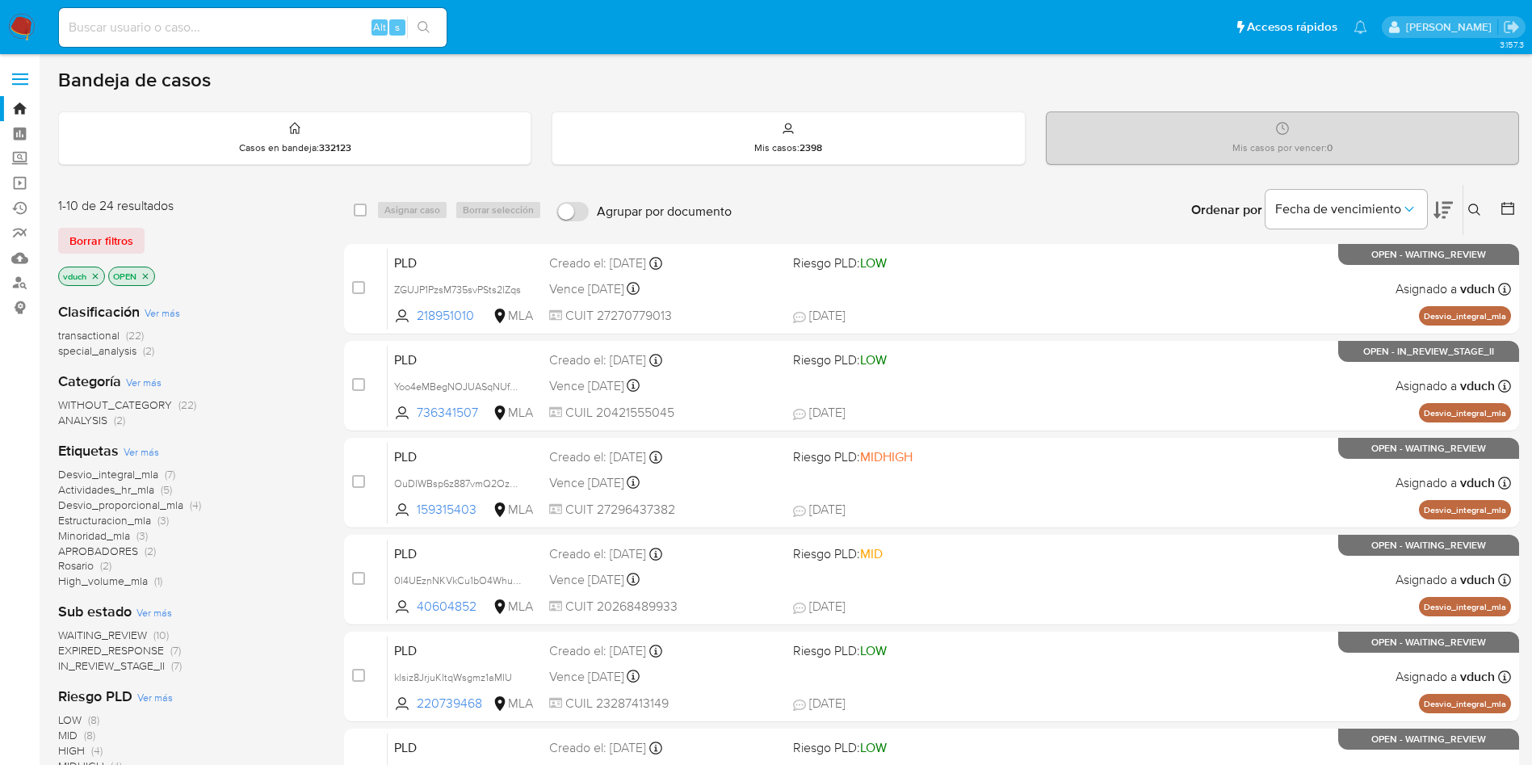
click at [1473, 215] on icon at bounding box center [1475, 210] width 13 height 13
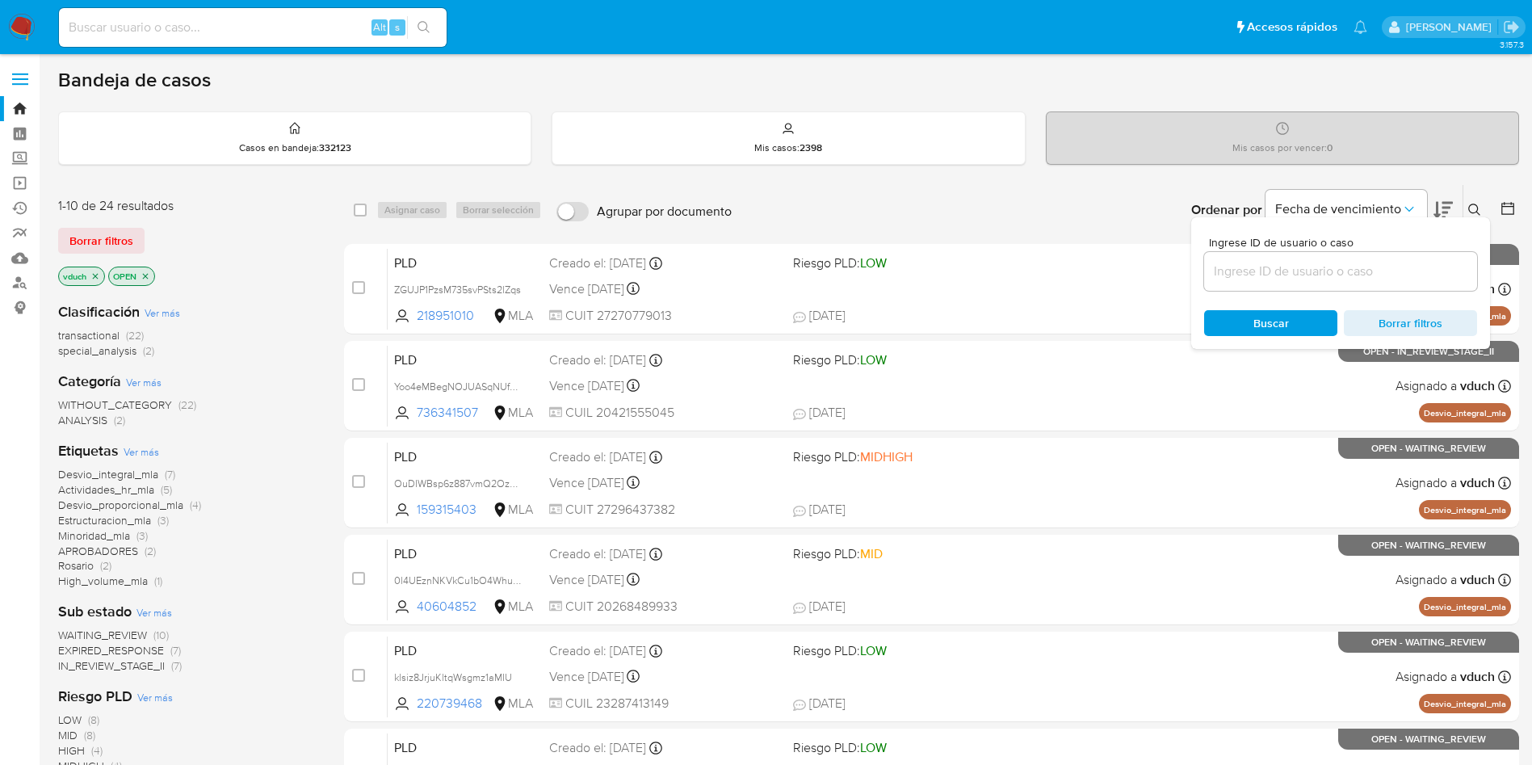
click at [1431, 254] on div at bounding box center [1340, 271] width 273 height 39
click at [1420, 261] on input at bounding box center [1340, 271] width 273 height 21
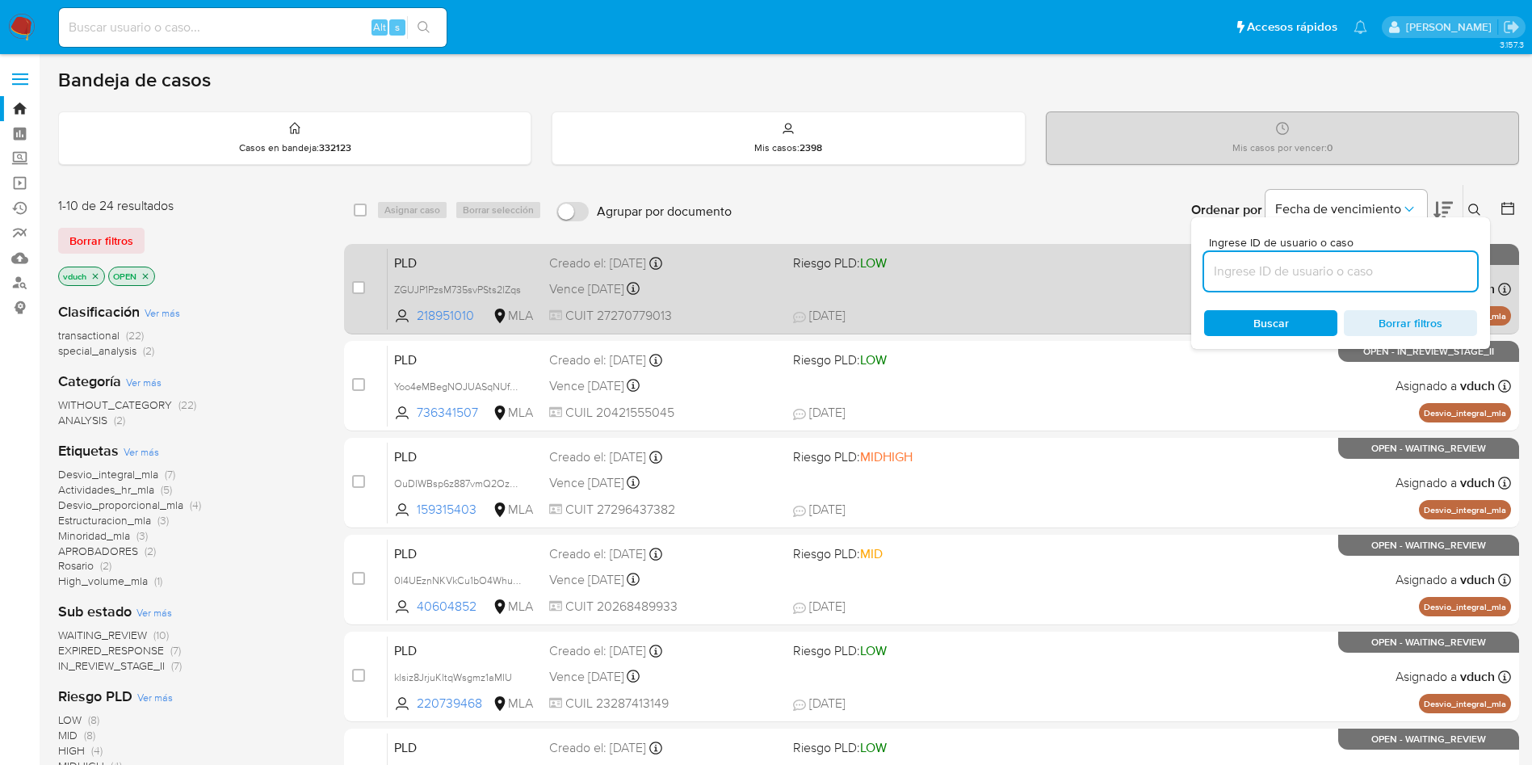
paste input "FfhiXRrV8pBmbwEYmdRvwUwN"
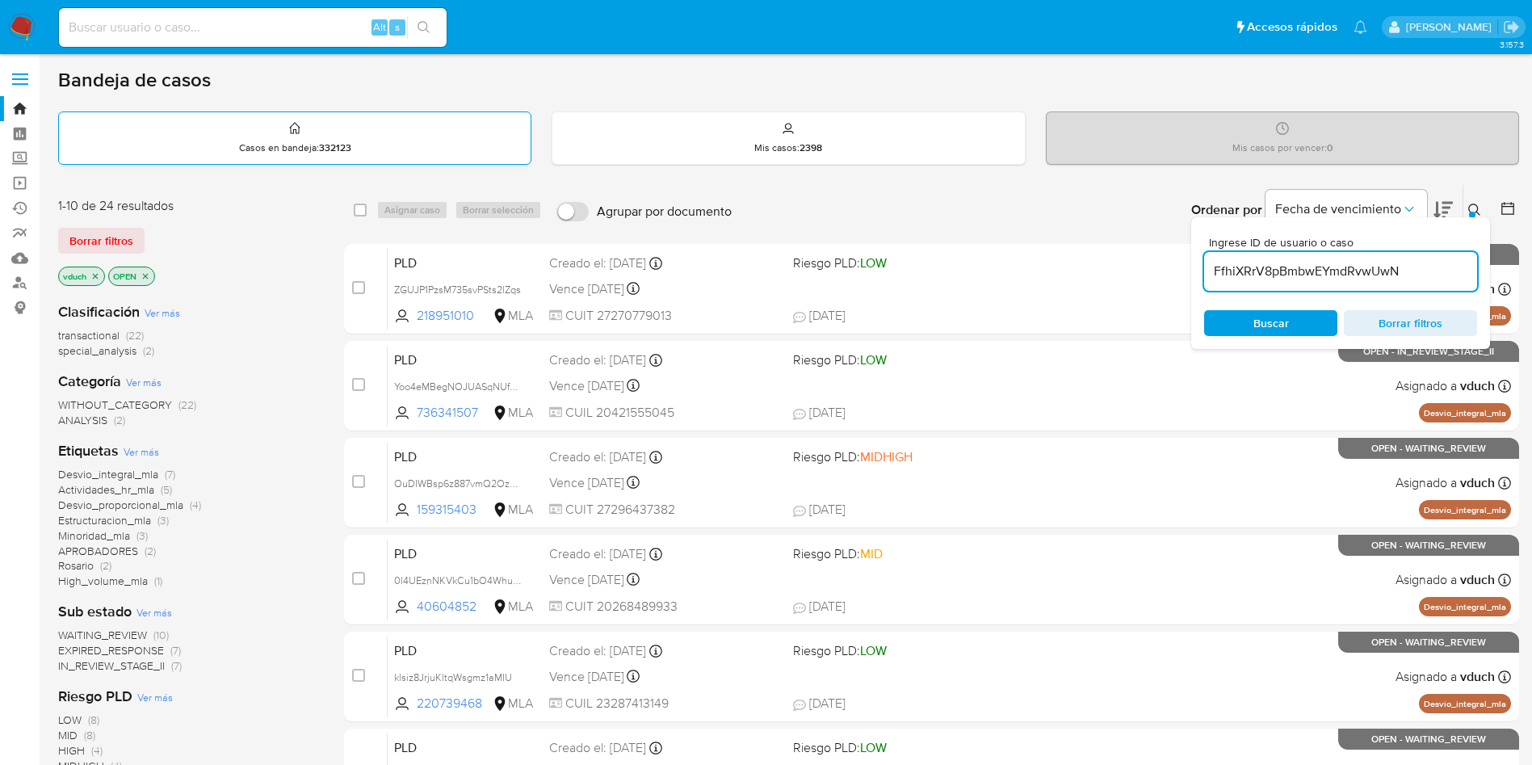
type input "FfhiXRrV8pBmbwEYmdRvwUwN"
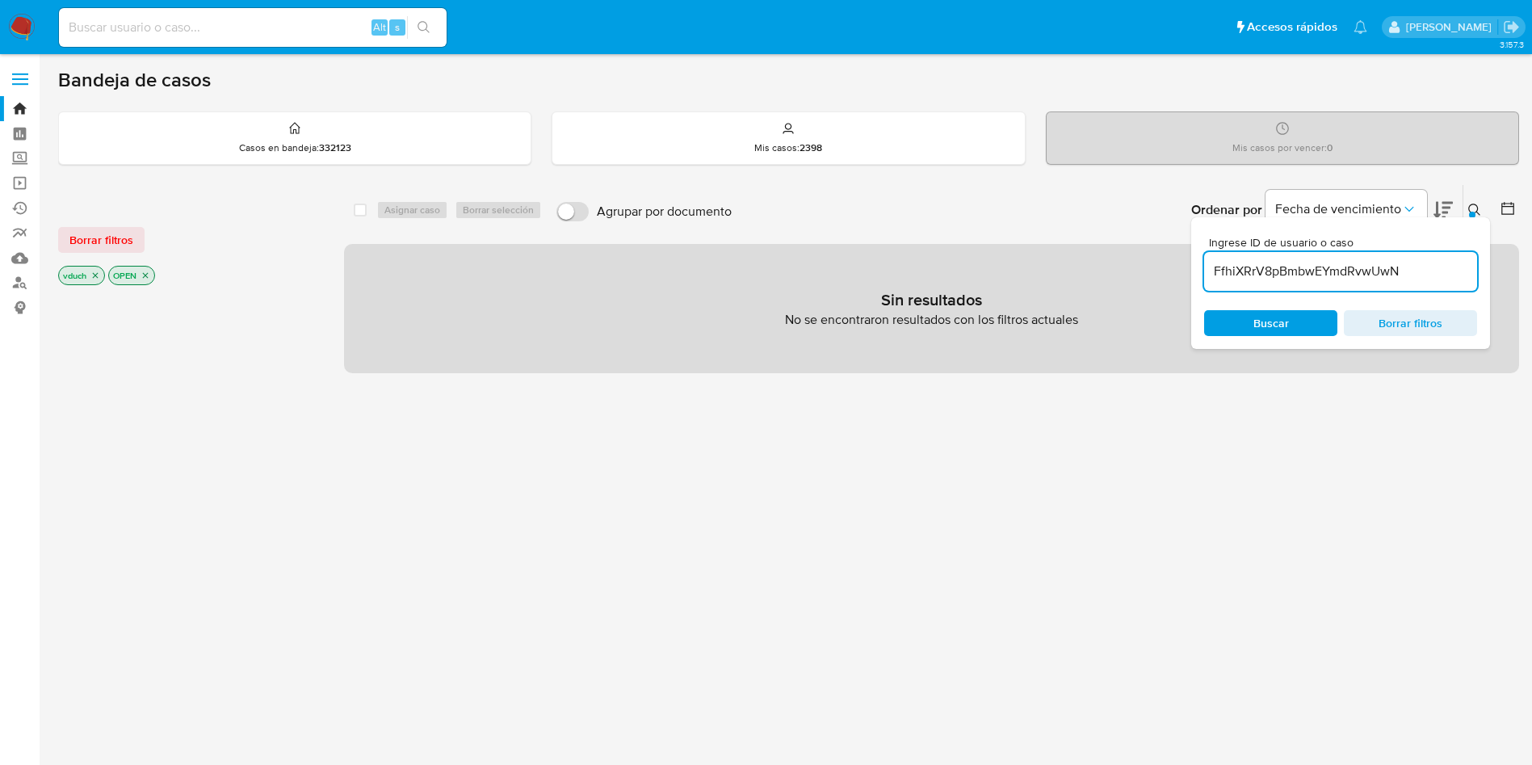
click at [145, 279] on icon "close-filter" at bounding box center [146, 276] width 10 height 10
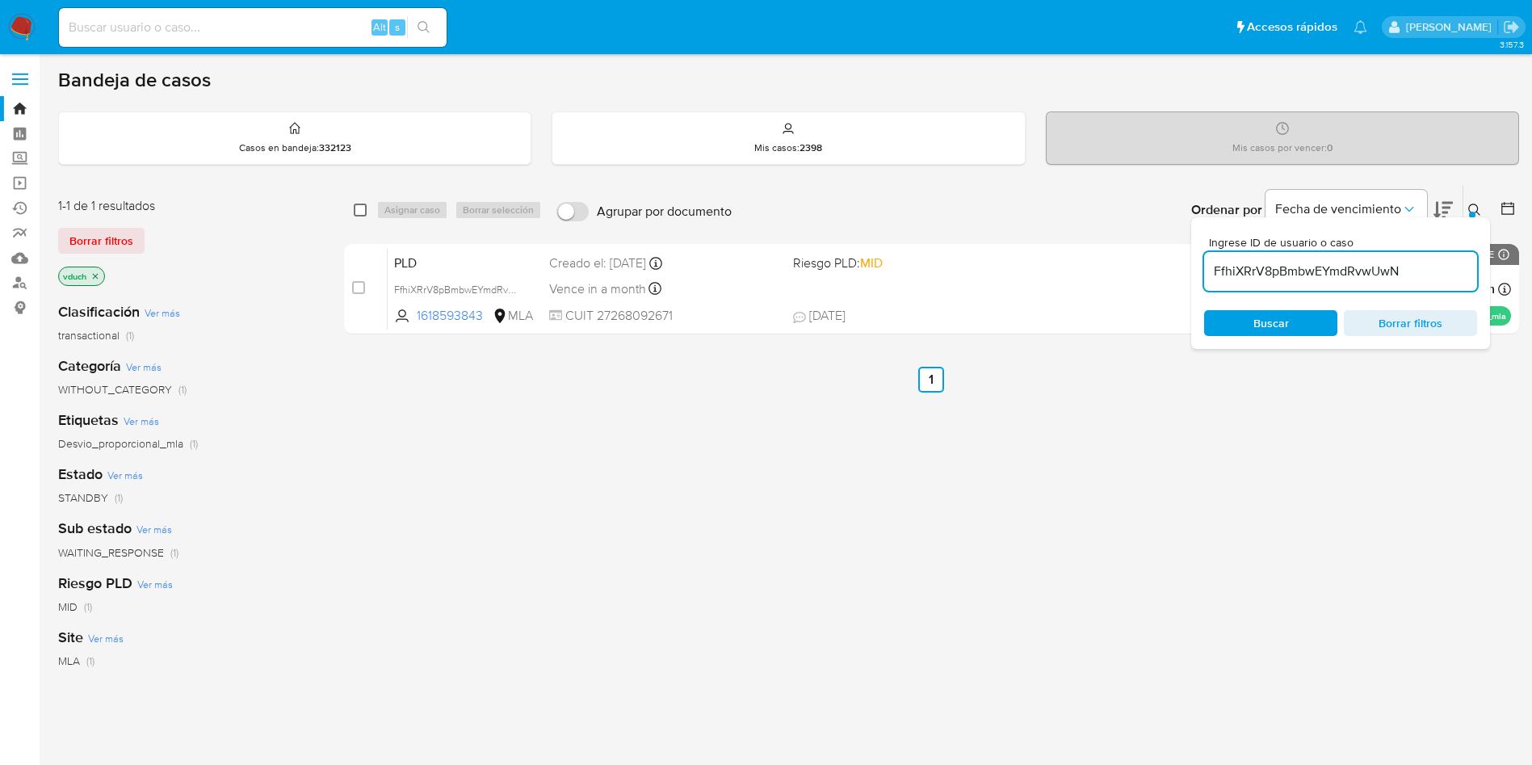
click at [365, 215] on input "checkbox" at bounding box center [360, 210] width 13 height 13
checkbox input "true"
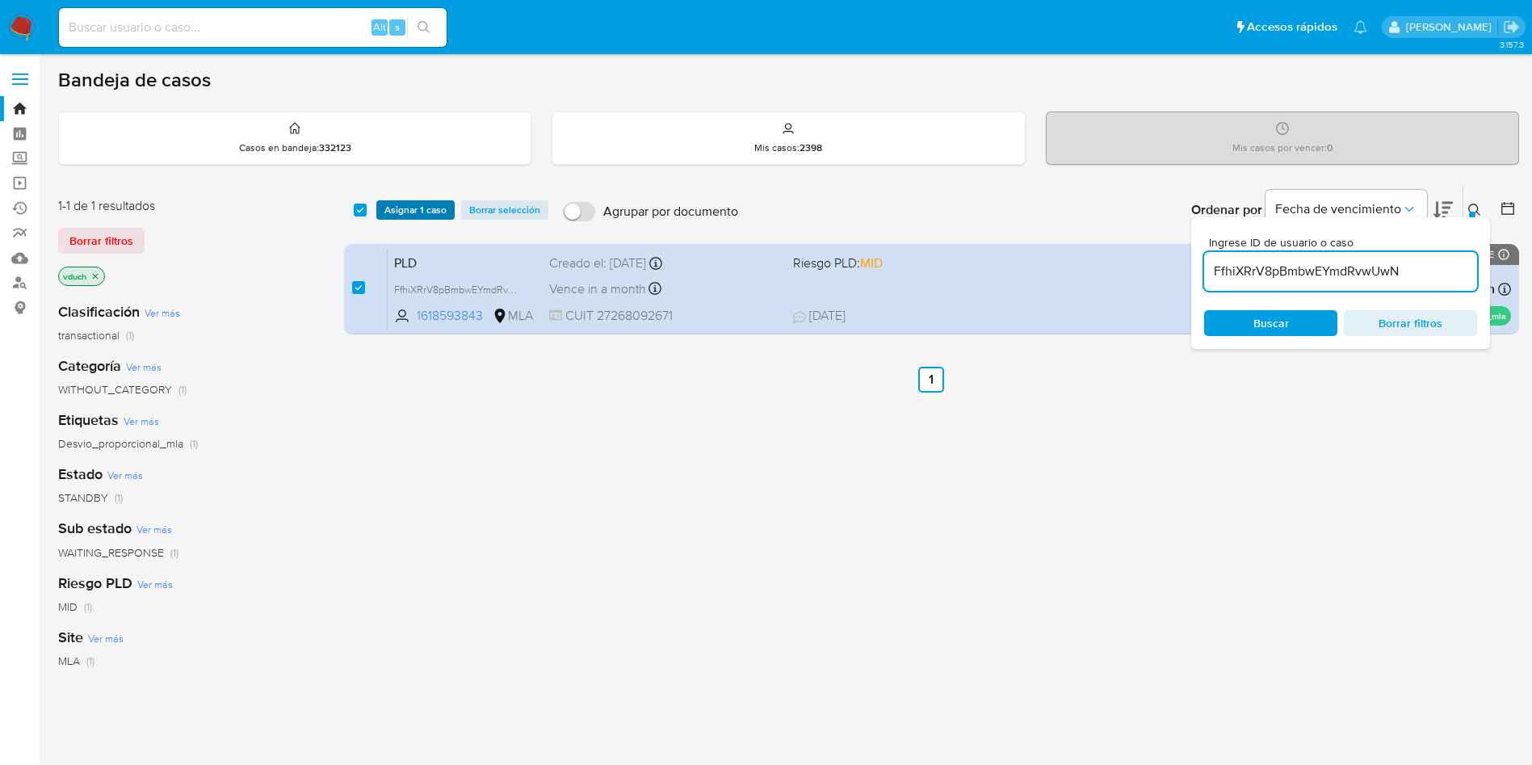
click at [400, 207] on span "Asignar 1 caso" at bounding box center [415, 210] width 62 height 16
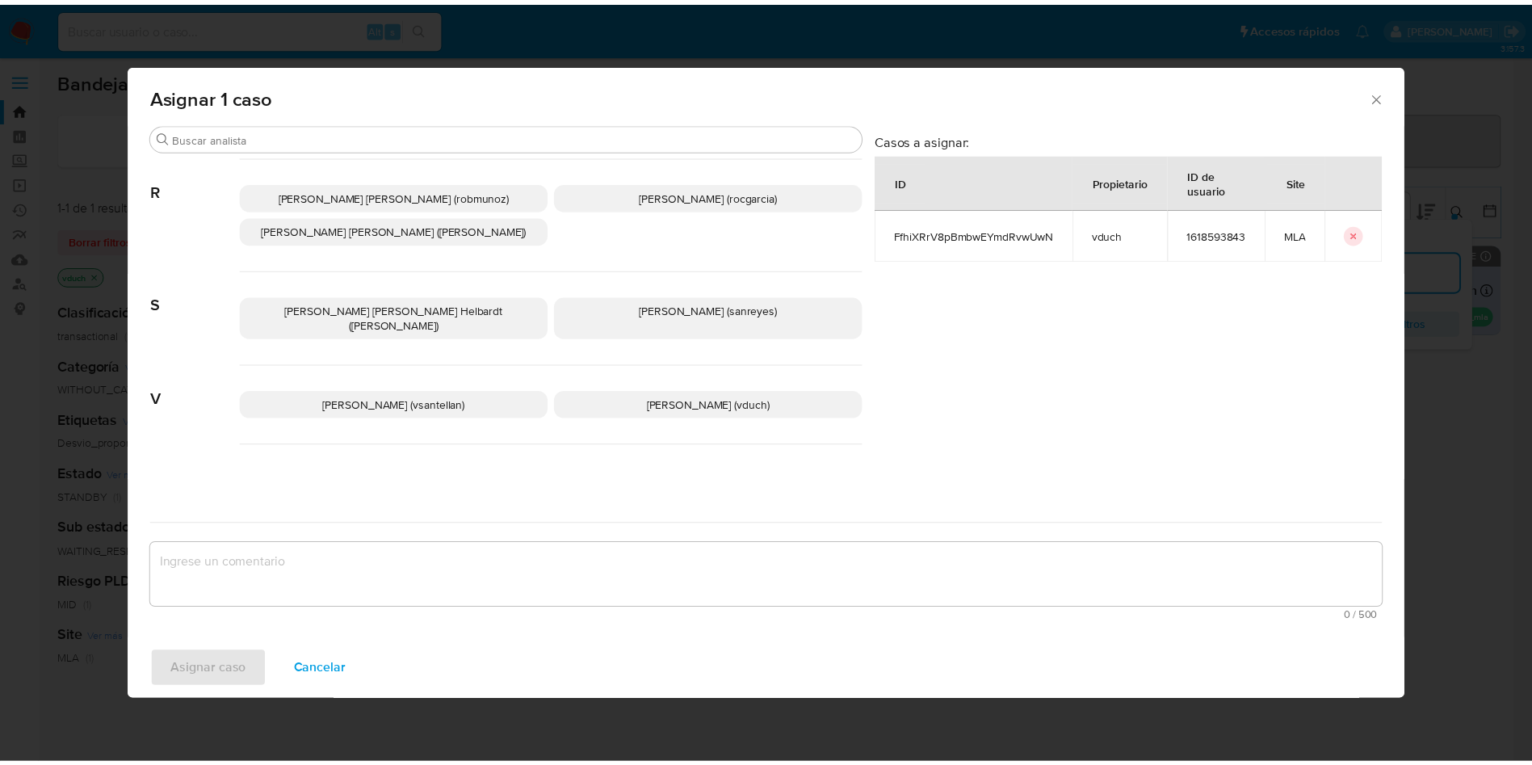
scroll to position [1397, 0]
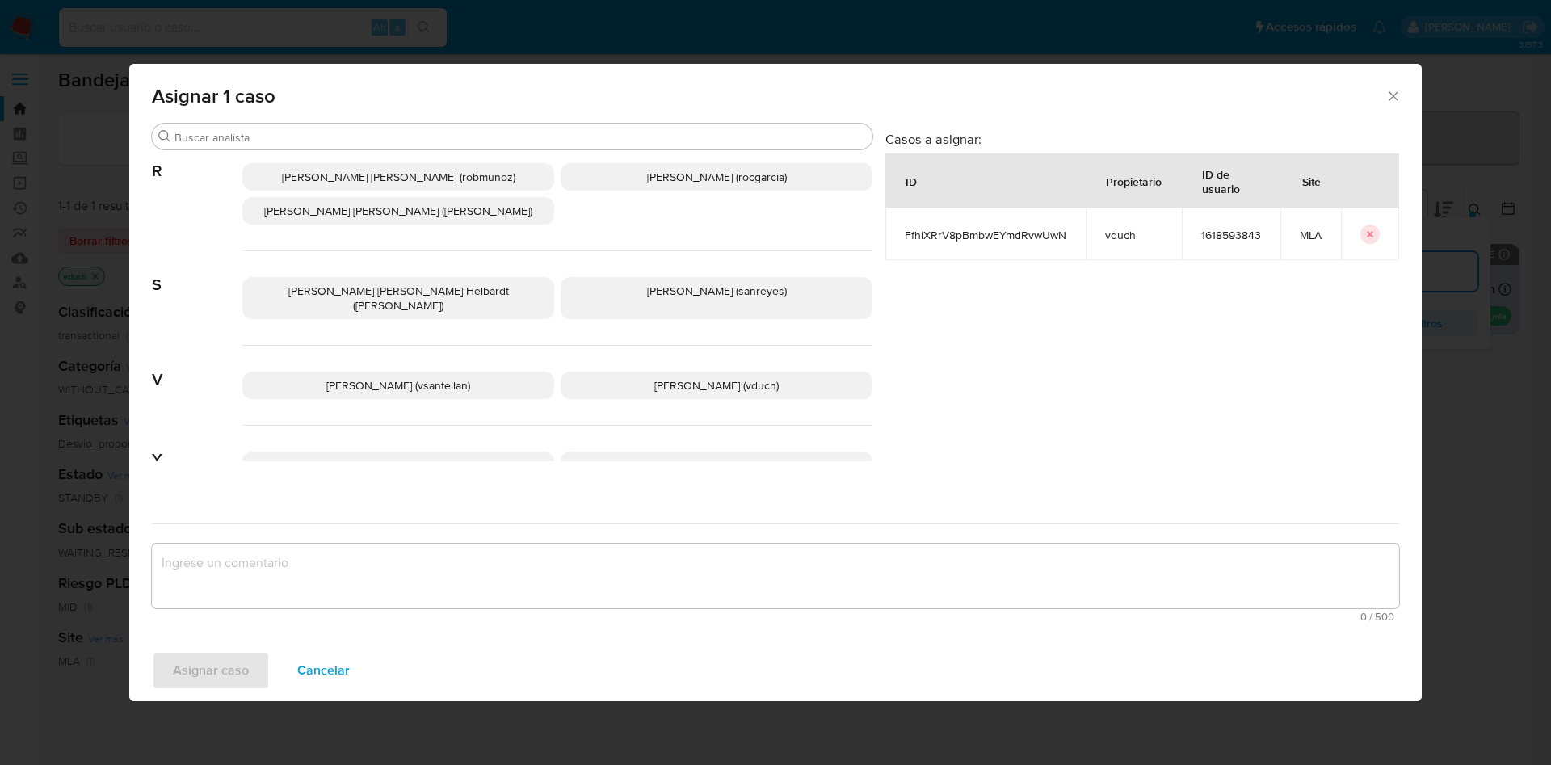
click at [733, 372] on p "Valeria Duch (vduch)" at bounding box center [717, 385] width 312 height 27
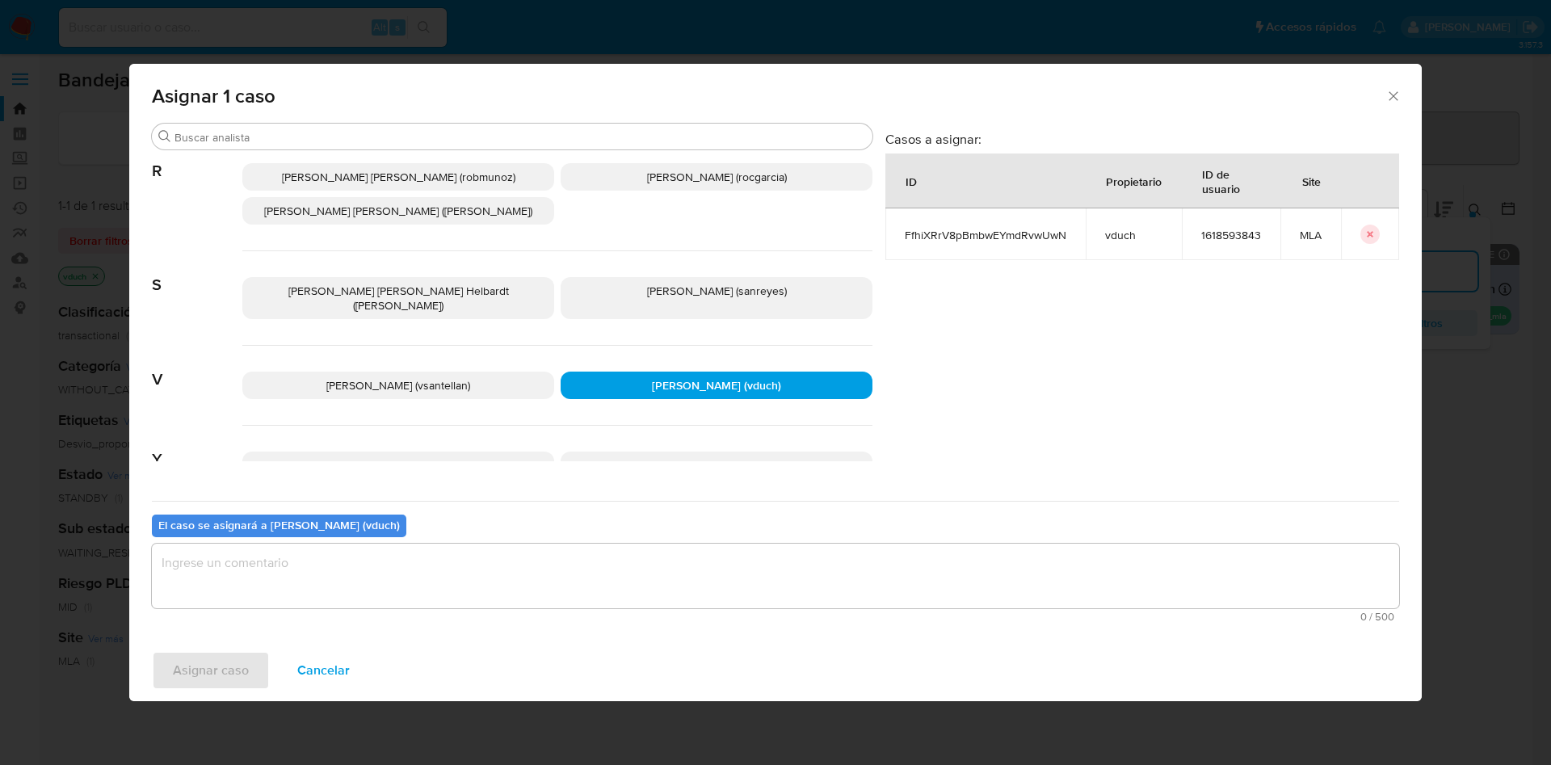
drag, startPoint x: 684, startPoint y: 553, endPoint x: 642, endPoint y: 570, distance: 45.3
click at [683, 553] on textarea "assign-modal" at bounding box center [775, 576] width 1247 height 65
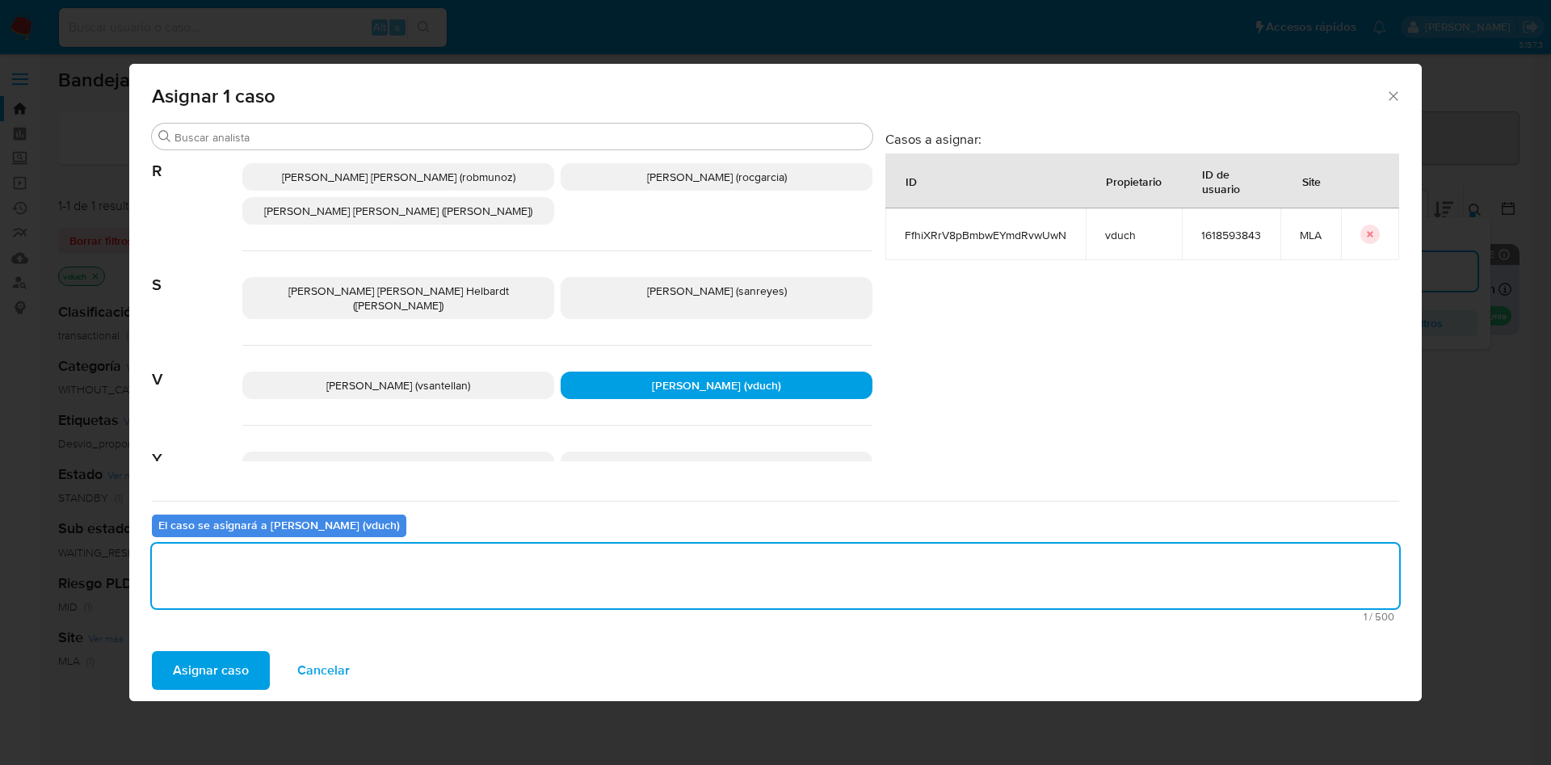
click at [190, 672] on span "Asignar caso" at bounding box center [211, 671] width 76 height 36
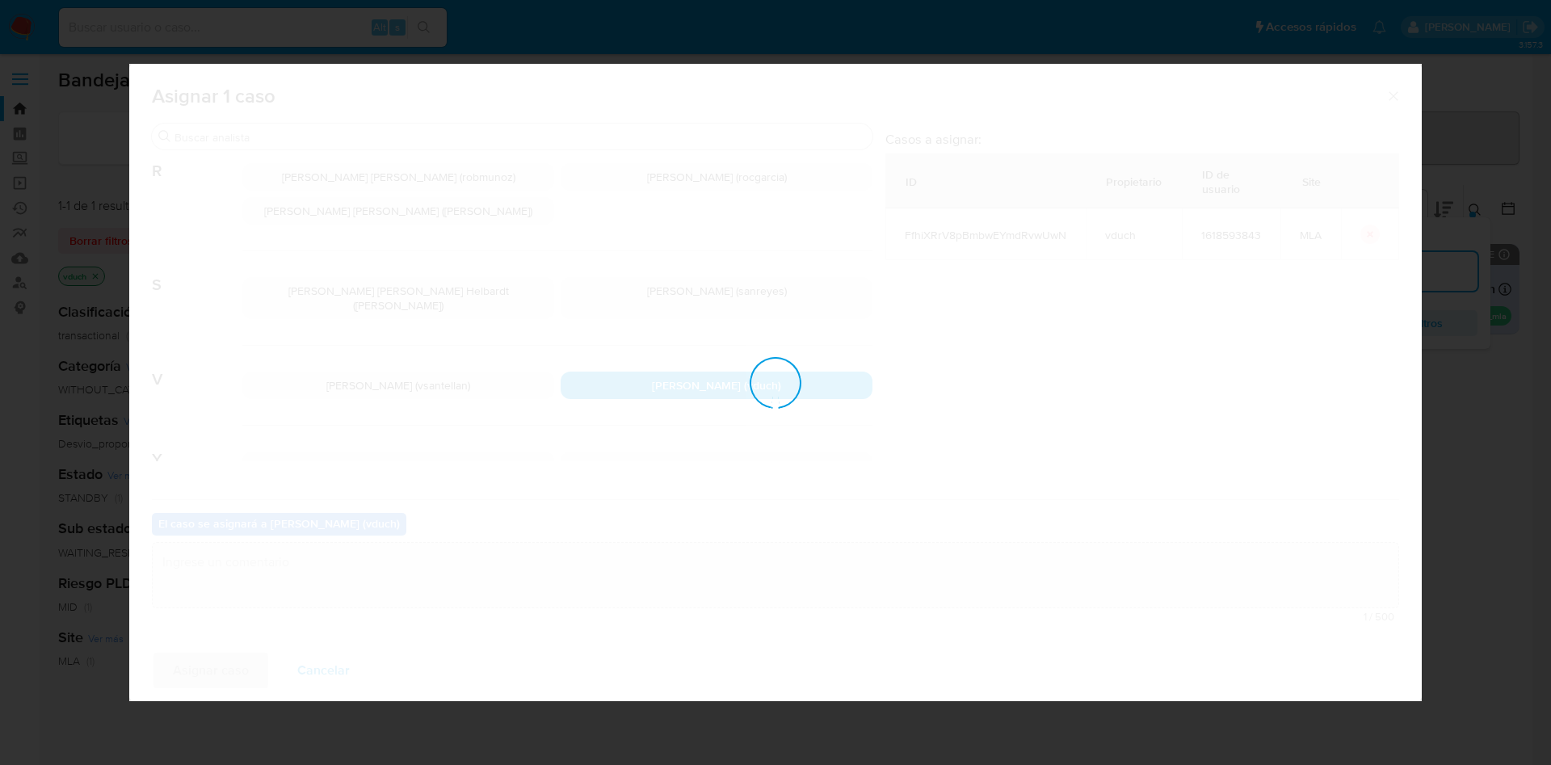
checkbox input "false"
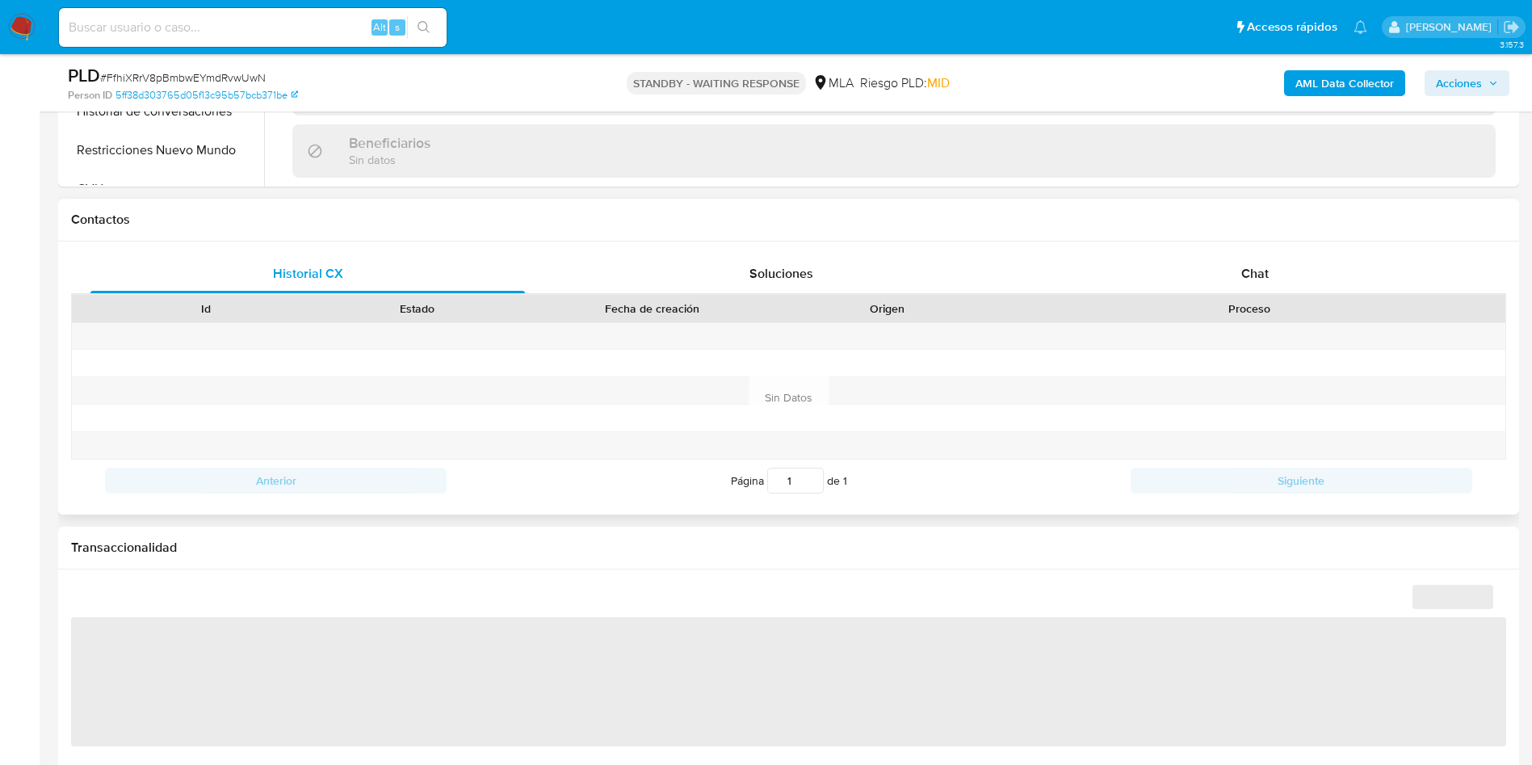
click at [1254, 295] on div "Proceso" at bounding box center [1250, 308] width 512 height 27
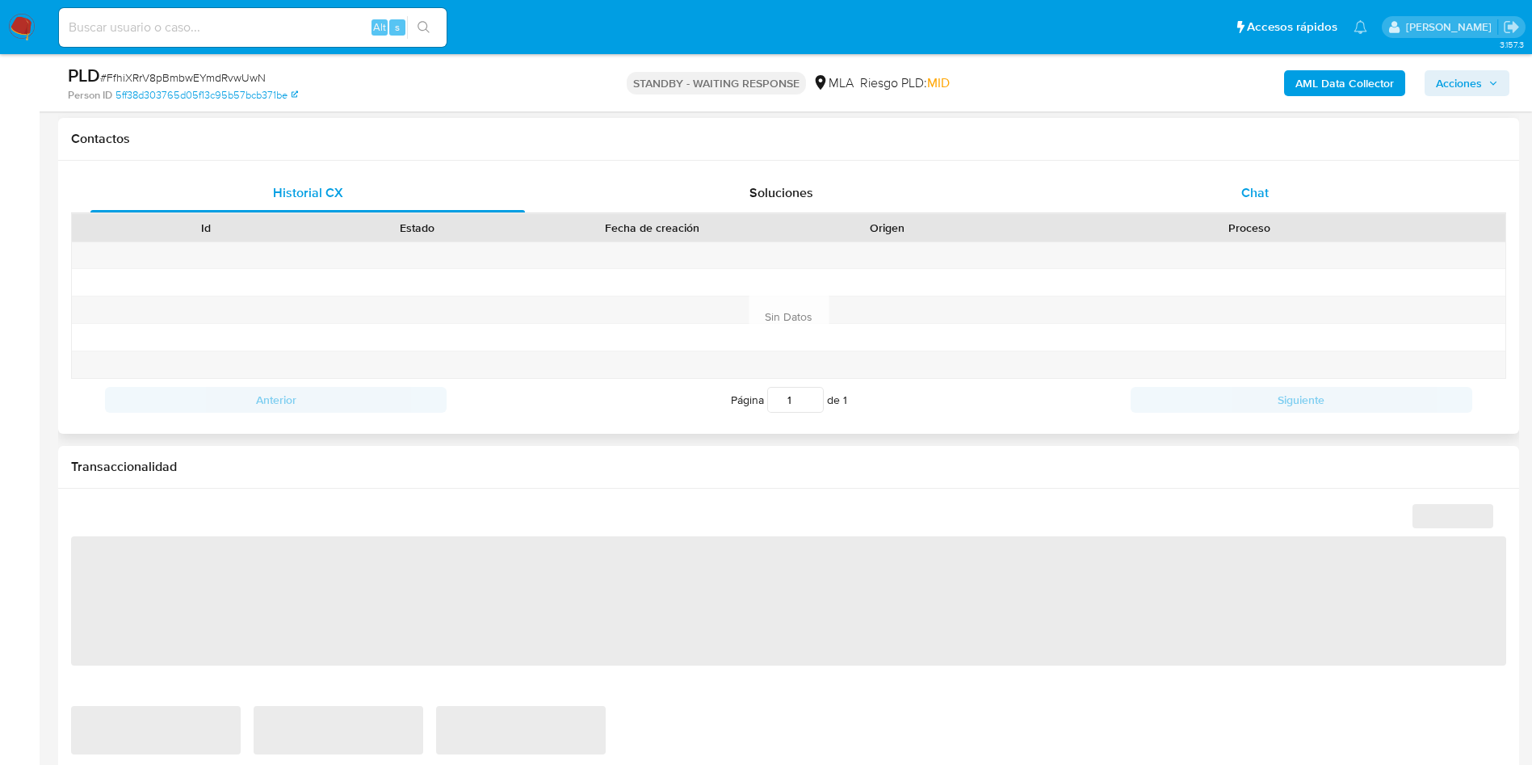
click at [1254, 204] on div "Chat" at bounding box center [1255, 193] width 435 height 39
select select "10"
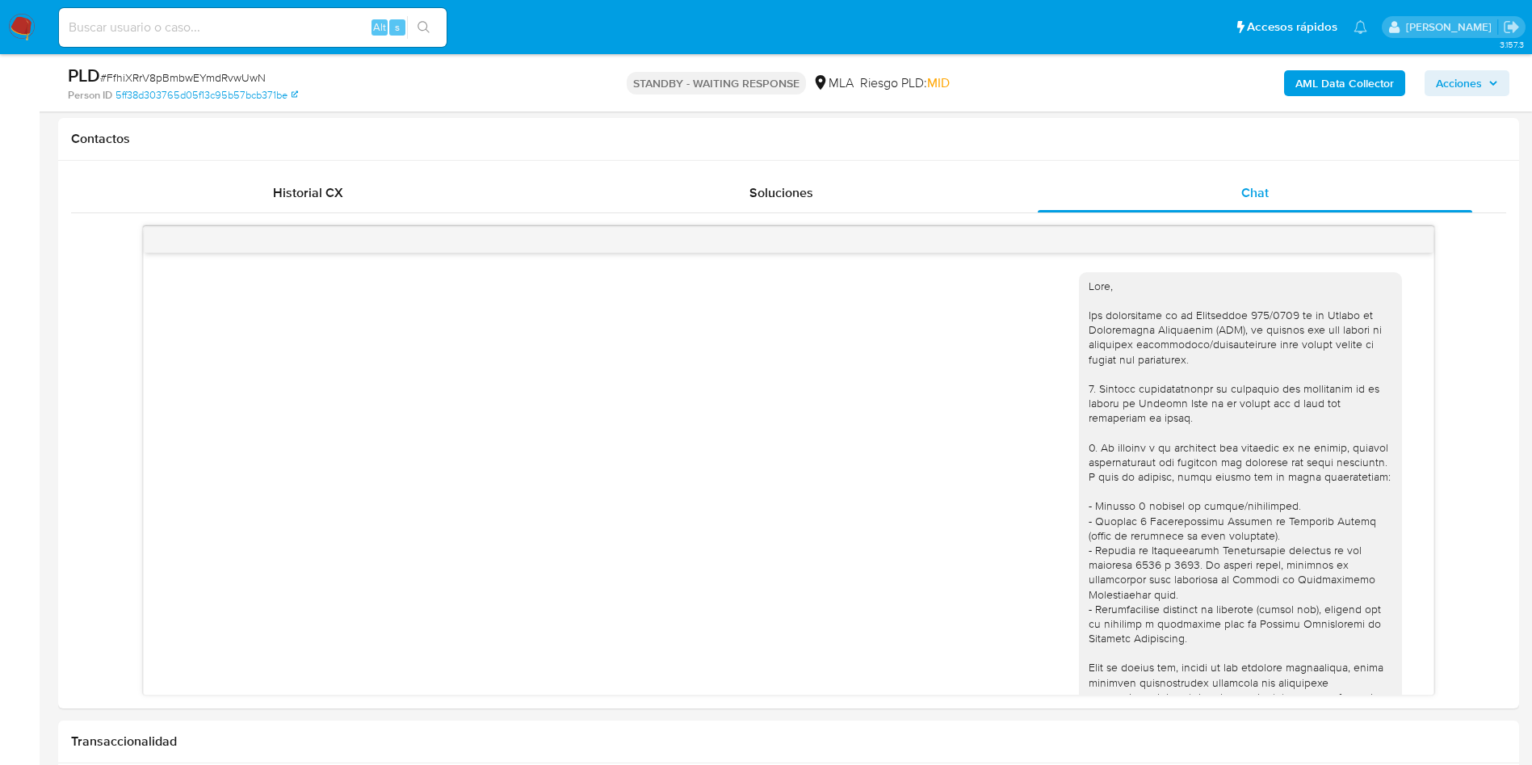
scroll to position [950, 0]
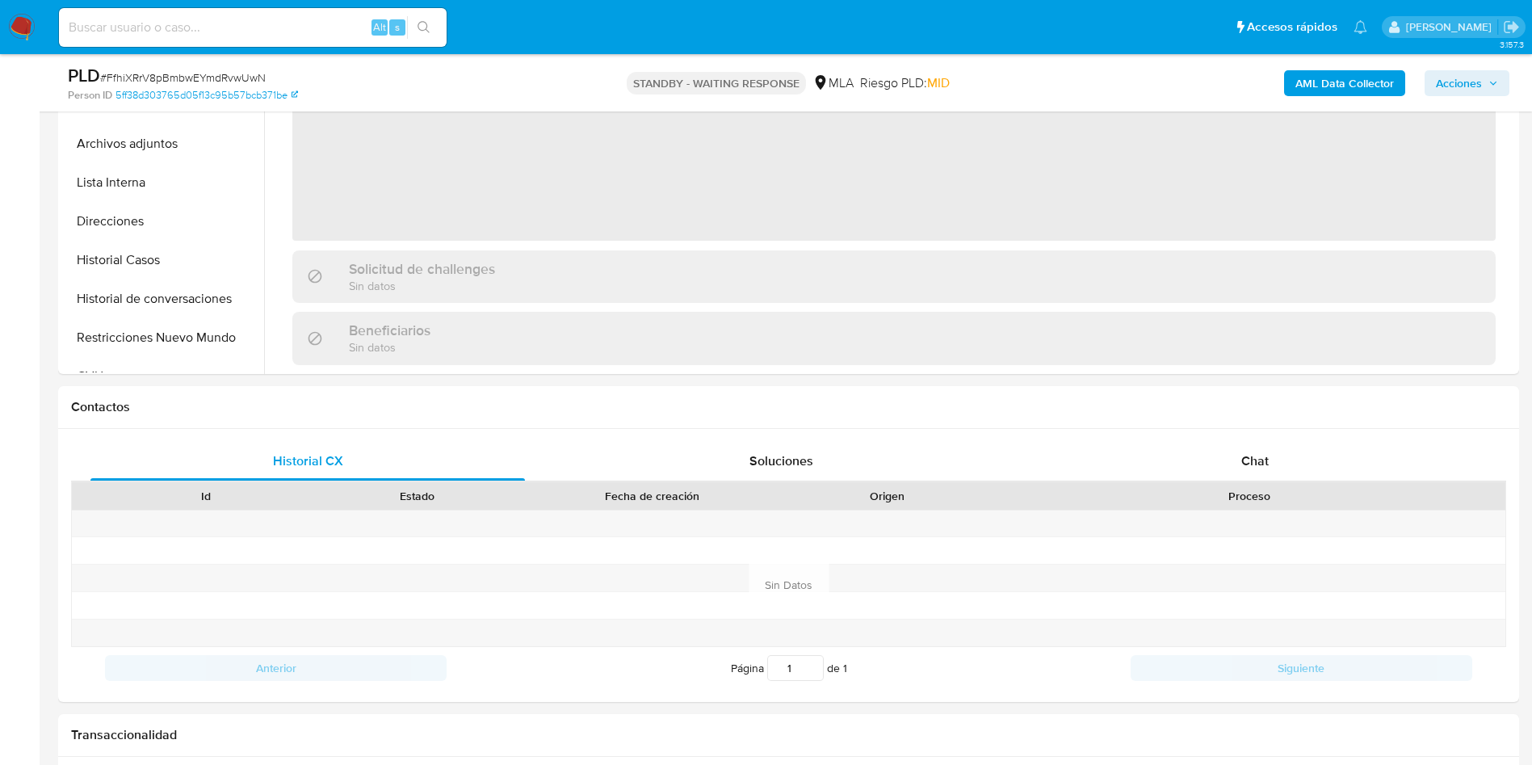
scroll to position [485, 0]
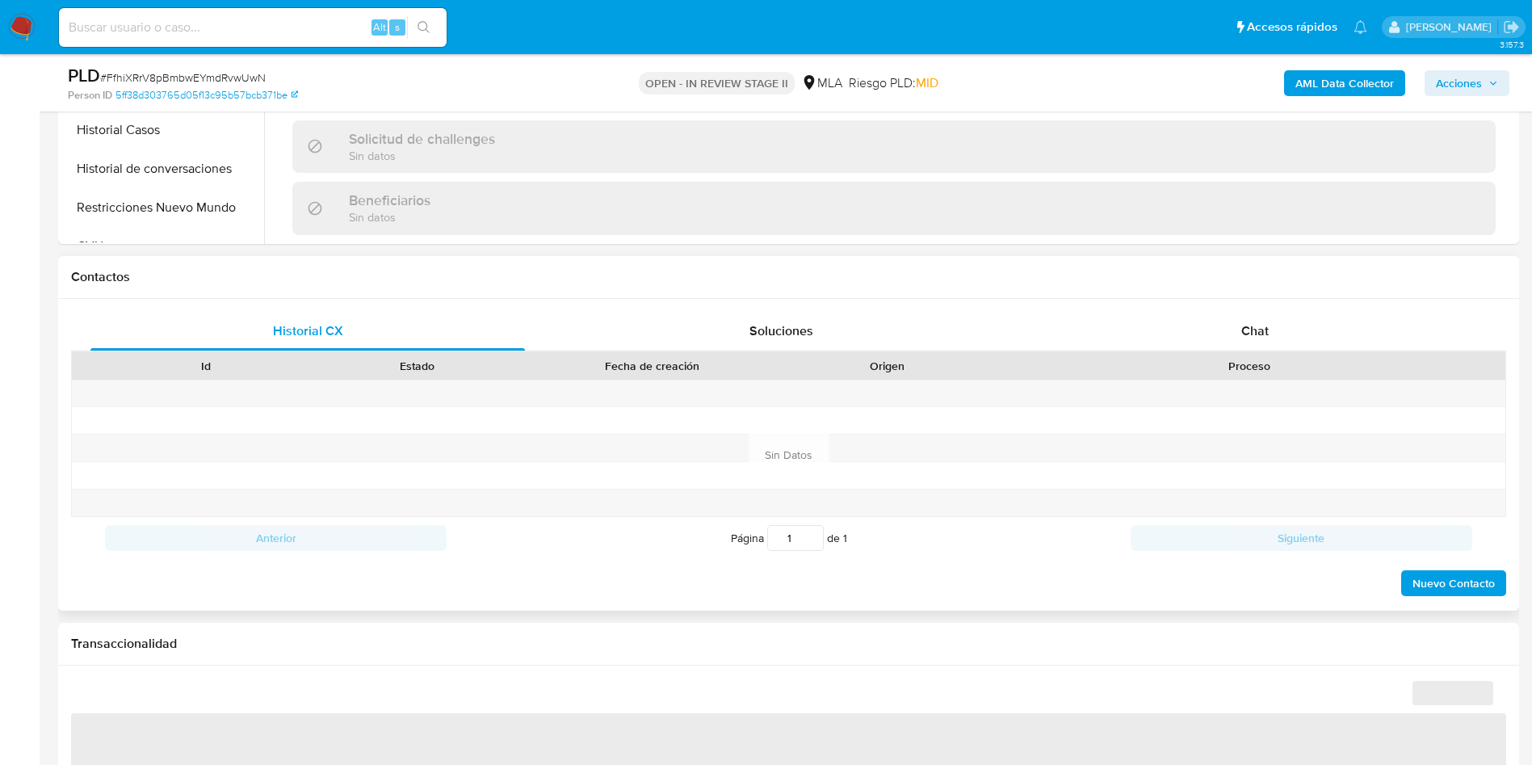
scroll to position [606, 0]
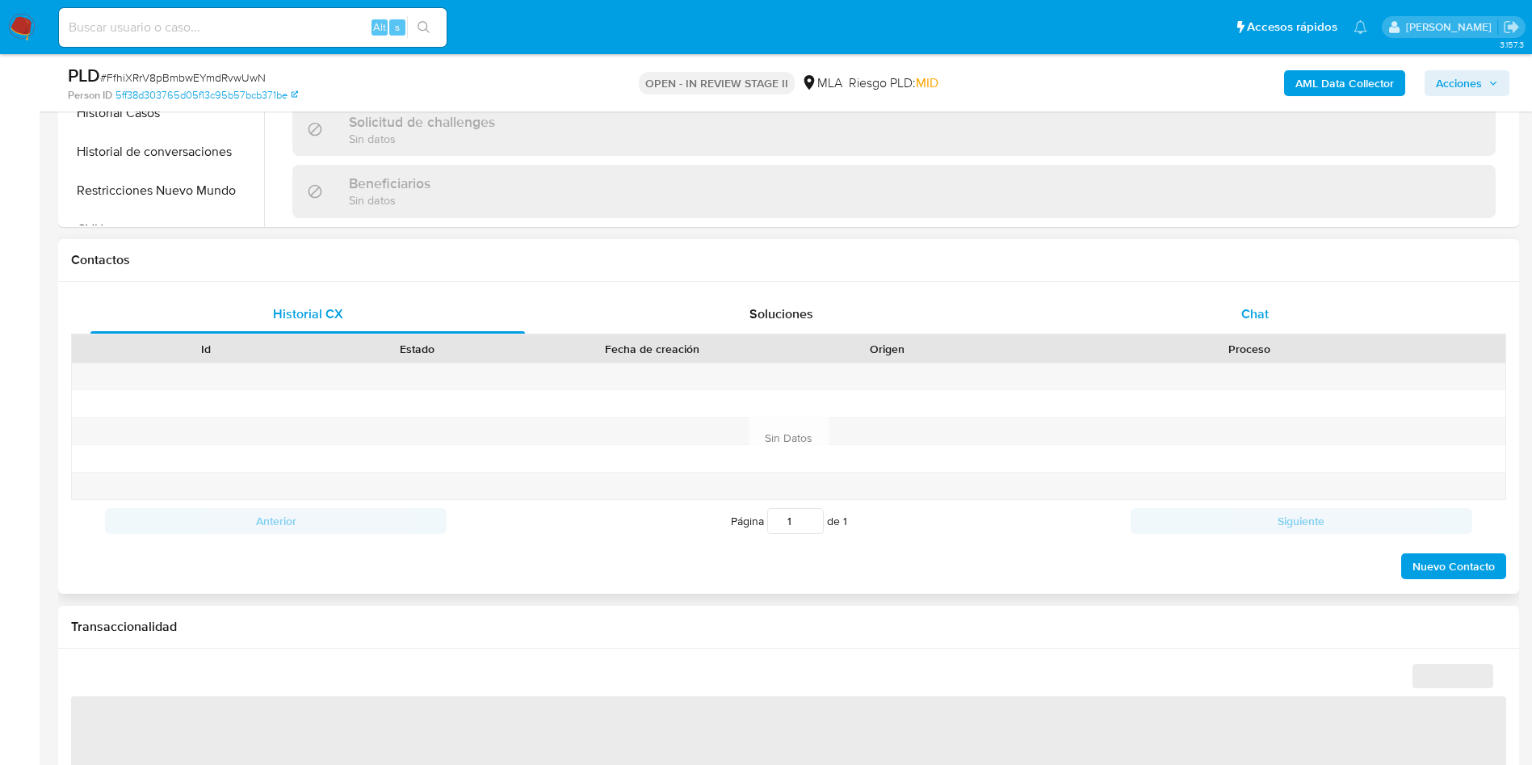
click at [1235, 308] on div "Chat" at bounding box center [1255, 314] width 435 height 39
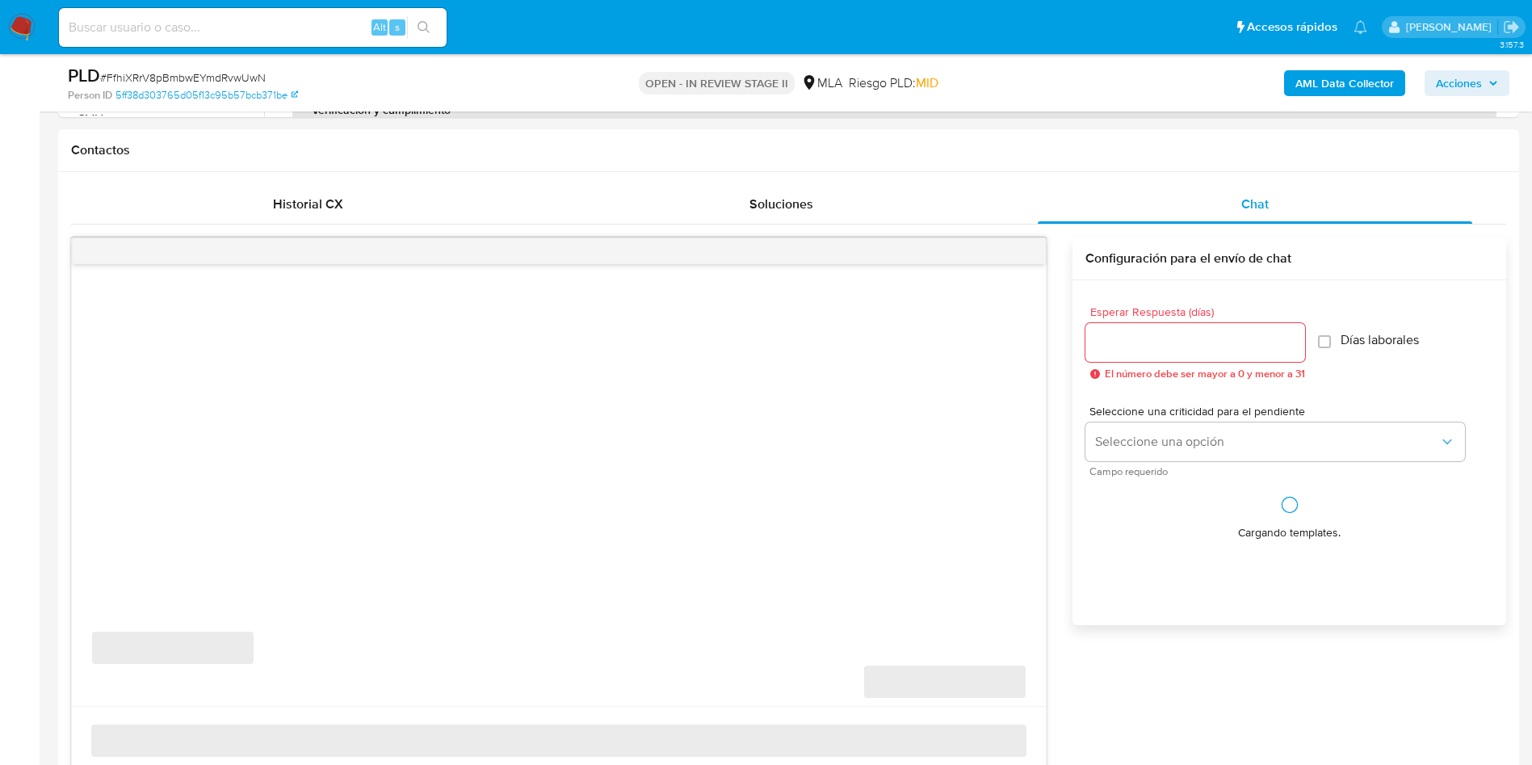
scroll to position [727, 0]
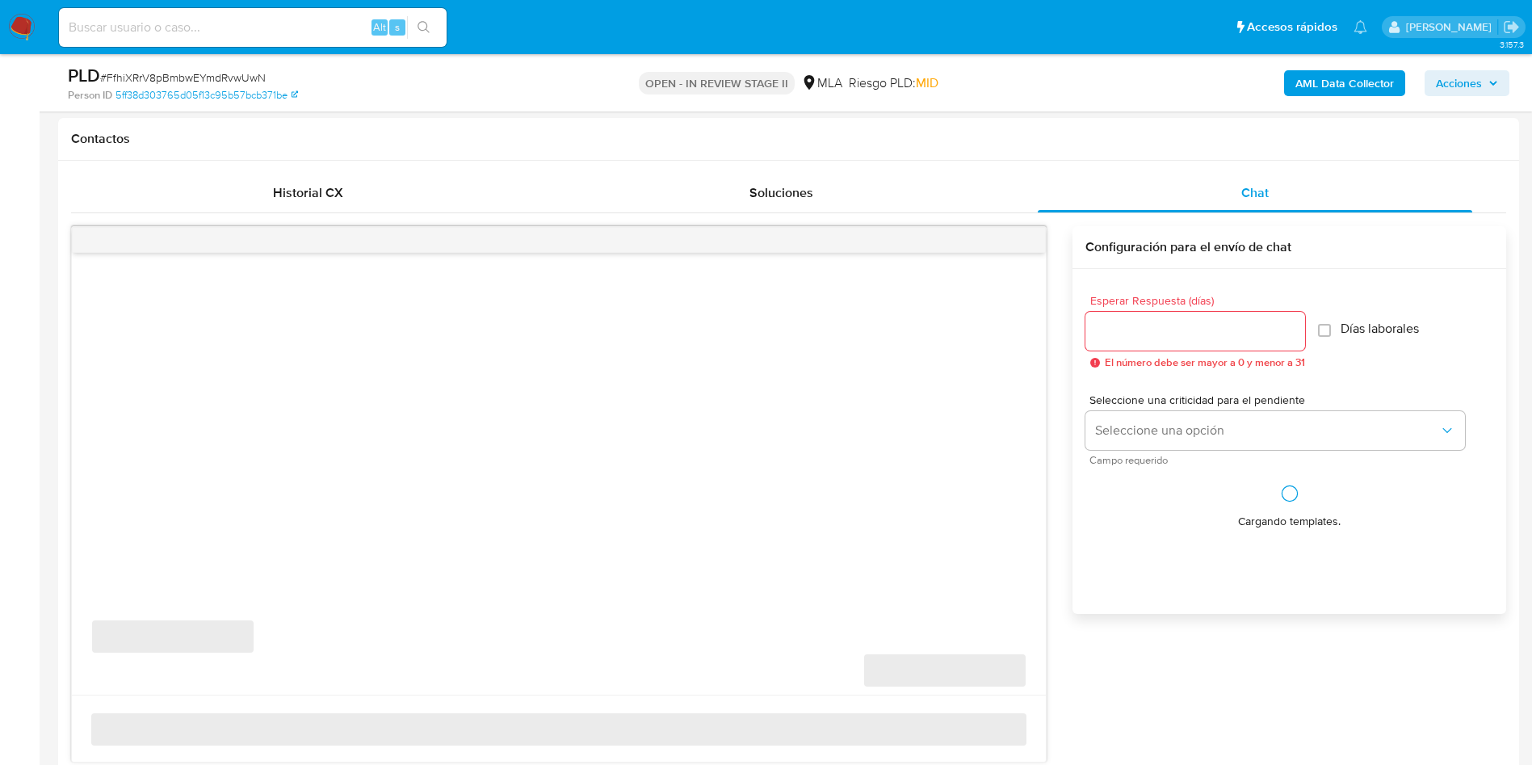
select select "10"
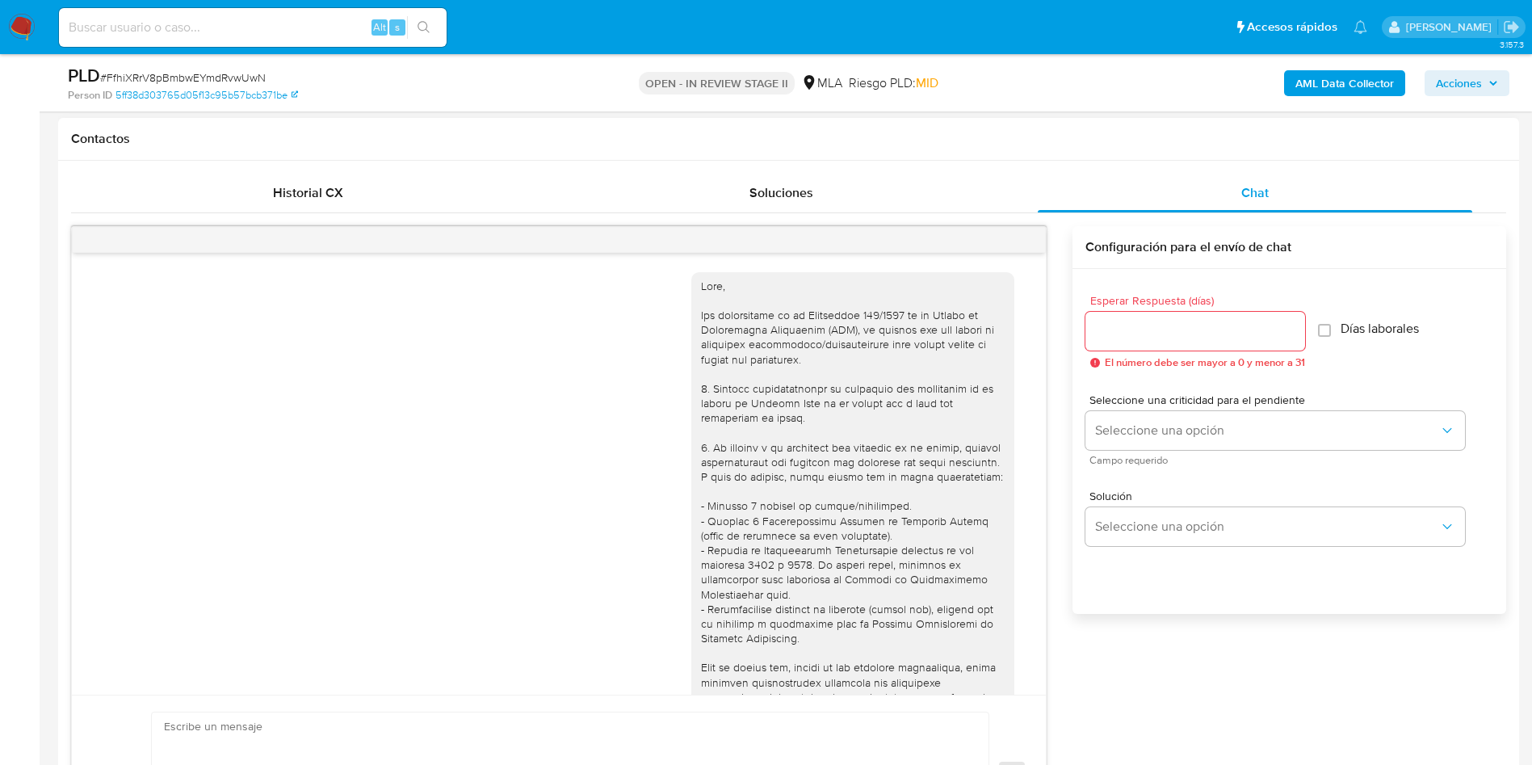
scroll to position [950, 0]
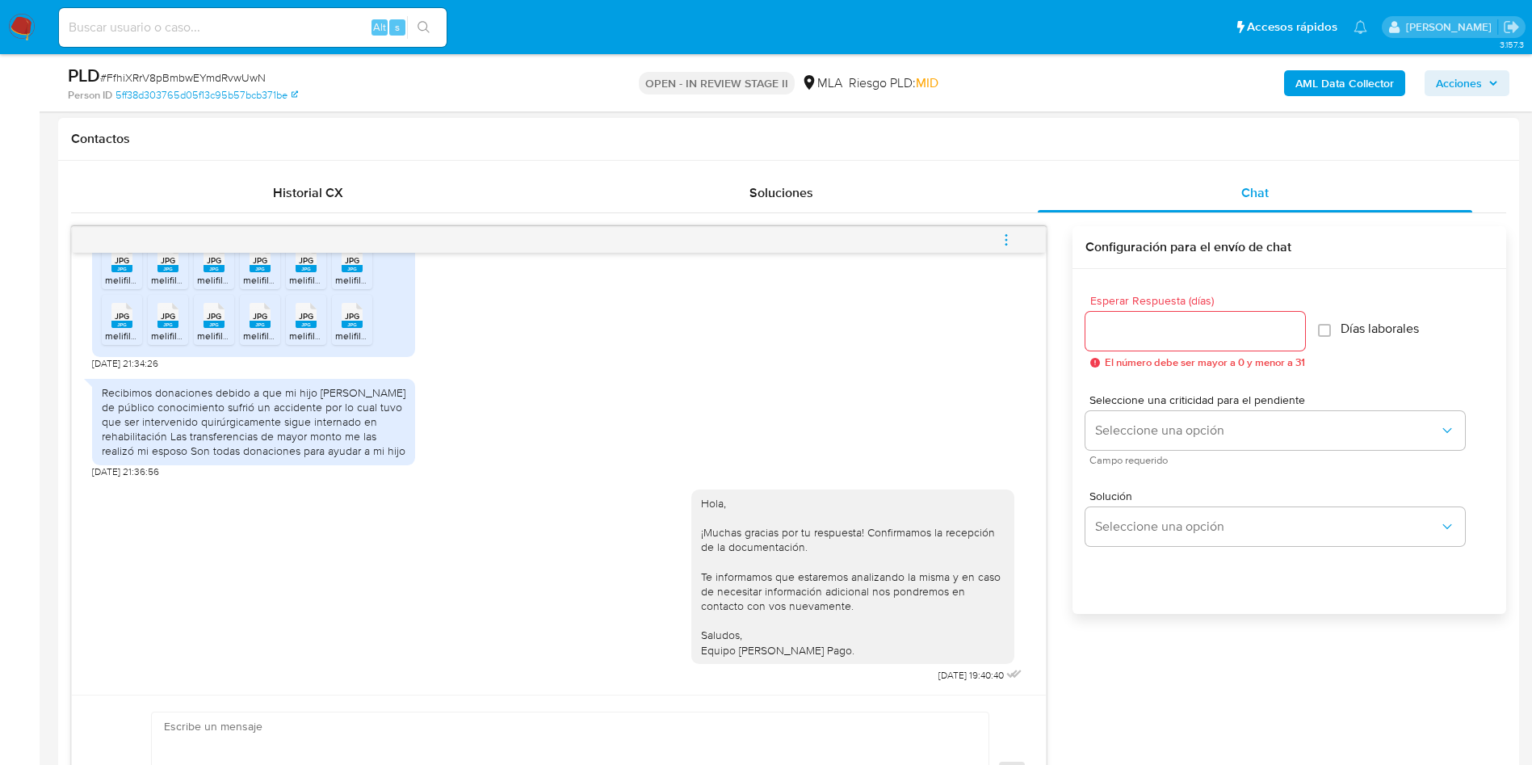
click at [1010, 244] on icon "menu-action" at bounding box center [1006, 240] width 15 height 15
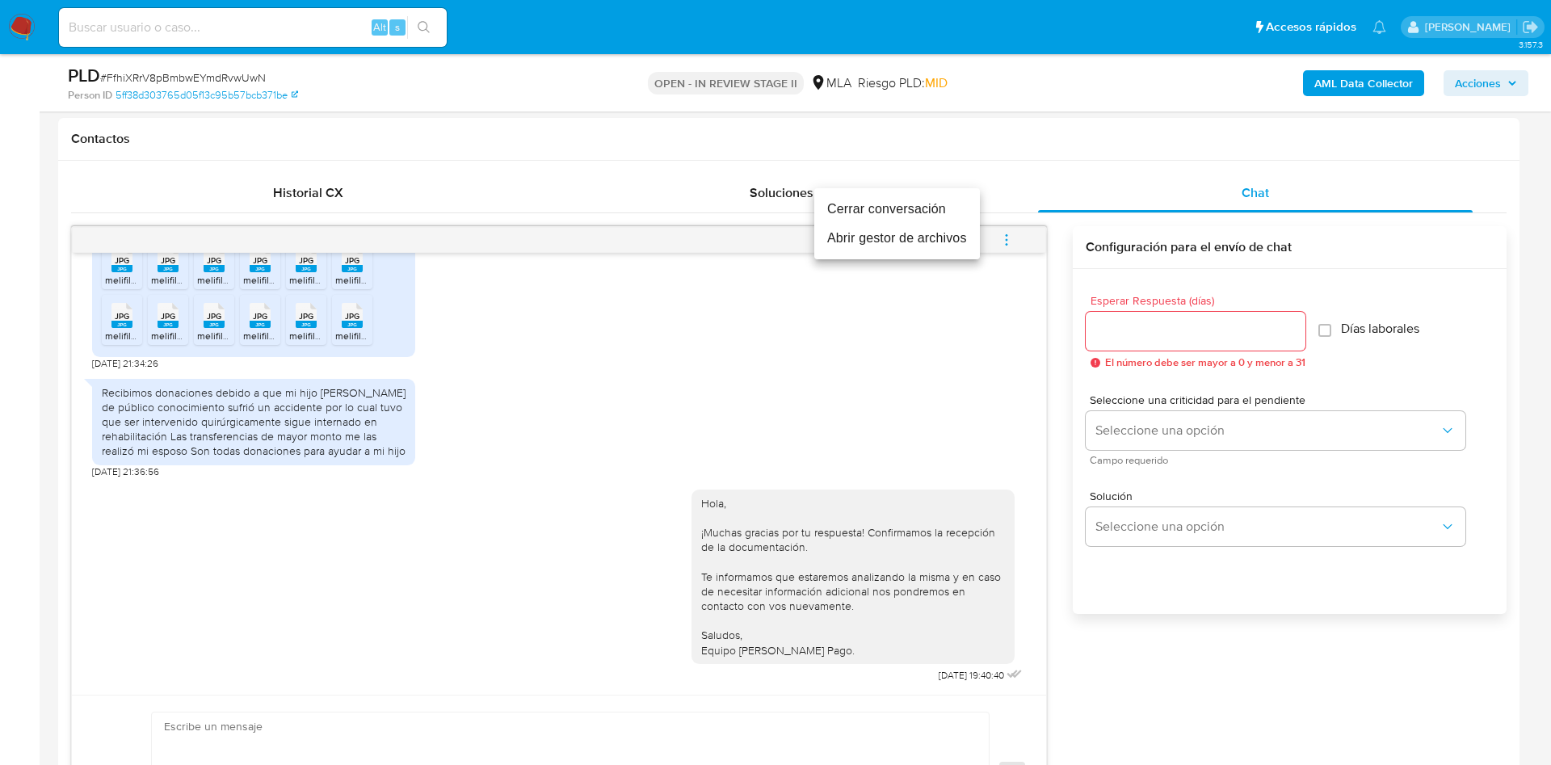
click at [931, 212] on li "Cerrar conversación" at bounding box center [897, 209] width 166 height 29
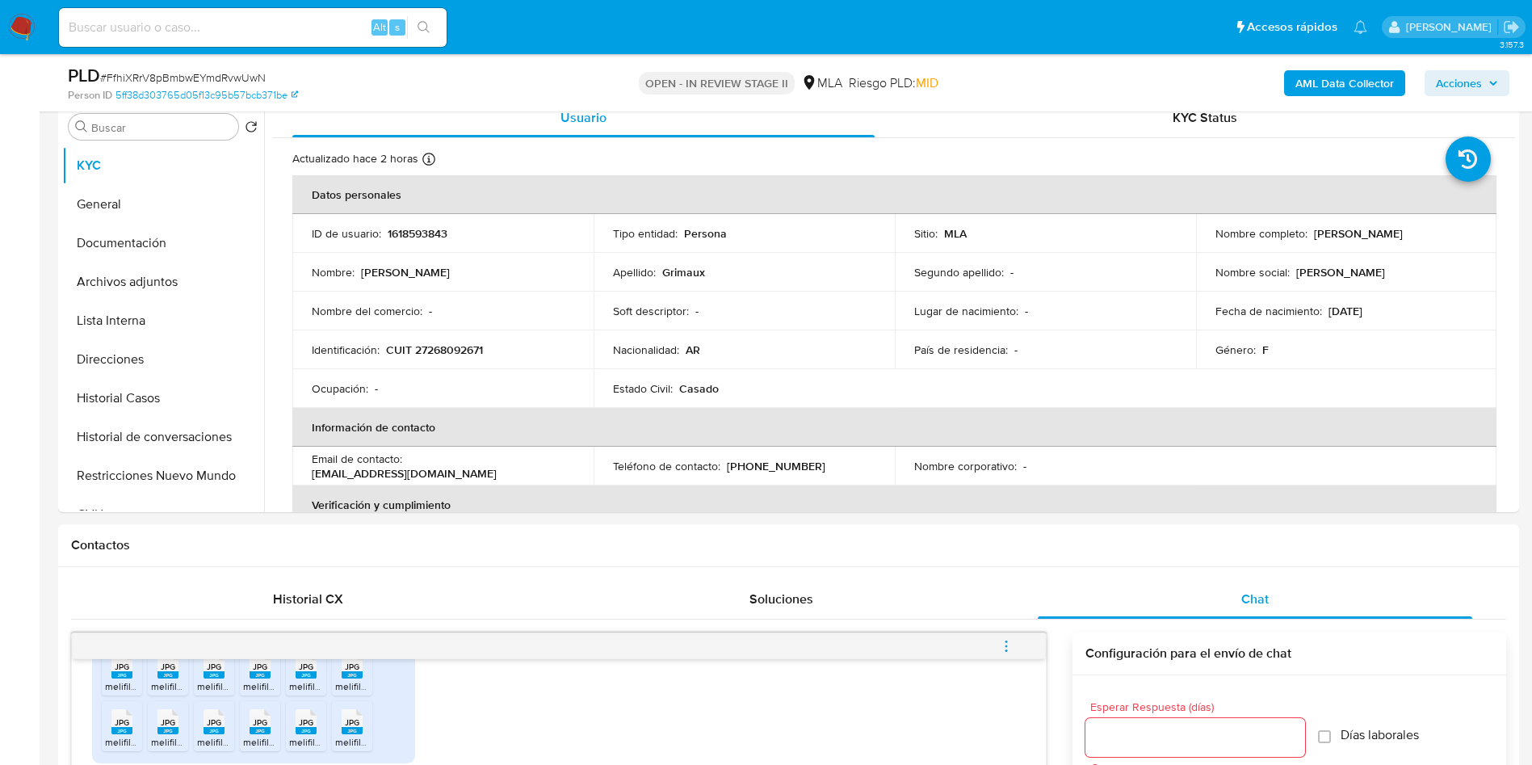
scroll to position [0, 0]
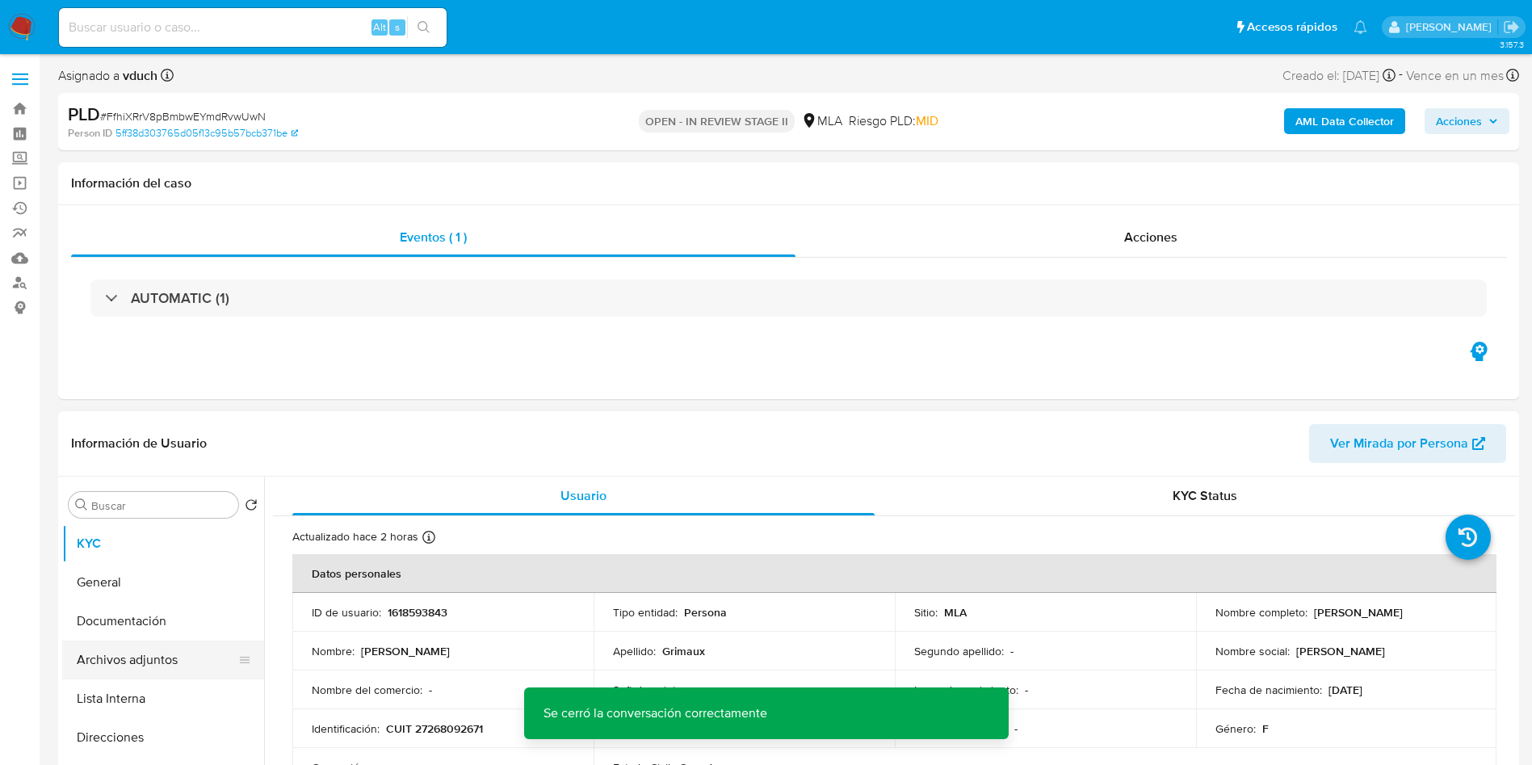
click at [194, 662] on button "Archivos adjuntos" at bounding box center [156, 660] width 189 height 39
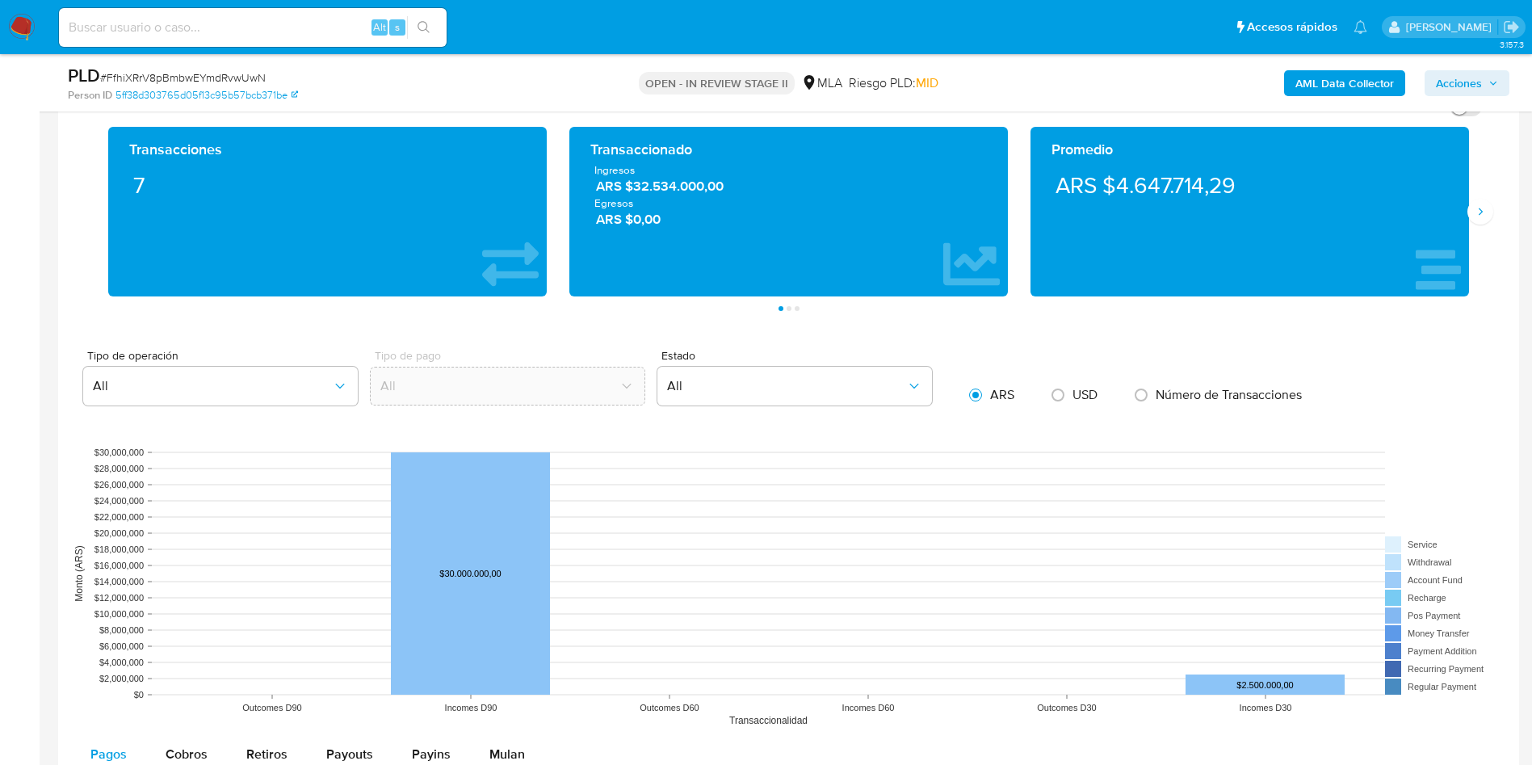
scroll to position [1939, 0]
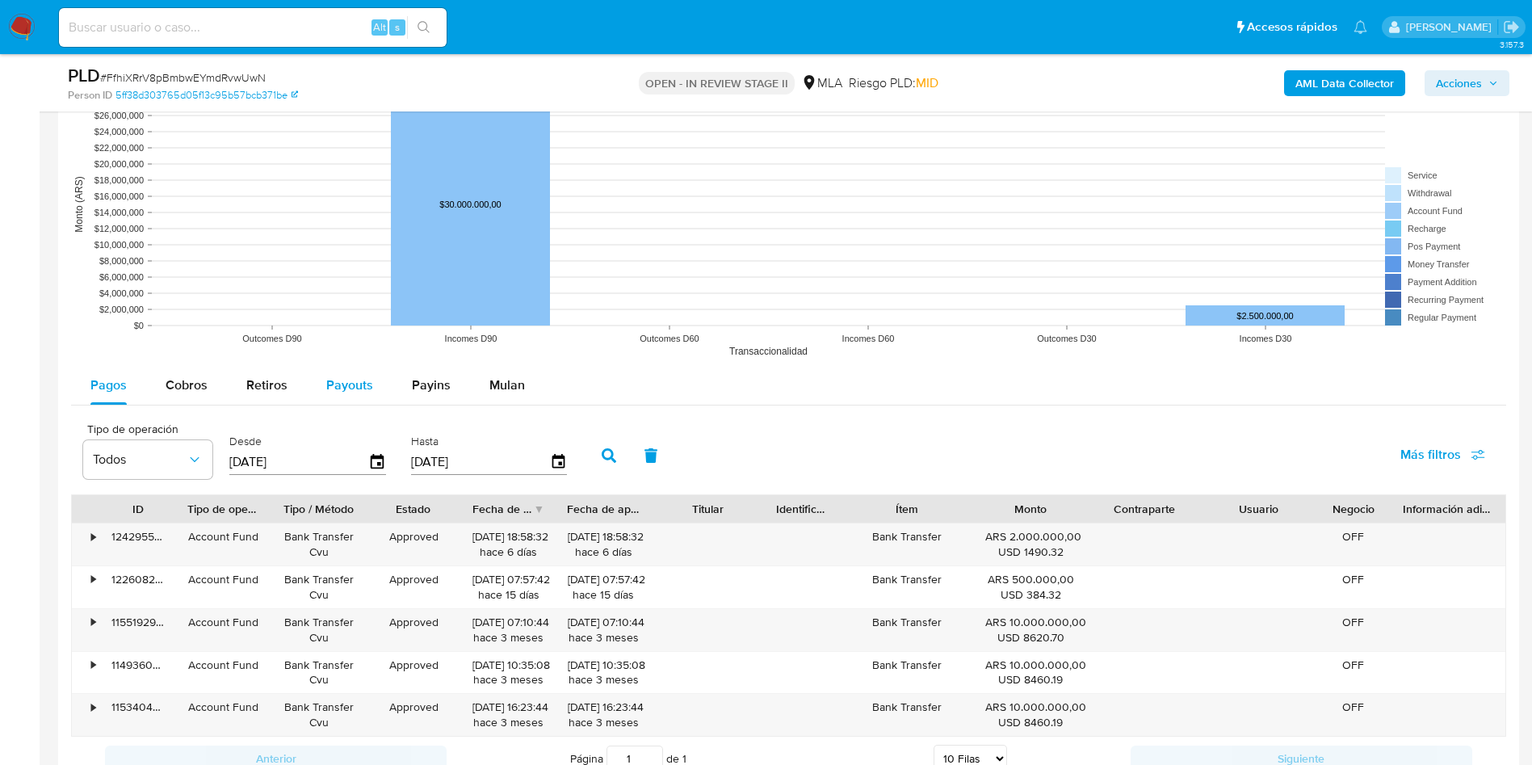
click at [317, 392] on button "Payouts" at bounding box center [350, 385] width 86 height 39
select select "10"
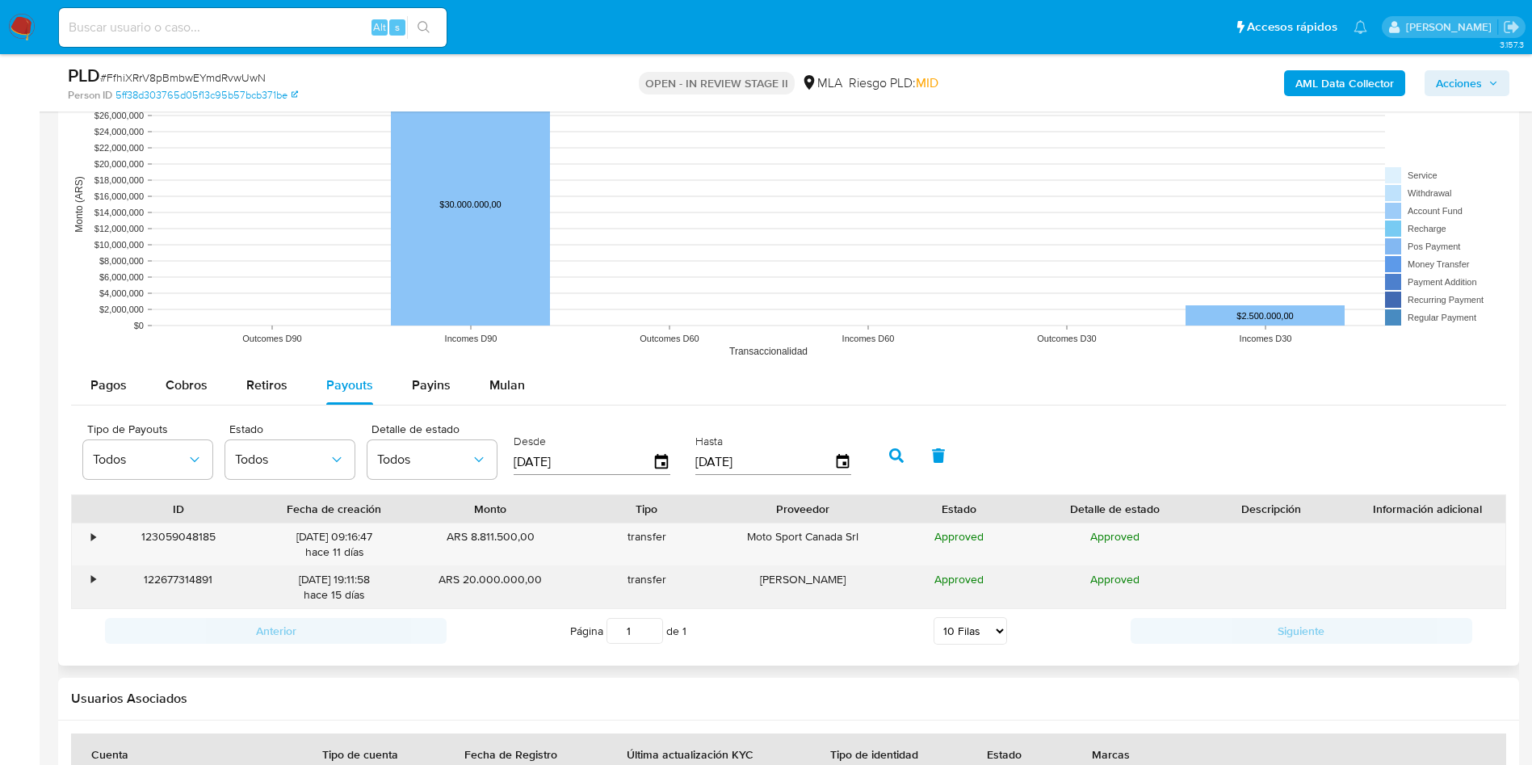
drag, startPoint x: 740, startPoint y: 583, endPoint x: 899, endPoint y: 582, distance: 159.1
click at [899, 582] on div "• 122677314891 [DATE] 19:11:58 [DATE] ARS 20.000.000,00 transfer [PERSON_NAME] …" at bounding box center [789, 587] width 1434 height 42
click at [104, 581] on div "122677314891" at bounding box center [178, 587] width 156 height 42
click at [91, 581] on div "•" at bounding box center [93, 579] width 4 height 15
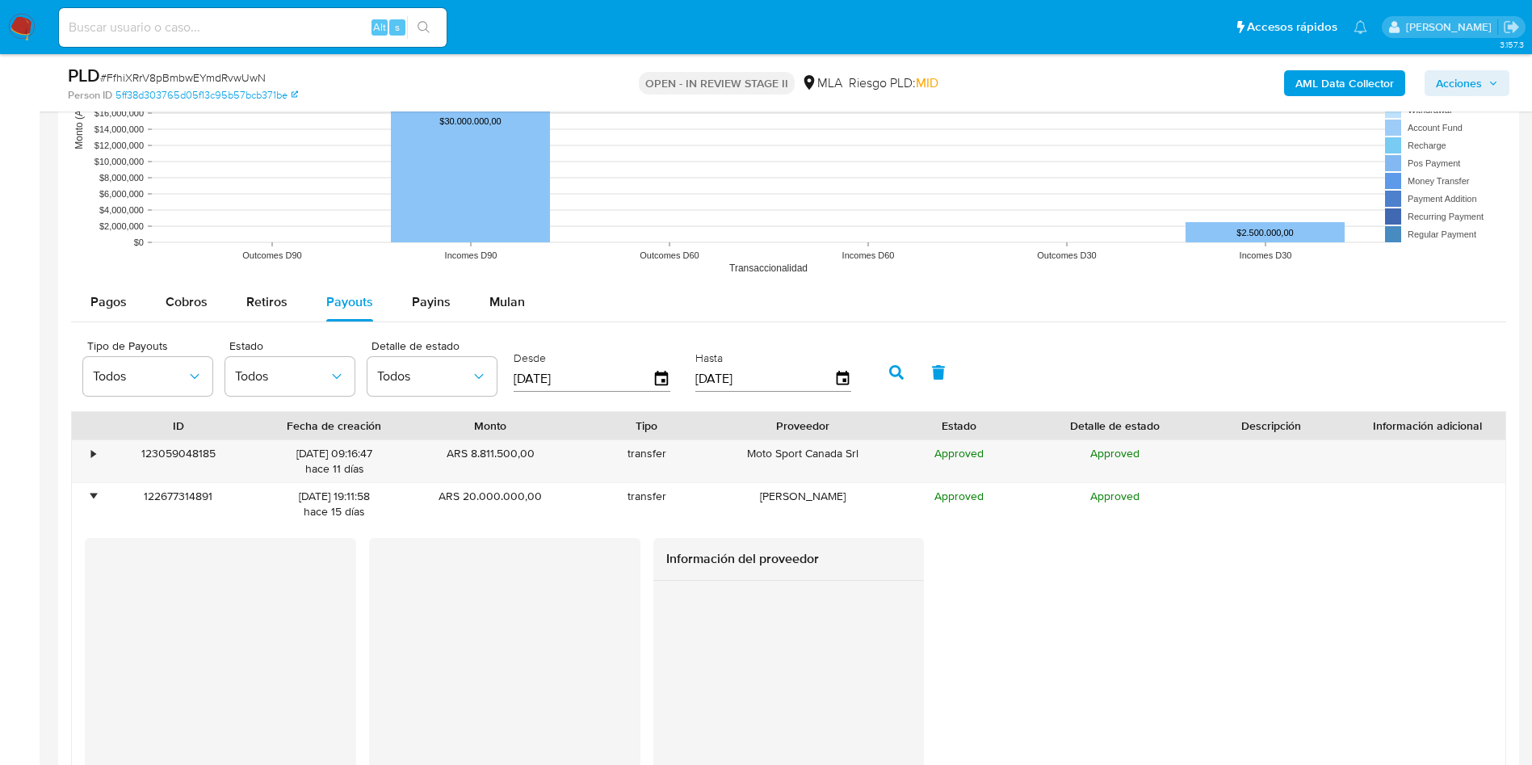
scroll to position [2060, 0]
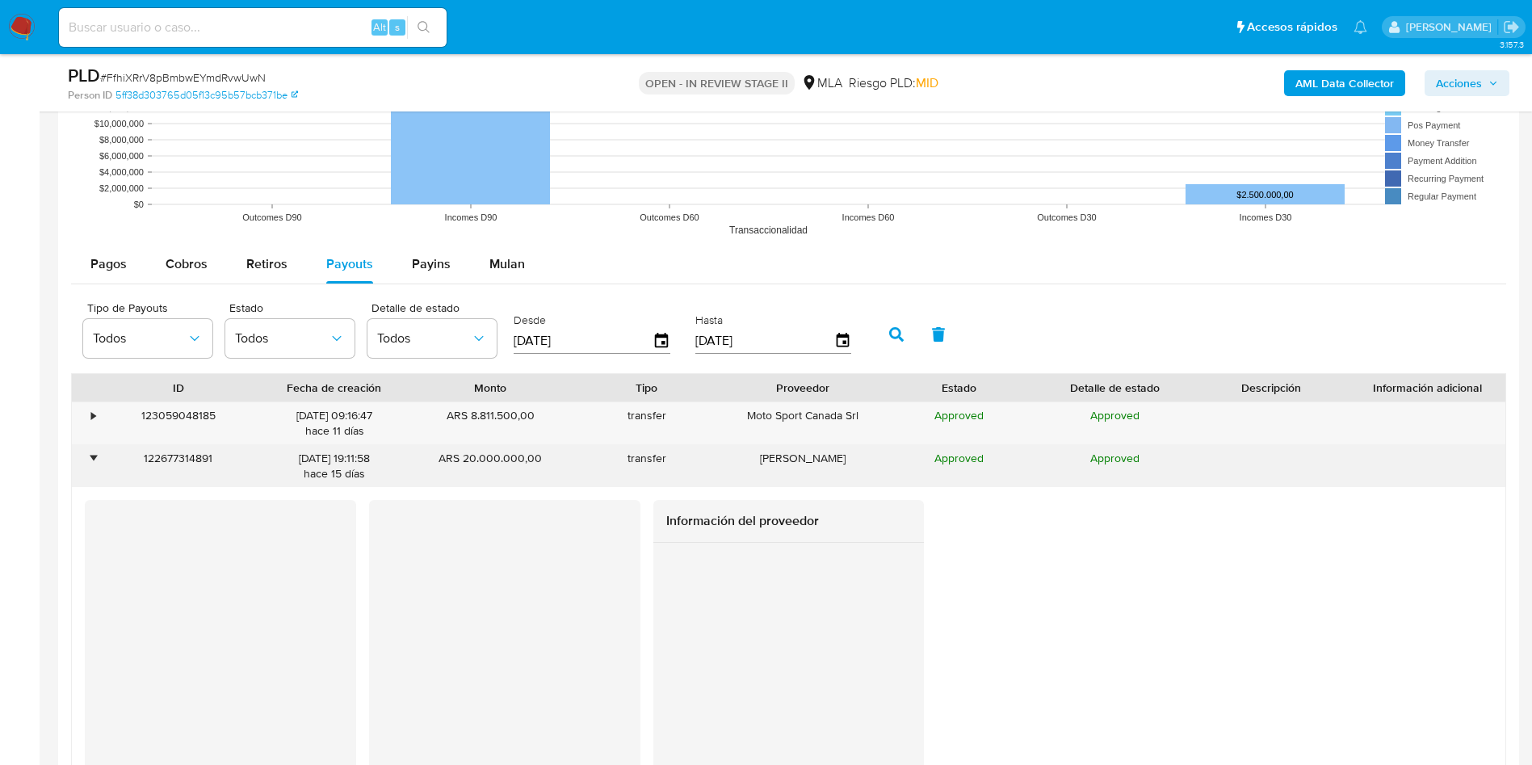
drag, startPoint x: 467, startPoint y: 456, endPoint x: 582, endPoint y: 460, distance: 115.6
click at [582, 460] on div "• 122677314891 [DATE] 19:11:58 [DATE] ARS 20.000.000,00 transfer [PERSON_NAME] …" at bounding box center [789, 466] width 1434 height 42
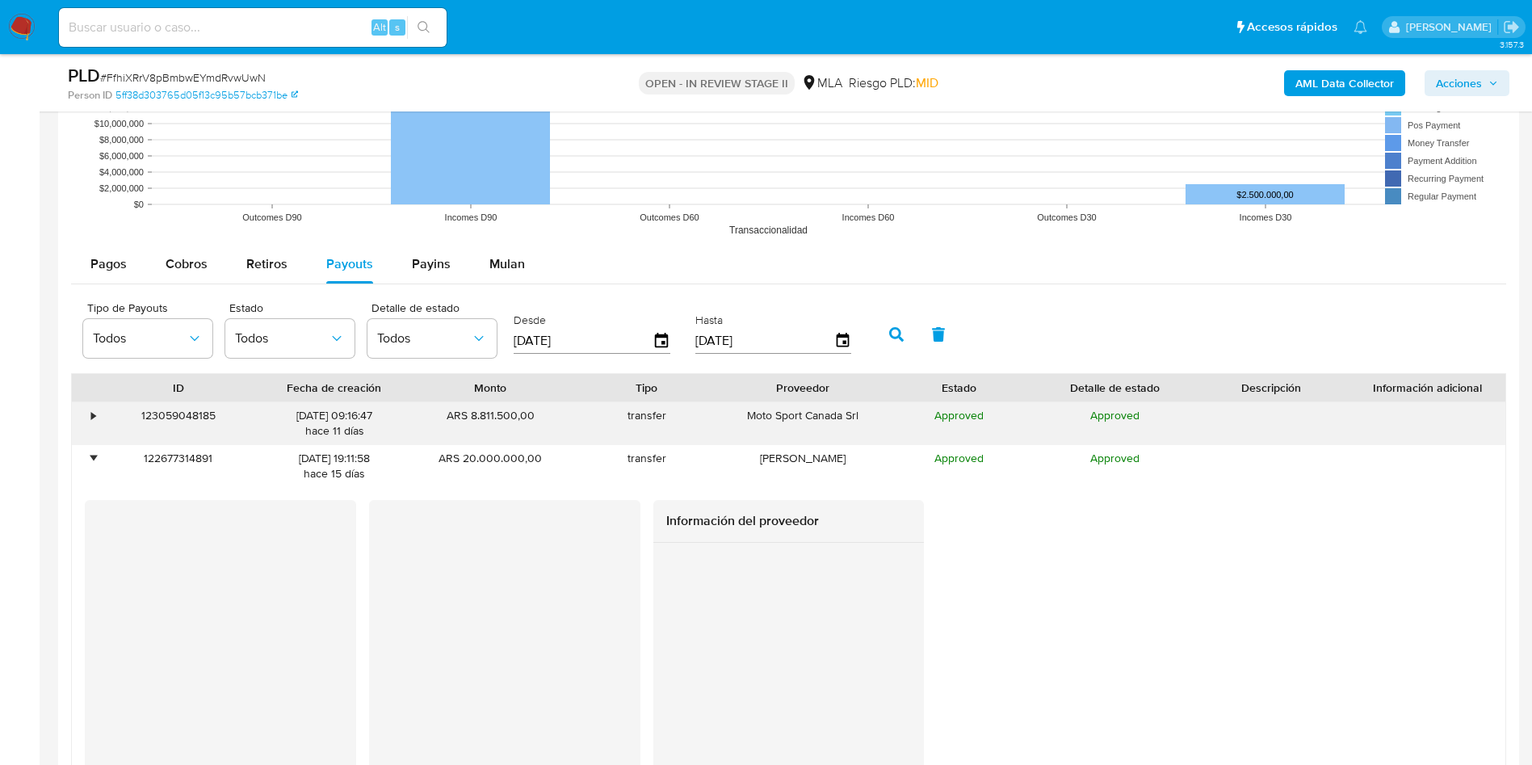
drag, startPoint x: 744, startPoint y: 418, endPoint x: 887, endPoint y: 409, distance: 143.2
click at [887, 409] on div "• 123059048185 [DATE] 09:16:47 [DATE] ARS 8.811.500,00 transfer Moto Sport Cana…" at bounding box center [789, 423] width 1434 height 42
click at [87, 418] on div "•" at bounding box center [86, 423] width 28 height 42
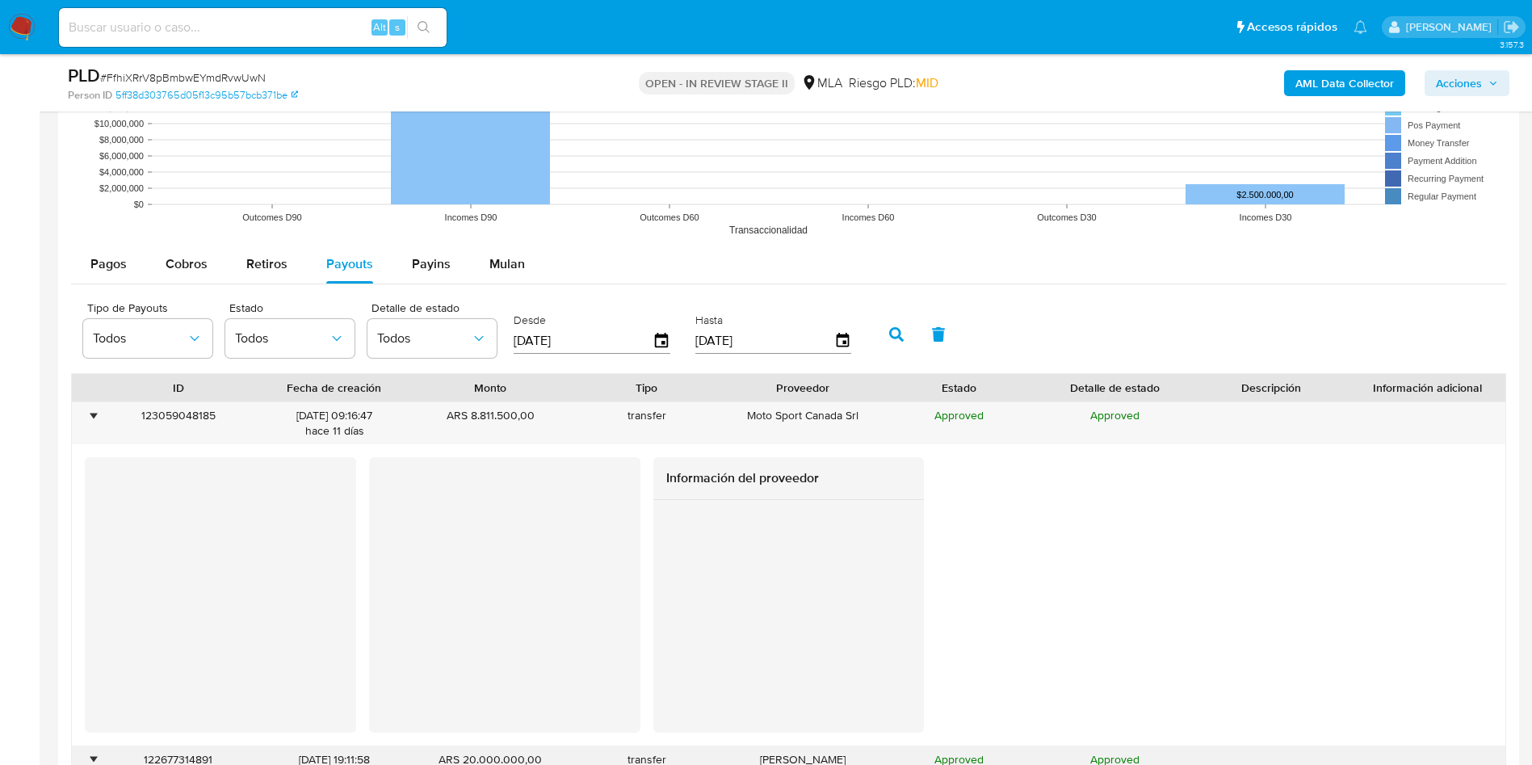
scroll to position [2181, 0]
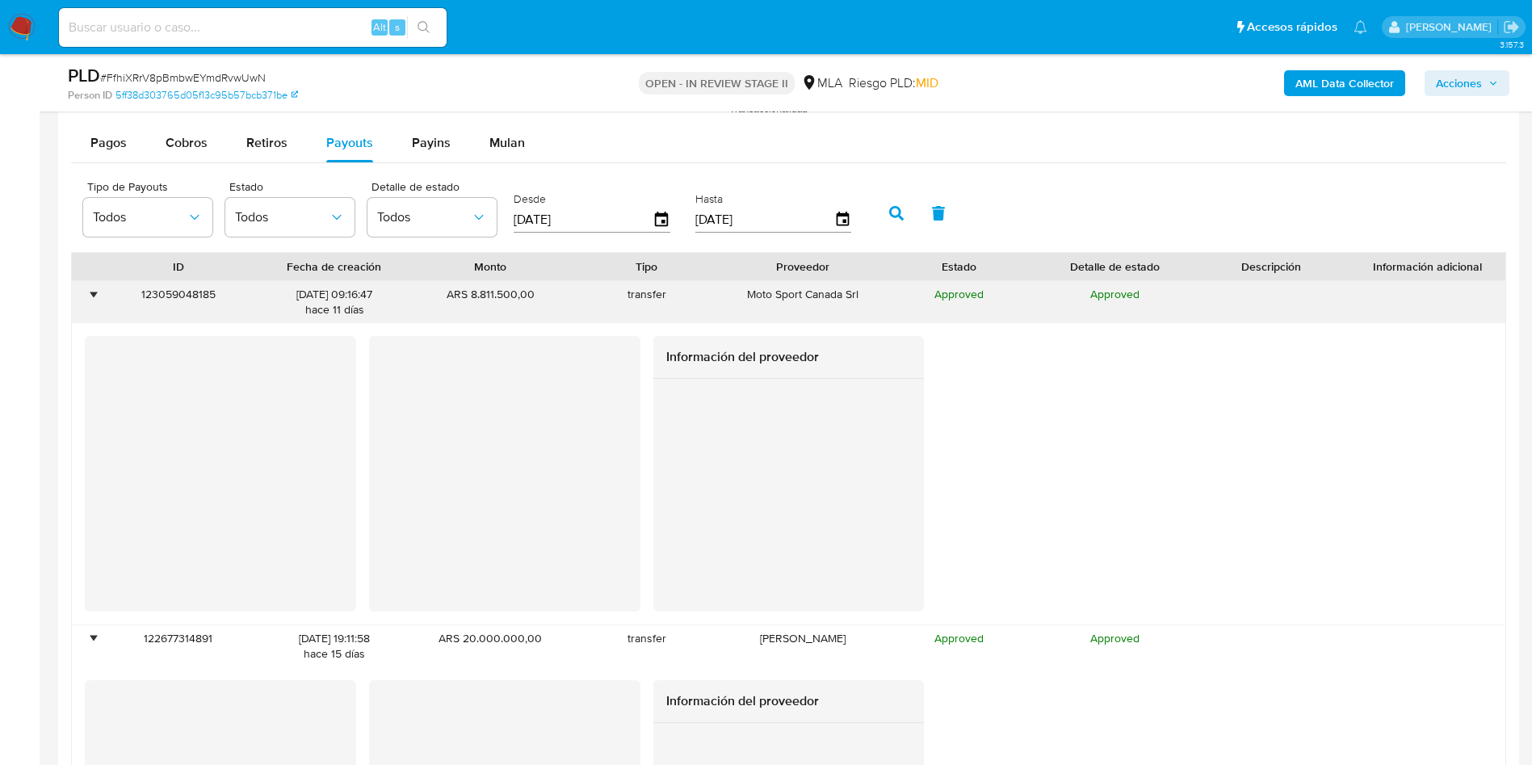
drag, startPoint x: 469, startPoint y: 292, endPoint x: 520, endPoint y: 291, distance: 50.9
click at [520, 291] on div "ARS 8.811.500,00" at bounding box center [491, 302] width 156 height 42
drag, startPoint x: 277, startPoint y: 290, endPoint x: 338, endPoint y: 295, distance: 60.8
click at [338, 295] on div "[DATE] 09:16:47 [DATE]" at bounding box center [333, 302] width 133 height 31
drag, startPoint x: 344, startPoint y: 293, endPoint x: 342, endPoint y: 324, distance: 30.8
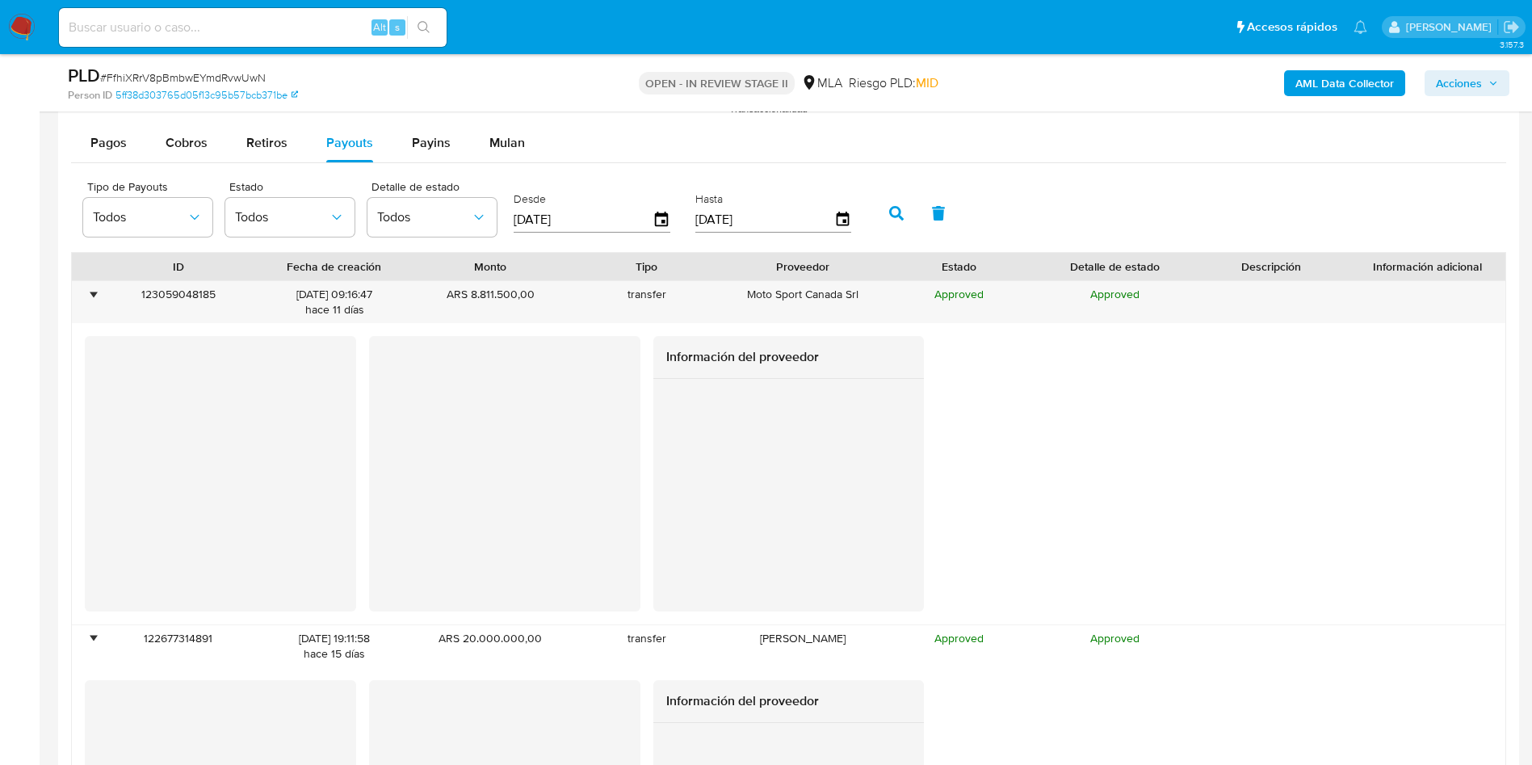
click at [279, 300] on div "[DATE] 09:16:47 [DATE]" at bounding box center [333, 302] width 133 height 31
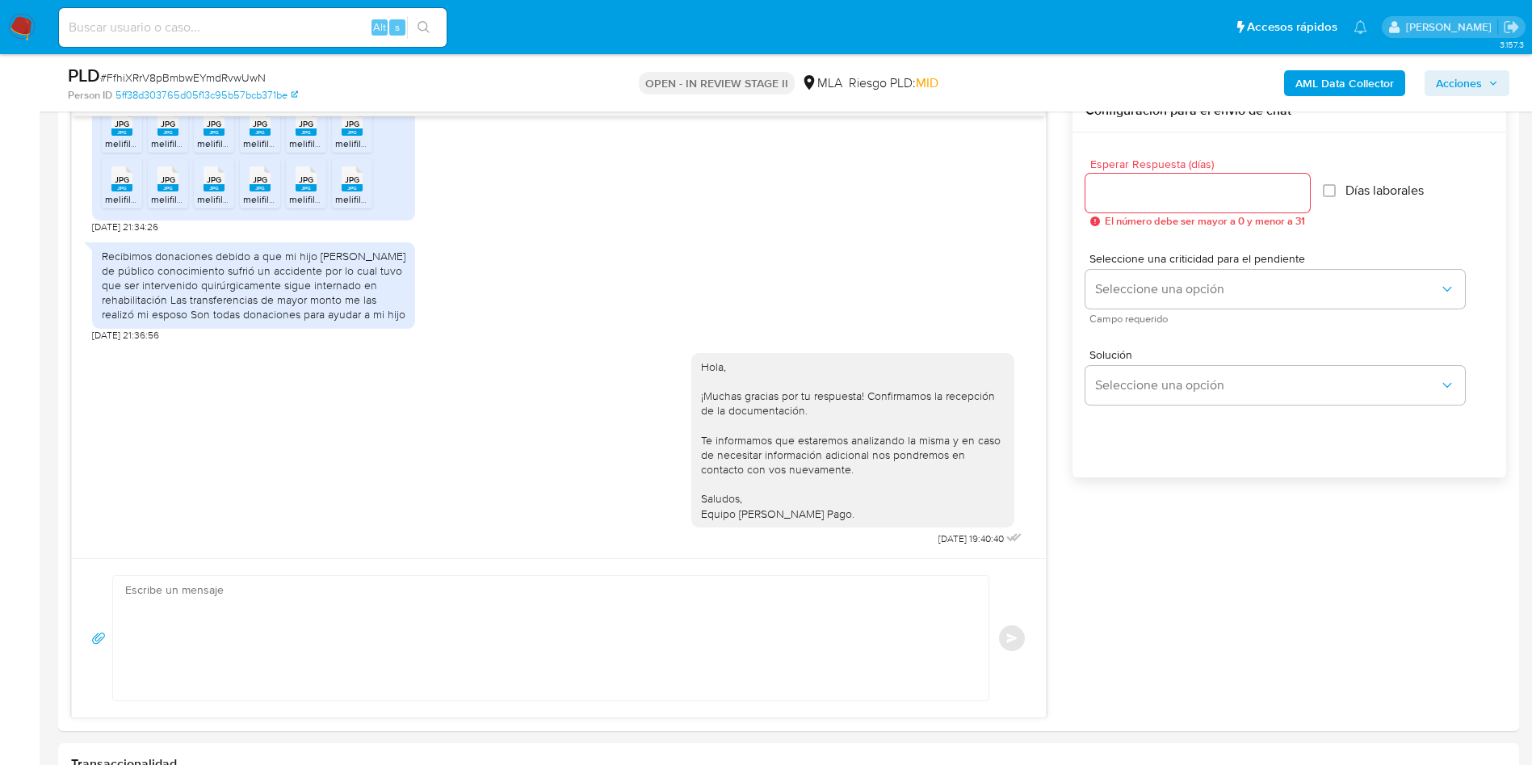
scroll to position [363, 0]
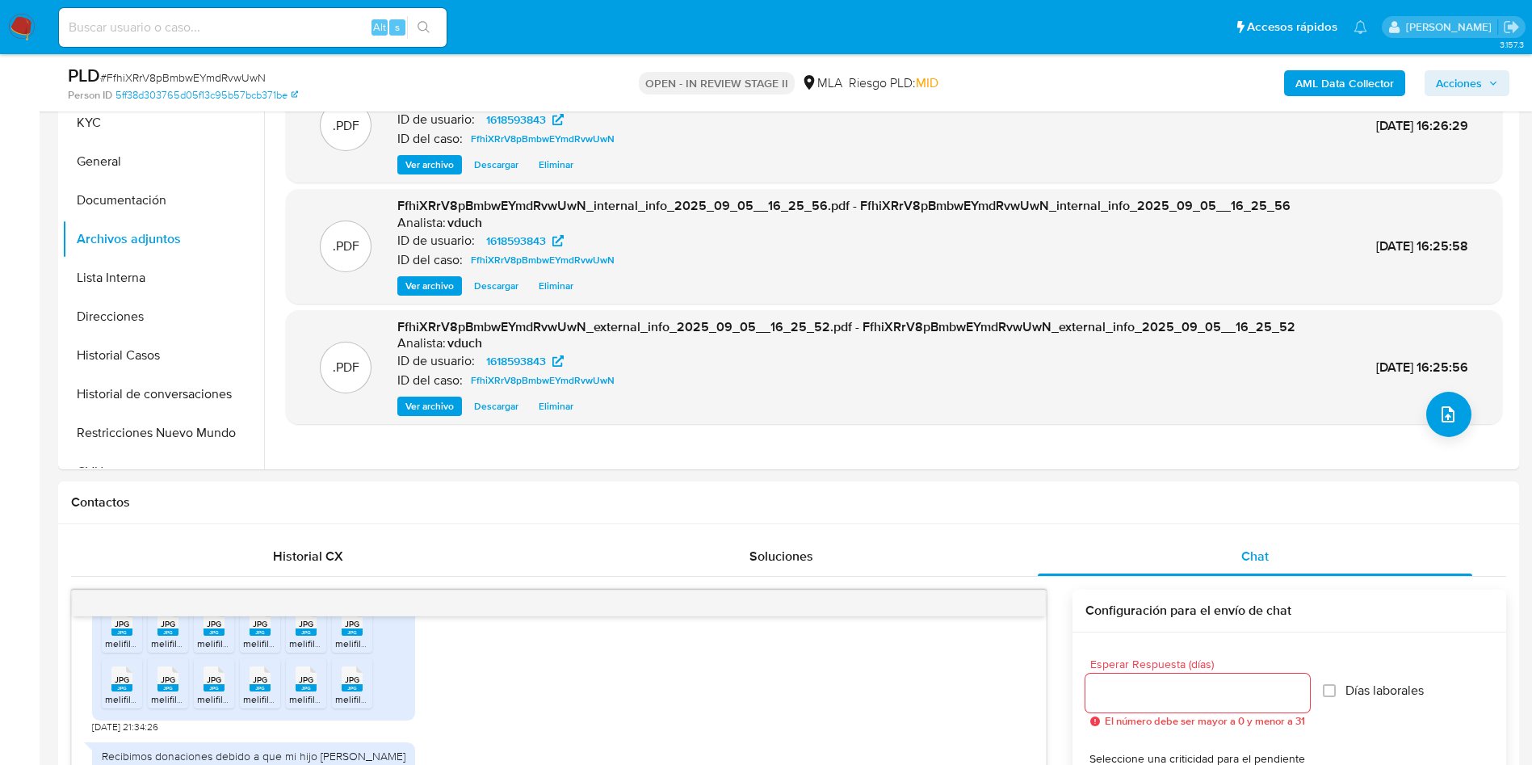
drag, startPoint x: 134, startPoint y: 86, endPoint x: 125, endPoint y: 84, distance: 9.2
click at [128, 84] on div "PLD # FfhiXRrV8pBmbwEYmdRvwUwN" at bounding box center [305, 76] width 475 height 24
click at [108, 127] on button "KYC" at bounding box center [156, 122] width 189 height 39
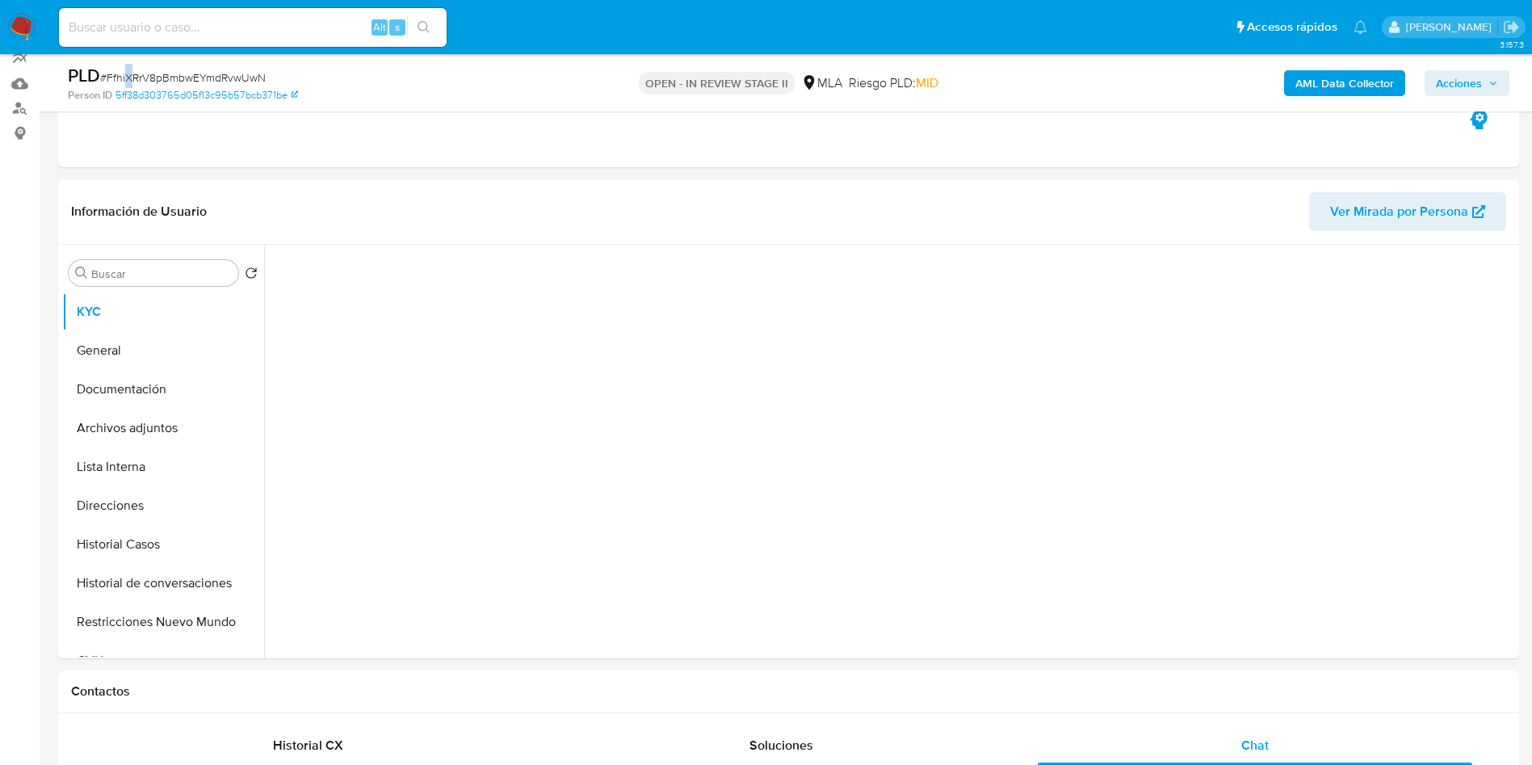
scroll to position [121, 0]
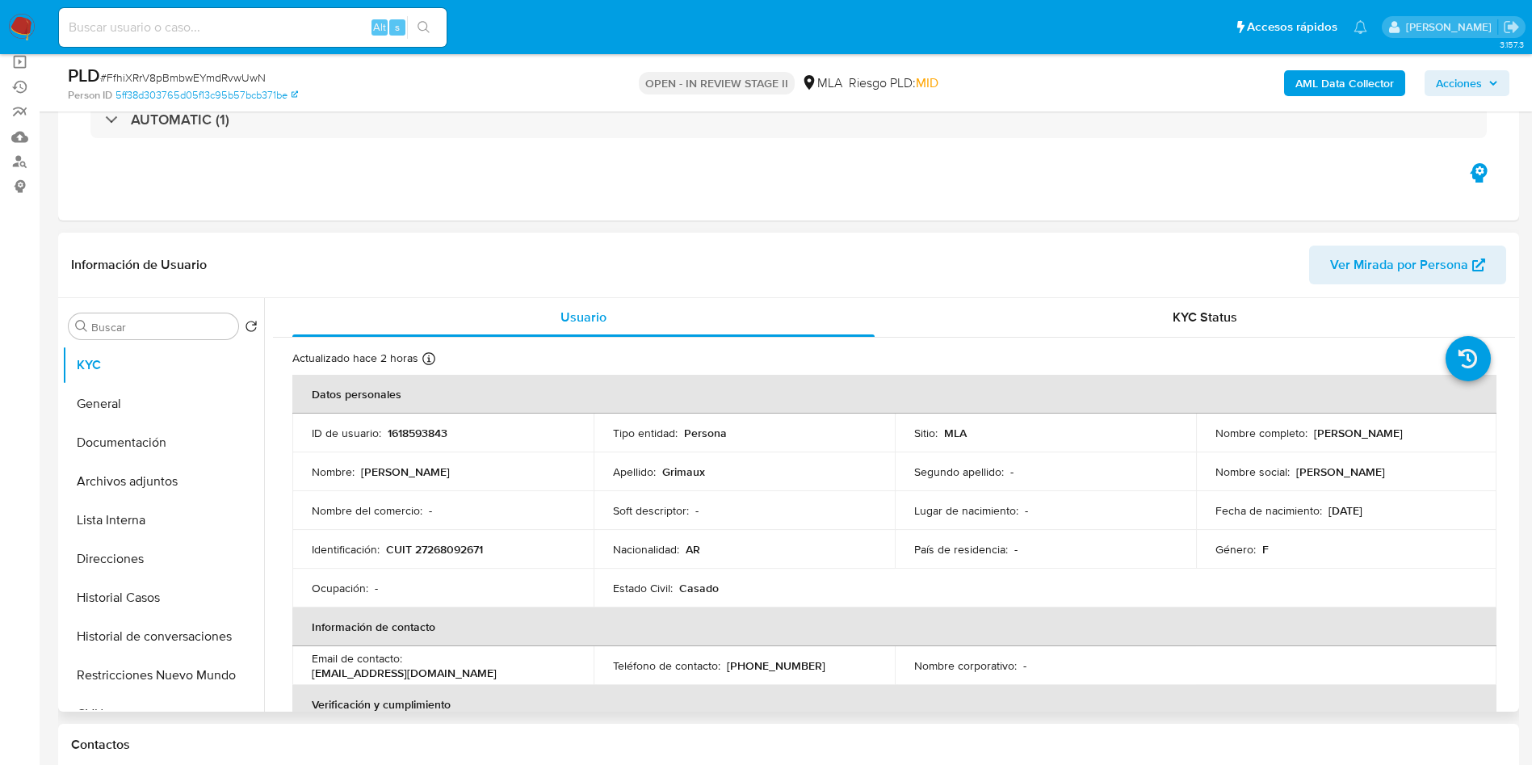
click at [863, 522] on td "Soft descriptor : -" at bounding box center [744, 510] width 301 height 39
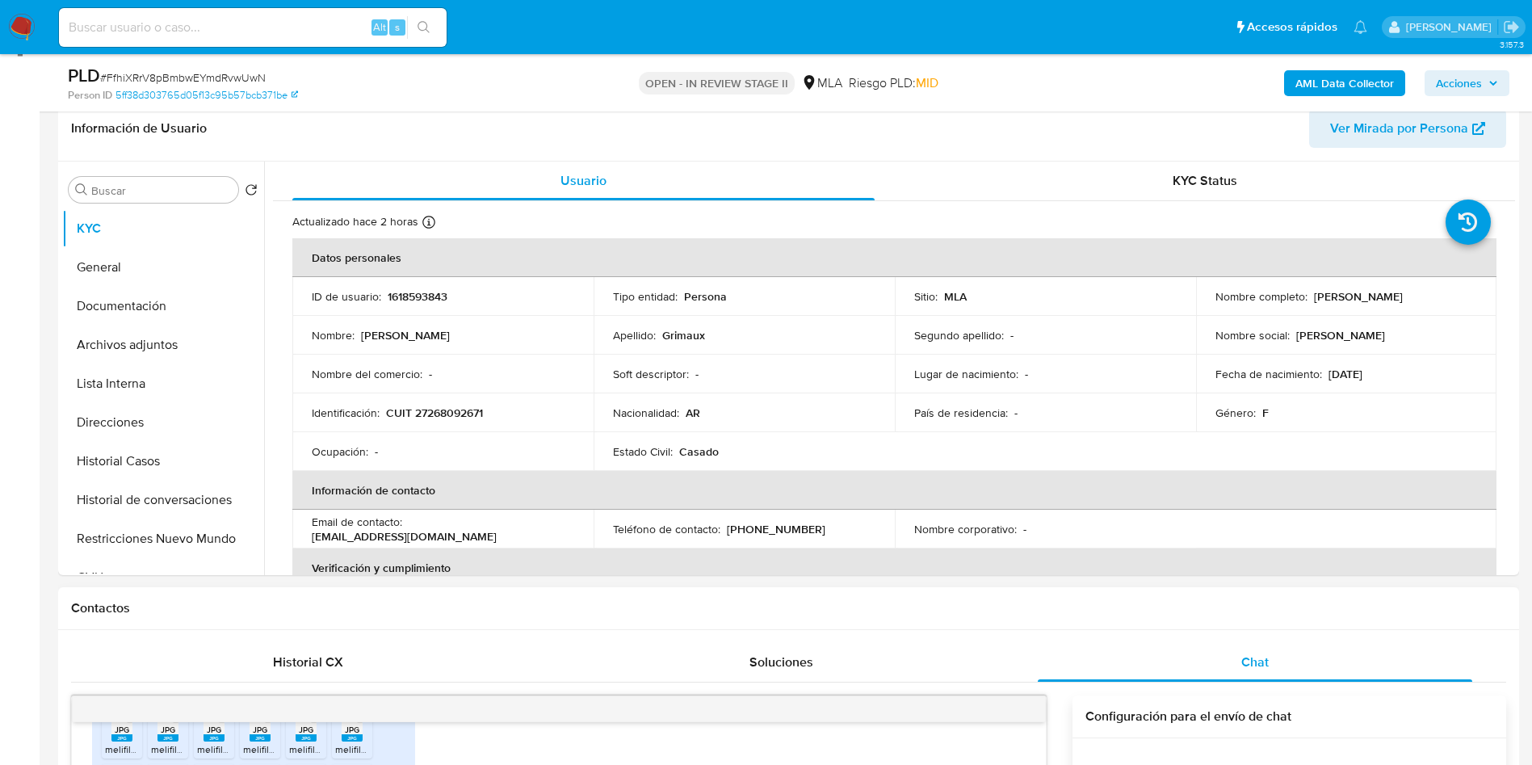
scroll to position [363, 0]
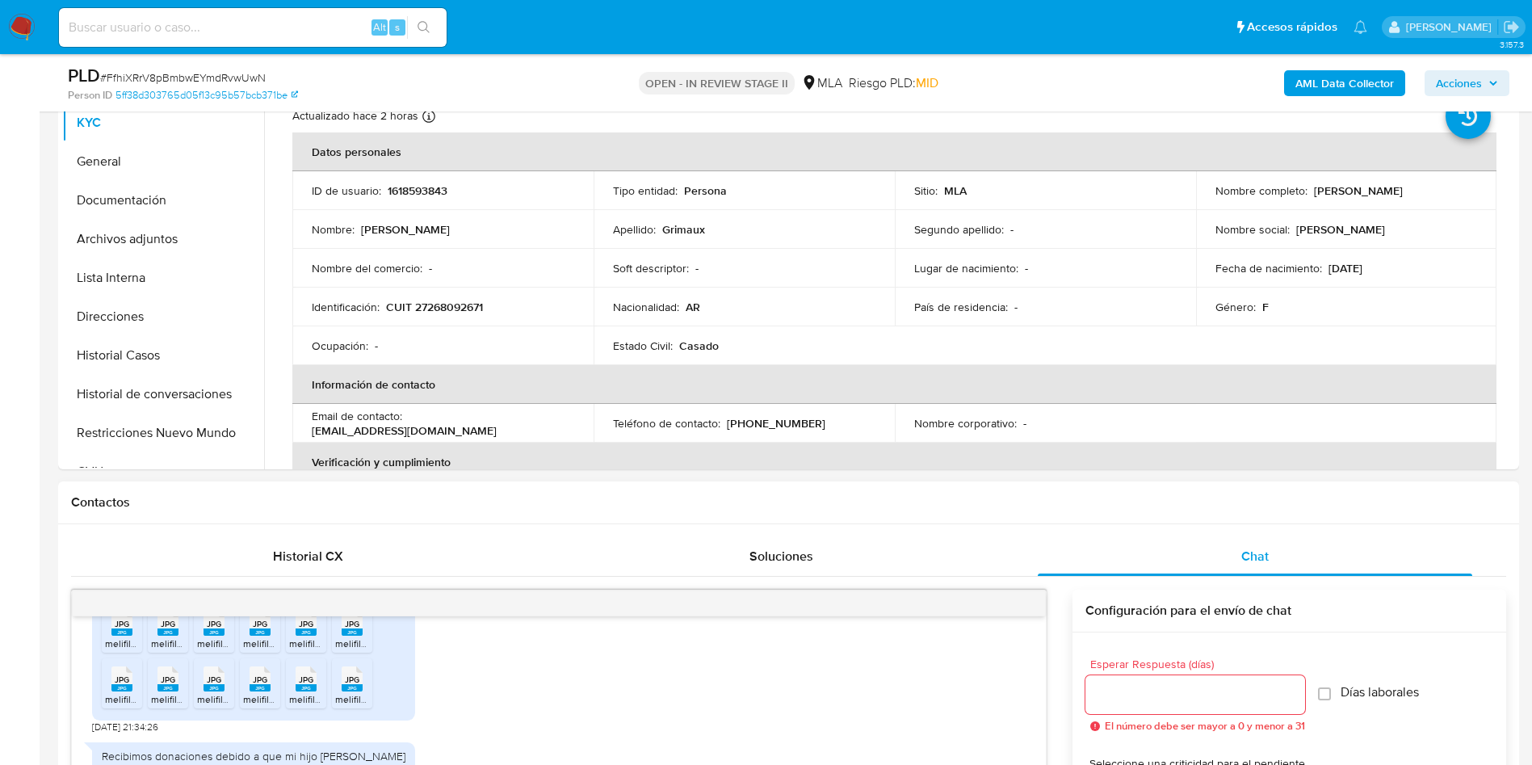
click at [704, 515] on div "Contactos" at bounding box center [788, 502] width 1461 height 43
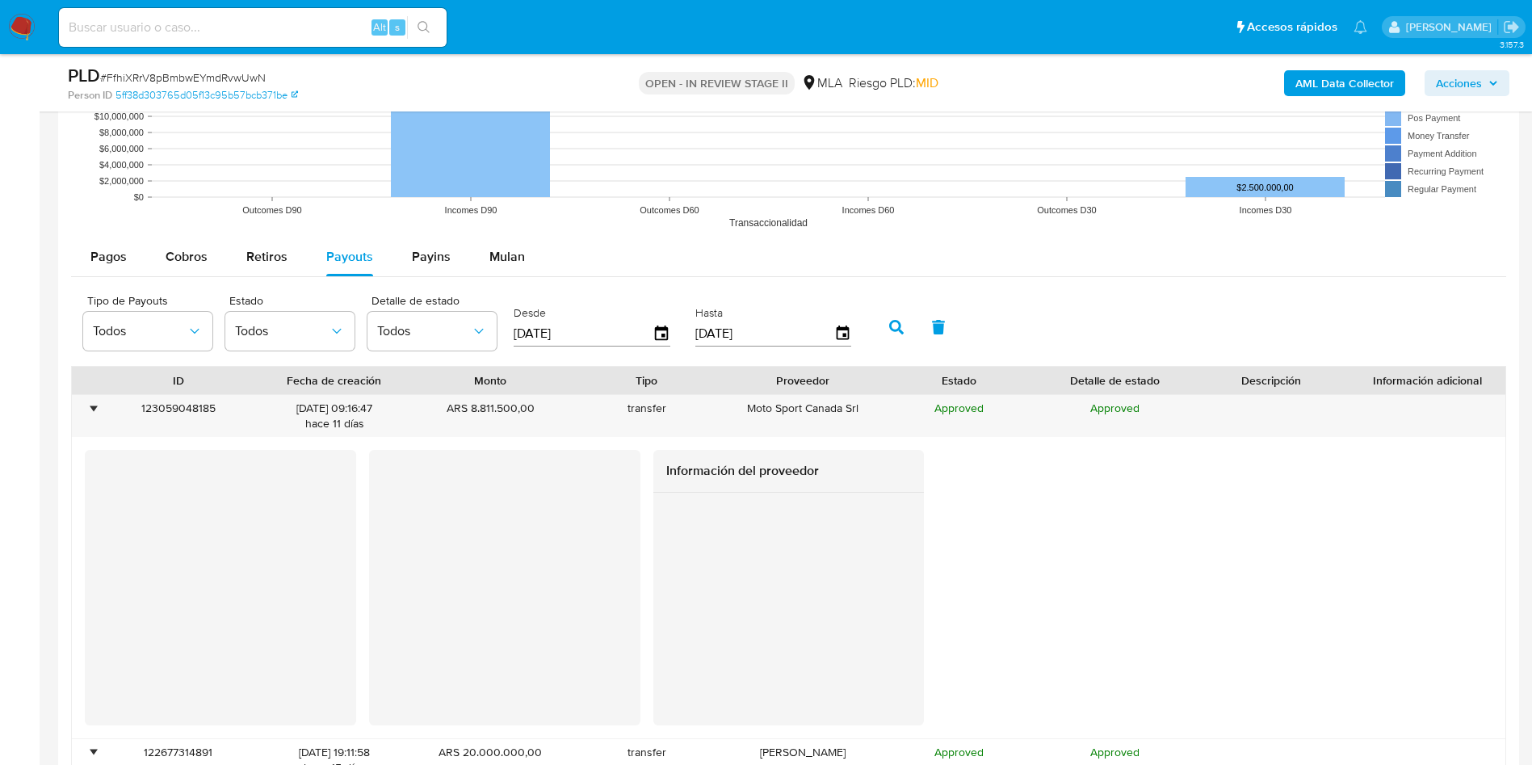
scroll to position [2181, 0]
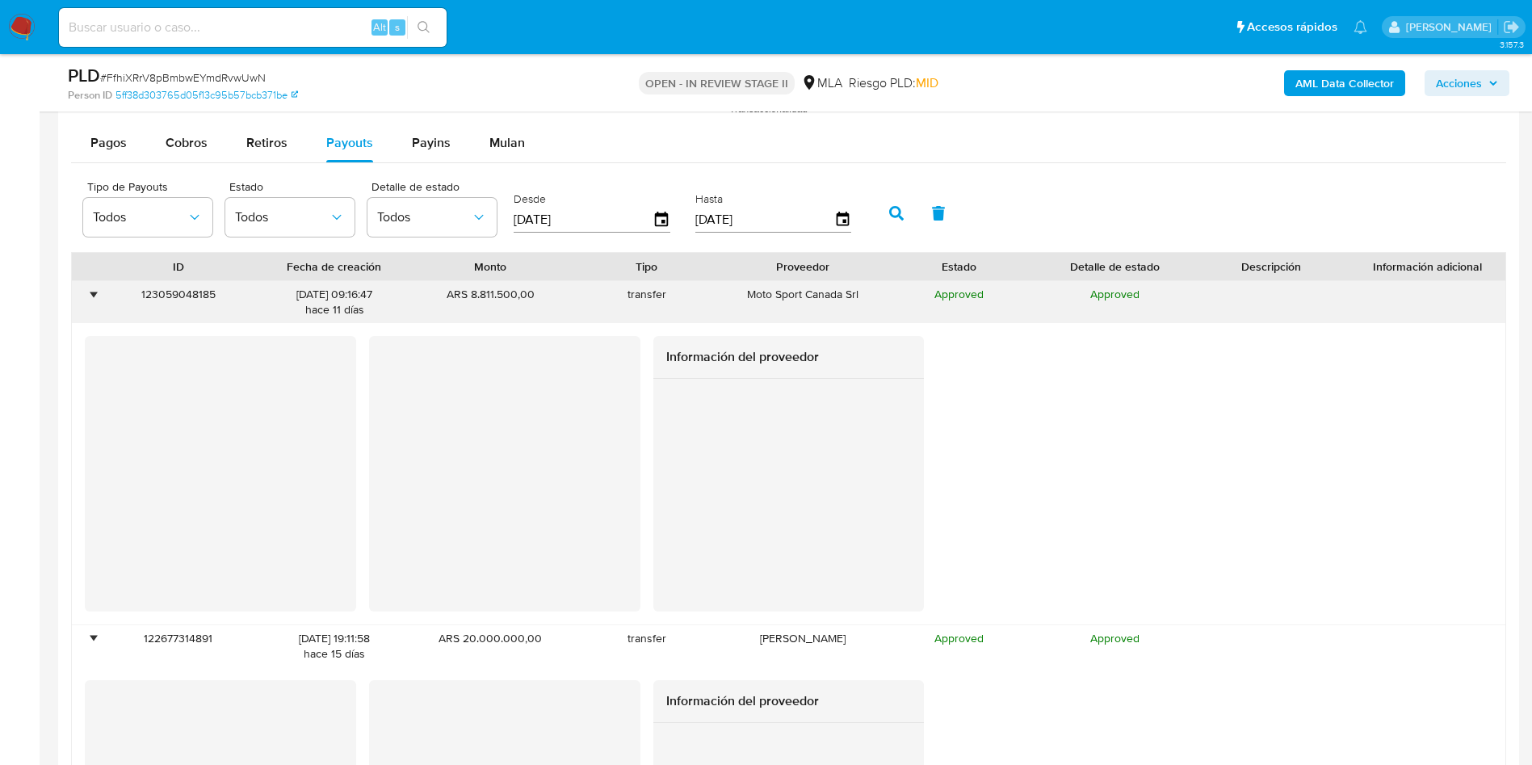
click at [91, 291] on div "•" at bounding box center [93, 294] width 4 height 15
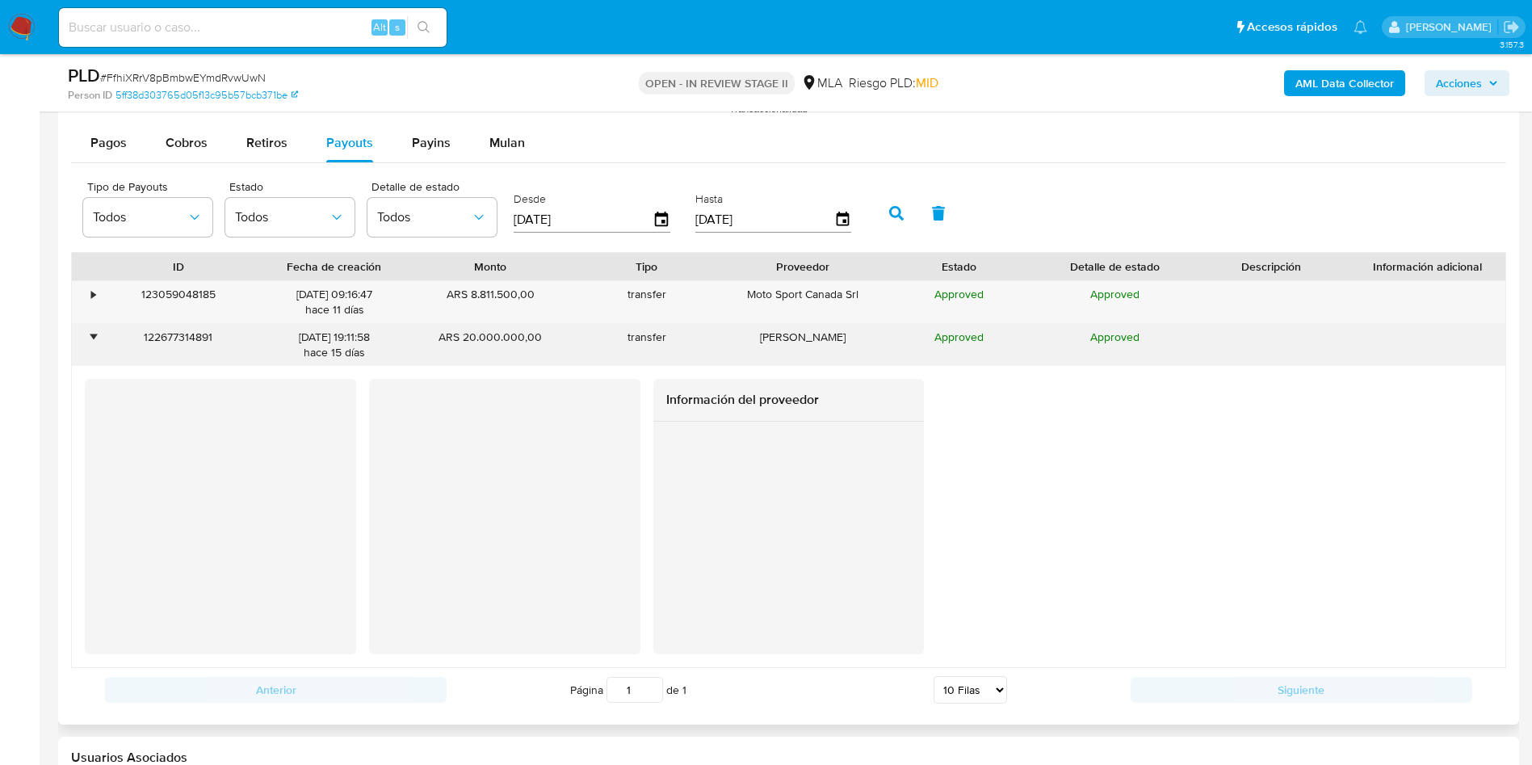
click at [107, 342] on div "122677314891" at bounding box center [178, 345] width 156 height 42
click at [98, 341] on div "•" at bounding box center [86, 345] width 28 height 42
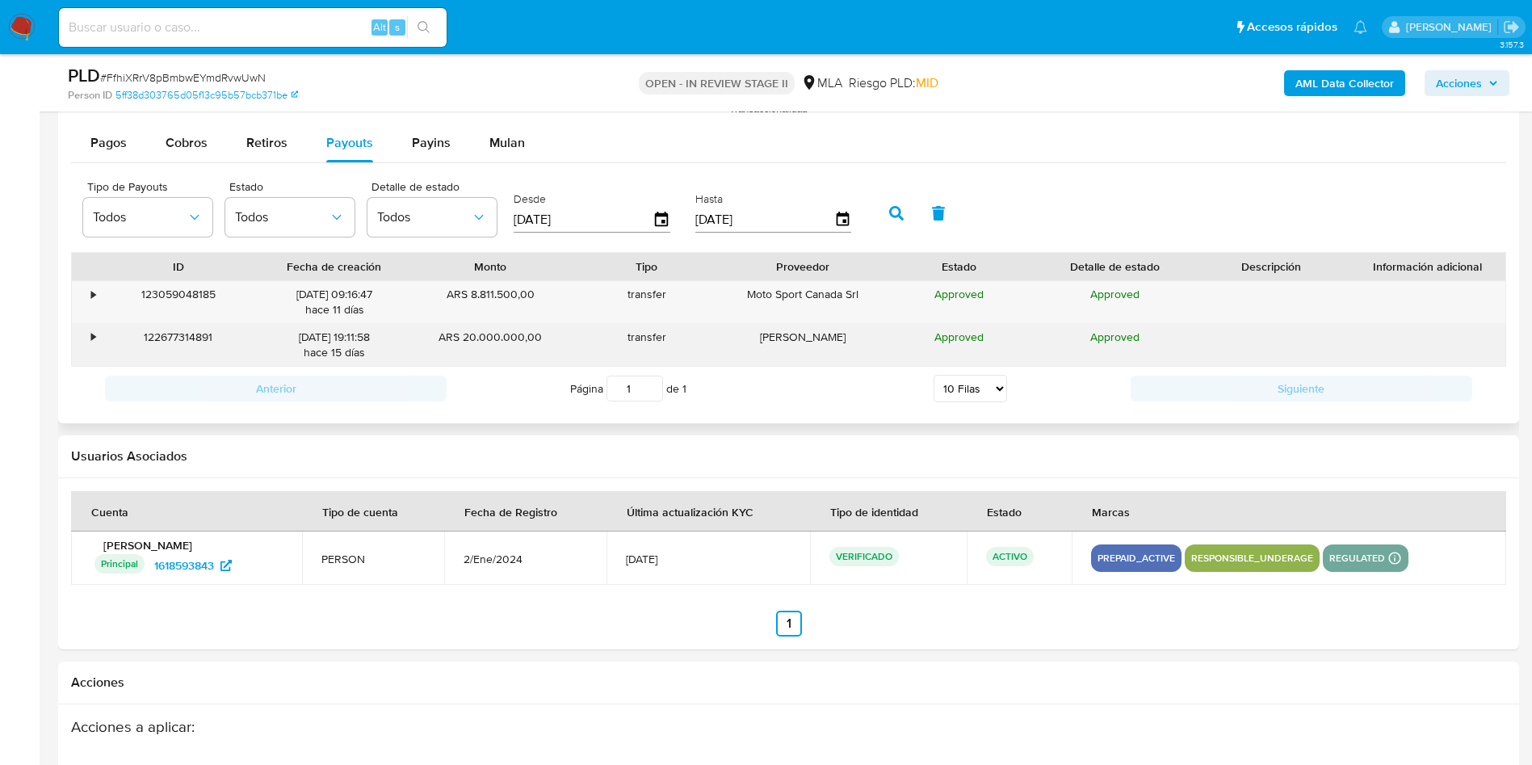
click at [85, 343] on div "•" at bounding box center [86, 345] width 28 height 42
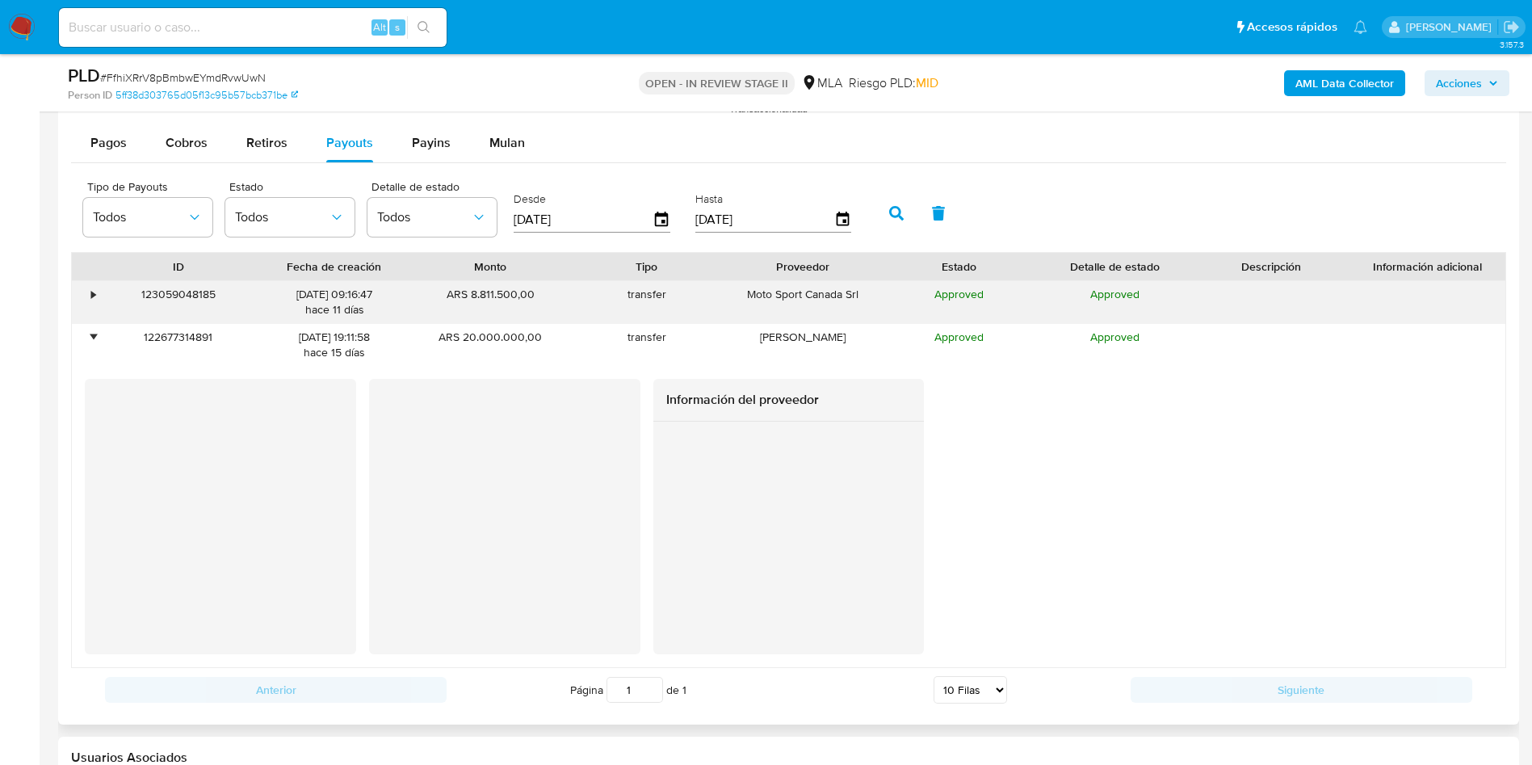
drag, startPoint x: 85, startPoint y: 343, endPoint x: 104, endPoint y: 302, distance: 45.5
click at [85, 342] on div "•" at bounding box center [86, 345] width 28 height 42
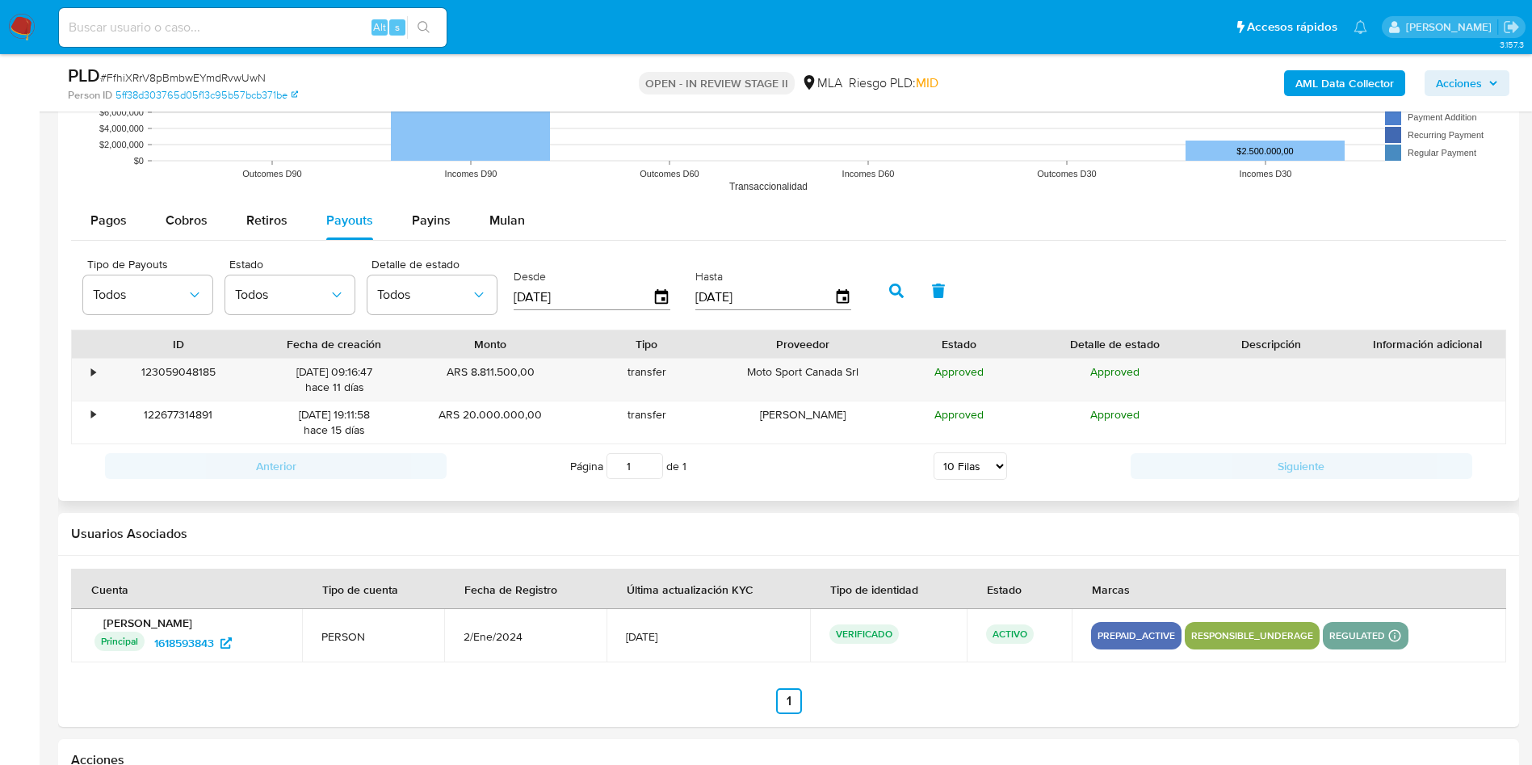
scroll to position [2060, 0]
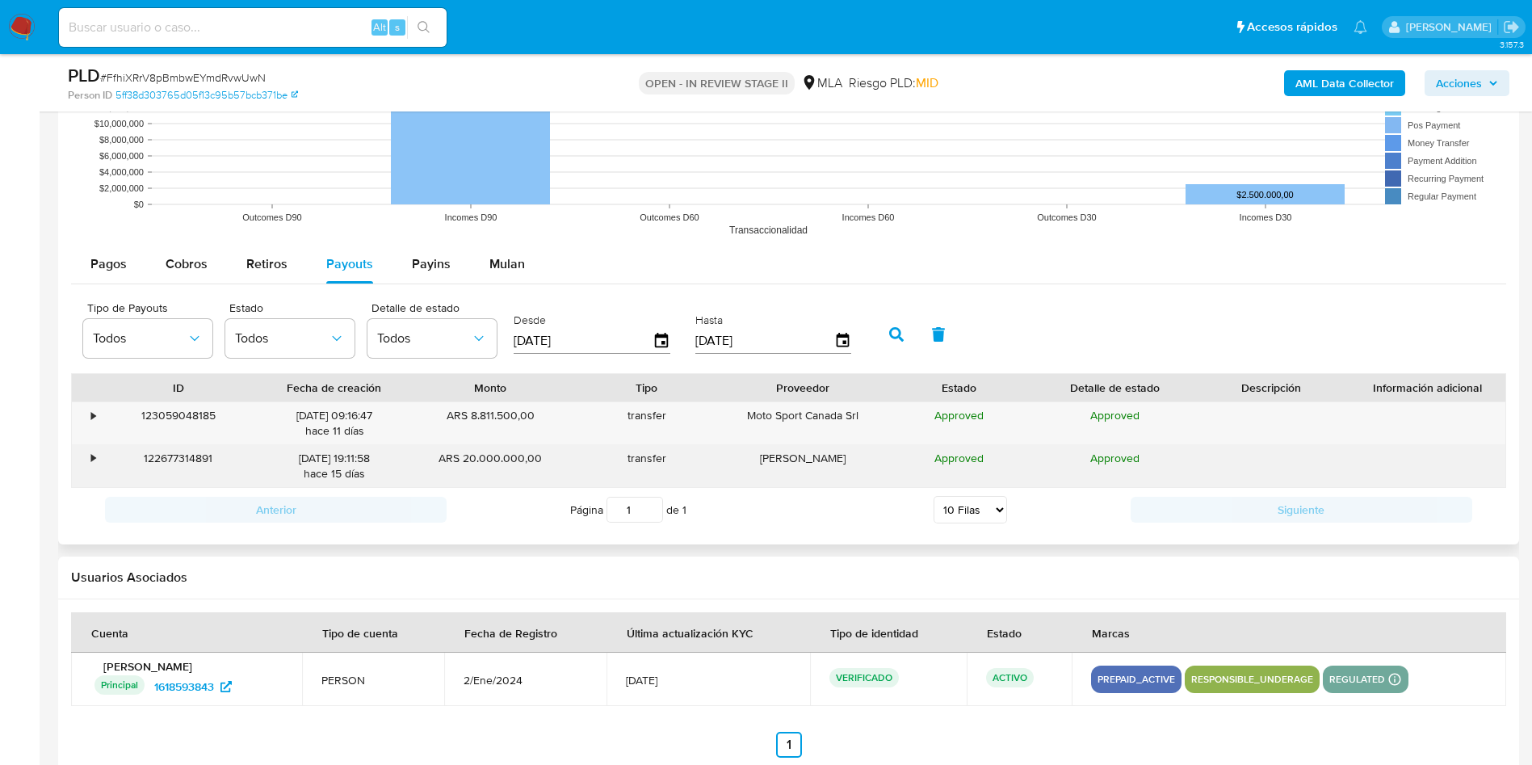
click at [90, 453] on div "•" at bounding box center [86, 466] width 28 height 42
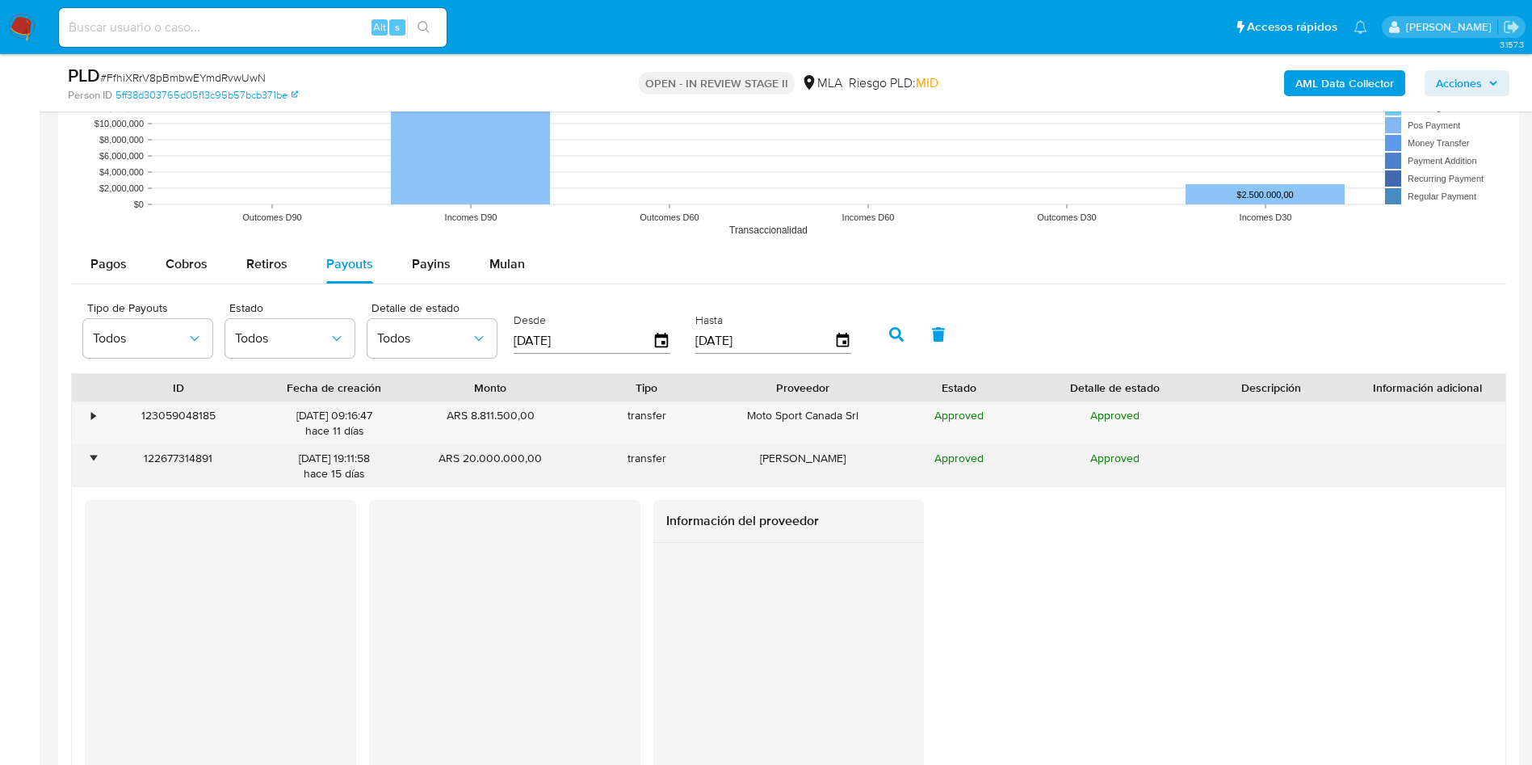
click at [88, 447] on div "•" at bounding box center [86, 466] width 28 height 42
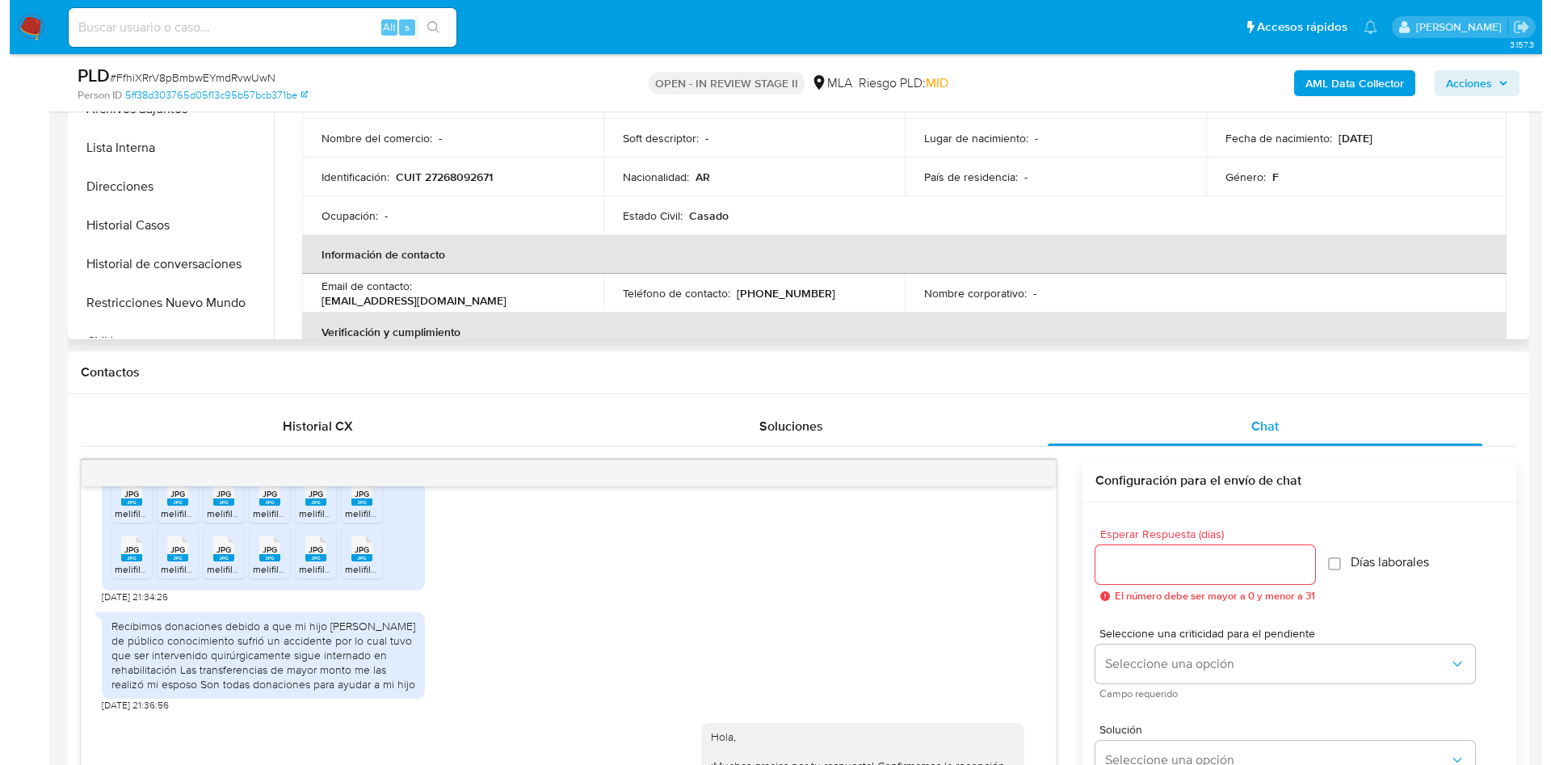
scroll to position [121, 0]
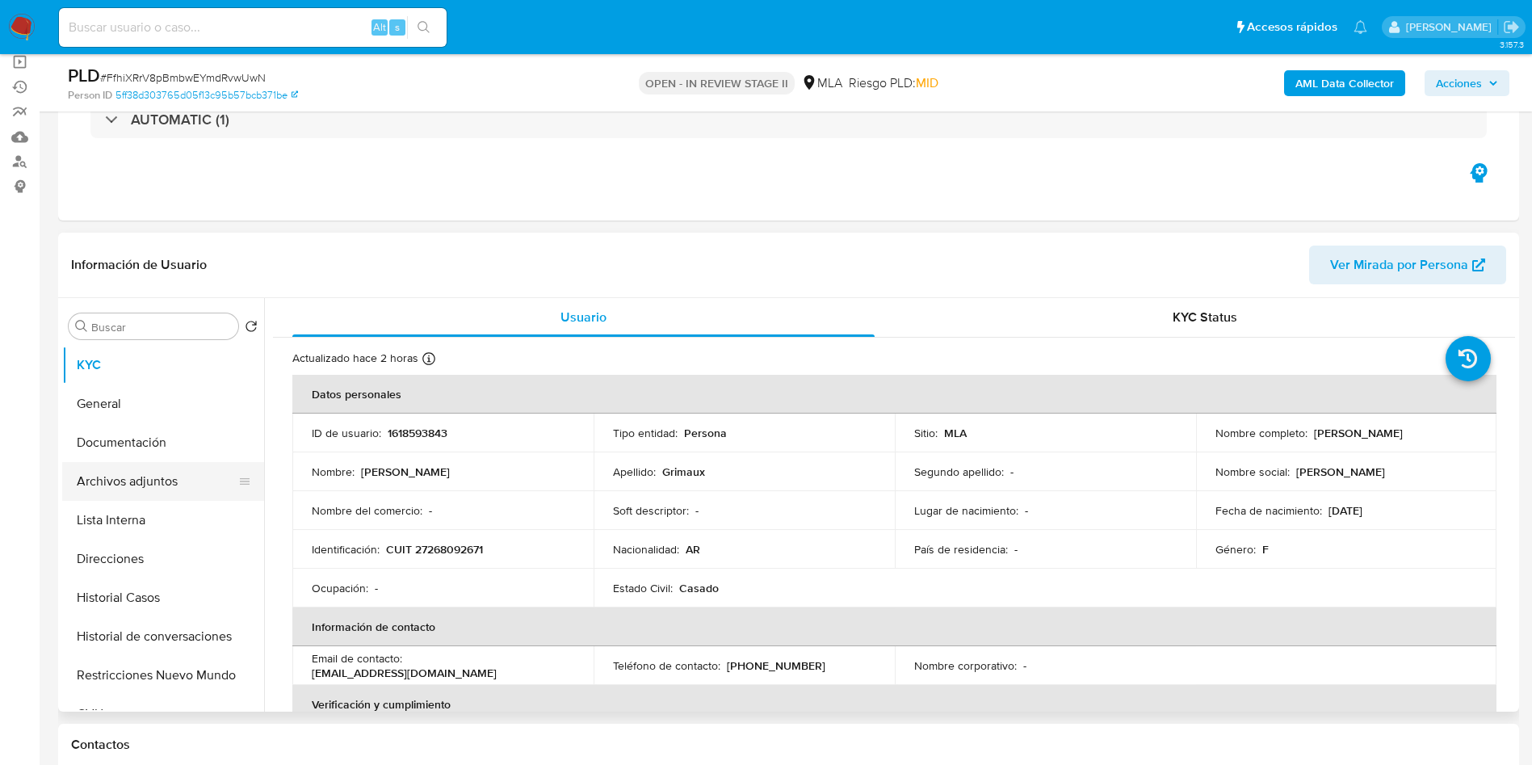
click at [217, 489] on button "Archivos adjuntos" at bounding box center [156, 481] width 189 height 39
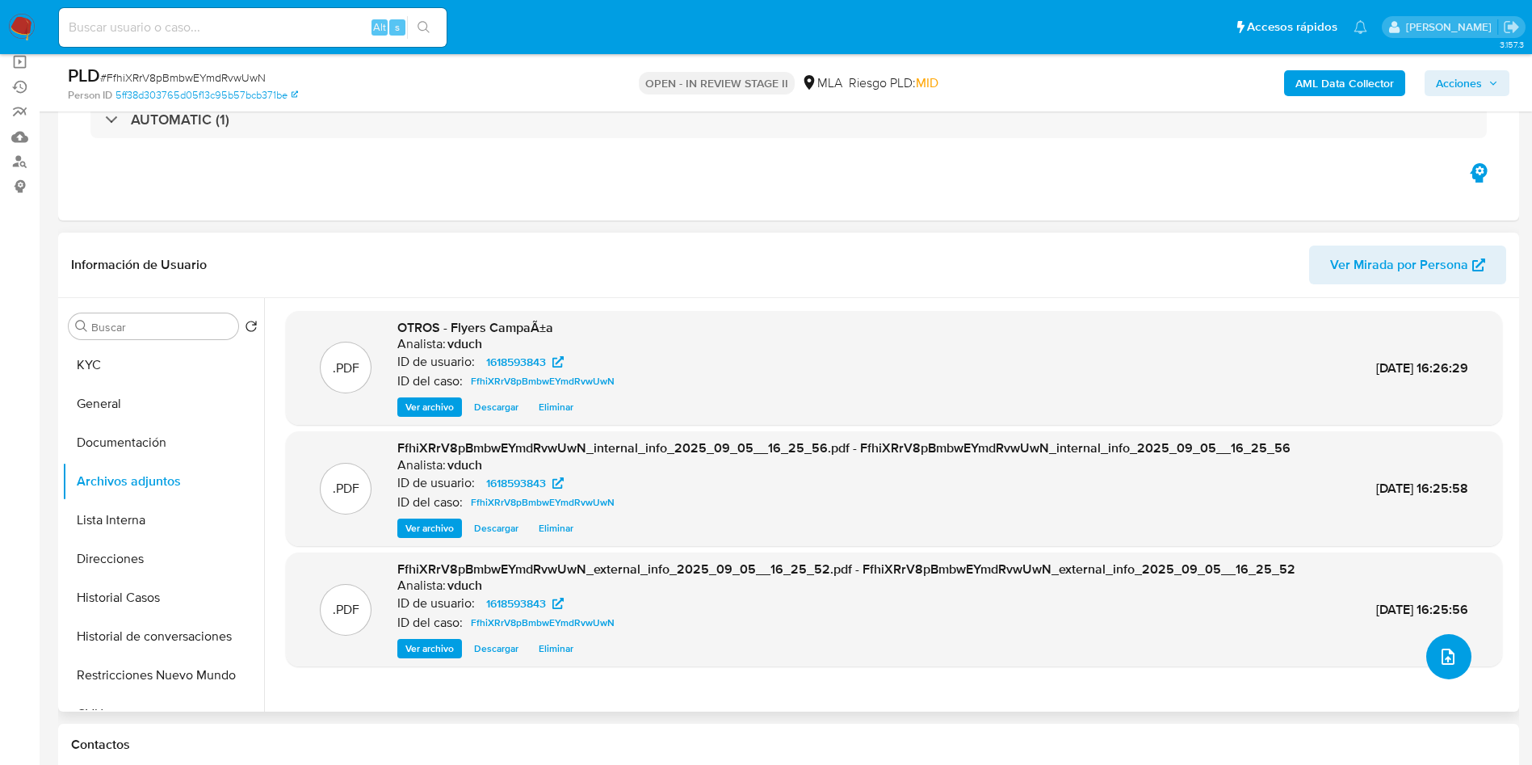
click at [1442, 658] on icon "upload-file" at bounding box center [1448, 657] width 13 height 16
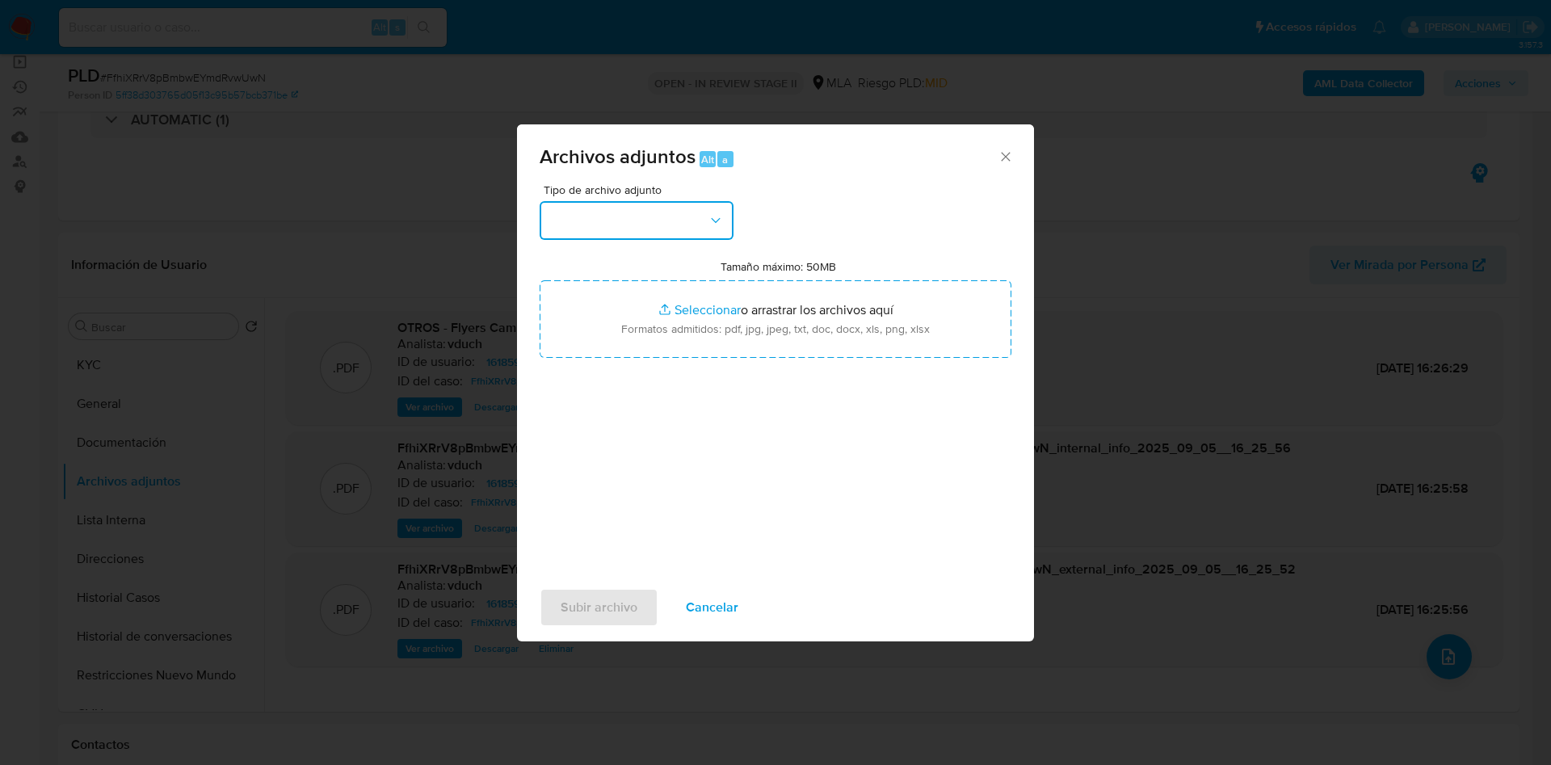
click at [673, 204] on button "button" at bounding box center [637, 220] width 194 height 39
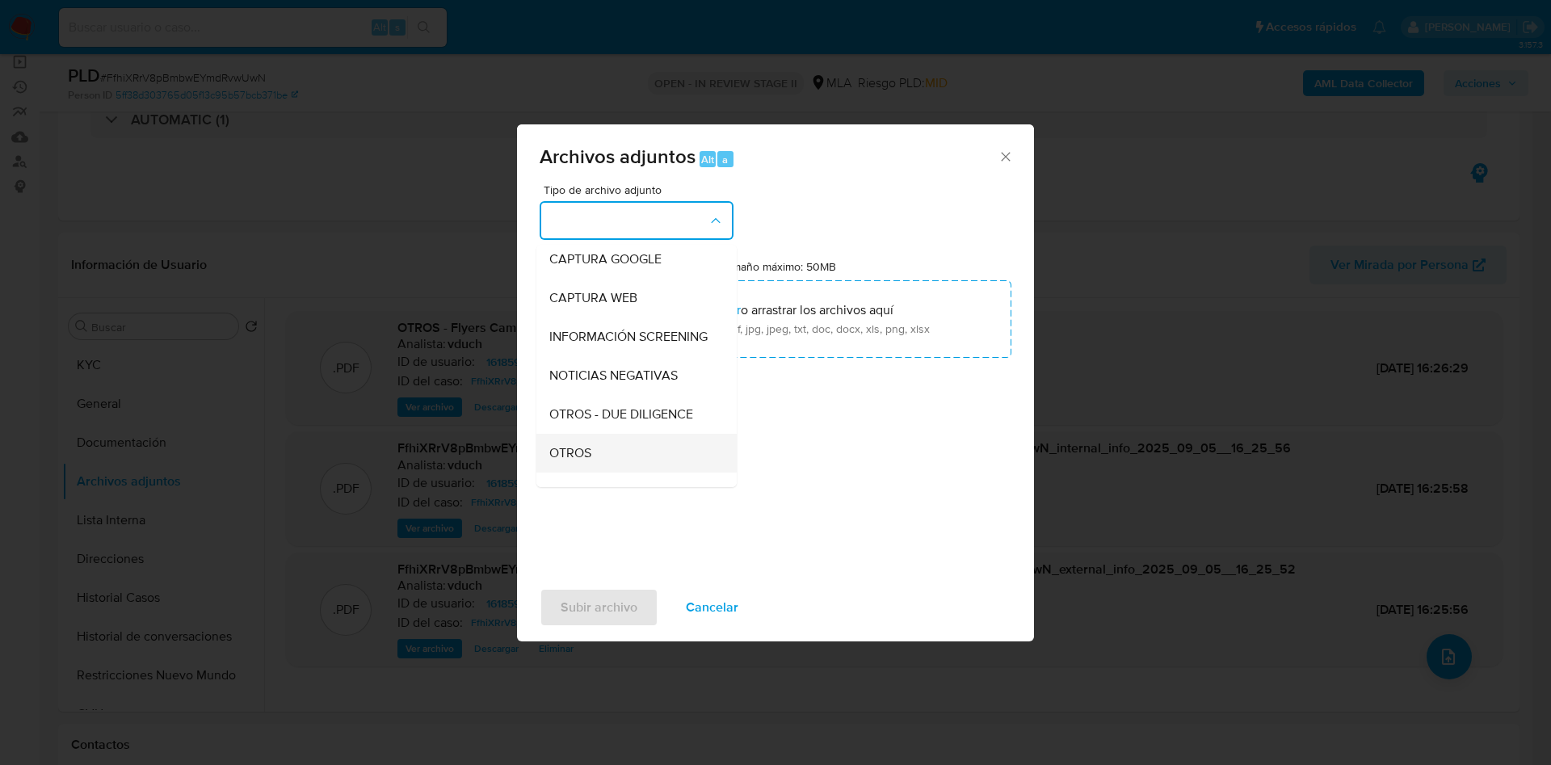
click at [622, 461] on div "OTROS" at bounding box center [631, 453] width 165 height 39
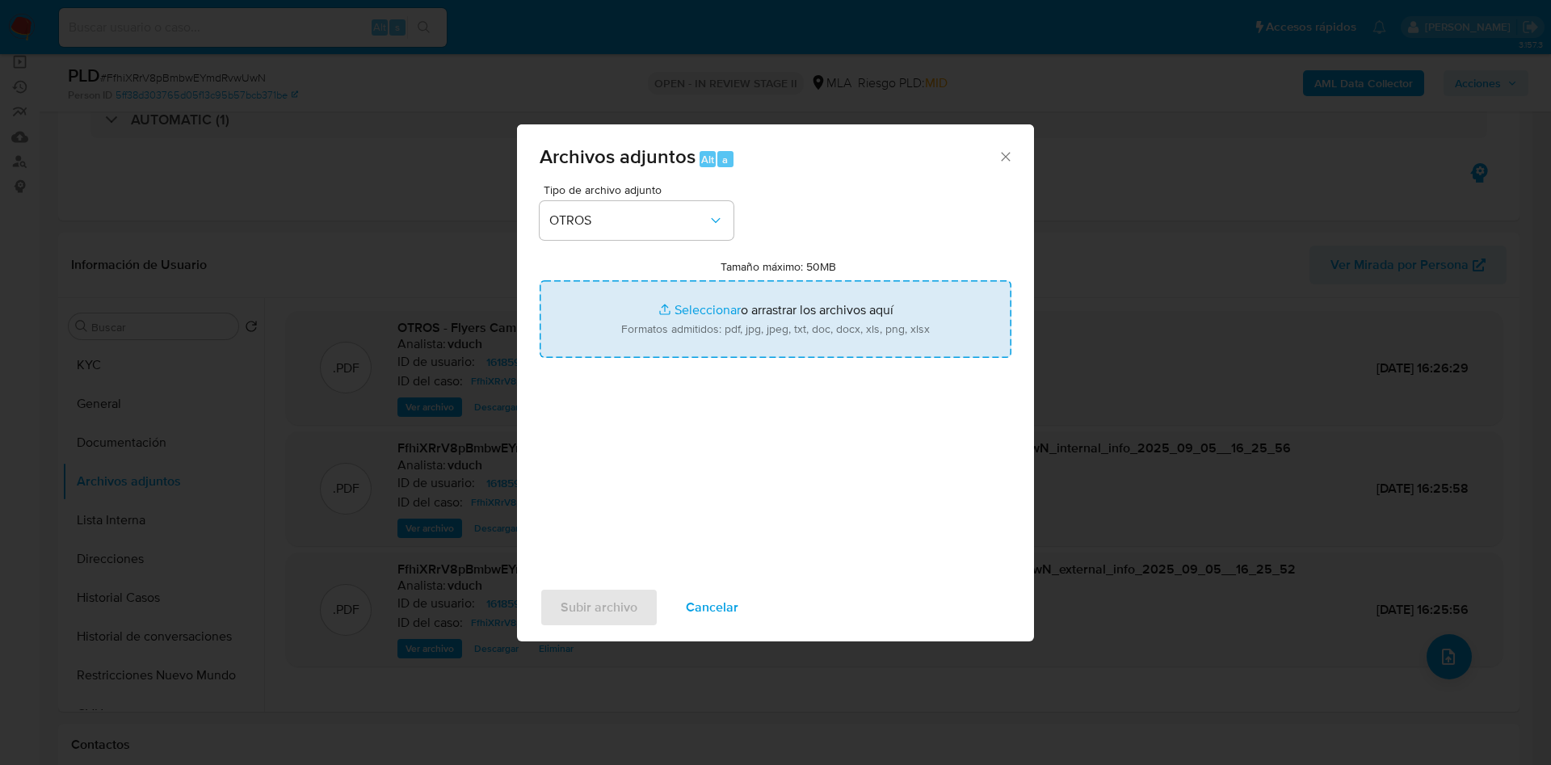
type input "C:\fakepath\Caselog FfhiXRrV8pBmbwEYmdRvwUwN_2025_07_17_19_57_11.docx"
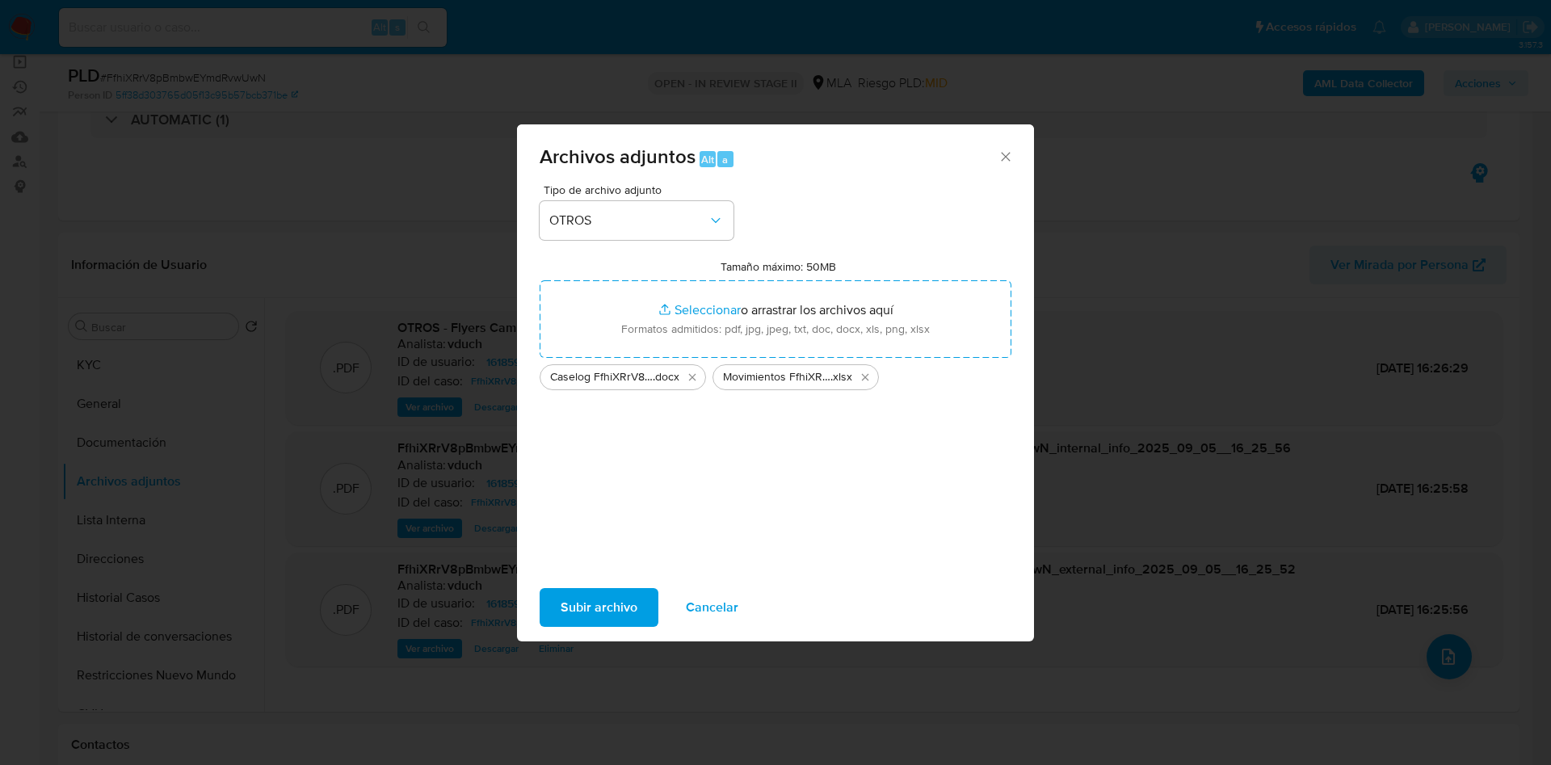
click at [614, 620] on span "Subir archivo" at bounding box center [599, 608] width 77 height 36
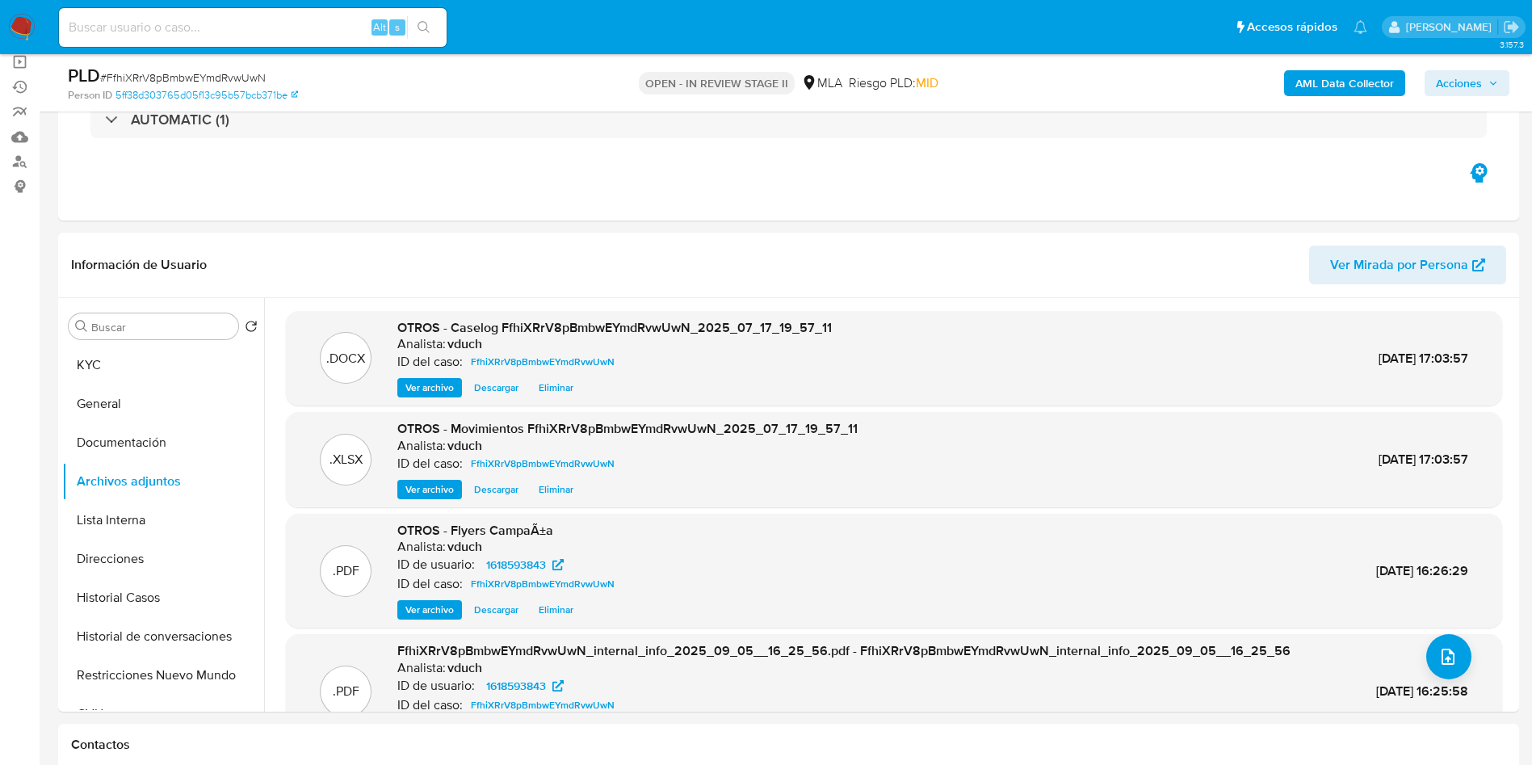
click at [1484, 87] on span "Acciones" at bounding box center [1467, 83] width 62 height 23
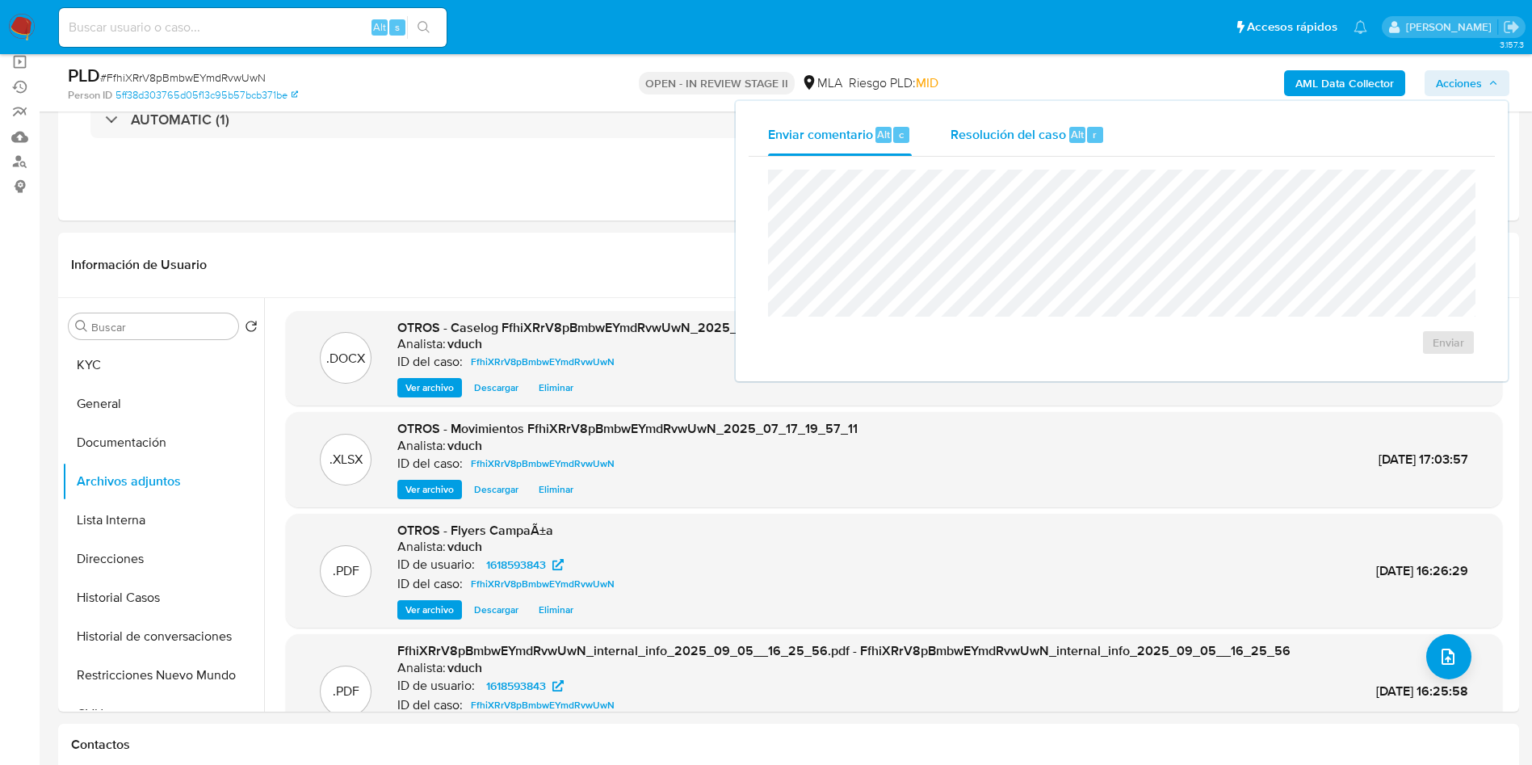
click at [1042, 147] on div "Resolución del caso Alt r" at bounding box center [1028, 135] width 154 height 42
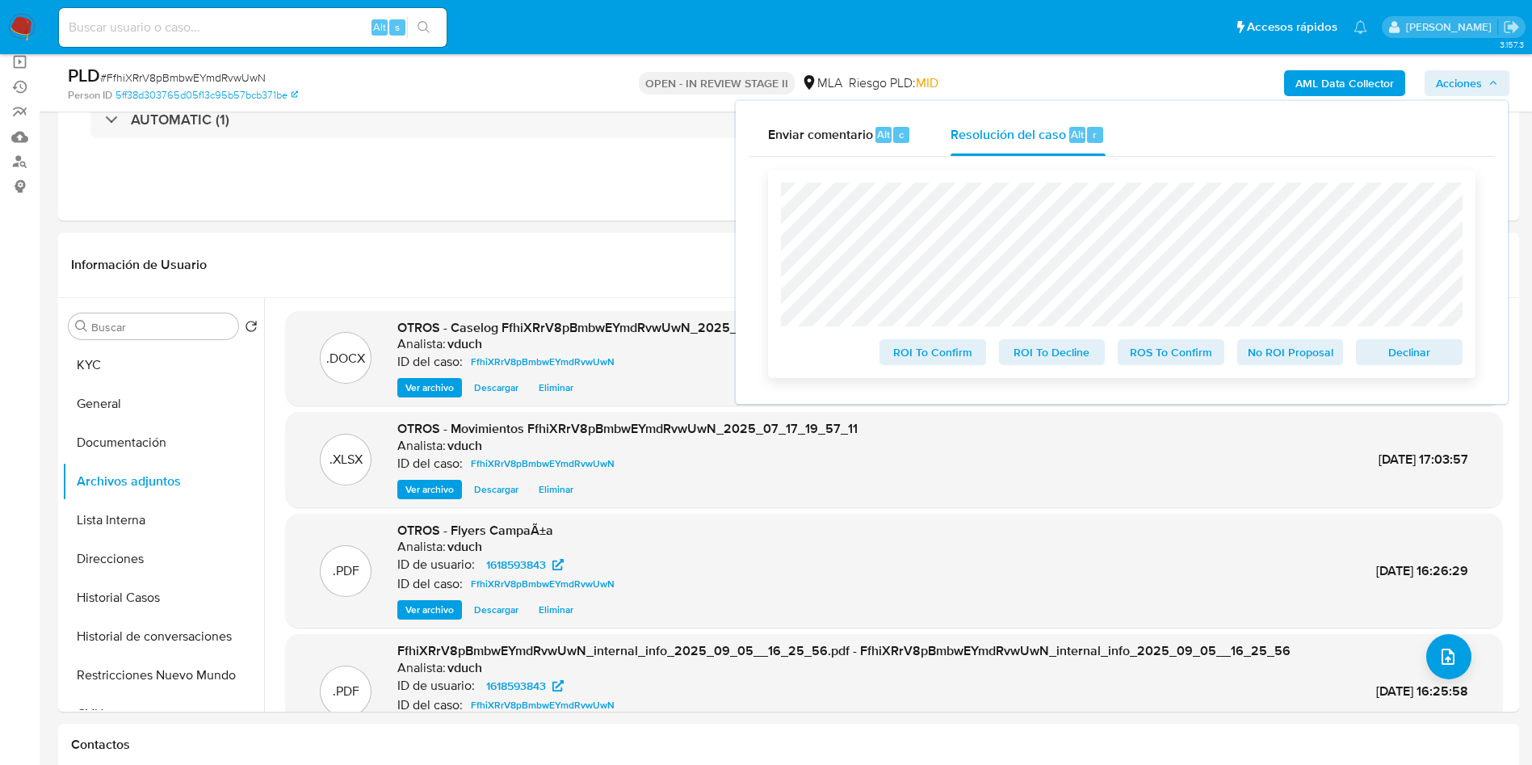
click at [1295, 356] on span "No ROI Proposal" at bounding box center [1291, 352] width 84 height 23
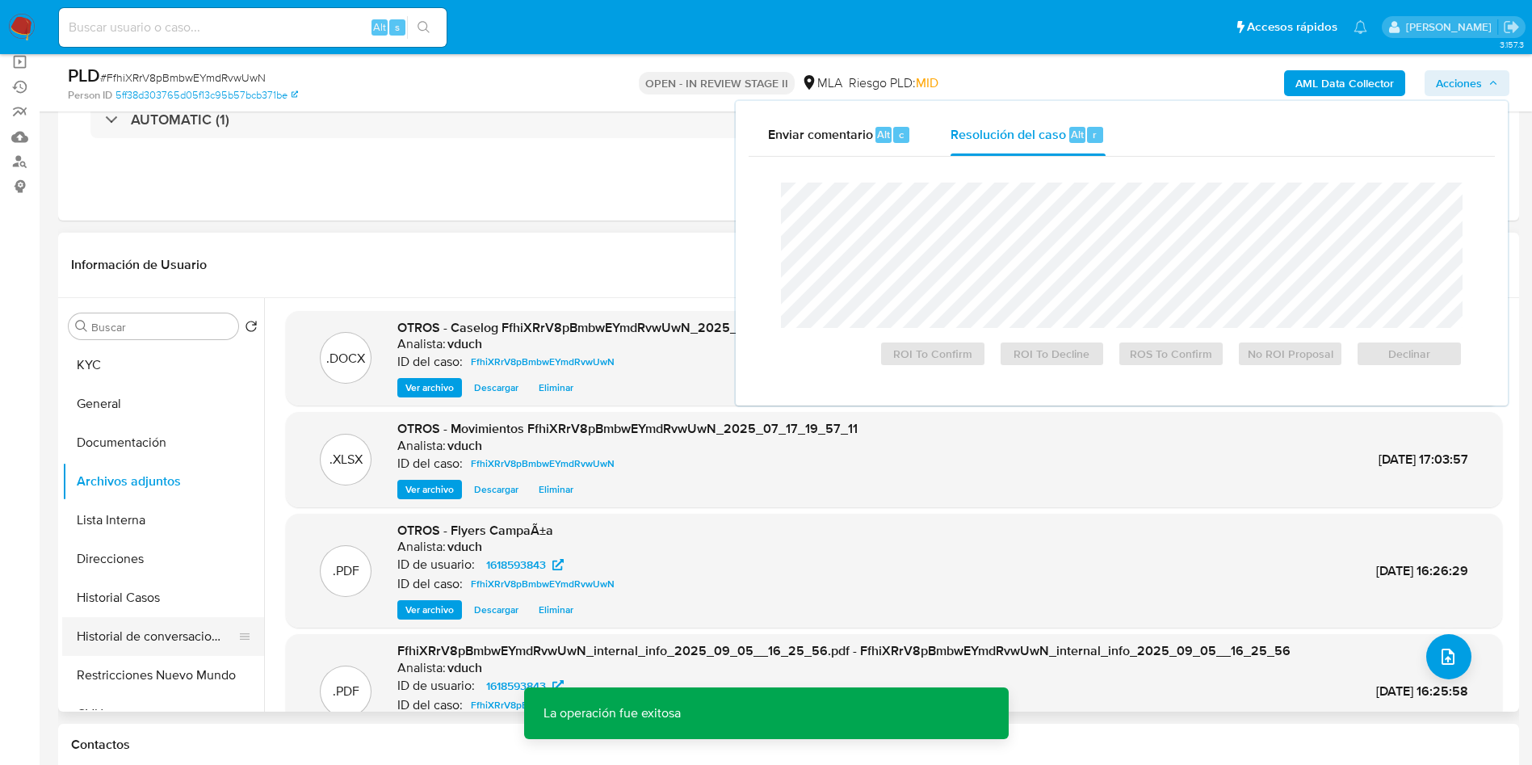
click at [187, 628] on button "Historial de conversaciones" at bounding box center [156, 636] width 189 height 39
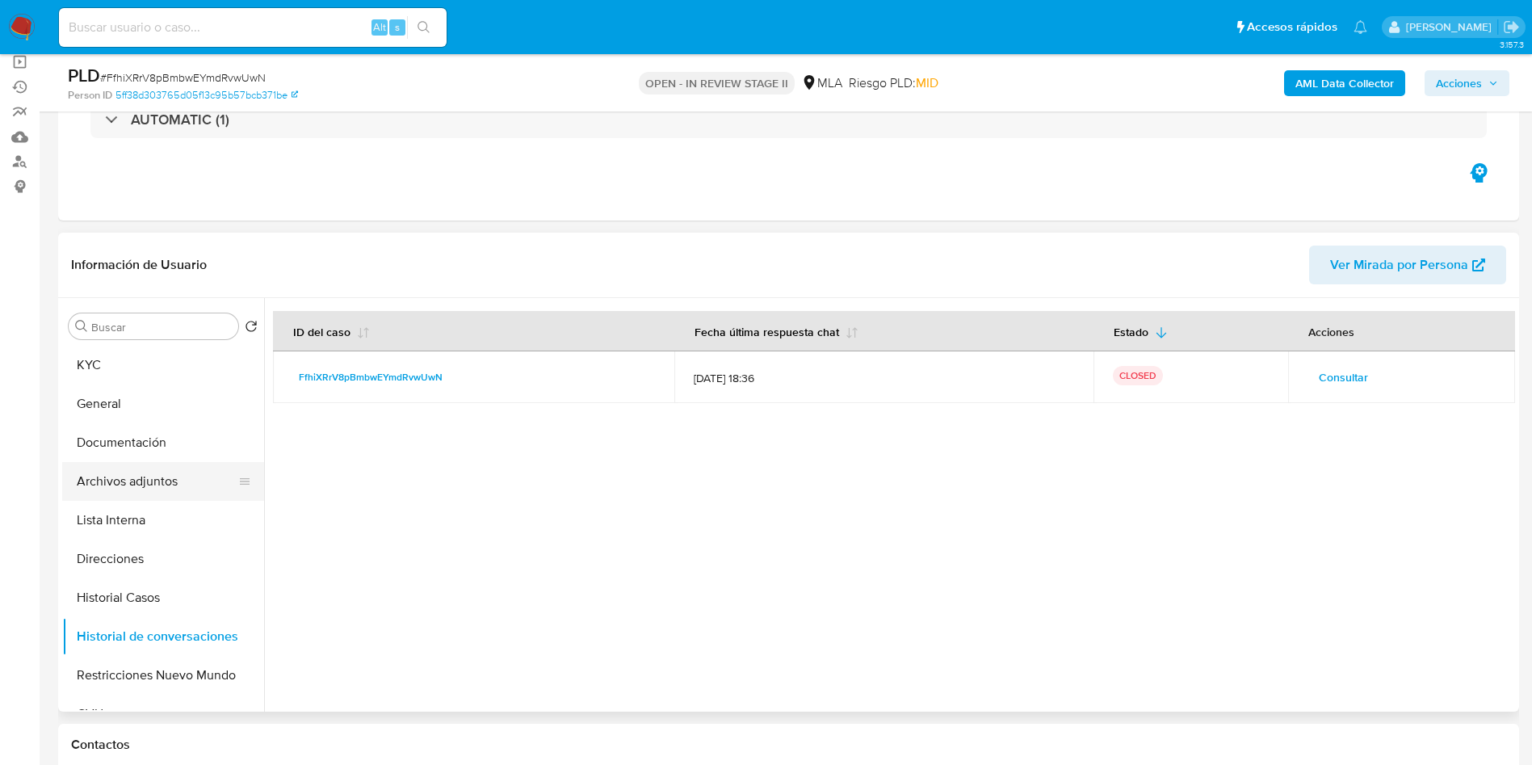
click at [205, 469] on button "Archivos adjuntos" at bounding box center [156, 481] width 189 height 39
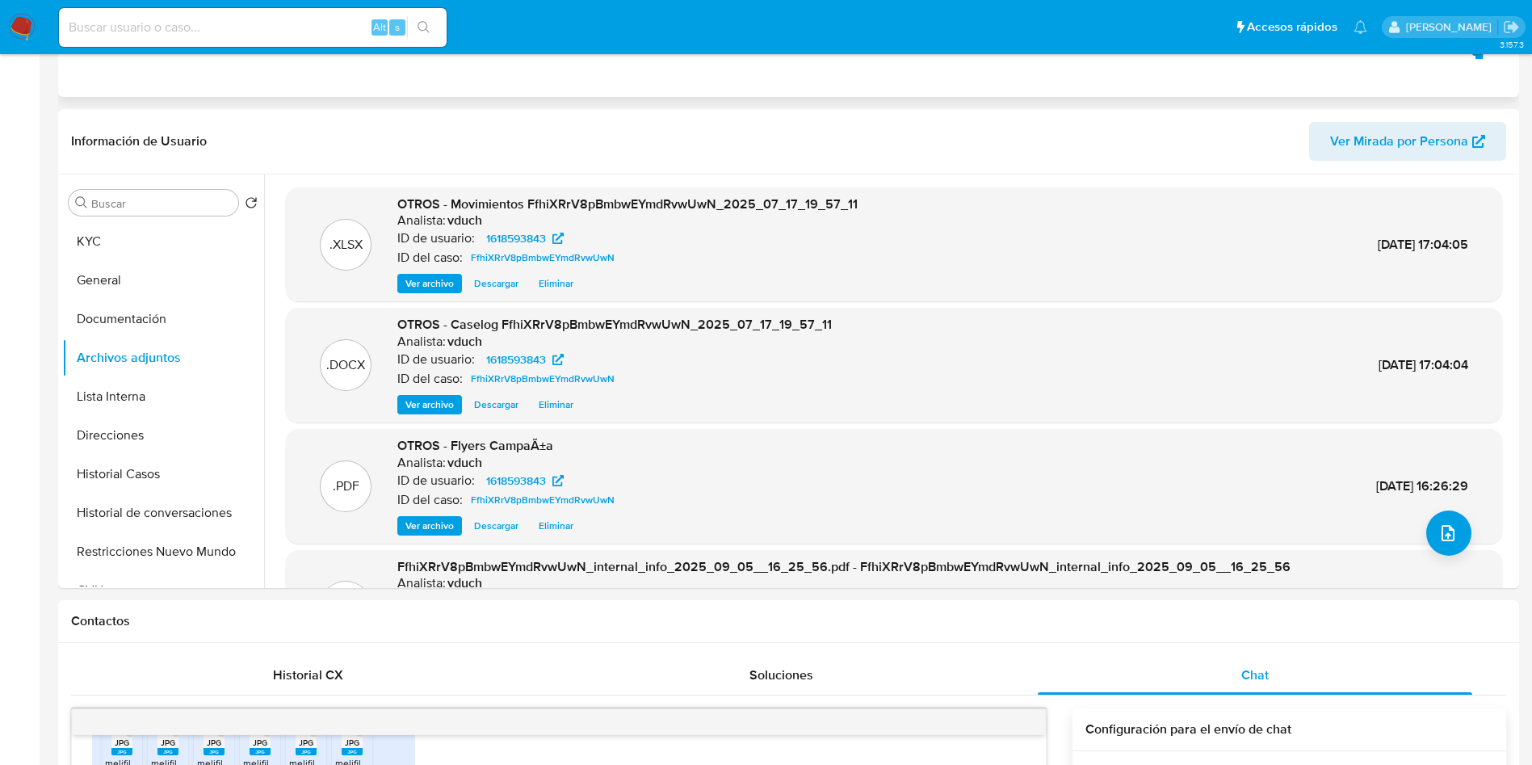
scroll to position [0, 0]
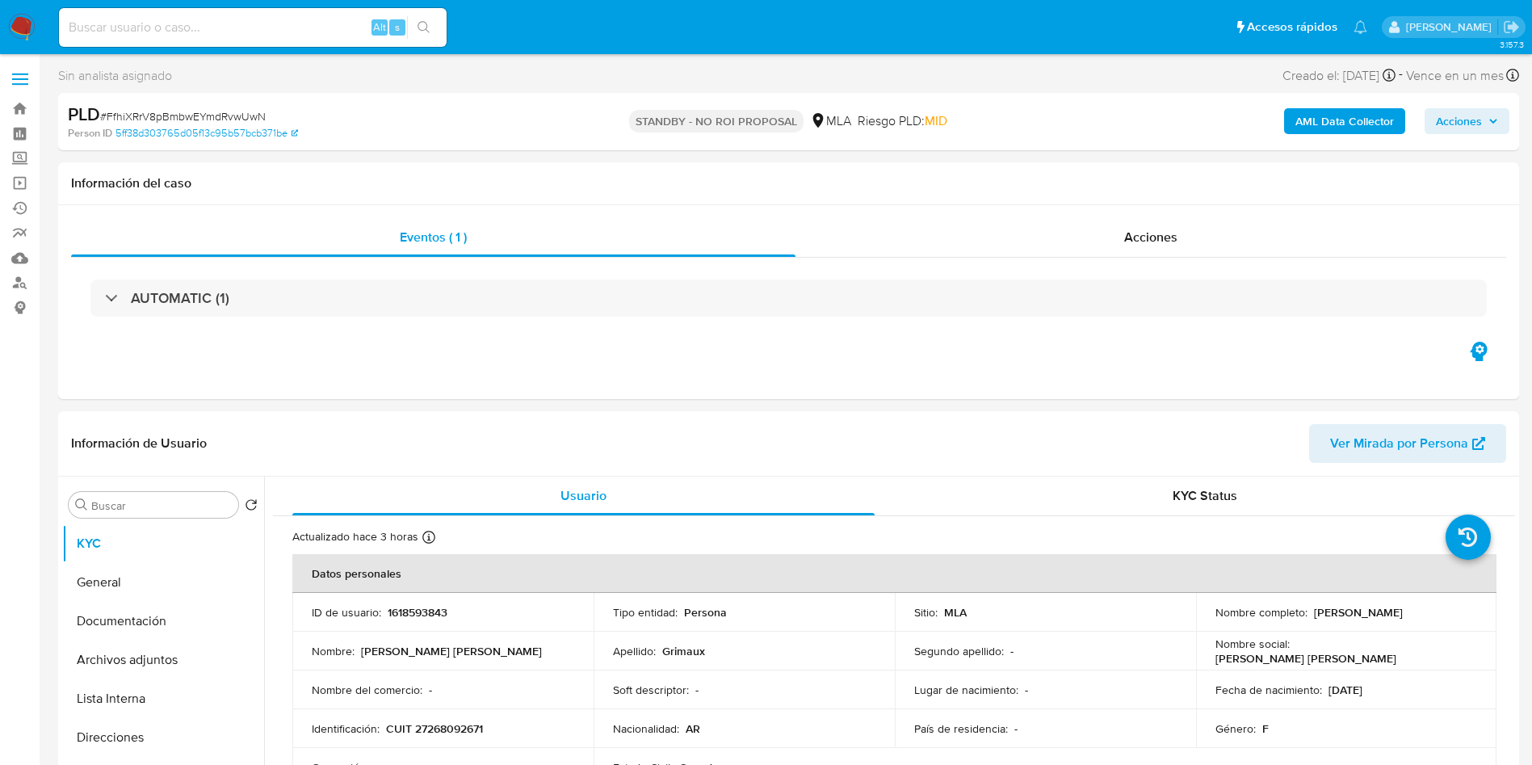
select select "10"
